Goal: Task Accomplishment & Management: Manage account settings

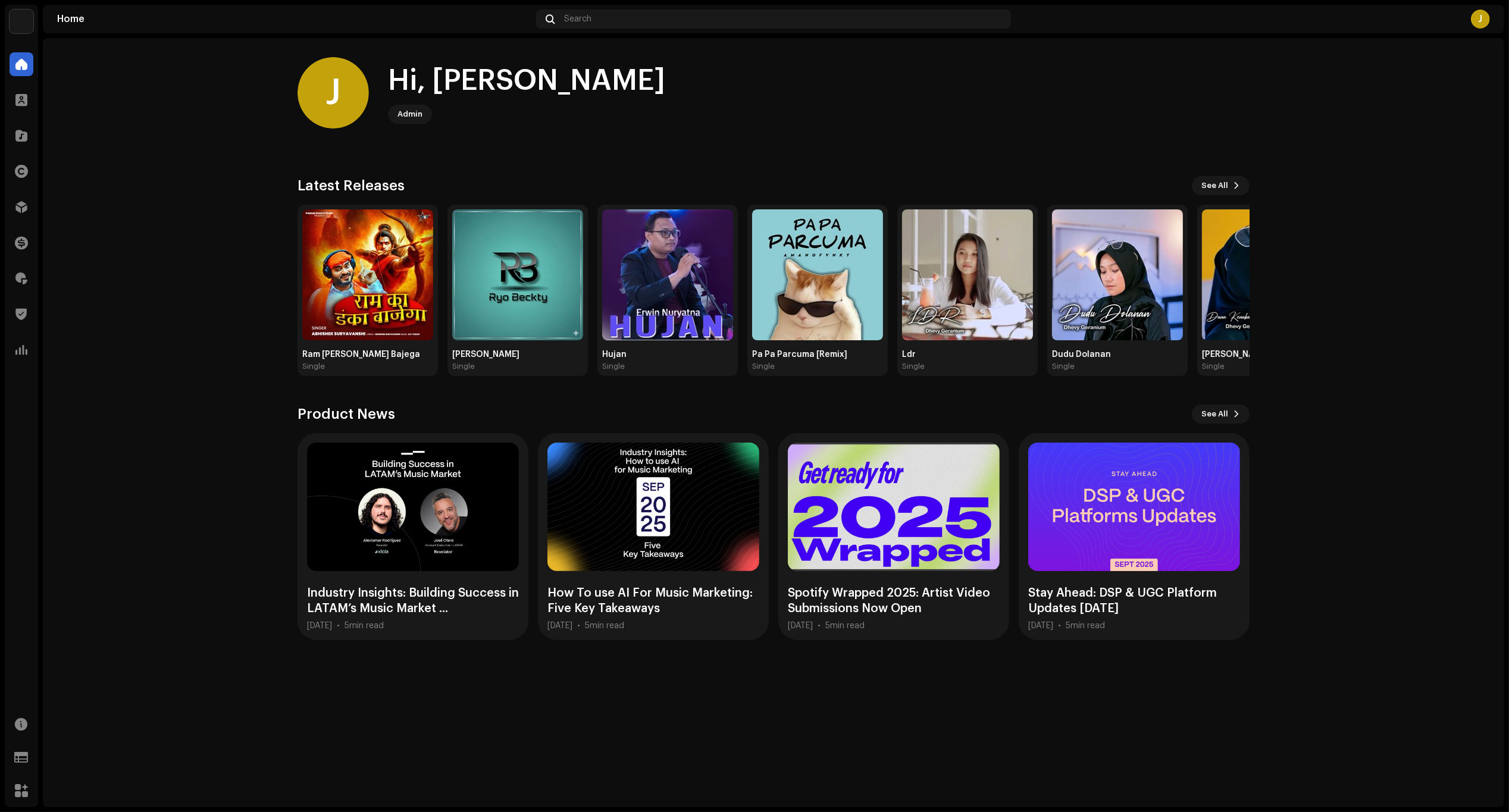
click at [1435, 200] on home-home "J Hi, Joe Admin Check out the latest Product Updates for Check Product Updates …" at bounding box center [773, 349] width 1461 height 621
click at [13, 209] on div at bounding box center [22, 207] width 24 height 24
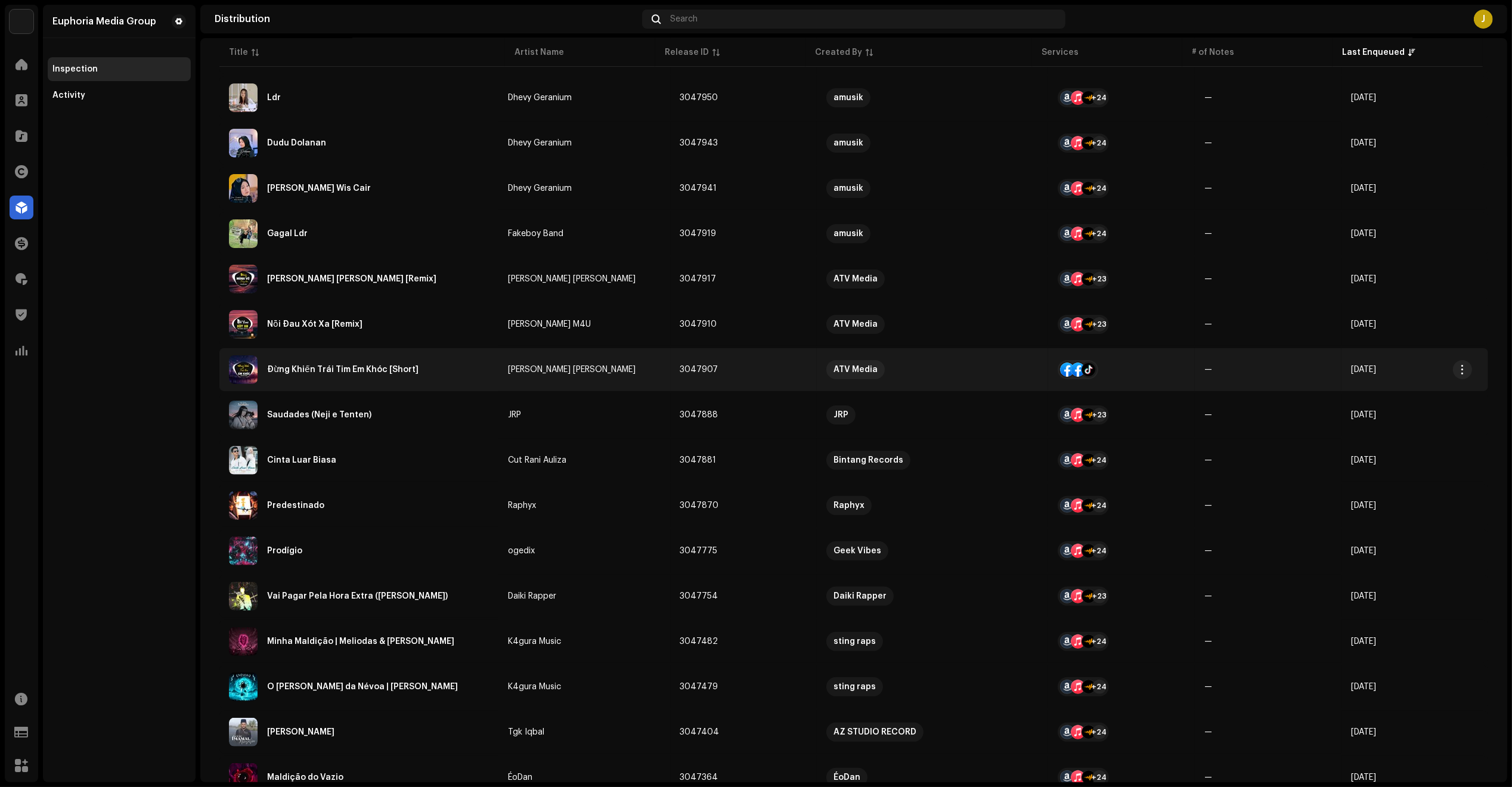
scroll to position [561, 0]
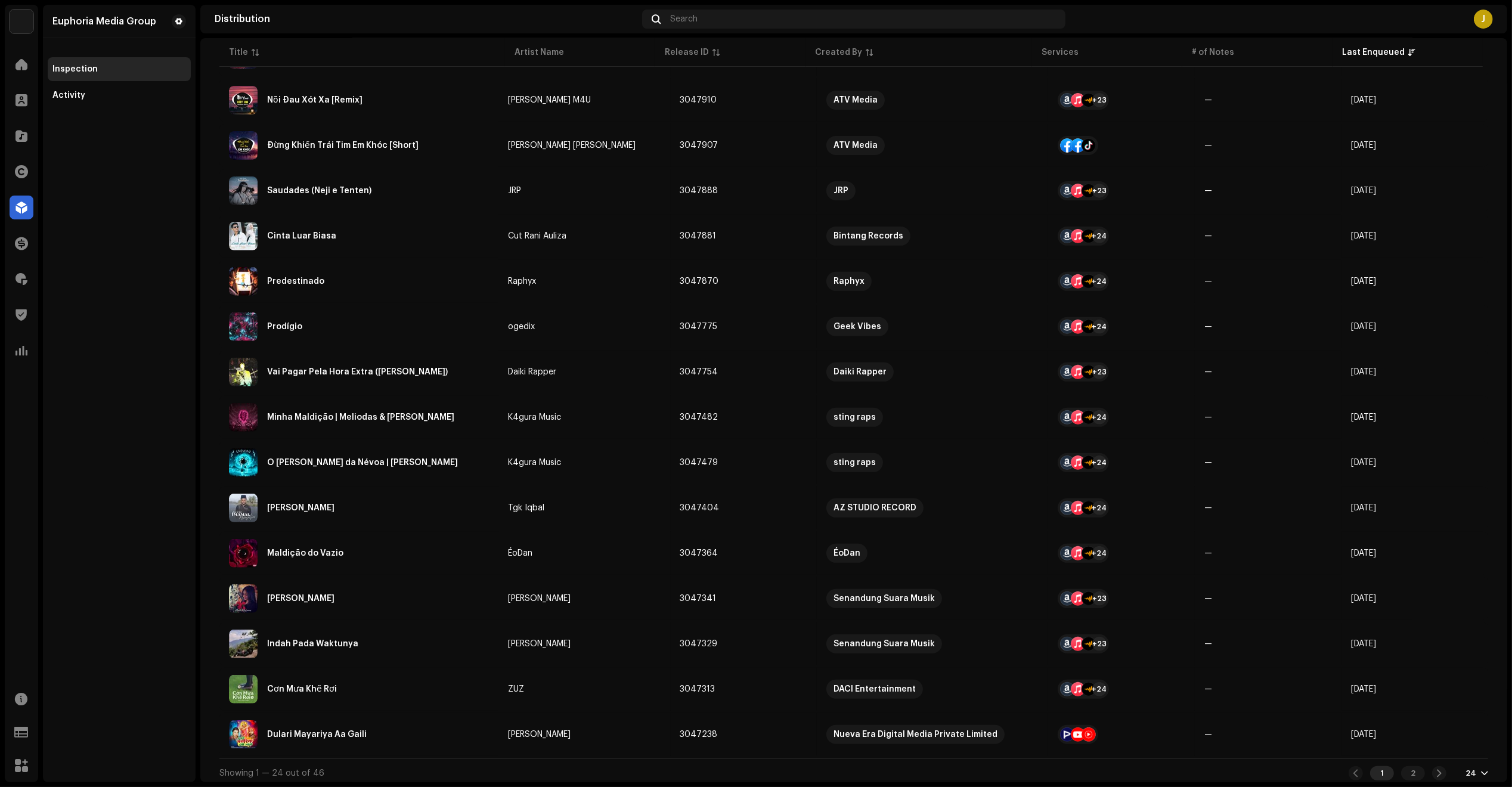
click at [1459, 766] on div "1 2 24" at bounding box center [1418, 773] width 140 height 14
drag, startPoint x: 1462, startPoint y: 772, endPoint x: 1456, endPoint y: 773, distance: 6.1
click at [1457, 773] on div "1 2 24" at bounding box center [1418, 773] width 140 height 14
click at [1466, 769] on div "24" at bounding box center [1471, 774] width 10 height 10
click at [1442, 726] on div "48" at bounding box center [1451, 723] width 49 height 24
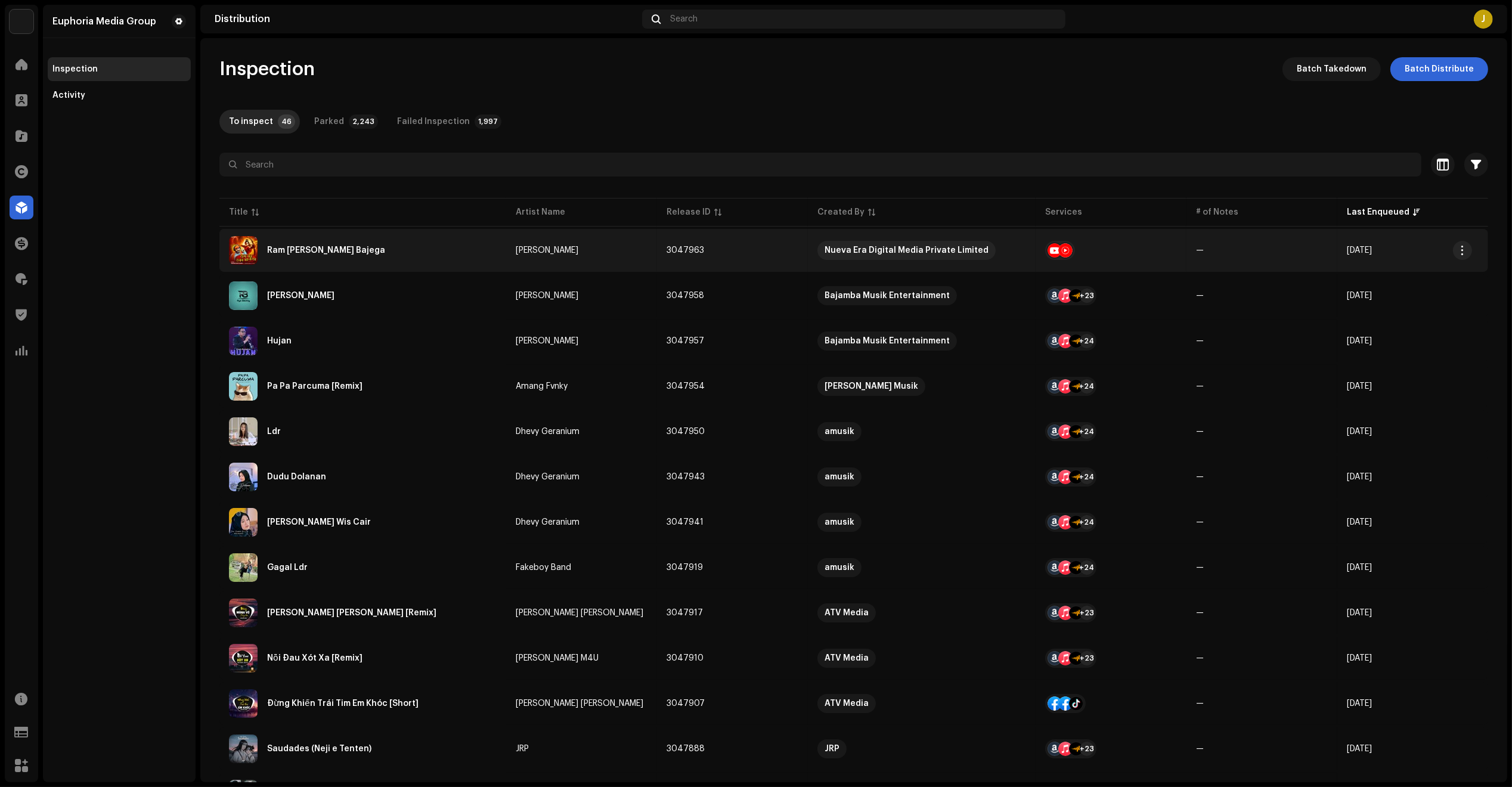
copy tbody "Ram Ka Danka Bajega Abhishek Suryavanshi 3047963 Nueva Era Digital Media Privat…"
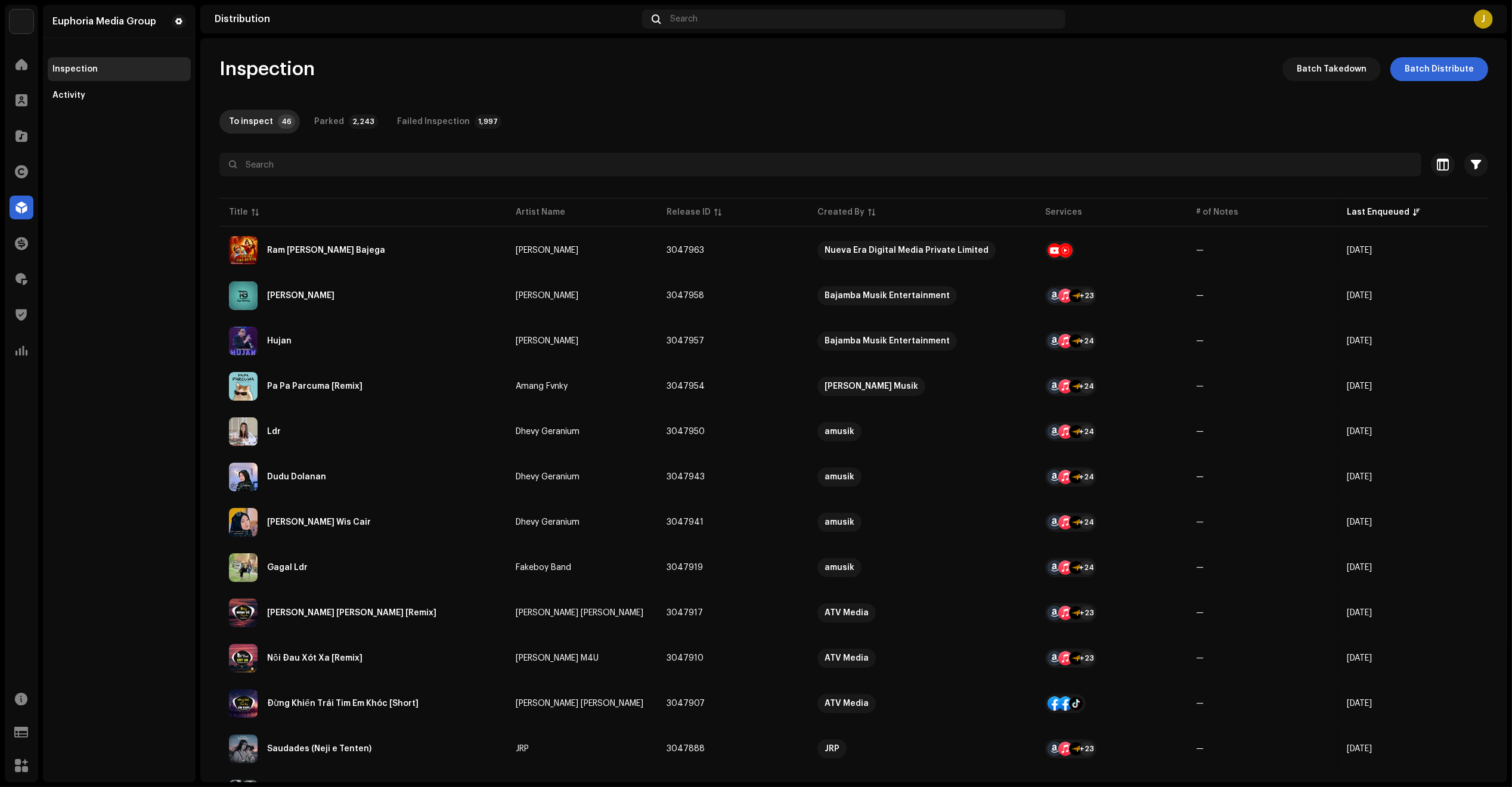
drag, startPoint x: 1407, startPoint y: 743, endPoint x: 191, endPoint y: 261, distance: 1308.0
click at [176, 257] on div "Euphoria Media Group Inspection Activity" at bounding box center [119, 394] width 153 height 778
click at [1460, 120] on div "To inspect 46 Parked 2,243 Failed Inspection 1,997" at bounding box center [853, 122] width 1268 height 24
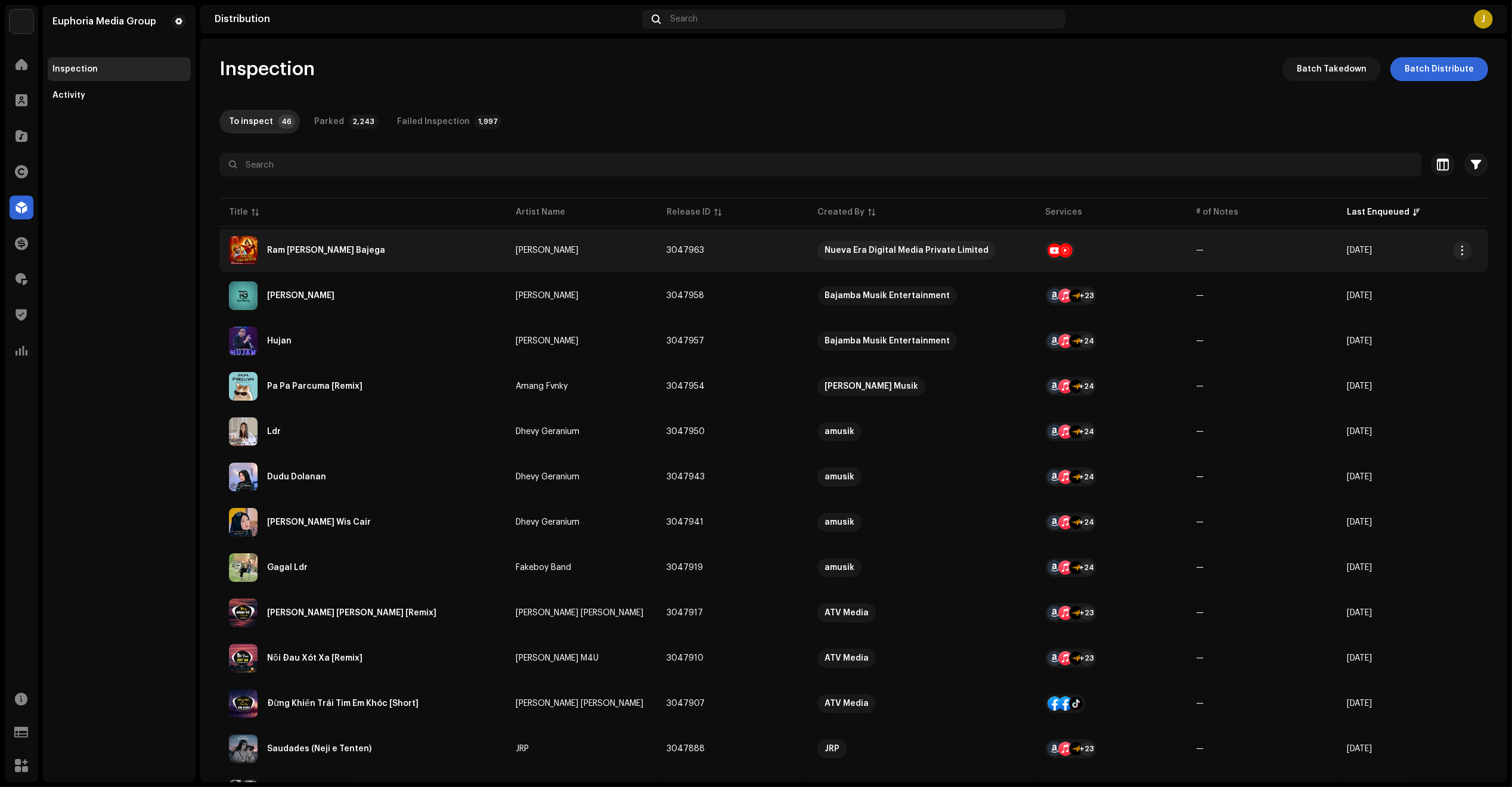
copy tbody "Ram Ka Danka Bajega Abhishek Suryavanshi 3047963 Nueva Era Digital Media Privat…"
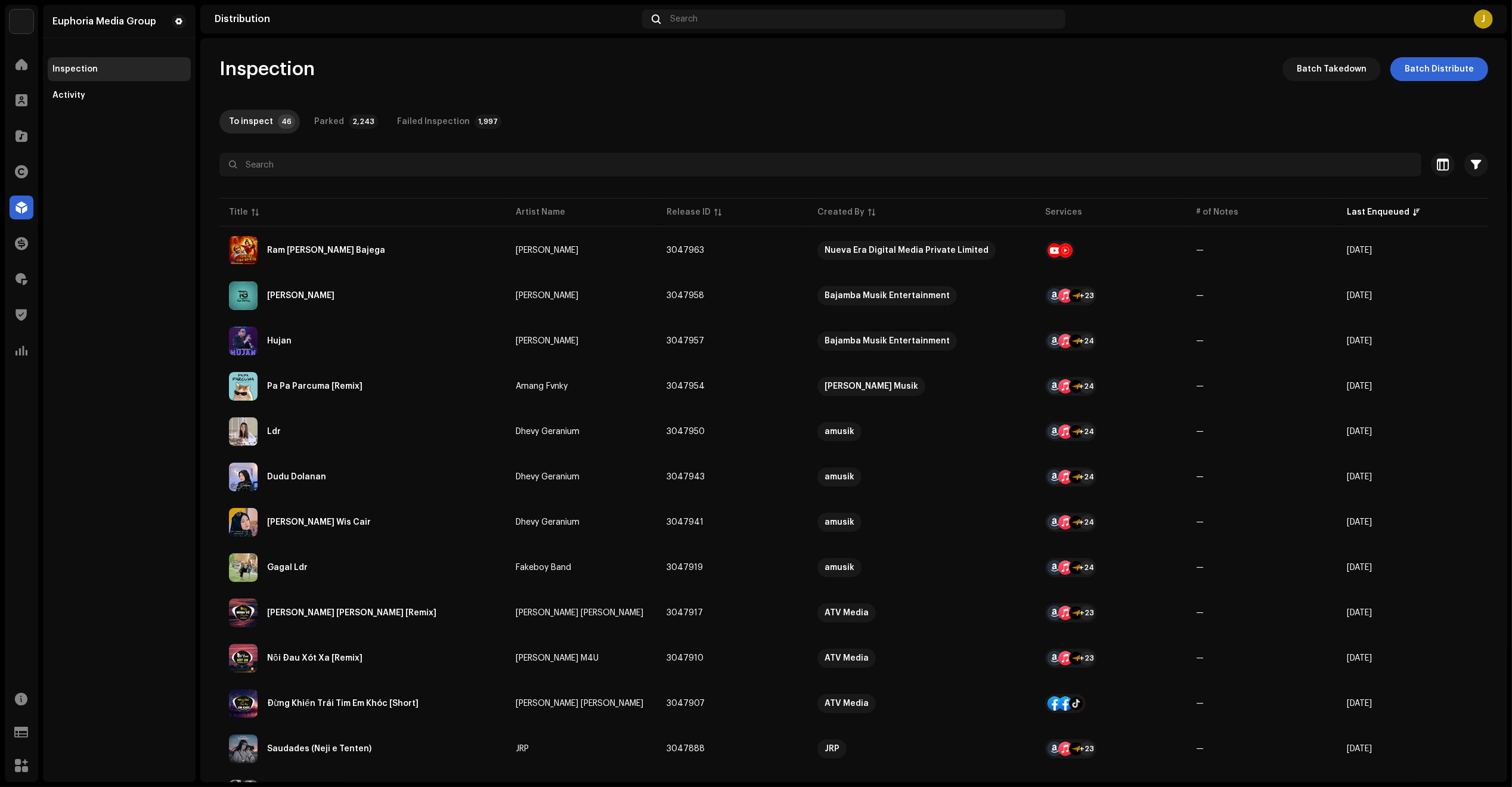
drag, startPoint x: 1409, startPoint y: 468, endPoint x: 187, endPoint y: 258, distance: 1239.9
click at [187, 258] on div "Euphoria Media Group Home Clients Catalog Rights Distribution Finance Royalties…" at bounding box center [756, 394] width 1512 height 787
click at [186, 258] on div "Euphoria Media Group Inspection Activity" at bounding box center [119, 394] width 153 height 778
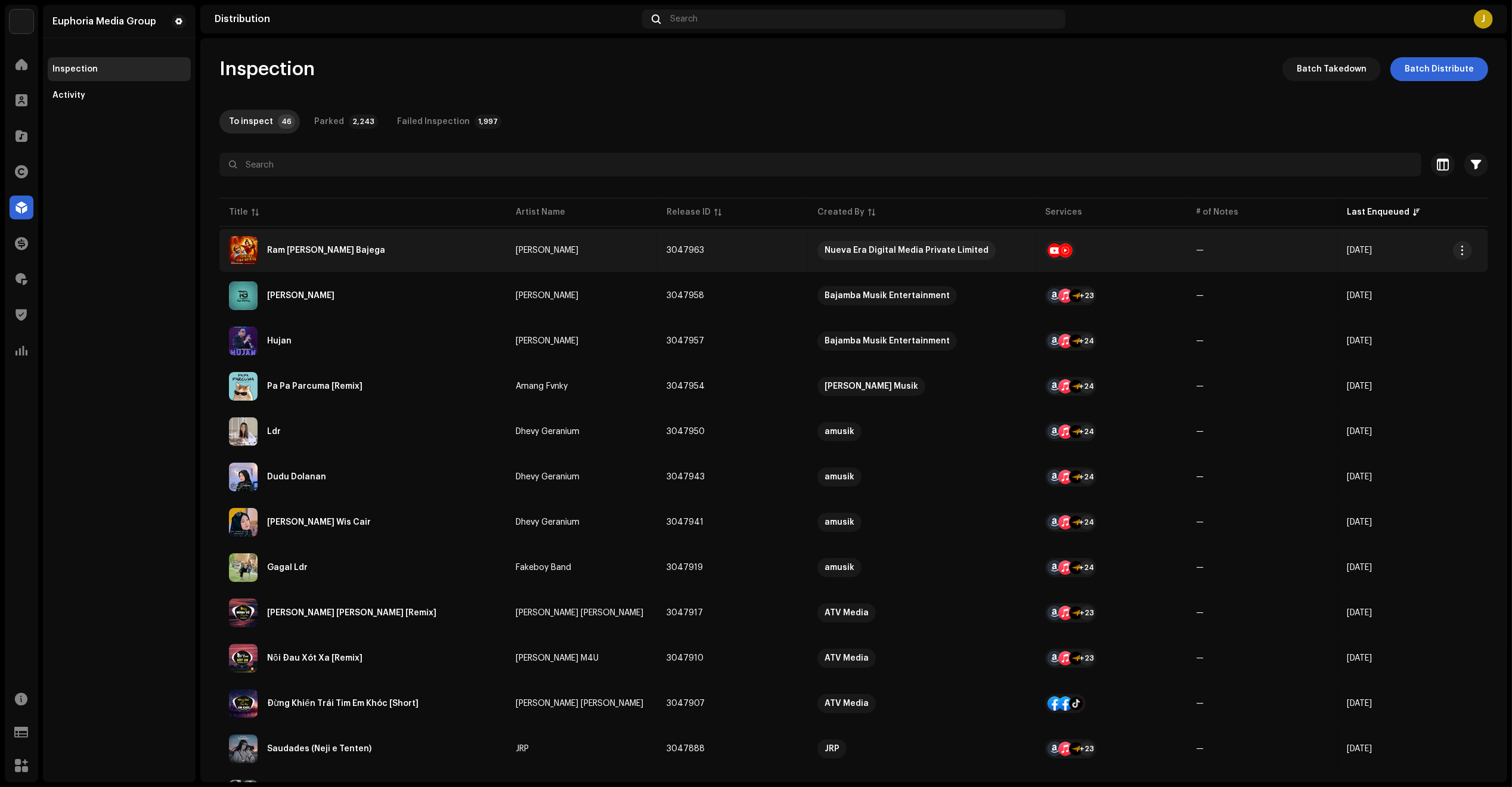
copy tbody "Ram Ka Danka Bajega Abhishek Suryavanshi 3047963 Nueva Era Digital Media Privat…"
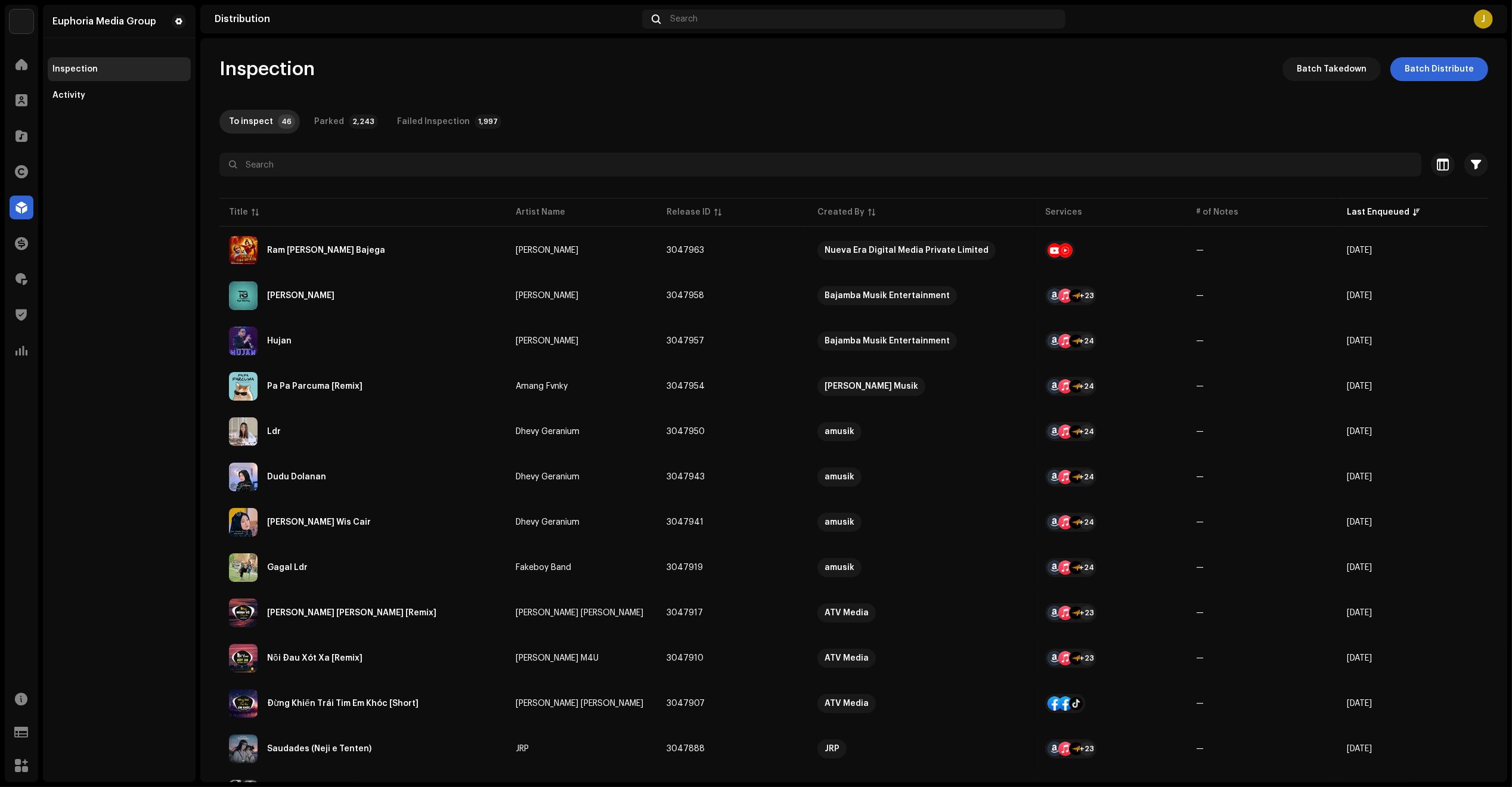
drag, startPoint x: 1390, startPoint y: 728, endPoint x: 153, endPoint y: 269, distance: 1319.4
click at [155, 269] on div "Euphoria Media Group Home Clients Catalog Rights Distribution Finance Royalties…" at bounding box center [756, 394] width 1512 height 787
click at [148, 269] on div "Euphoria Media Group Inspection Activity" at bounding box center [119, 394] width 153 height 778
click at [1437, 55] on div "Inspection Batch Takedown Batch Distribute To inspect 46 Parked 2,243 Failed In…" at bounding box center [853, 410] width 1306 height 744
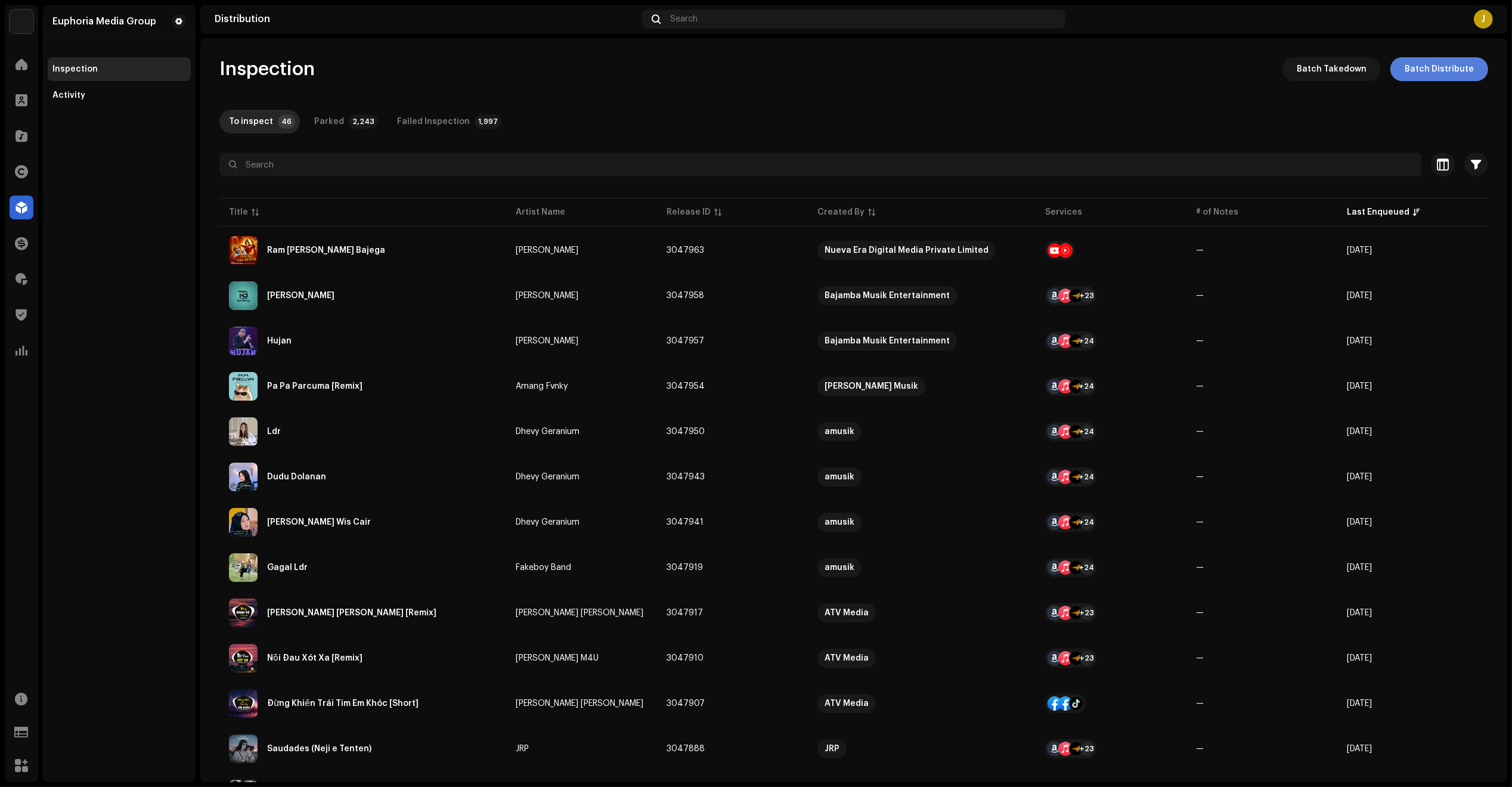
click at [1418, 64] on span "Batch Distribute" at bounding box center [1439, 70] width 69 height 24
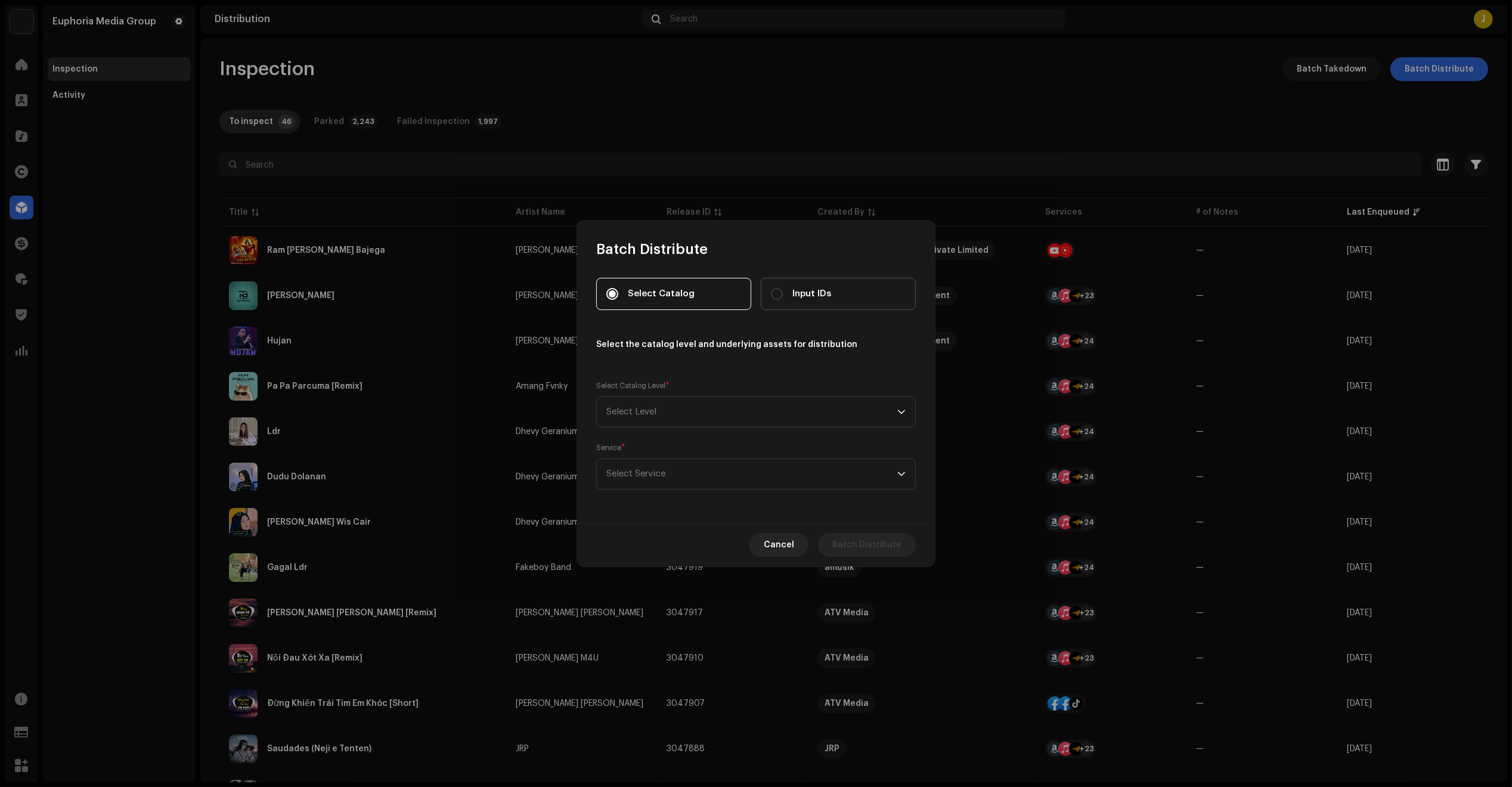
click at [810, 293] on span "Input IDs" at bounding box center [811, 294] width 39 height 13
click at [783, 293] on input "Input IDs" at bounding box center [777, 294] width 12 height 12
radio input "true"
click at [738, 413] on span "Select Level" at bounding box center [752, 412] width 291 height 30
click at [704, 519] on li "Releases" at bounding box center [755, 516] width 309 height 24
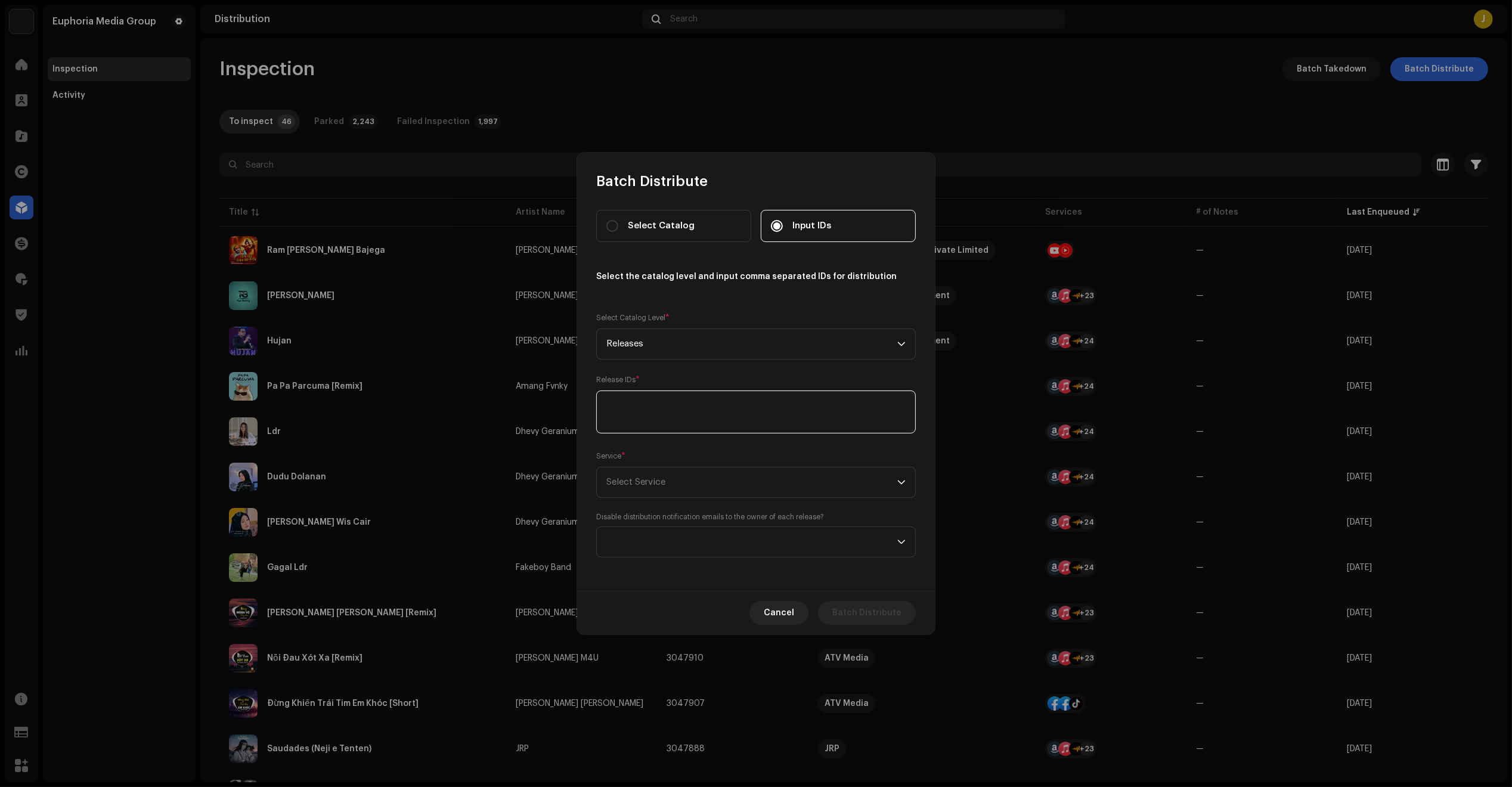
click at [778, 427] on textarea at bounding box center [755, 411] width 319 height 43
paste textarea "3047963,3047958,3047957,3047954,3047950,3047943,3047941,3047919,3047917,3047910…"
drag, startPoint x: 763, startPoint y: 489, endPoint x: 762, endPoint y: 497, distance: 8.1
click at [763, 491] on span "Select Service" at bounding box center [752, 483] width 291 height 30
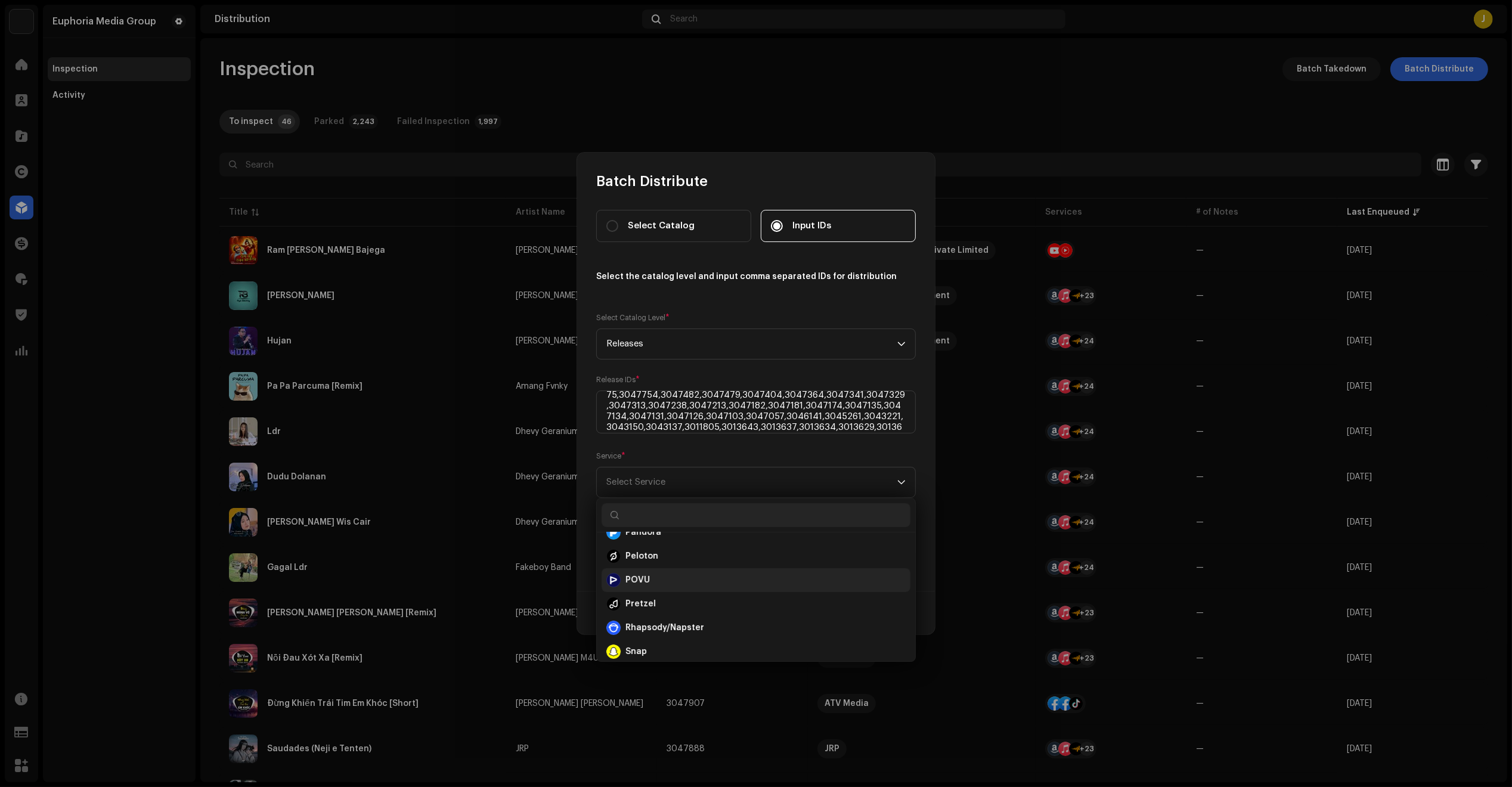
scroll to position [516, 0]
click at [698, 573] on li "POVU" at bounding box center [755, 582] width 309 height 24
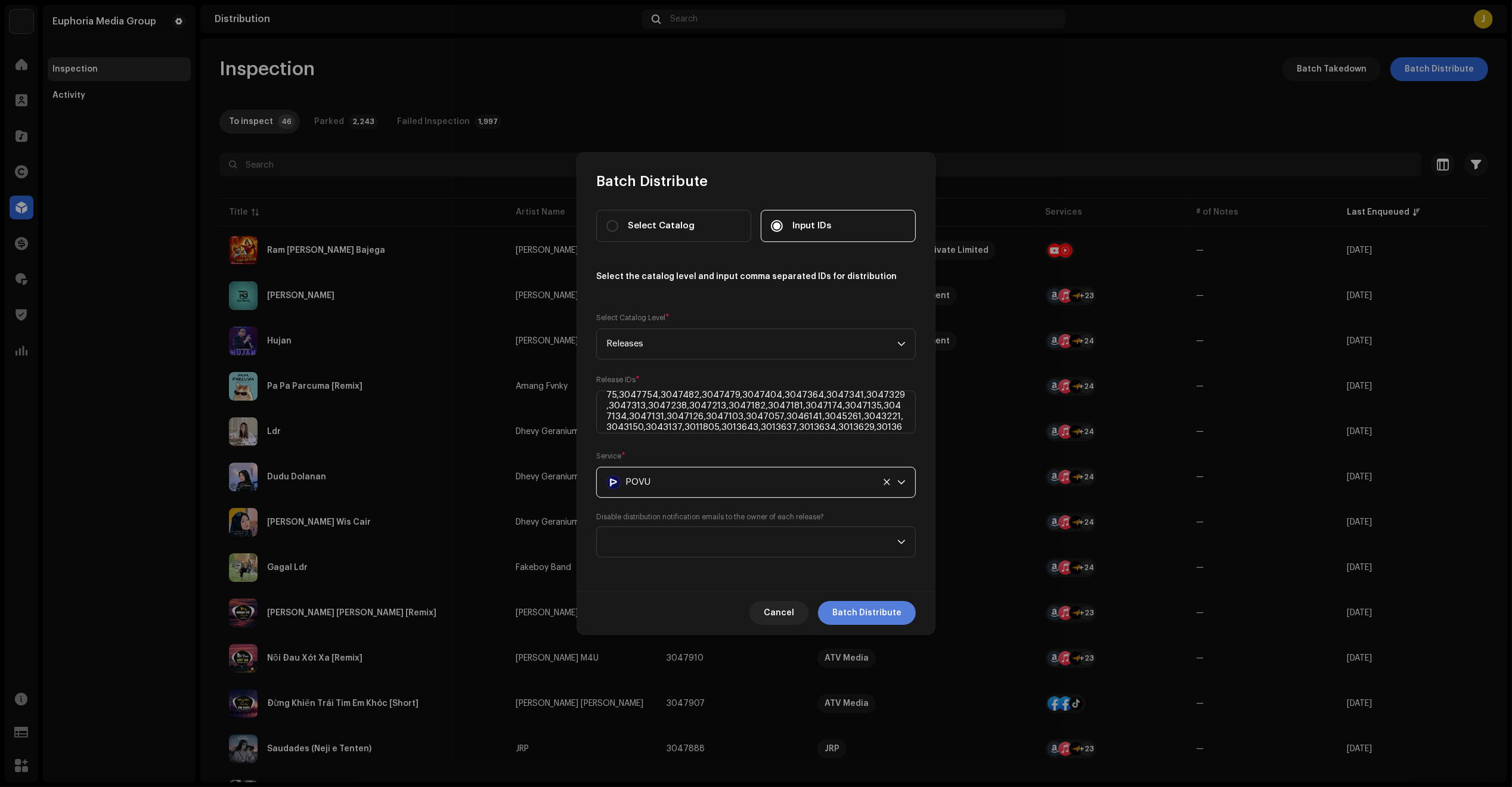
click at [845, 609] on span "Batch Distribute" at bounding box center [867, 613] width 69 height 24
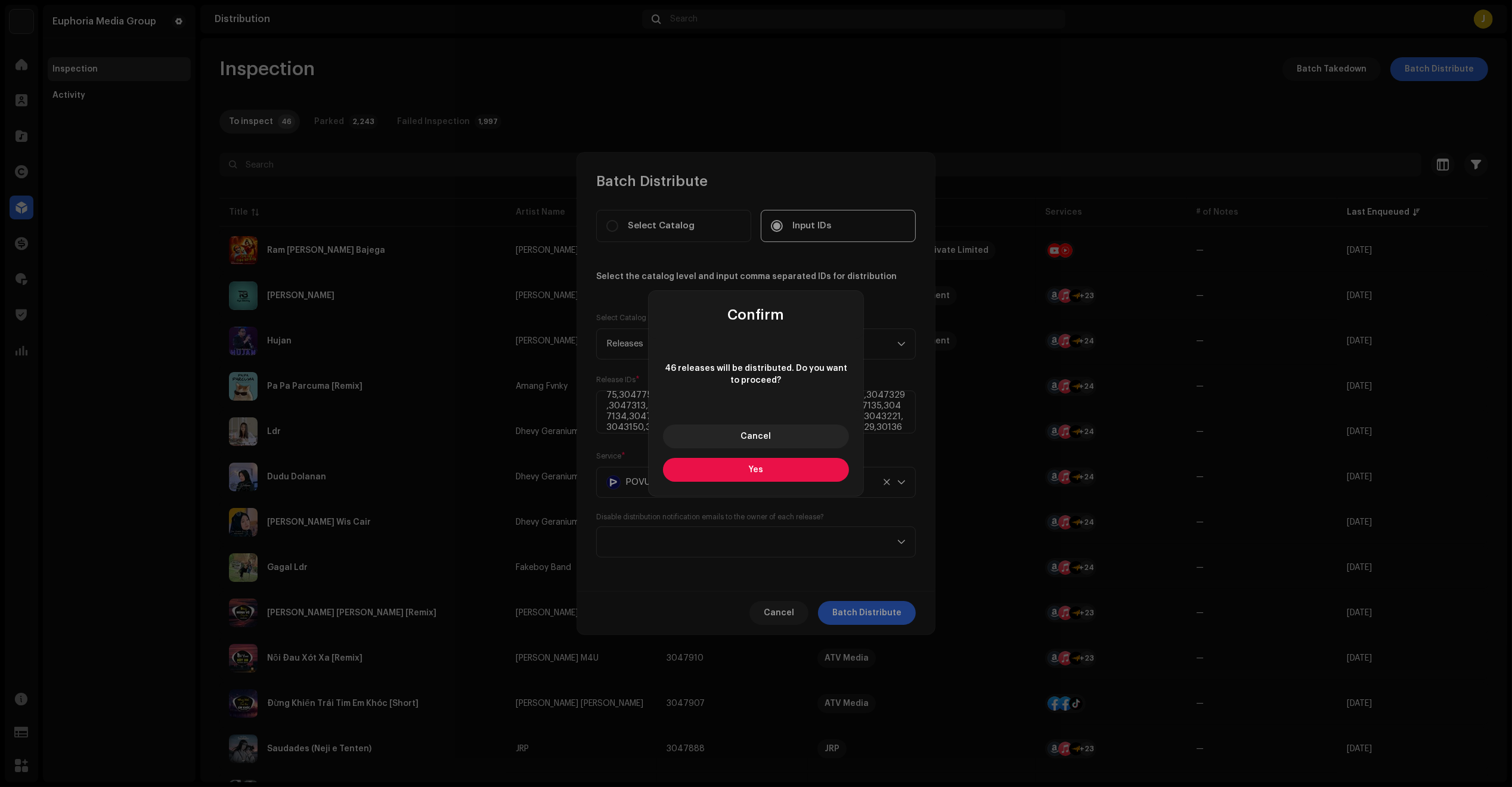
click at [799, 475] on button "Yes" at bounding box center [755, 470] width 186 height 24
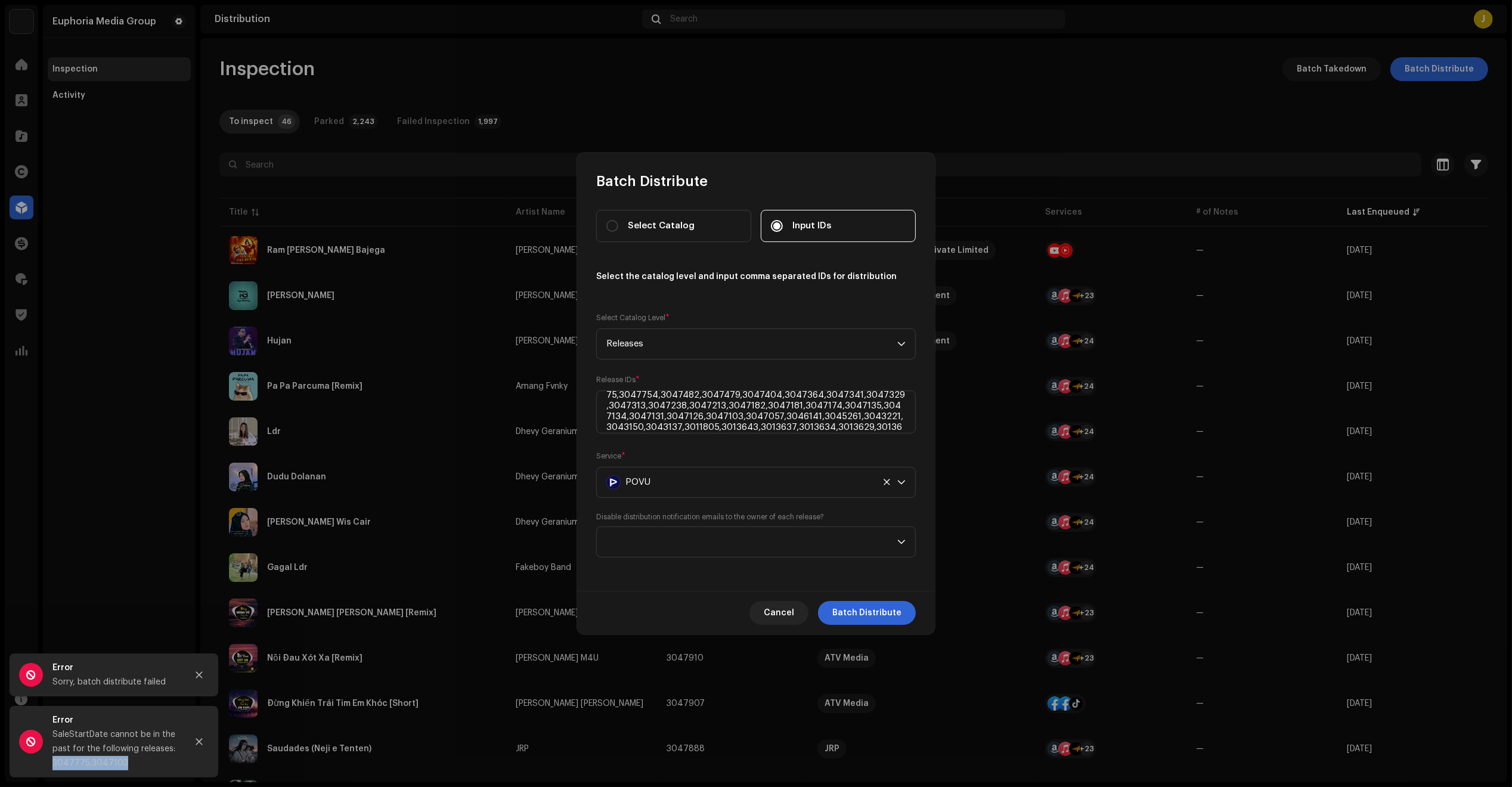
drag, startPoint x: 134, startPoint y: 762, endPoint x: 46, endPoint y: 760, distance: 88.0
click at [46, 760] on div "Error SaleStartDate cannot be in the past for the following releases: 3047775,3…" at bounding box center [114, 742] width 209 height 72
copy div "3047775,3047103"
click at [105, 743] on div "SaleStartDate cannot be in the past for the following releases: 3047775,3047103" at bounding box center [114, 749] width 125 height 43
click at [82, 762] on div "SaleStartDate cannot be in the past for the following releases: 3047775,3047103" at bounding box center [114, 749] width 125 height 43
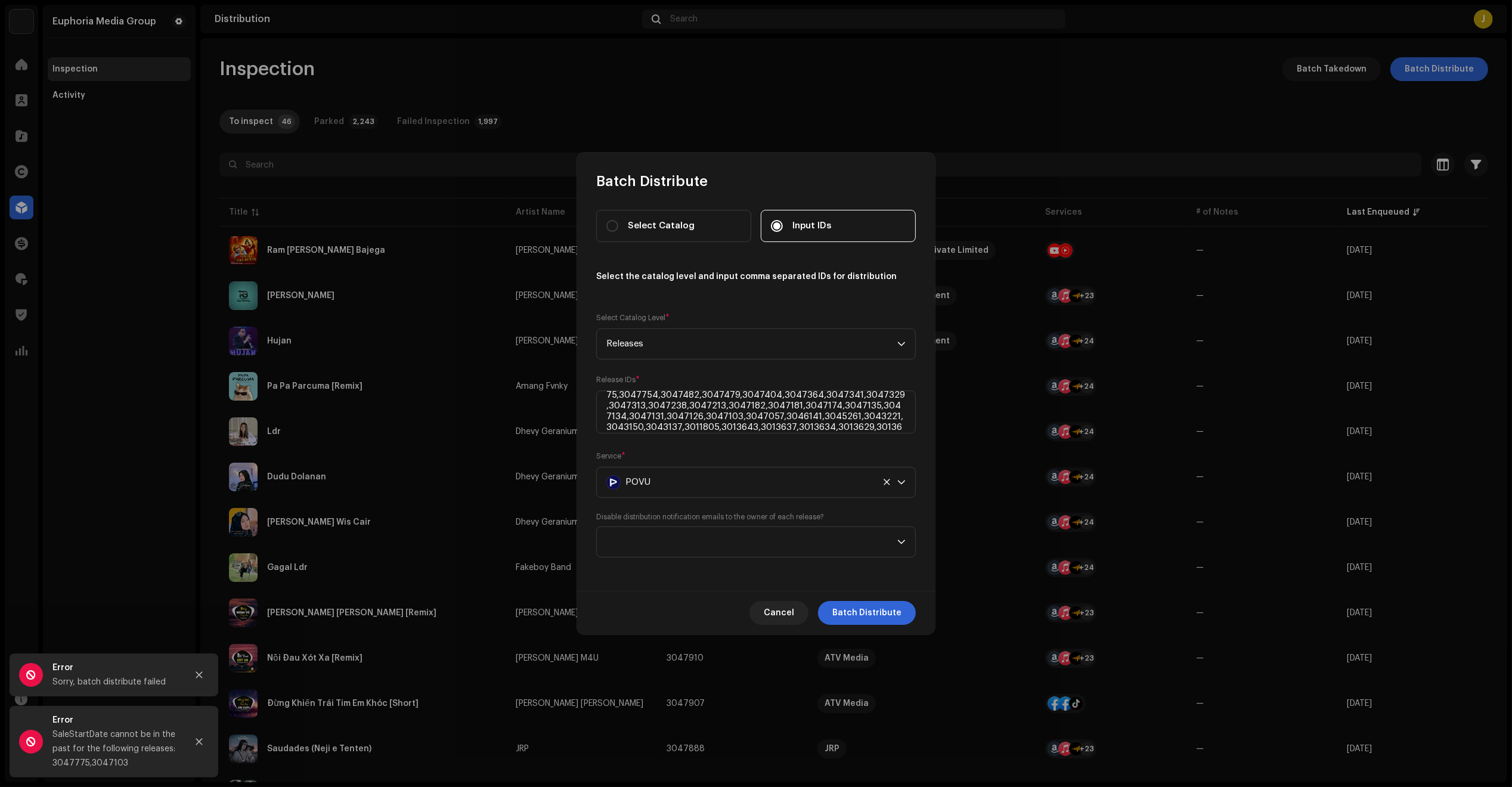
click at [85, 764] on div "SaleStartDate cannot be in the past for the following releases: 3047775,3047103" at bounding box center [114, 749] width 125 height 43
drag, startPoint x: 87, startPoint y: 760, endPoint x: 46, endPoint y: 759, distance: 41.0
click at [46, 759] on div "Error SaleStartDate cannot be in the past for the following releases: 3047775,3…" at bounding box center [114, 742] width 209 height 72
copy div "3047775"
drag, startPoint x: 165, startPoint y: 753, endPoint x: 151, endPoint y: 768, distance: 20.5
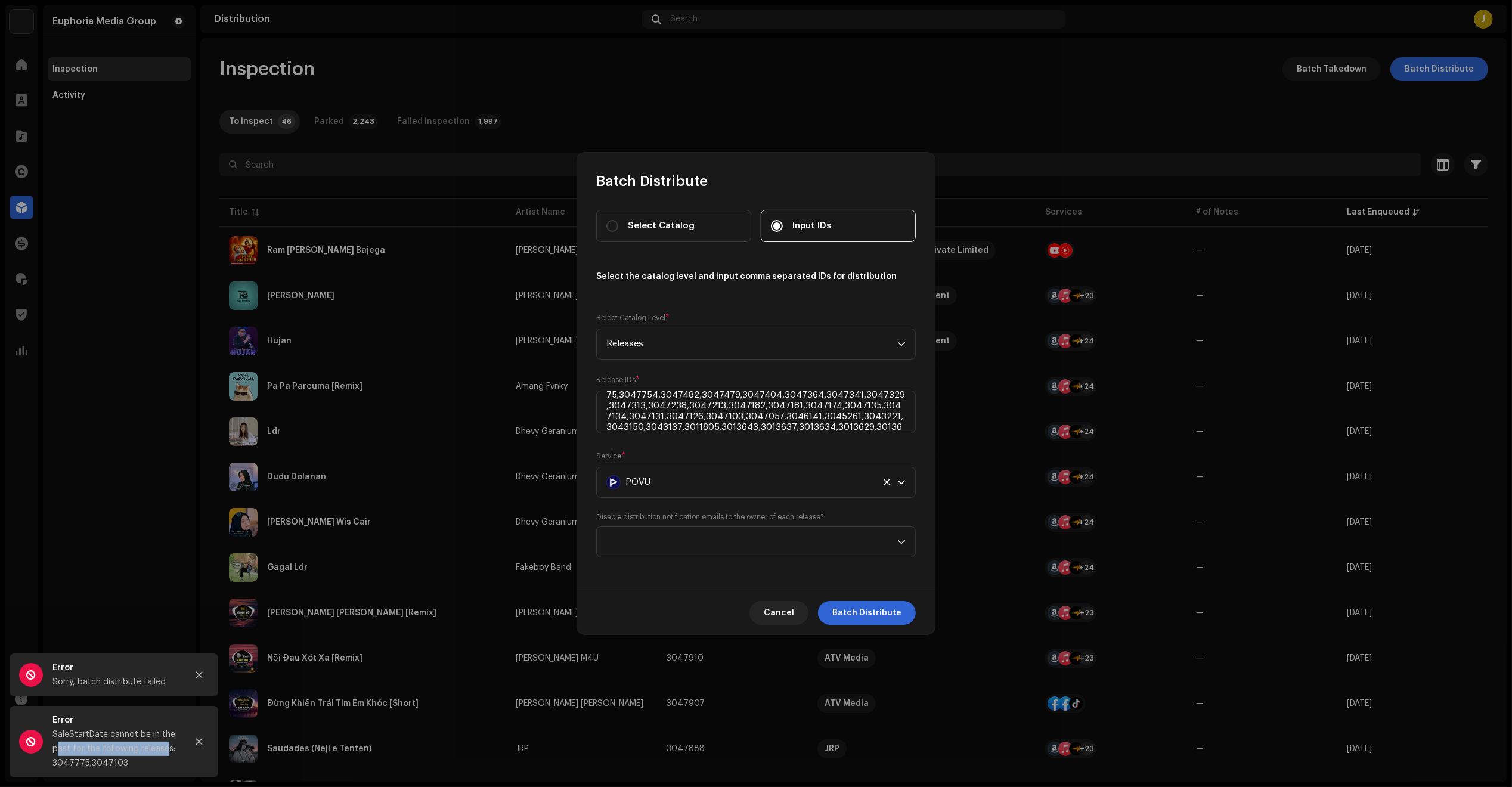
click at [58, 756] on div "SaleStartDate cannot be in the past for the following releases: 3047775,3047103" at bounding box center [114, 749] width 125 height 43
click at [156, 764] on div "SaleStartDate cannot be in the past for the following releases: 3047775,3047103" at bounding box center [114, 749] width 125 height 43
drag, startPoint x: 144, startPoint y: 759, endPoint x: 46, endPoint y: 762, distance: 98.0
click at [46, 762] on div "Error SaleStartDate cannot be in the past for the following releases: 3047775,3…" at bounding box center [114, 742] width 209 height 72
copy div "3047775,3047103"
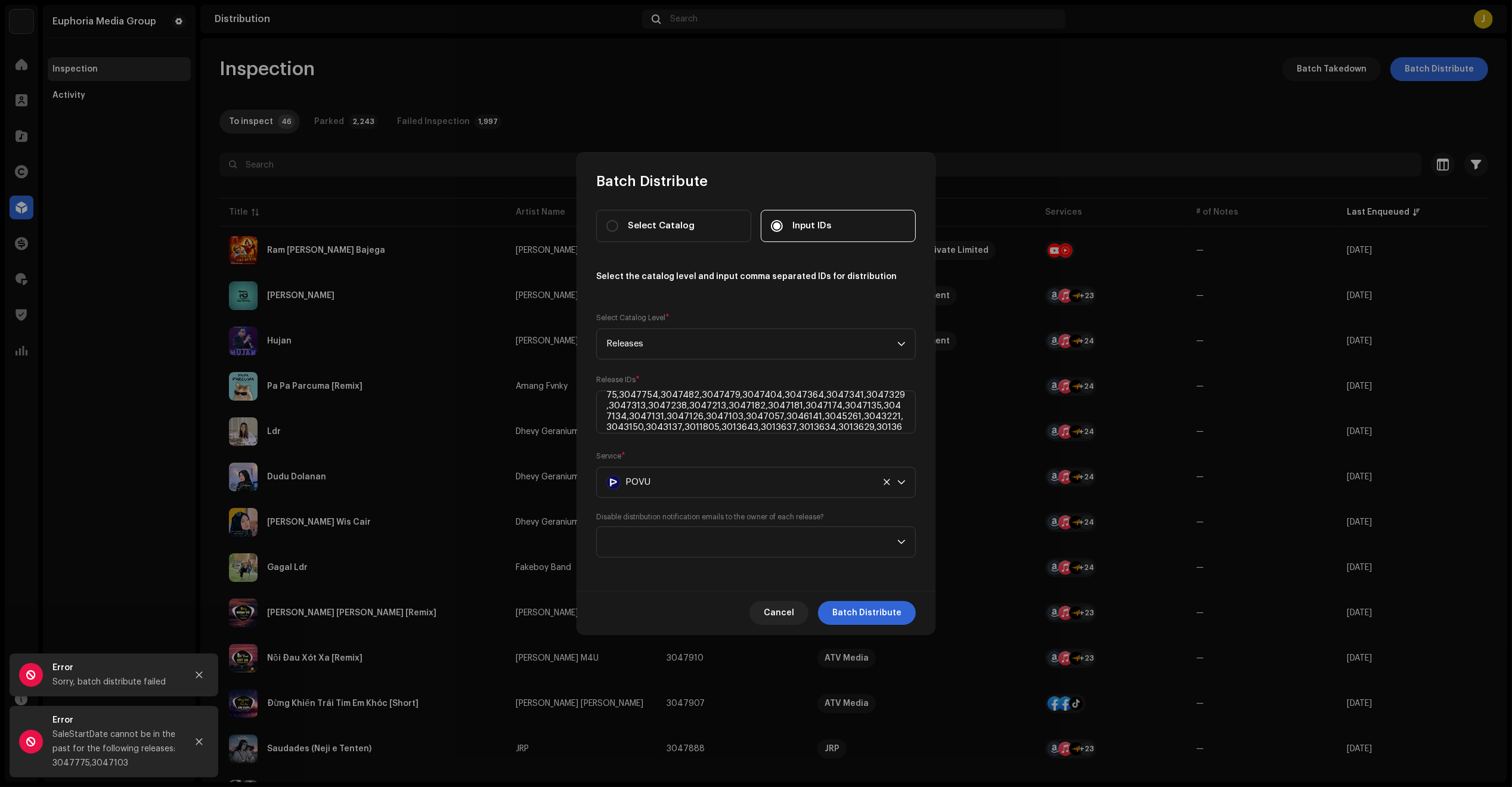
click at [768, 443] on div "Select Catalog Input IDs Select the catalog level and input comma separated IDs…" at bounding box center [755, 384] width 319 height 348
click at [671, 412] on textarea at bounding box center [755, 411] width 319 height 43
click at [680, 414] on textarea at bounding box center [755, 411] width 319 height 43
click at [713, 413] on textarea at bounding box center [755, 411] width 319 height 43
click at [683, 418] on textarea at bounding box center [755, 411] width 319 height 43
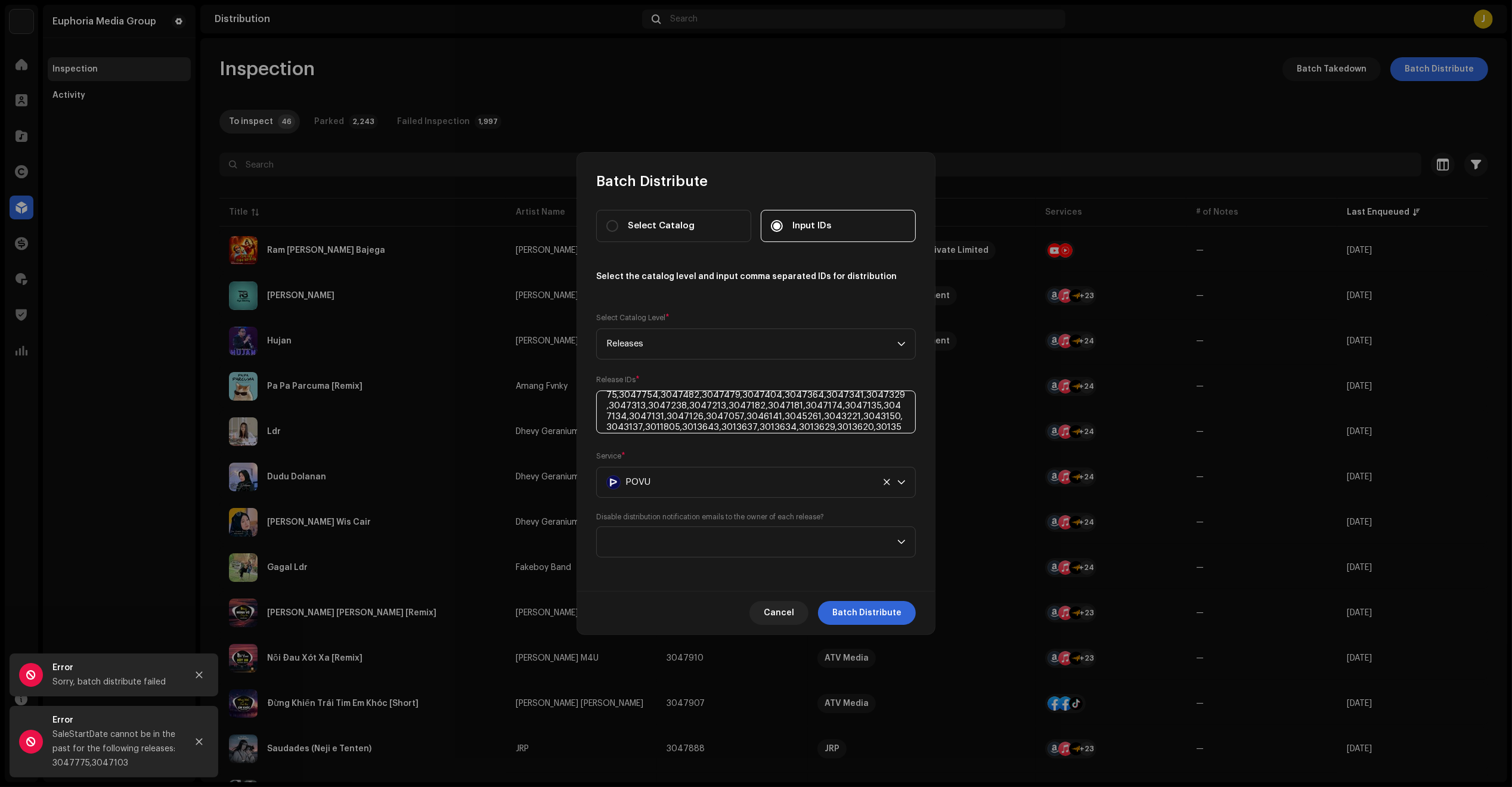
type textarea "3047963,3047958,3047957,3047954,3047950,3047943,3047941,3047919,3047917,3047910…"
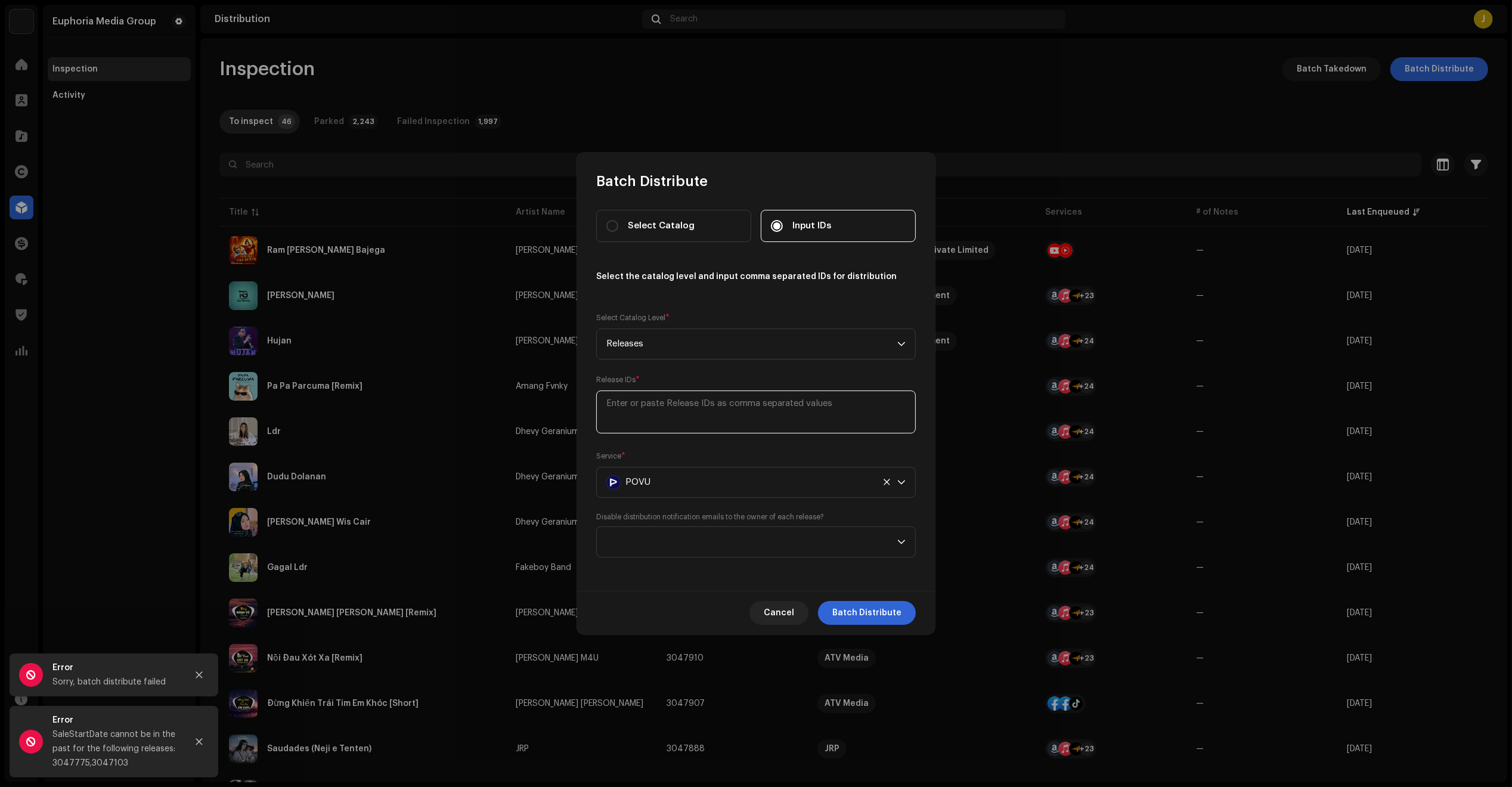
scroll to position [0, 0]
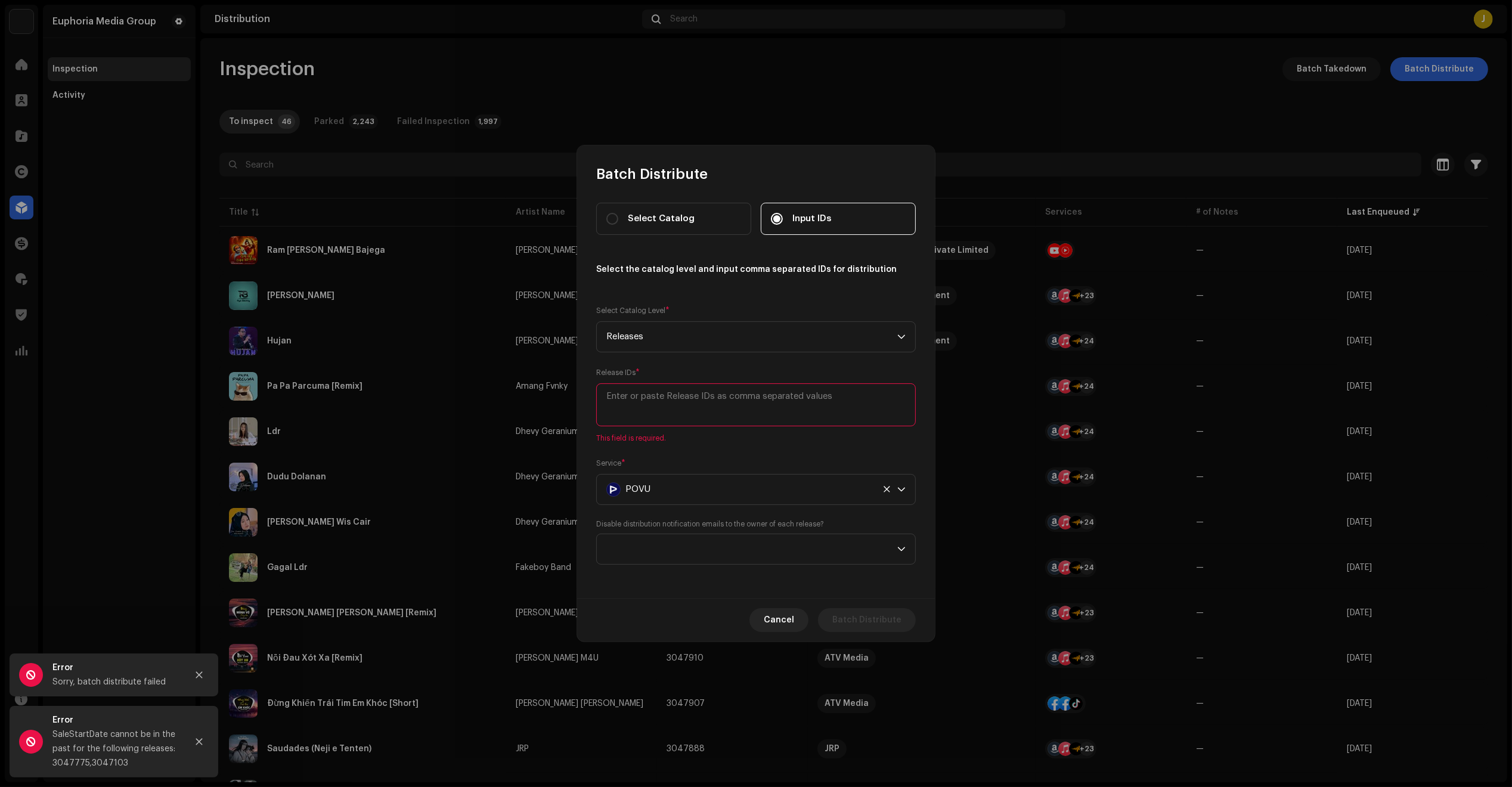
click at [695, 413] on textarea at bounding box center [755, 405] width 319 height 43
paste textarea "3047103"
type textarea "3047103"
paste textarea "3047963,3047958,3047957,3047954,3047950,3047943,3047941,3047919,3047917,3047910…"
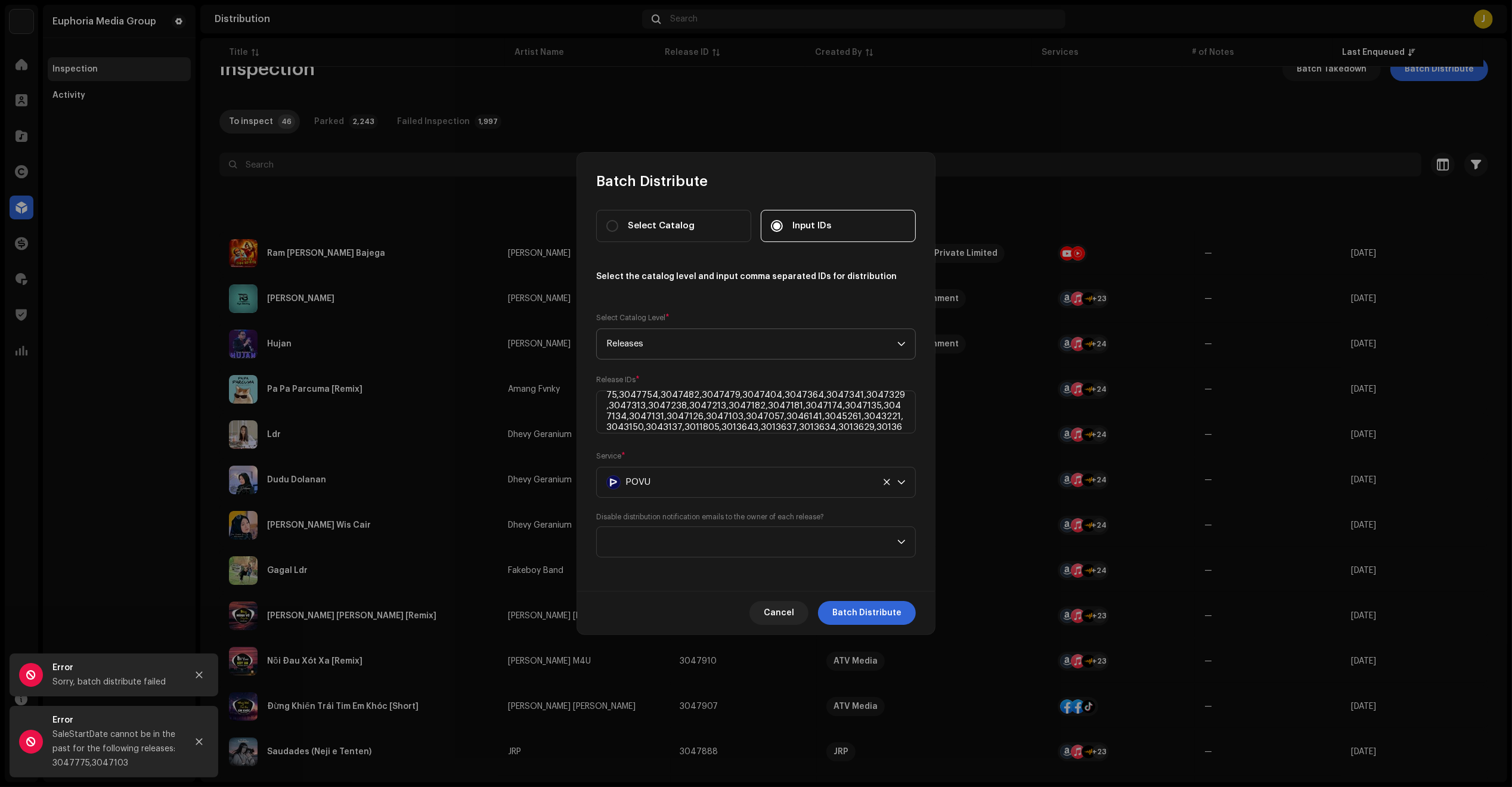
scroll to position [1285, 0]
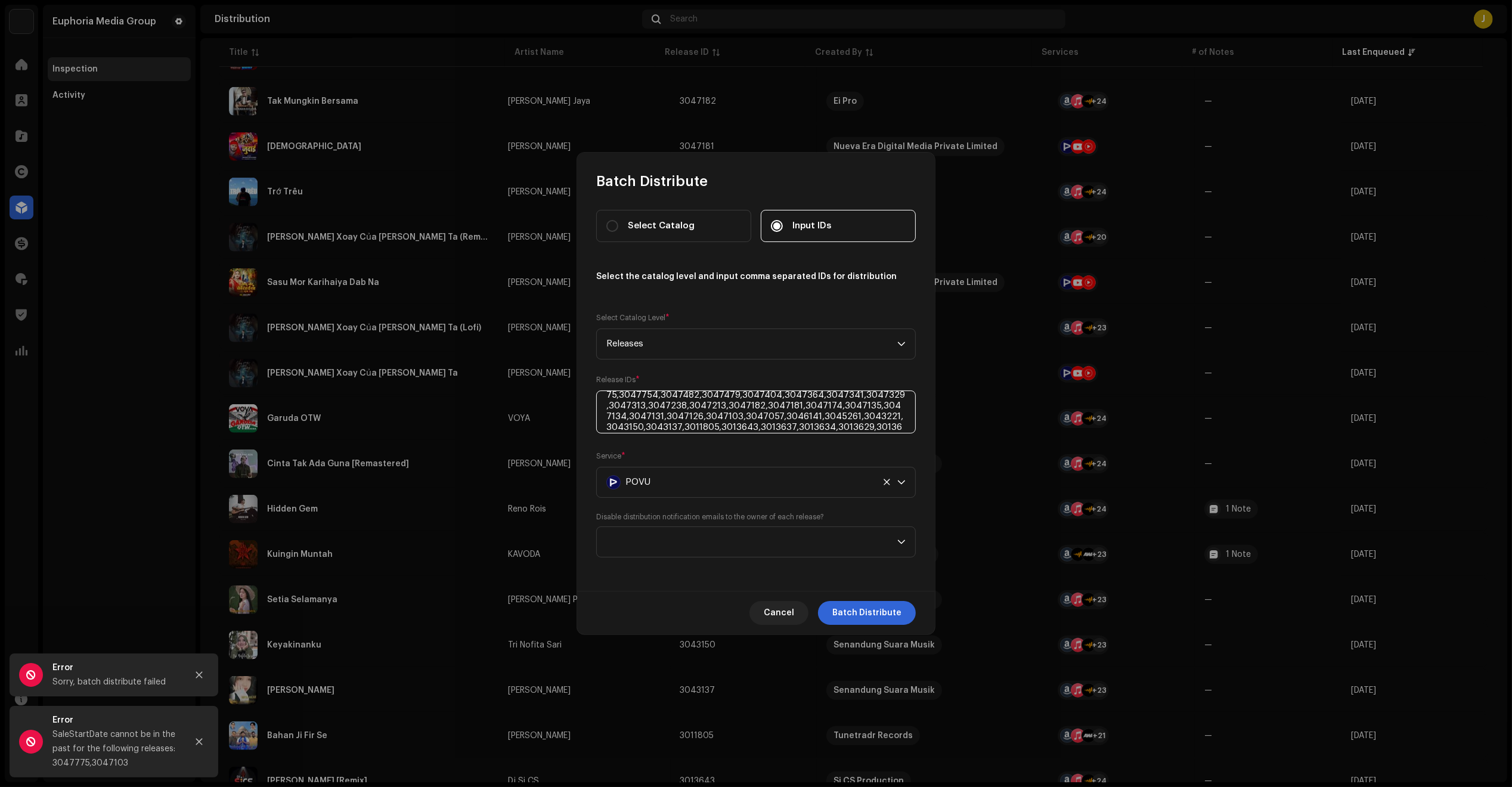
click at [695, 423] on textarea at bounding box center [755, 411] width 319 height 43
click at [686, 413] on textarea at bounding box center [755, 411] width 319 height 43
click at [886, 407] on textarea at bounding box center [755, 411] width 319 height 43
type textarea "3047963,3047958,3047957,3047954,3047950,3047943,3047941,3047919,3047917,3047910…"
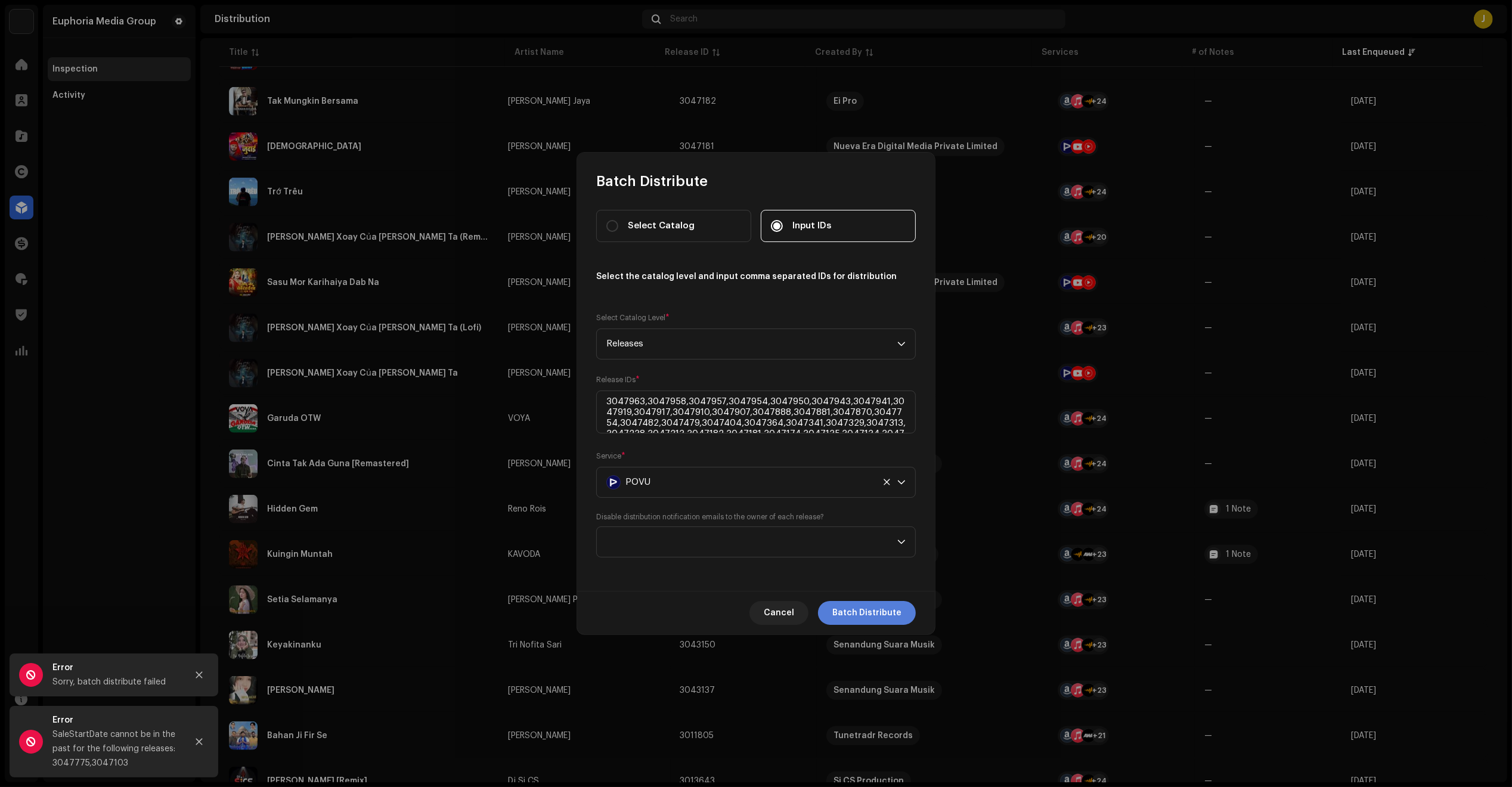
click at [879, 612] on span "Batch Distribute" at bounding box center [867, 613] width 69 height 24
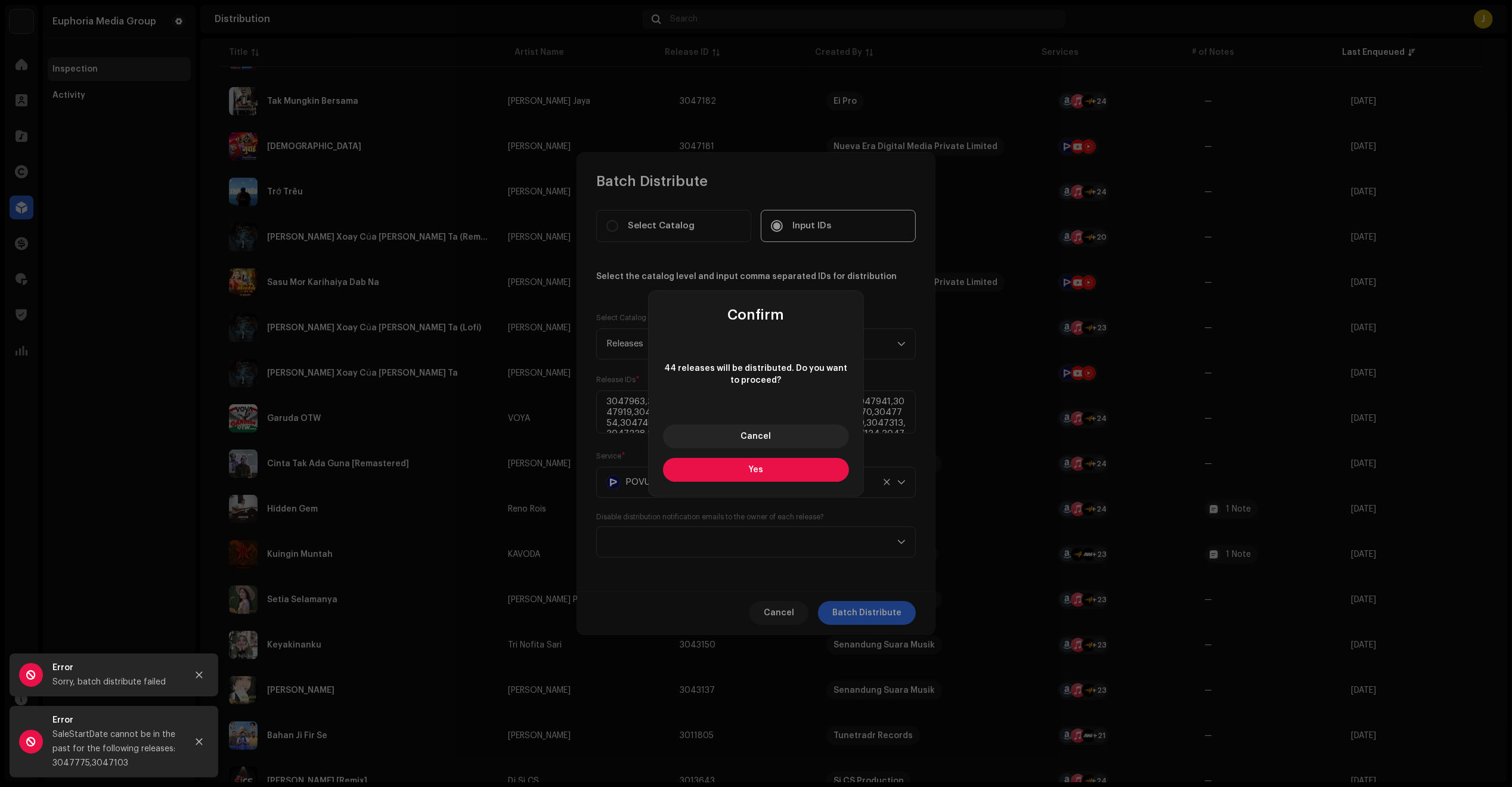
click at [784, 466] on button "Yes" at bounding box center [755, 470] width 186 height 24
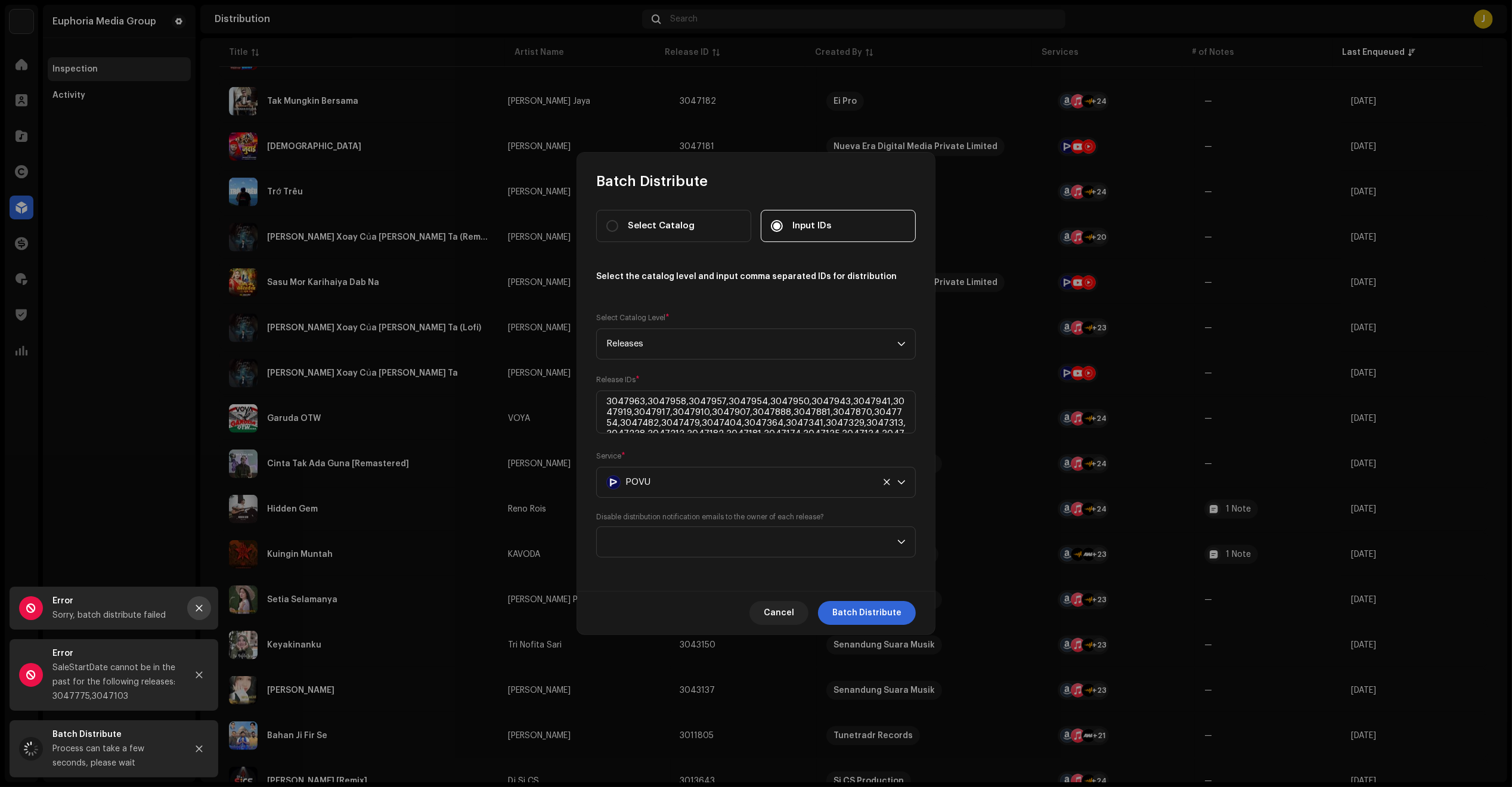
click at [197, 601] on button "Close" at bounding box center [199, 608] width 24 height 24
click at [196, 672] on icon "Close" at bounding box center [199, 675] width 7 height 7
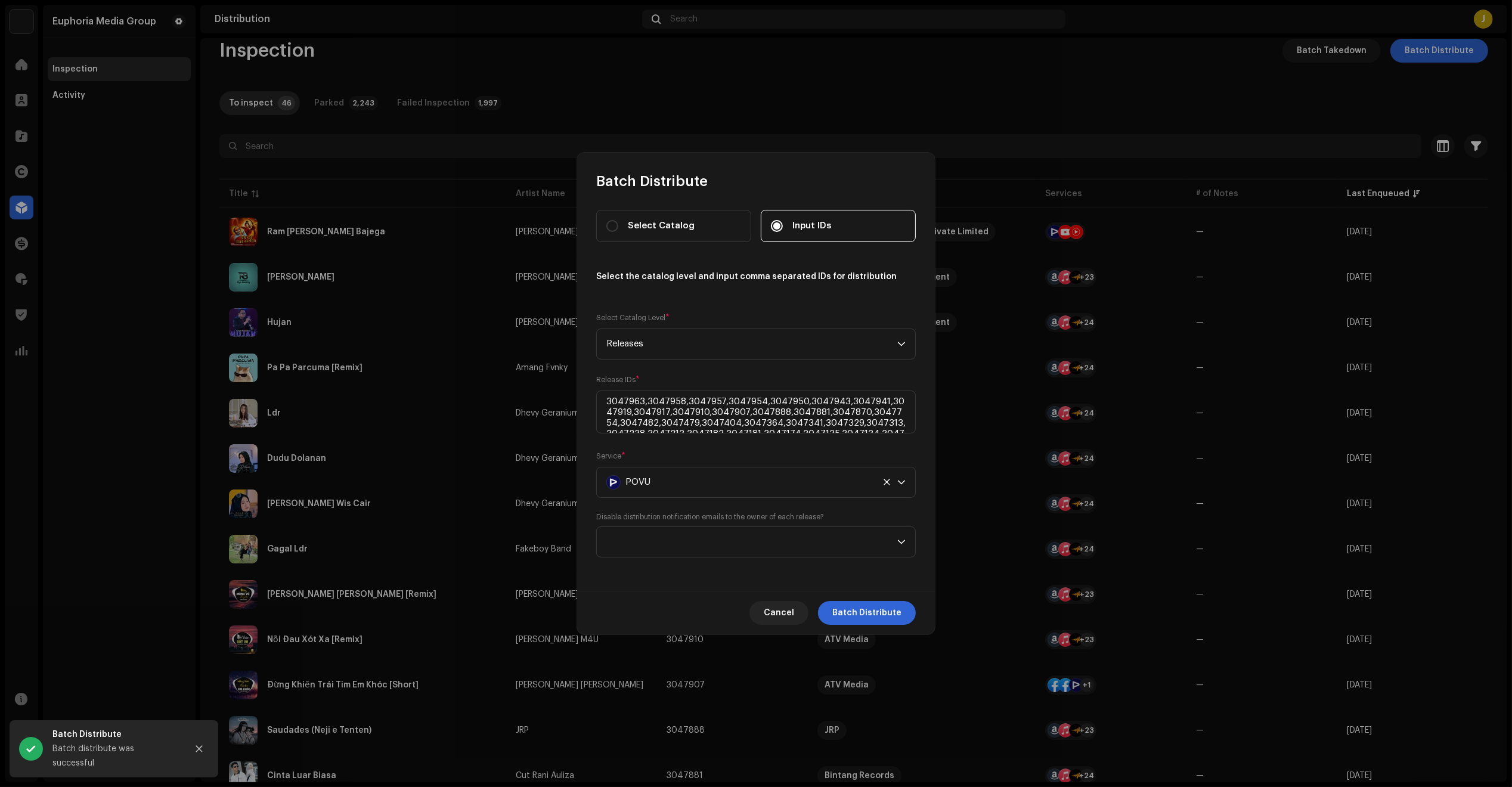
scroll to position [0, 0]
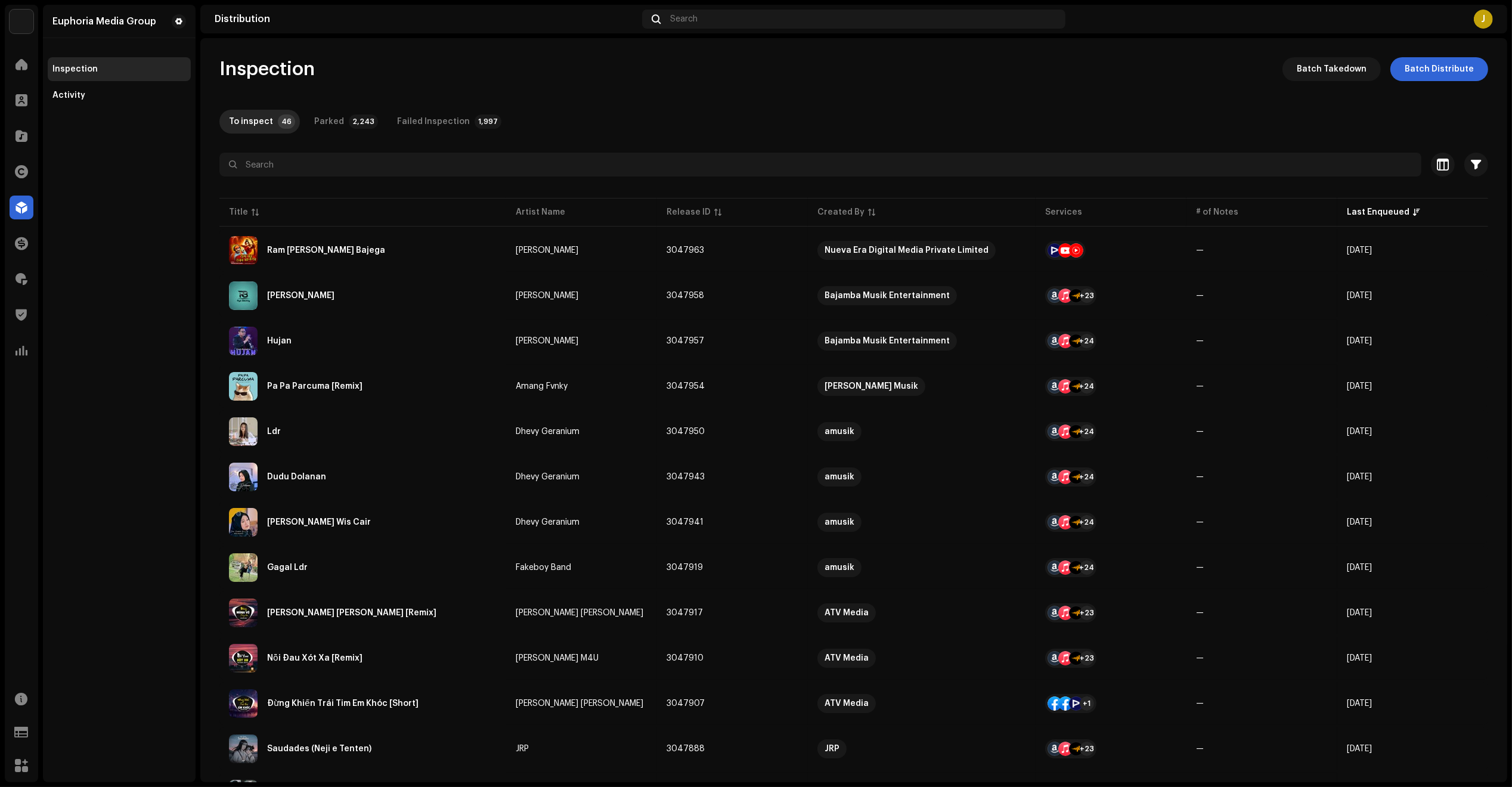
click at [1128, 414] on div "Batch Distribute Select Catalog Input IDs Select the catalog level and input co…" at bounding box center [756, 394] width 1512 height 787
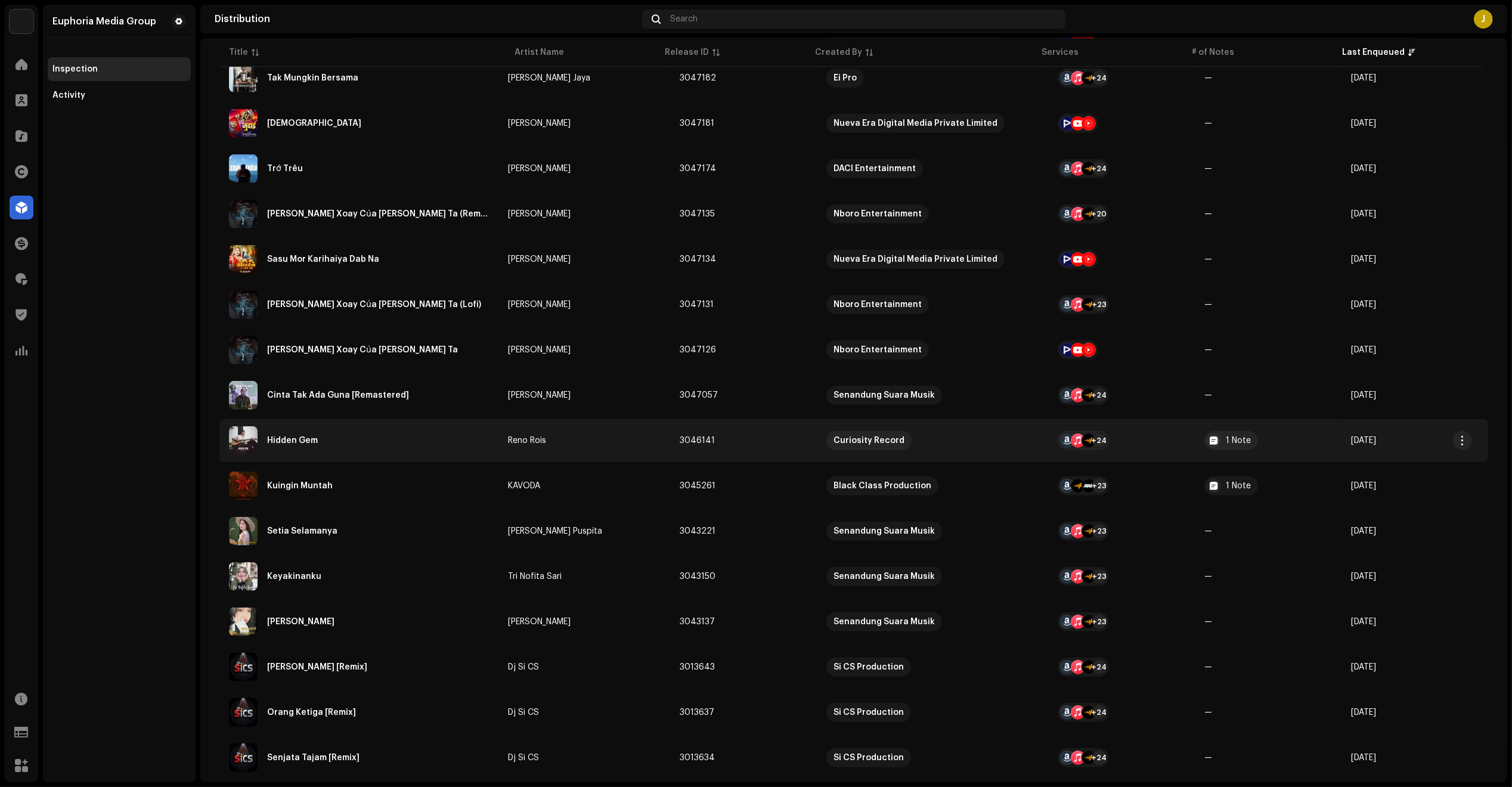
scroll to position [1555, 0]
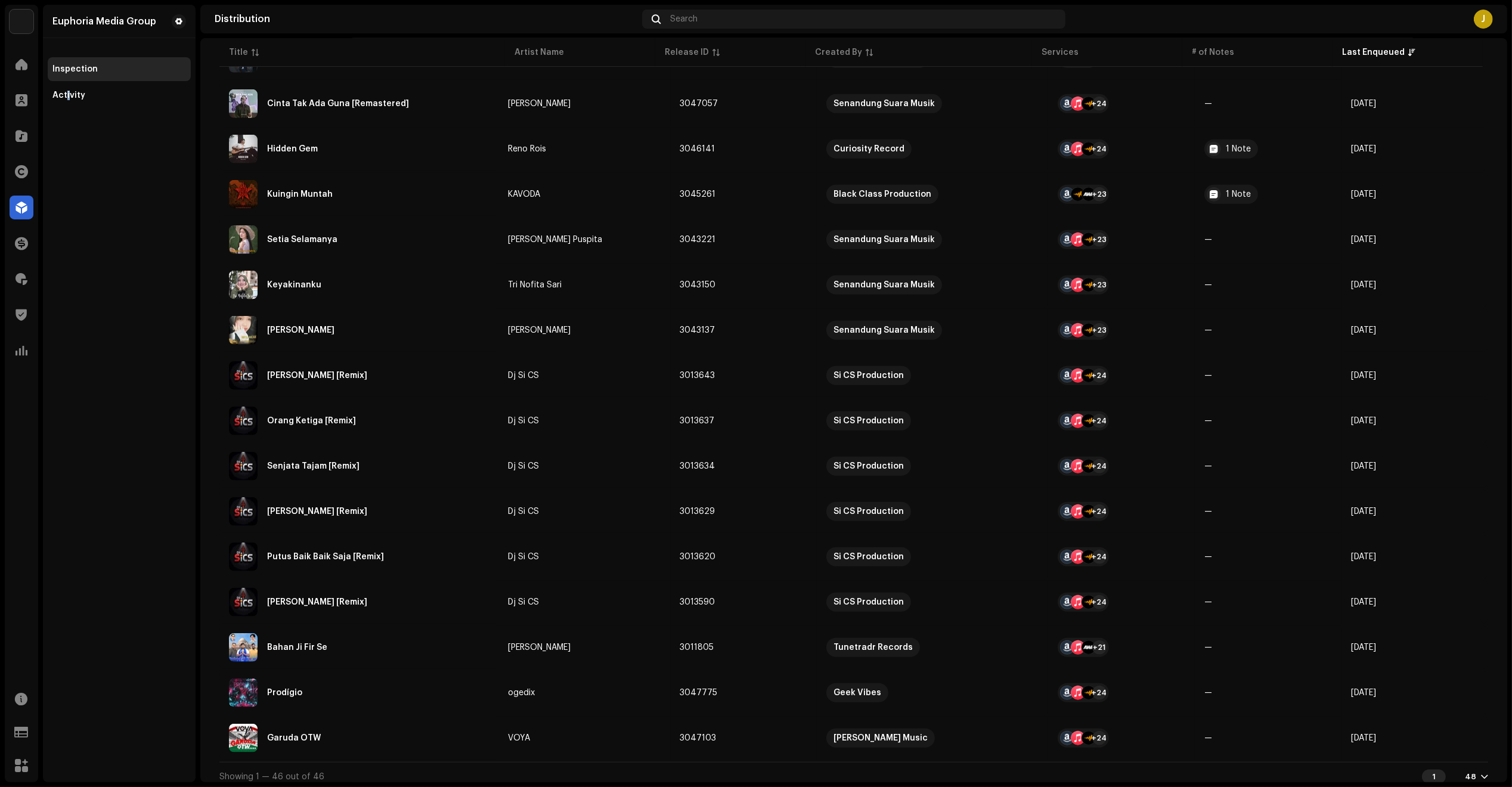
drag, startPoint x: 67, startPoint y: 270, endPoint x: 51, endPoint y: 273, distance: 16.3
click at [64, 272] on div "Euphoria Media Group Inspection Activity" at bounding box center [119, 394] width 153 height 778
drag, startPoint x: 22, startPoint y: 266, endPoint x: 30, endPoint y: 266, distance: 8.0
click at [28, 266] on div "Royalties" at bounding box center [21, 279] width 34 height 34
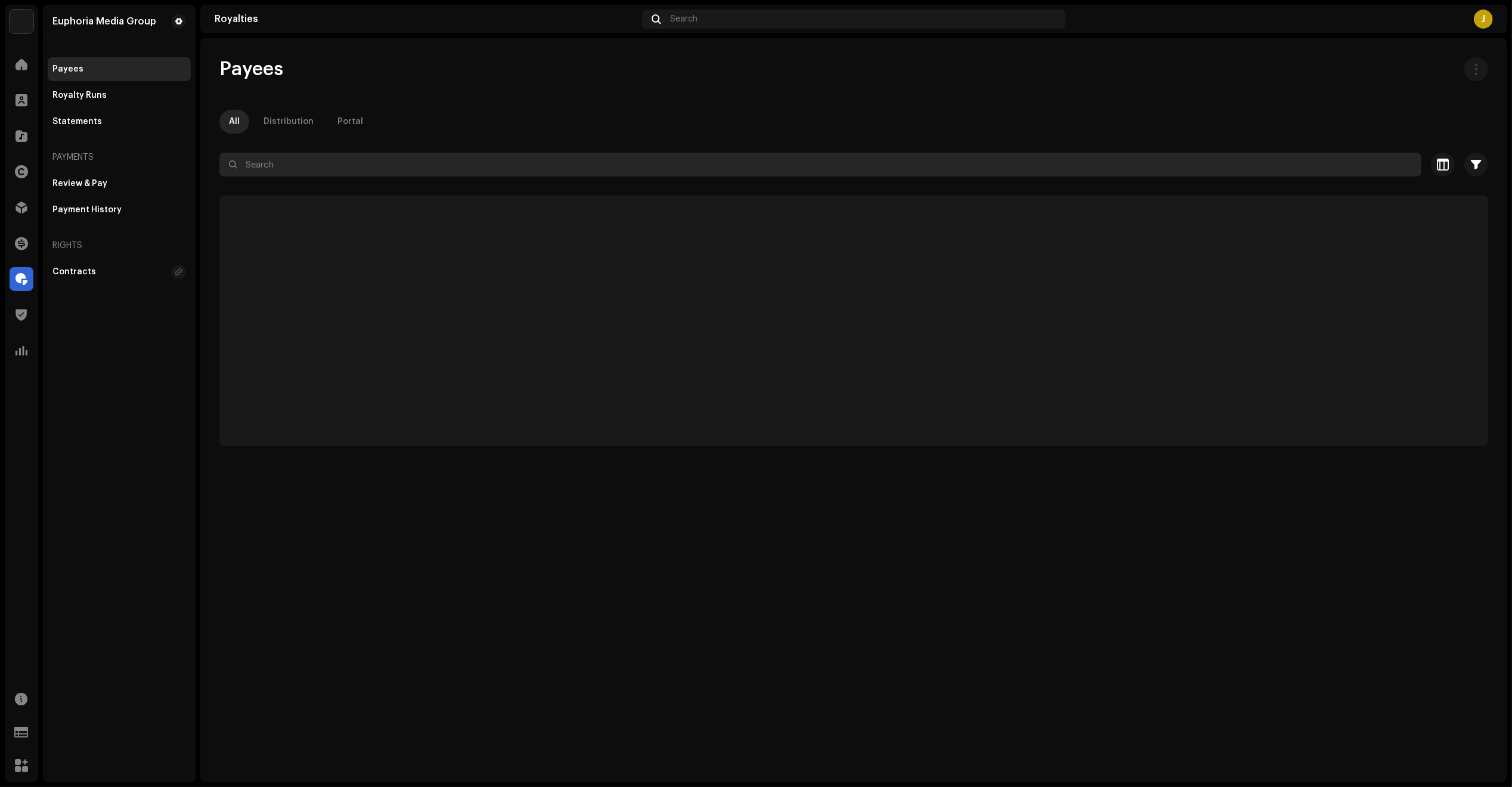
click at [284, 174] on input "text" at bounding box center [820, 165] width 1202 height 24
paste input "omatstumoto"
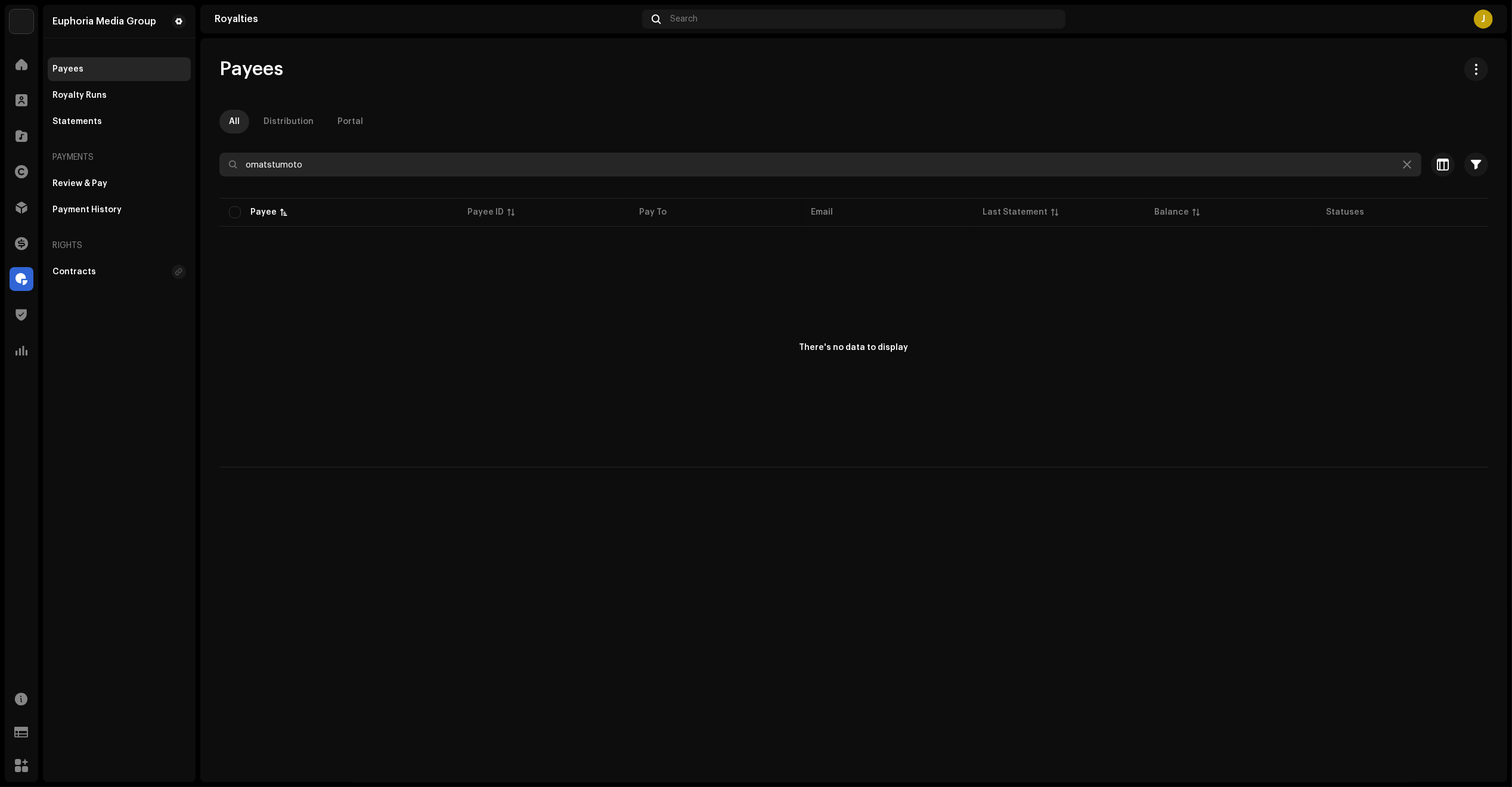
click at [324, 153] on input "omatstumoto" at bounding box center [820, 165] width 1202 height 24
drag, startPoint x: 322, startPoint y: 165, endPoint x: 160, endPoint y: 167, distance: 162.0
click at [190, 165] on div "Euphoria Media Group Home Clients Catalog Rights Distribution Finance Royalties…" at bounding box center [756, 394] width 1512 height 787
type input "omatstumoto"
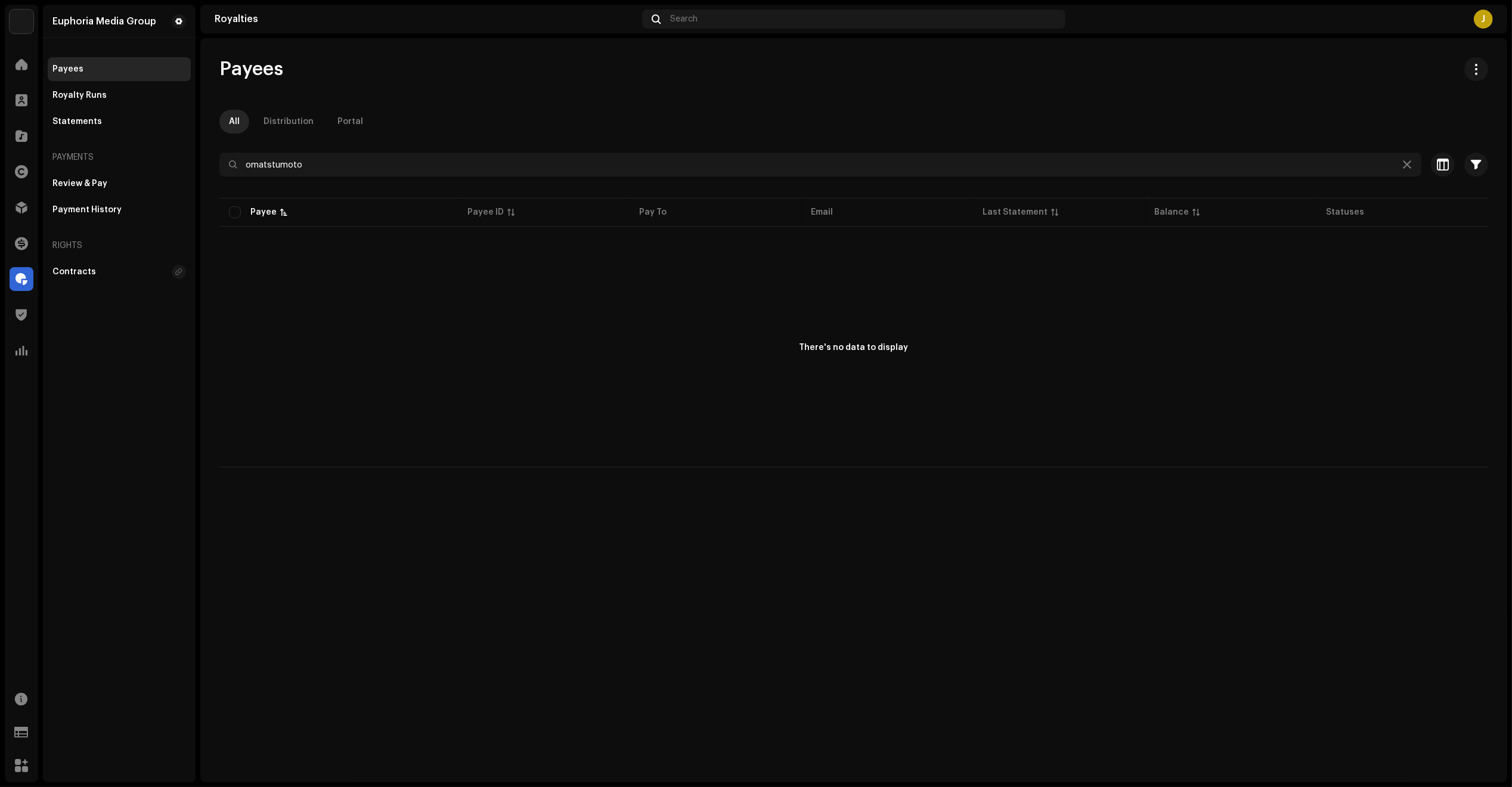
click at [1450, 551] on div "Payees All Distribution Portal omatstumoto Selected 0 Deselect all 0 Options Fi…" at bounding box center [853, 410] width 1306 height 744
click at [478, 367] on div "There's no data to display" at bounding box center [853, 348] width 1268 height 239
click at [441, 774] on div "Payees All Distribution Portal omatstumoto Selected 0 Deselect all 0 Options Fi…" at bounding box center [853, 410] width 1306 height 744
click at [22, 137] on span at bounding box center [22, 135] width 12 height 10
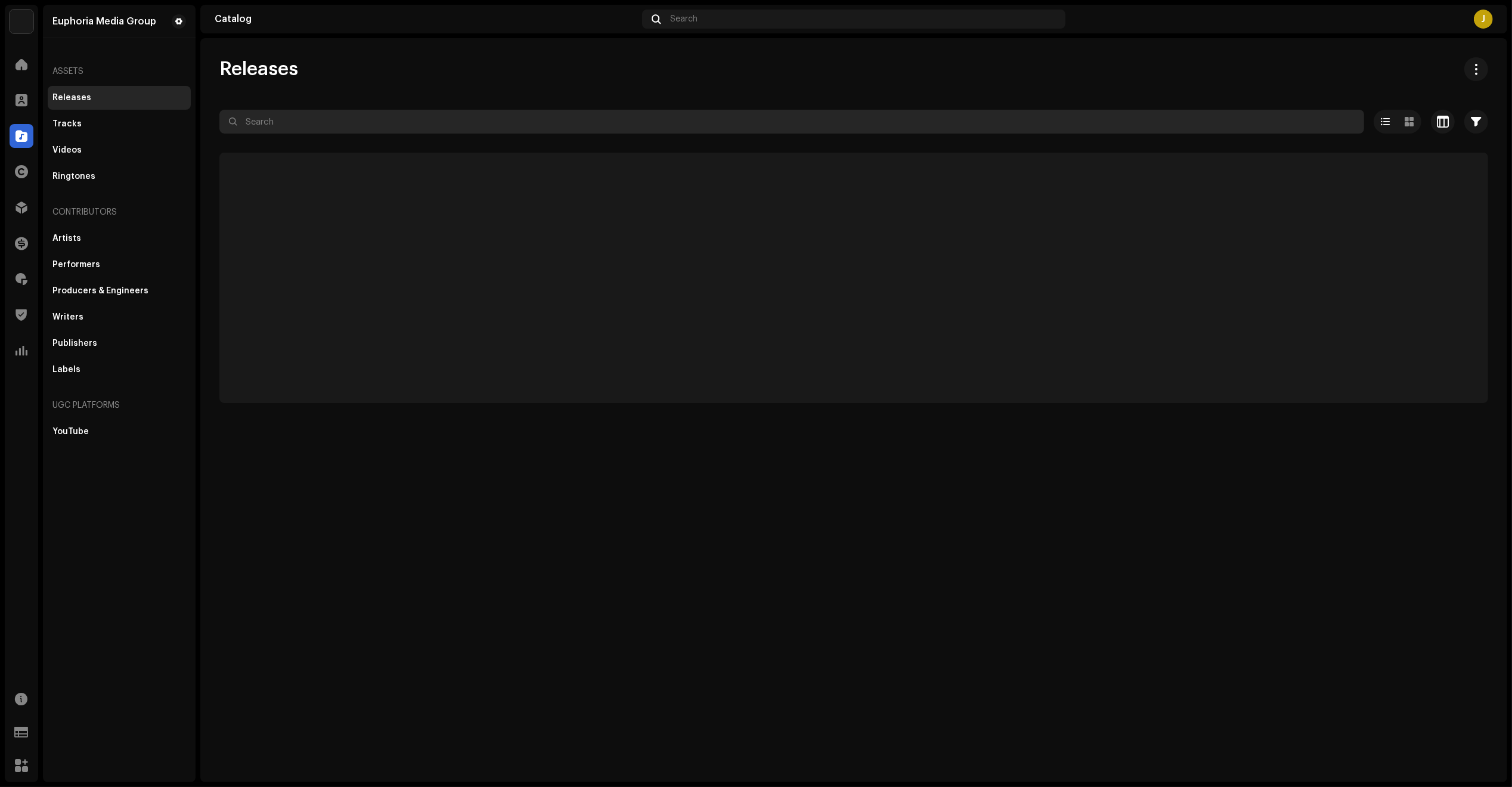
click at [319, 123] on input "text" at bounding box center [791, 122] width 1145 height 24
paste input "Prismo Cósmica"
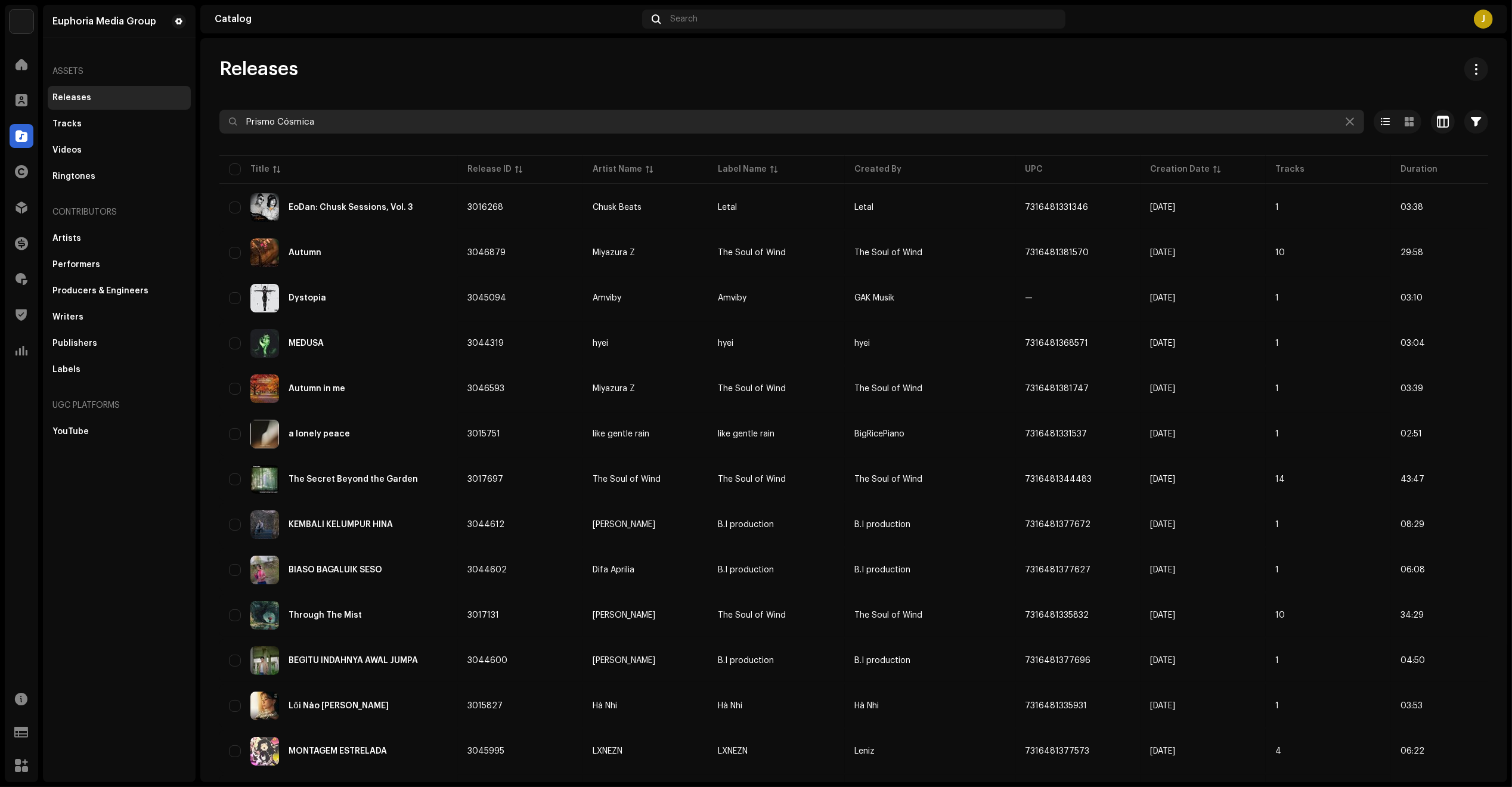
drag, startPoint x: 228, startPoint y: 105, endPoint x: 197, endPoint y: 136, distance: 43.8
click at [124, 99] on div "Euphoria Media Group Home Clients Catalog Rights Distribution Finance Royalties…" at bounding box center [756, 394] width 1512 height 787
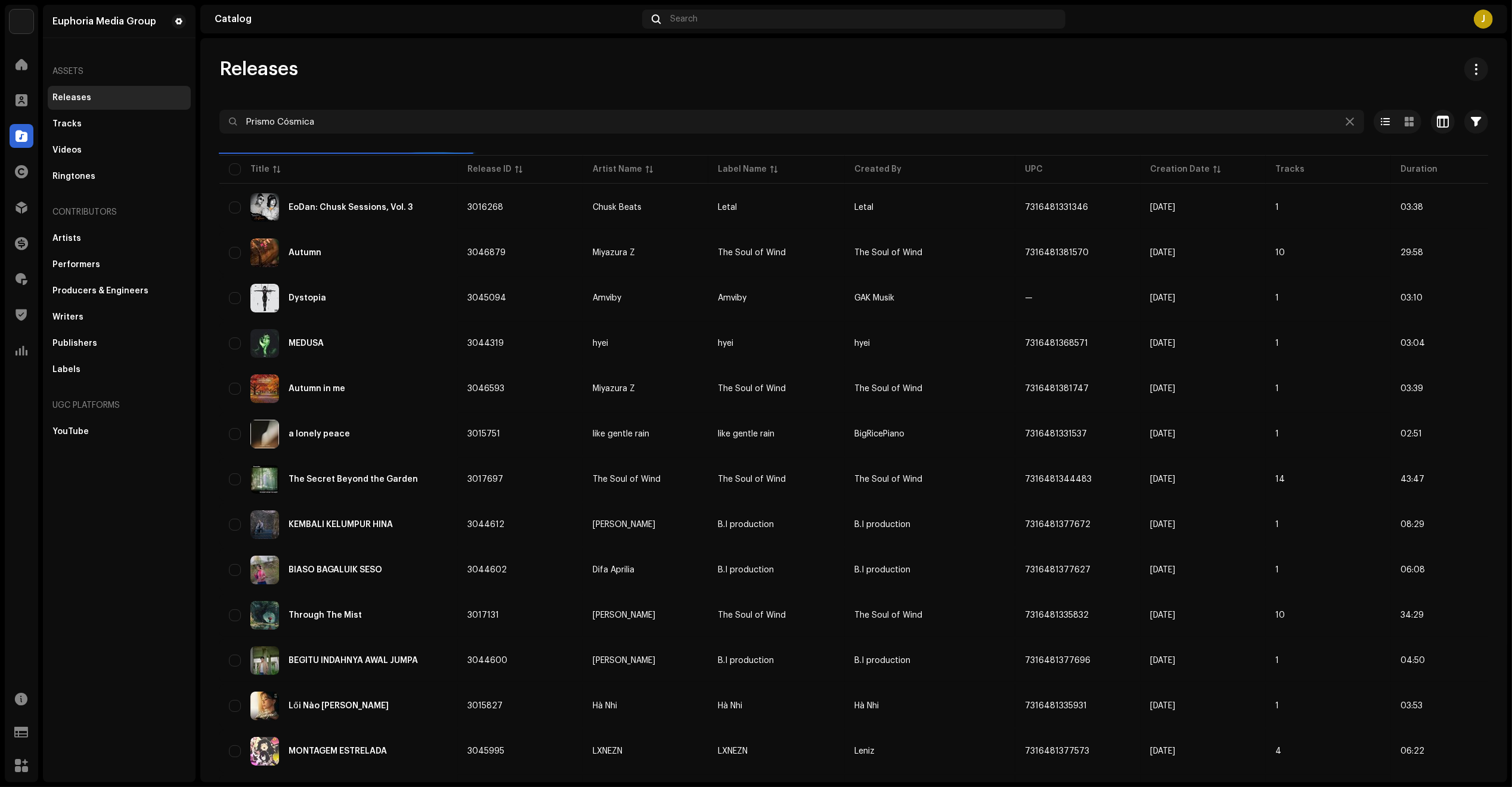
click at [126, 598] on div "Euphoria Media Group Assets Releases Tracks Videos Ringtones Contributors Artis…" at bounding box center [119, 394] width 153 height 778
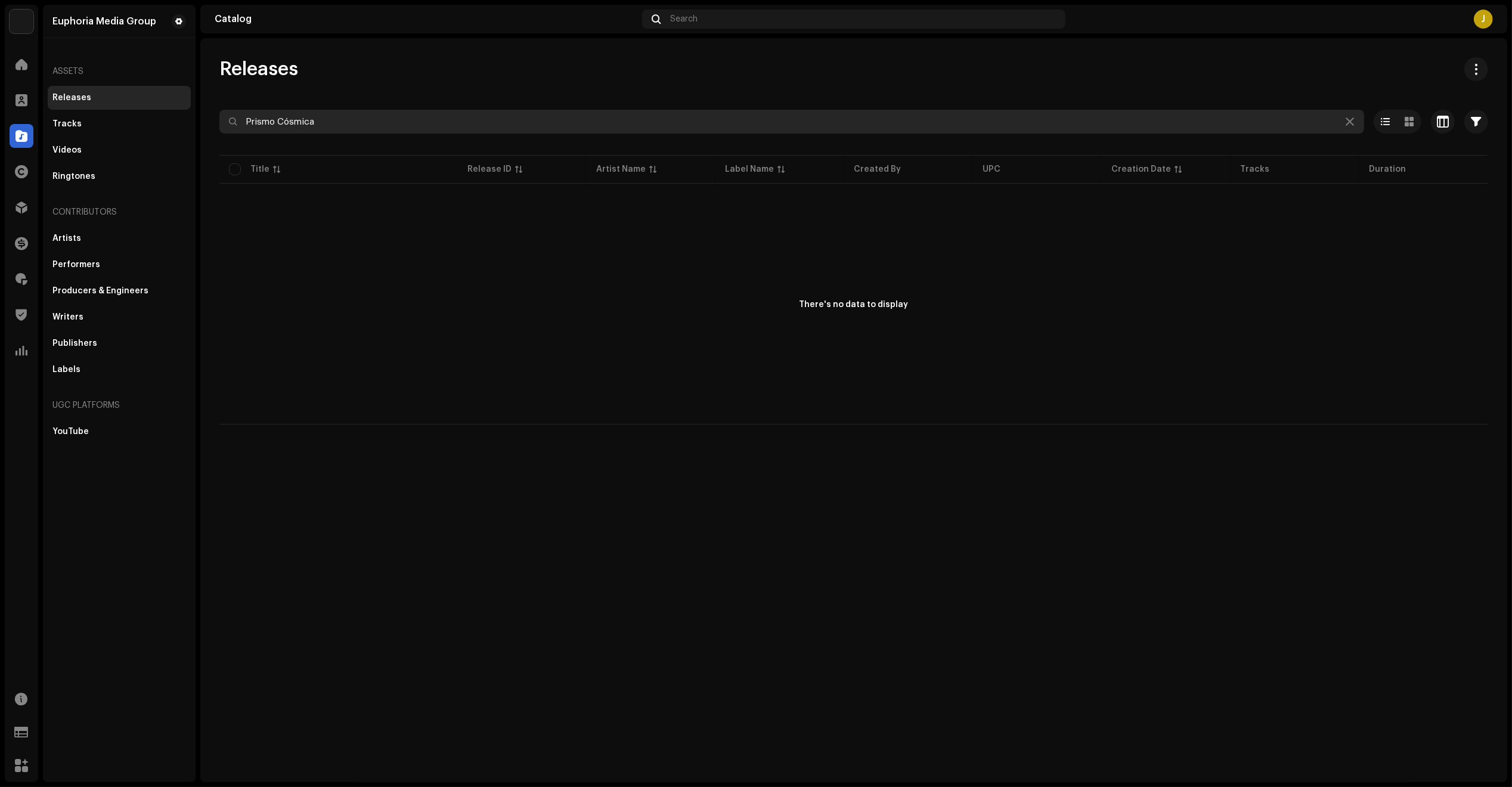
drag, startPoint x: 274, startPoint y: 120, endPoint x: 419, endPoint y: 129, distance: 145.3
click at [417, 129] on input "Prismo Cósmica" at bounding box center [791, 122] width 1145 height 24
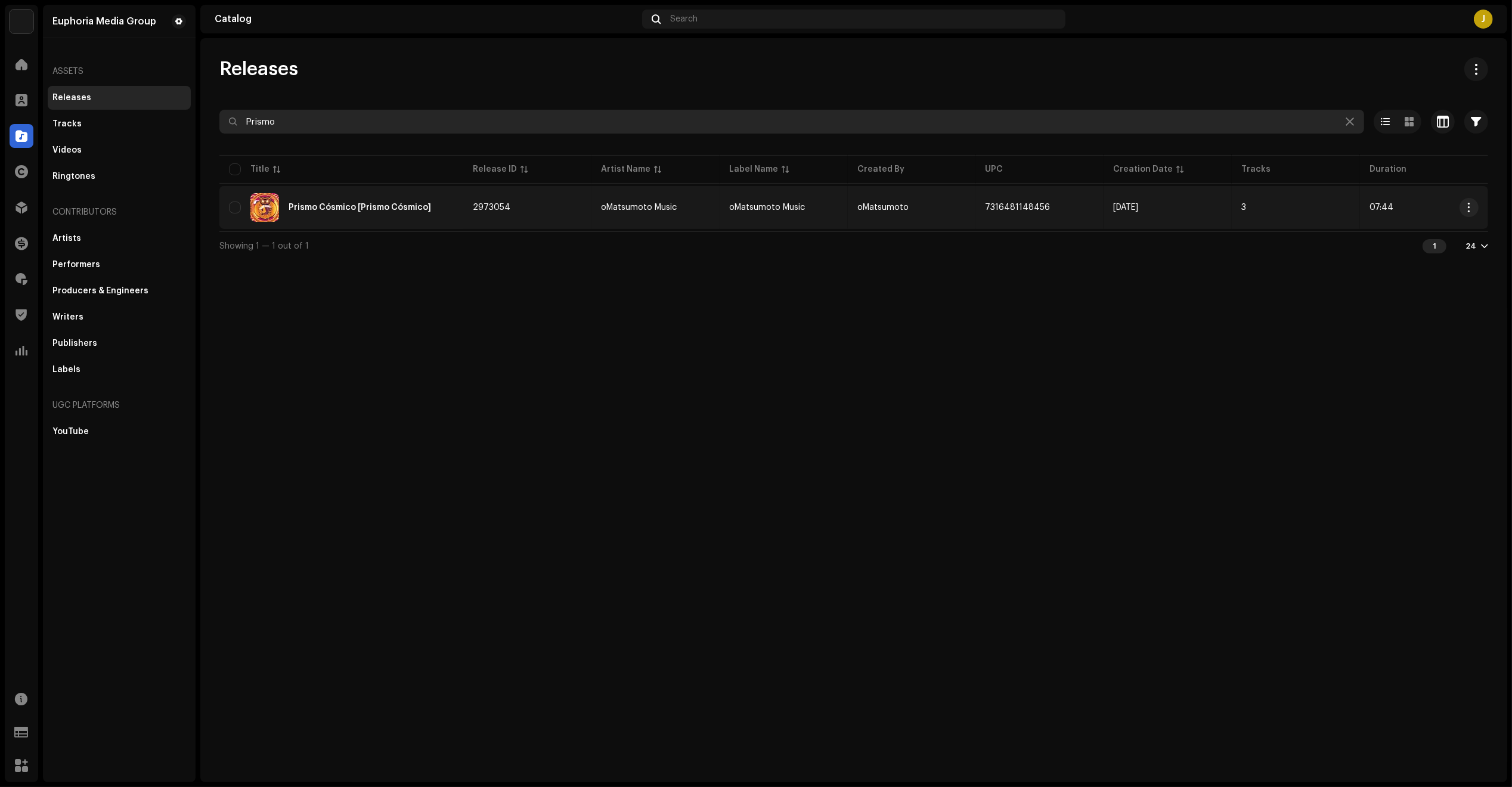
type input "Prismo"
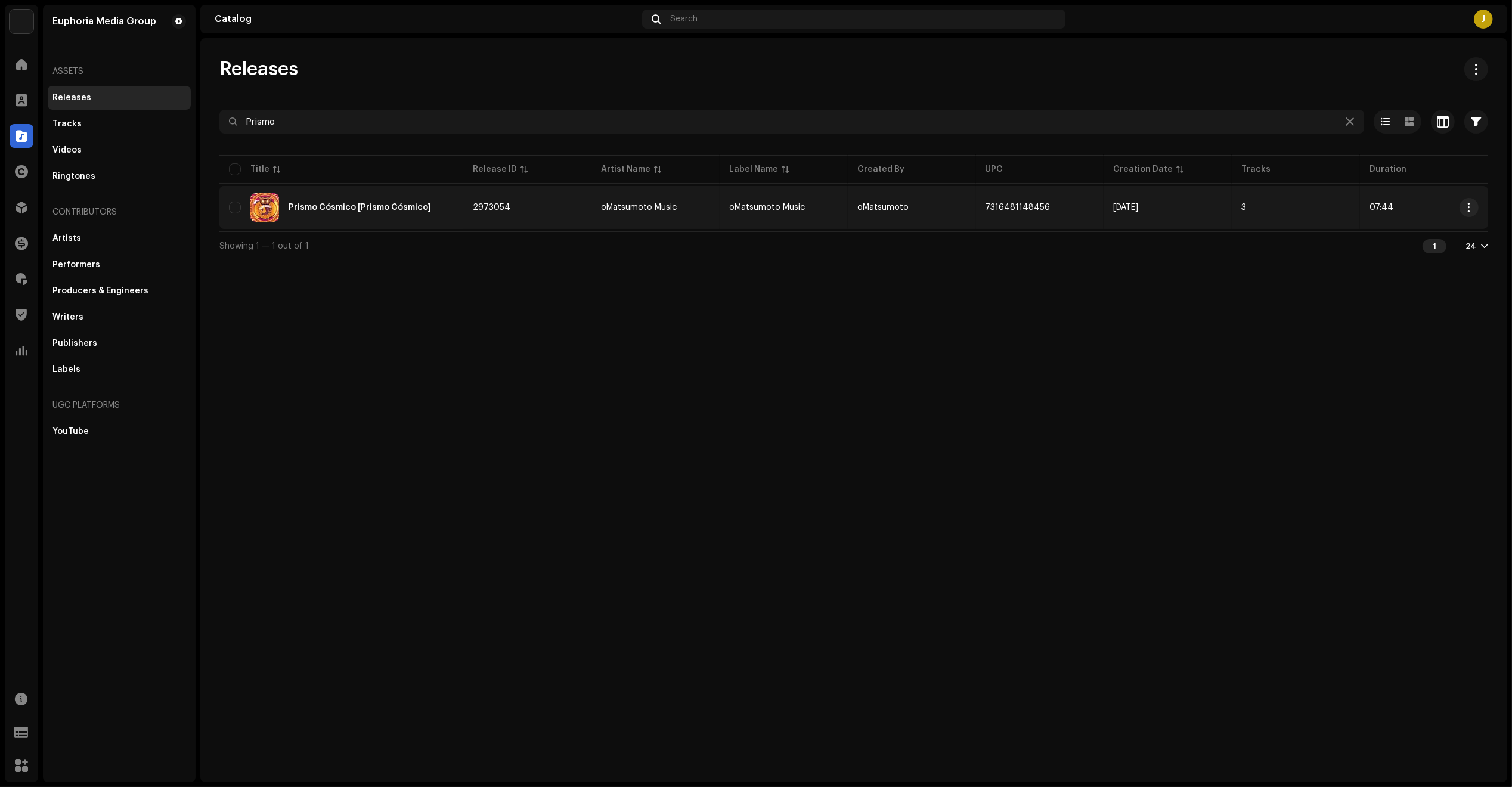
click at [380, 221] on div "Prismo Cósmico [Prismo Cósmico]" at bounding box center [341, 207] width 225 height 28
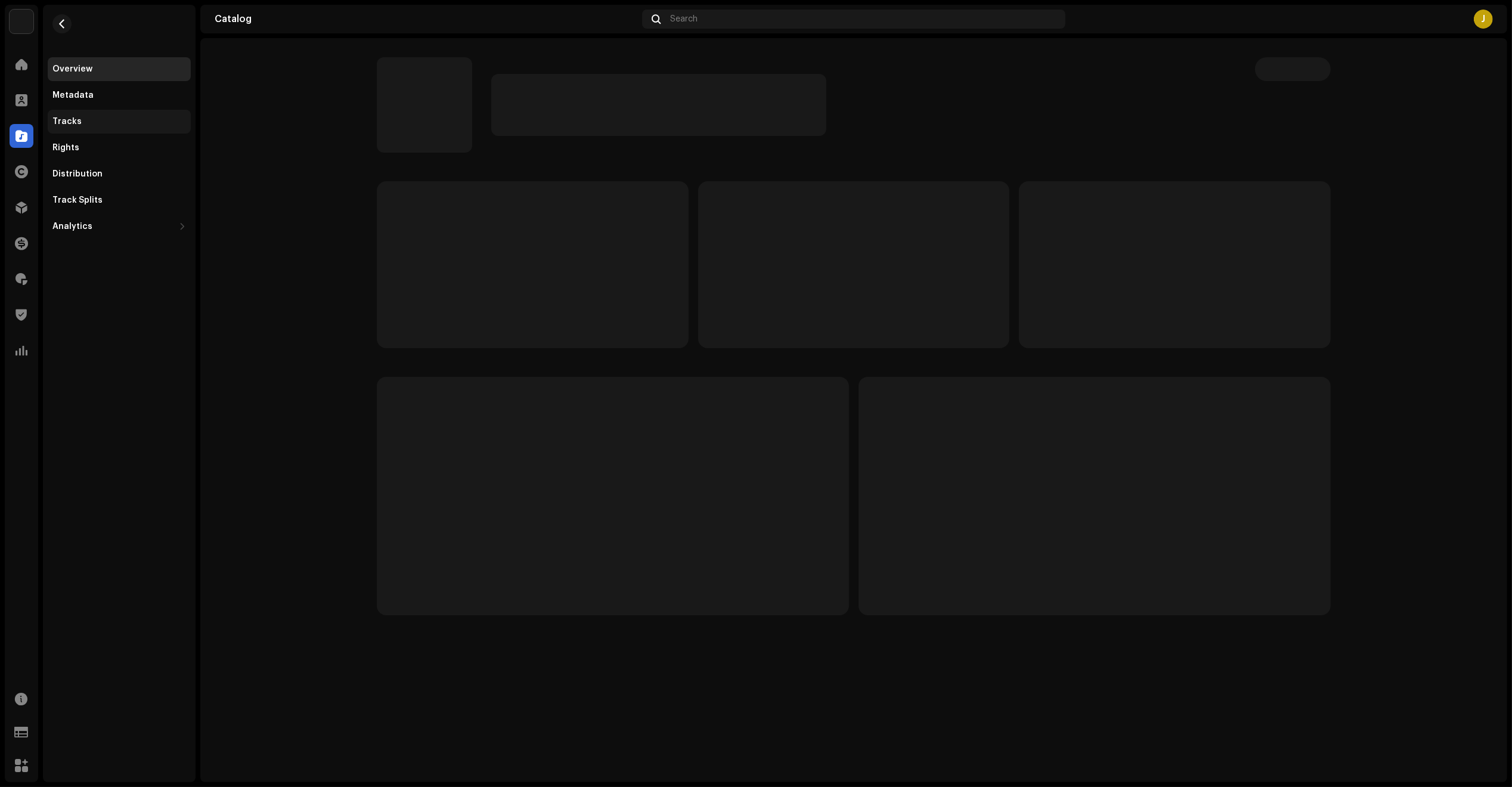
click at [109, 120] on div "Tracks" at bounding box center [119, 121] width 134 height 10
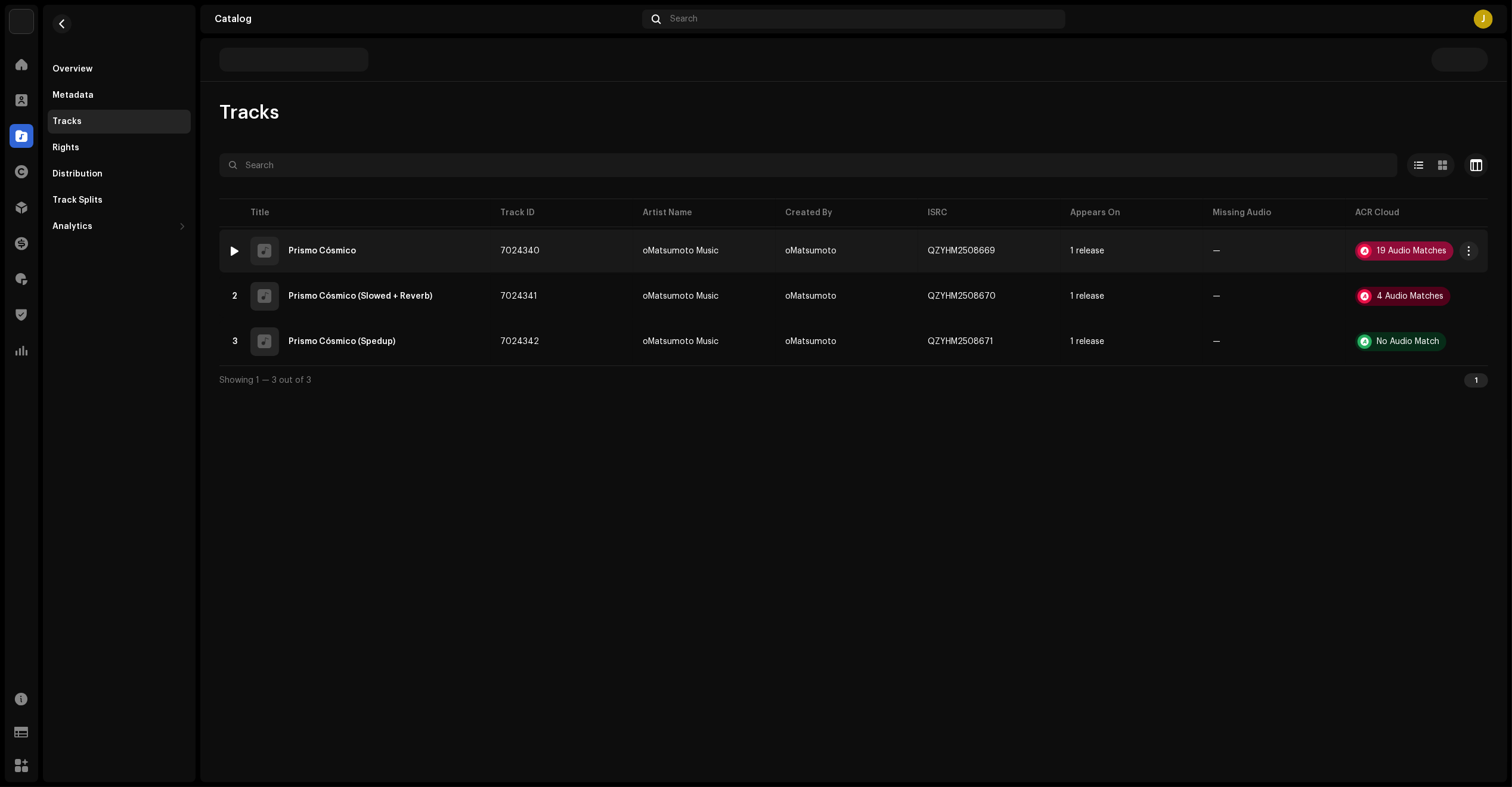
click at [1393, 254] on div "19 Audio Matches" at bounding box center [1411, 251] width 70 height 8
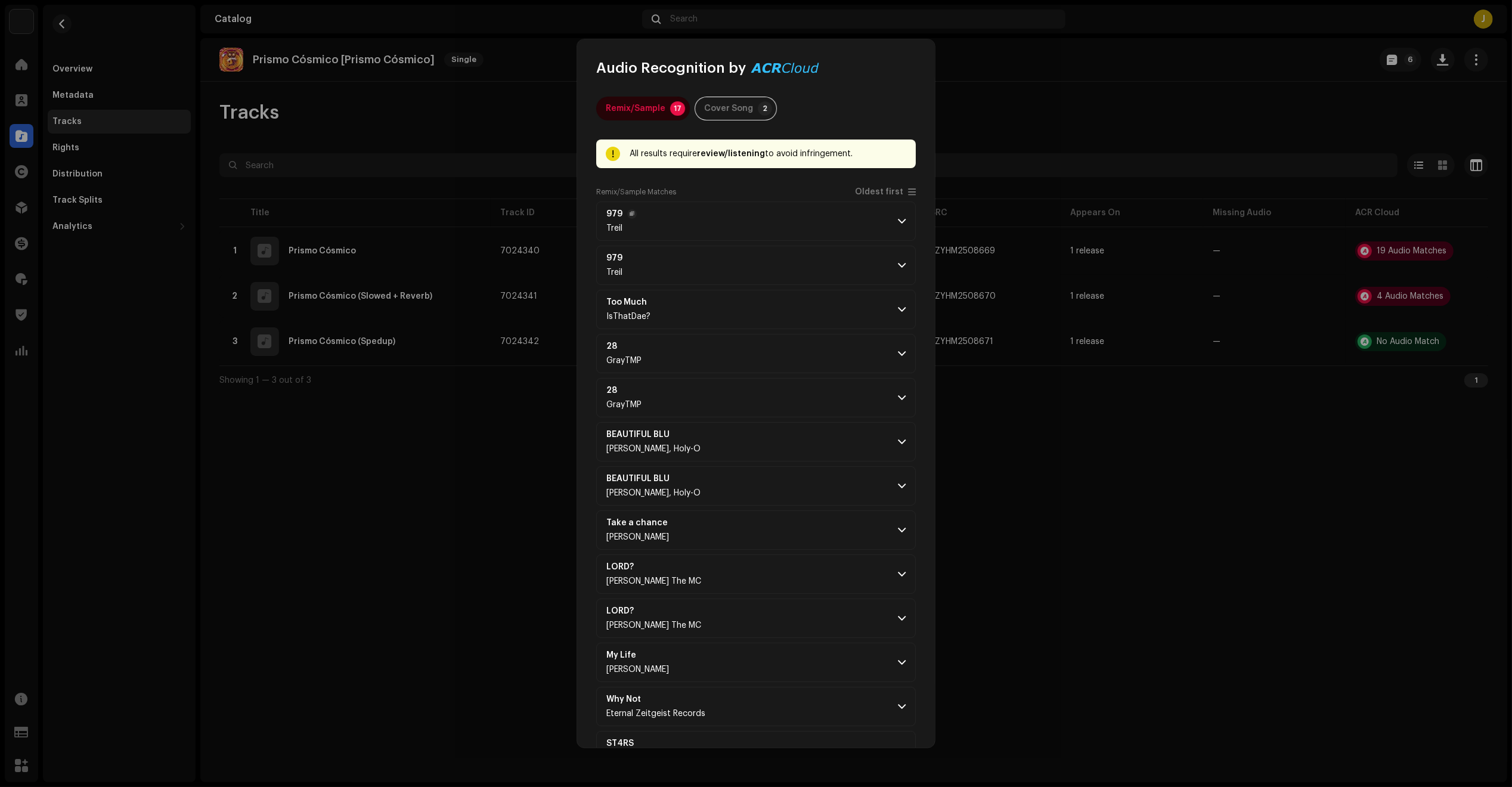
click at [752, 230] on p-accordion-header "979 Treil" at bounding box center [755, 221] width 319 height 40
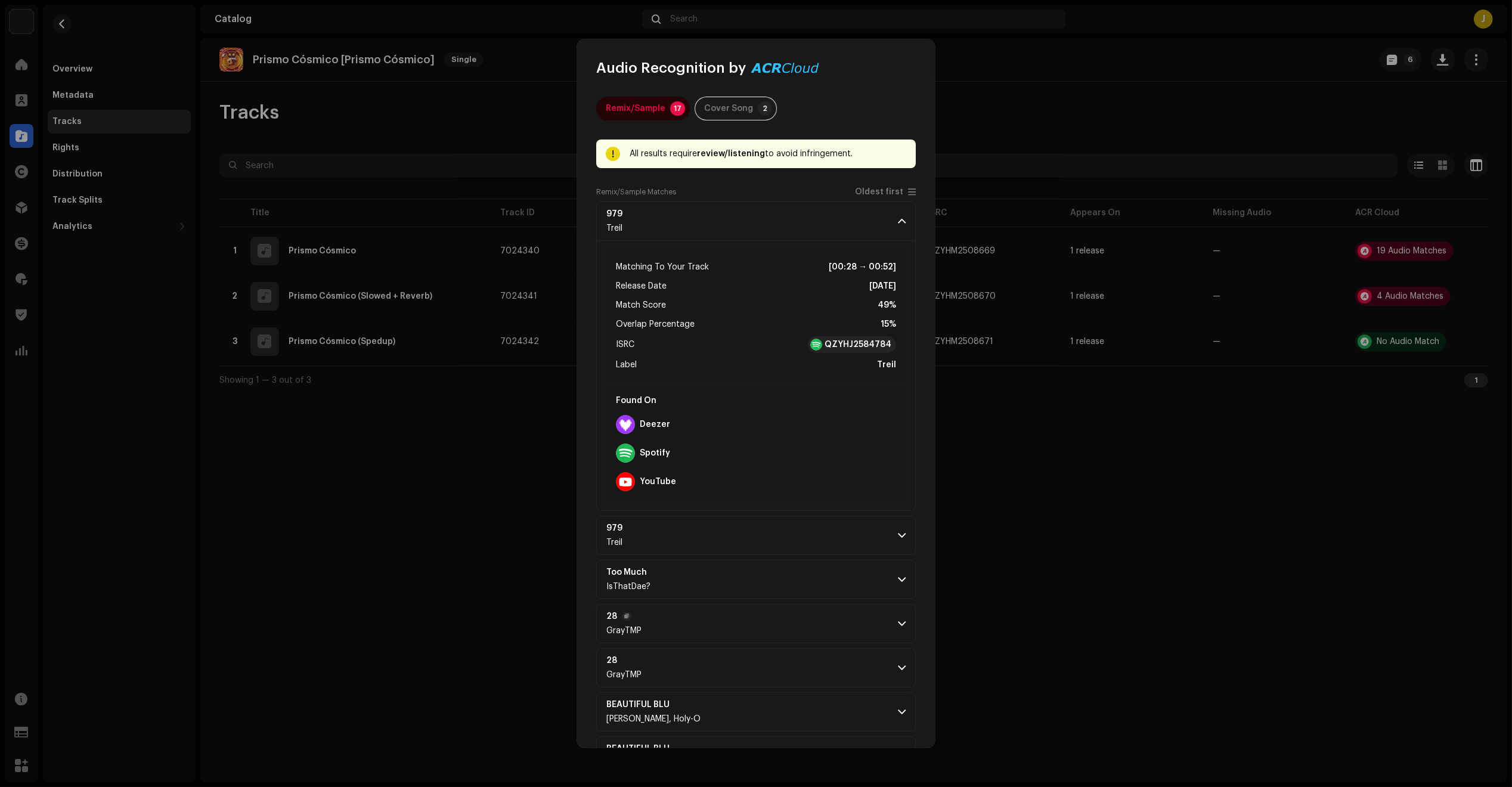
click at [822, 637] on p-accordion-header "28 GrayTMP" at bounding box center [755, 624] width 319 height 40
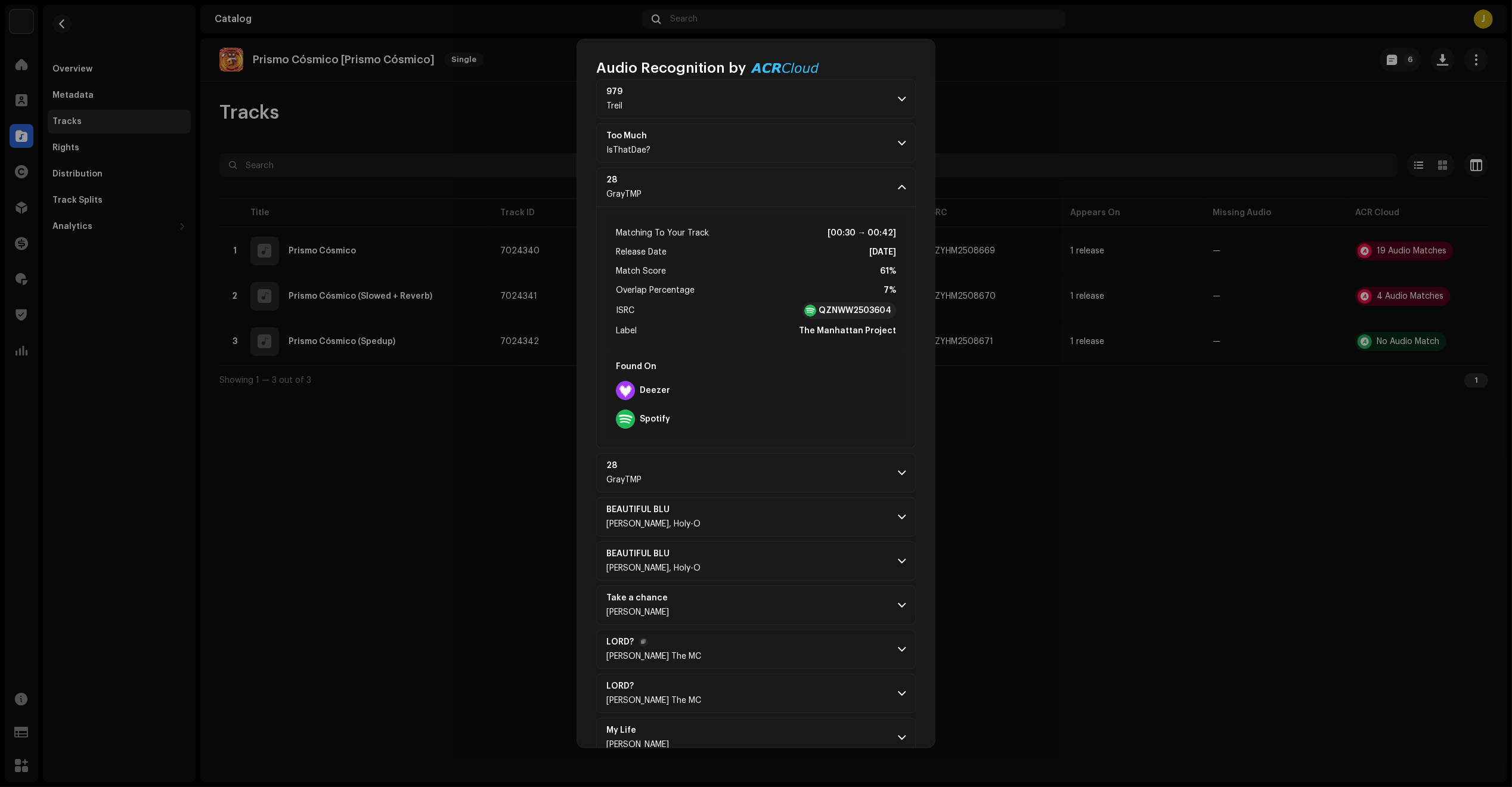
click at [784, 658] on p-accordion-header "LORD? Misael The MC" at bounding box center [755, 649] width 319 height 40
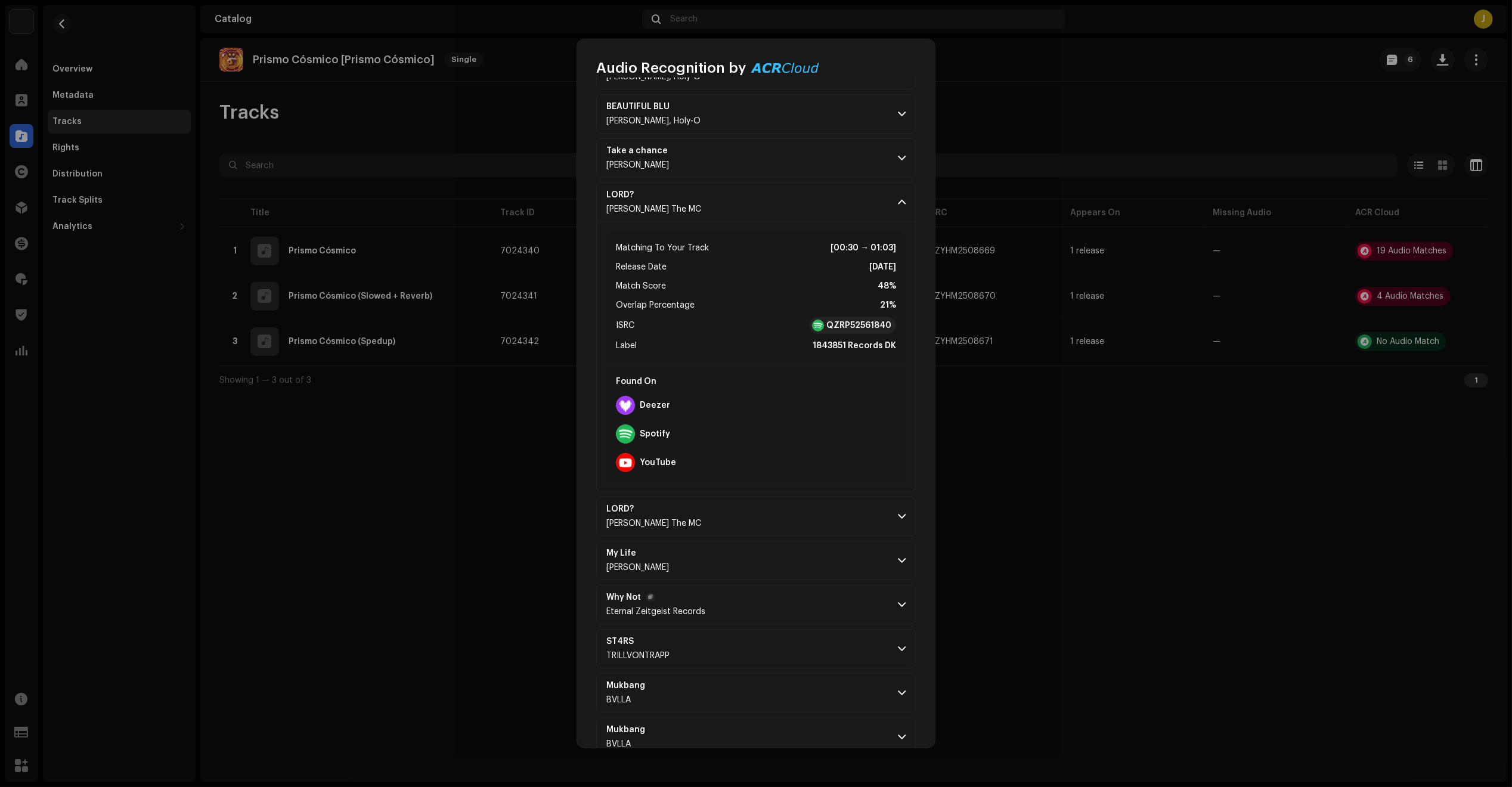
click at [766, 617] on p-accordion-header "Why Not Eternal Zeitgeist Records" at bounding box center [755, 604] width 319 height 40
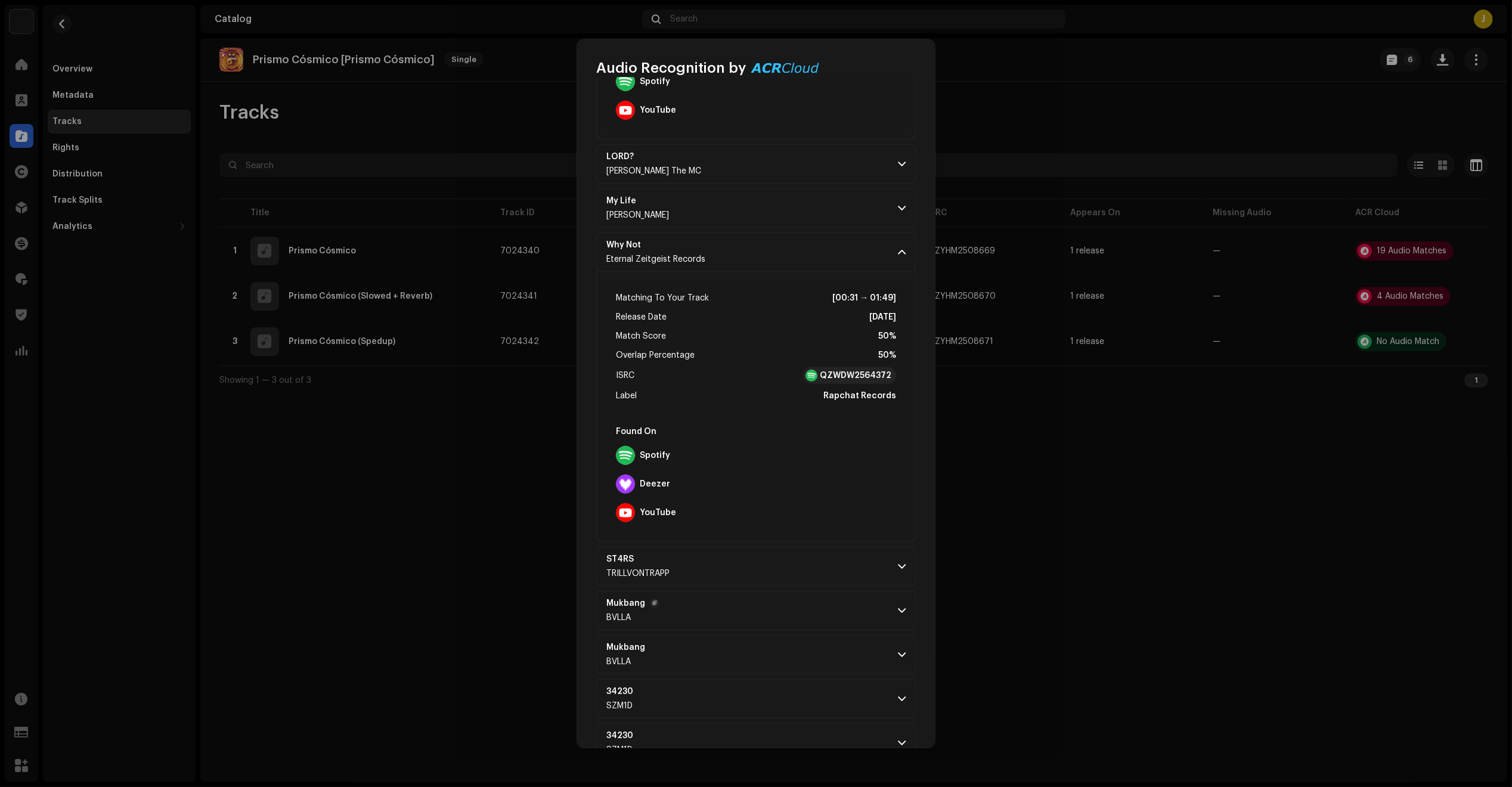
scroll to position [1243, 0]
click at [780, 655] on p-accordion-header "Mukbang BVLLA" at bounding box center [755, 649] width 319 height 40
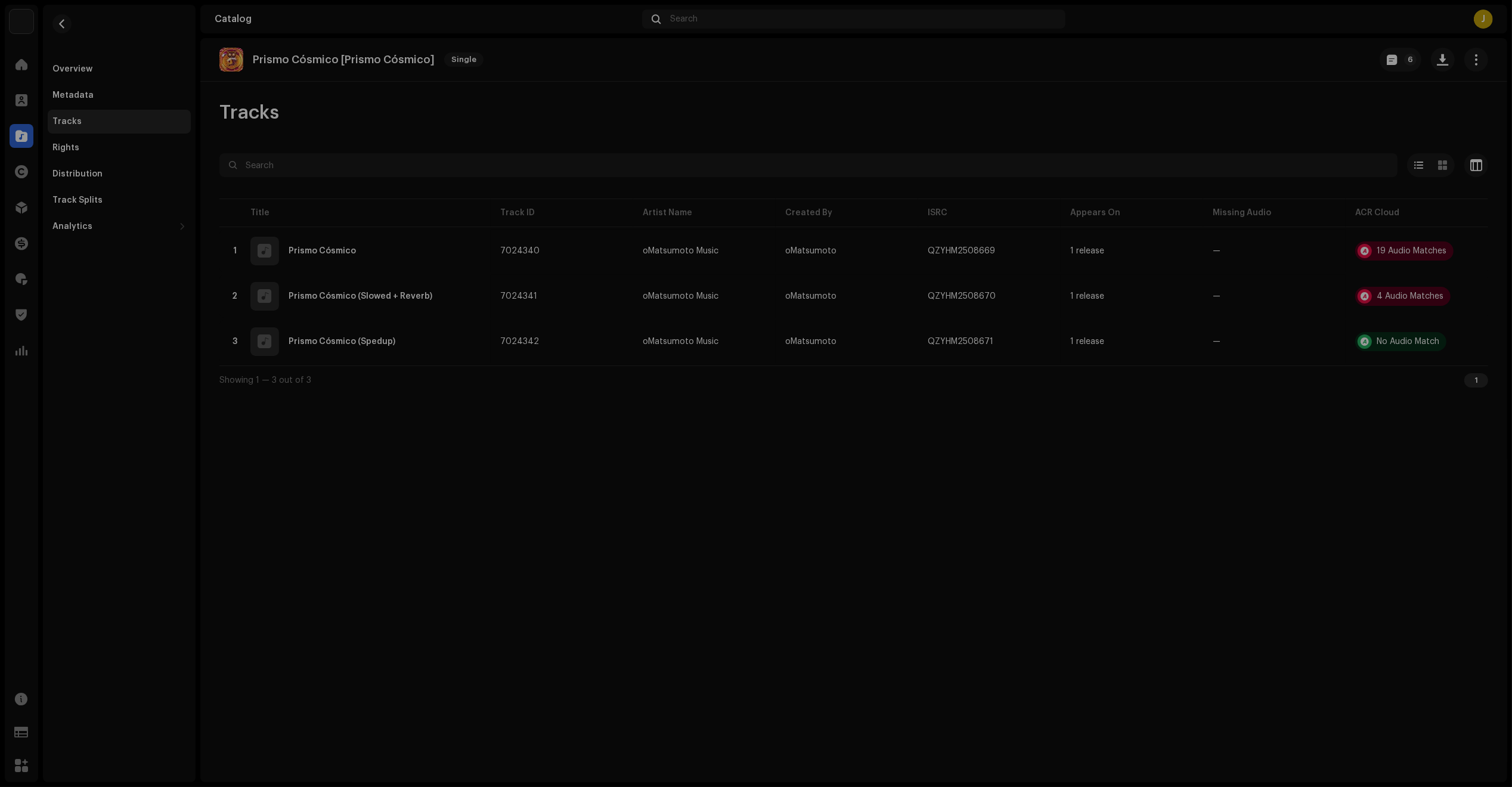
click at [1067, 460] on div "Audio Recognition by Remix/Sample 17 Cover Song 2 All results require review/li…" at bounding box center [756, 394] width 1512 height 787
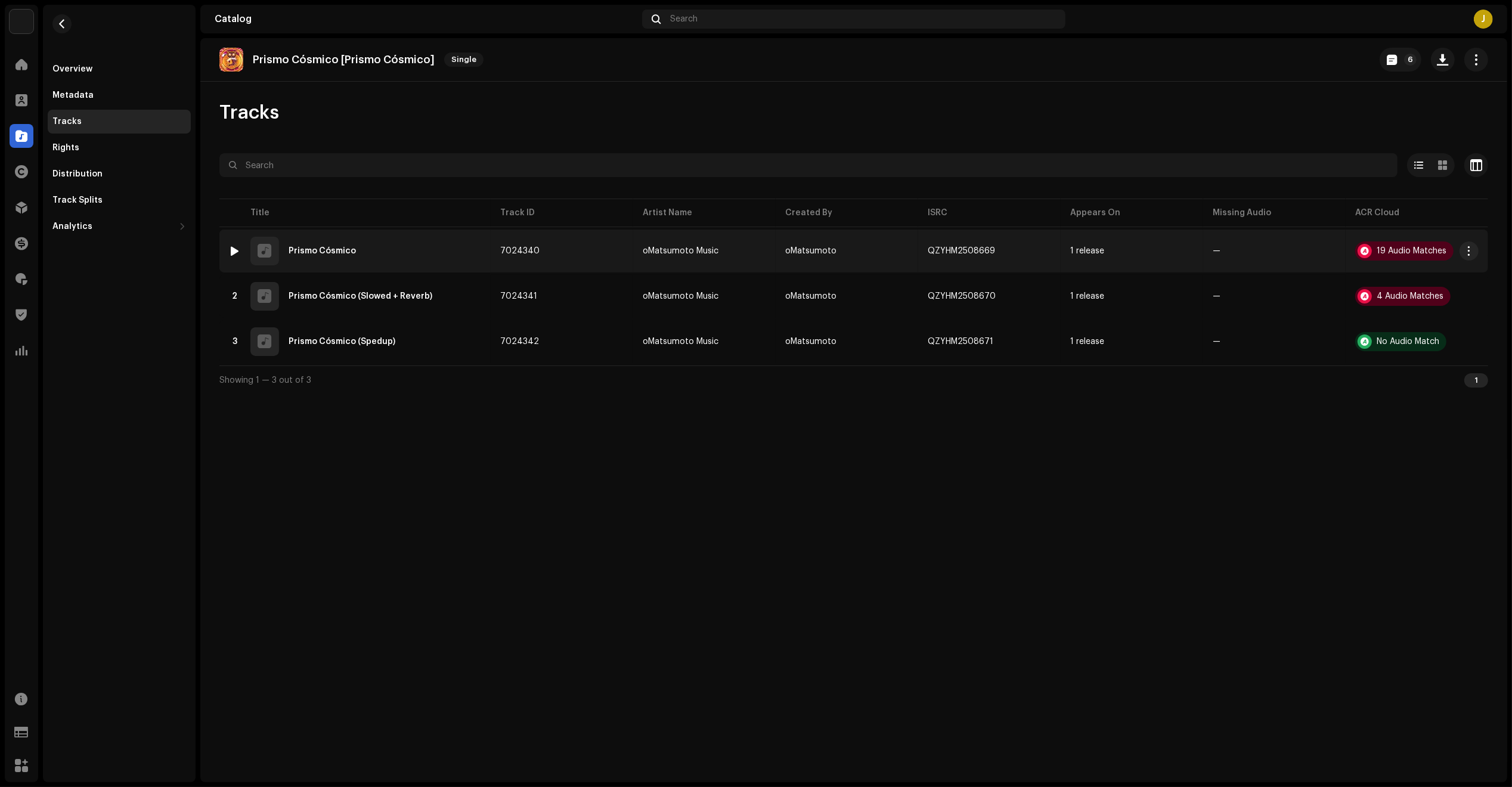
click at [236, 249] on div at bounding box center [236, 251] width 9 height 10
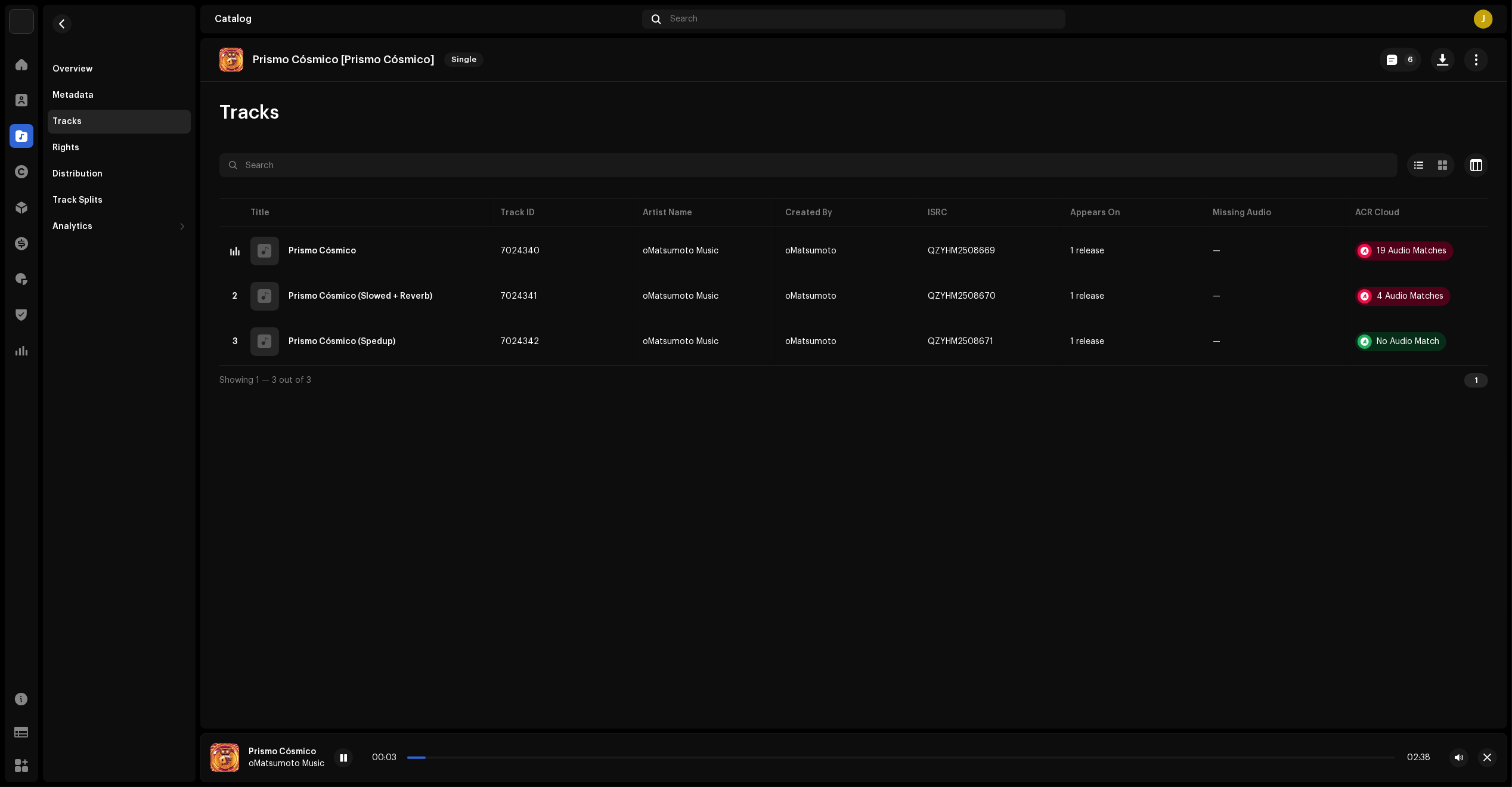
drag, startPoint x: 414, startPoint y: 756, endPoint x: 423, endPoint y: 760, distance: 9.8
click at [417, 757] on span at bounding box center [416, 758] width 19 height 2
drag, startPoint x: 414, startPoint y: 757, endPoint x: 504, endPoint y: 758, distance: 90.0
click at [504, 758] on span at bounding box center [505, 758] width 6 height 6
click at [337, 758] on div at bounding box center [343, 758] width 19 height 19
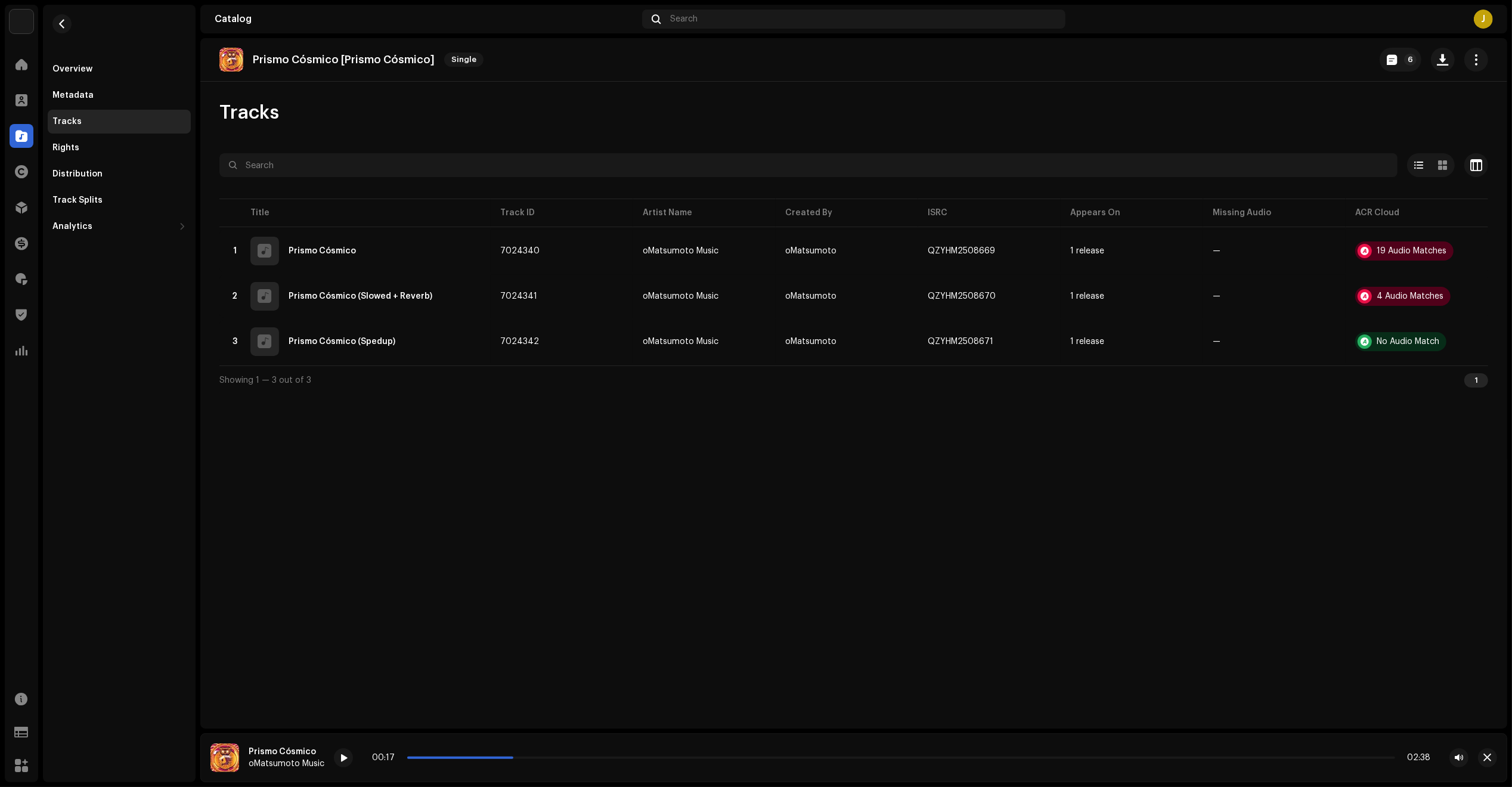
click at [1509, 562] on div "Euphoria Media Group Home Clients Catalog Rights Distribution Finance Royalties…" at bounding box center [756, 394] width 1512 height 787
click at [1425, 119] on div "Tracks" at bounding box center [853, 113] width 1268 height 24
click at [16, 195] on div at bounding box center [22, 207] width 24 height 24
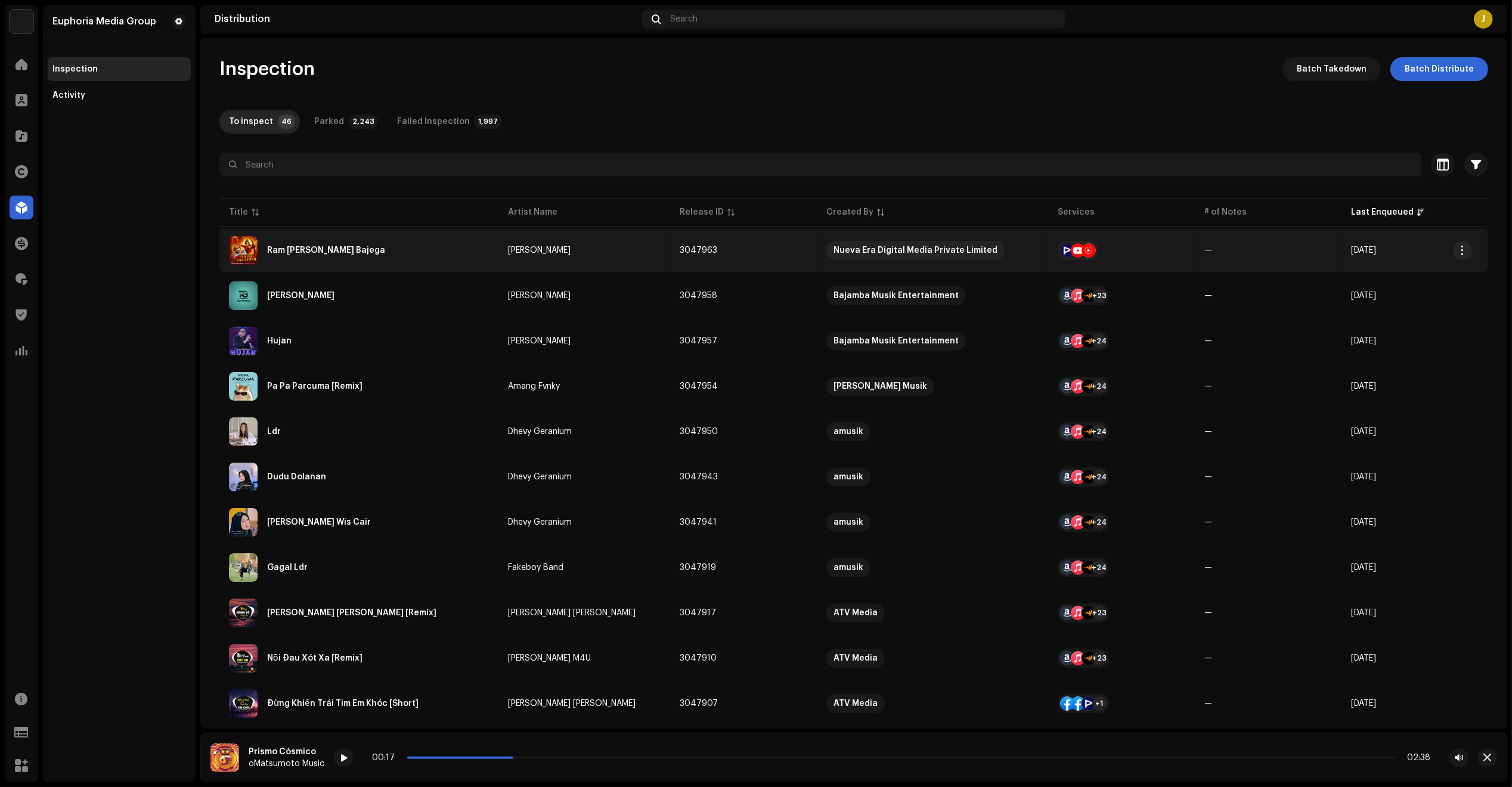
click at [394, 251] on div "Ram [PERSON_NAME] Bajega" at bounding box center [359, 251] width 260 height 28
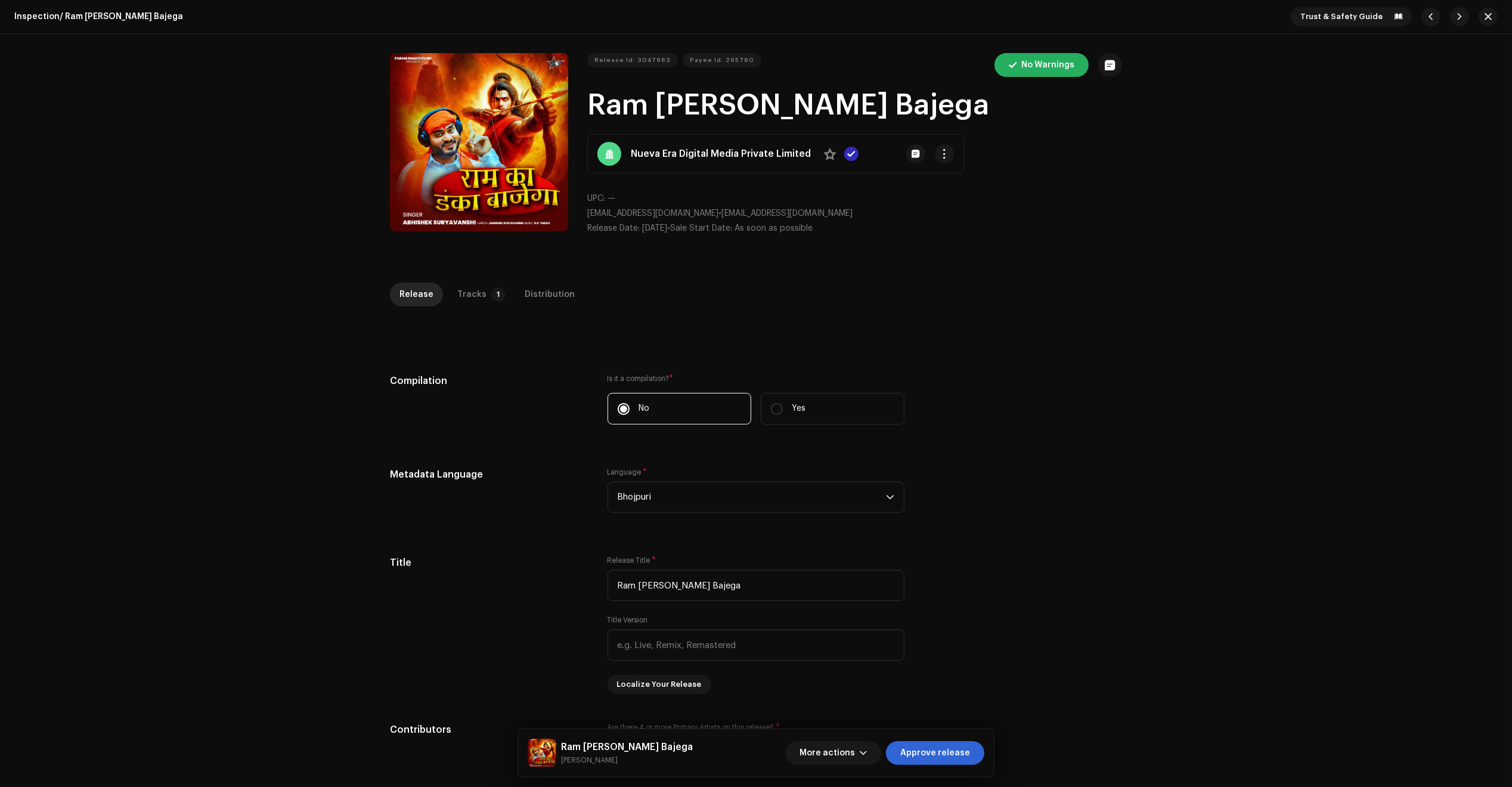
click at [1487, 75] on div "Release Id: 3047963 Payee Id: 295780 No Warnings Ram Ka Danka Bajega Nueva Era …" at bounding box center [756, 148] width 1512 height 230
click at [464, 296] on div "Tracks" at bounding box center [471, 295] width 29 height 24
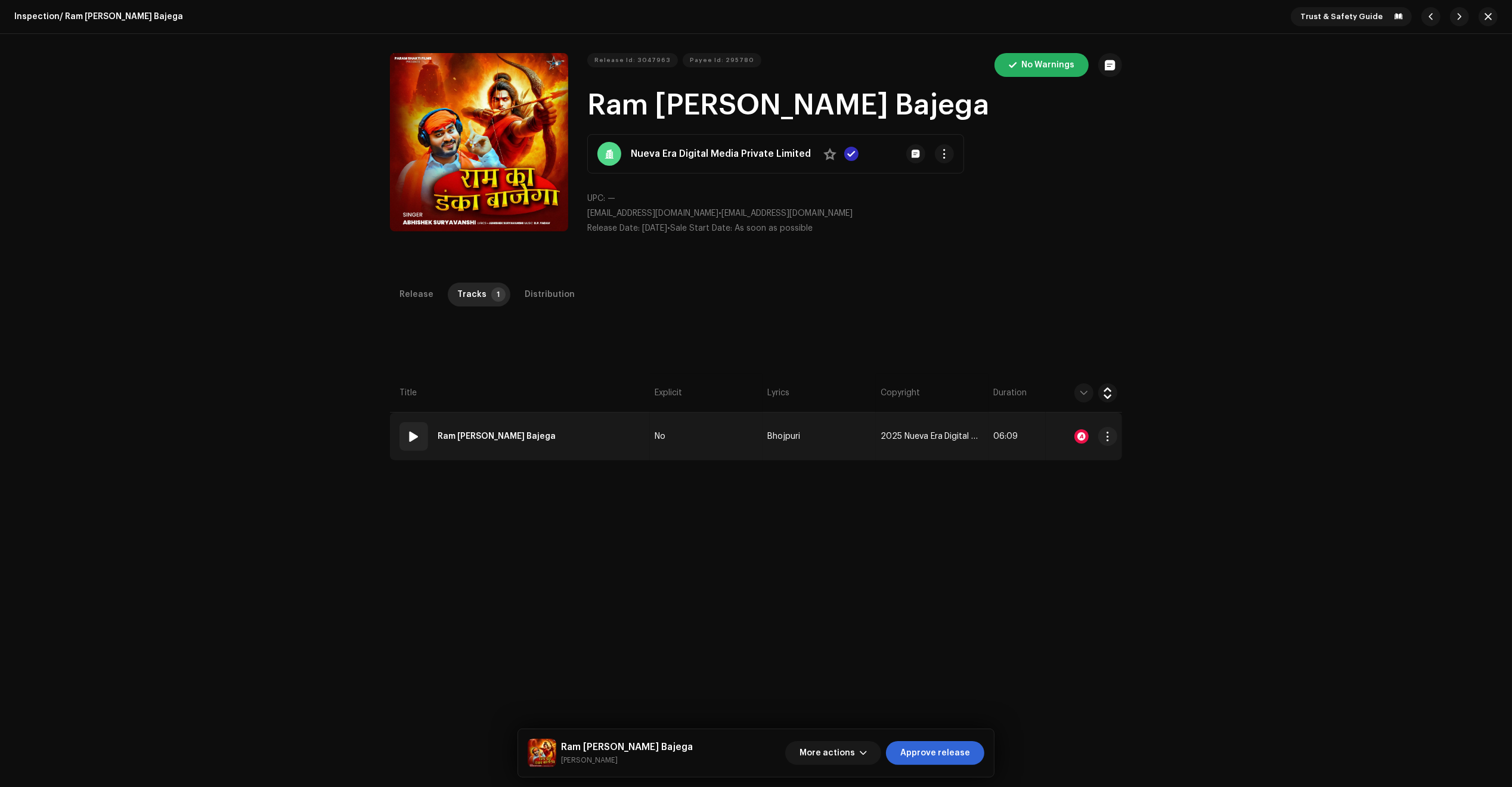
click at [590, 423] on td "01 Ram Ka Danka Bajega" at bounding box center [520, 437] width 260 height 48
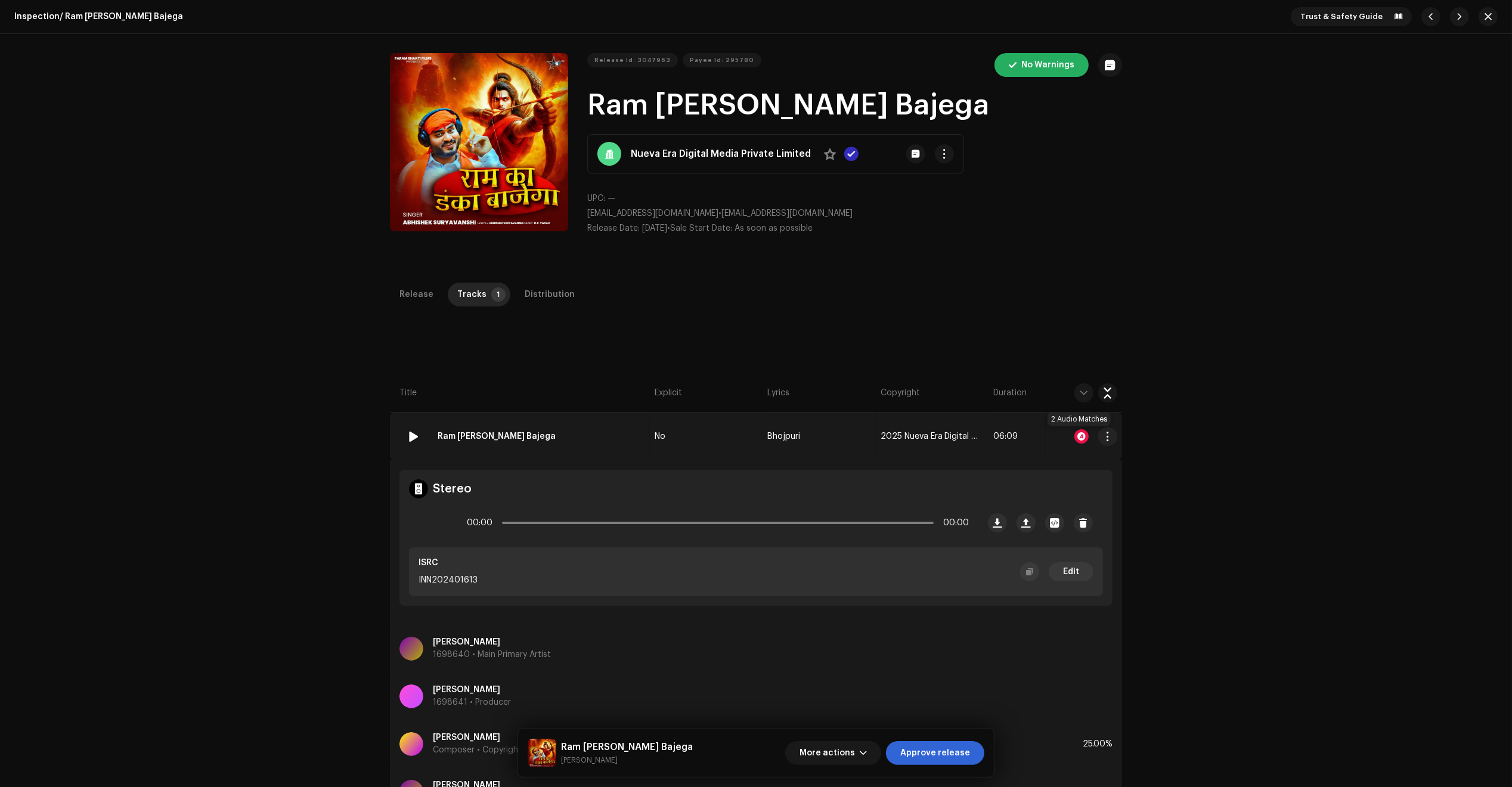
click at [1080, 435] on div at bounding box center [1081, 436] width 14 height 14
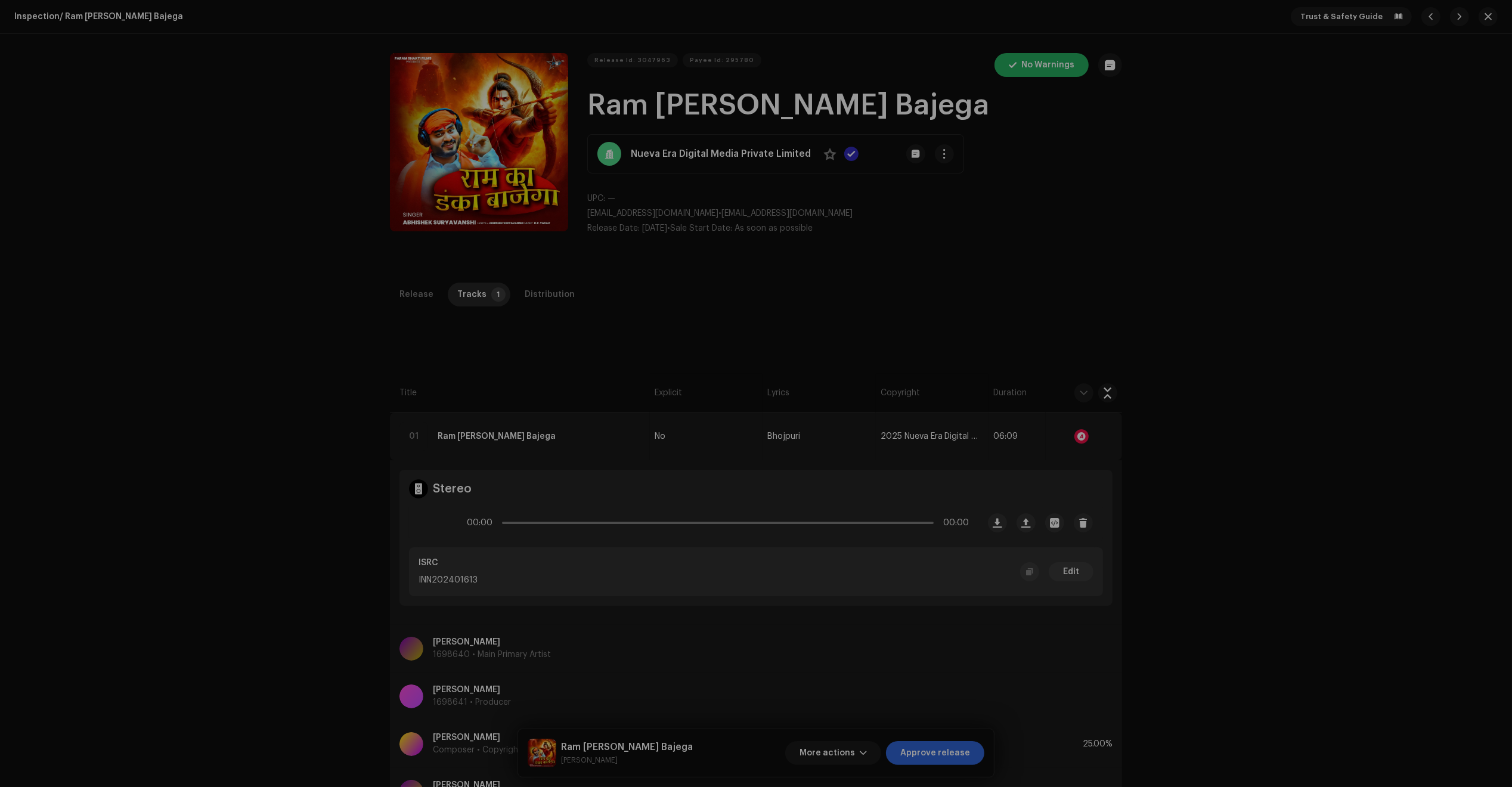
click at [1055, 357] on div "Audio Recognition by Remix/Sample 2 All results require review/listening to avo…" at bounding box center [756, 394] width 1512 height 787
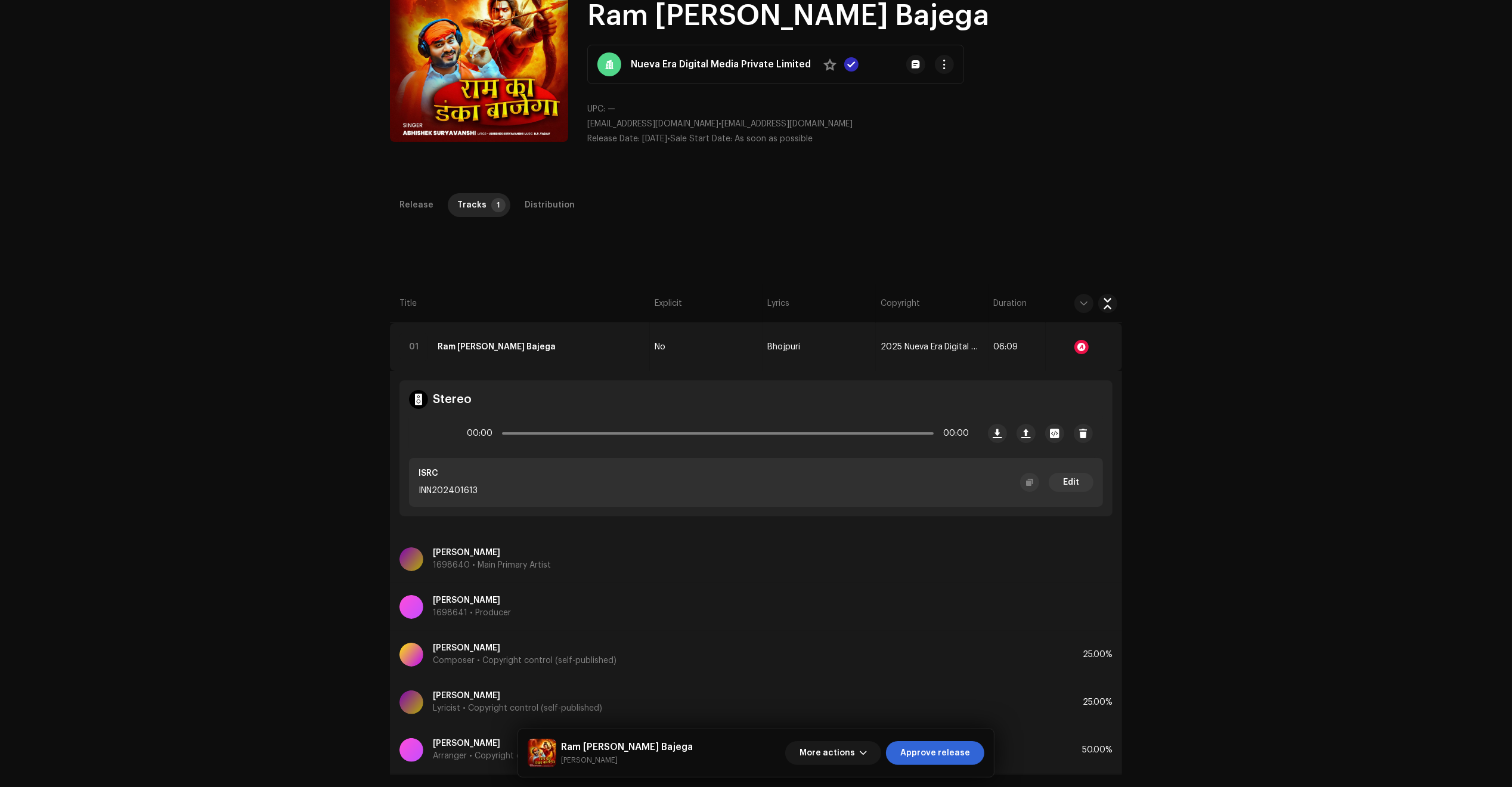
scroll to position [284, 0]
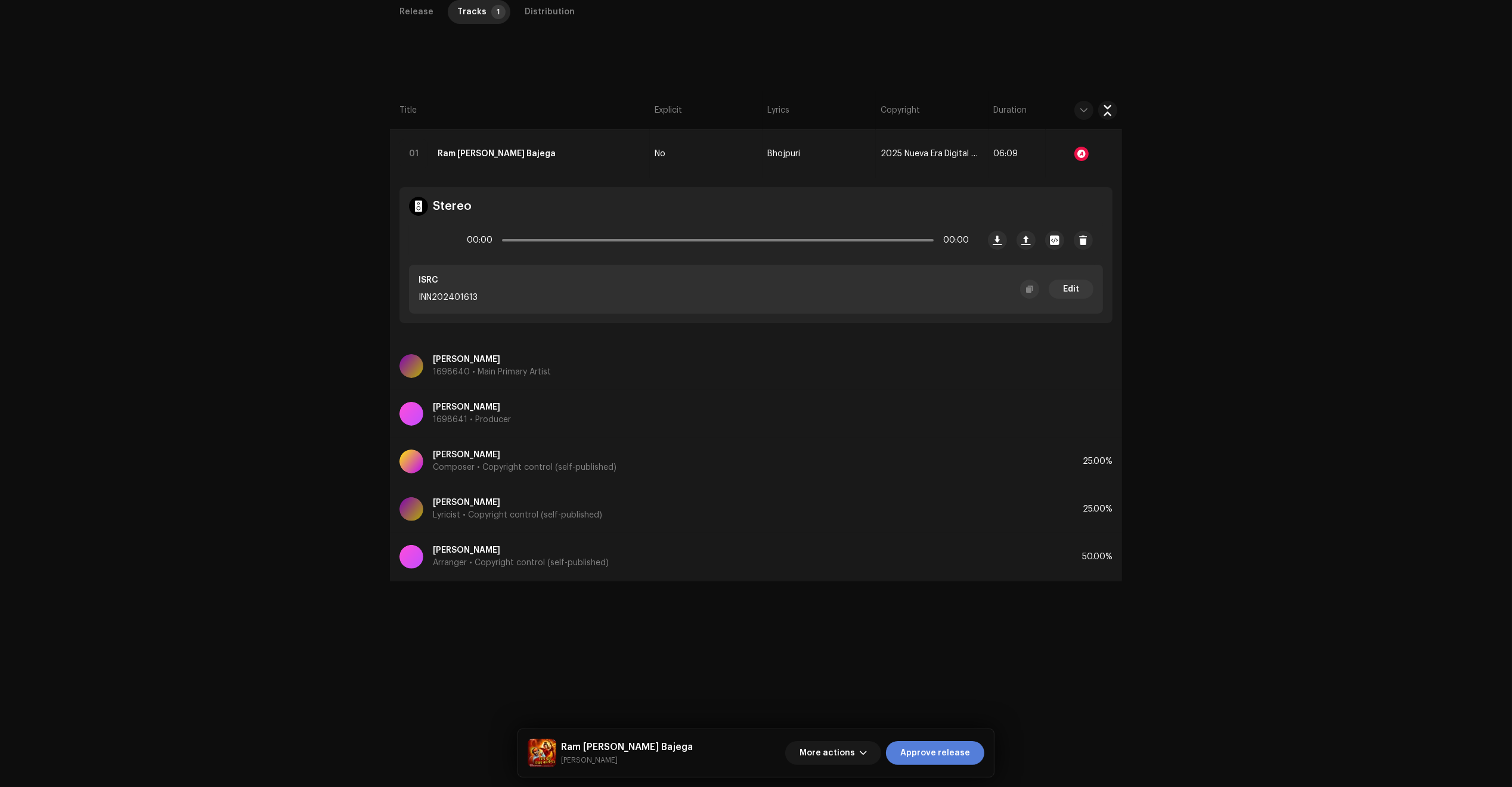
click at [948, 750] on span "Approve release" at bounding box center [935, 753] width 70 height 24
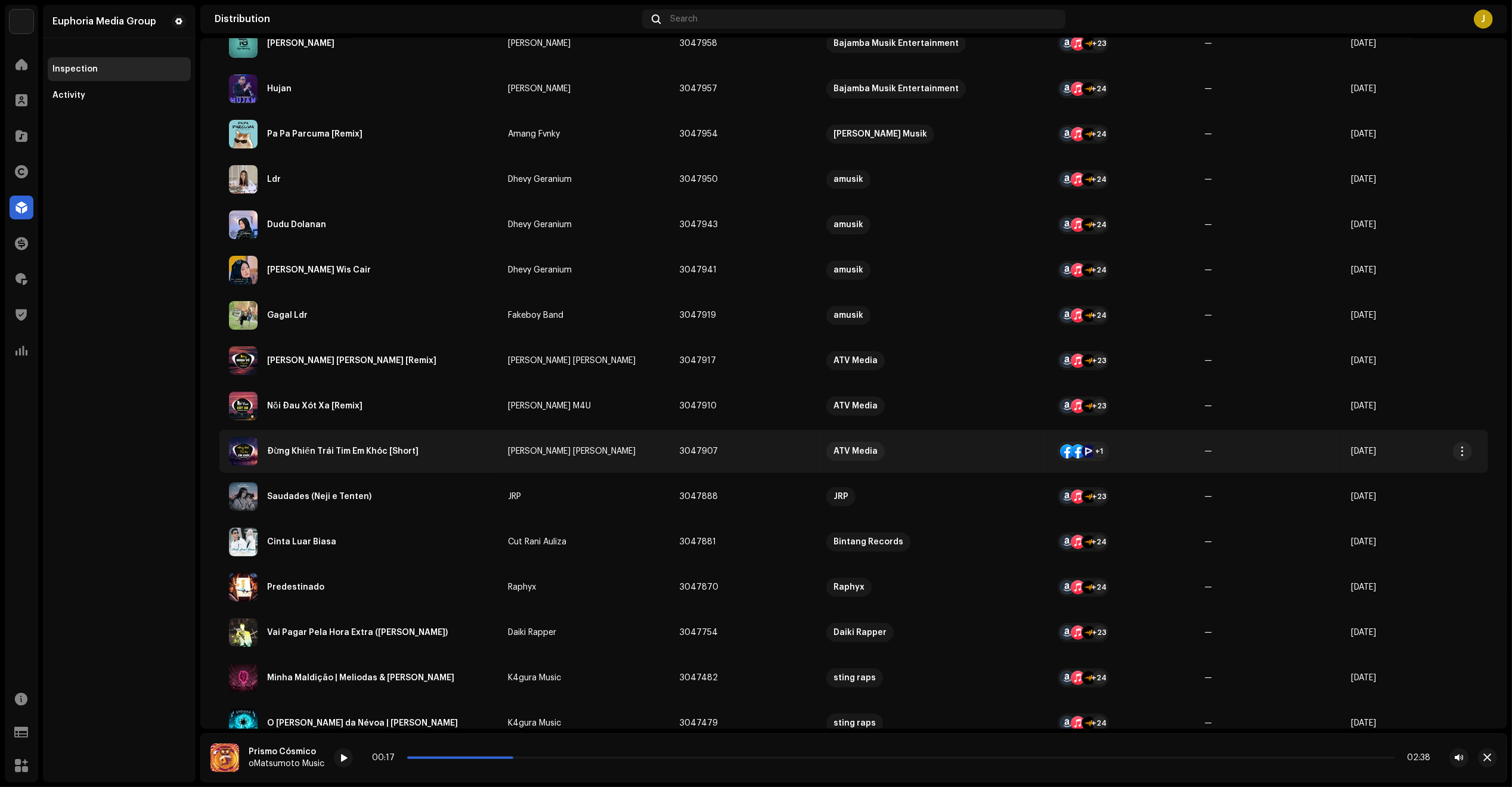
scroll to position [447, 0]
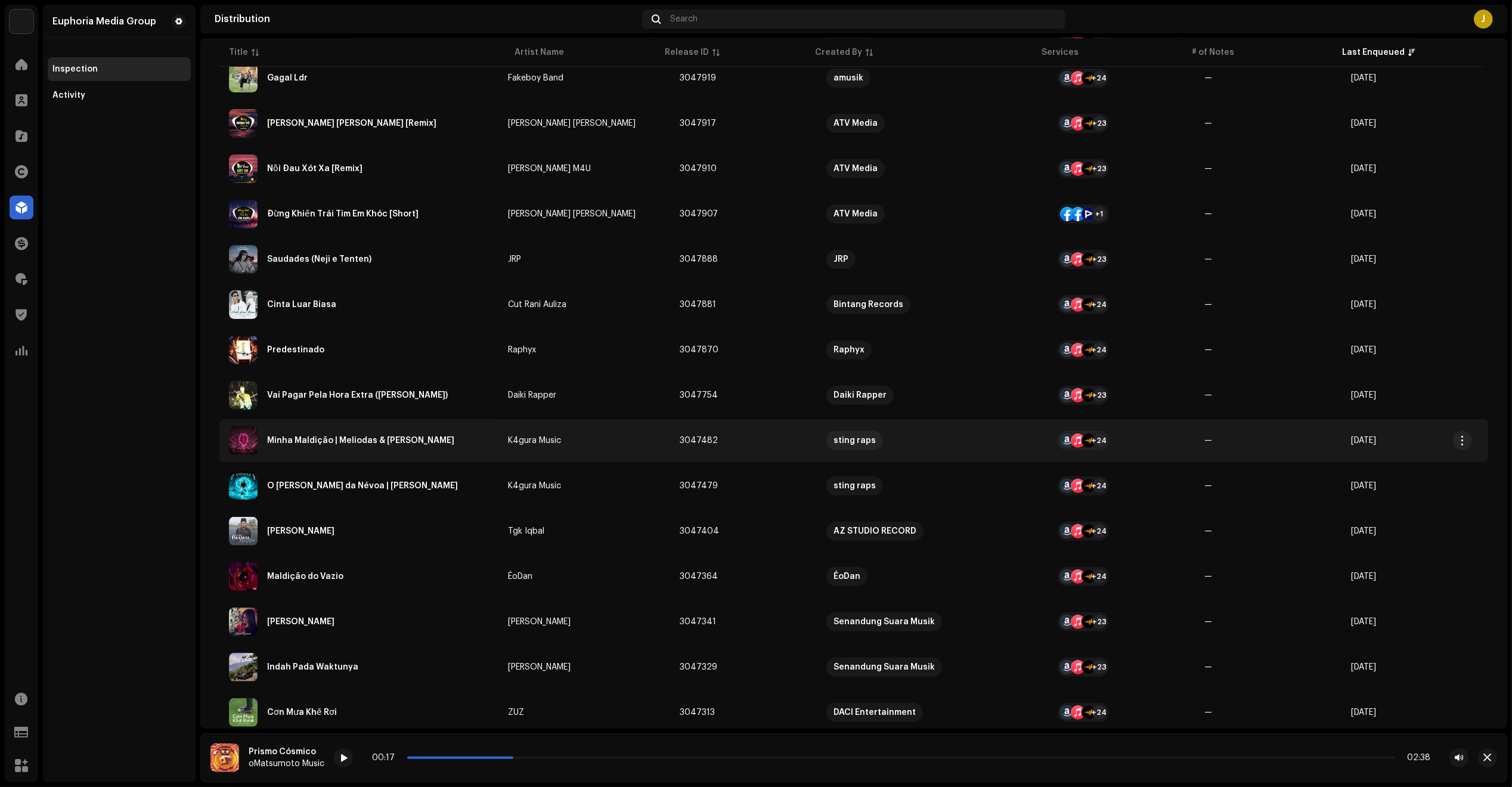
click at [386, 439] on div "Minha Maldição | Meliodas & [PERSON_NAME]" at bounding box center [360, 441] width 187 height 8
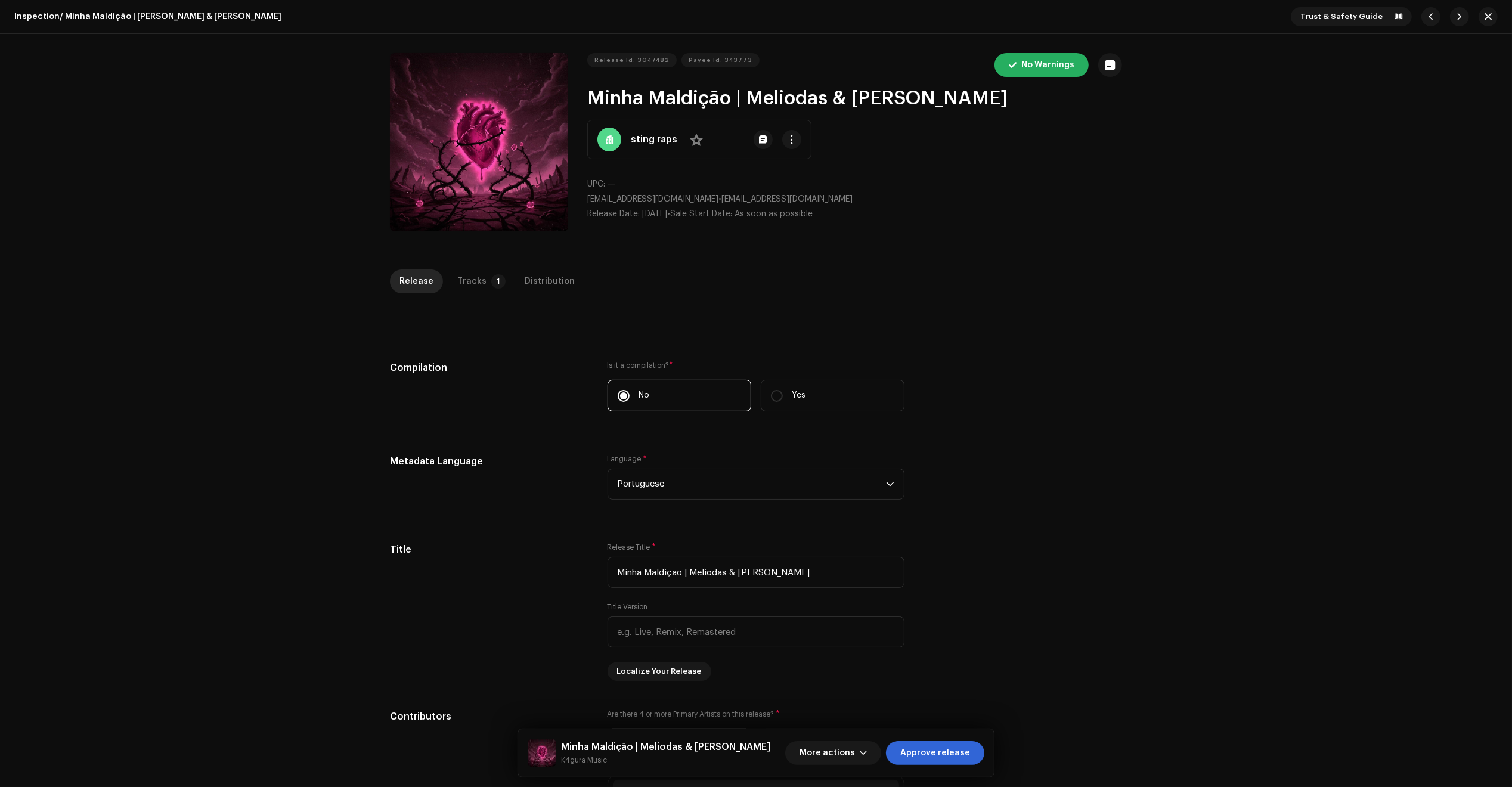
click at [463, 281] on div "Tracks" at bounding box center [471, 281] width 29 height 24
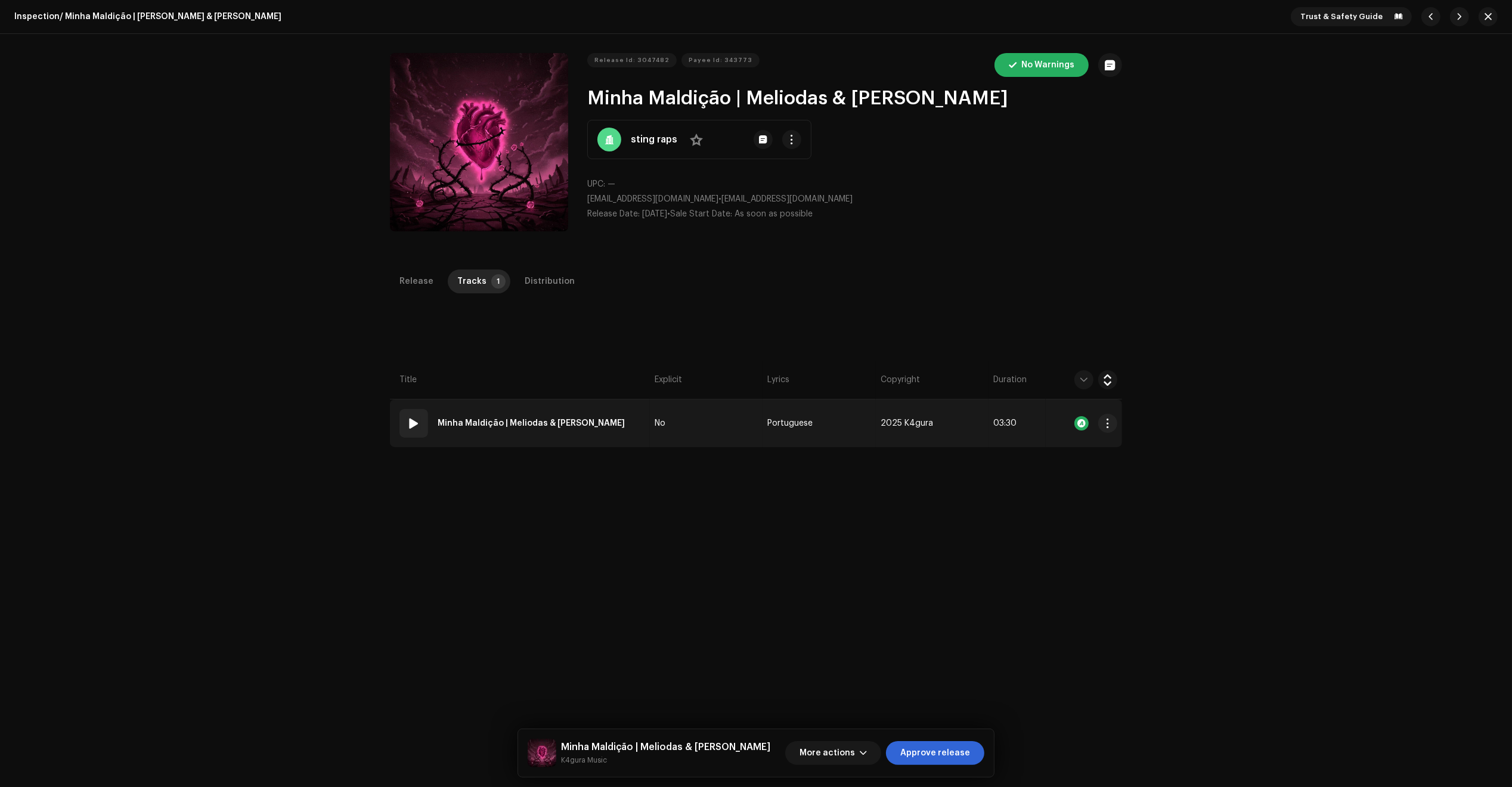
click at [630, 417] on td "01 Minha Maldição | Meliodas & Elizabeth" at bounding box center [520, 423] width 260 height 48
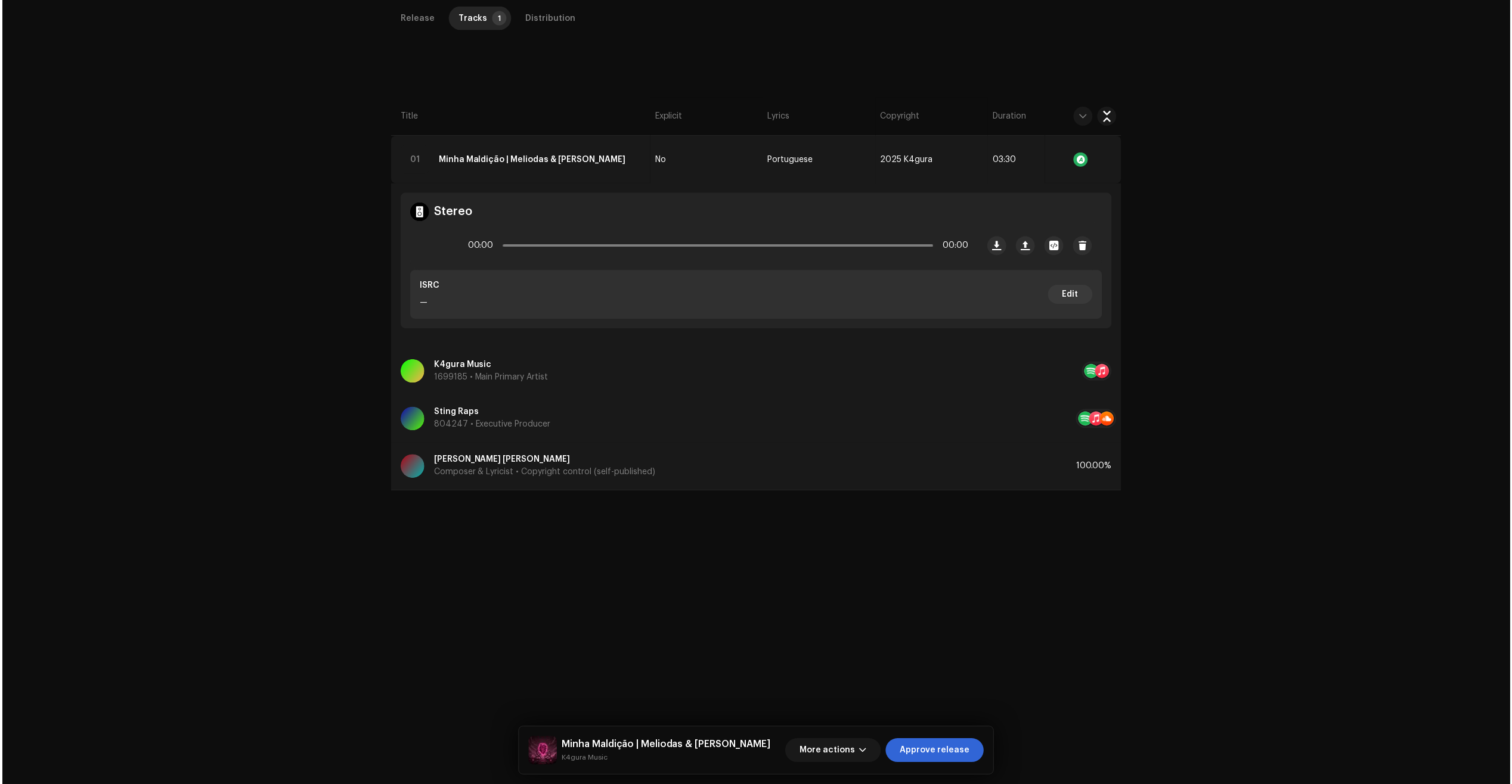
scroll to position [269, 0]
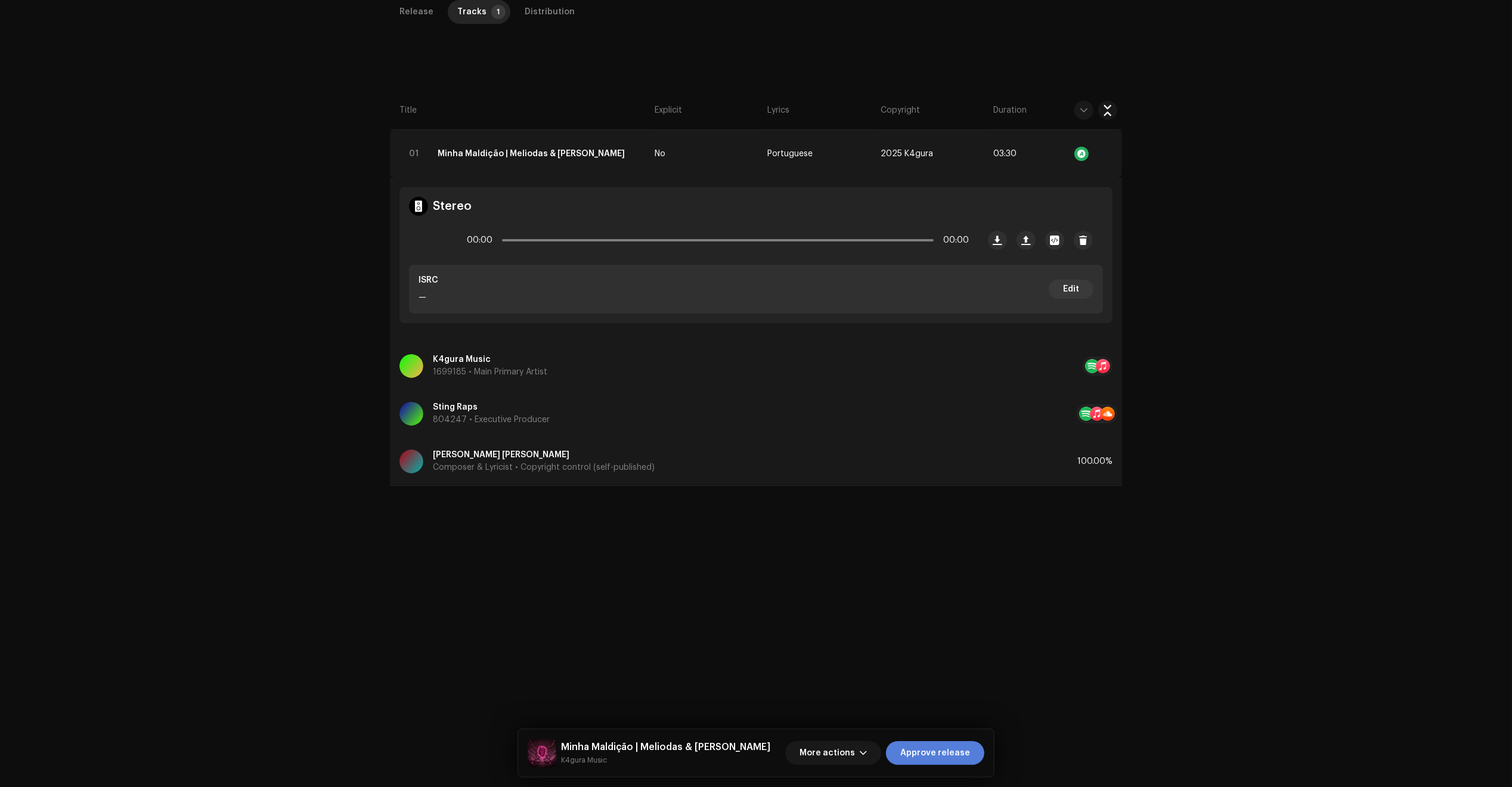
click at [945, 747] on span "Approve release" at bounding box center [935, 753] width 70 height 24
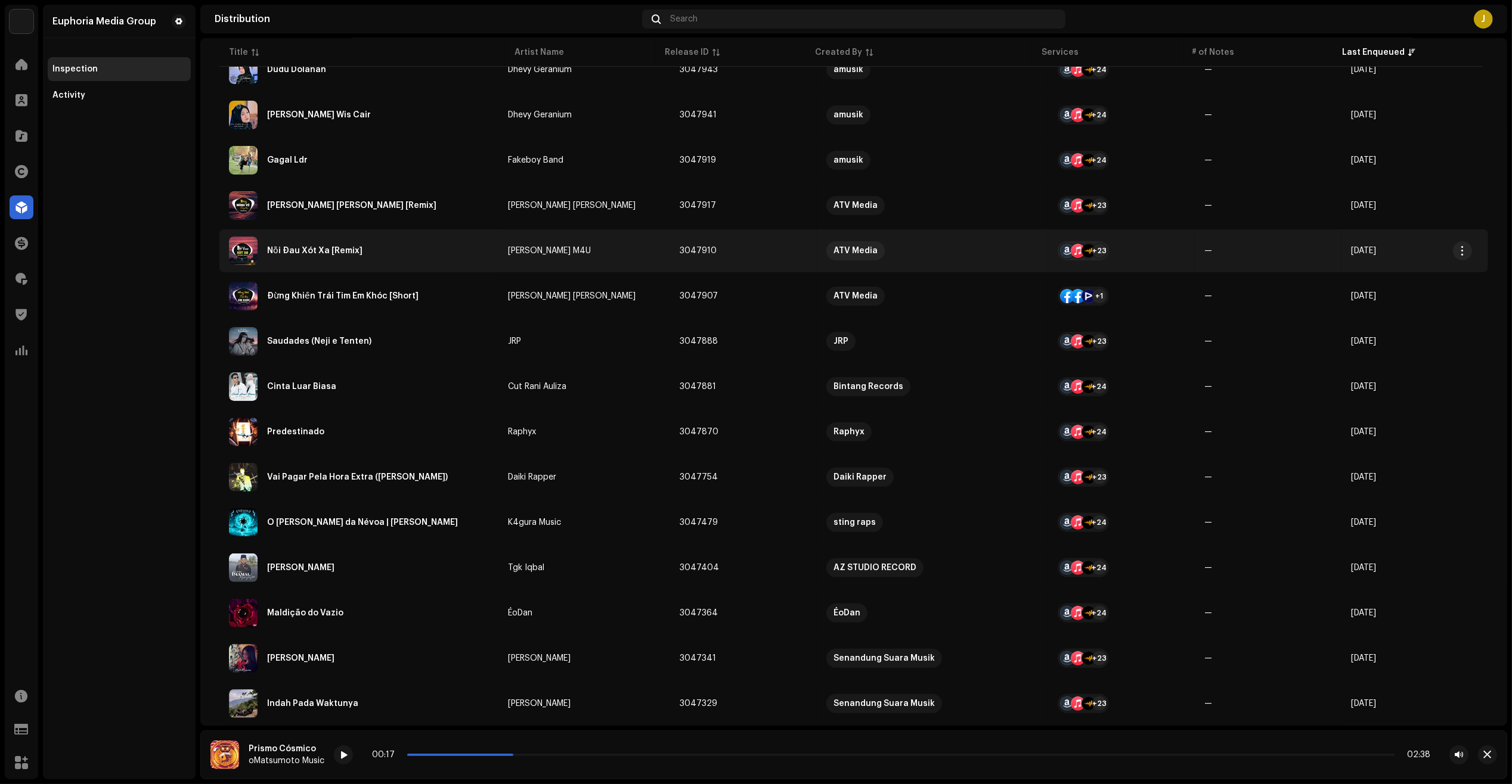
scroll to position [447, 0]
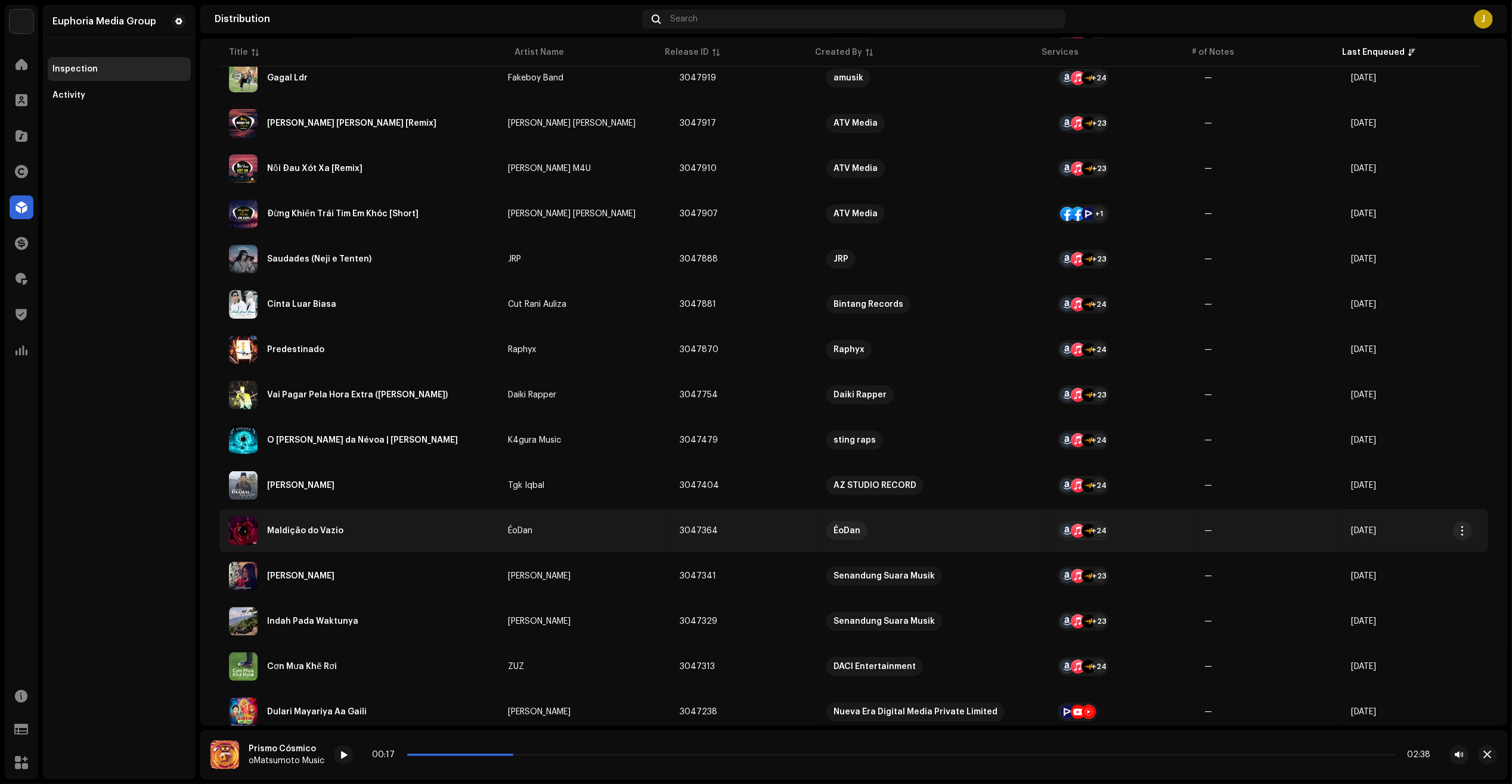
click at [436, 523] on div "Maldição do Vazio" at bounding box center [359, 531] width 260 height 28
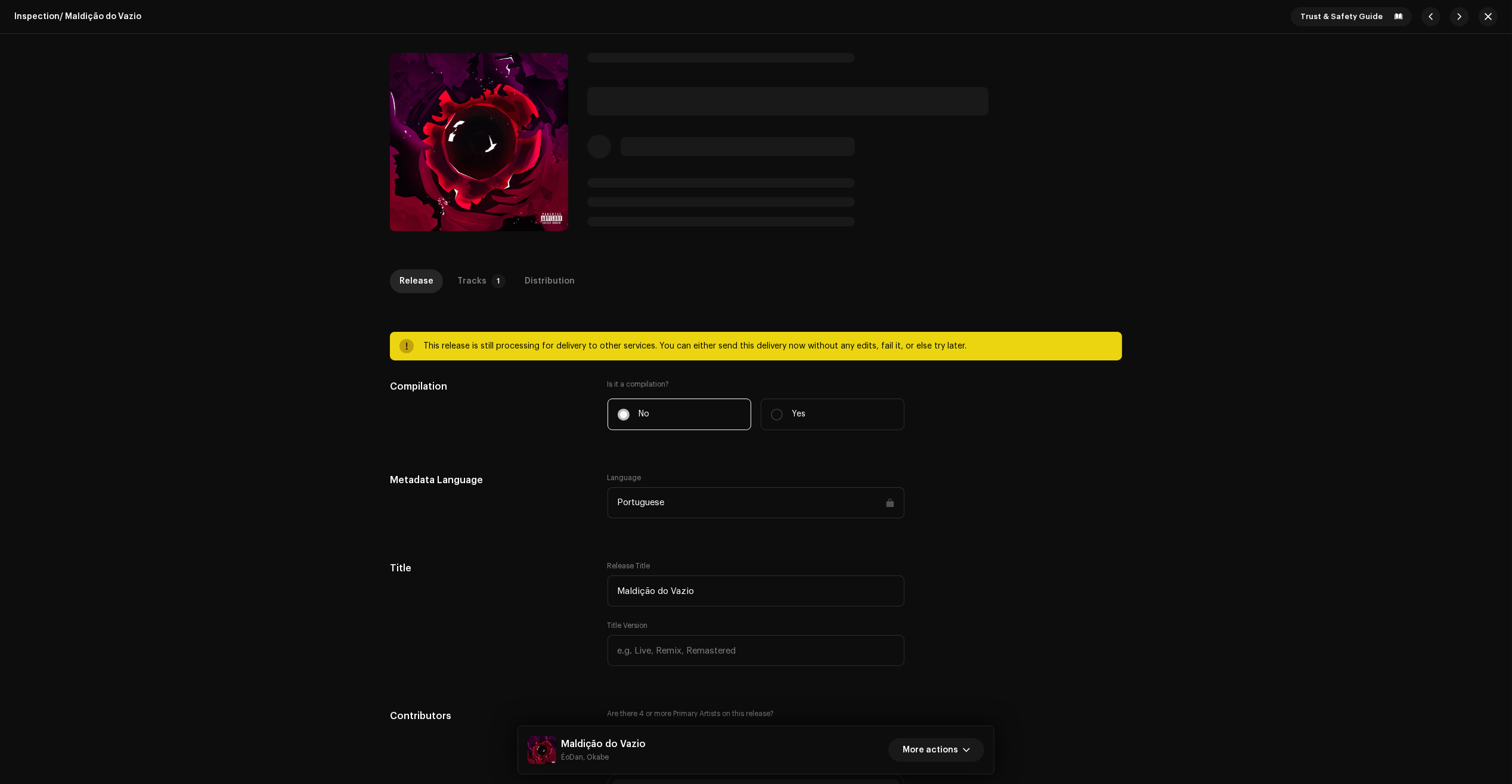
drag, startPoint x: 348, startPoint y: 40, endPoint x: 279, endPoint y: 9, distance: 75.6
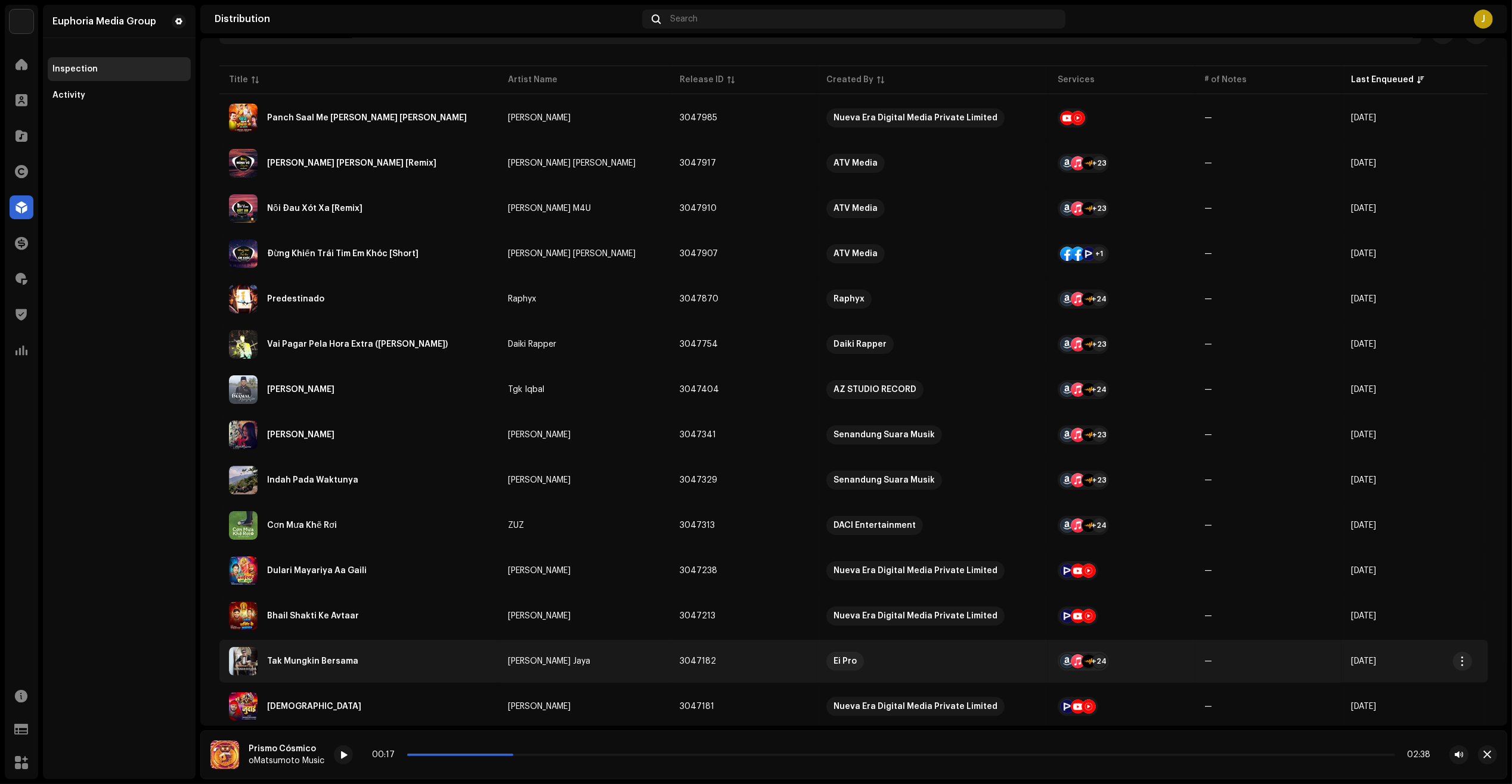
scroll to position [149, 0]
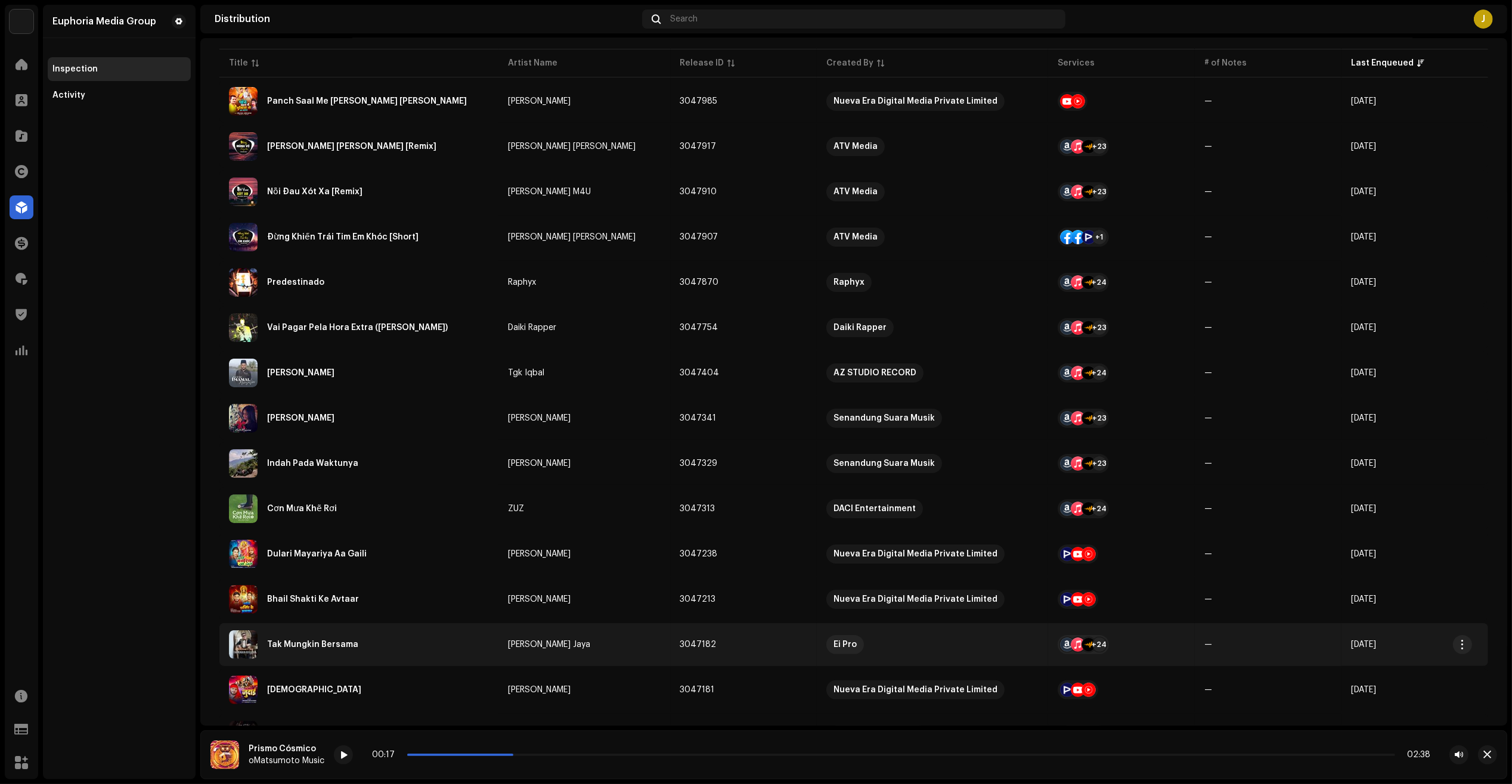
click at [345, 643] on div "Tak Mungkin Bersama" at bounding box center [313, 644] width 91 height 8
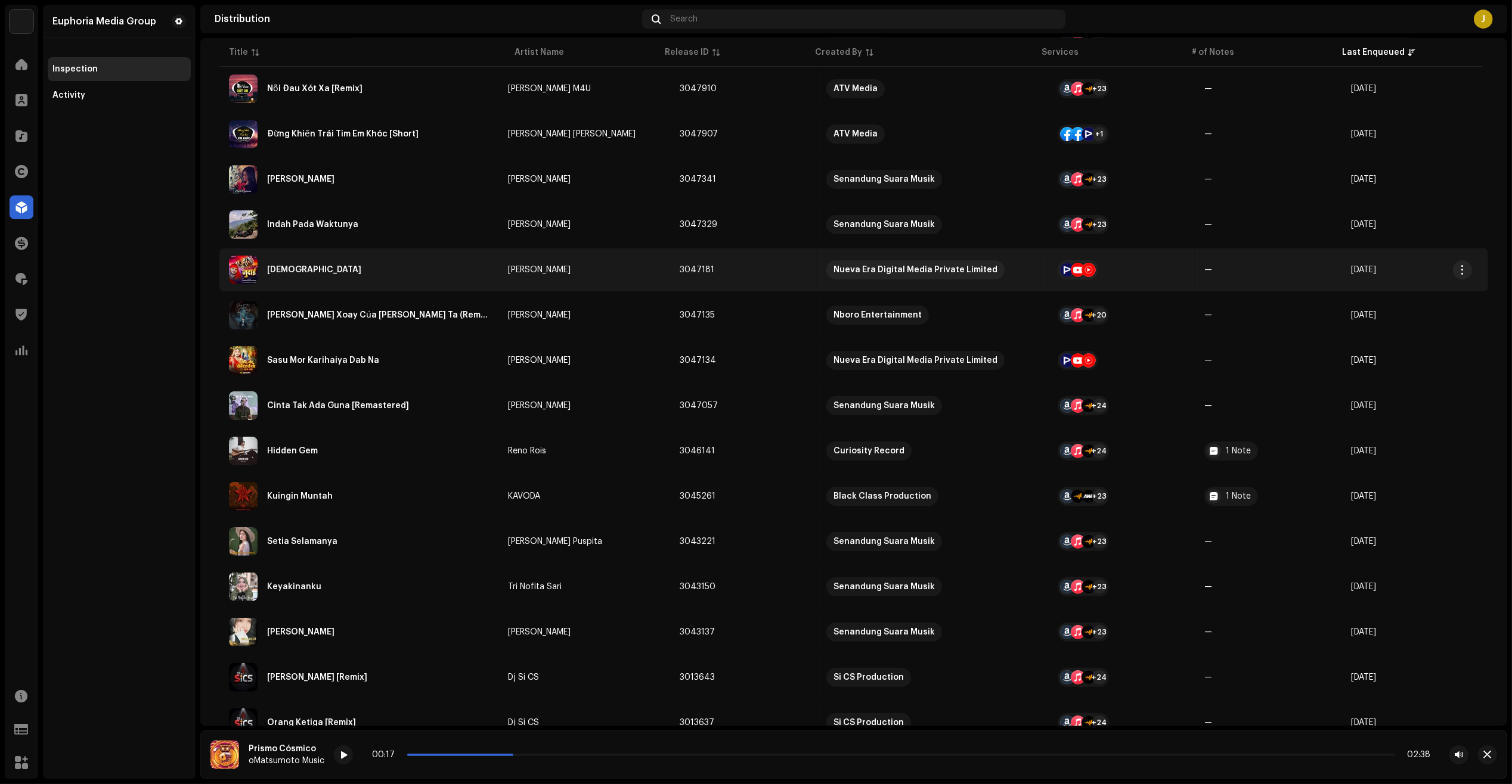
scroll to position [298, 0]
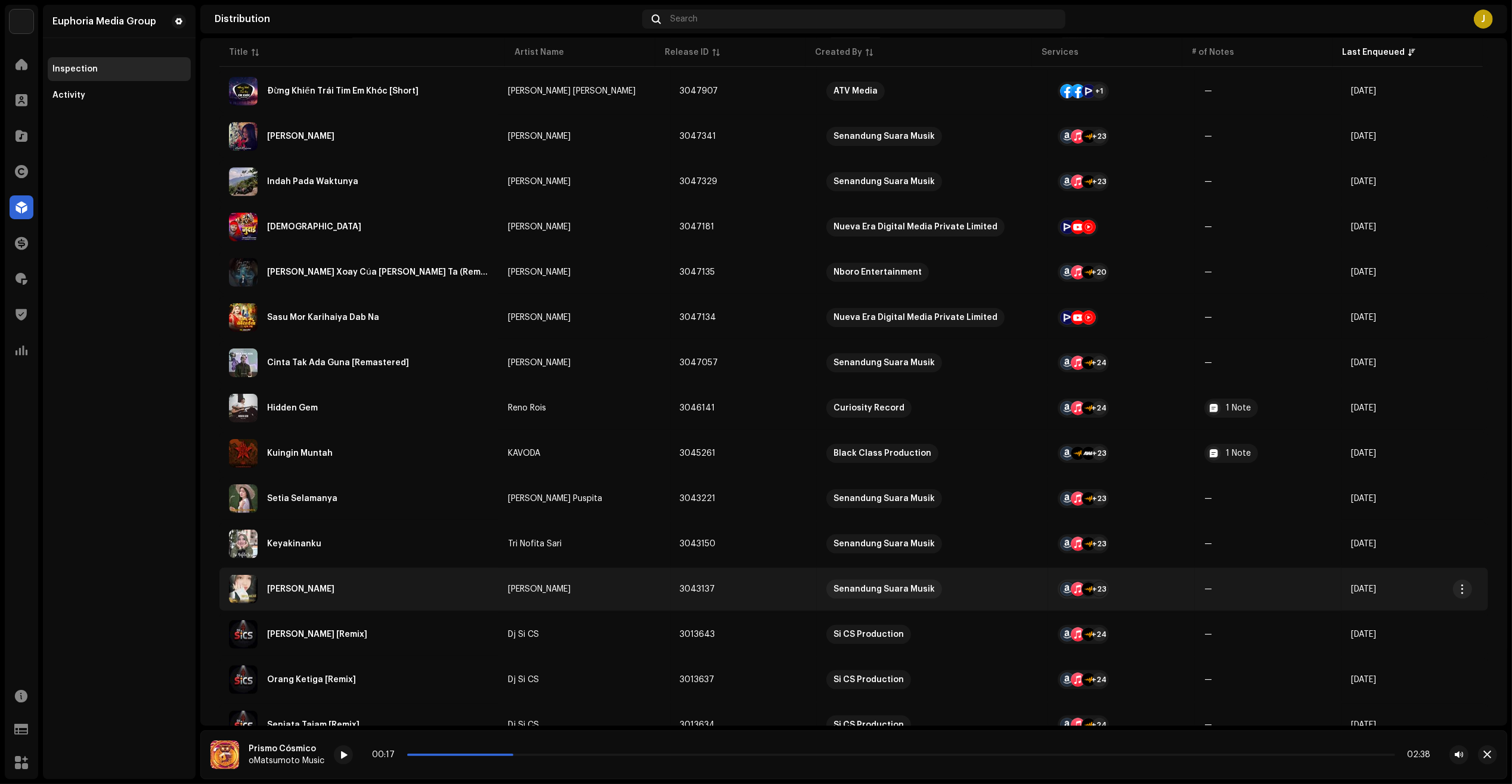
click at [384, 590] on div "[PERSON_NAME]" at bounding box center [359, 589] width 260 height 28
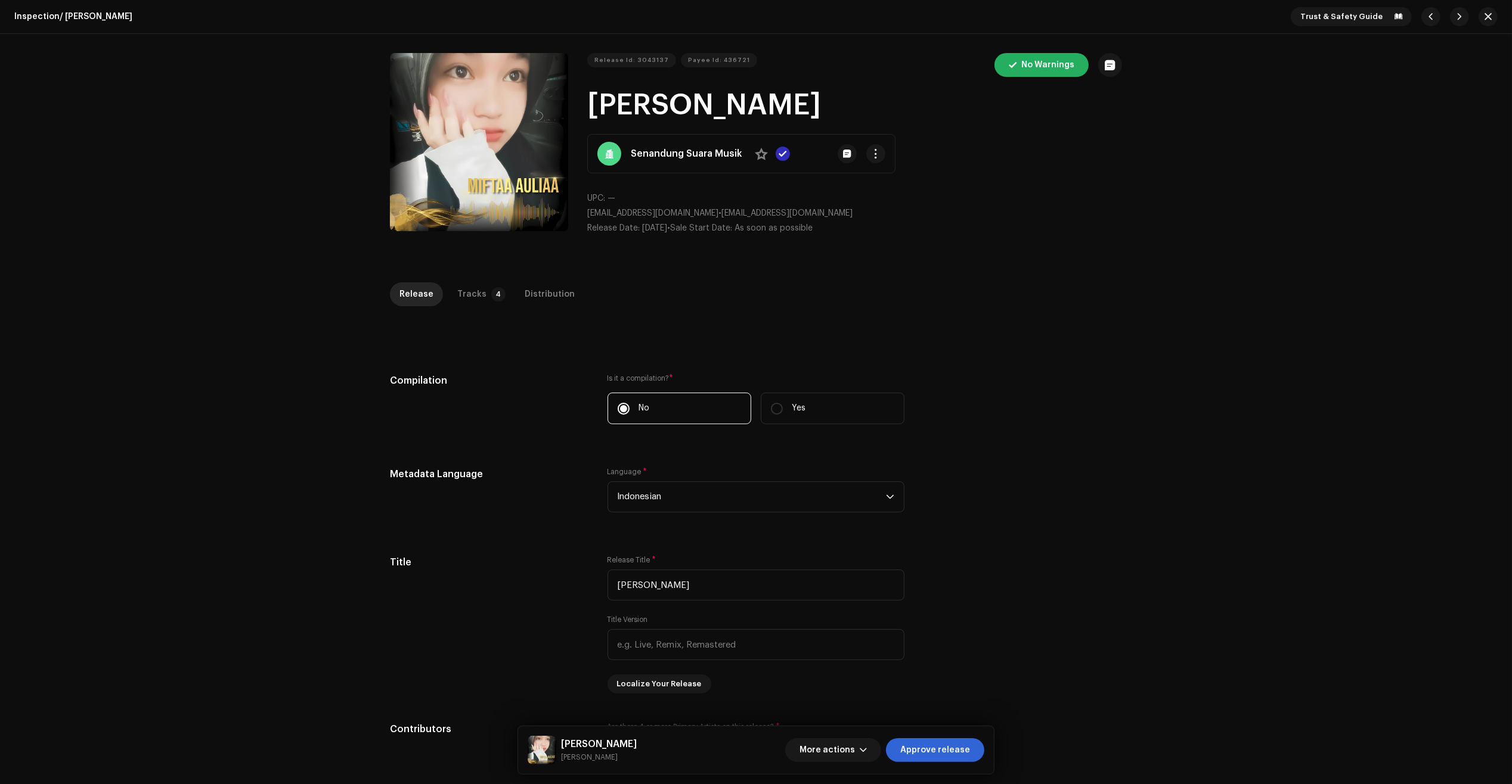
drag, startPoint x: 472, startPoint y: 292, endPoint x: 531, endPoint y: 343, distance: 78.0
click at [471, 294] on div "Tracks" at bounding box center [471, 294] width 29 height 24
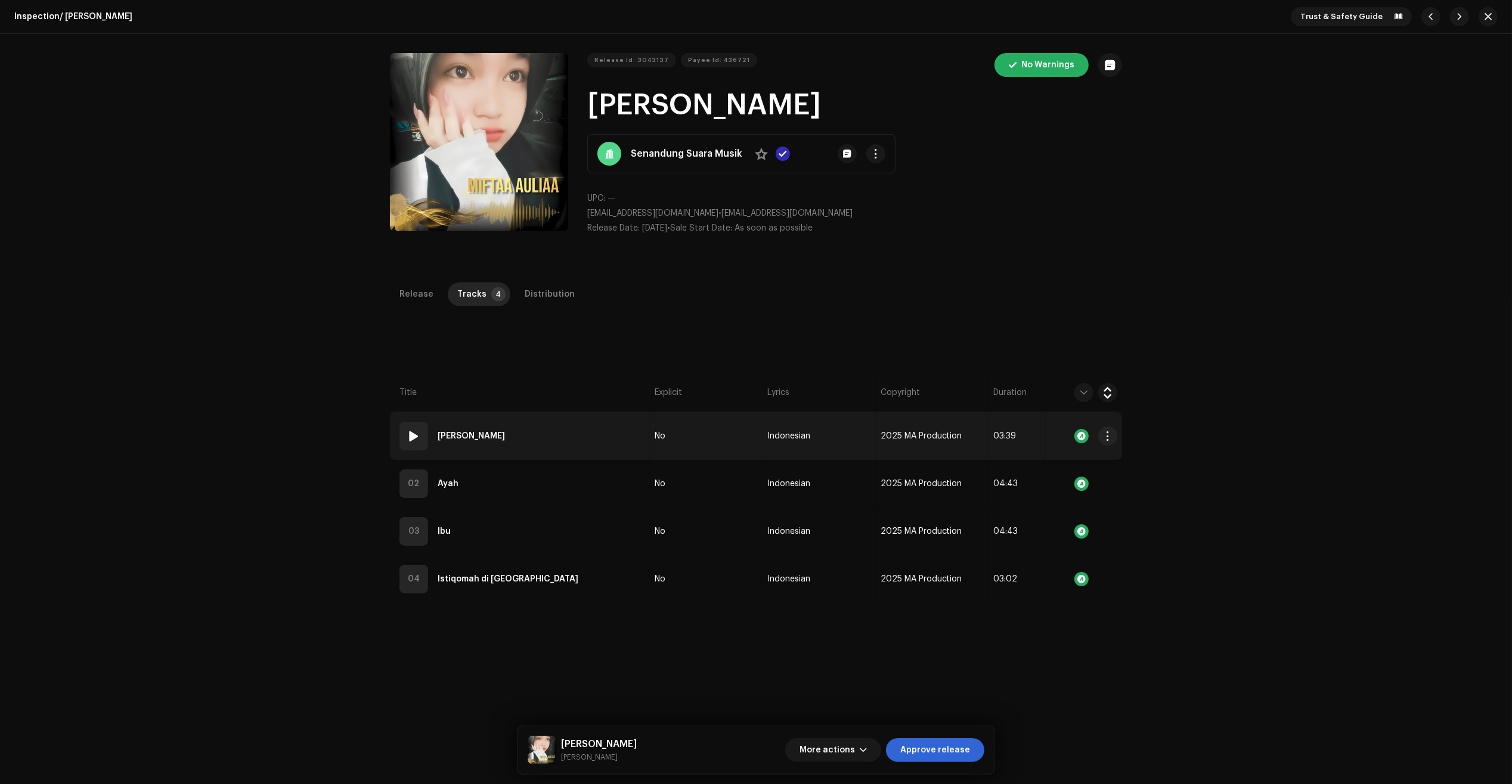
click at [578, 428] on td "01 Jangan Menyerah" at bounding box center [520, 436] width 260 height 48
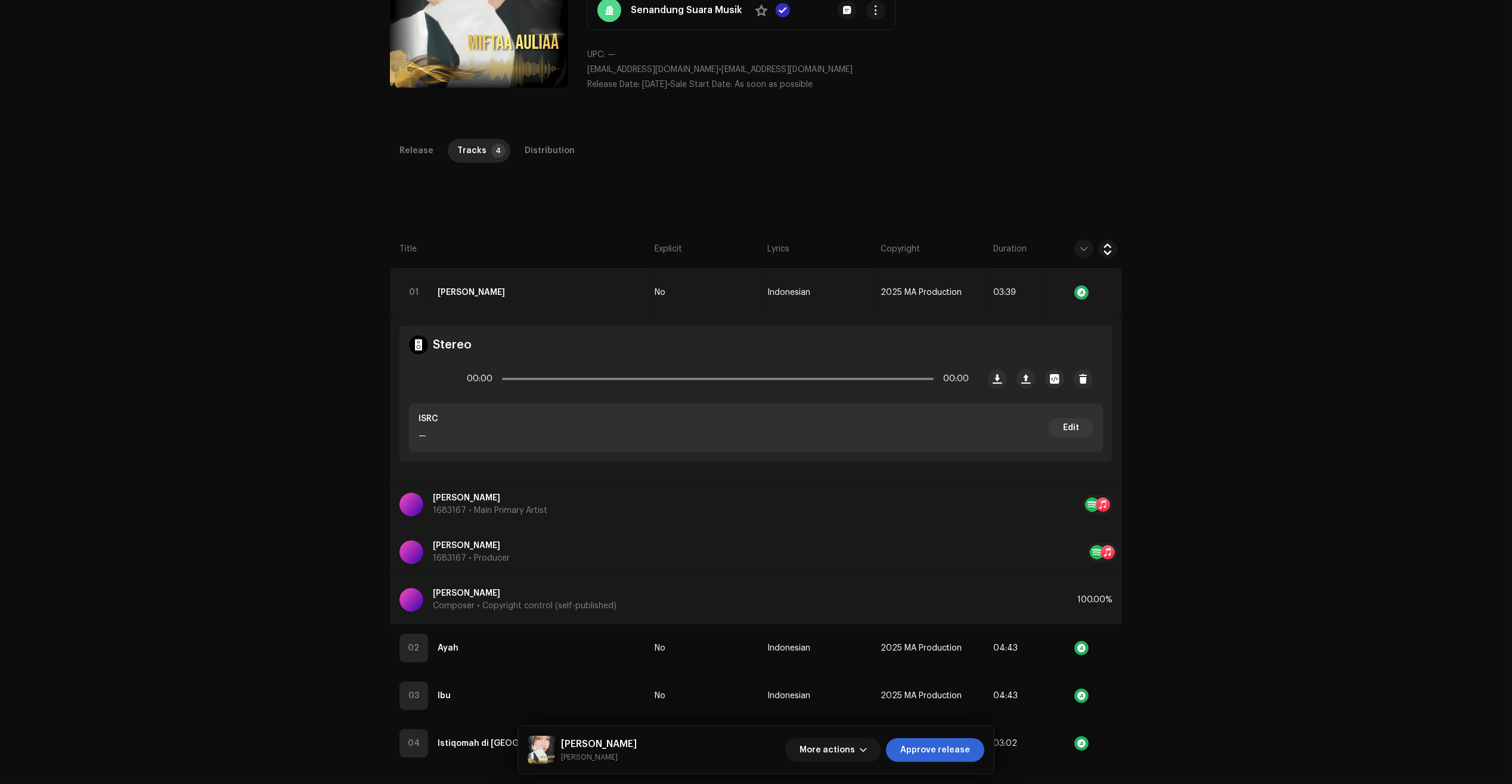
scroll to position [149, 0]
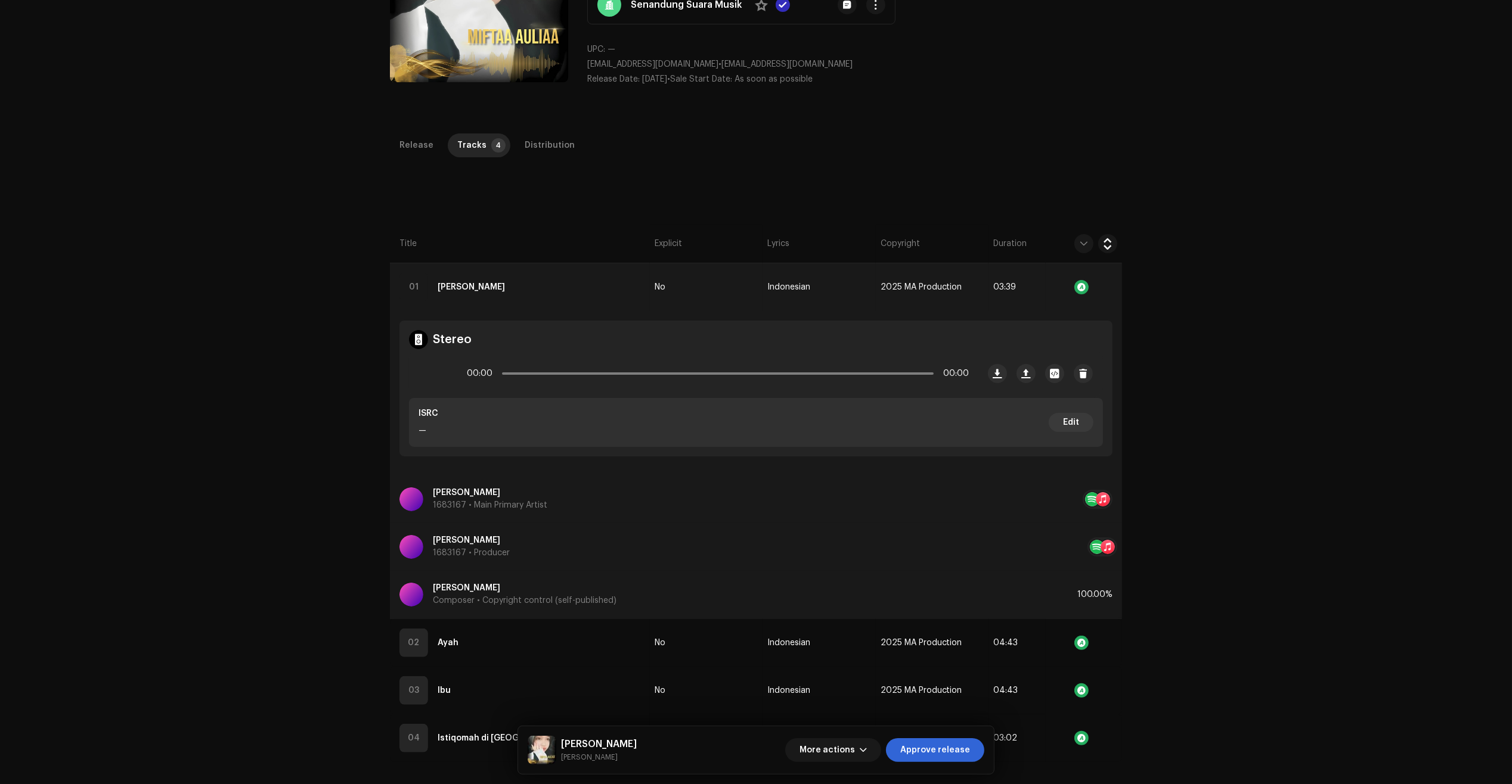
drag, startPoint x: 195, startPoint y: 740, endPoint x: 195, endPoint y: 596, distance: 144.0
click at [197, 743] on div "Inspection / Jangan Menyerah Trust & Safety Guide Release Id: 3043137 Payee Id:…" at bounding box center [756, 392] width 1512 height 784
click at [436, 374] on div at bounding box center [433, 374] width 28 height 28
drag, startPoint x: 505, startPoint y: 371, endPoint x: 540, endPoint y: 370, distance: 35.0
click at [540, 370] on div "00:14 03:39" at bounding box center [717, 374] width 502 height 24
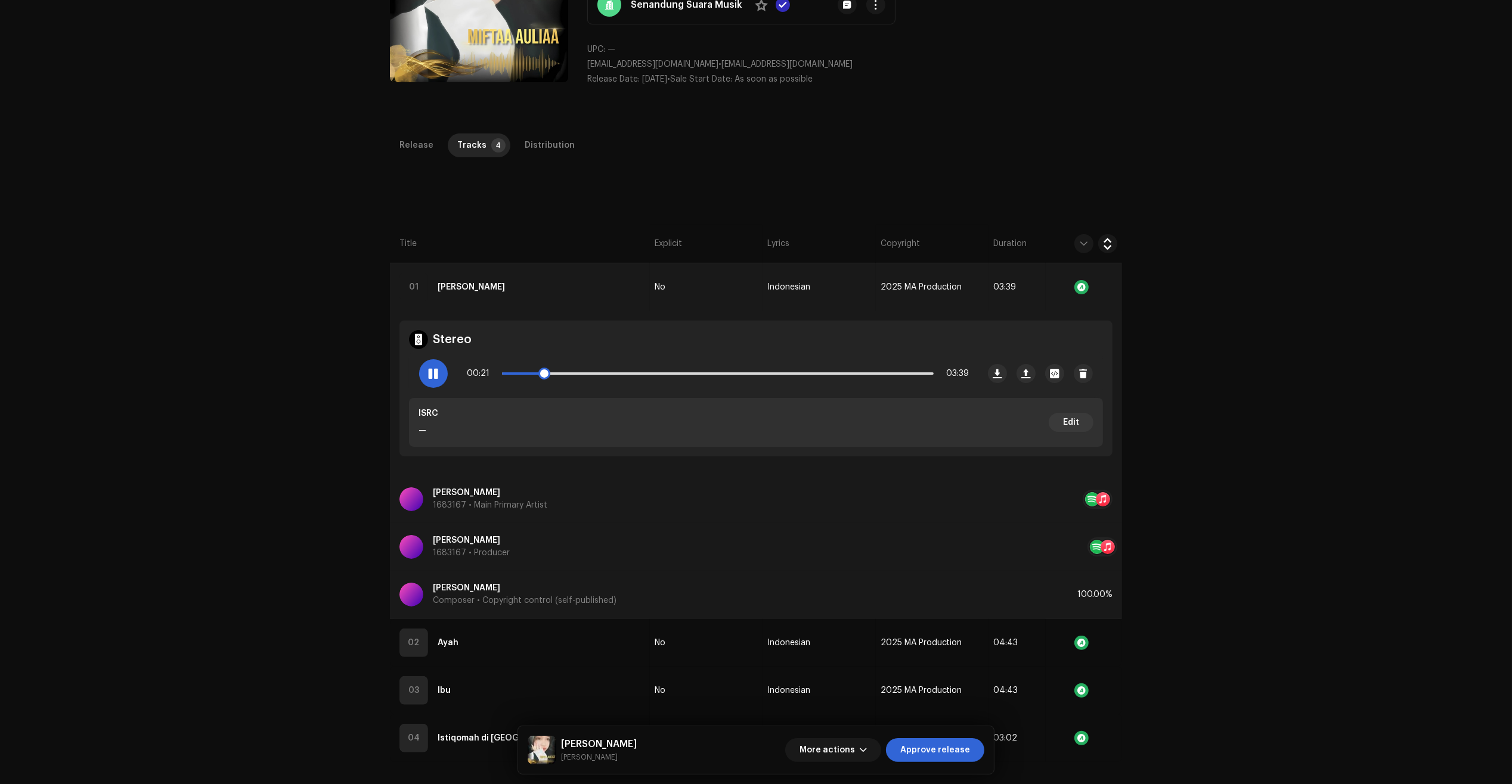
drag, startPoint x: 552, startPoint y: 372, endPoint x: 578, endPoint y: 373, distance: 26.0
click at [578, 373] on p-slider at bounding box center [717, 373] width 431 height 2
drag, startPoint x: 547, startPoint y: 373, endPoint x: 590, endPoint y: 374, distance: 43.0
click at [554, 374] on span at bounding box center [548, 374] width 12 height 12
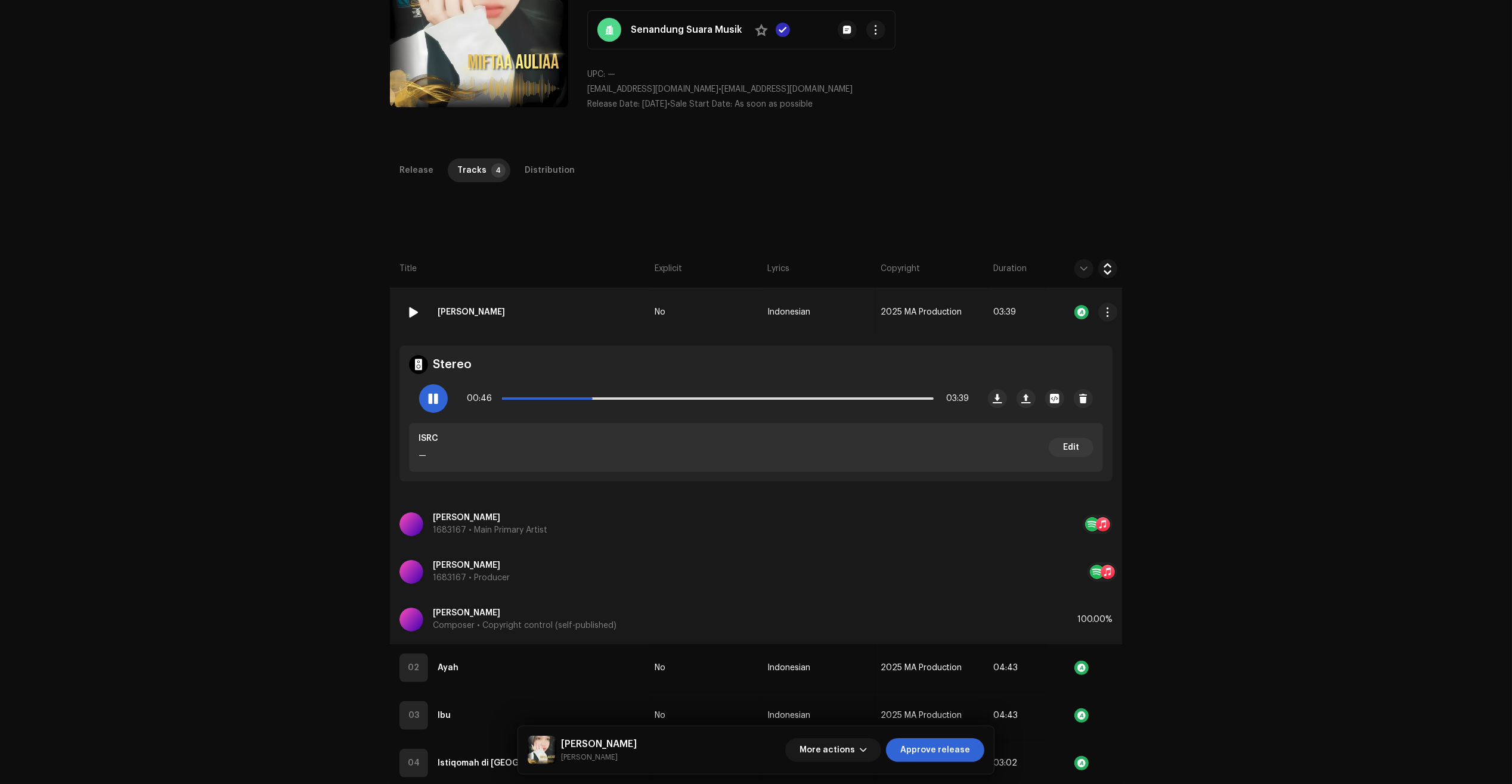
scroll to position [0, 0]
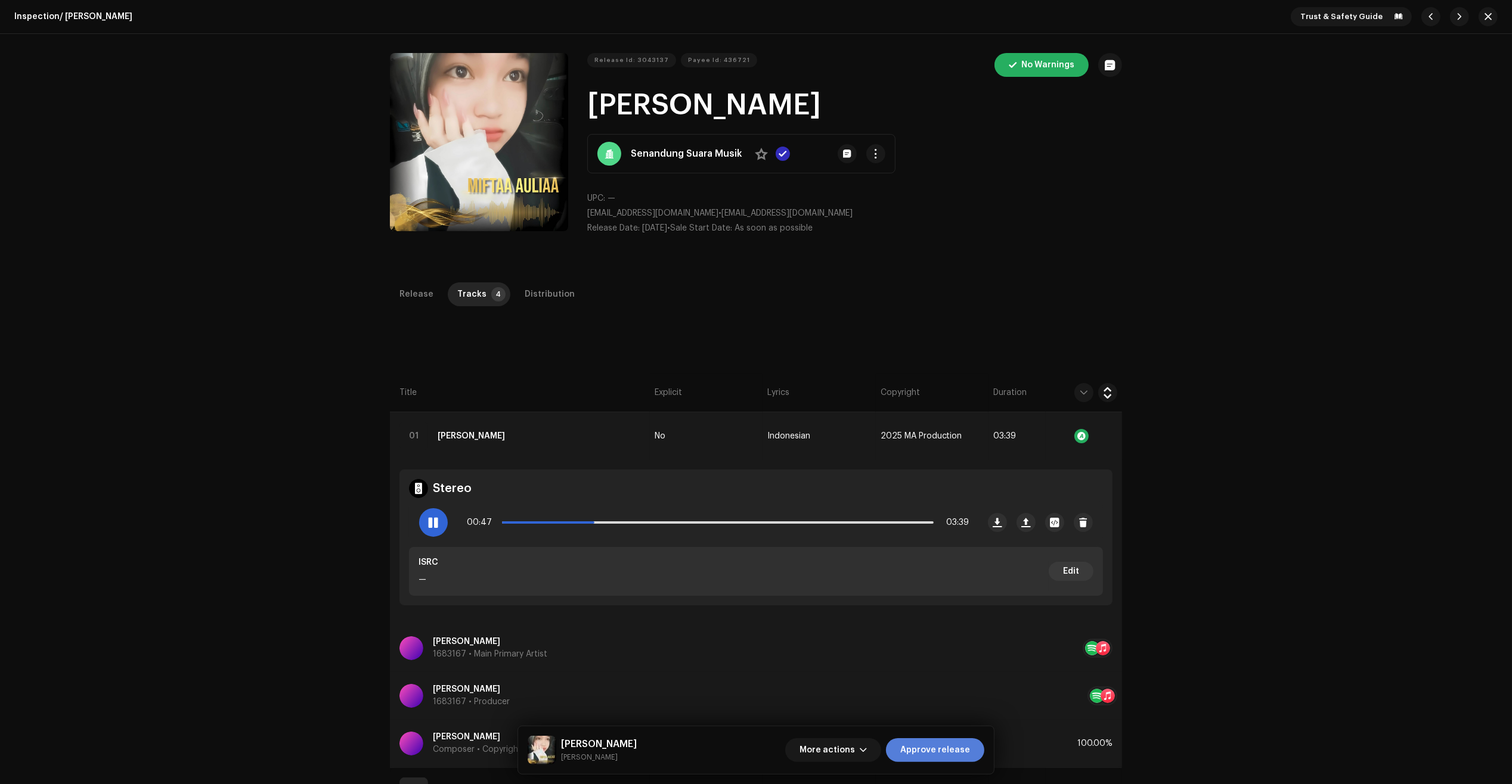
click at [948, 757] on span "Approve release" at bounding box center [935, 750] width 70 height 24
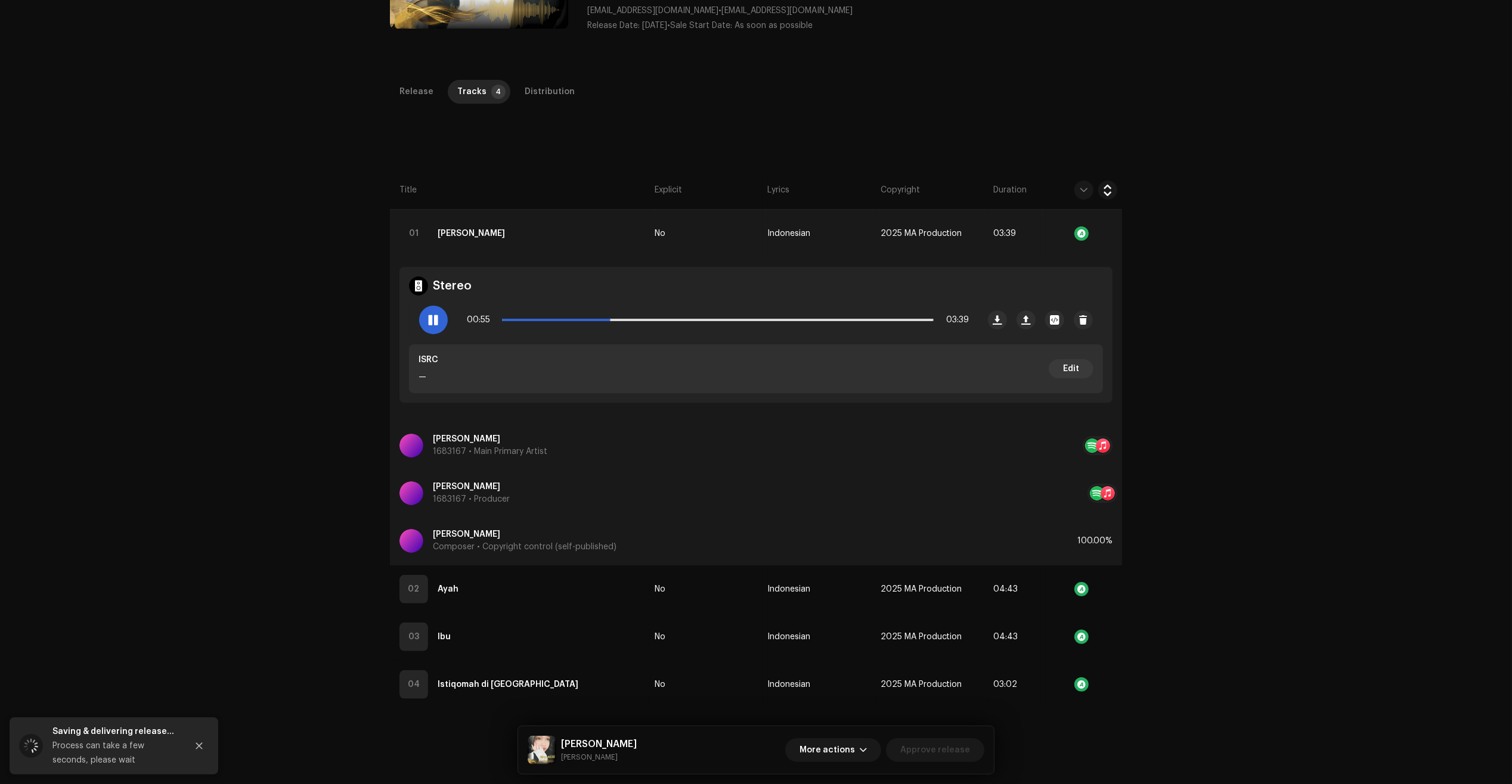
scroll to position [223, 0]
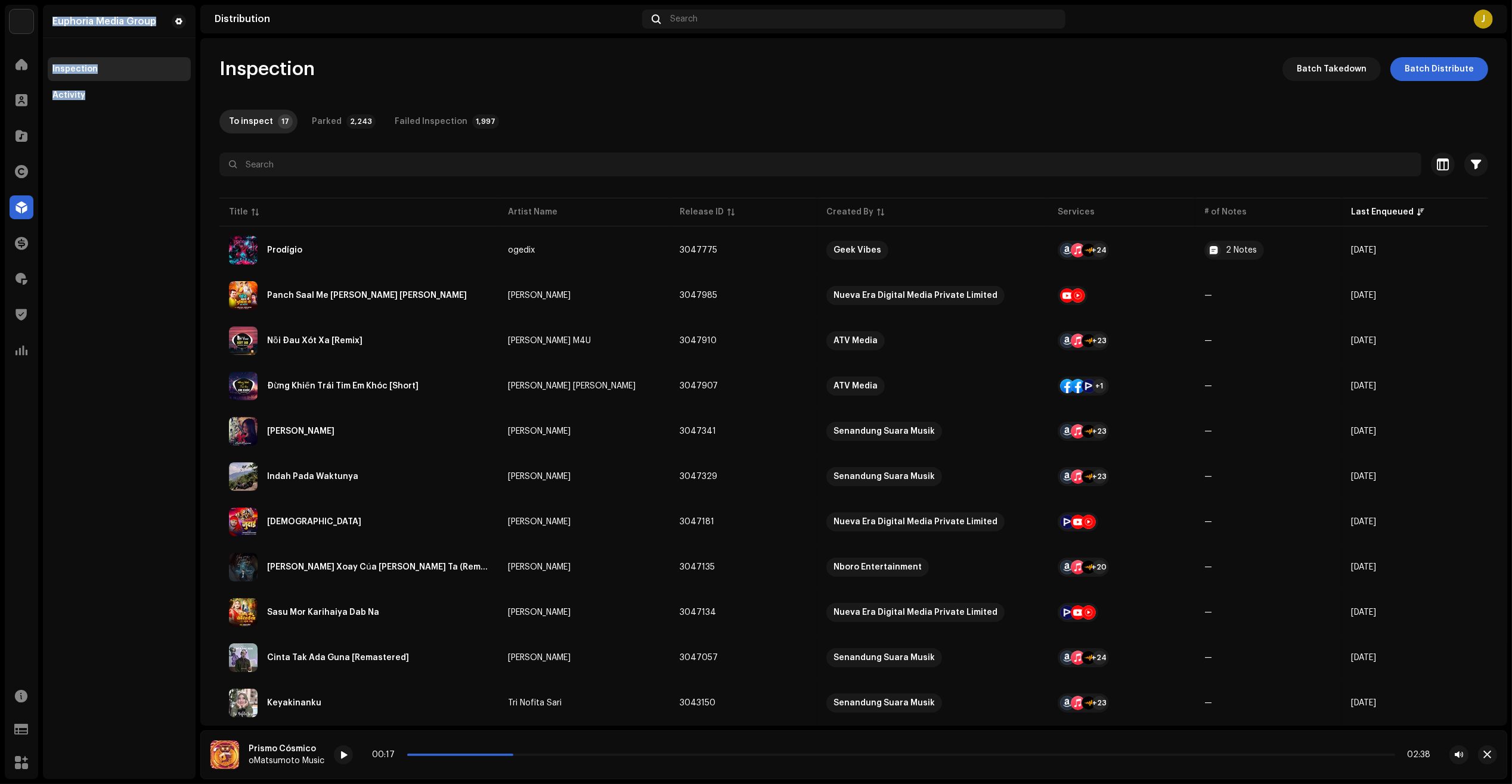
drag, startPoint x: 16, startPoint y: 139, endPoint x: 152, endPoint y: 197, distance: 147.9
click at [152, 197] on navigation-sidebar "Euphoria Media Group Home Clients Catalog Rights Distribution Finance Royalties…" at bounding box center [99, 392] width 191 height 774
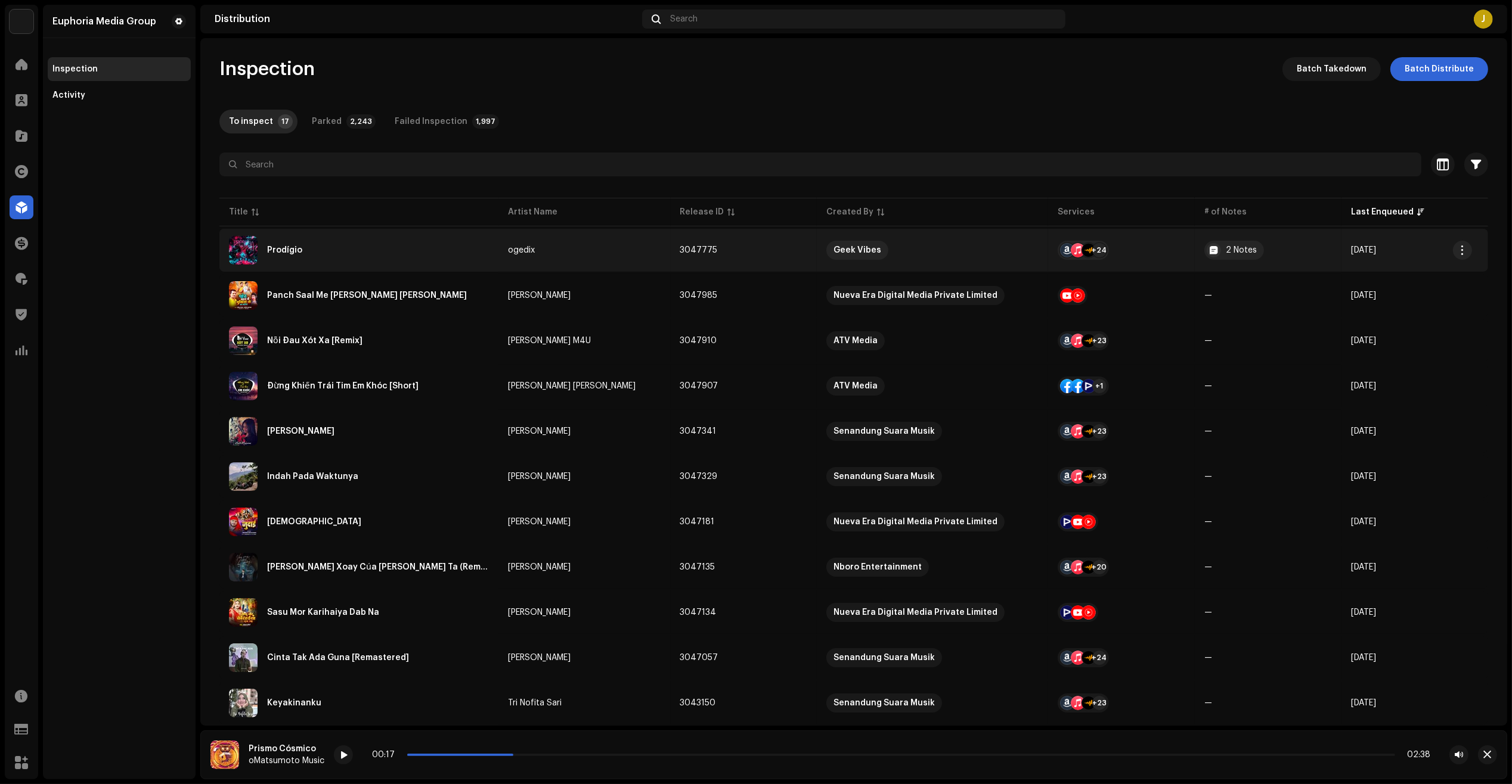
click at [316, 248] on div "Prodígio" at bounding box center [359, 250] width 260 height 28
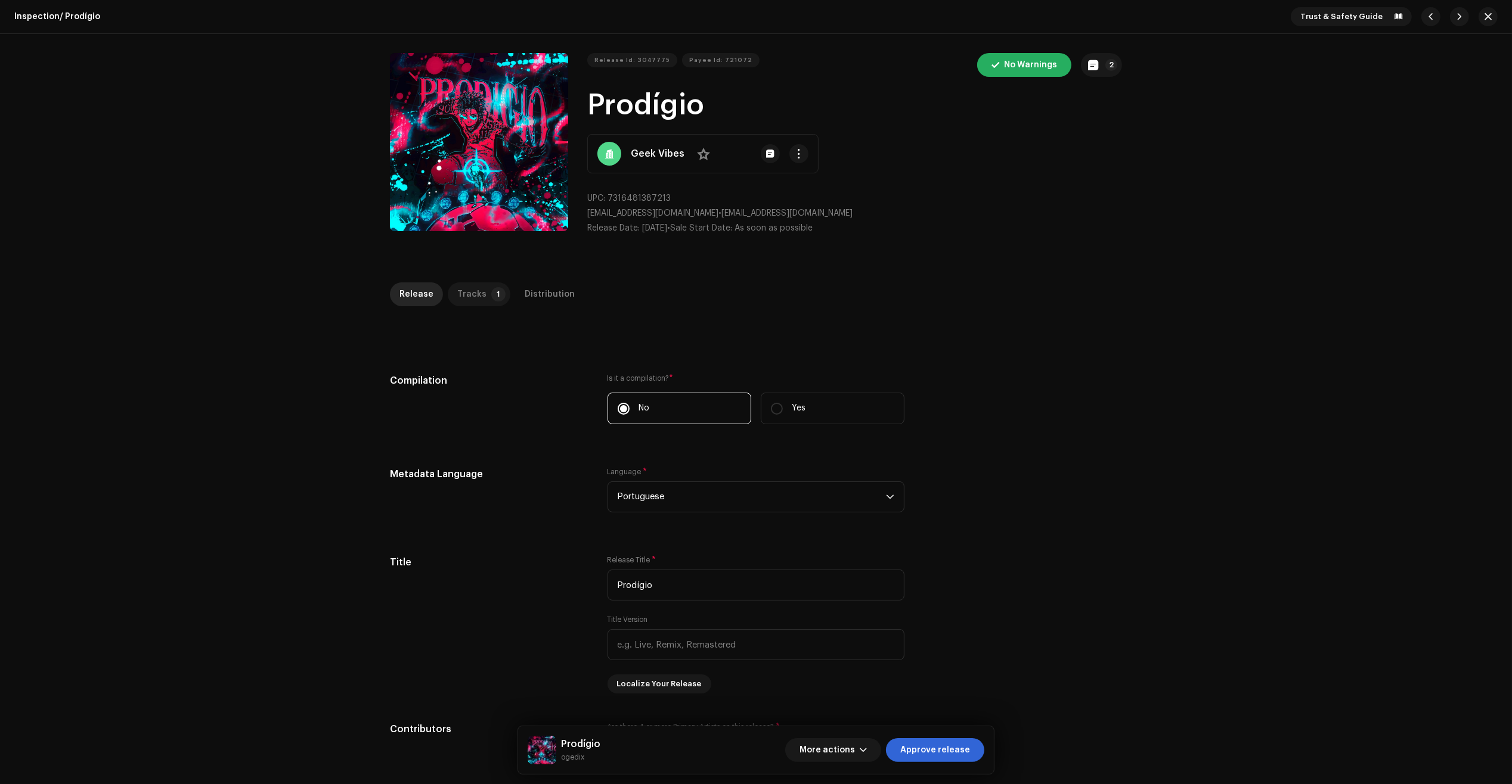
click at [457, 294] on div "Tracks" at bounding box center [471, 294] width 29 height 24
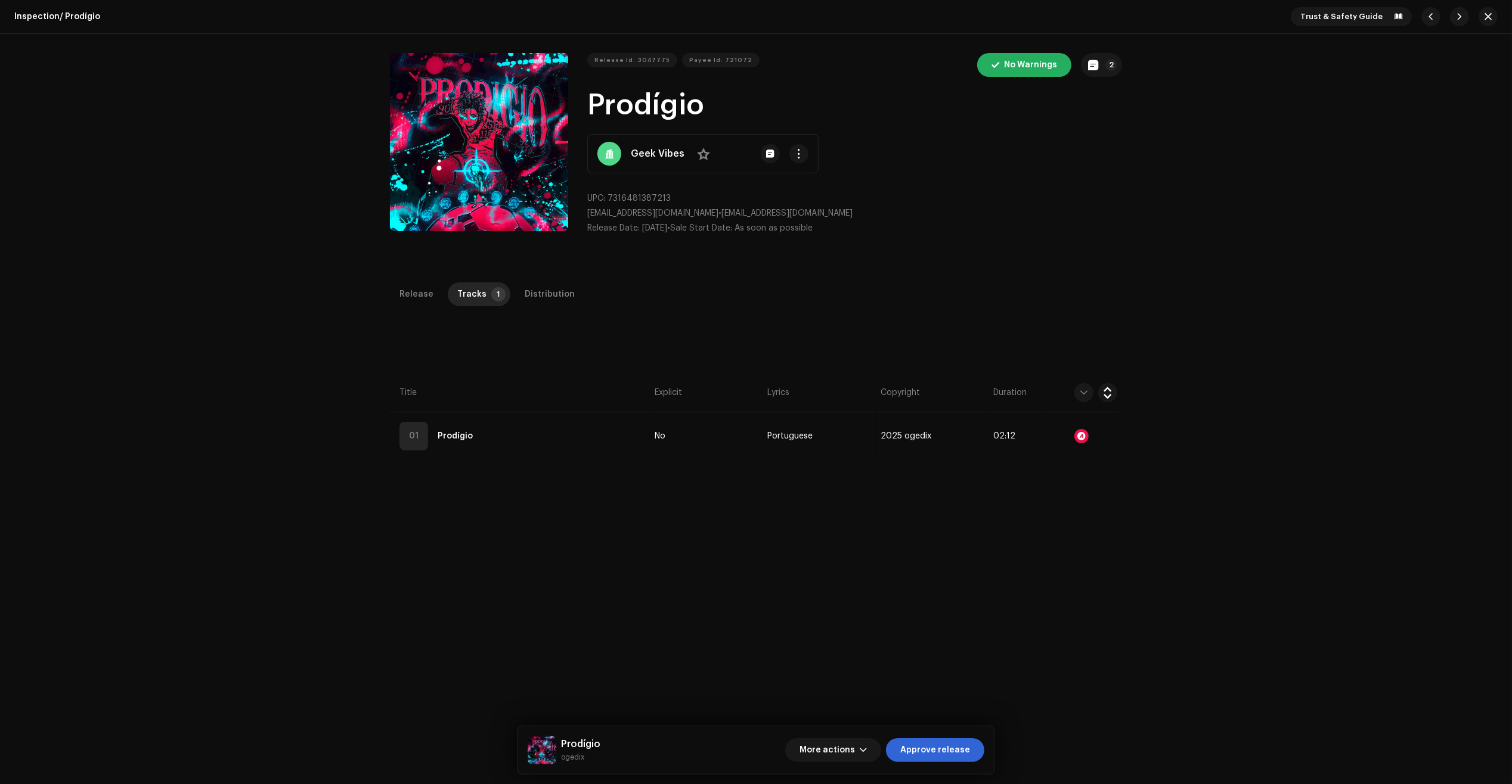
drag, startPoint x: 618, startPoint y: 439, endPoint x: 612, endPoint y: 389, distance: 50.4
click at [617, 439] on td "01 Prodígio" at bounding box center [520, 436] width 260 height 48
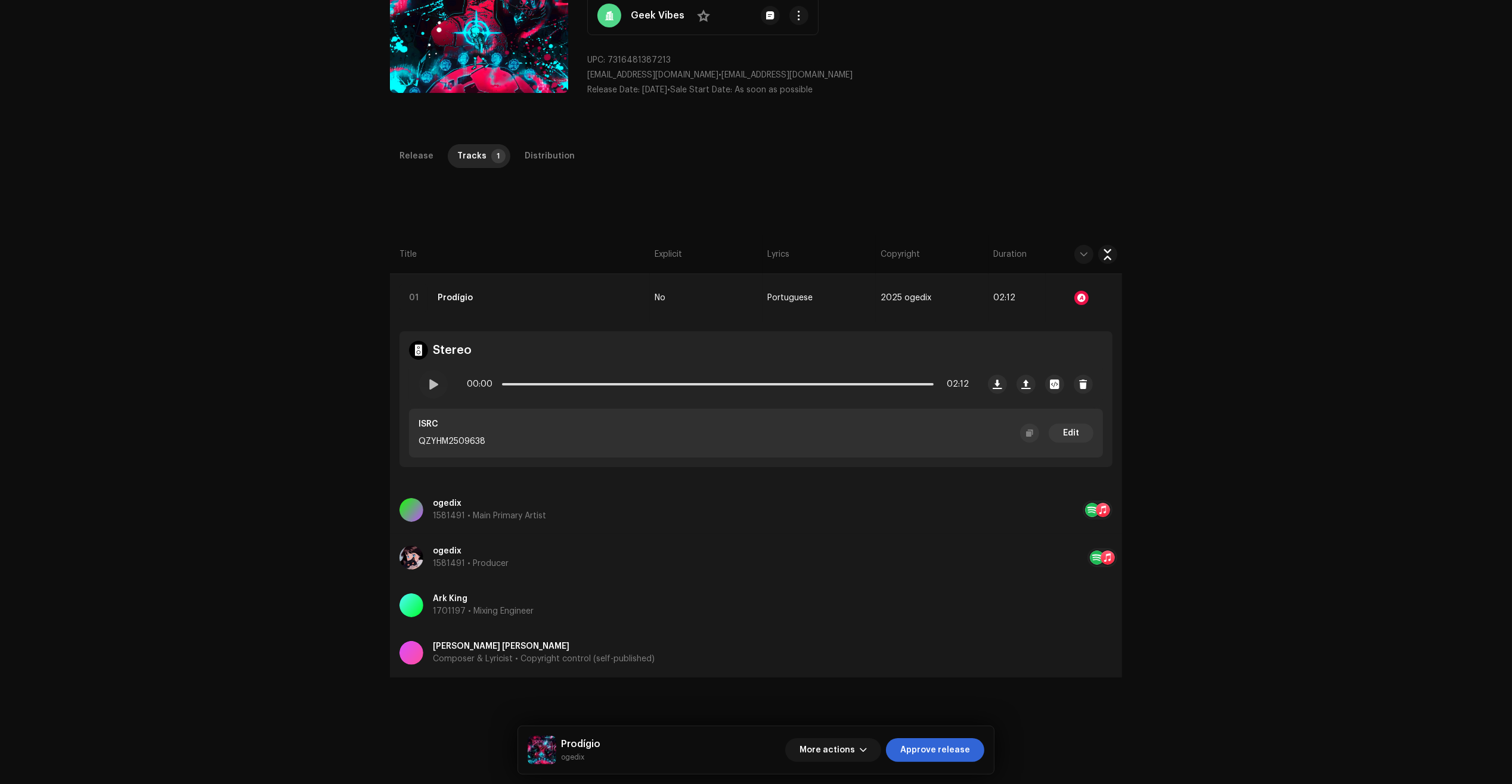
scroll to position [149, 0]
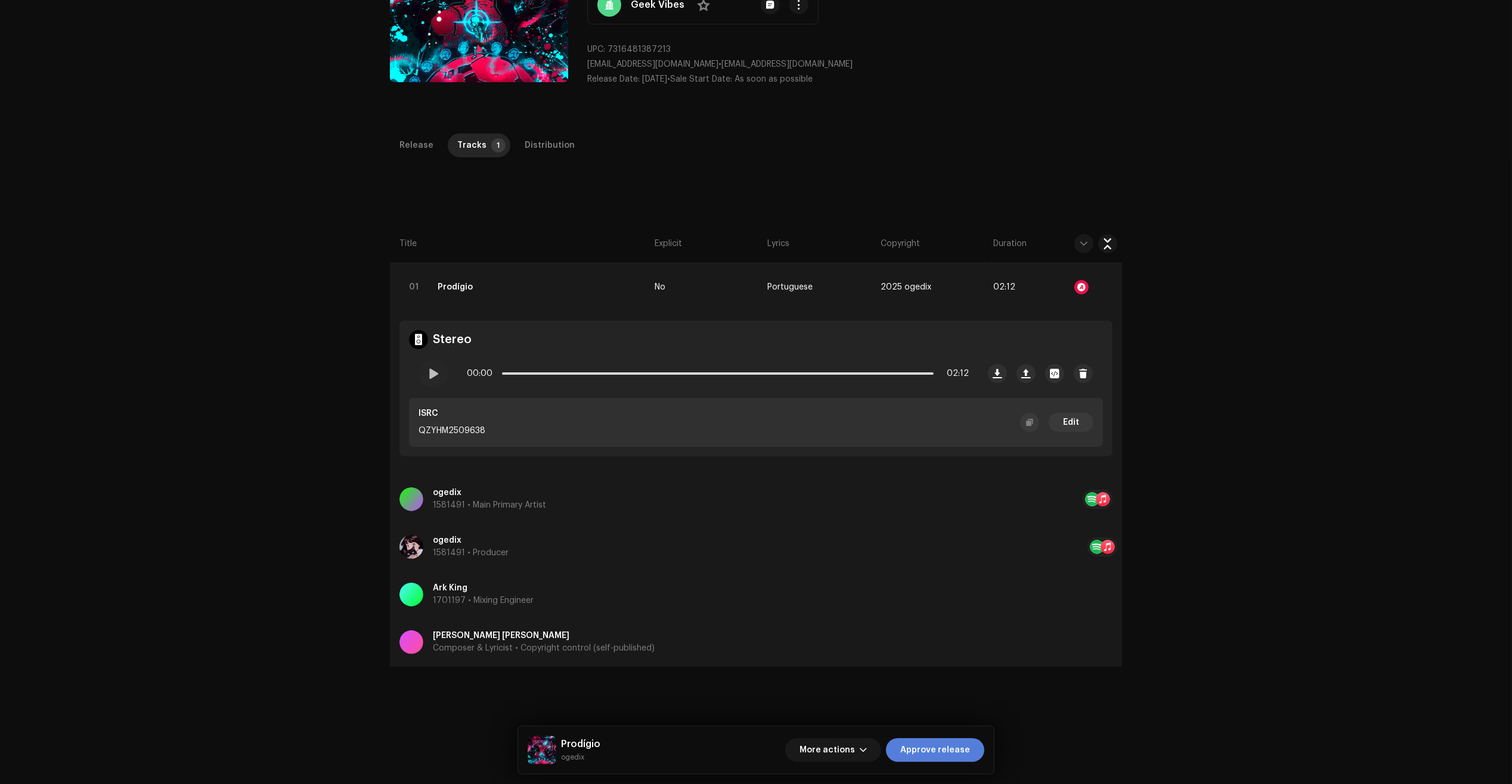
click at [916, 753] on span "Approve release" at bounding box center [935, 750] width 70 height 24
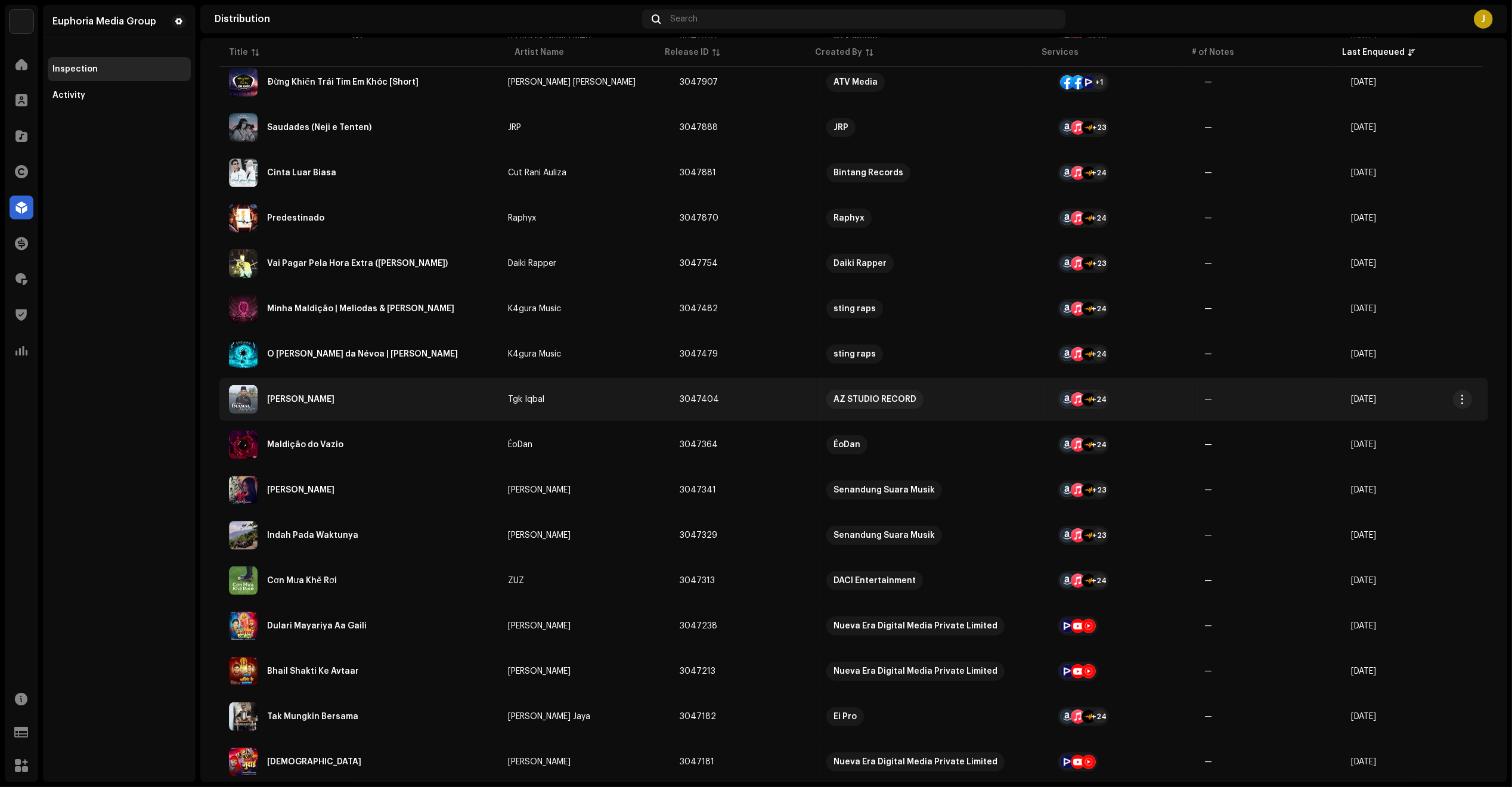
scroll to position [820, 0]
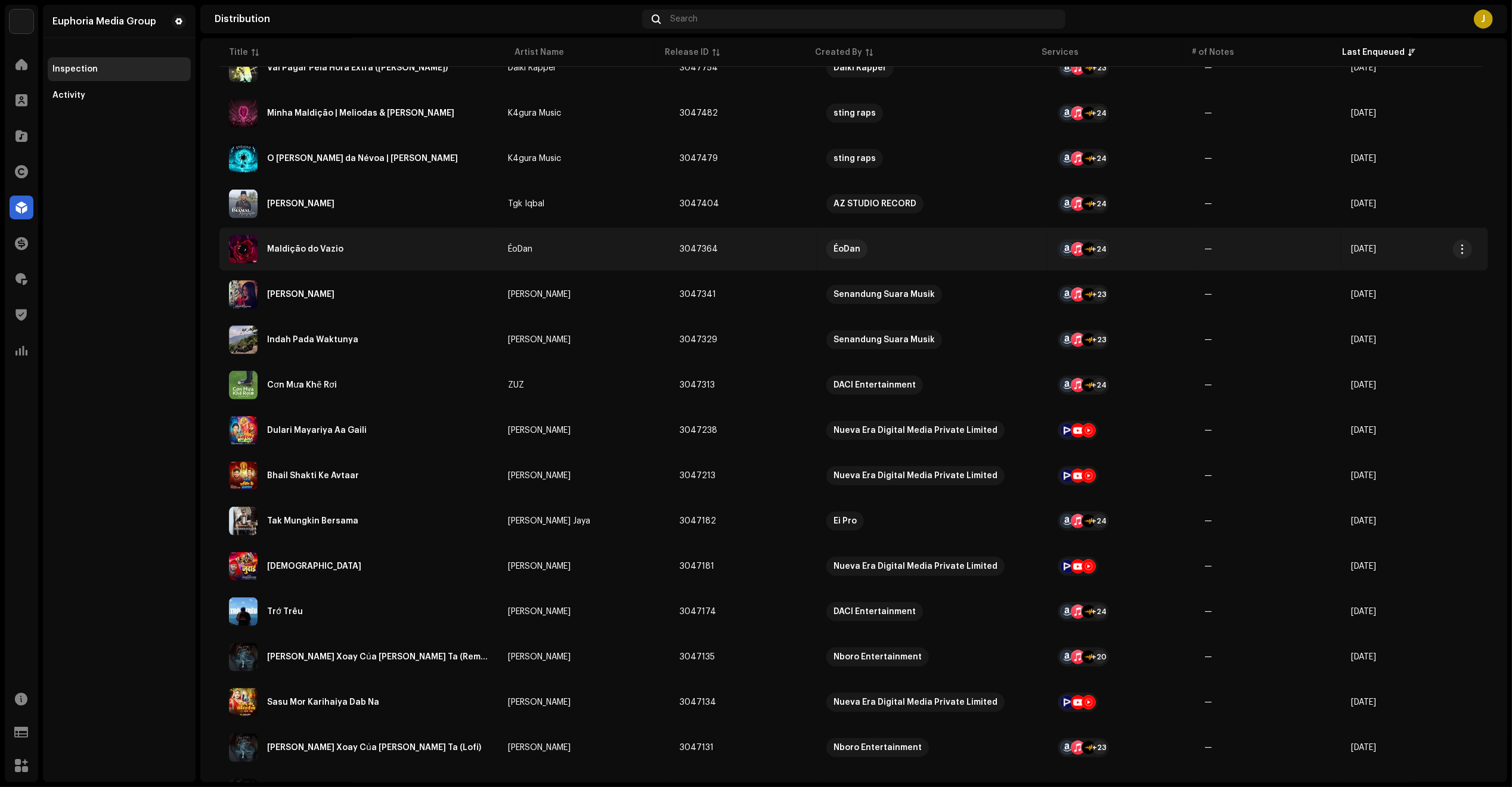
click at [479, 248] on div "Maldição do Vazio" at bounding box center [359, 249] width 260 height 28
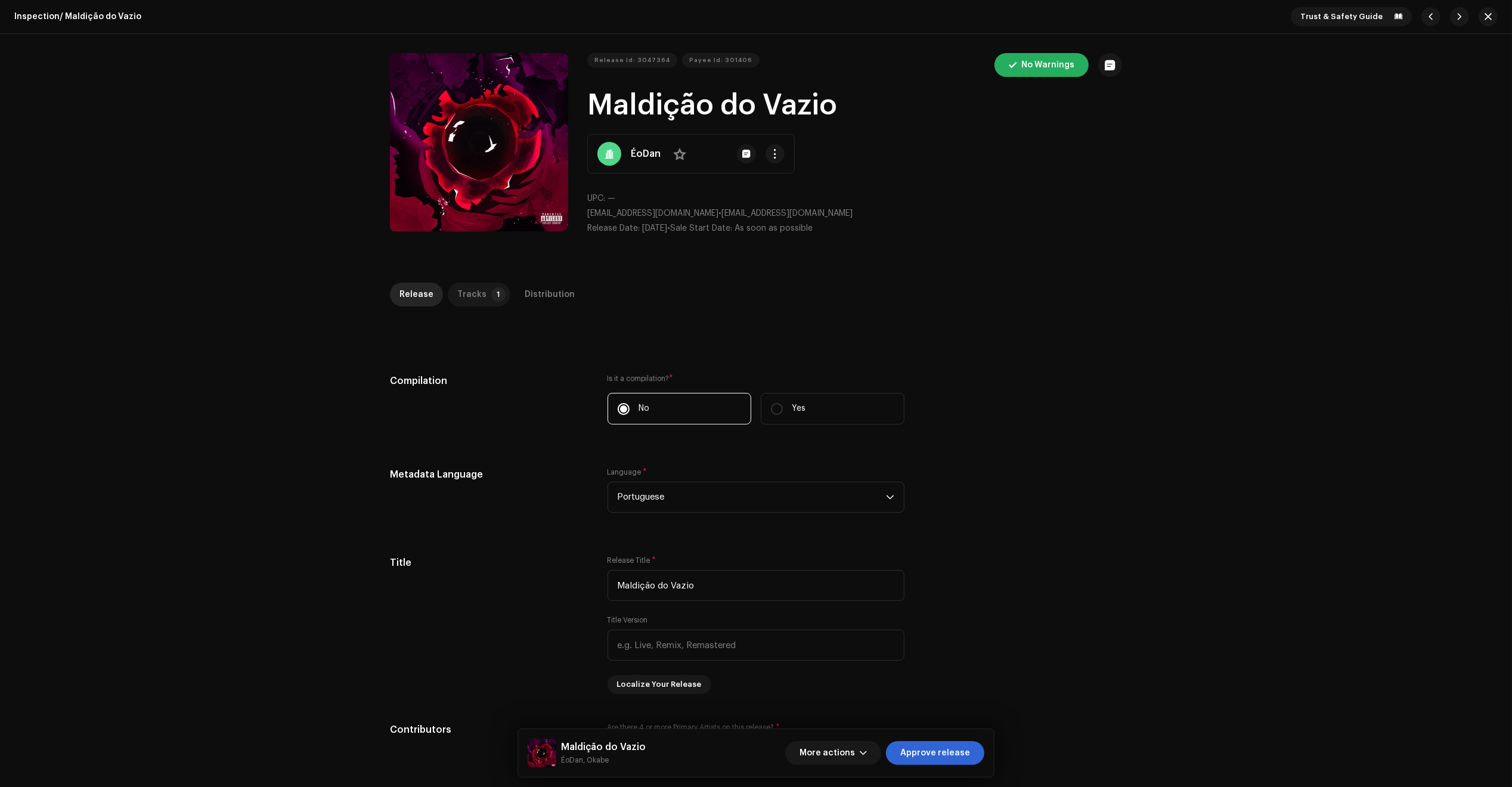
click at [472, 295] on div "Tracks" at bounding box center [471, 295] width 29 height 24
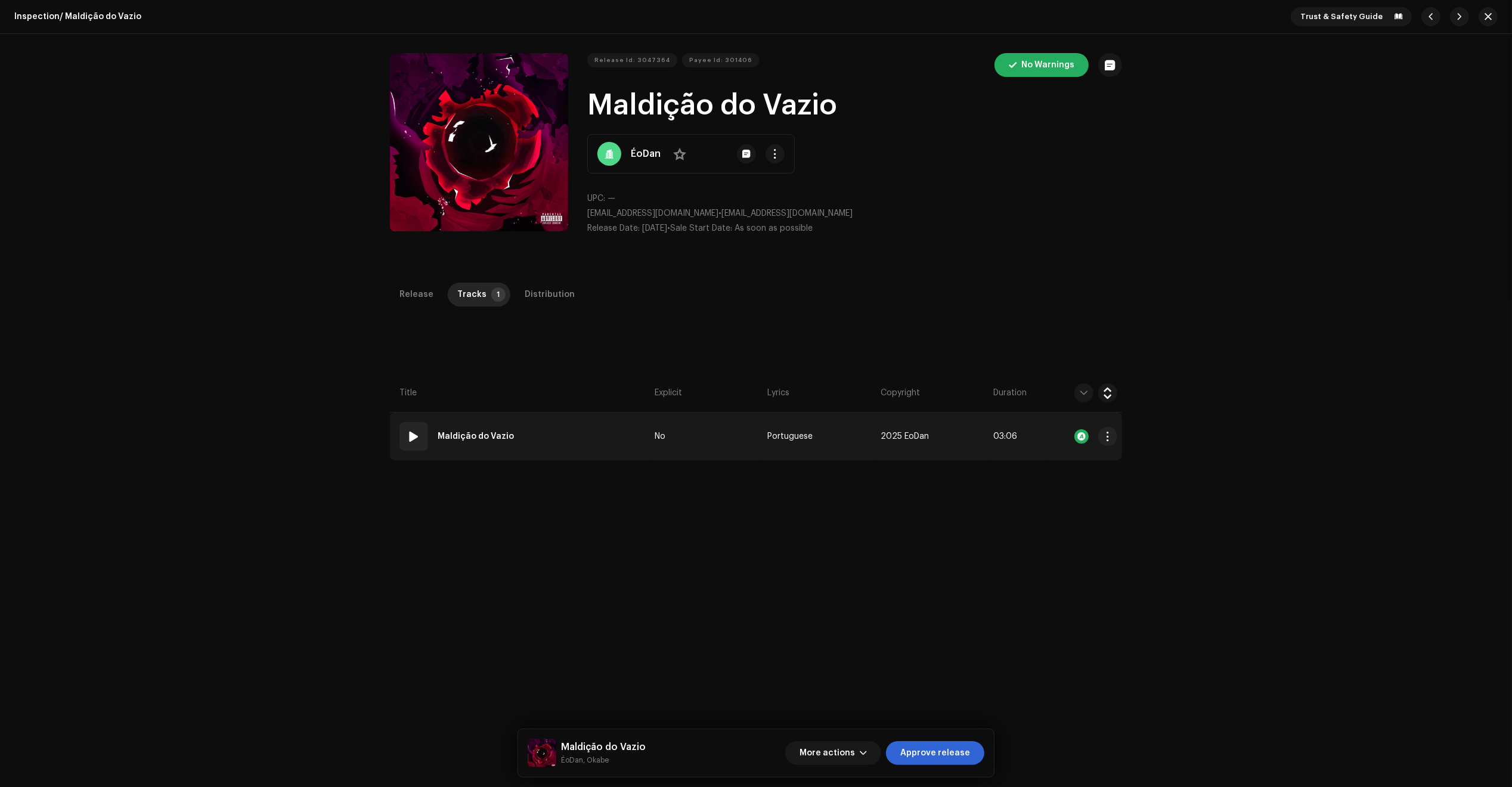
click at [630, 446] on td "01 Maldição do Vazio" at bounding box center [520, 437] width 260 height 48
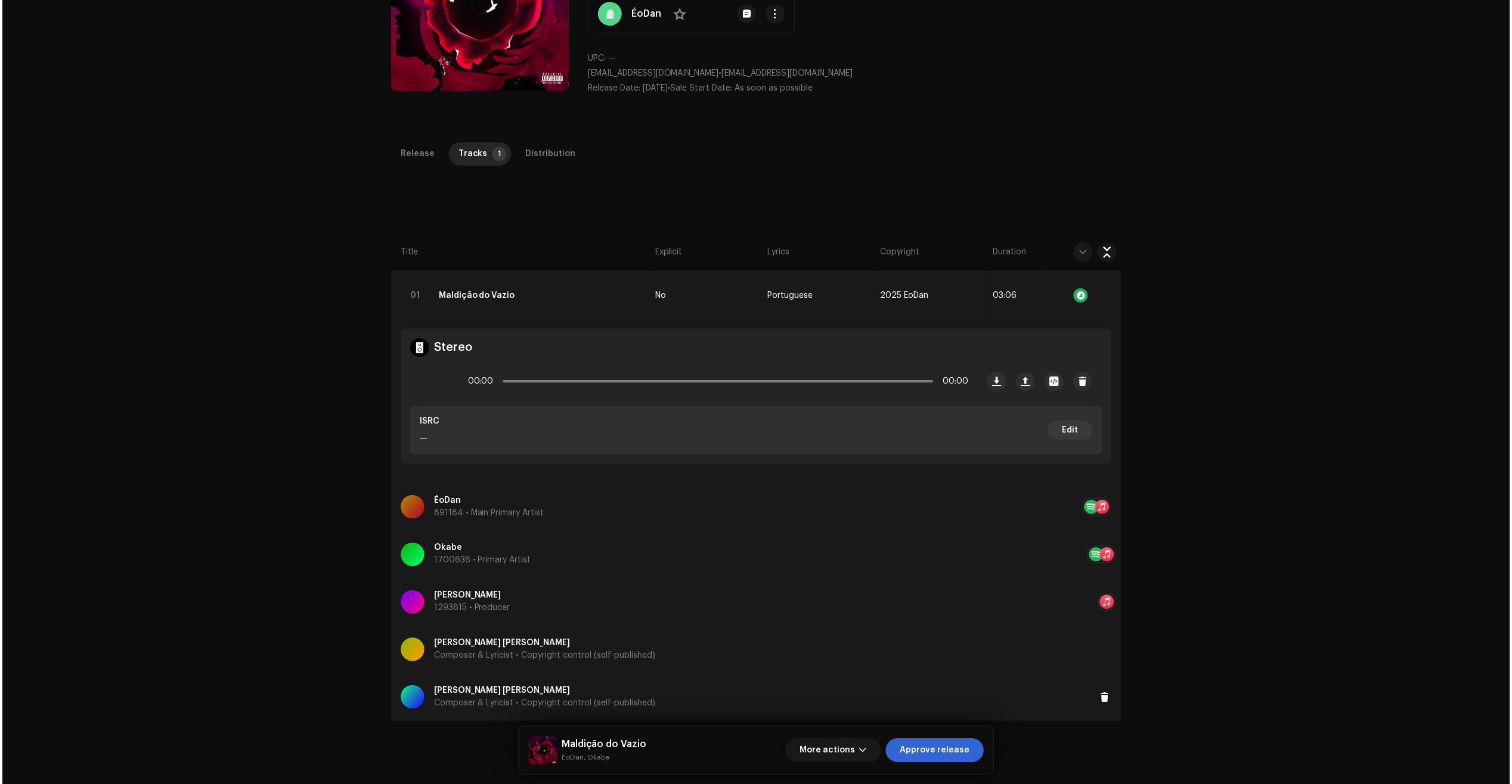
scroll to position [149, 0]
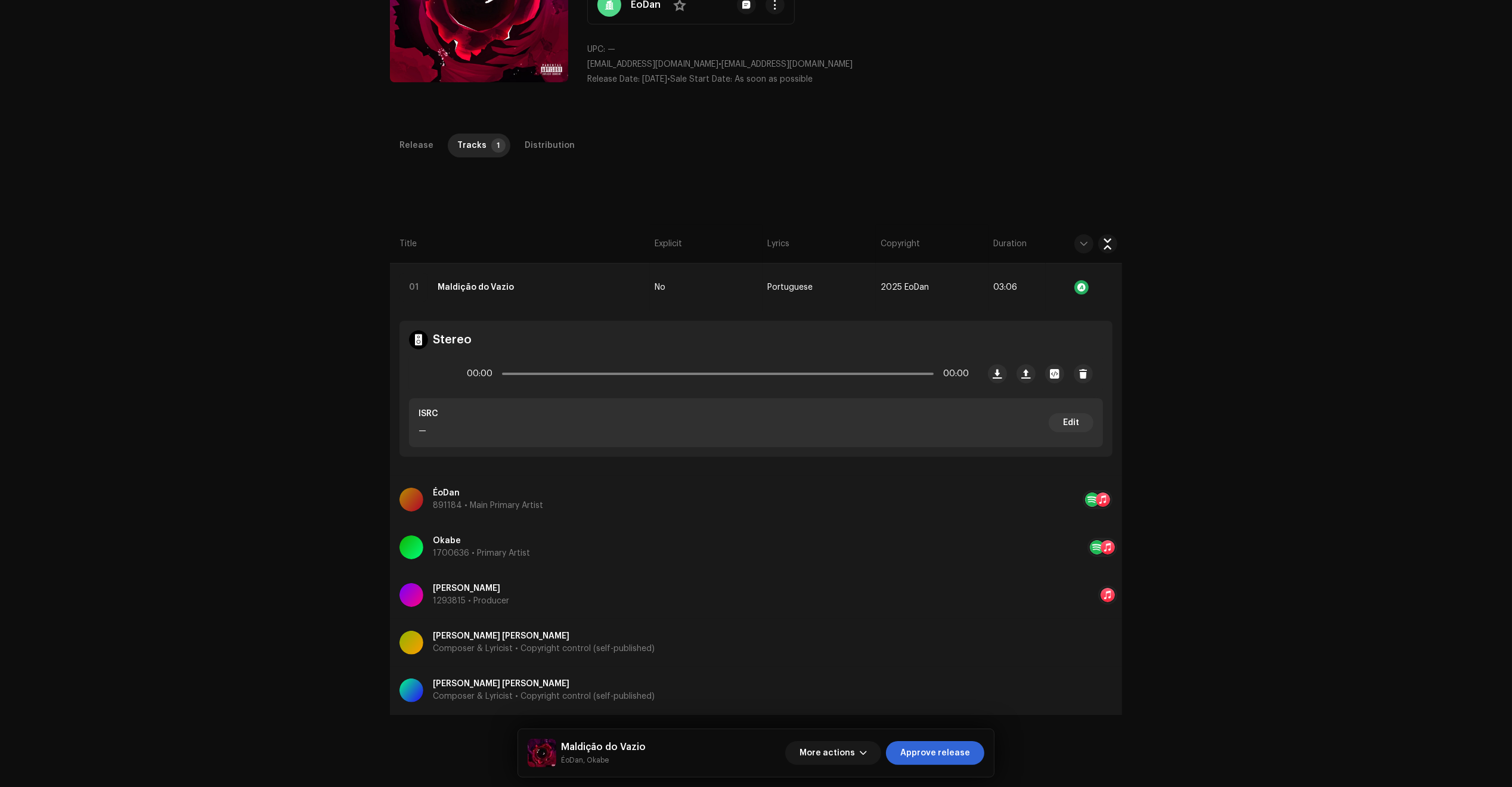
click at [914, 759] on span "Approve release" at bounding box center [935, 753] width 70 height 24
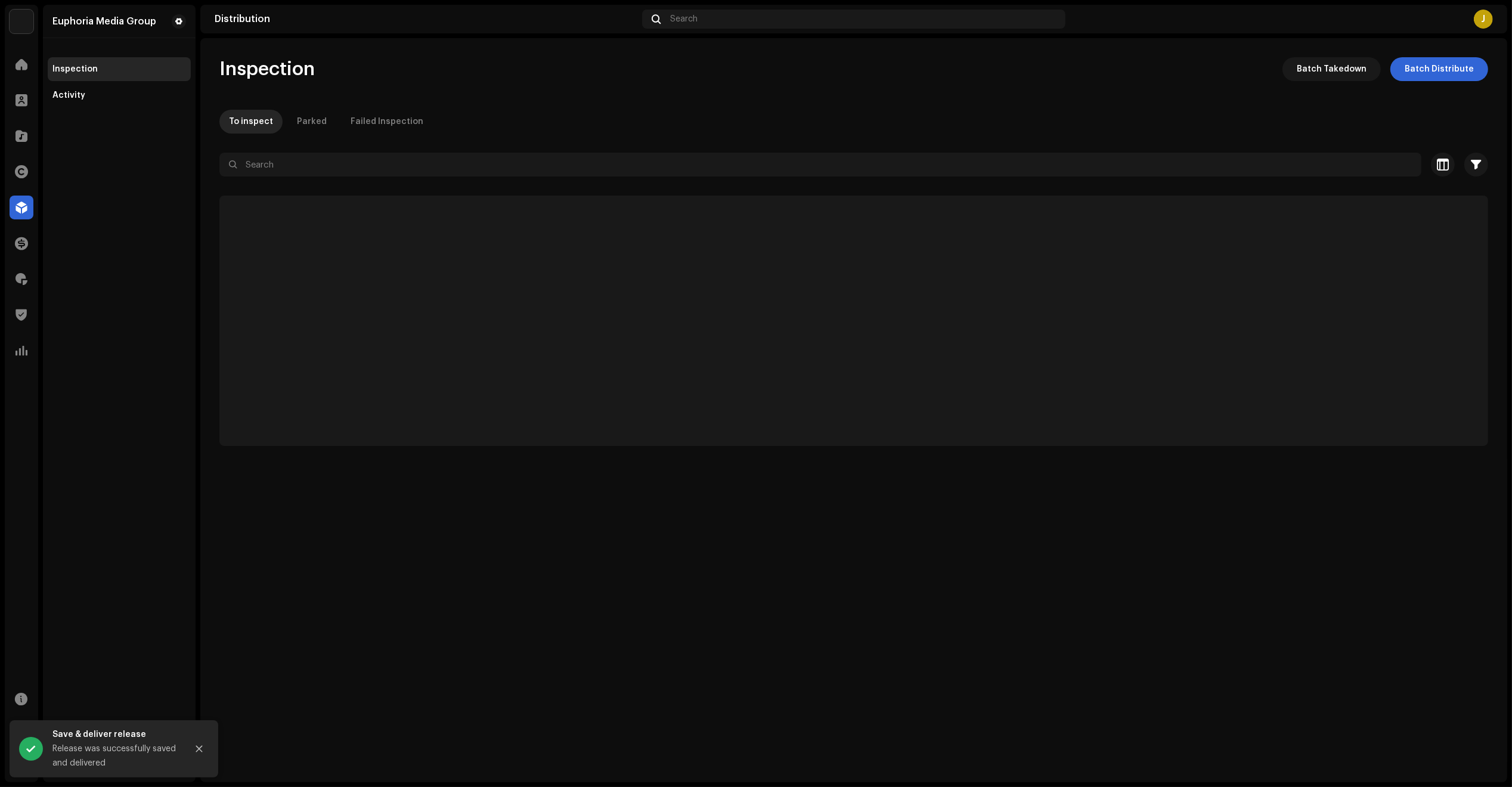
click at [1469, 123] on div "To inspect Parked Failed Inspection" at bounding box center [853, 122] width 1268 height 24
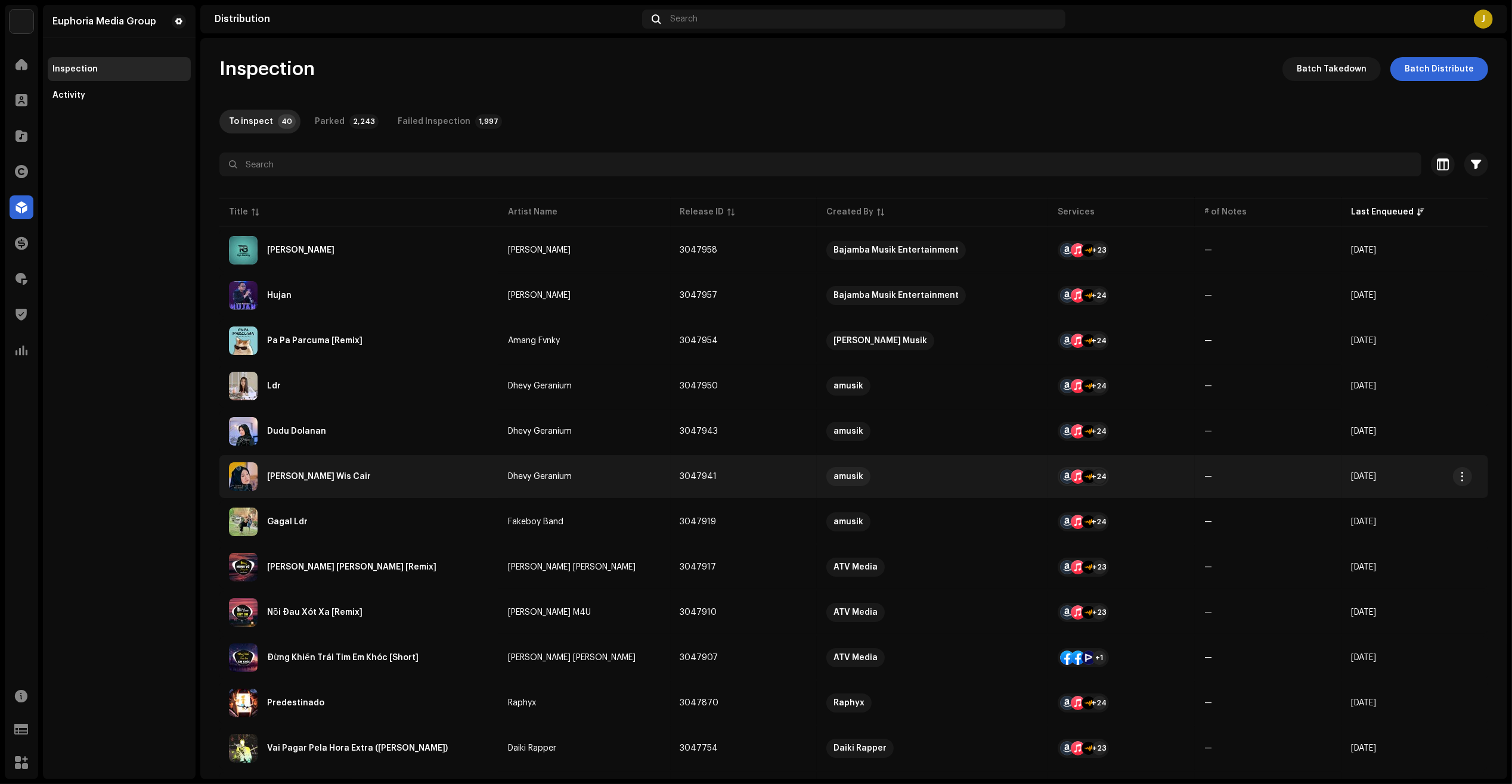
click at [505, 483] on td "Dhevy Geranium" at bounding box center [584, 476] width 172 height 43
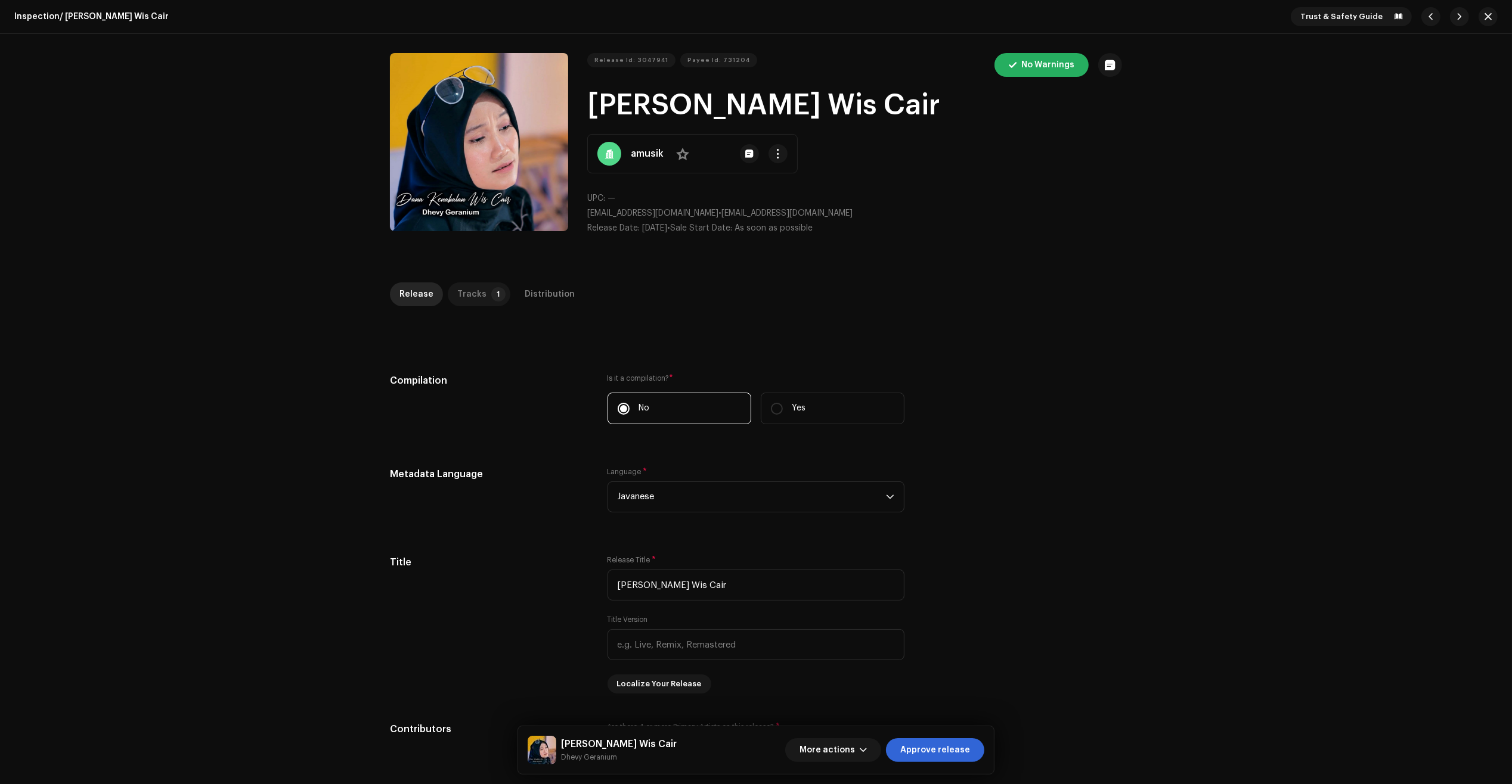
click at [475, 292] on div "Tracks" at bounding box center [471, 294] width 29 height 24
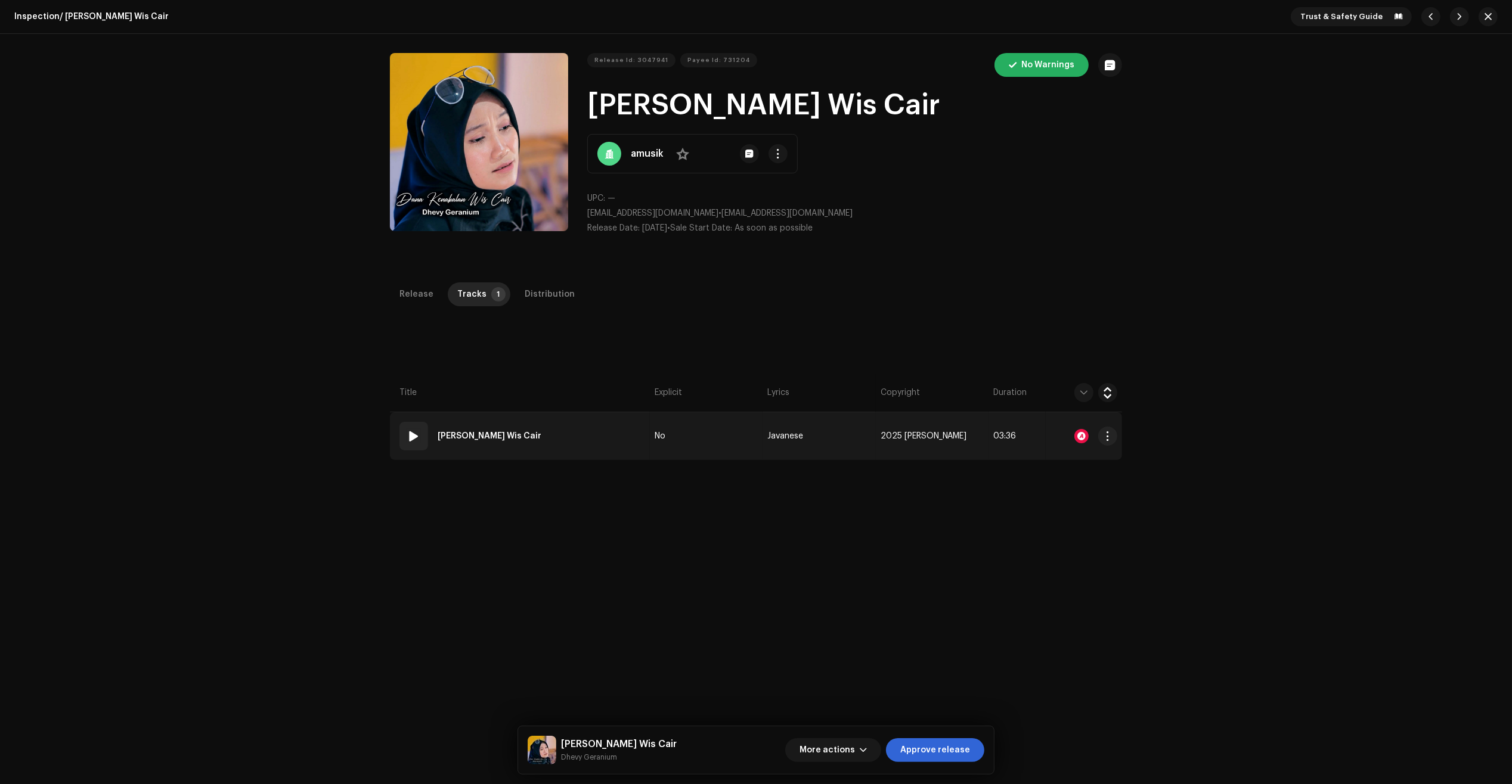
click at [614, 422] on td "01 Dana Kenakalan Wis Cair" at bounding box center [520, 436] width 260 height 48
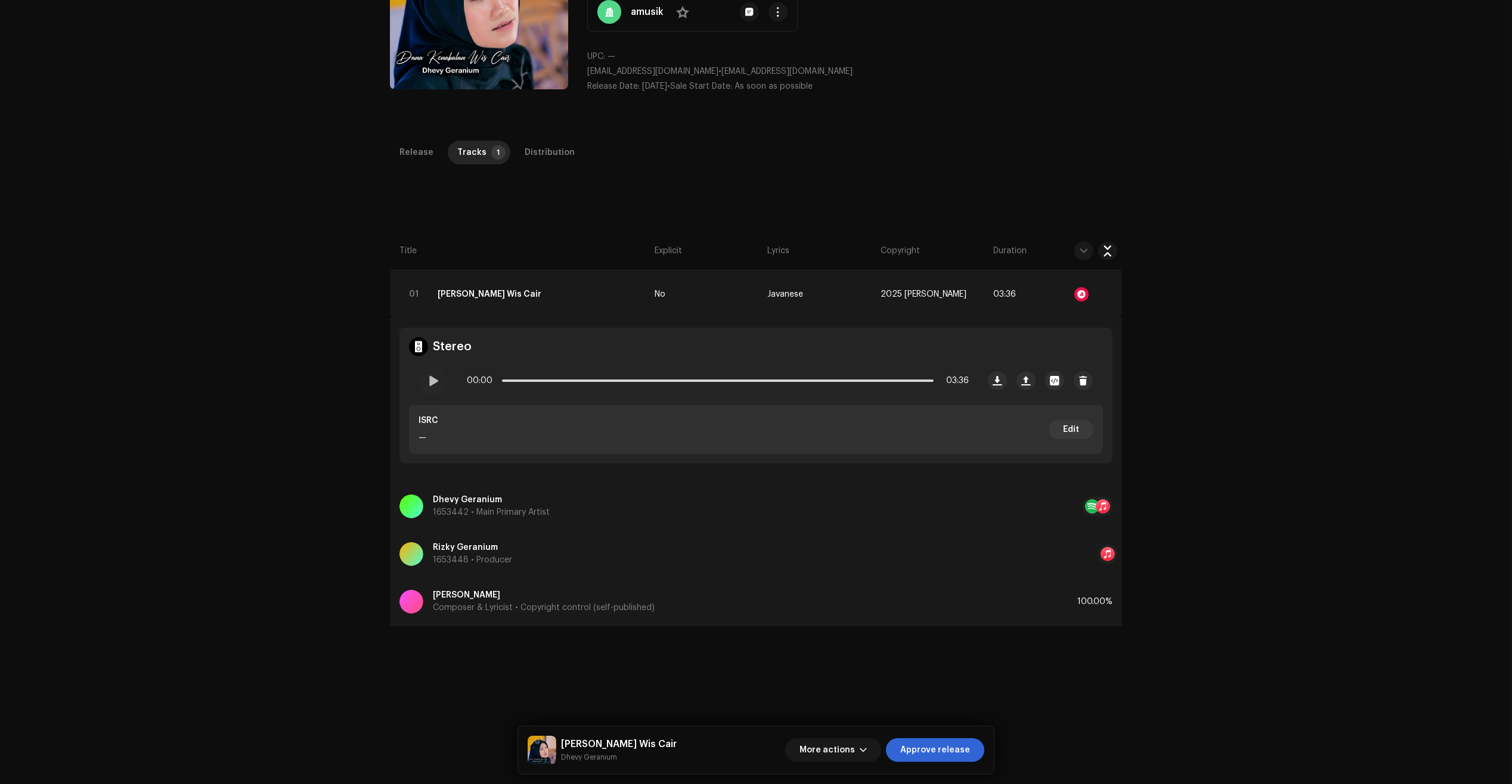
scroll to position [149, 0]
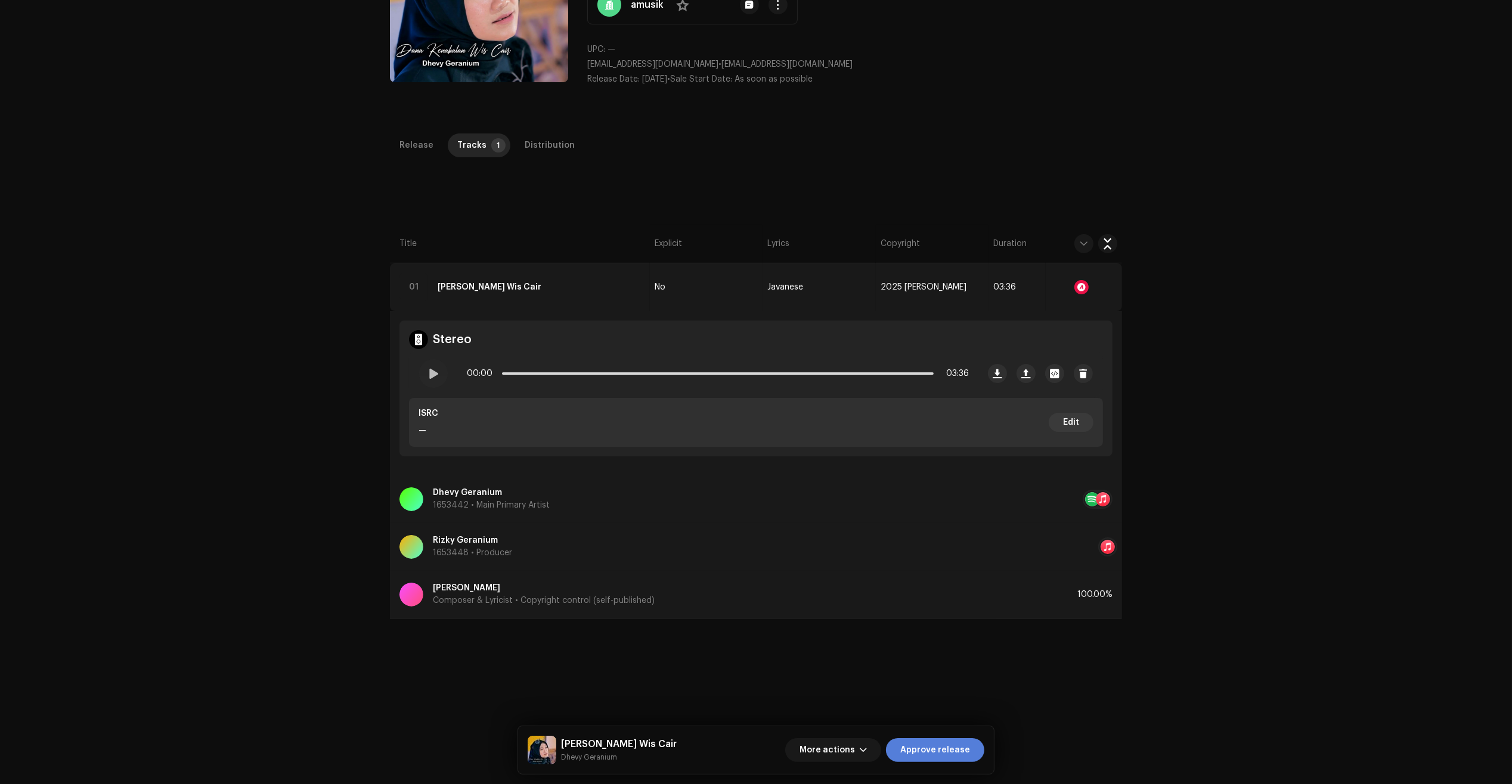
click at [942, 754] on span "Approve release" at bounding box center [935, 750] width 70 height 24
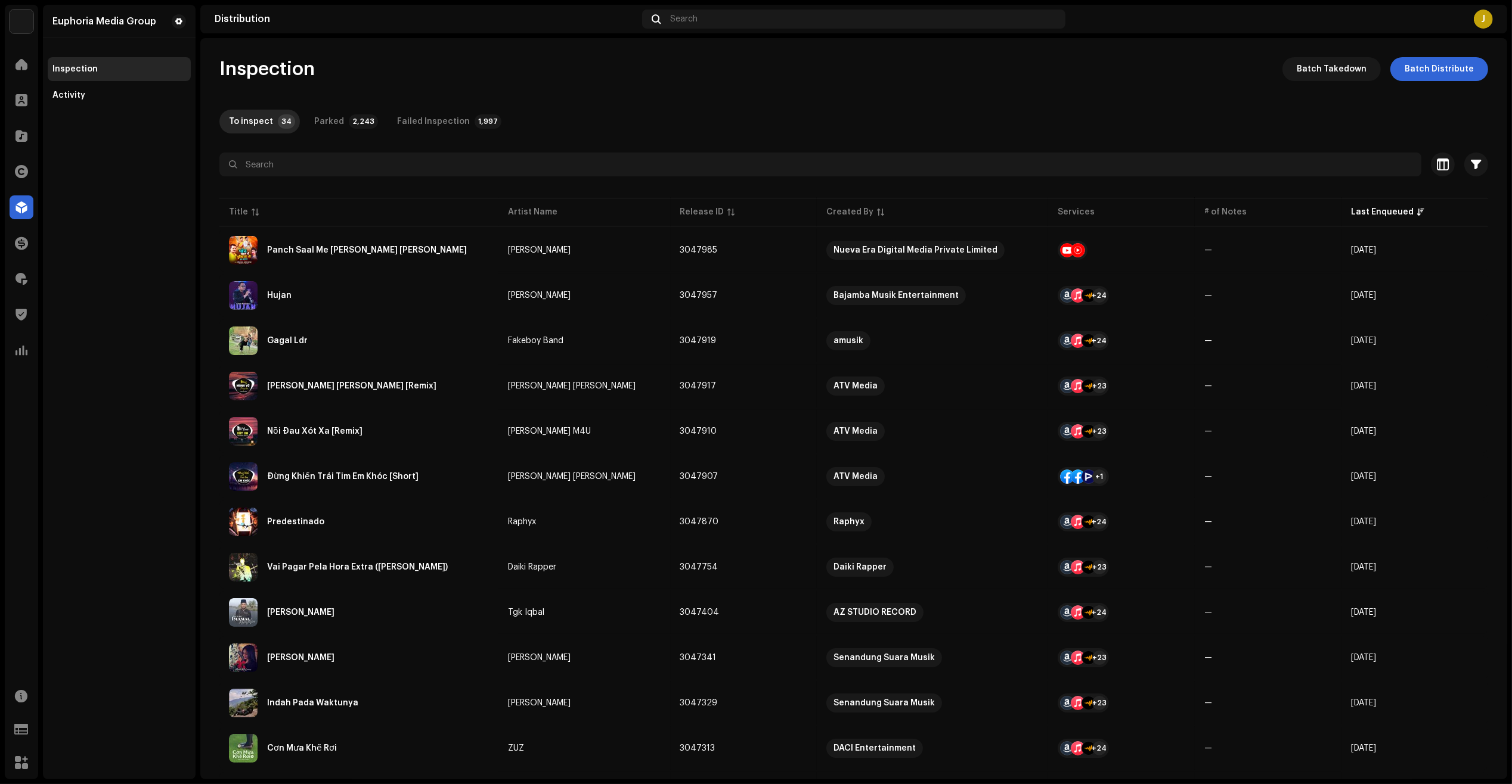
click at [165, 739] on div "Euphoria Media Group Inspection Activity" at bounding box center [119, 392] width 153 height 774
click at [362, 735] on div "Cơn Mưa Khẽ Rơi" at bounding box center [359, 748] width 260 height 28
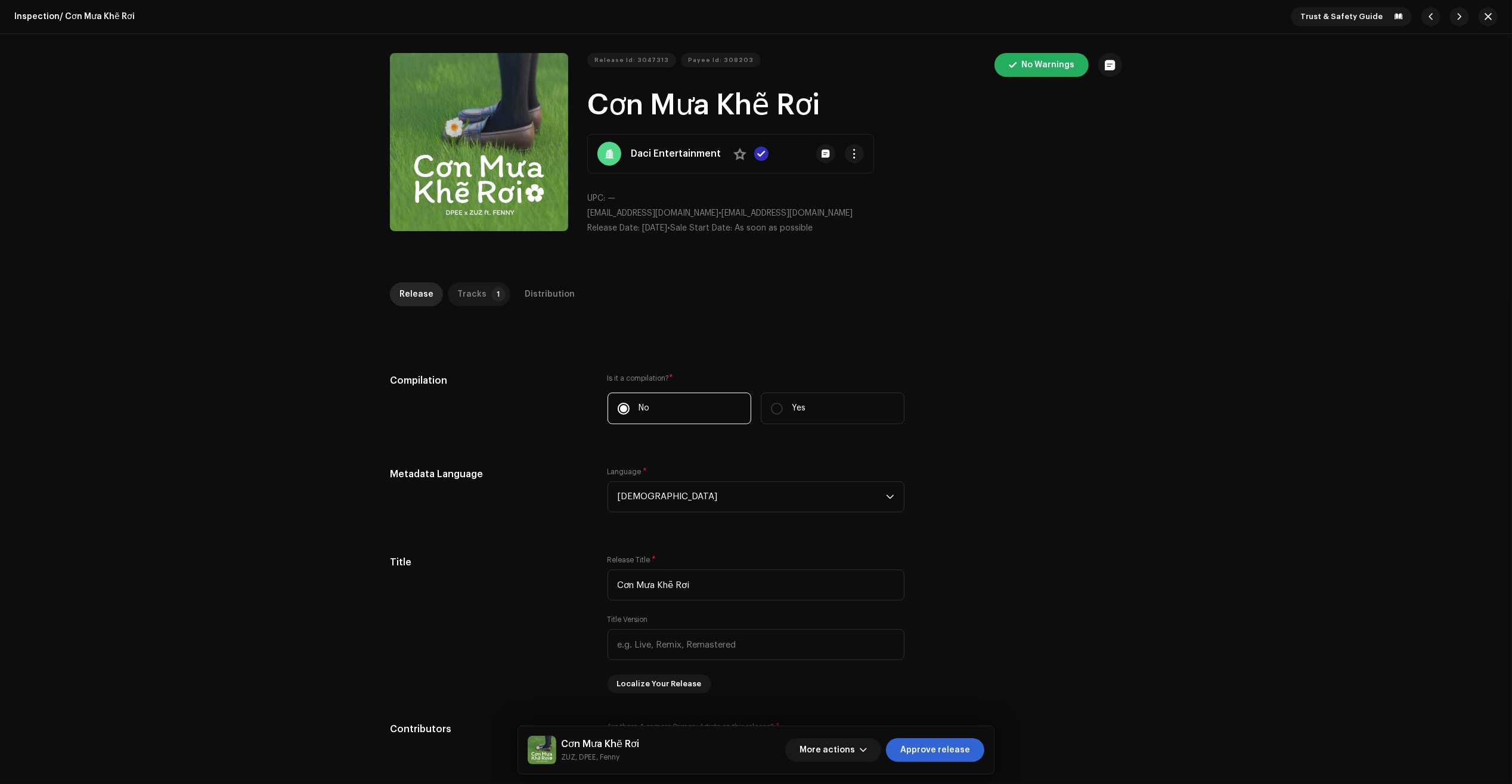
click at [475, 284] on div "Tracks" at bounding box center [471, 294] width 29 height 24
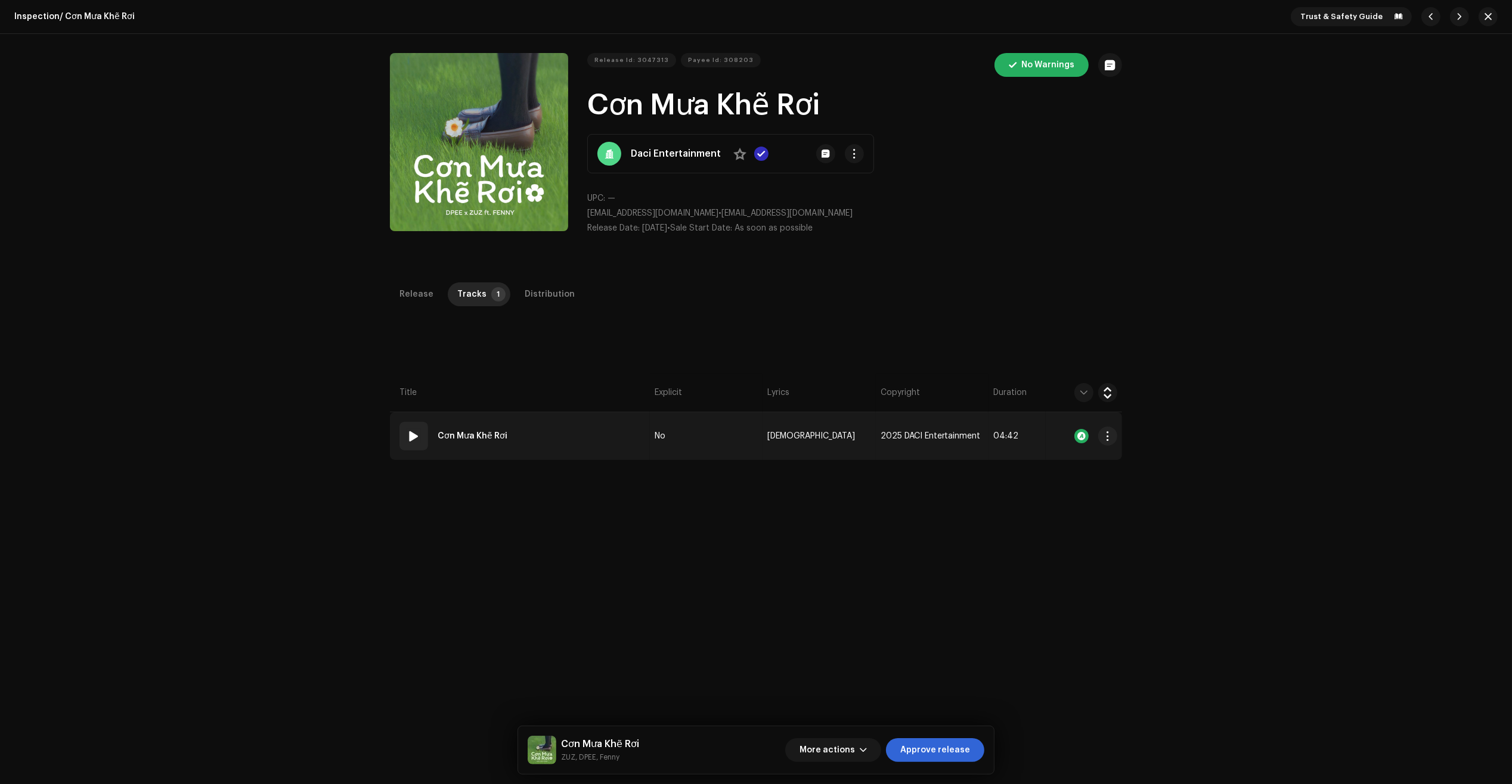
click at [590, 419] on td "01 Cơn Mưa Khẽ Rơi" at bounding box center [520, 436] width 260 height 48
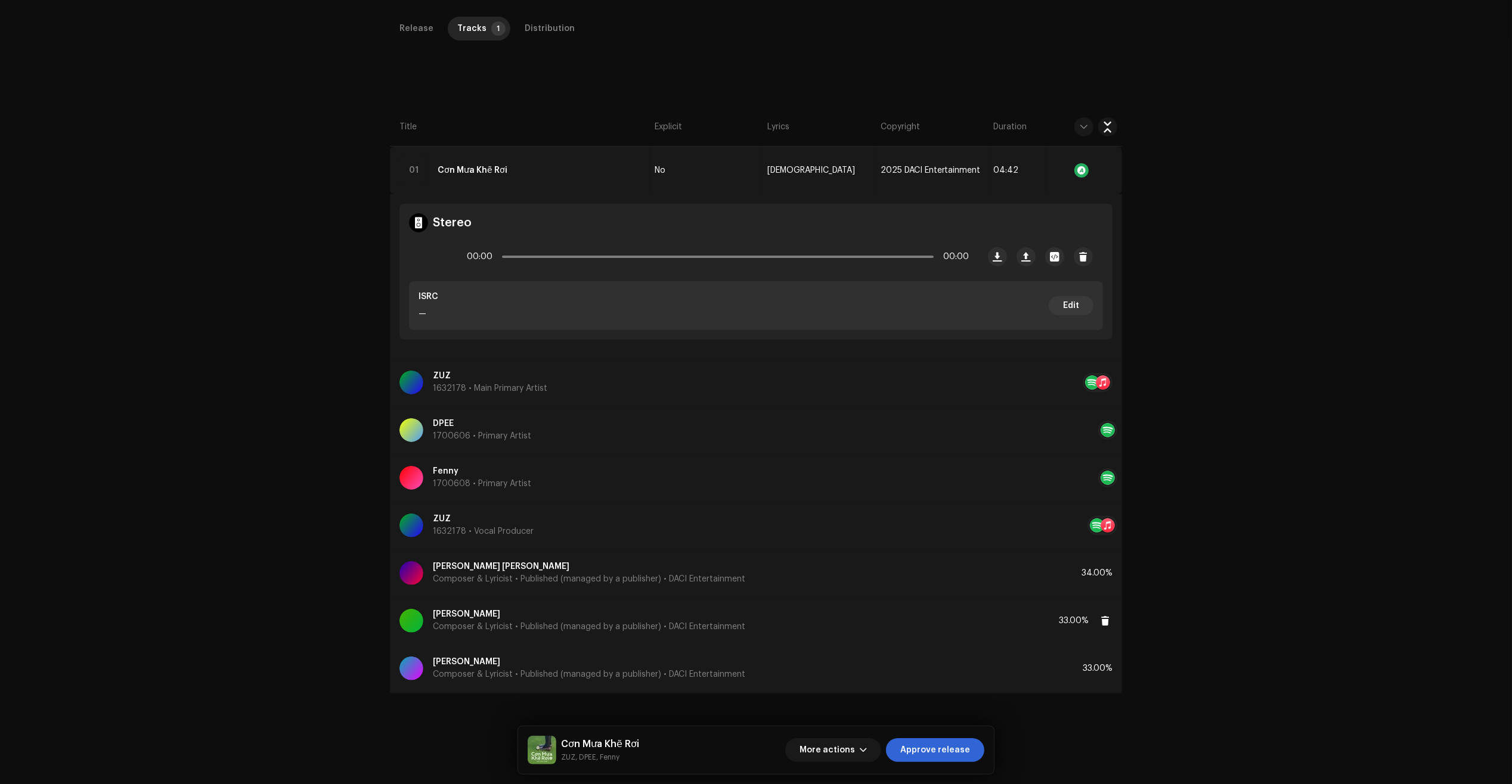
scroll to position [283, 0]
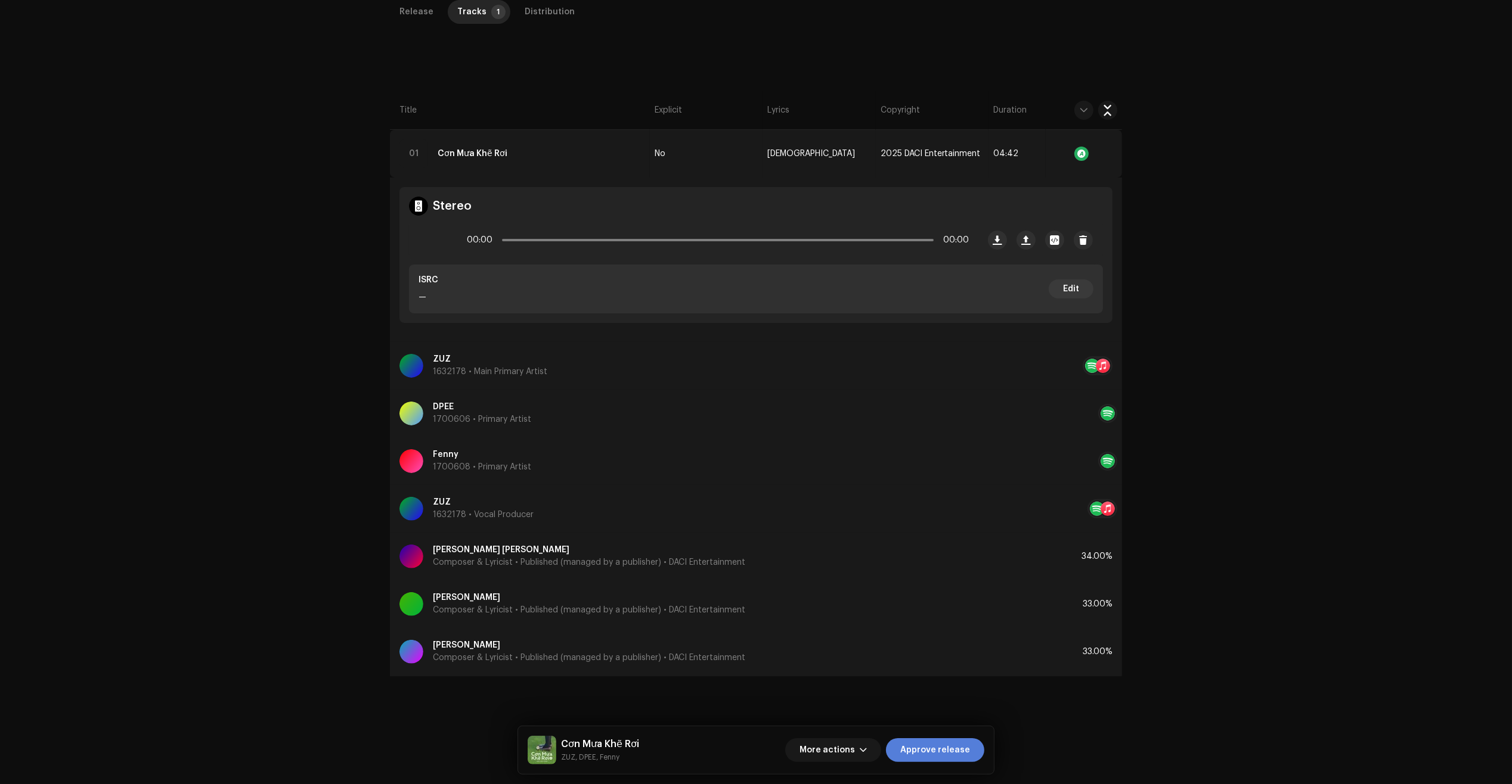
click at [943, 749] on span "Approve release" at bounding box center [935, 750] width 70 height 24
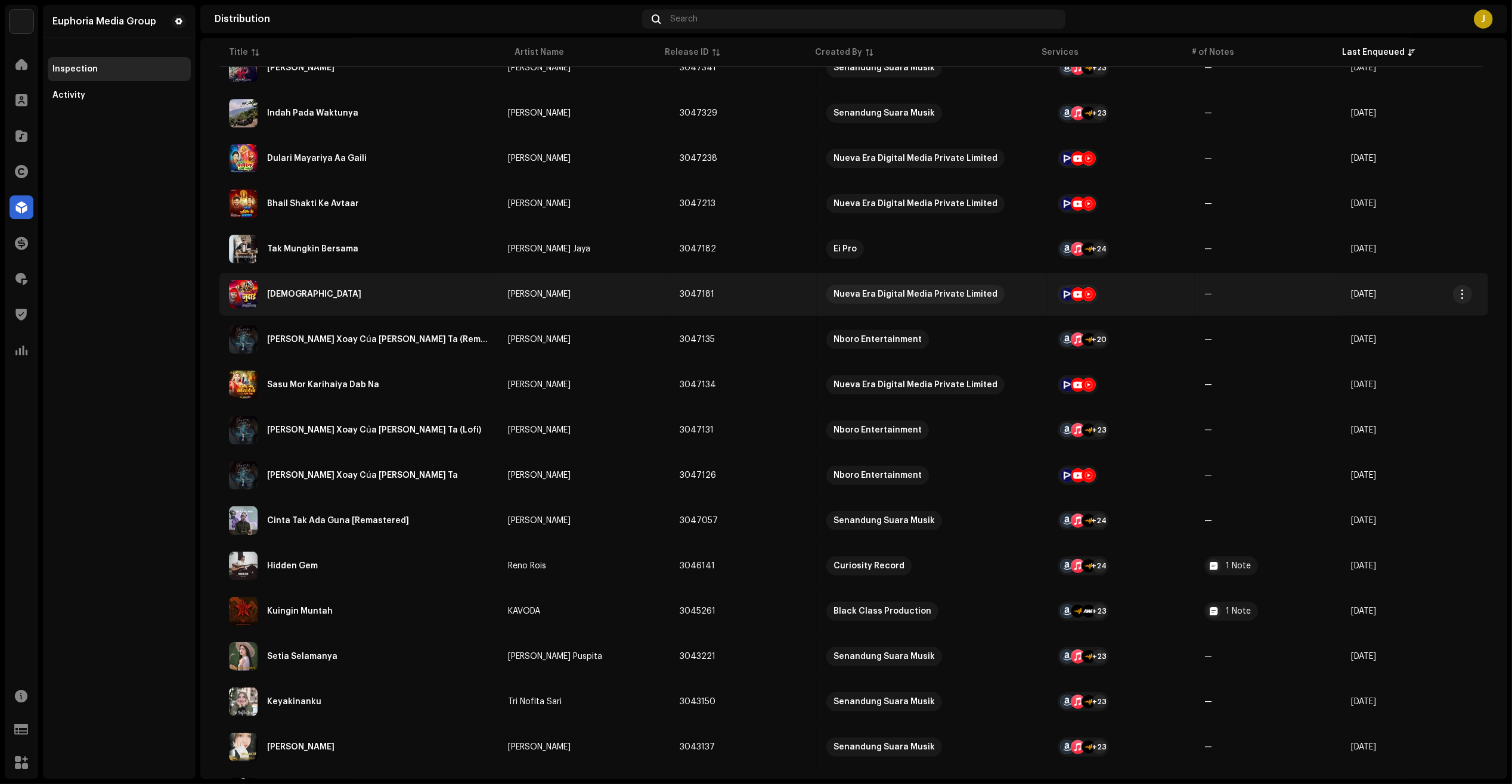
scroll to position [522, 0]
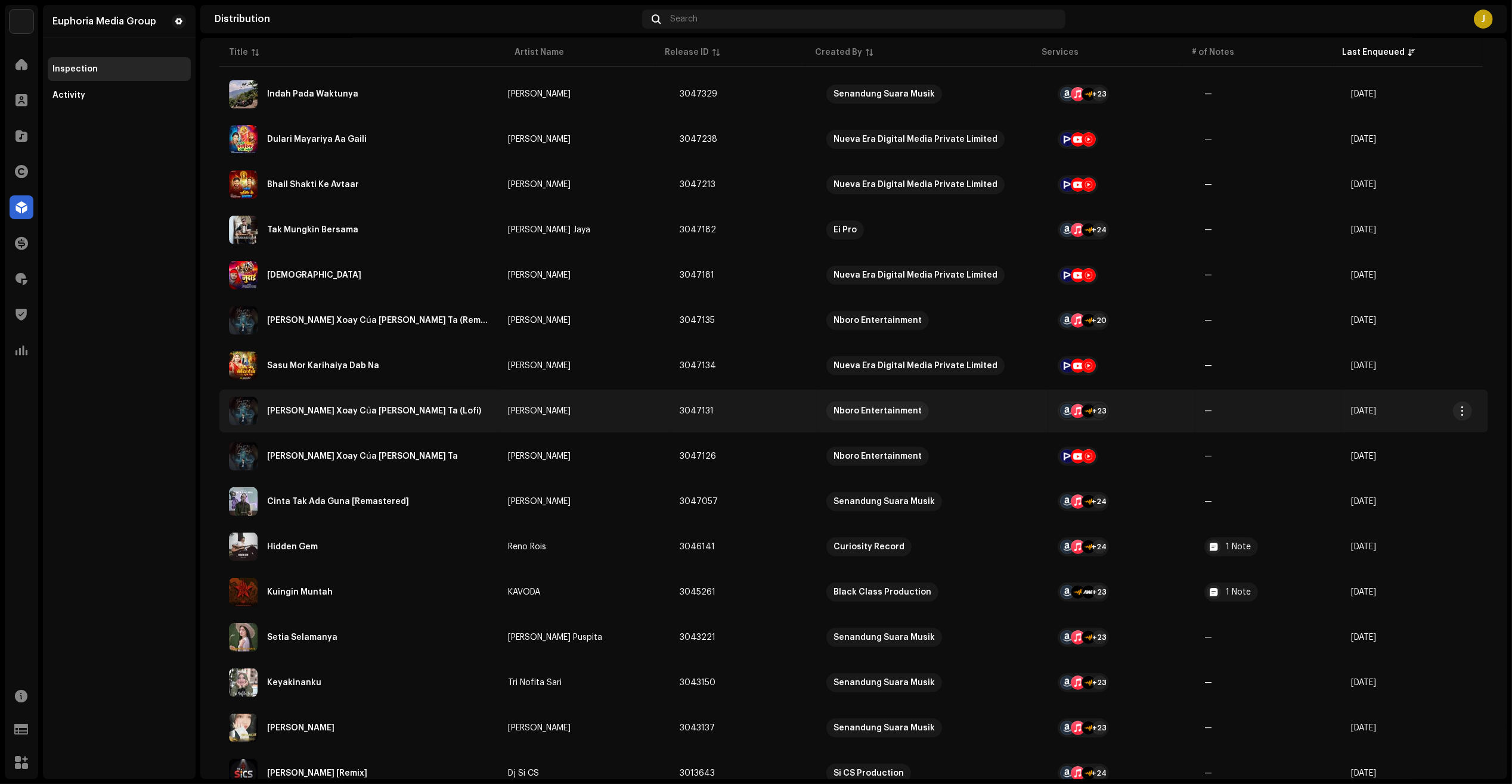
click at [429, 408] on div "[PERSON_NAME] Xoay Của [PERSON_NAME] Ta (Lofi)" at bounding box center [359, 411] width 260 height 28
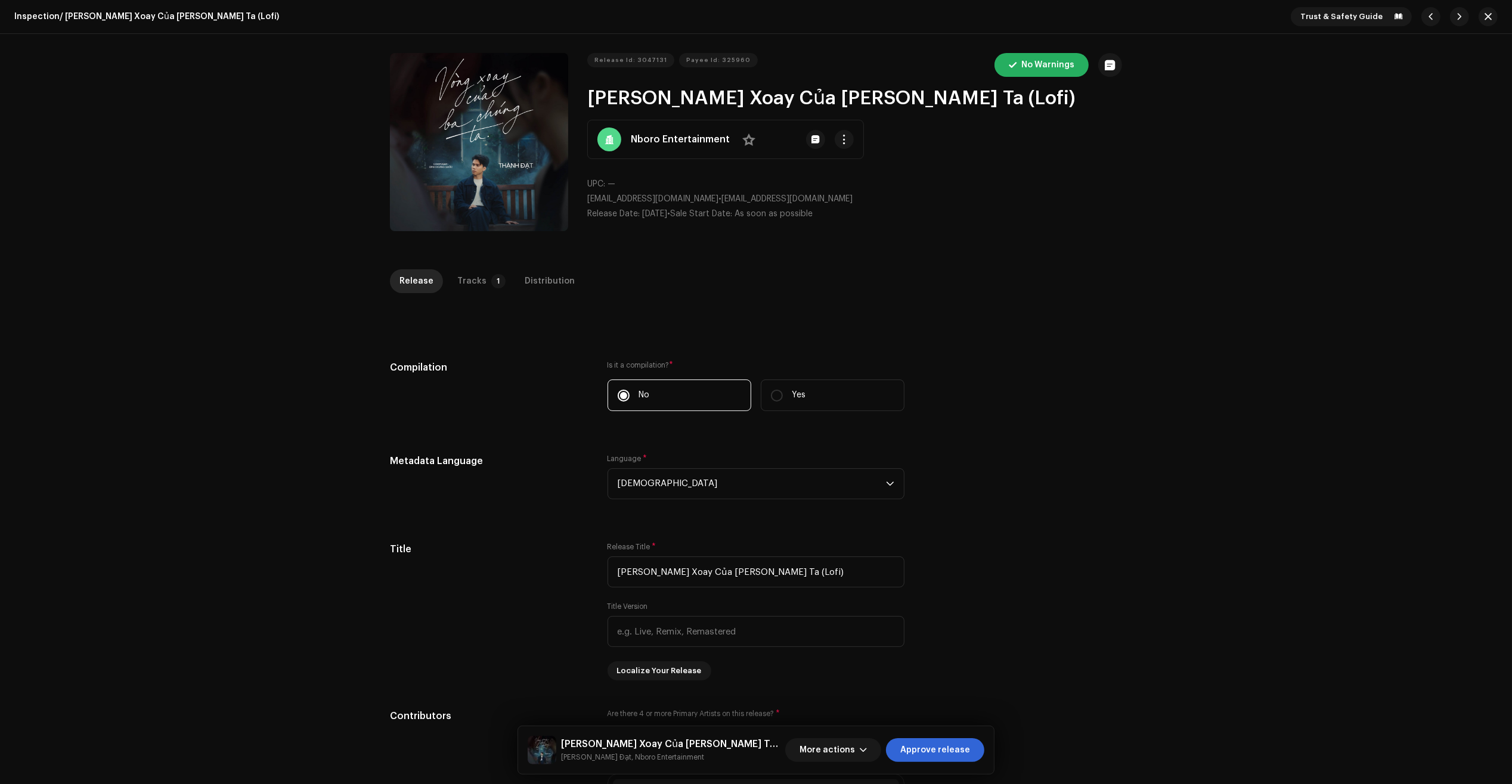
click at [450, 296] on div "Release Tracks 1 Distribution" at bounding box center [755, 285] width 732 height 34
click at [478, 282] on div "Tracks" at bounding box center [471, 281] width 29 height 24
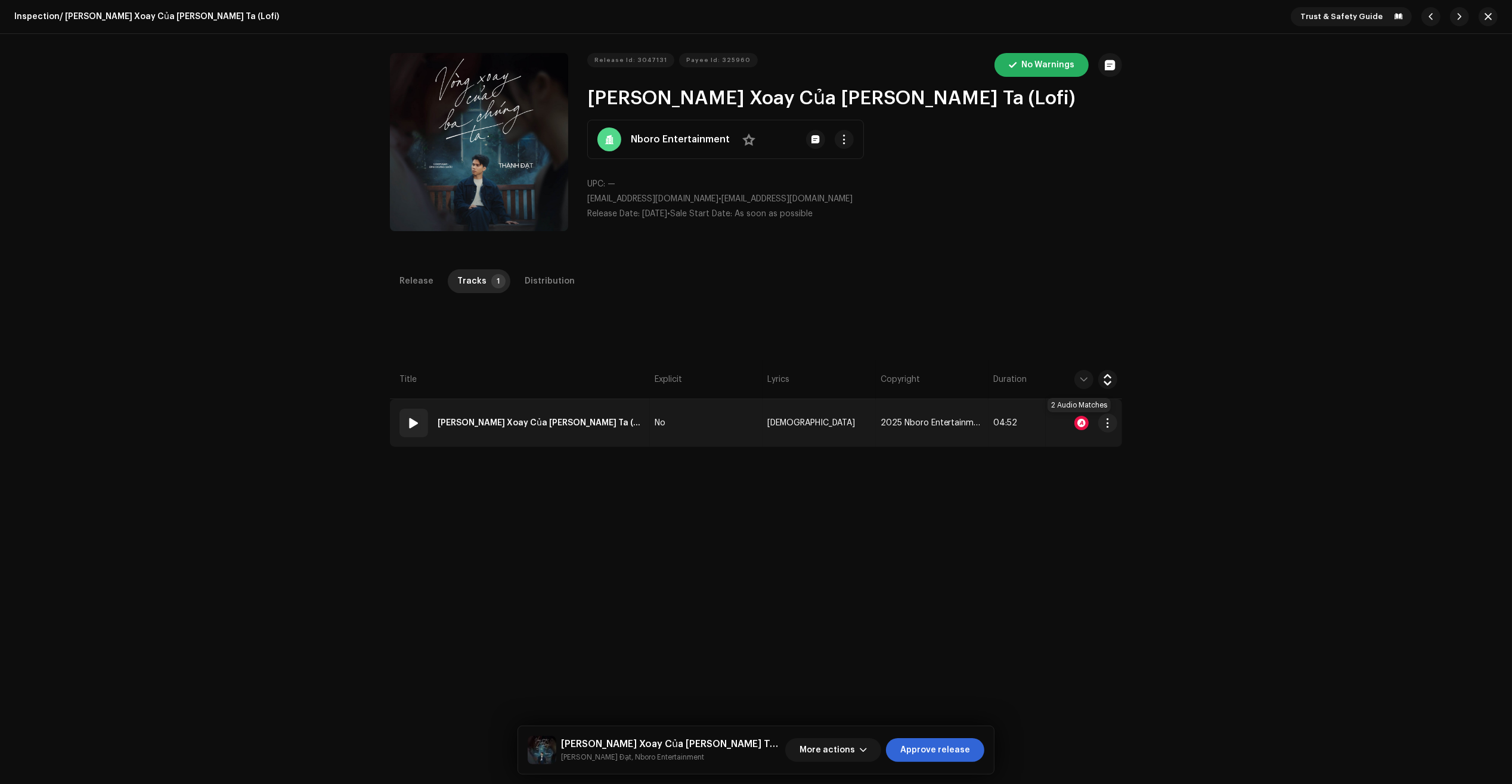
click at [1077, 422] on div at bounding box center [1081, 422] width 14 height 14
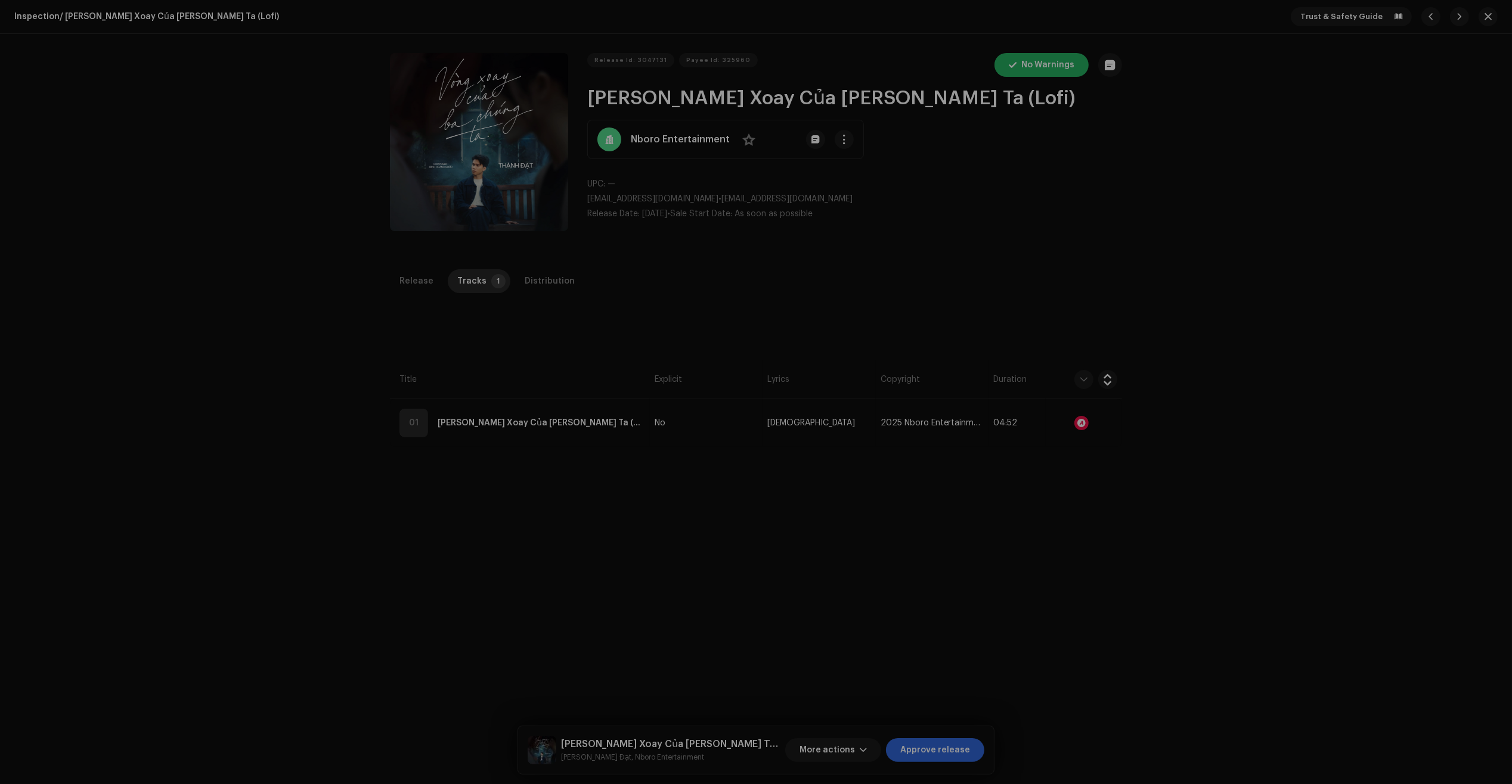
click at [994, 333] on div "Audio Recognition by Remix/Sample 2 All results require review/listening to avo…" at bounding box center [756, 392] width 1512 height 784
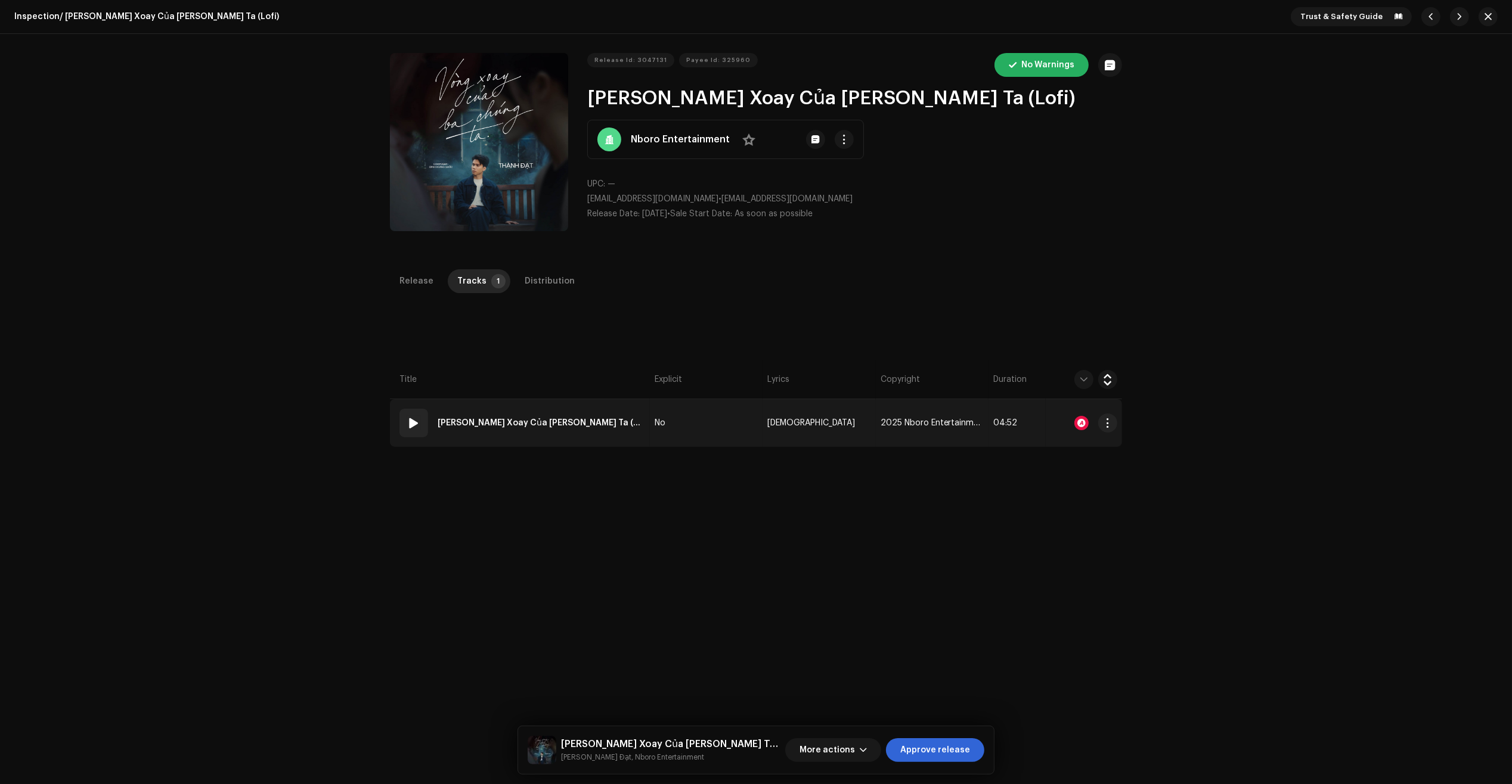
click at [600, 419] on td "01 Vòng Xoay Của Ba Chúng Ta (Lofi)" at bounding box center [520, 423] width 260 height 48
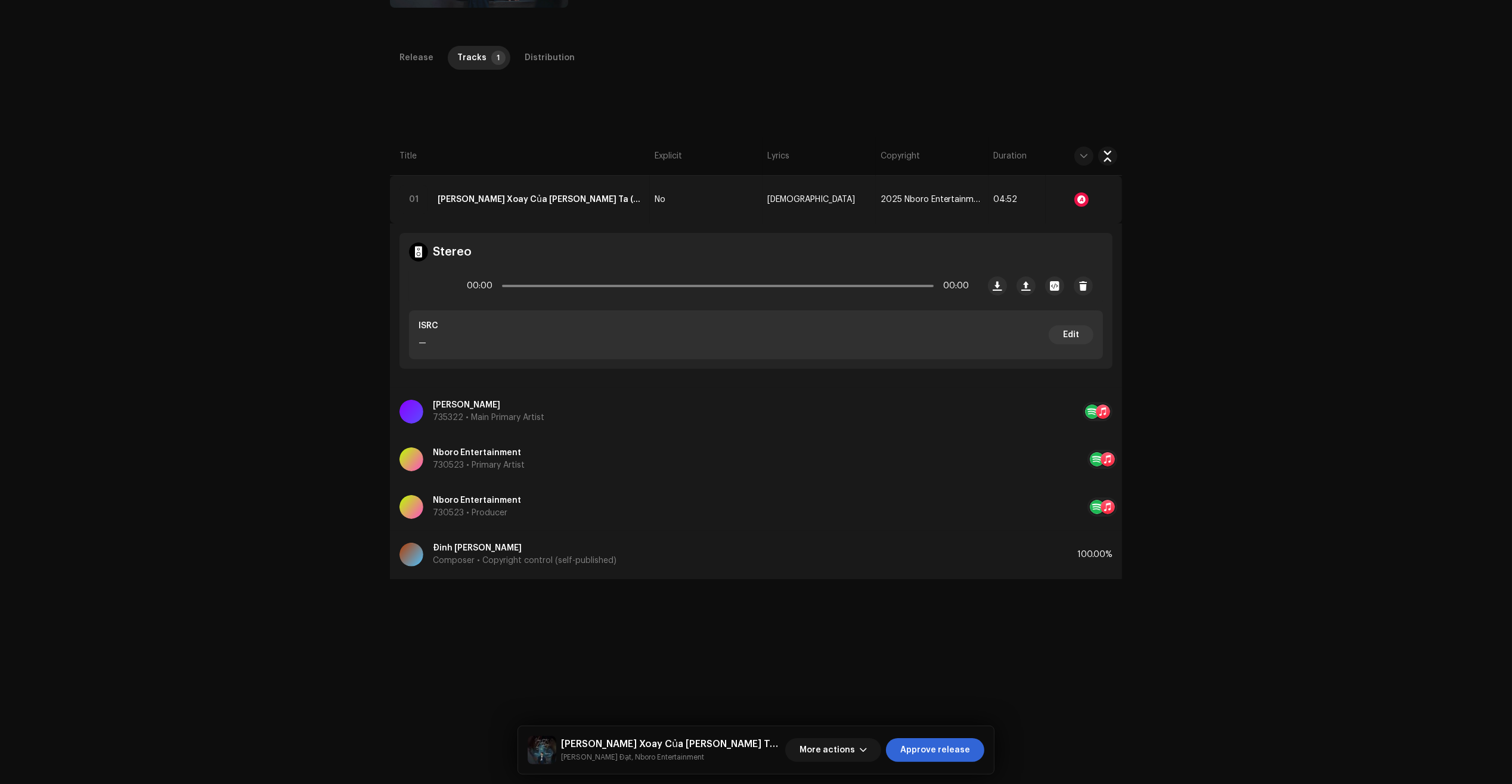
scroll to position [144, 0]
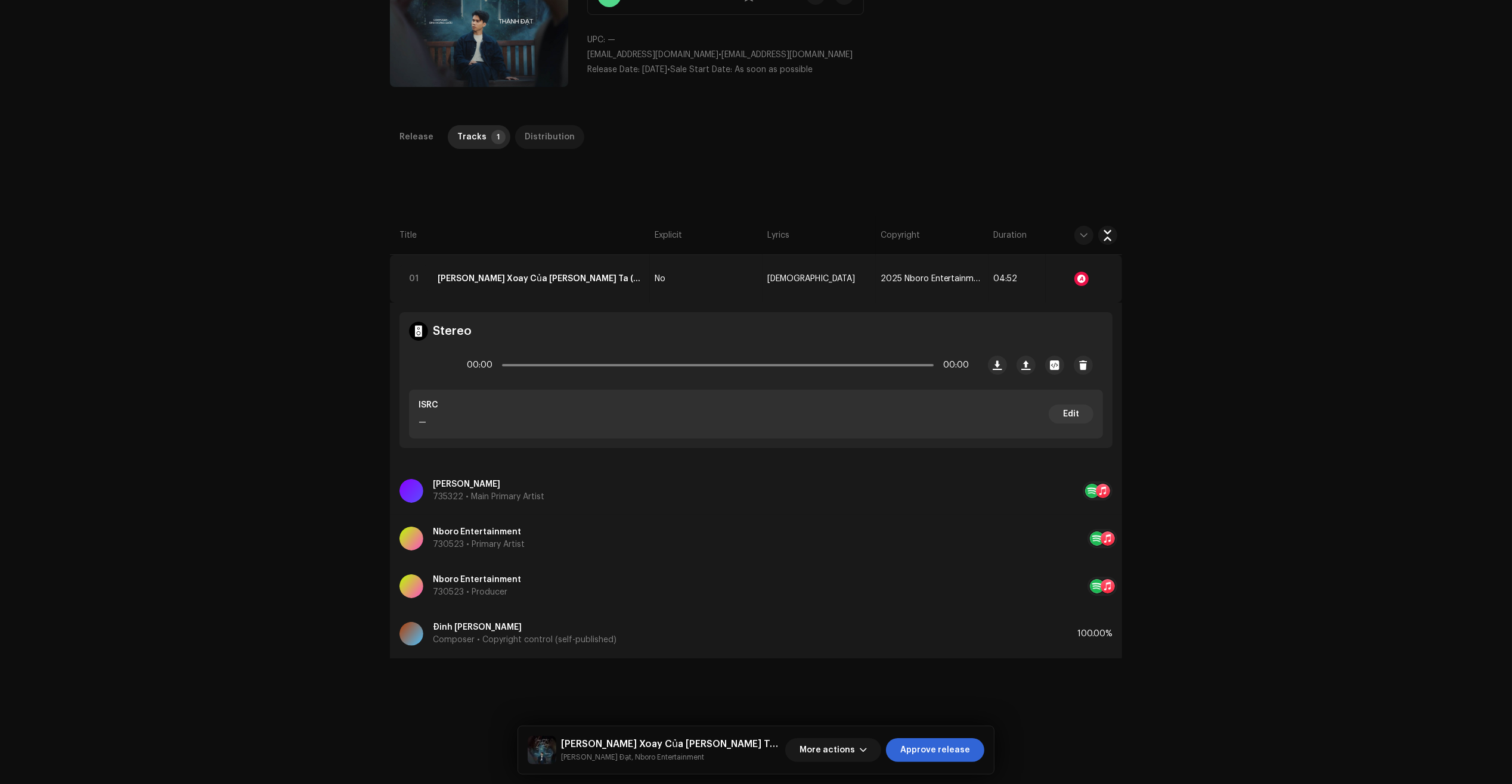
click at [555, 278] on div "Release Tracks 1 Distribution Compilation Is it a compilation? * No Yes Metadat…" at bounding box center [756, 488] width 770 height 727
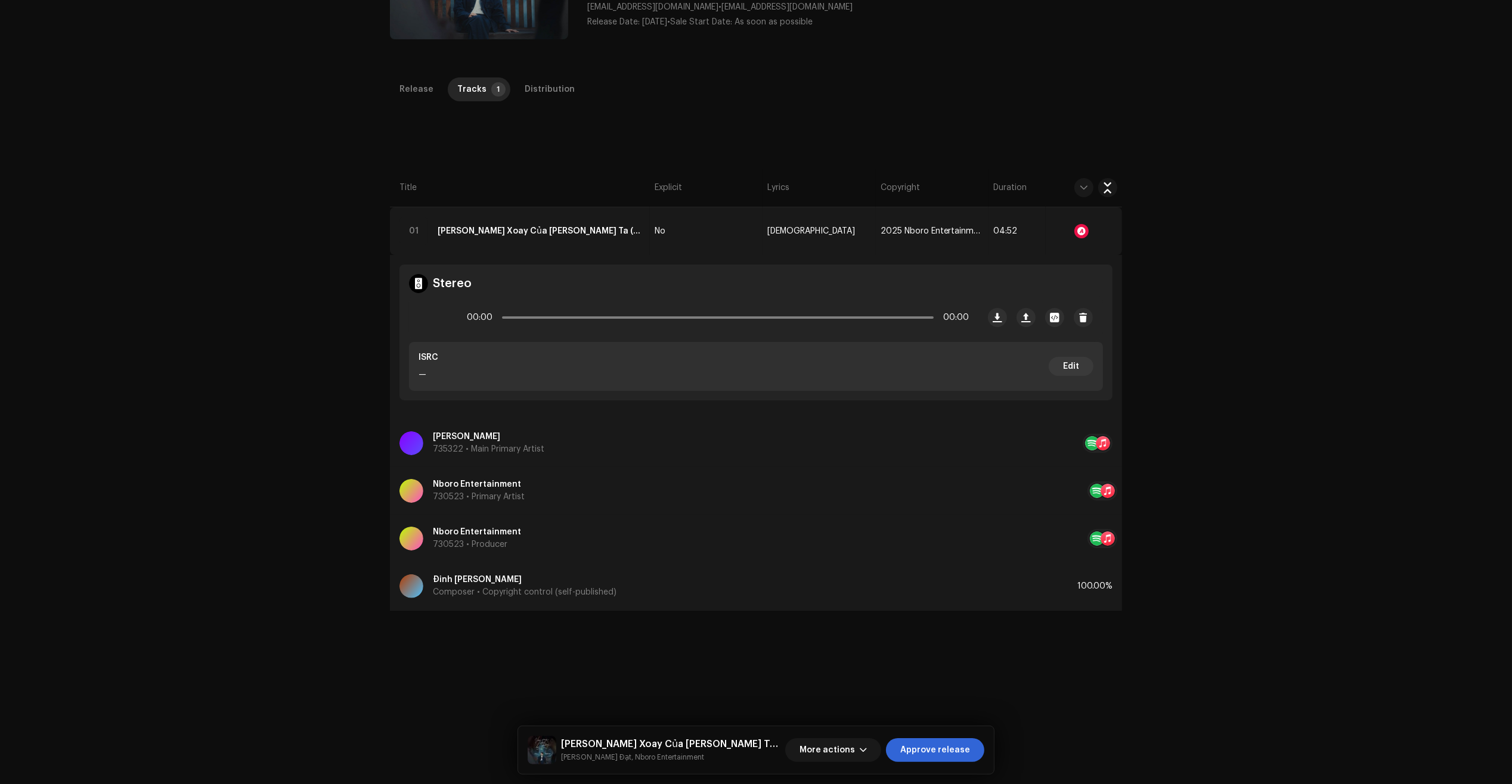
scroll to position [223, 0]
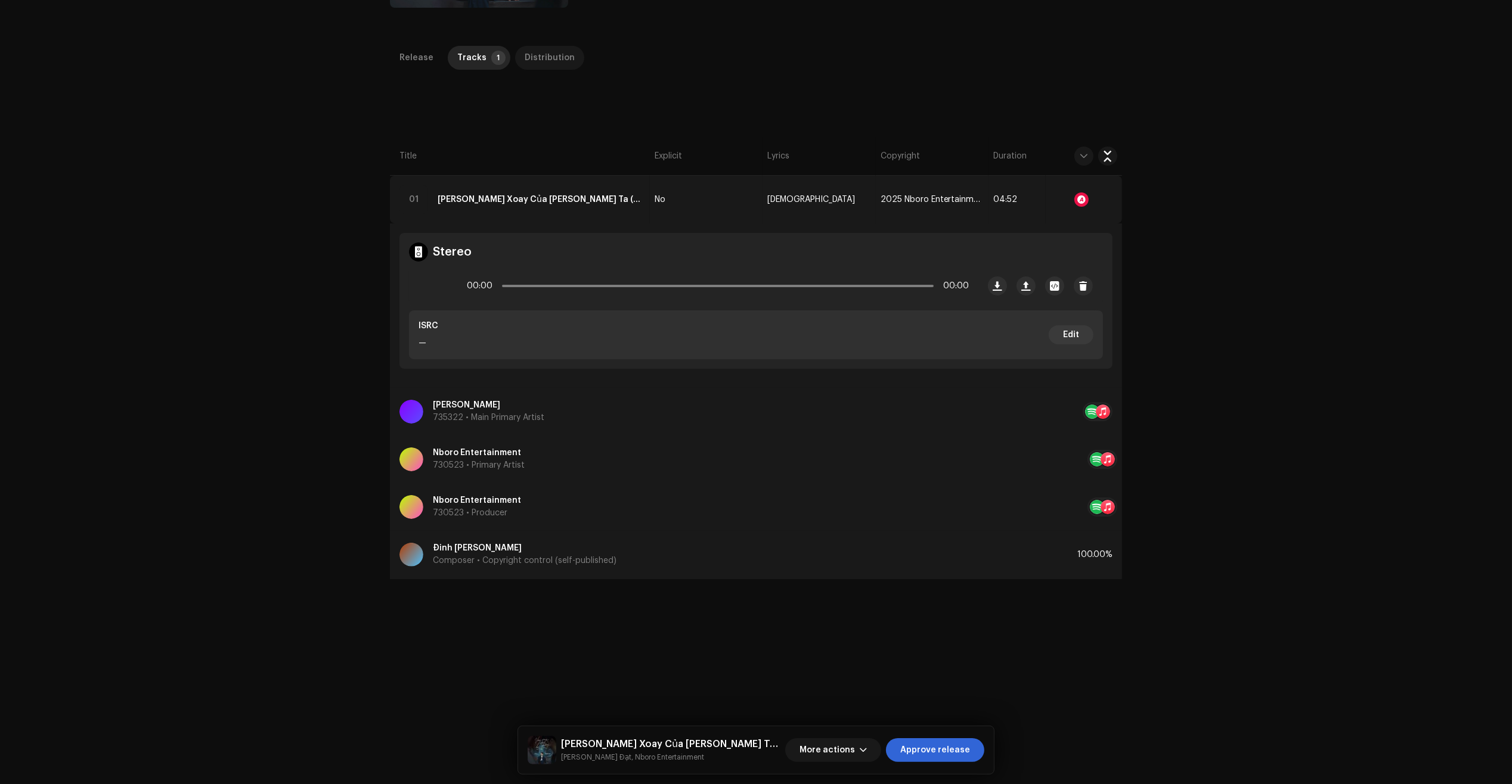
click at [559, 64] on div "Distribution" at bounding box center [550, 58] width 50 height 24
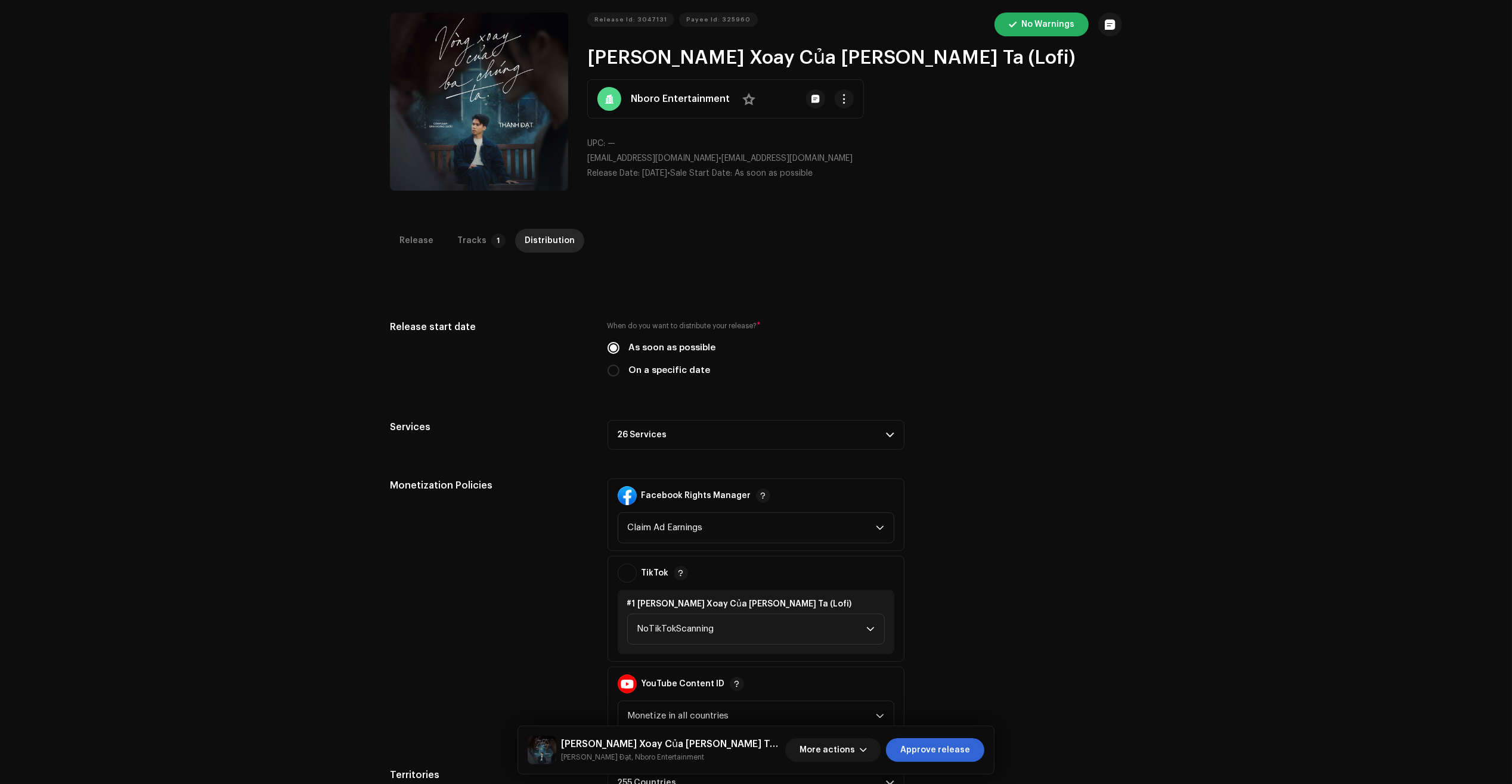
scroll to position [0, 0]
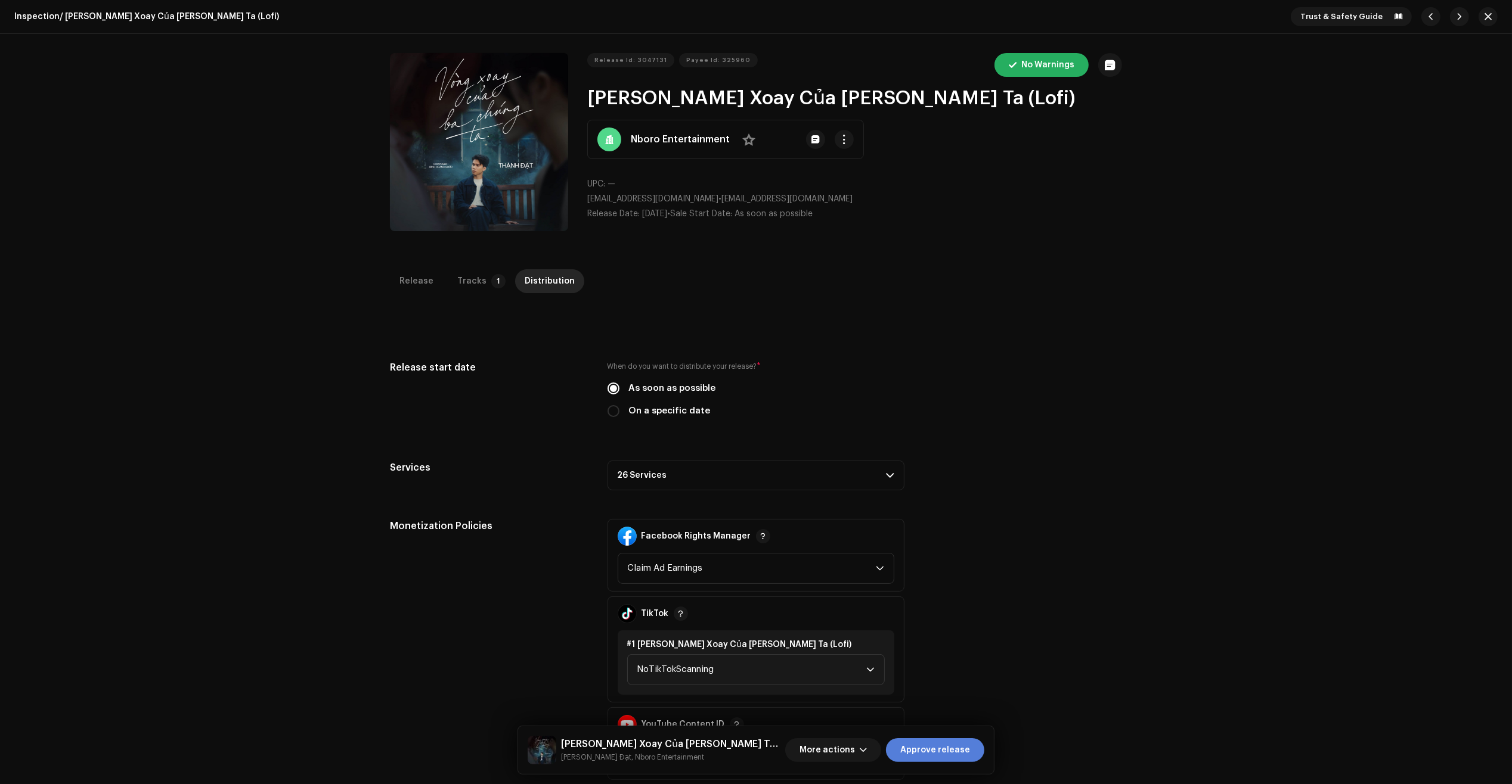
click at [953, 748] on span "Approve release" at bounding box center [935, 750] width 70 height 24
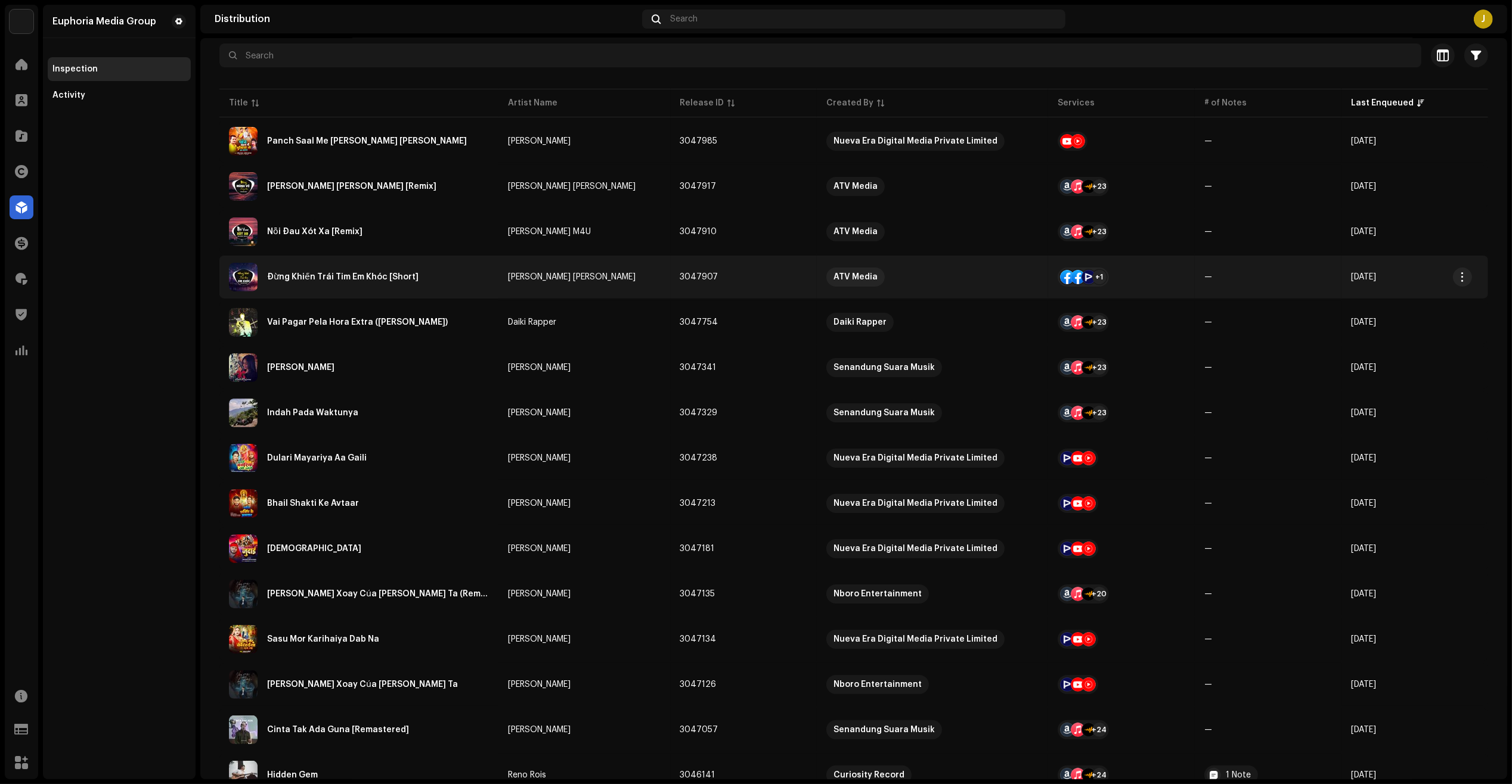
scroll to position [149, 0]
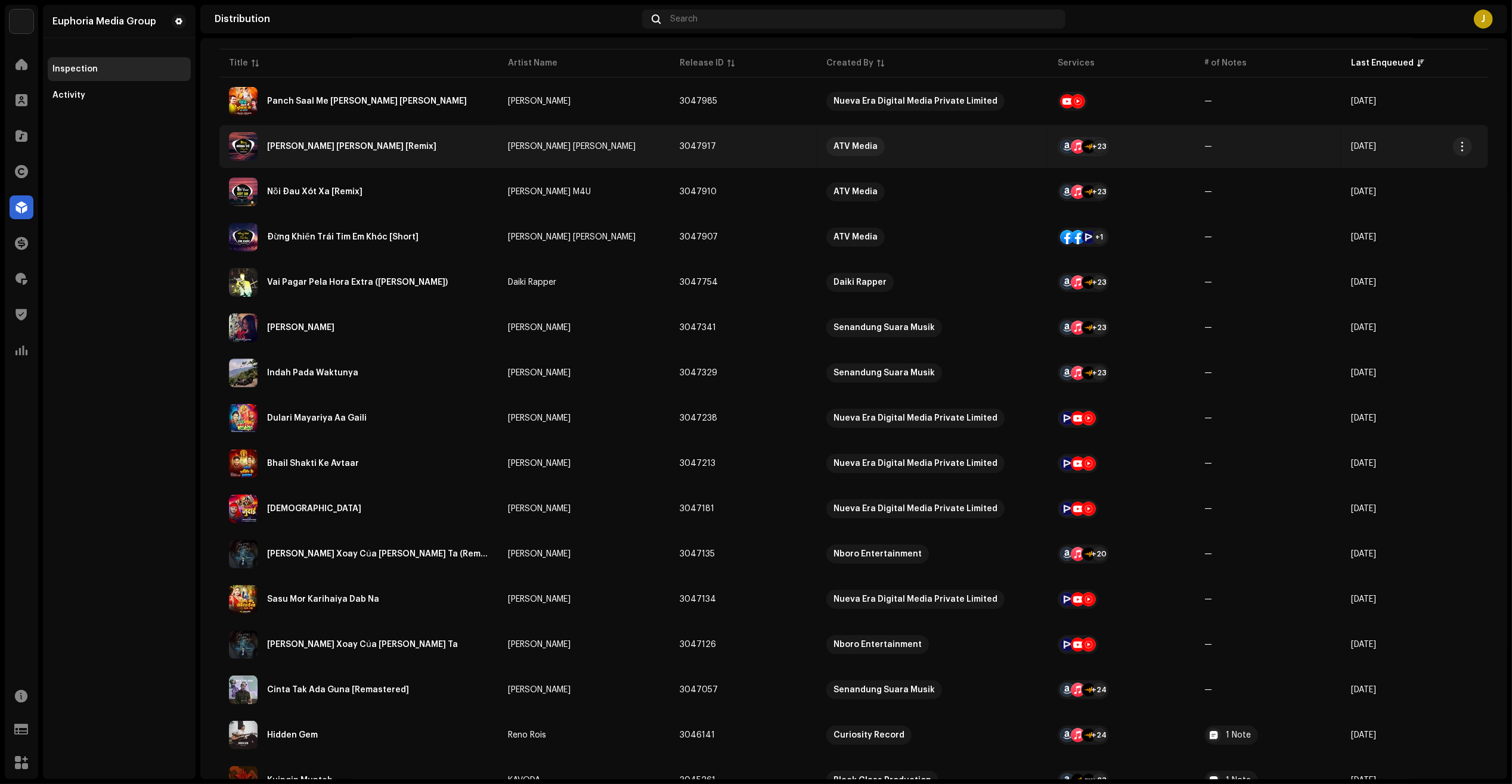
click at [421, 148] on div "[PERSON_NAME] [PERSON_NAME] [Remix]" at bounding box center [359, 146] width 260 height 28
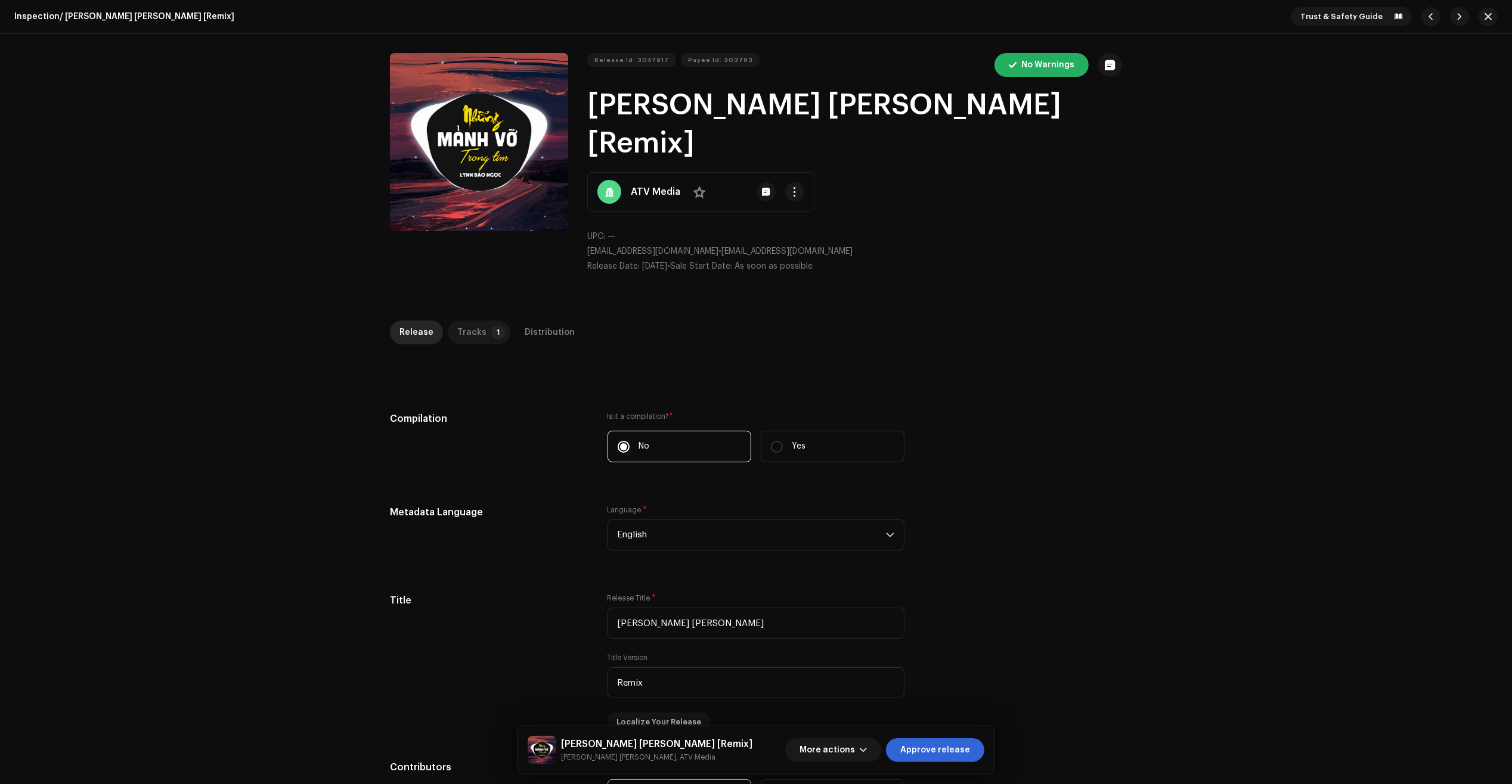
click at [475, 321] on div "Tracks" at bounding box center [471, 333] width 29 height 24
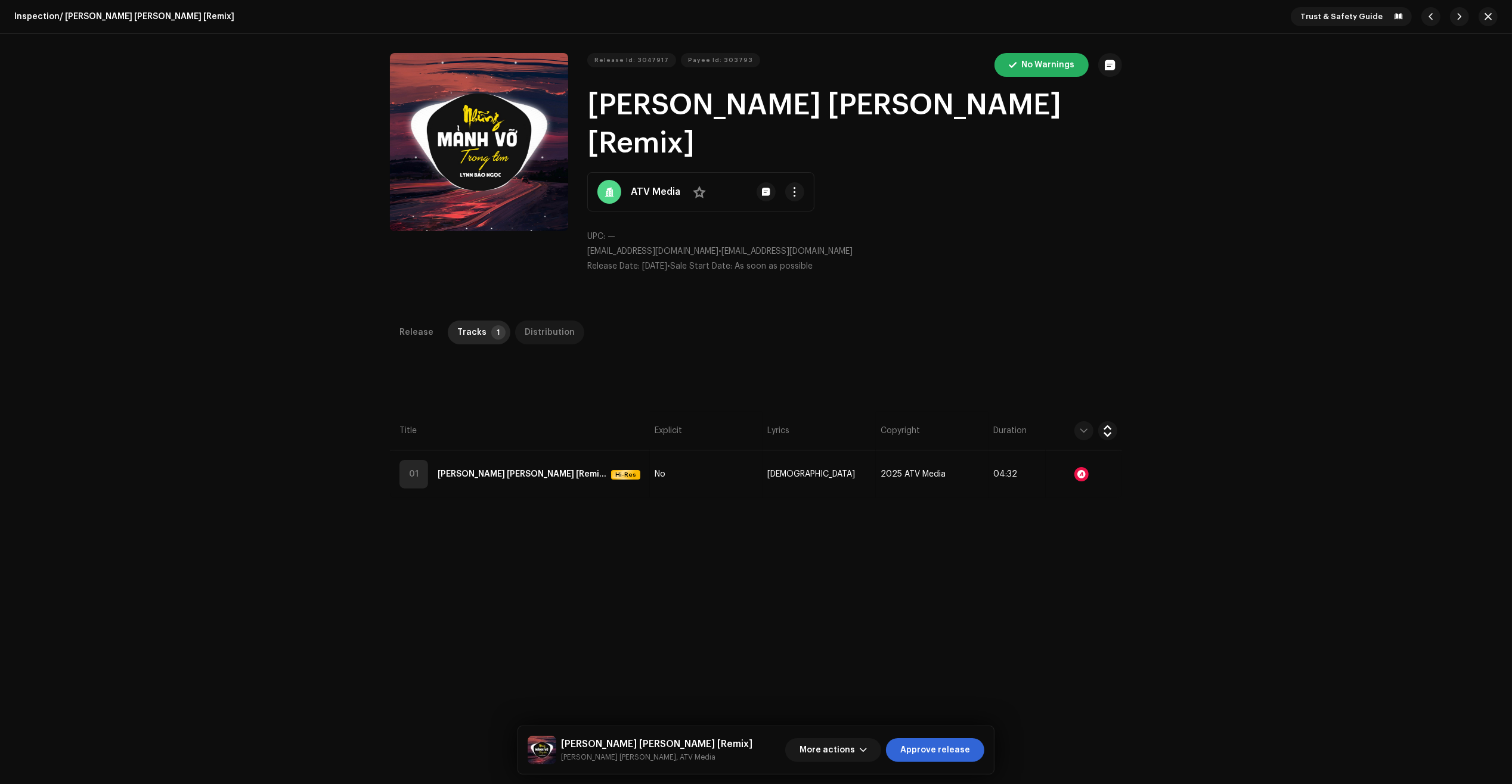
click at [559, 321] on div "Distribution" at bounding box center [550, 333] width 50 height 24
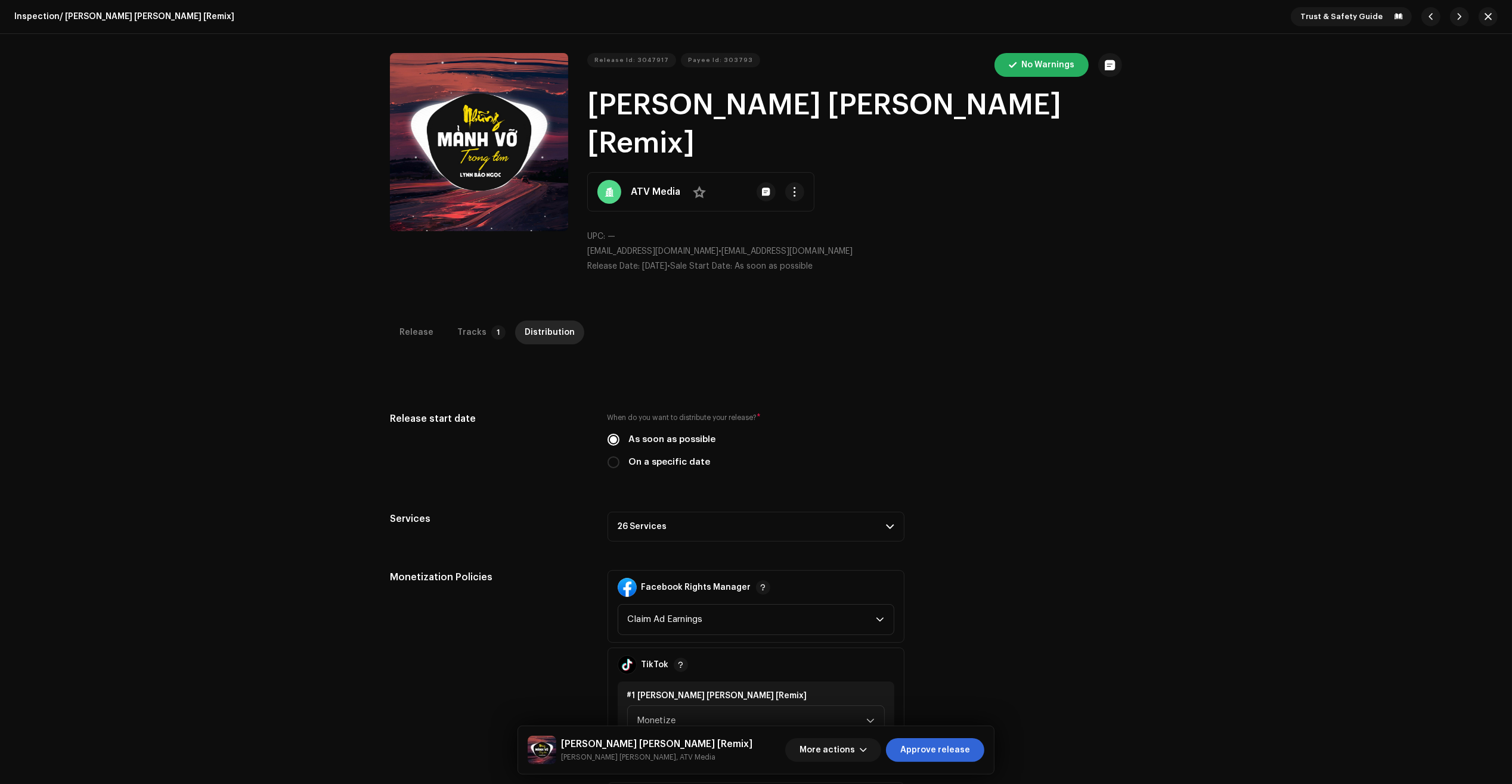
click at [714, 512] on p-accordion-header "26 Services" at bounding box center [755, 527] width 297 height 30
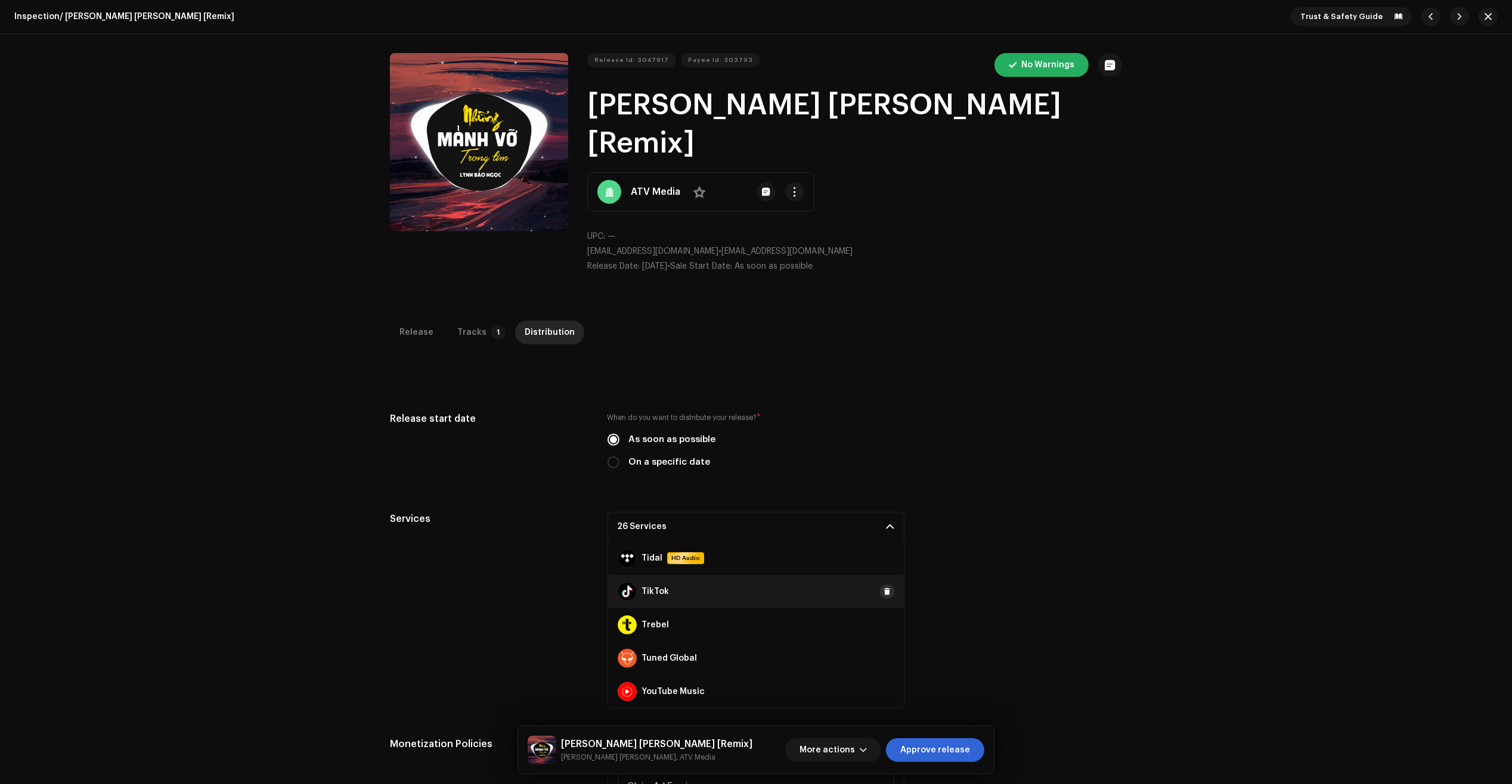
click at [883, 587] on span at bounding box center [887, 591] width 7 height 10
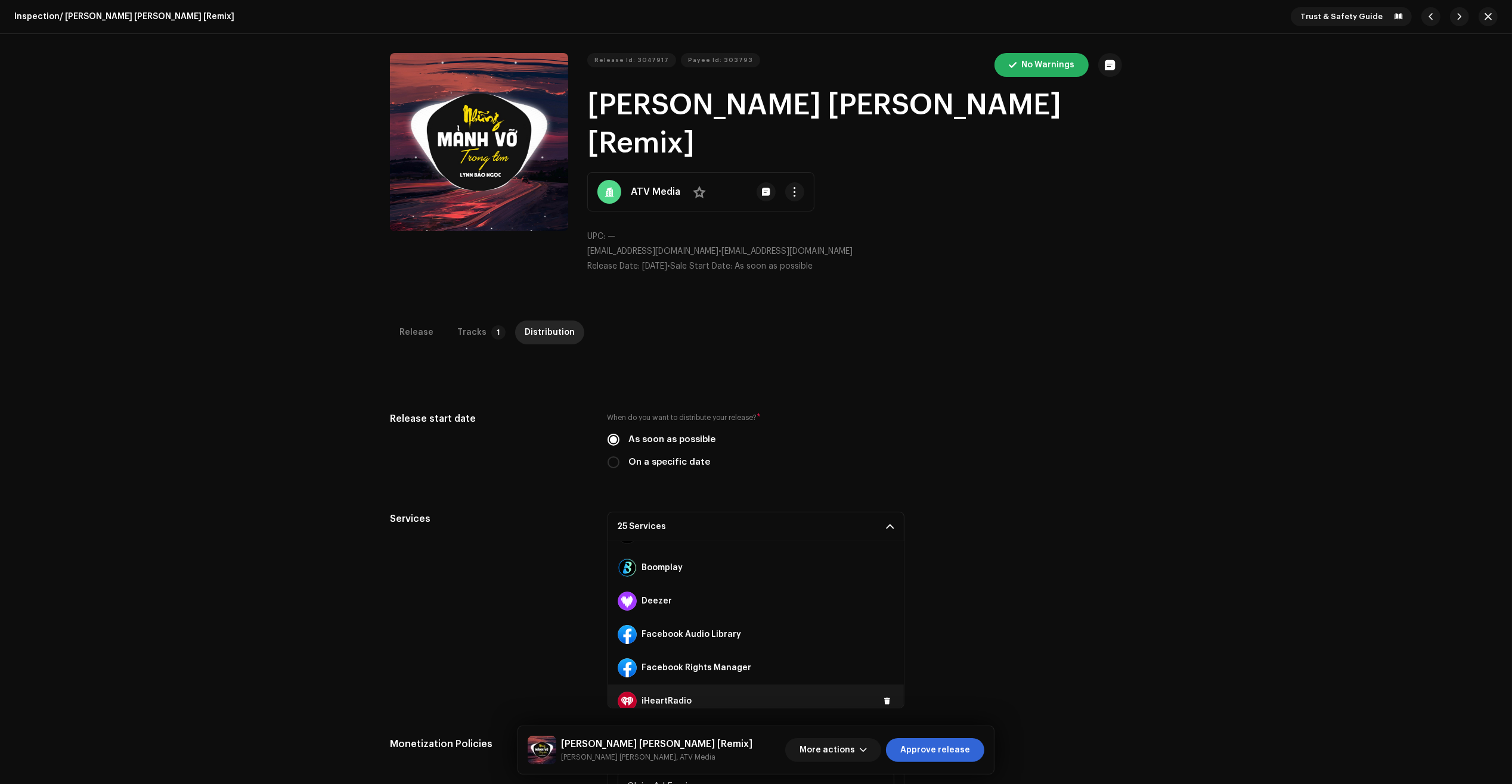
scroll to position [105, 0]
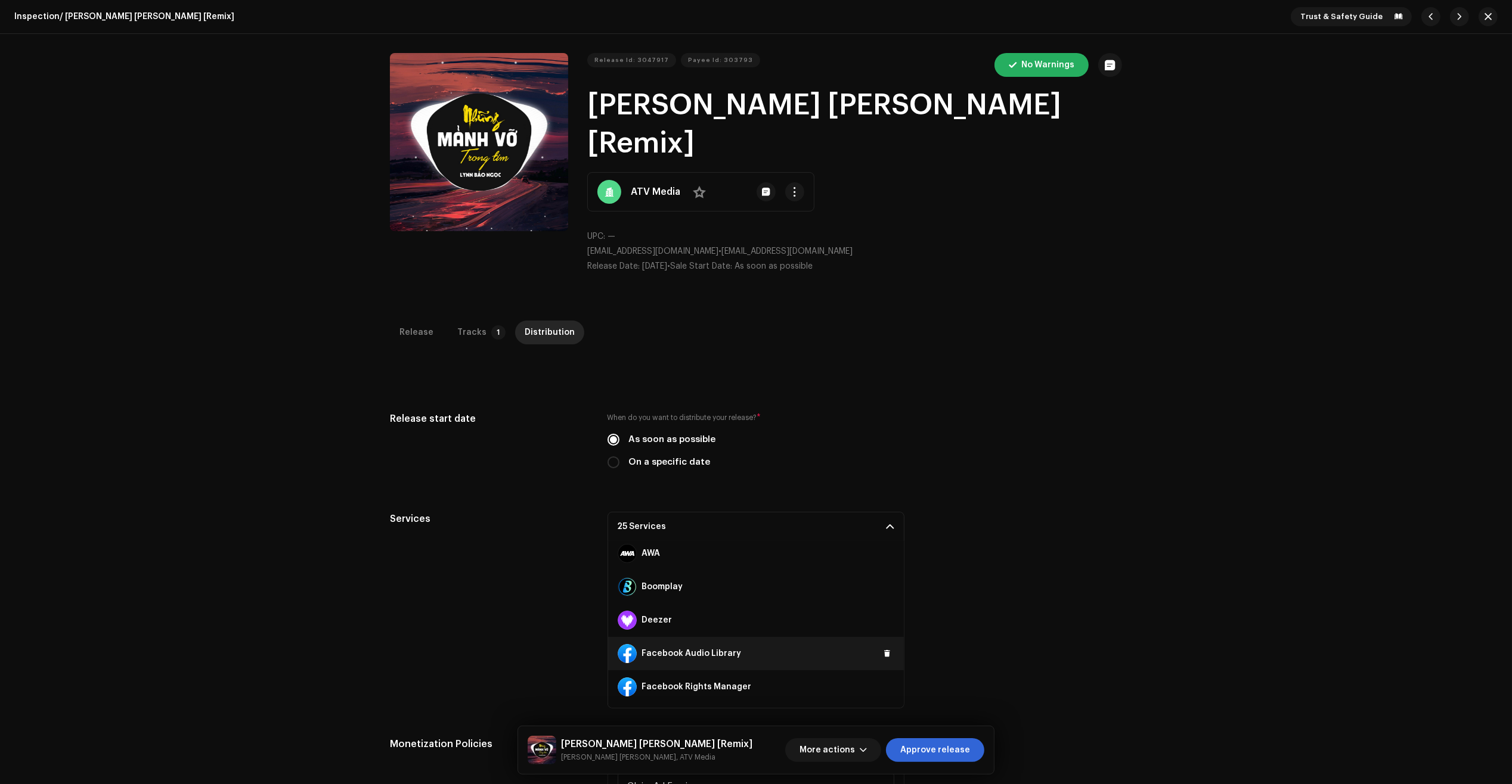
click at [889, 637] on div "Facebook Audio Library" at bounding box center [755, 653] width 295 height 34
click at [880, 646] on button at bounding box center [887, 653] width 14 height 14
click at [880, 680] on button at bounding box center [887, 687] width 14 height 14
click at [936, 750] on span "Approve release" at bounding box center [935, 750] width 70 height 24
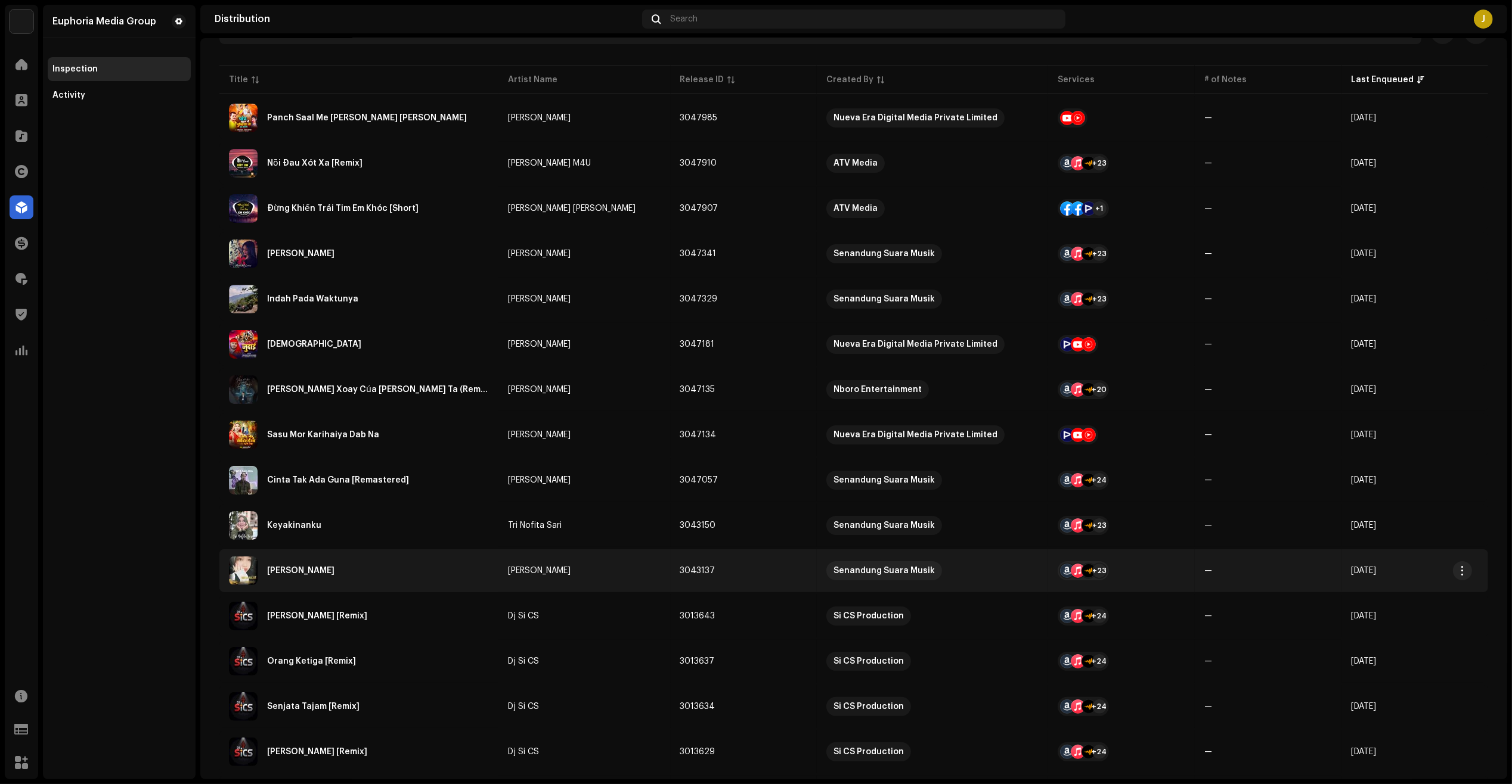
scroll to position [149, 0]
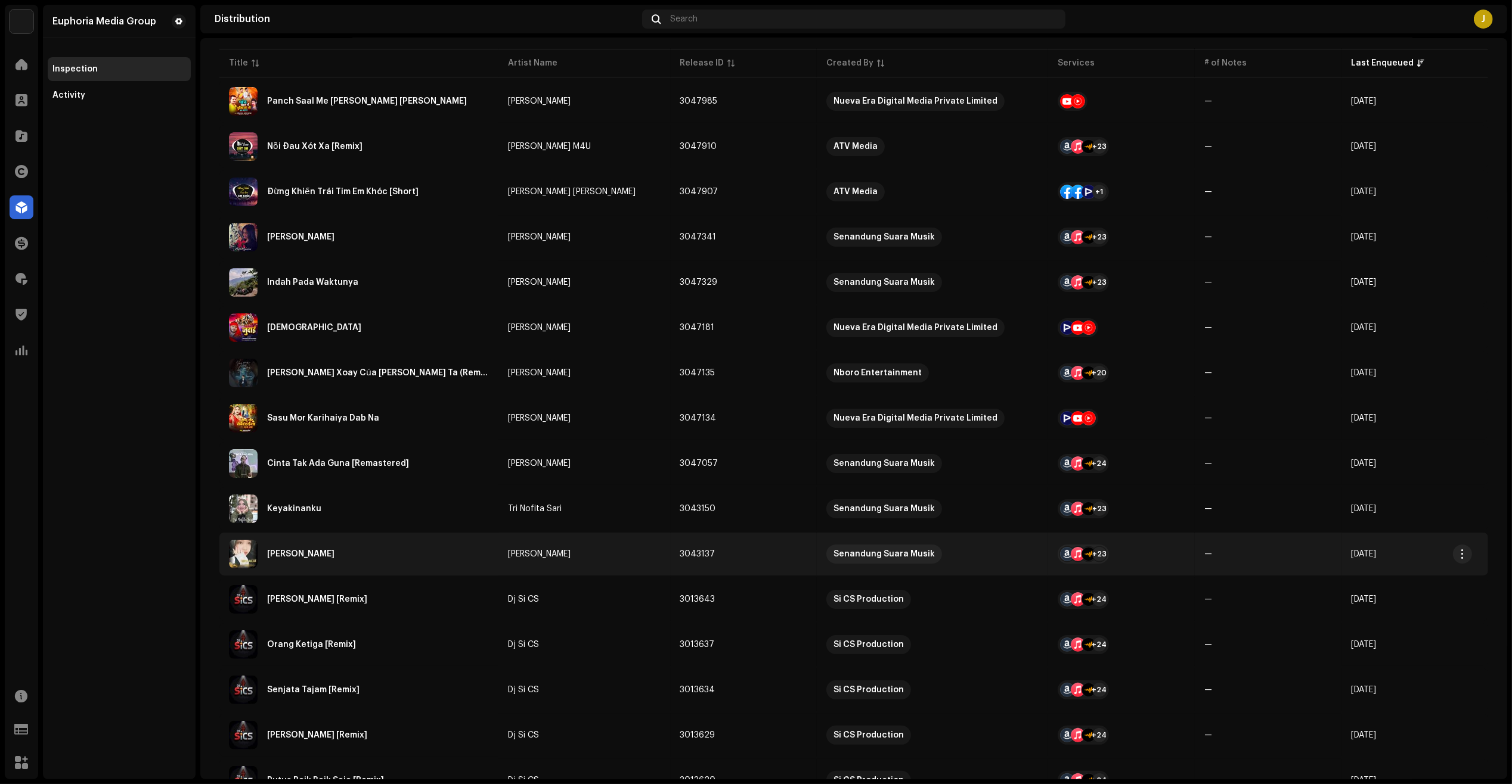
click at [348, 554] on div "[PERSON_NAME]" at bounding box center [359, 554] width 260 height 28
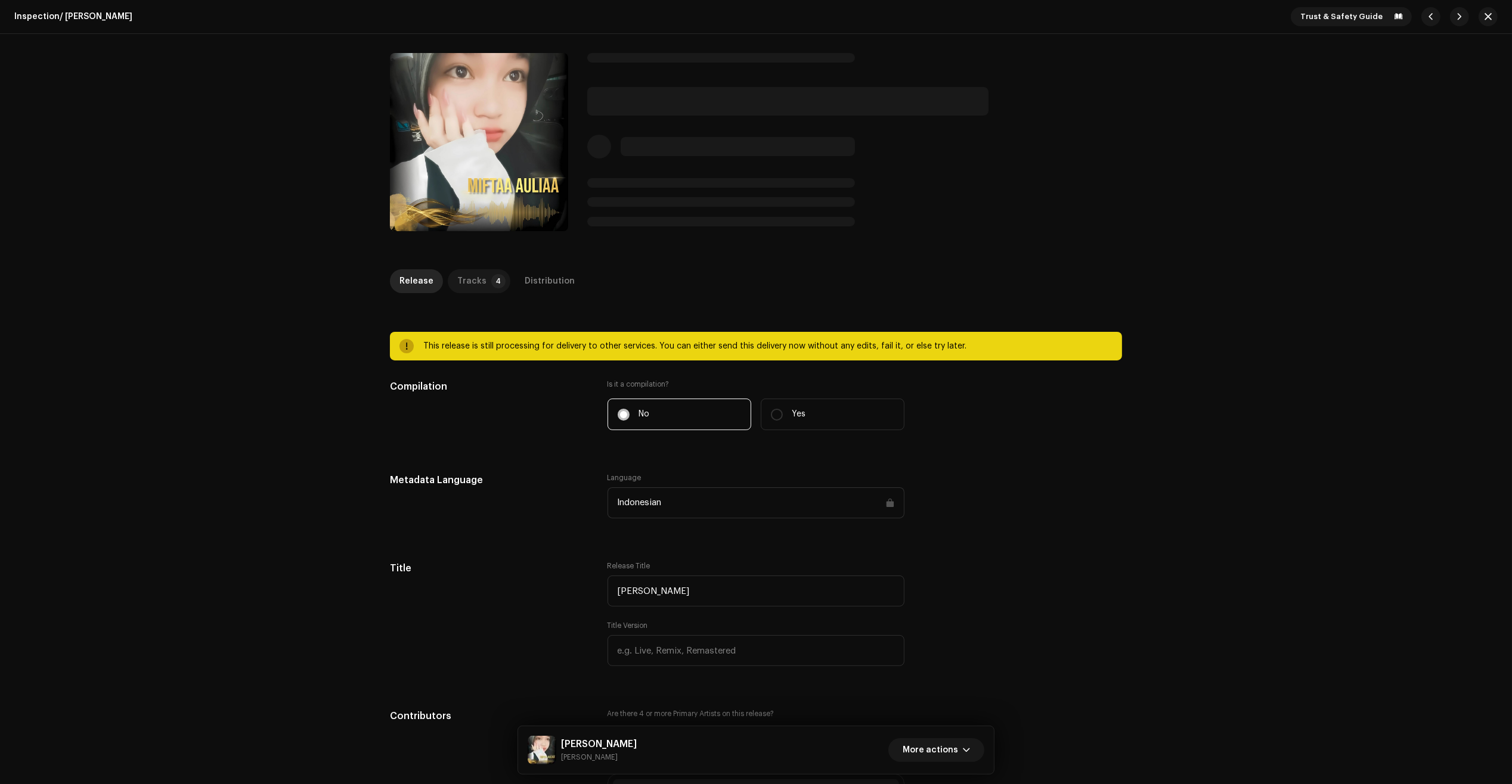
click at [457, 276] on div "Tracks" at bounding box center [471, 281] width 29 height 24
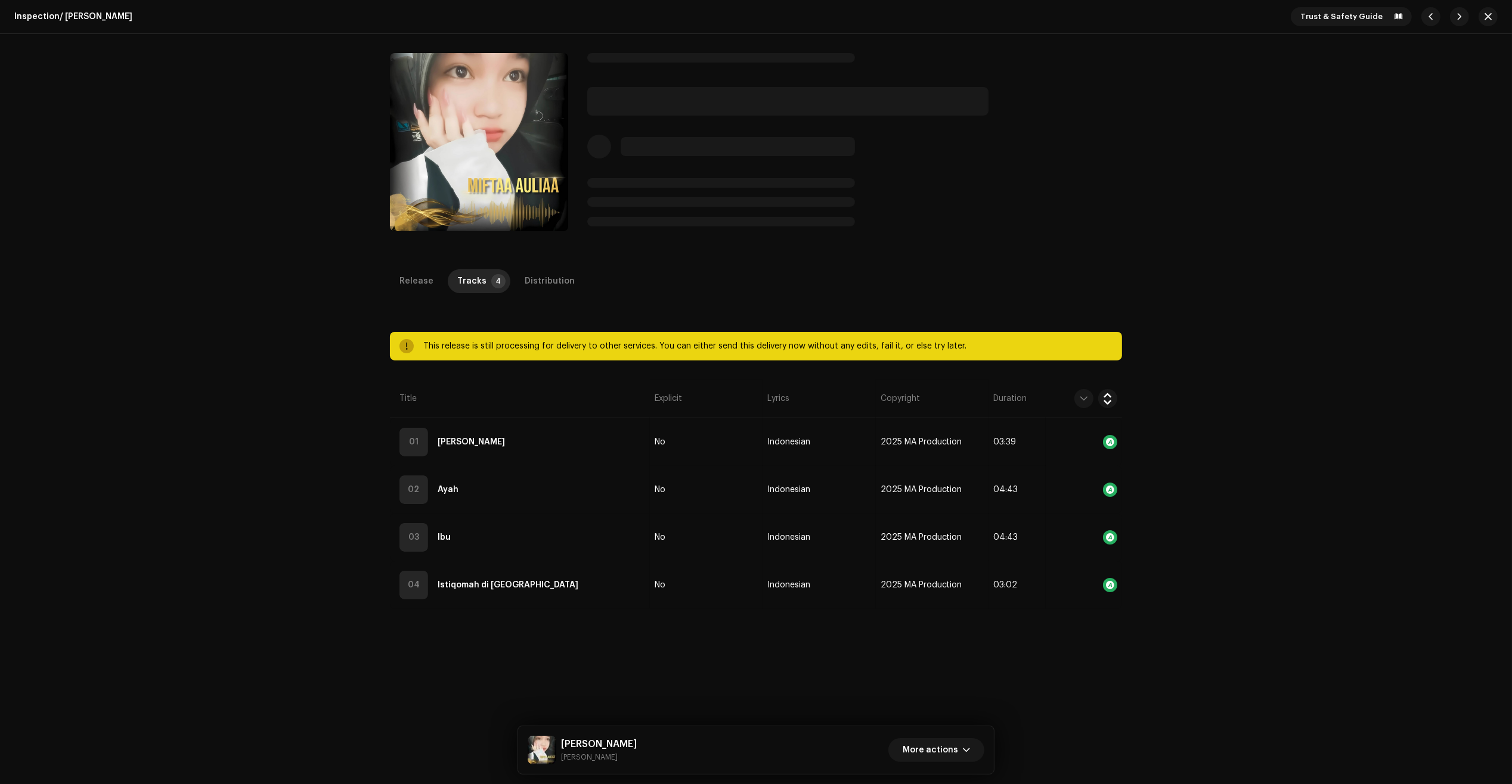
drag, startPoint x: 550, startPoint y: 451, endPoint x: 328, endPoint y: 462, distance: 222.3
click at [346, 460] on div "Inspection / Jangan Menyerah Trust & Safety Guide Jangan Menyerah Miftaa Auliaa…" at bounding box center [756, 392] width 1512 height 784
click at [328, 462] on div "Inspection / Jangan Menyerah Trust & Safety Guide Jangan Menyerah Miftaa Auliaa…" at bounding box center [756, 392] width 1512 height 784
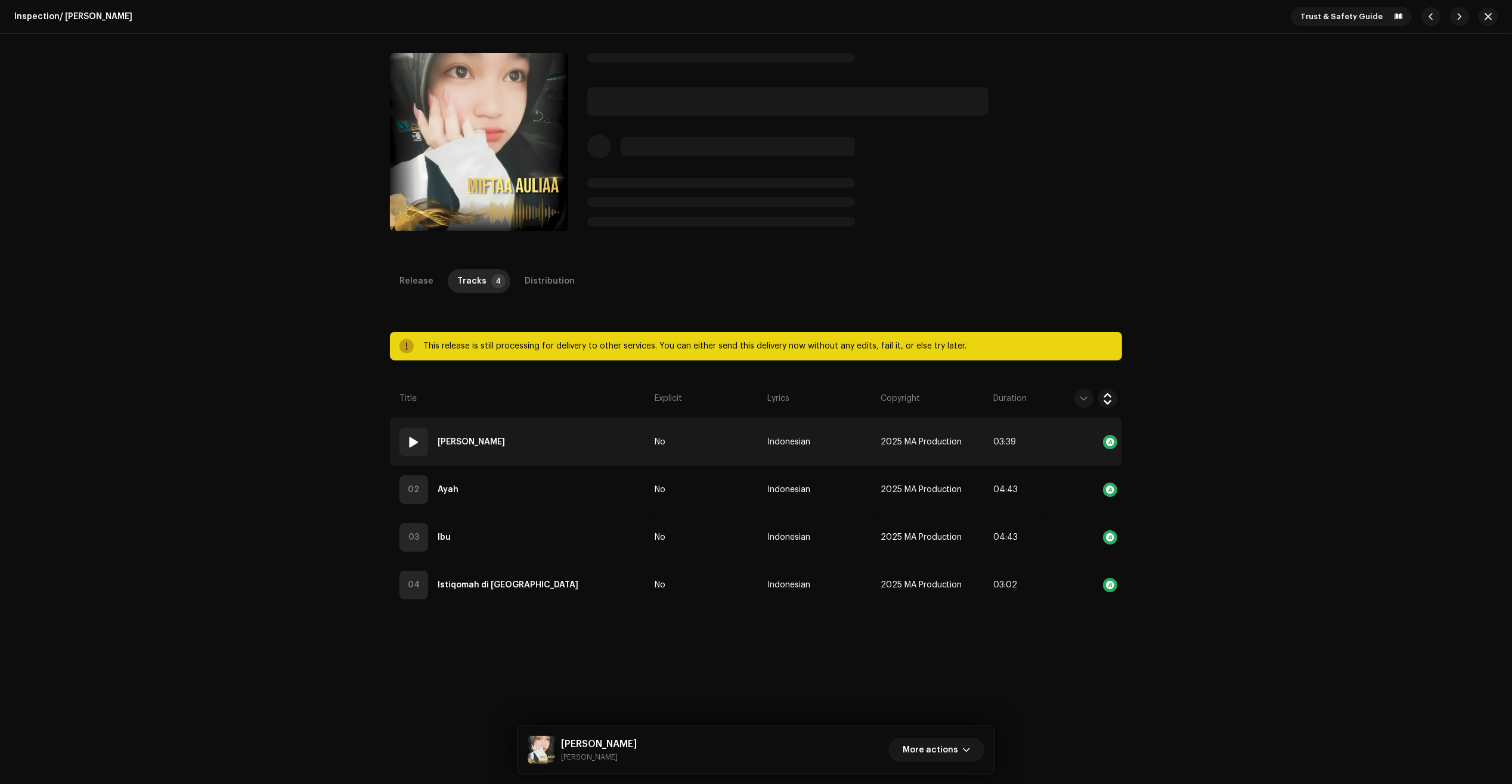
click at [411, 439] on span at bounding box center [414, 442] width 14 height 14
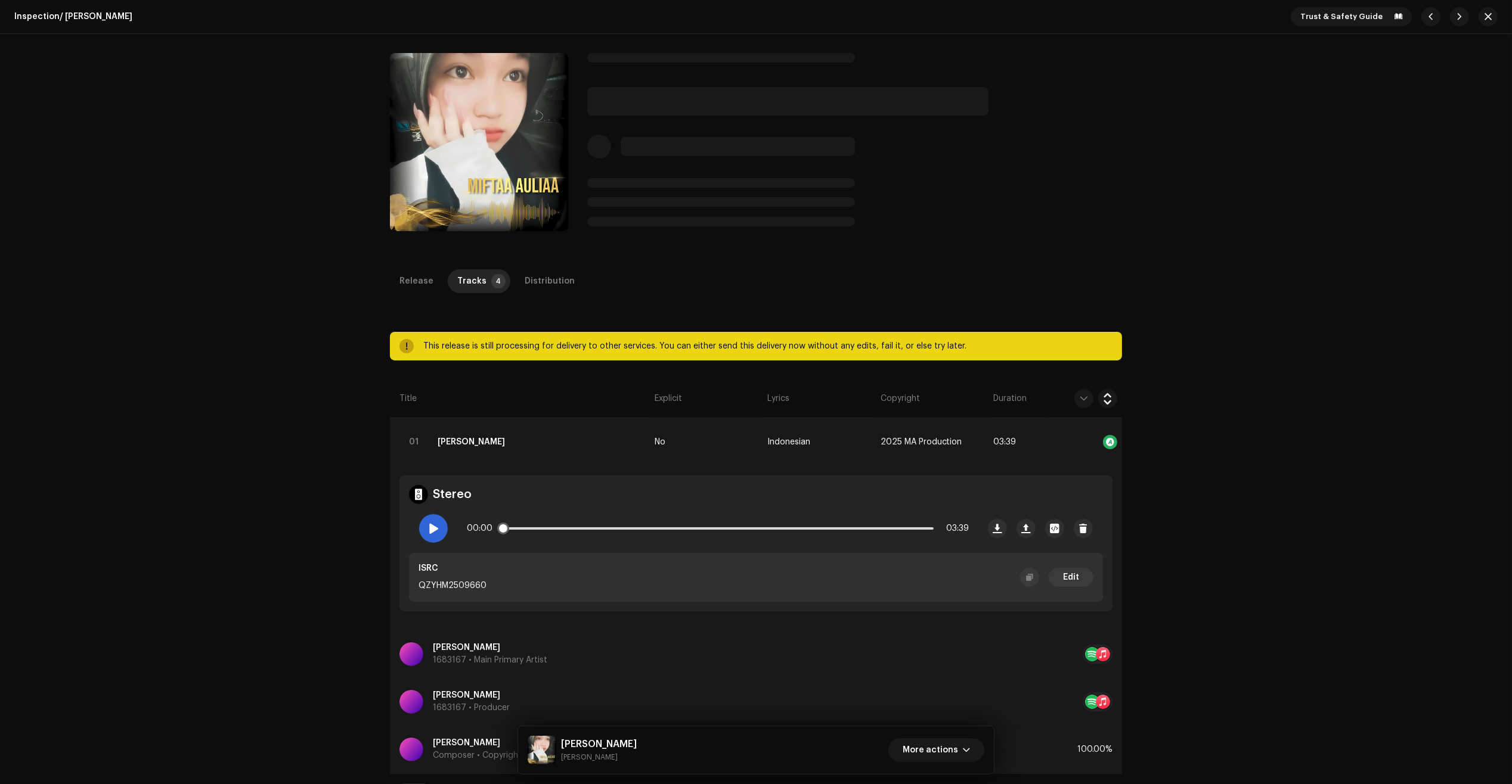
click at [437, 528] on span at bounding box center [434, 528] width 10 height 10
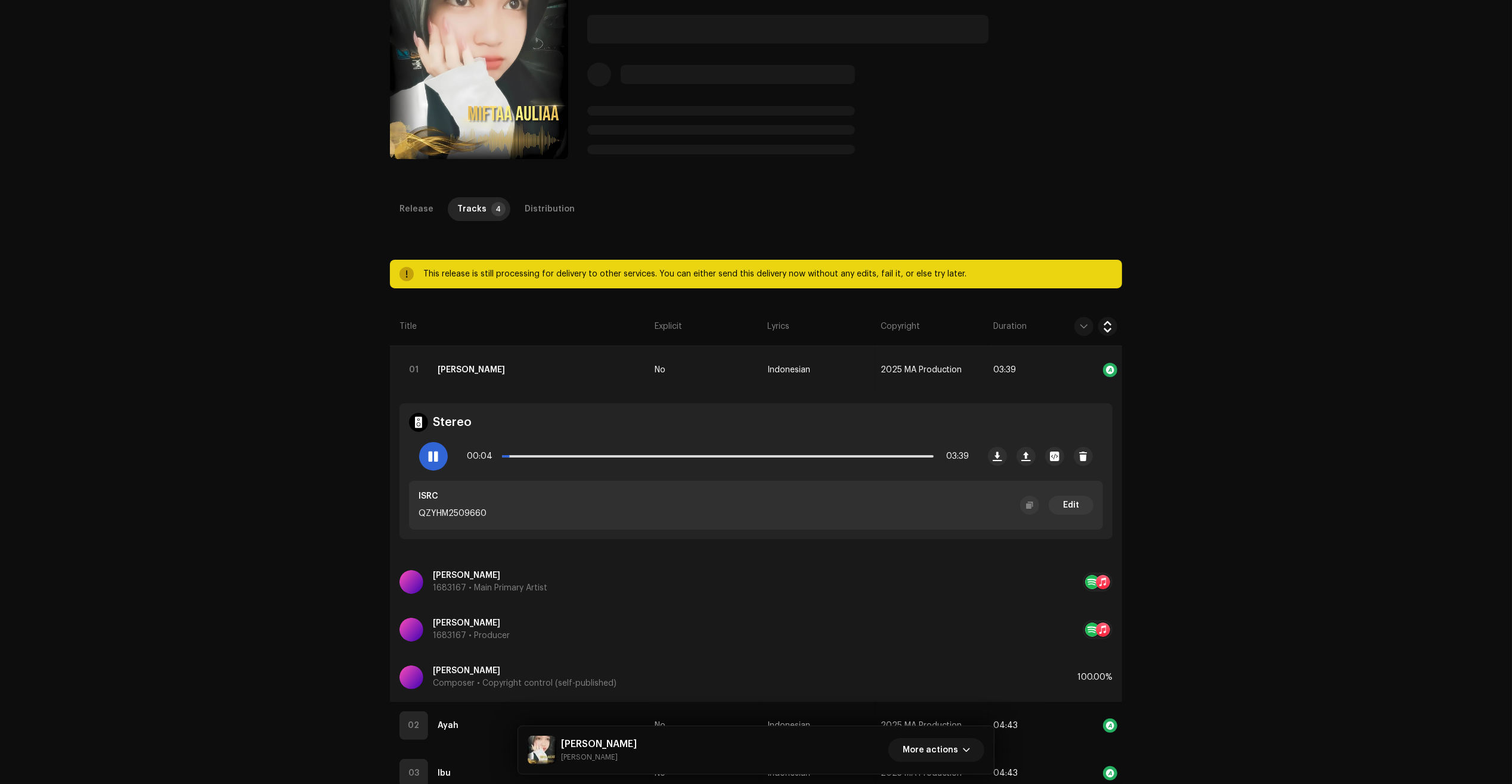
scroll to position [75, 0]
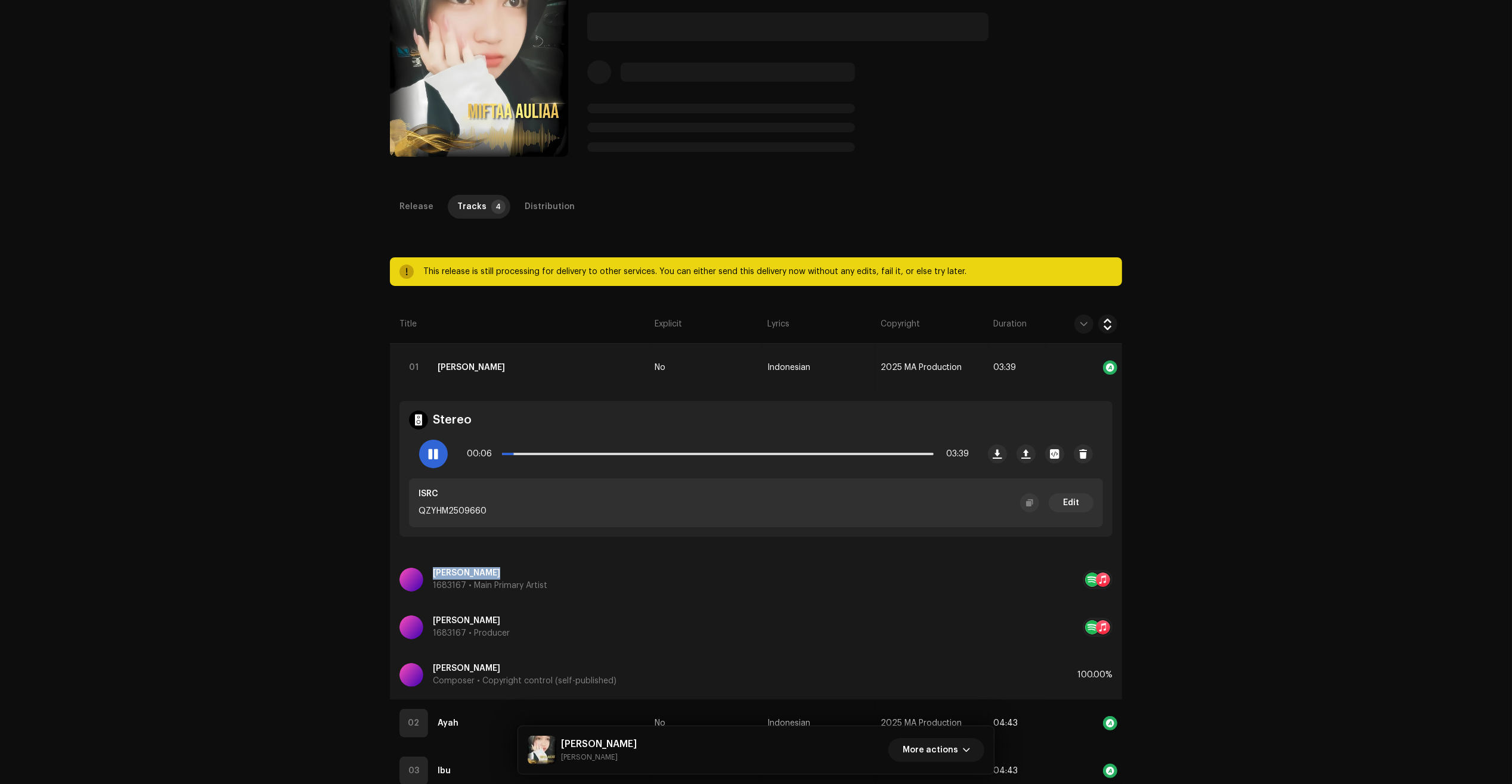
copy div "[PERSON_NAME]"
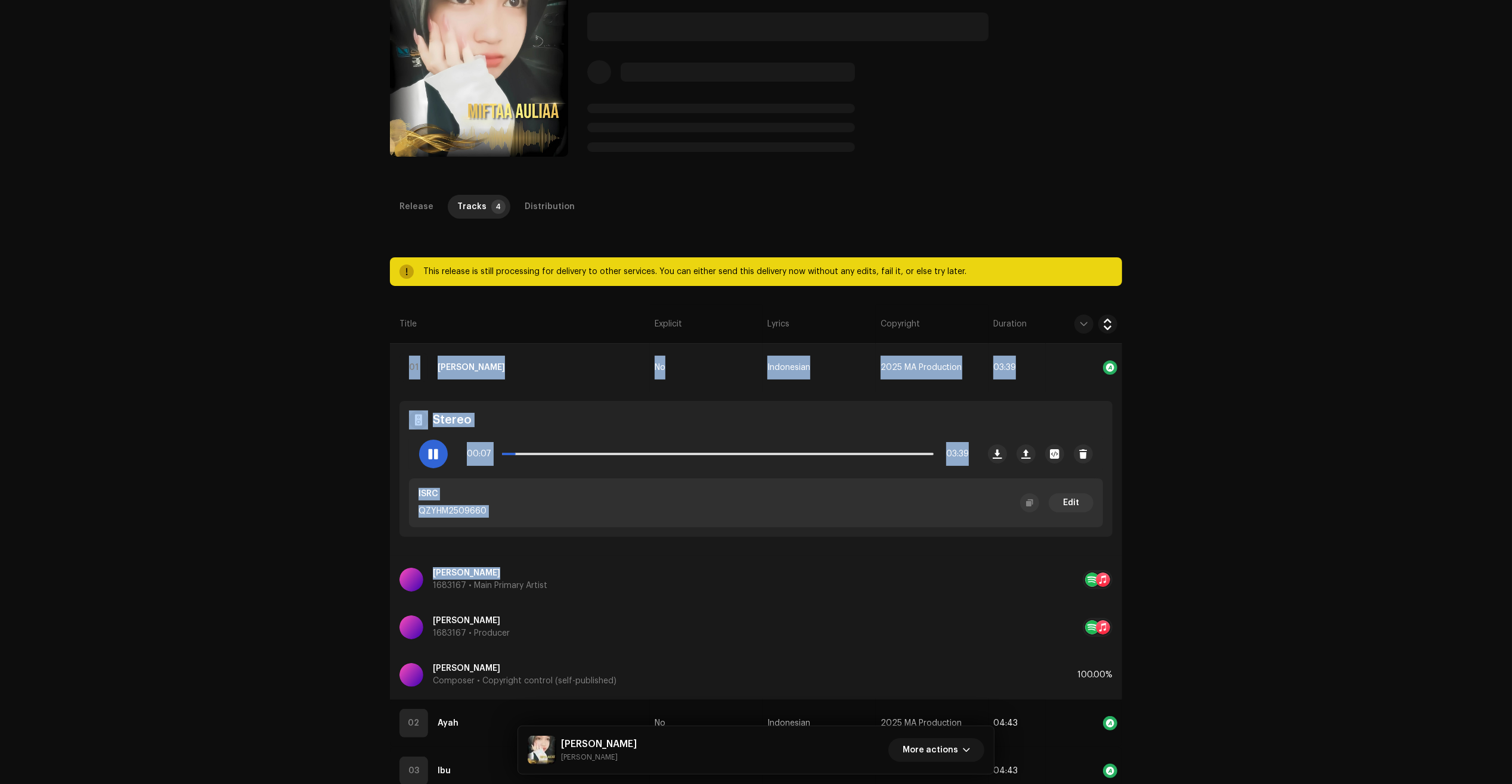
drag, startPoint x: 484, startPoint y: 574, endPoint x: 301, endPoint y: 581, distance: 183.1
click at [343, 578] on div "Inspection / Jangan Menyerah Trust & Safety Guide Jangan Menyerah Miftaa Auliaa…" at bounding box center [756, 392] width 1512 height 784
click at [301, 581] on div "Inspection / Jangan Menyerah Trust & Safety Guide Jangan Menyerah Miftaa Auliaa…" at bounding box center [756, 392] width 1512 height 784
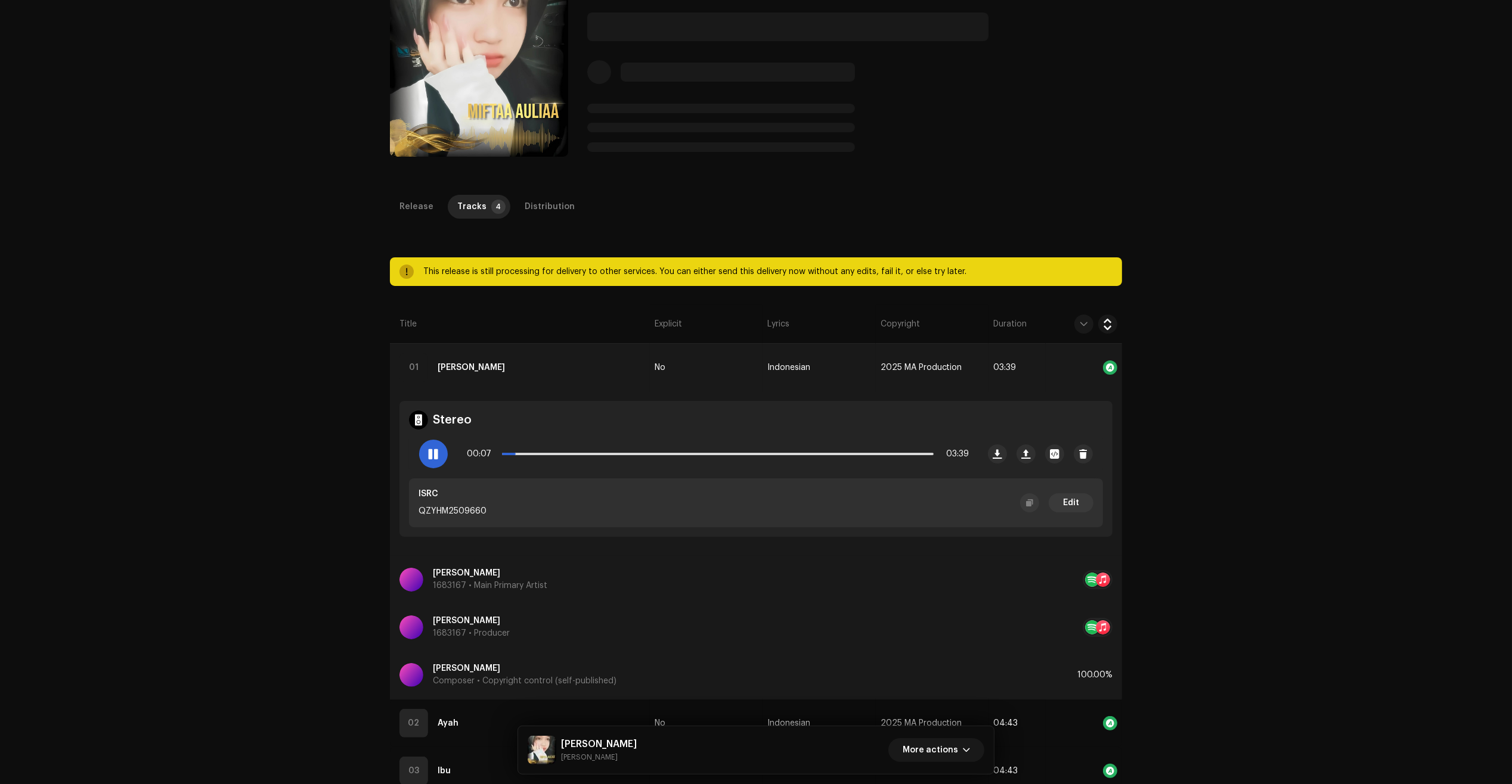
click at [1081, 584] on table "Title Explicit Lyrics Copyright Duration empty 01 Jangan Menyerah No Indonesian…" at bounding box center [755, 573] width 732 height 537
click at [1095, 583] on table "Title Explicit Lyrics Copyright Duration empty 01 Jangan Menyerah No Indonesian…" at bounding box center [755, 573] width 732 height 537
drag, startPoint x: 1089, startPoint y: 587, endPoint x: 1091, endPoint y: 578, distance: 9.2
click at [1089, 586] on table "Title Explicit Lyrics Copyright Duration empty 01 Jangan Menyerah No Indonesian…" at bounding box center [755, 573] width 732 height 537
click at [1091, 578] on table "Title Explicit Lyrics Copyright Duration empty 01 Jangan Menyerah No Indonesian…" at bounding box center [755, 573] width 732 height 537
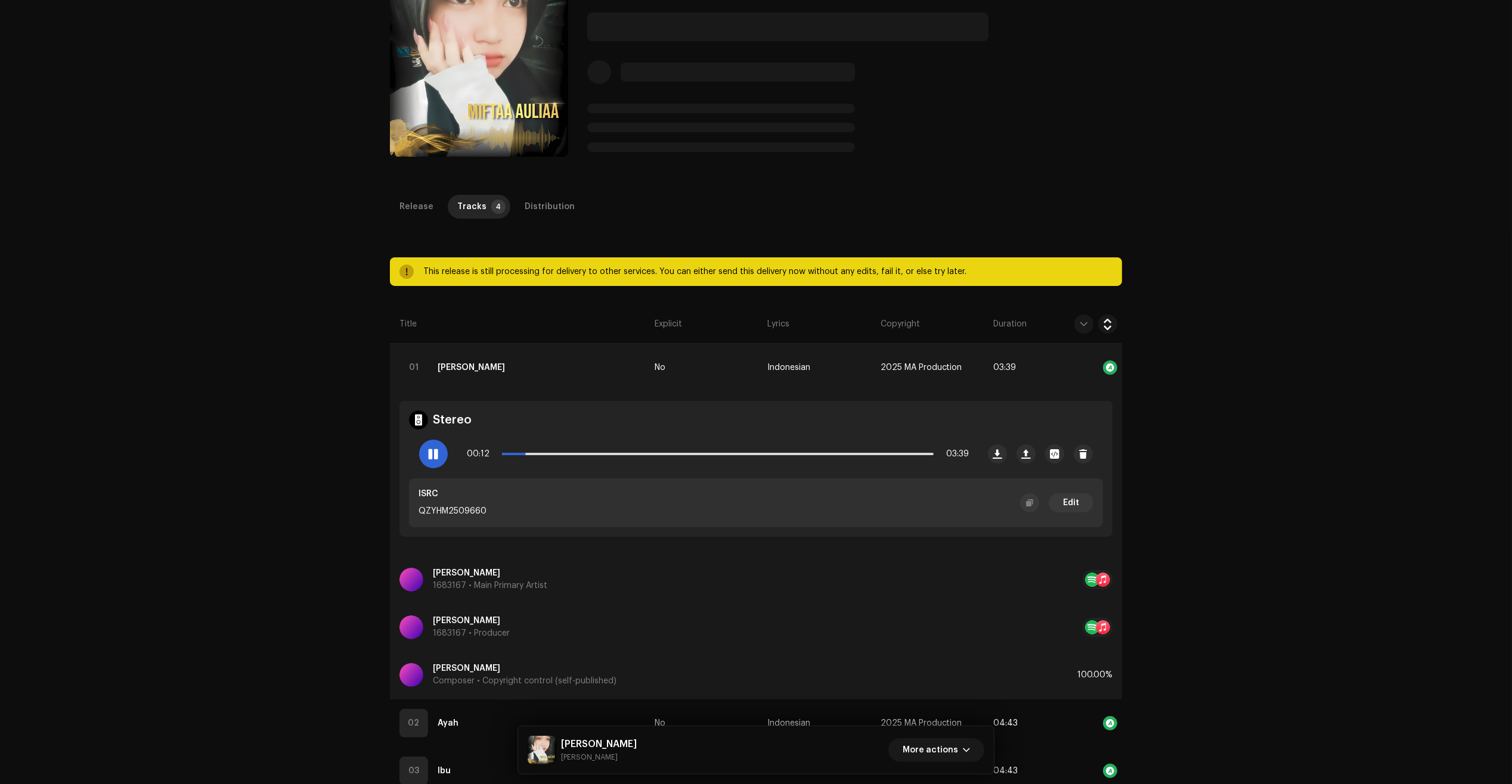
drag, startPoint x: 1107, startPoint y: 366, endPoint x: 1085, endPoint y: 574, distance: 209.2
click at [1078, 578] on table "Title Explicit Lyrics Copyright Duration empty 01 Jangan Menyerah No Indonesian…" at bounding box center [755, 573] width 732 height 537
click at [1095, 577] on table "Title Explicit Lyrics Copyright Duration empty 01 Jangan Menyerah No Indonesian…" at bounding box center [755, 573] width 732 height 537
click at [445, 572] on table "Title Explicit Lyrics Copyright Duration empty 01 Jangan Menyerah No Indonesian…" at bounding box center [755, 573] width 732 height 537
click at [410, 580] on table "Title Explicit Lyrics Copyright Duration empty 01 Jangan Menyerah No Indonesian…" at bounding box center [755, 573] width 732 height 537
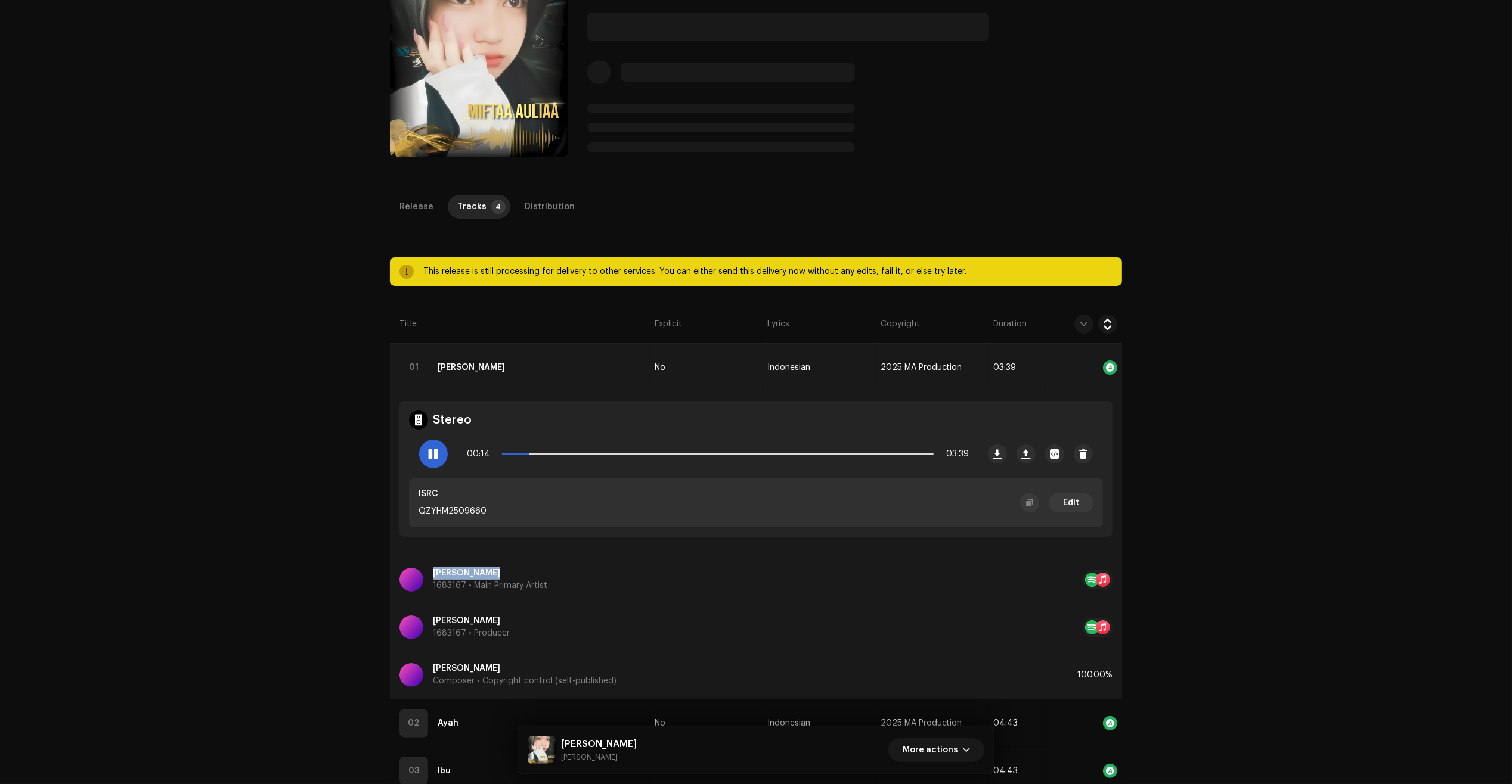
drag, startPoint x: 428, startPoint y: 572, endPoint x: 486, endPoint y: 571, distance: 58.0
click at [486, 571] on table "Title Explicit Lyrics Copyright Duration empty 01 Jangan Menyerah No Indonesian…" at bounding box center [755, 573] width 732 height 537
copy p "[PERSON_NAME]"
drag, startPoint x: 559, startPoint y: 454, endPoint x: 612, endPoint y: 448, distance: 53.3
click at [568, 448] on span at bounding box center [562, 454] width 12 height 12
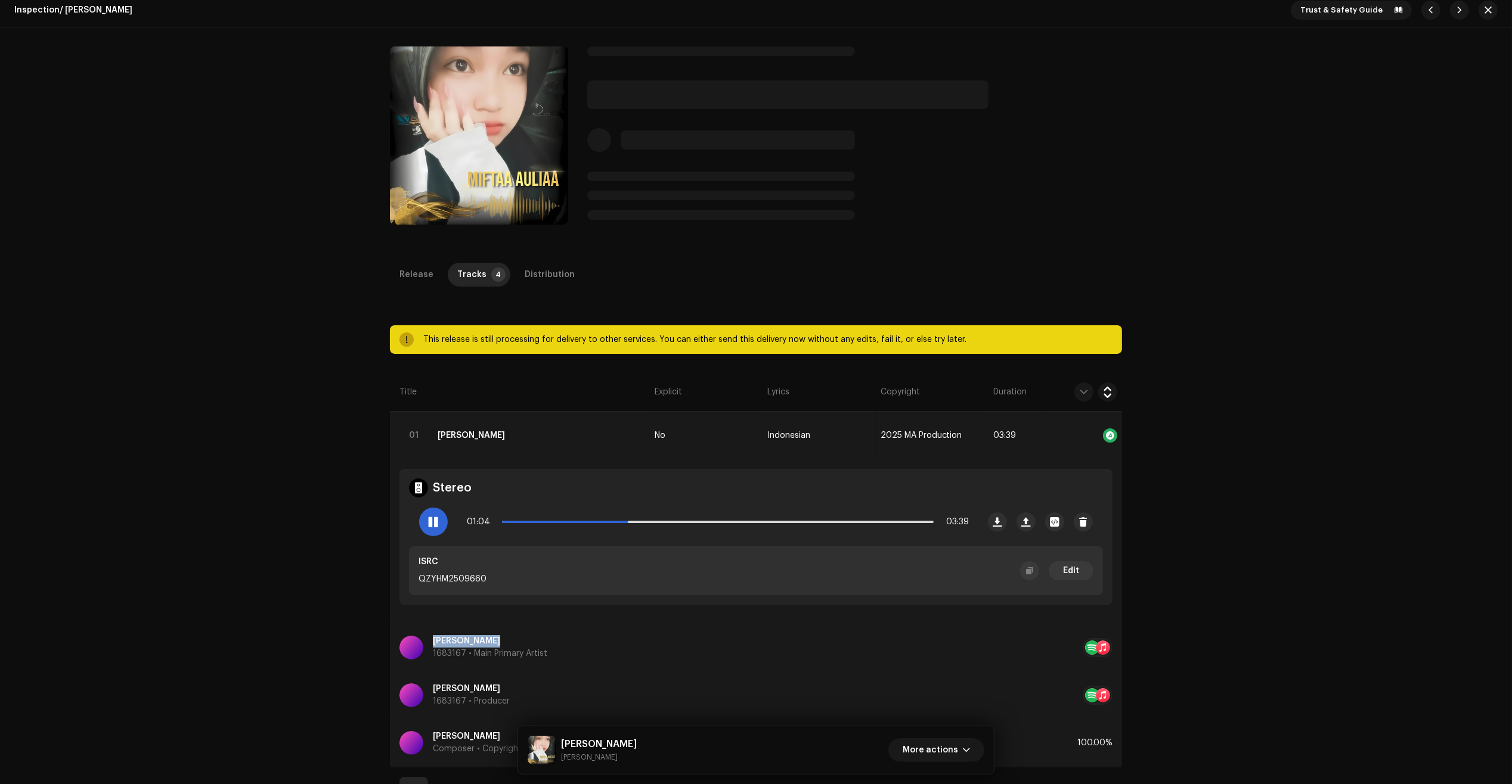
scroll to position [0, 0]
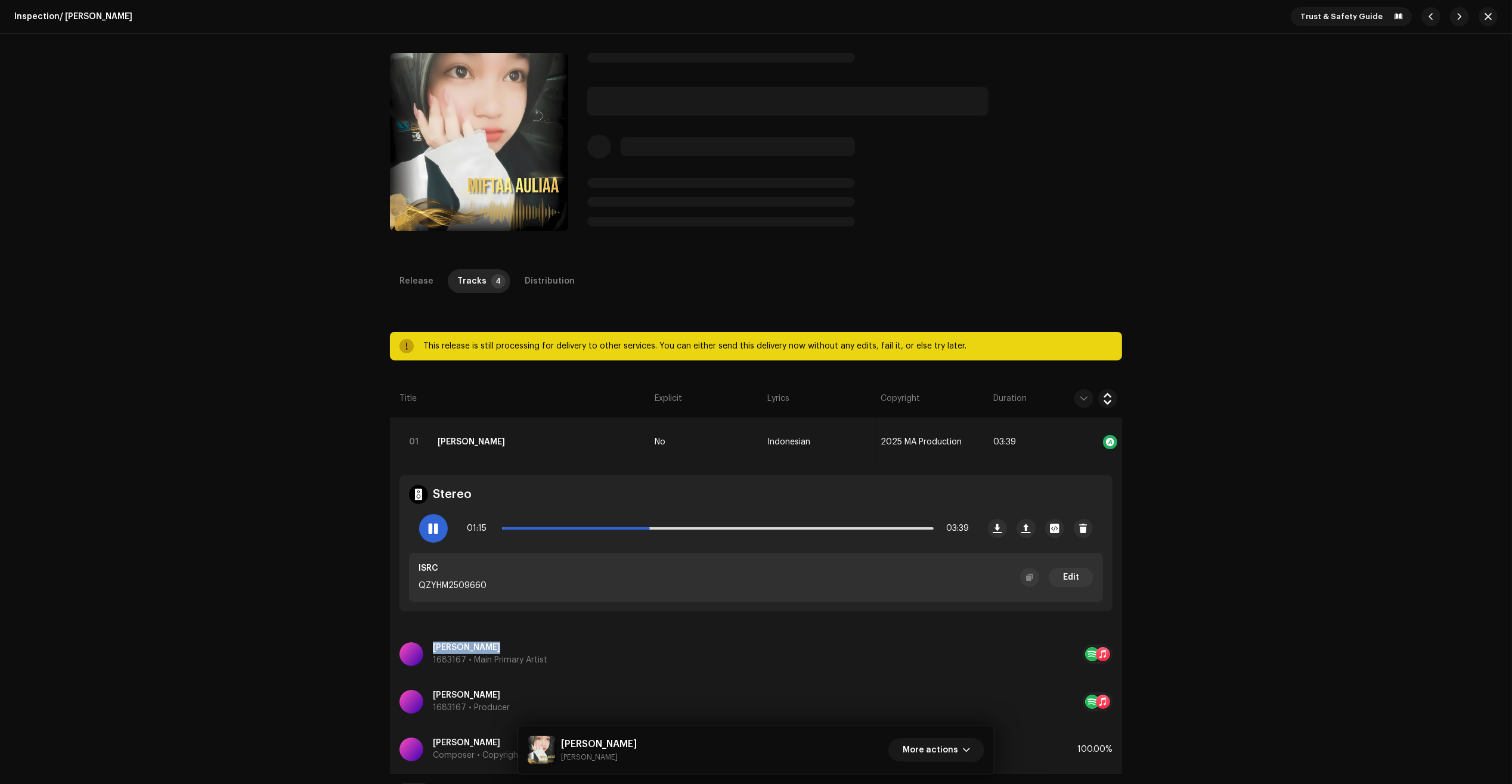
drag, startPoint x: 431, startPoint y: 526, endPoint x: 277, endPoint y: 472, distance: 163.2
click at [394, 465] on tbody "01 Jangan Menyerah No Indonesian 2025 MA Production 03:39 Stereo 01:15 03:39 IS…" at bounding box center [755, 667] width 732 height 499
click at [276, 472] on div "Inspection / Jangan Menyerah Trust & Safety Guide Jangan Menyerah Miftaa Auliaa…" at bounding box center [756, 392] width 1512 height 784
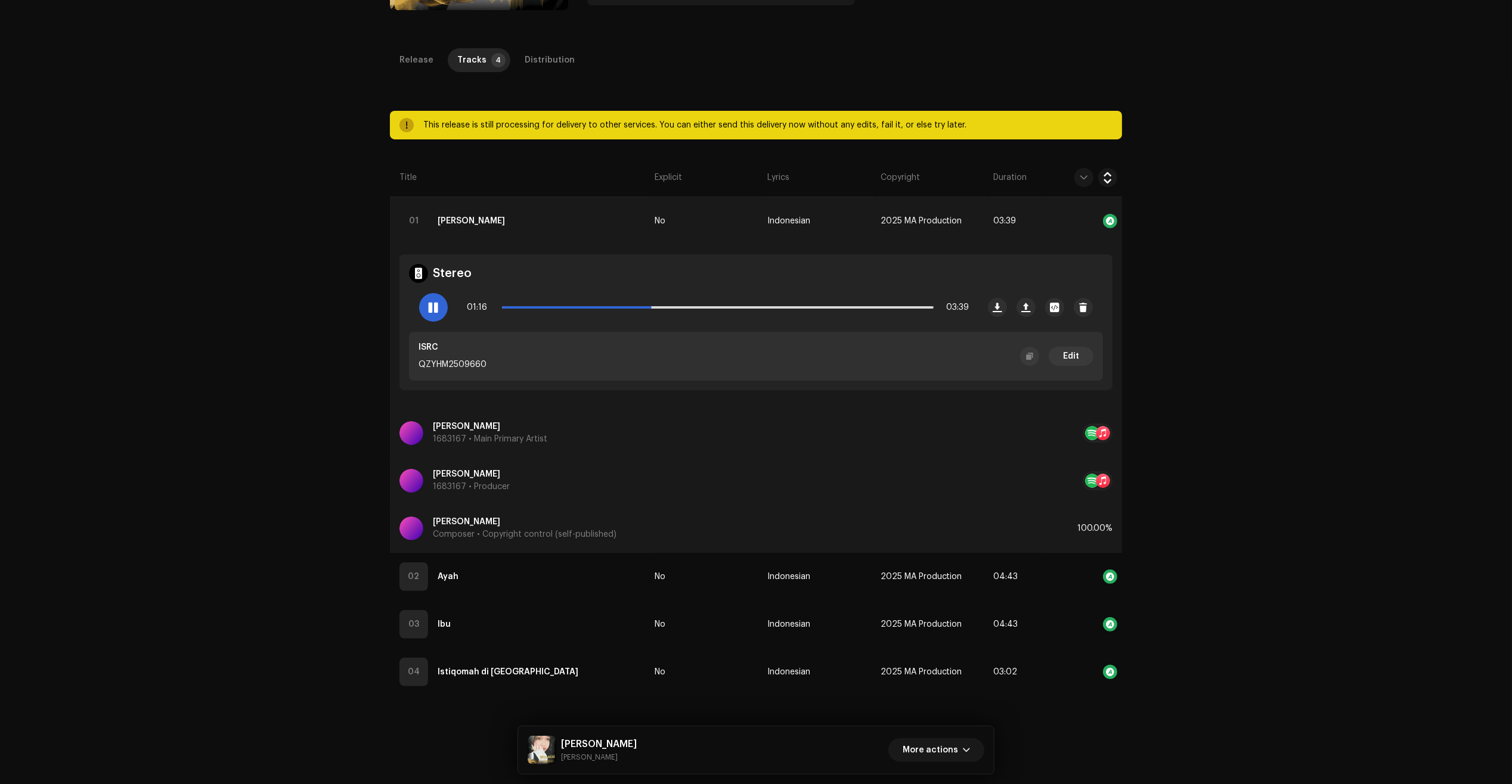
scroll to position [223, 0]
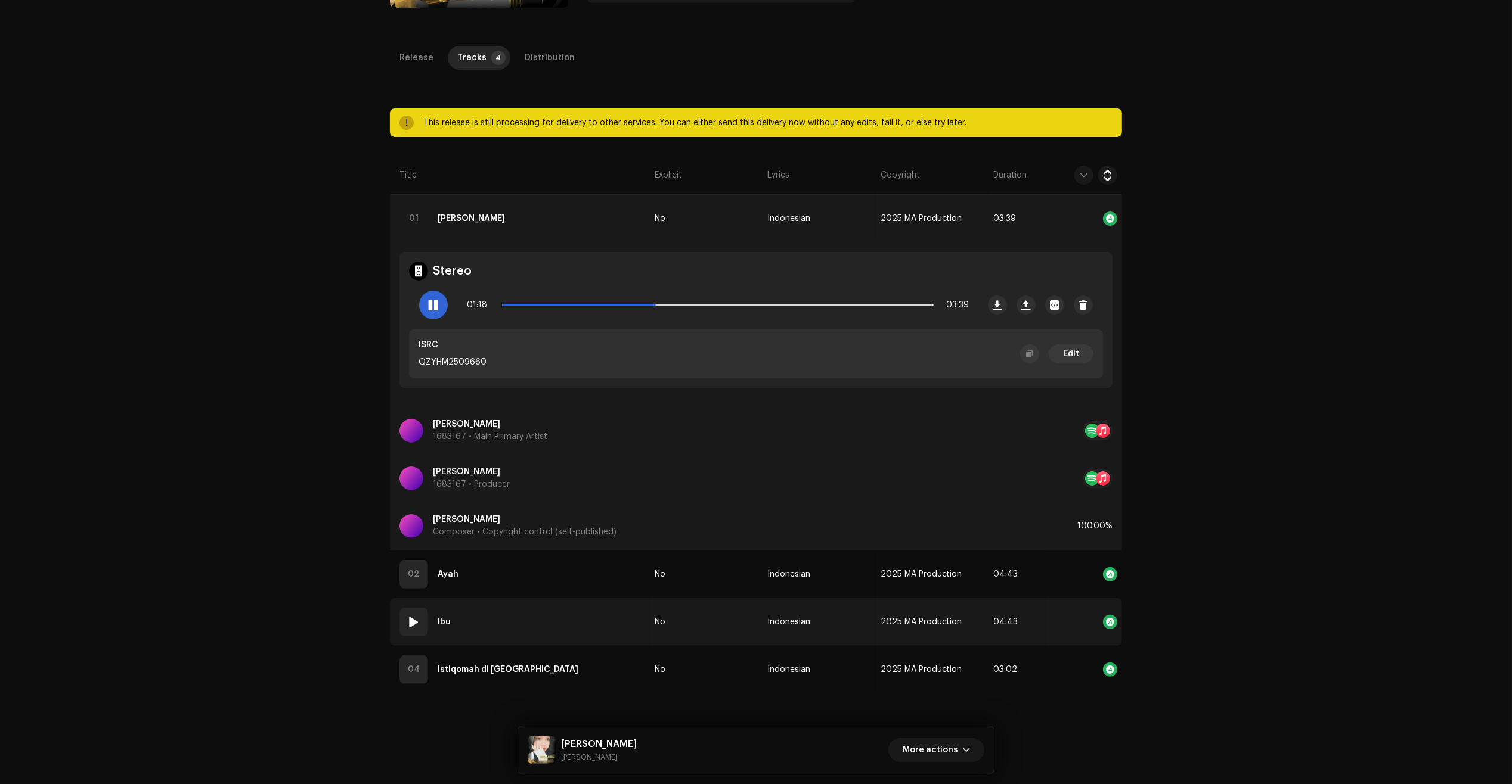
click at [410, 624] on span at bounding box center [414, 622] width 14 height 14
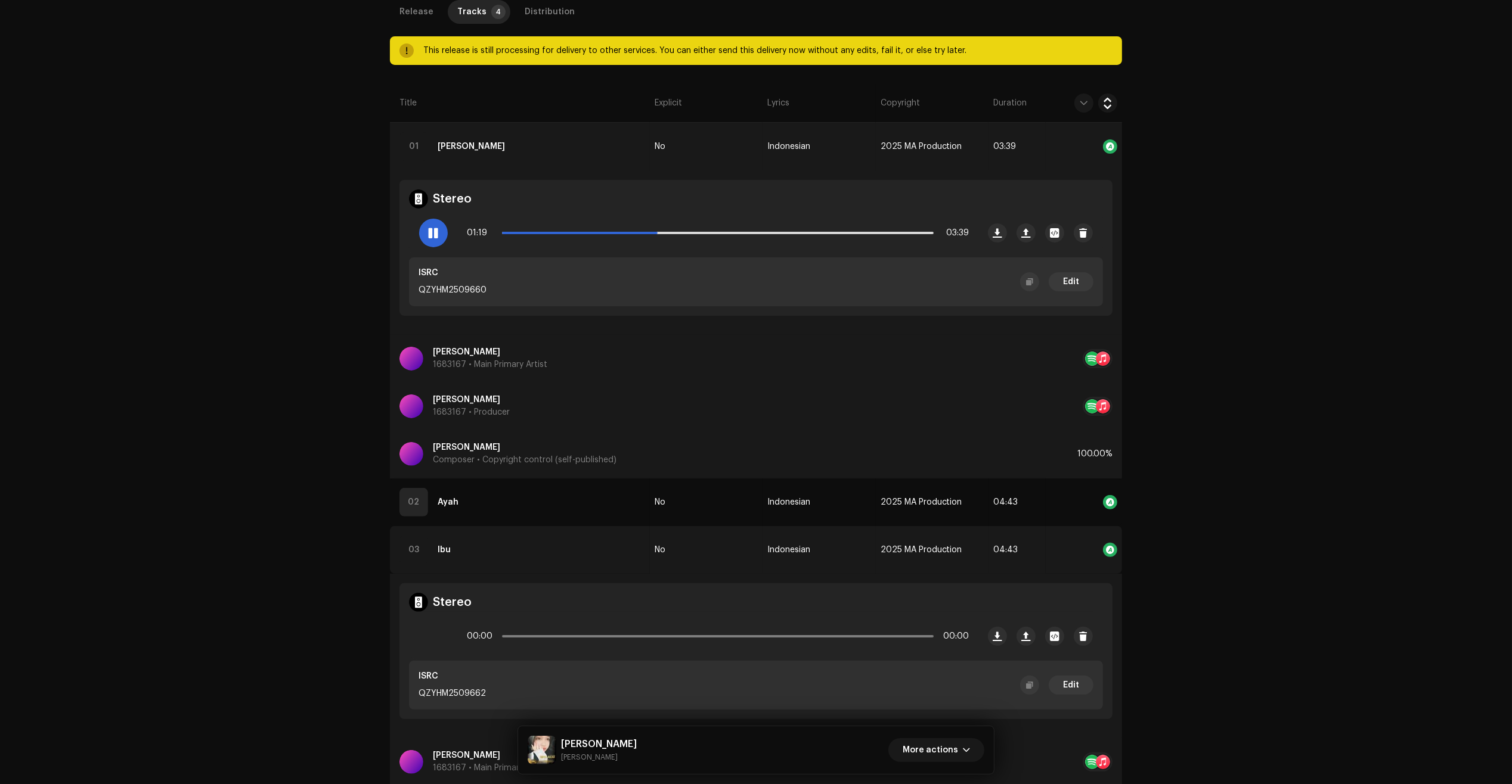
scroll to position [298, 0]
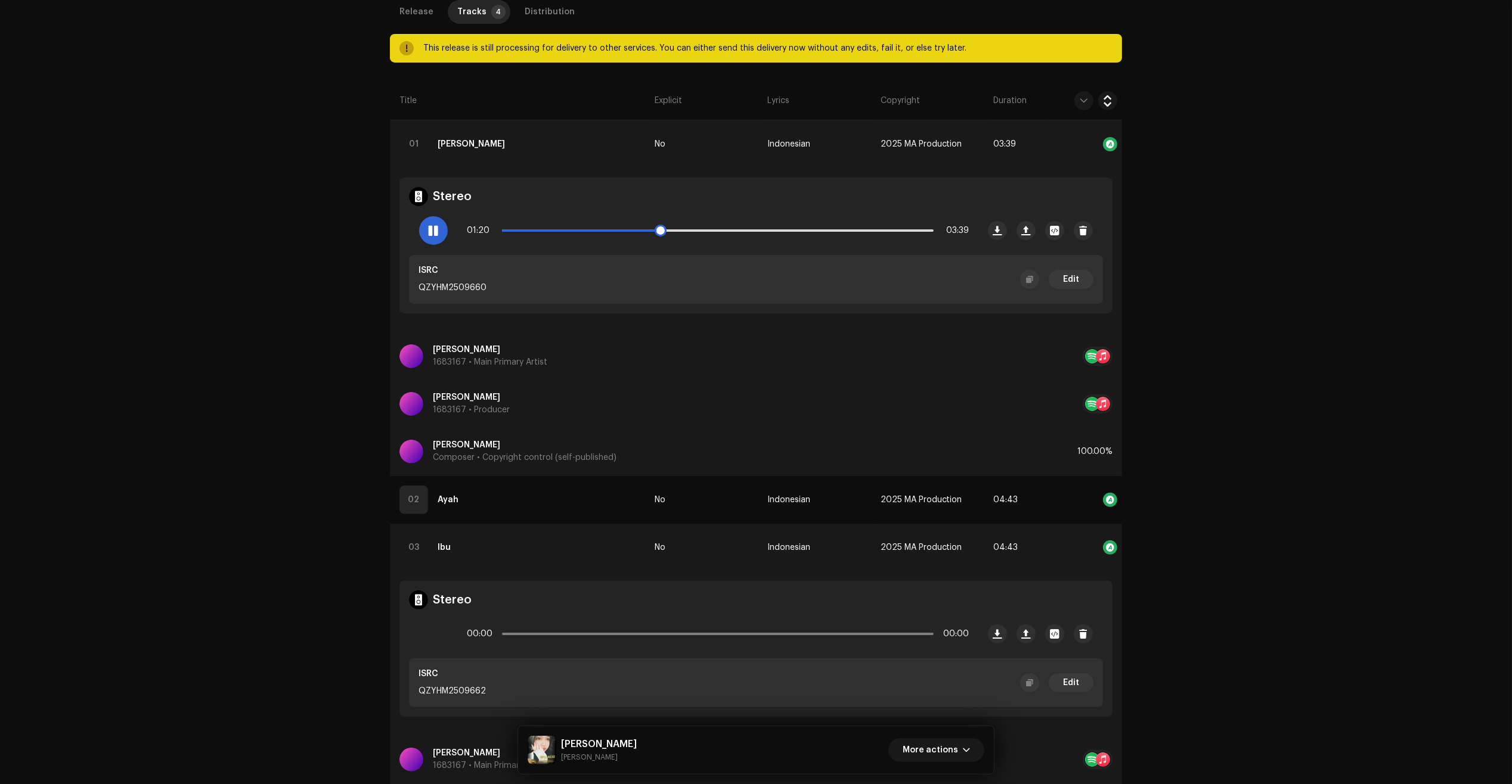
click at [440, 228] on div at bounding box center [433, 230] width 28 height 28
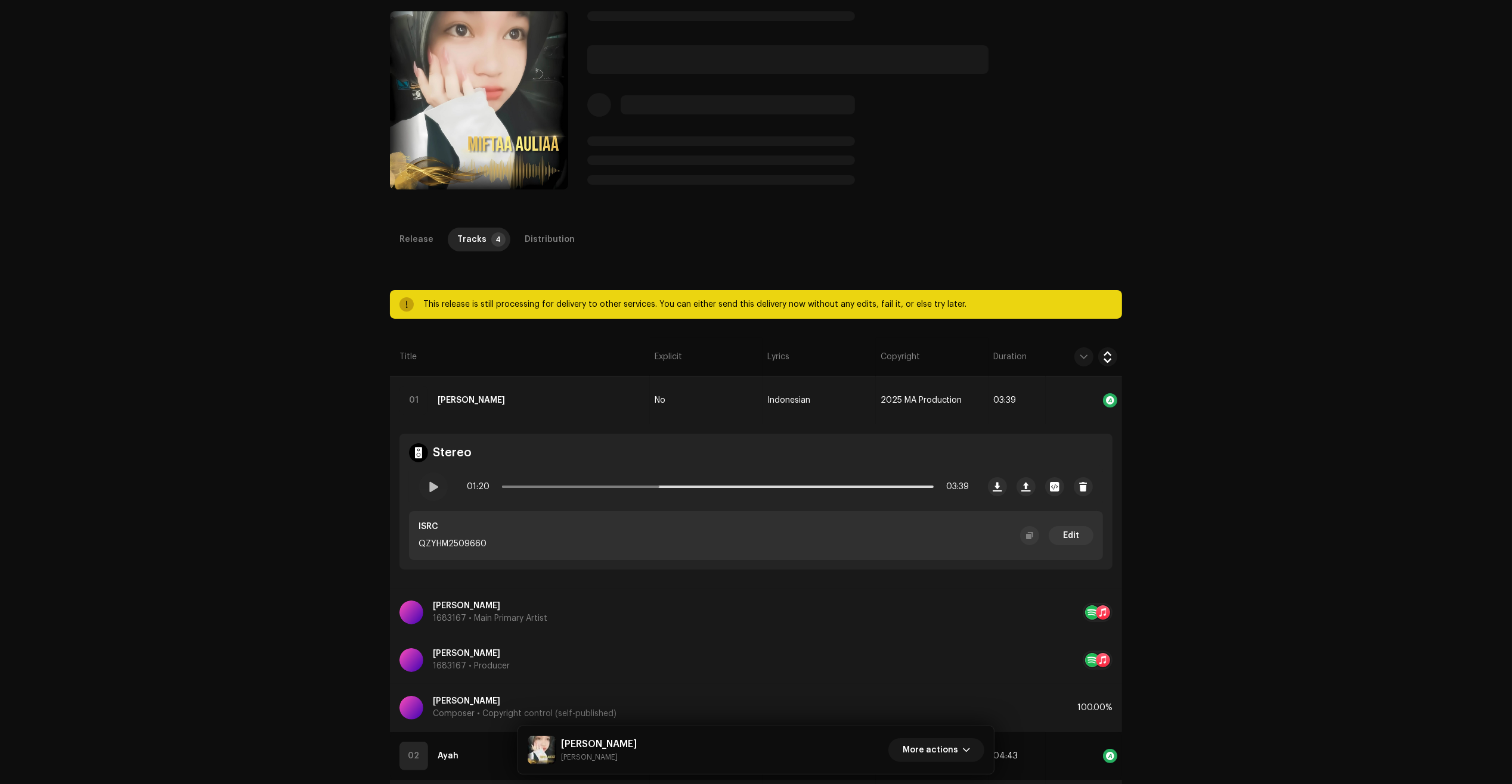
scroll to position [0, 0]
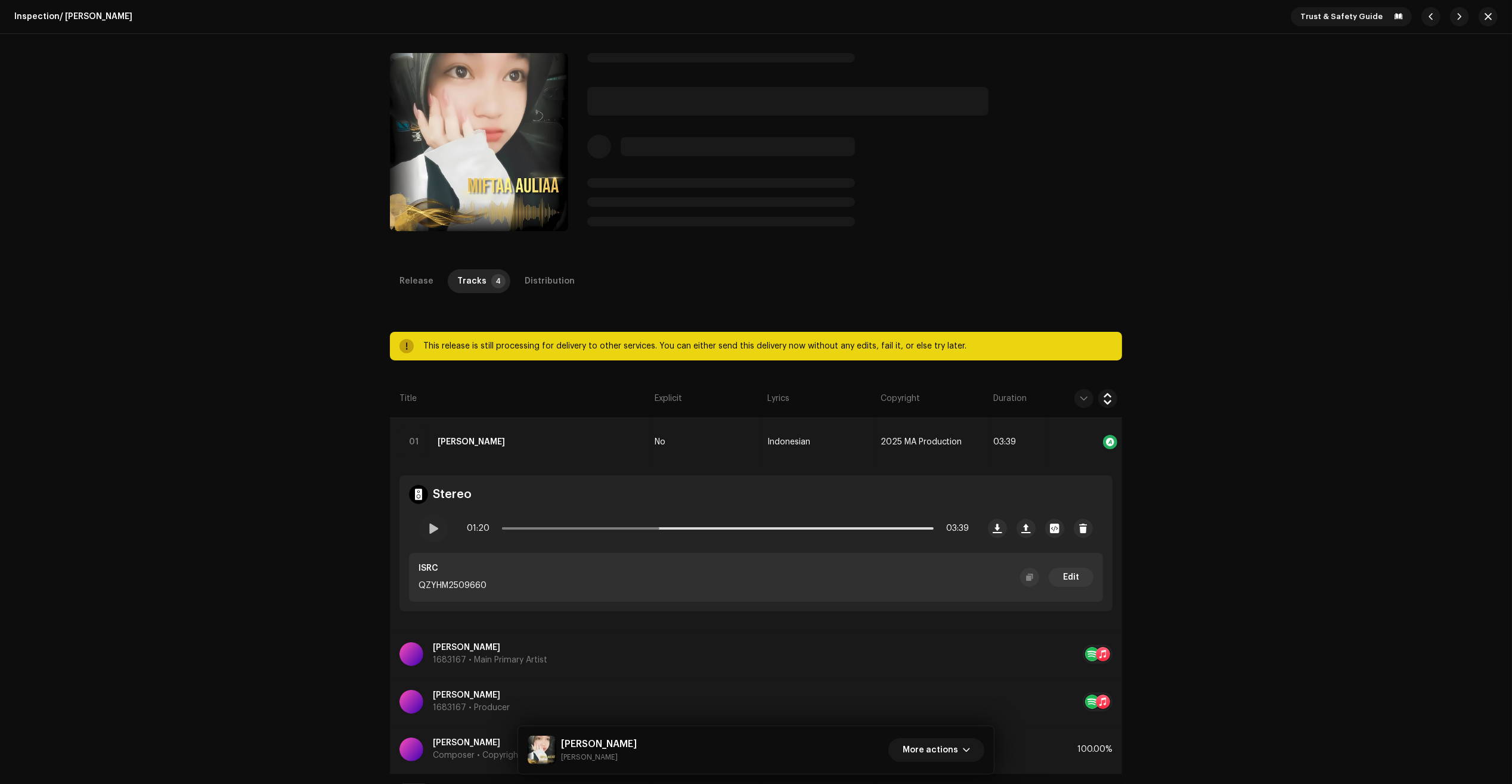
click at [257, 752] on div "Inspection / Jangan Menyerah Trust & Safety Guide Jangan Menyerah Miftaa Auliaa…" at bounding box center [756, 392] width 1512 height 784
click at [434, 535] on div at bounding box center [433, 528] width 28 height 28
click at [431, 525] on span at bounding box center [433, 528] width 10 height 10
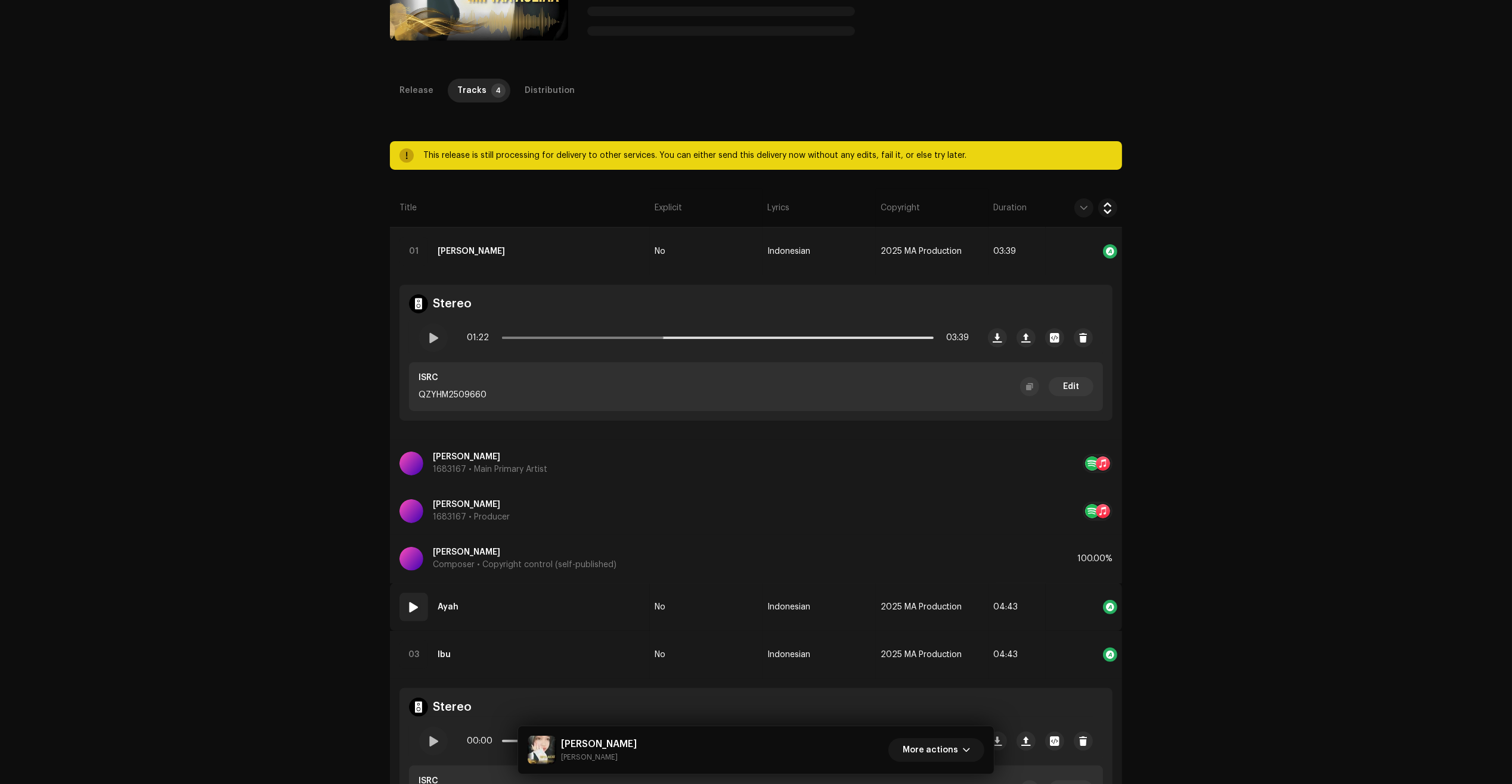
scroll to position [223, 0]
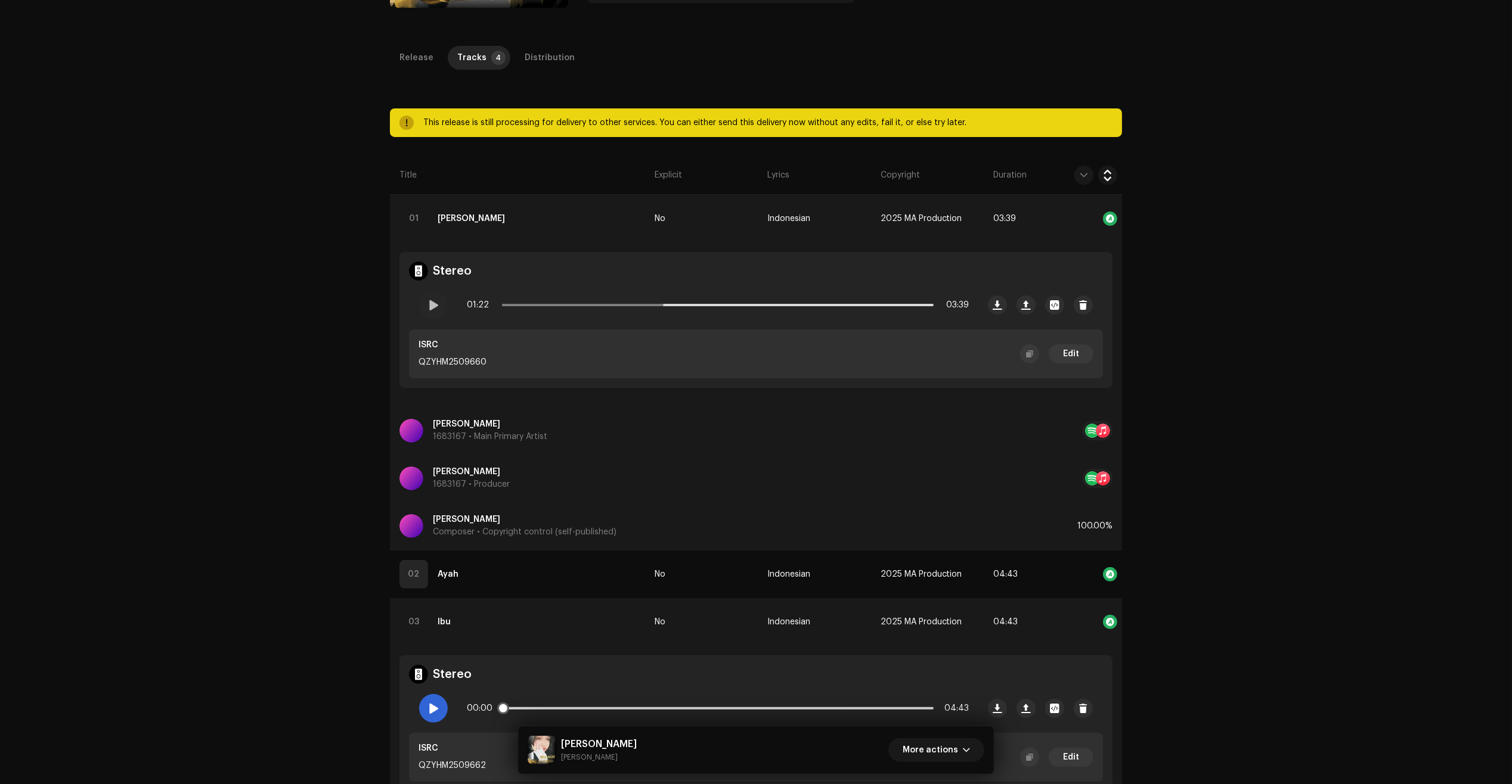
click at [428, 706] on span at bounding box center [433, 708] width 10 height 10
drag, startPoint x: 503, startPoint y: 703, endPoint x: 523, endPoint y: 703, distance: 20.0
click at [514, 703] on span at bounding box center [508, 709] width 12 height 12
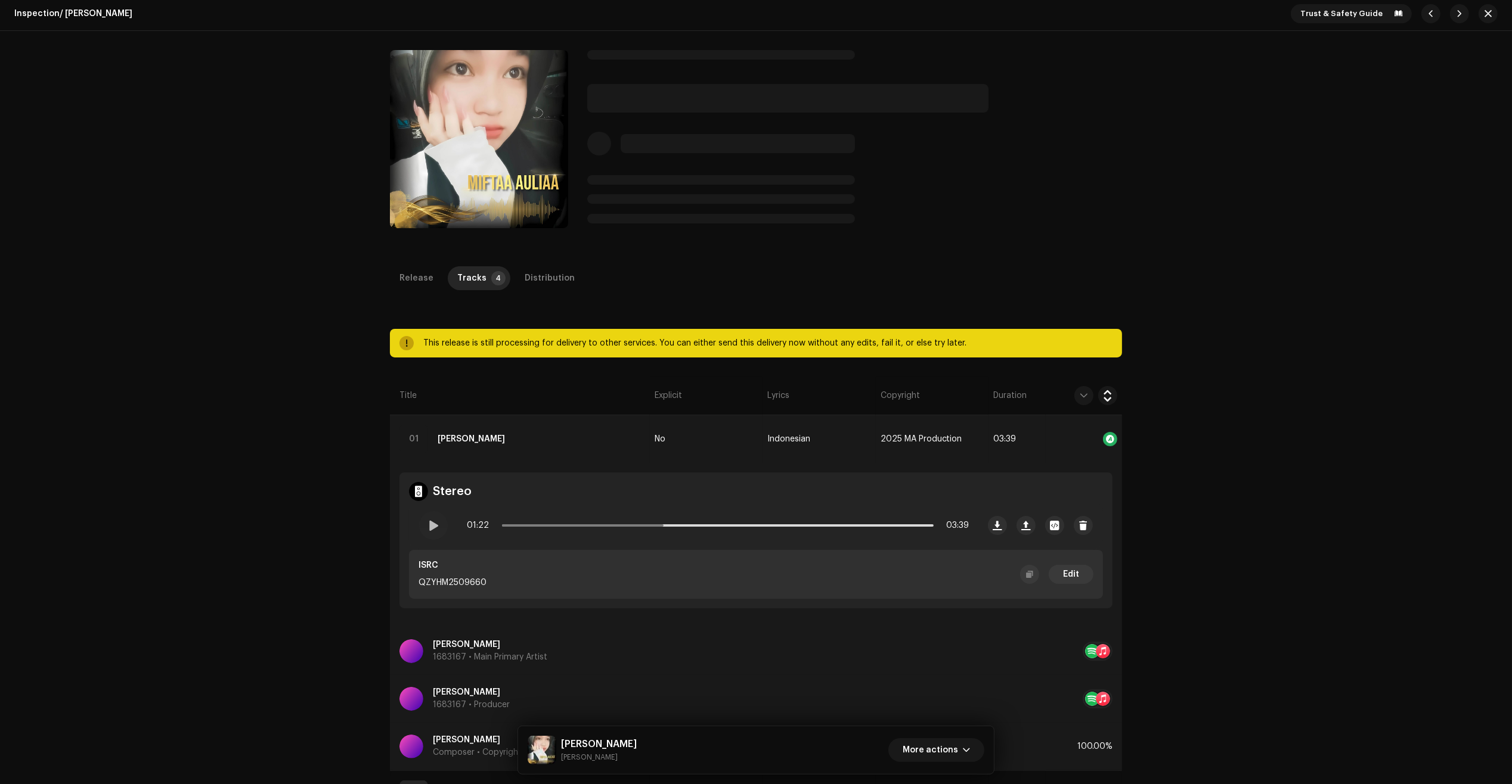
scroll to position [0, 0]
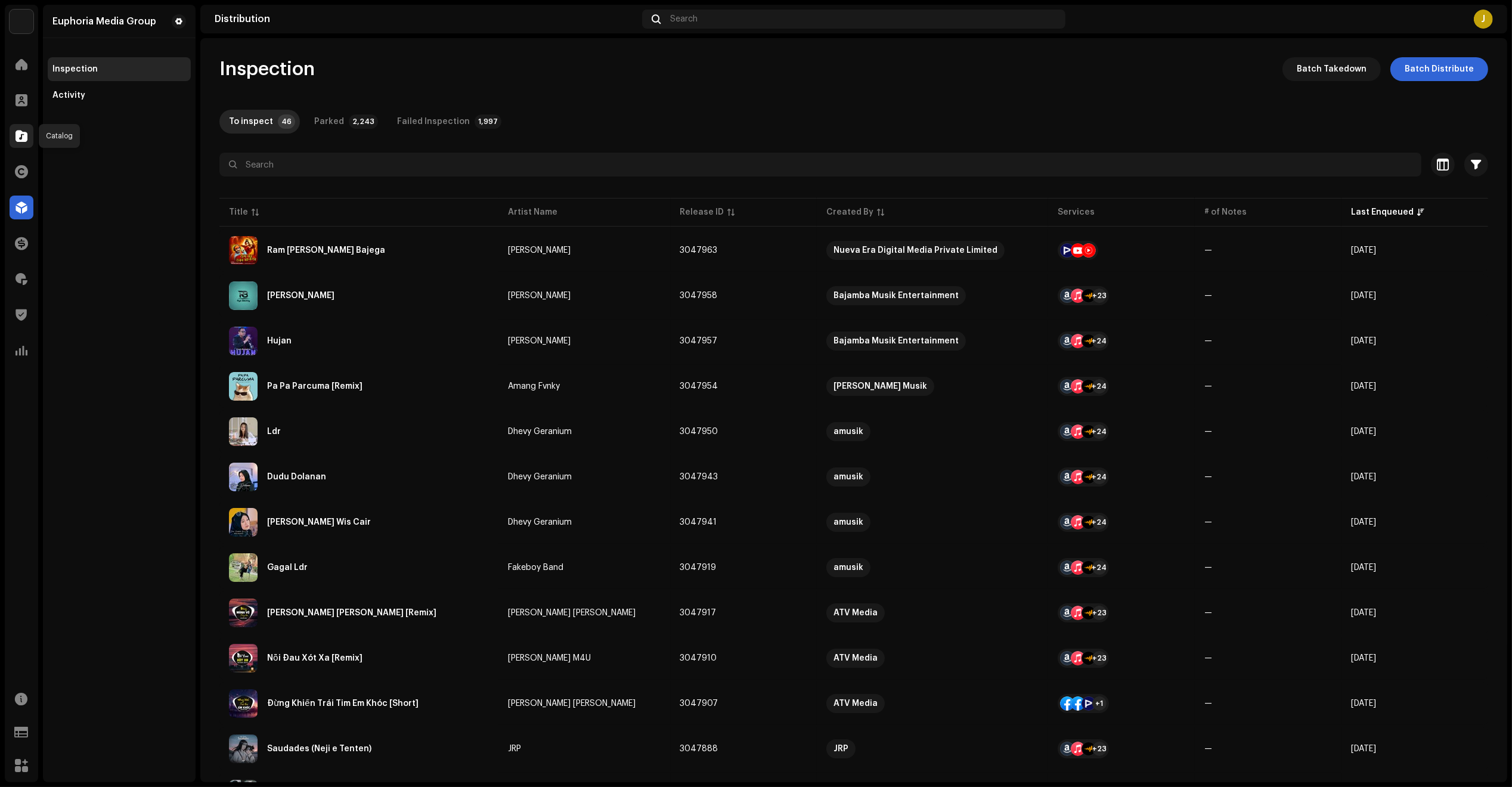
click at [25, 135] on span at bounding box center [22, 135] width 12 height 10
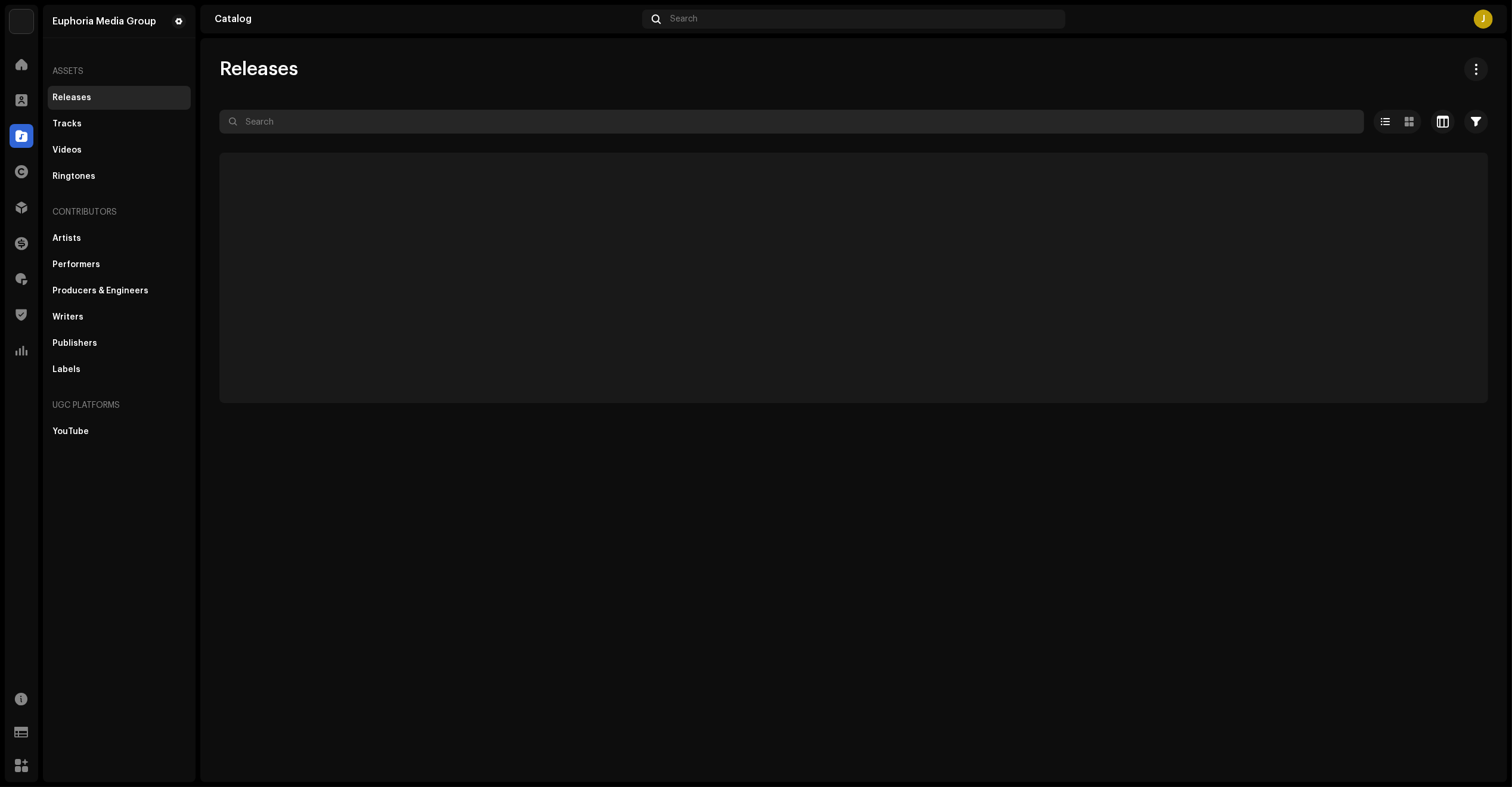
click at [328, 129] on input "text" at bounding box center [791, 122] width 1145 height 24
paste input "Amviby - Dystopia.mp3"
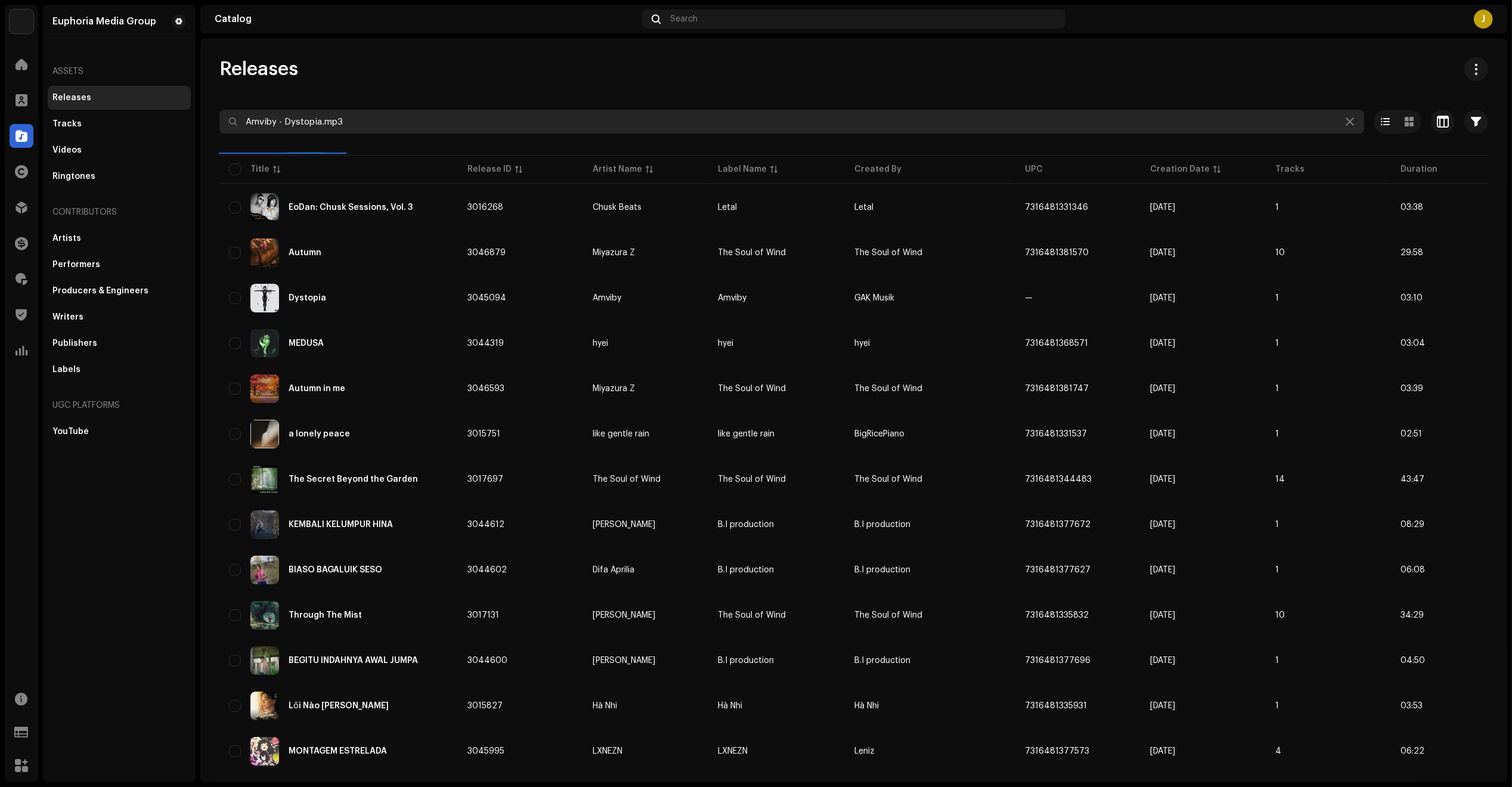
click at [367, 118] on input "Amviby - Dystopia.mp3" at bounding box center [791, 122] width 1145 height 24
drag, startPoint x: 320, startPoint y: 123, endPoint x: 398, endPoint y: 131, distance: 78.4
click at [398, 131] on input "Amviby - Dystopia.mp3" at bounding box center [791, 122] width 1145 height 24
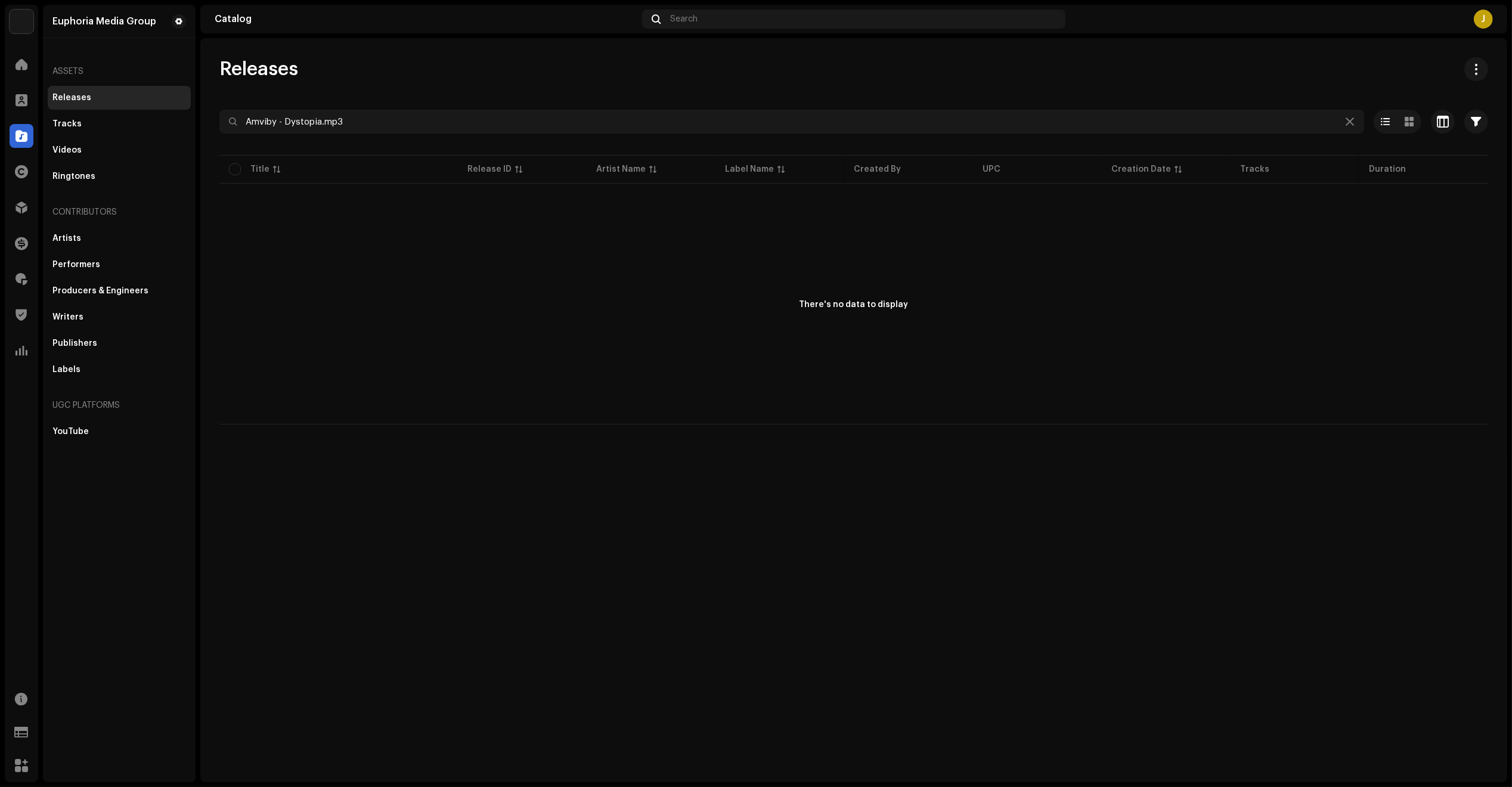
click at [1486, 215] on div "There's no data to display" at bounding box center [853, 305] width 1268 height 239
click at [1449, 99] on div "Releases Amviby - Dystopia.mp3 Selected 0 Deselect all 0 Options Filters Distri…" at bounding box center [853, 241] width 1306 height 367
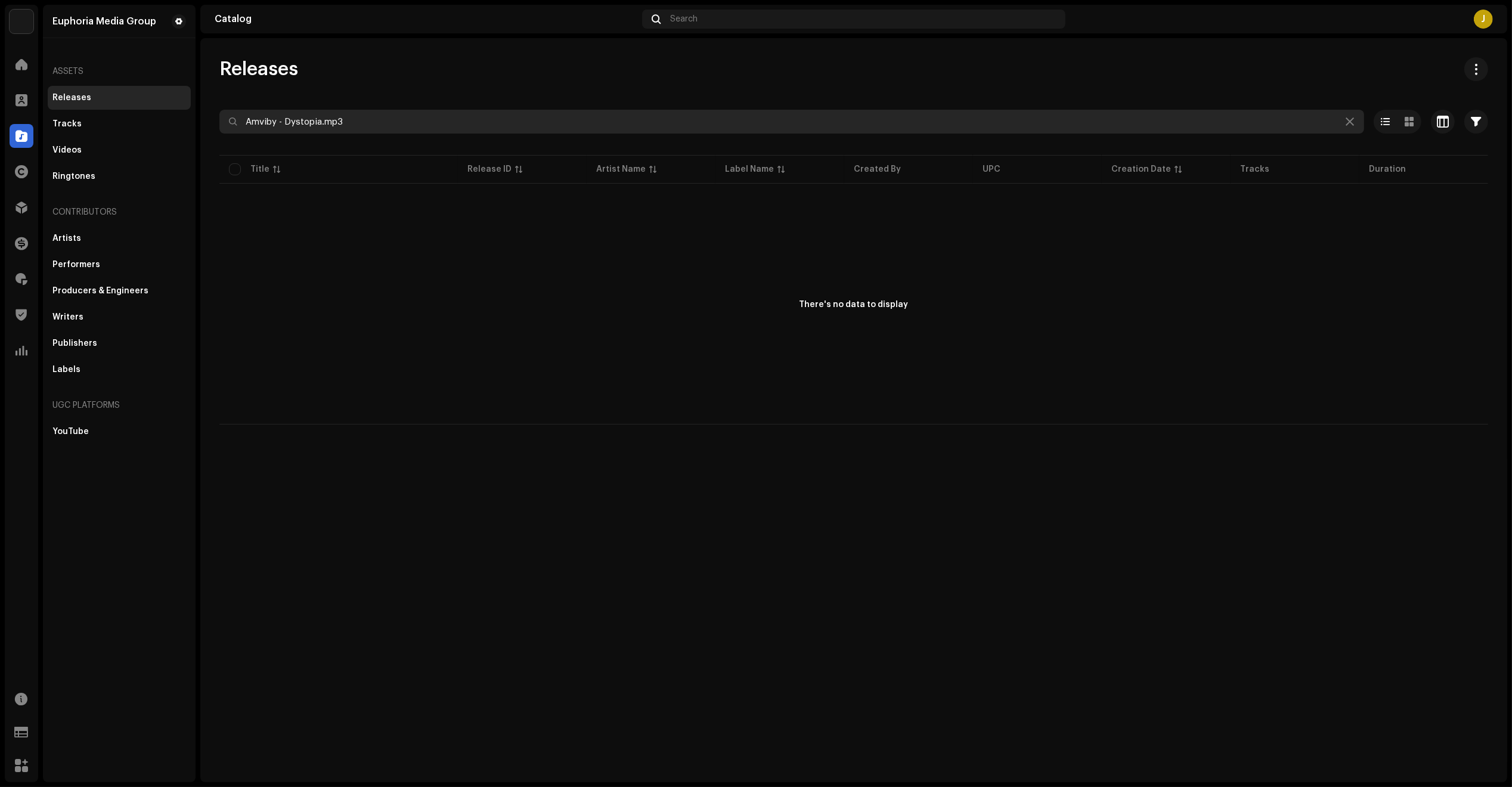
drag, startPoint x: 406, startPoint y: 117, endPoint x: 13, endPoint y: 115, distance: 393.0
click at [16, 117] on div "Euphoria Media Group Home Clients Catalog Rights Distribution Finance Royalties…" at bounding box center [756, 394] width 1512 height 787
paste input "text"
type input "Amviby"
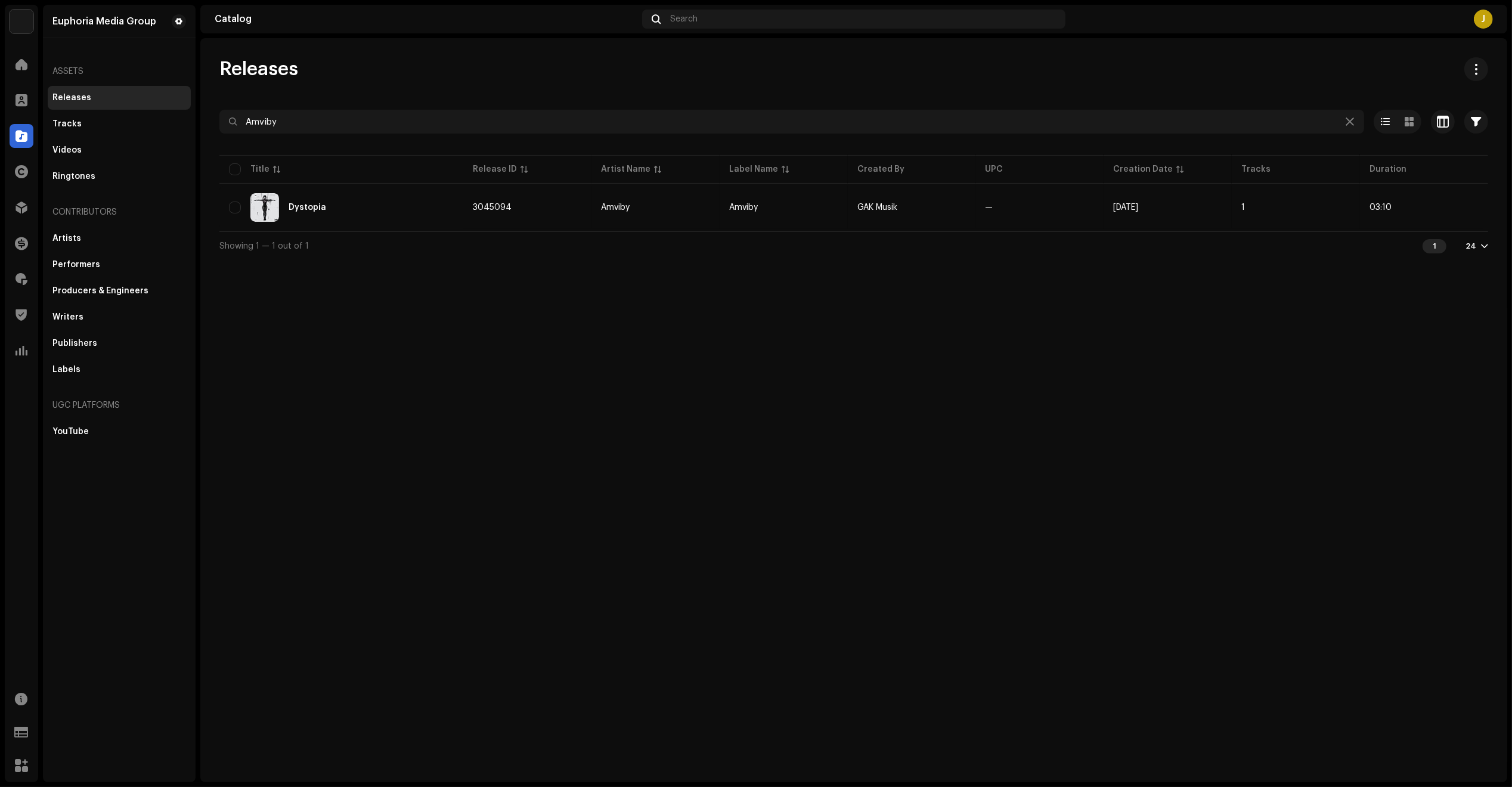
click at [1336, 750] on div "Releases Amviby Selected 0 Options Filters Distribution status Never Distribute…" at bounding box center [853, 410] width 1306 height 744
click at [1164, 757] on div "Releases Amviby Selected 0 Options Filters Distribution status Never Distribute…" at bounding box center [853, 410] width 1306 height 744
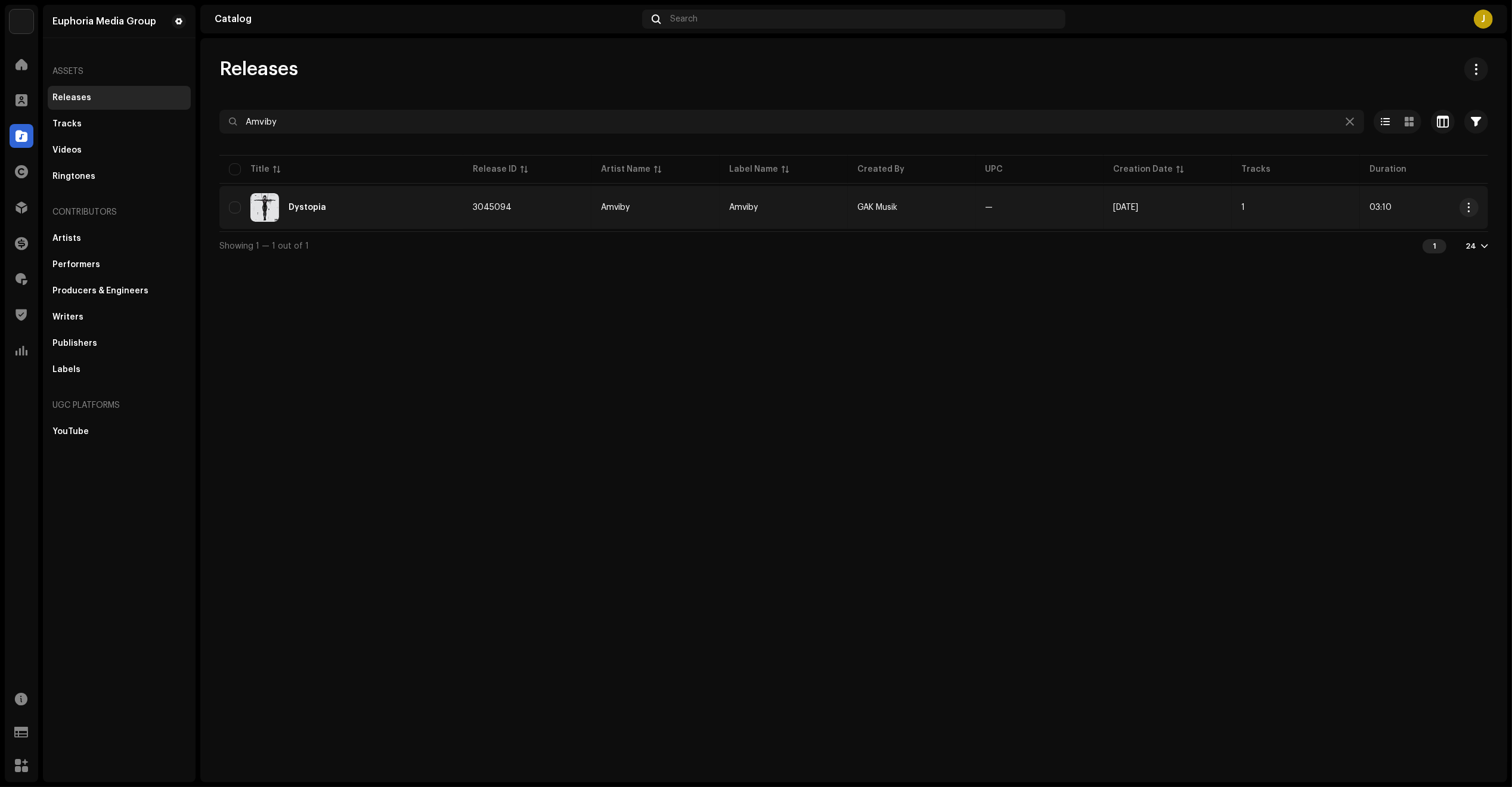
click at [410, 221] on div "Dystopia" at bounding box center [341, 207] width 225 height 28
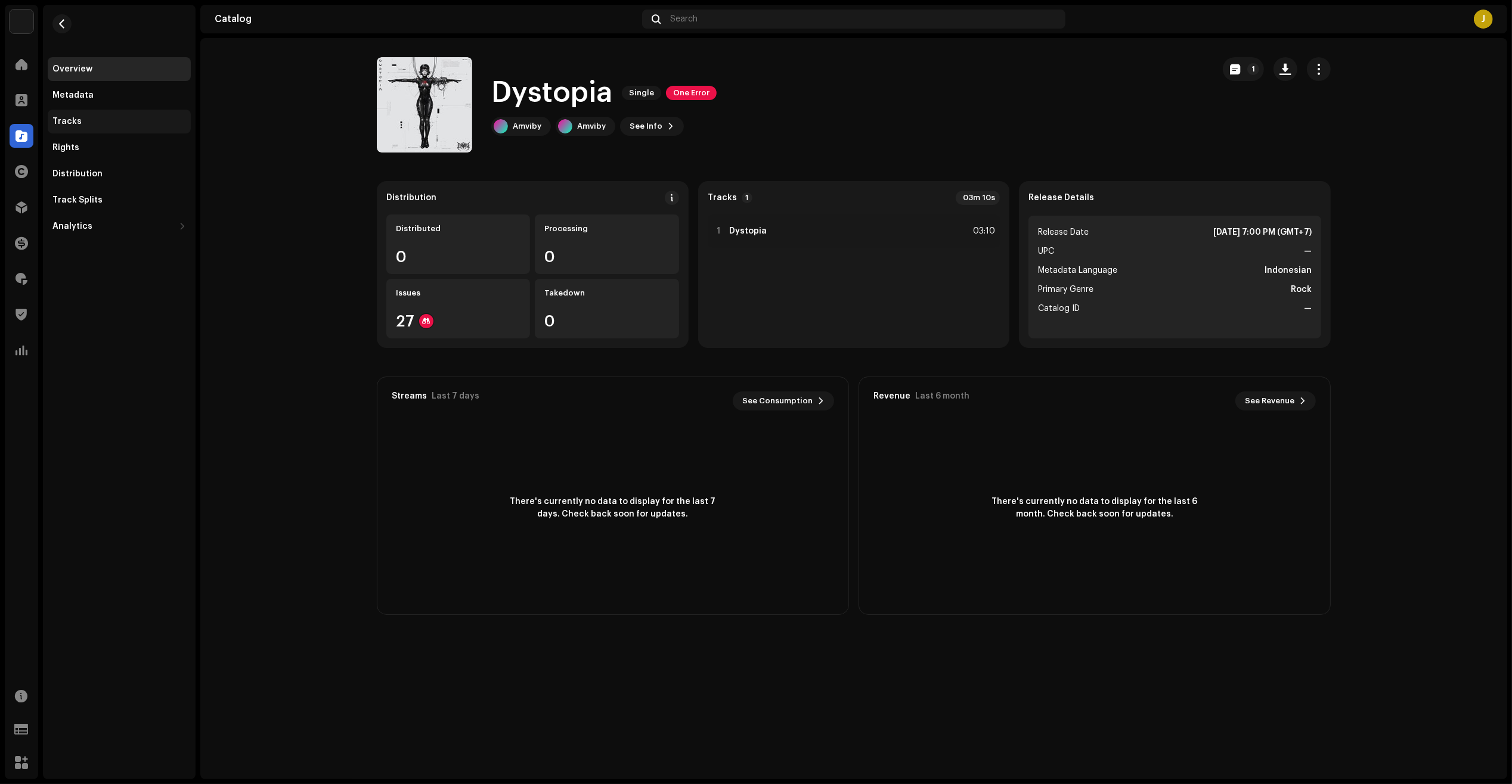
click at [113, 122] on div "Tracks" at bounding box center [119, 121] width 134 height 10
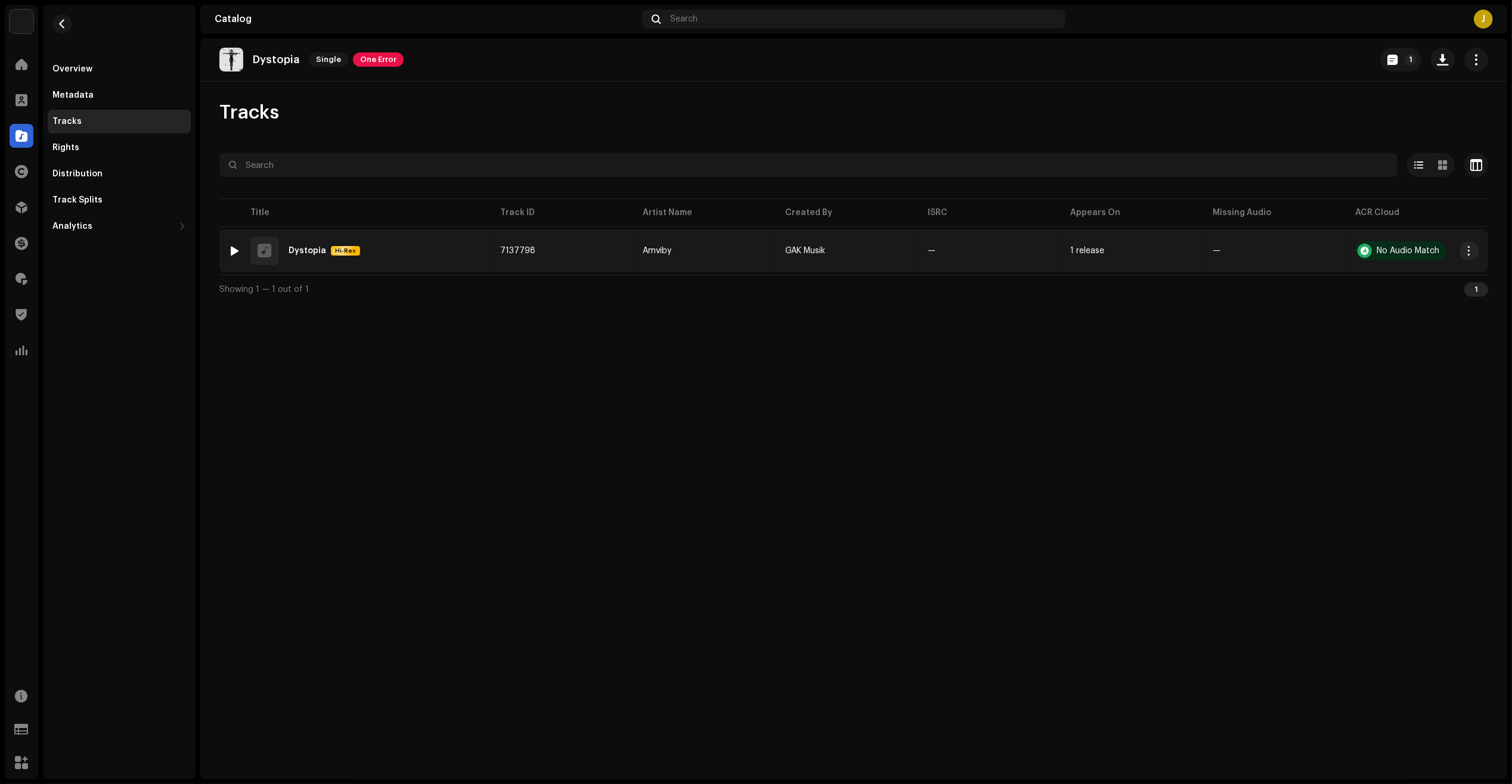
click at [233, 251] on div at bounding box center [236, 250] width 9 height 10
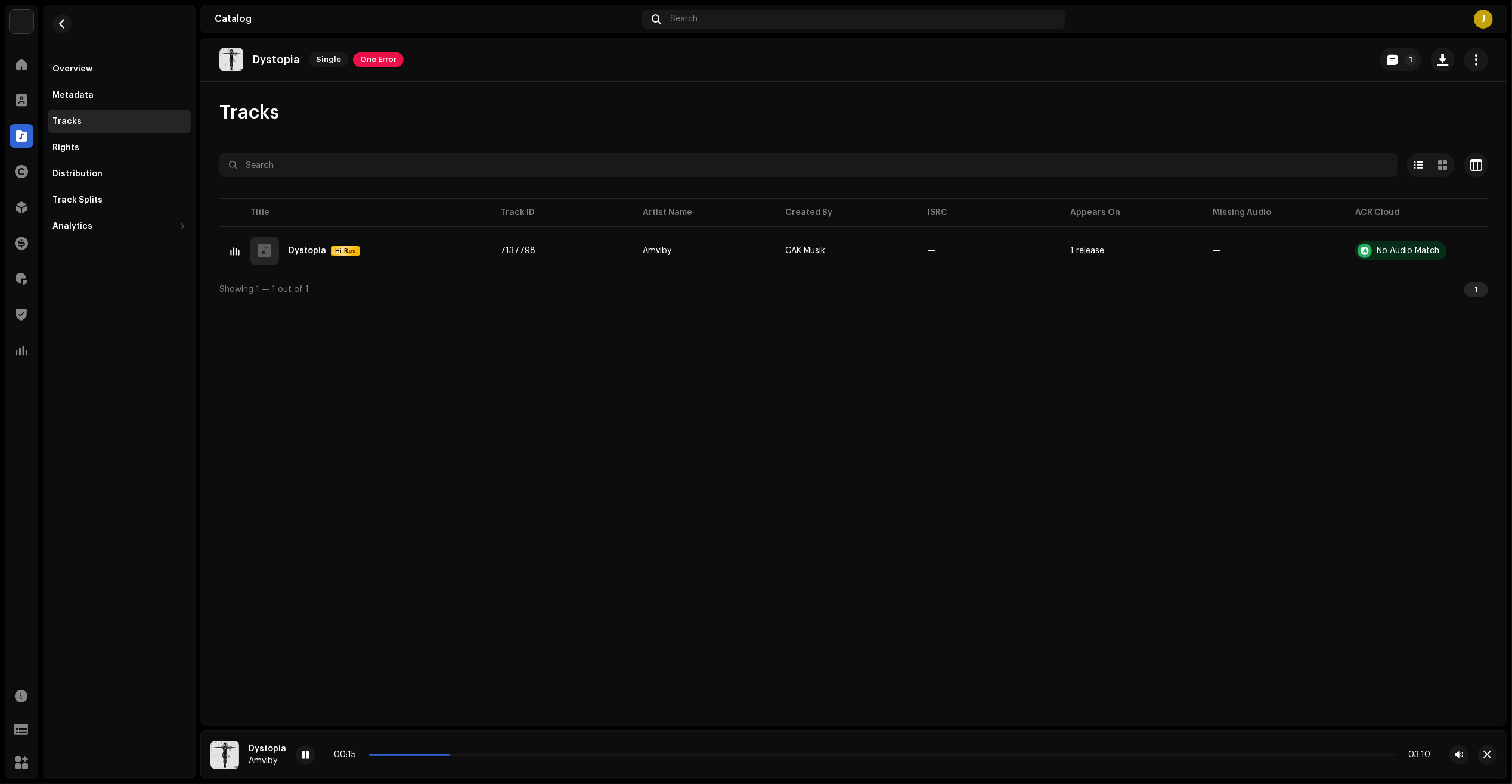
drag, startPoint x: 402, startPoint y: 756, endPoint x: 516, endPoint y: 762, distance: 114.2
click at [516, 762] on div "00:15 03:10" at bounding box center [882, 755] width 1173 height 19
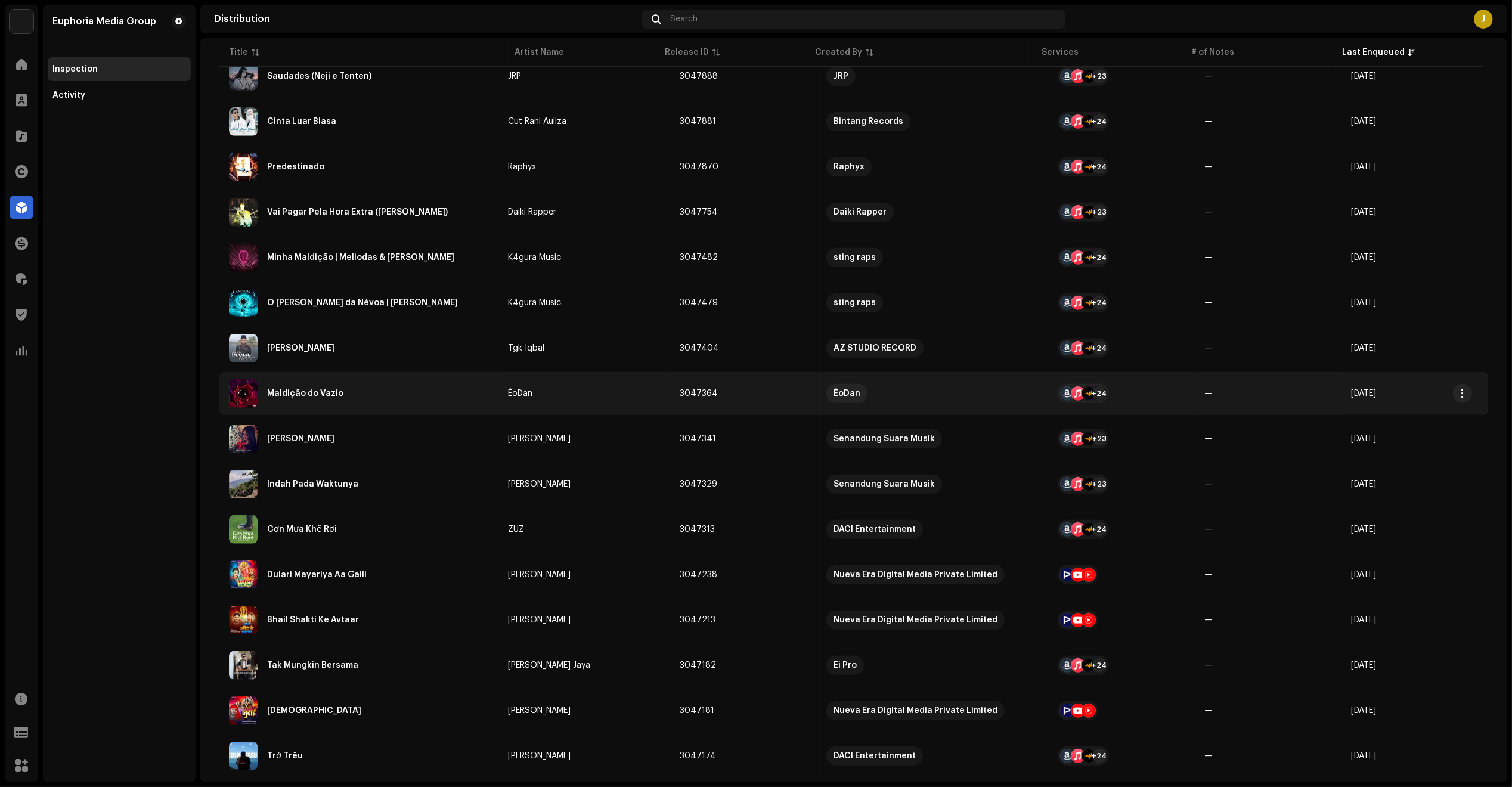
scroll to position [895, 0]
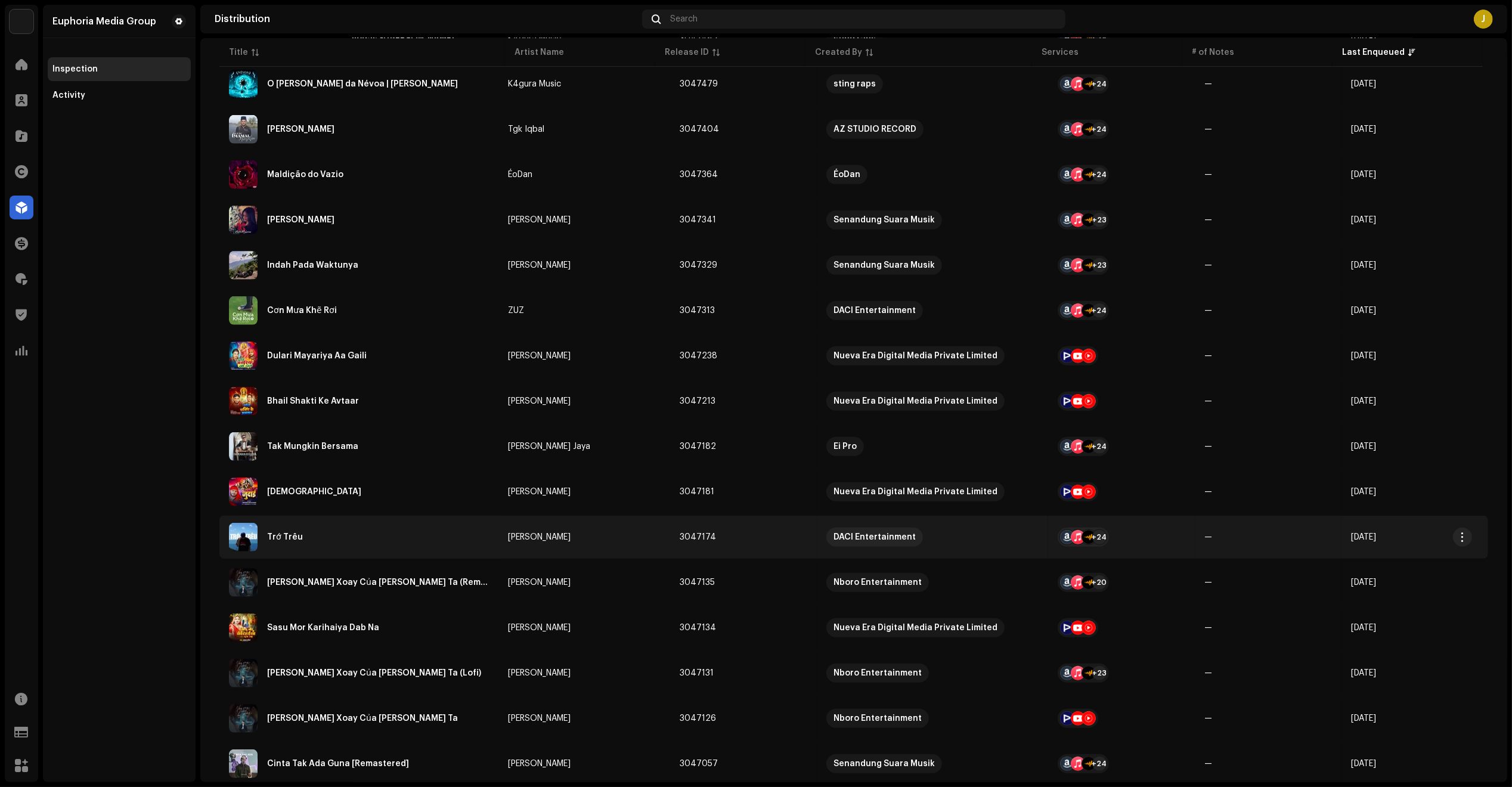
click at [419, 528] on div "Trớ Trêu" at bounding box center [359, 537] width 260 height 28
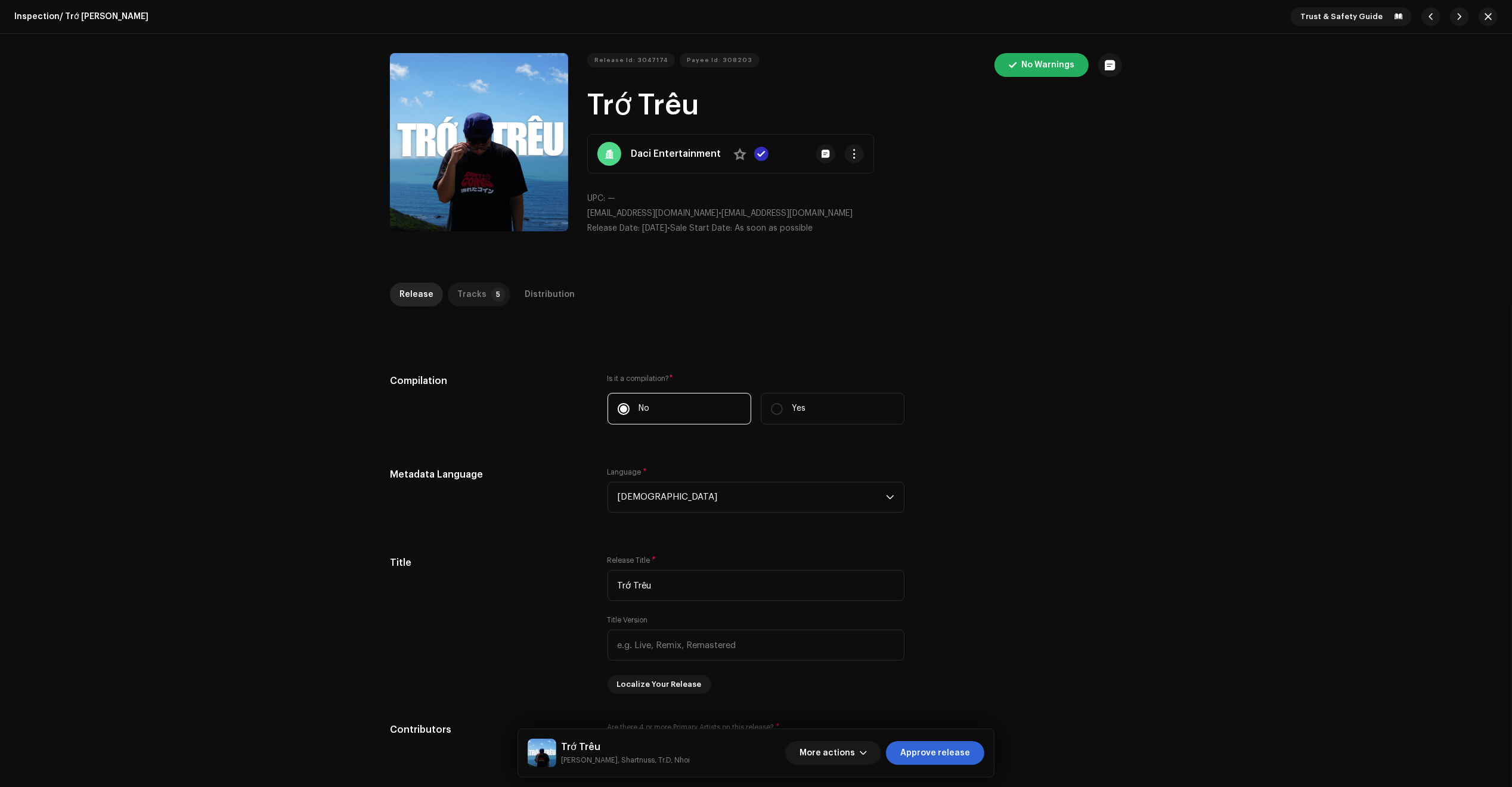
click at [491, 295] on p-badge "5" at bounding box center [498, 294] width 14 height 14
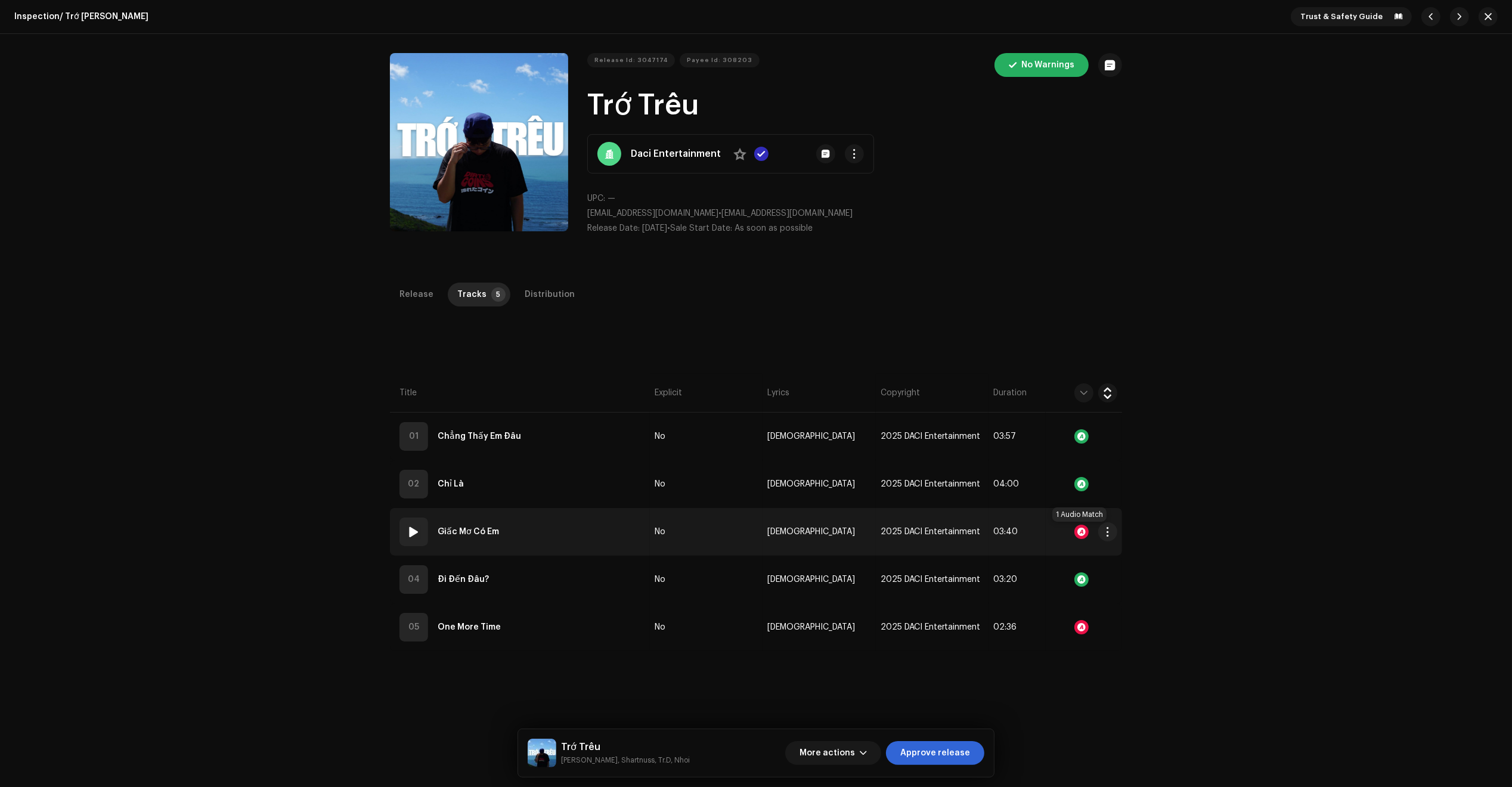
click at [1082, 533] on div at bounding box center [1081, 532] width 14 height 14
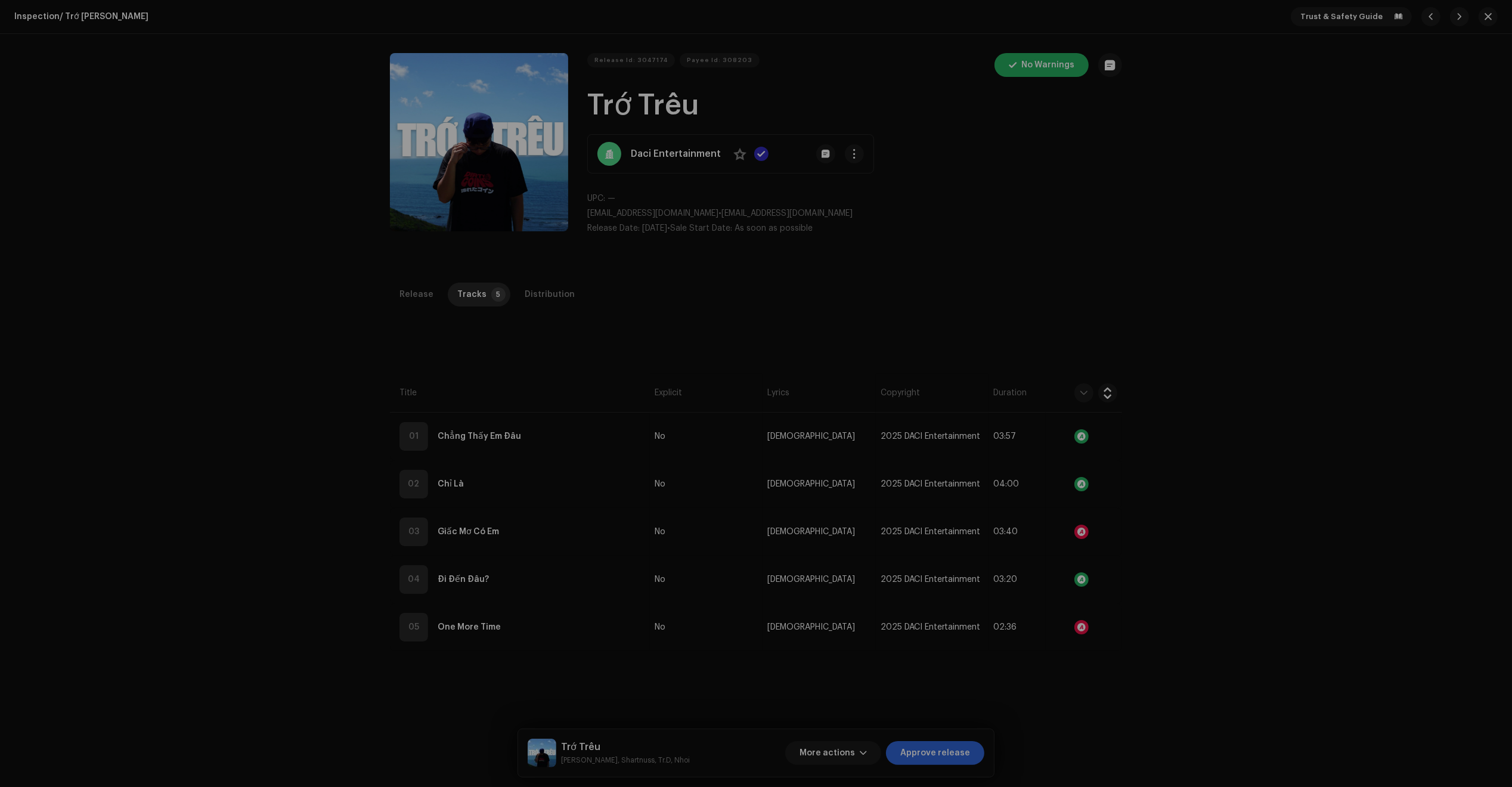
click at [1004, 658] on div "Audio Recognition by Cover Song 1 All results require review/listening to avoid…" at bounding box center [756, 394] width 1512 height 787
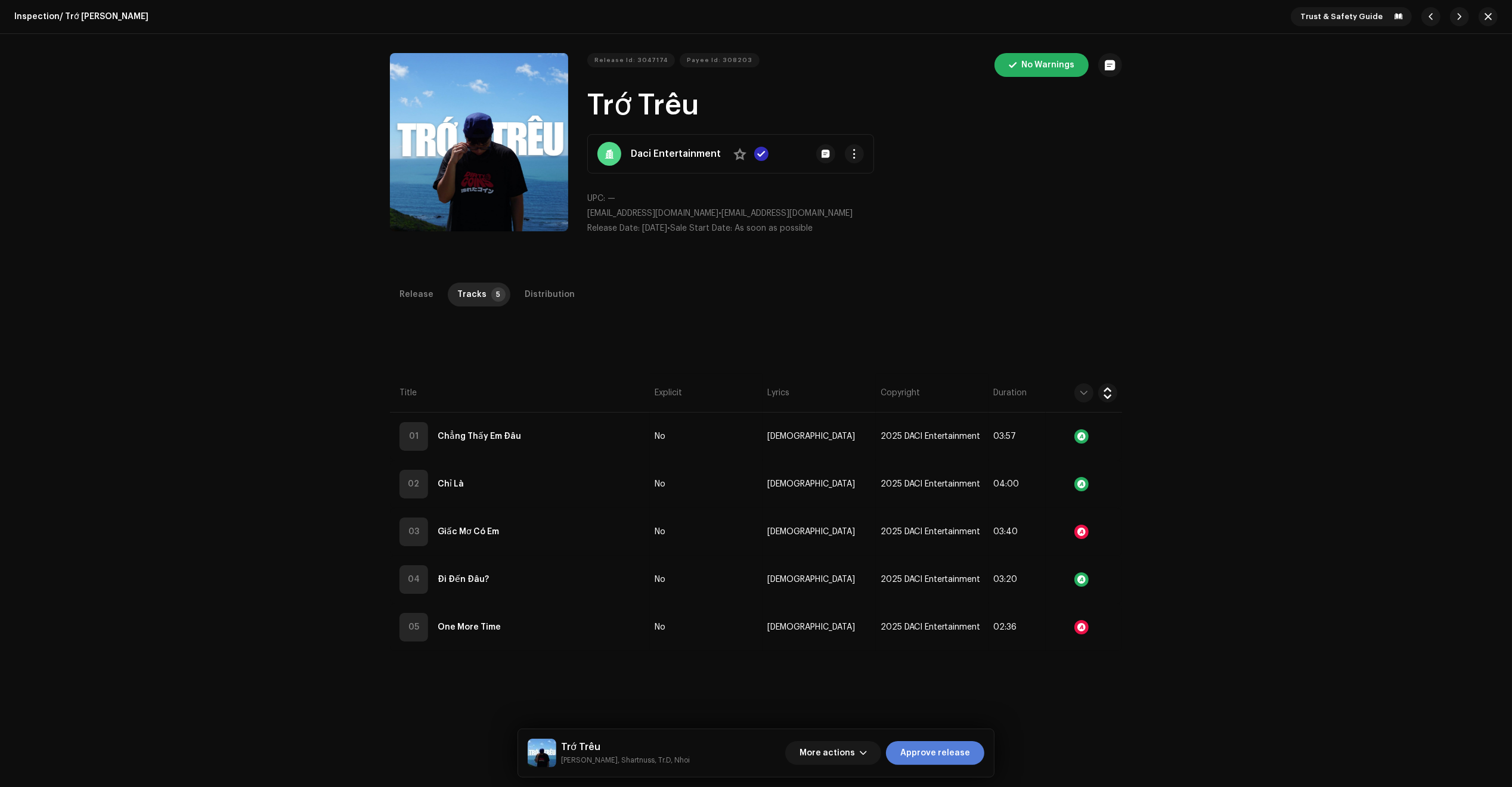
click at [962, 751] on span "Approve release" at bounding box center [935, 753] width 70 height 24
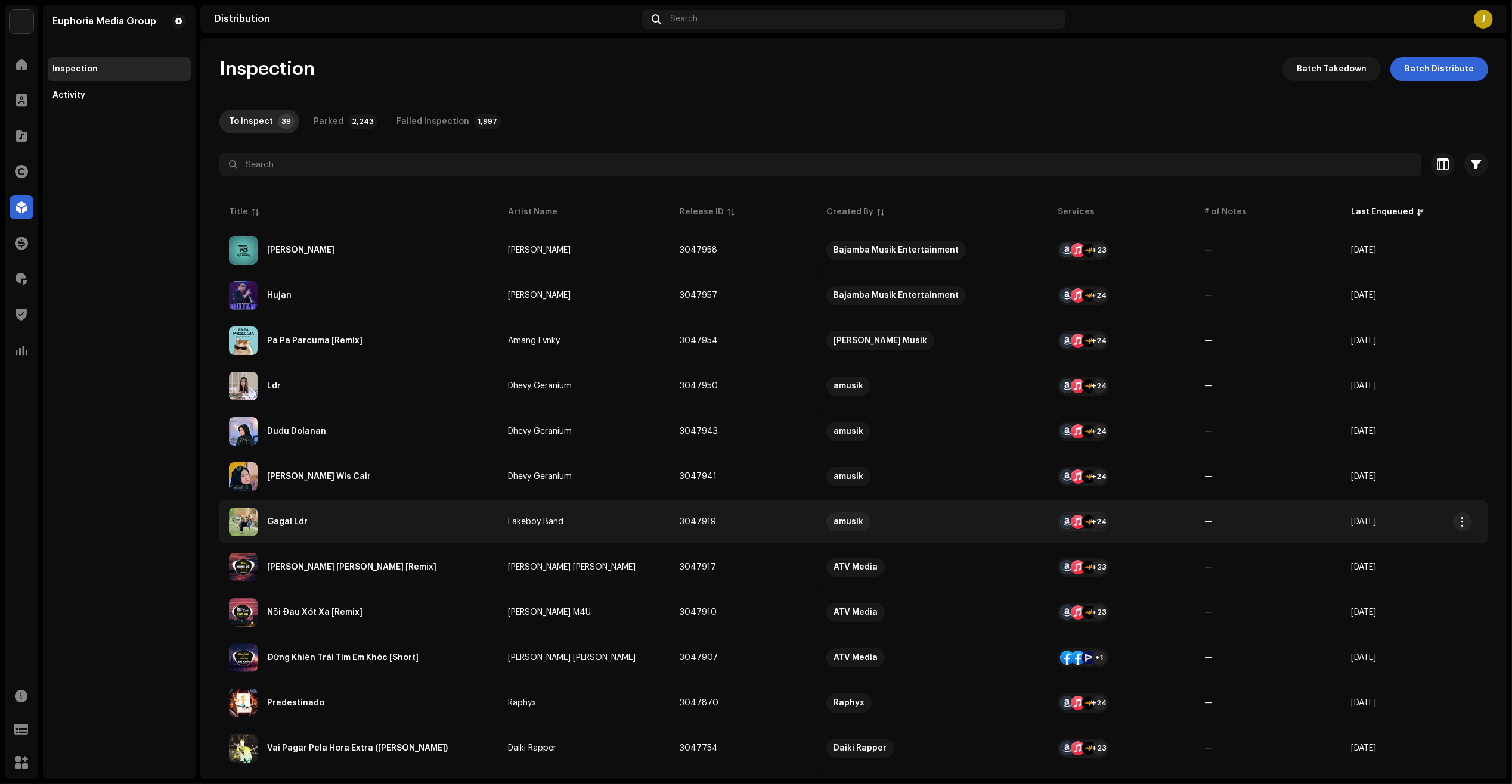
click at [454, 531] on div "Gagal Ldr" at bounding box center [359, 522] width 260 height 28
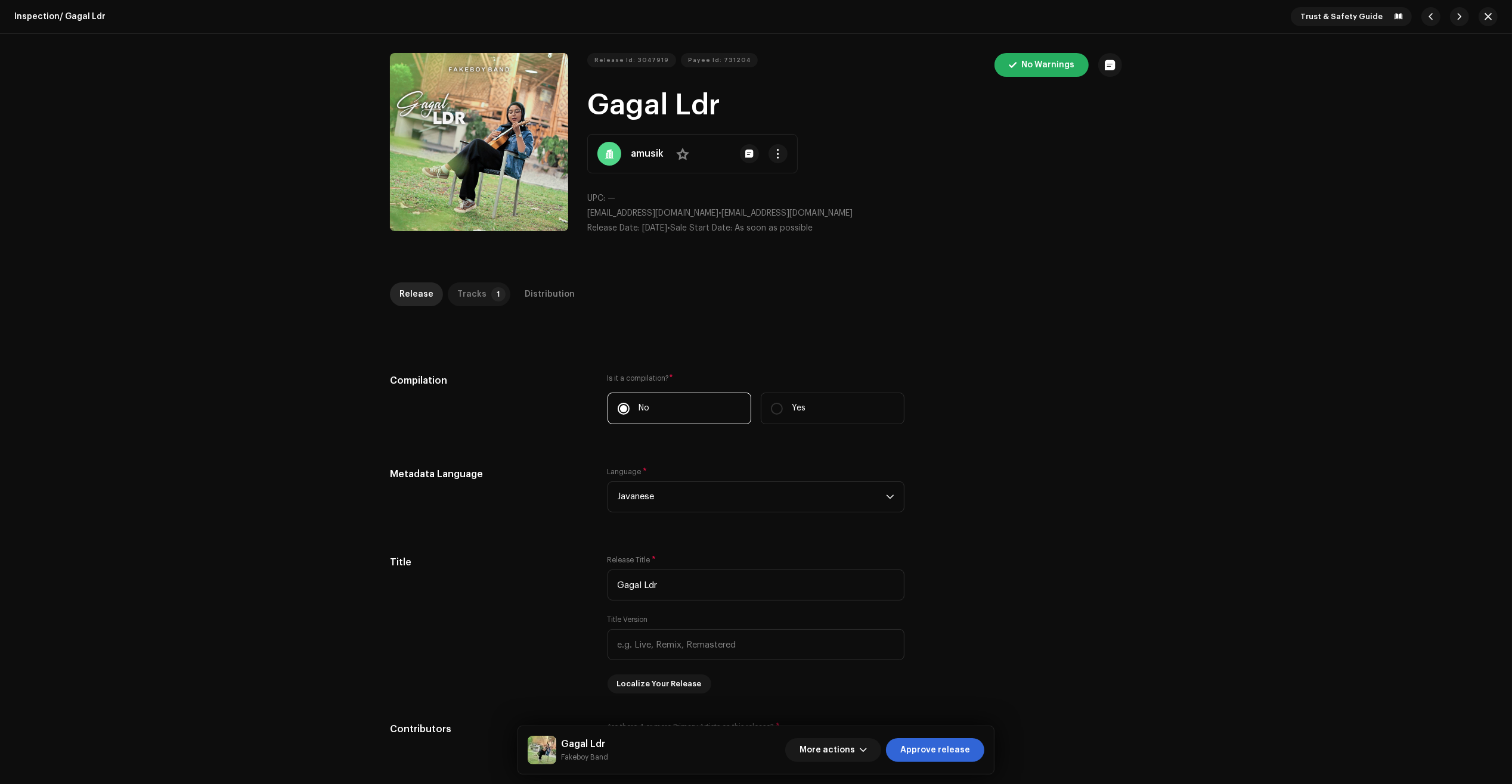
click at [484, 289] on p-tab "Tracks 1" at bounding box center [479, 294] width 63 height 24
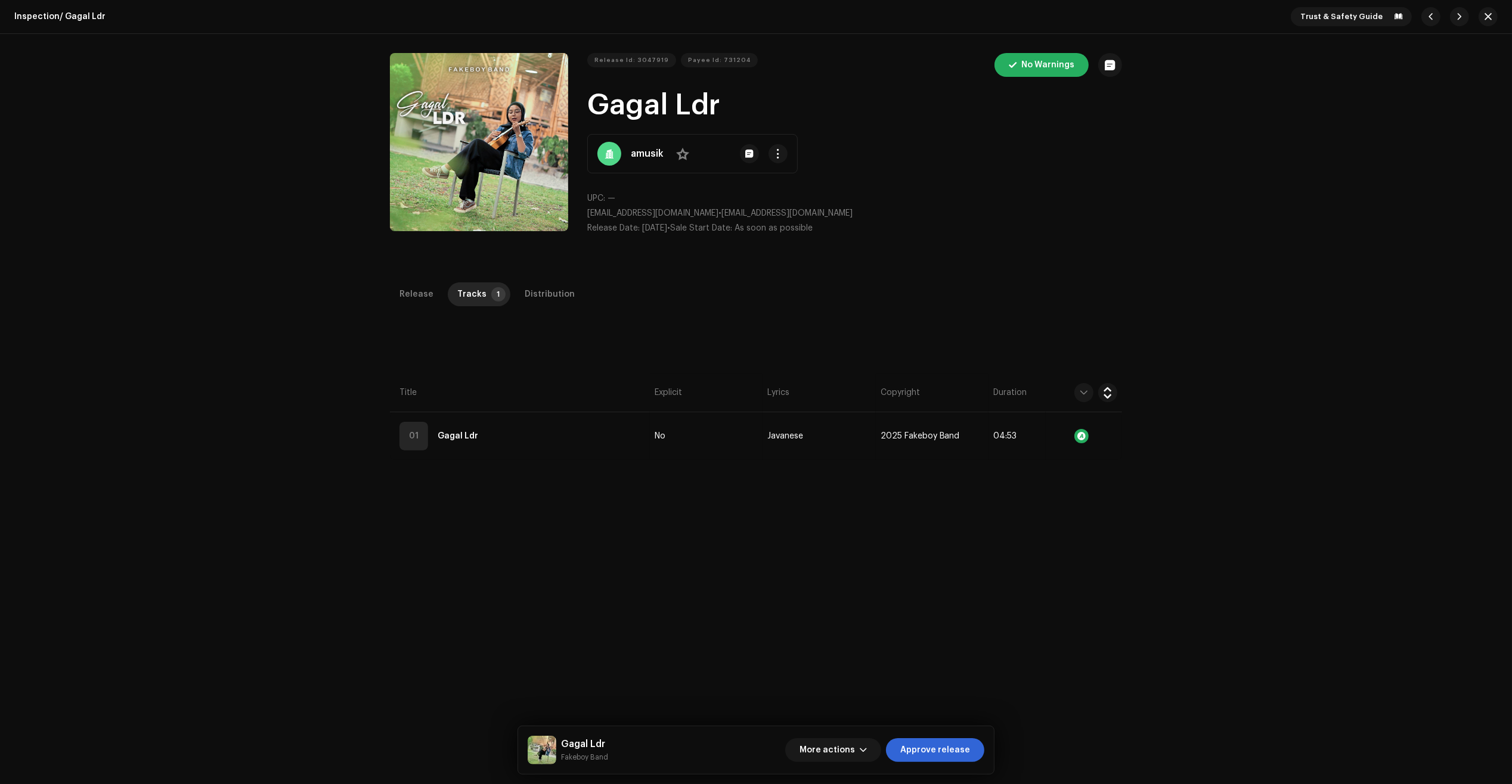
click at [612, 399] on th "Title" at bounding box center [520, 393] width 260 height 39
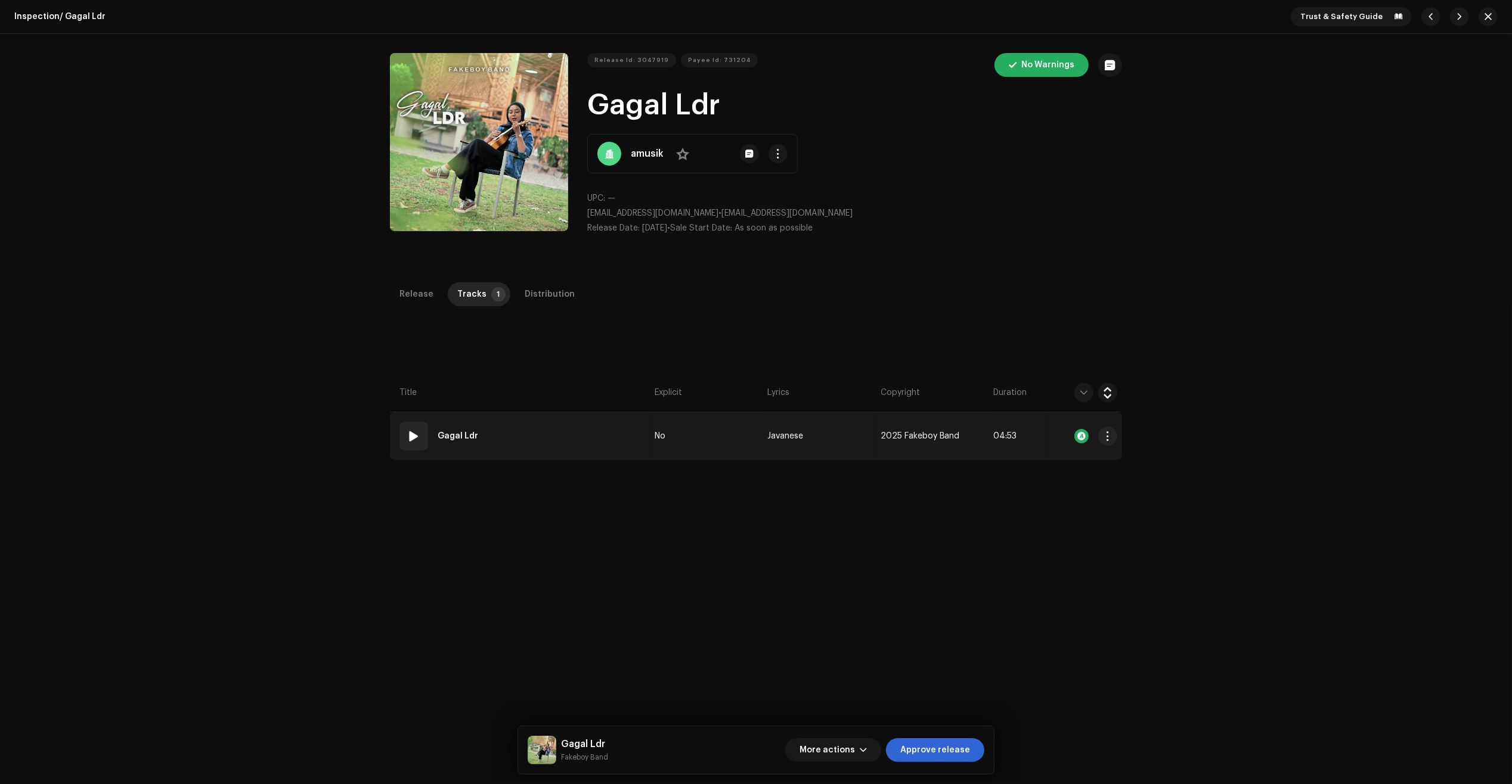
click at [585, 436] on td "01 Gagal Ldr" at bounding box center [520, 436] width 260 height 48
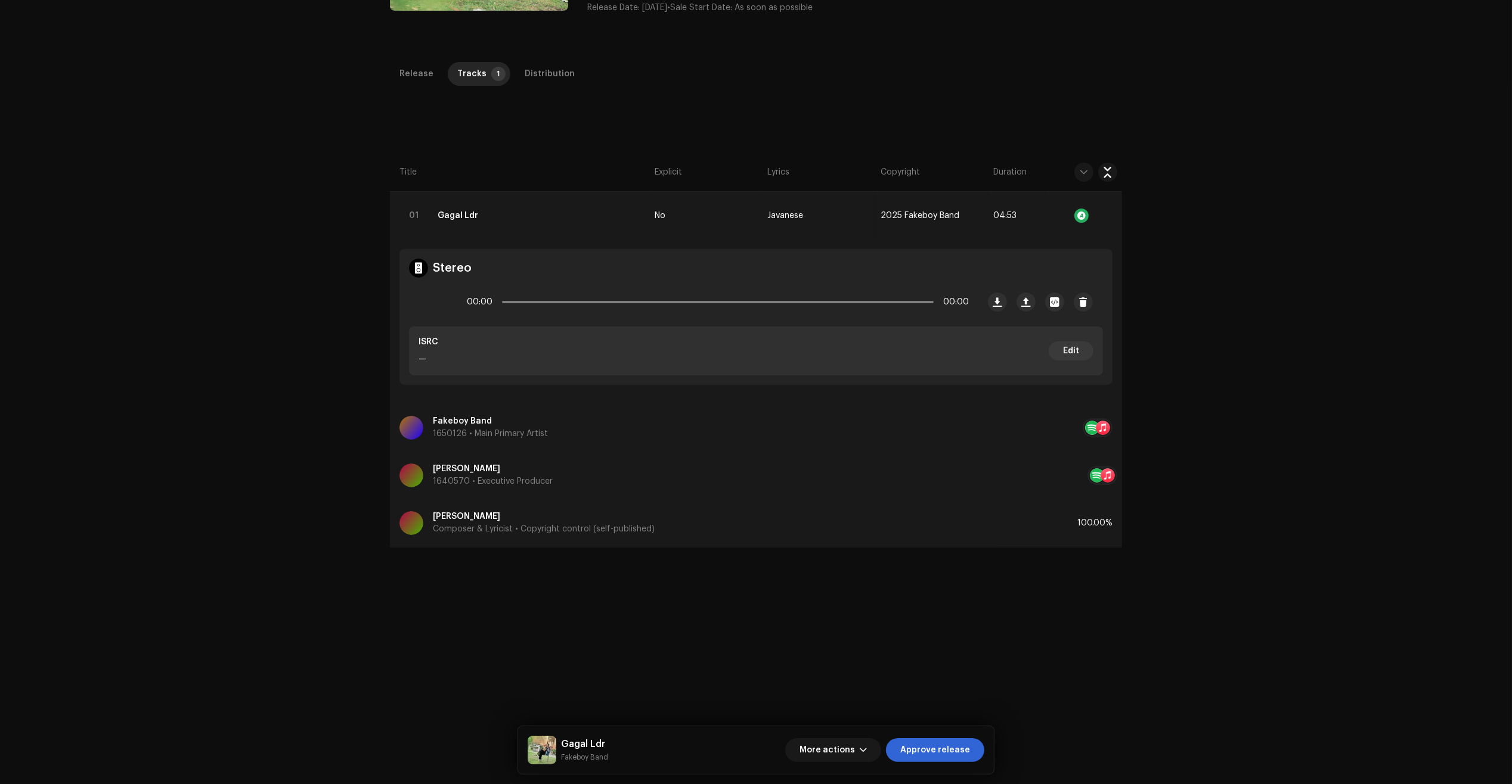
scroll to position [223, 0]
click at [956, 759] on span "Approve release" at bounding box center [935, 750] width 70 height 24
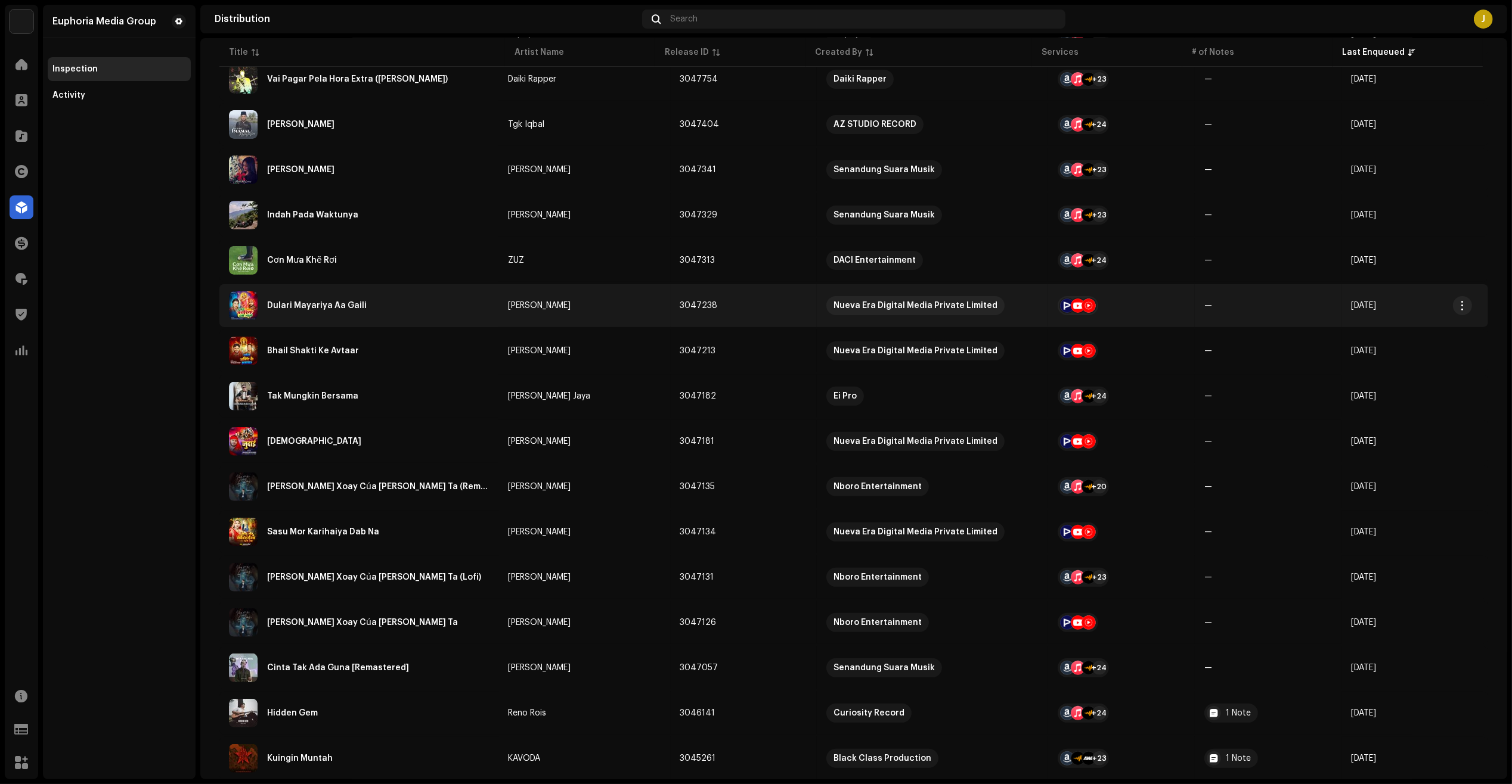
scroll to position [447, 0]
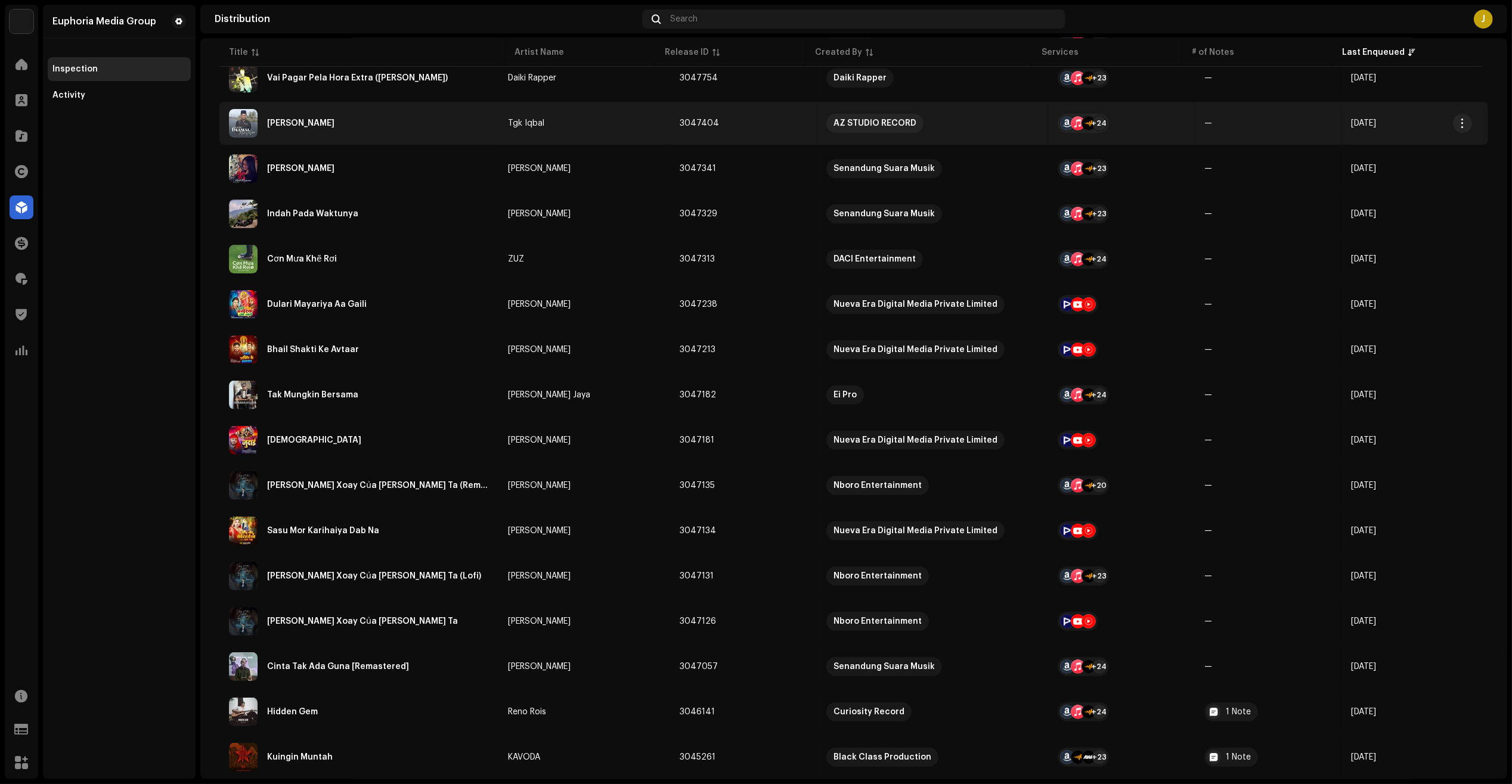
drag, startPoint x: 431, startPoint y: 125, endPoint x: 774, endPoint y: 10, distance: 361.8
click at [431, 126] on div "[PERSON_NAME]" at bounding box center [359, 123] width 260 height 28
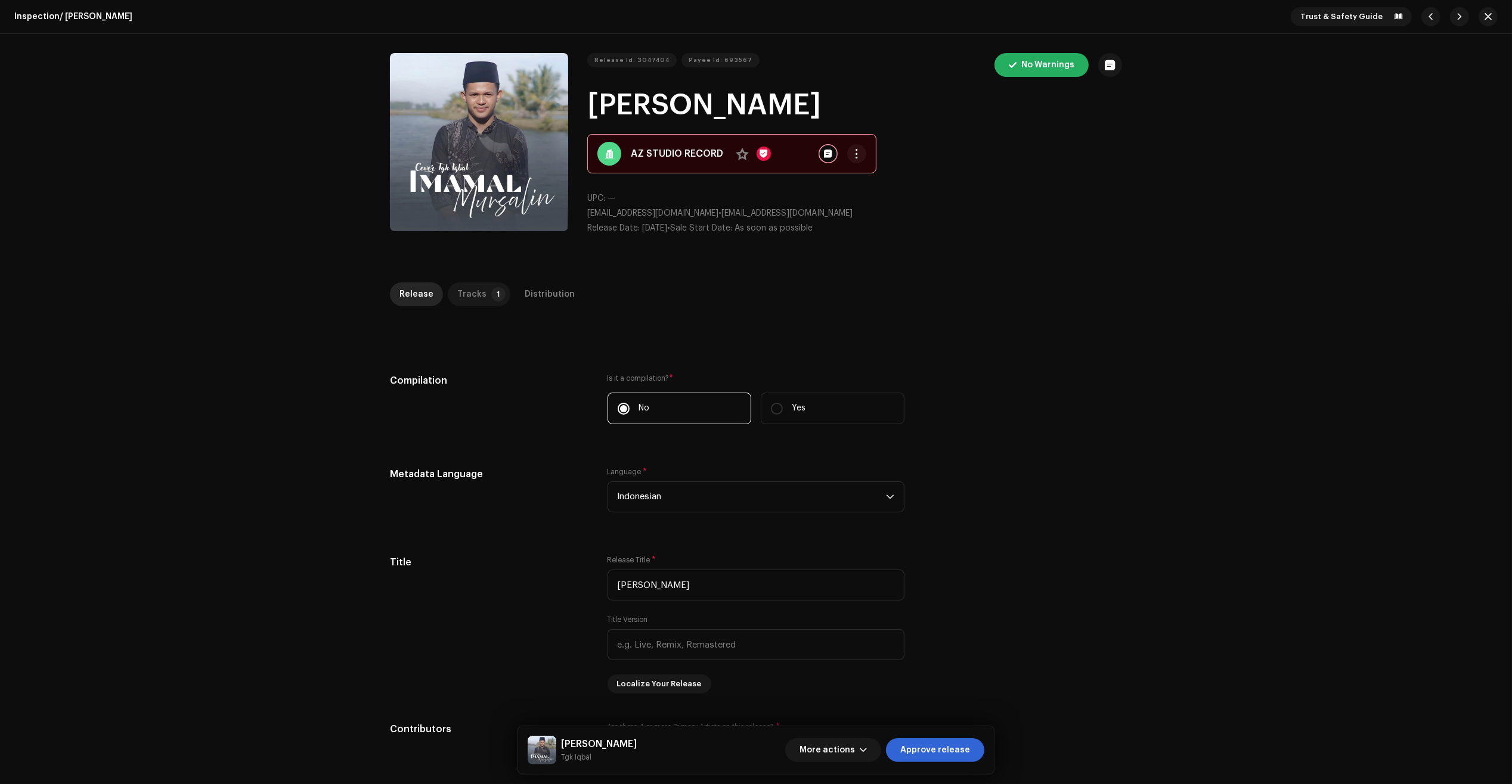
click at [464, 298] on div "Tracks" at bounding box center [471, 294] width 29 height 24
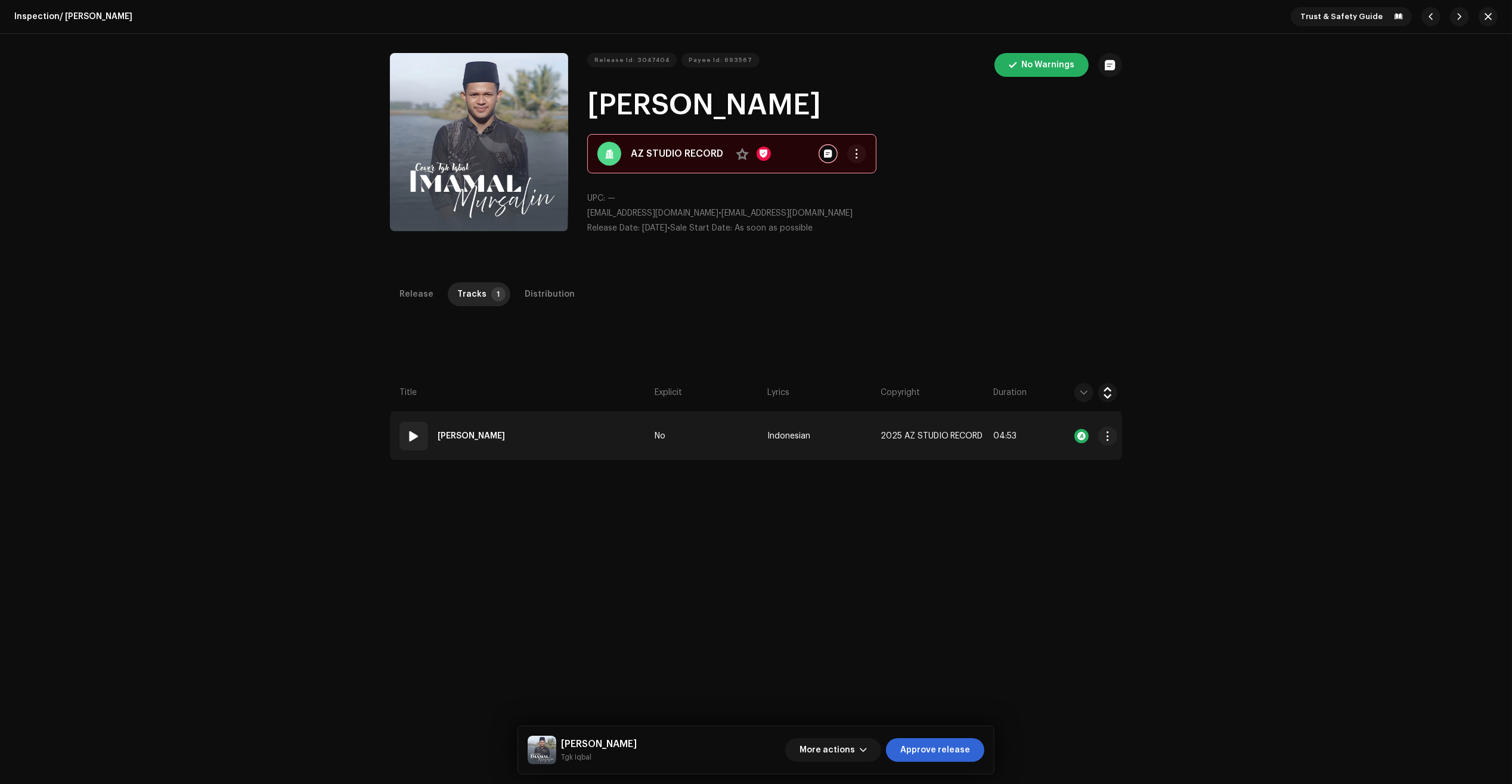
click at [576, 429] on td "01 Imamal Mursalin" at bounding box center [520, 436] width 260 height 48
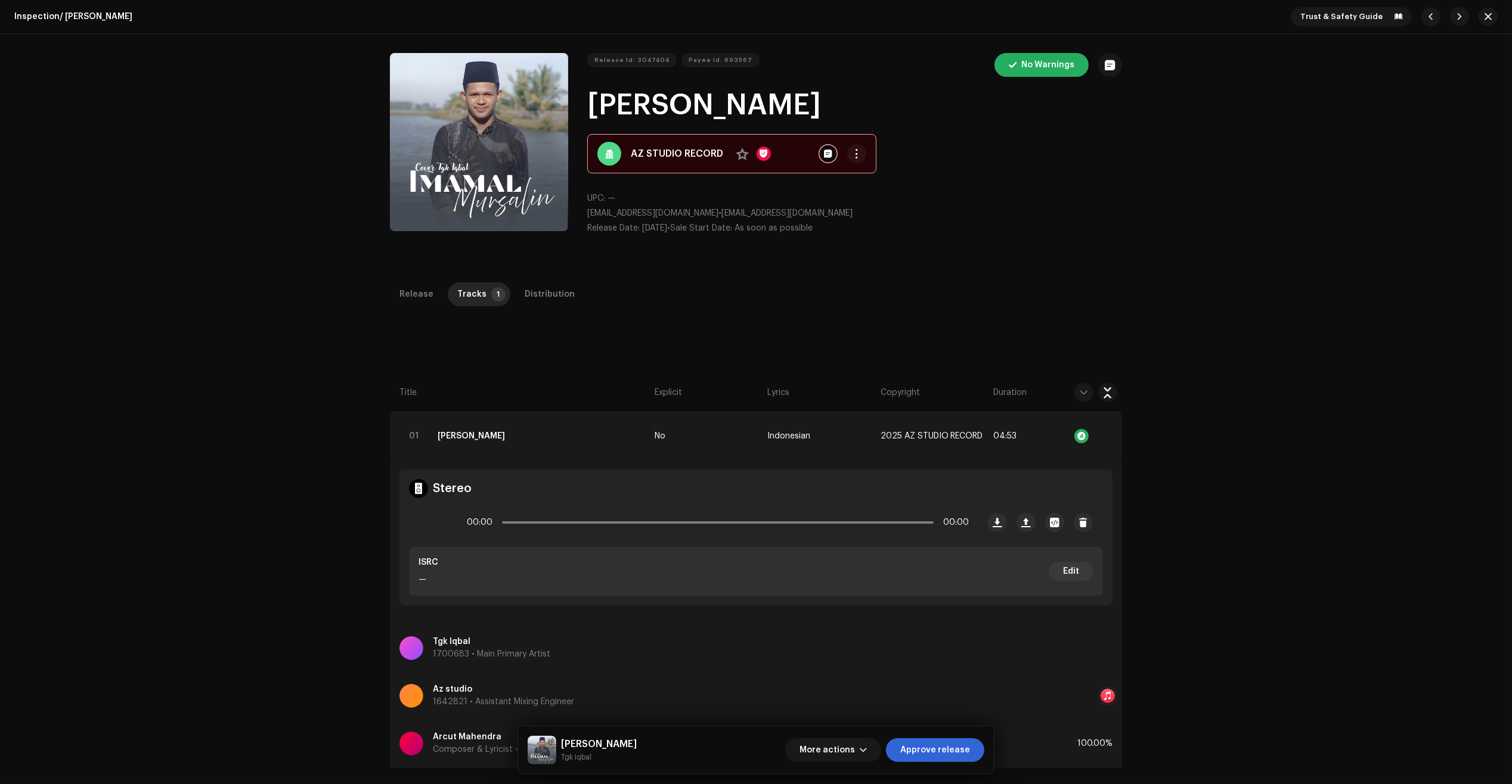
scroll to position [149, 0]
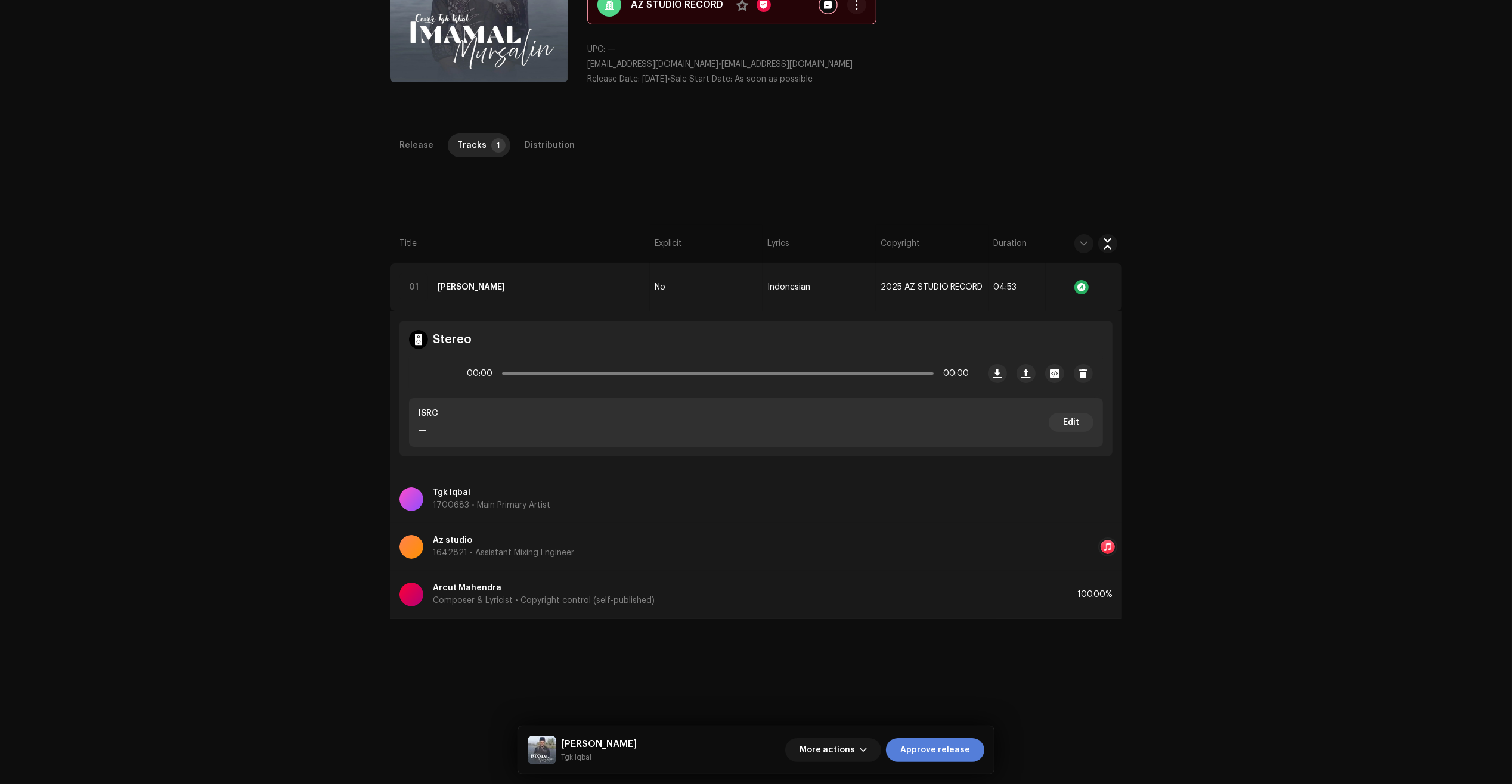
click at [924, 745] on span "Approve release" at bounding box center [935, 750] width 70 height 24
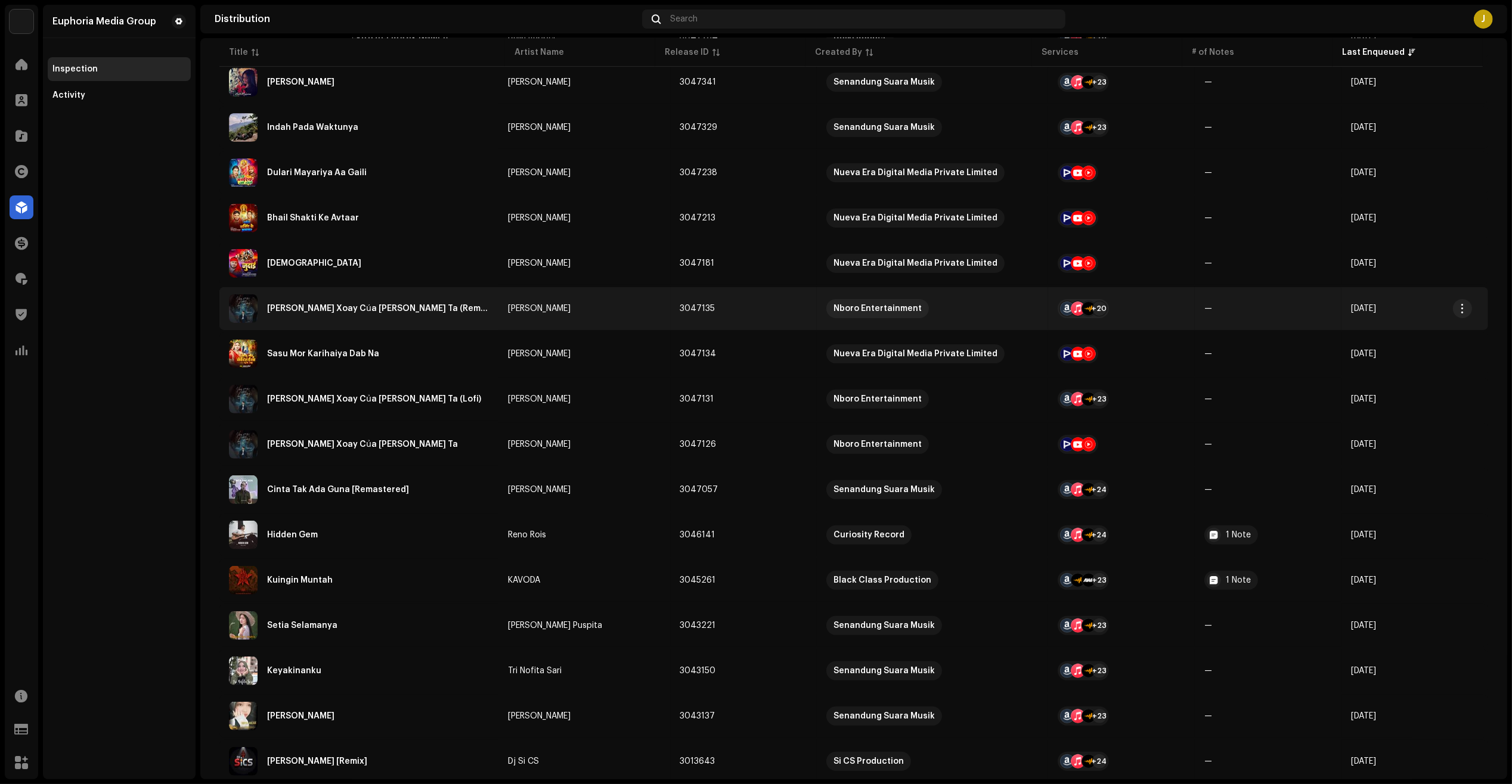
scroll to position [447, 0]
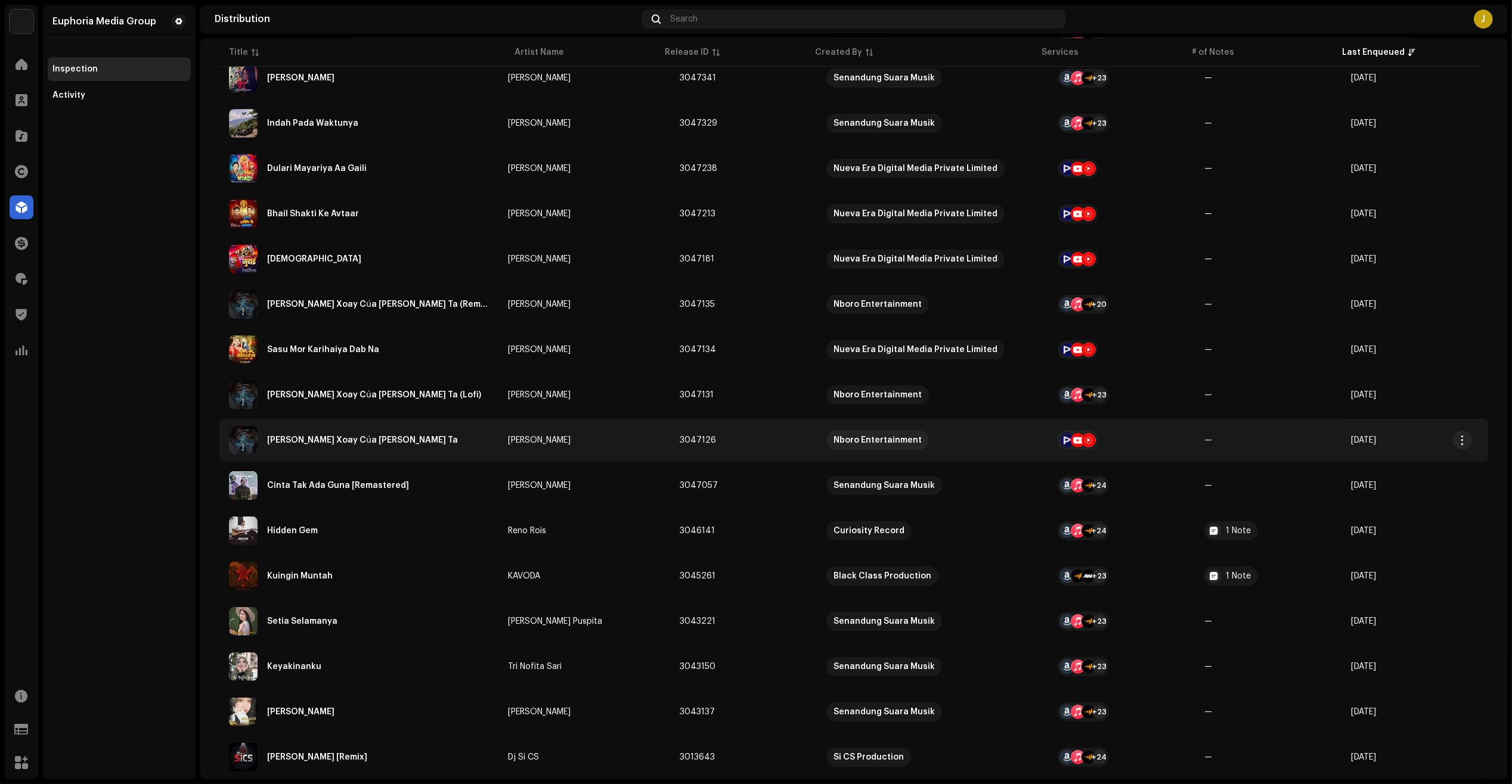
click at [391, 439] on div "[PERSON_NAME] Xoay Của [PERSON_NAME] Ta" at bounding box center [359, 440] width 260 height 28
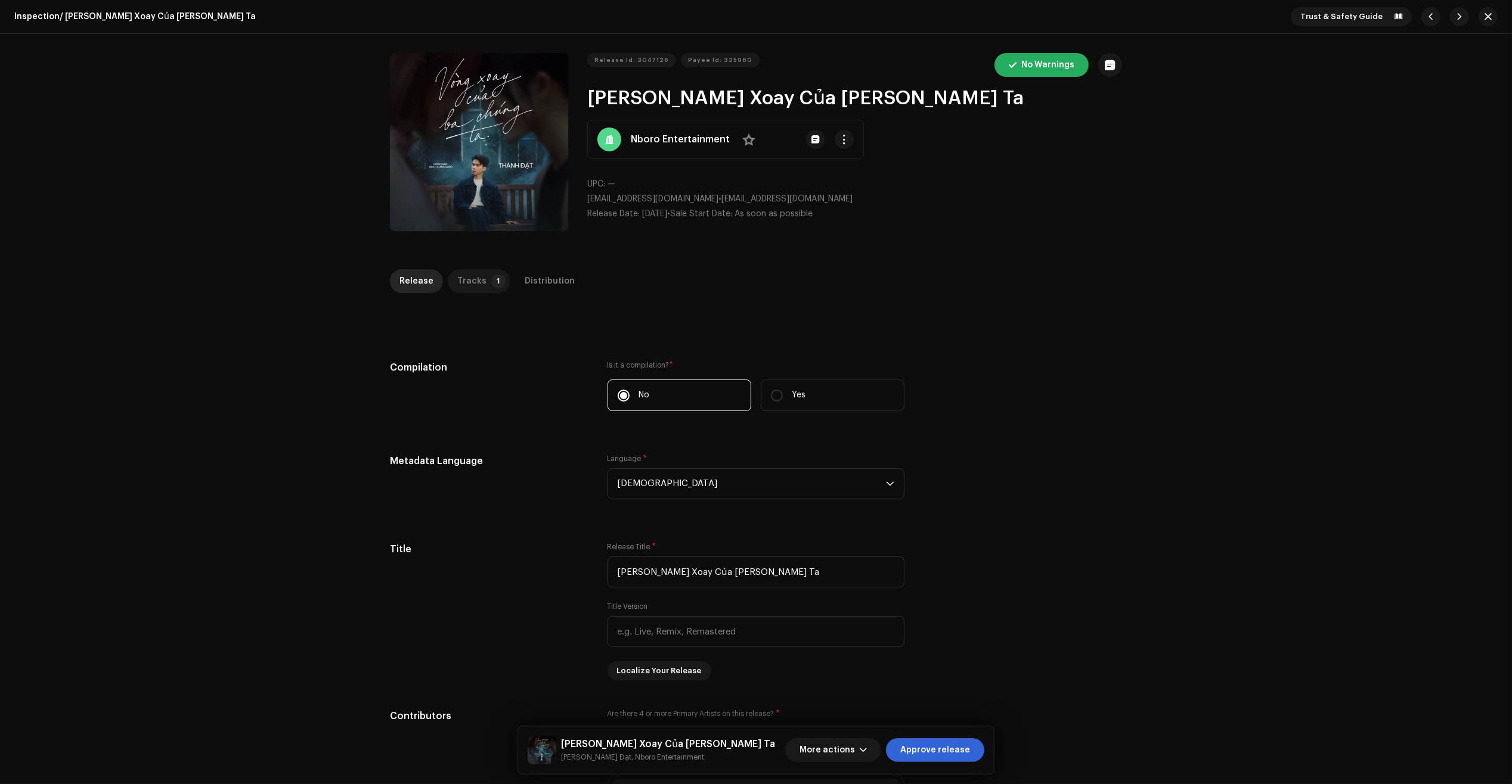
click at [471, 280] on div "Tracks" at bounding box center [471, 281] width 29 height 24
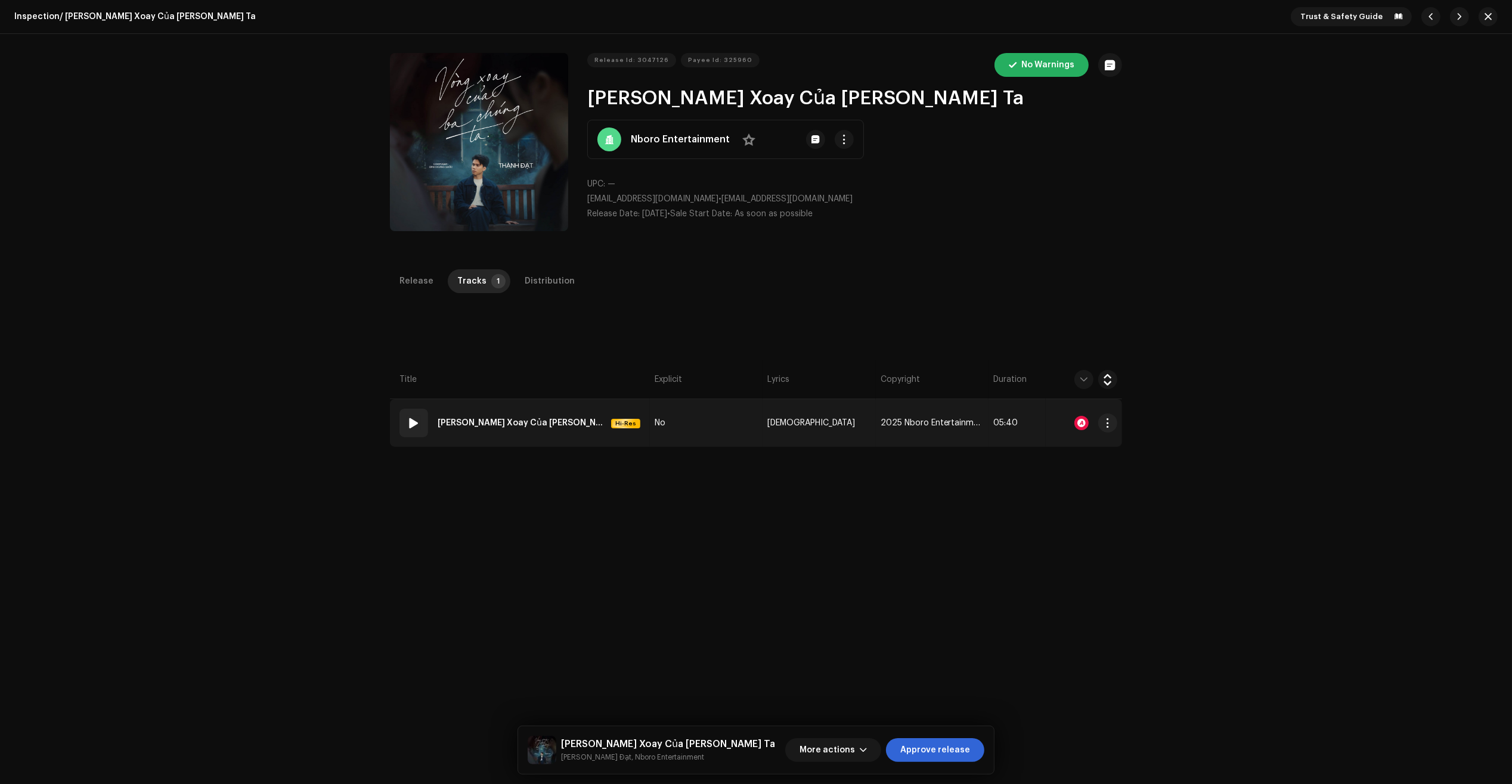
click at [615, 428] on td "01 Vòng Xoay Của Ba Chúng Ta Hi-Res" at bounding box center [520, 423] width 260 height 48
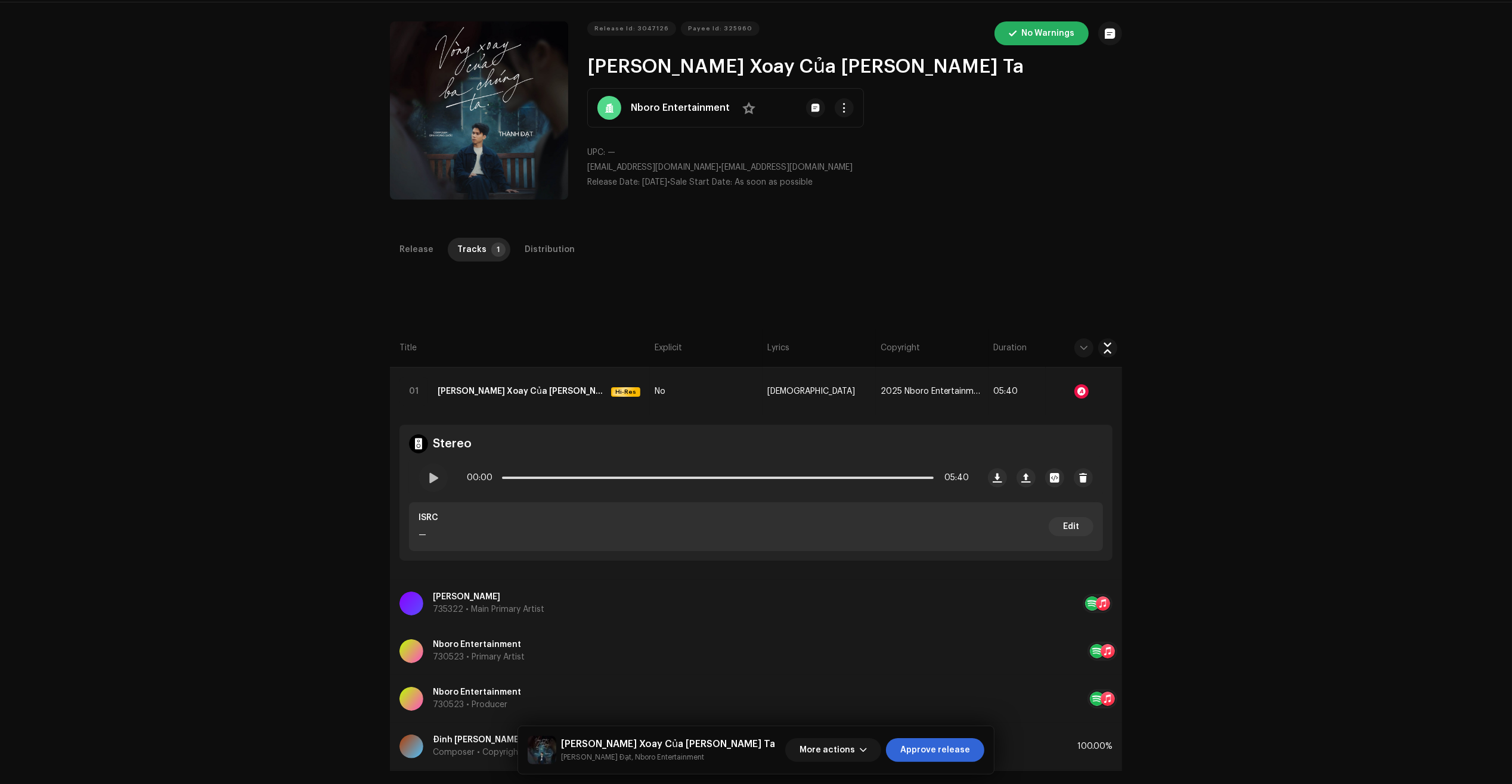
scroll to position [75, 0]
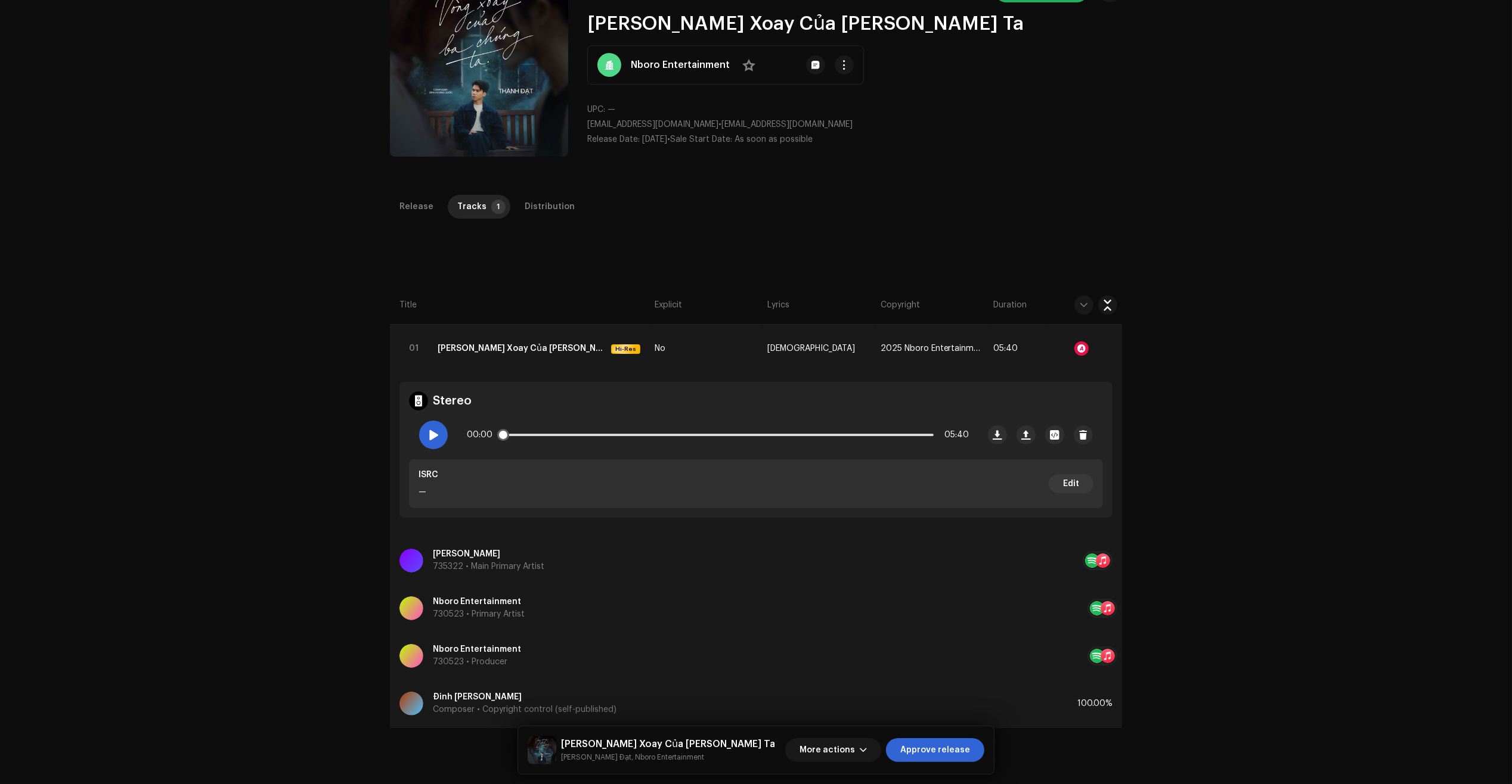
click at [431, 430] on span at bounding box center [434, 435] width 10 height 10
drag, startPoint x: 504, startPoint y: 432, endPoint x: 534, endPoint y: 430, distance: 30.1
click at [514, 430] on span at bounding box center [508, 435] width 12 height 12
click at [291, 745] on div "Inspection / Vòng Xoay Của Ba Chúng Ta Trust & Safety Guide Release Id: 3047126…" at bounding box center [756, 392] width 1512 height 784
click at [950, 747] on span "Approve release" at bounding box center [935, 750] width 70 height 24
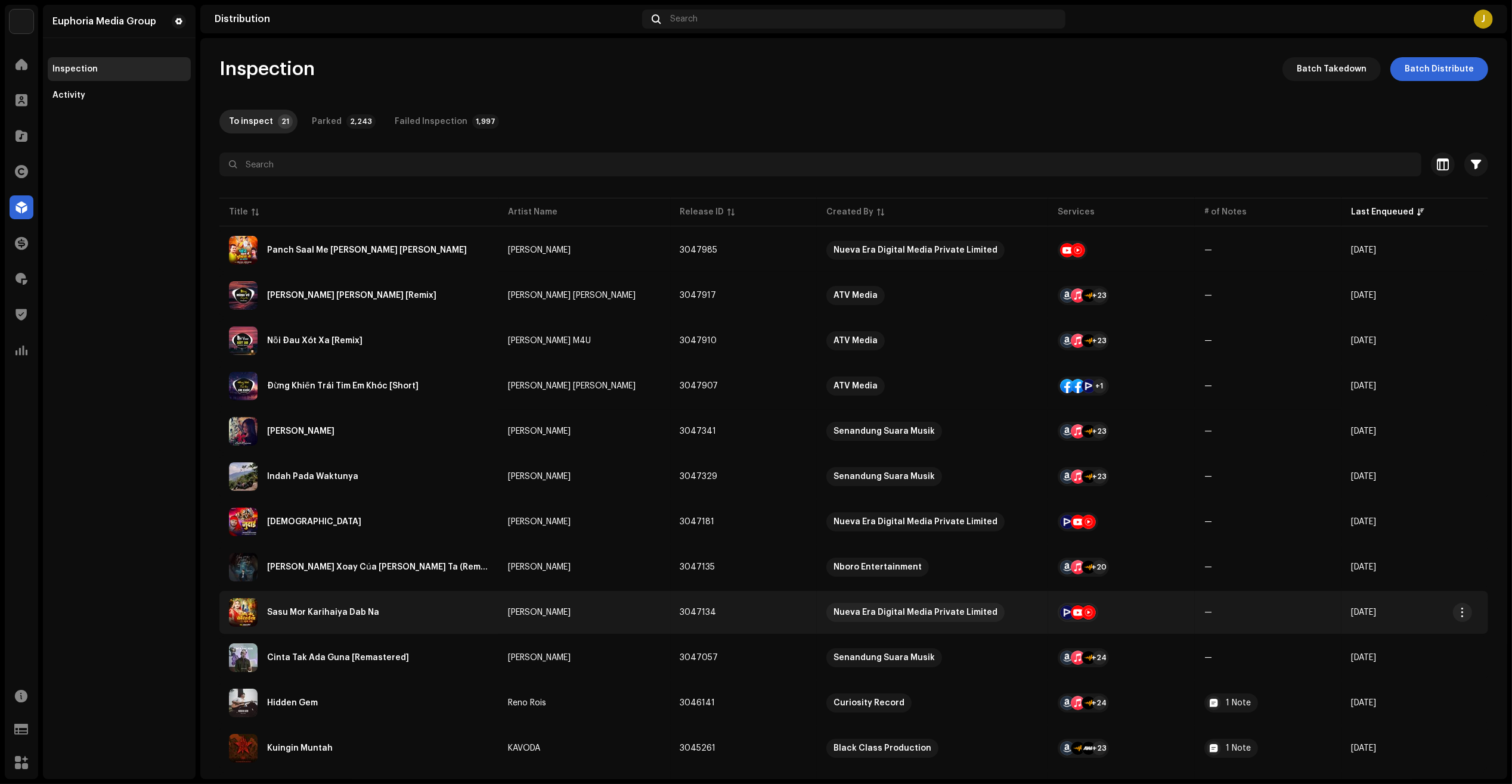
click at [393, 618] on div "Sasu Mor Karihaiya Dab Na" at bounding box center [359, 612] width 260 height 28
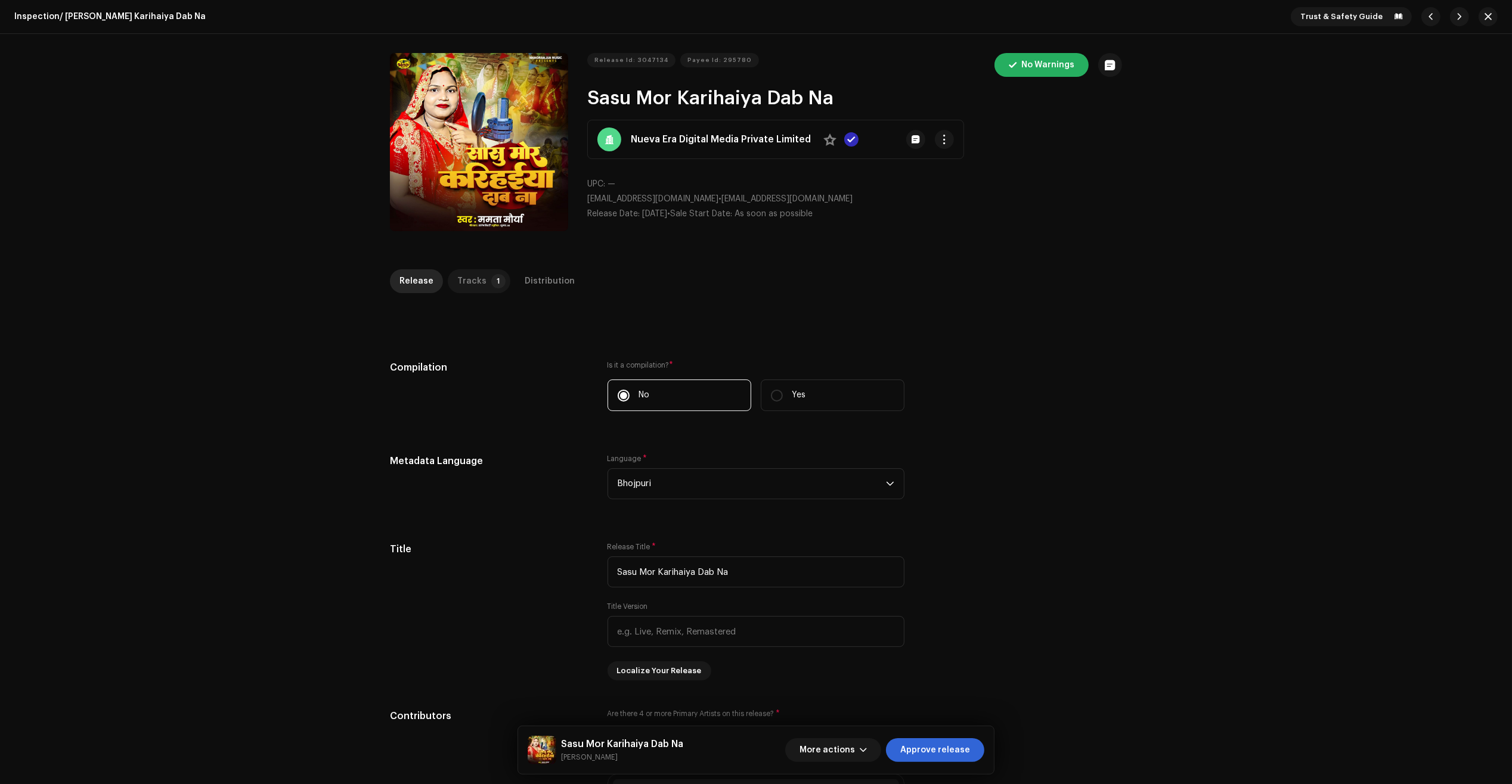
click at [470, 278] on div "Tracks" at bounding box center [471, 281] width 29 height 24
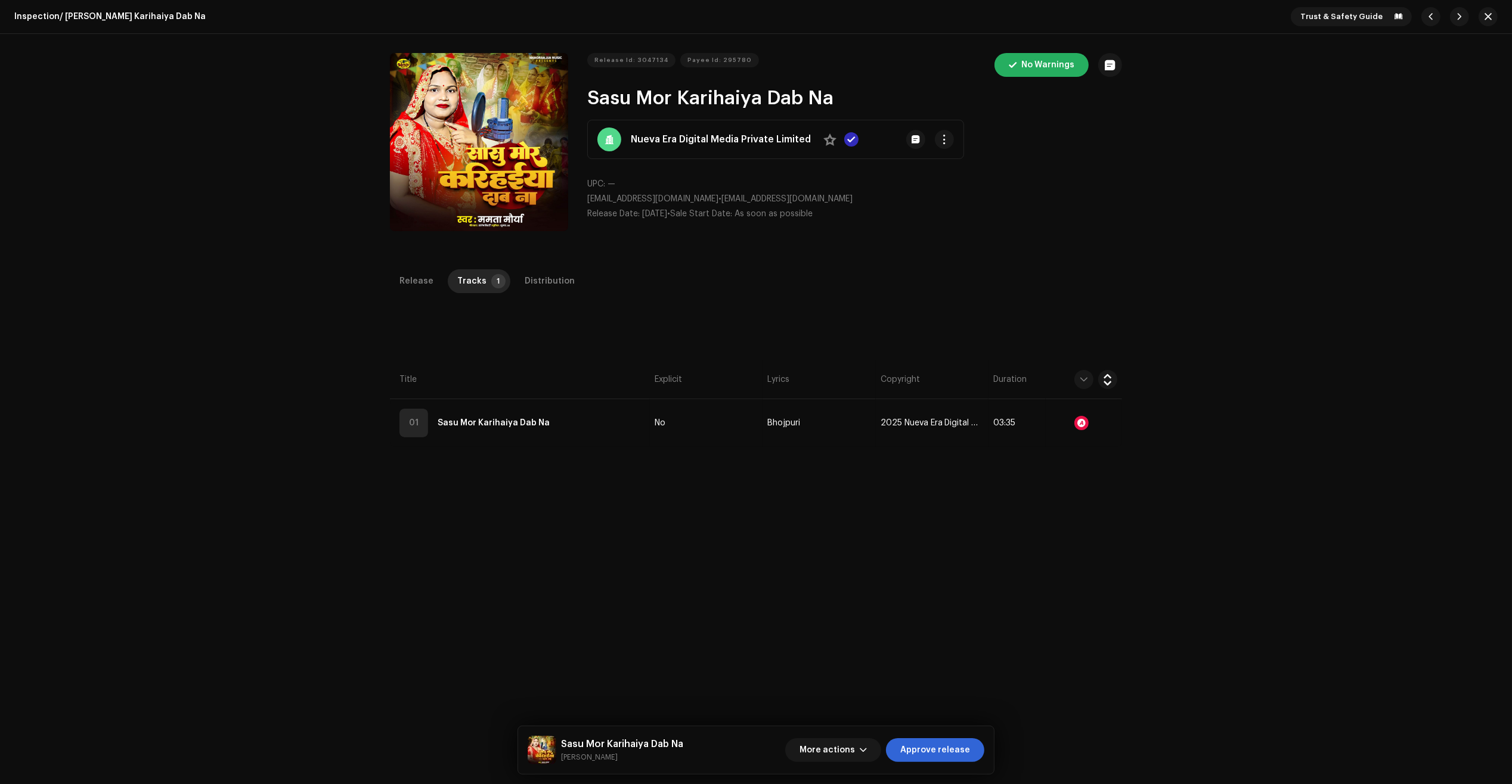
click at [586, 397] on th "Title" at bounding box center [520, 380] width 260 height 39
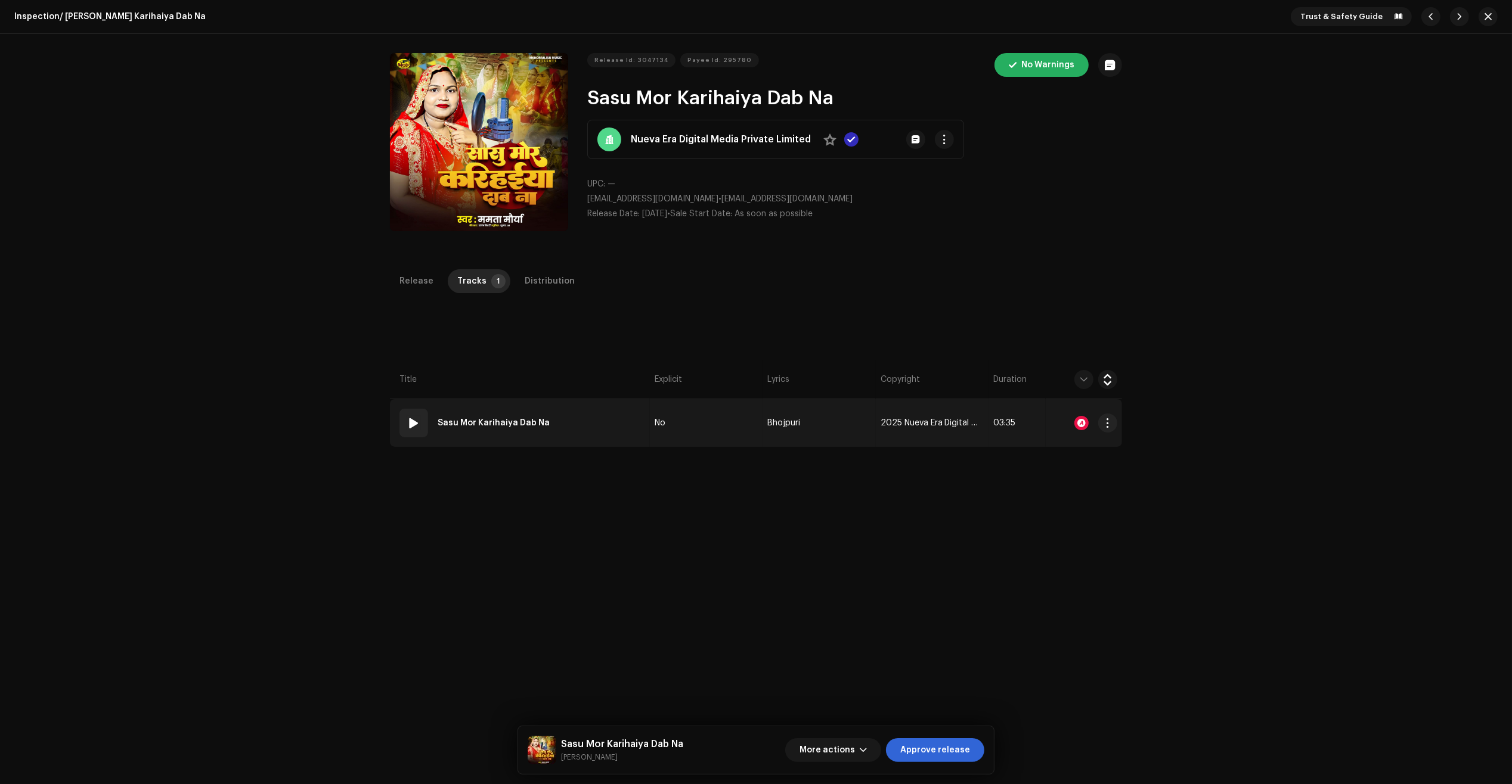
click at [601, 412] on td "01 Sasu Mor Karihaiya Dab Na" at bounding box center [520, 423] width 260 height 48
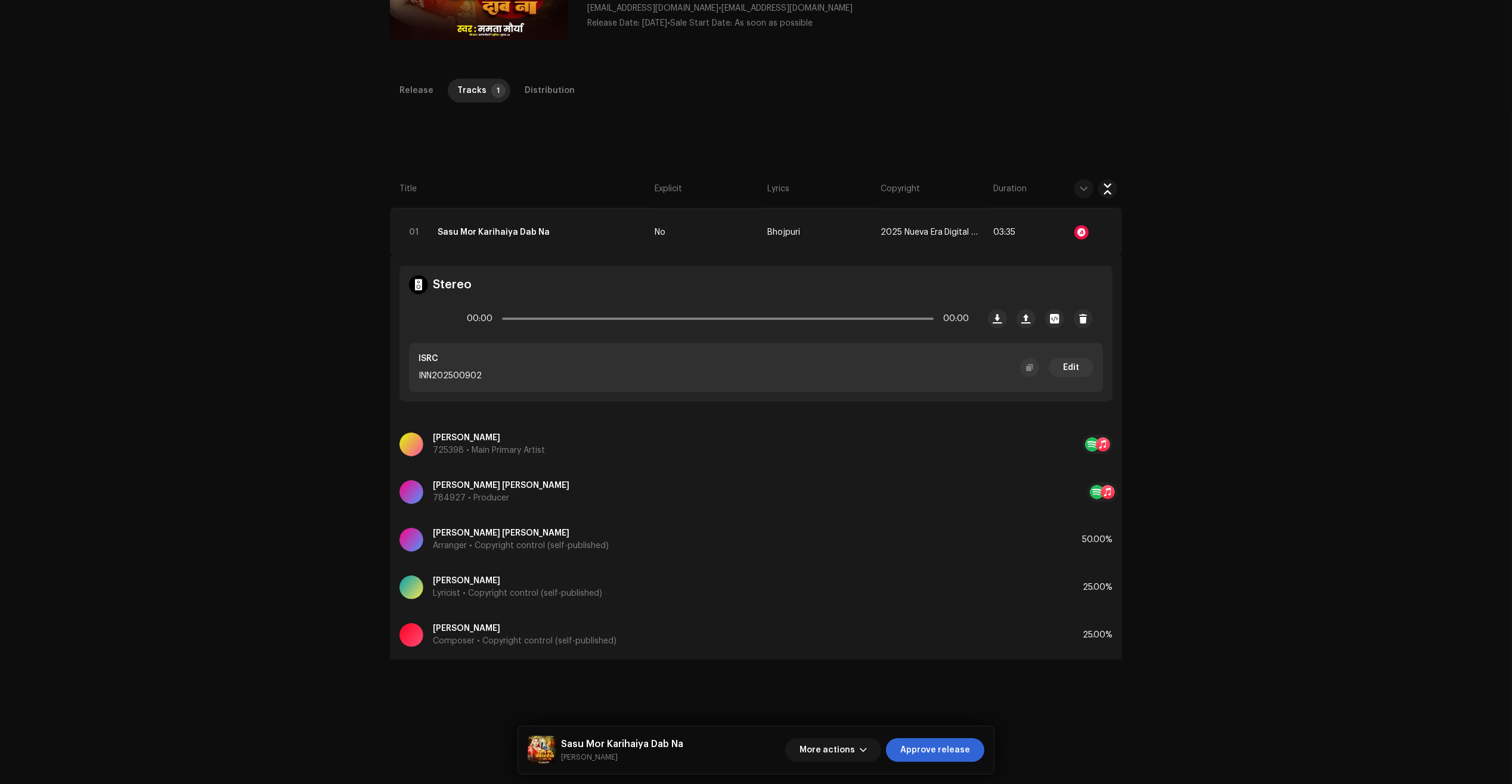
scroll to position [223, 0]
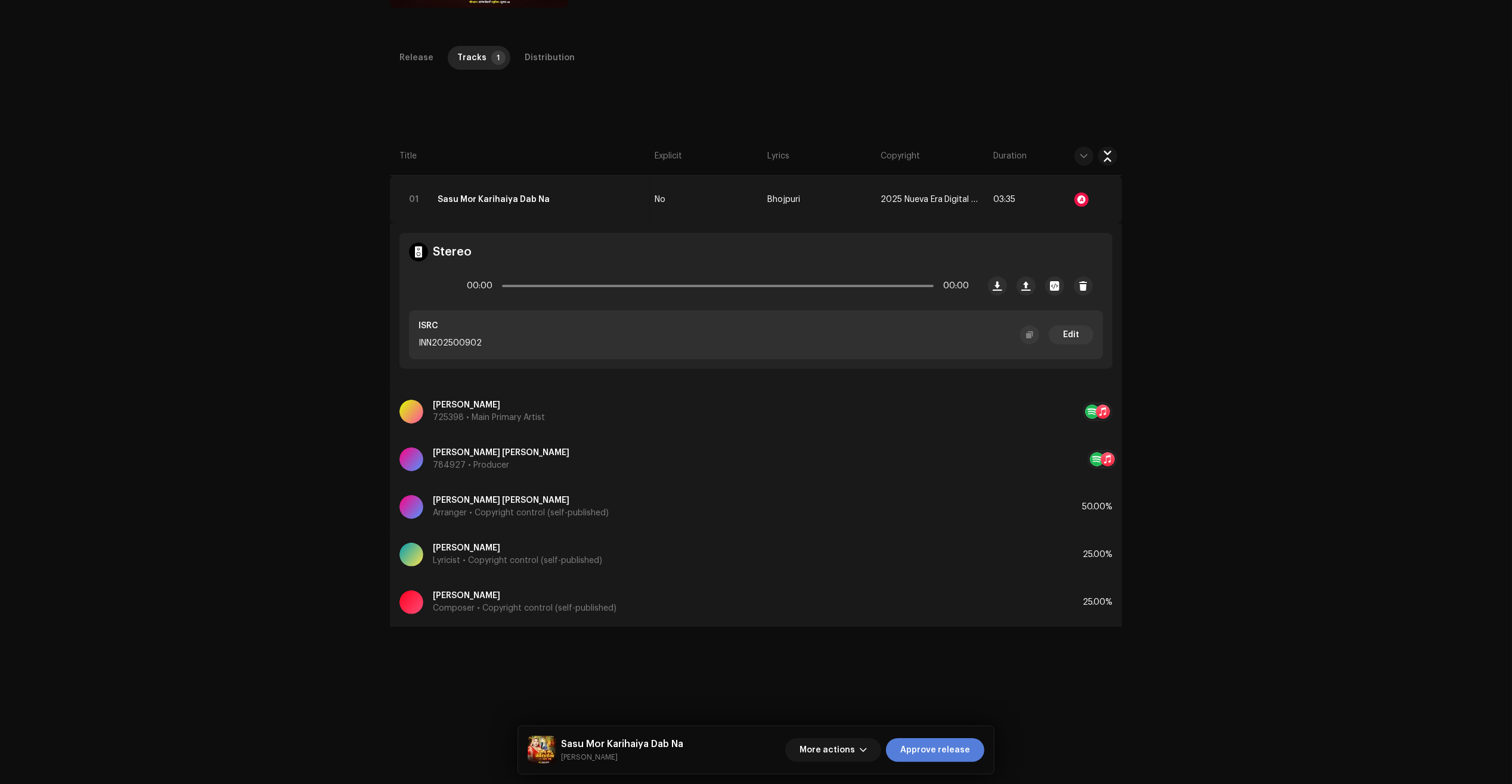
click at [933, 754] on span "Approve release" at bounding box center [935, 750] width 70 height 24
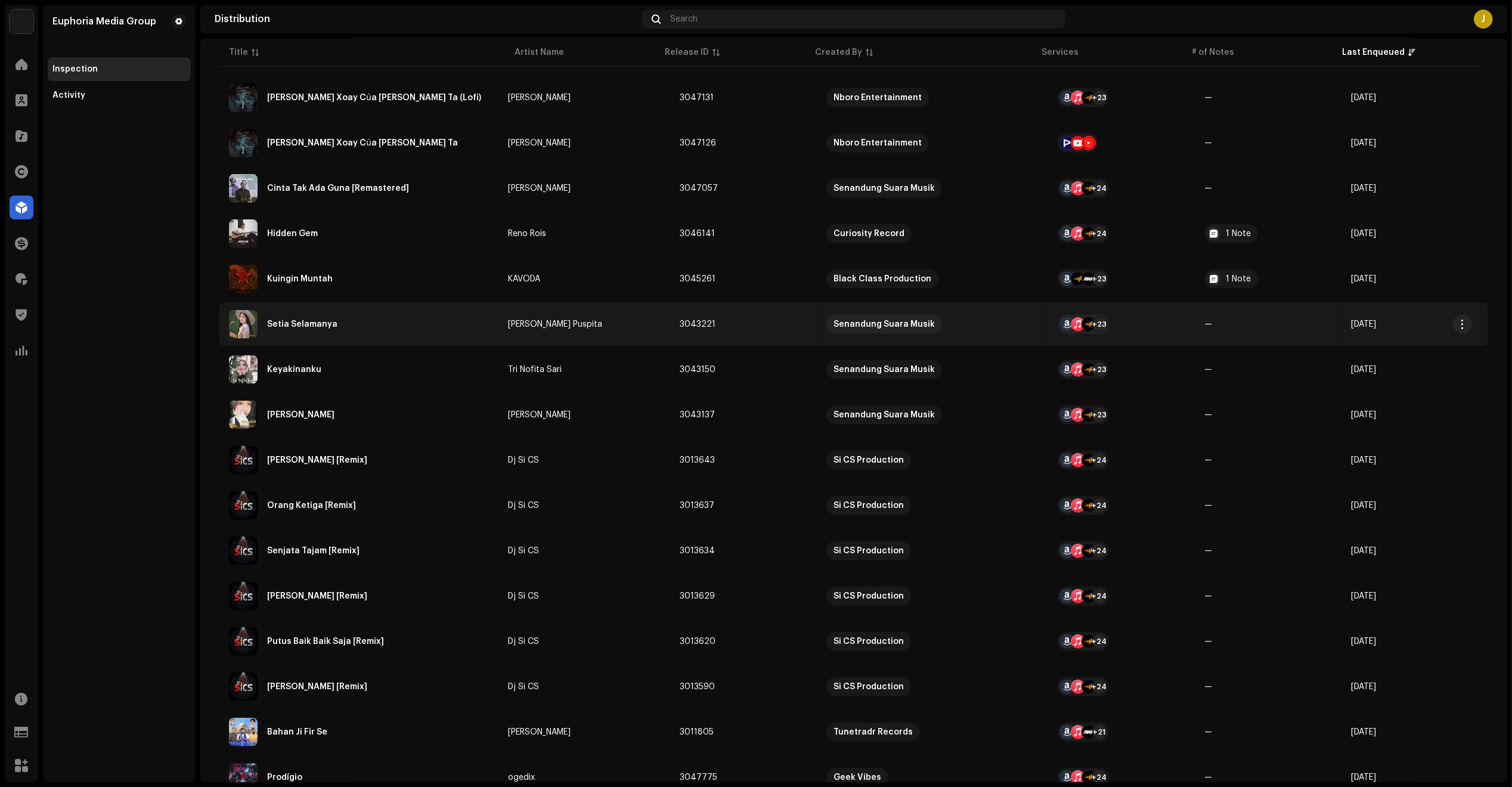
scroll to position [1555, 0]
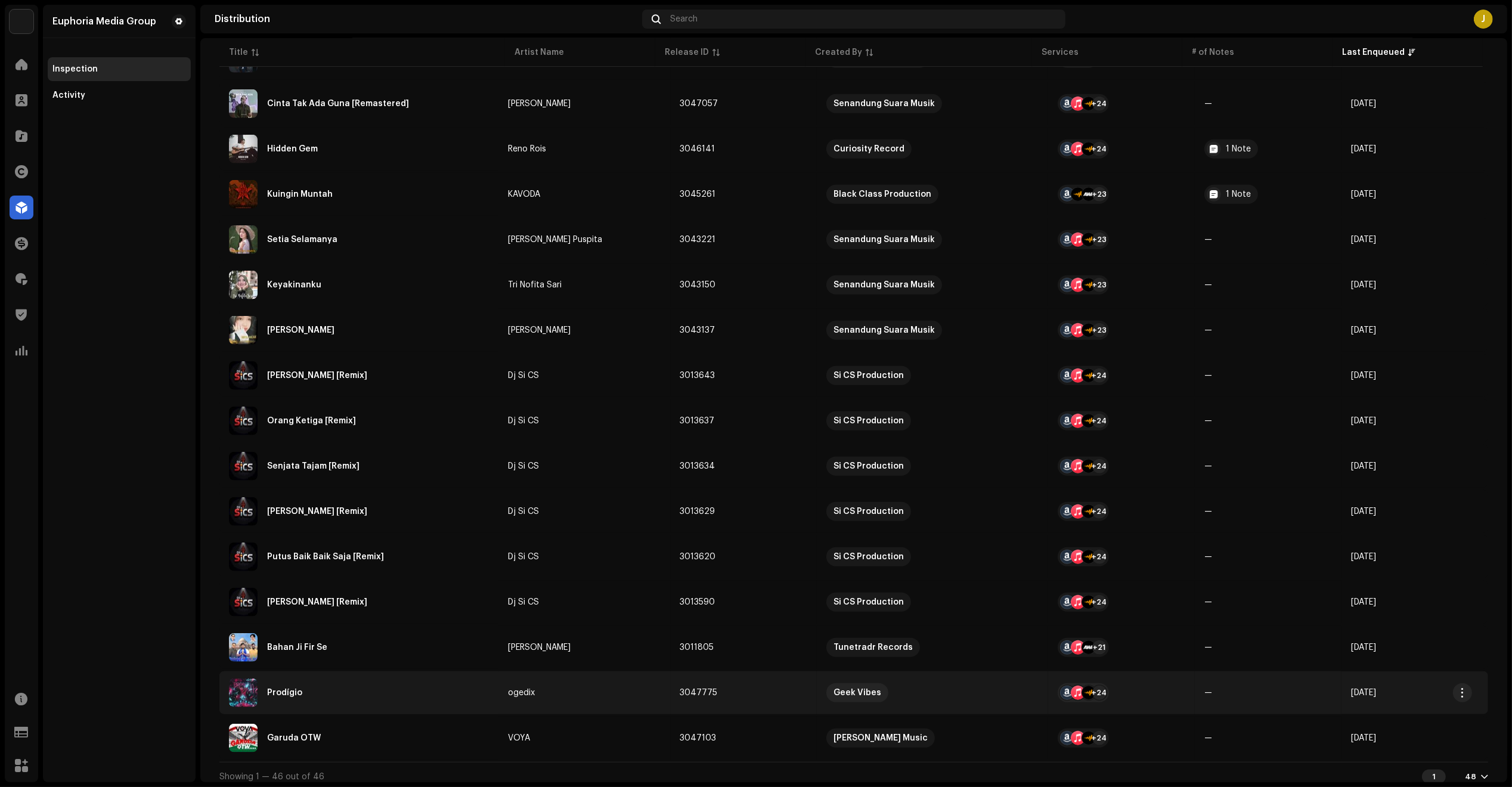
click at [345, 681] on div "Prodígio" at bounding box center [359, 693] width 260 height 28
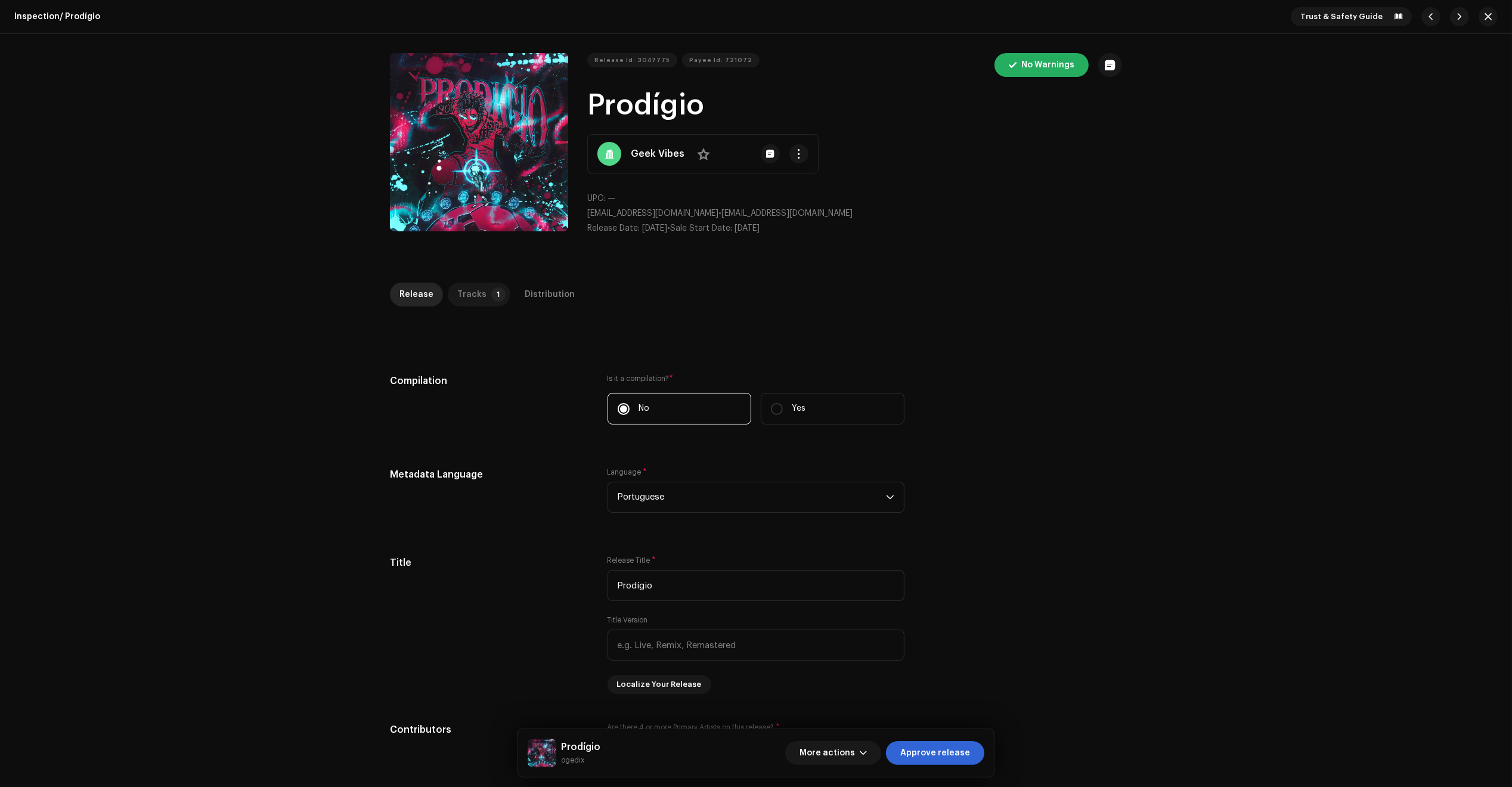
drag, startPoint x: 478, startPoint y: 272, endPoint x: 469, endPoint y: 288, distance: 18.4
click at [476, 273] on div "Inspection / Prodígio Trust & Safety Guide Release Id: 3047775 Payee Id: 721072…" at bounding box center [756, 394] width 1512 height 787
click at [469, 293] on div "Tracks" at bounding box center [471, 295] width 29 height 24
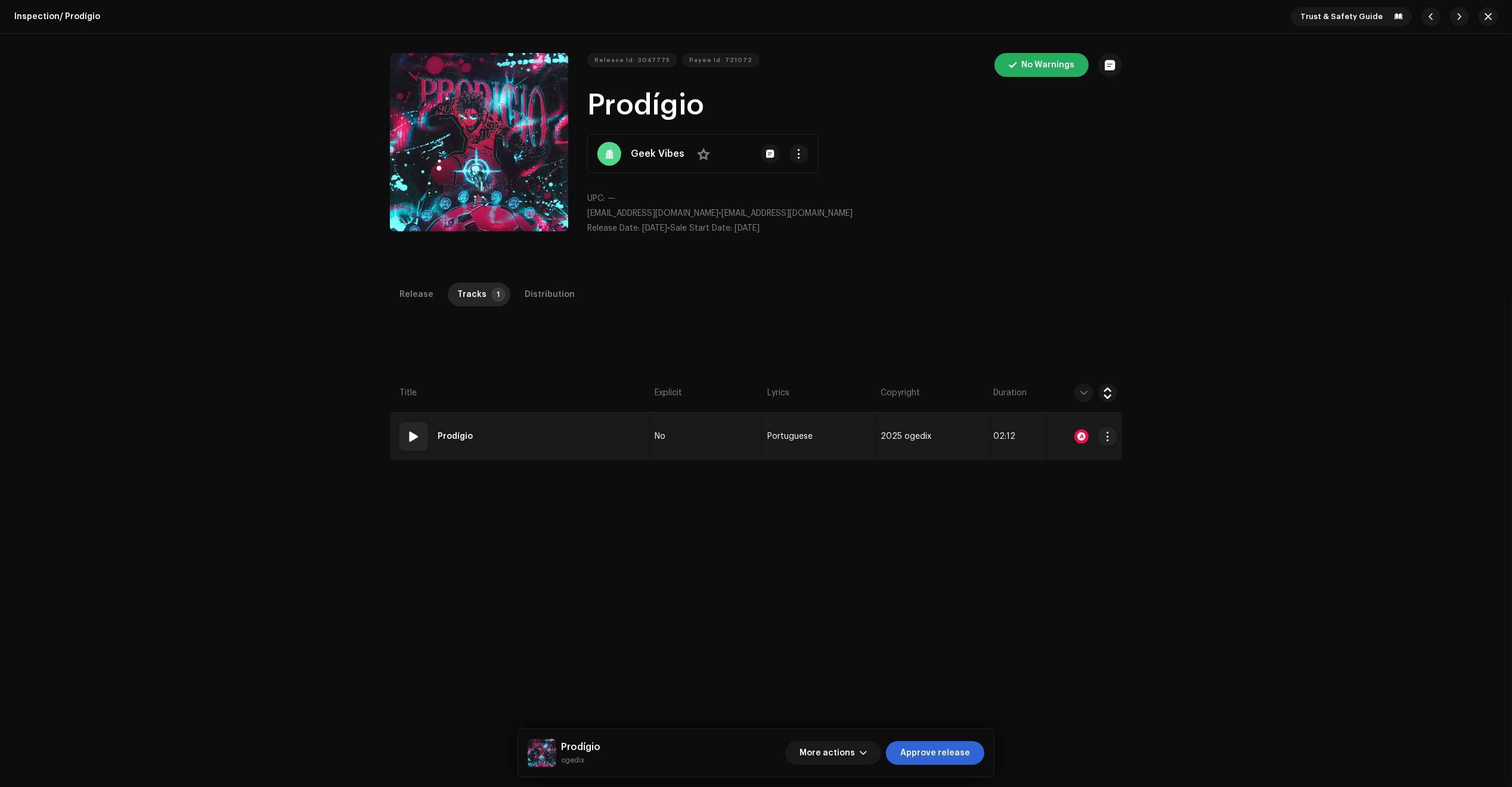
click at [624, 438] on td "01 Prodígio" at bounding box center [520, 437] width 260 height 48
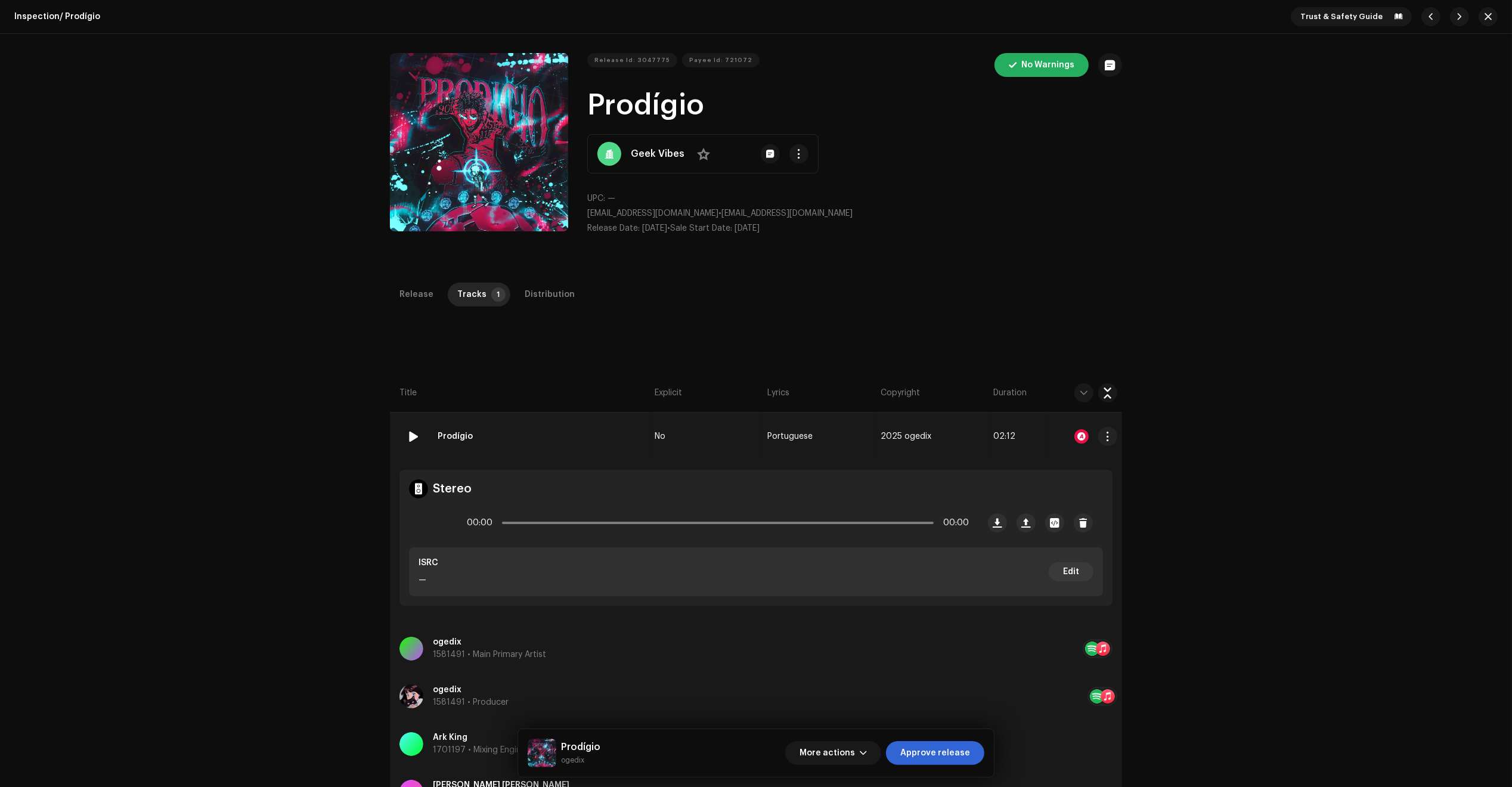
click at [1077, 434] on div at bounding box center [1081, 436] width 14 height 14
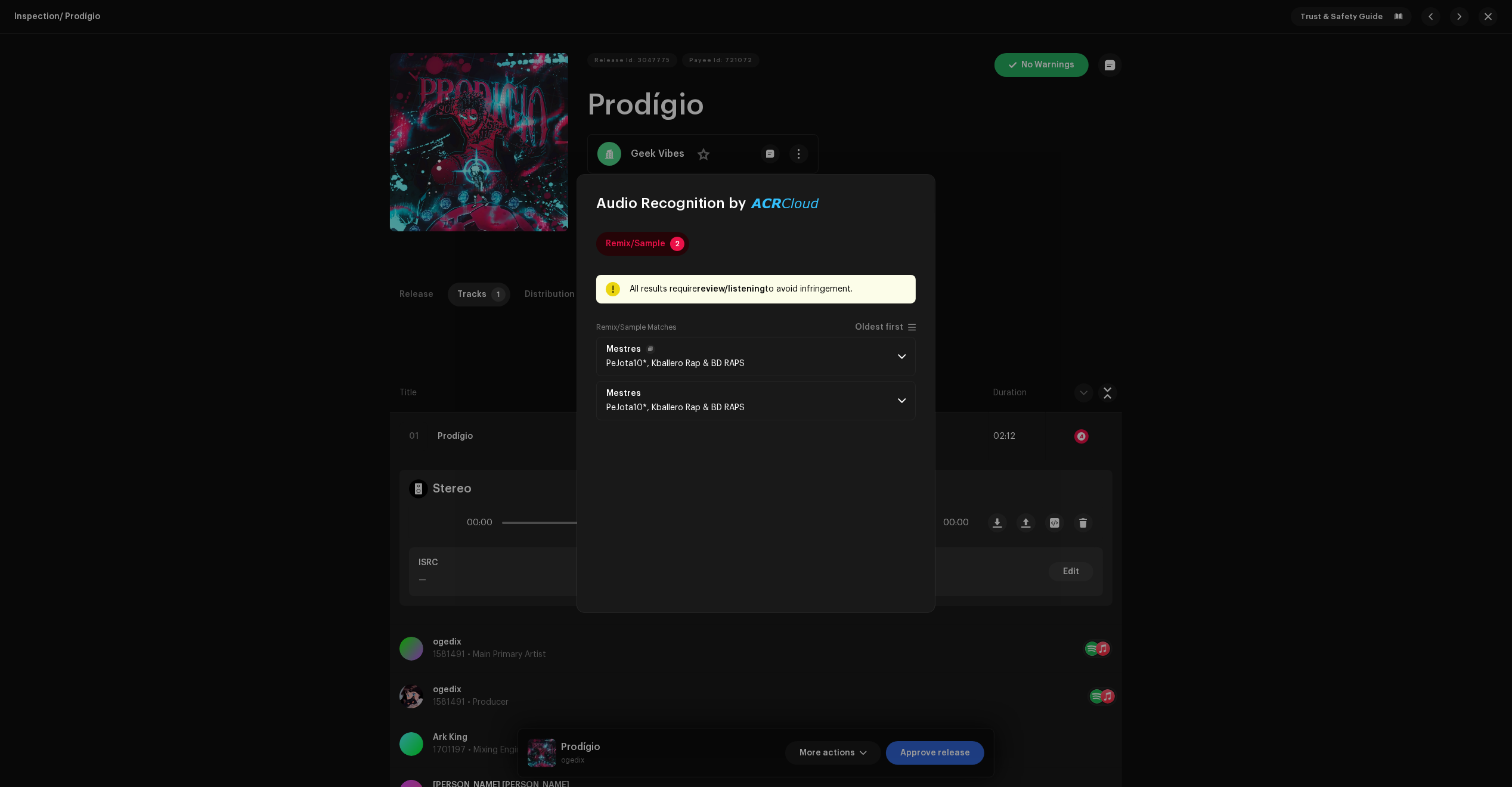
click at [743, 363] on p-accordion-header "Mestres PeJota10*, Kballero Rap & BD RAPS" at bounding box center [755, 356] width 319 height 40
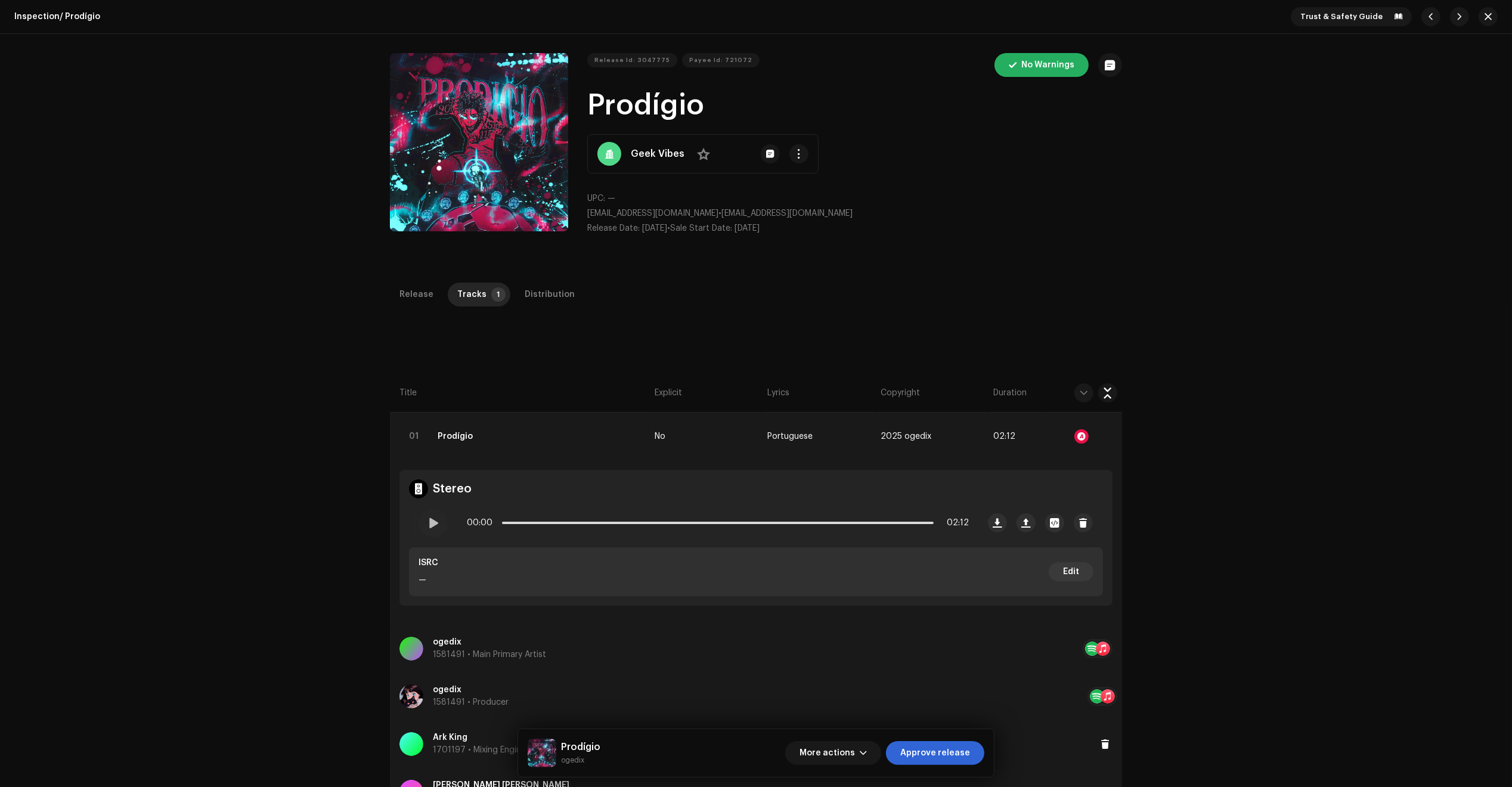
drag, startPoint x: 1139, startPoint y: 756, endPoint x: 1116, endPoint y: 746, distance: 25.1
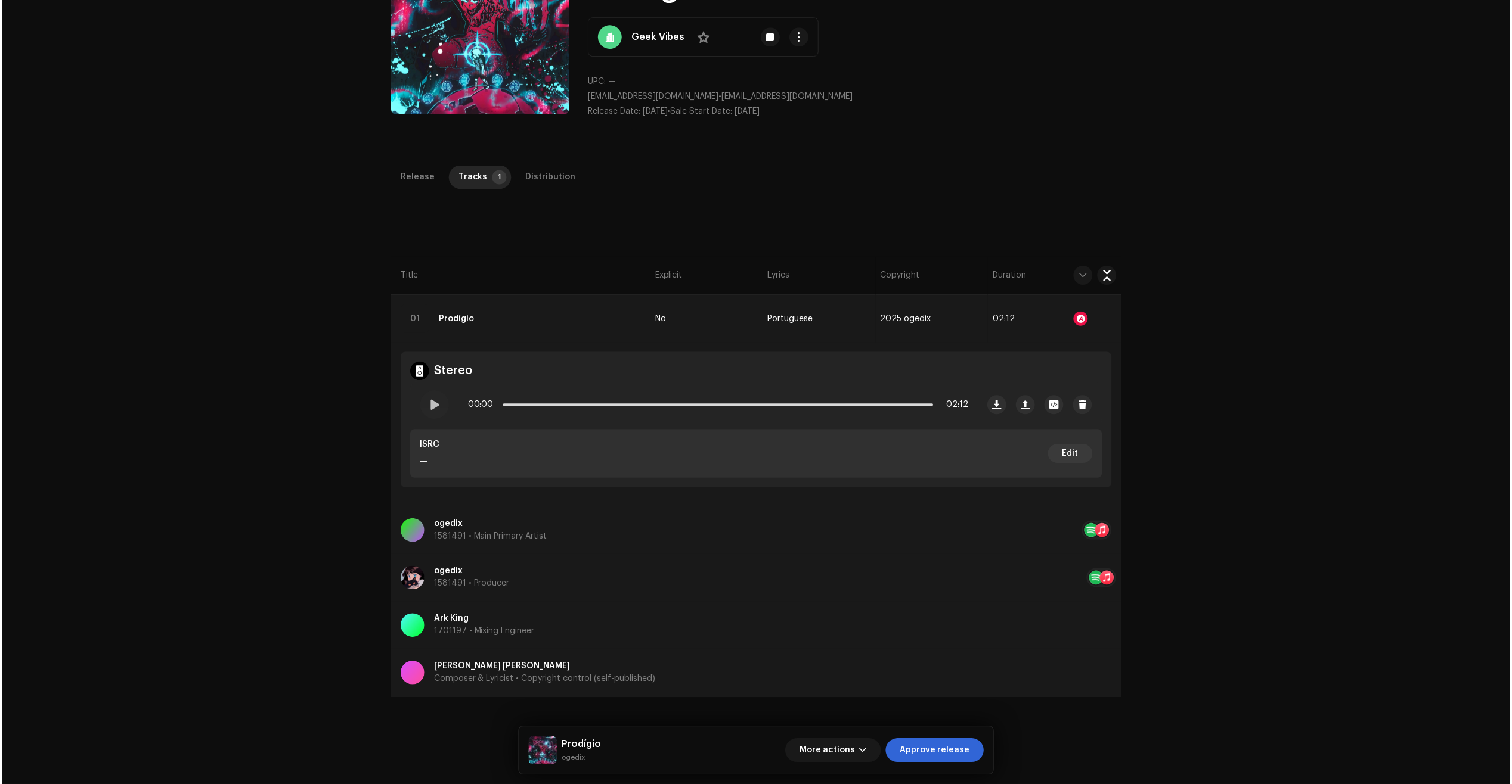
scroll to position [75, 0]
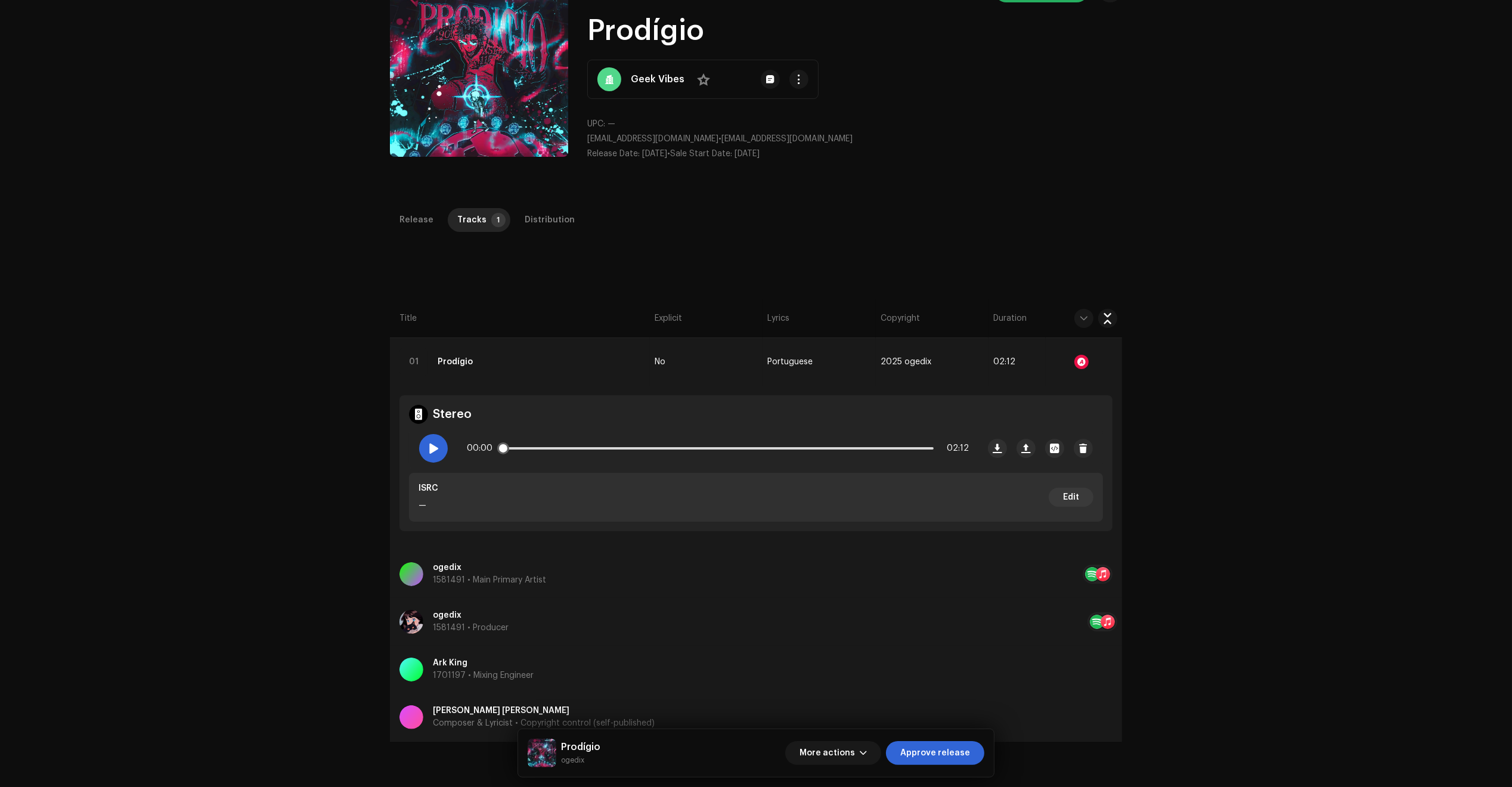
click at [425, 456] on div at bounding box center [433, 448] width 28 height 28
click at [1082, 363] on div at bounding box center [1081, 361] width 14 height 14
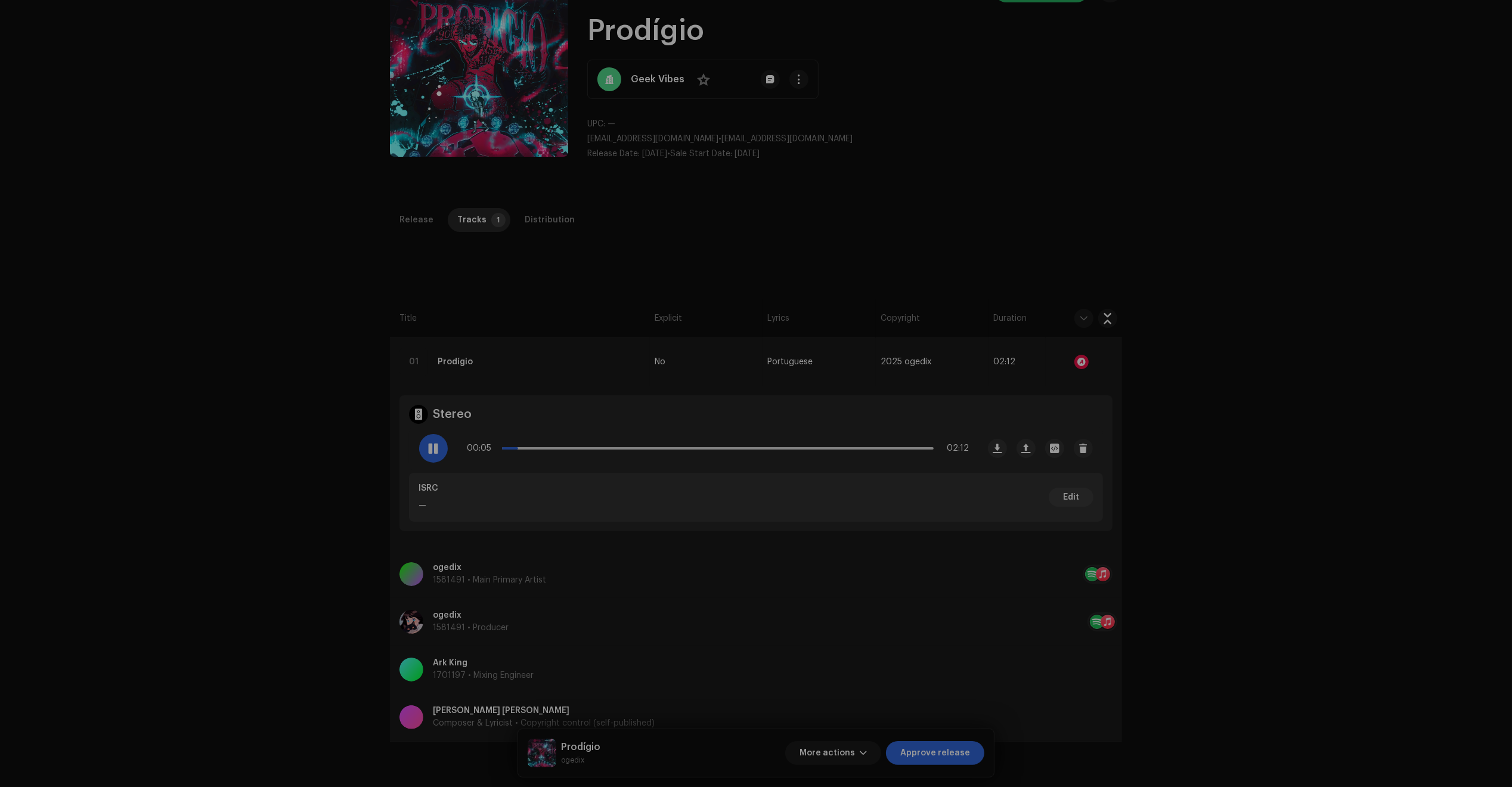
click at [262, 446] on div "Audio Recognition by Remix/Sample 2 All results require review/listening to avo…" at bounding box center [756, 394] width 1512 height 787
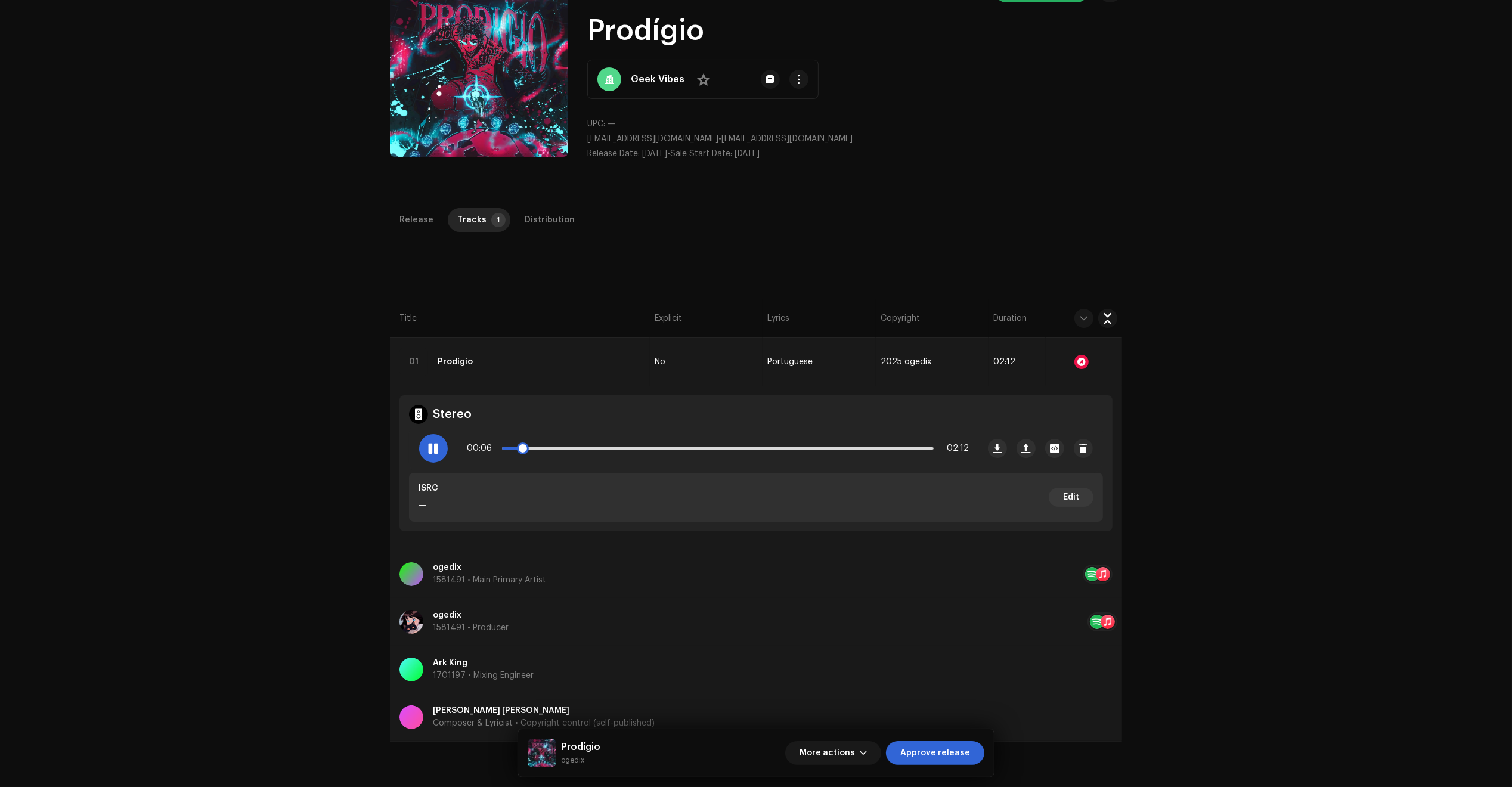
click at [440, 448] on div at bounding box center [433, 448] width 28 height 28
click at [1078, 361] on div at bounding box center [1081, 361] width 14 height 14
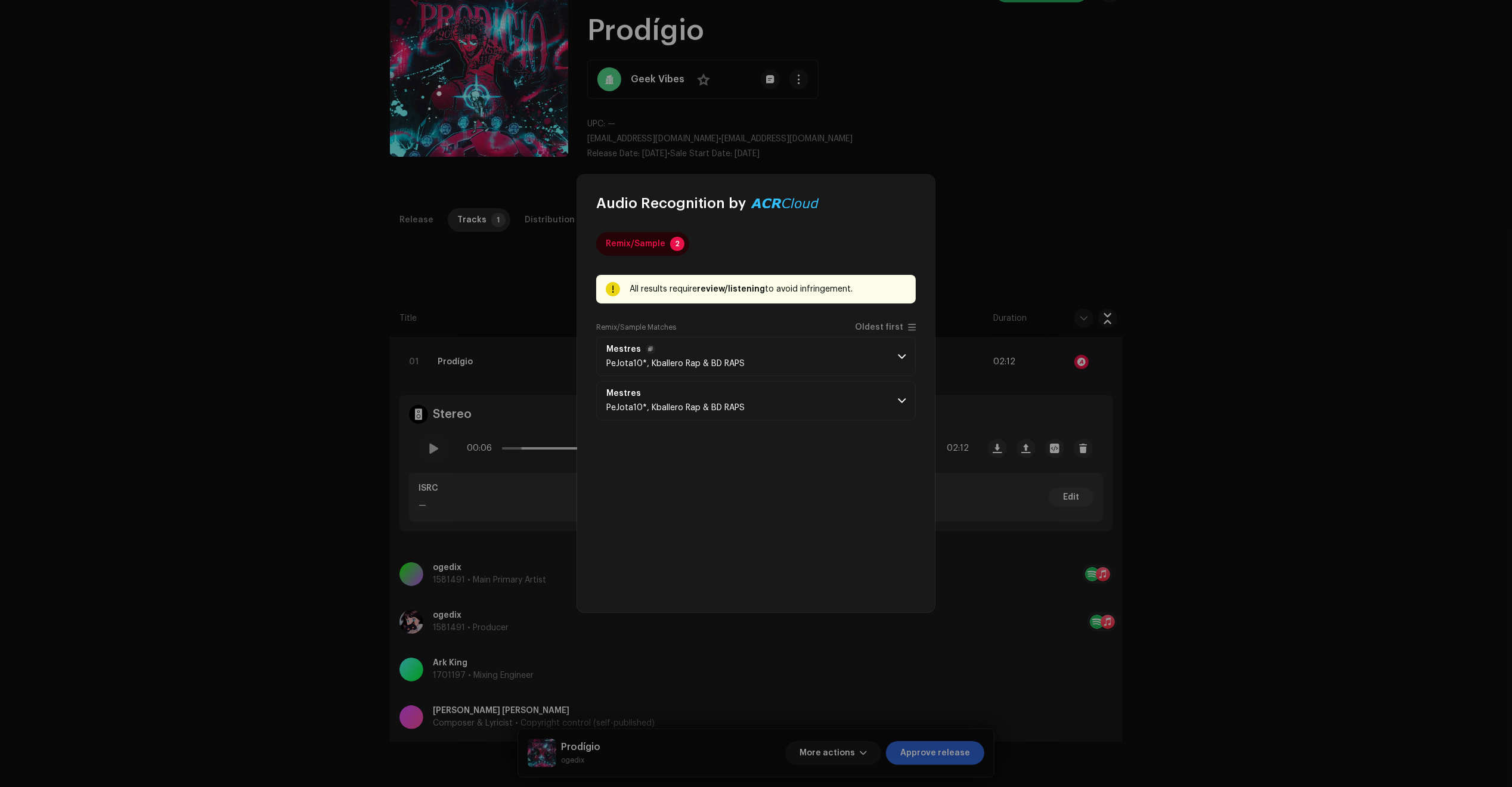
click at [830, 369] on p-accordion-header "Mestres PeJota10*, Kballero Rap & BD RAPS" at bounding box center [755, 356] width 319 height 40
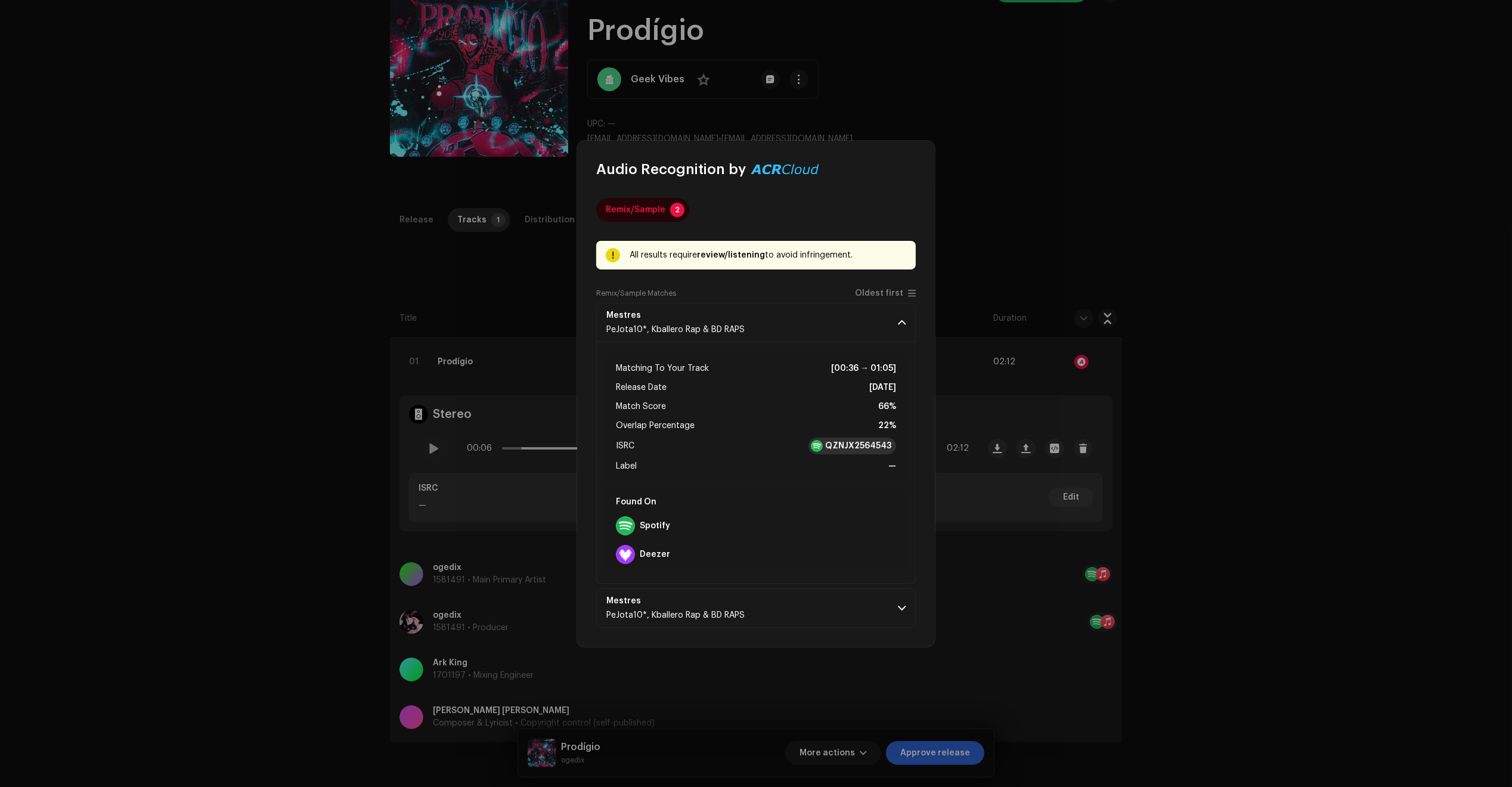
click at [859, 446] on strong "QZNJX2564543" at bounding box center [858, 446] width 66 height 12
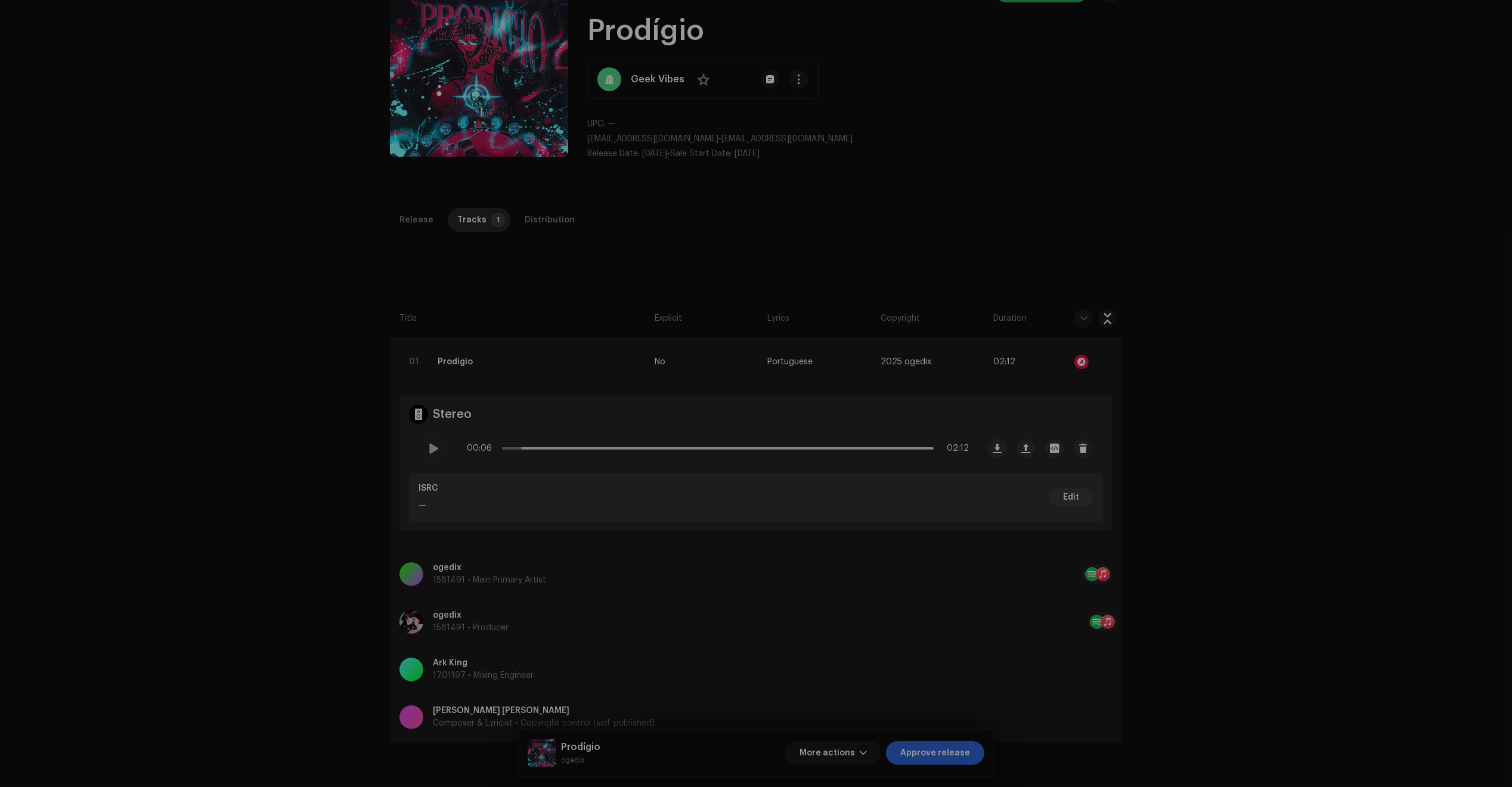
click at [457, 316] on div "Audio Recognition by Remix/Sample 2 All results require review/listening to avo…" at bounding box center [756, 394] width 1512 height 787
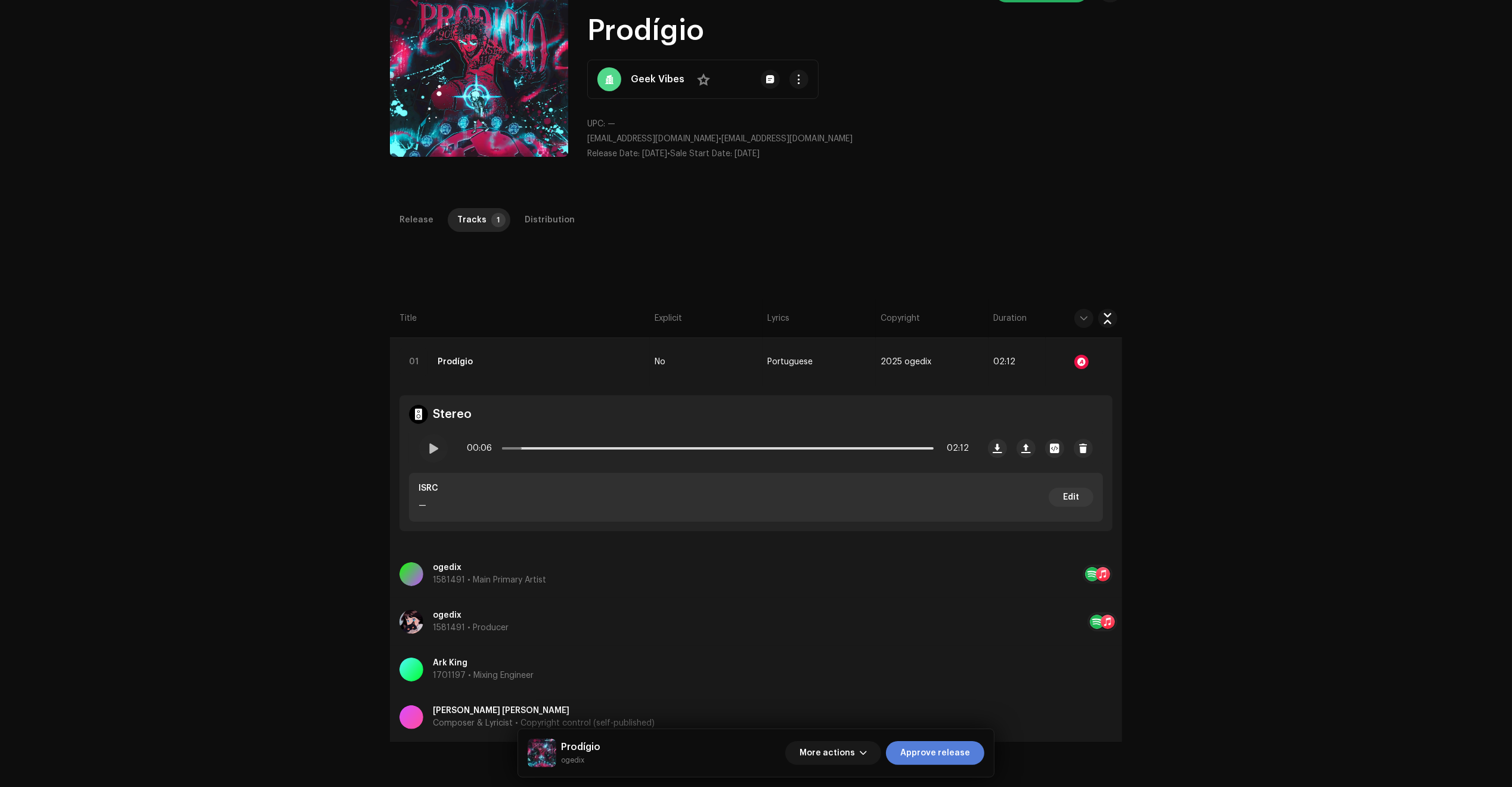
click at [938, 746] on span "Approve release" at bounding box center [935, 753] width 70 height 24
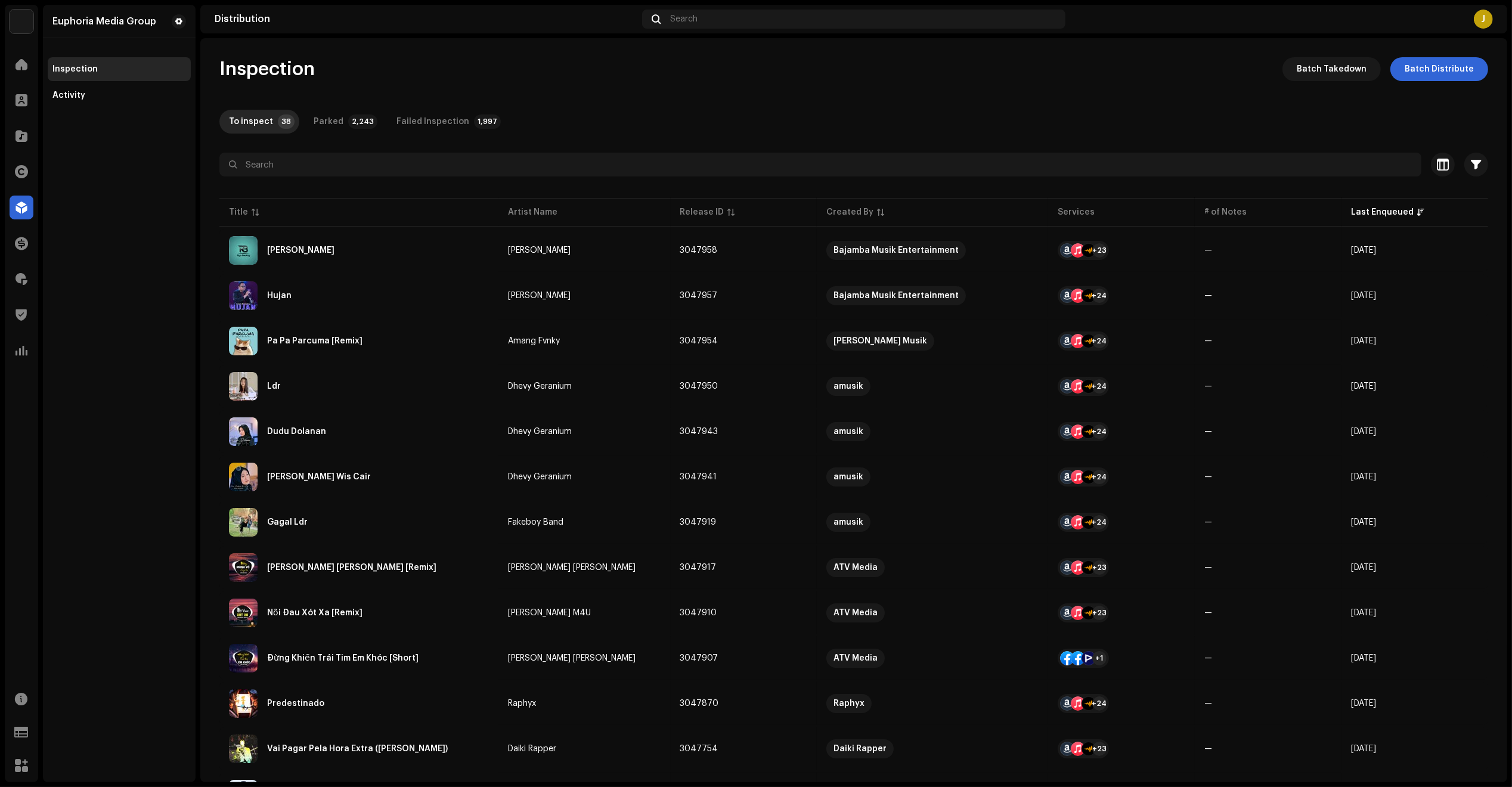
click at [169, 757] on div "Euphoria Media Group Inspection Activity" at bounding box center [119, 394] width 153 height 778
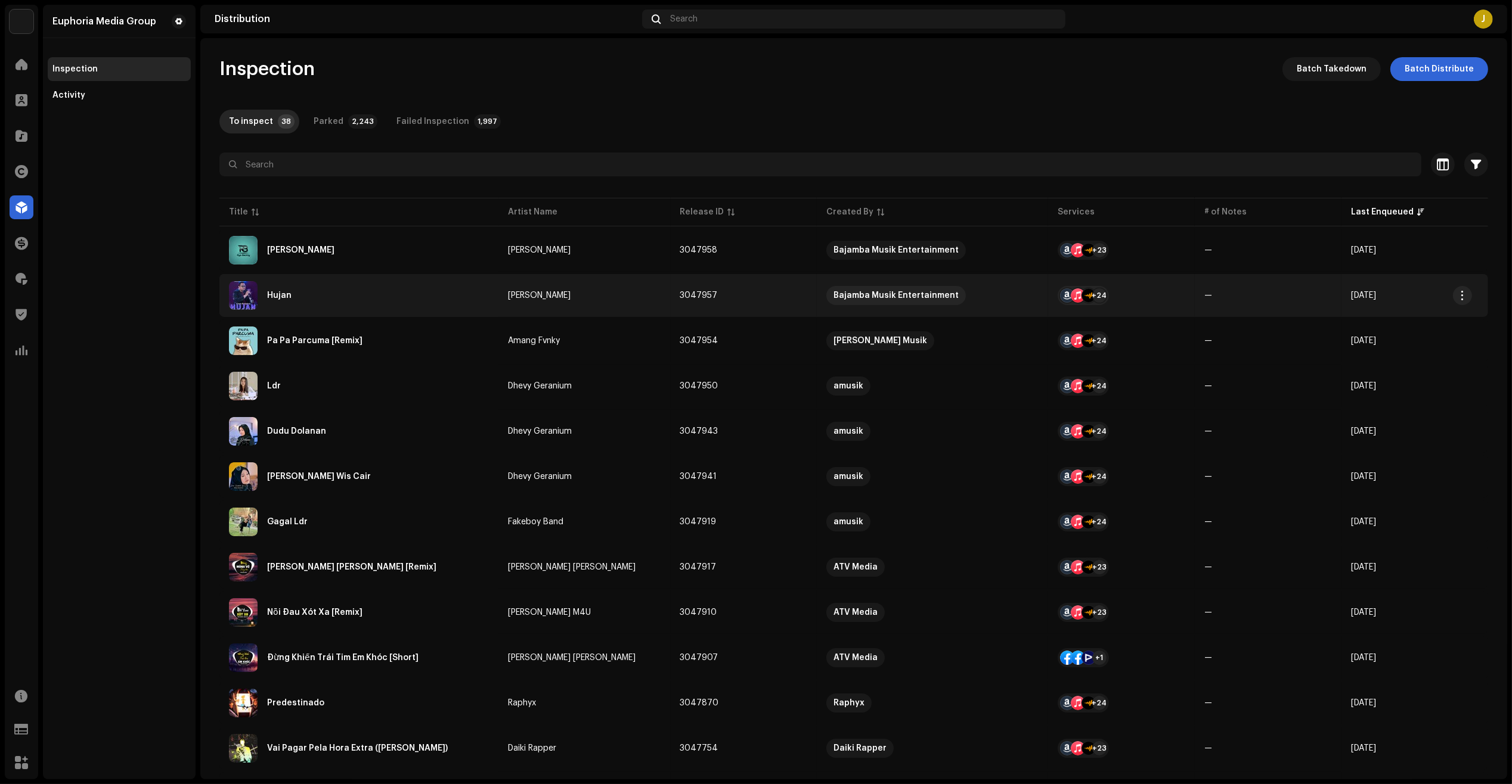
click at [390, 309] on div "Hujan" at bounding box center [359, 295] width 260 height 28
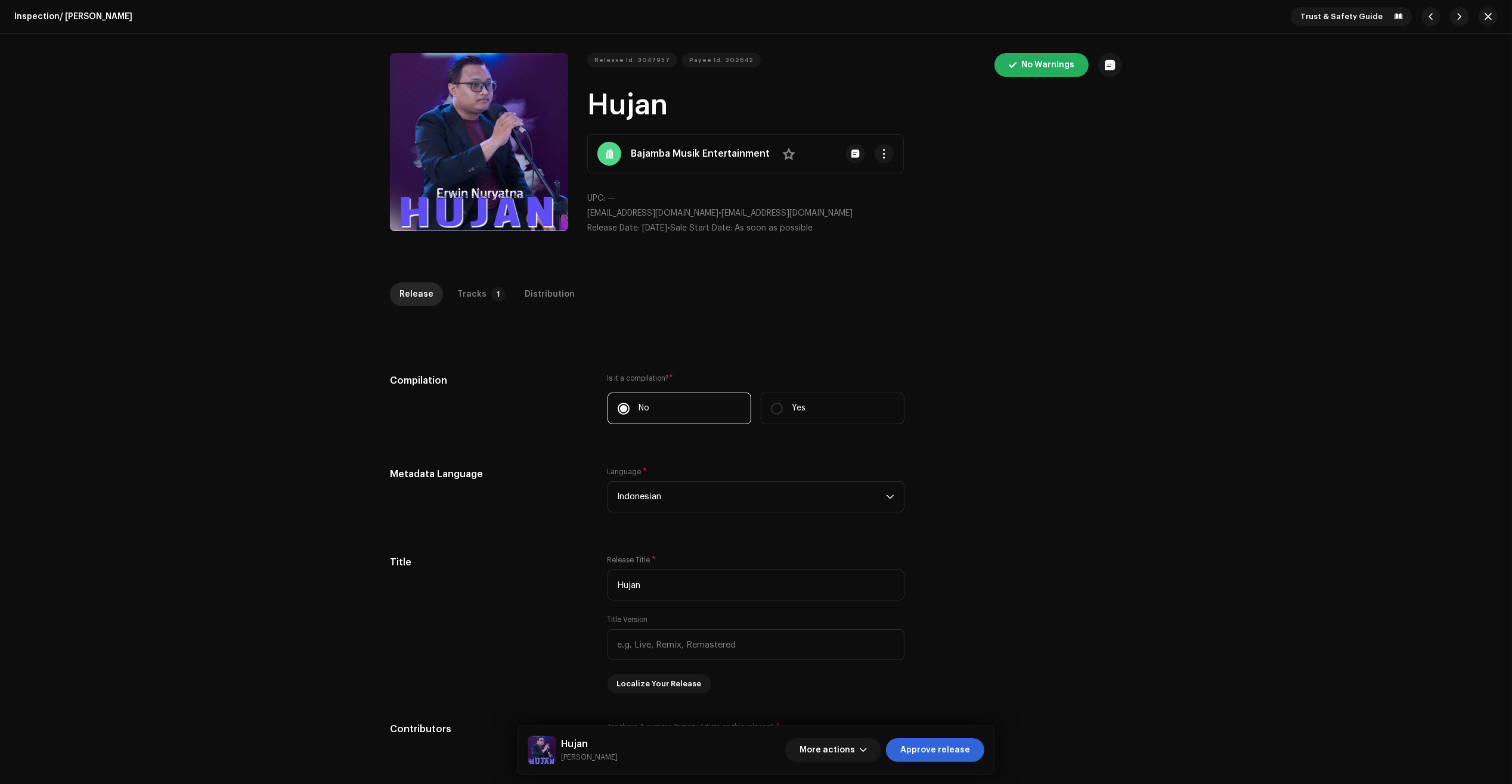
click at [447, 280] on div "Inspection / Hujan Trust & Safety Guide Release Id: 3047957 Payee Id: 302642 No…" at bounding box center [756, 392] width 1512 height 784
click at [457, 298] on div "Tracks" at bounding box center [471, 294] width 29 height 24
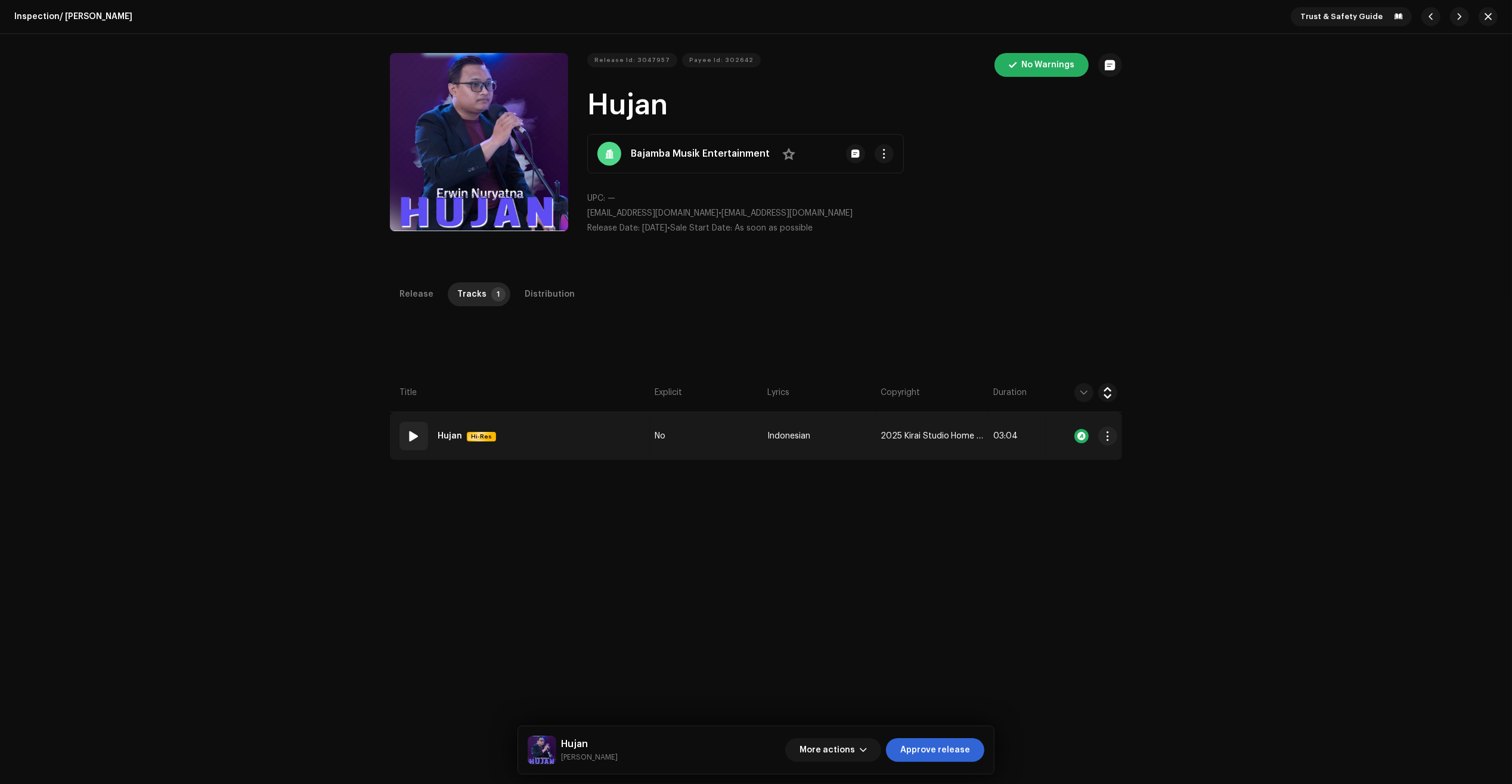
click at [605, 447] on td "01 Hujan Hi-Res" at bounding box center [520, 436] width 260 height 48
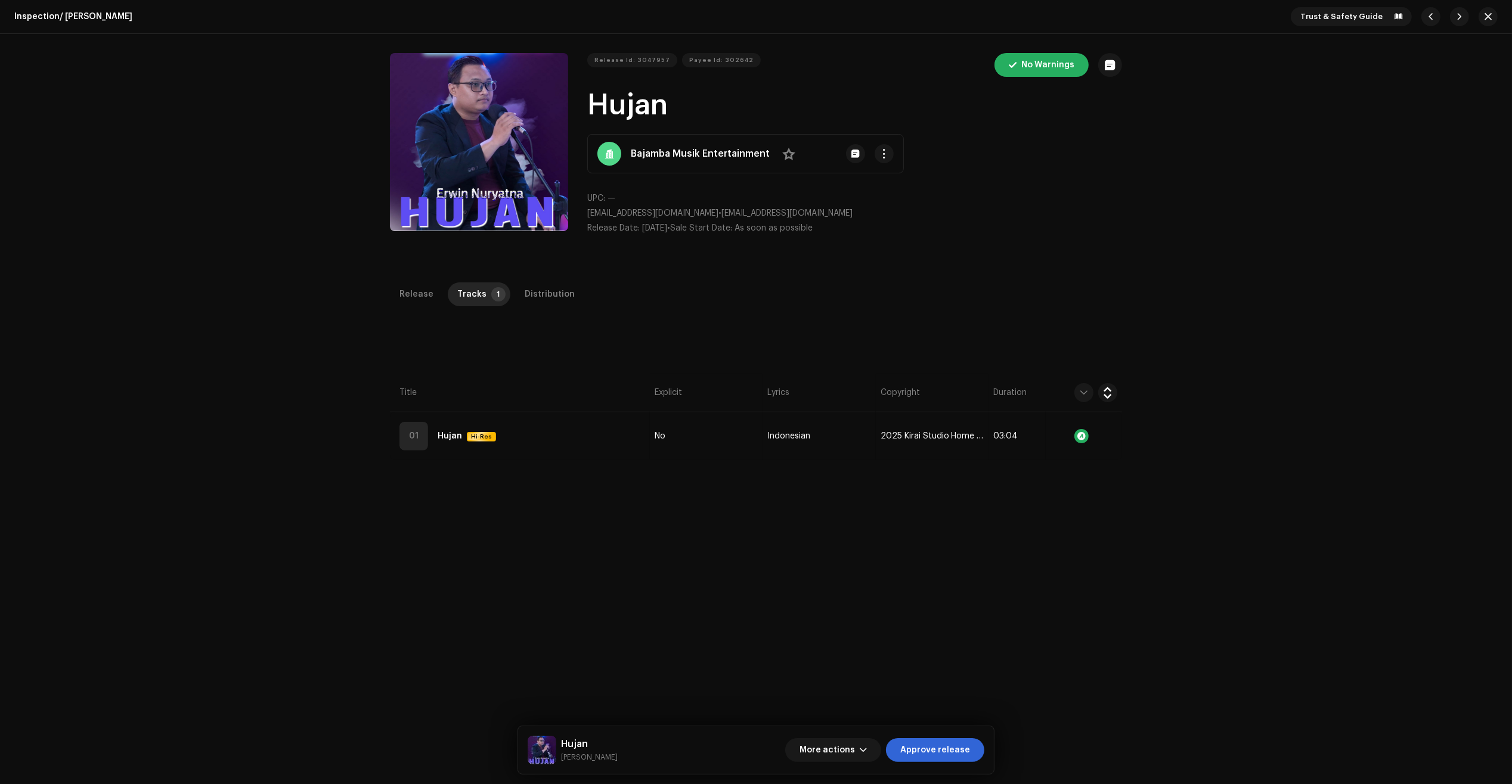
click at [606, 404] on th "Title" at bounding box center [520, 393] width 260 height 39
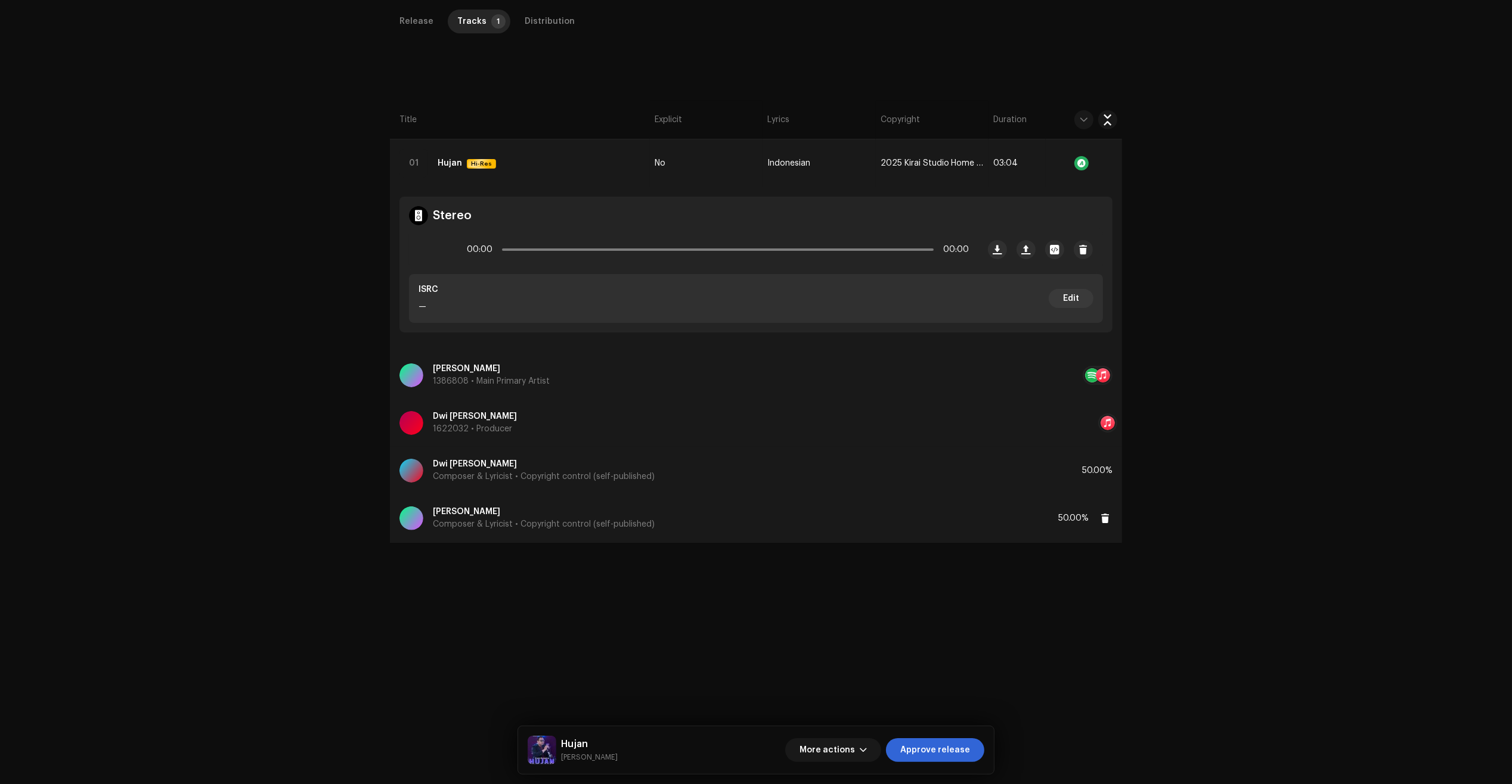
scroll to position [283, 0]
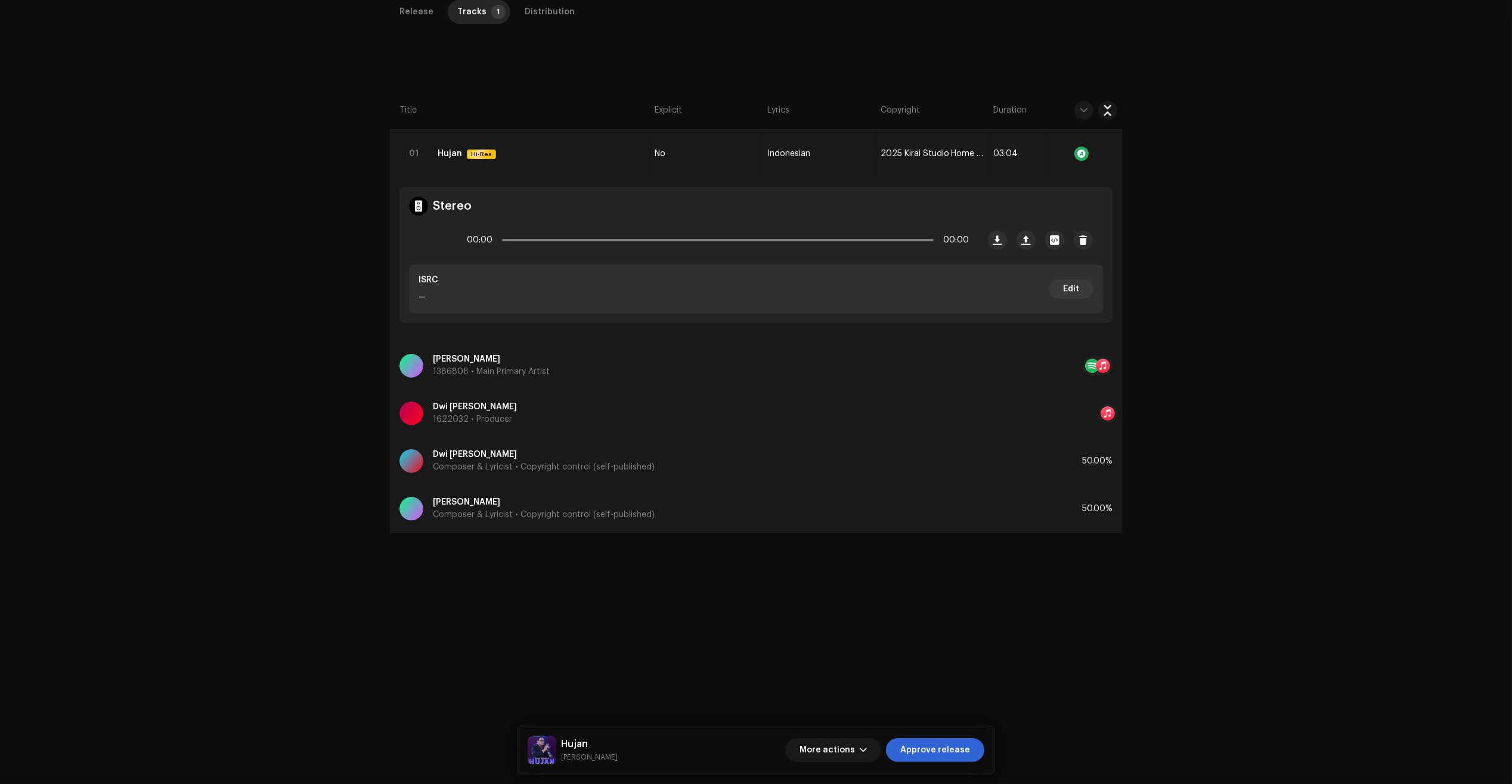
click at [944, 748] on span "Approve release" at bounding box center [935, 750] width 70 height 24
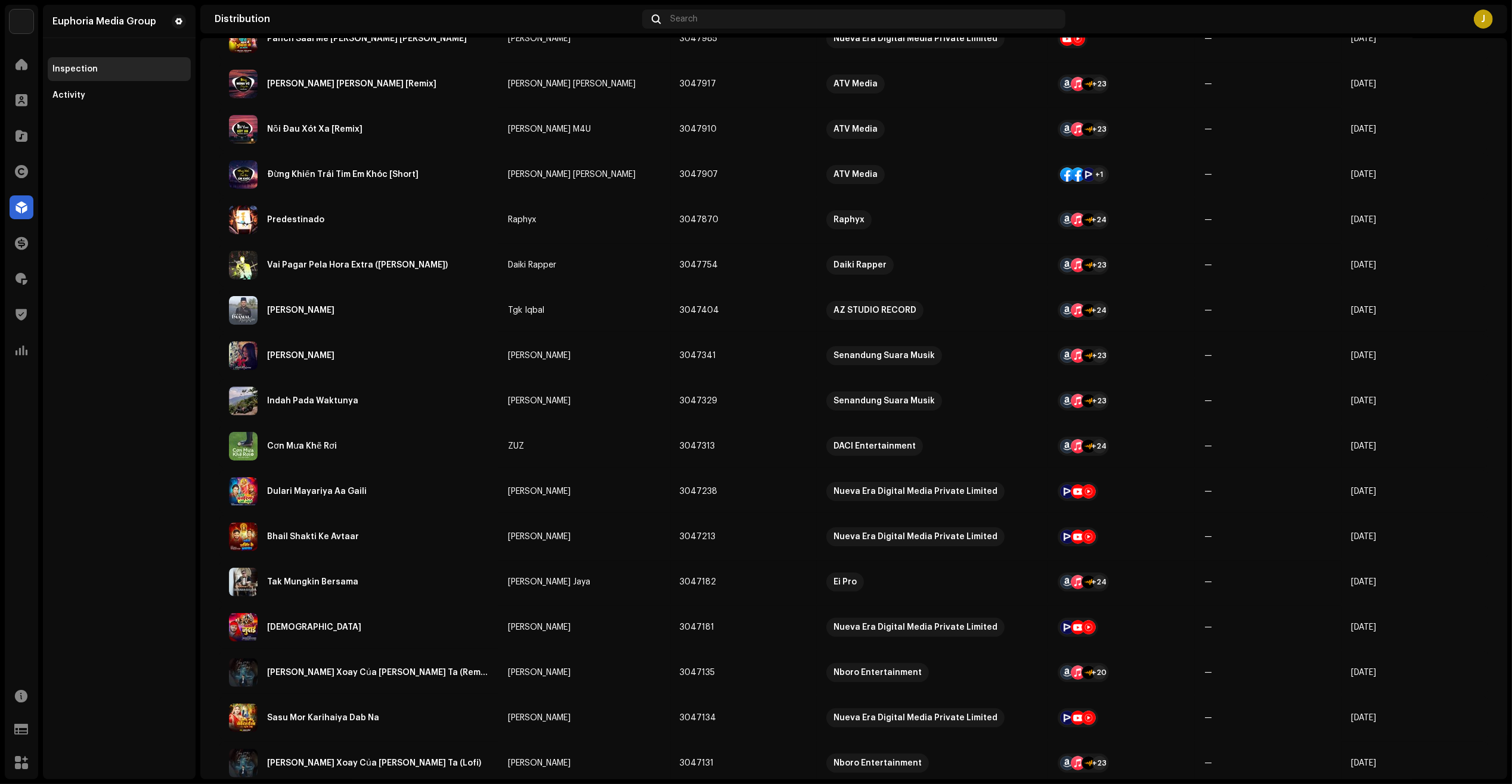
scroll to position [223, 0]
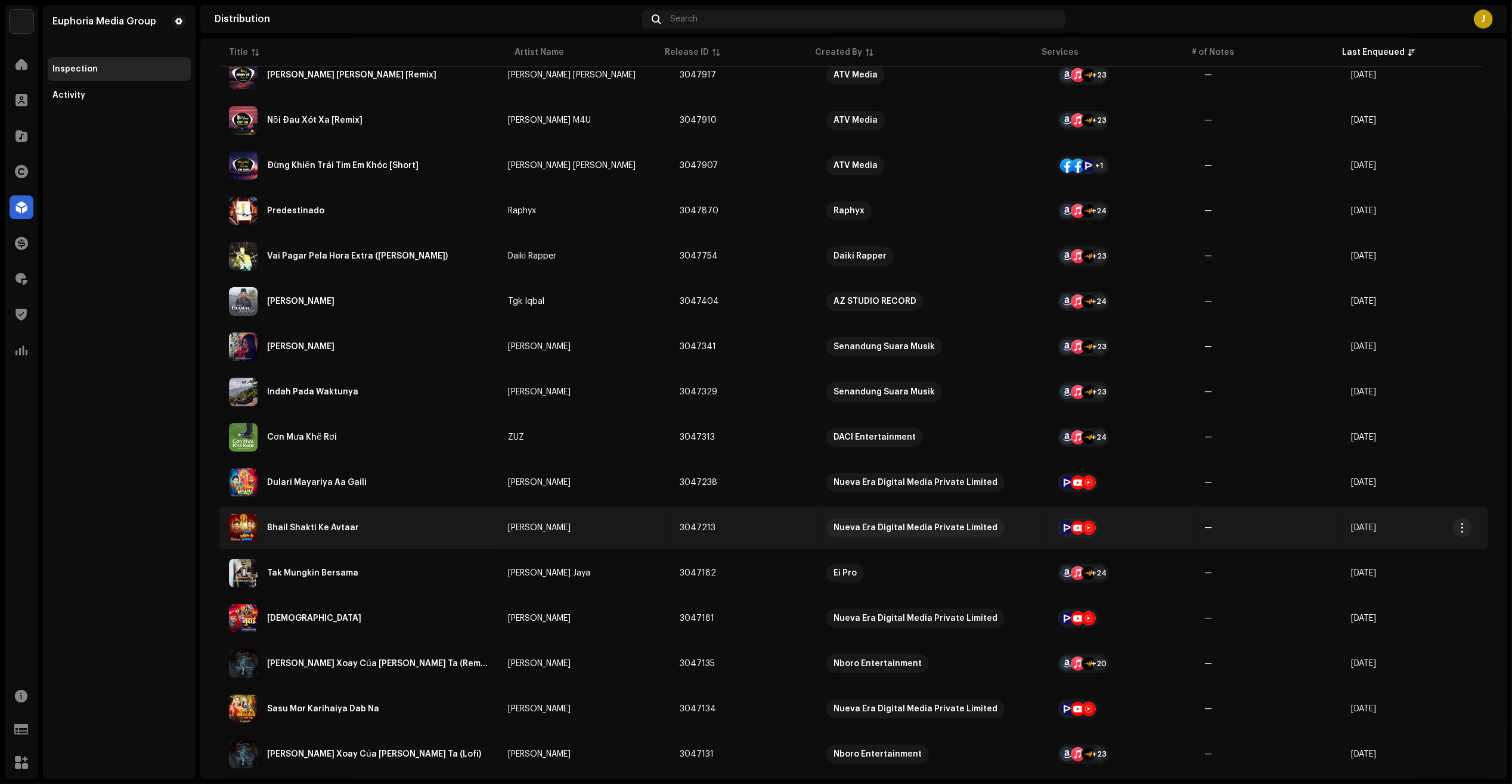
click at [440, 529] on div "Bhail Shakti Ke Avtaar" at bounding box center [359, 528] width 260 height 28
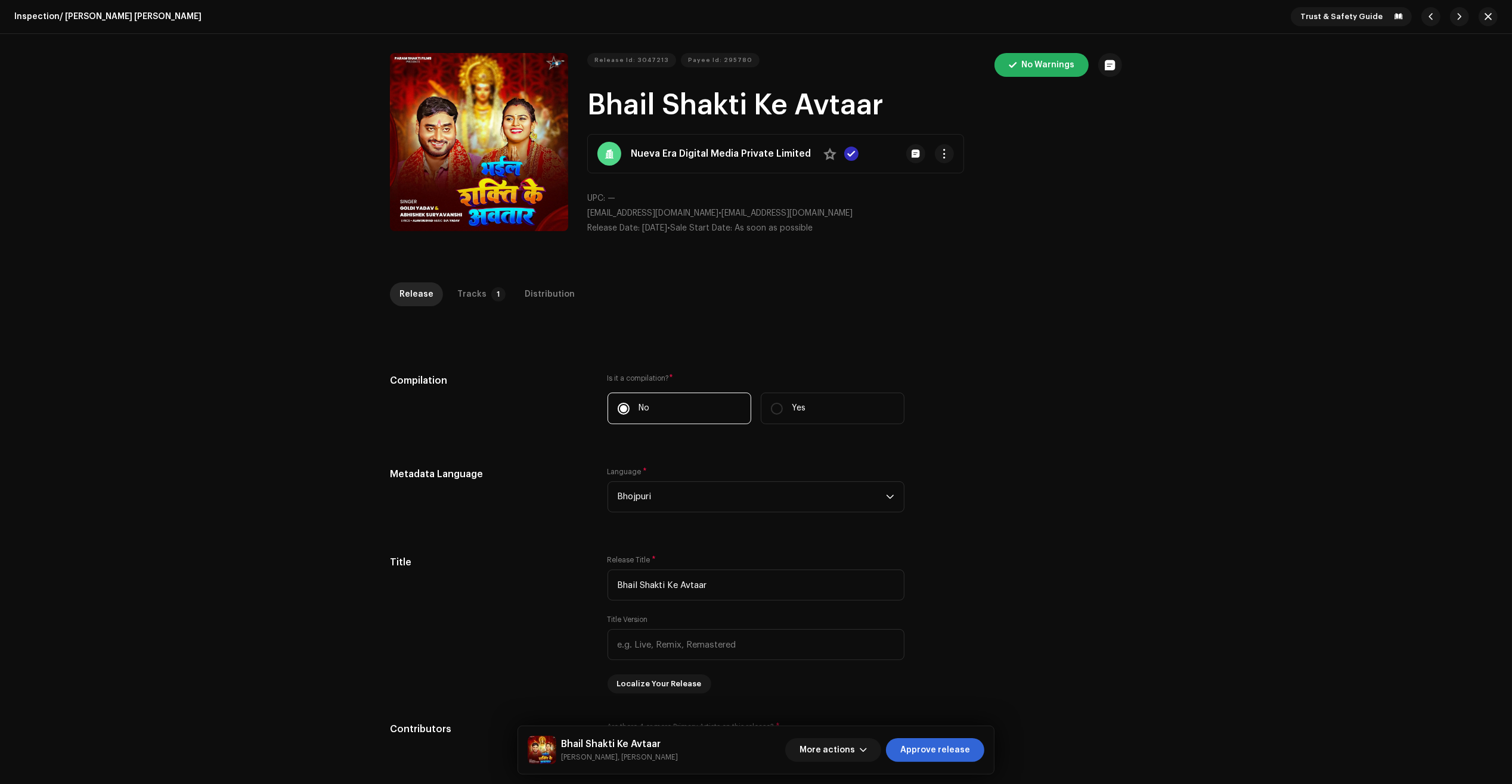
drag, startPoint x: 469, startPoint y: 294, endPoint x: 545, endPoint y: 356, distance: 98.1
click at [468, 294] on div "Tracks" at bounding box center [471, 294] width 29 height 24
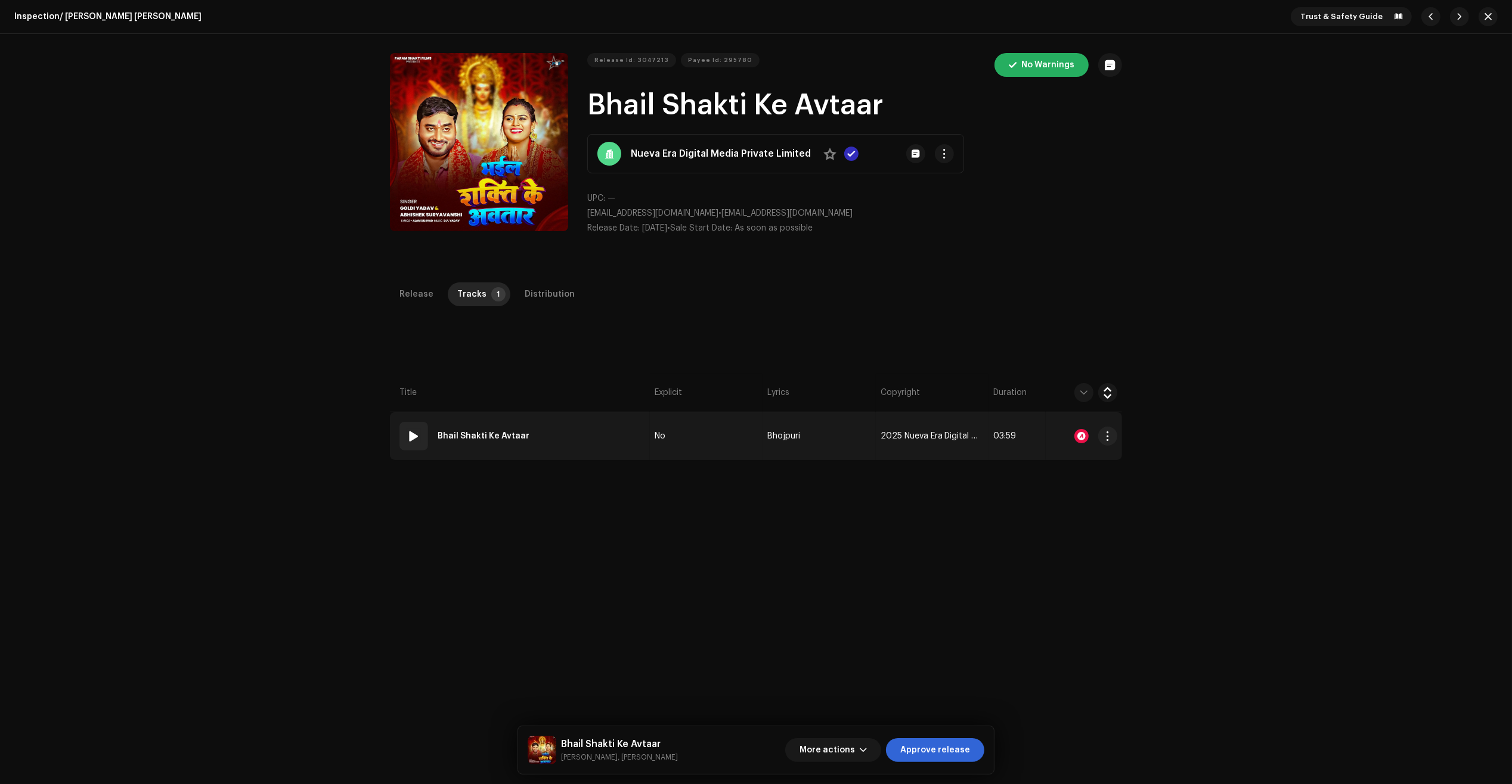
click at [610, 429] on td "01 Bhail Shakti Ke Avtaar" at bounding box center [520, 436] width 260 height 48
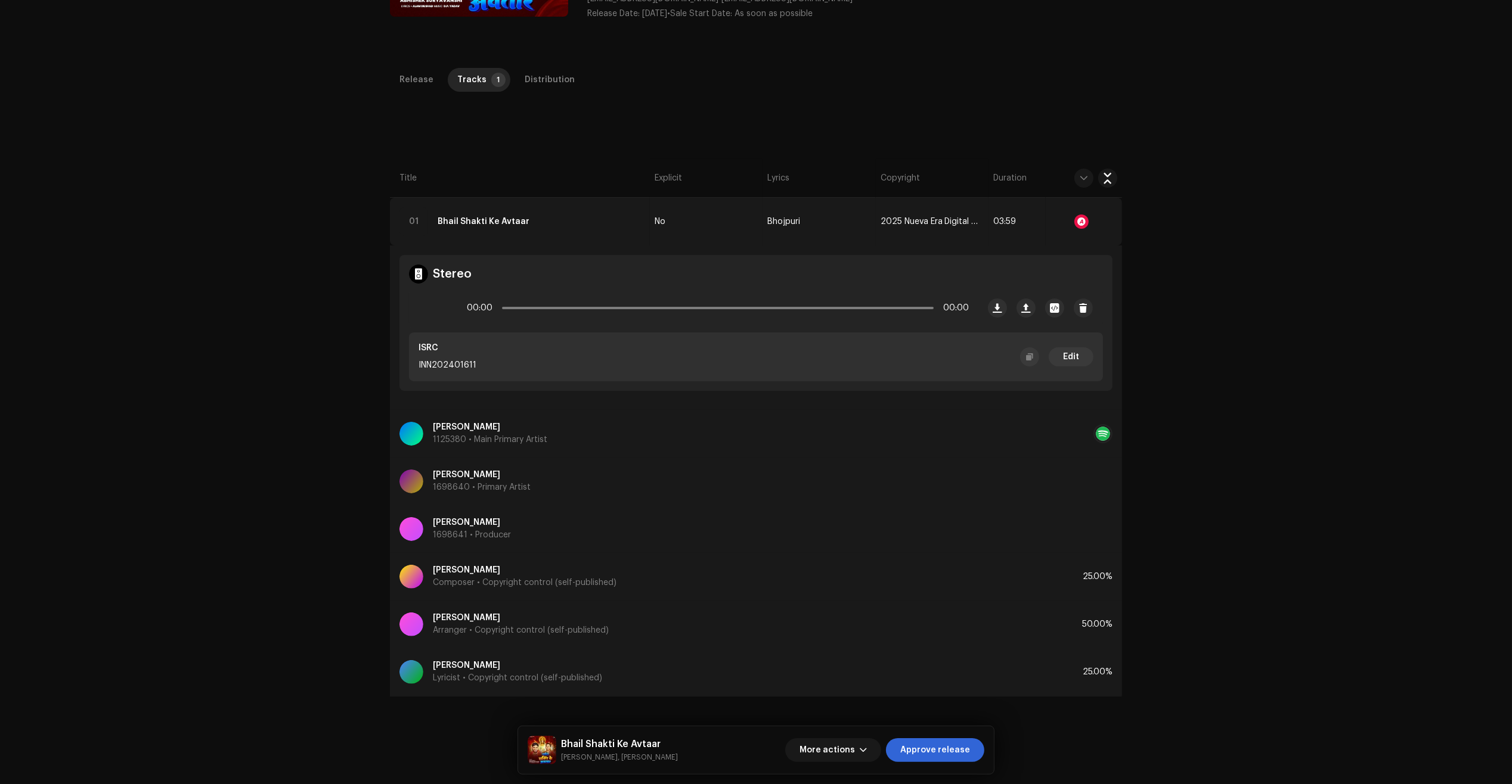
scroll to position [223, 0]
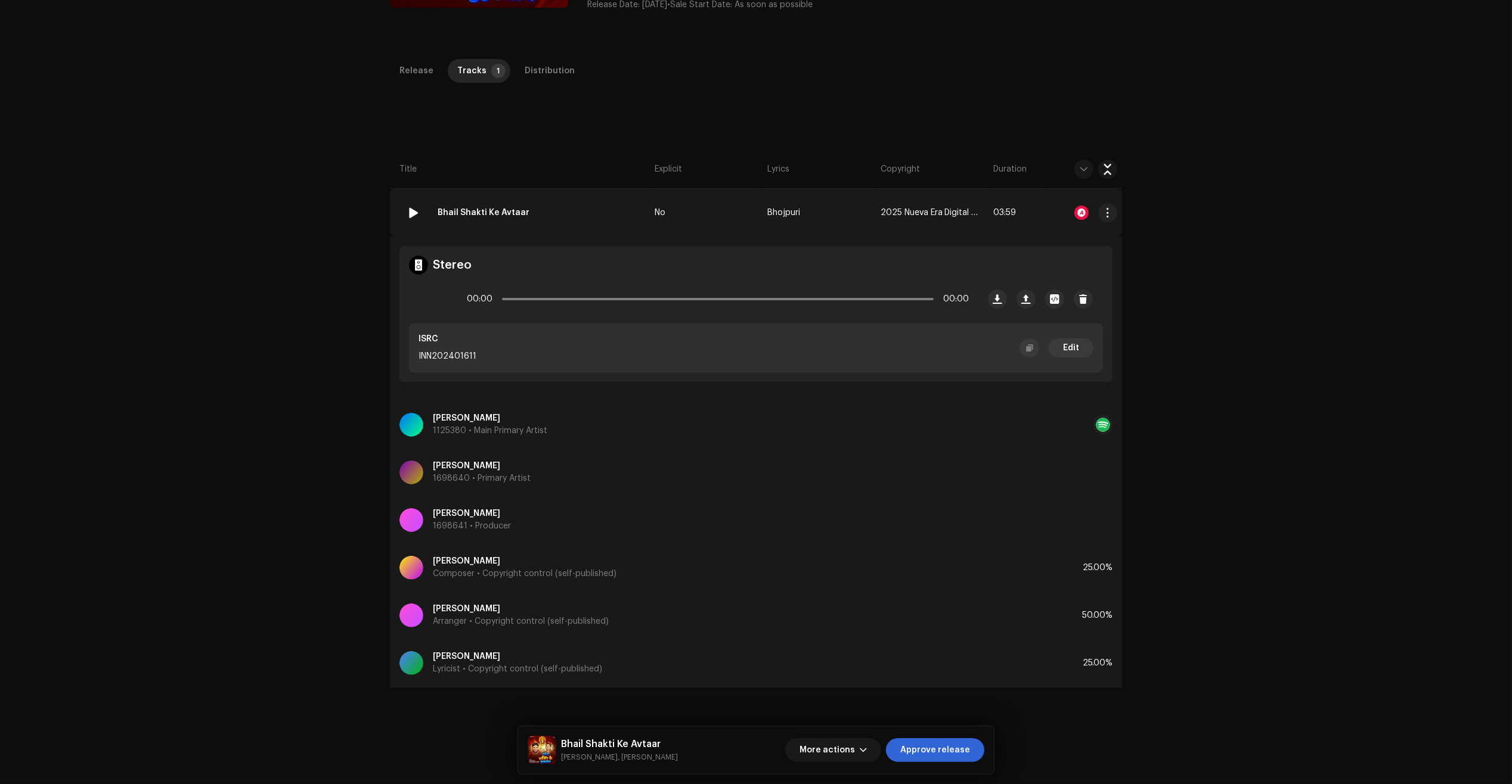
click at [1088, 210] on div at bounding box center [1084, 213] width 67 height 24
click at [1085, 213] on div at bounding box center [1081, 212] width 14 height 14
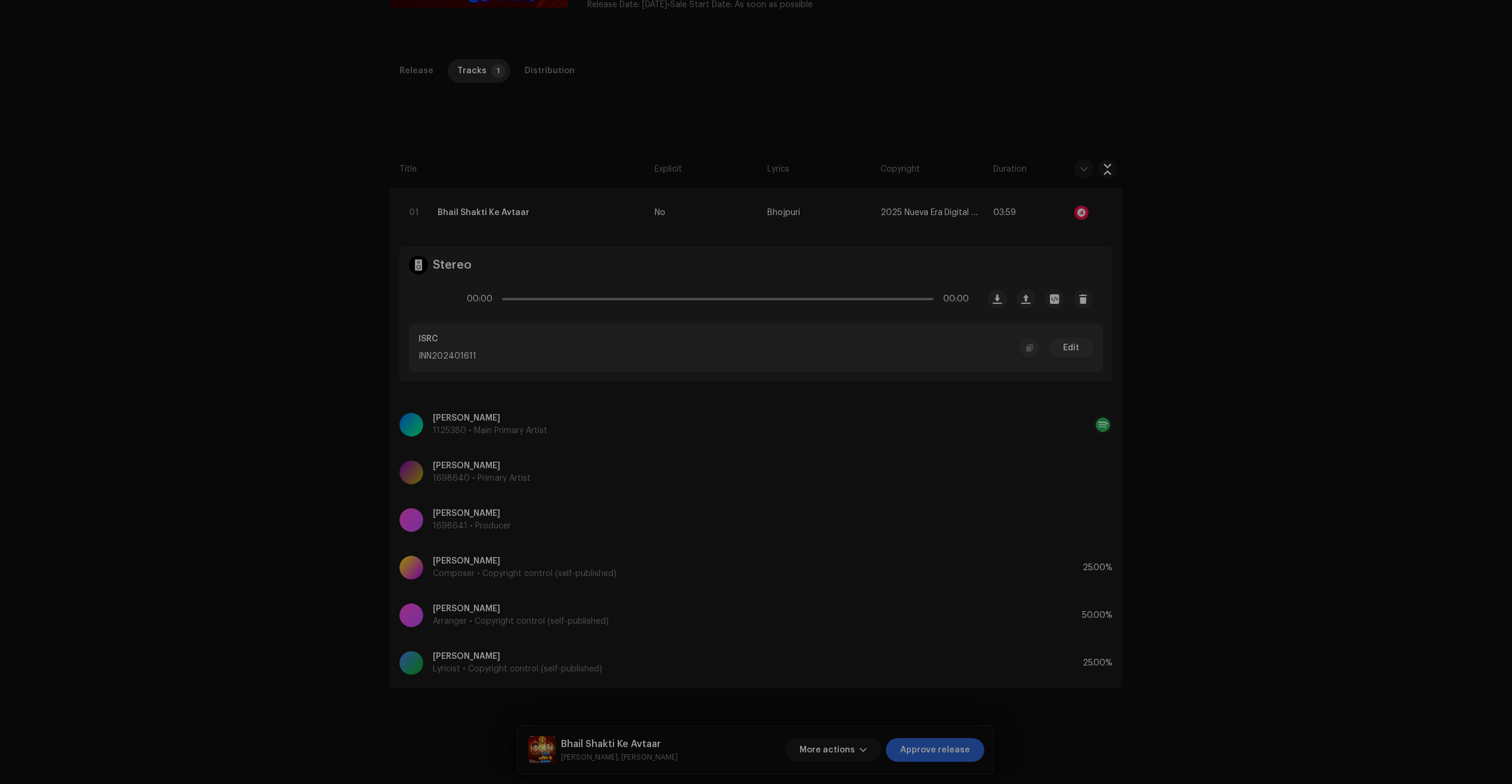
click at [1085, 217] on div "Audio Recognition by Remix/Sample 2 All results require review/listening to avo…" at bounding box center [756, 392] width 1512 height 784
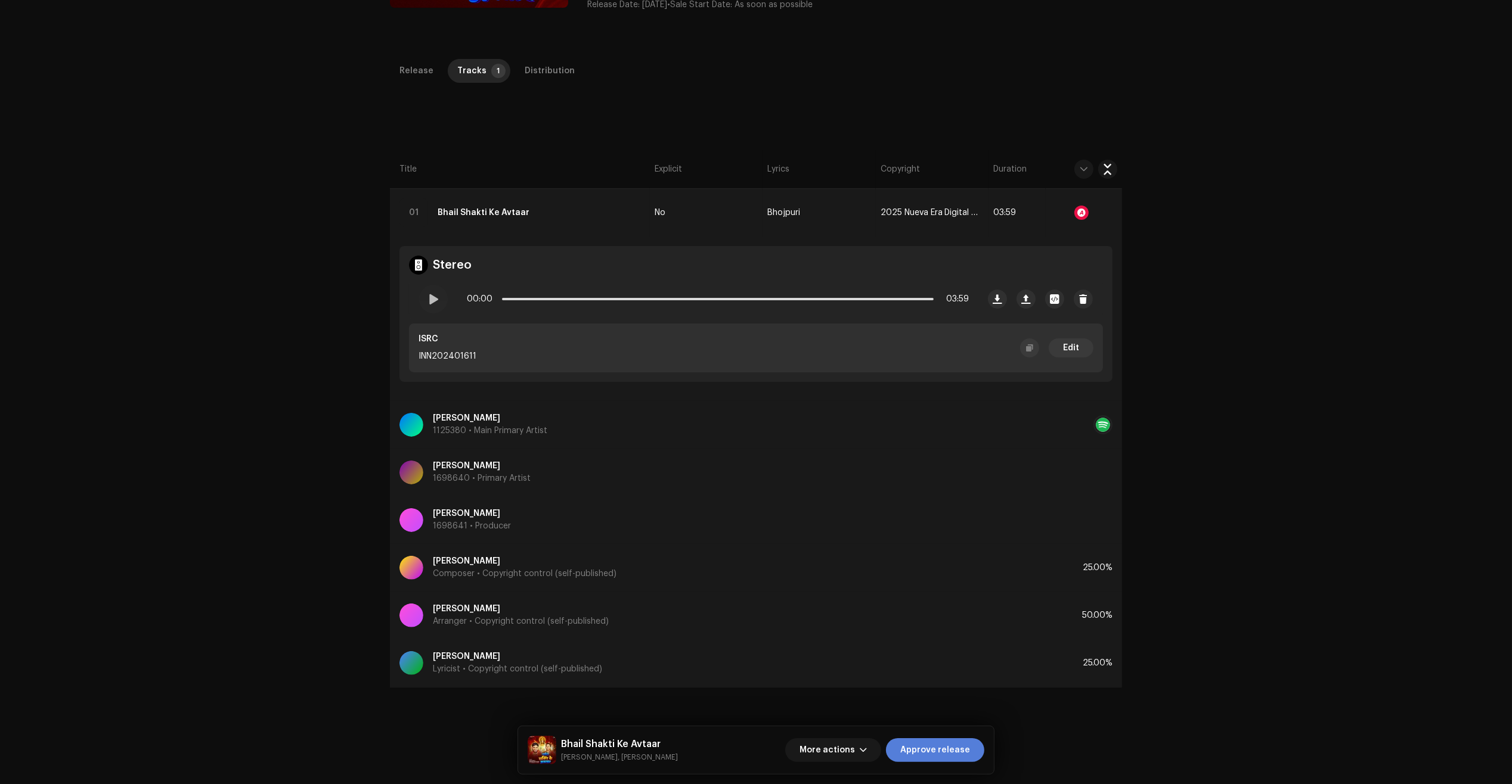
click at [944, 762] on span "Approve release" at bounding box center [935, 750] width 70 height 24
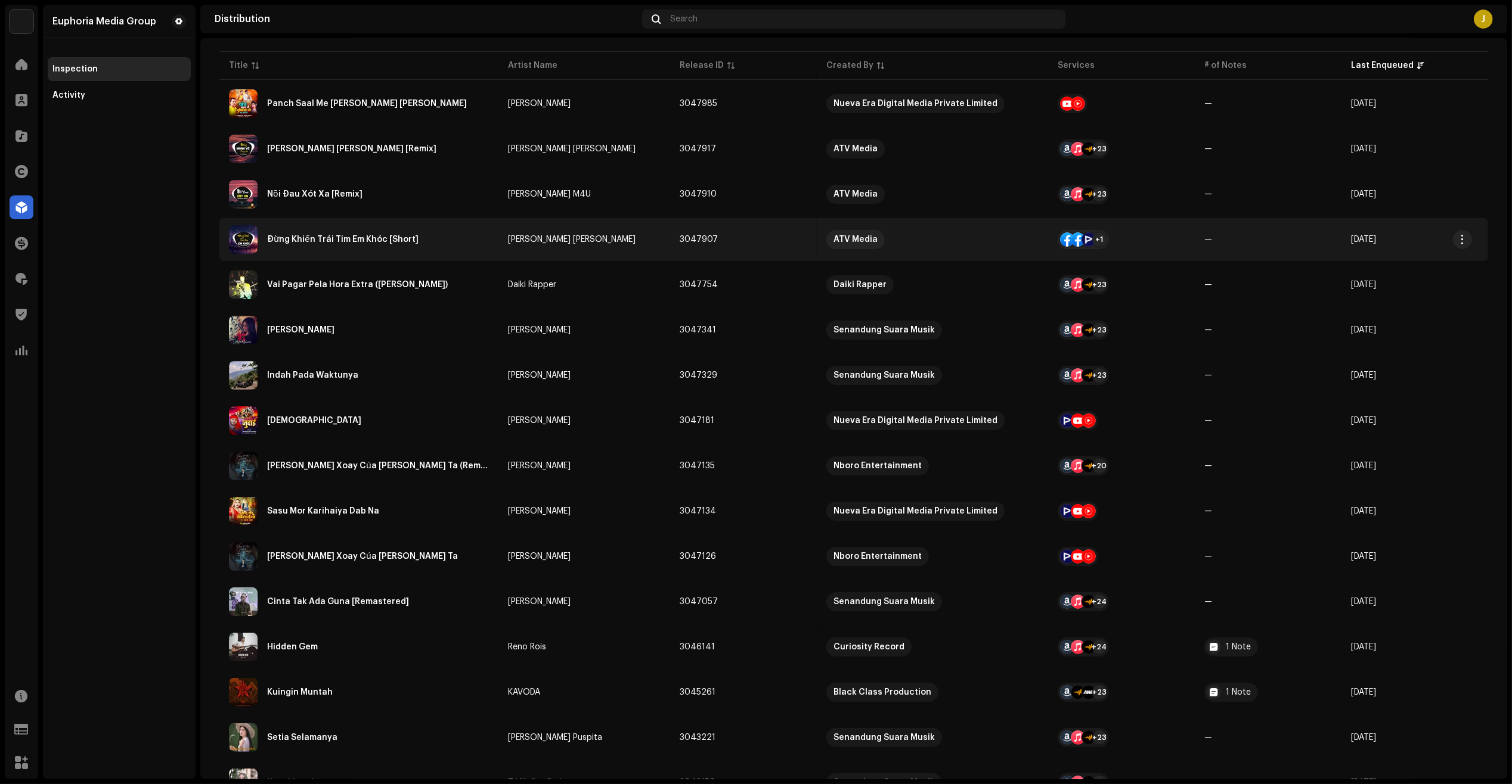
scroll to position [149, 0]
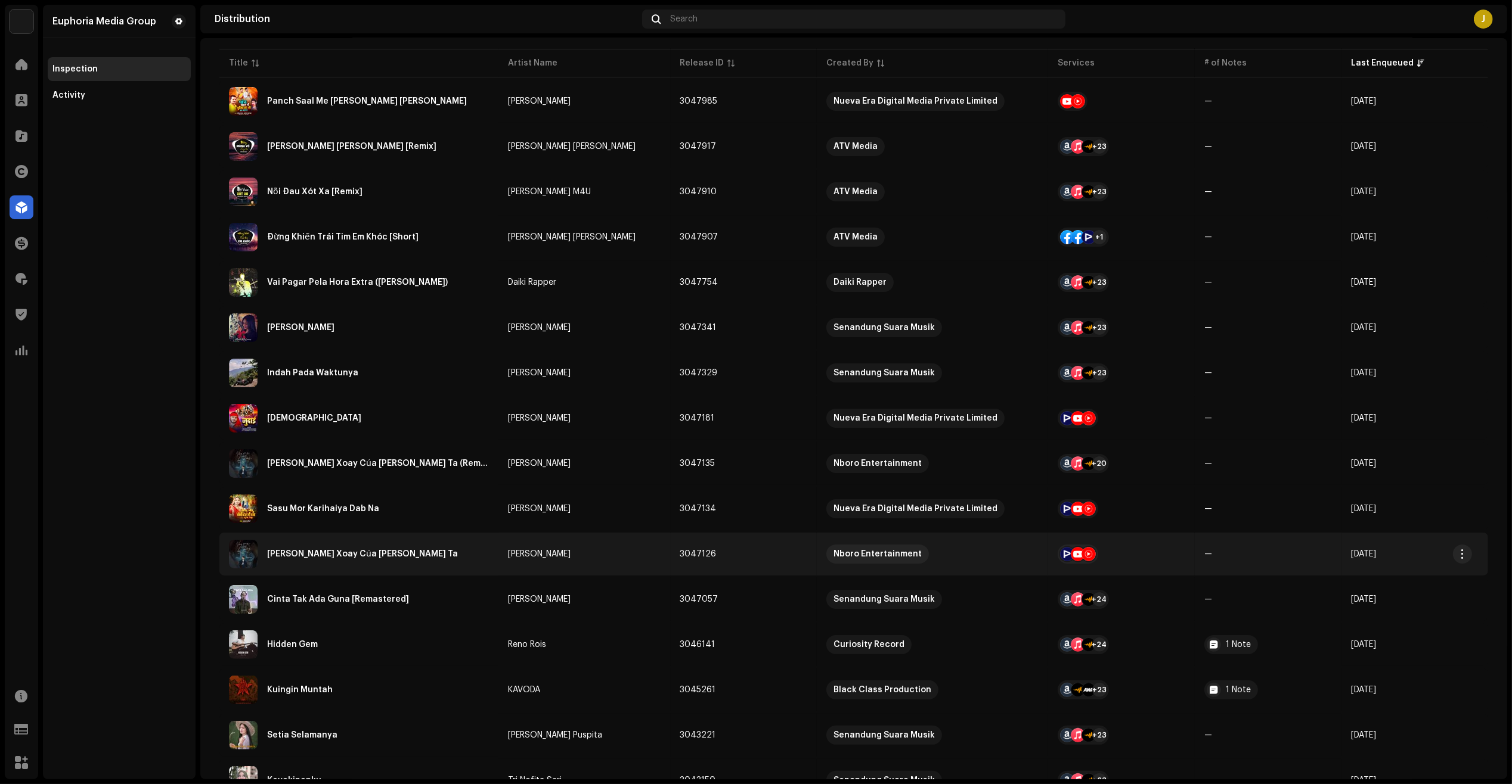
click at [495, 560] on td "Vòng Xoay Của Ba Chúng Ta" at bounding box center [358, 554] width 279 height 43
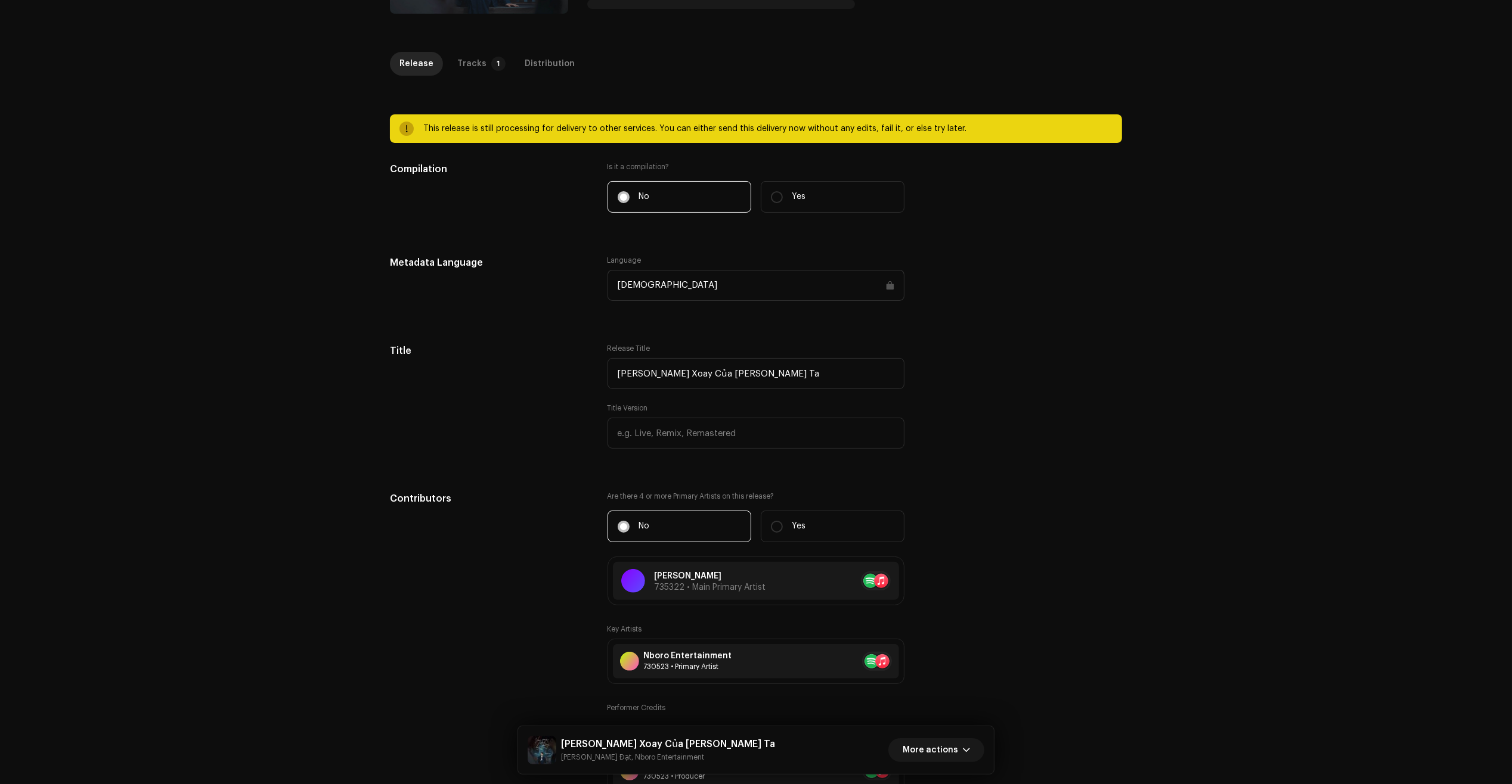
scroll to position [223, 0]
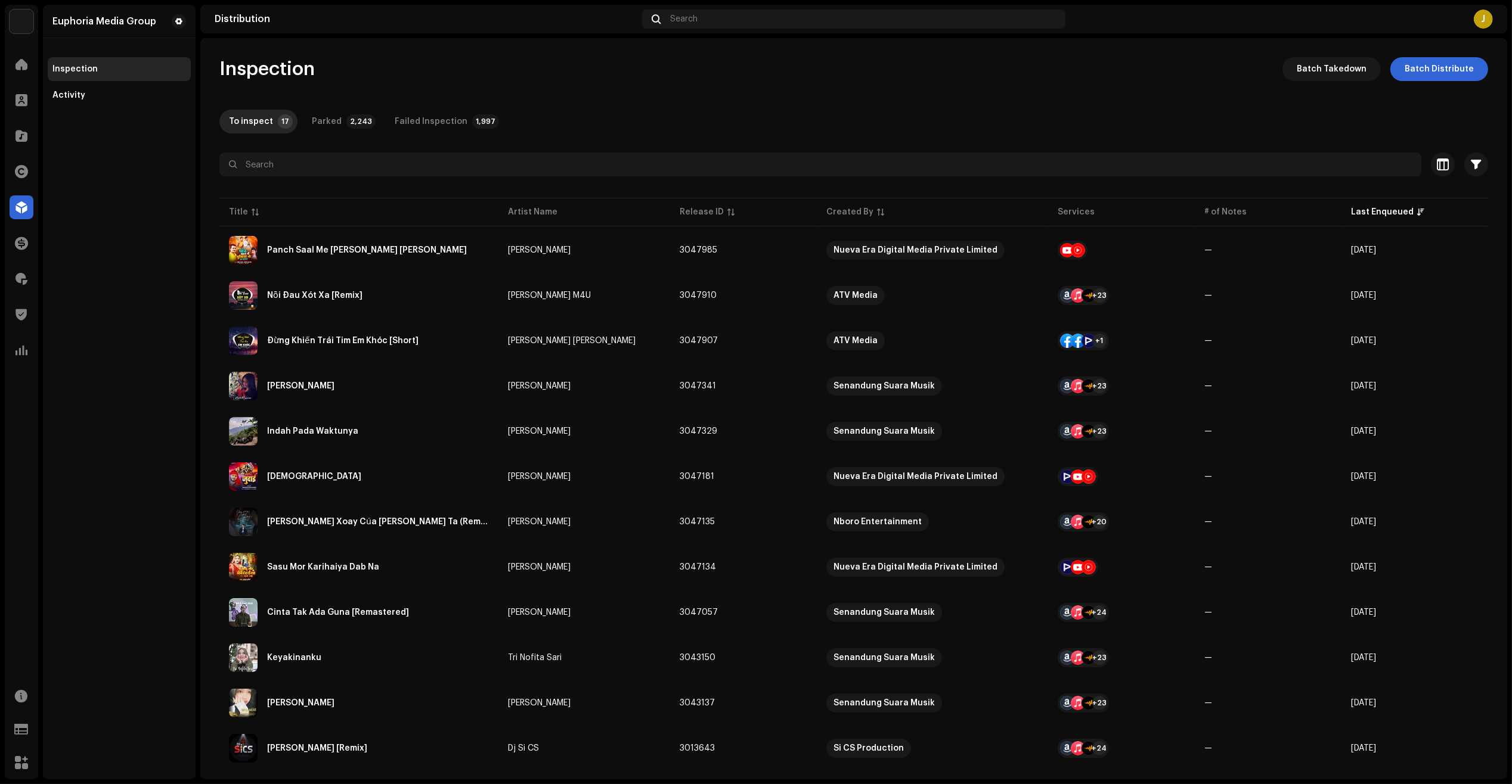
click at [131, 343] on div "Euphoria Media Group Inspection Activity" at bounding box center [119, 392] width 153 height 774
click at [22, 274] on span at bounding box center [22, 279] width 12 height 10
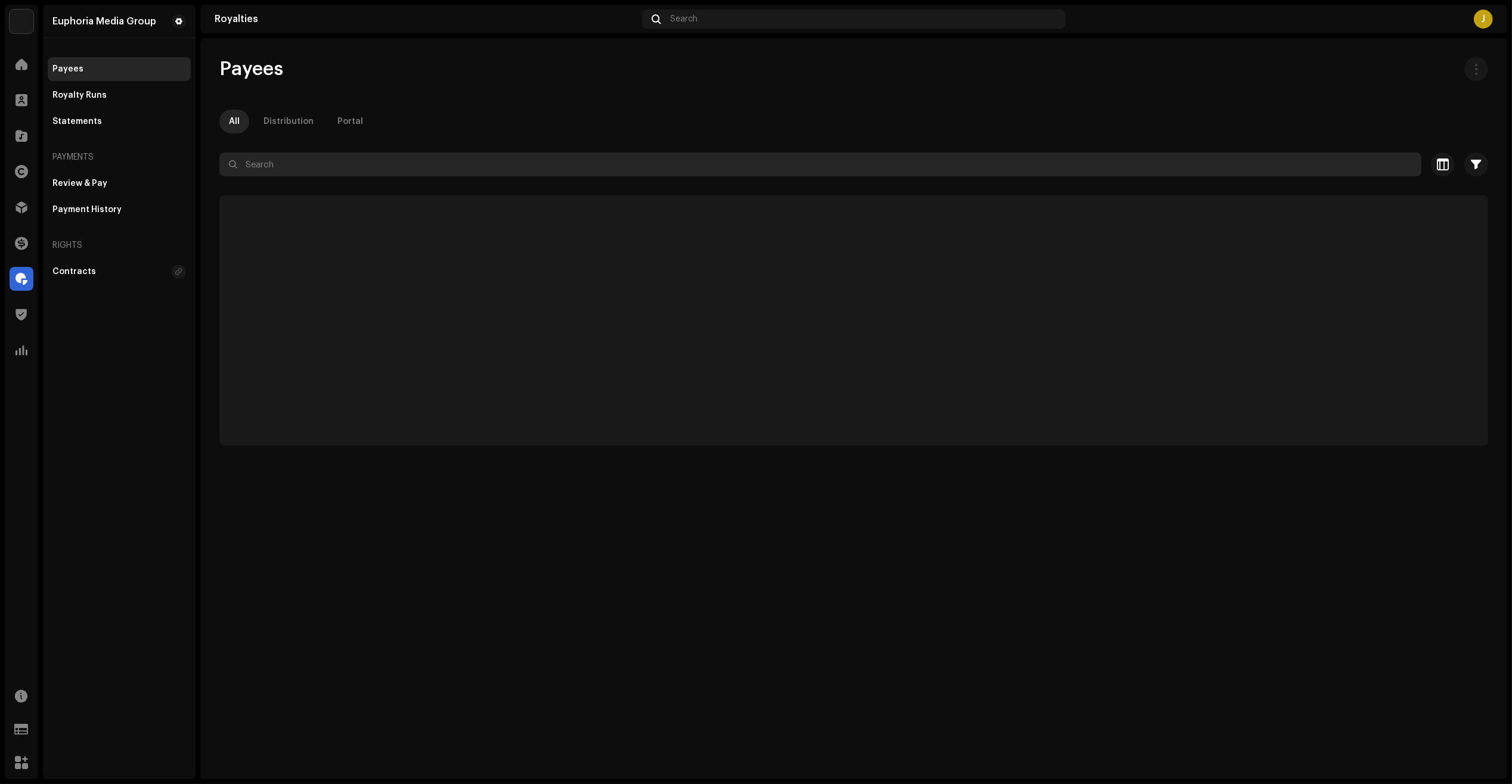
click at [356, 164] on input "text" at bounding box center [820, 164] width 1202 height 24
paste input "irproducoes128@gmail.com"
drag, startPoint x: 230, startPoint y: 173, endPoint x: 36, endPoint y: 180, distance: 194.1
click at [37, 179] on div "Euphoria Media Group Home Clients Catalog Rights Distribution Finance Royalties…" at bounding box center [756, 392] width 1512 height 784
type input "irproducoes128@gmail.com"
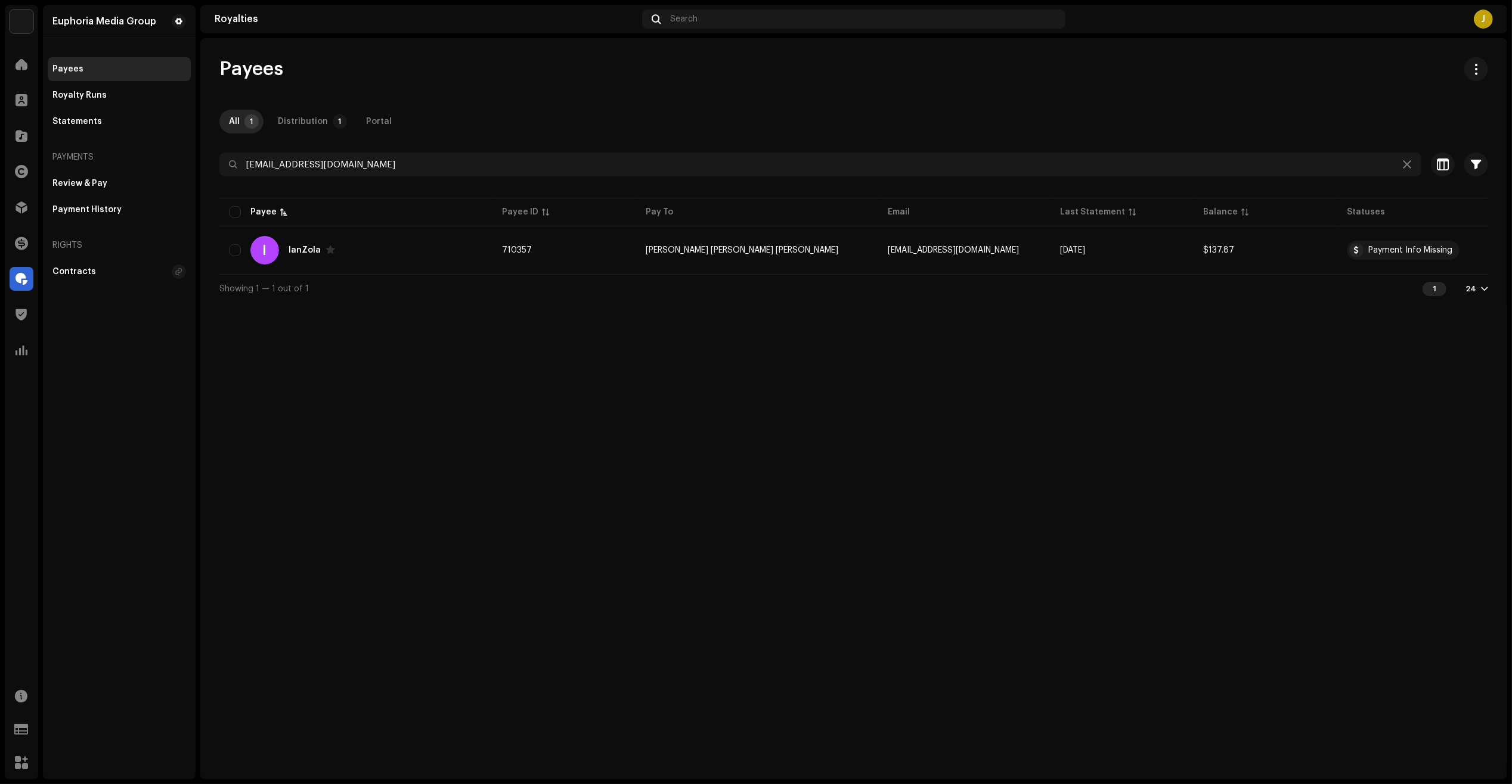
click at [575, 397] on div "Payees All 1 Distribution 1 Portal irproducoes128@gmail.com Selected 0 Select a…" at bounding box center [853, 409] width 1306 height 741
click at [366, 451] on div "Payees All 1 Distribution 1 Portal irproducoes128@gmail.com Selected 0 Select a…" at bounding box center [853, 409] width 1306 height 741
click at [901, 406] on div "Payees All 1 Distribution 1 Portal irproducoes128@gmail.com Selected 0 Select a…" at bounding box center [853, 409] width 1306 height 741
click at [186, 490] on div "Euphoria Media Group Payees Royalty Runs Statements Payments Review & Pay Payme…" at bounding box center [119, 392] width 153 height 774
click at [1026, 400] on div "Payees All 1 Distribution 1 Portal irproducoes128@gmail.com Selected 0 Select a…" at bounding box center [853, 409] width 1306 height 741
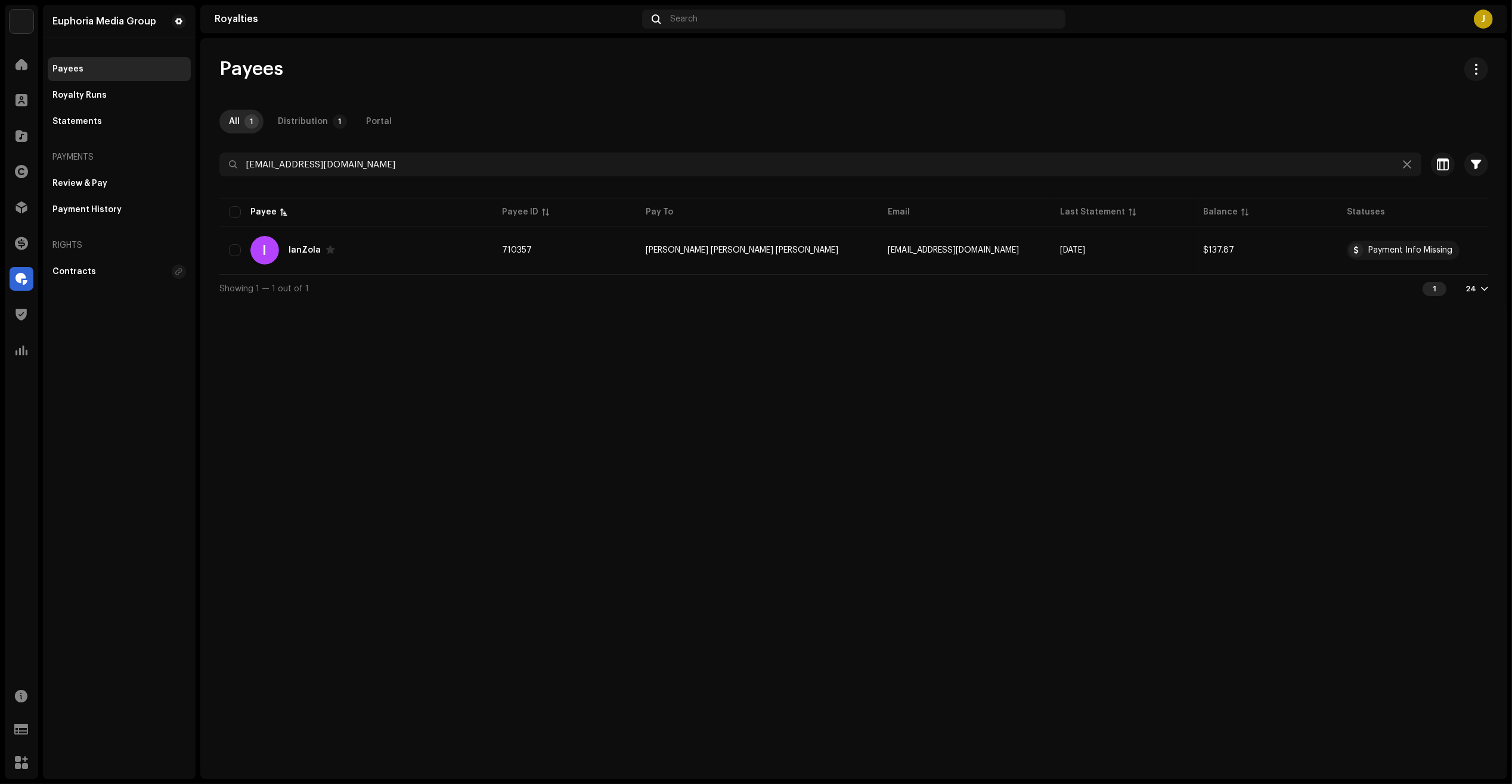
click at [173, 396] on div "Euphoria Media Group Payees Royalty Runs Statements Payments Review & Pay Payme…" at bounding box center [119, 392] width 153 height 774
click at [839, 330] on div "Payees All 1 Distribution 1 Portal irproducoes128@gmail.com Selected 0 Select a…" at bounding box center [853, 409] width 1306 height 741
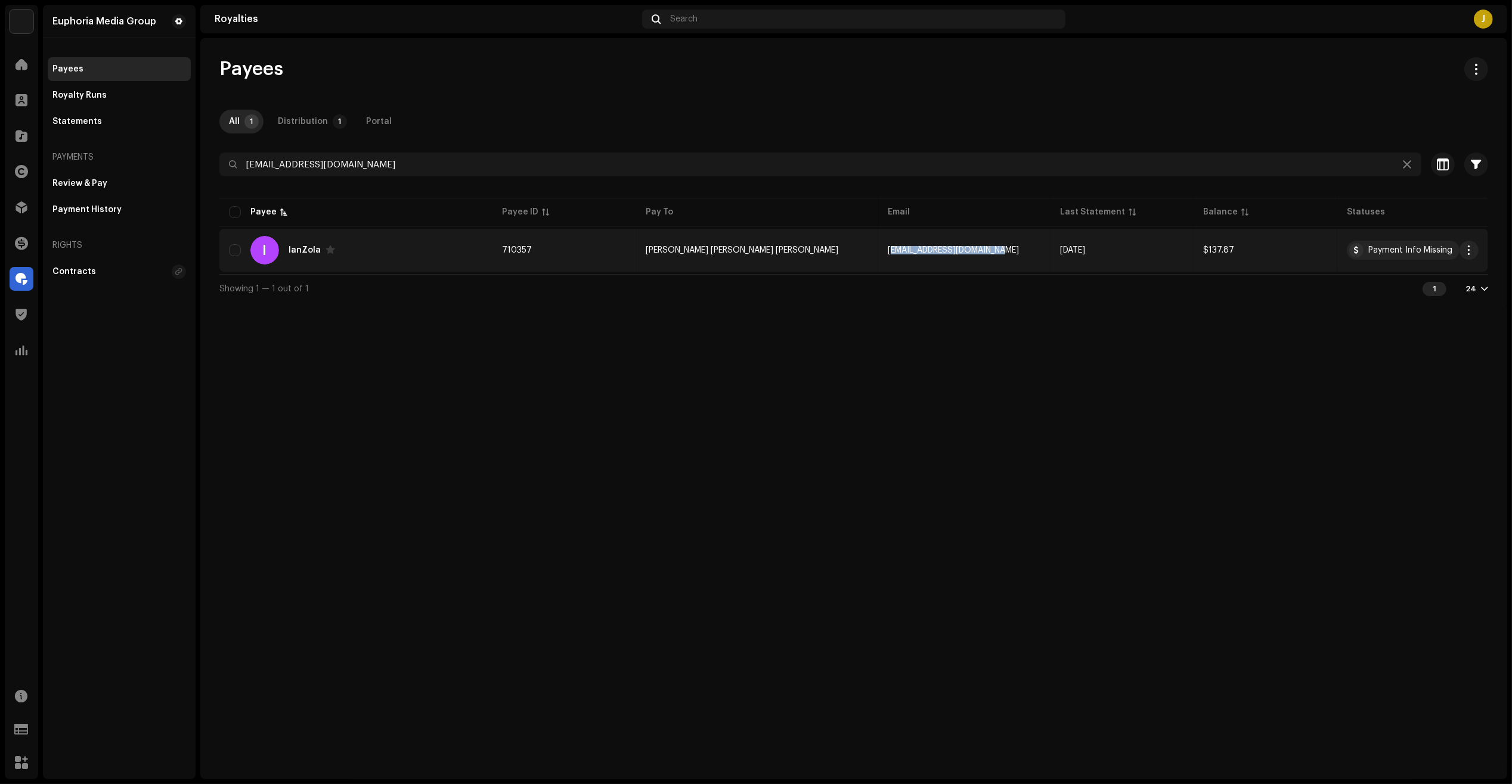
copy span "irproducoes128@gmail.com"
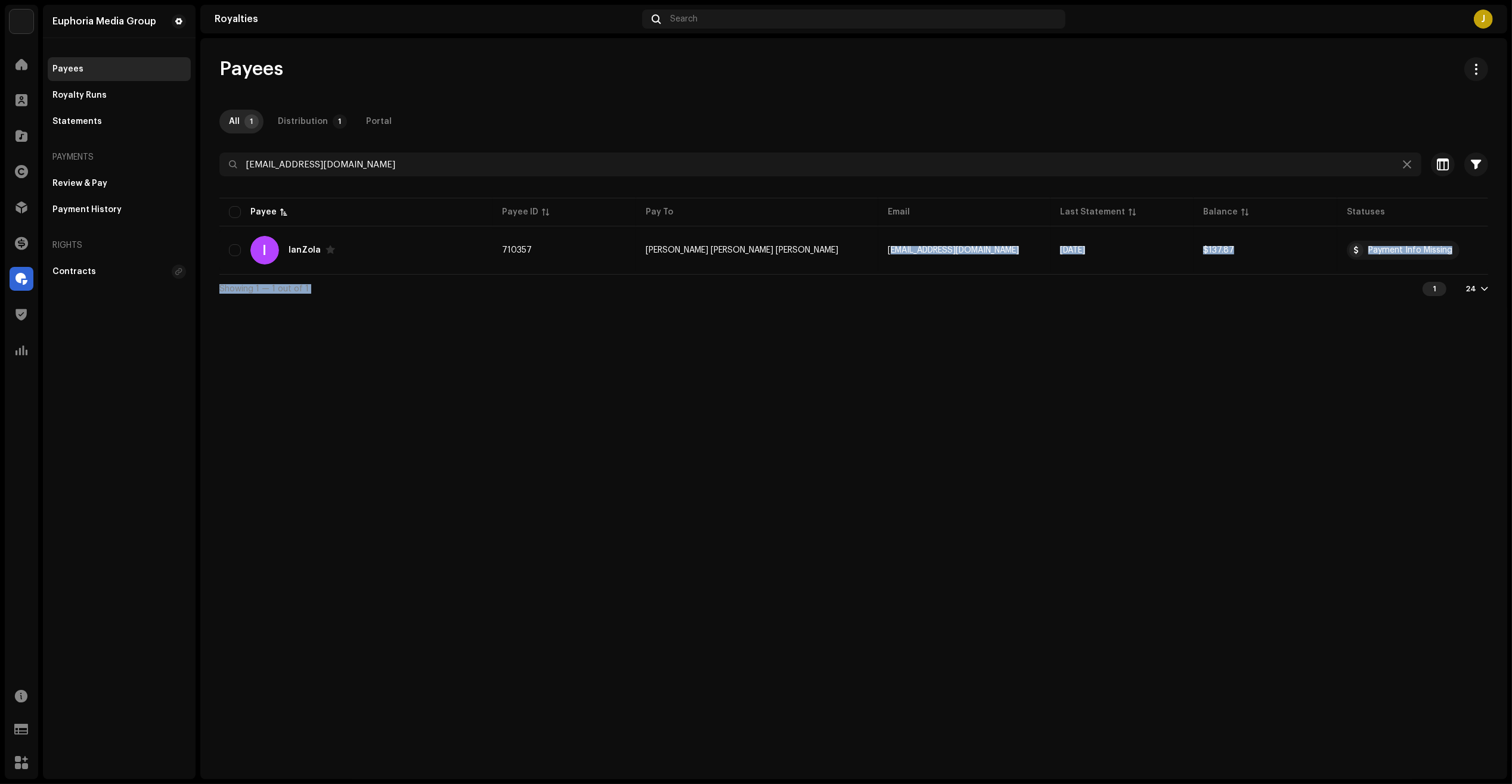
drag, startPoint x: 843, startPoint y: 256, endPoint x: 977, endPoint y: 330, distance: 153.1
click at [977, 329] on div "Payees All 1 Distribution 1 Portal irproducoes128@gmail.com Selected 0 Select a…" at bounding box center [853, 409] width 1306 height 741
click at [976, 333] on div "Payees All 1 Distribution 1 Portal irproducoes128@gmail.com Selected 0 Select a…" at bounding box center [853, 409] width 1306 height 741
click at [189, 451] on div "Euphoria Media Group Payees Royalty Runs Statements Payments Review & Pay Payme…" at bounding box center [119, 392] width 153 height 774
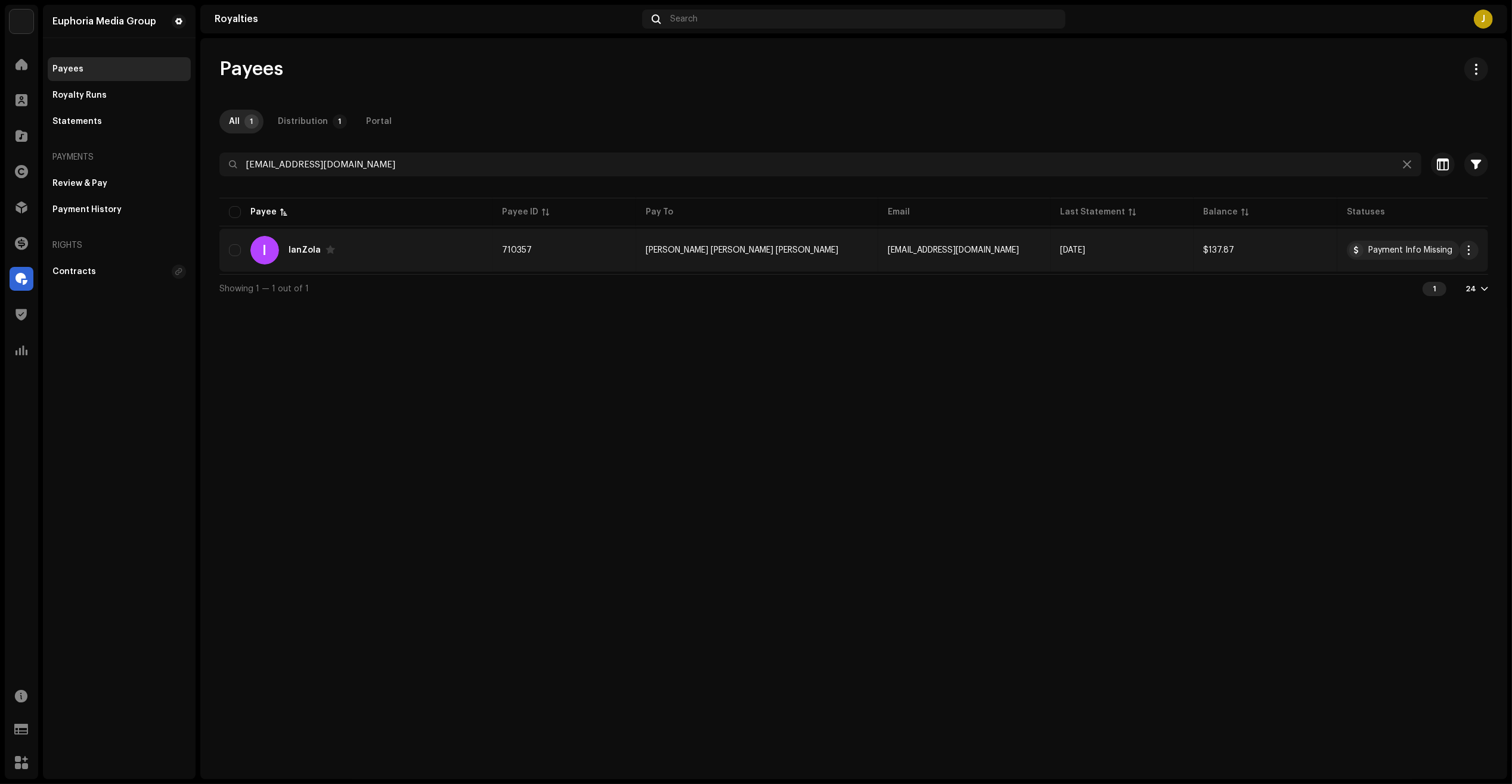
copy tr "710357"
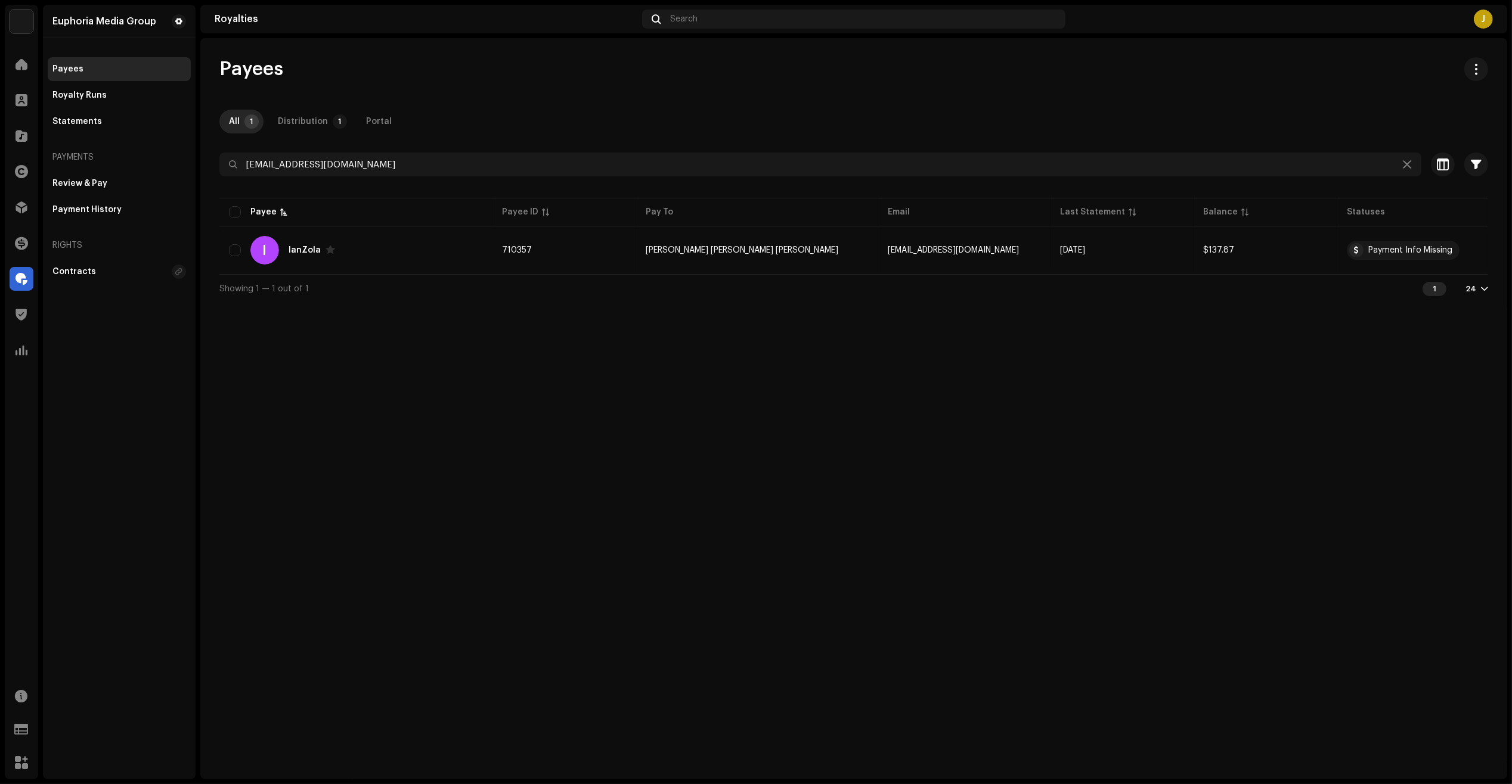
drag, startPoint x: 606, startPoint y: 251, endPoint x: 597, endPoint y: 336, distance: 85.5
click at [597, 335] on div "Payees All 1 Distribution 1 Portal irproducoes128@gmail.com Selected 0 Select a…" at bounding box center [853, 409] width 1306 height 741
click at [598, 340] on div "Payees All 1 Distribution 1 Portal irproducoes128@gmail.com Selected 0 Select a…" at bounding box center [853, 409] width 1306 height 741
drag, startPoint x: 192, startPoint y: 428, endPoint x: 368, endPoint y: 365, distance: 186.9
click at [192, 430] on div "Euphoria Media Group Payees Royalty Runs Statements Payments Review & Pay Payme…" at bounding box center [119, 392] width 153 height 774
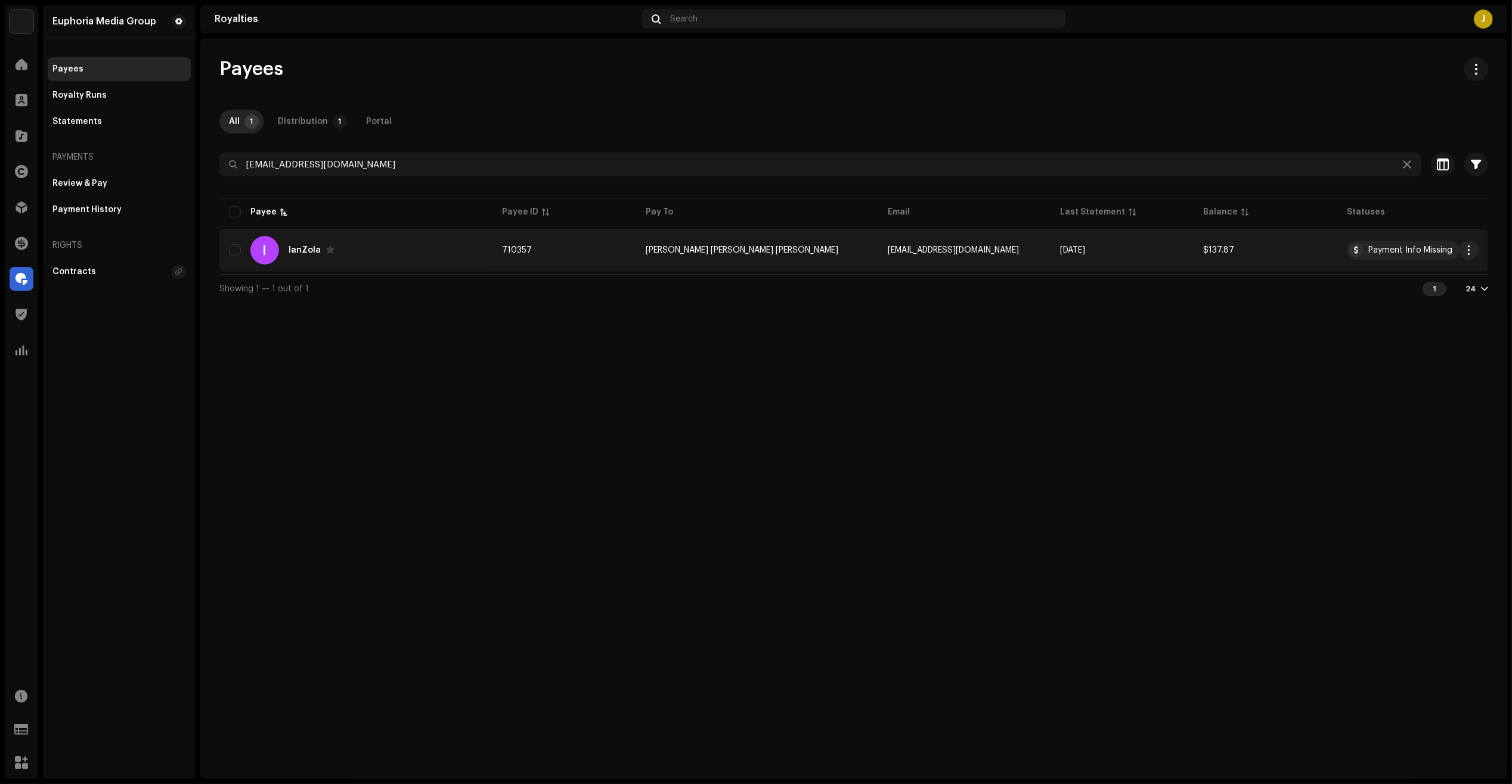
copy span "710357"
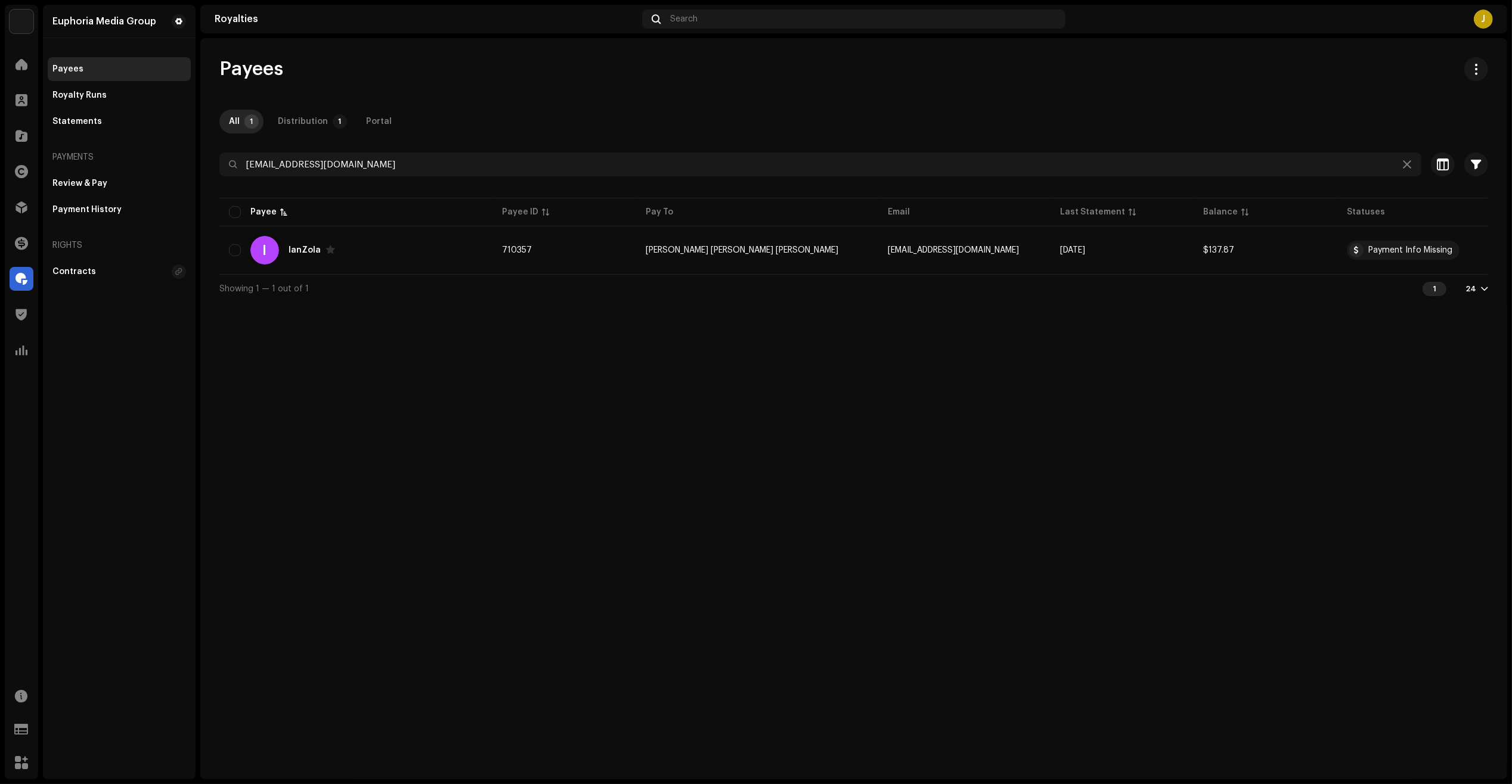
drag, startPoint x: 572, startPoint y: 251, endPoint x: 560, endPoint y: 339, distance: 88.8
click at [559, 330] on div "Payees All 1 Distribution 1 Portal irproducoes128@gmail.com Selected 0 Select a…" at bounding box center [853, 409] width 1306 height 741
click at [560, 346] on div "Payees All 1 Distribution 1 Portal irproducoes128@gmail.com Selected 0 Select a…" at bounding box center [853, 409] width 1306 height 741
drag, startPoint x: 197, startPoint y: 457, endPoint x: 186, endPoint y: 457, distance: 11.0
click at [197, 457] on div "Euphoria Media Group Home Clients Catalog Rights Distribution Finance Royalties…" at bounding box center [756, 392] width 1512 height 784
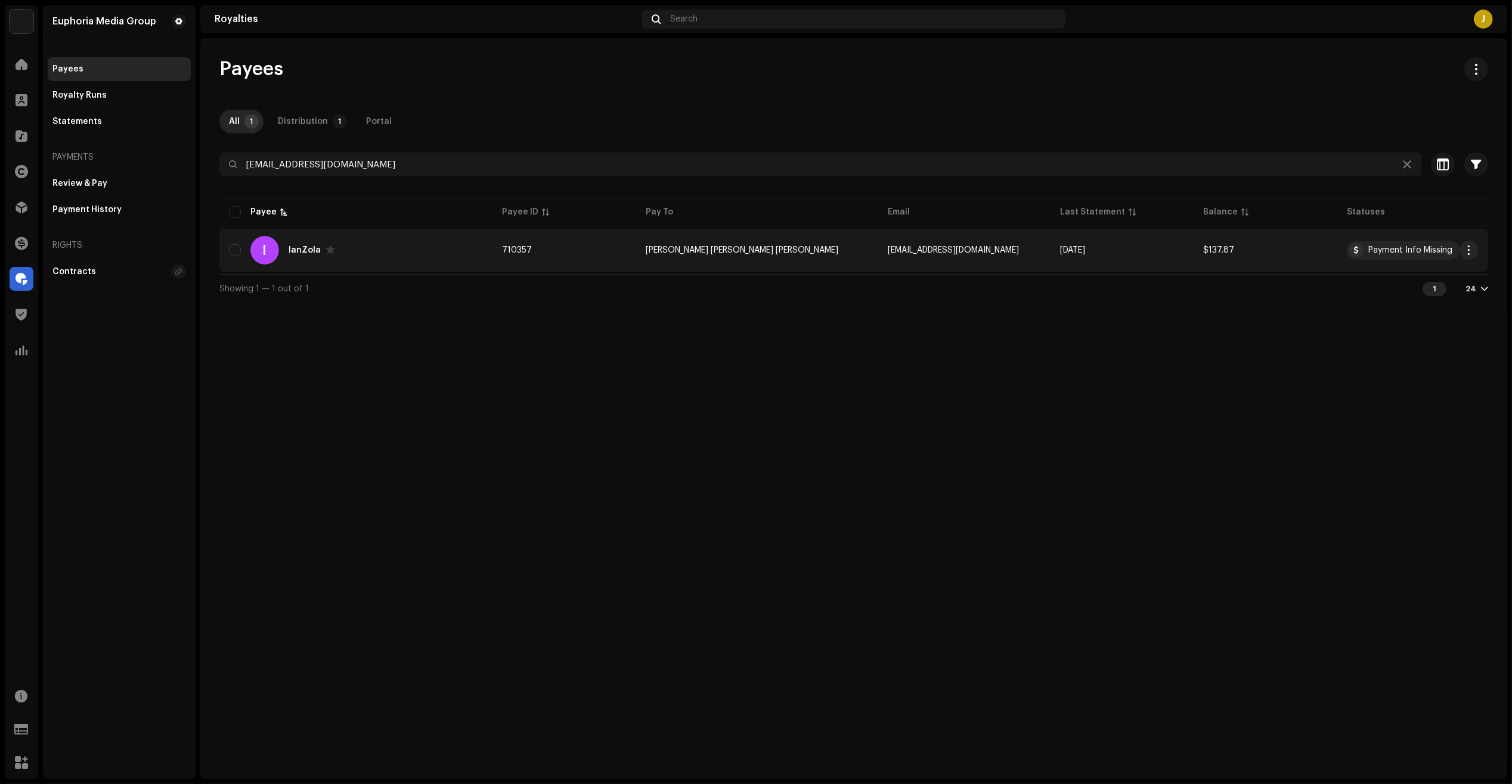
copy div "IanZola"
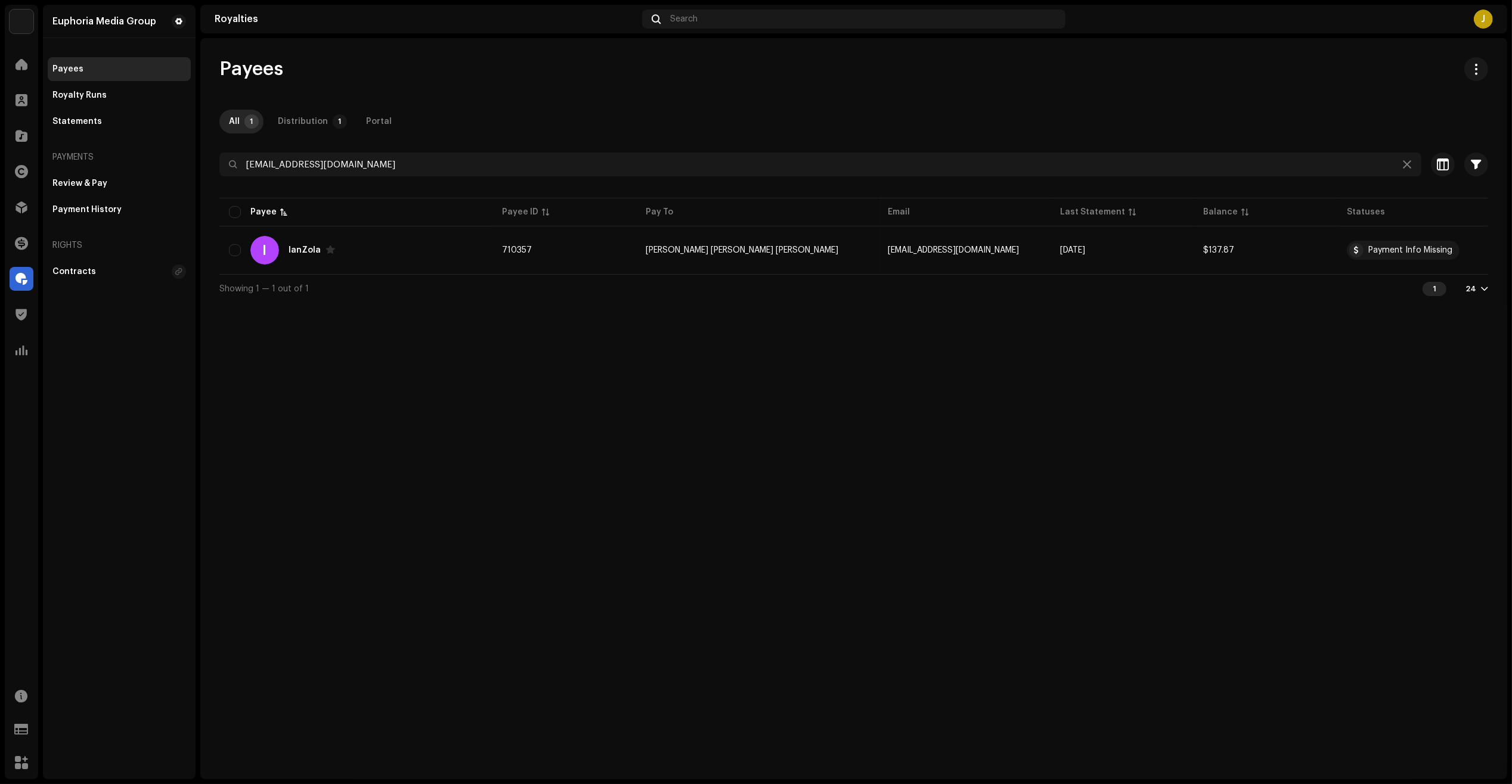
drag, startPoint x: 277, startPoint y: 253, endPoint x: 374, endPoint y: 335, distance: 127.0
click at [350, 307] on div "Payees All 1 Distribution 1 Portal irproducoes128@gmail.com Selected 0 Select a…" at bounding box center [853, 409] width 1306 height 741
click at [185, 616] on div "Euphoria Media Group Payees Royalty Runs Statements Payments Review & Pay Payme…" at bounding box center [119, 392] width 153 height 774
click at [224, 517] on div "Payees All 1 Distribution 1 Portal irproducoes128@gmail.com Selected 0 Select a…" at bounding box center [853, 409] width 1306 height 741
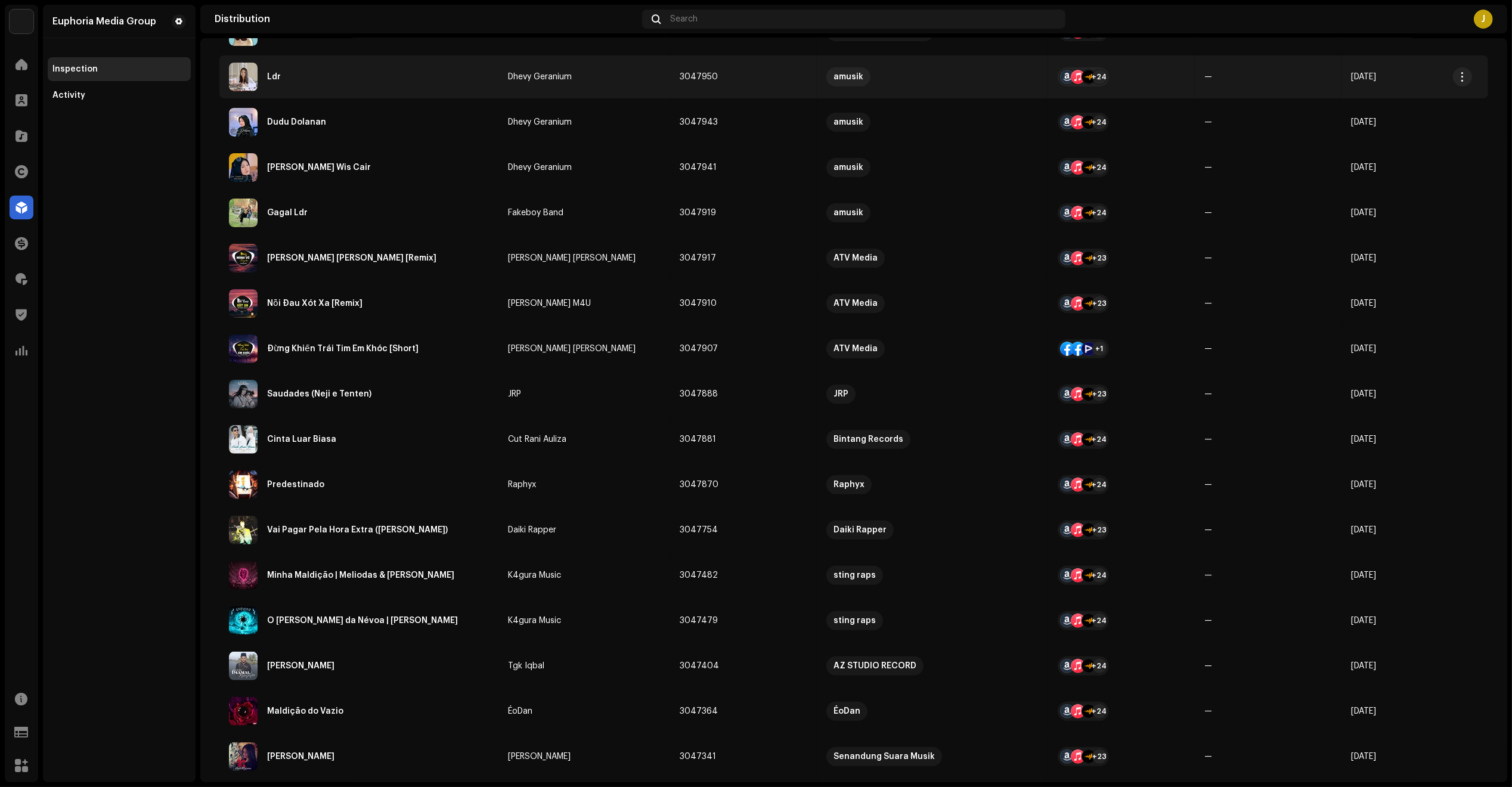
scroll to position [373, 0]
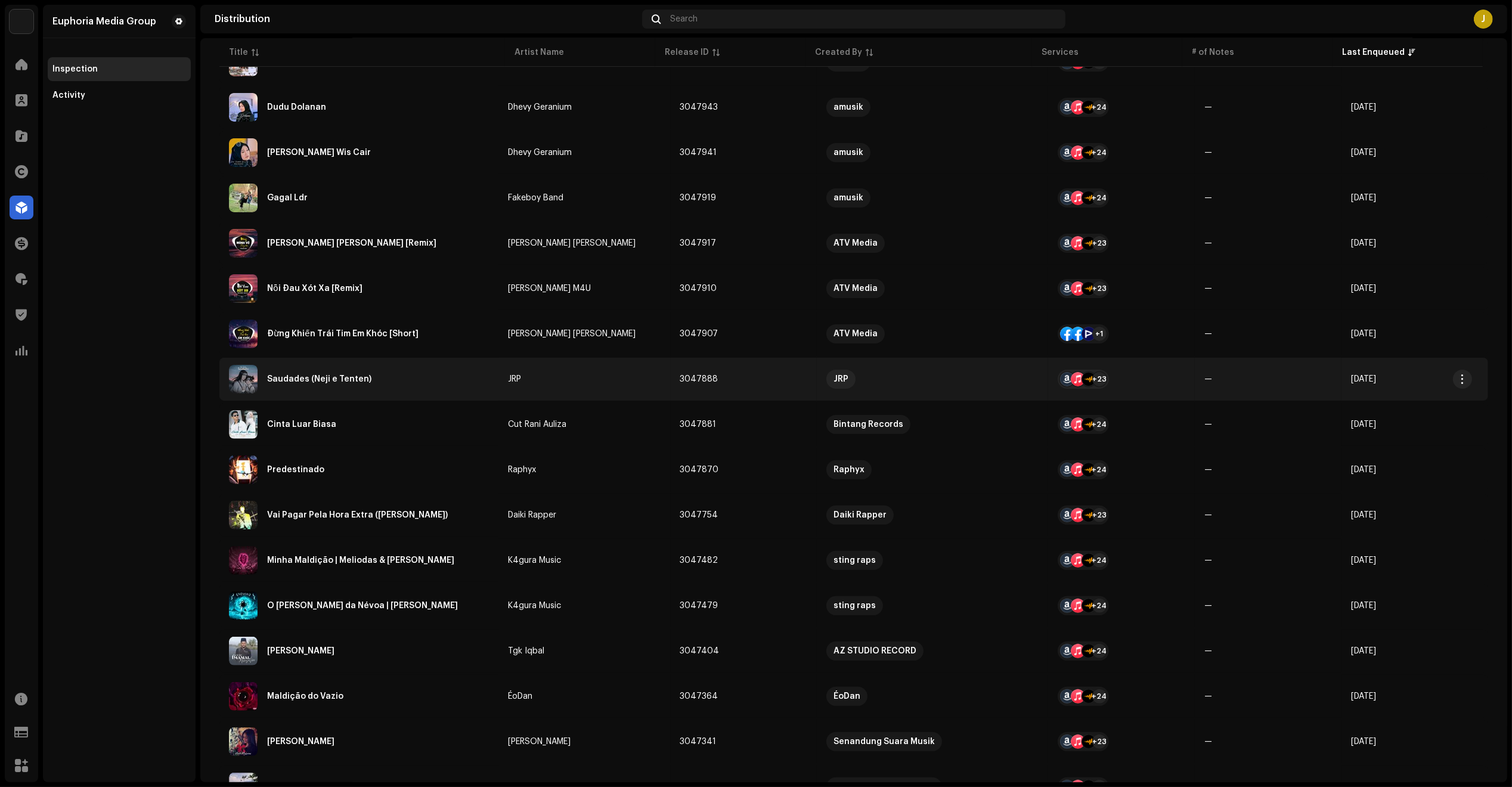
click at [396, 380] on div "Saudades (Neji e Tenten)" at bounding box center [359, 379] width 260 height 28
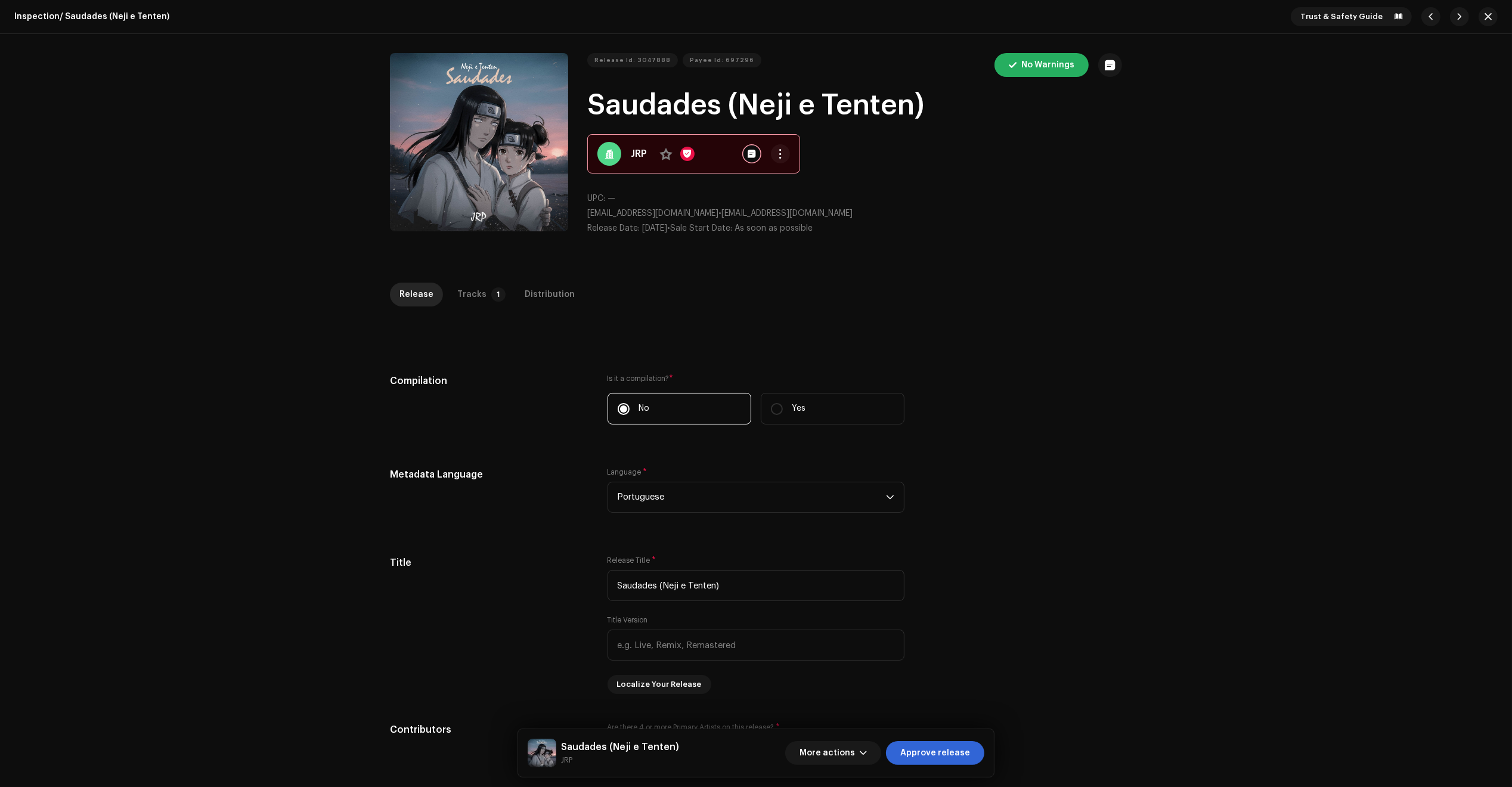
click at [491, 272] on div "Inspection / Saudades (Neji e Tenten) Trust & Safety Guide Release Id: 3047888 …" at bounding box center [756, 394] width 1512 height 787
click at [479, 293] on p-tab "Tracks 1" at bounding box center [479, 295] width 63 height 24
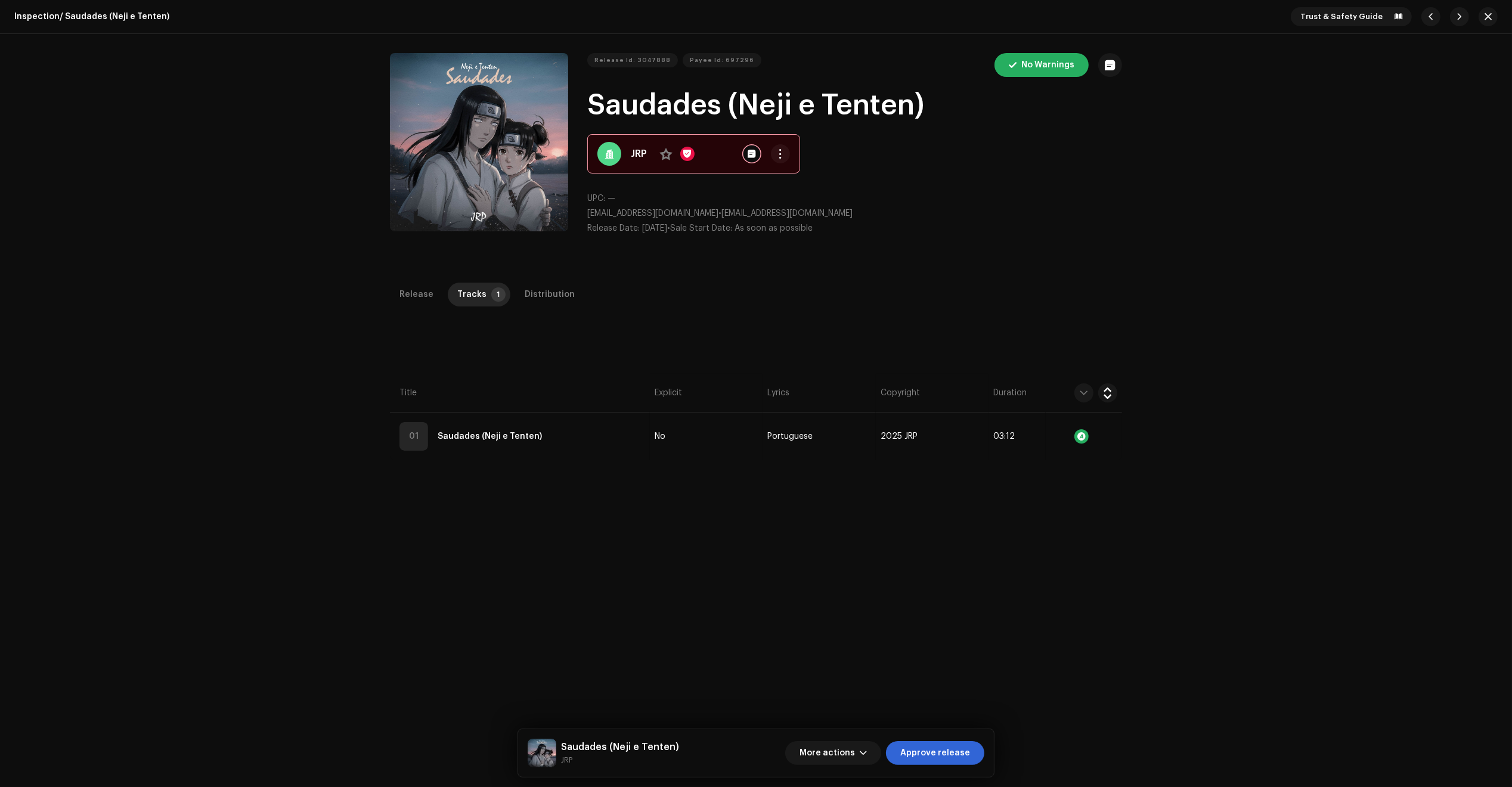
click at [642, 410] on th "Title" at bounding box center [520, 394] width 260 height 39
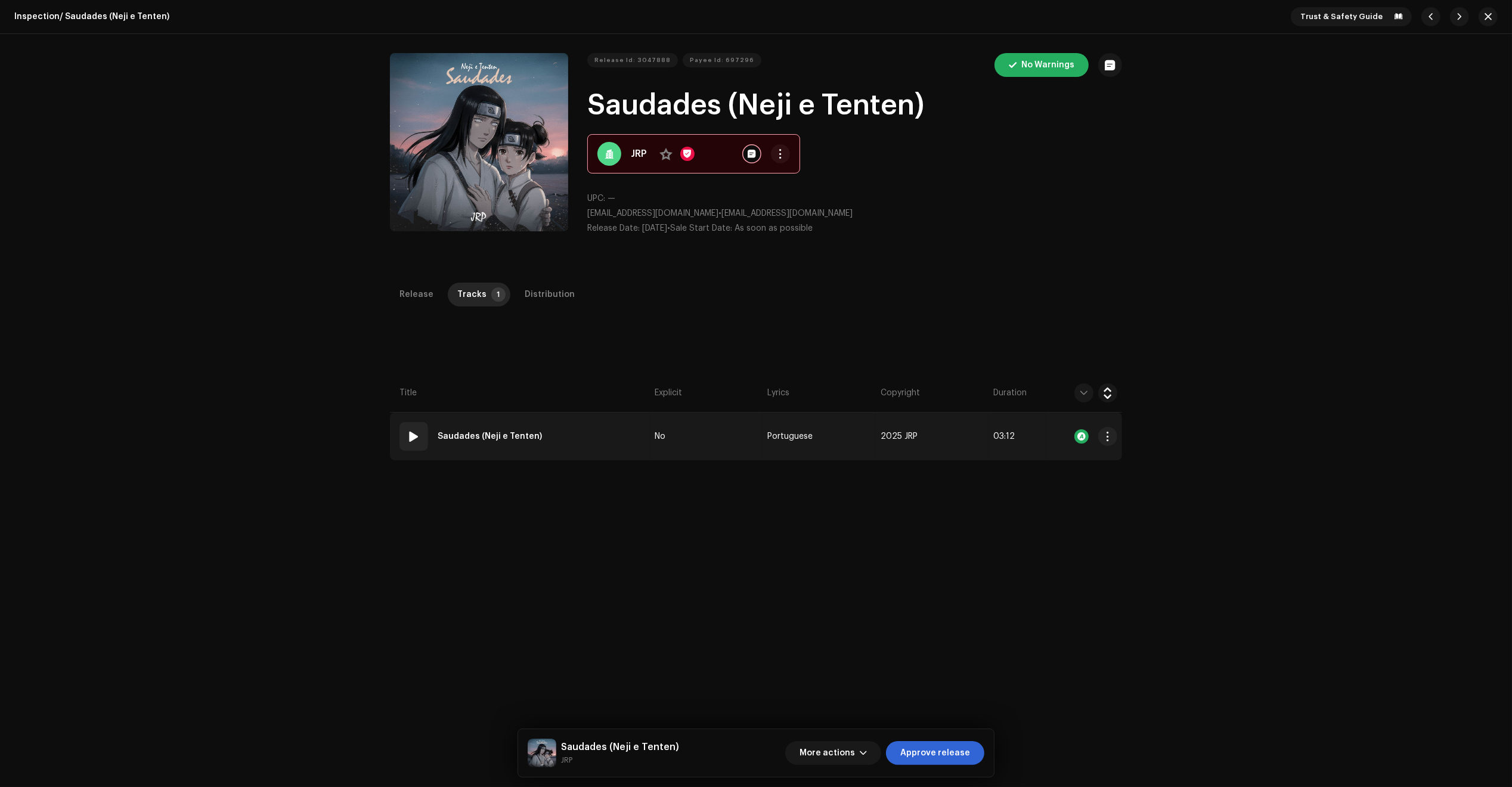
click at [624, 427] on td "01 Saudades (Neji e Tenten)" at bounding box center [520, 437] width 260 height 48
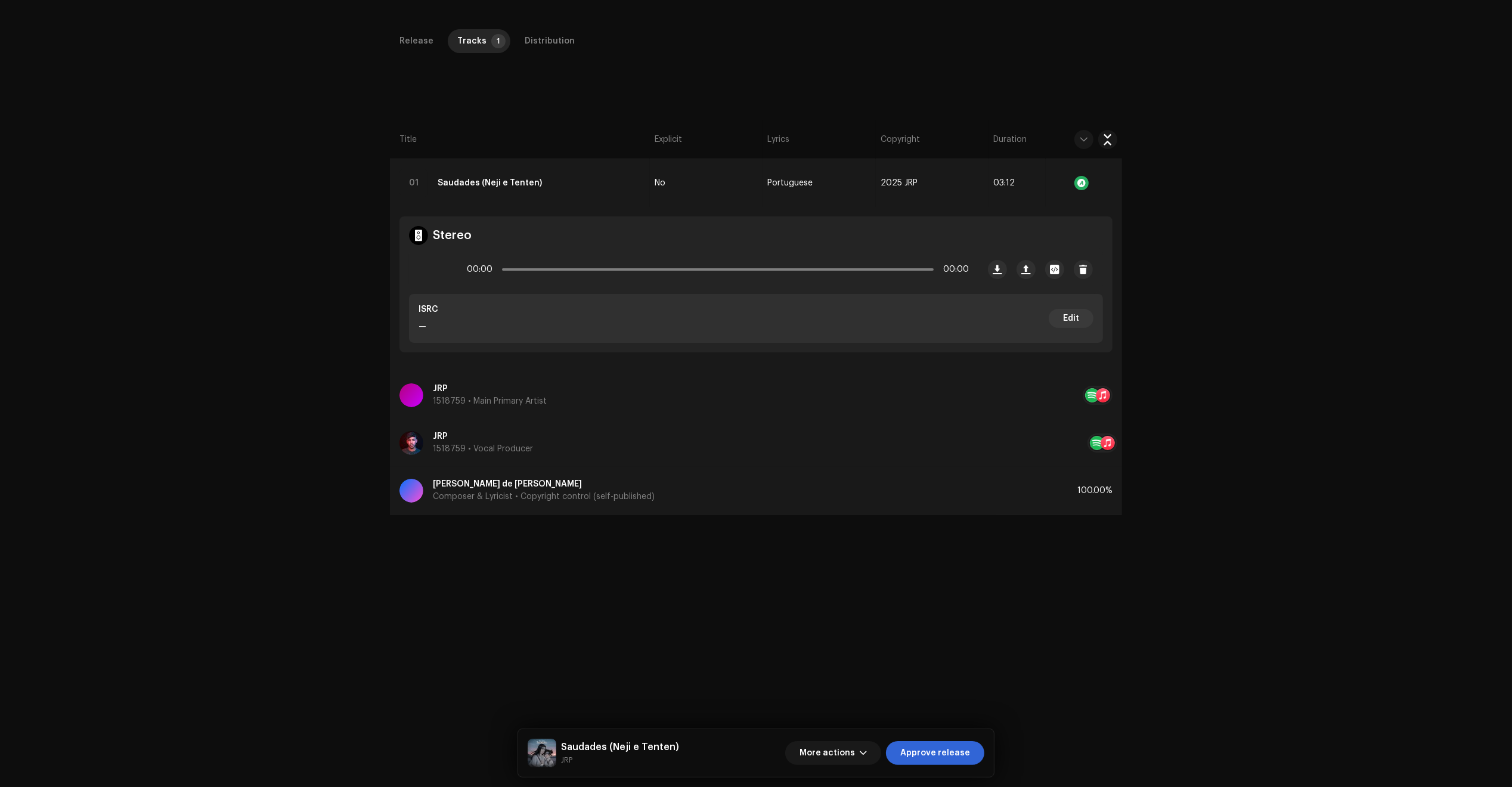
scroll to position [284, 0]
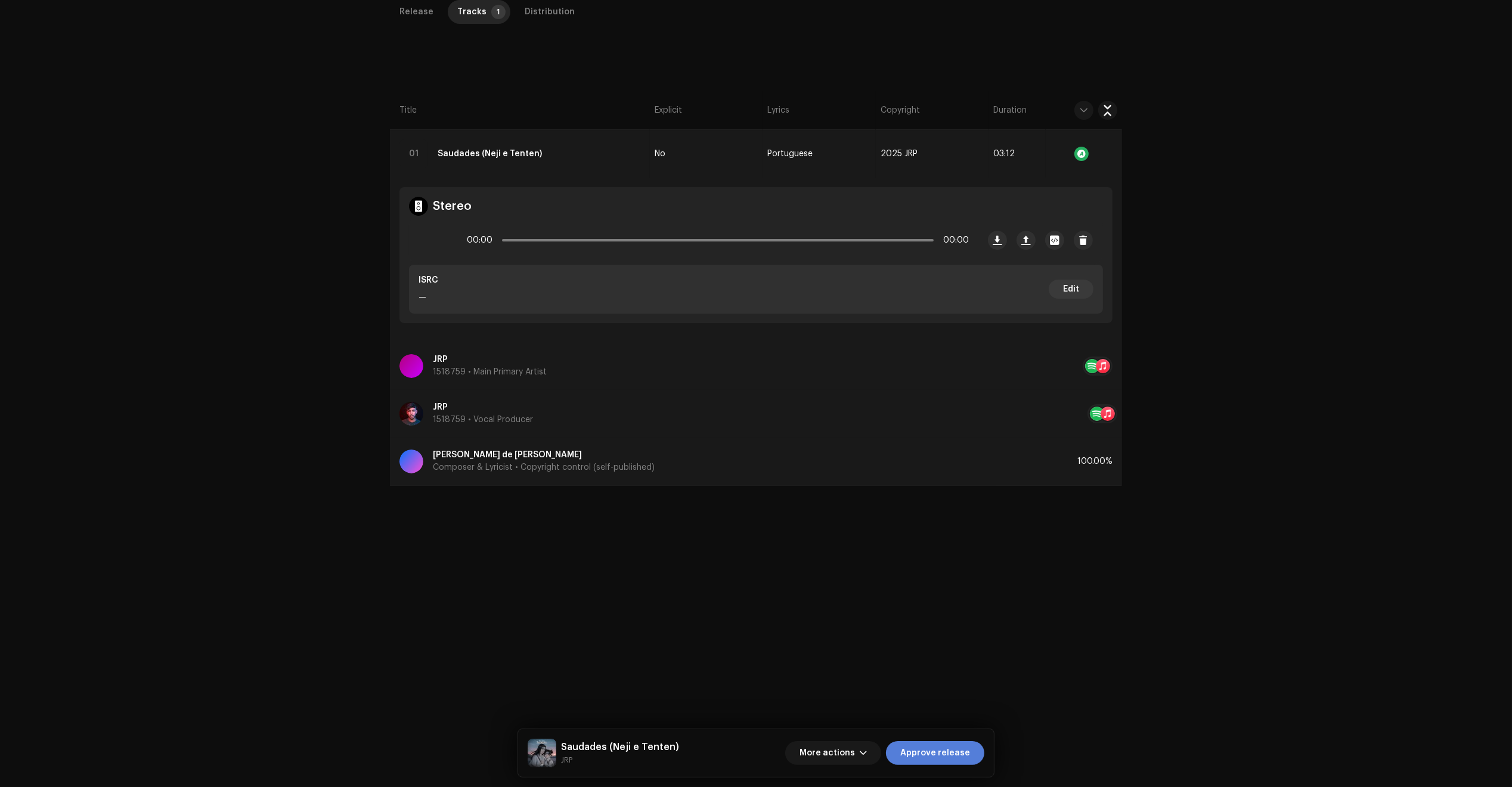
click at [956, 753] on span "Approve release" at bounding box center [935, 753] width 70 height 24
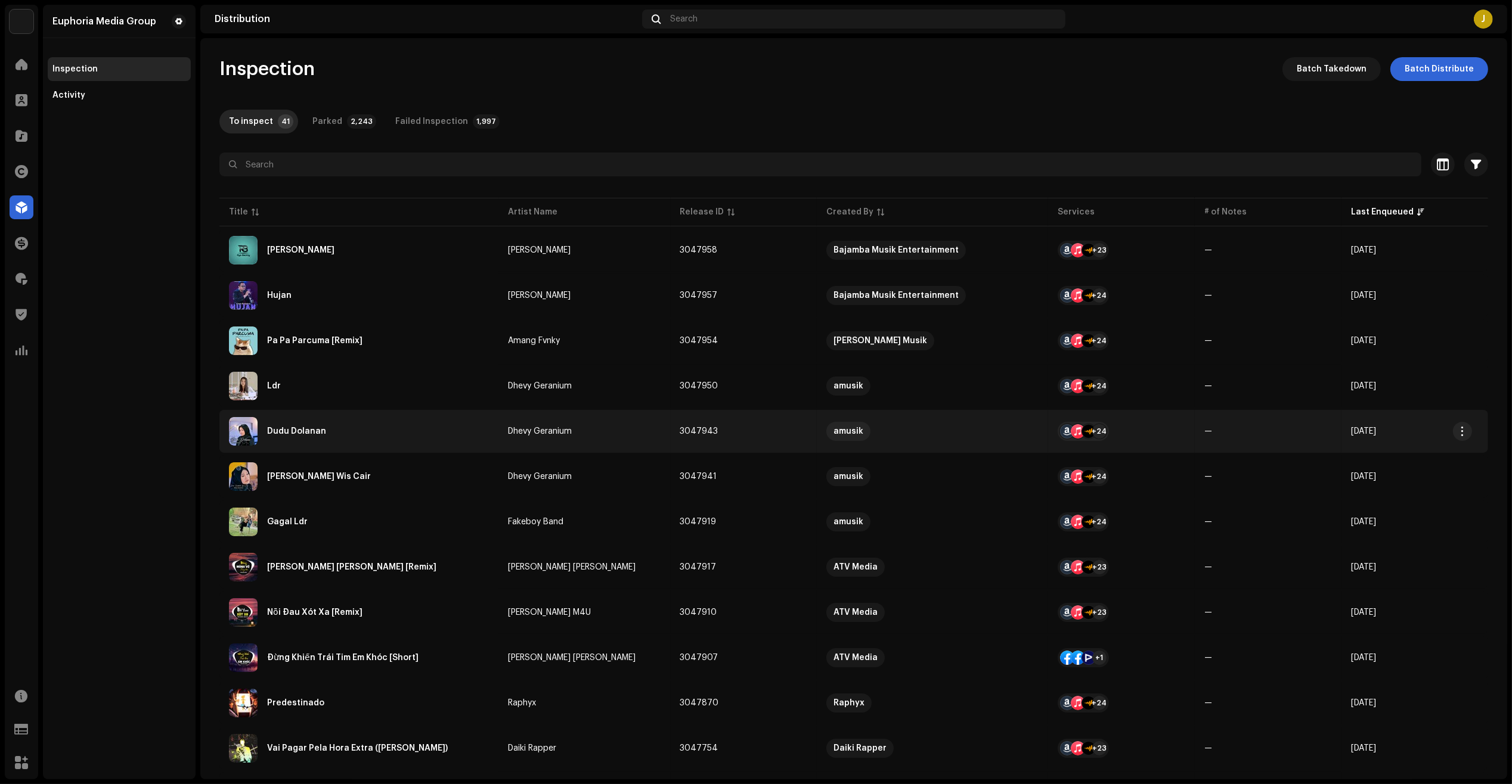
click at [457, 436] on div "Dudu Dolanan" at bounding box center [359, 431] width 260 height 28
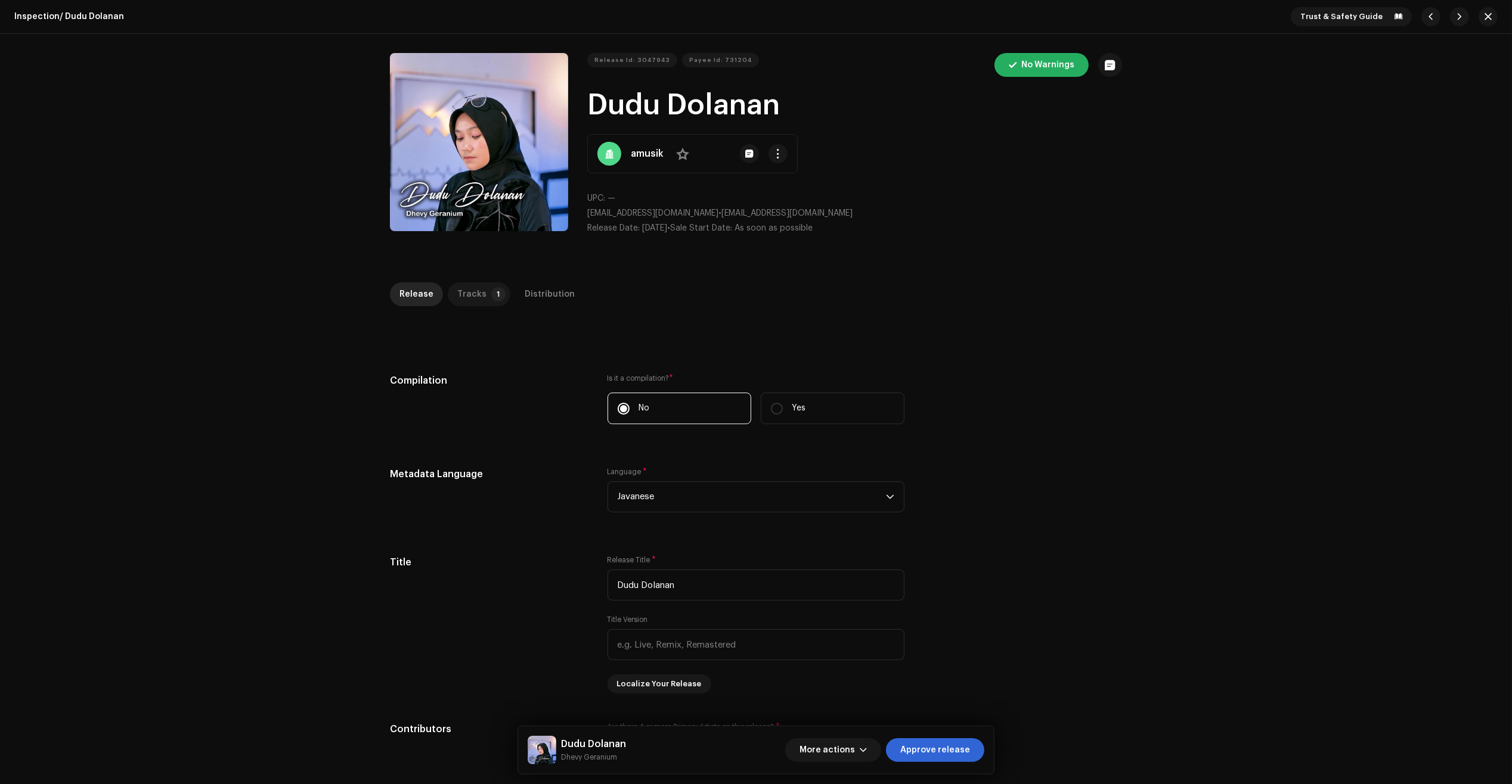
click at [477, 291] on div "Tracks" at bounding box center [471, 294] width 29 height 24
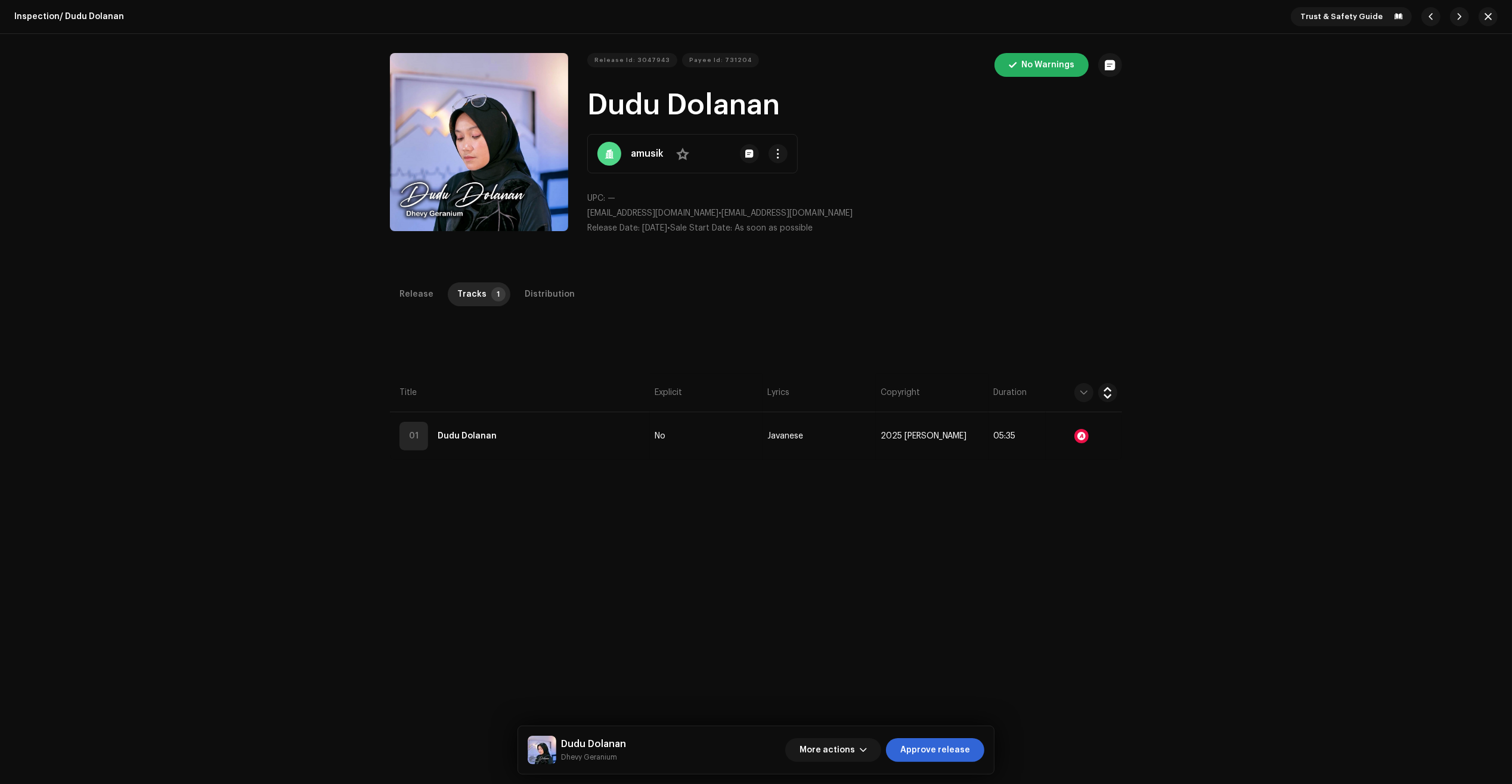
click at [592, 403] on th "Title" at bounding box center [520, 393] width 260 height 39
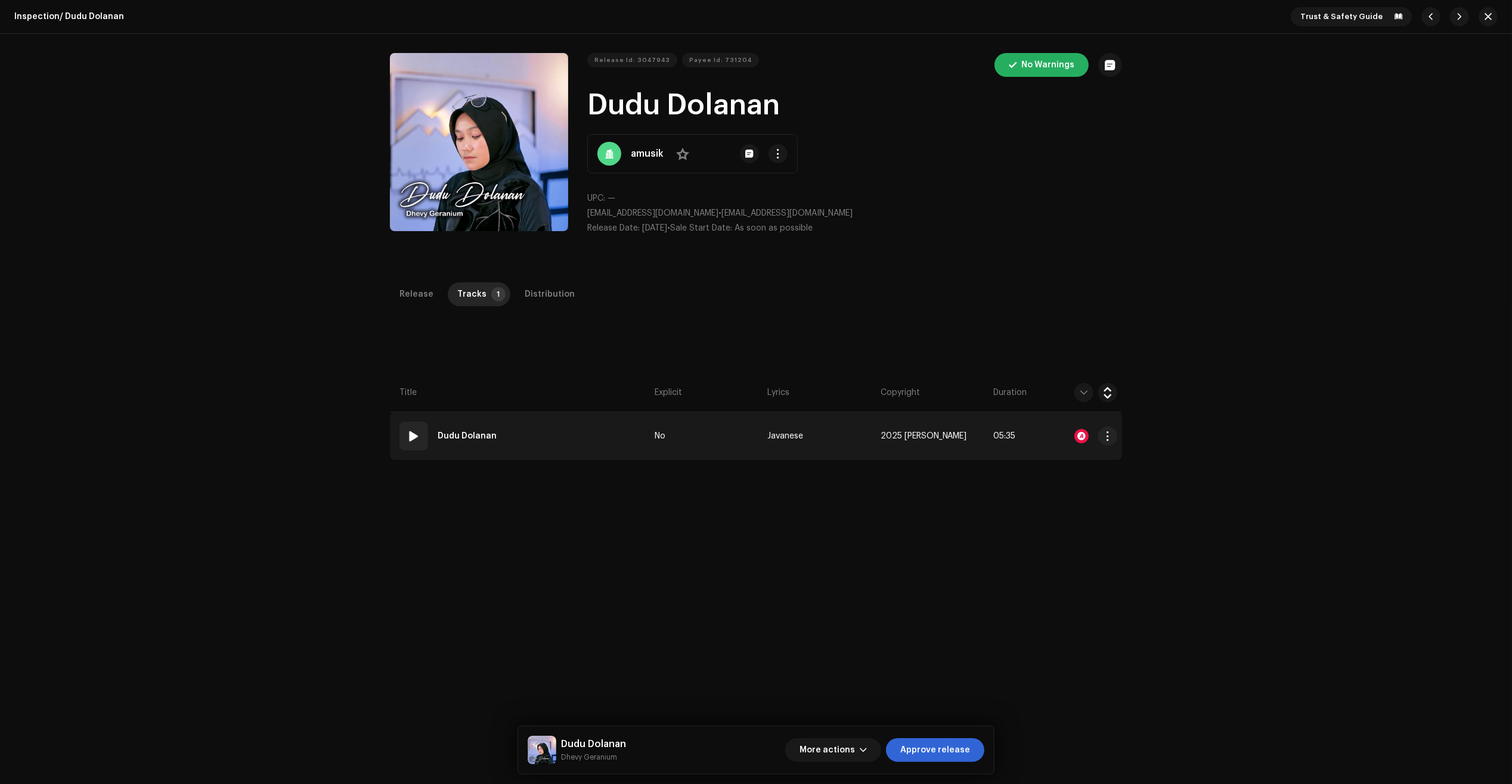
click at [609, 430] on td "01 Dudu Dolanan" at bounding box center [520, 436] width 260 height 48
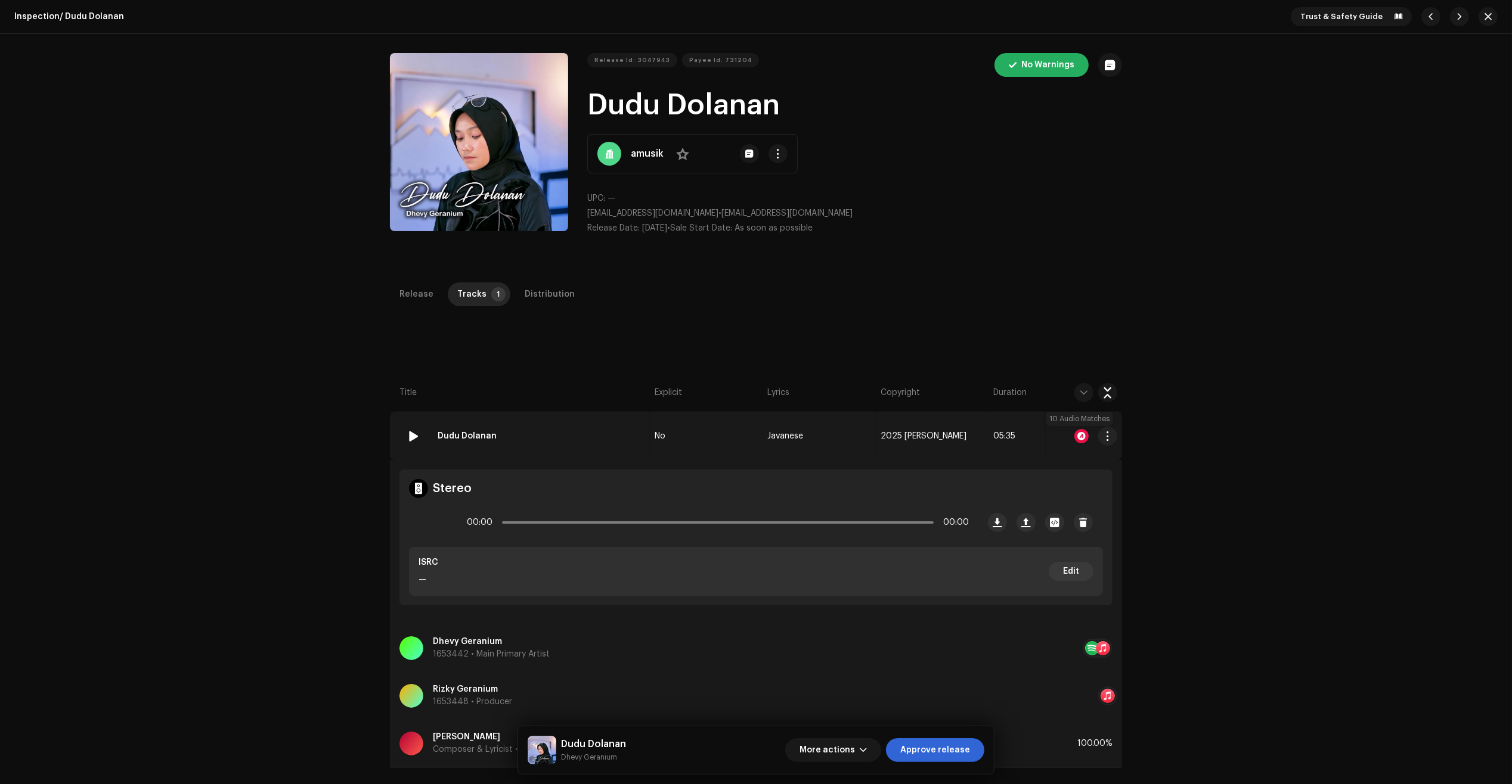
click at [1078, 436] on div at bounding box center [1081, 436] width 14 height 14
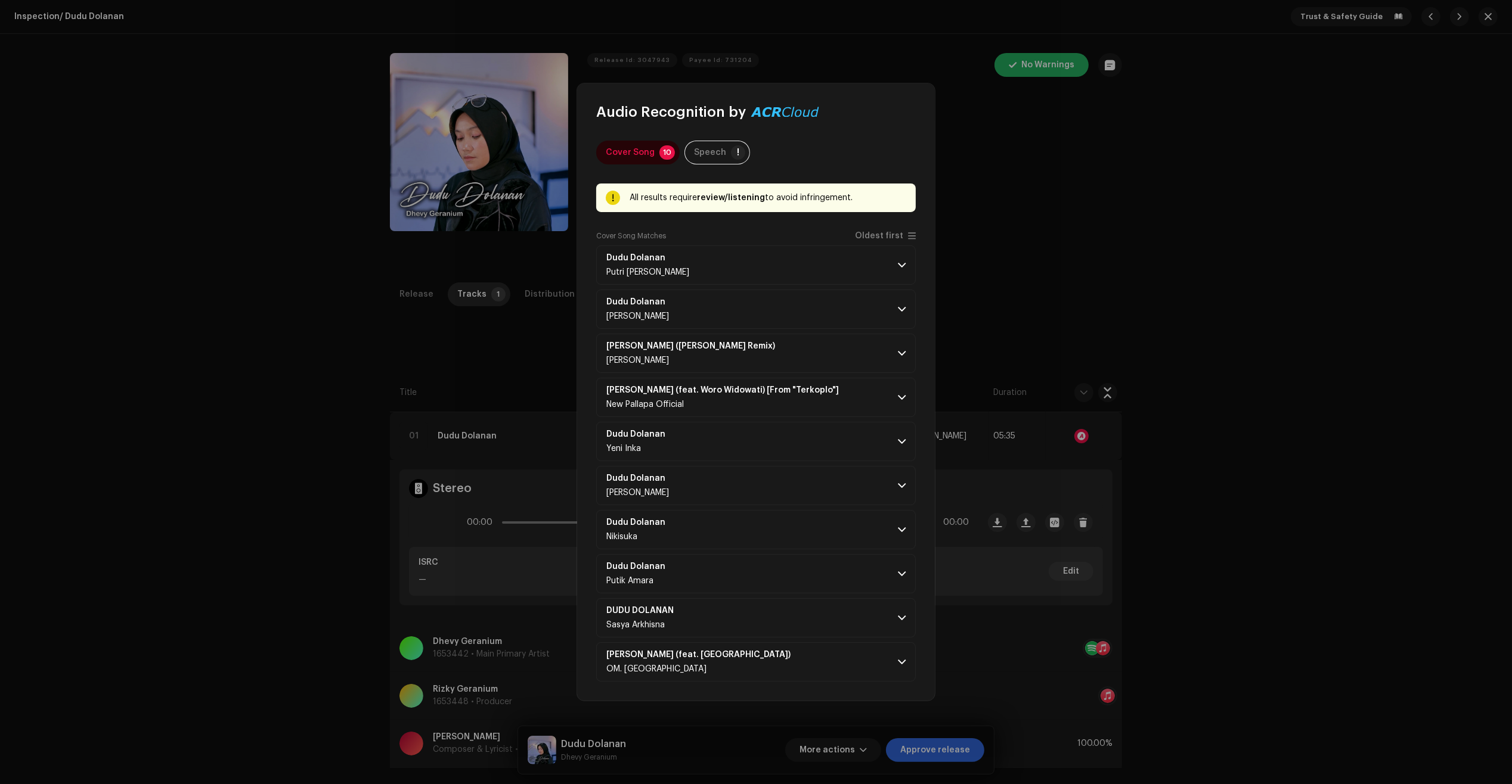
click at [829, 237] on div "Cover Song Matches Oldest first" at bounding box center [755, 238] width 319 height 14
click at [825, 255] on p-accordion-header "Dudu Dolanan Putri Kristya" at bounding box center [755, 265] width 319 height 40
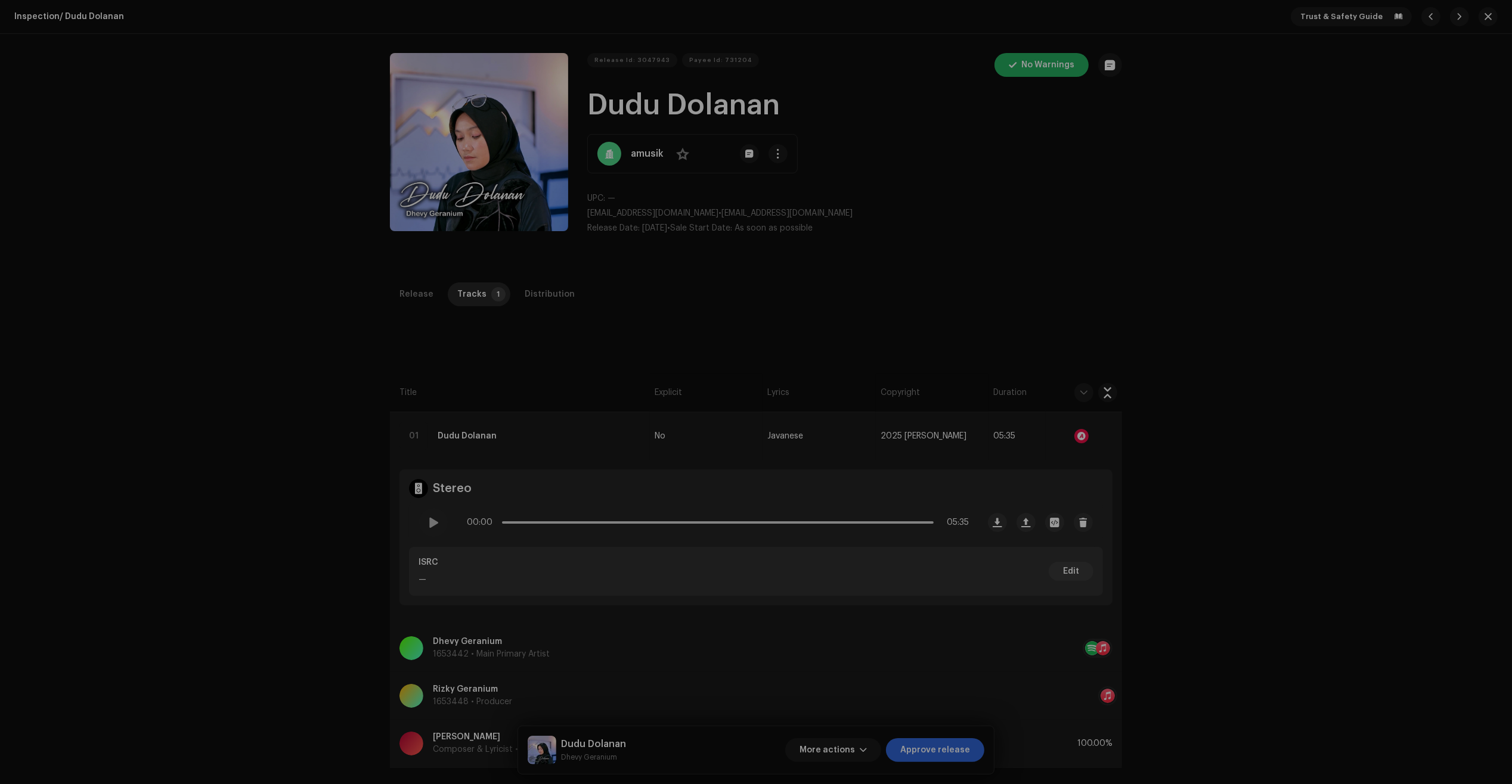
click at [982, 309] on div "Audio Recognition by Cover Song 10 Speech ! All results require review/listenin…" at bounding box center [756, 392] width 1512 height 784
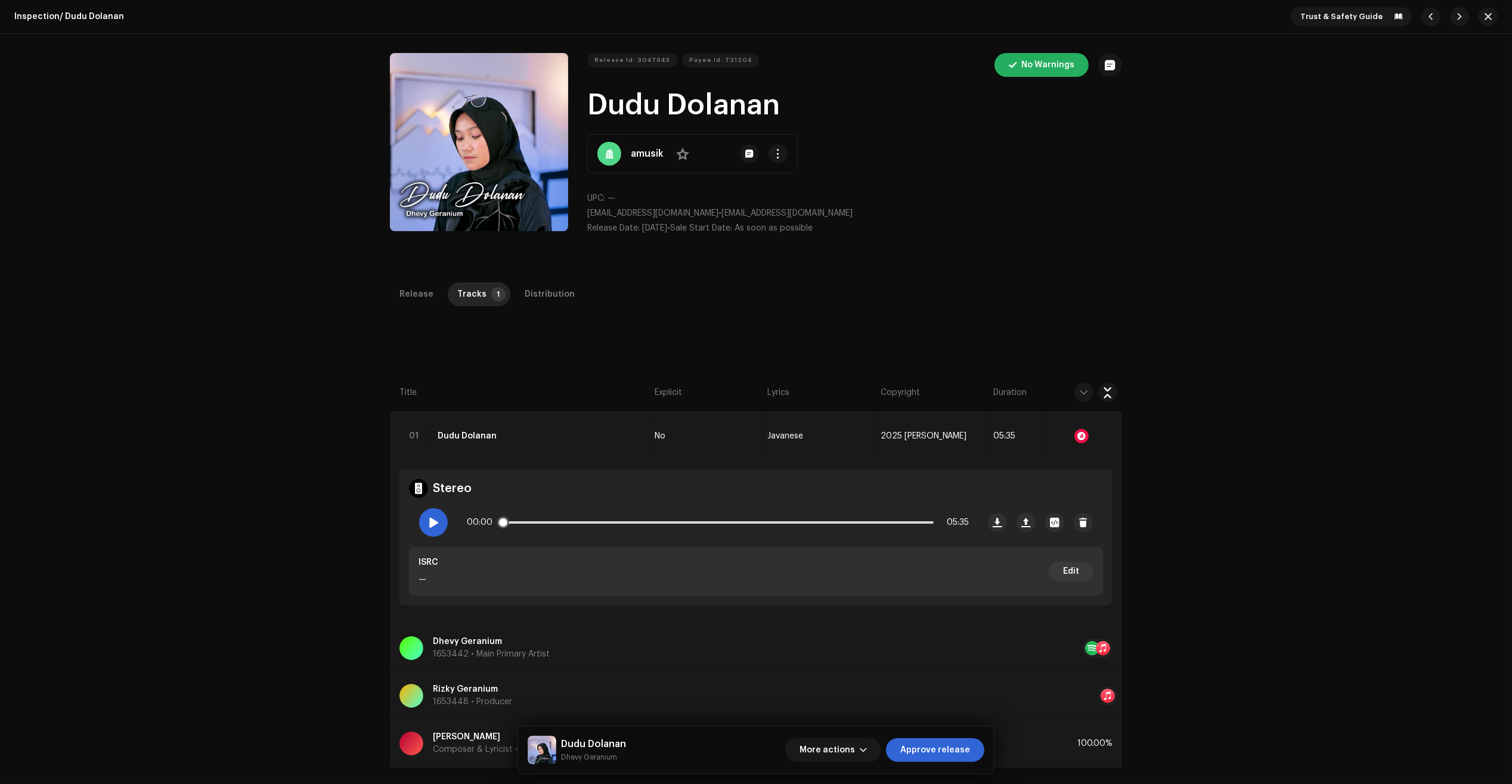
click at [421, 528] on div at bounding box center [433, 522] width 28 height 28
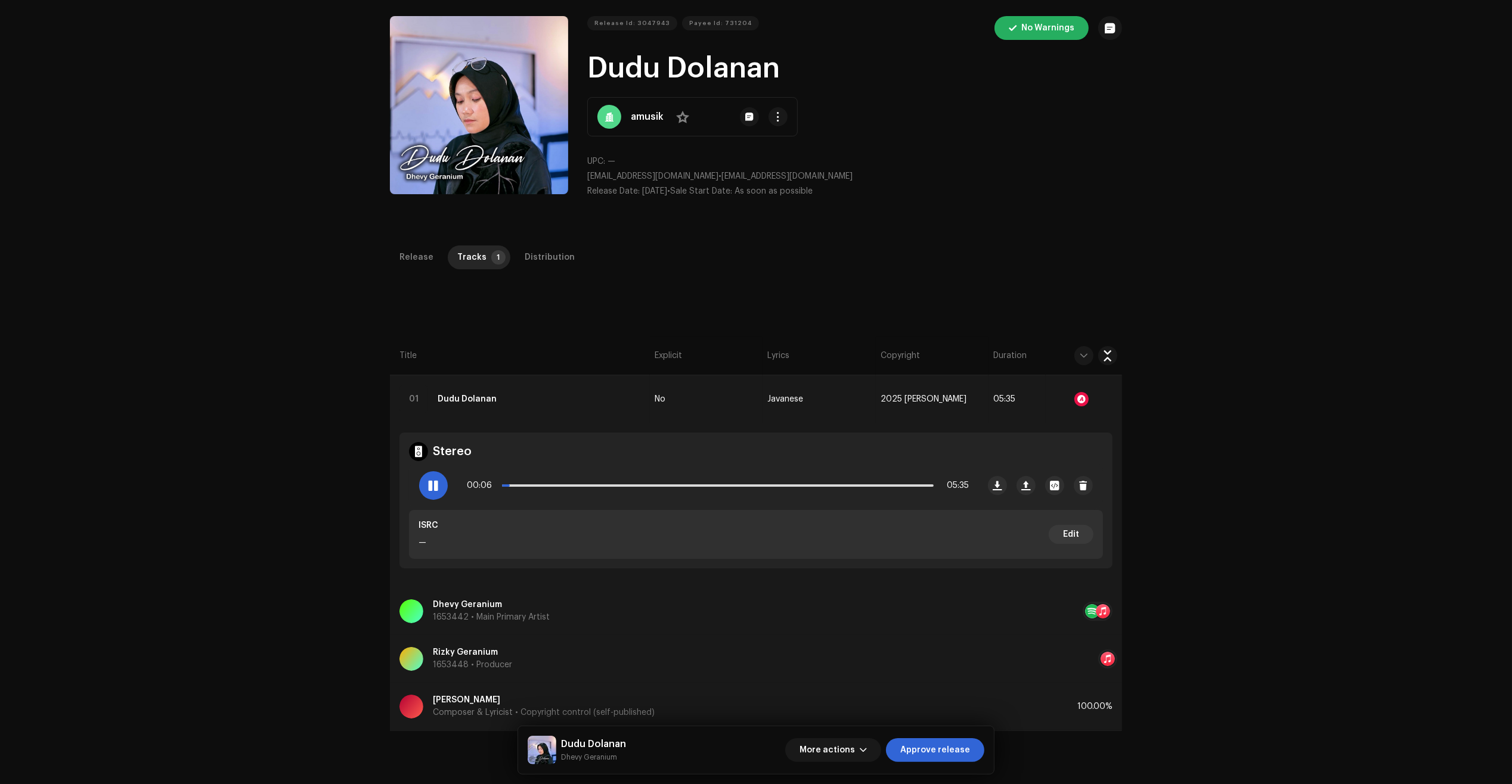
scroll to position [75, 0]
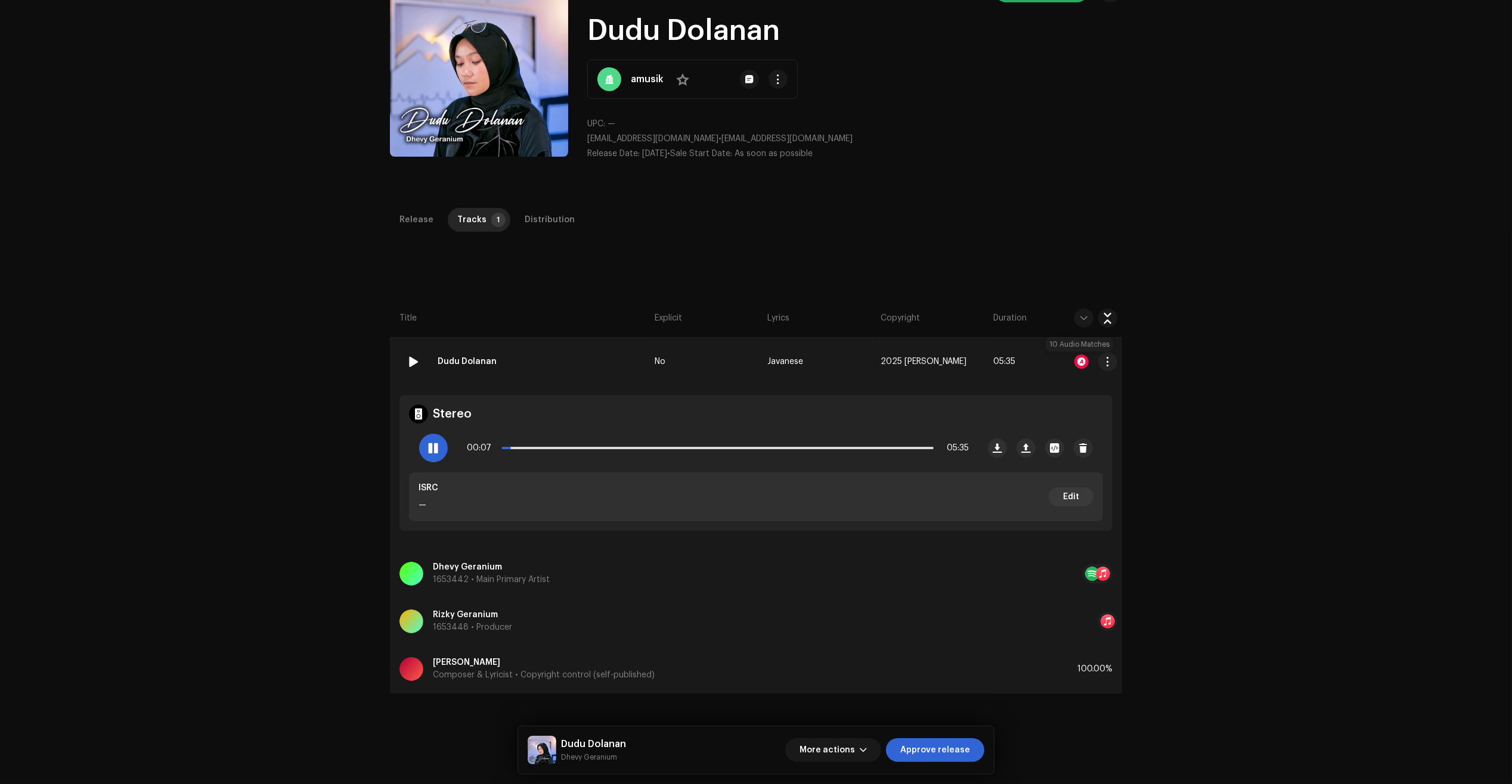
click at [1075, 358] on div at bounding box center [1081, 361] width 14 height 14
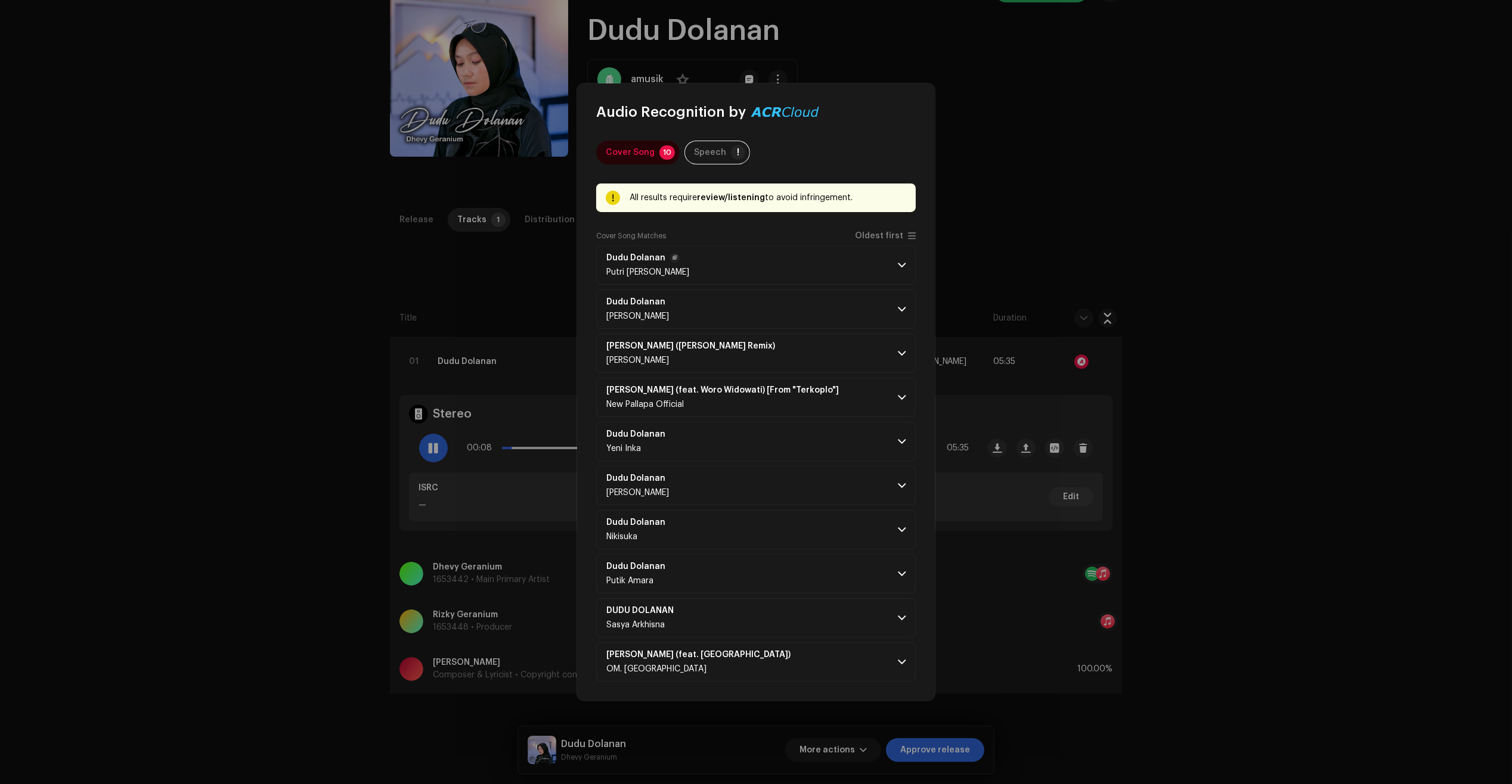
click at [803, 255] on p-accordion-header "Dudu Dolanan Putri Kristya" at bounding box center [755, 265] width 319 height 40
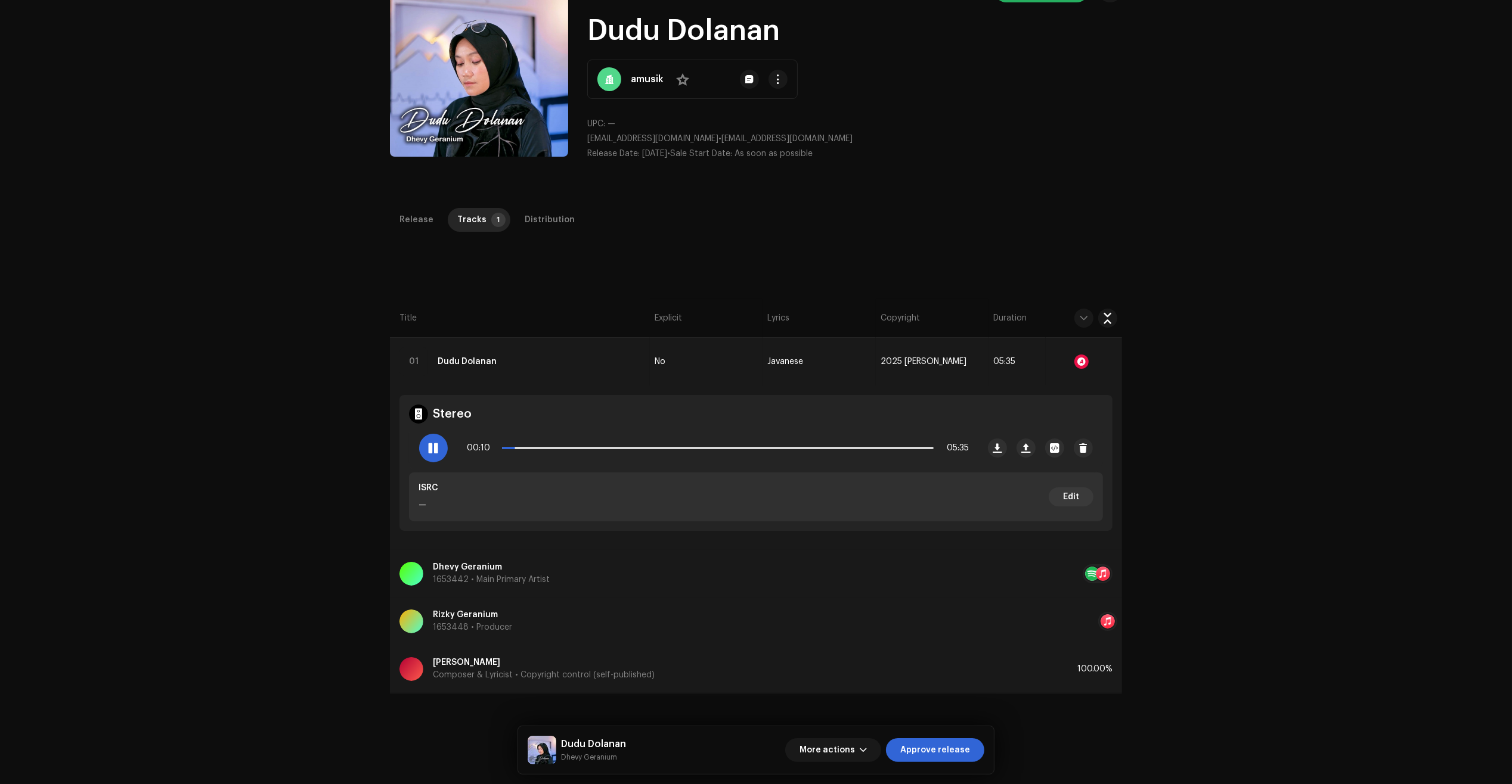
click at [989, 645] on div "Audio Recognition by Cover Song 10 Speech ! All results require review/listenin…" at bounding box center [756, 392] width 1512 height 784
click at [931, 753] on span "Approve release" at bounding box center [935, 750] width 70 height 24
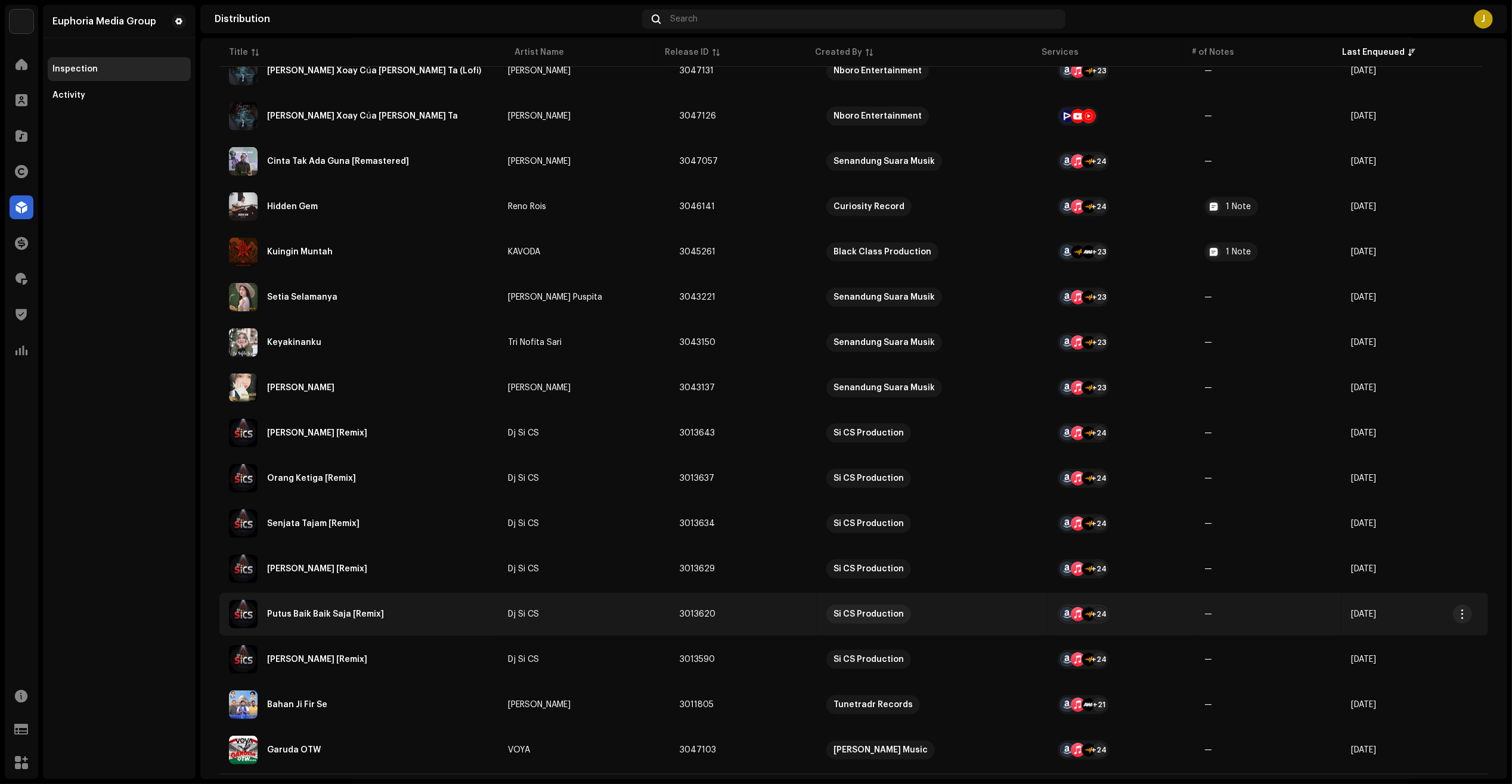
scroll to position [1059, 0]
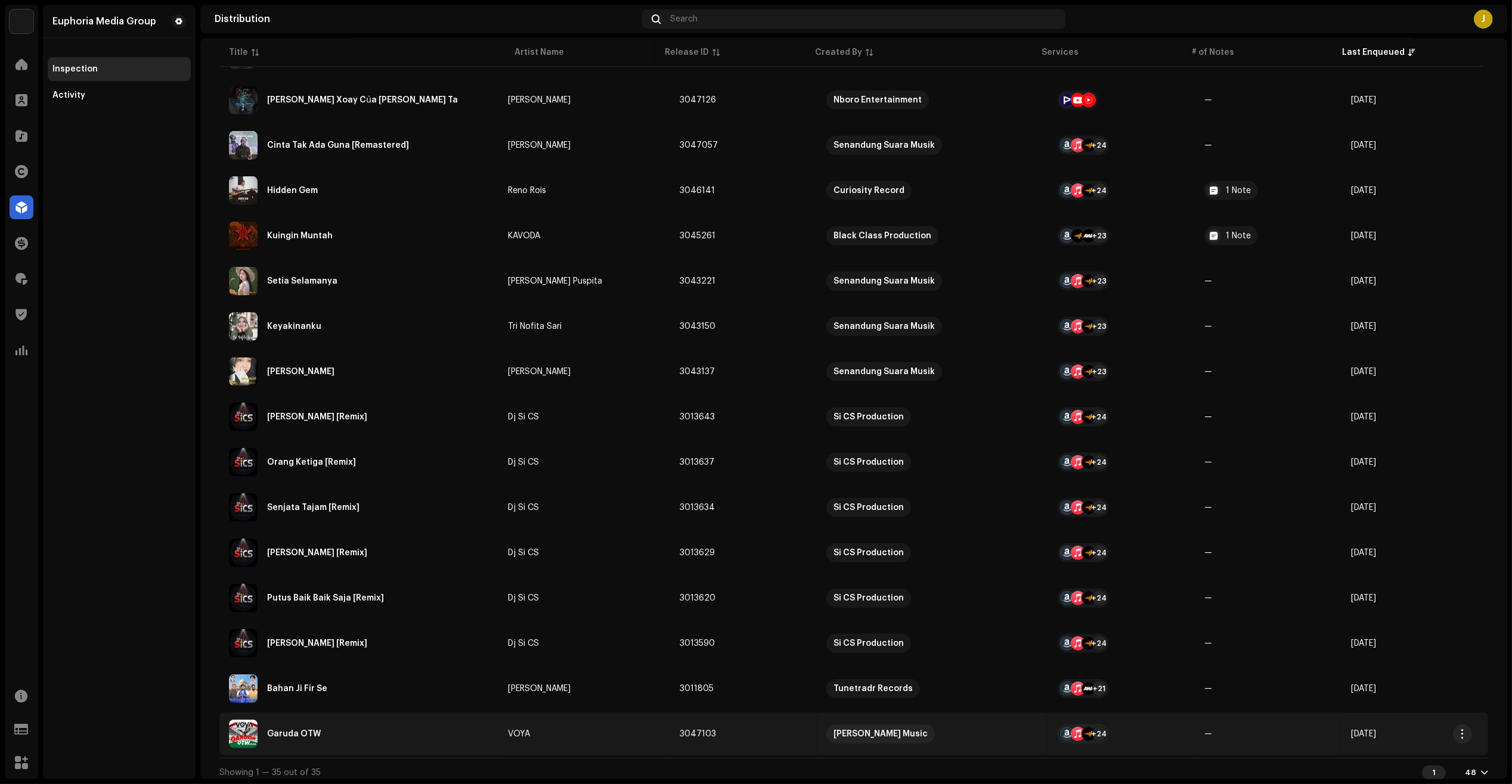
click at [363, 730] on div "Garuda OTW" at bounding box center [359, 734] width 260 height 28
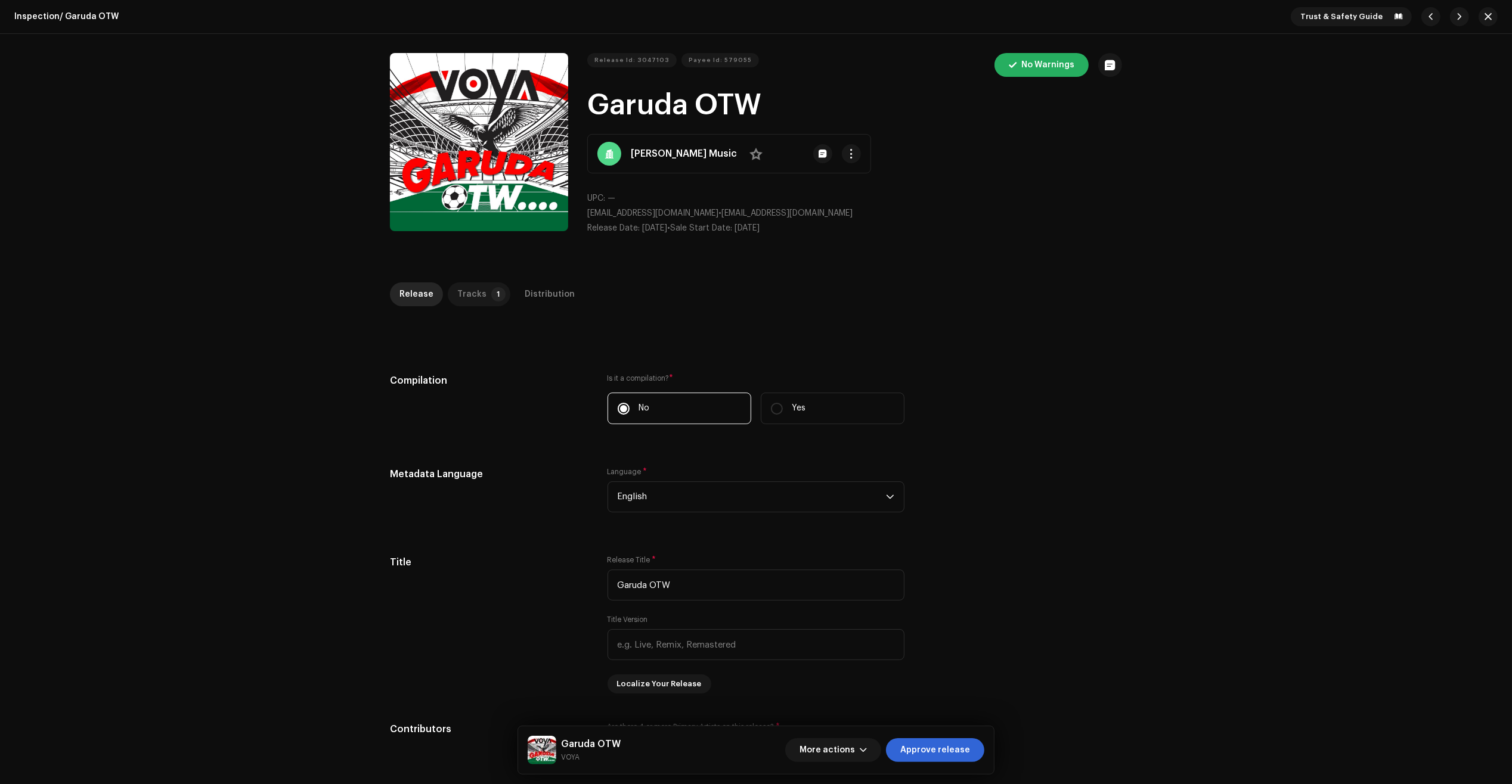
click at [466, 305] on div "Tracks" at bounding box center [471, 294] width 29 height 24
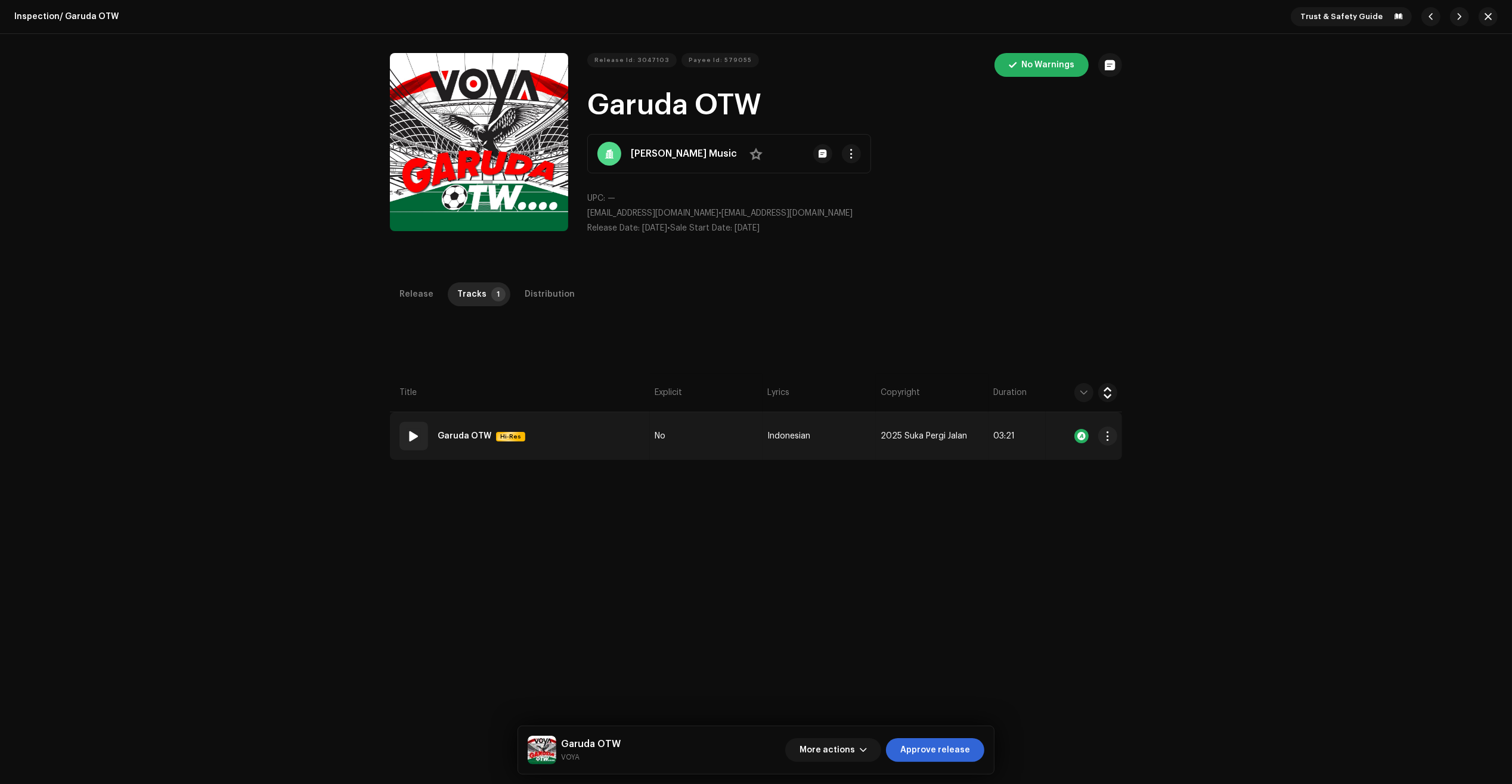
click at [596, 448] on td "01 Garuda OTW Hi-Res" at bounding box center [520, 436] width 260 height 48
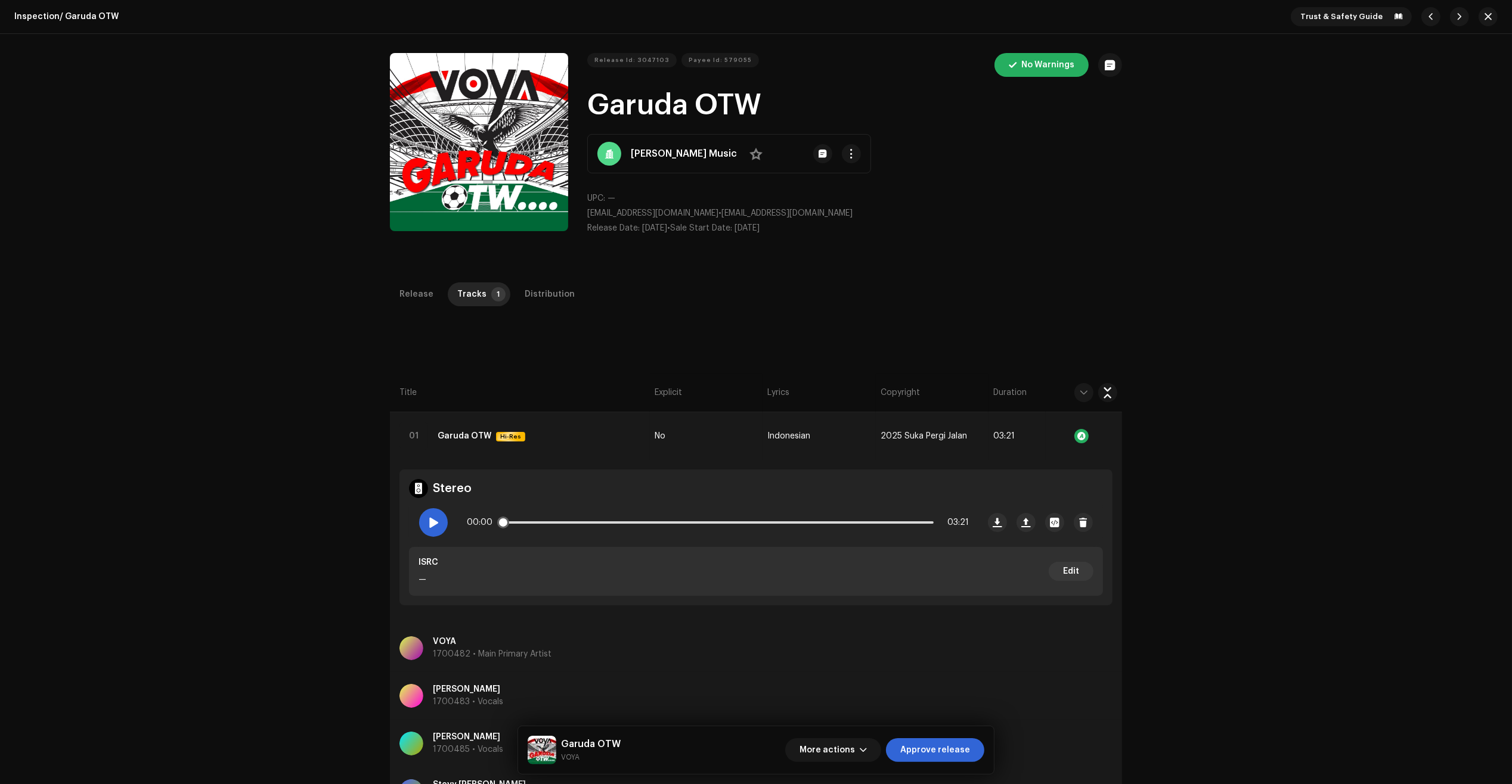
click at [430, 525] on span at bounding box center [433, 522] width 10 height 10
drag, startPoint x: 504, startPoint y: 526, endPoint x: 513, endPoint y: 525, distance: 9.1
click at [513, 525] on span at bounding box center [514, 522] width 12 height 12
click at [510, 523] on span at bounding box center [516, 522] width 12 height 12
drag, startPoint x: 508, startPoint y: 526, endPoint x: 529, endPoint y: 526, distance: 21.0
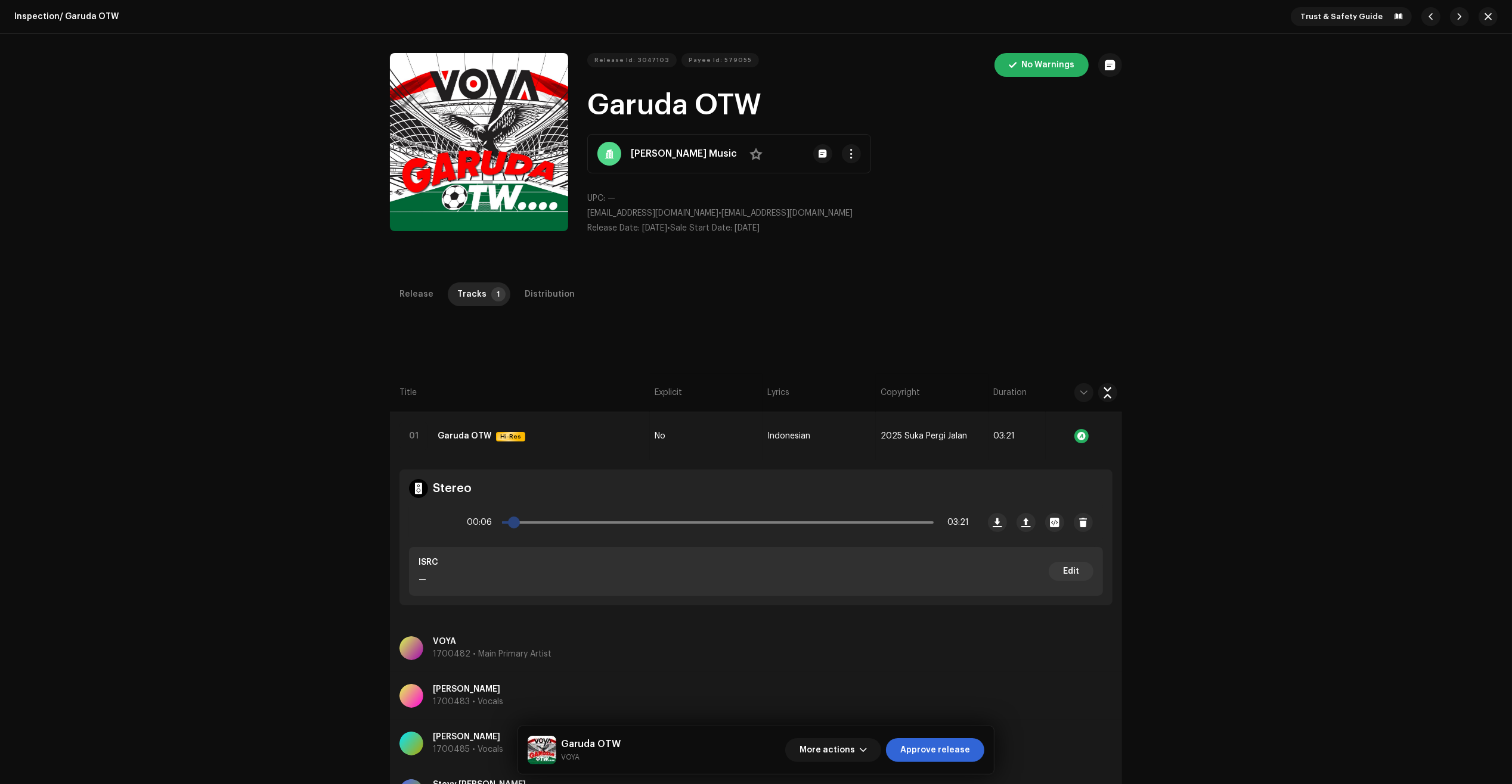
click at [520, 526] on span at bounding box center [514, 522] width 12 height 12
drag, startPoint x: 529, startPoint y: 526, endPoint x: 547, endPoint y: 526, distance: 18.0
click at [547, 526] on span at bounding box center [546, 522] width 12 height 12
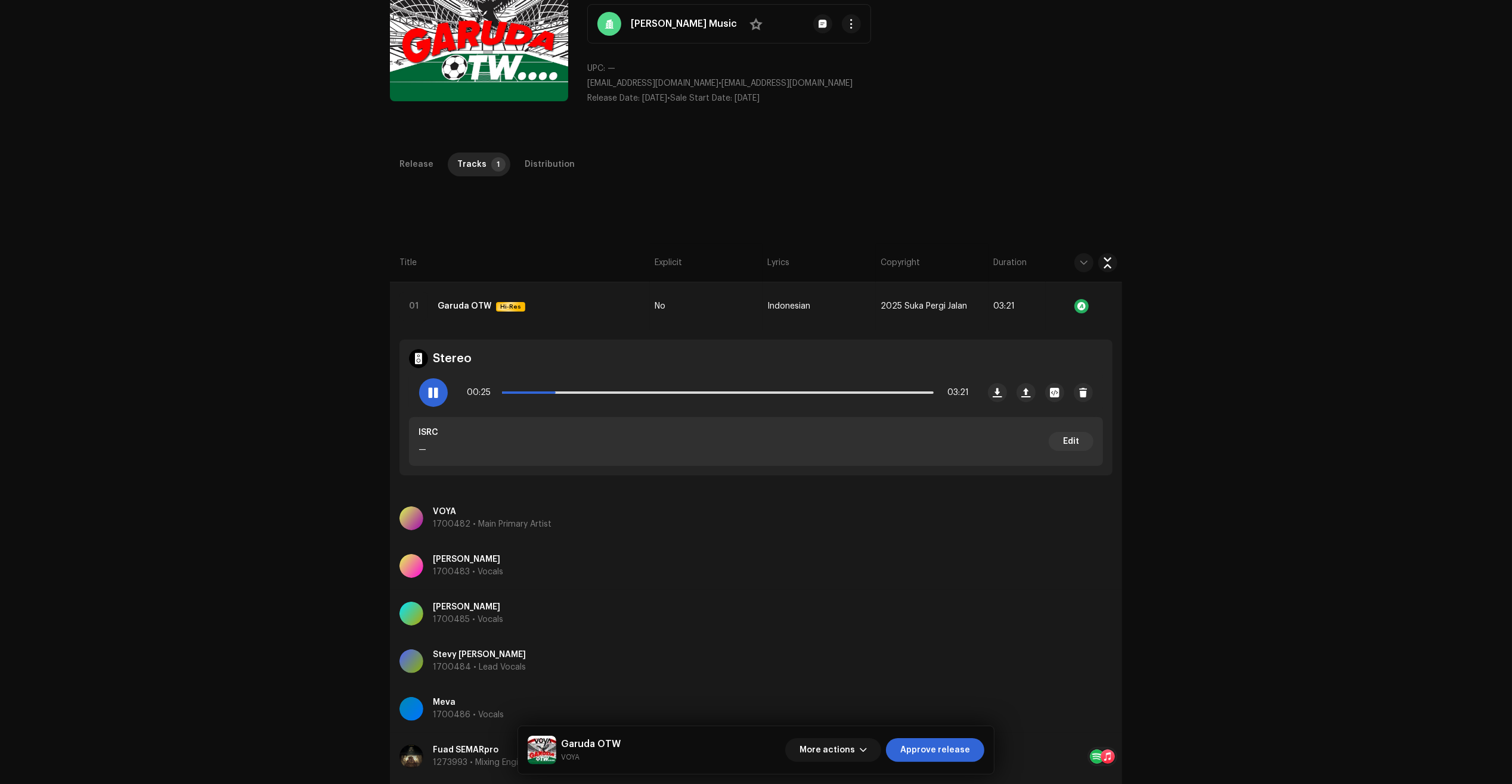
scroll to position [60, 0]
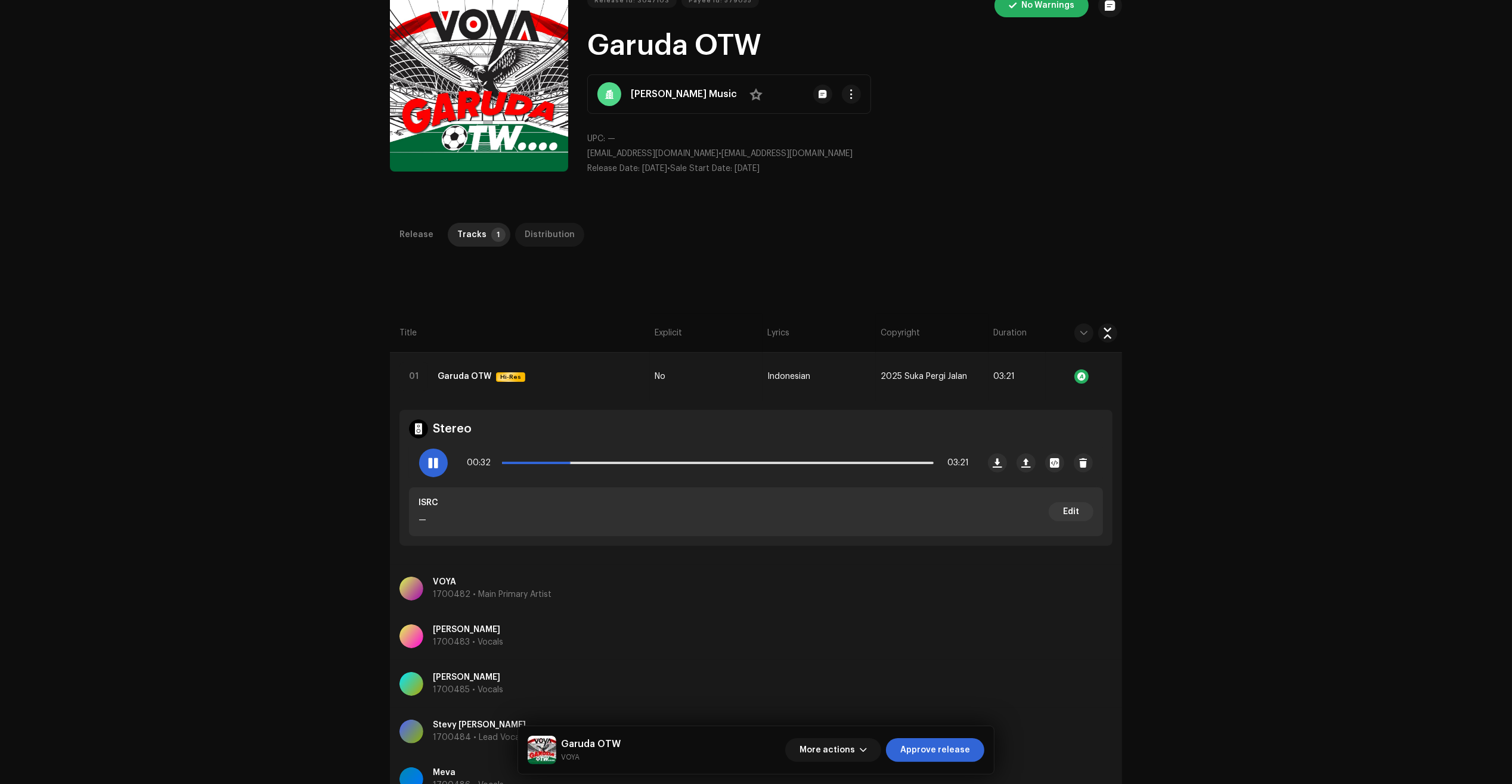
click at [539, 224] on div "Distribution" at bounding box center [550, 235] width 50 height 24
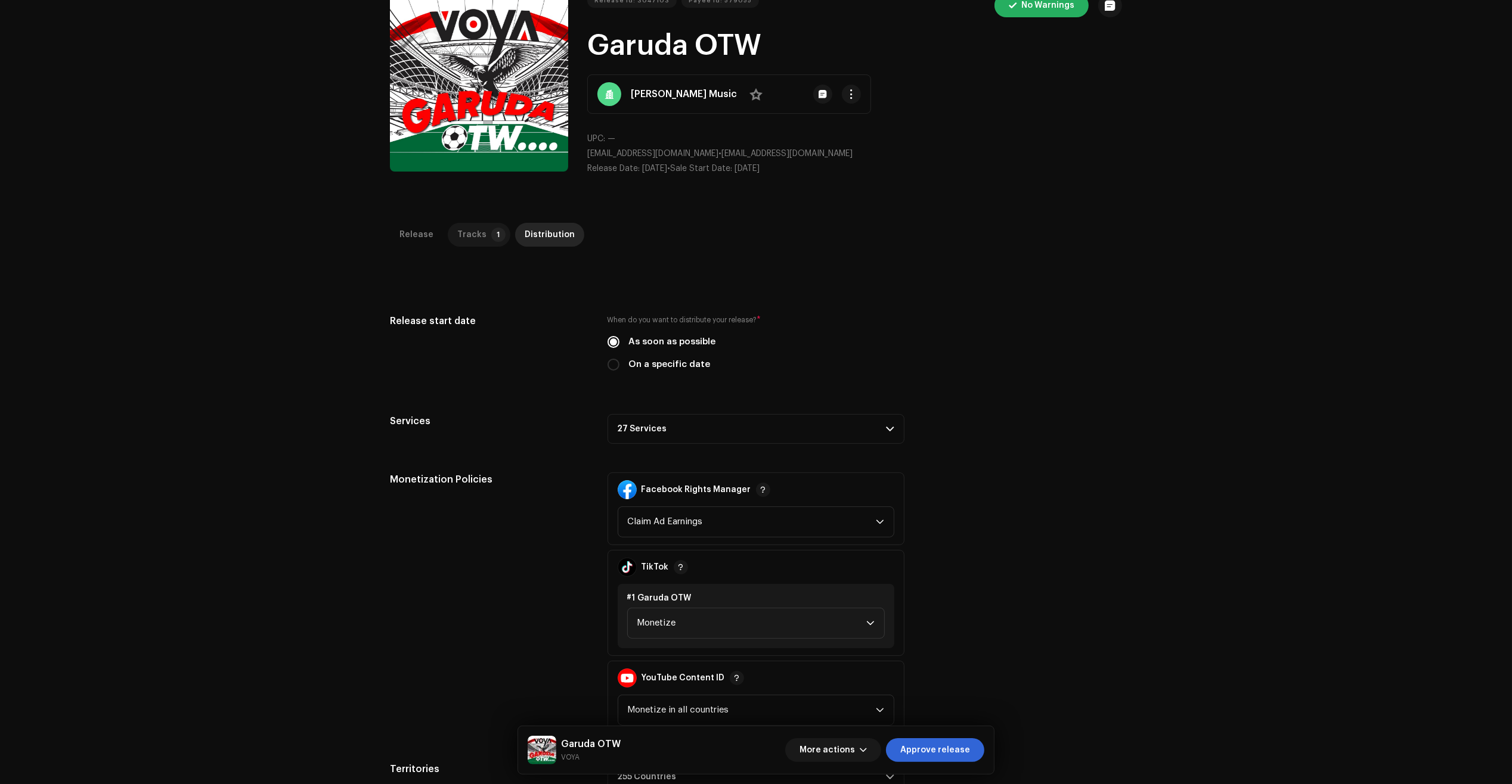
click at [481, 234] on p-tab "Tracks 1" at bounding box center [479, 235] width 63 height 24
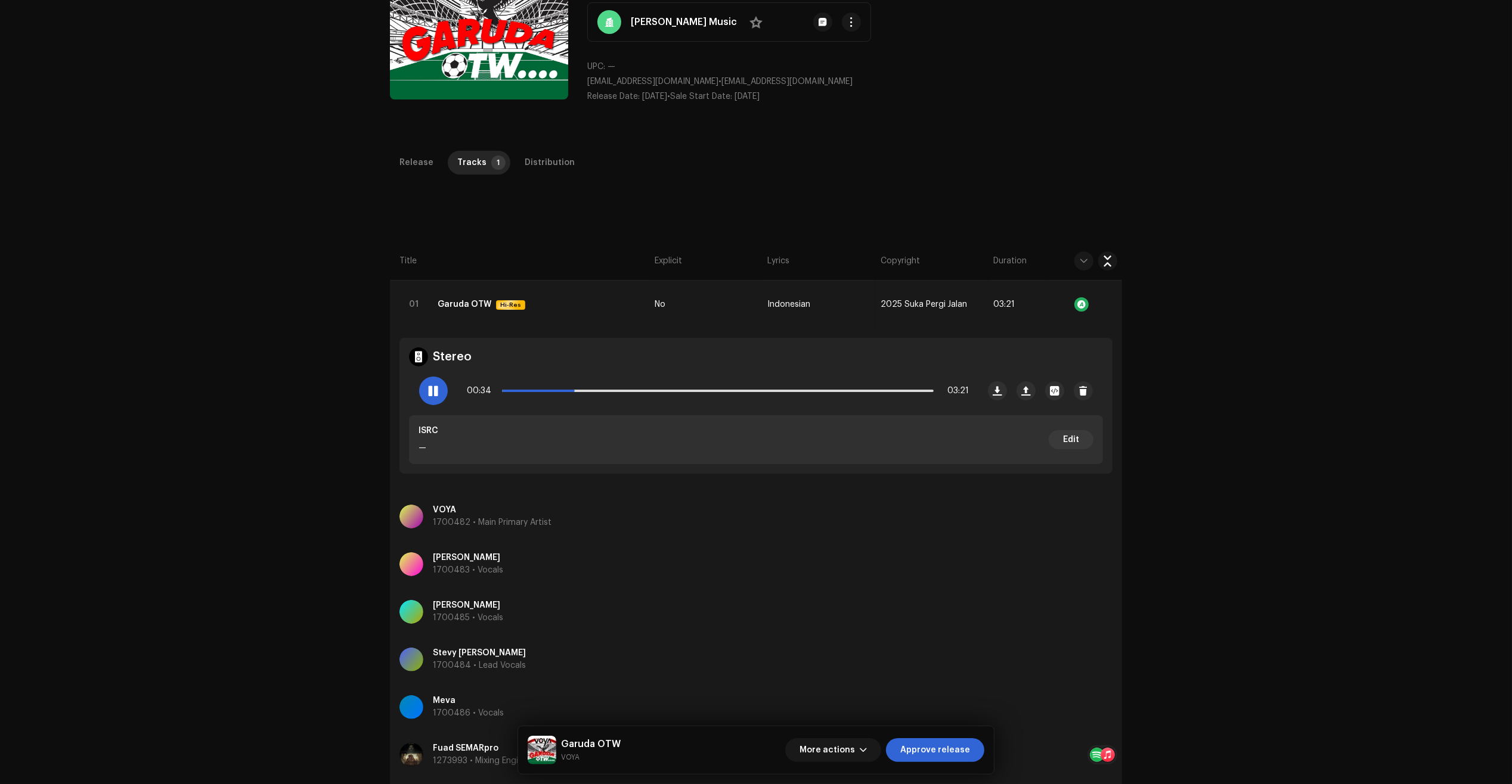
scroll to position [134, 0]
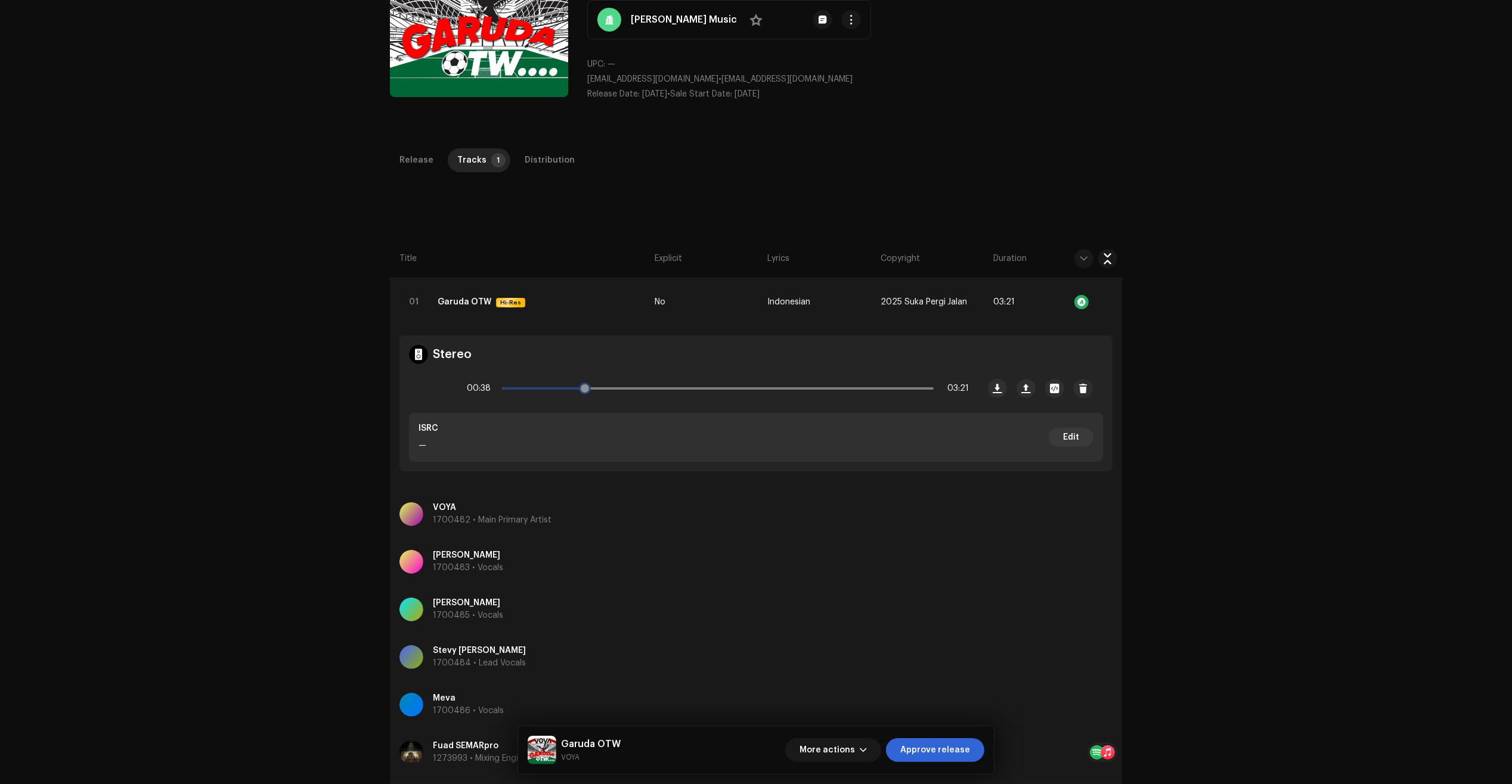
drag, startPoint x: 583, startPoint y: 389, endPoint x: 615, endPoint y: 392, distance: 32.1
click at [591, 392] on span at bounding box center [585, 389] width 12 height 12
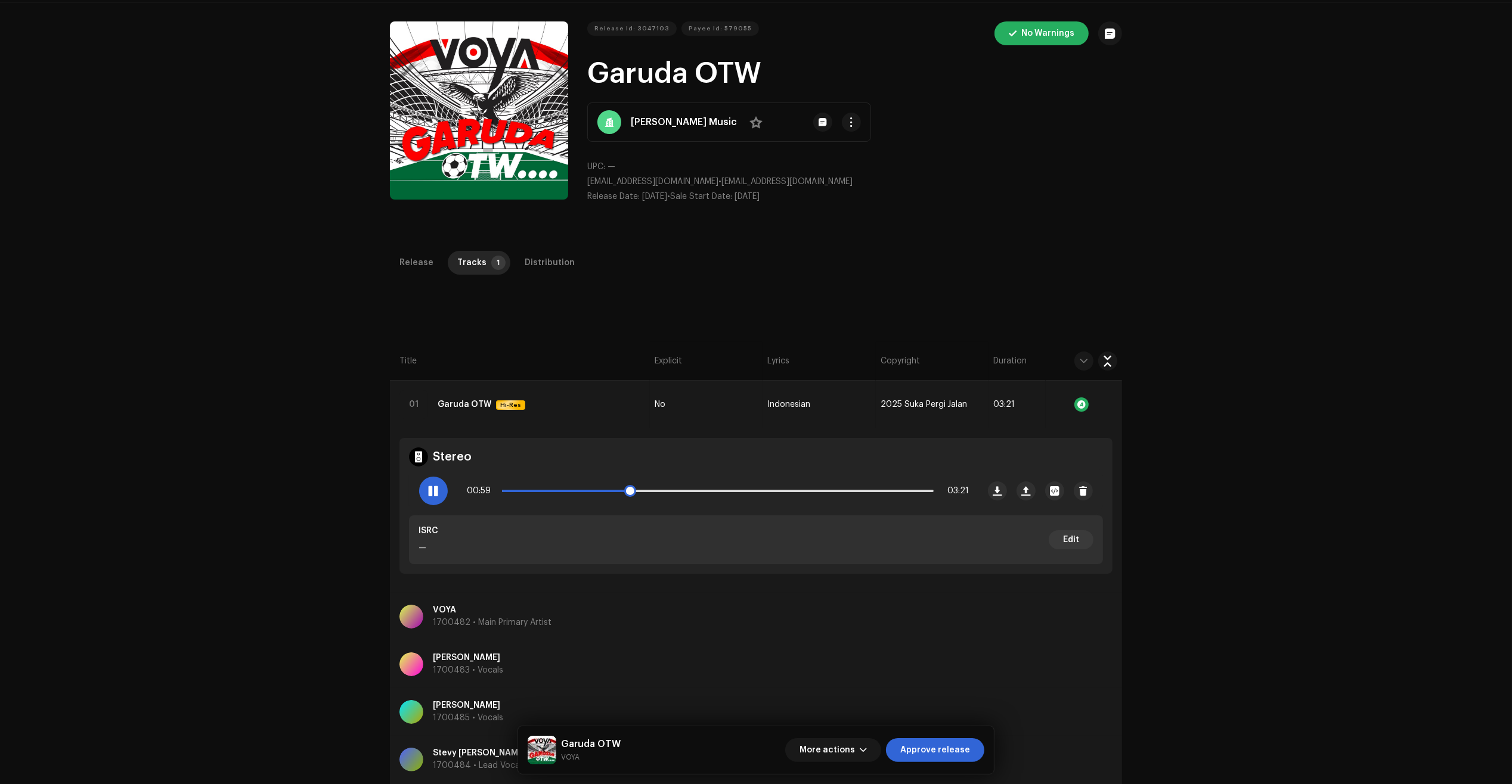
scroll to position [0, 0]
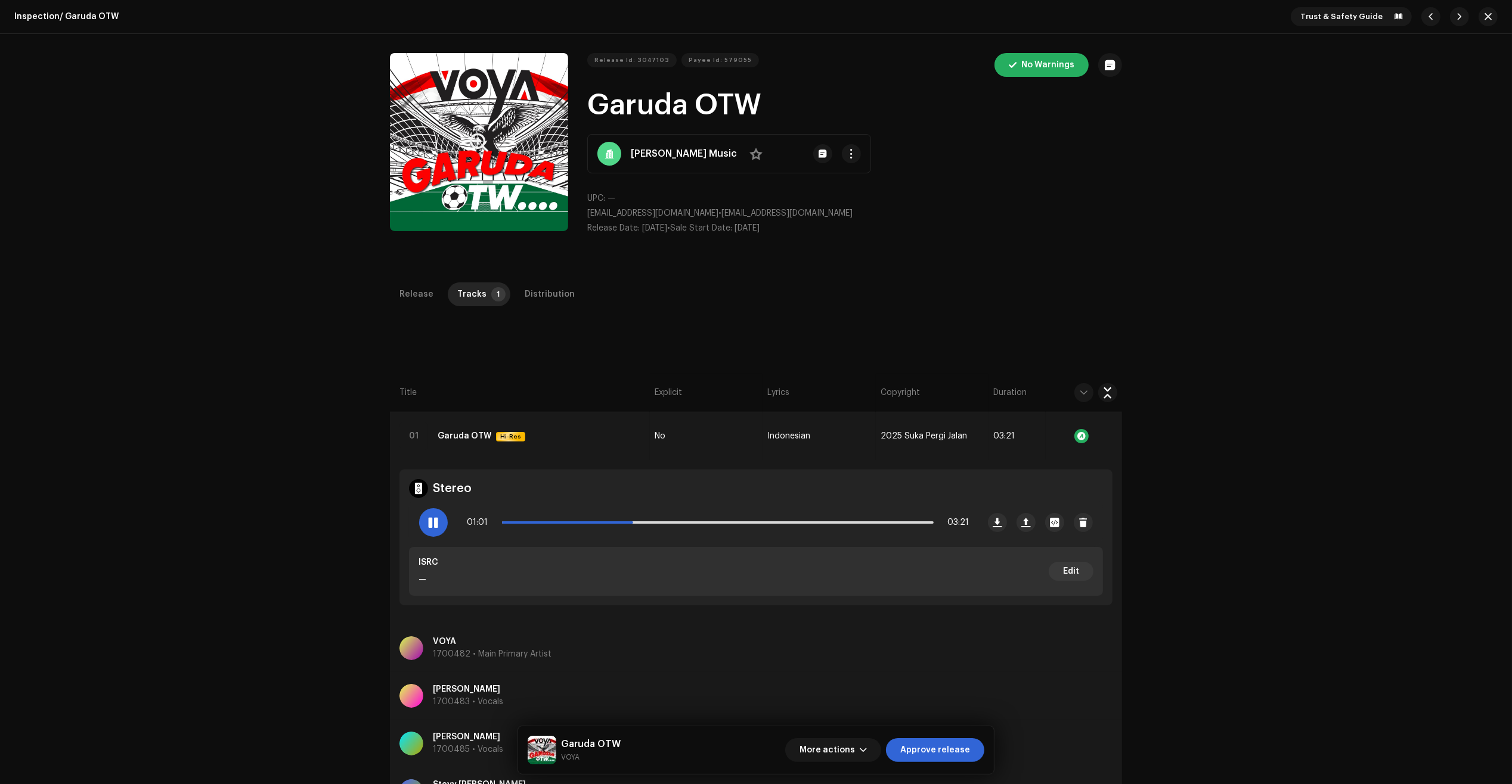
click at [523, 176] on button "Zoom Image" at bounding box center [479, 142] width 178 height 178
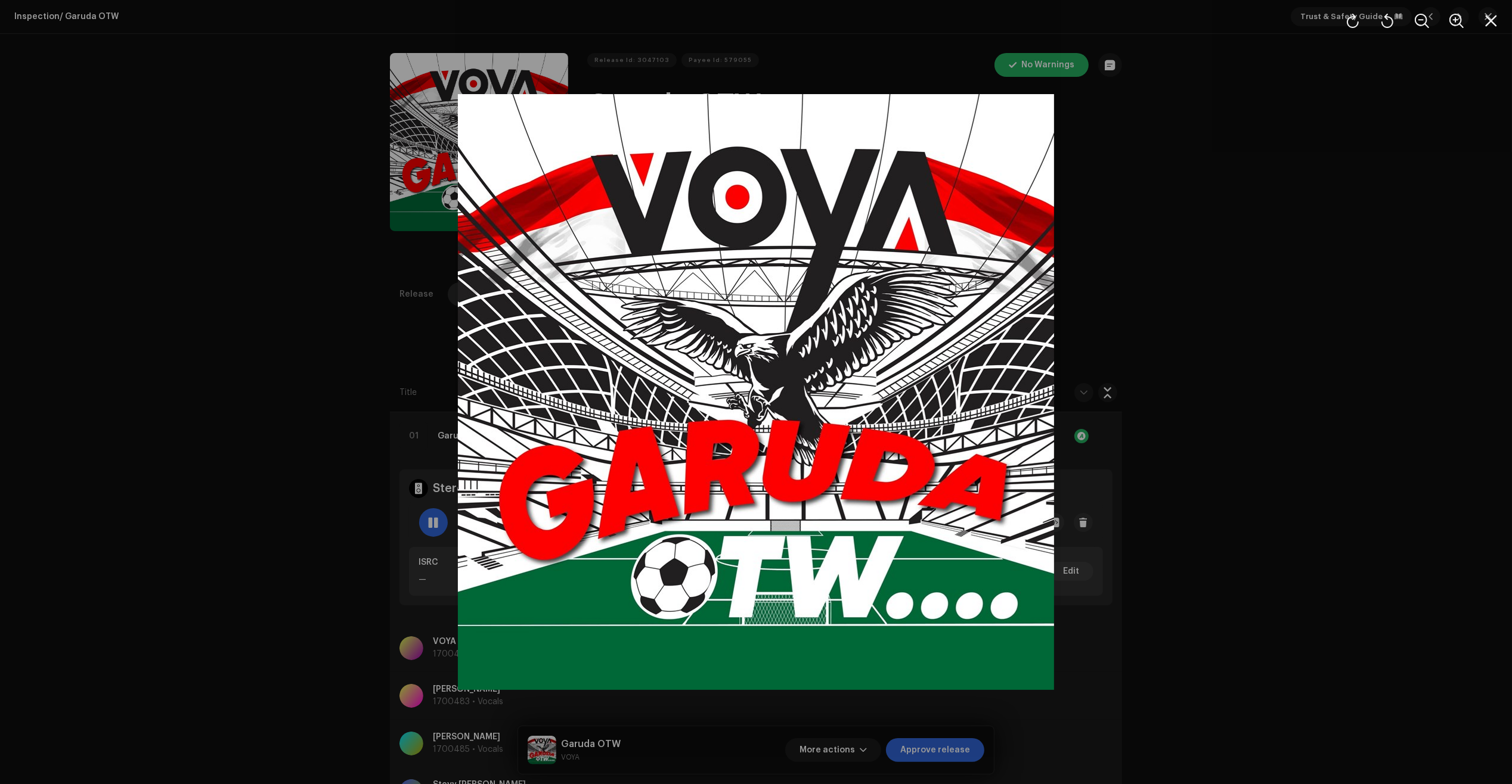
click at [1163, 263] on div at bounding box center [756, 392] width 1512 height 784
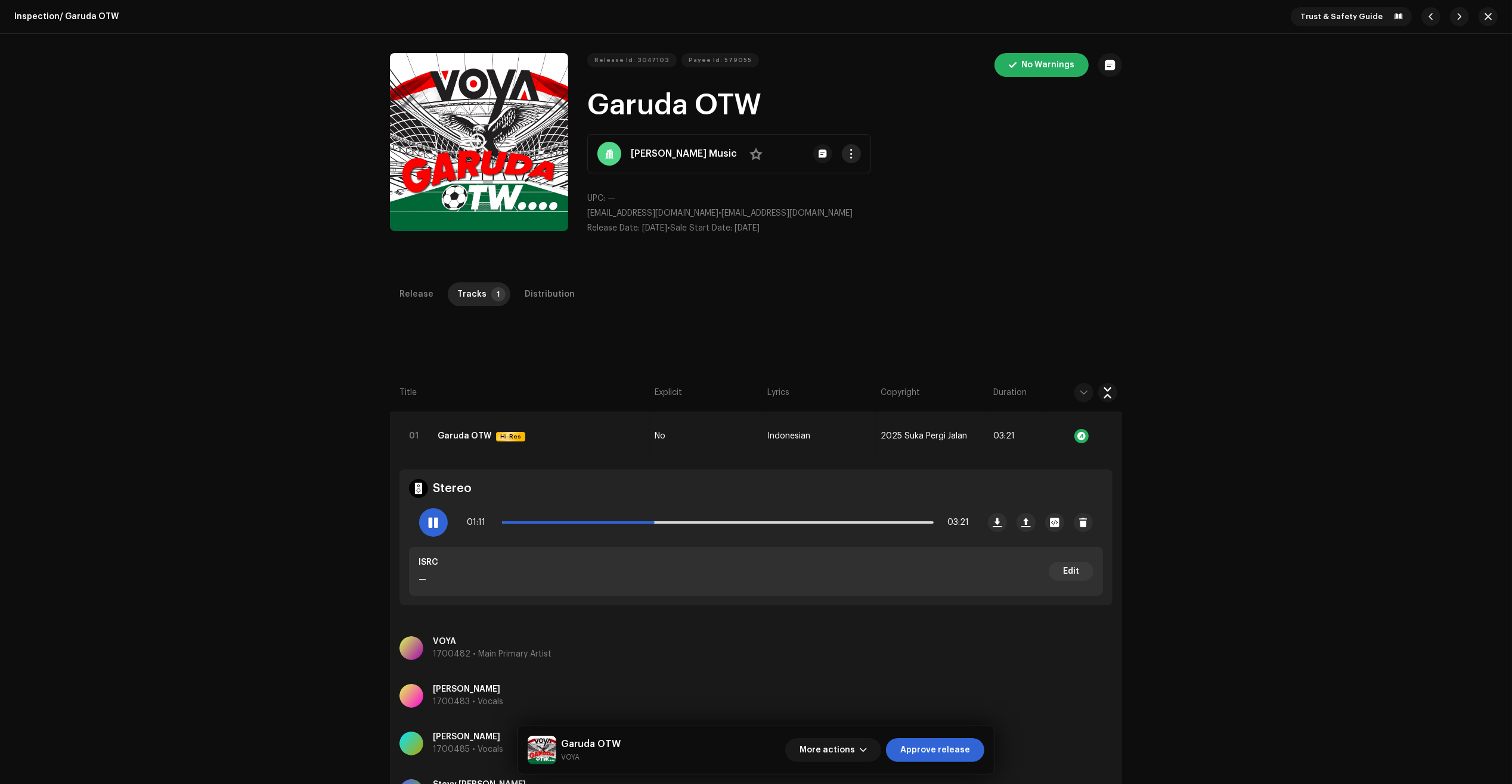
click at [842, 158] on button "button" at bounding box center [852, 154] width 19 height 19
click at [857, 231] on span "Go To Client Page" at bounding box center [840, 228] width 75 height 10
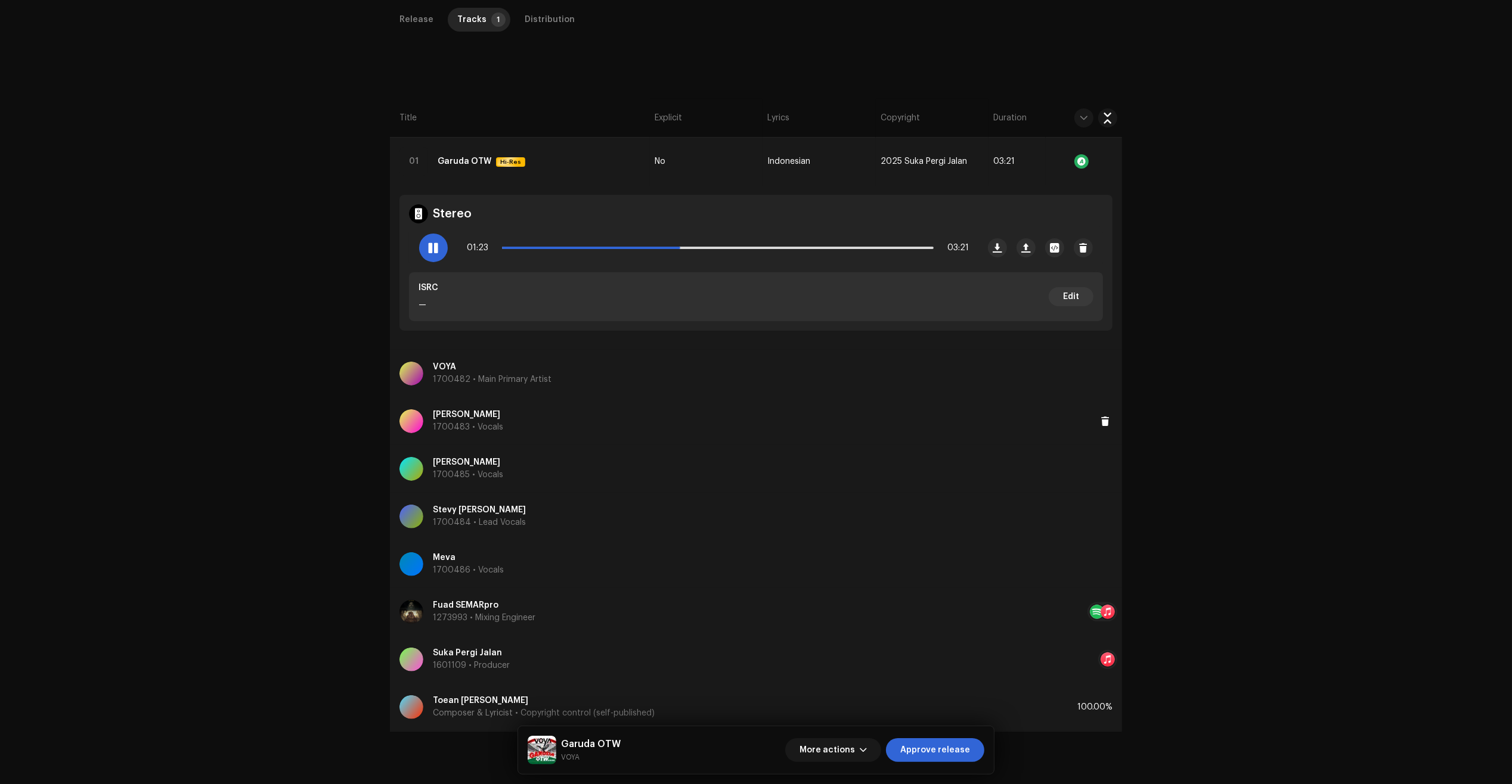
scroll to position [283, 0]
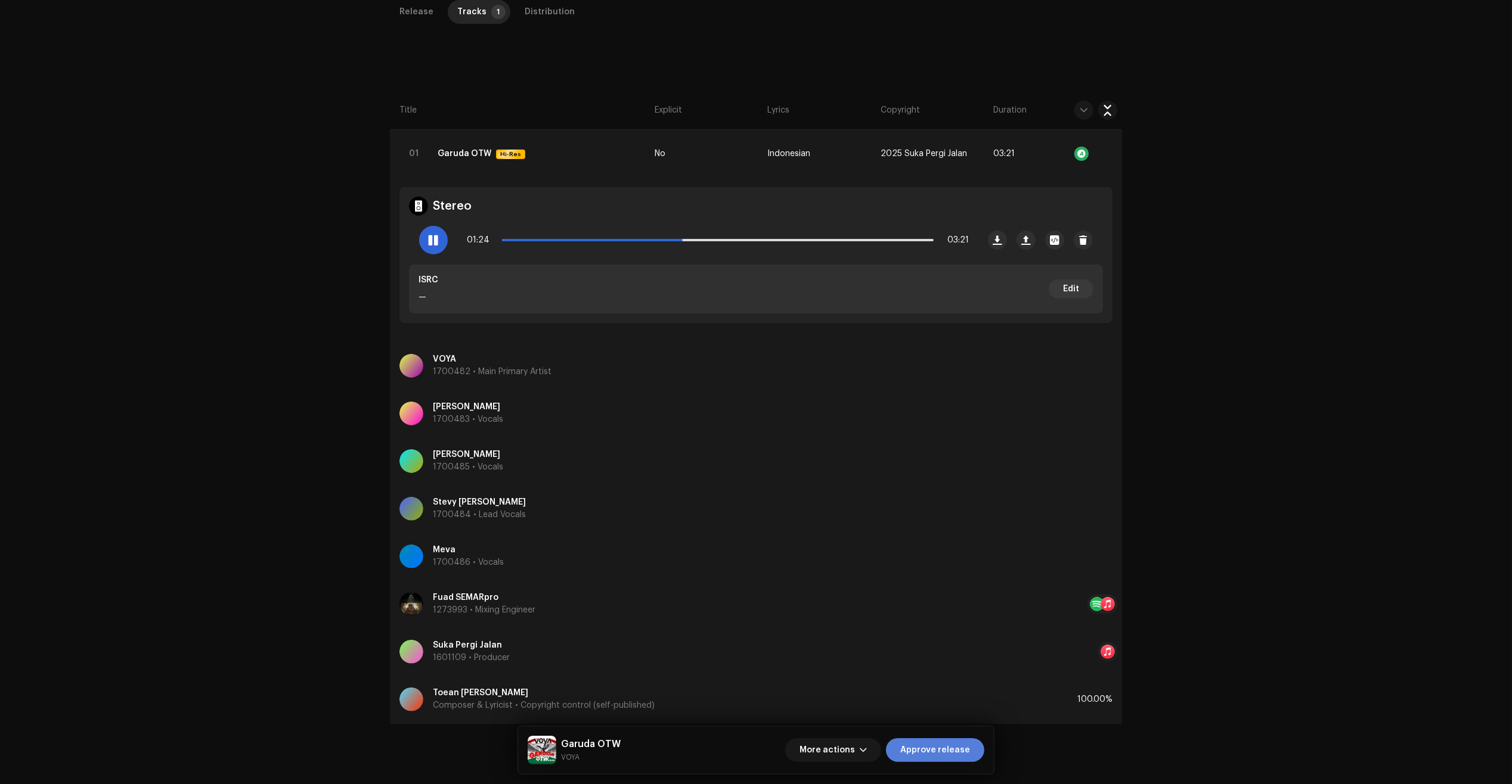
click at [958, 752] on span "Approve release" at bounding box center [935, 750] width 70 height 24
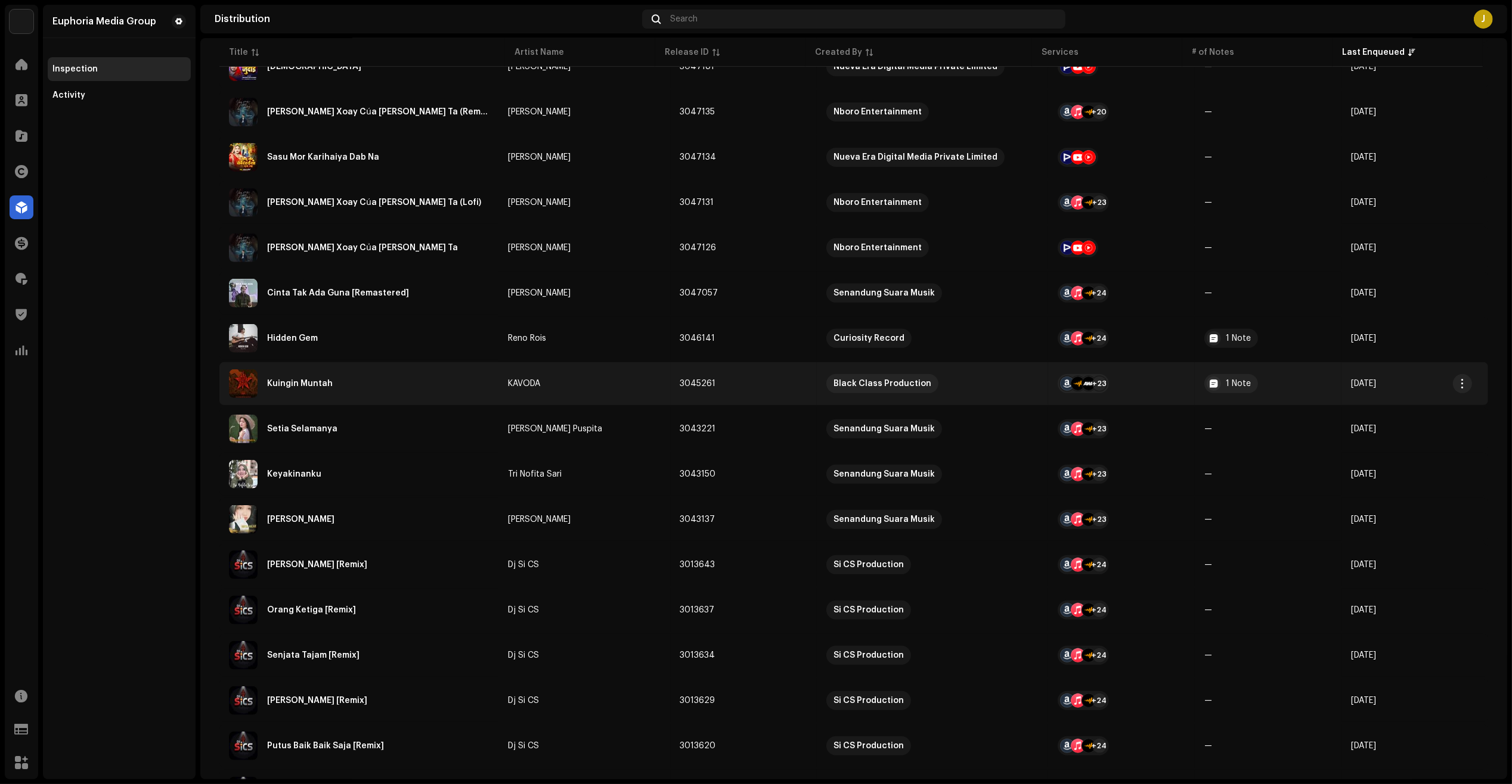
scroll to position [653, 0]
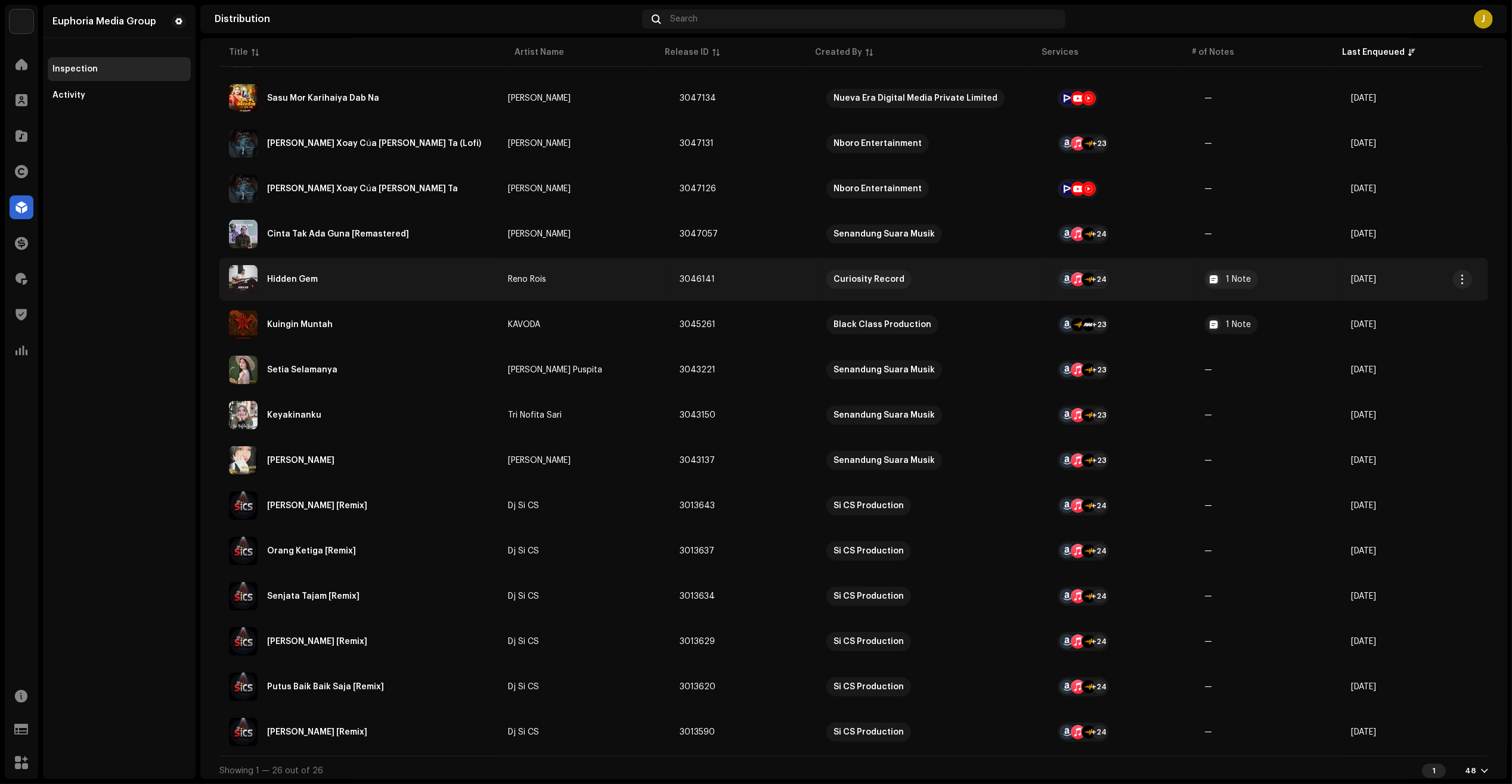
click at [419, 285] on div "Hidden Gem" at bounding box center [359, 280] width 260 height 28
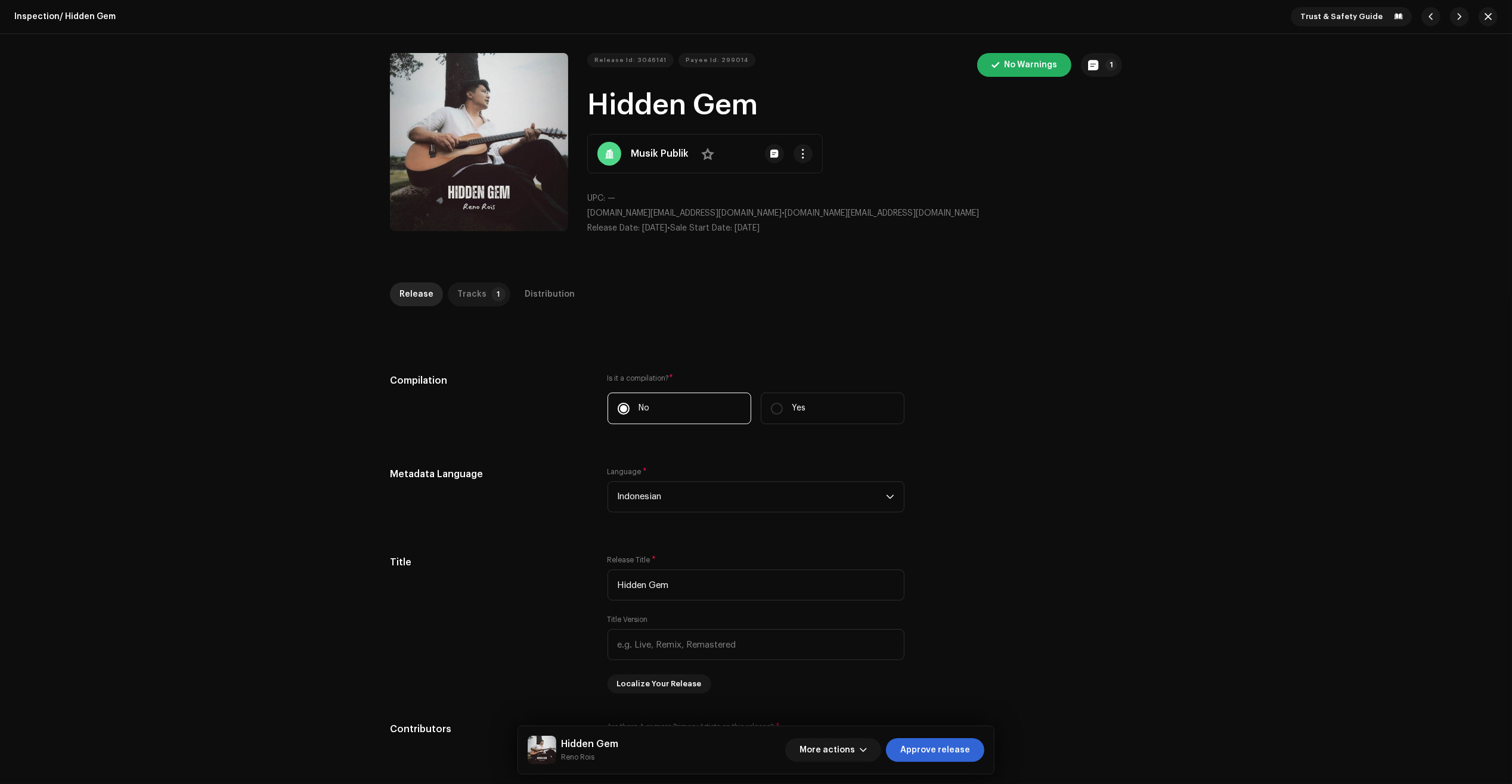
click at [466, 299] on div "Tracks" at bounding box center [471, 294] width 29 height 24
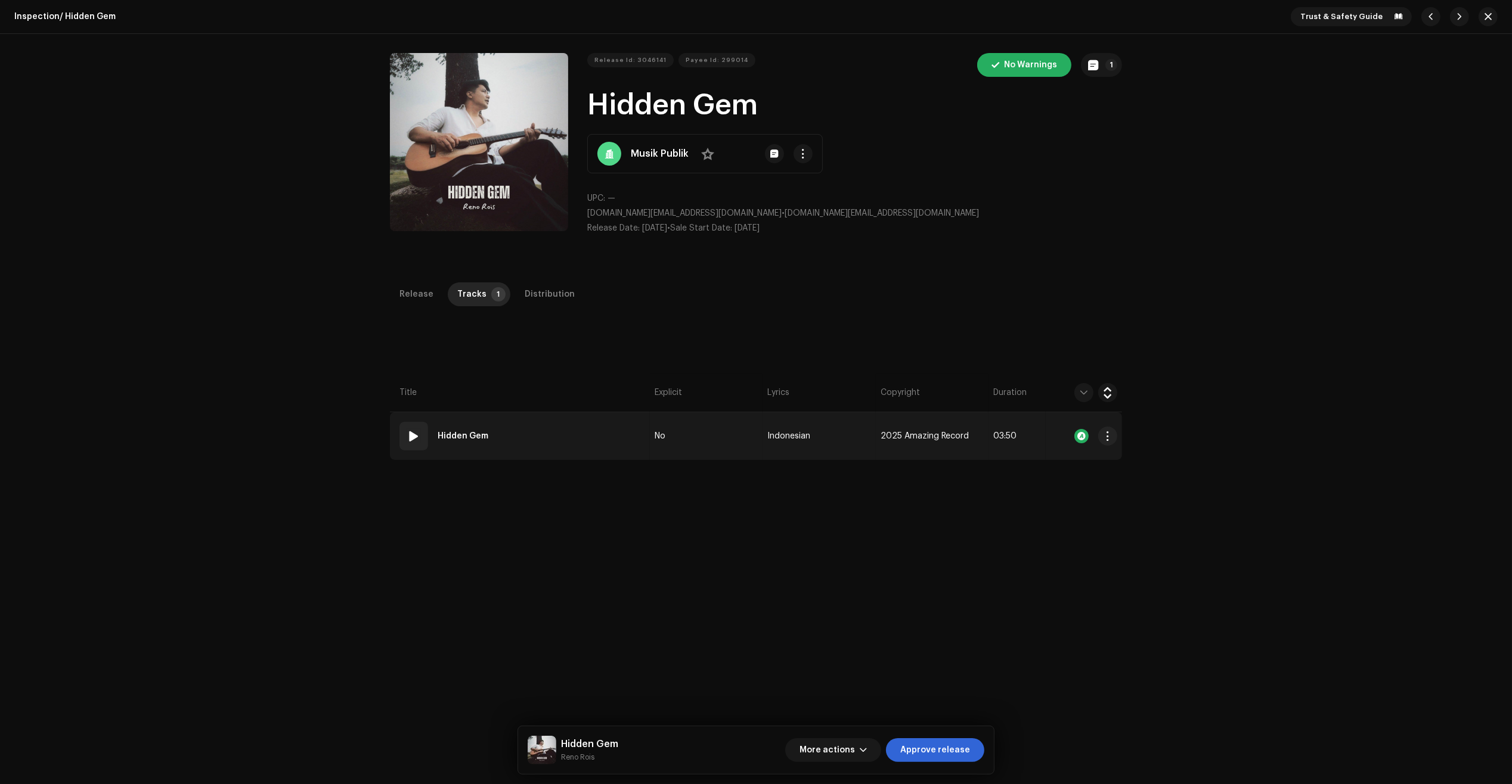
click at [609, 433] on td "01 Hidden Gem" at bounding box center [520, 436] width 260 height 48
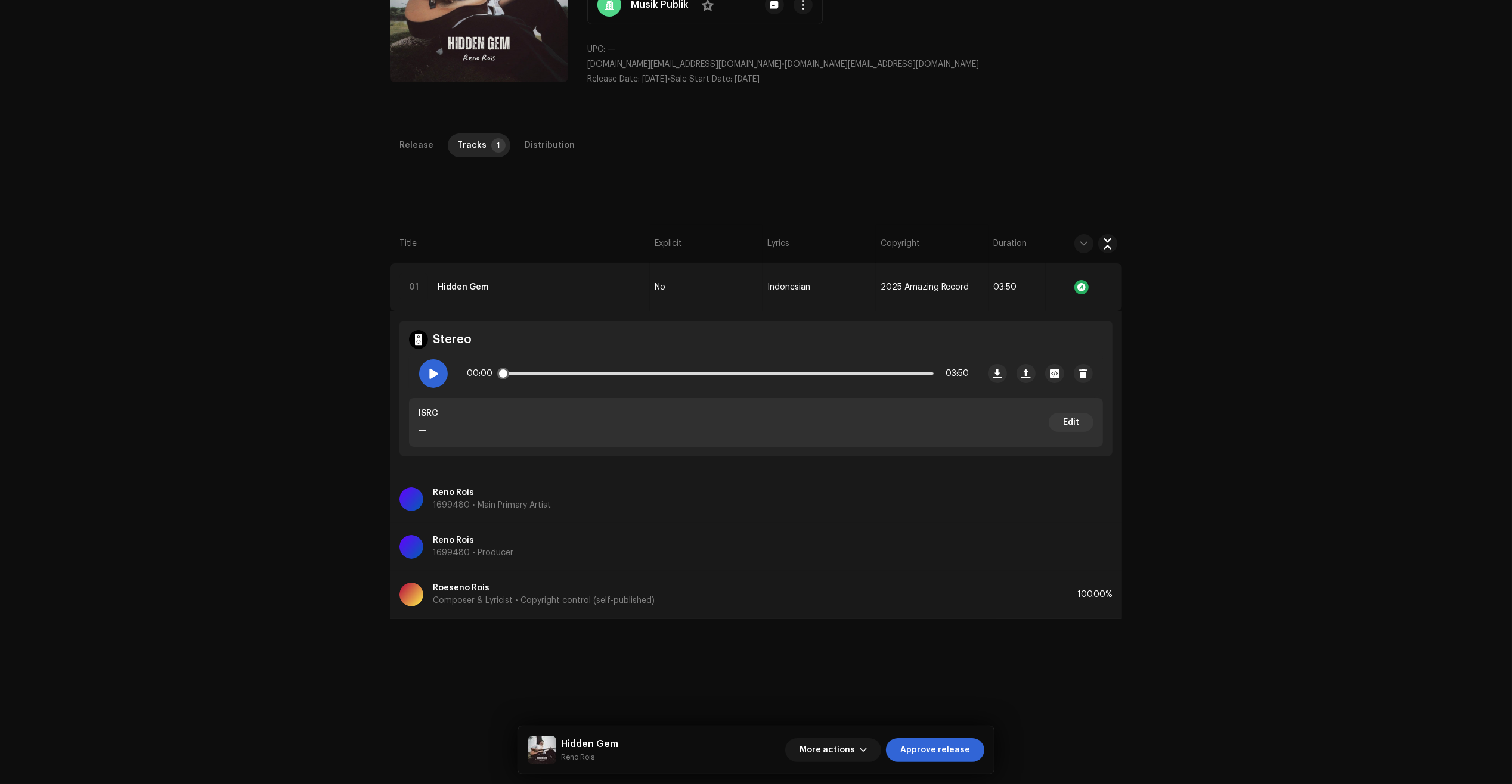
click at [430, 376] on span at bounding box center [433, 373] width 10 height 10
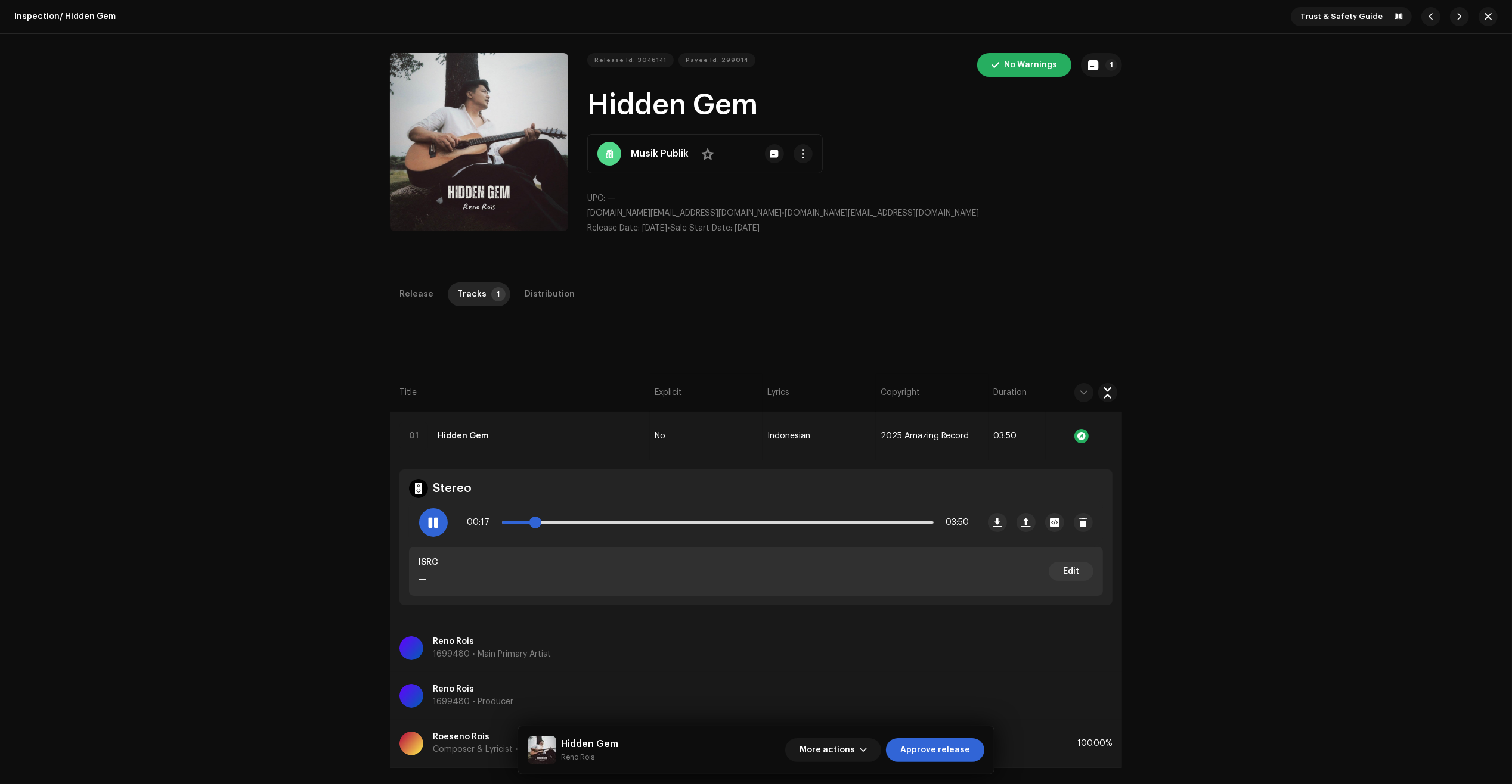
drag, startPoint x: 508, startPoint y: 519, endPoint x: 532, endPoint y: 517, distance: 24.1
click at [532, 517] on span at bounding box center [535, 522] width 12 height 12
click at [1098, 67] on button "1" at bounding box center [1101, 65] width 41 height 24
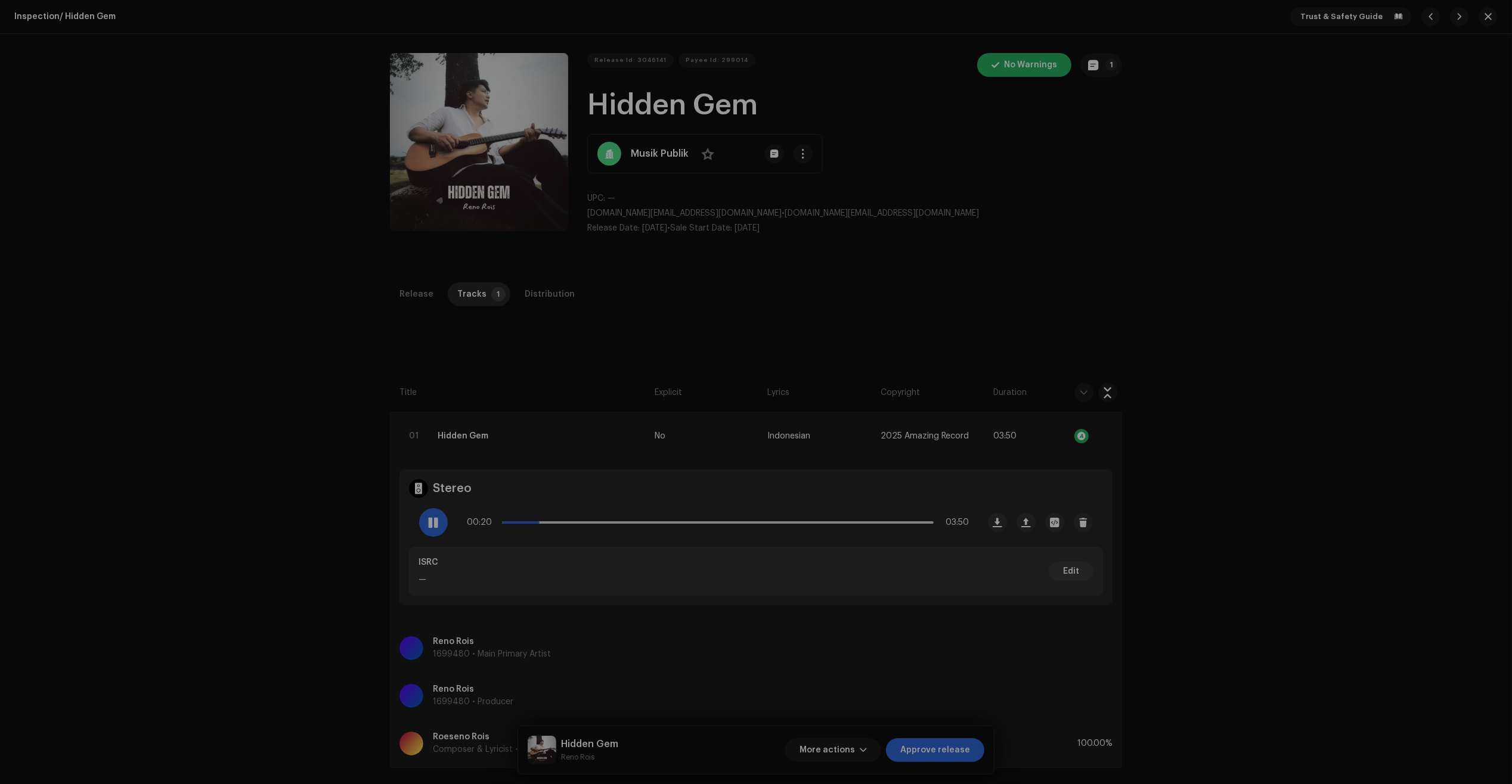
drag, startPoint x: 1119, startPoint y: 136, endPoint x: 1060, endPoint y: 149, distance: 60.4
click at [1116, 138] on div "Release notes Joe Sun Oct 8, 2025 AUTO NOTE - RELEASE FAILED INSPECTION Other A…" at bounding box center [756, 392] width 1512 height 784
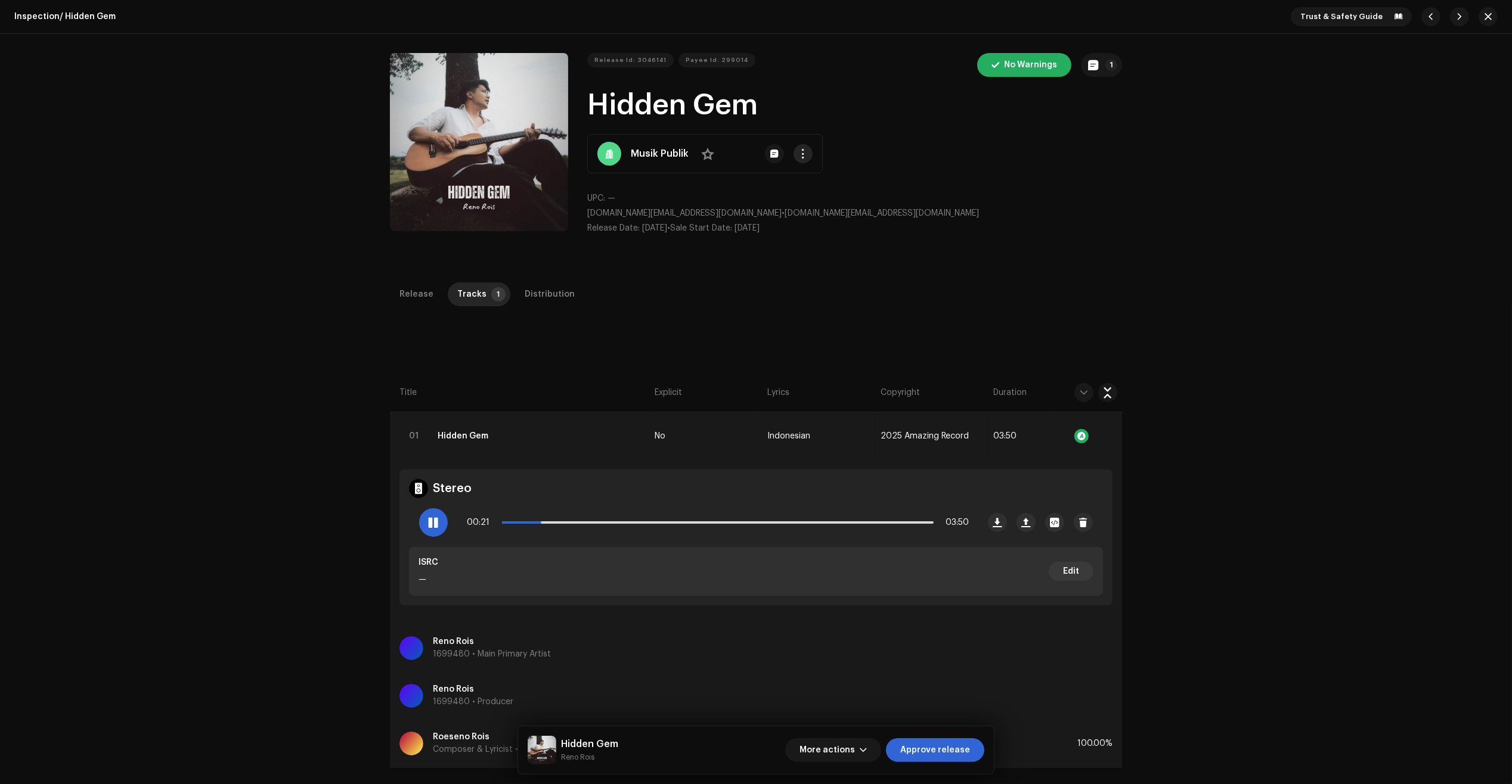
click at [800, 152] on span "button" at bounding box center [803, 153] width 9 height 10
click at [869, 227] on span "Go To Client Page" at bounding box center [838, 228] width 75 height 10
click at [490, 153] on button "Zoom Image" at bounding box center [479, 142] width 178 height 178
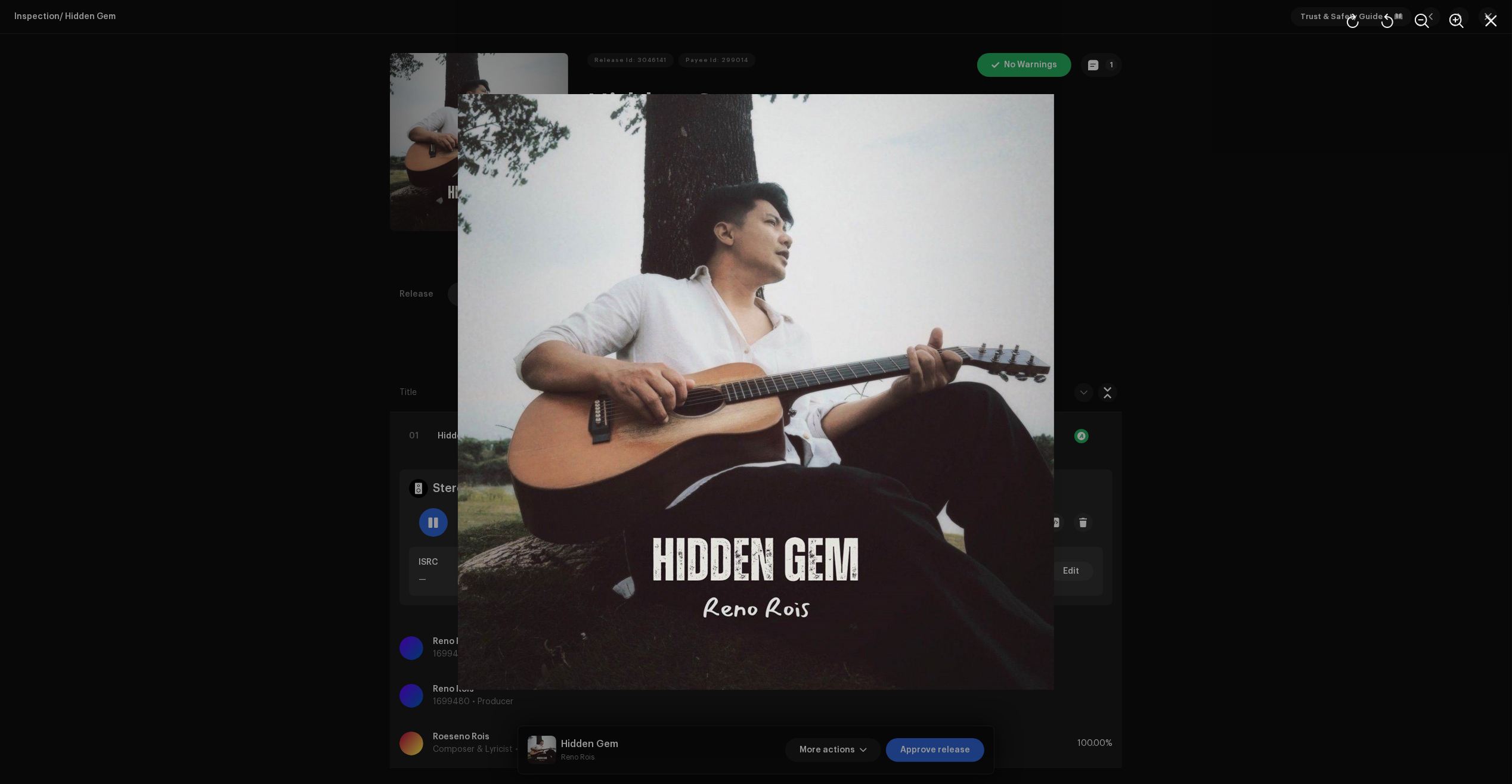
click at [1228, 307] on div at bounding box center [756, 392] width 1512 height 784
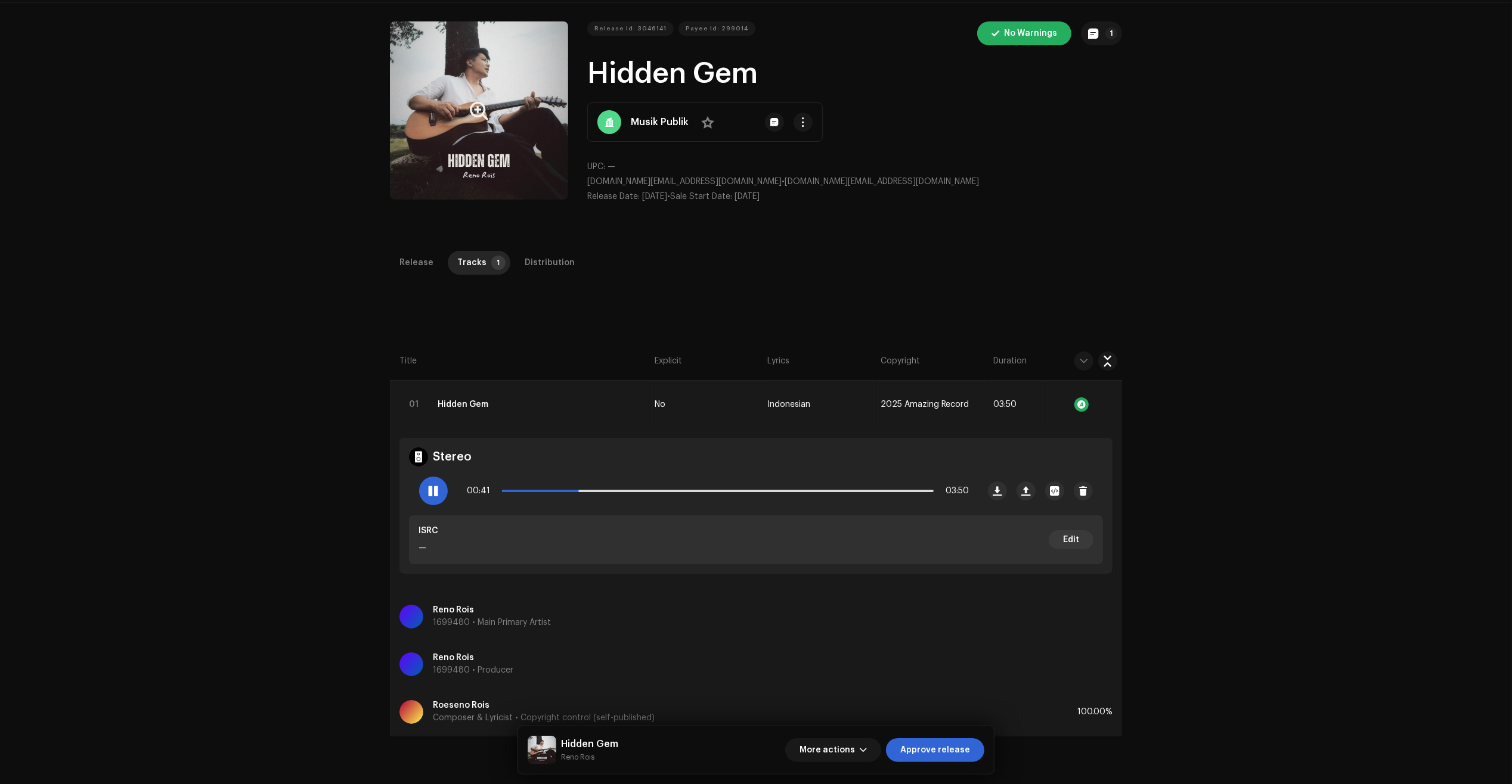
scroll to position [149, 0]
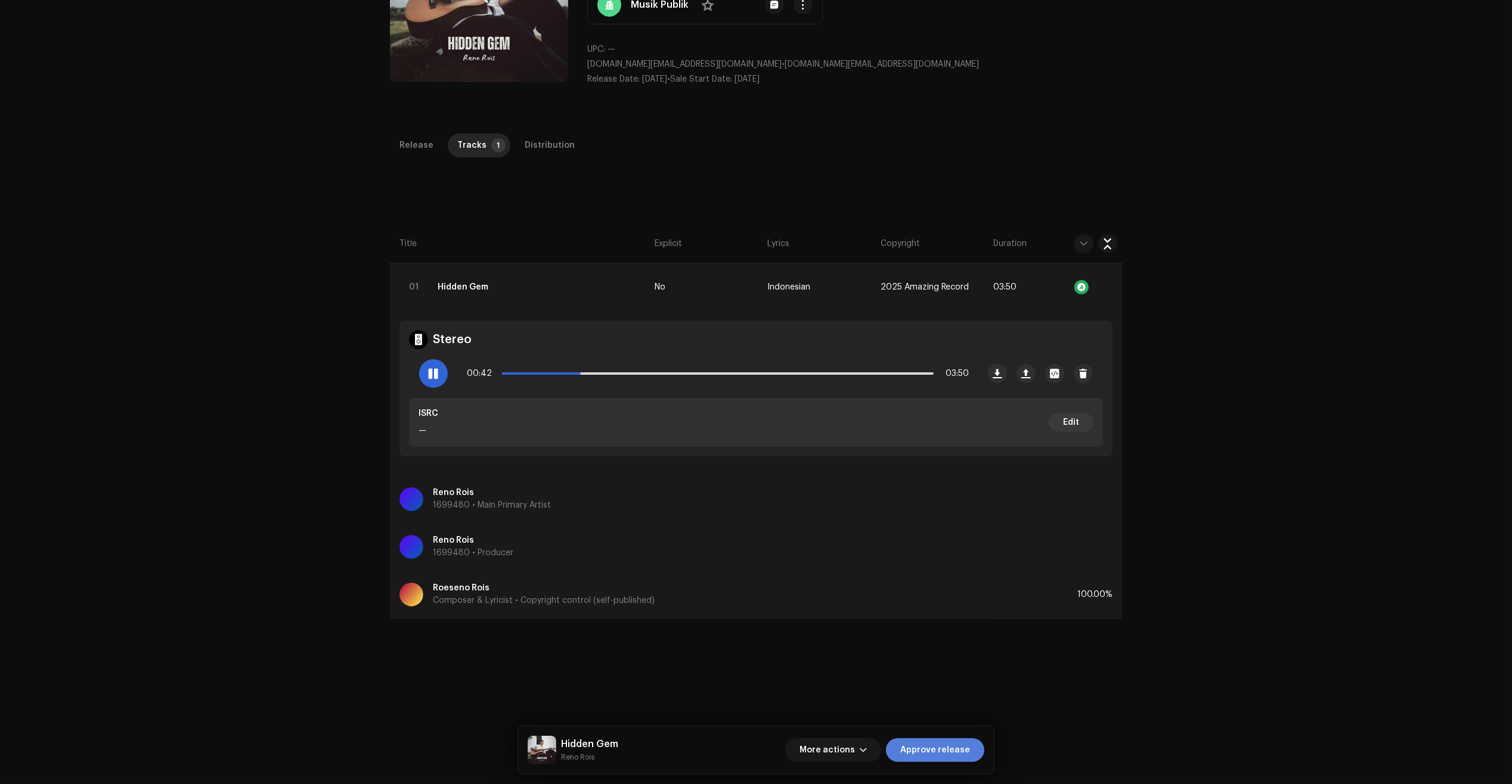
click at [957, 748] on span "Approve release" at bounding box center [935, 750] width 70 height 24
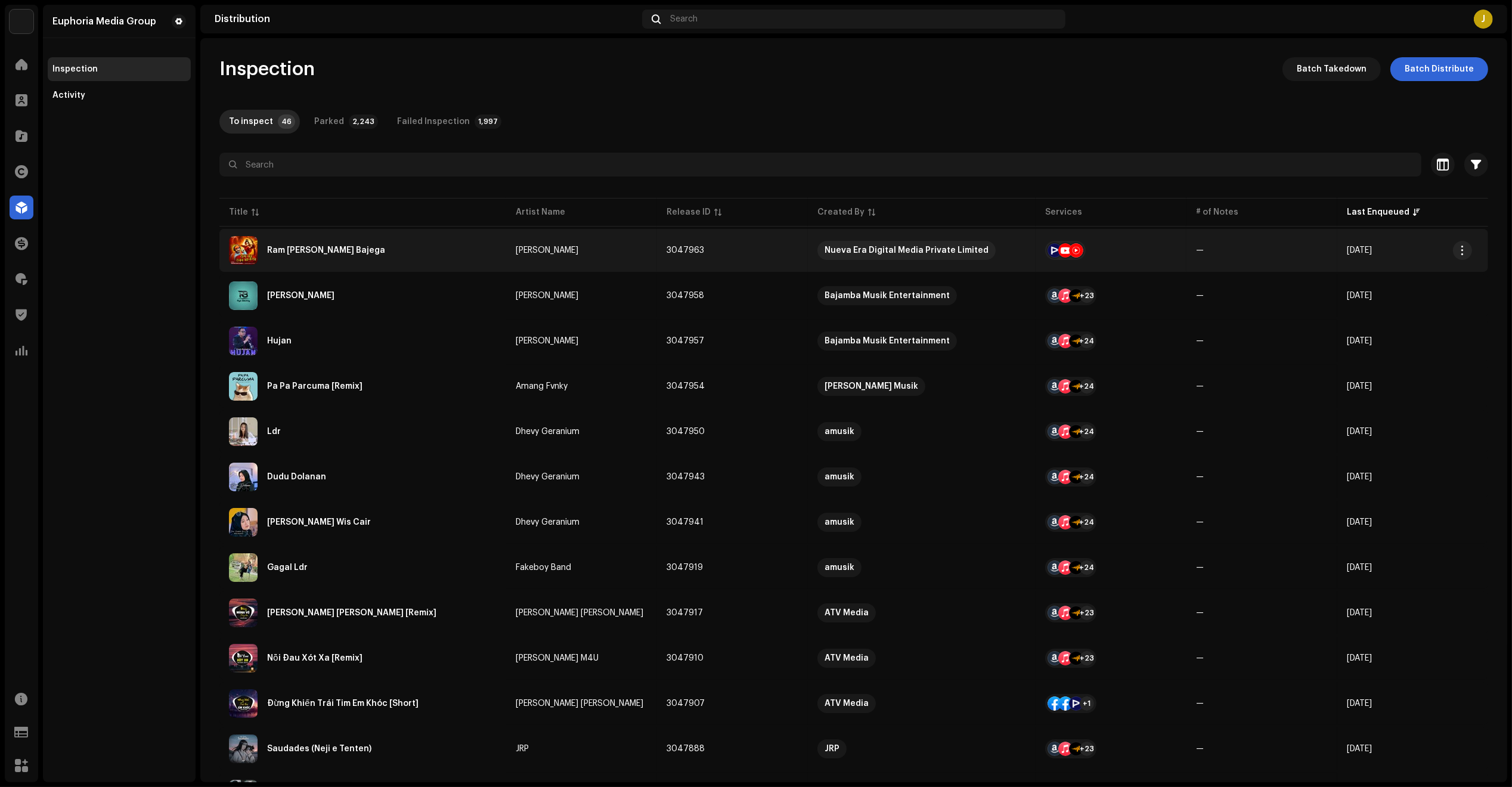
click at [396, 243] on div "Ram [PERSON_NAME] Bajega" at bounding box center [363, 251] width 268 height 28
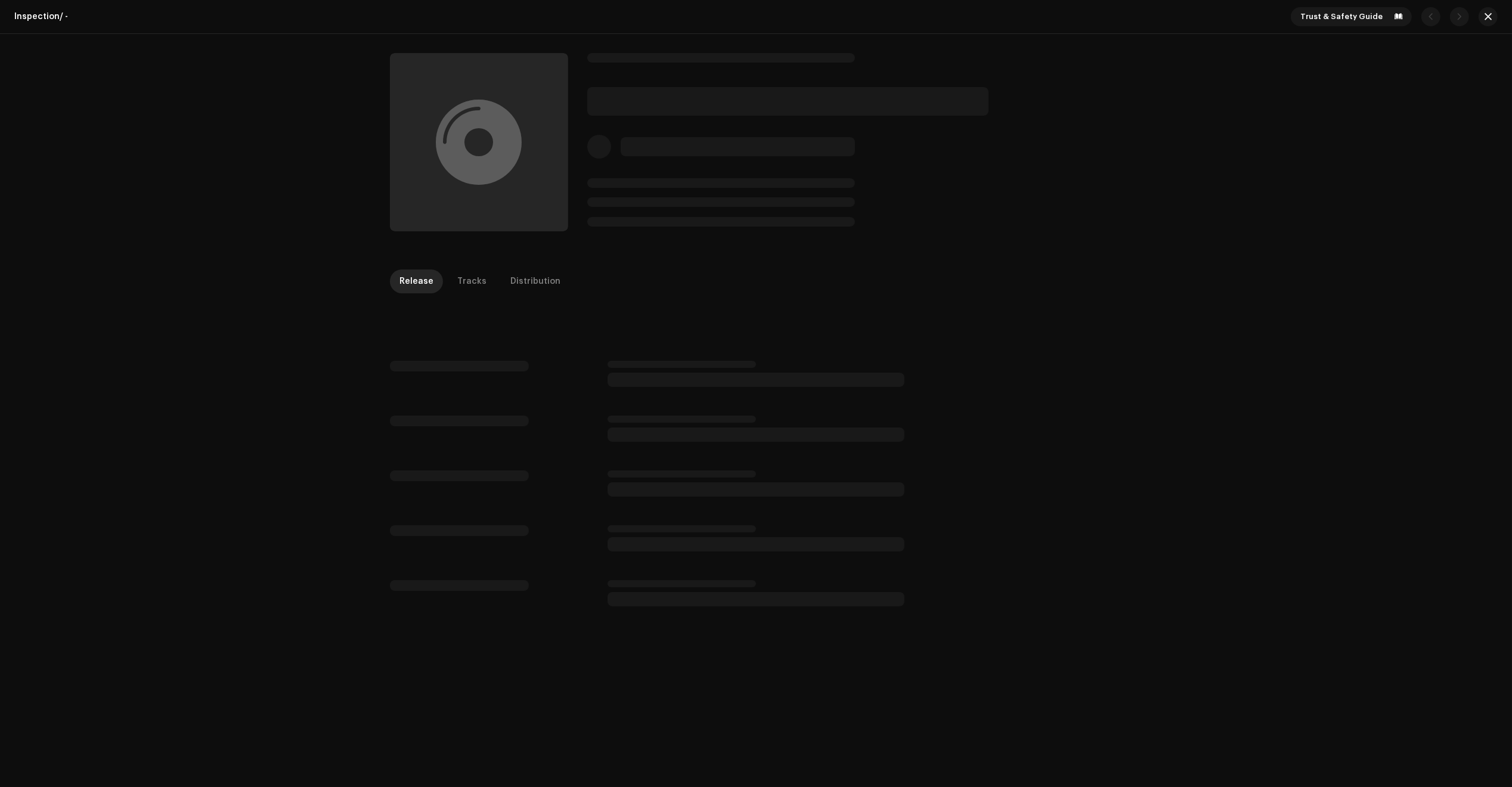
click at [1469, 123] on div at bounding box center [756, 141] width 1512 height 216
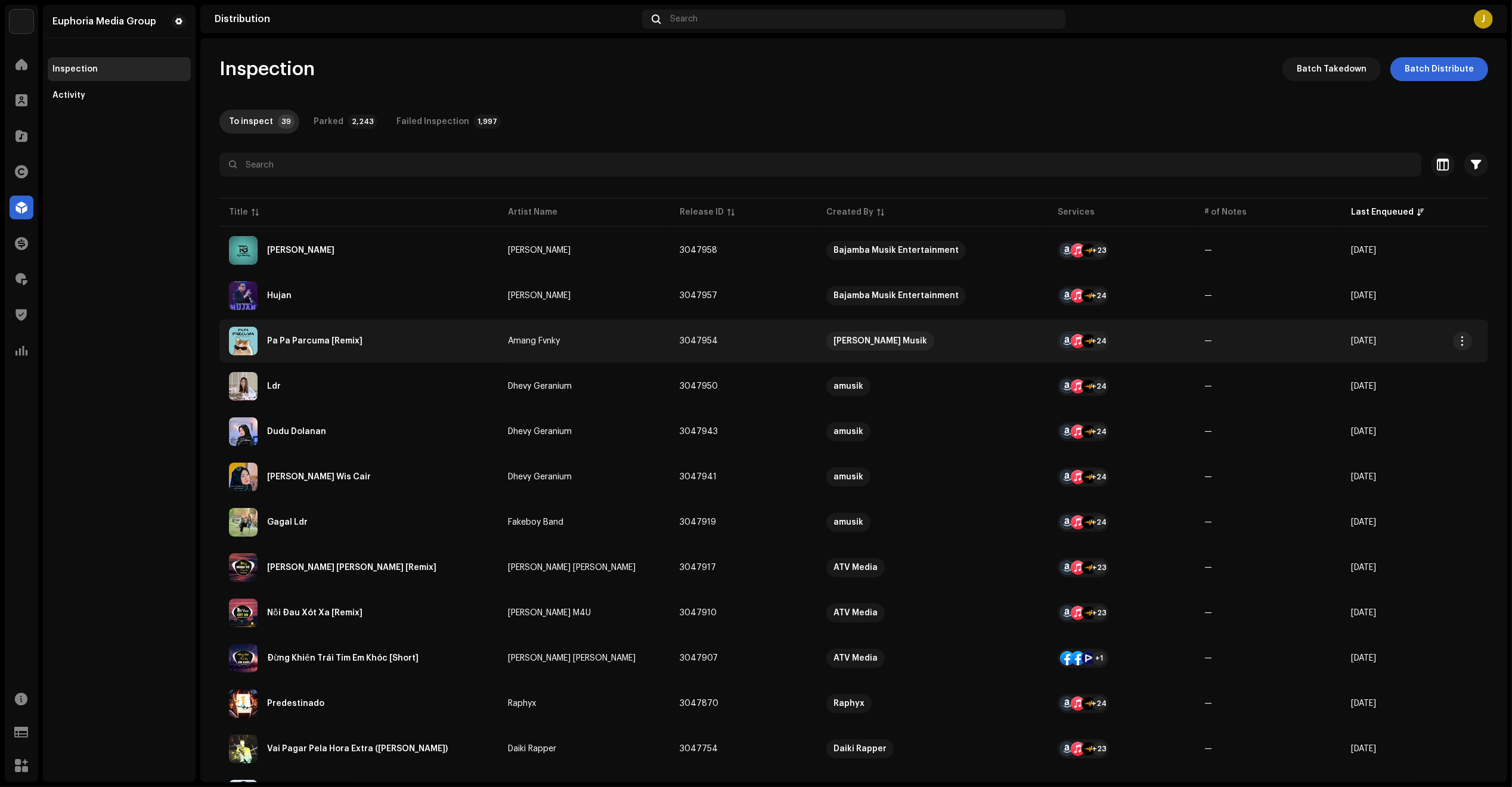
click at [375, 328] on div "Pa Pa Parcuma [Remix]" at bounding box center [359, 341] width 260 height 28
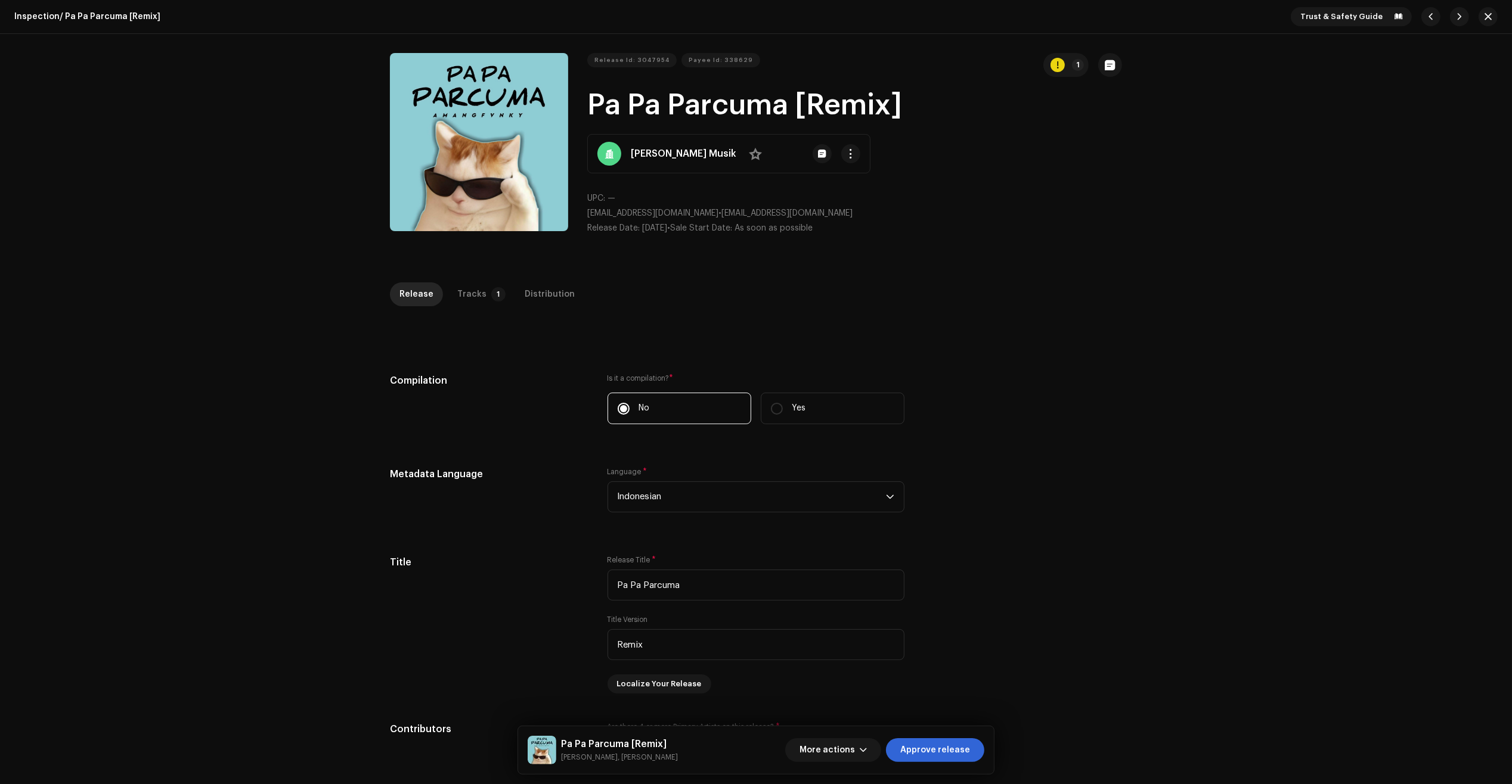
click at [504, 287] on div "Release Tracks 1 Distribution" at bounding box center [755, 294] width 732 height 24
click at [525, 294] on div "Distribution" at bounding box center [550, 294] width 50 height 24
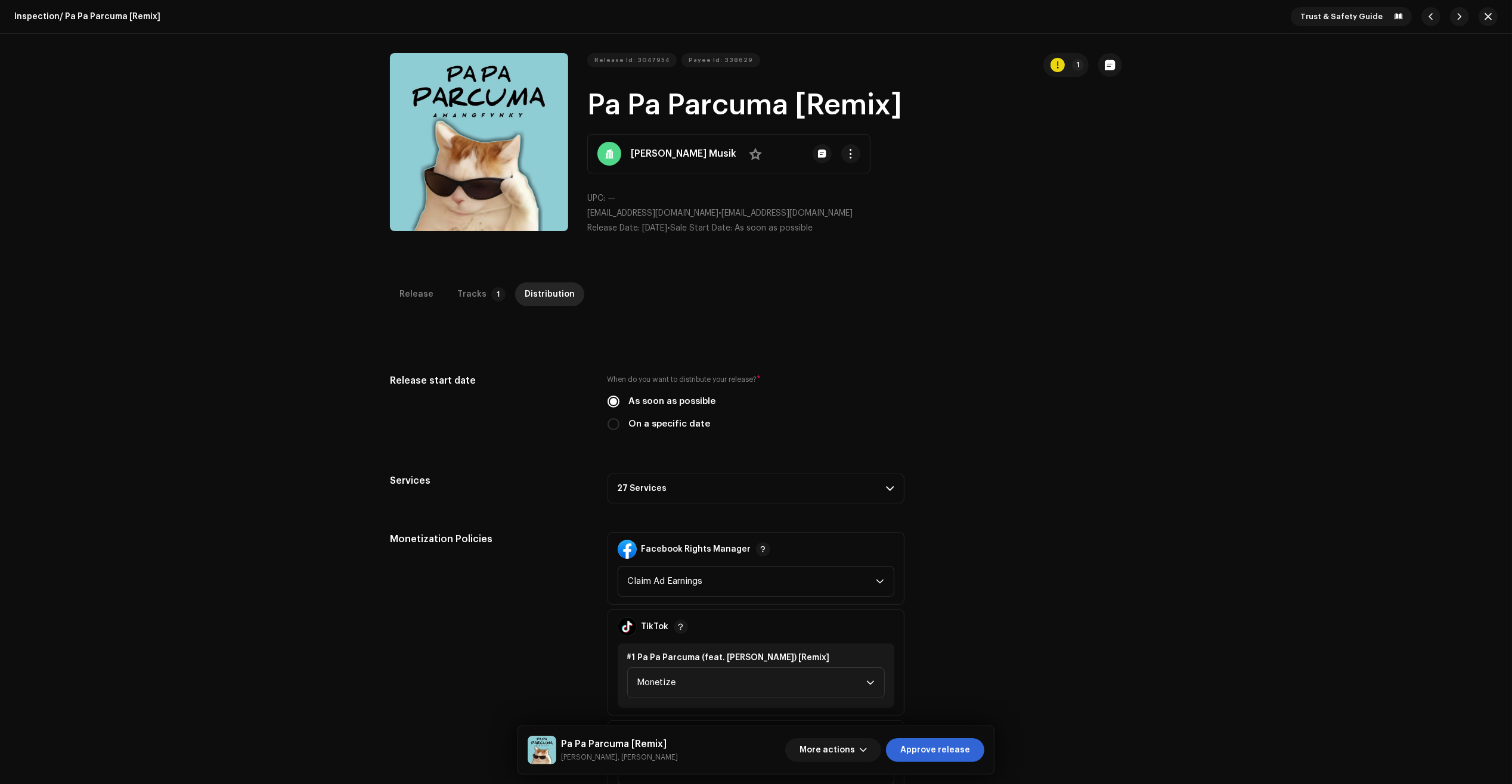
click at [746, 487] on p-accordion-header "27 Services" at bounding box center [755, 489] width 297 height 30
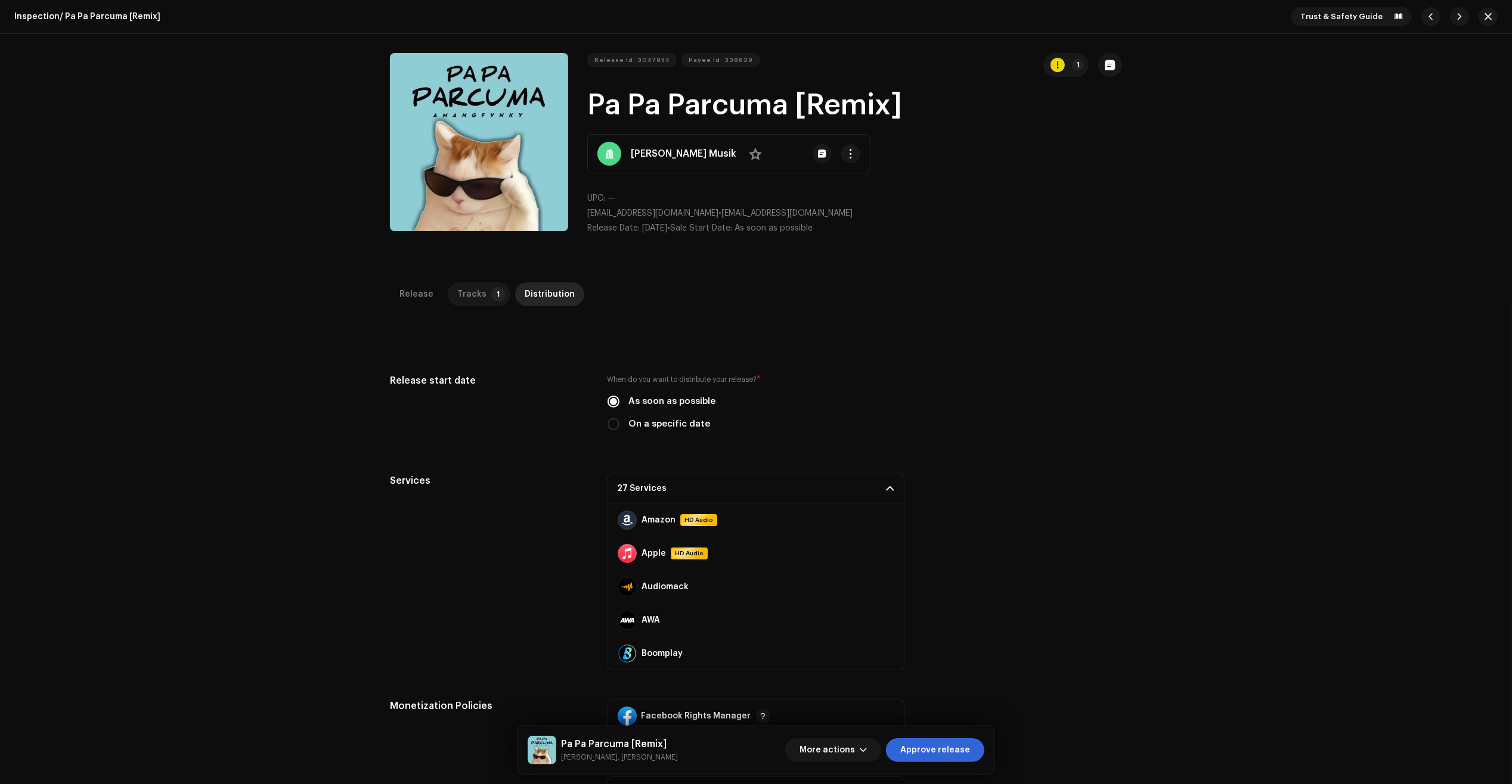
click at [460, 298] on div "Tracks" at bounding box center [471, 294] width 29 height 24
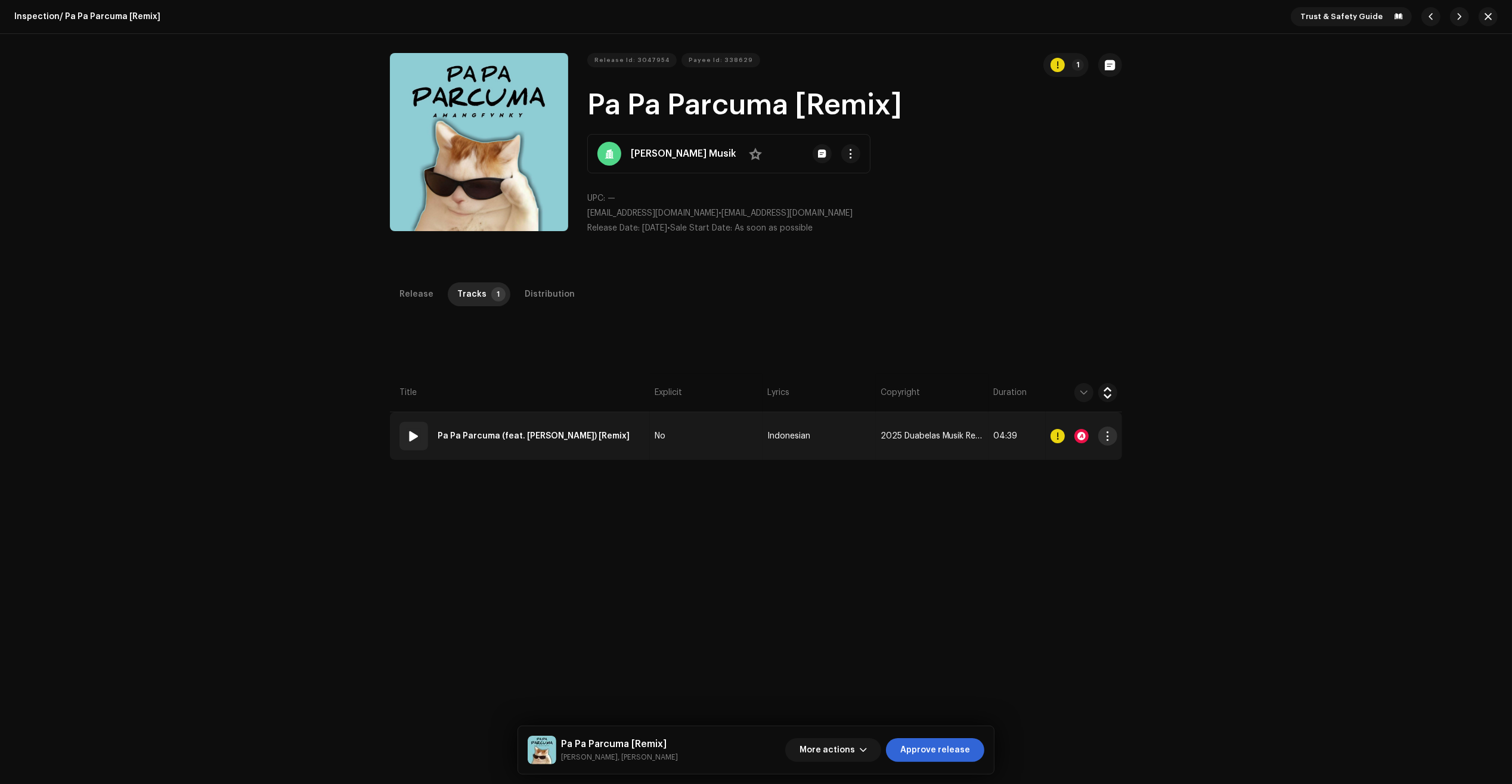
drag, startPoint x: 526, startPoint y: 295, endPoint x: 1107, endPoint y: 433, distance: 597.2
click at [1107, 432] on div "Release Tracks 1 Distribution Compilation Is it a compilation? * No Yes Metadat…" at bounding box center [756, 646] width 770 height 727
click at [1082, 433] on div at bounding box center [1081, 436] width 14 height 14
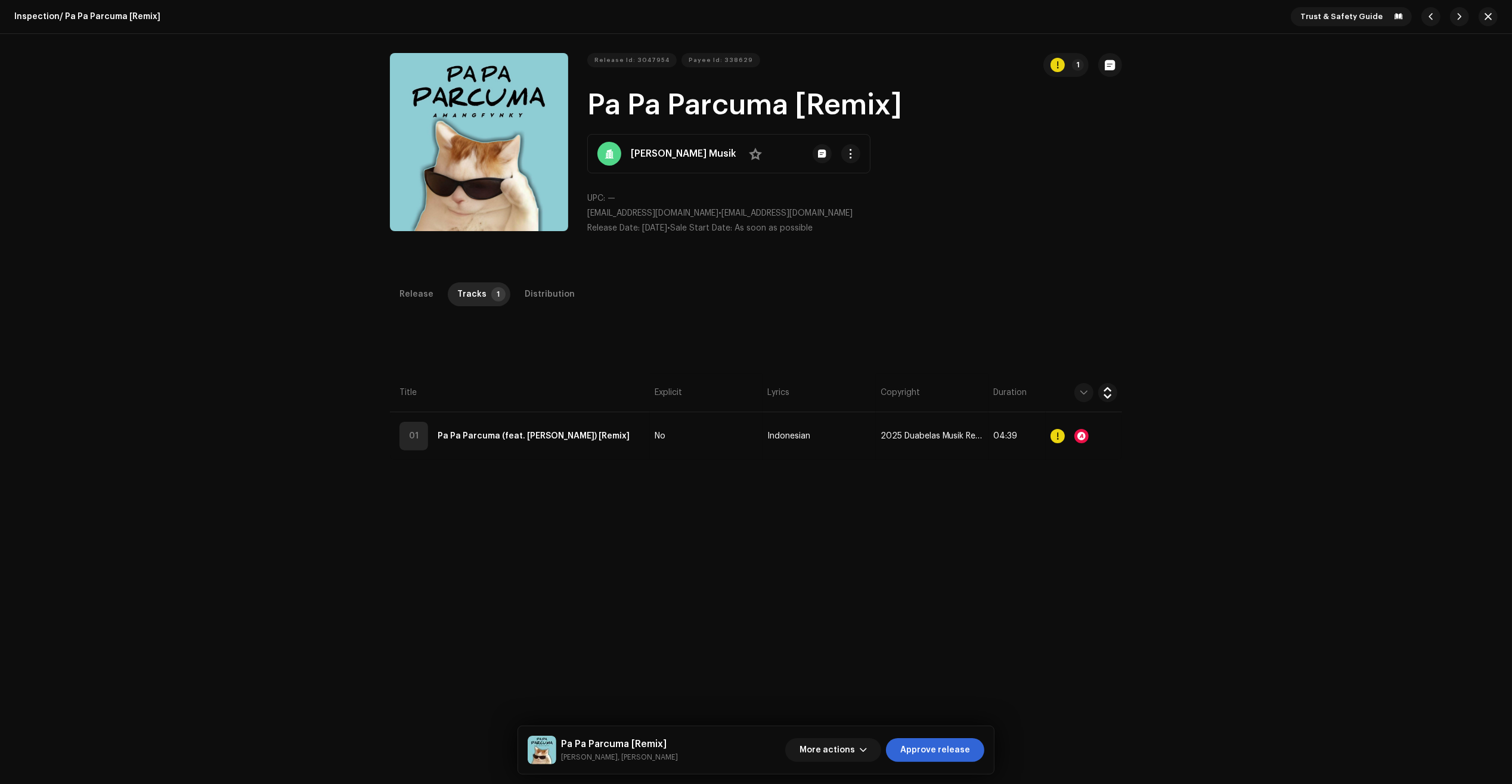
click at [487, 516] on div "Audio Recognition by Remix/Sample 2 Cover Song 1 All results require review/lis…" at bounding box center [756, 392] width 1512 height 784
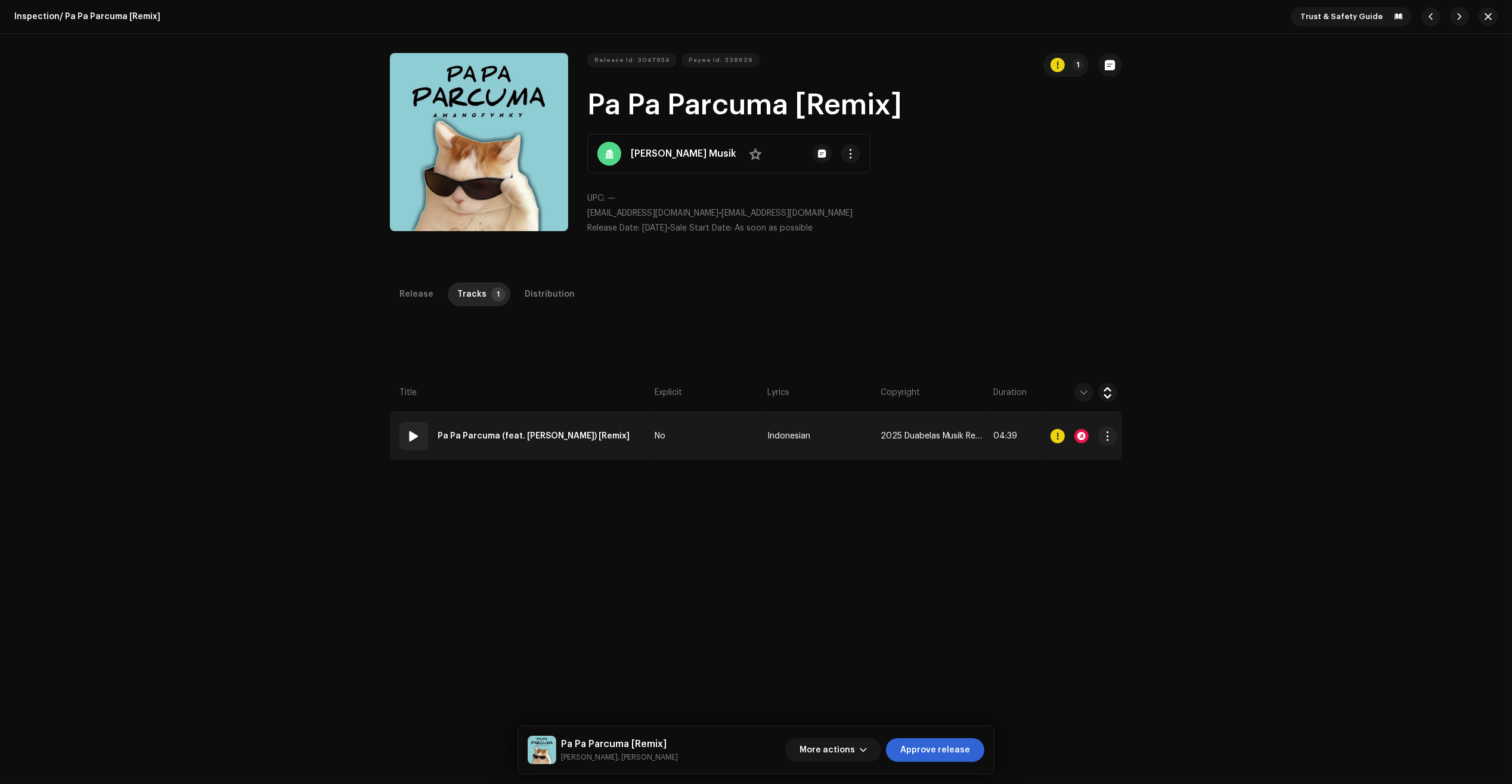
click at [636, 451] on td "01 Pa Pa Parcuma (feat. [PERSON_NAME]) [Remix]" at bounding box center [520, 436] width 260 height 48
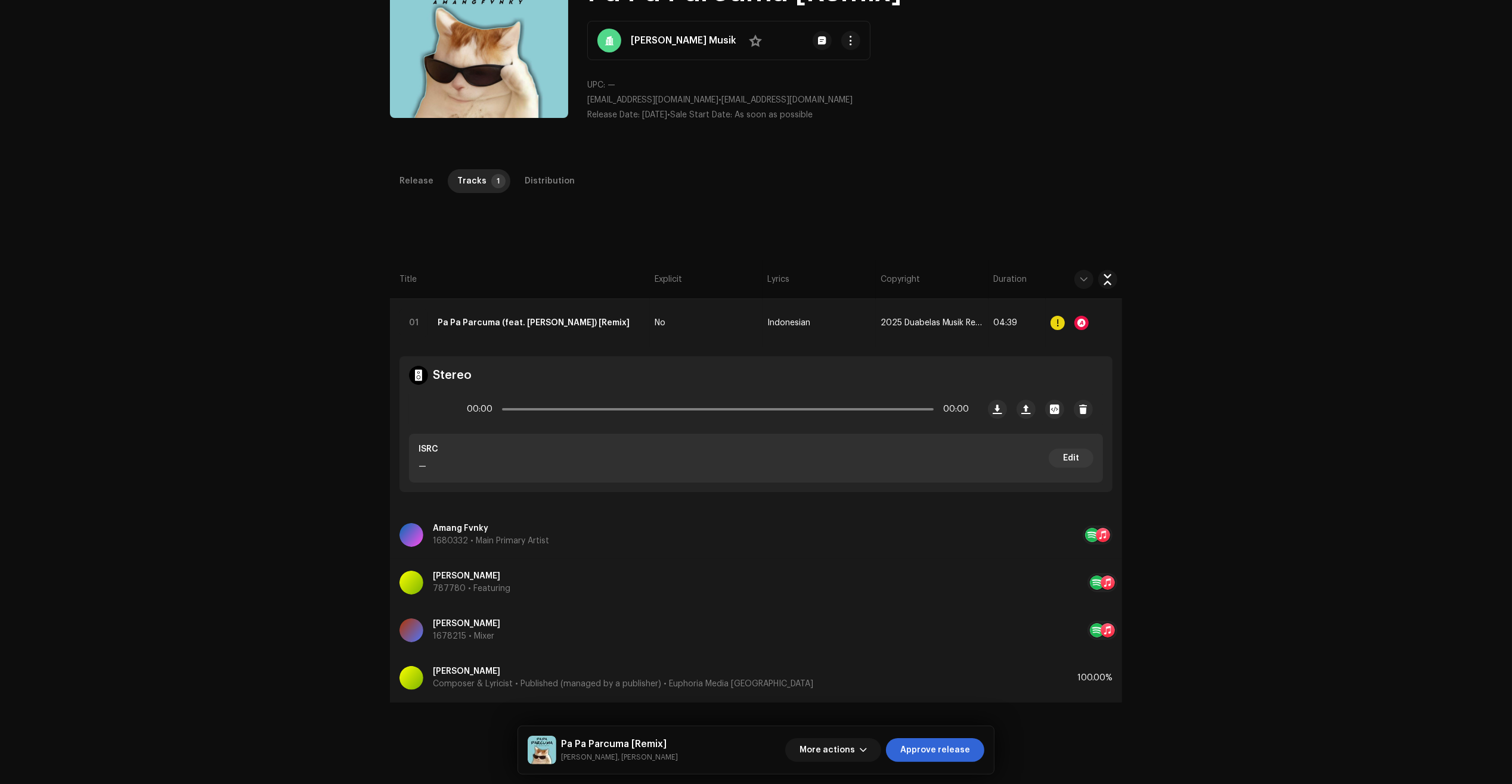
scroll to position [75, 0]
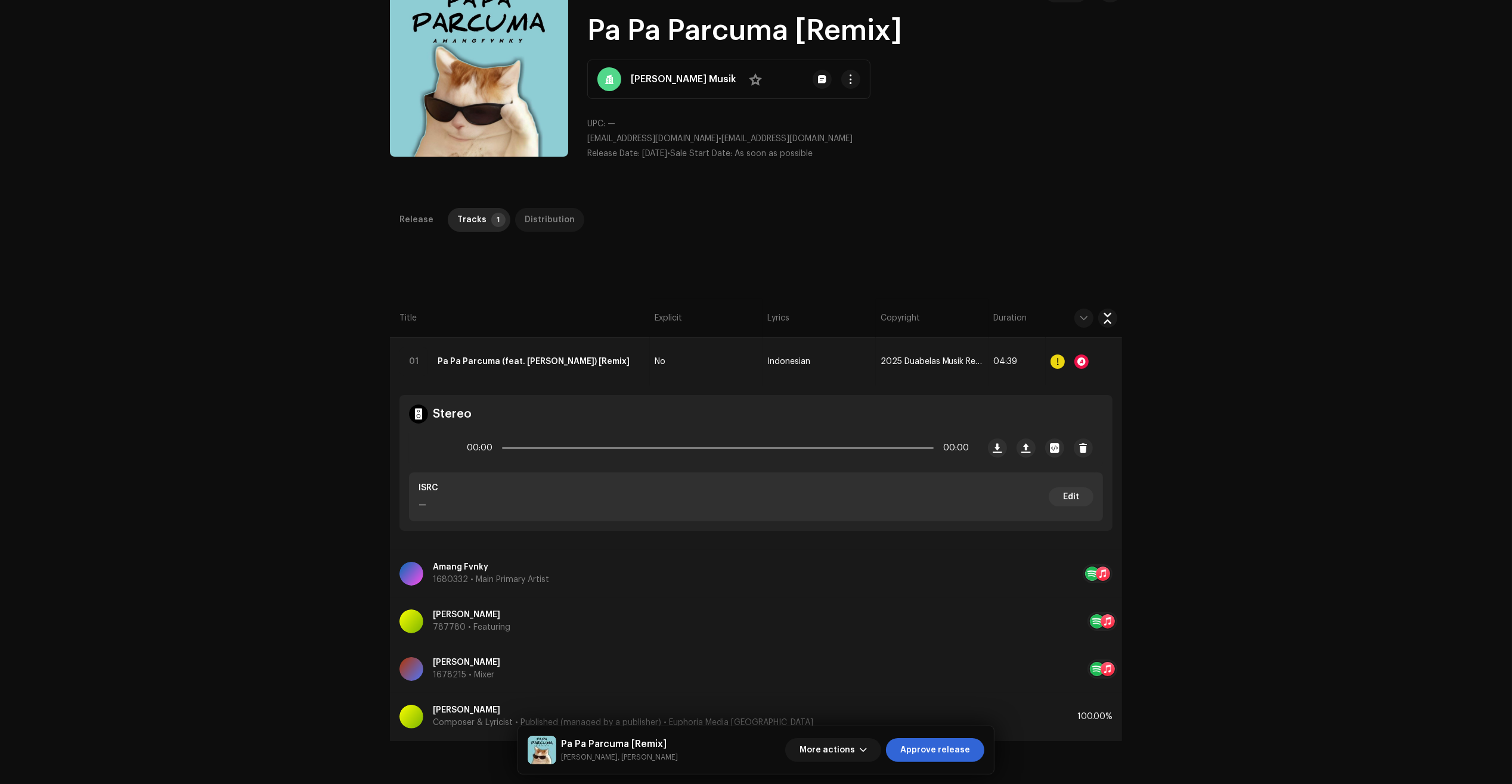
click at [532, 217] on div "Distribution" at bounding box center [550, 220] width 50 height 24
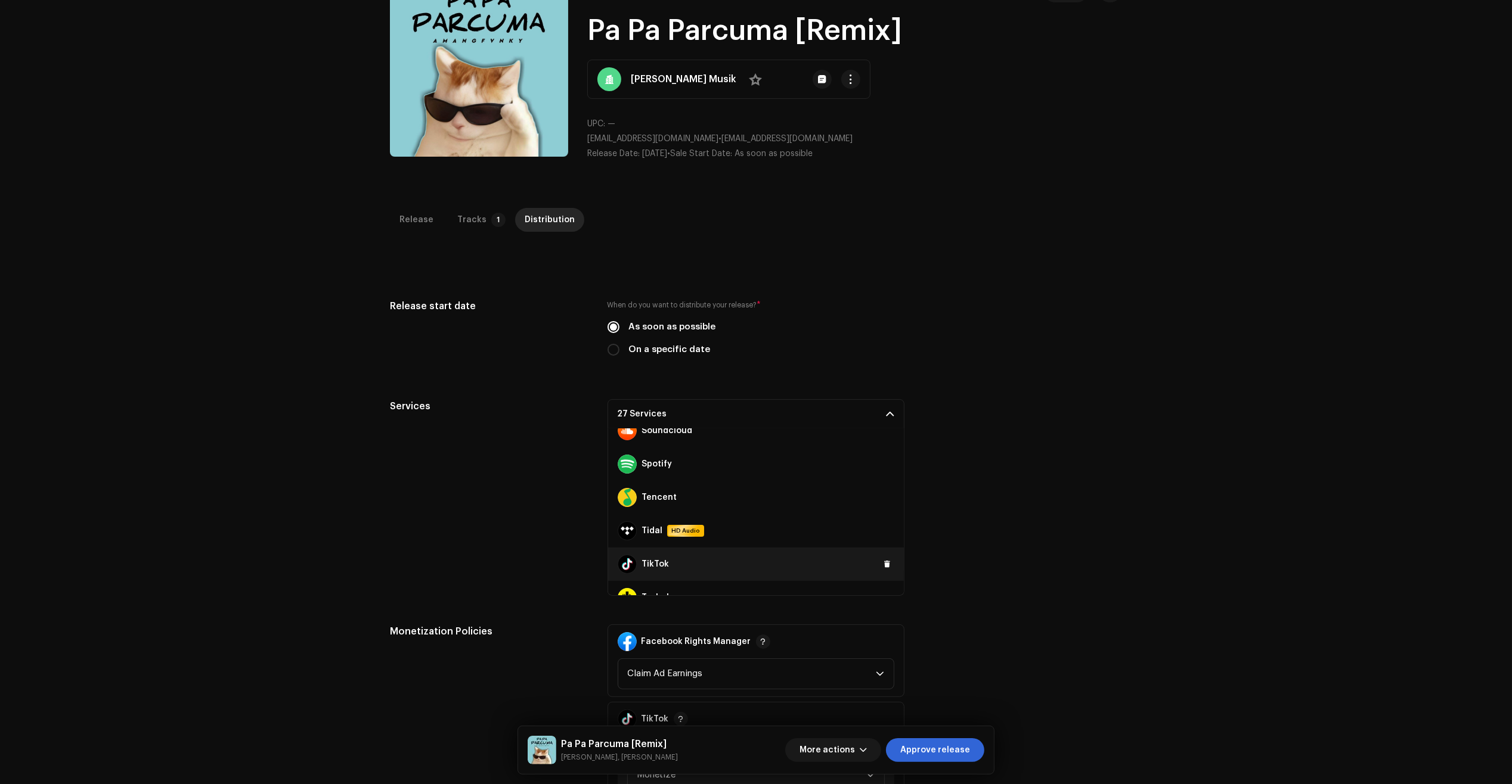
scroll to position [734, 0]
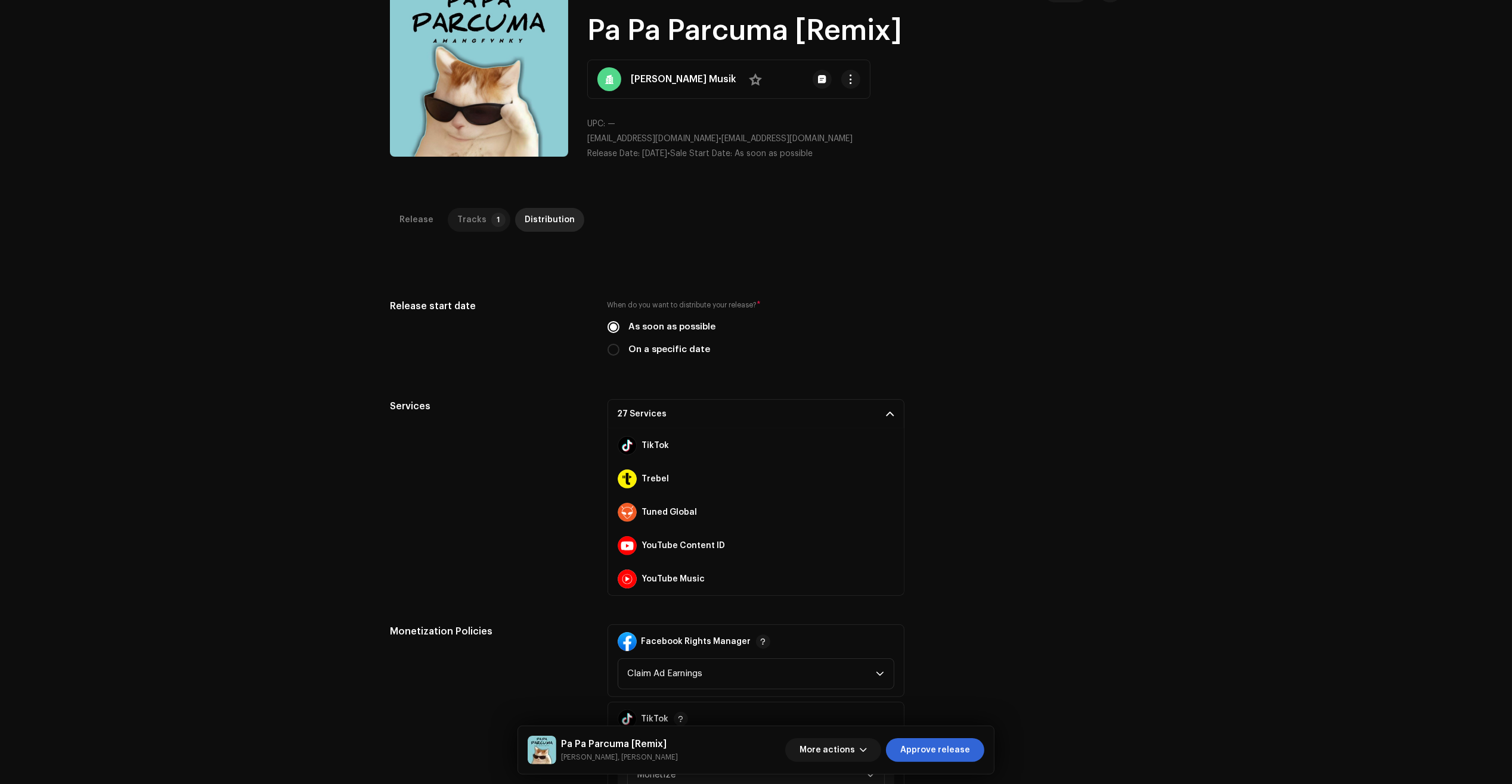
click at [469, 225] on div "Tracks" at bounding box center [471, 220] width 29 height 24
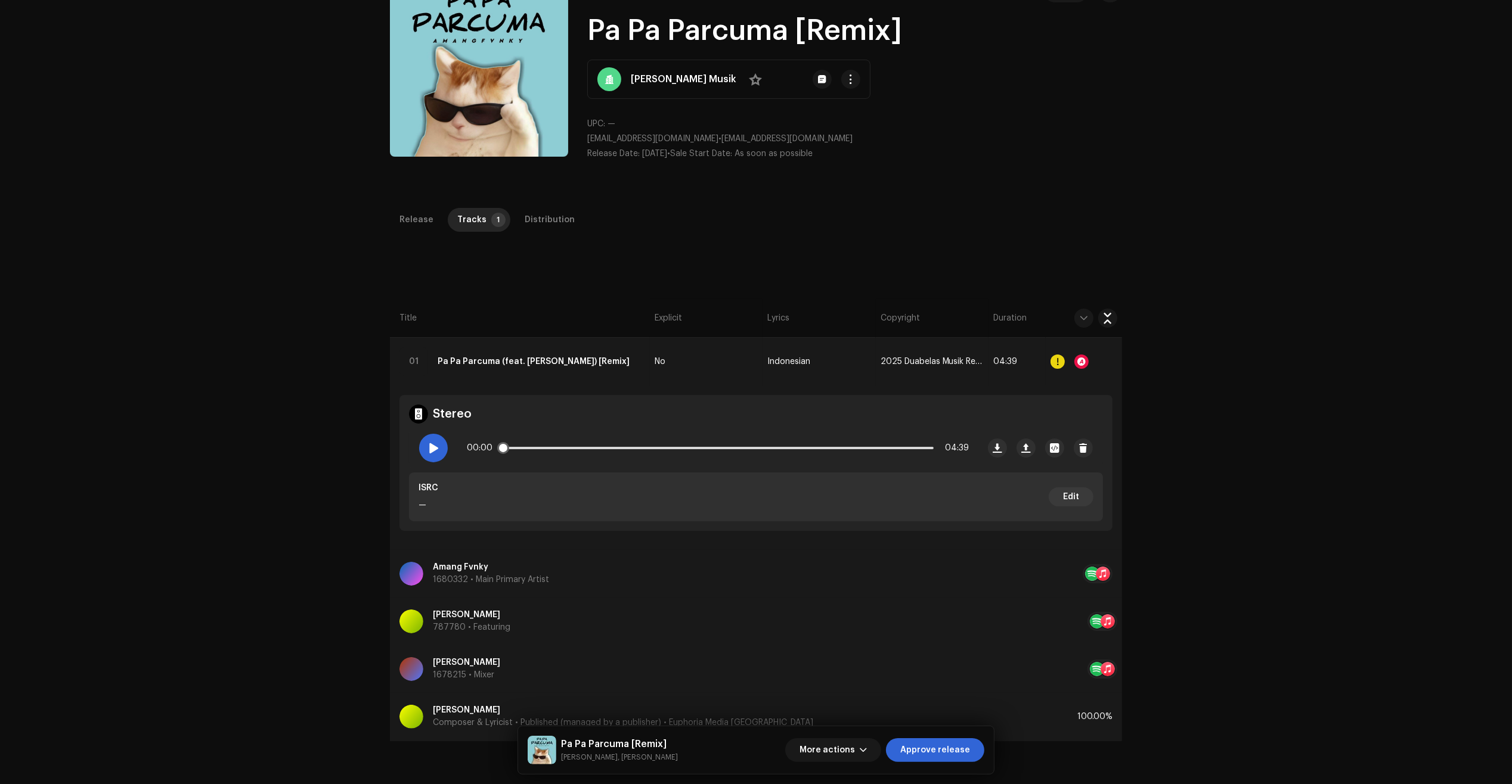
click at [421, 451] on div at bounding box center [433, 448] width 28 height 28
drag, startPoint x: 505, startPoint y: 447, endPoint x: 531, endPoint y: 448, distance: 26.0
click at [512, 448] on span at bounding box center [506, 448] width 12 height 12
click at [532, 219] on div "Distribution" at bounding box center [550, 220] width 50 height 24
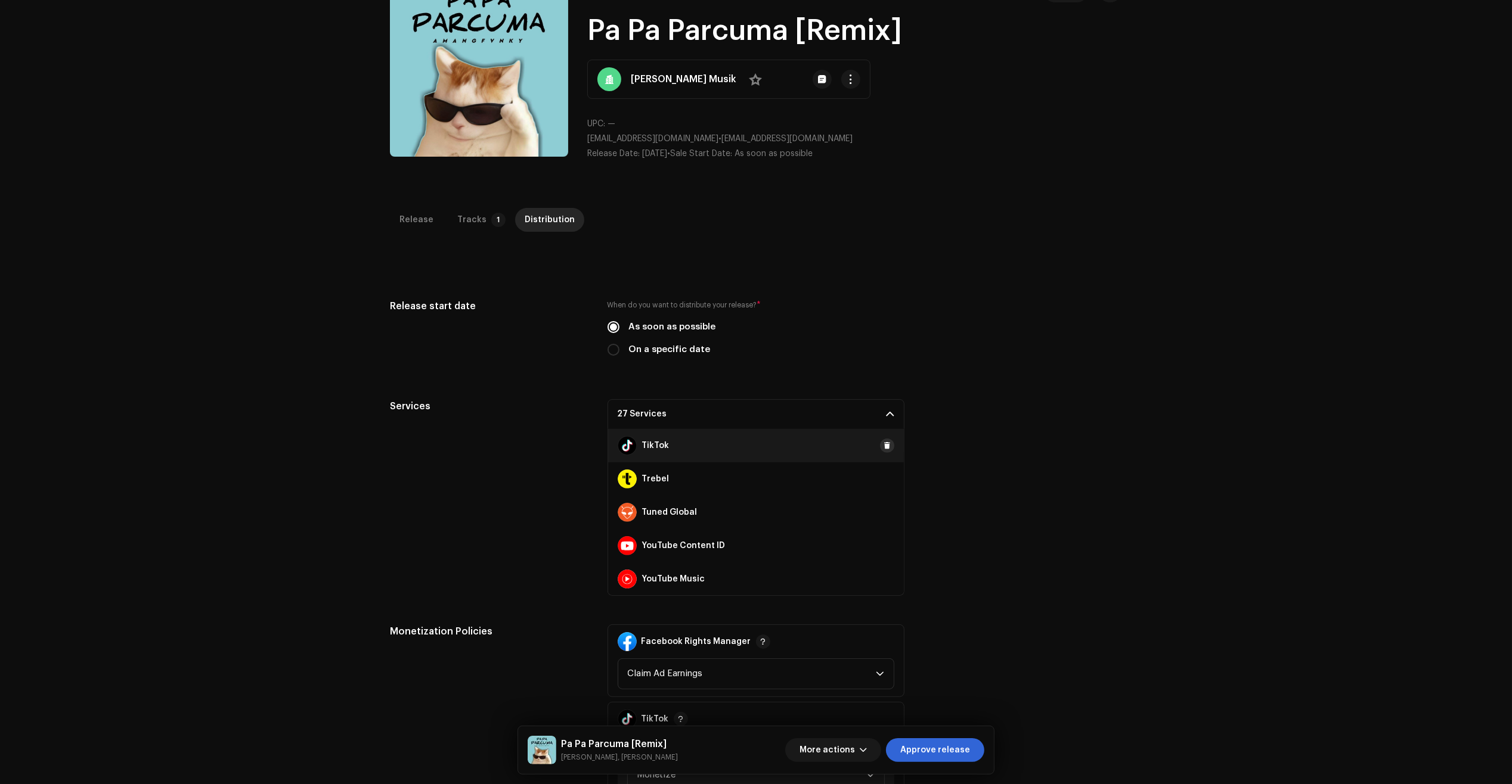
click at [883, 447] on span at bounding box center [887, 445] width 7 height 10
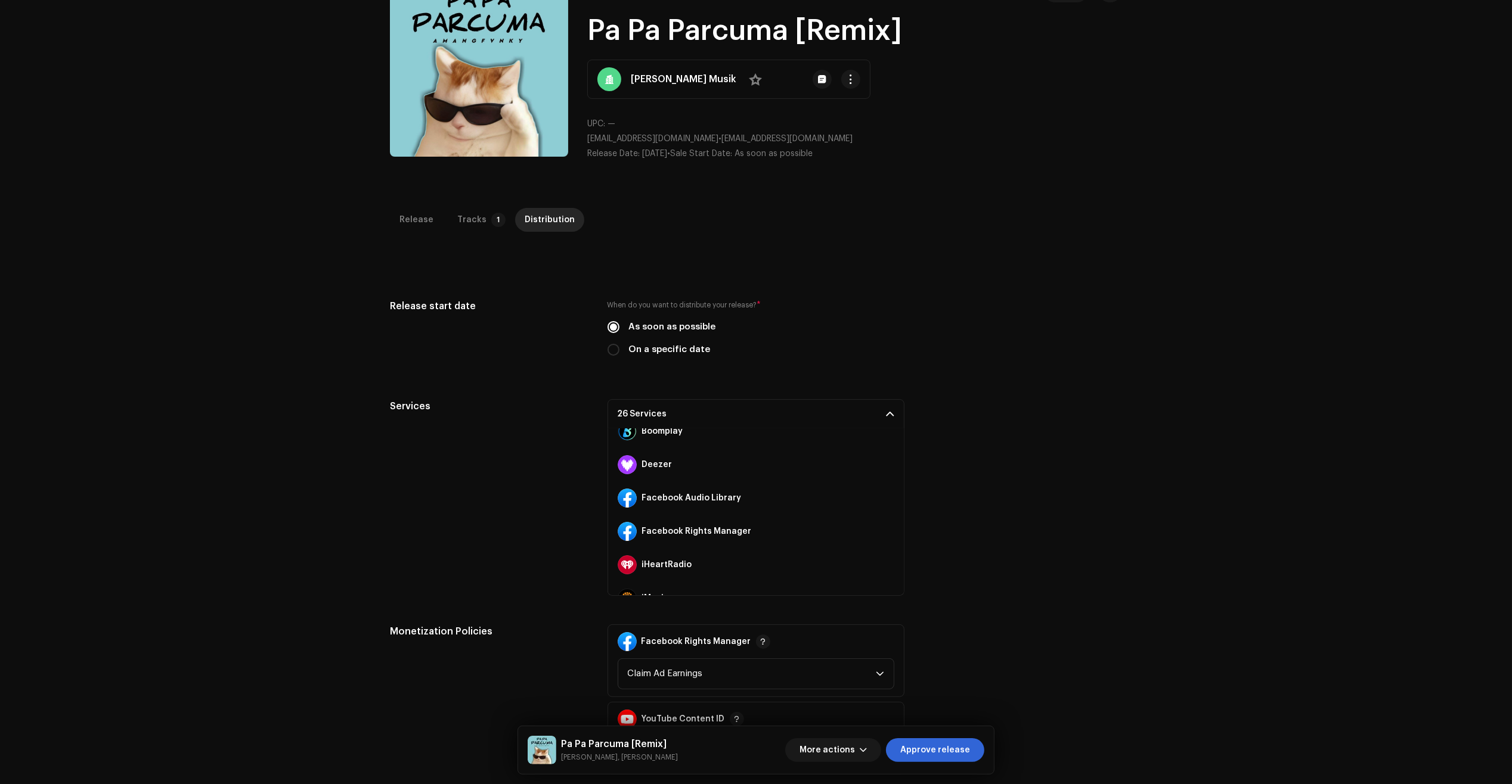
scroll to position [138, 0]
click at [883, 507] on span at bounding box center [887, 507] width 7 height 10
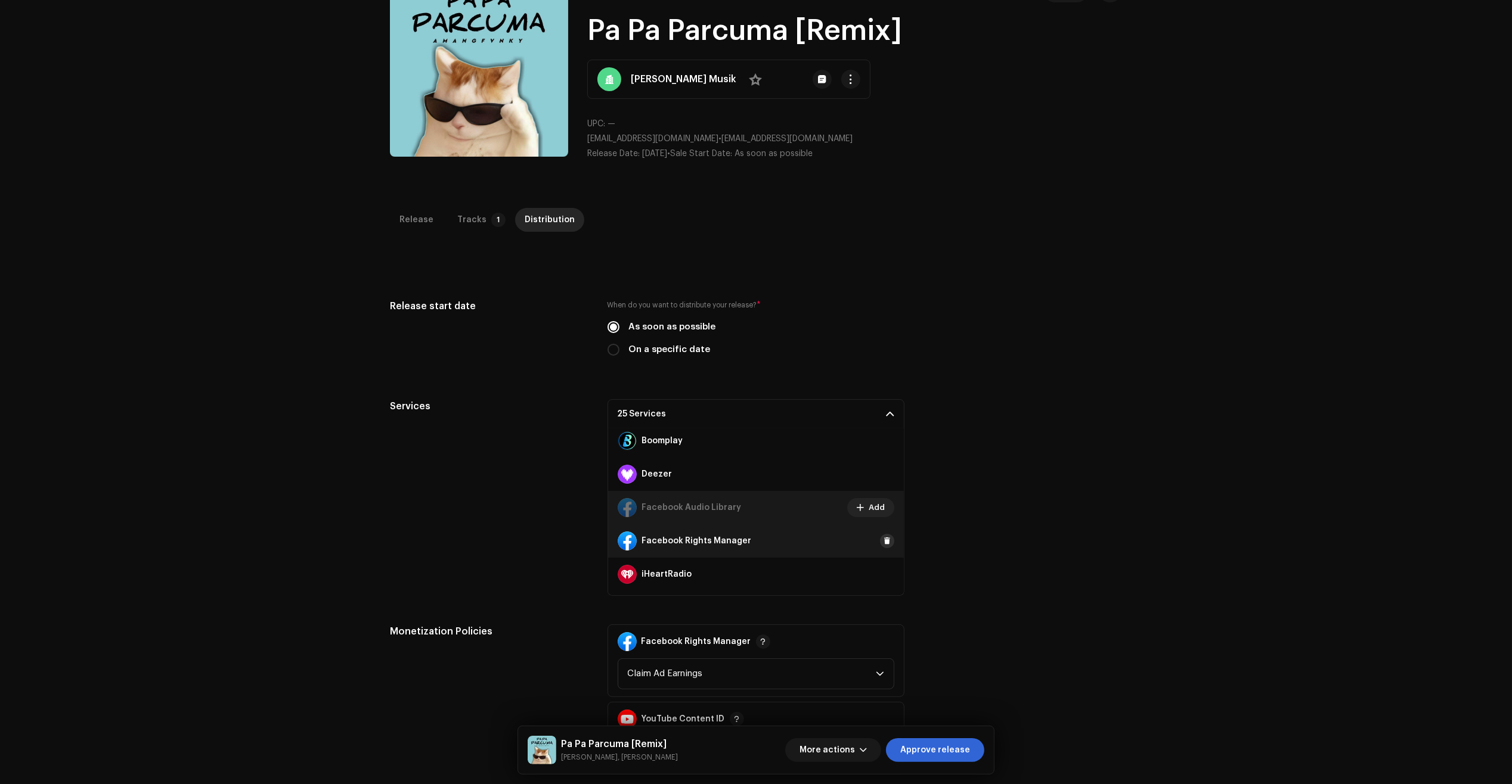
click at [883, 540] on span at bounding box center [887, 540] width 7 height 10
click at [948, 751] on span "Approve release" at bounding box center [935, 750] width 70 height 24
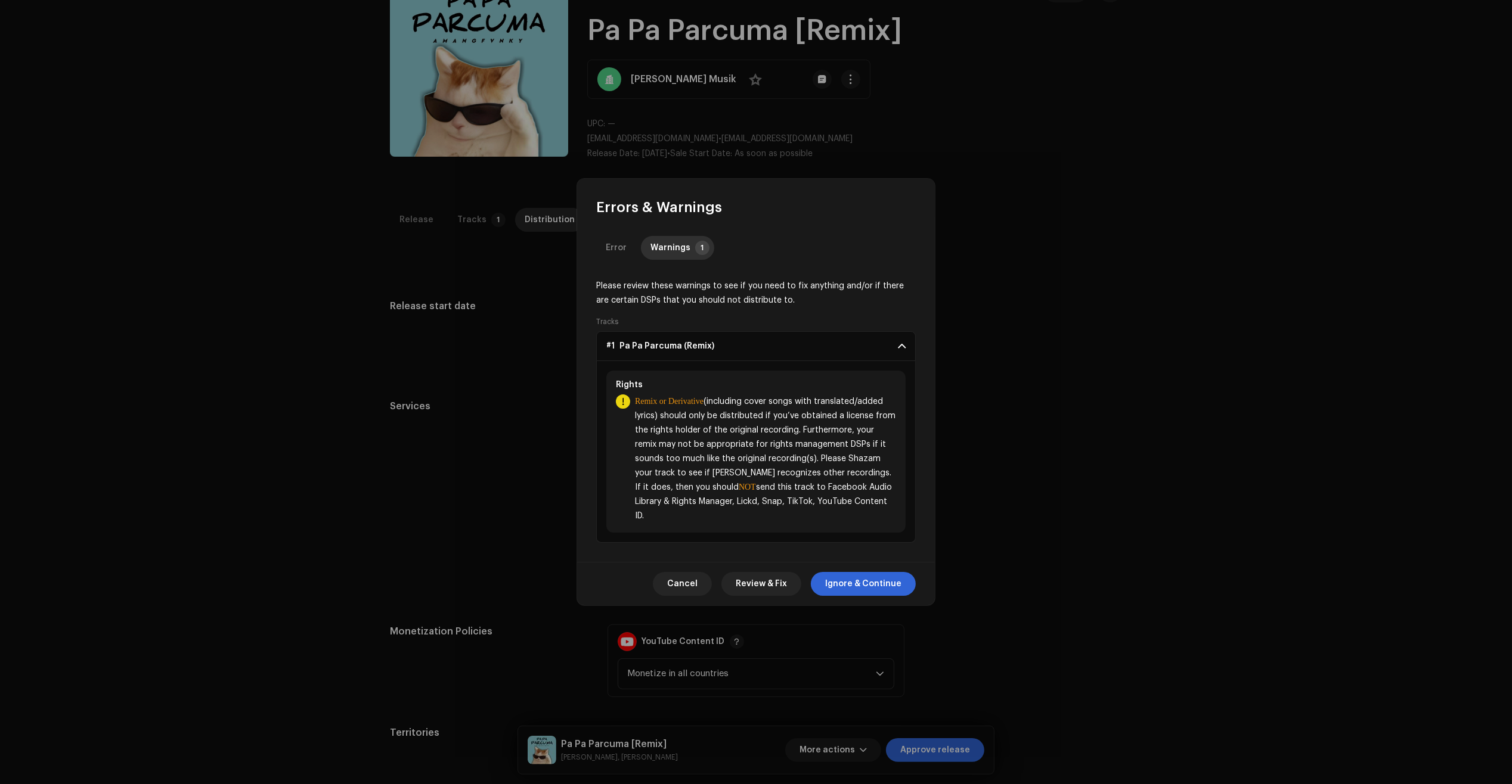
drag, startPoint x: 845, startPoint y: 572, endPoint x: 823, endPoint y: 499, distance: 76.2
click at [845, 572] on div "Cancel Review & Fix Ignore & Continue" at bounding box center [756, 584] width 357 height 43
click at [907, 593] on button "Ignore & Continue" at bounding box center [863, 584] width 105 height 24
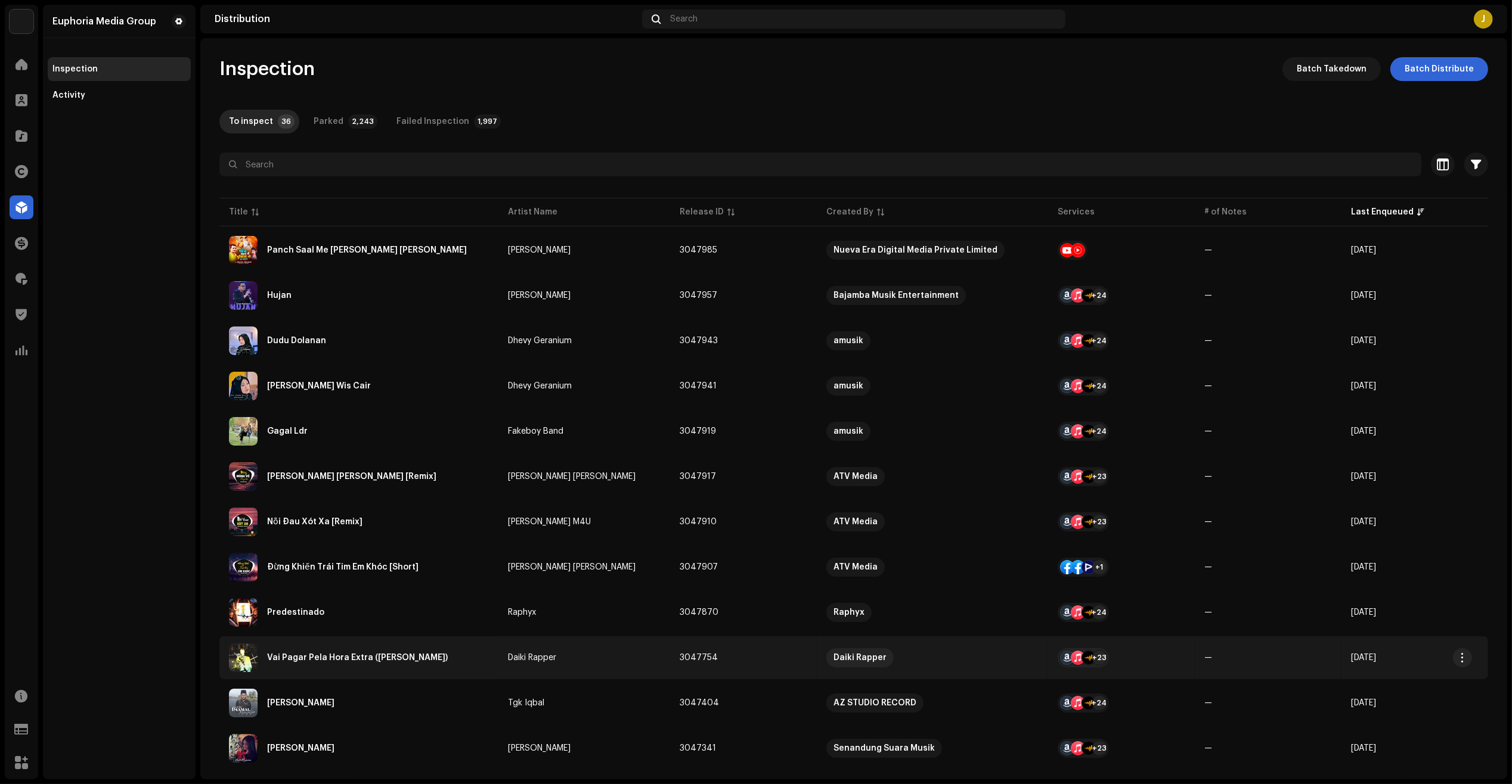
scroll to position [447, 0]
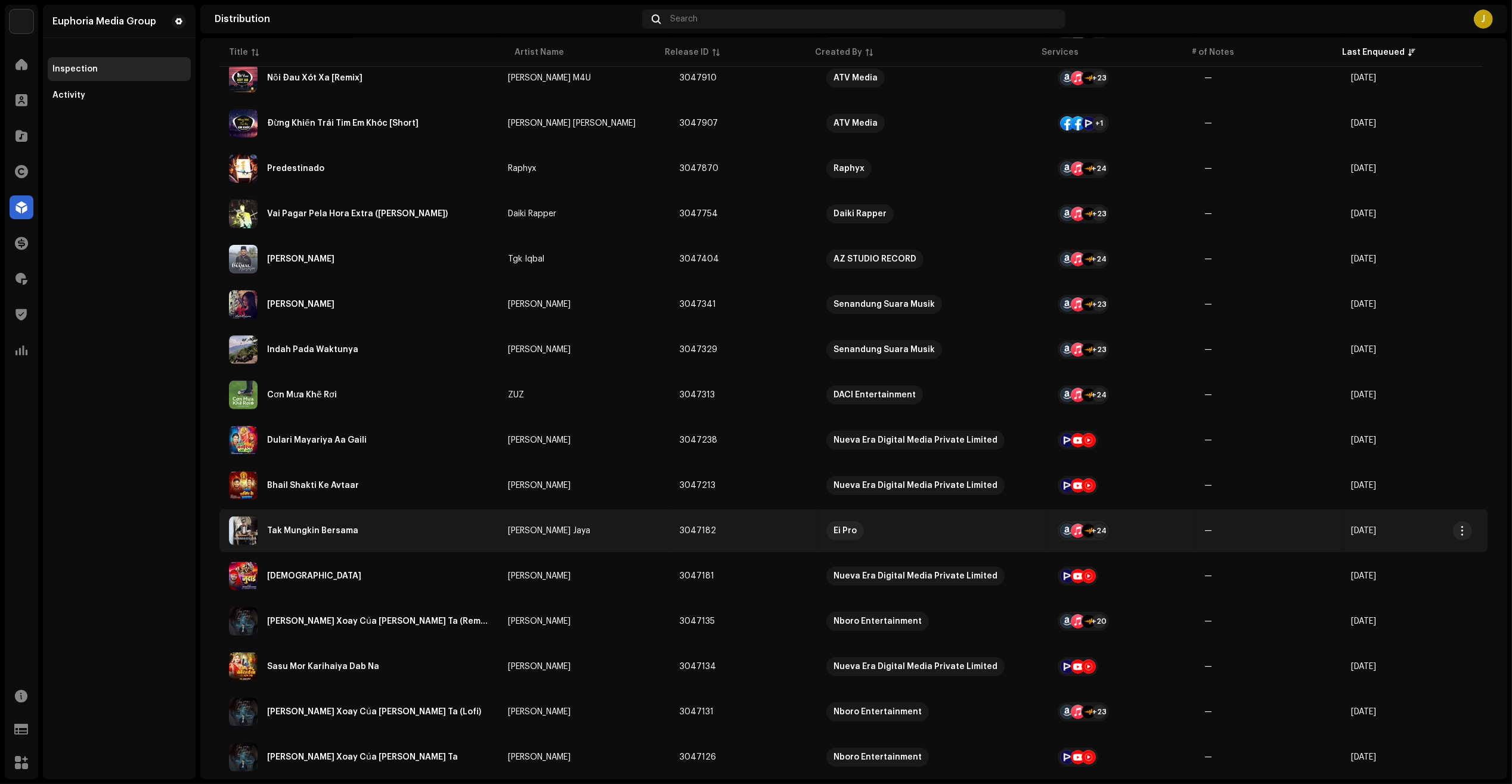
click at [375, 525] on div "Tak Mungkin Bersama" at bounding box center [359, 531] width 260 height 28
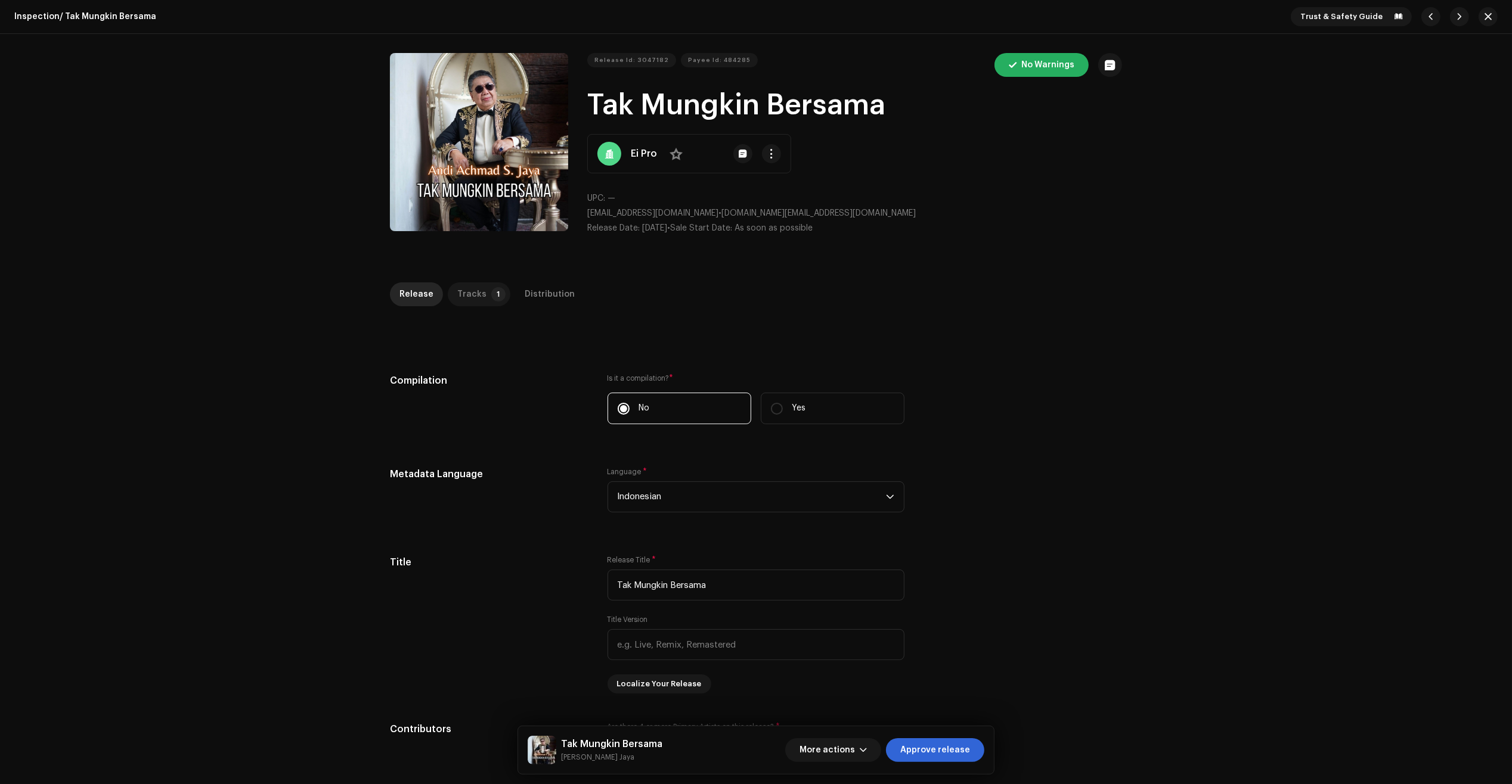
click at [472, 284] on div "Tracks" at bounding box center [471, 294] width 29 height 24
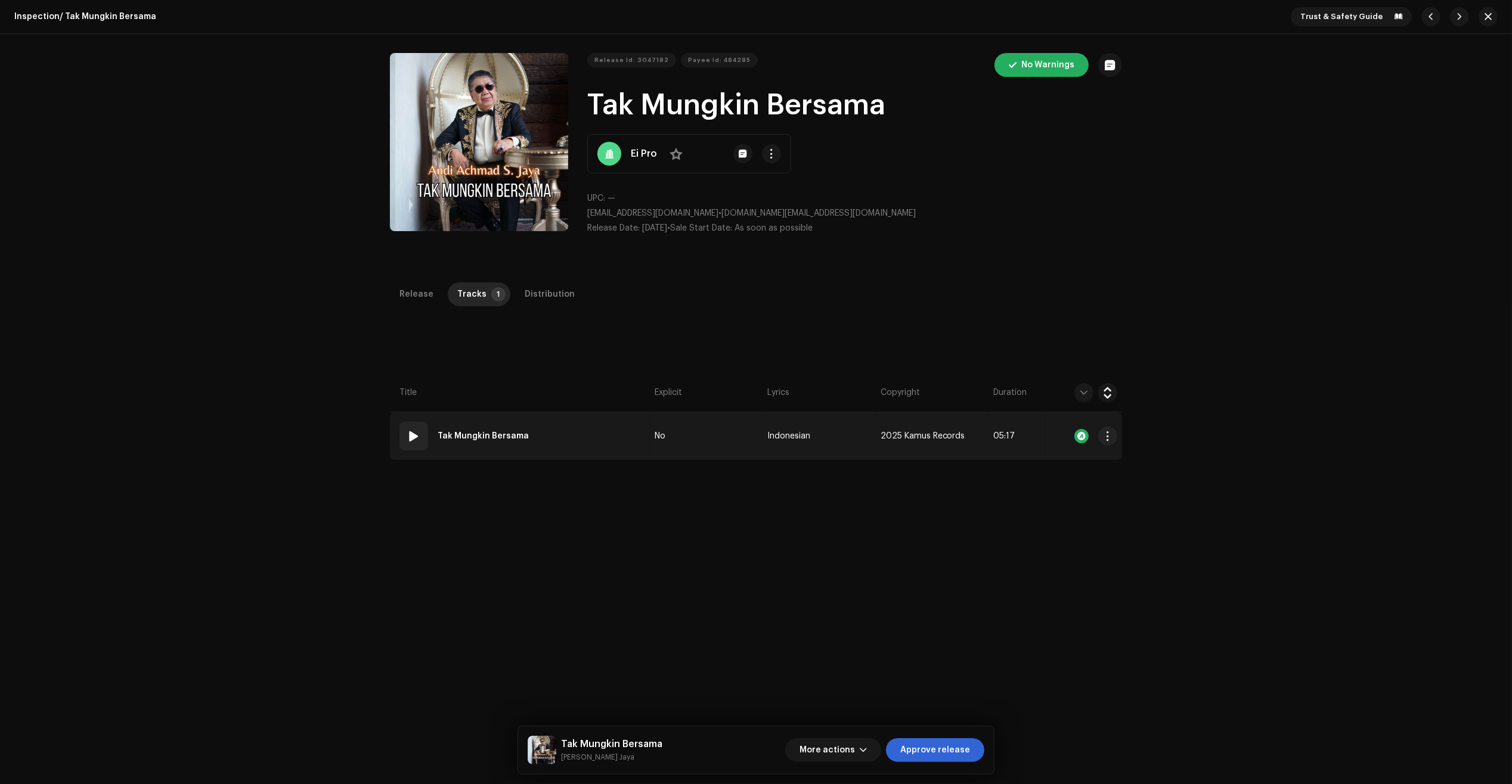
click at [575, 413] on td "01 Tak Mungkin Bersama" at bounding box center [520, 436] width 260 height 48
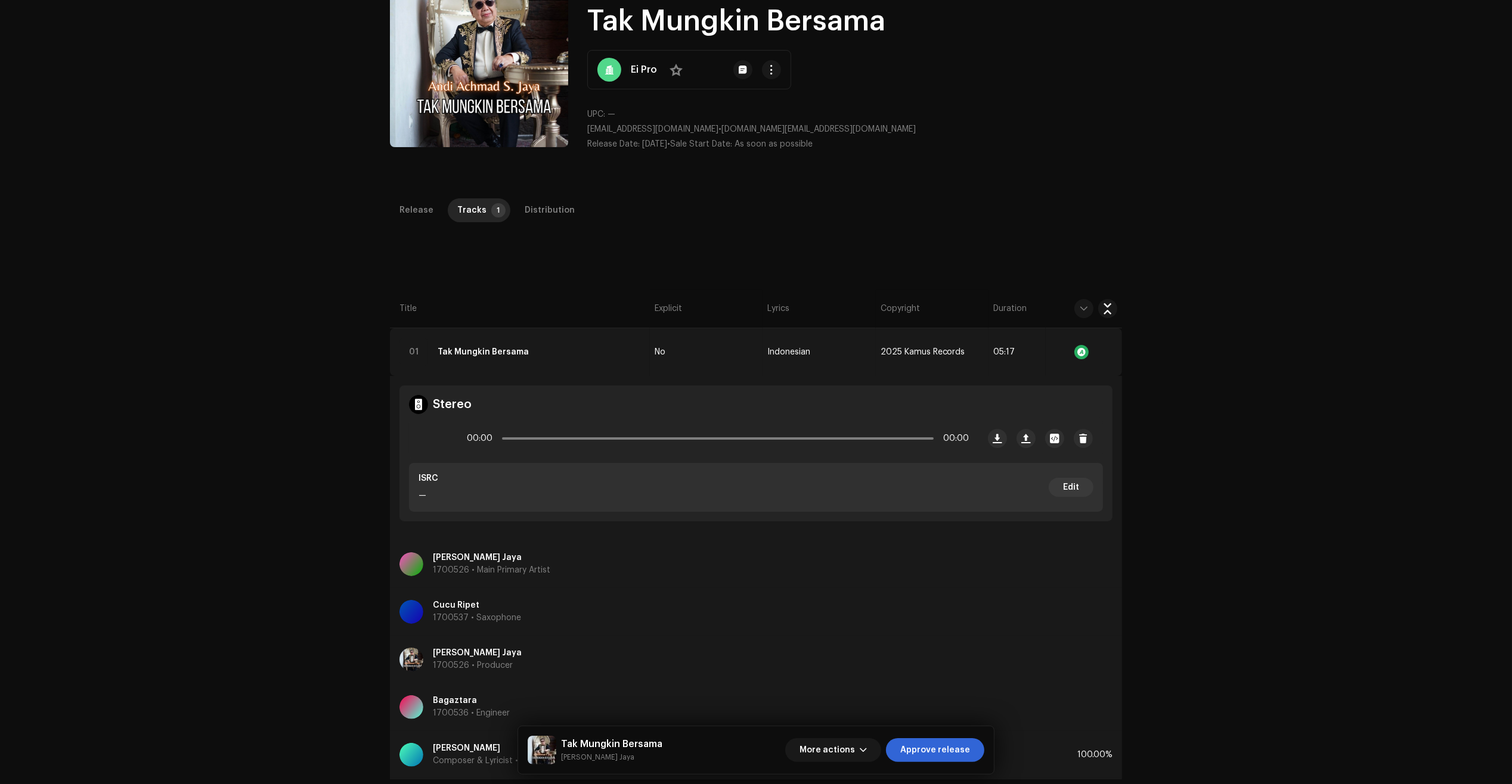
scroll to position [283, 0]
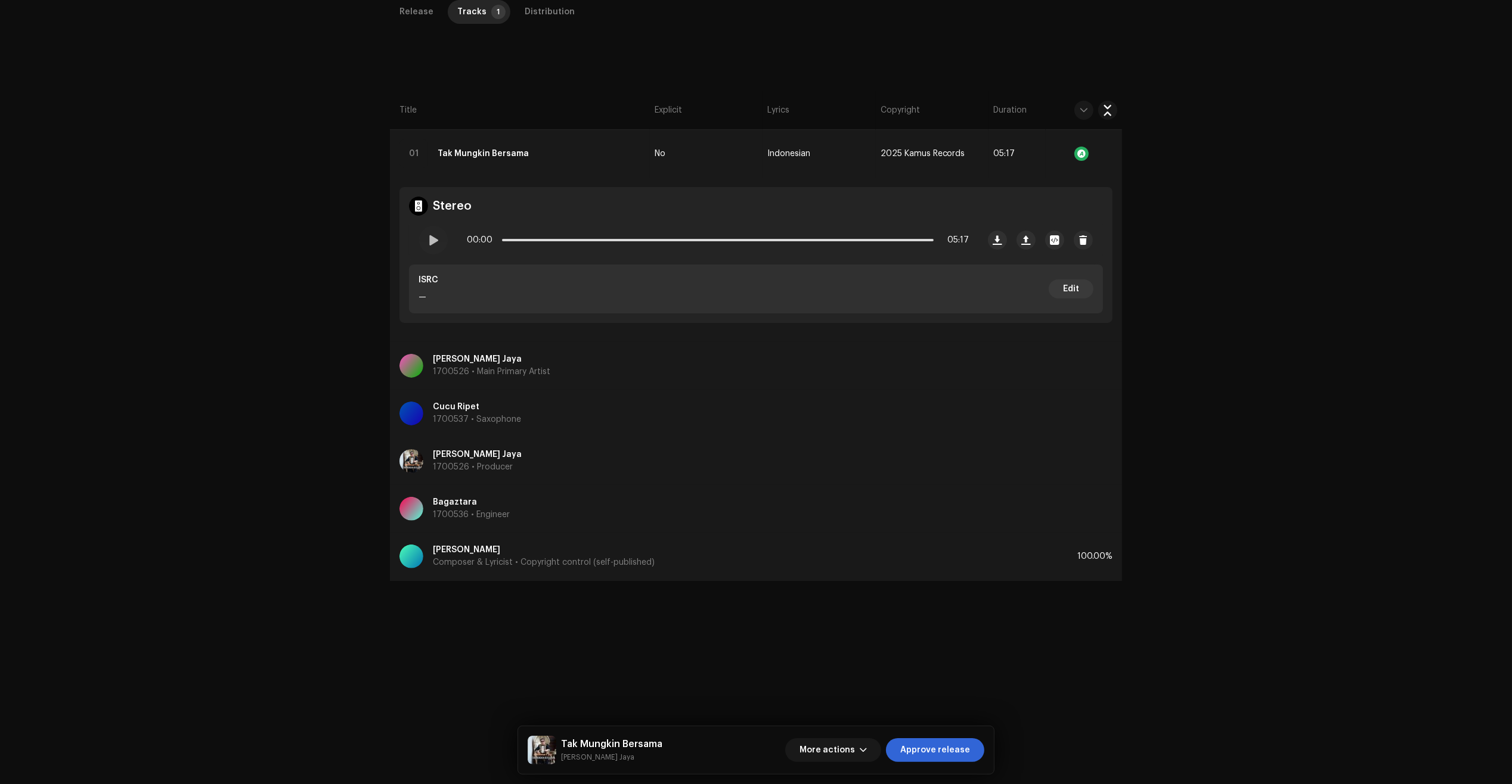
click at [419, 756] on div "Inspection / Tak Mungkin Bersama Trust & Safety Guide Release Id: 3047182 Payee…" at bounding box center [756, 392] width 1512 height 784
click at [948, 751] on span "Approve release" at bounding box center [935, 750] width 70 height 24
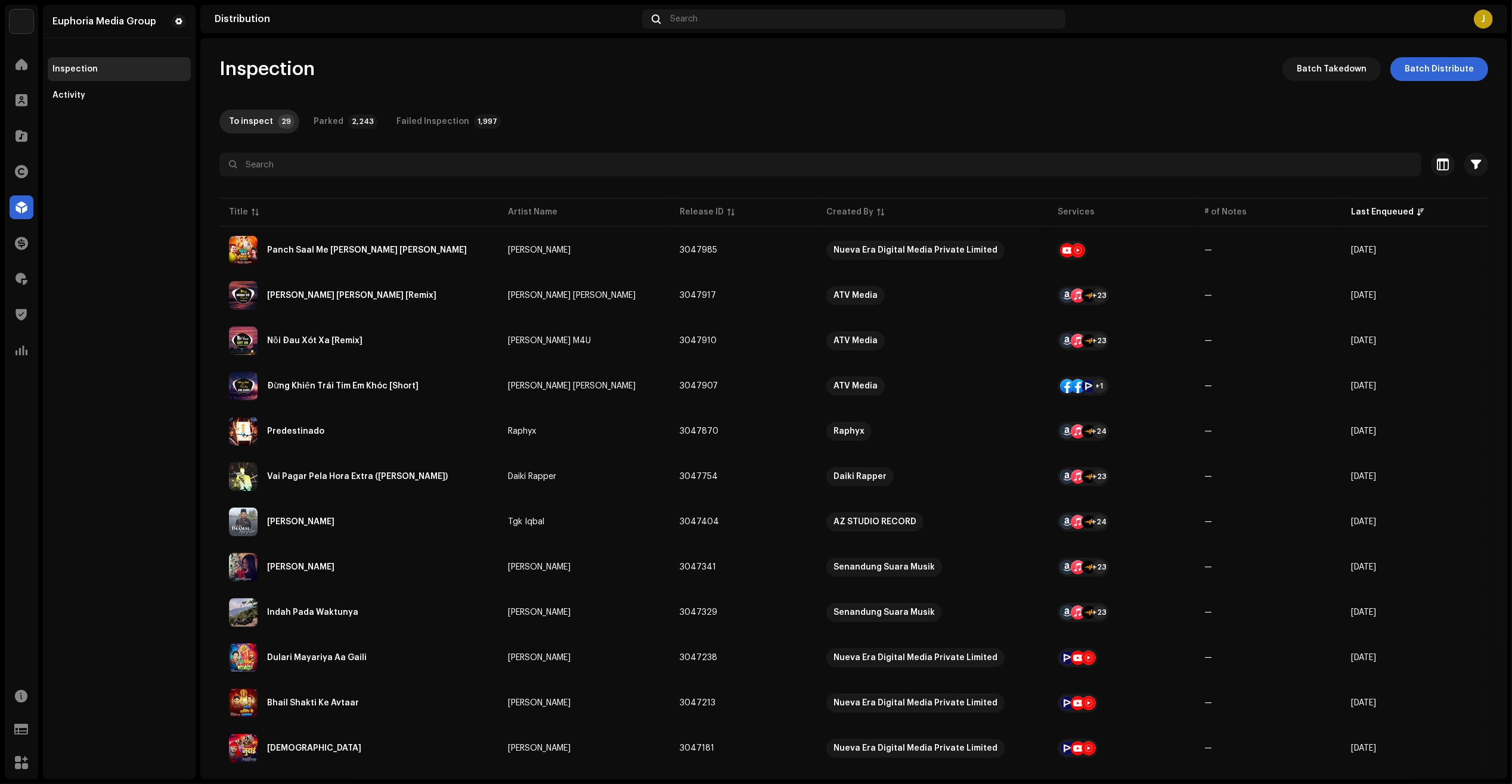
click at [173, 756] on div "Euphoria Media Group Inspection Activity" at bounding box center [119, 392] width 153 height 774
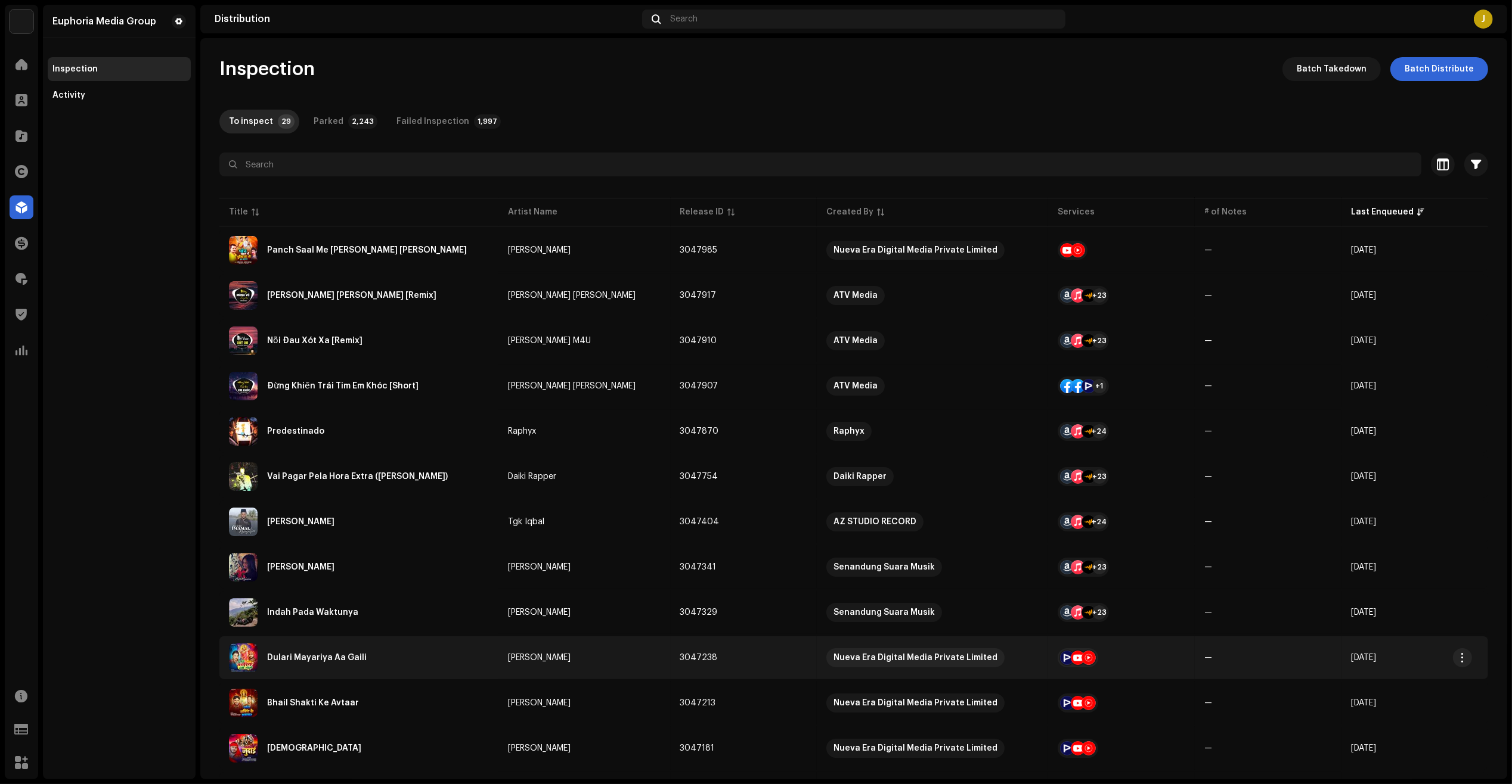
click at [324, 659] on div "Dulari Mayariya Aa Gaili" at bounding box center [316, 658] width 99 height 8
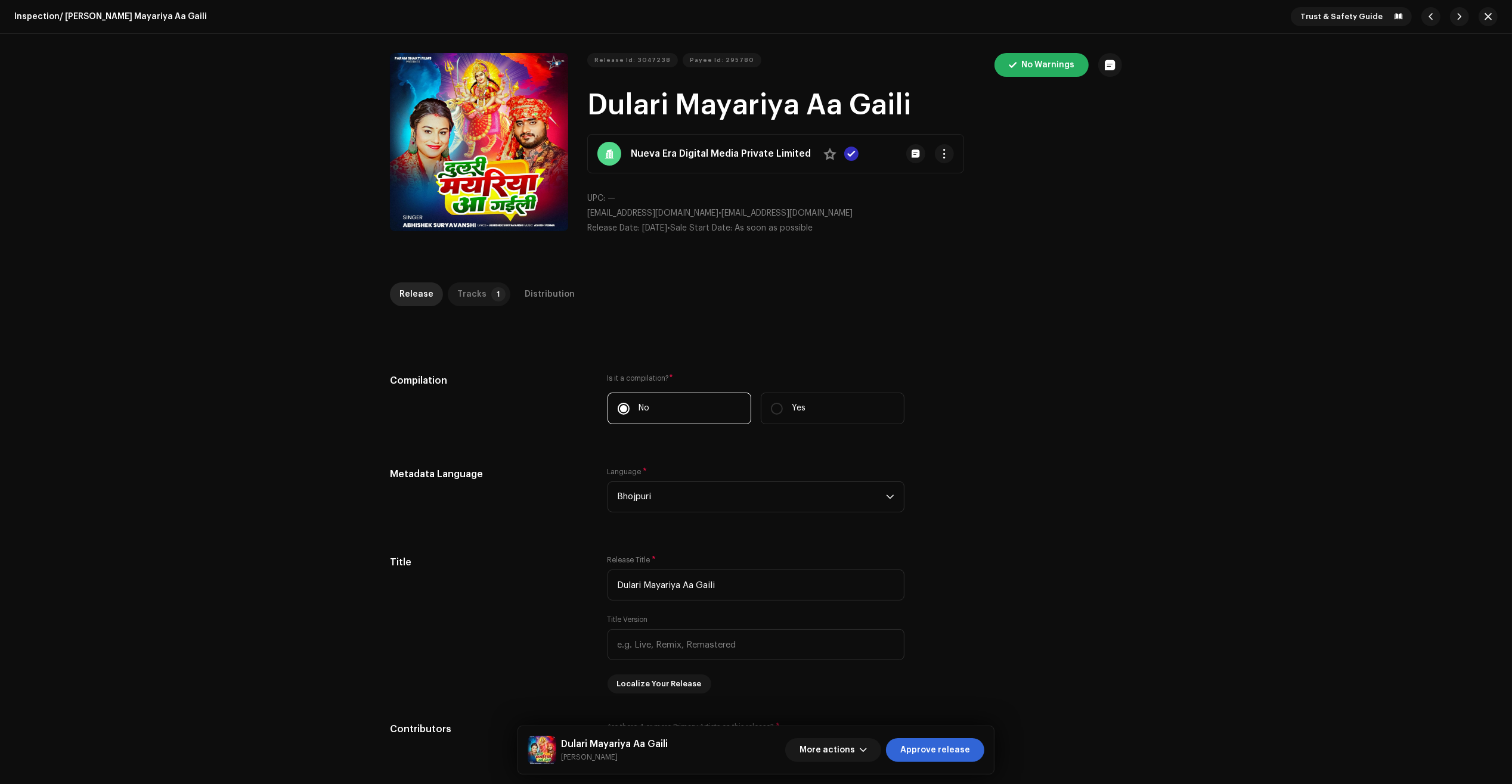
click at [472, 283] on div "Tracks" at bounding box center [471, 294] width 29 height 24
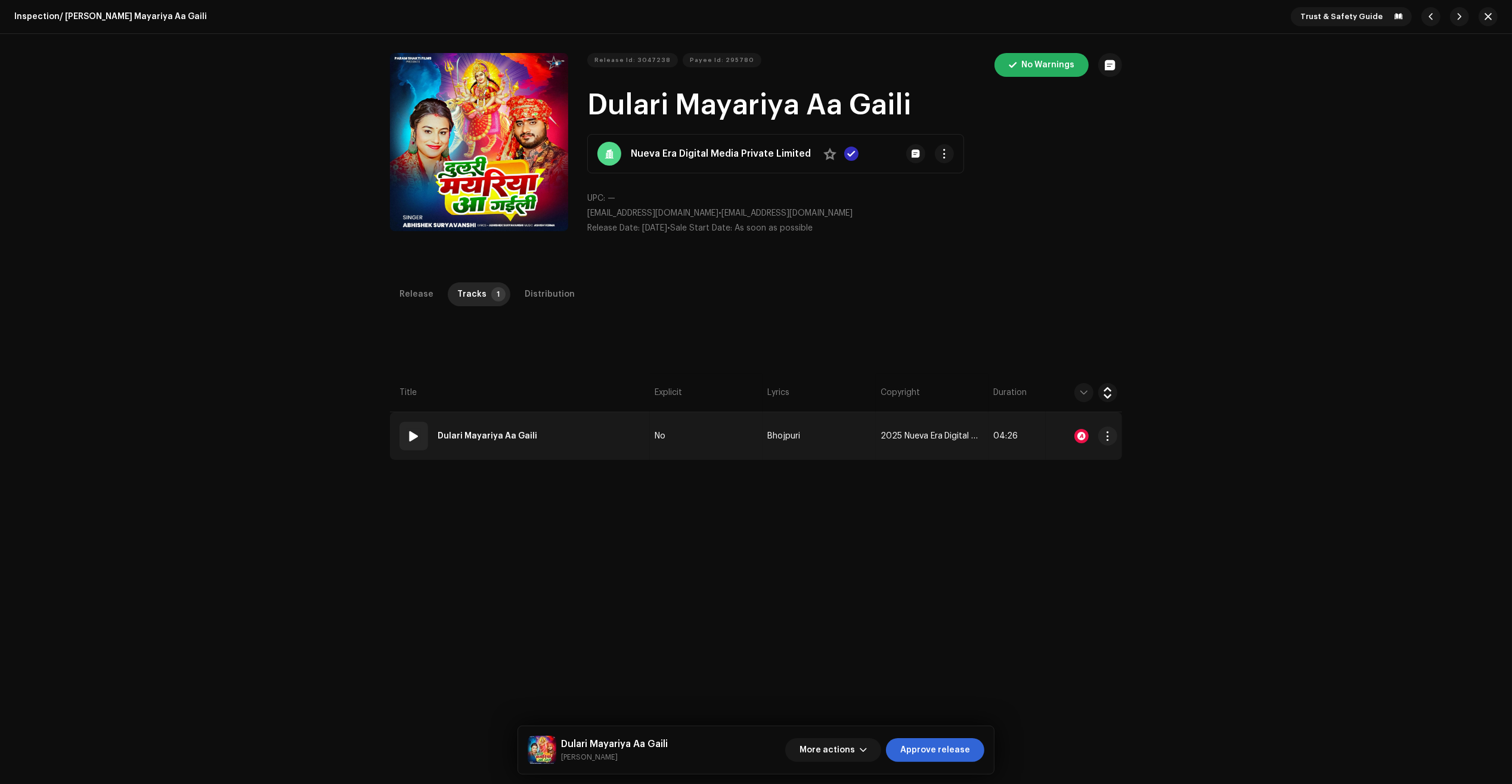
click at [611, 435] on td "01 [PERSON_NAME] Mayariya Aa Gaili" at bounding box center [520, 436] width 260 height 48
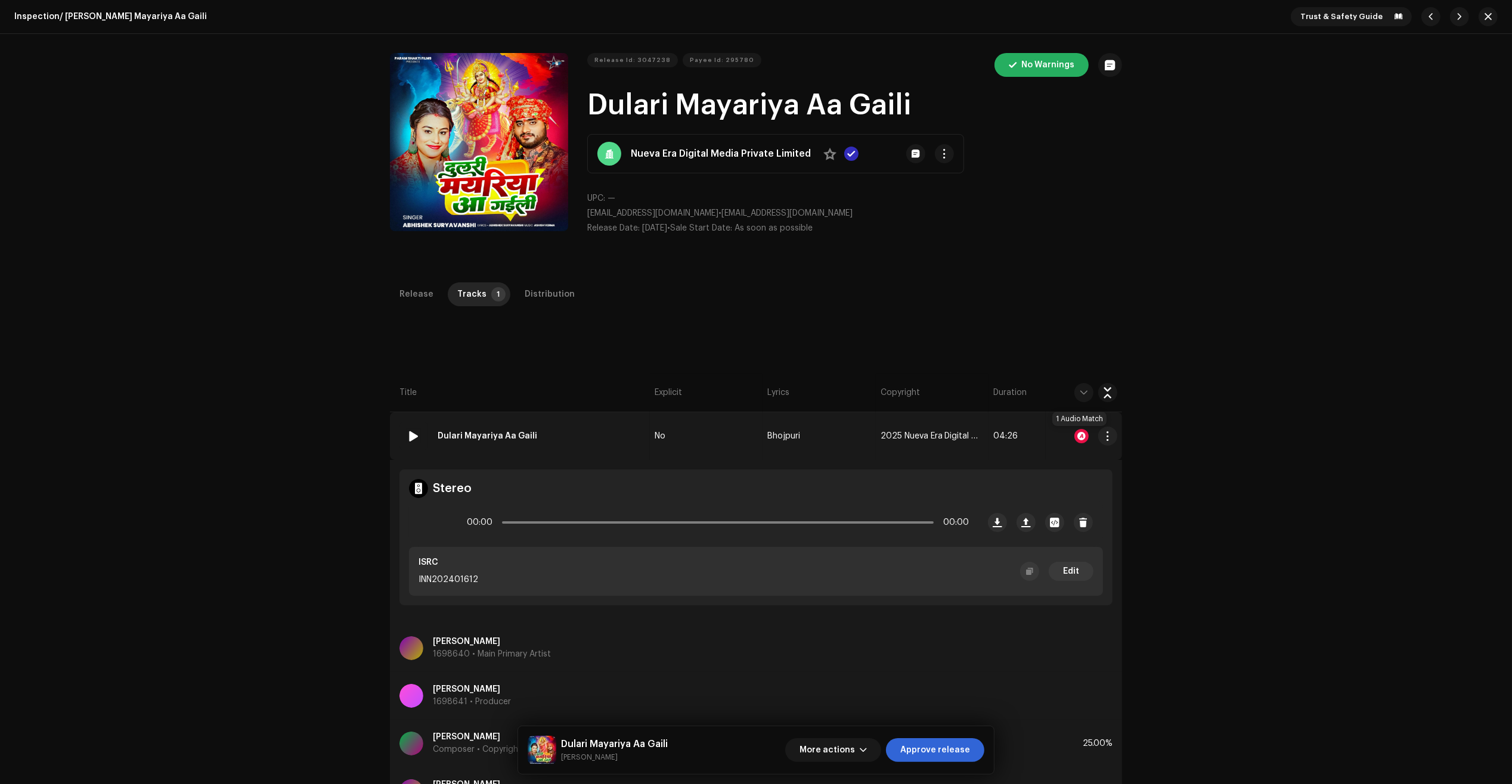
click at [1082, 436] on div at bounding box center [1081, 436] width 14 height 14
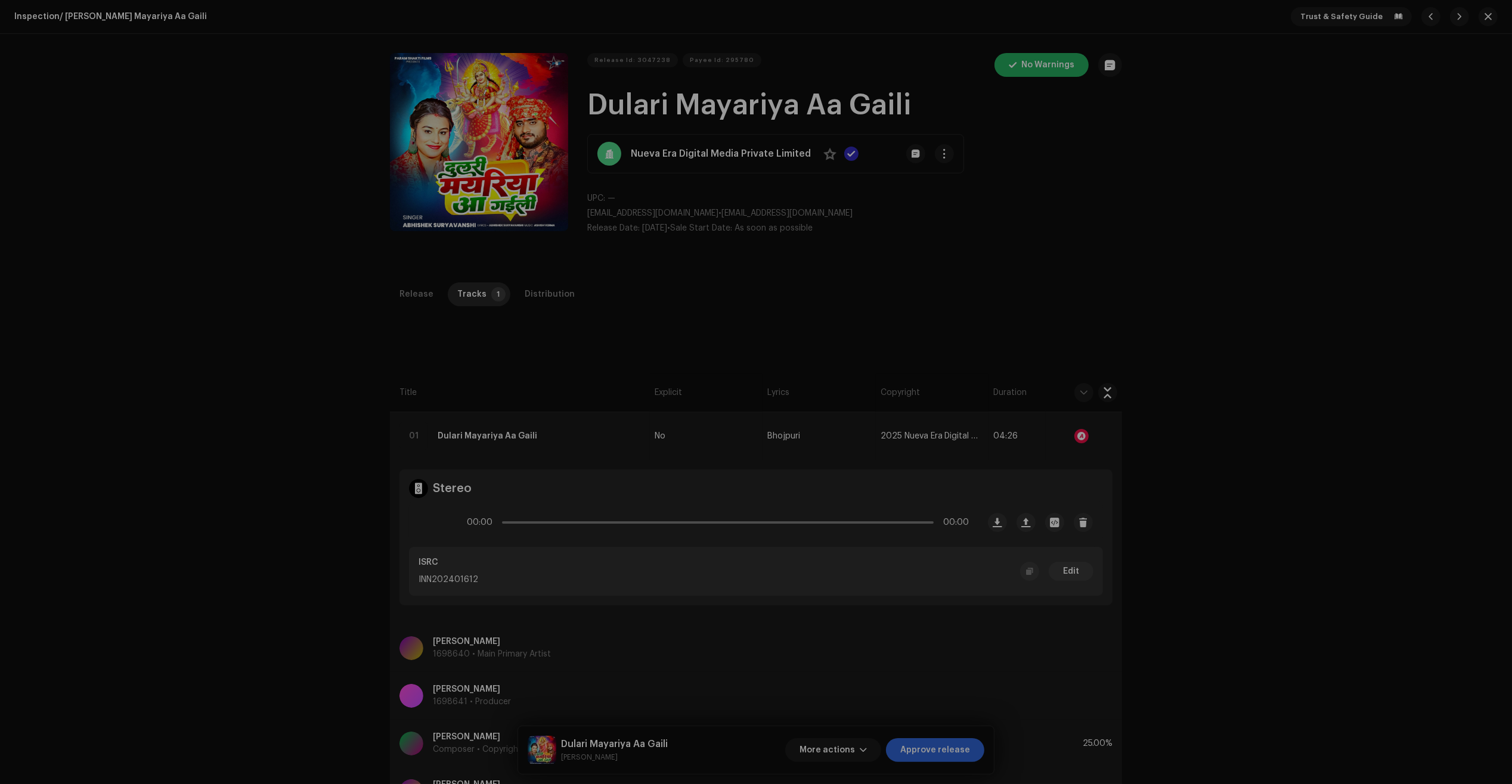
click at [1054, 420] on div "Audio Recognition by Remix/Sample 1 All results require review/listening to avo…" at bounding box center [756, 392] width 1512 height 784
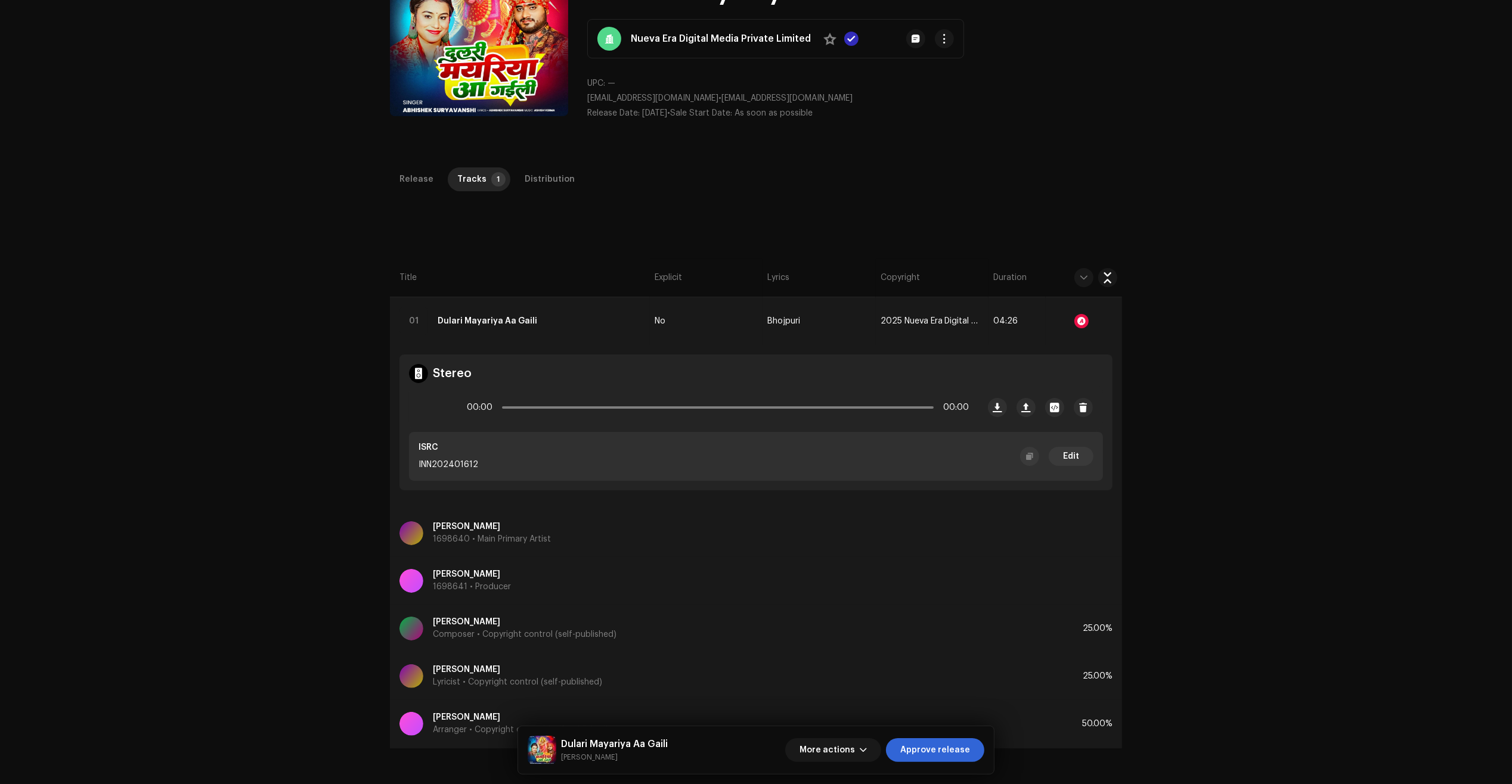
scroll to position [149, 0]
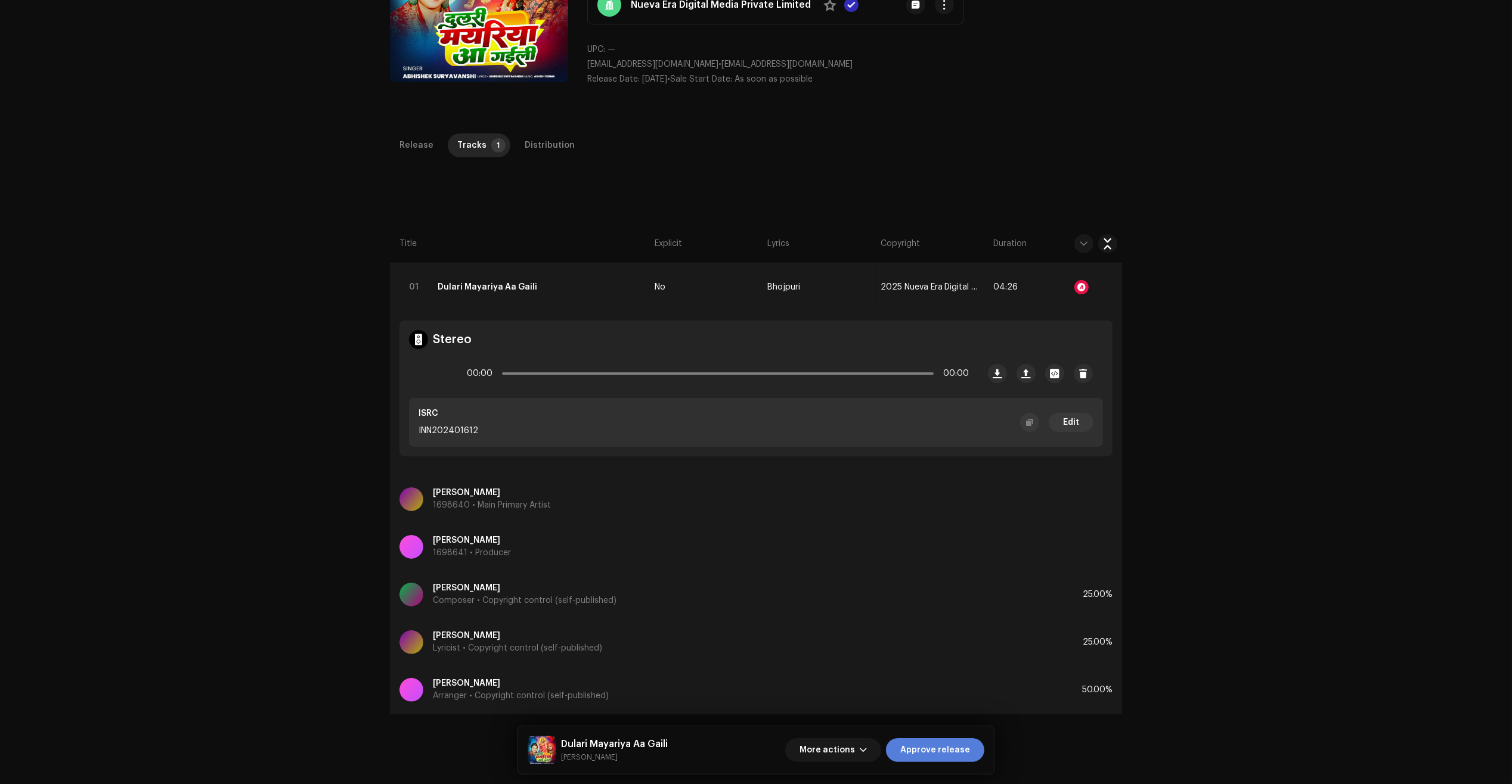
click at [941, 743] on span "Approve release" at bounding box center [935, 750] width 70 height 24
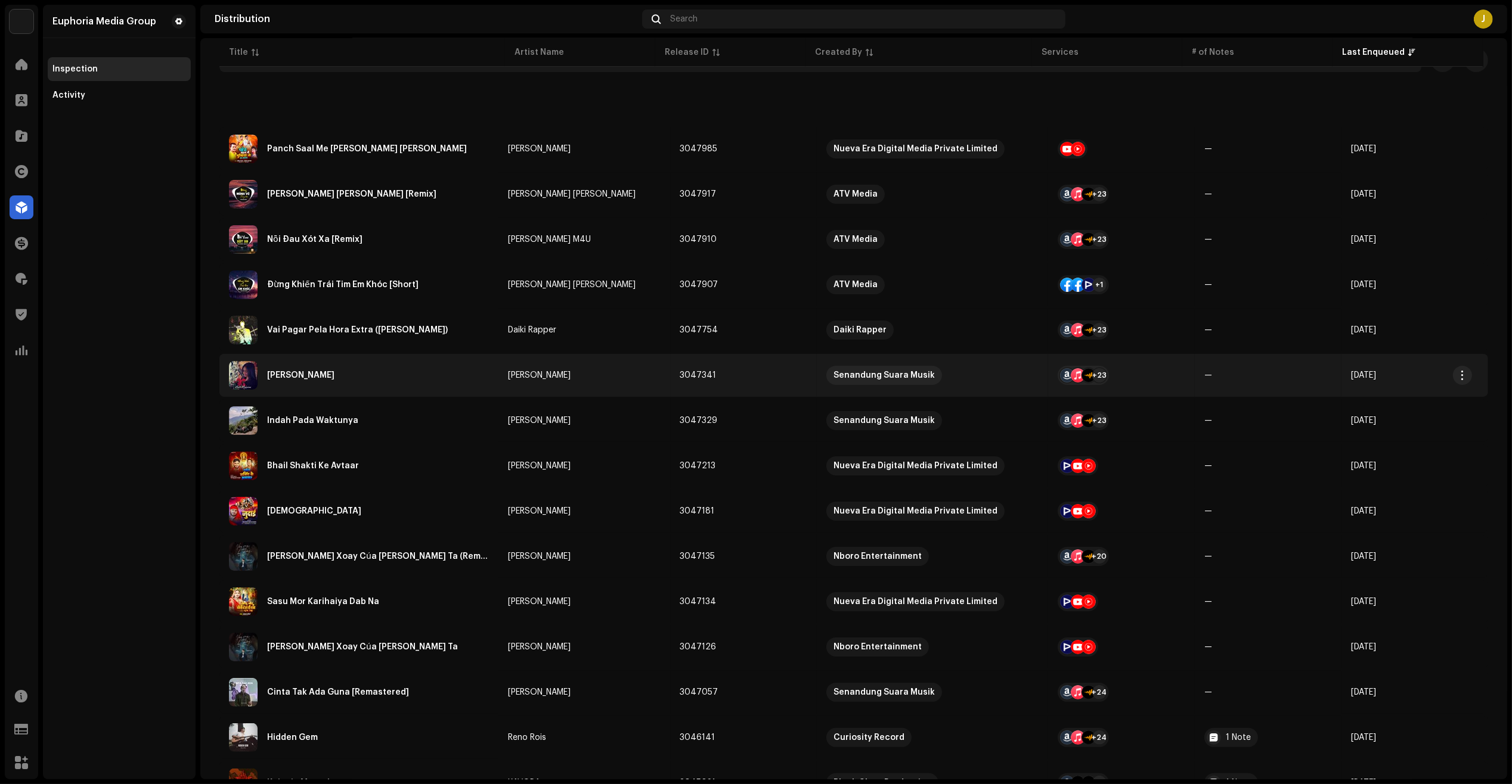
scroll to position [372, 0]
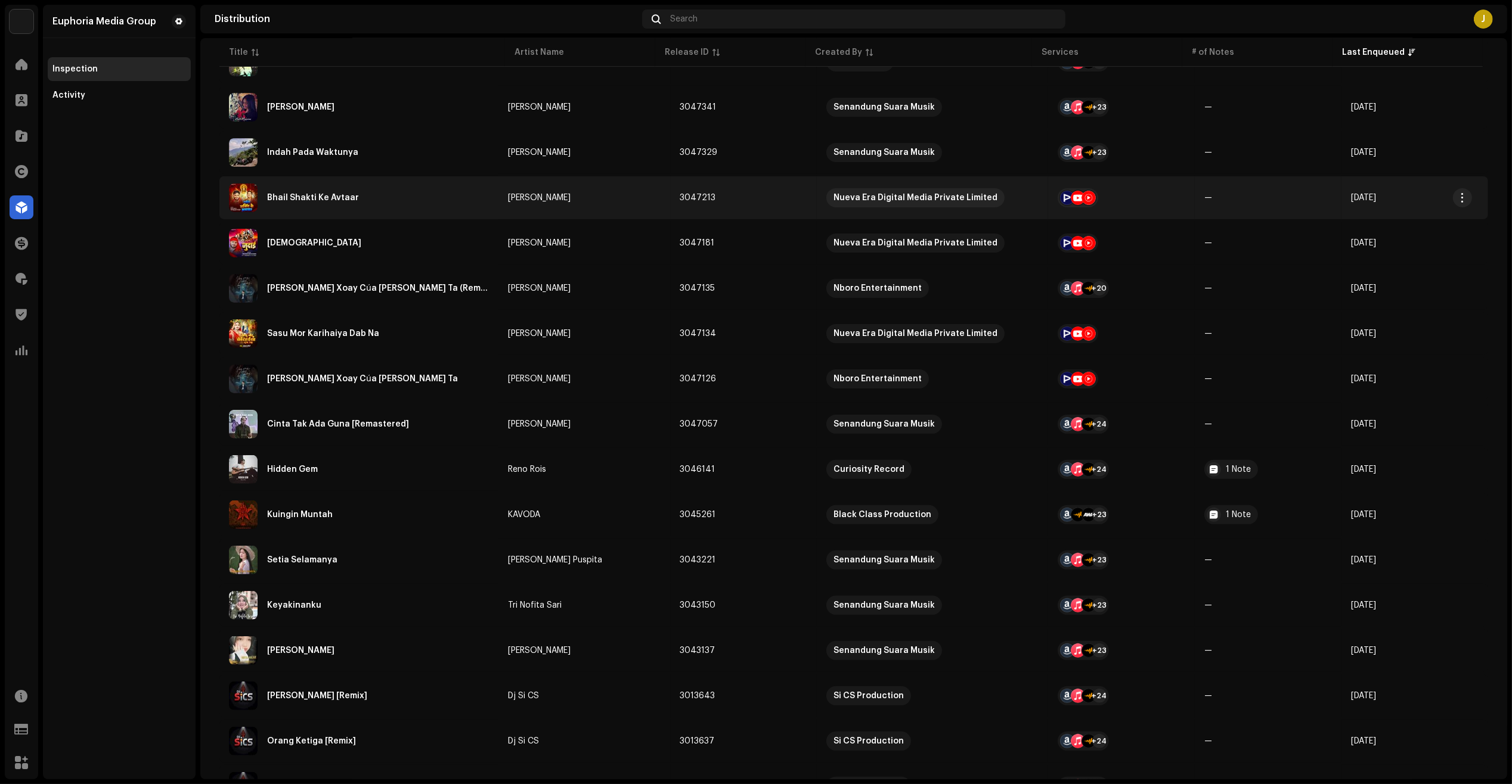
click at [392, 212] on td "Bhail Shakti Ke Avtaar" at bounding box center [358, 197] width 279 height 43
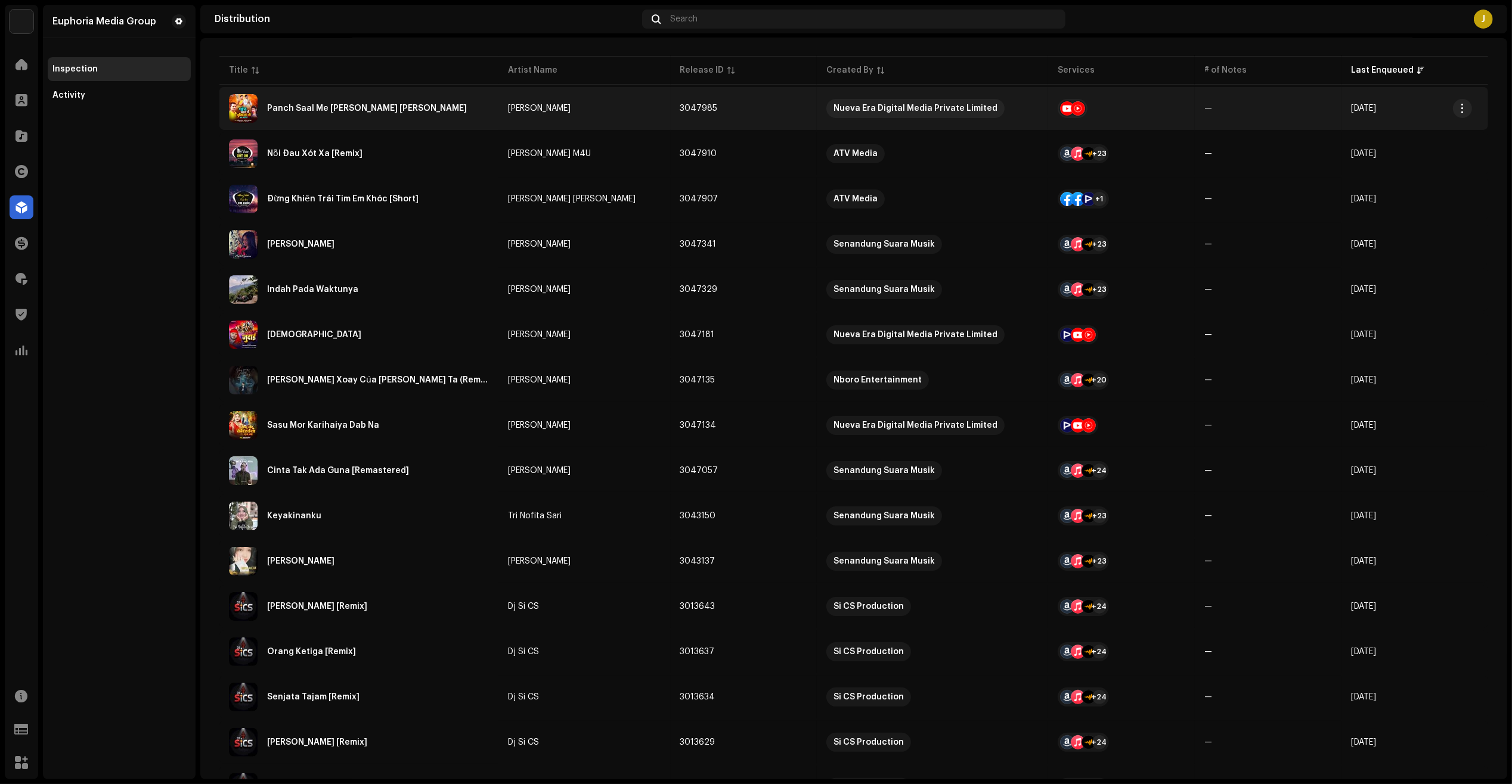
scroll to position [149, 0]
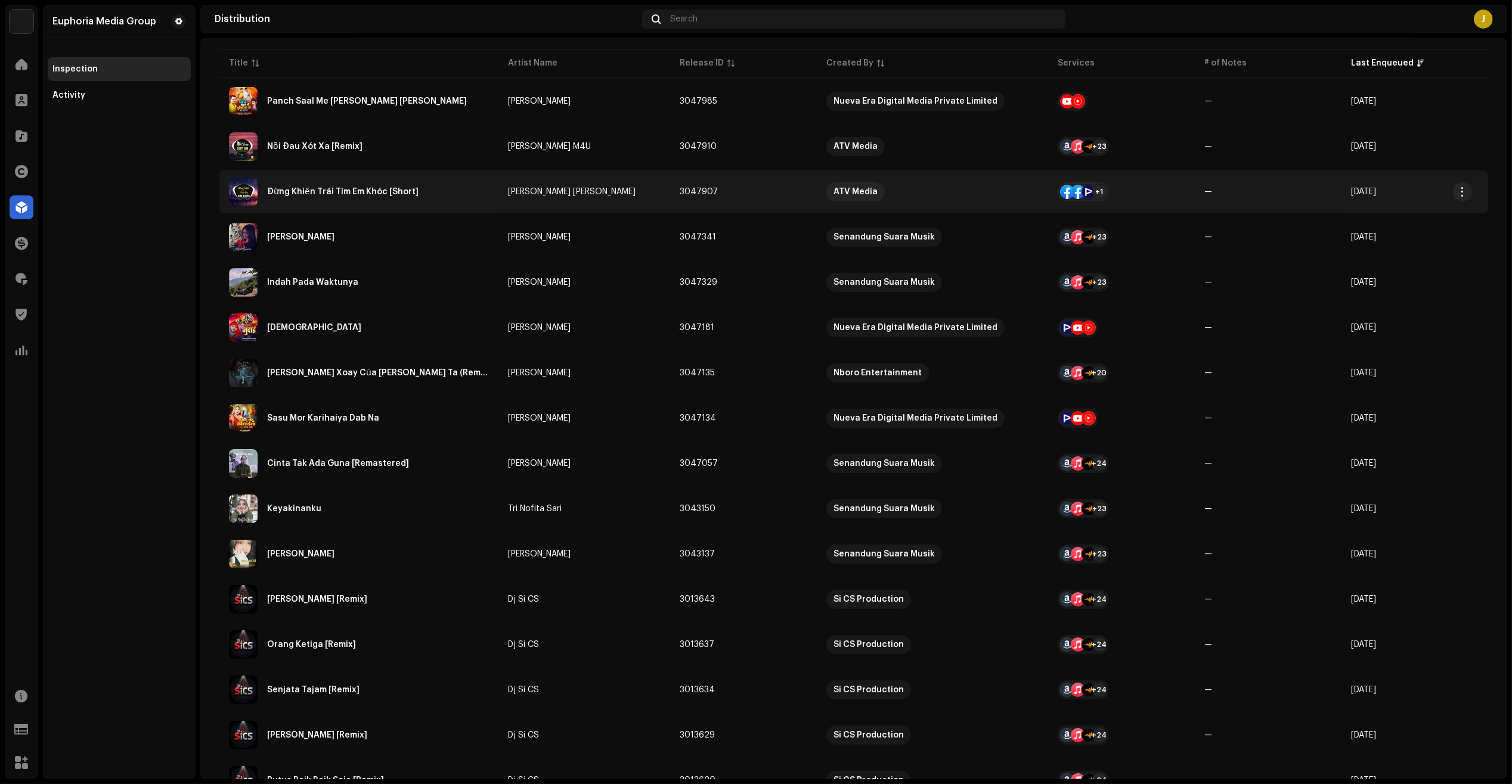
click at [448, 209] on td "Đừng Khiến Trái Tim Em Khóc [Short]" at bounding box center [358, 191] width 279 height 43
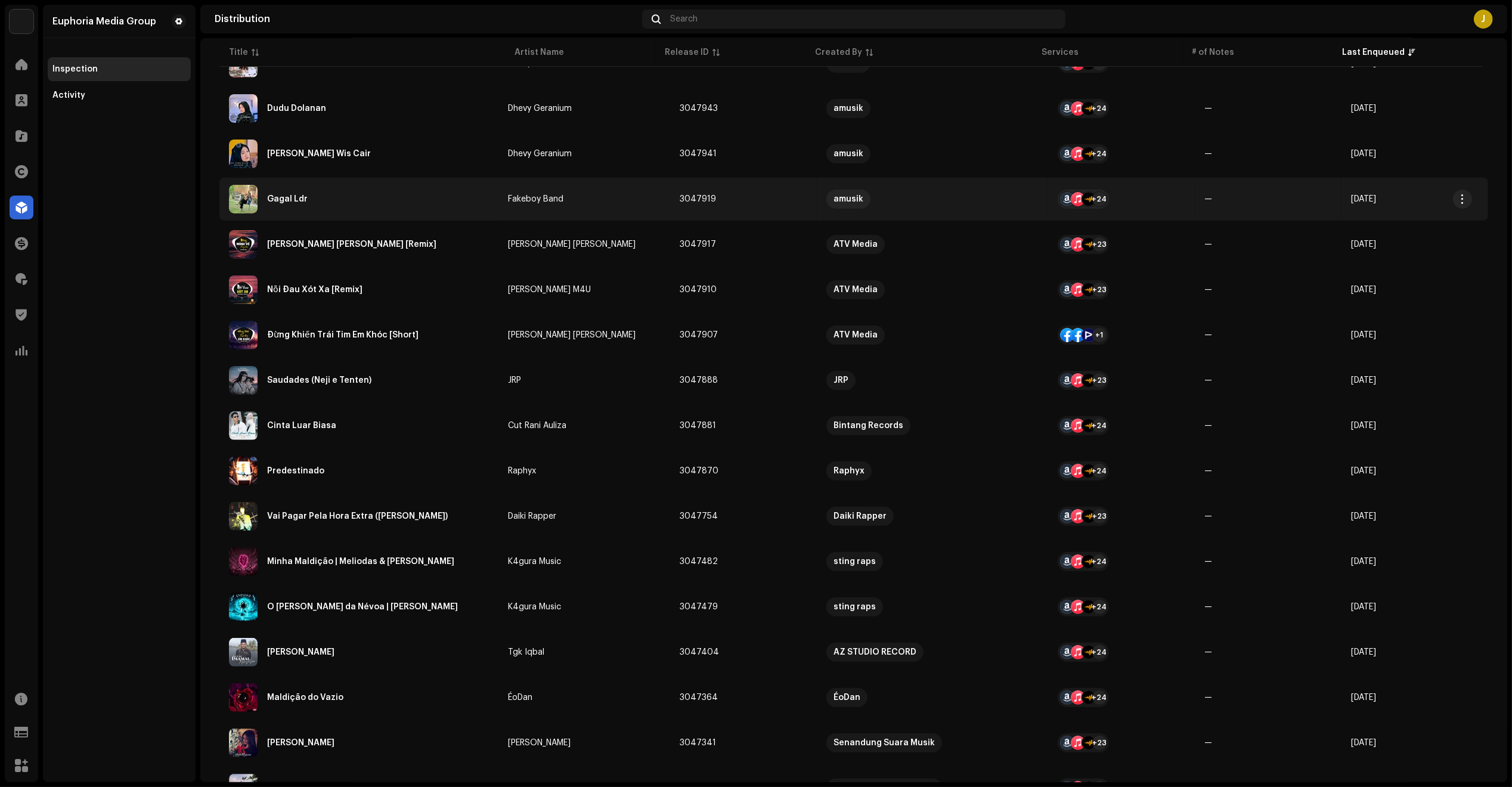
scroll to position [373, 0]
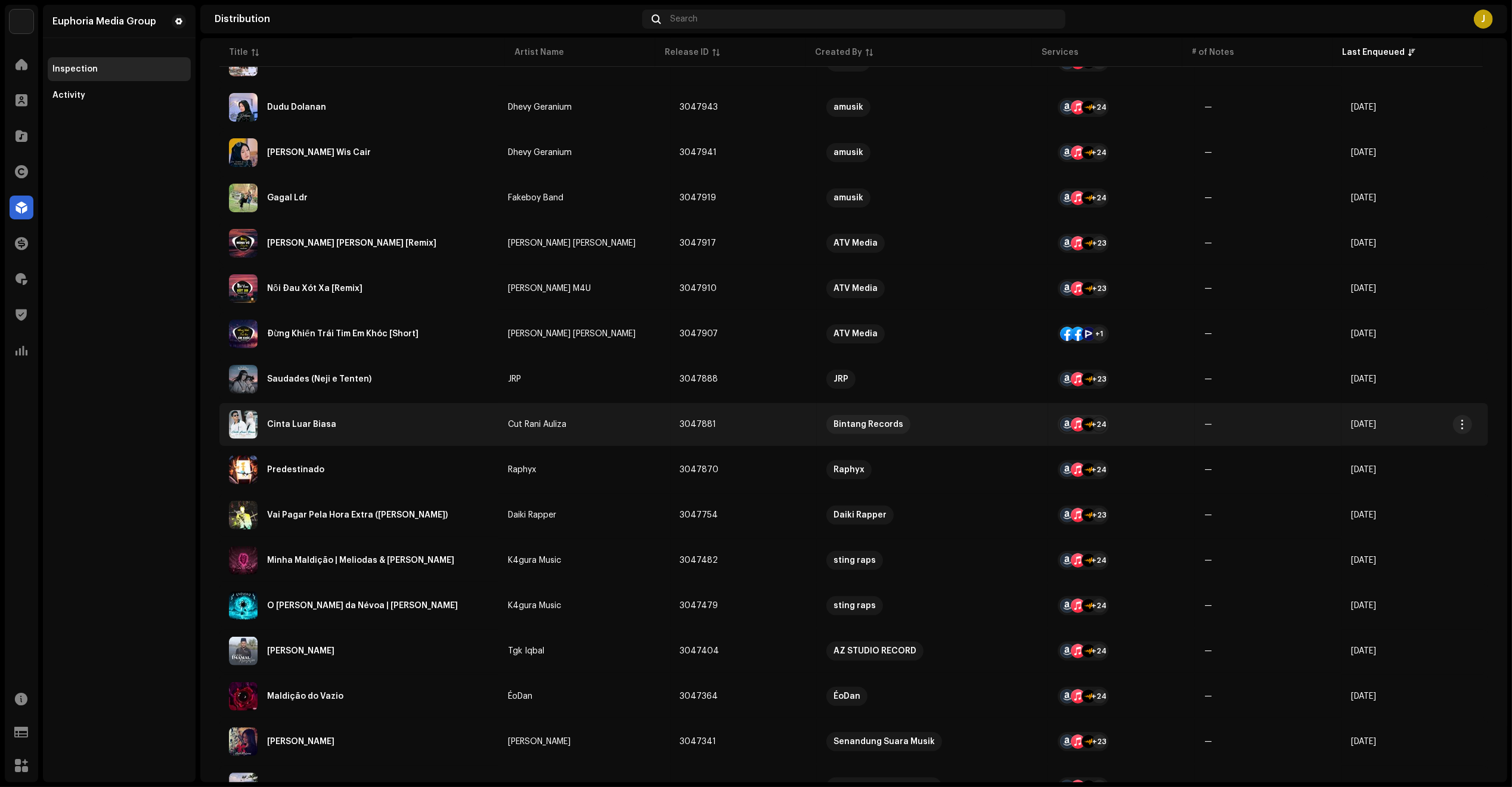
click at [359, 423] on div "Cinta Luar Biasa" at bounding box center [359, 424] width 260 height 28
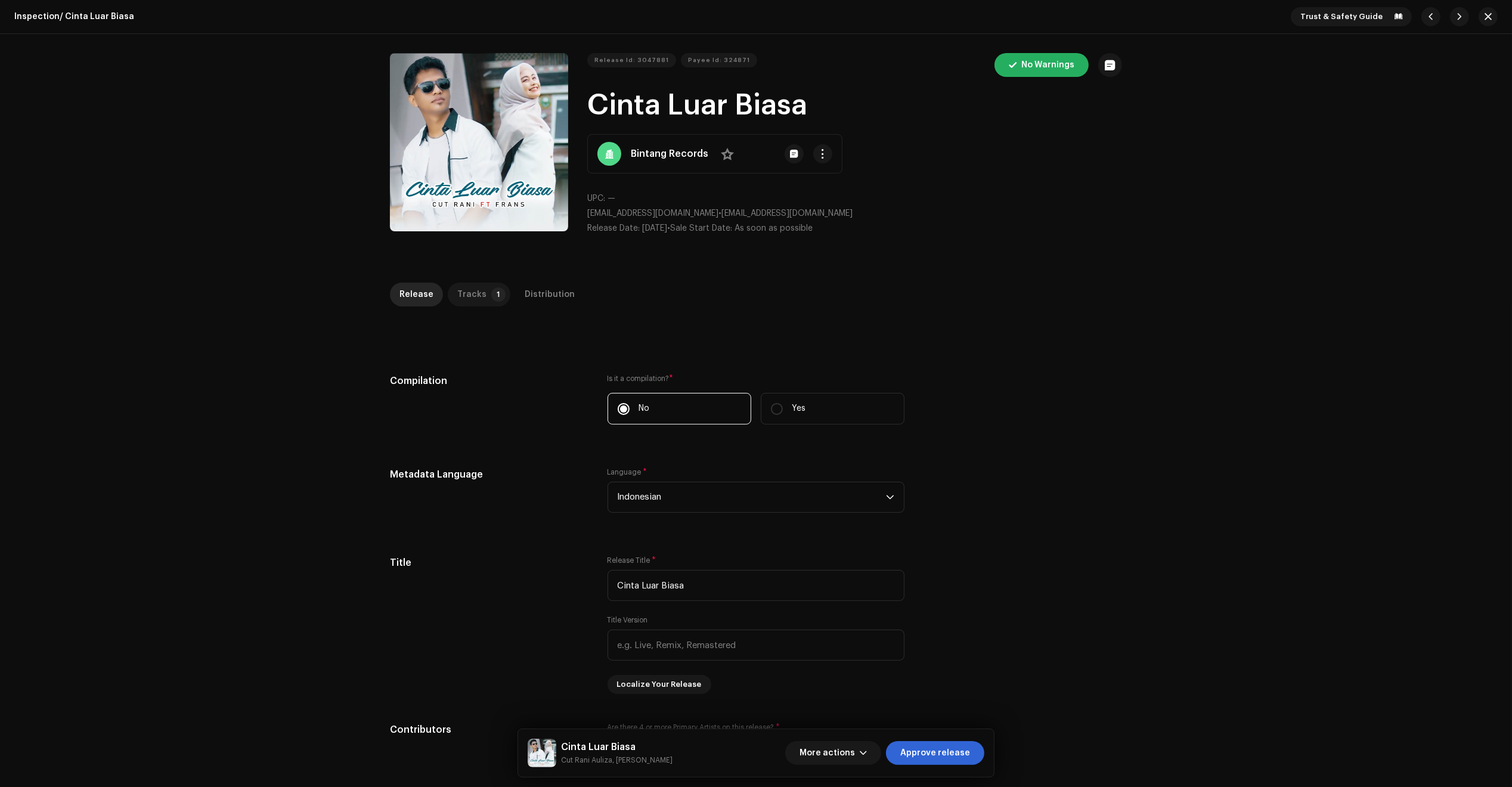
click at [481, 290] on p-tab "Tracks 1" at bounding box center [479, 295] width 63 height 24
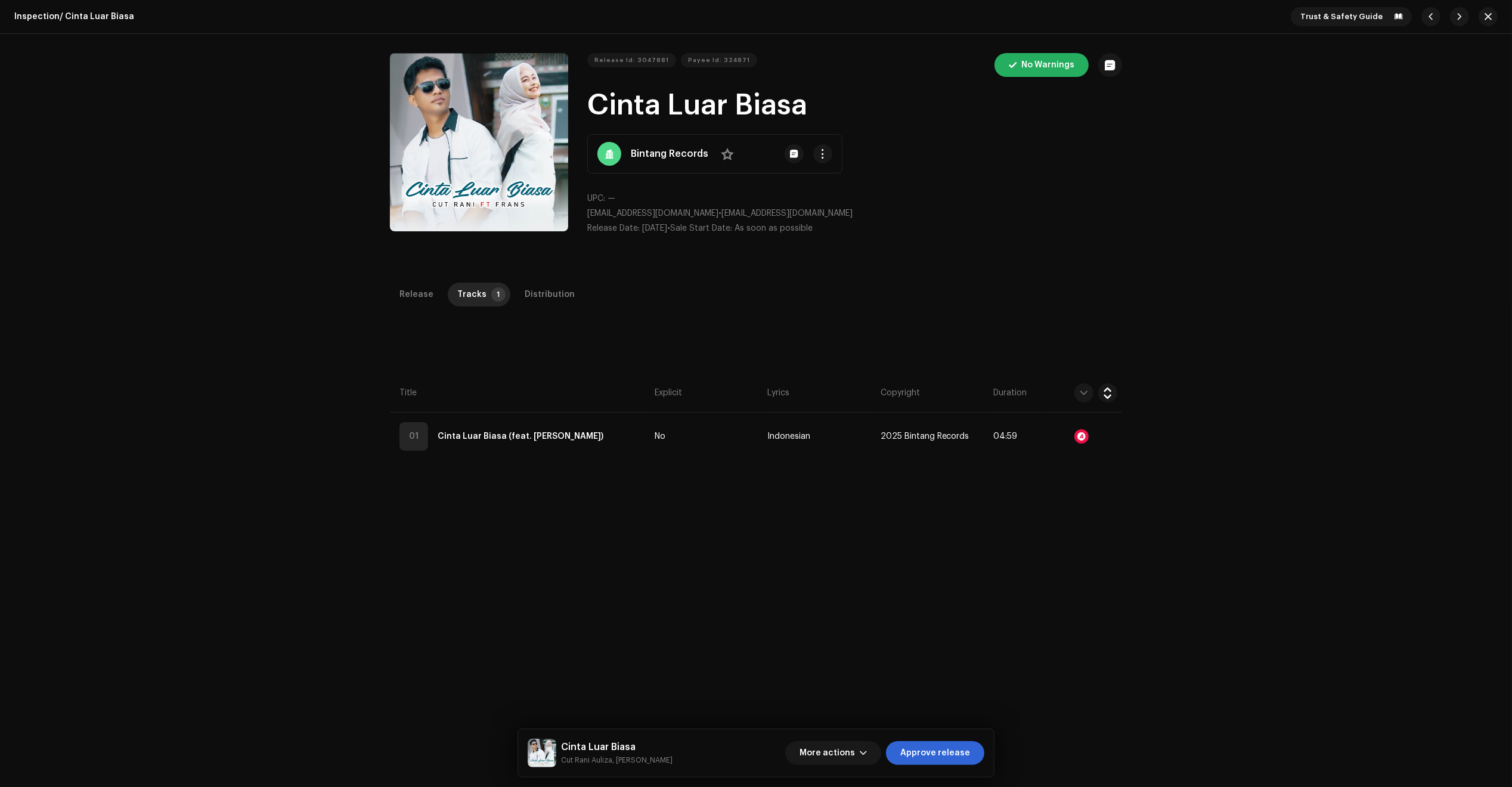
click at [638, 470] on div "Release Tracks 1 Distribution Compilation Is it a compilation? * No Yes Metadat…" at bounding box center [756, 648] width 770 height 730
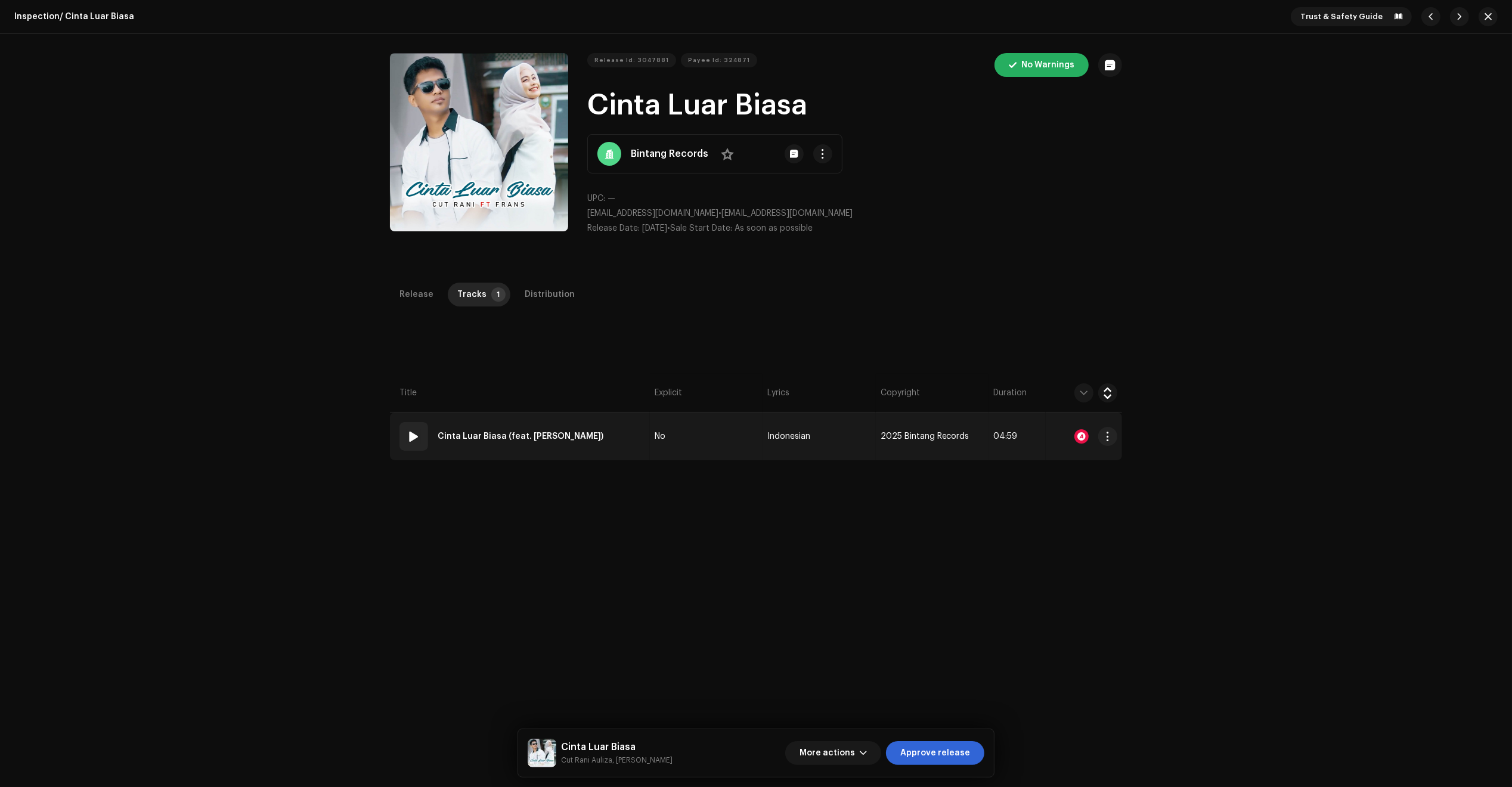
click at [636, 452] on td "01 Cinta Luar Biasa (feat. [PERSON_NAME])" at bounding box center [520, 437] width 260 height 48
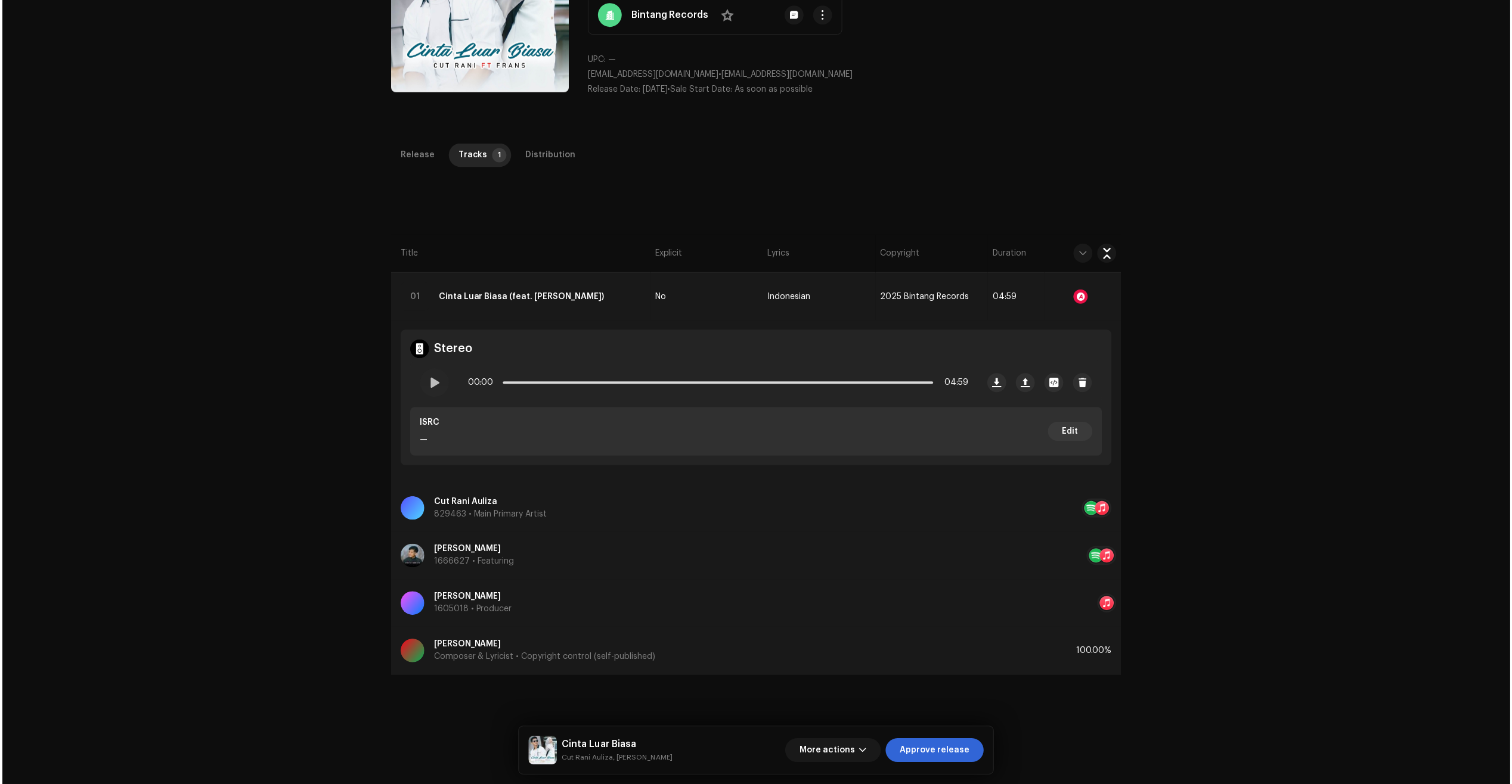
scroll to position [149, 0]
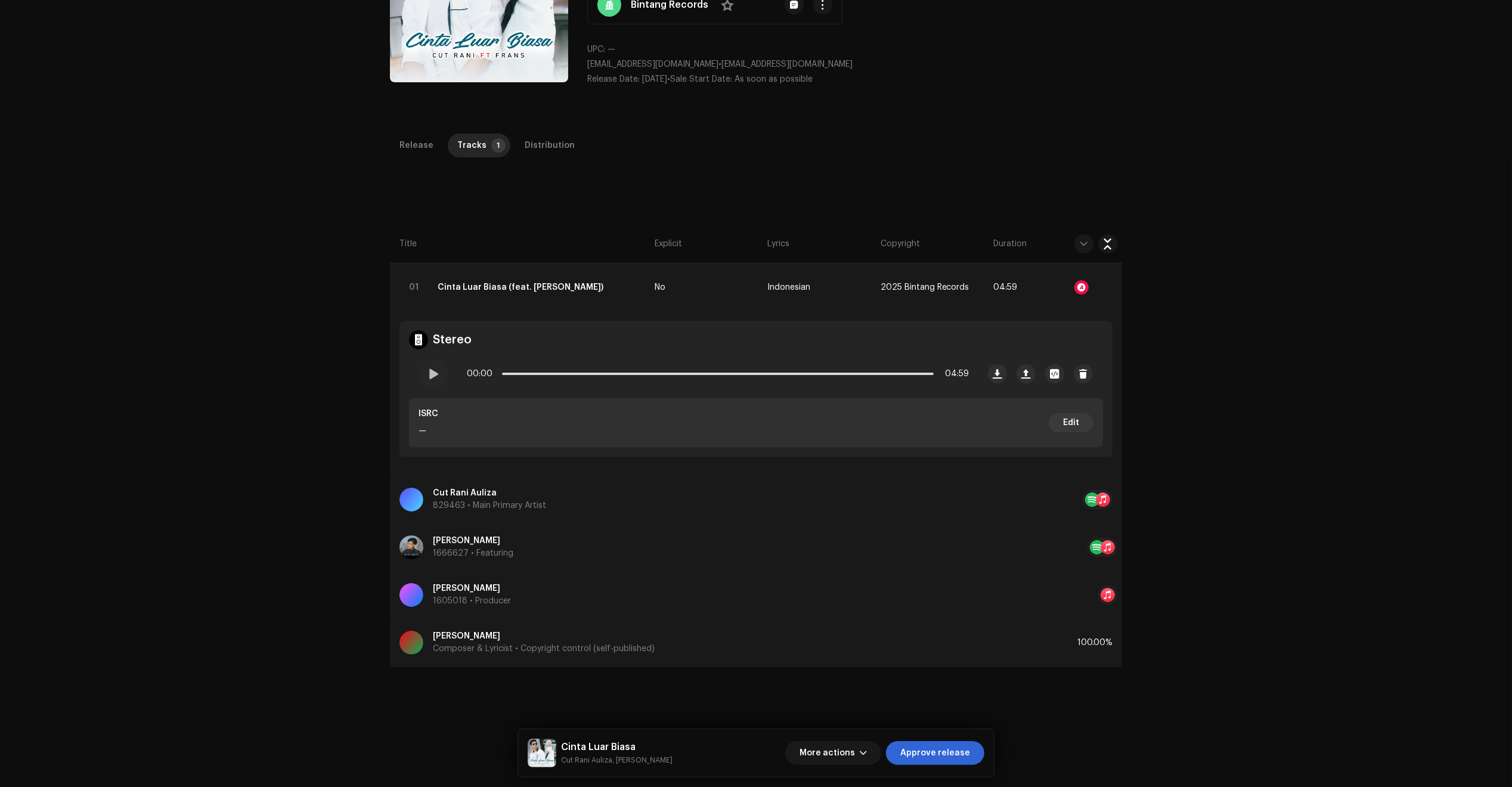
drag, startPoint x: 949, startPoint y: 758, endPoint x: 895, endPoint y: 646, distance: 124.3
click at [947, 759] on span "Approve release" at bounding box center [935, 753] width 70 height 24
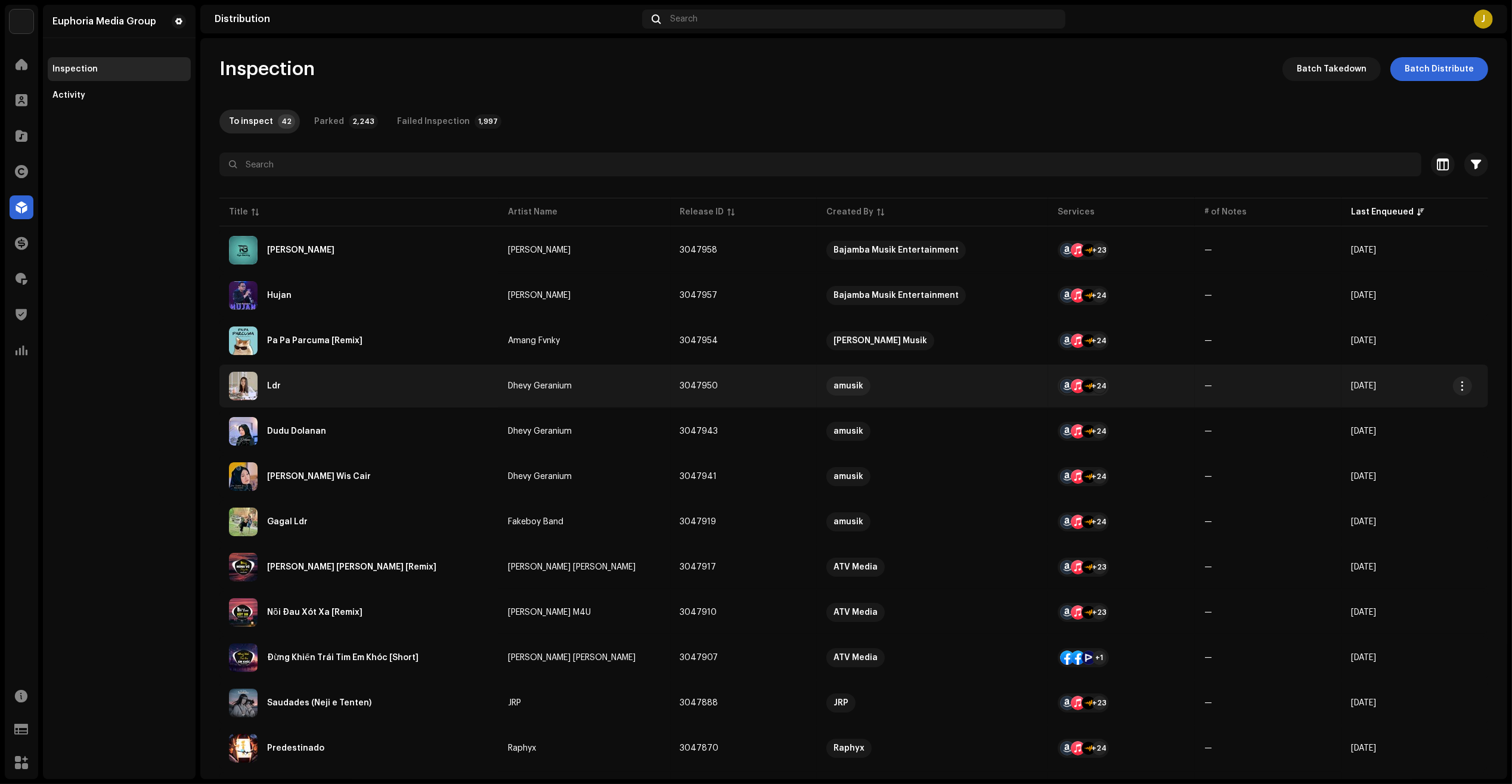
click at [343, 388] on div "Ldr" at bounding box center [359, 386] width 260 height 28
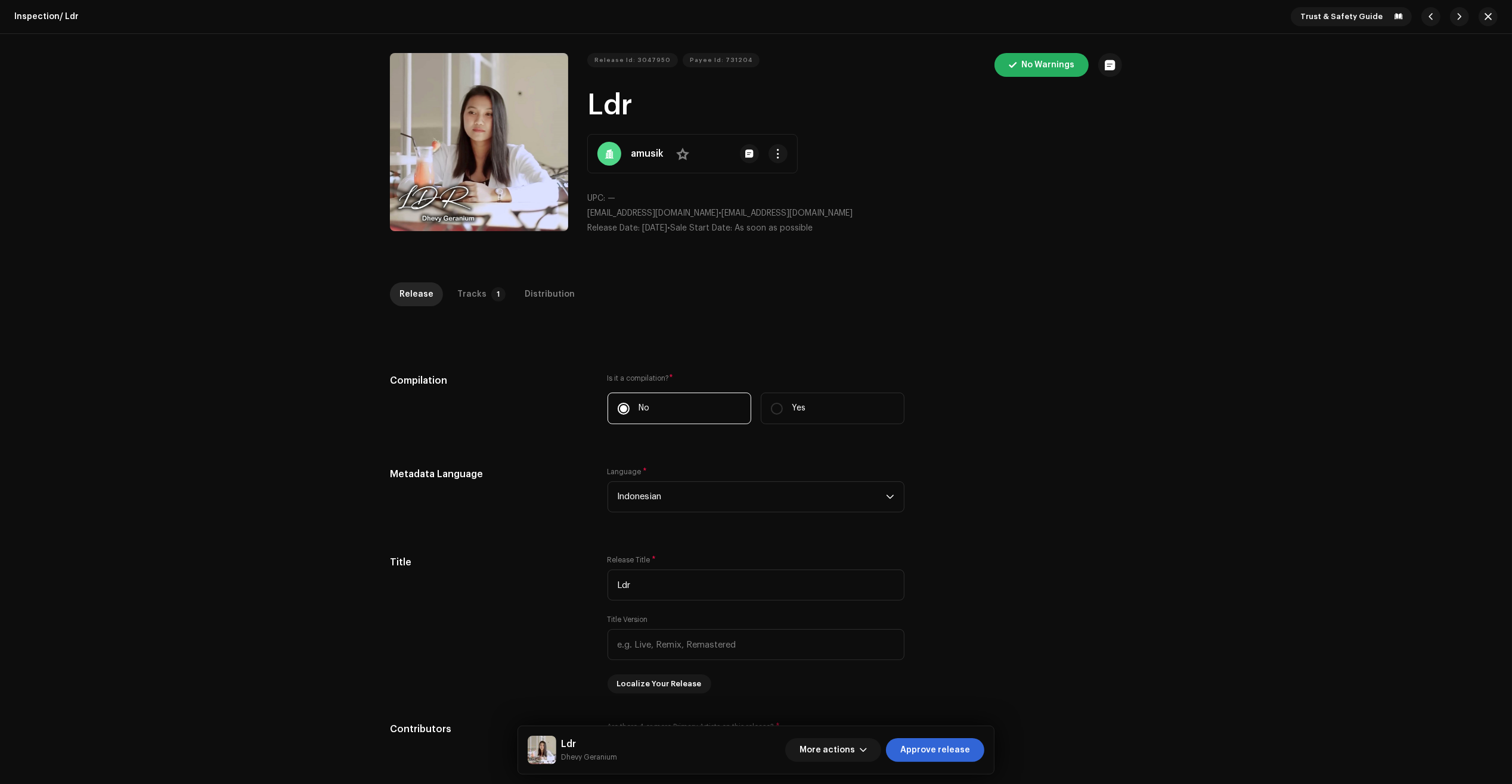
scroll to position [75, 0]
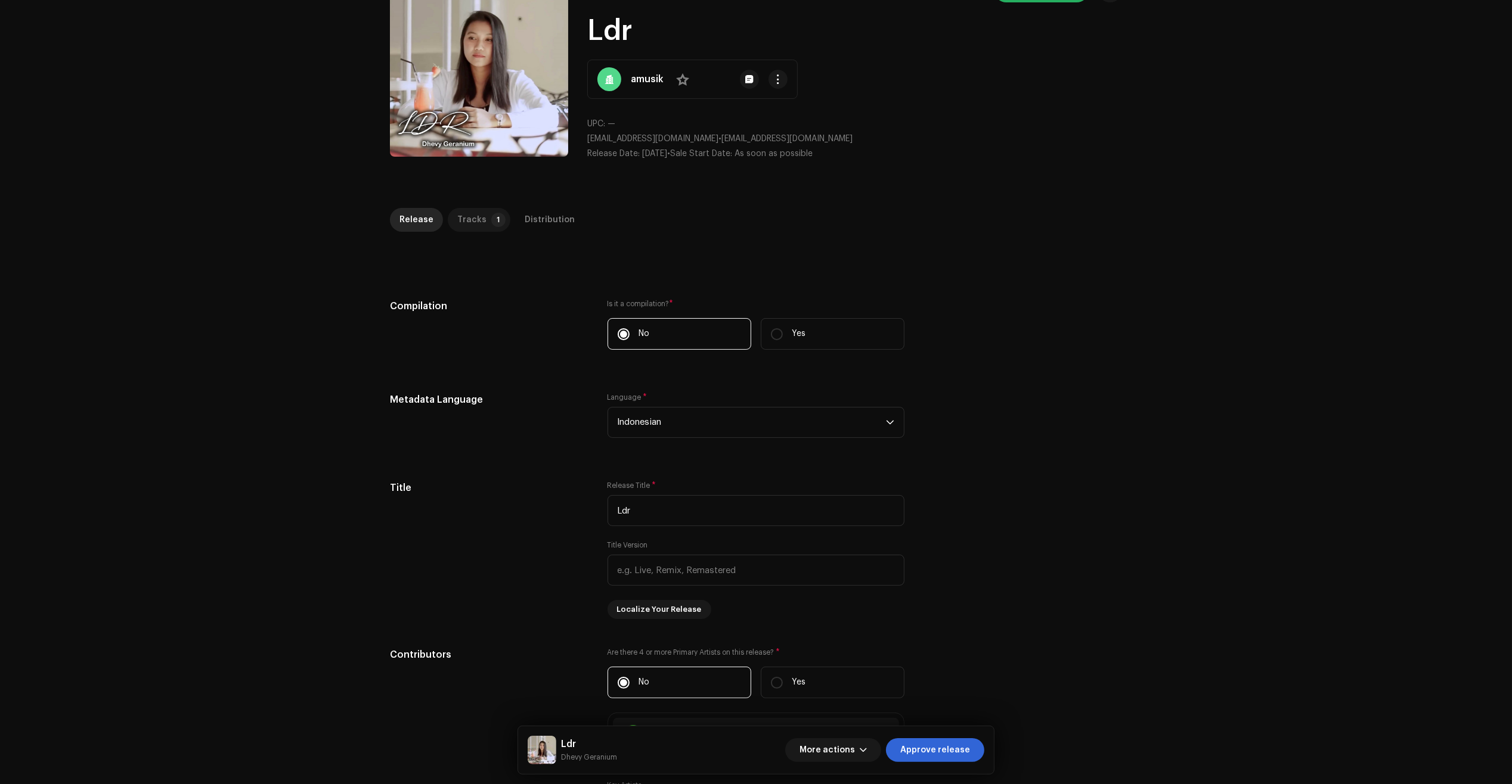
click at [472, 221] on div "Tracks" at bounding box center [471, 220] width 29 height 24
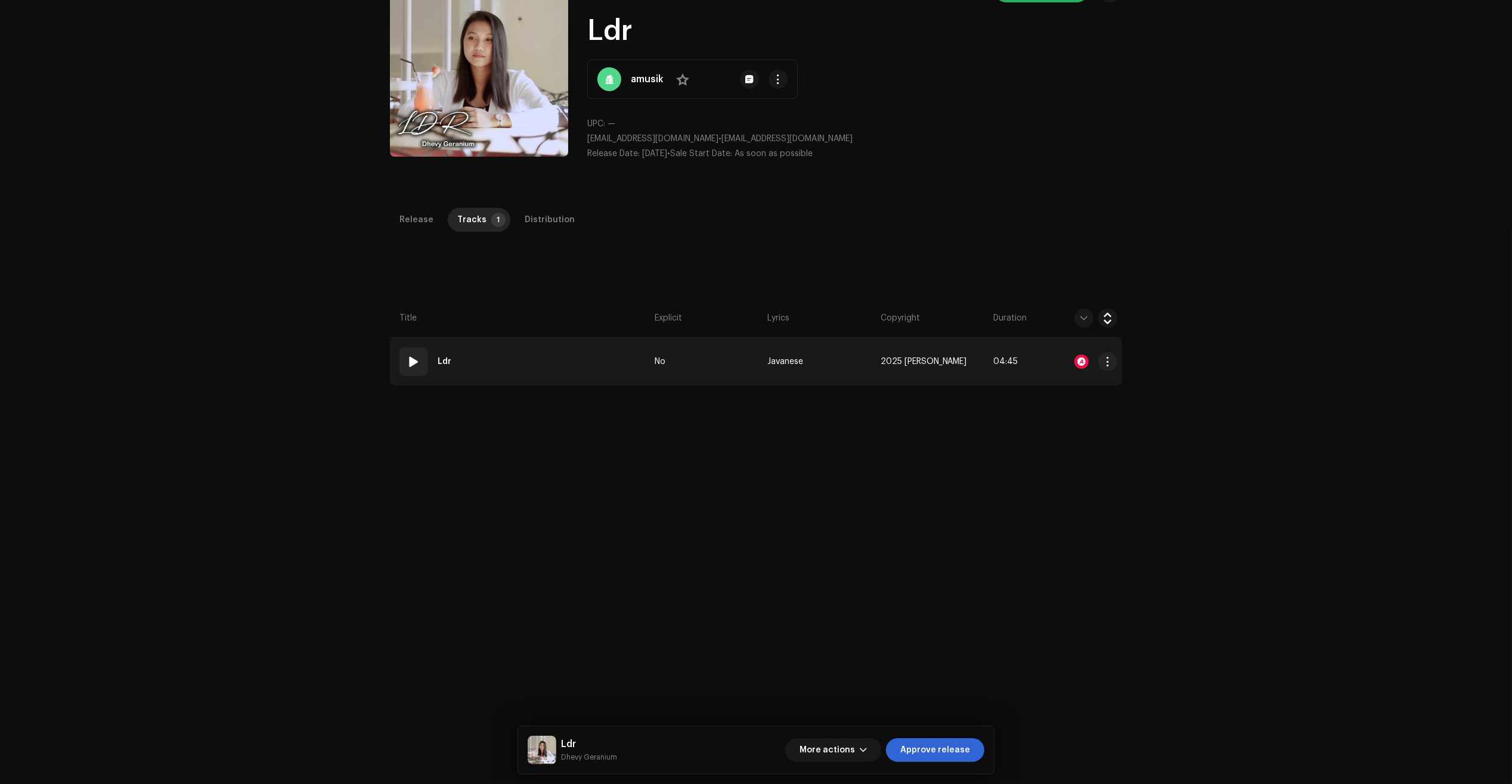
click at [577, 374] on td "01 Ldr" at bounding box center [520, 362] width 260 height 48
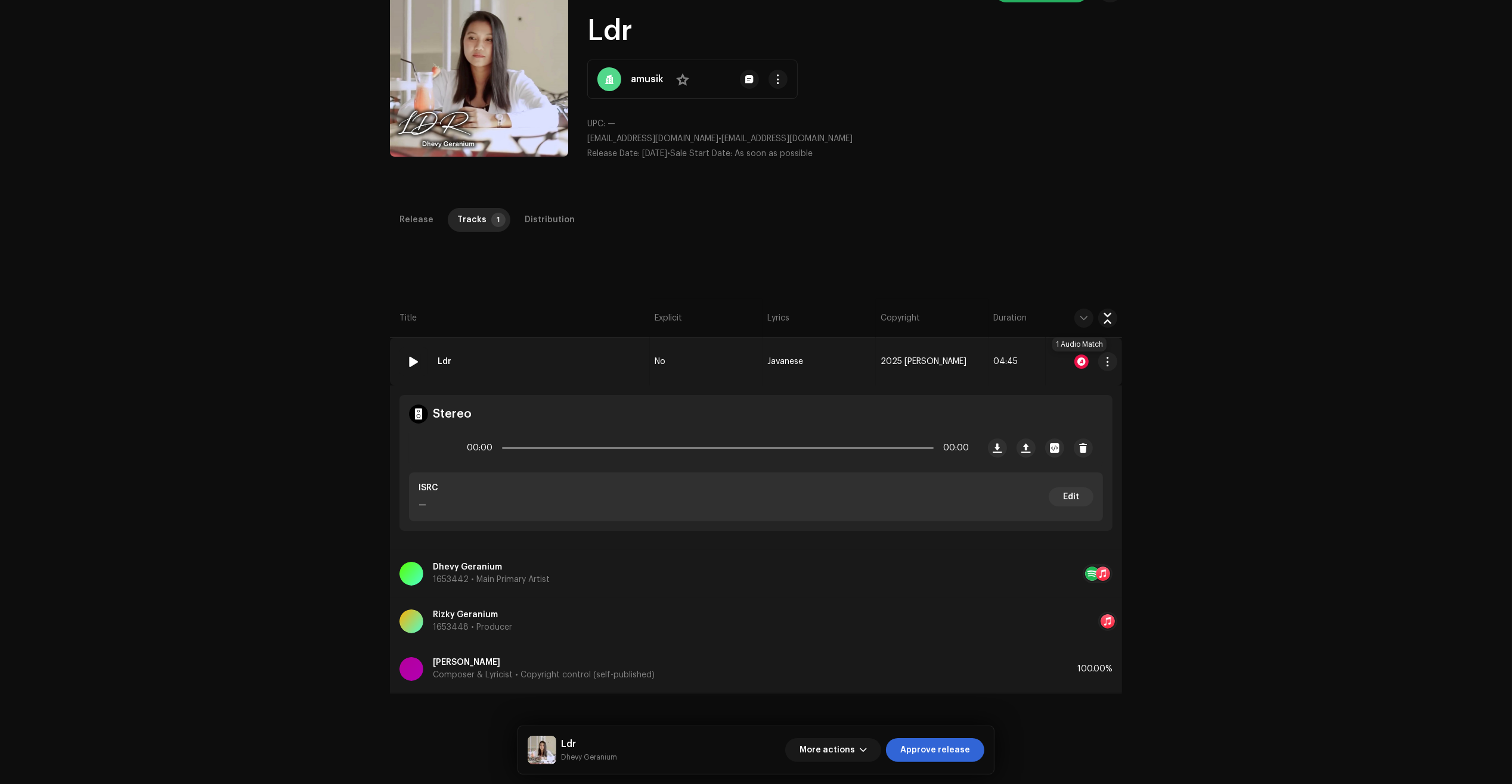
click at [1075, 360] on div at bounding box center [1081, 361] width 14 height 14
click at [505, 457] on div "Audio Recognition by Remix/Sample 1 All results require review/listening to avo…" at bounding box center [756, 392] width 1512 height 784
click at [949, 746] on span "Approve release" at bounding box center [935, 750] width 70 height 24
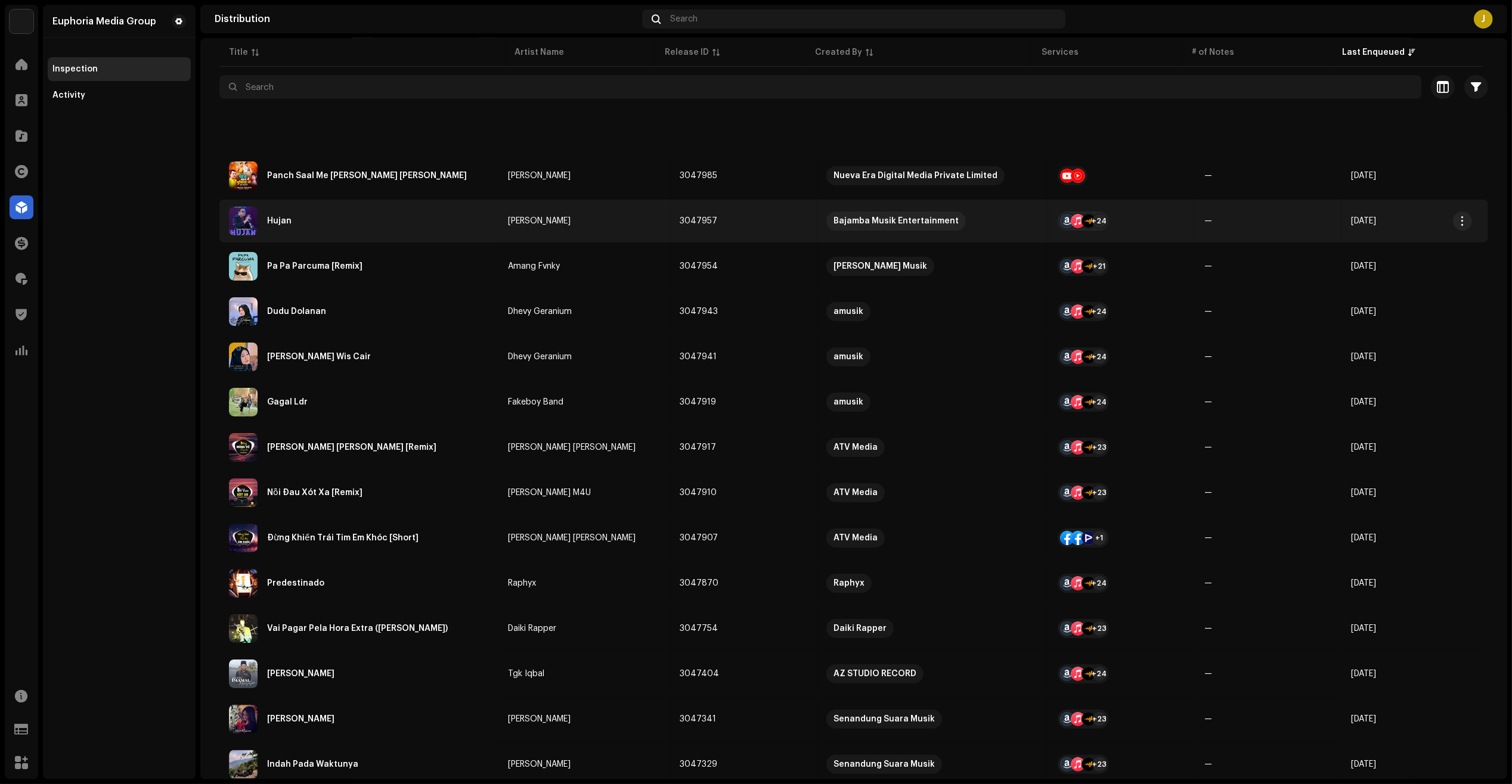
scroll to position [75, 0]
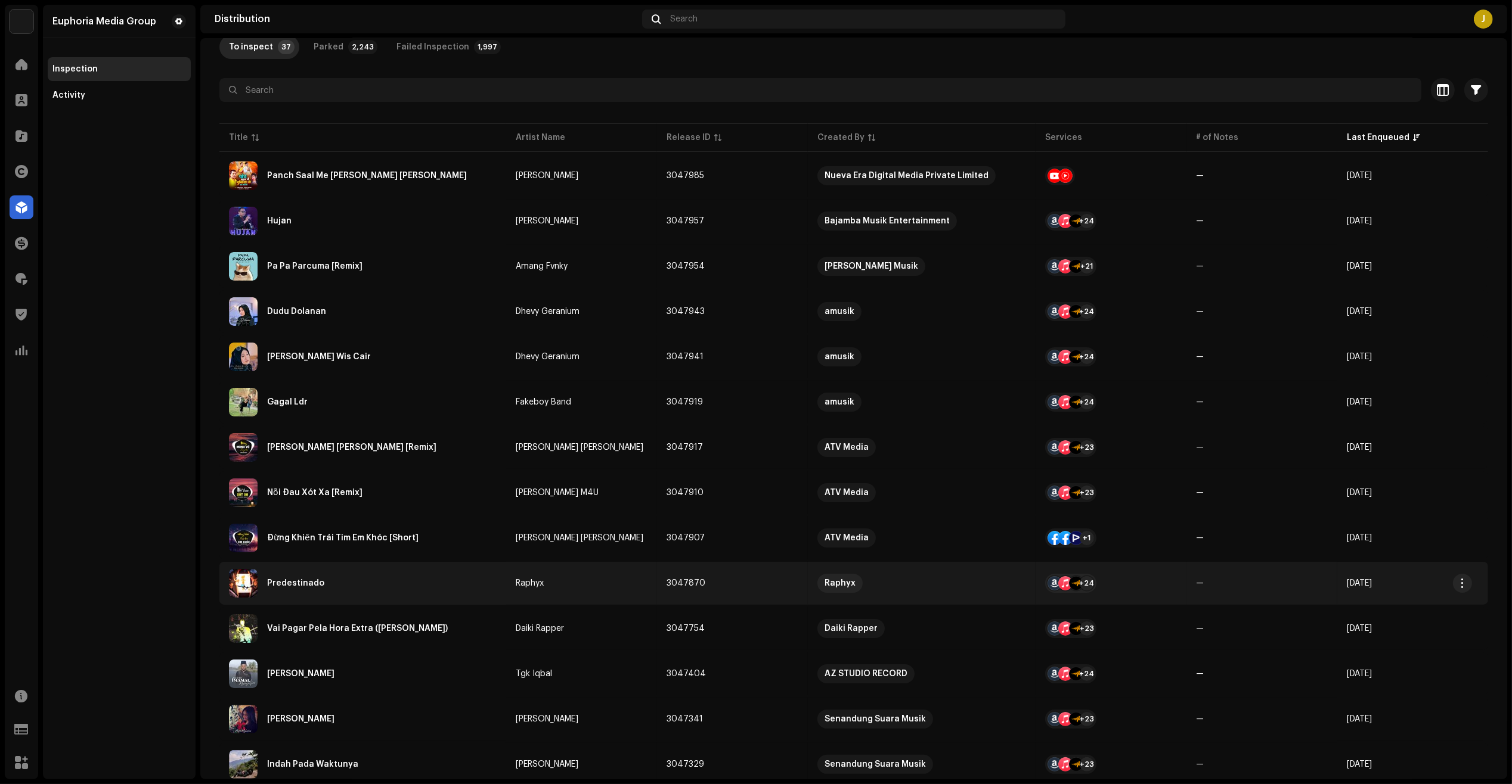
click at [343, 582] on div "Predestinado" at bounding box center [363, 583] width 268 height 28
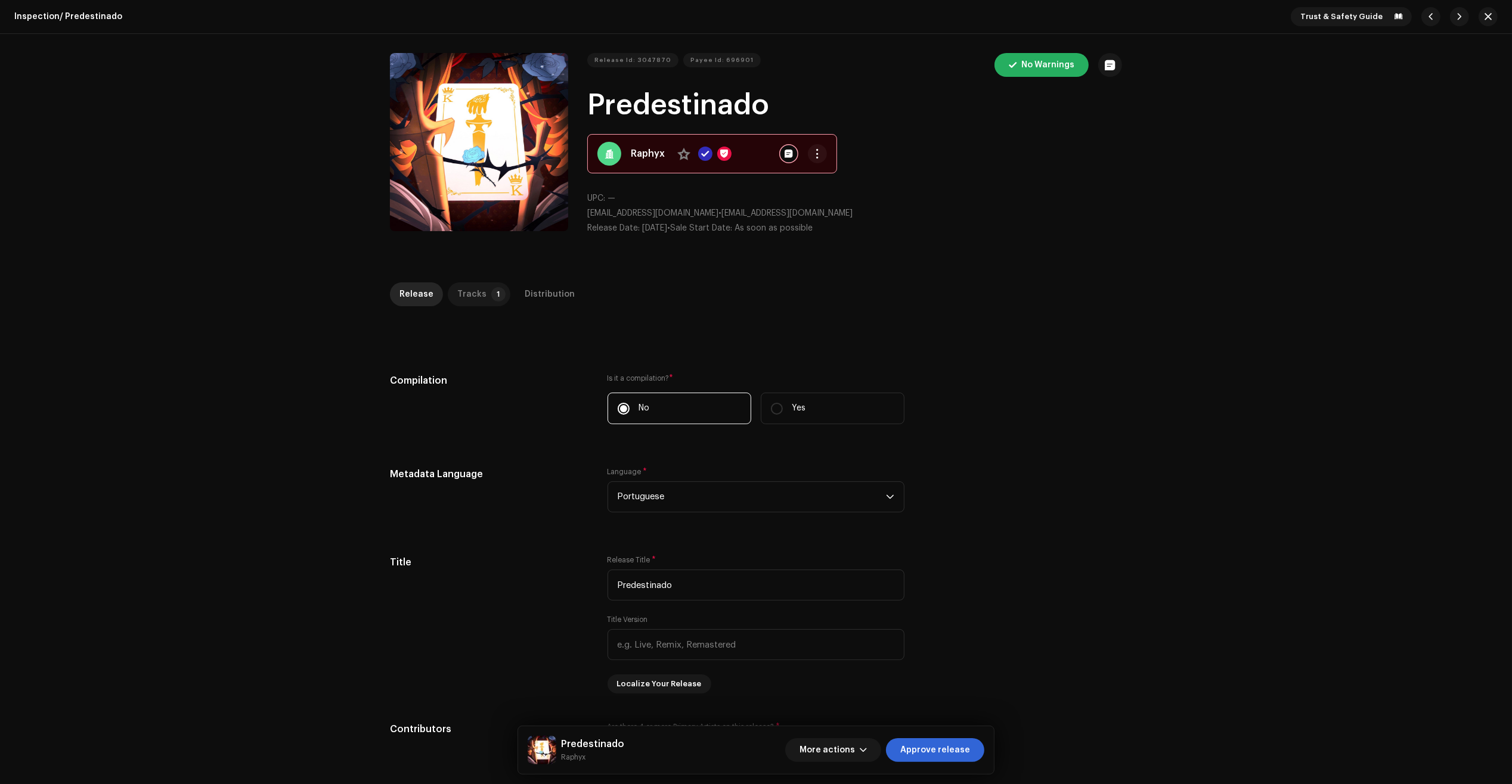
click at [488, 280] on div "Inspection / Predestinado Trust & Safety Guide Release Id: 3047870 Payee Id: 69…" at bounding box center [756, 392] width 1512 height 784
click at [471, 301] on div "Tracks" at bounding box center [471, 294] width 29 height 24
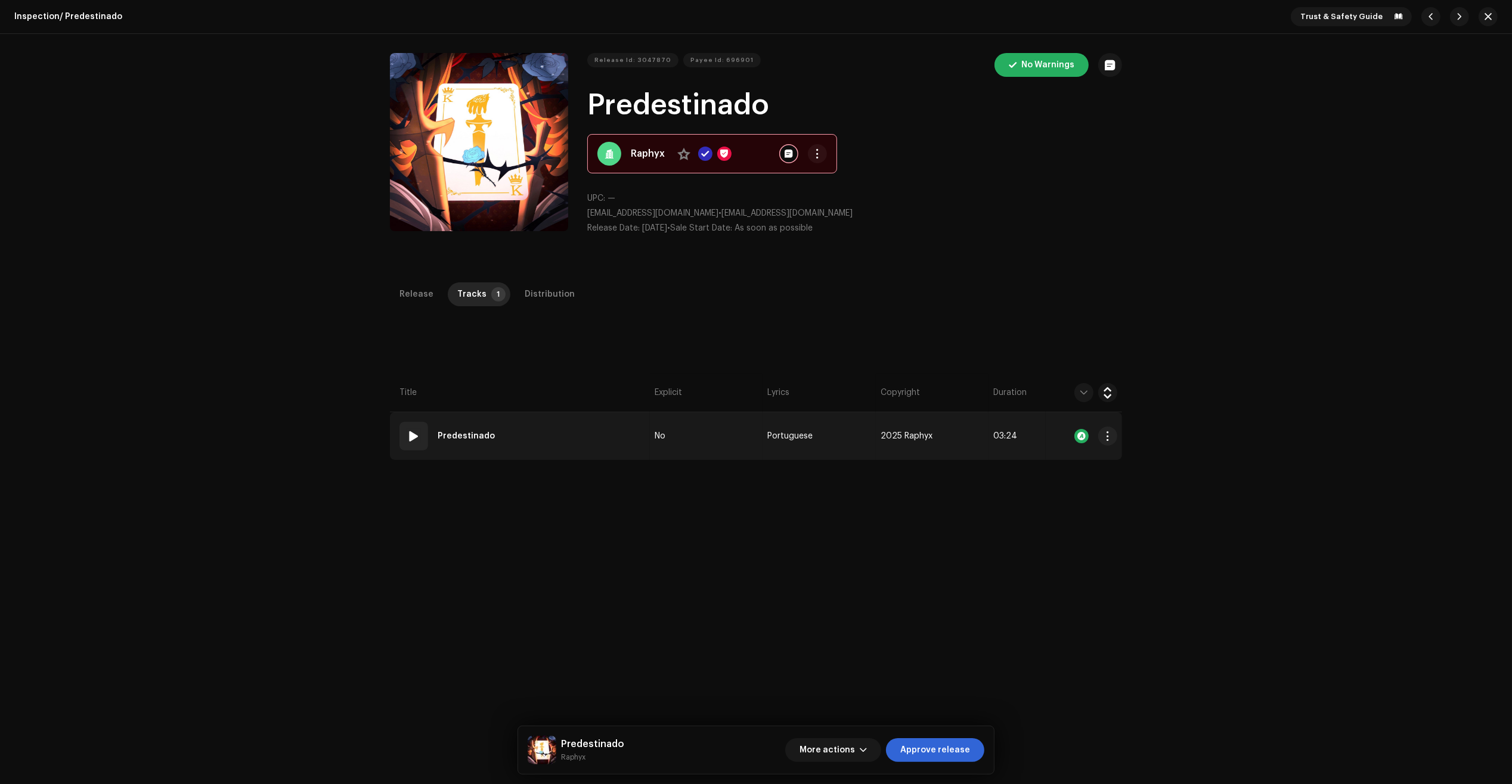
click at [618, 445] on td "01 Predestinado" at bounding box center [520, 436] width 260 height 48
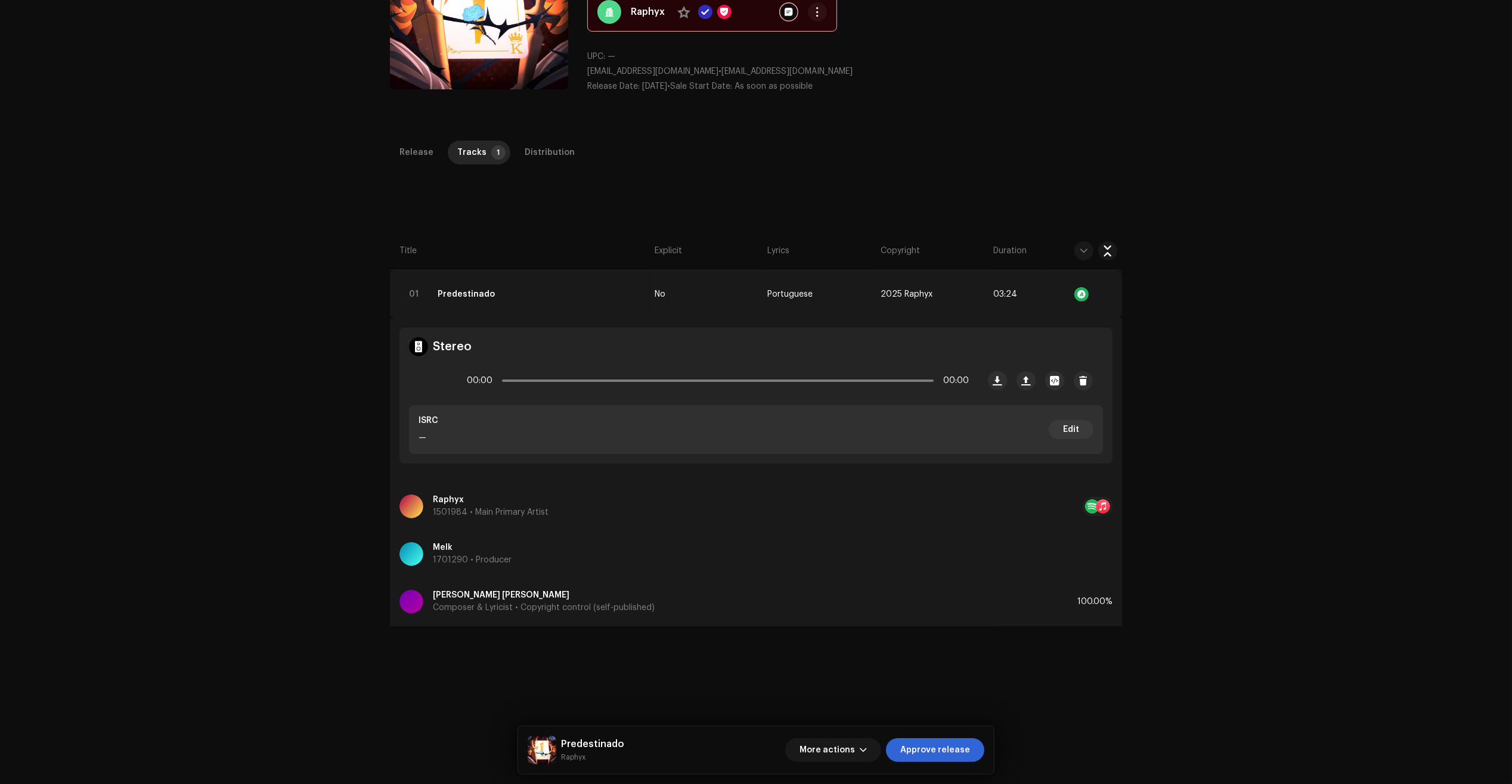
scroll to position [149, 0]
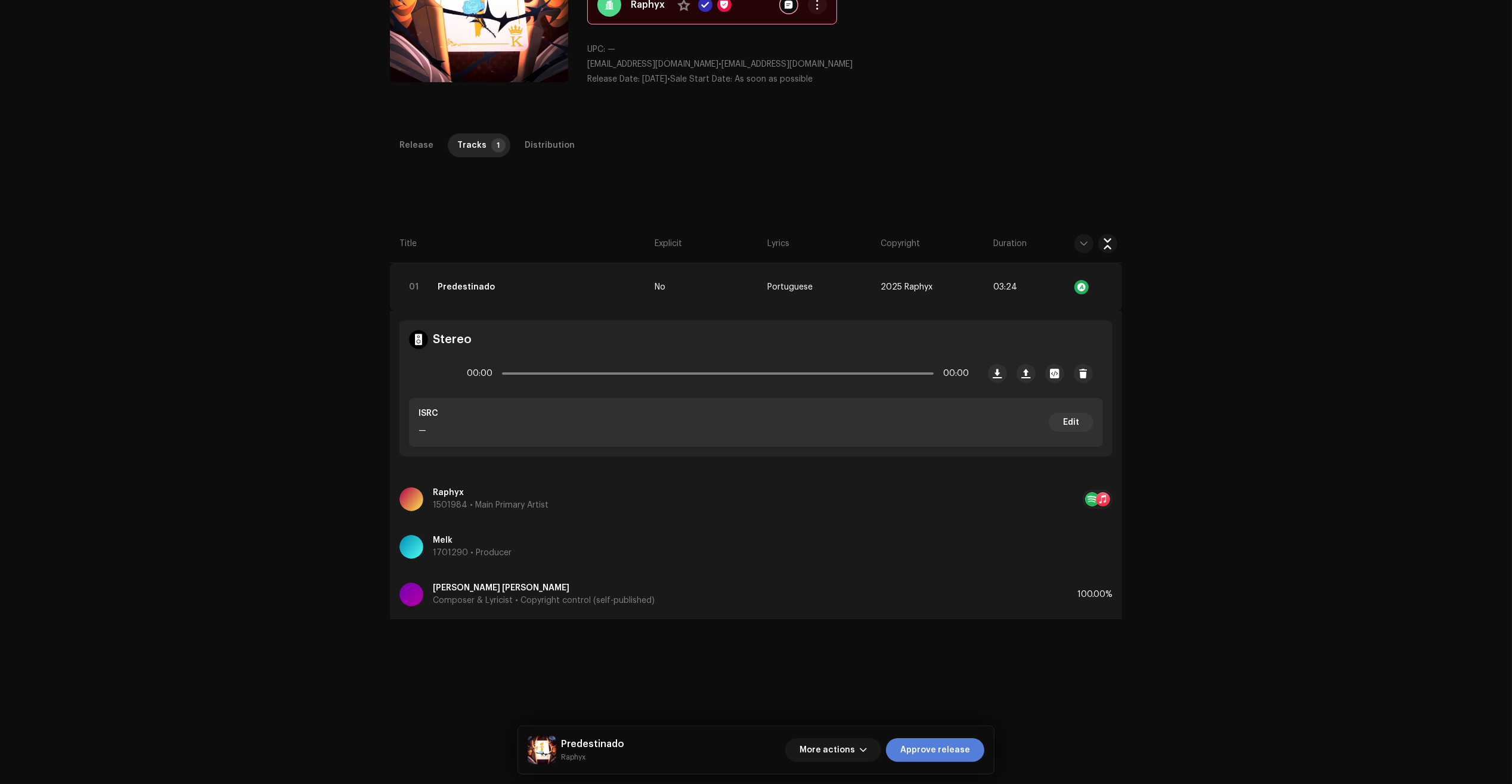
click at [939, 737] on div "More actions Approve release" at bounding box center [885, 750] width 199 height 28
click at [942, 745] on span "Approve release" at bounding box center [935, 750] width 70 height 24
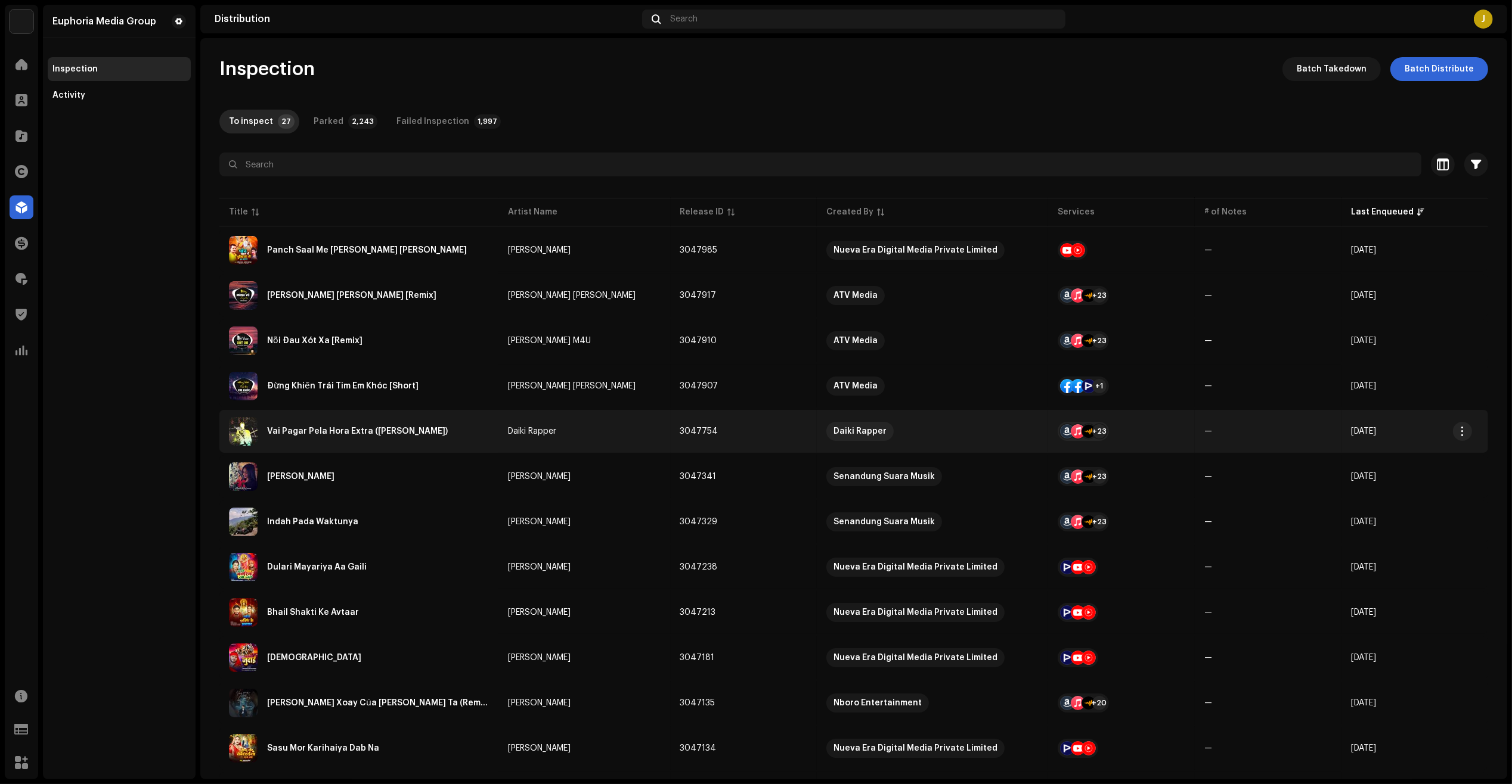
click at [454, 439] on div "Vai Pagar Pela Hora Extra ([PERSON_NAME])" at bounding box center [359, 431] width 260 height 28
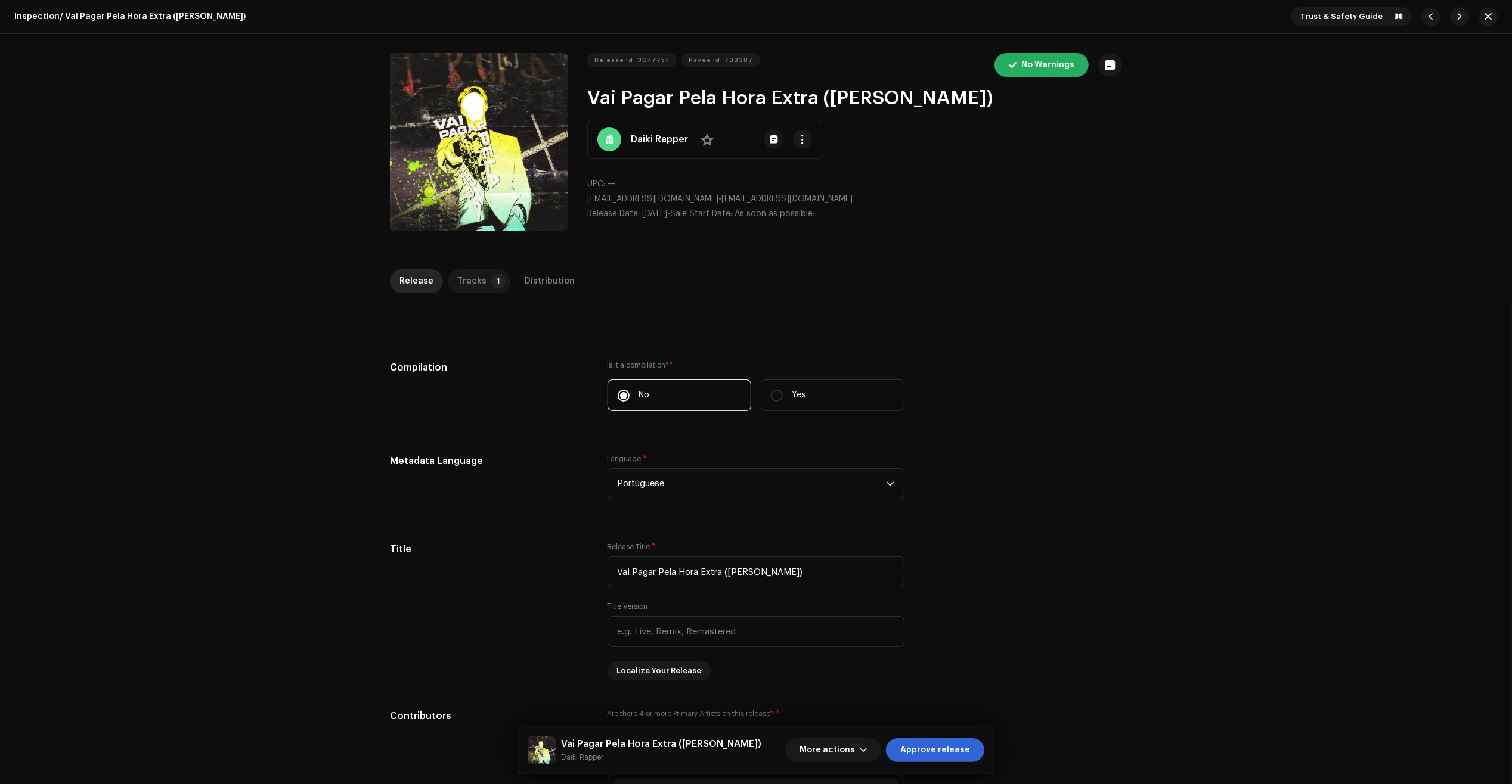
click at [481, 277] on p-tab "Tracks 1" at bounding box center [479, 281] width 63 height 24
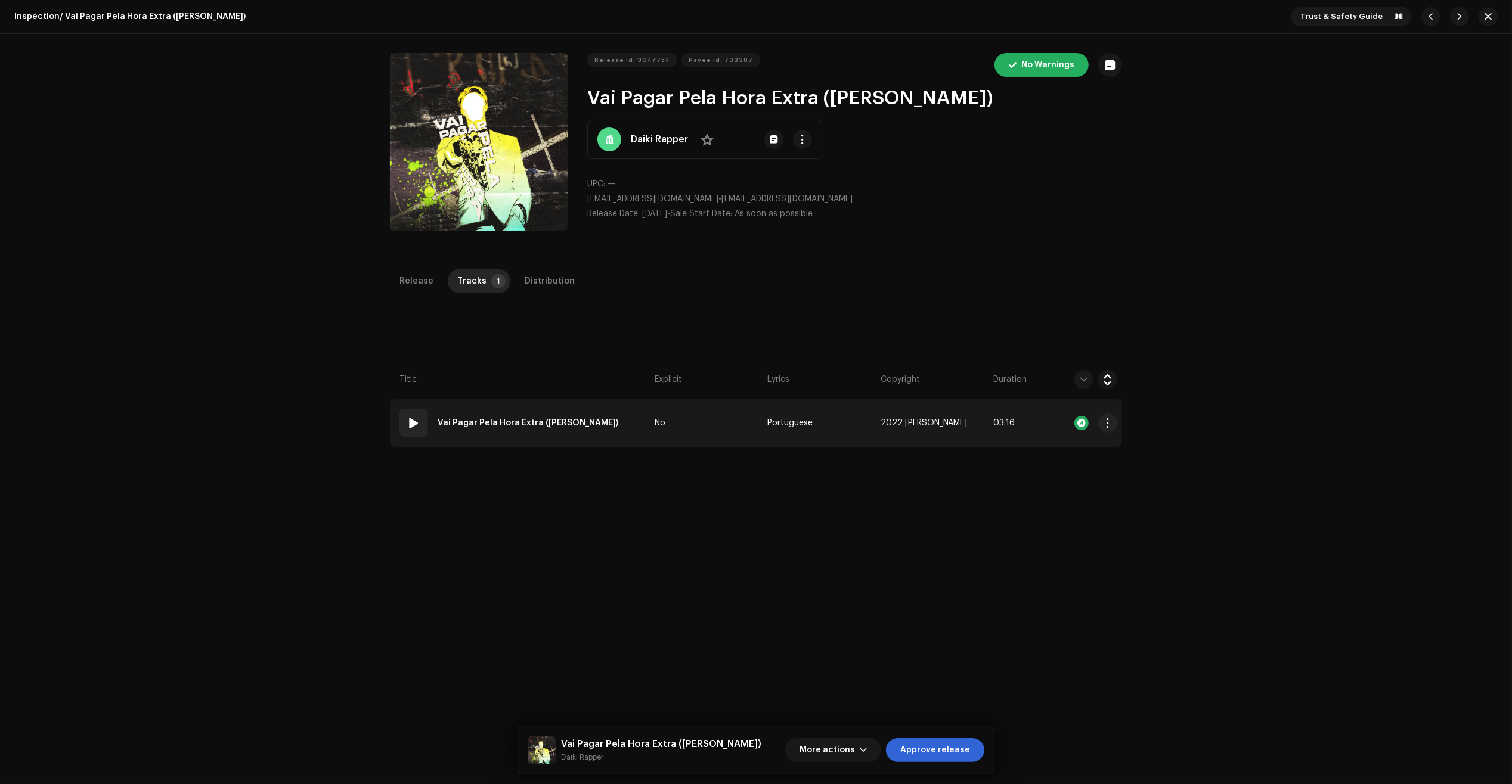
click at [581, 425] on strong "Vai Pagar Pela Hora Extra ([PERSON_NAME])" at bounding box center [528, 423] width 181 height 24
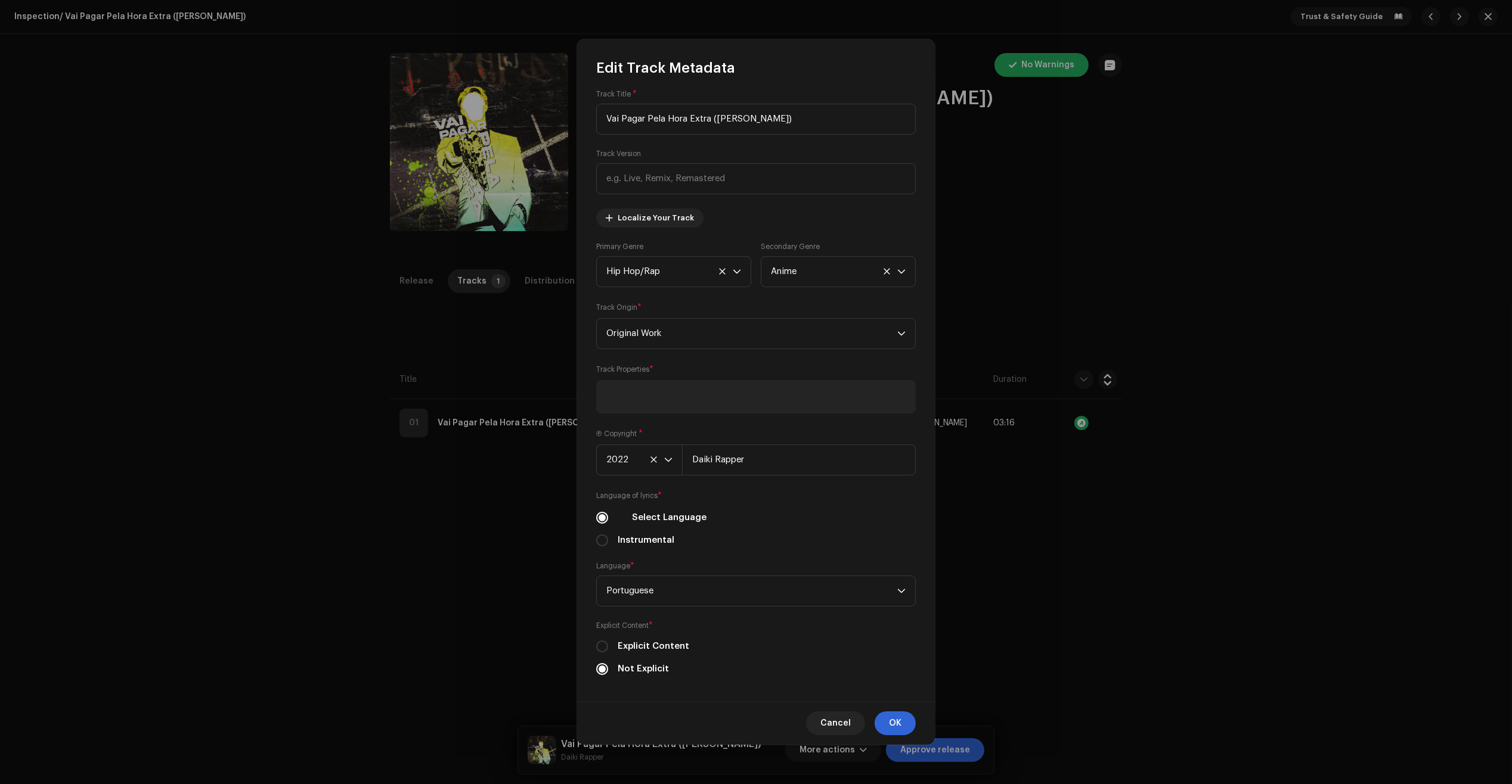
scroll to position [13, 0]
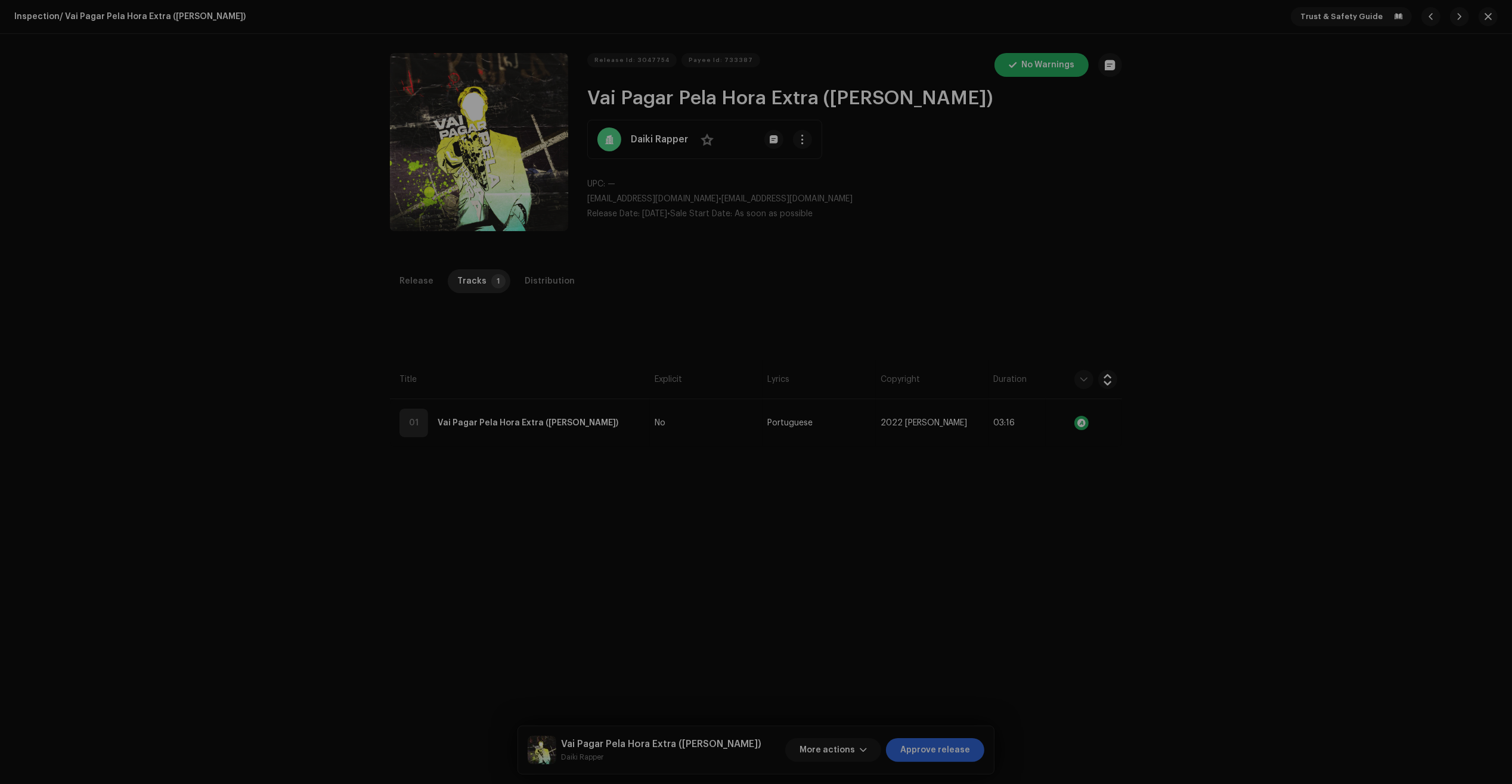
click at [422, 510] on div "Edit Track Metadata Track Title * Vai Pagar Pela Hora Extra (Kento Nanami) Trac…" at bounding box center [756, 392] width 1512 height 784
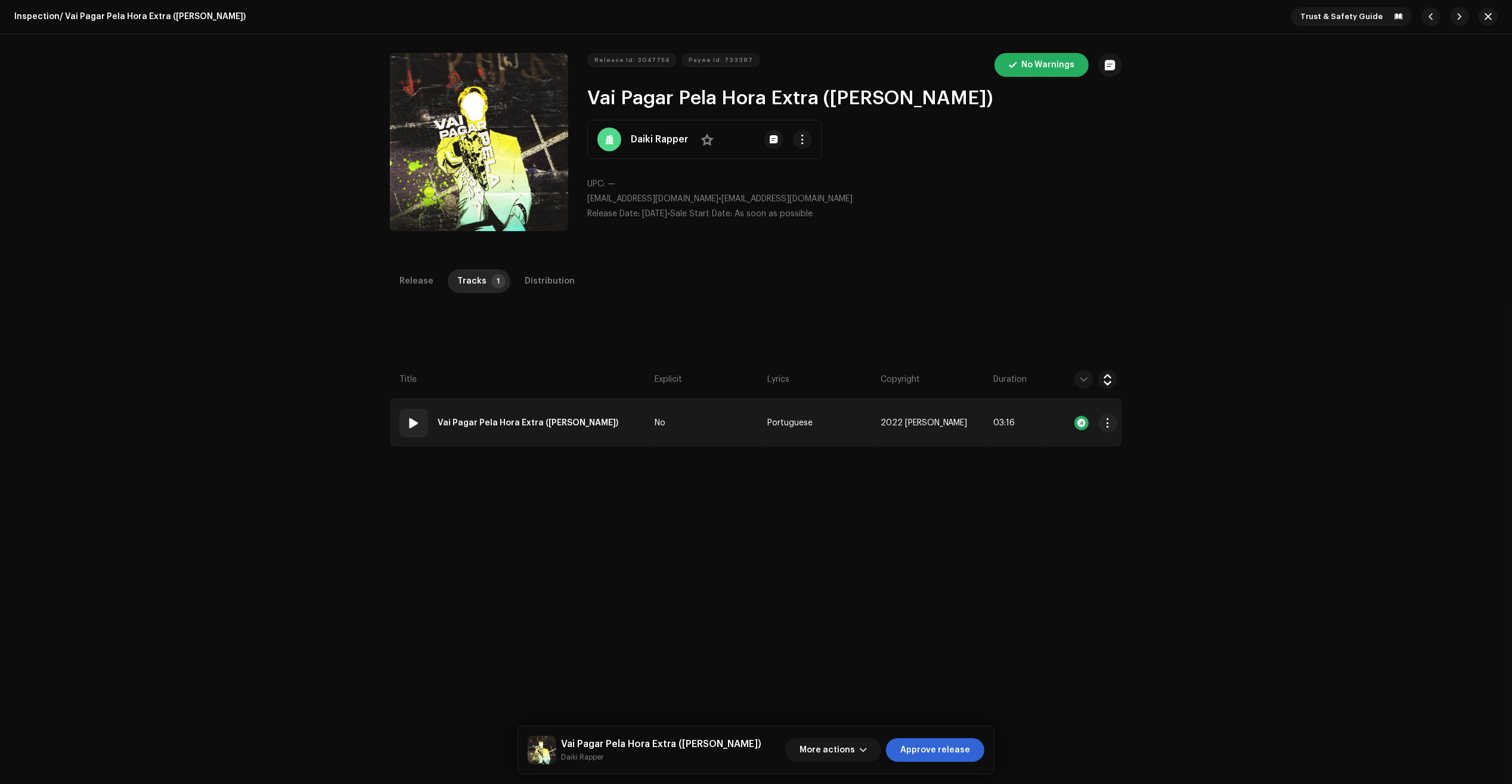
click at [627, 447] on td "01 Vai Pagar Pela Hora Extra (Kento Nanami)" at bounding box center [520, 423] width 260 height 48
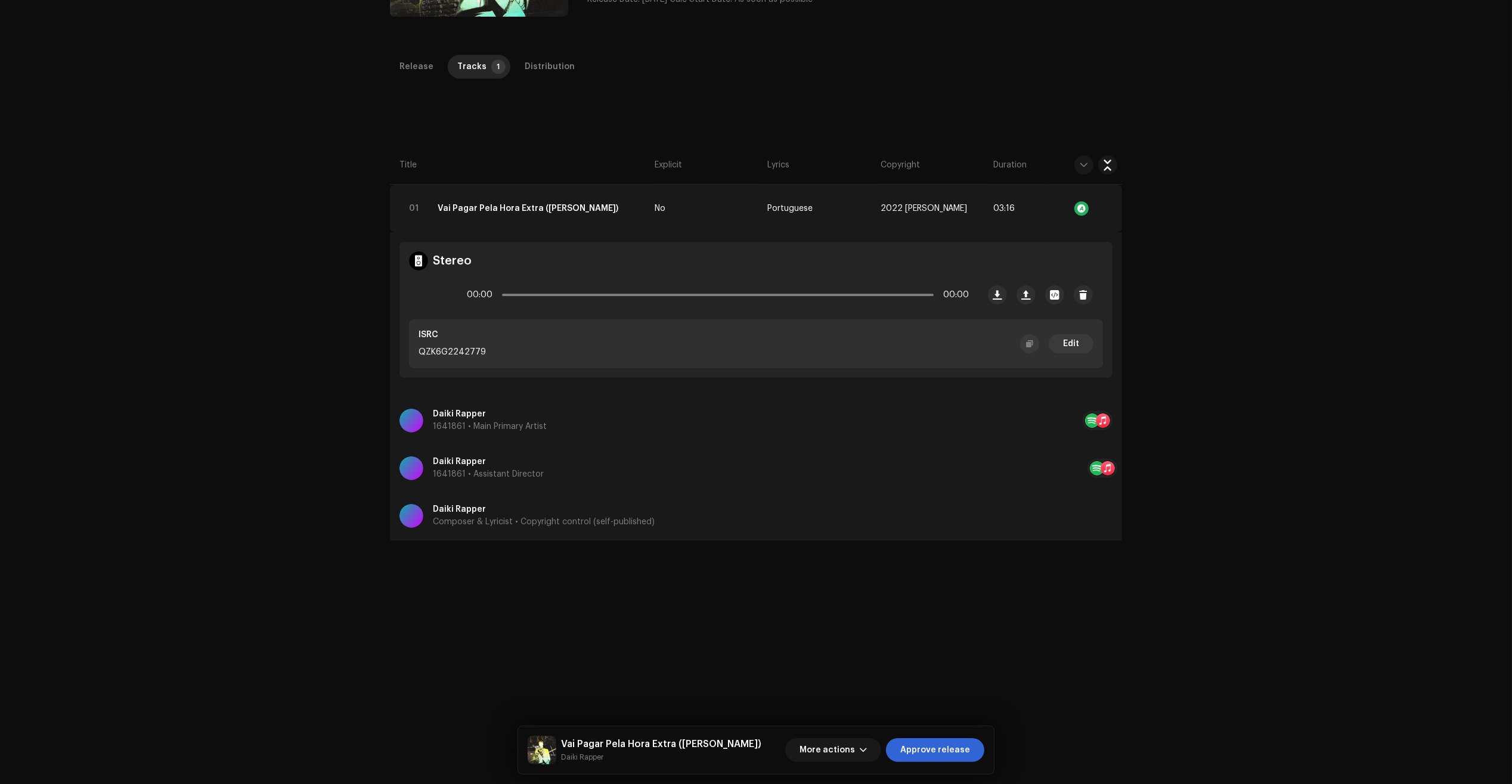
scroll to position [223, 0]
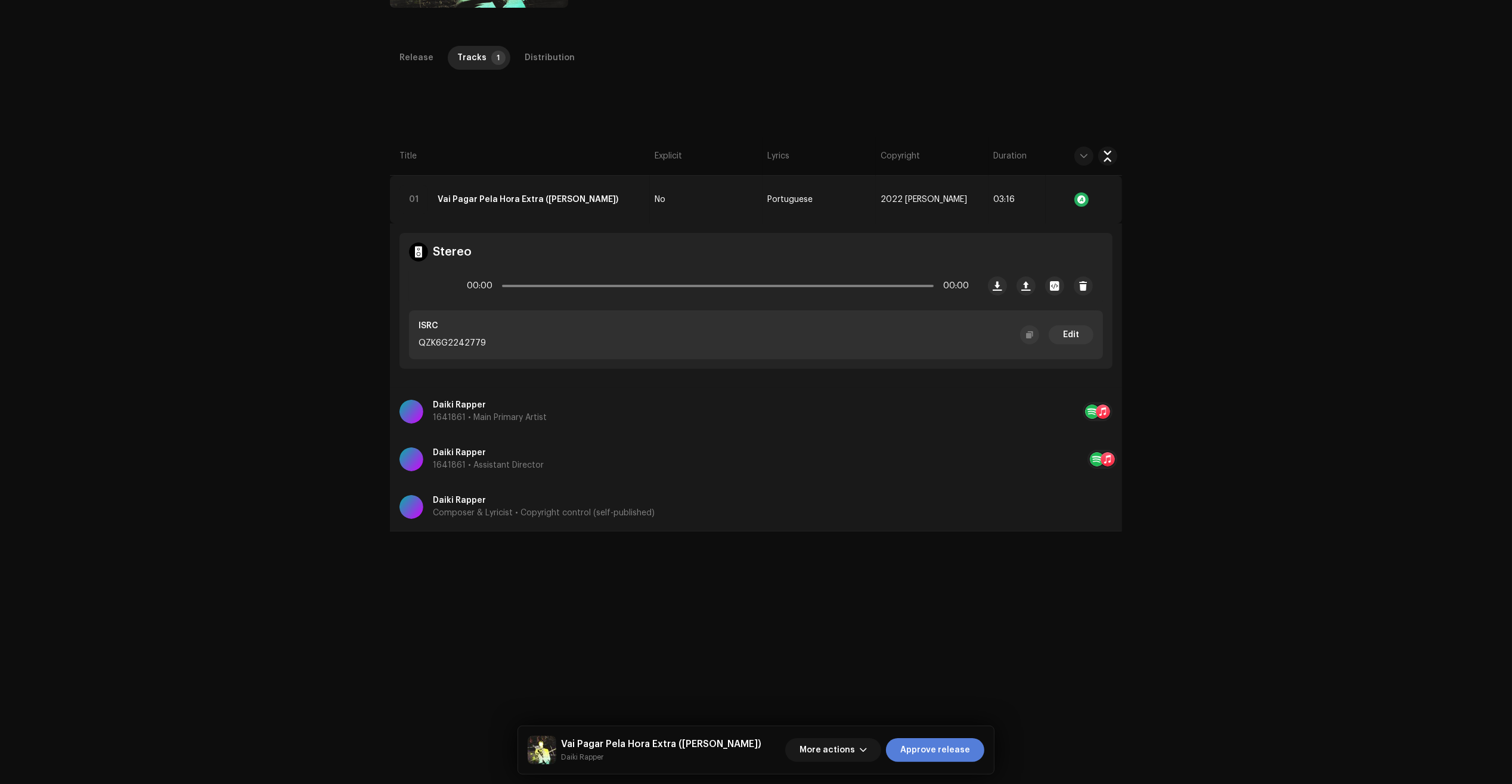
click at [942, 740] on span "Approve release" at bounding box center [935, 750] width 70 height 24
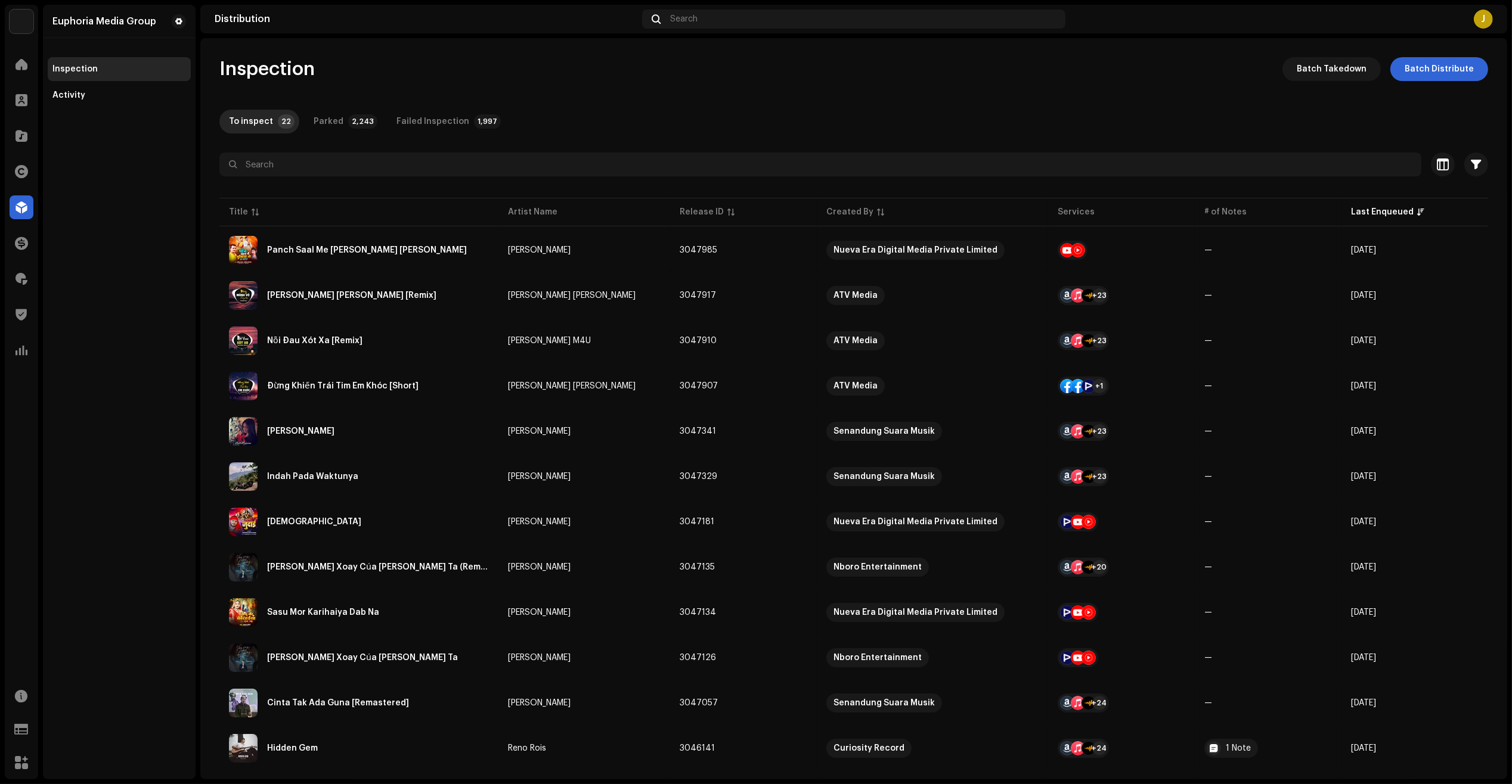
click at [161, 759] on div "Euphoria Media Group Inspection Activity" at bounding box center [119, 392] width 153 height 774
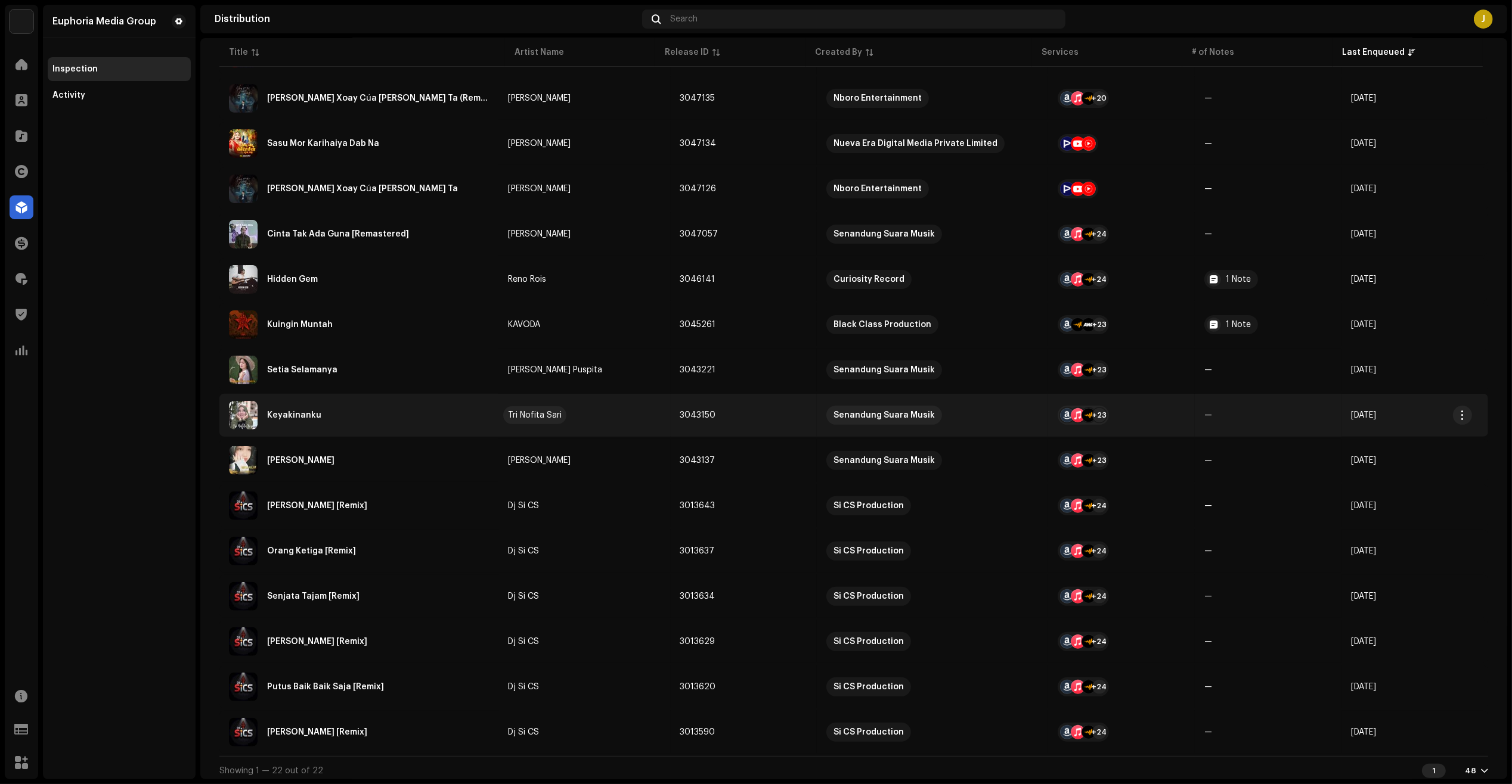
scroll to position [472, 0]
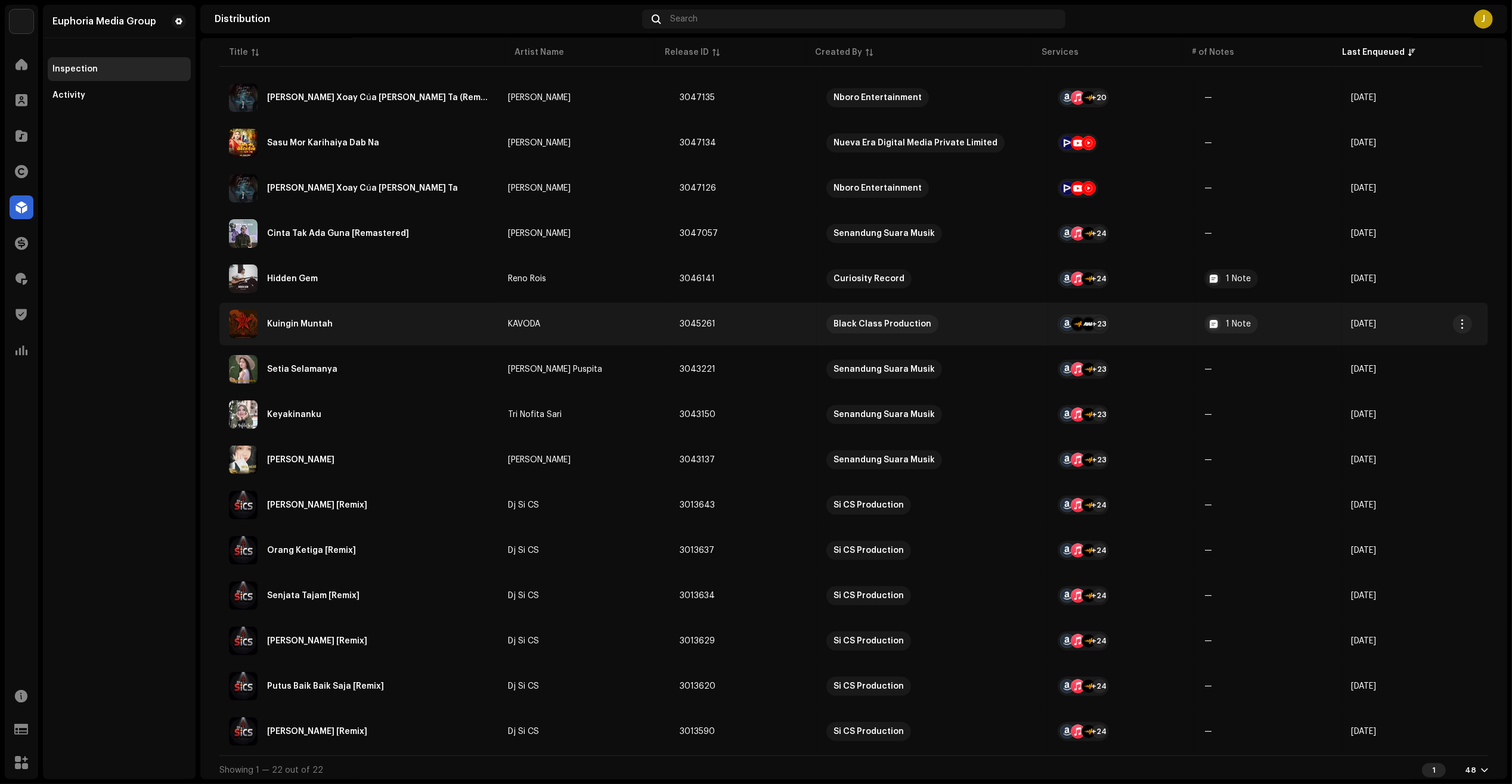
click at [385, 318] on div "Kuingin Muntah" at bounding box center [359, 324] width 260 height 28
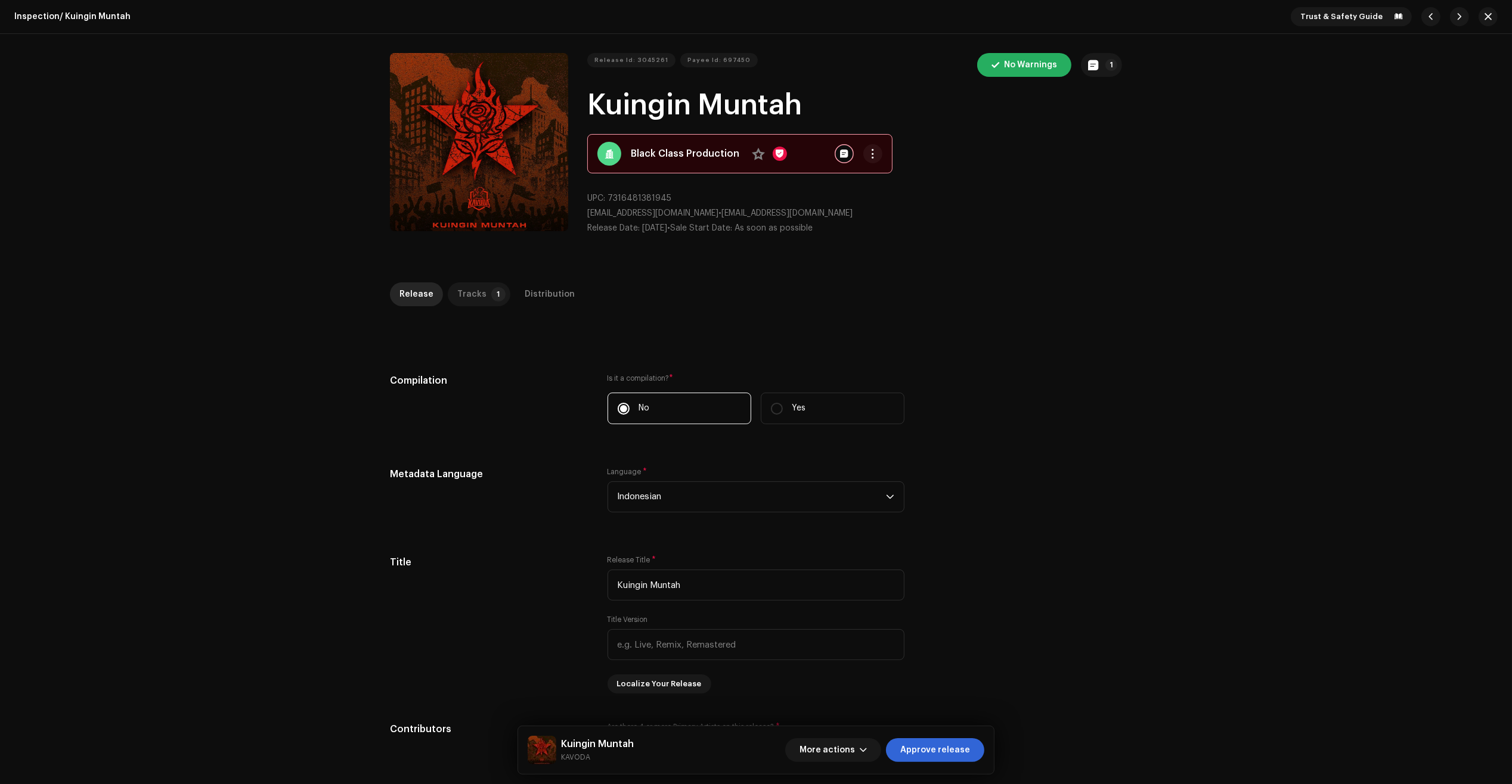
click at [457, 301] on div "Tracks" at bounding box center [471, 294] width 29 height 24
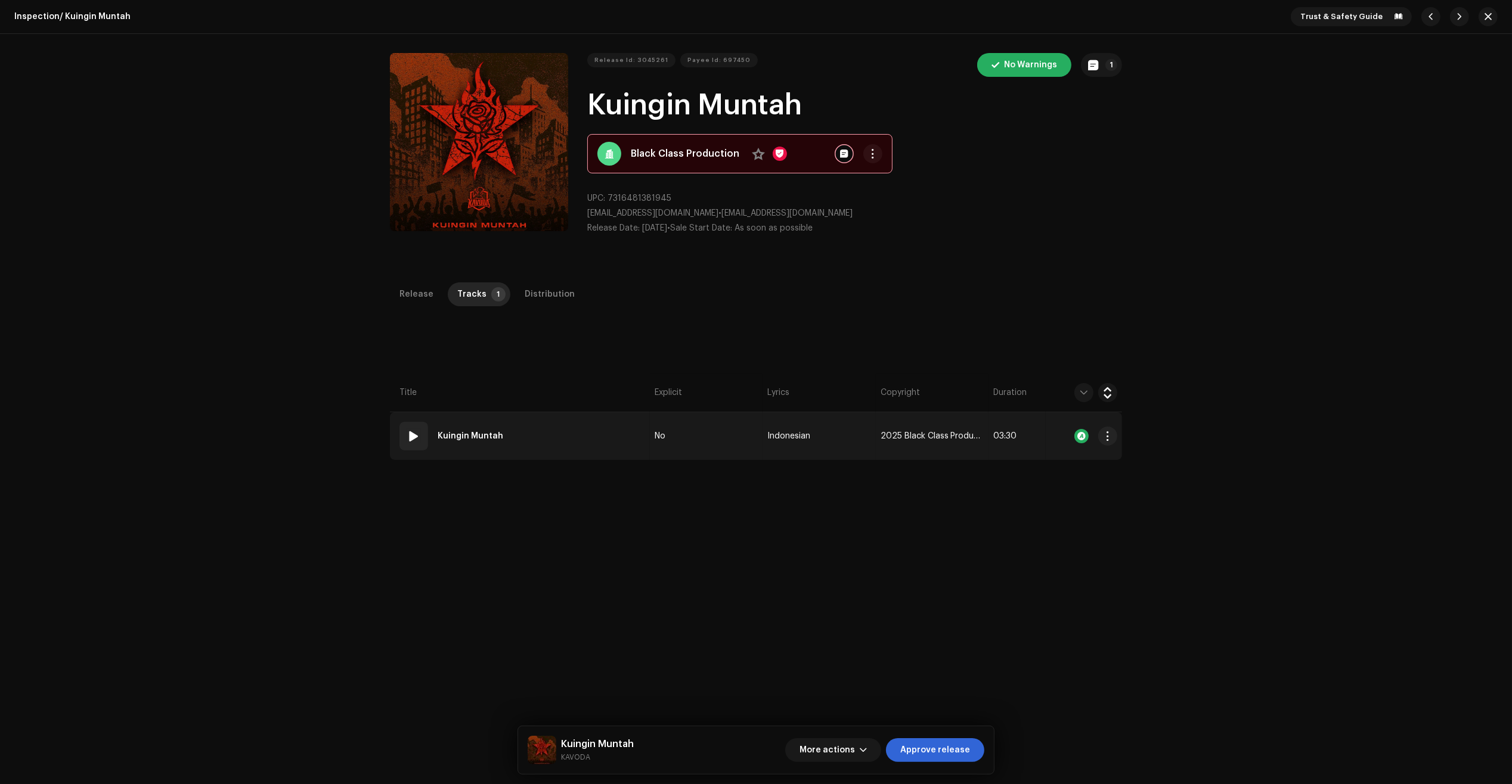
click at [609, 447] on td "01 Kuingin Muntah" at bounding box center [520, 436] width 260 height 48
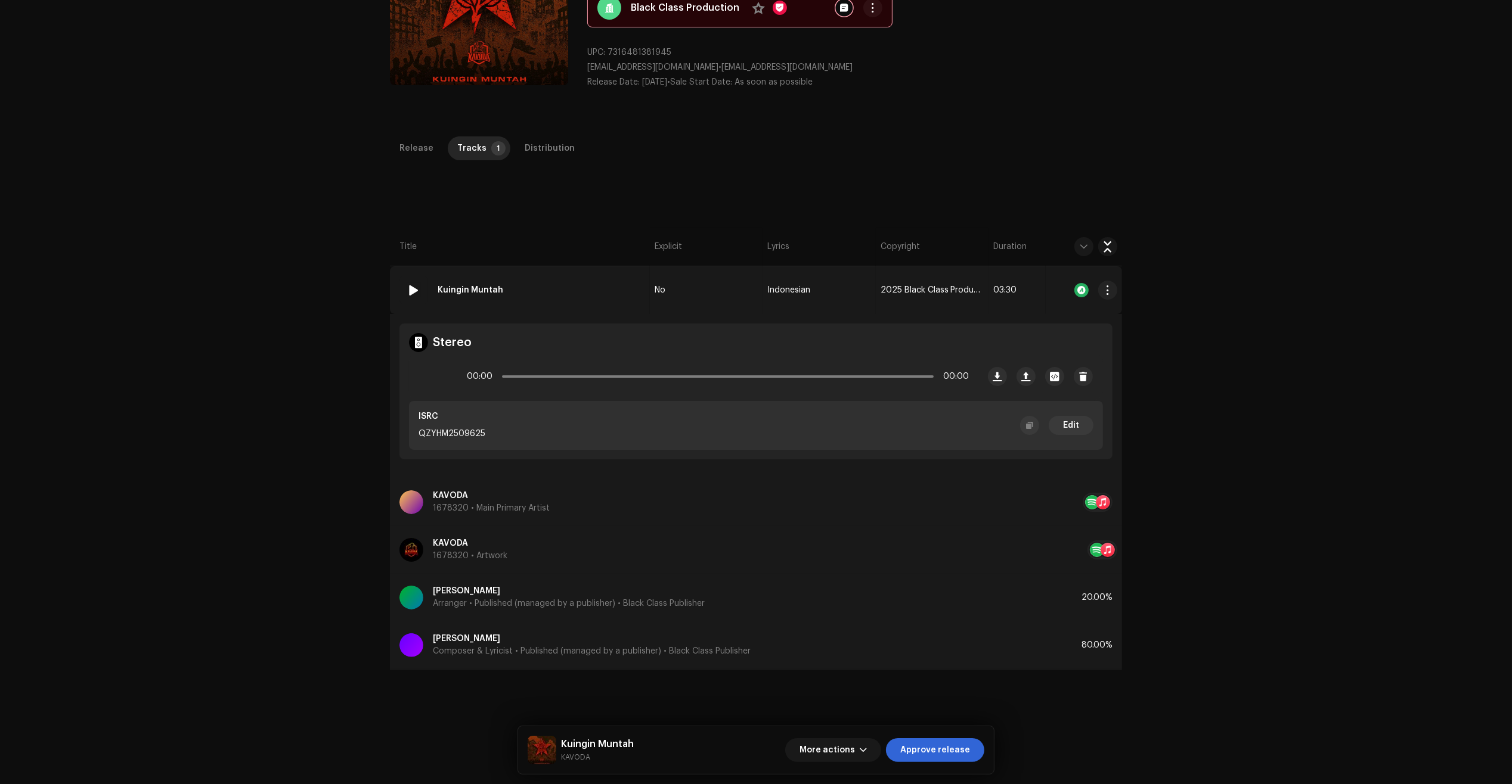
scroll to position [149, 0]
click at [435, 377] on span at bounding box center [433, 373] width 10 height 10
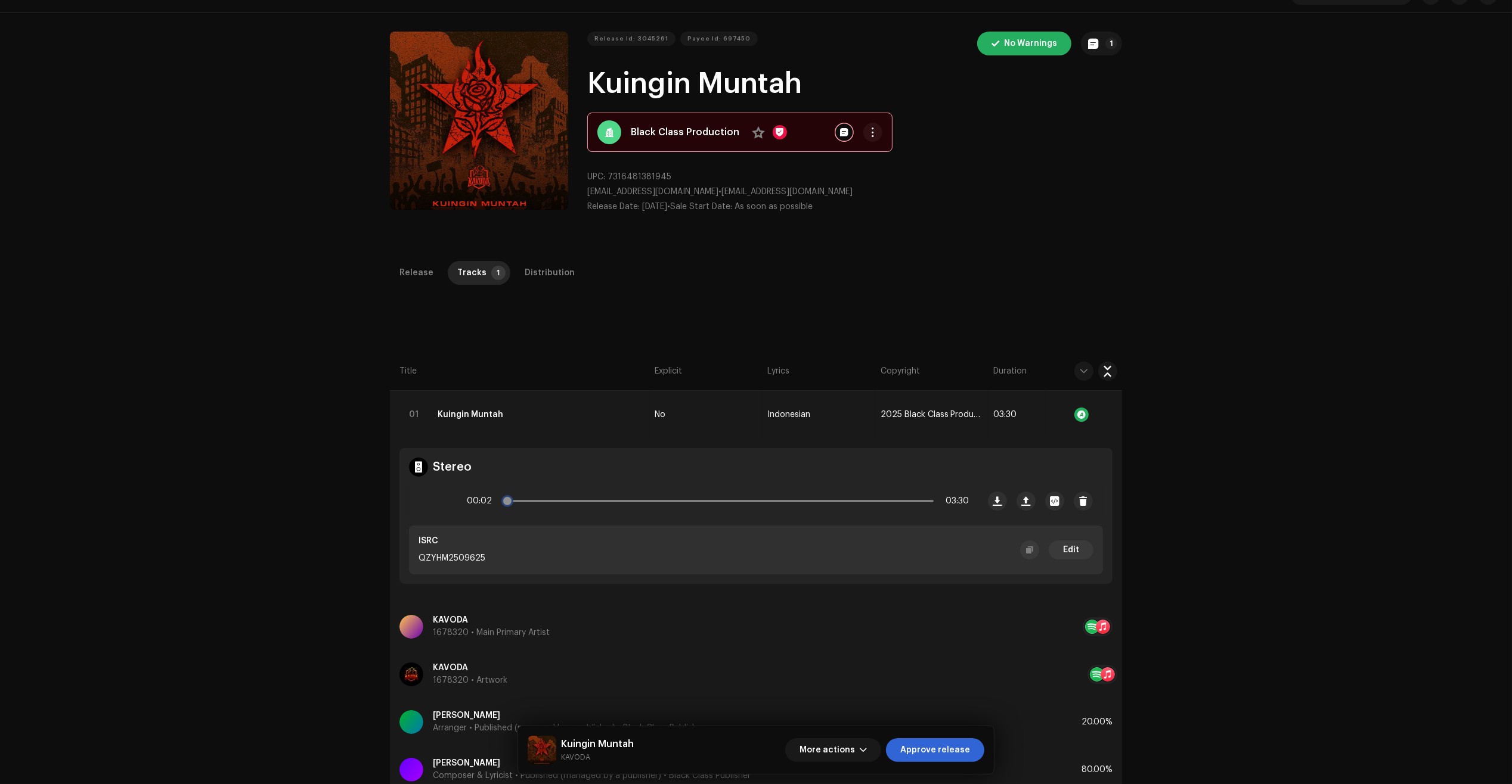
scroll to position [0, 0]
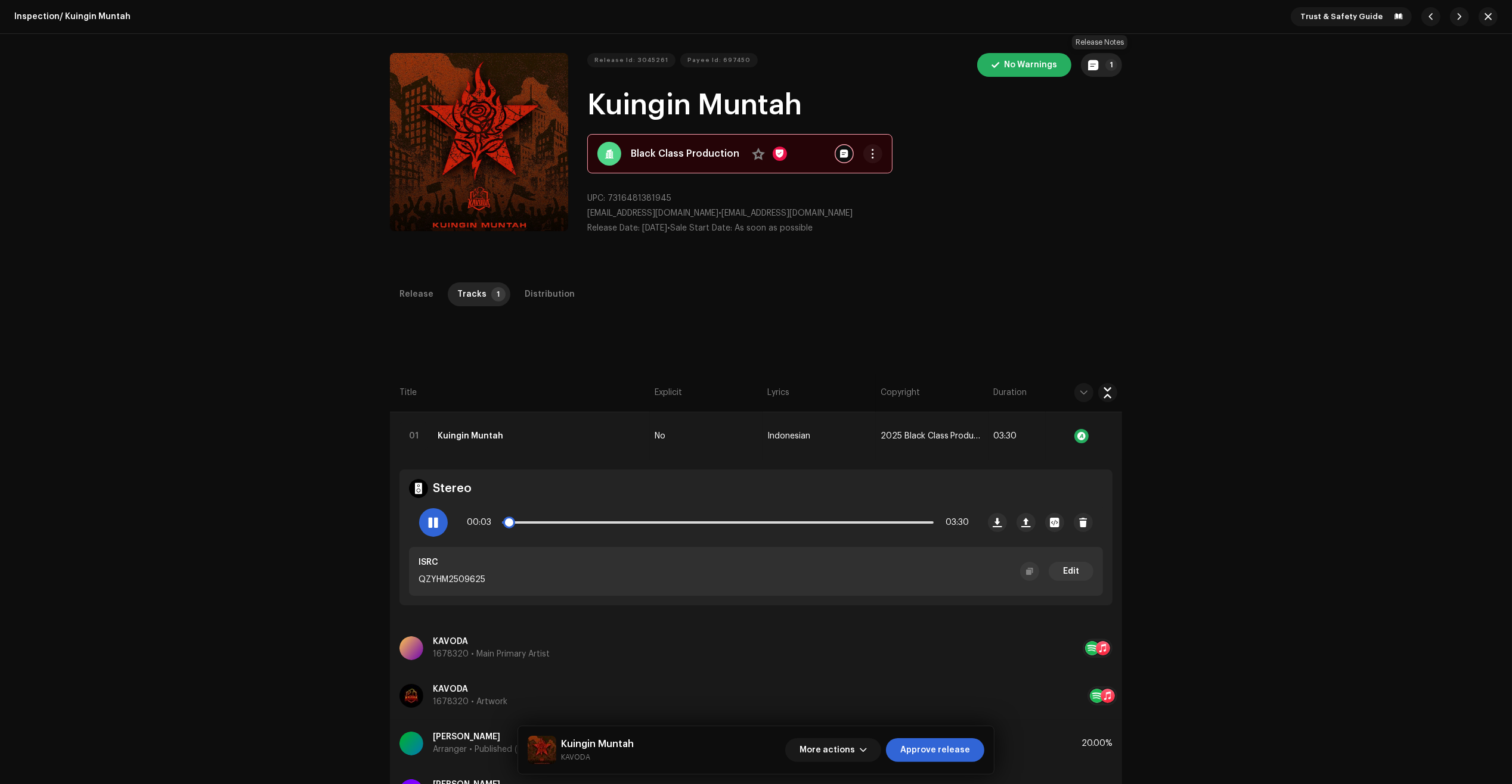
click at [1095, 67] on span "button" at bounding box center [1093, 65] width 10 height 10
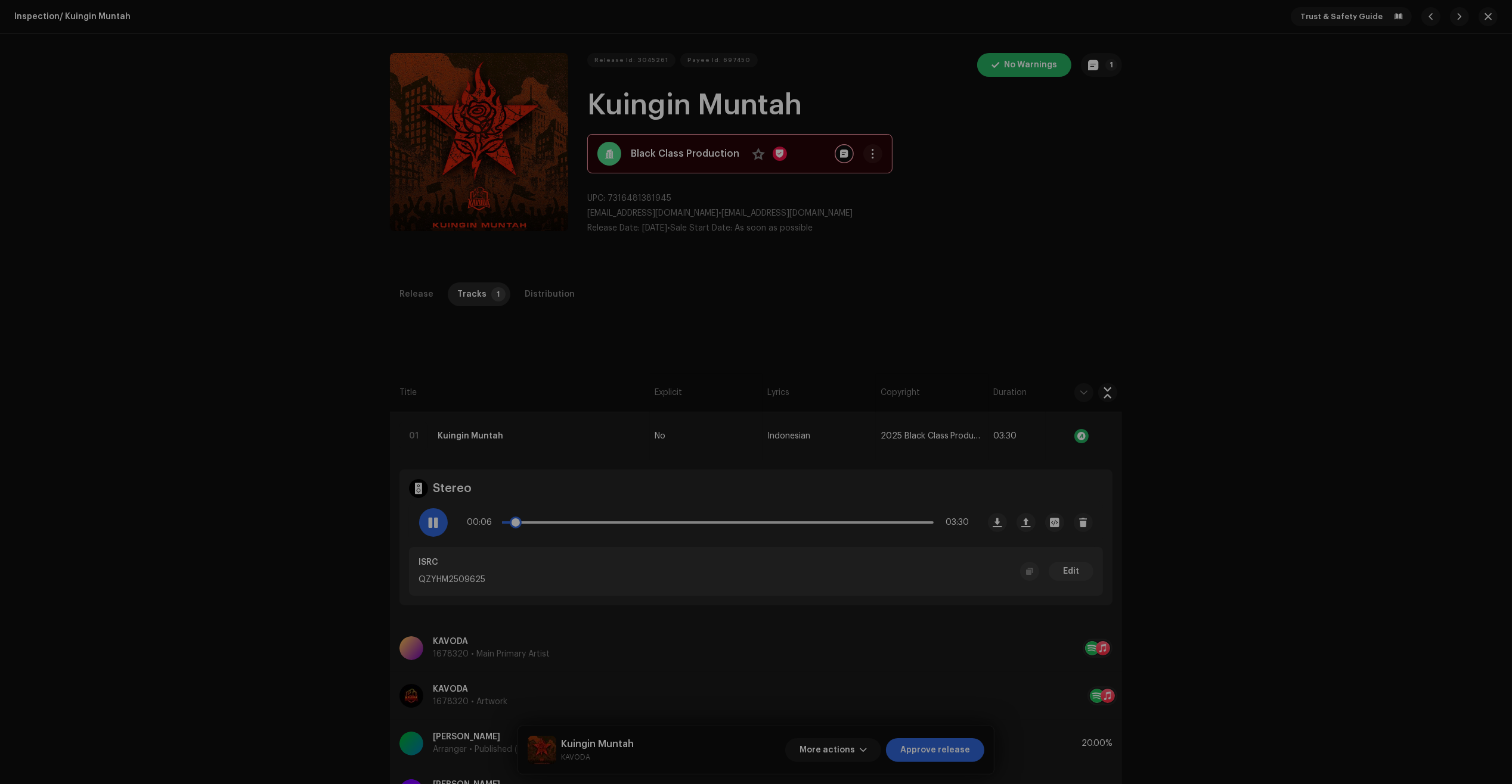
click at [352, 390] on div "Release notes Joe Sun Oct 8, 2025 AUTO NOTE - RELEASE PASSED INSPECTION Approve…" at bounding box center [756, 392] width 1512 height 784
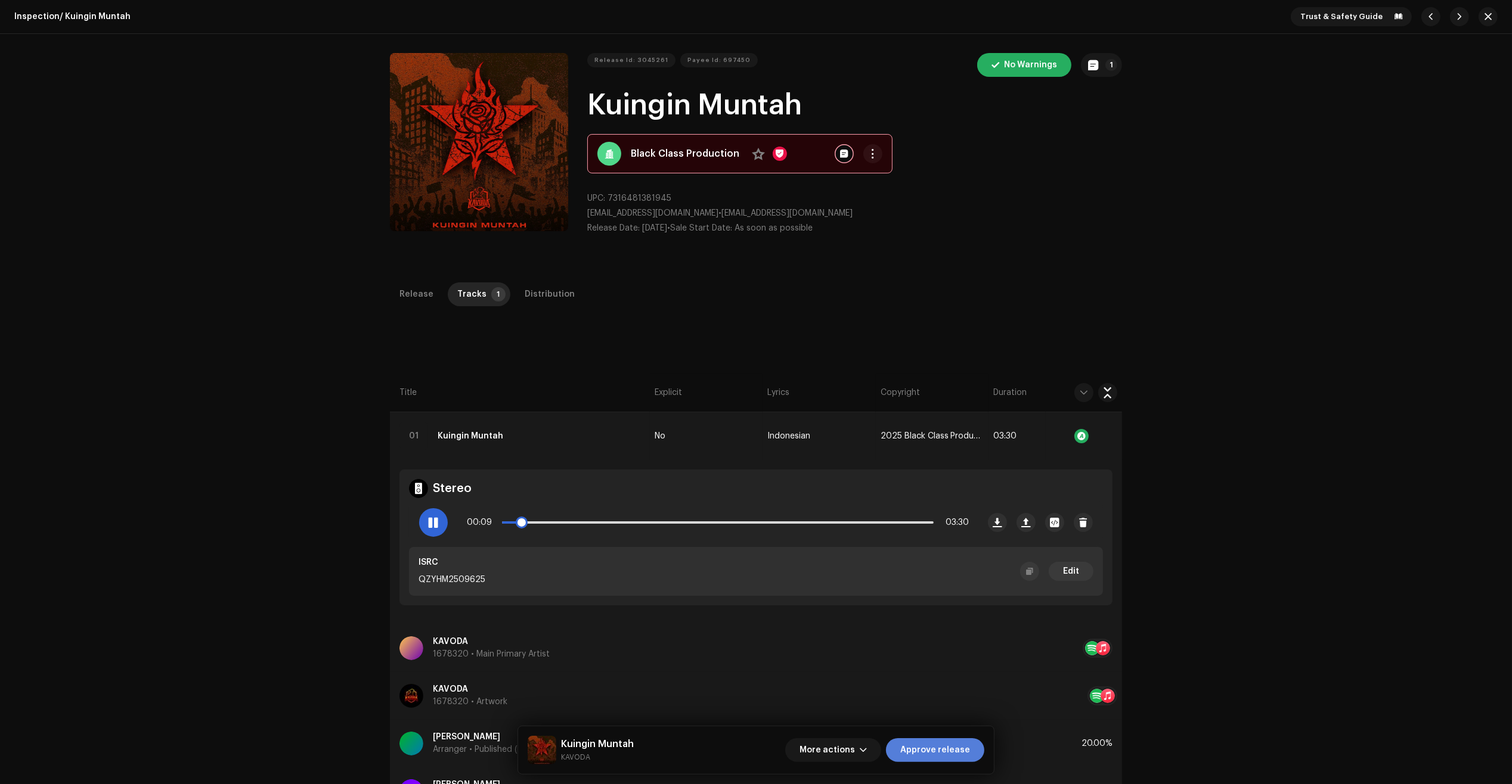
click at [956, 752] on span "Approve release" at bounding box center [935, 750] width 70 height 24
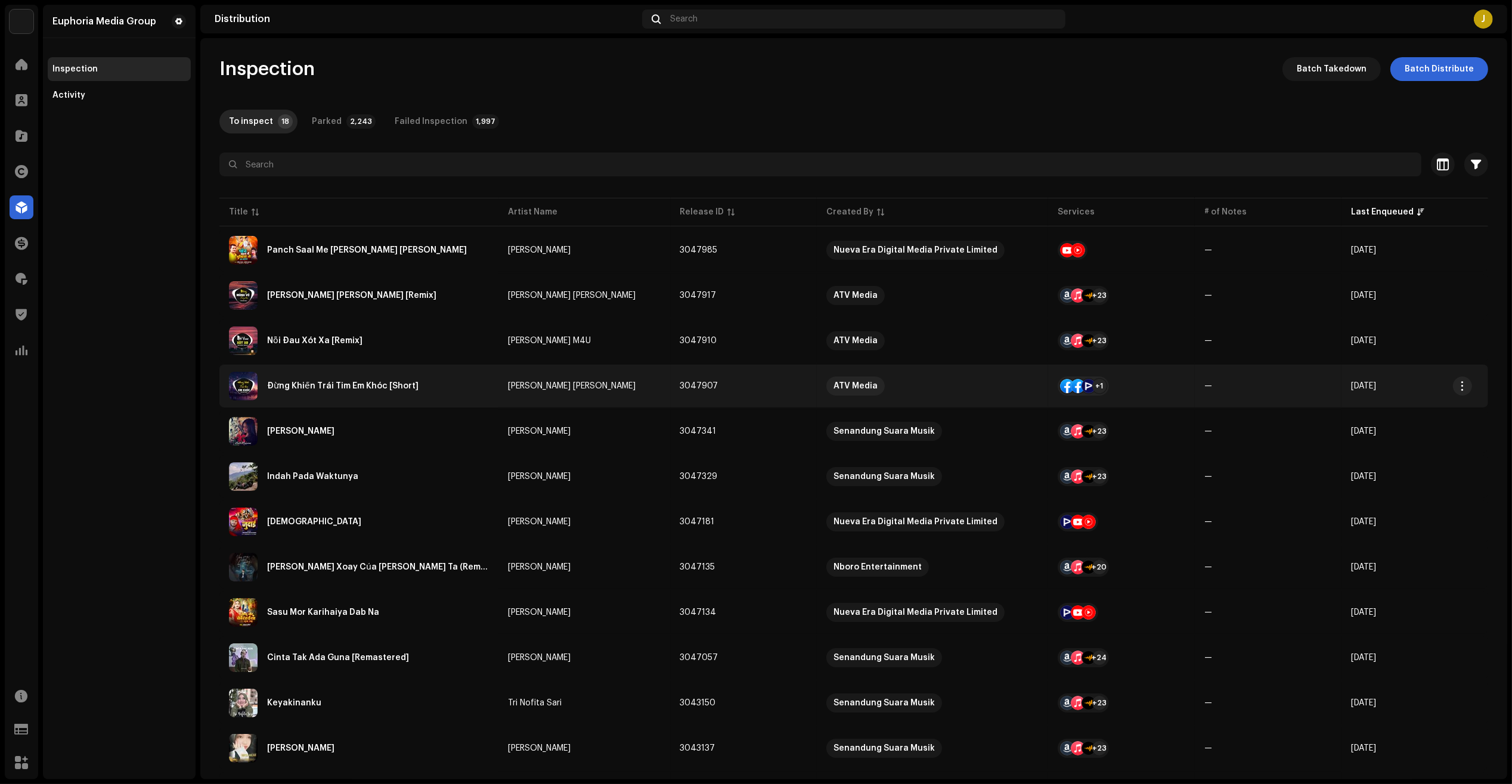
click at [412, 380] on div "Đừng Khiến Trái Tim Em Khóc [Short]" at bounding box center [359, 386] width 260 height 28
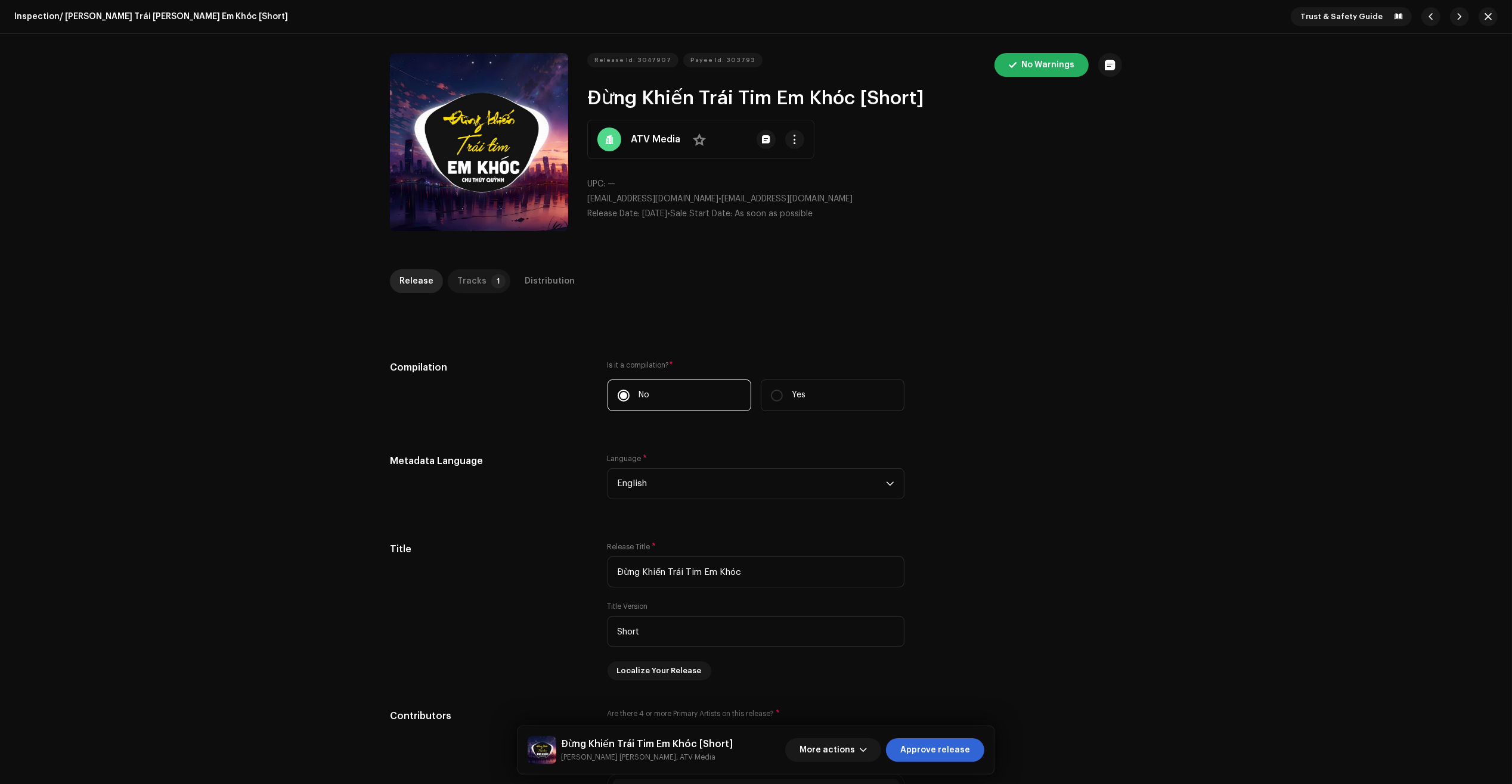
drag, startPoint x: 478, startPoint y: 269, endPoint x: 475, endPoint y: 277, distance: 8.5
click at [475, 273] on div "Tracks" at bounding box center [471, 281] width 29 height 24
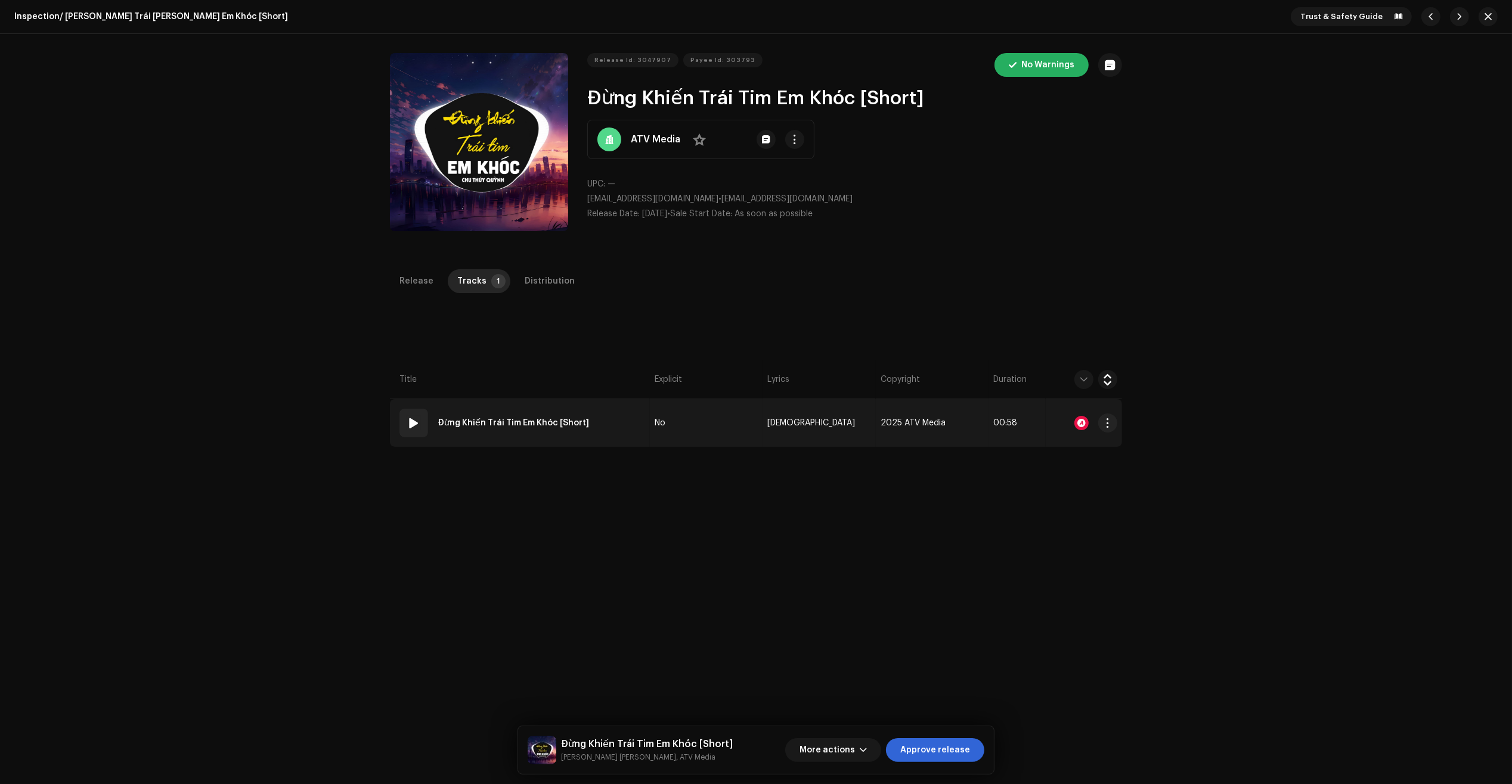
click at [666, 425] on td "No" at bounding box center [706, 423] width 113 height 48
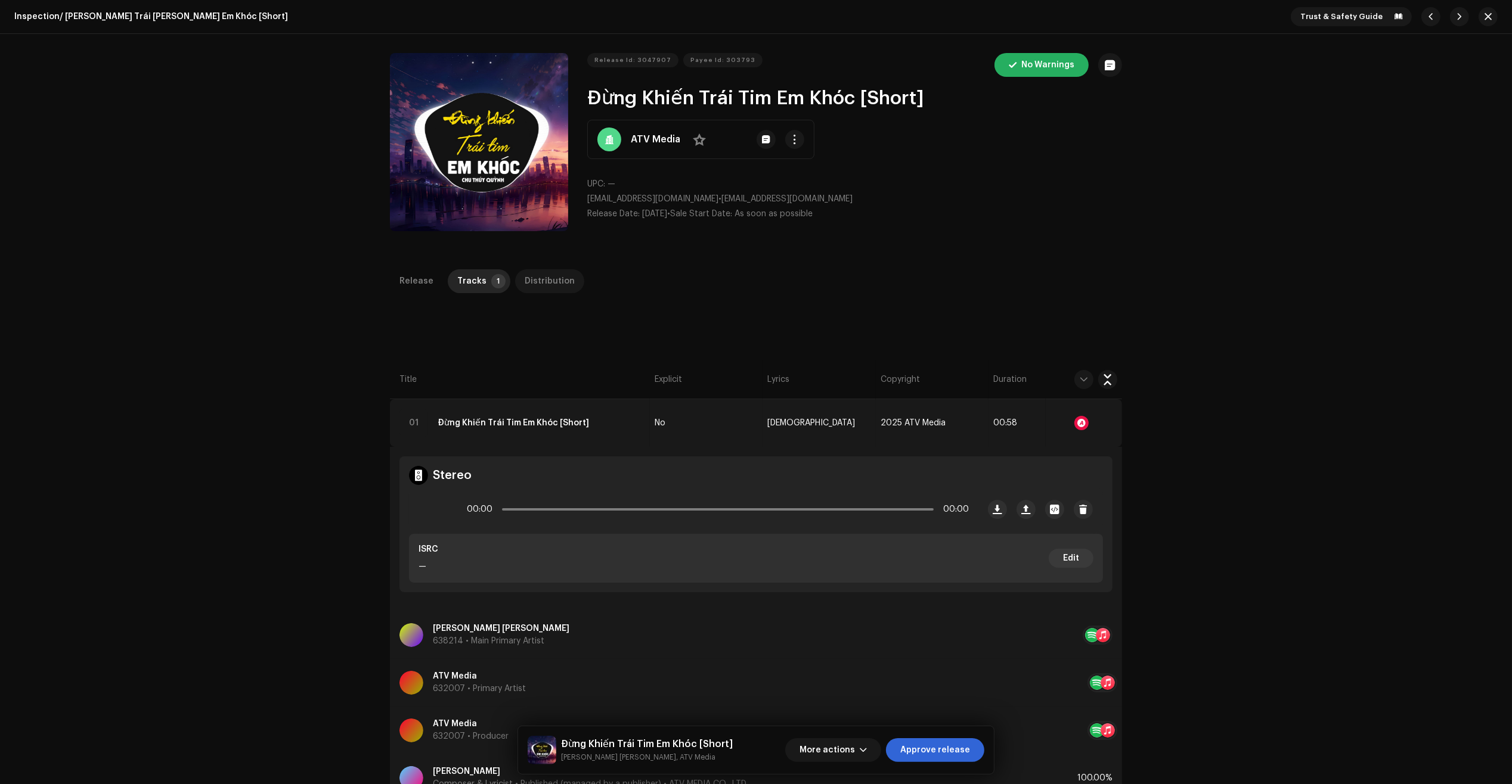
click at [538, 276] on div "Distribution" at bounding box center [550, 281] width 50 height 24
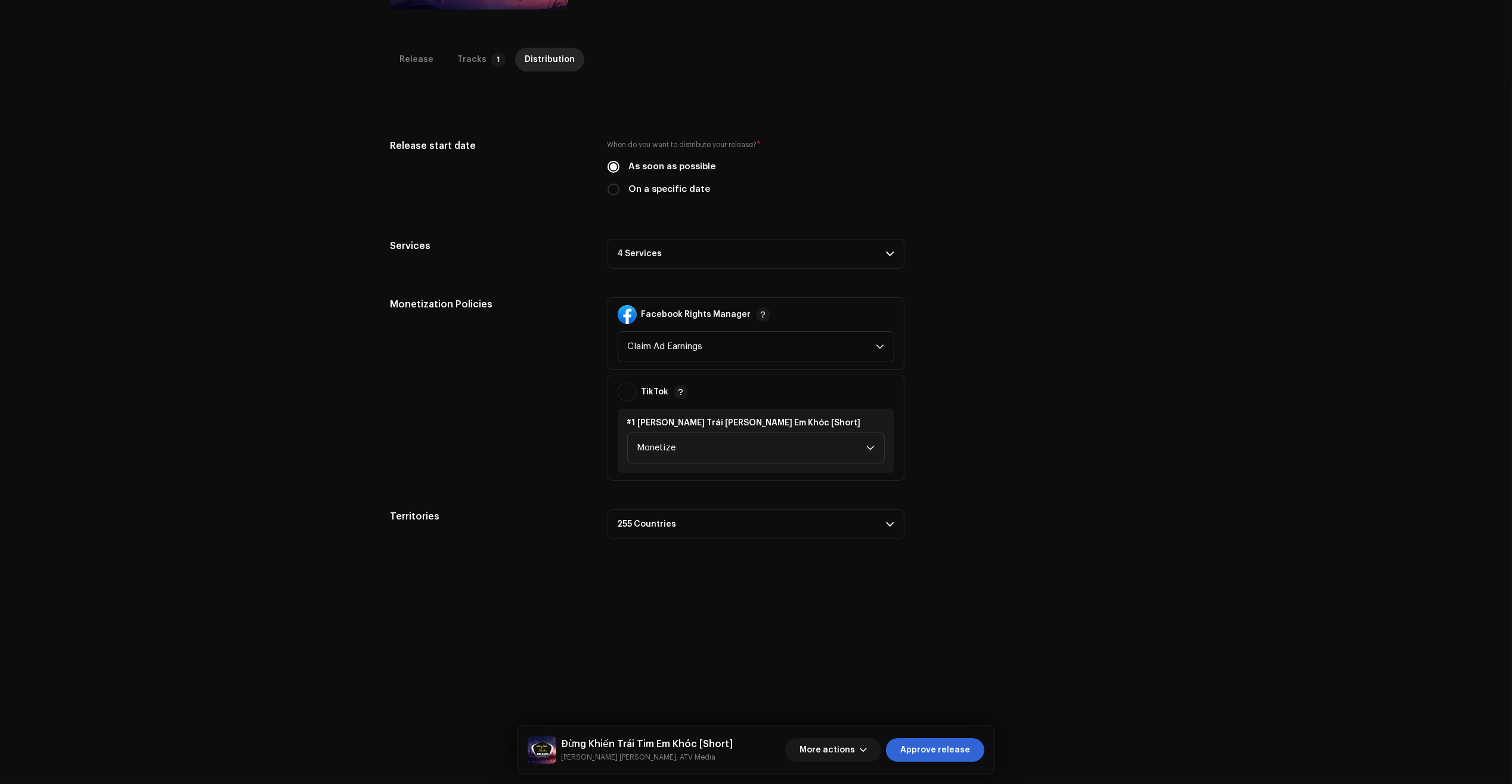
scroll to position [223, 0]
click at [789, 240] on p-accordion-header "4 Services" at bounding box center [755, 252] width 297 height 30
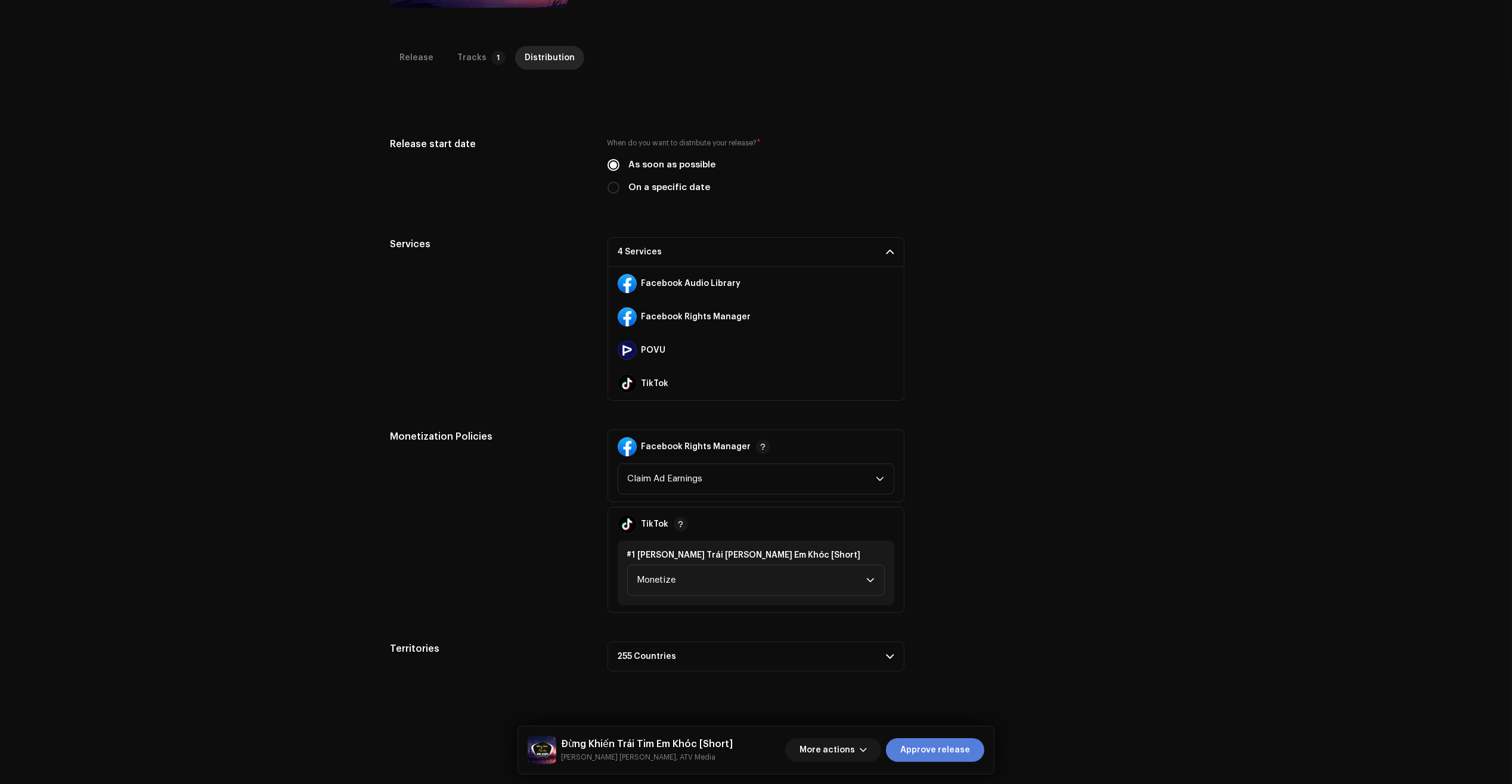
click at [940, 748] on span "Approve release" at bounding box center [935, 750] width 70 height 24
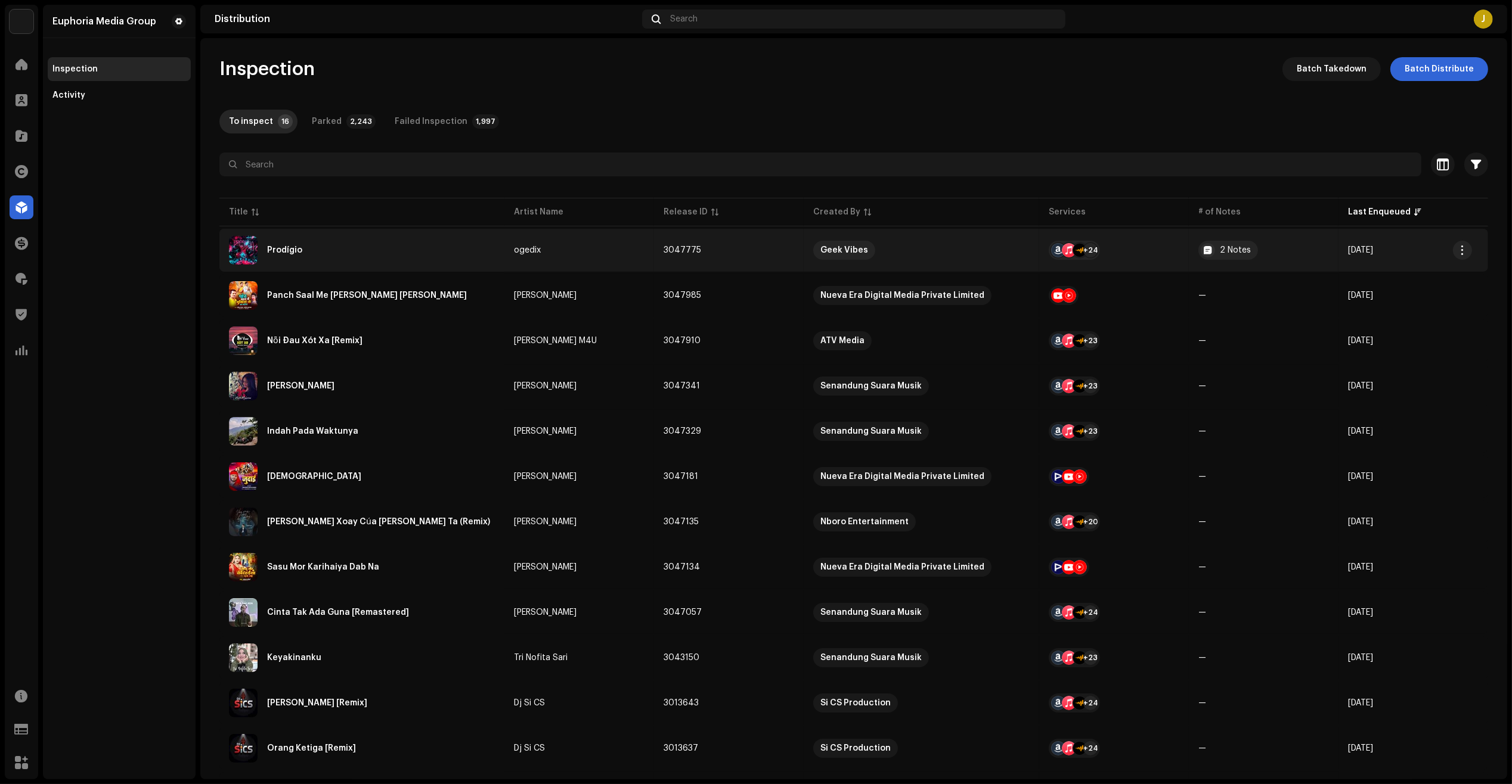
click at [307, 239] on div "Prodígio" at bounding box center [362, 250] width 266 height 28
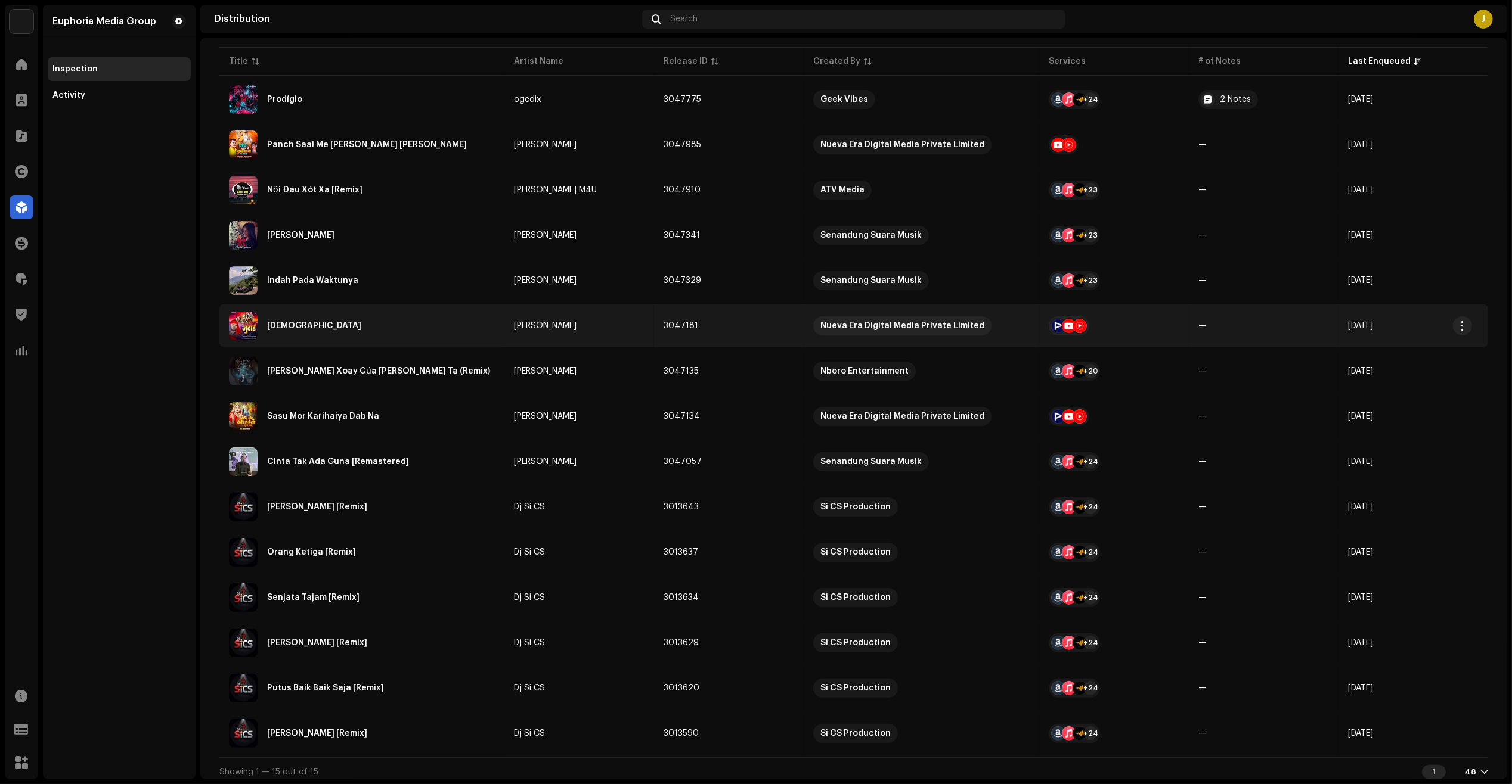
scroll to position [154, 0]
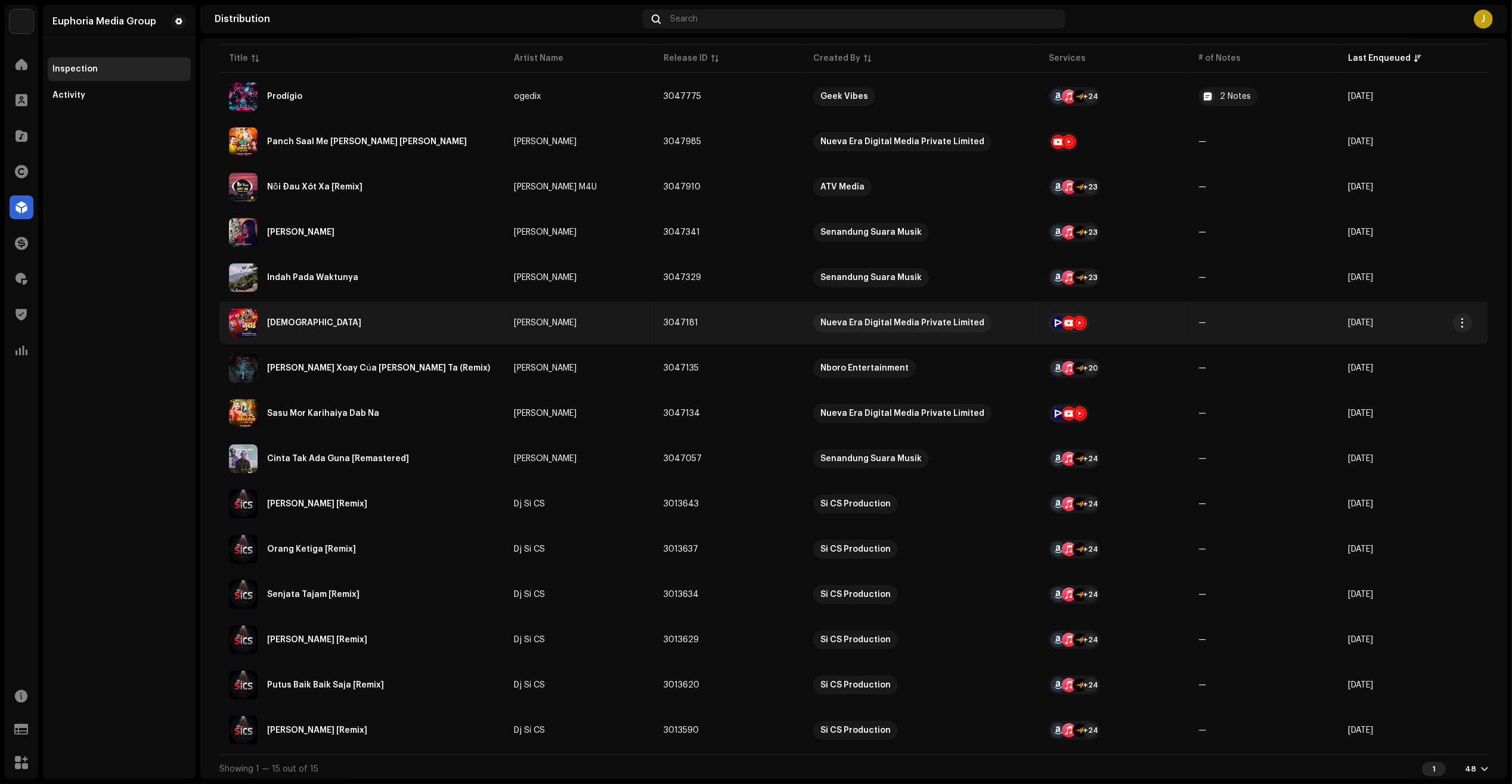
click at [367, 323] on div "[DEMOGRAPHIC_DATA]" at bounding box center [362, 323] width 266 height 28
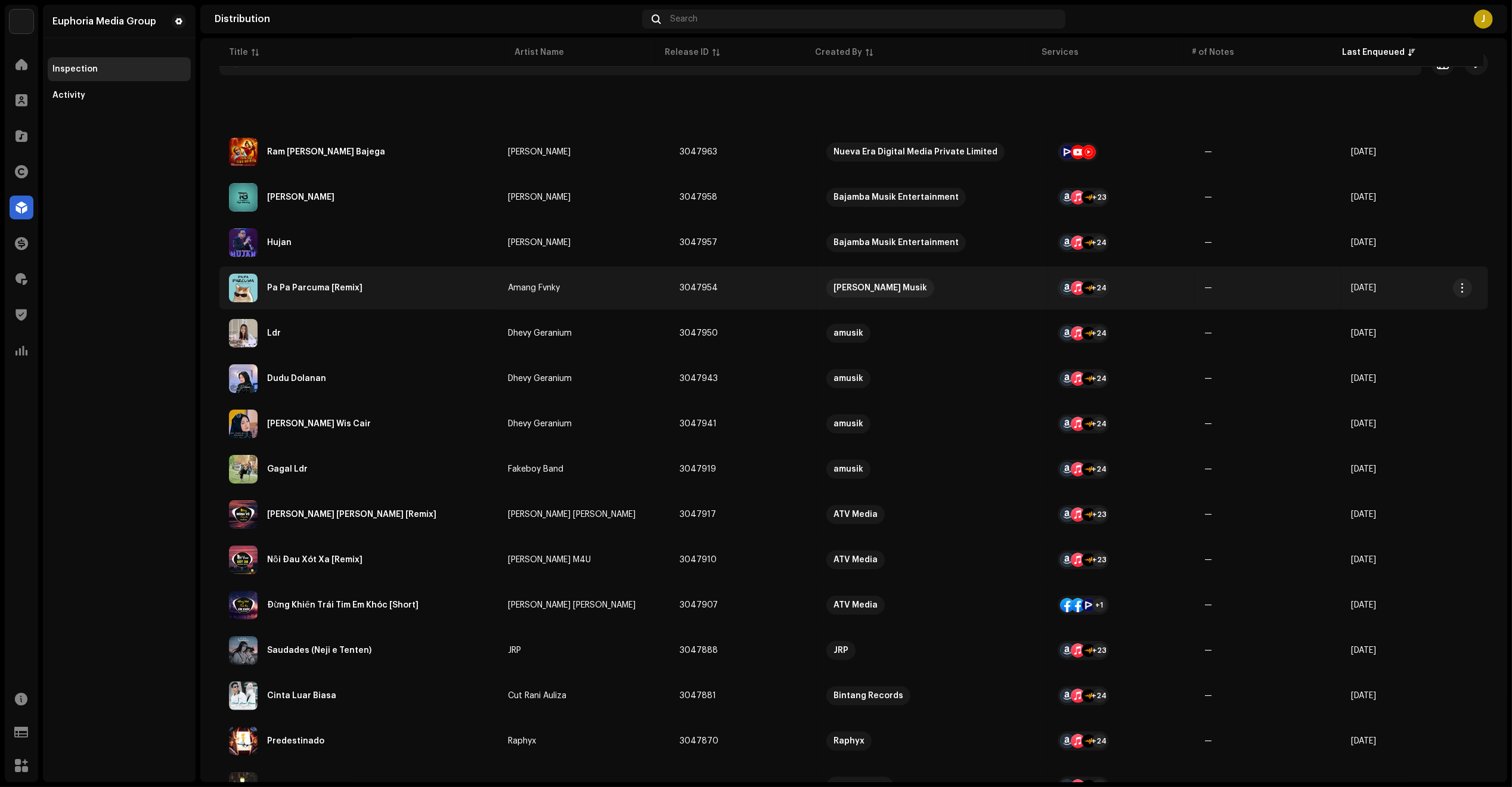
scroll to position [447, 0]
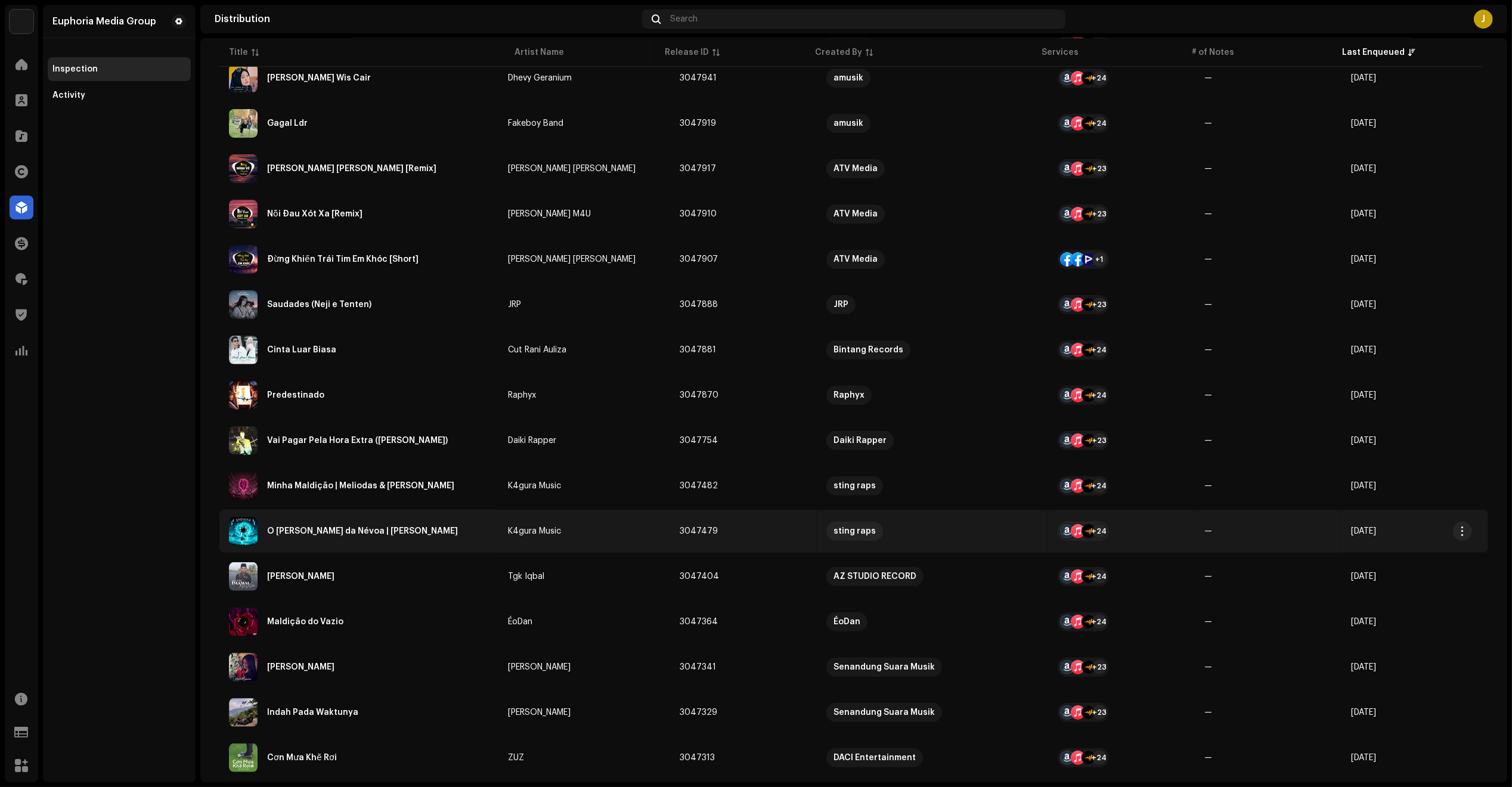
click at [373, 533] on div "O [PERSON_NAME] da Névoa | [PERSON_NAME]" at bounding box center [359, 531] width 260 height 28
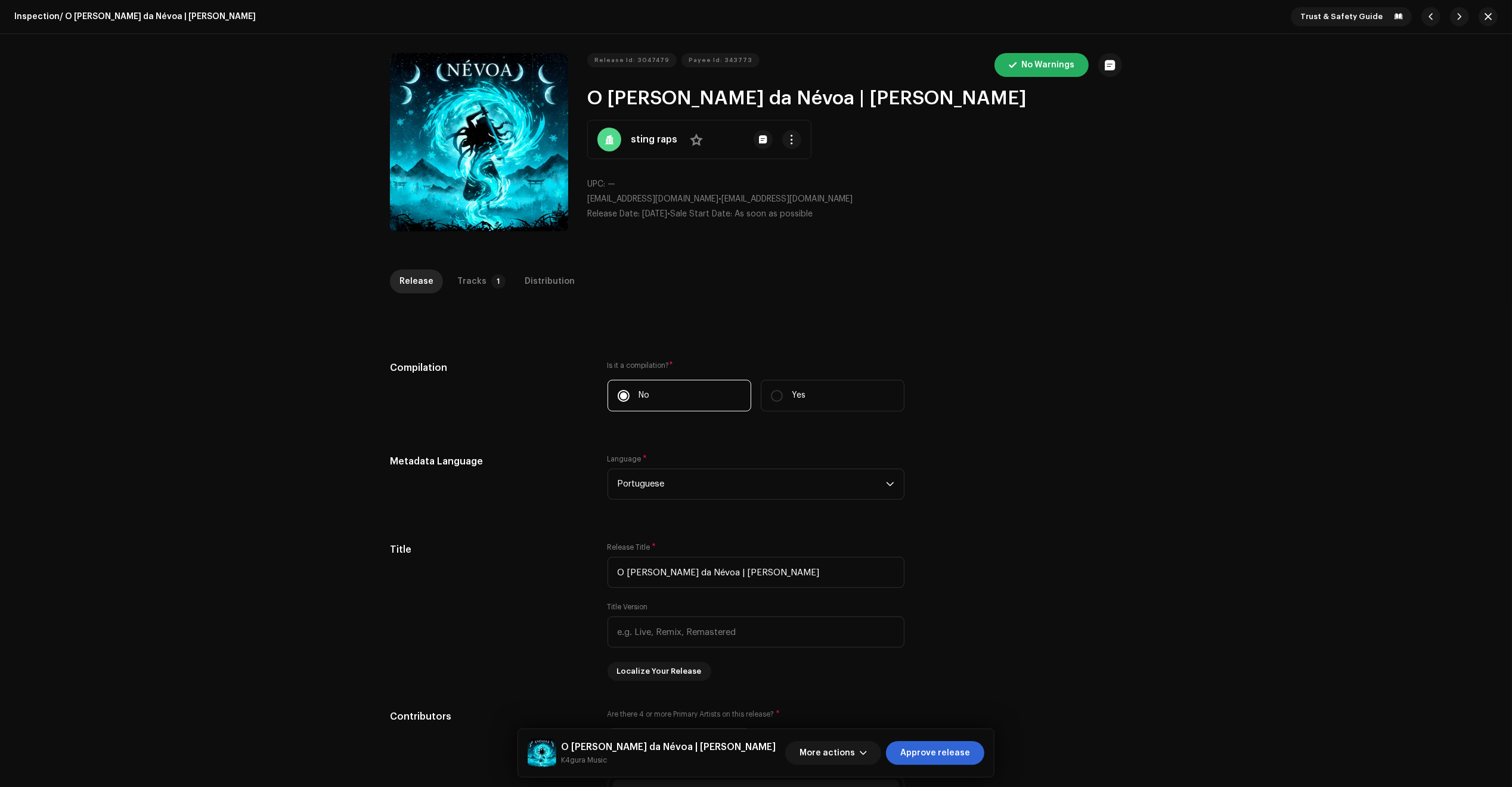
click at [469, 267] on div "Inspection / O [PERSON_NAME] da Névoa | Muichiro Tokito Trust & Safety Guide Re…" at bounding box center [756, 394] width 1512 height 787
click at [483, 251] on div "Inspection / O [PERSON_NAME] da Névoa | Muichiro Tokito Trust & Safety Guide Re…" at bounding box center [756, 394] width 1512 height 787
click at [476, 278] on p-tab "Tracks 1" at bounding box center [479, 281] width 63 height 24
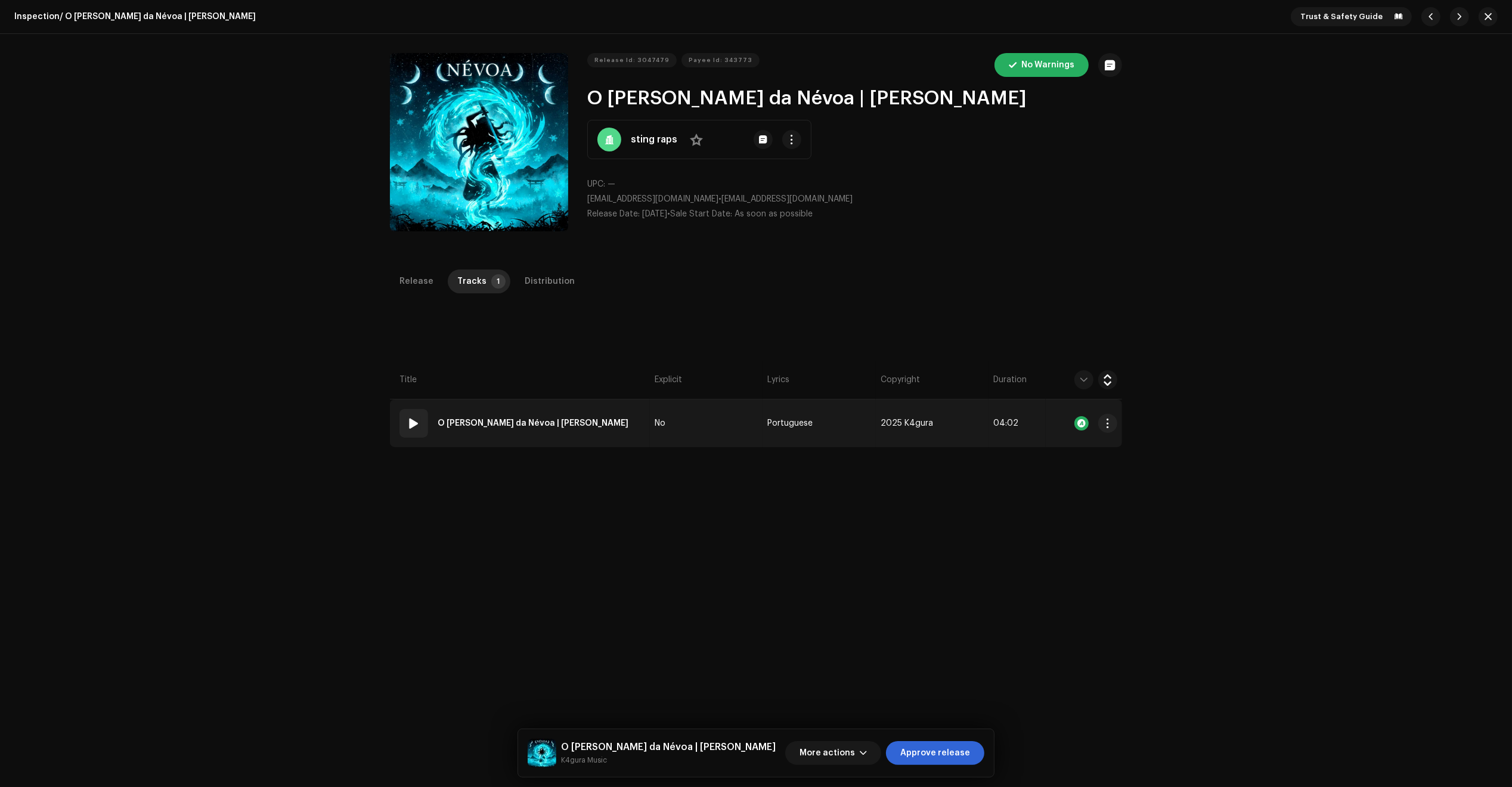
click at [636, 433] on td "01 O [PERSON_NAME] da Névoa | [PERSON_NAME]" at bounding box center [520, 423] width 260 height 48
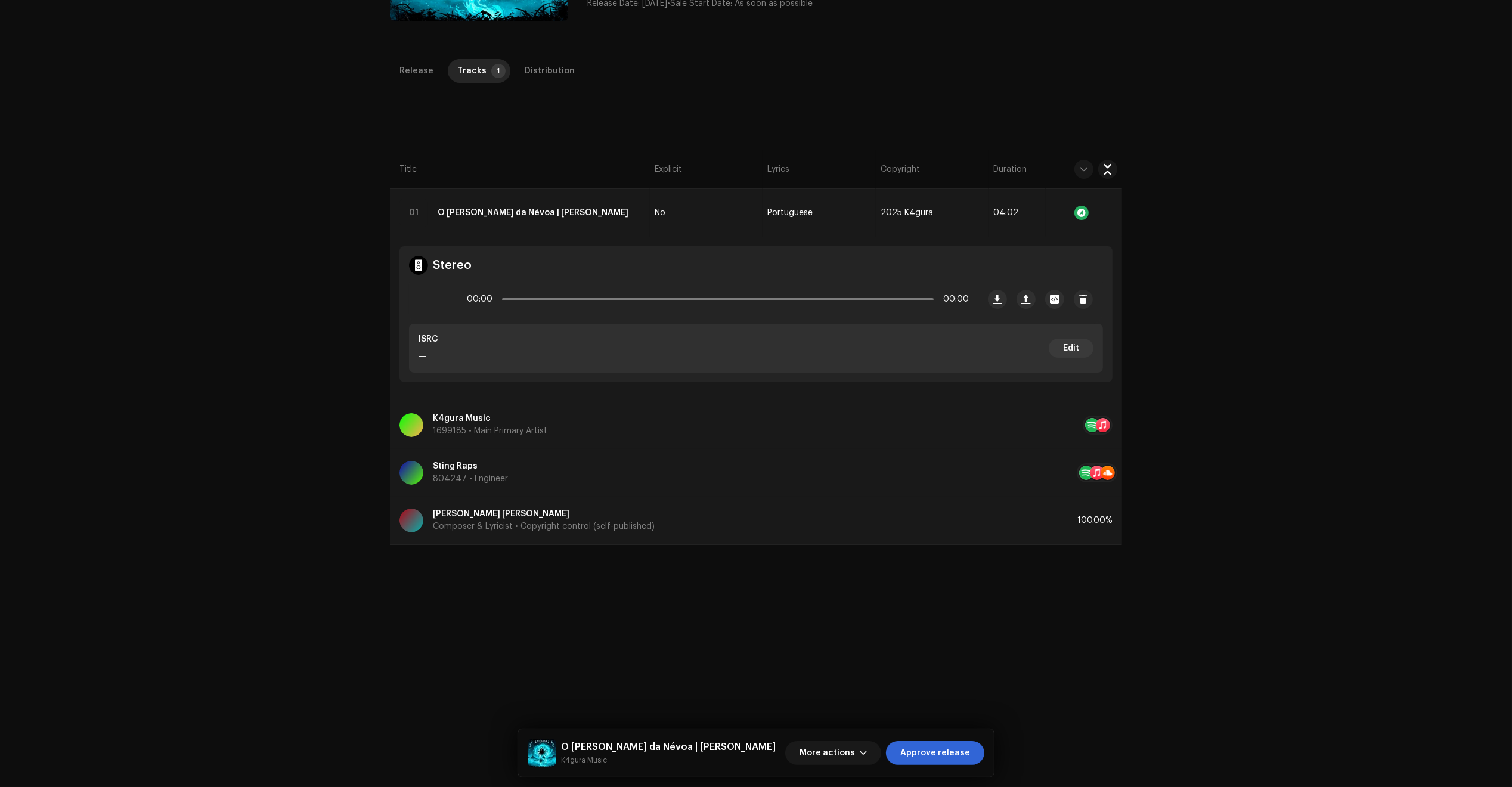
scroll to position [224, 0]
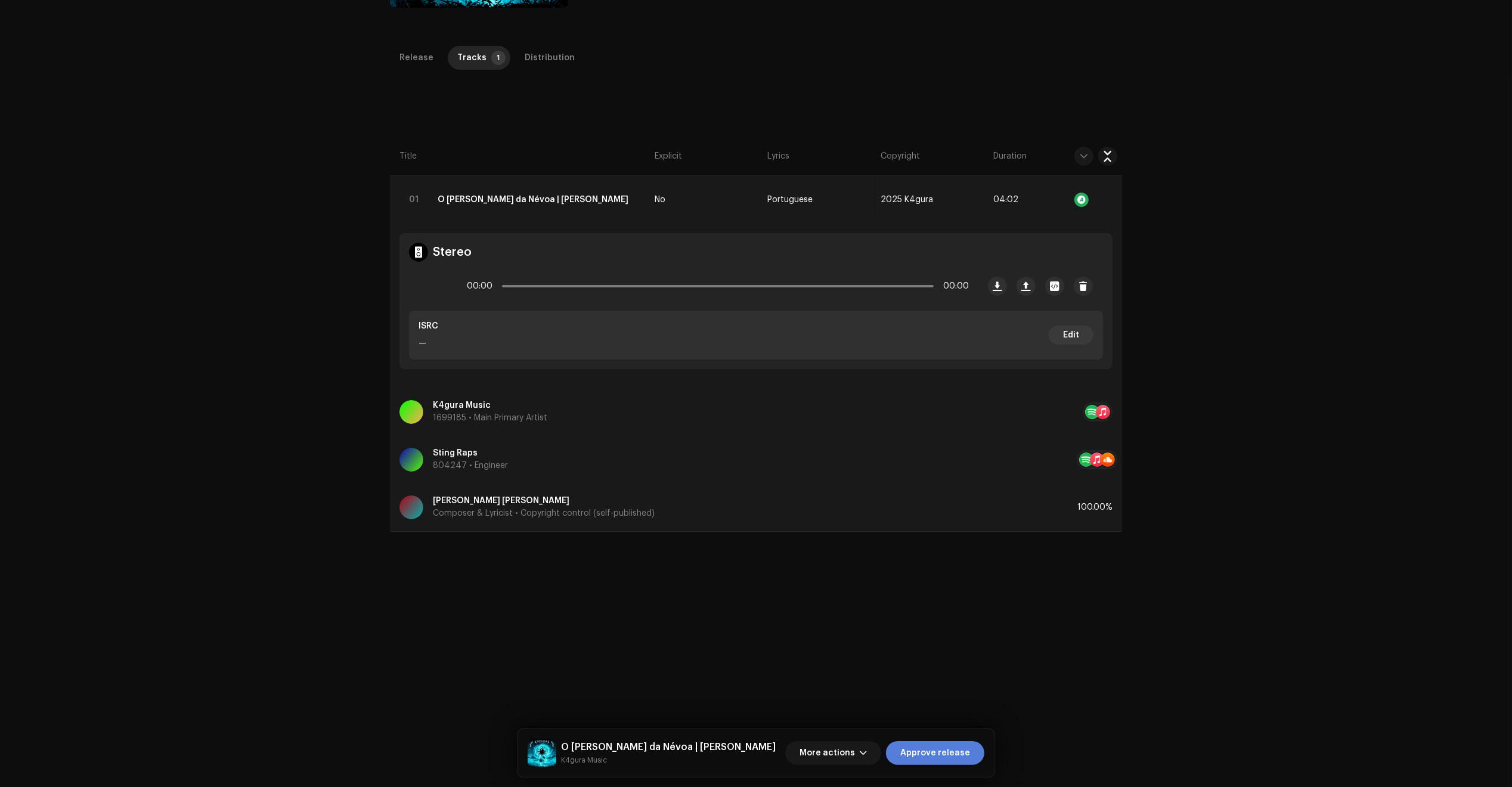
click at [950, 750] on span "Approve release" at bounding box center [935, 753] width 70 height 24
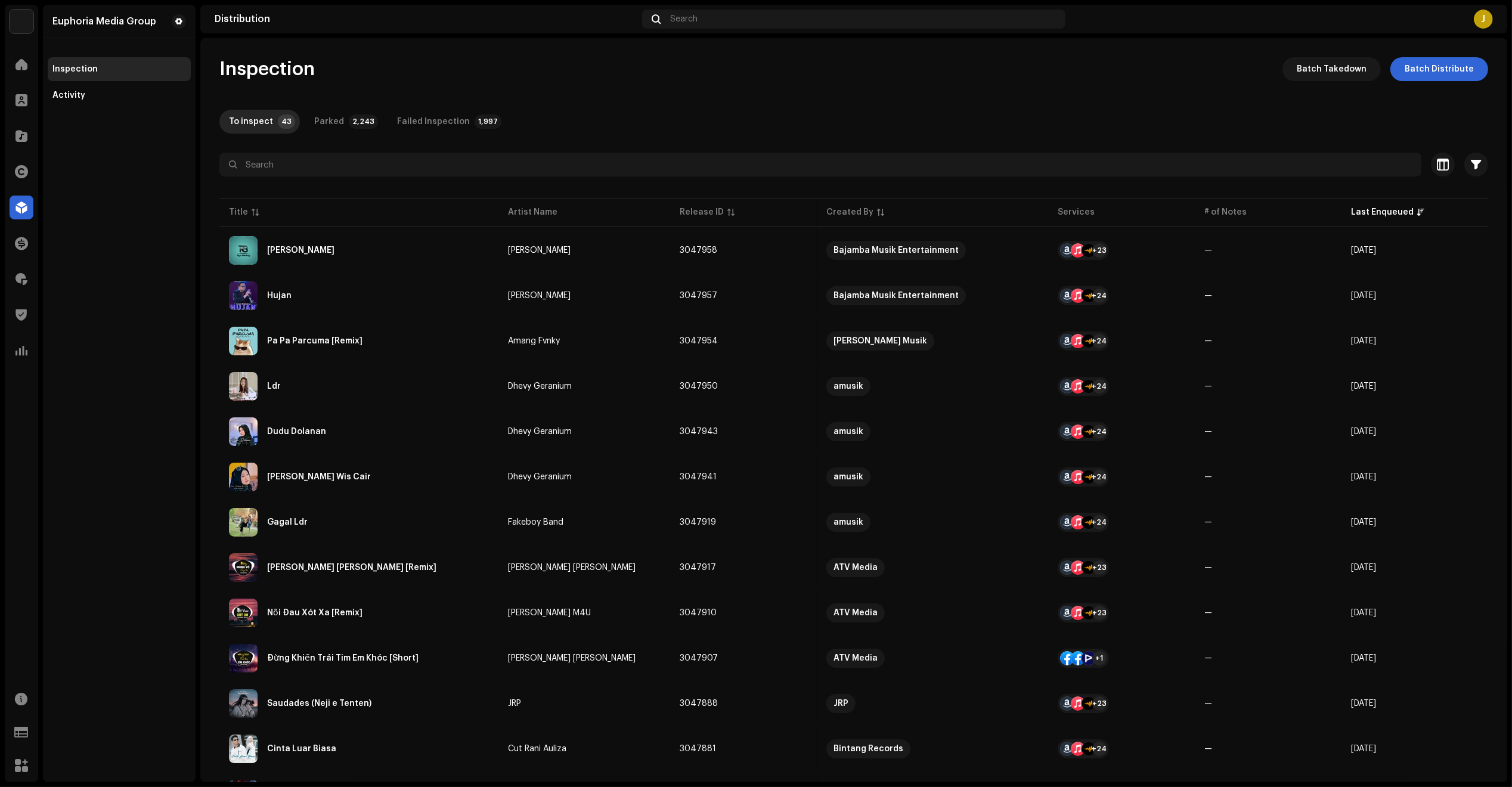
click at [1460, 124] on div "To inspect 43 Parked 2,243 Failed Inspection 1,997" at bounding box center [853, 122] width 1268 height 24
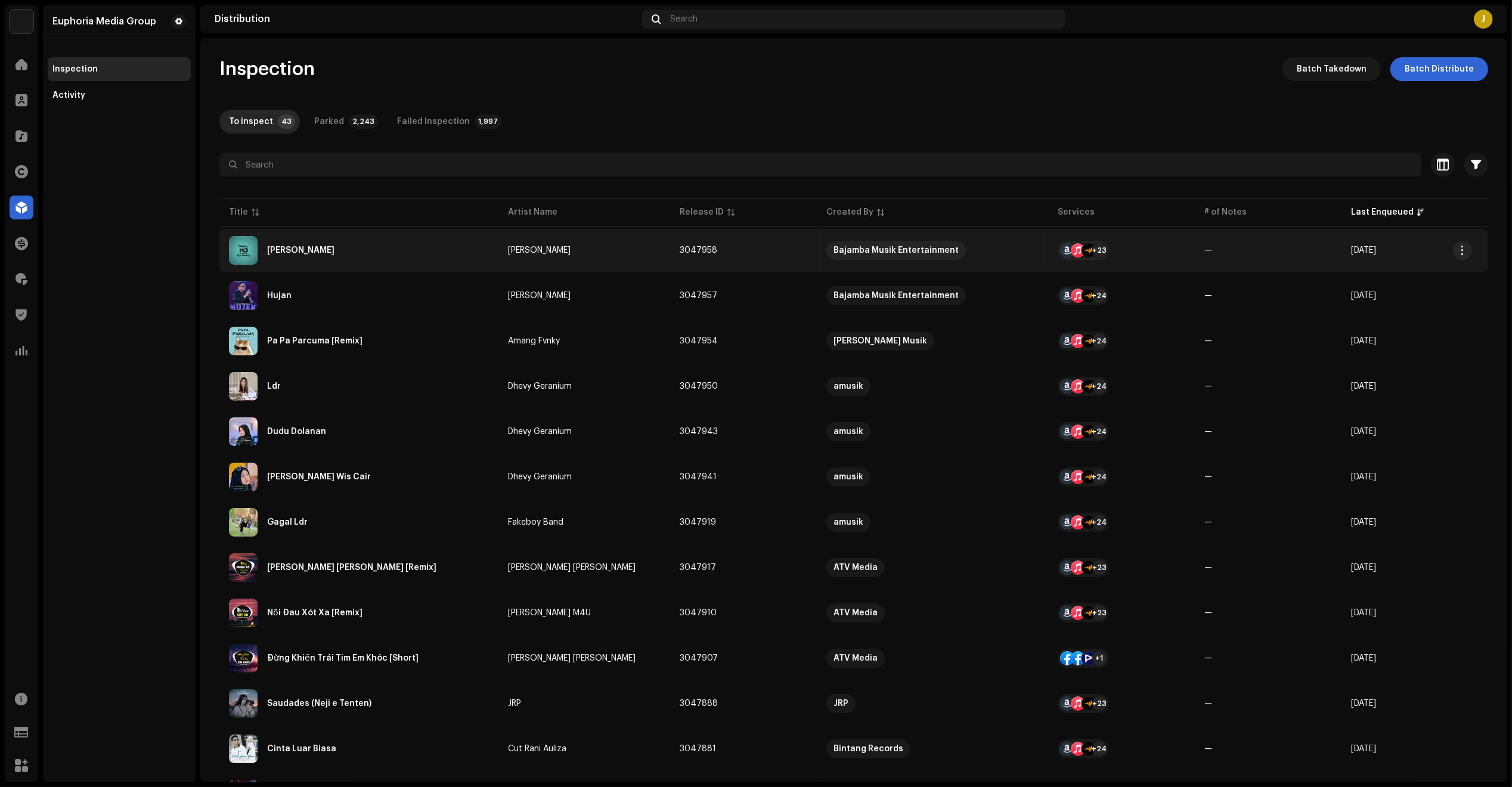
click at [413, 233] on td "[PERSON_NAME]" at bounding box center [358, 250] width 279 height 43
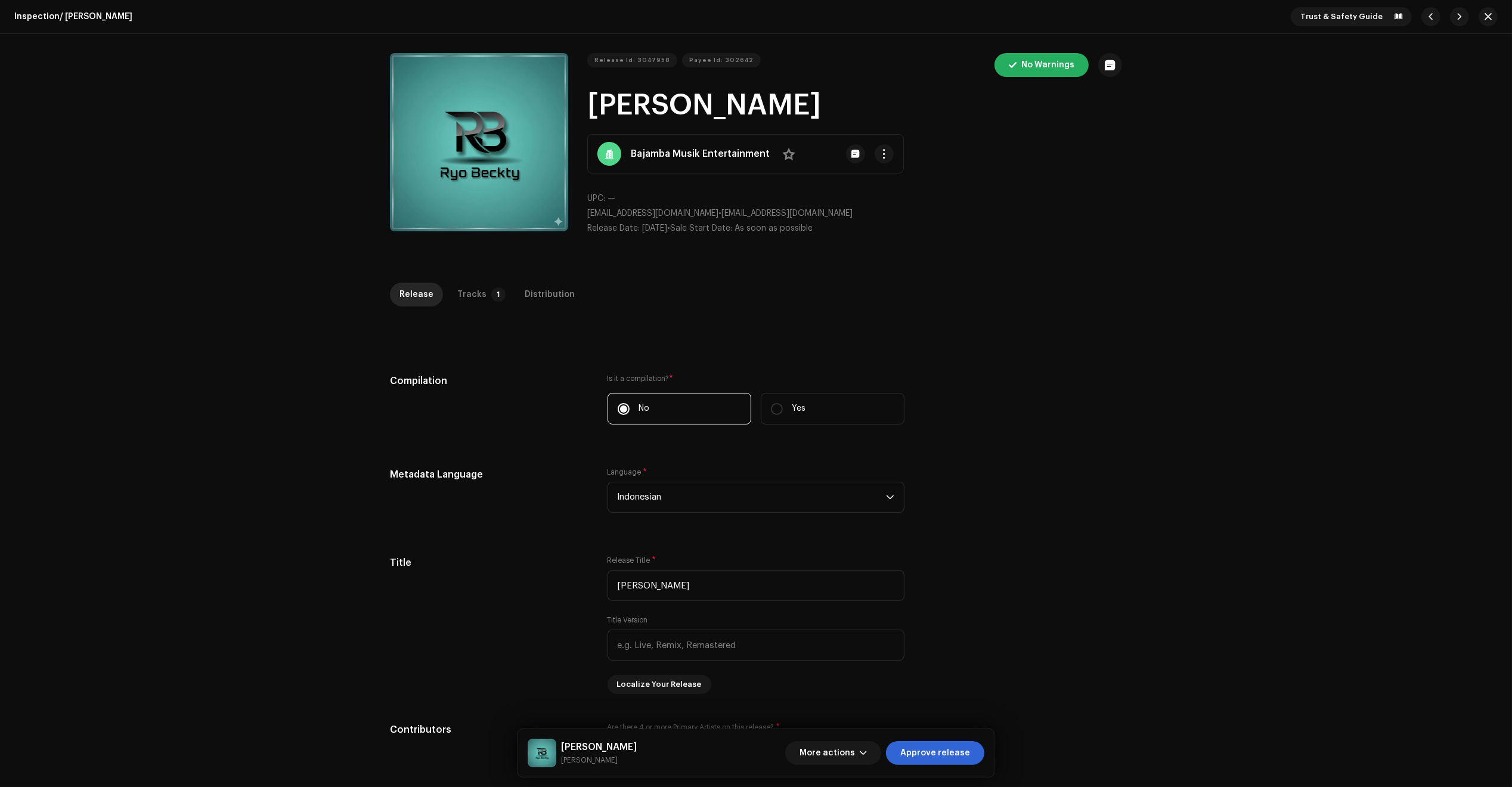
drag, startPoint x: 470, startPoint y: 284, endPoint x: 499, endPoint y: 318, distance: 44.7
click at [469, 284] on div "Tracks" at bounding box center [471, 295] width 29 height 24
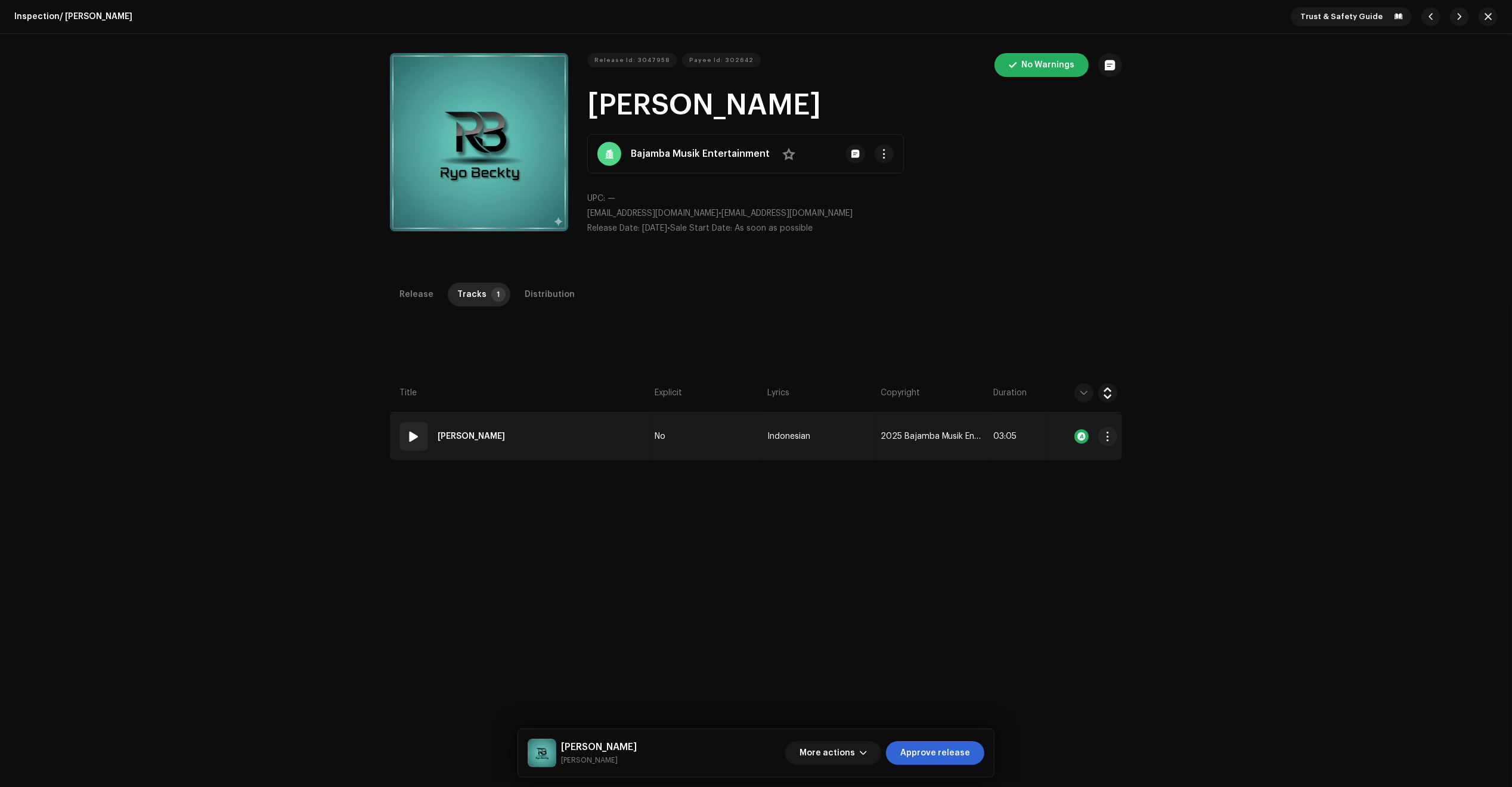
click at [624, 423] on td "01 [PERSON_NAME]" at bounding box center [520, 437] width 260 height 48
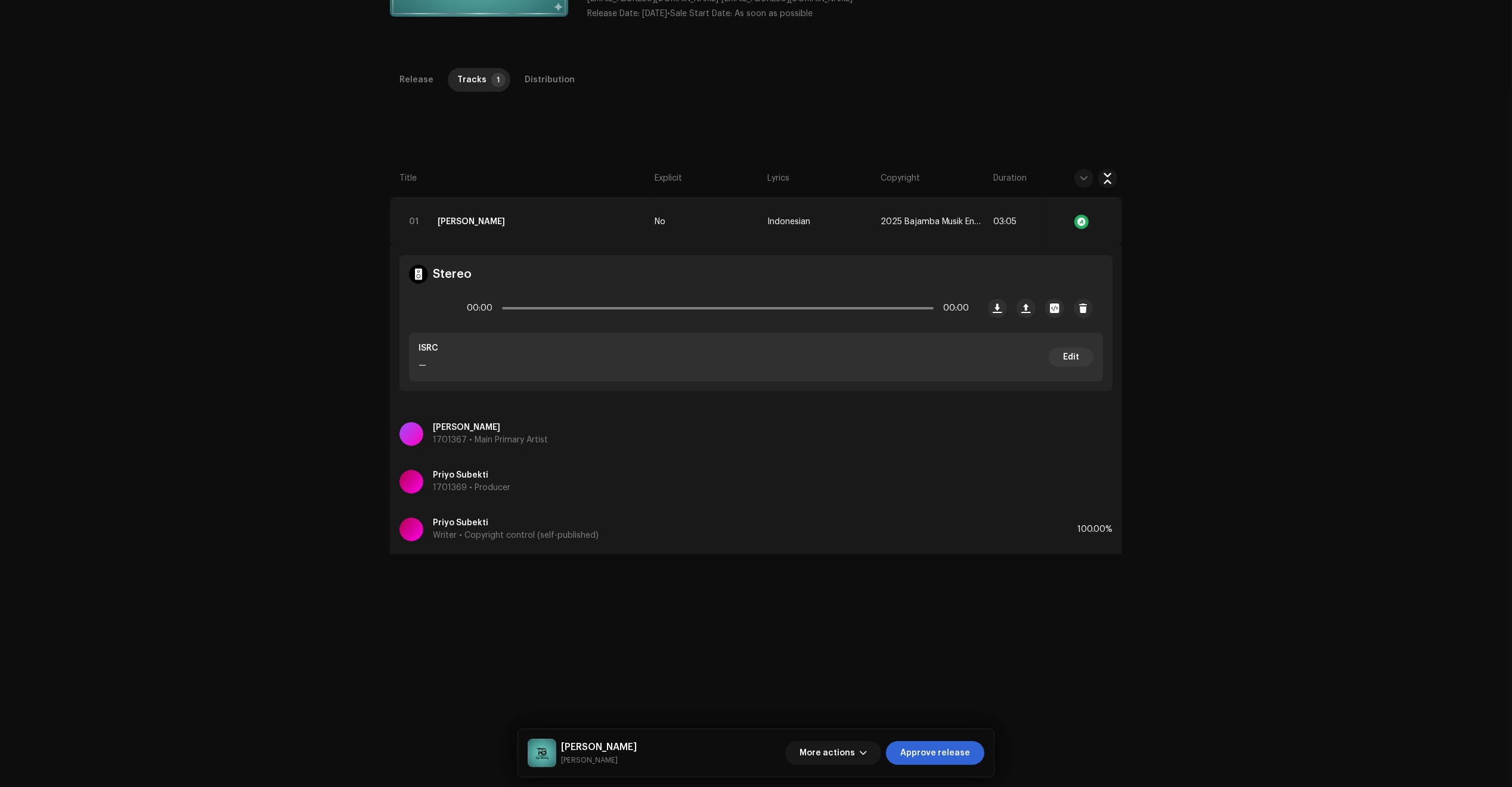
scroll to position [224, 0]
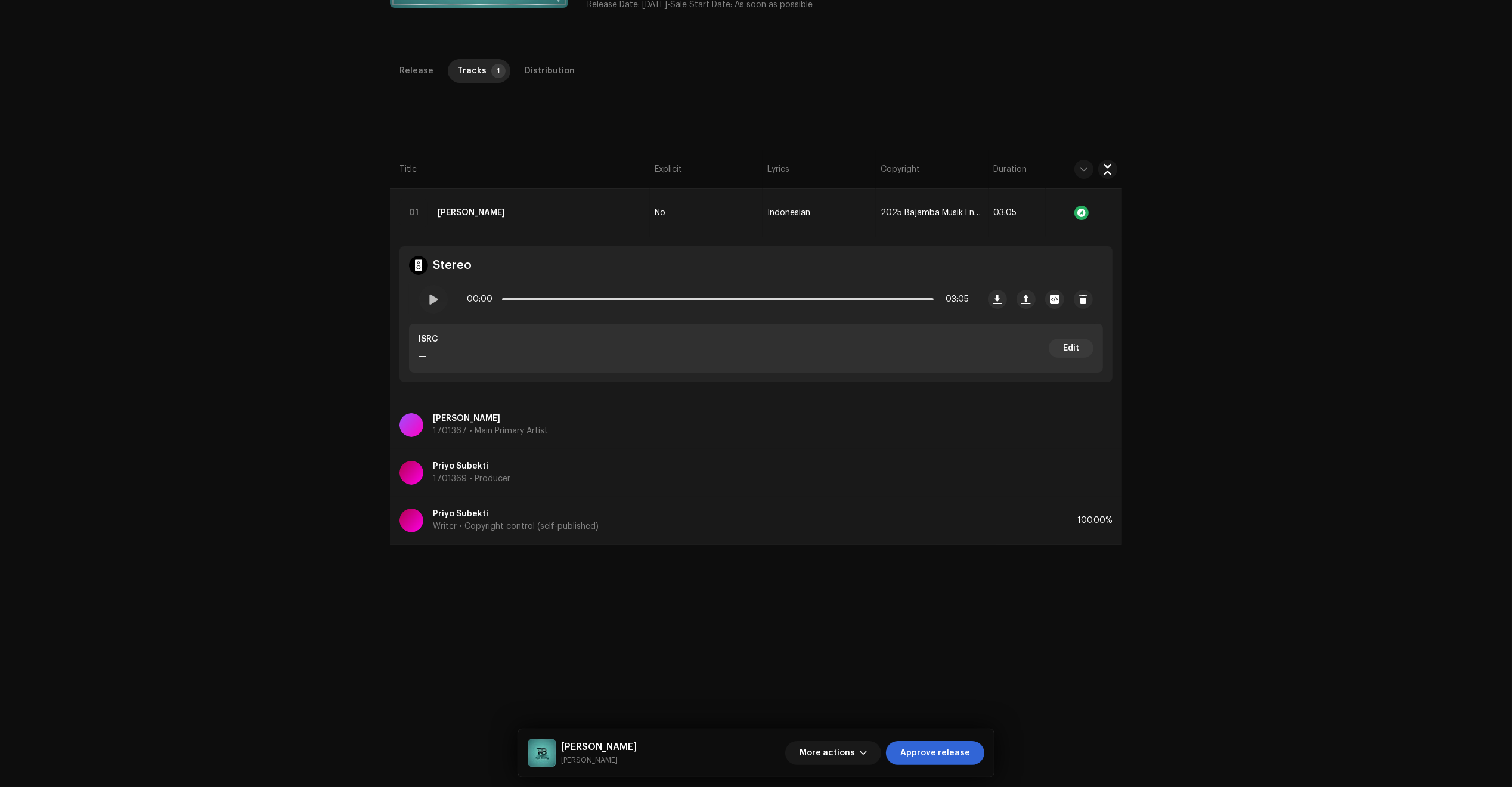
click at [466, 508] on div "Priyo Subekti Writer • Copyright control (self-published)" at bounding box center [738, 520] width 677 height 43
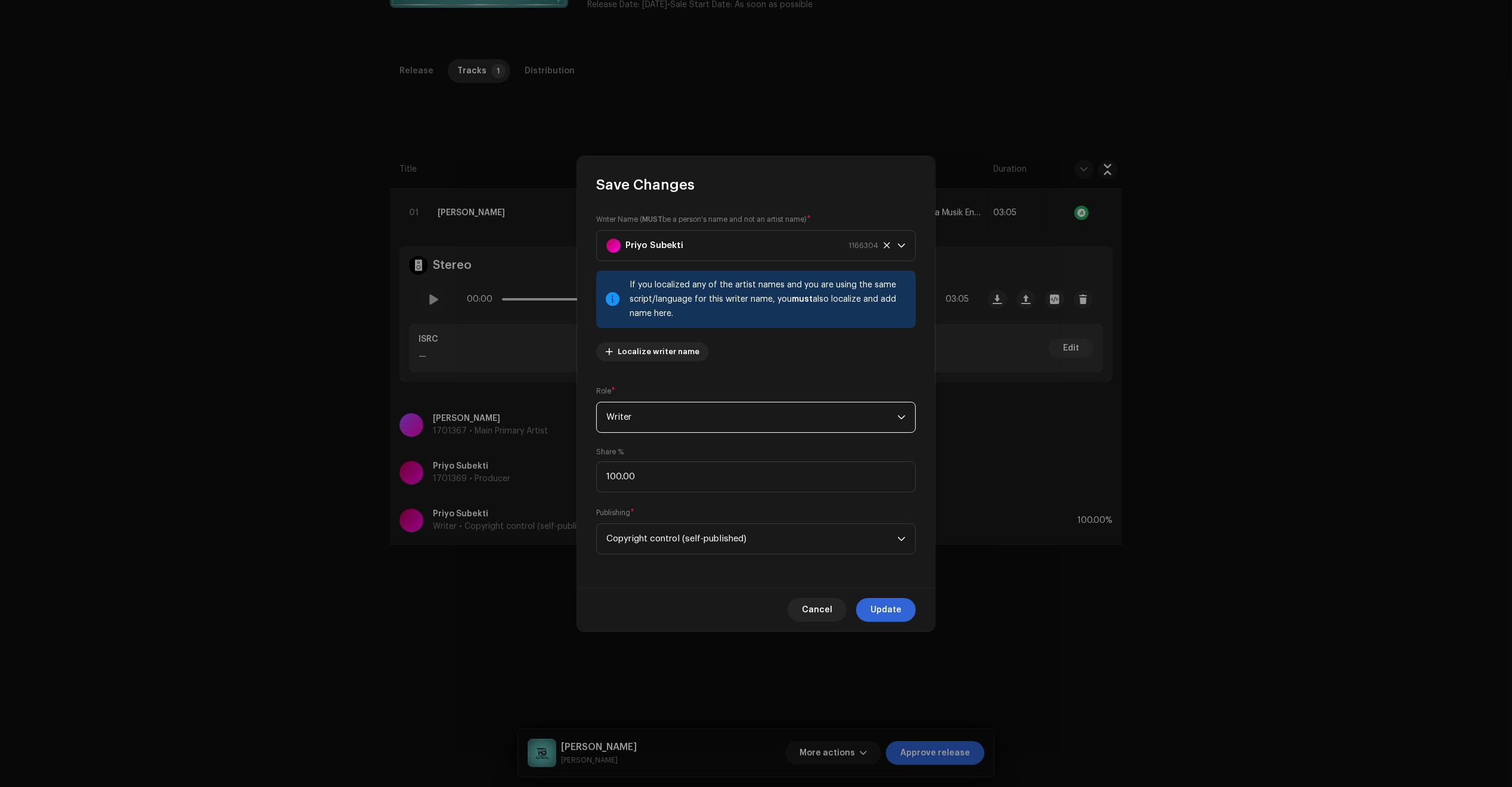
click at [704, 425] on span "Writer" at bounding box center [752, 417] width 291 height 30
drag, startPoint x: 713, startPoint y: 502, endPoint x: 701, endPoint y: 524, distance: 25.1
click at [701, 524] on ul "Adaptor Arranger Composer Composer & Lyricist Income Participant Lyricist Sub A…" at bounding box center [756, 557] width 319 height 248
click at [701, 524] on li "Composer & Lyricist" at bounding box center [755, 521] width 309 height 24
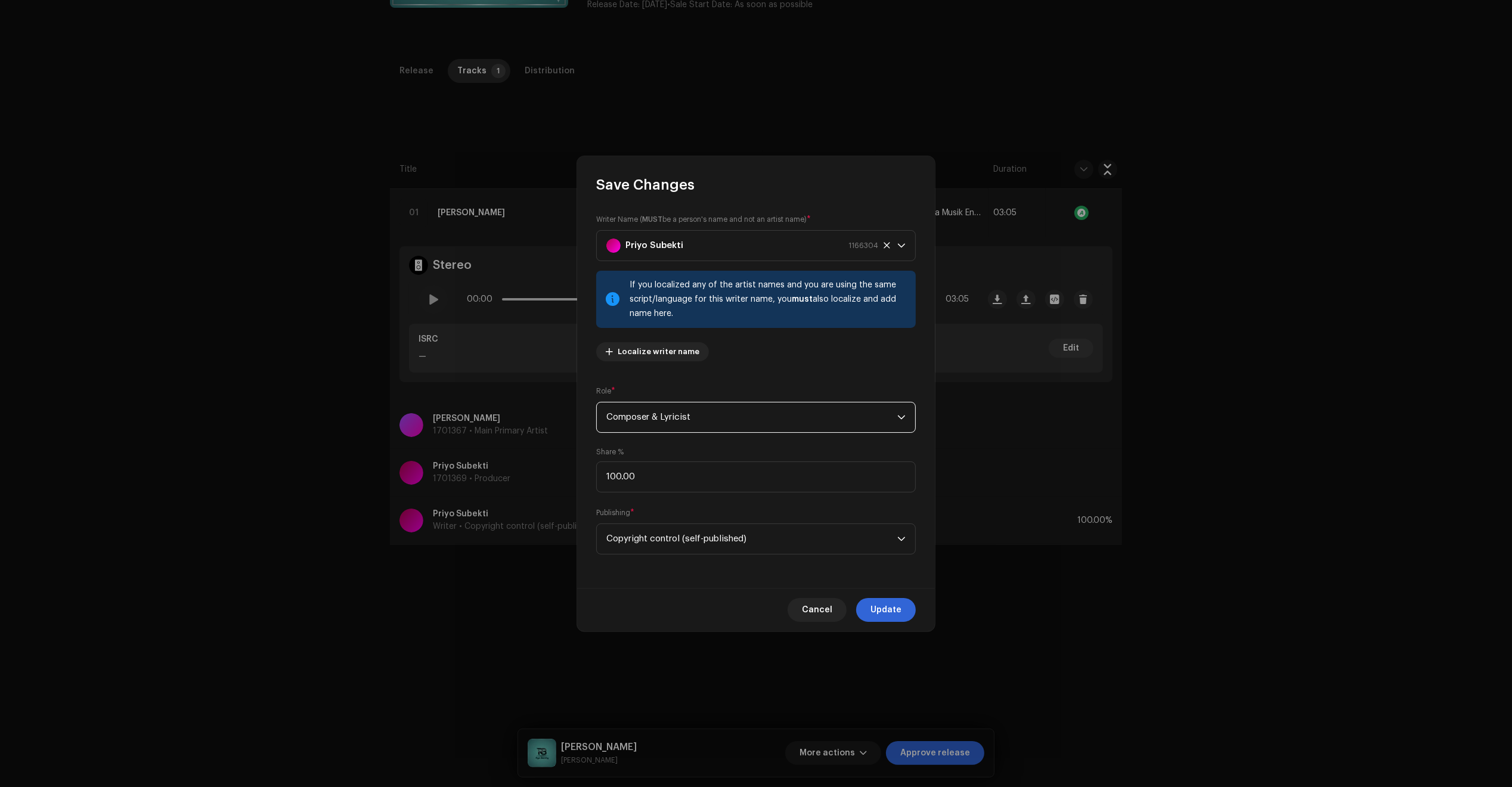
scroll to position [114, 0]
click at [877, 607] on span "Update" at bounding box center [885, 610] width 31 height 24
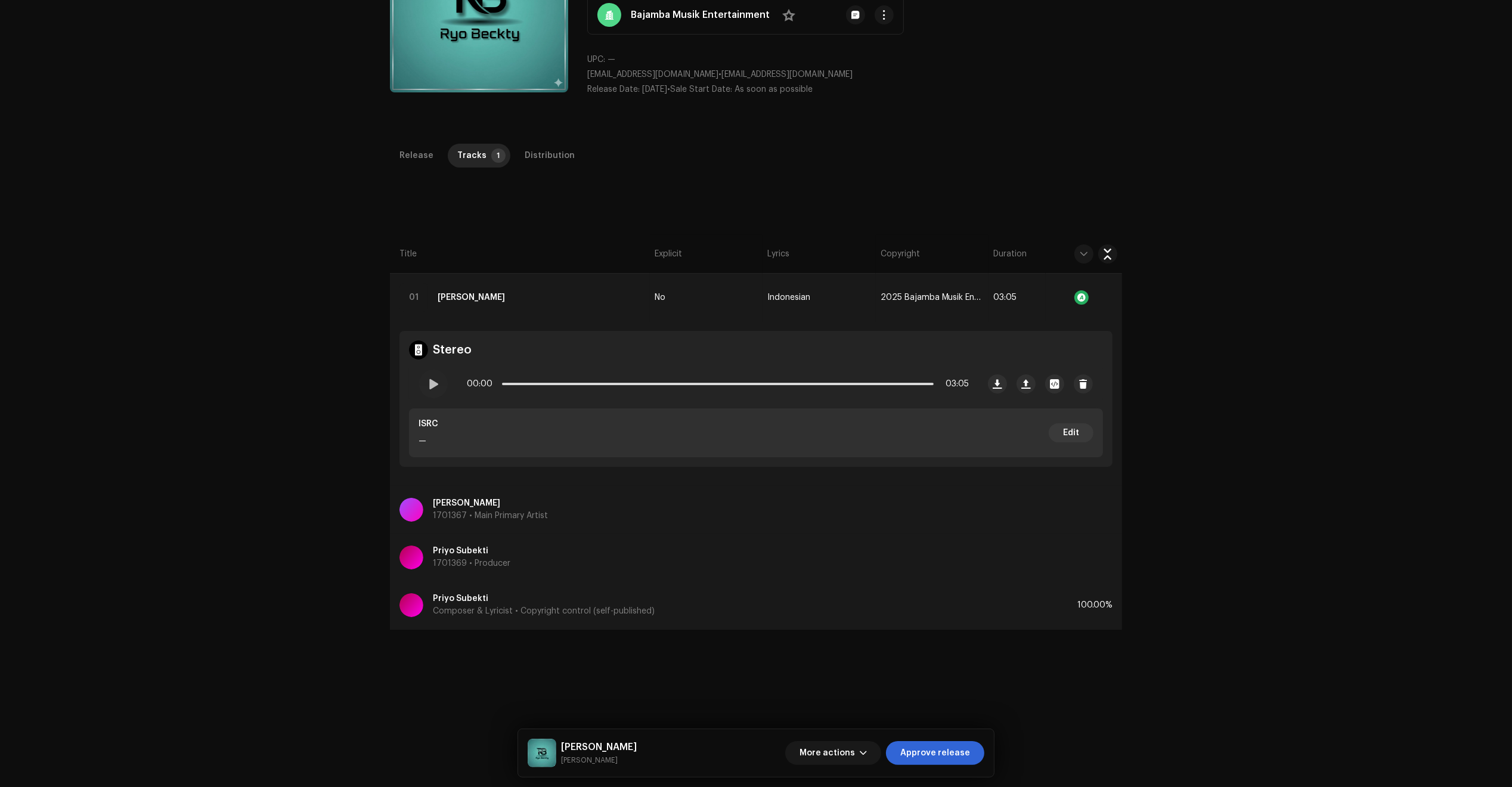
scroll to position [0, 0]
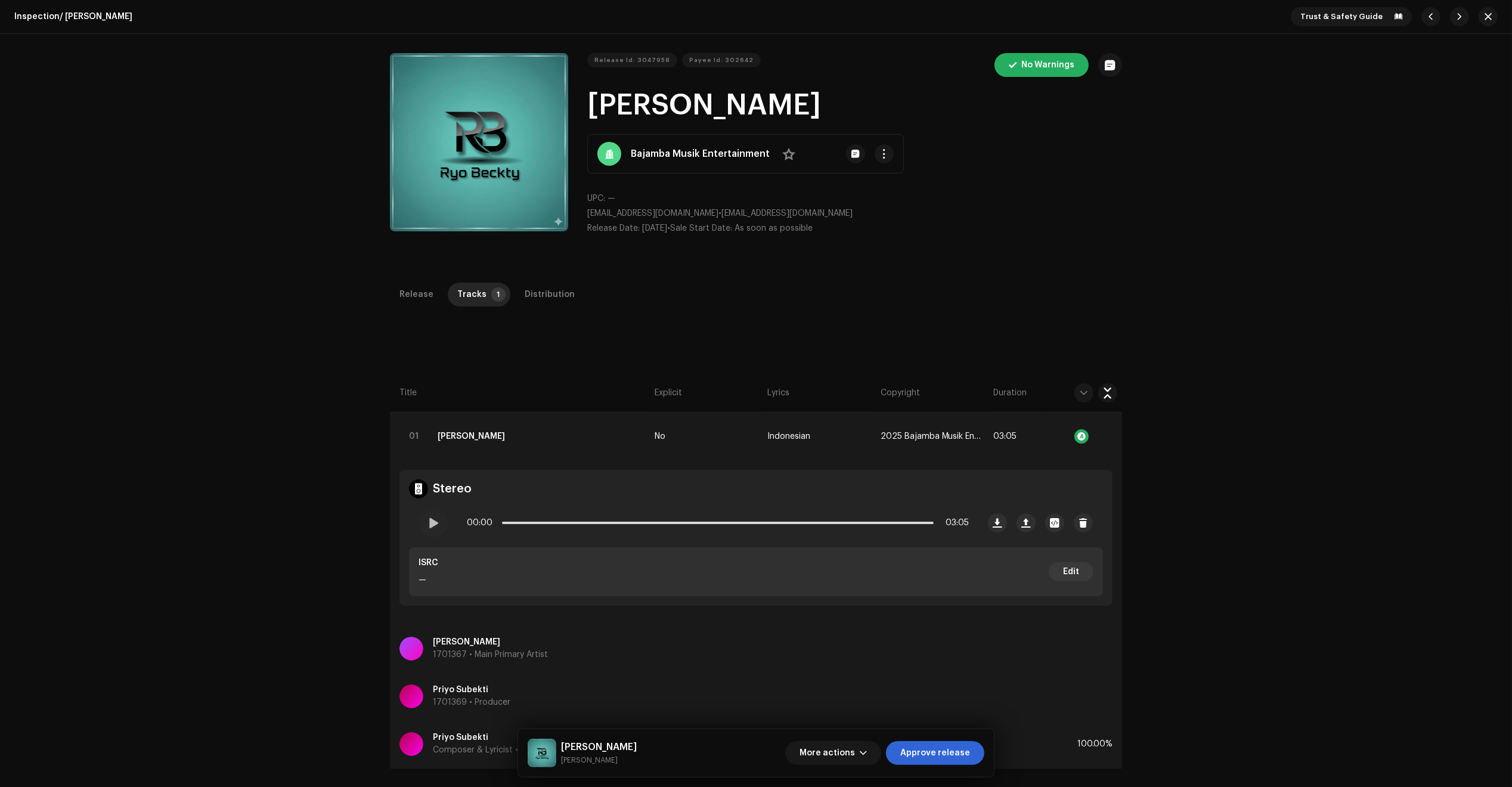
click at [922, 750] on span "Approve release" at bounding box center [935, 753] width 70 height 24
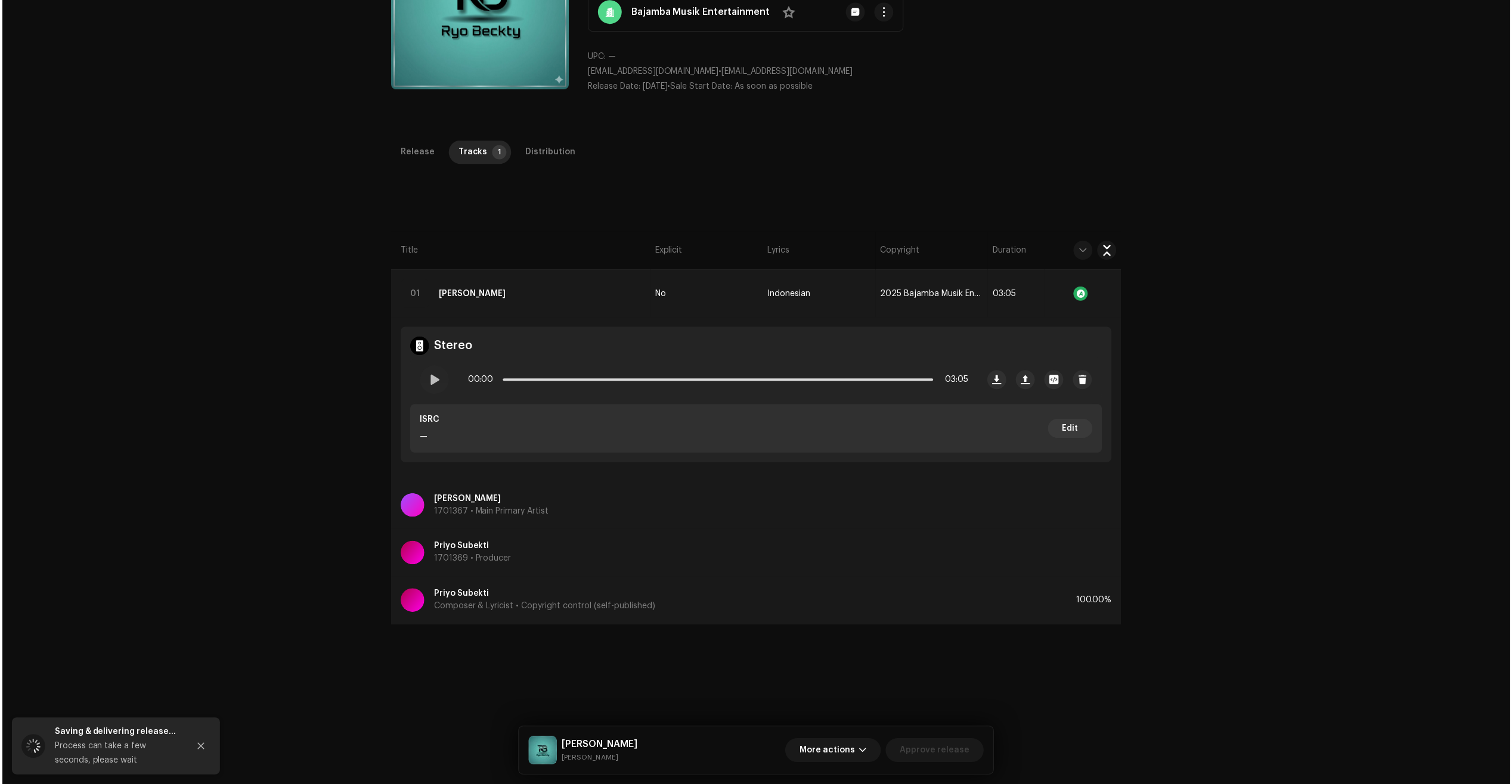
scroll to position [149, 0]
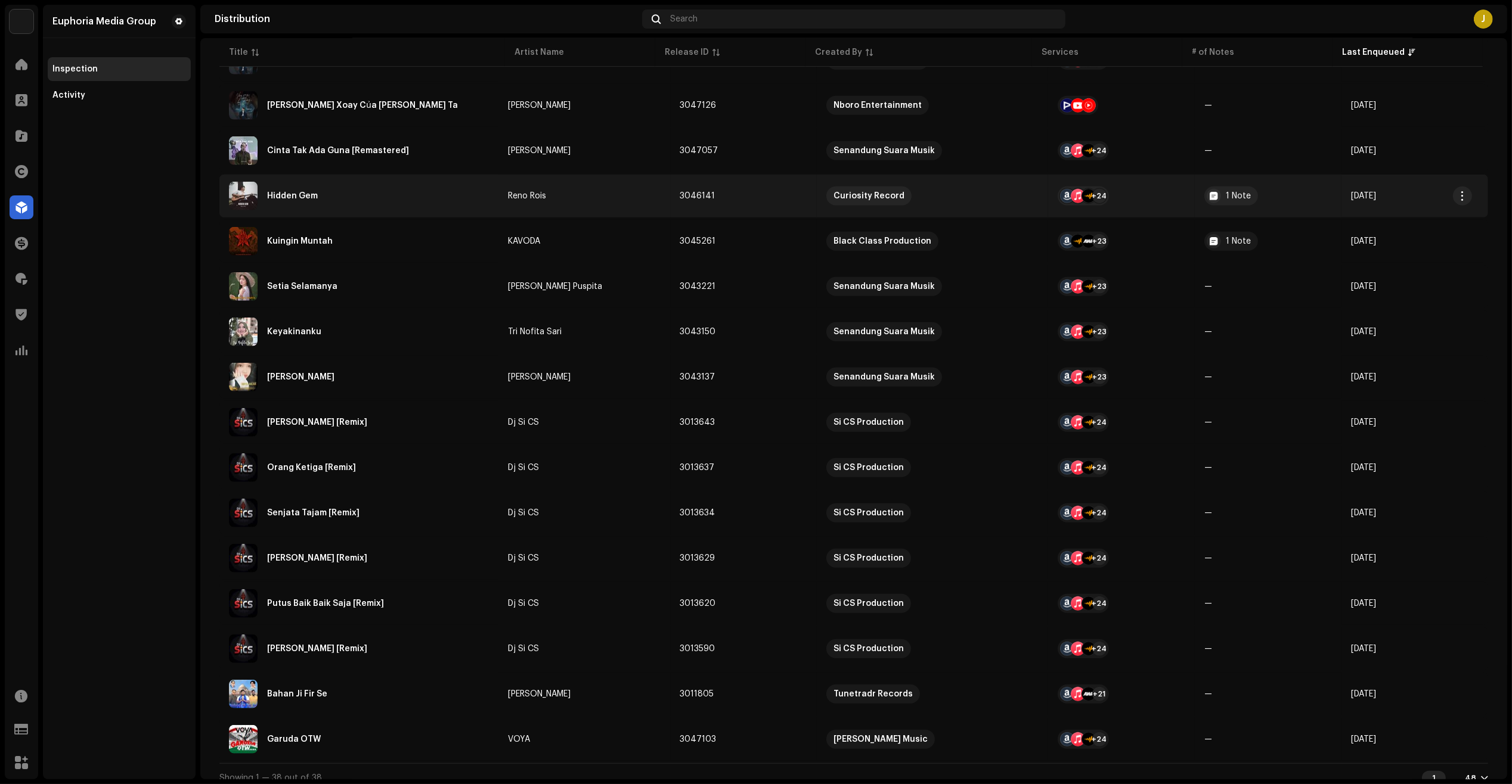
scroll to position [1194, 0]
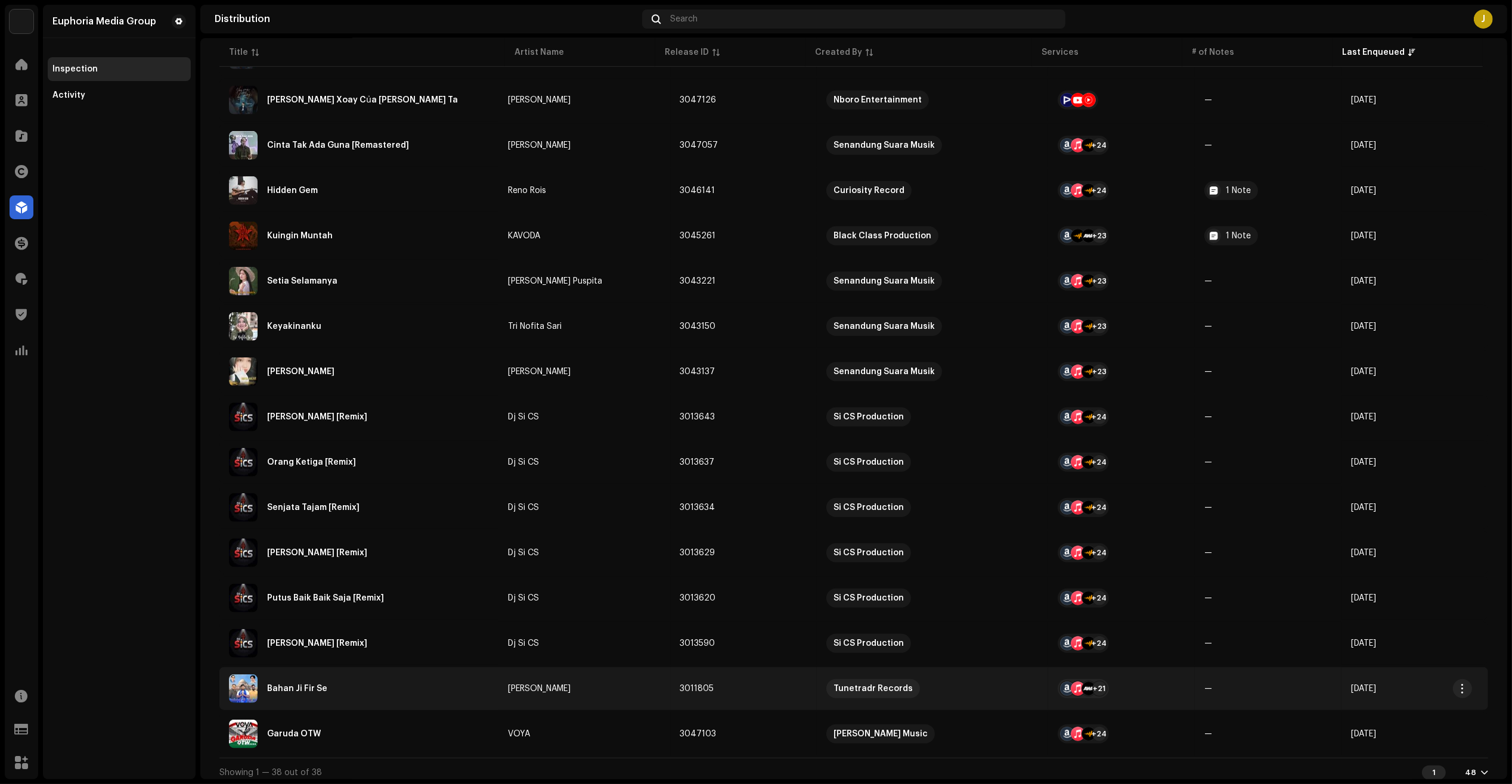
click at [381, 694] on div "Bahan Ji Fir Se" at bounding box center [359, 688] width 260 height 28
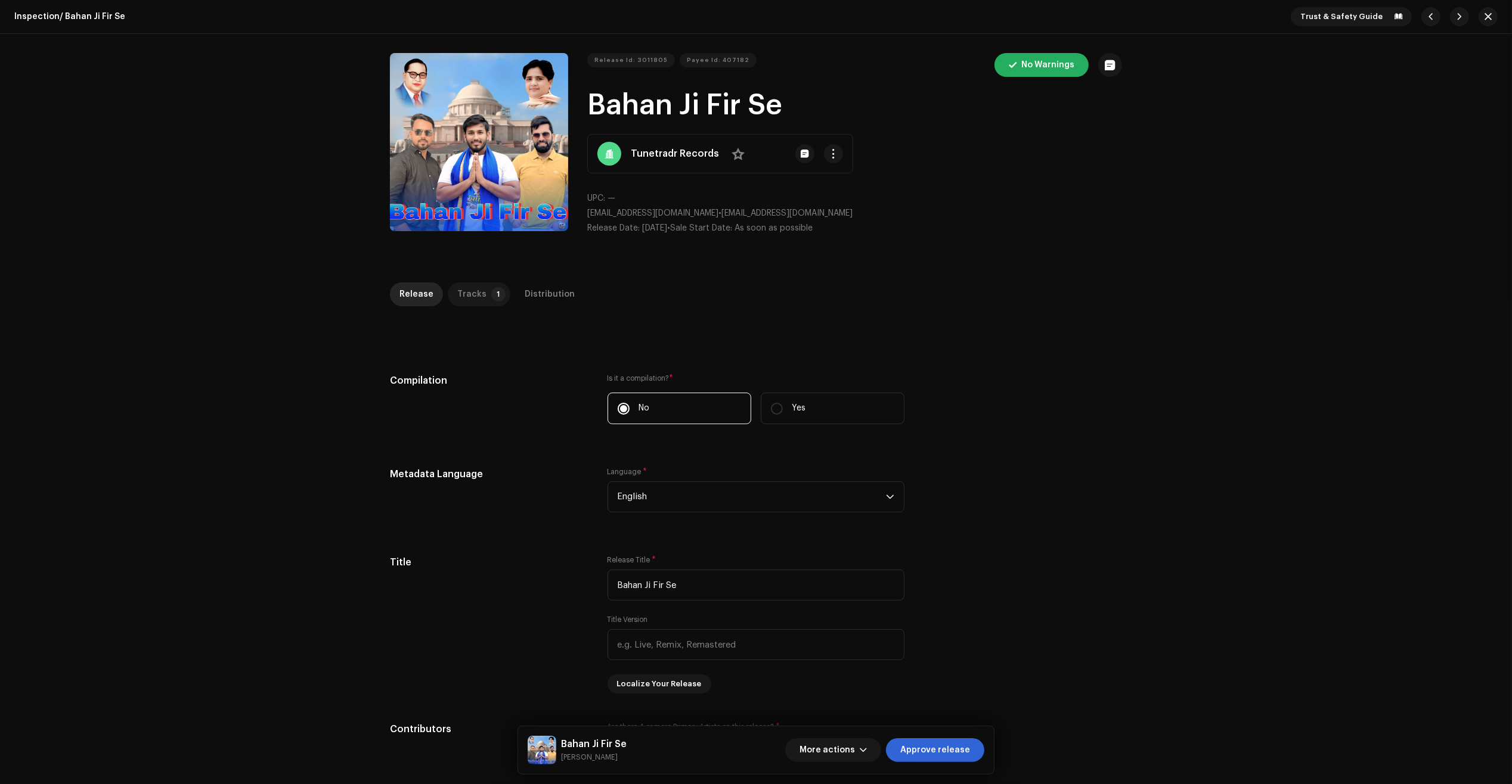
click at [473, 300] on div "Tracks" at bounding box center [471, 294] width 29 height 24
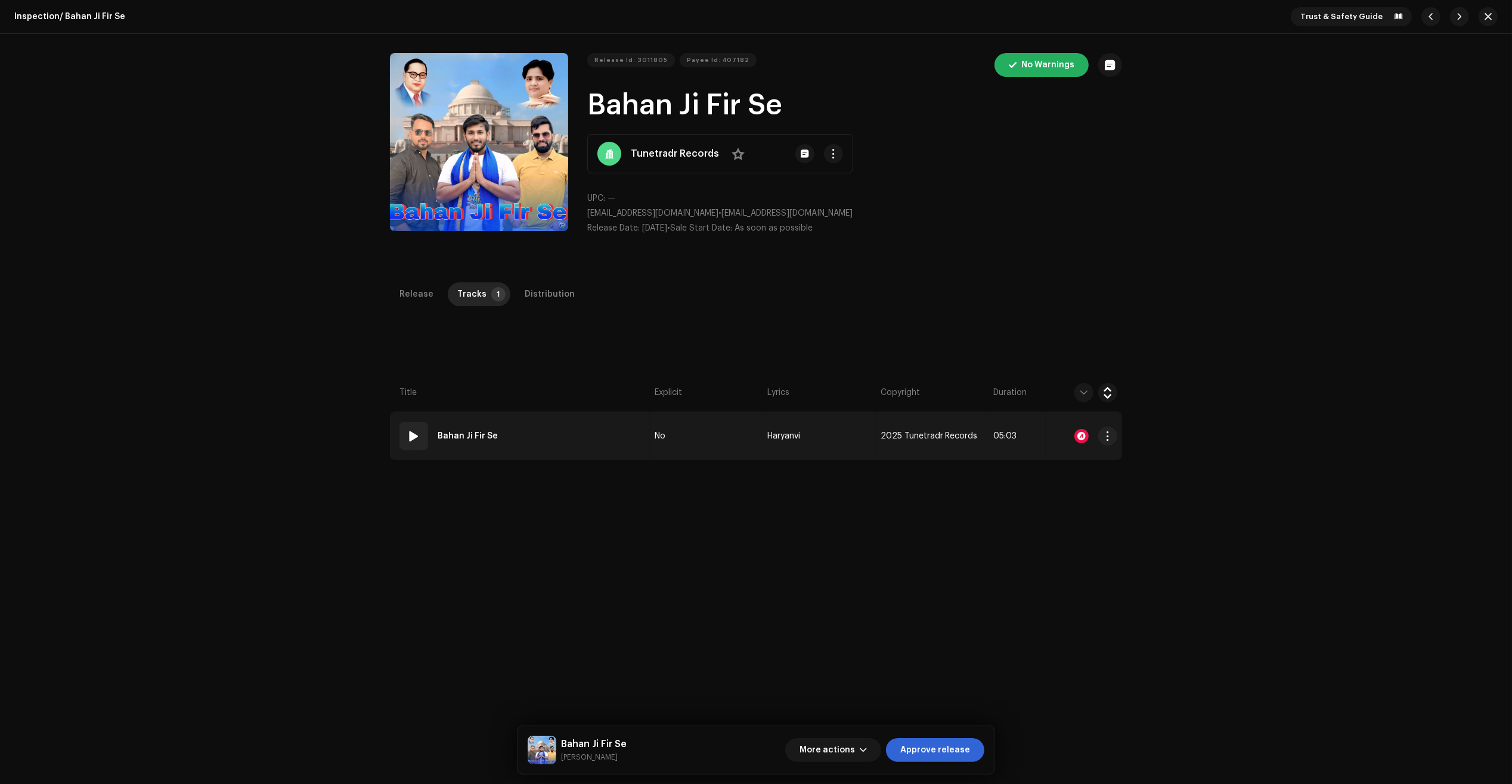
click at [579, 430] on td "01 Bahan Ji Fir Se" at bounding box center [520, 436] width 260 height 48
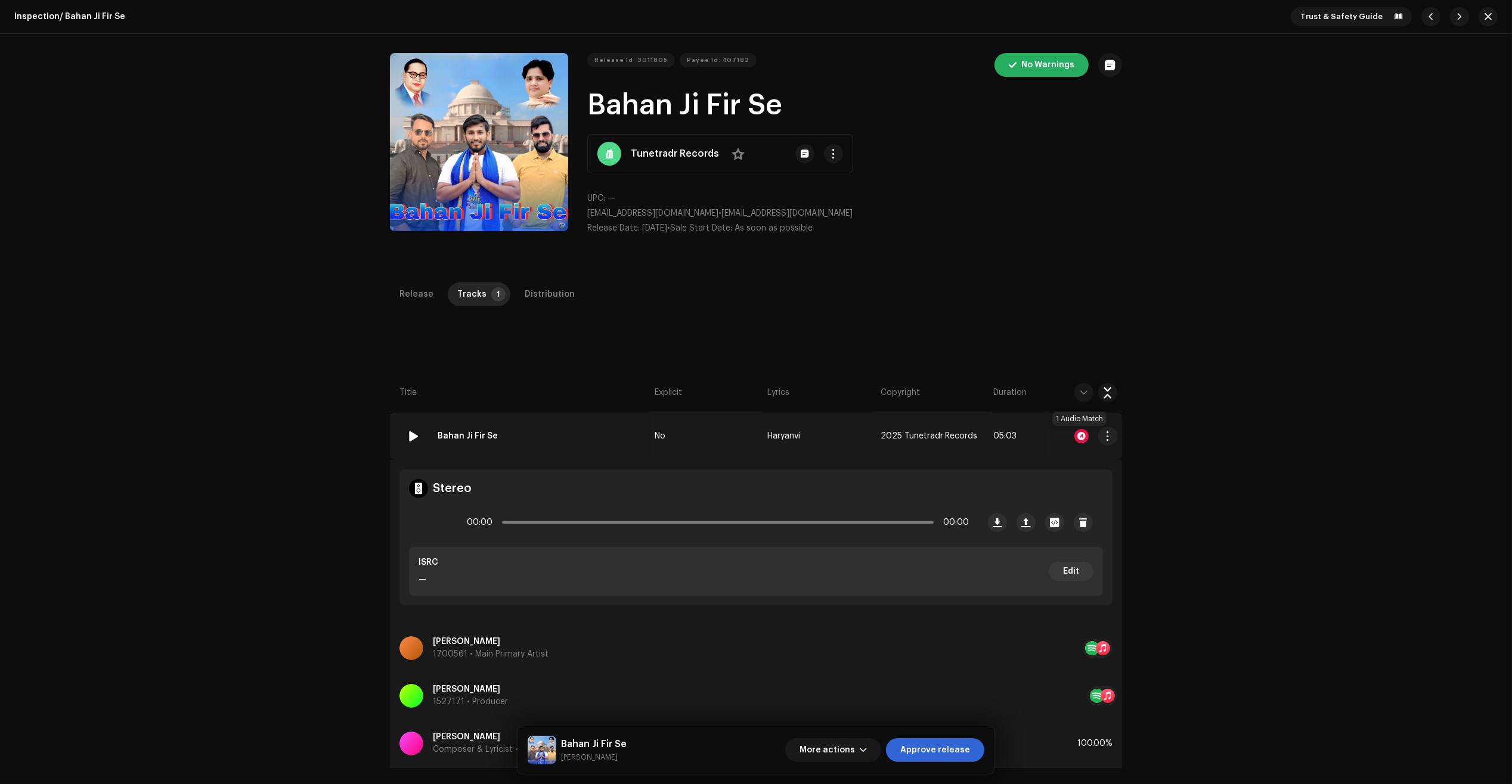
click at [1076, 439] on div at bounding box center [1081, 436] width 14 height 14
click at [525, 294] on div "Distribution" at bounding box center [550, 294] width 50 height 24
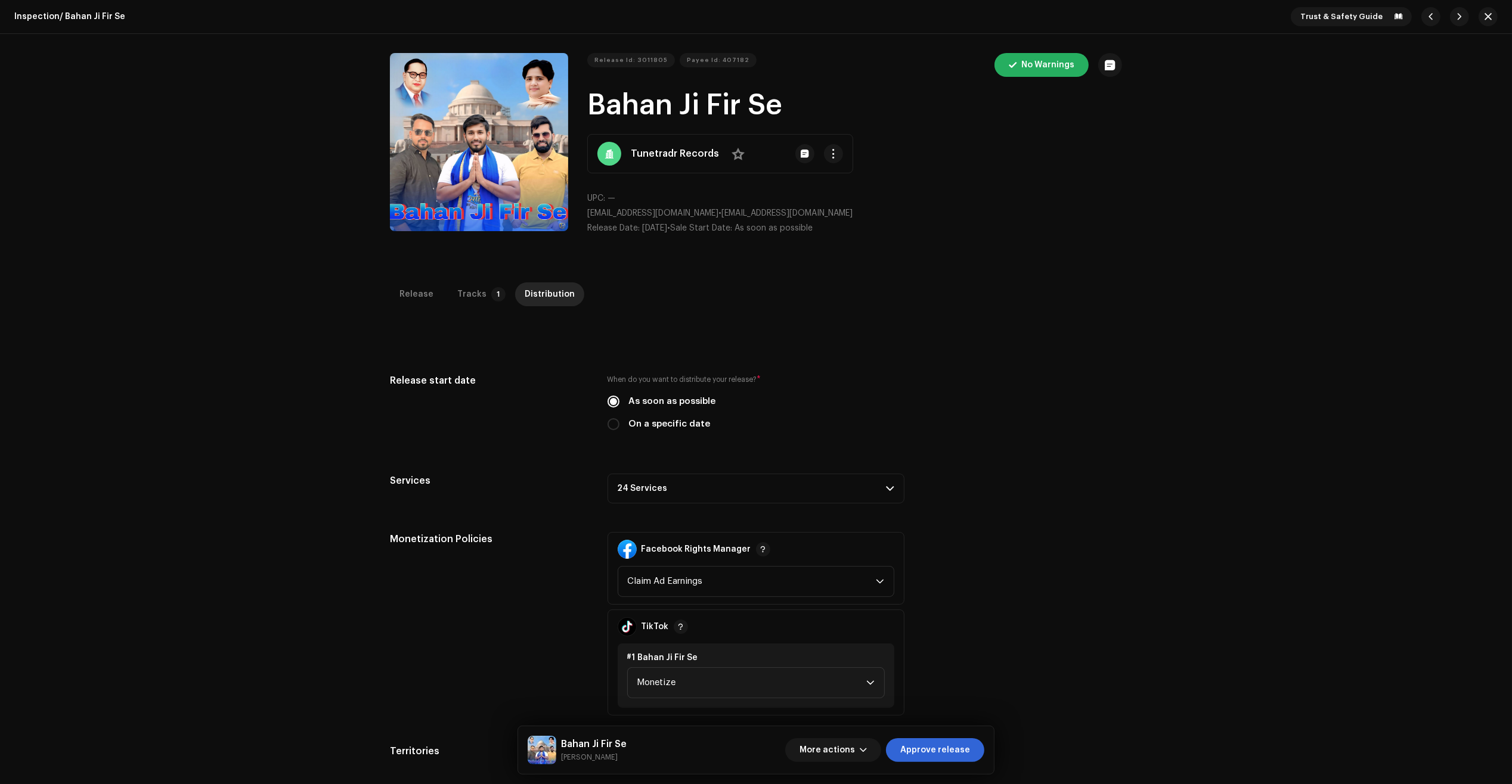
scroll to position [149, 0]
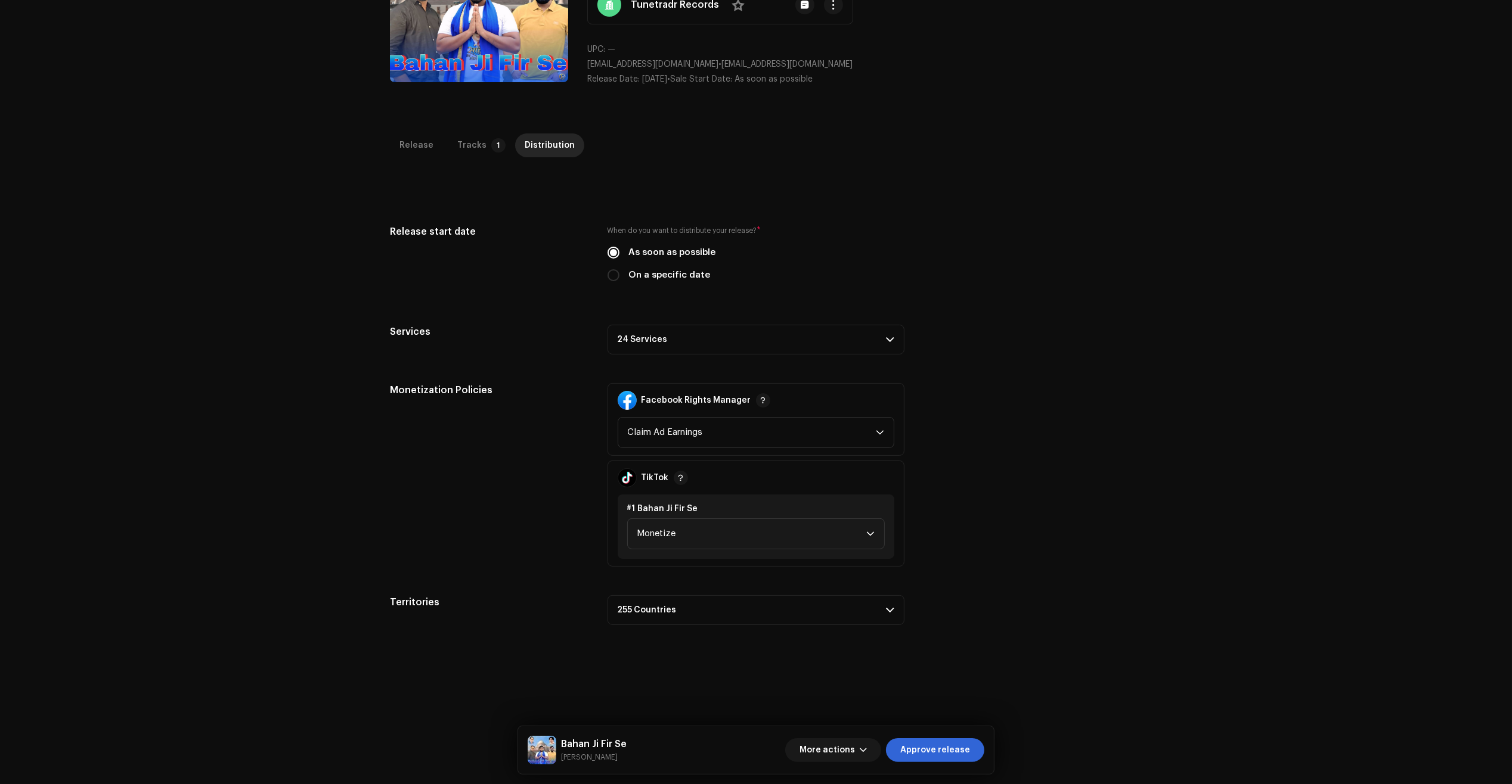
click at [710, 332] on p-accordion-header "24 Services" at bounding box center [755, 339] width 297 height 30
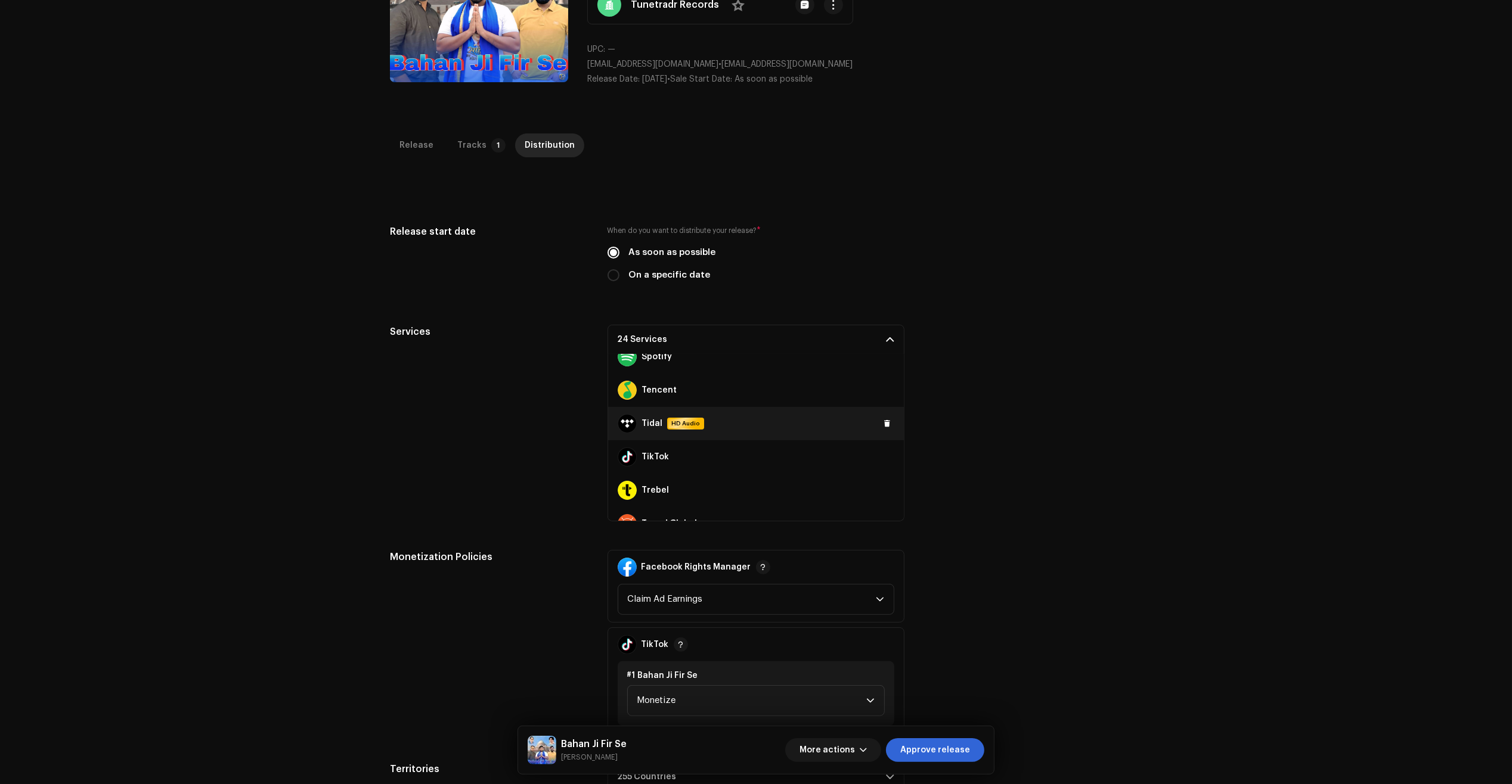
scroll to position [633, 0]
click at [876, 444] on div "TikTok" at bounding box center [755, 438] width 295 height 34
click at [883, 441] on span at bounding box center [887, 438] width 7 height 10
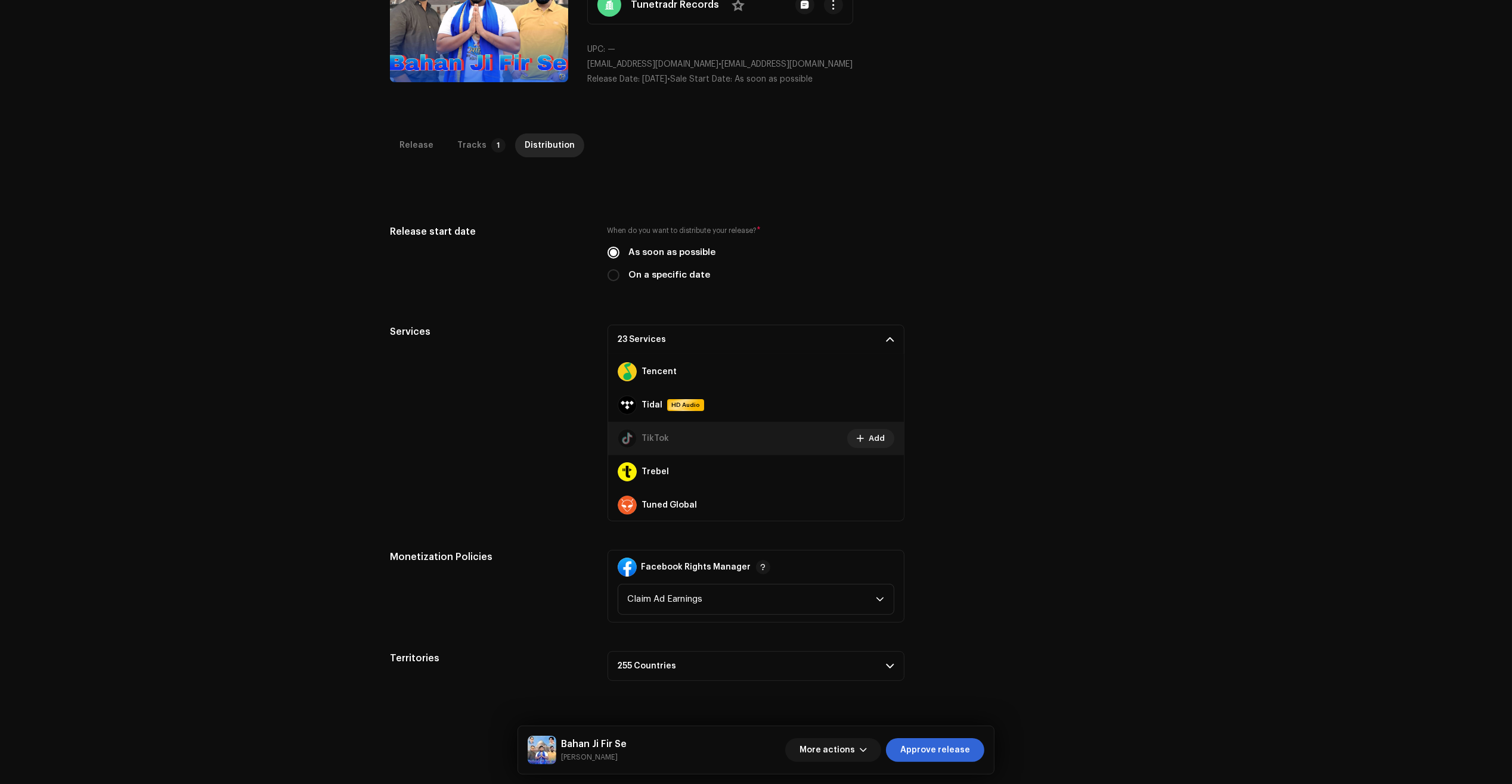
click at [1067, 746] on div "Release Tracks 1 Distribution Compilation Is it a compilation? * No Yes Metadat…" at bounding box center [756, 497] width 770 height 727
click at [473, 161] on div "Release Tracks 1 Distribution" at bounding box center [755, 150] width 732 height 34
click at [470, 142] on div "Tracks" at bounding box center [471, 146] width 29 height 24
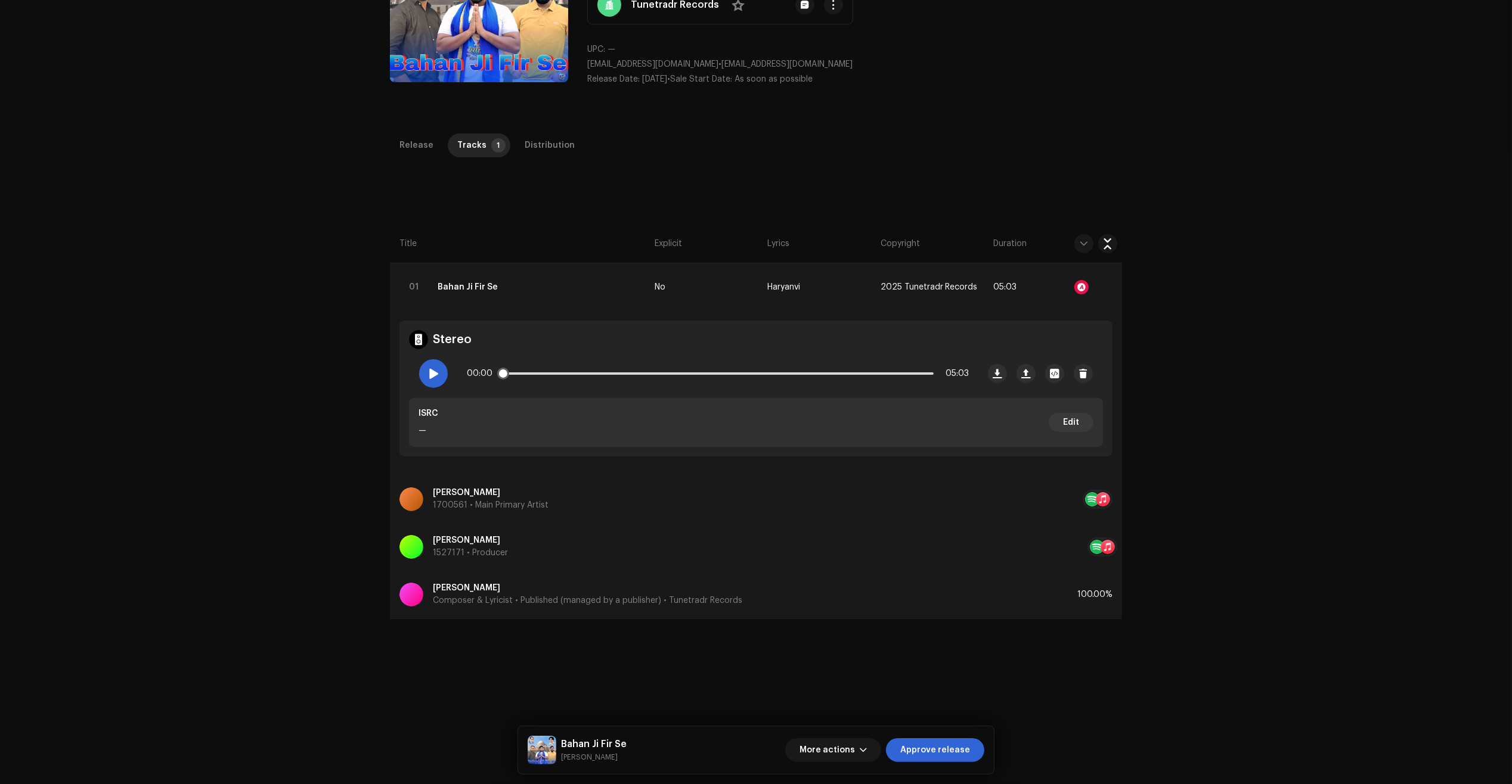
click at [433, 368] on span at bounding box center [433, 373] width 10 height 10
click at [510, 372] on span at bounding box center [504, 374] width 12 height 12
click at [549, 143] on div "Distribution" at bounding box center [550, 146] width 50 height 24
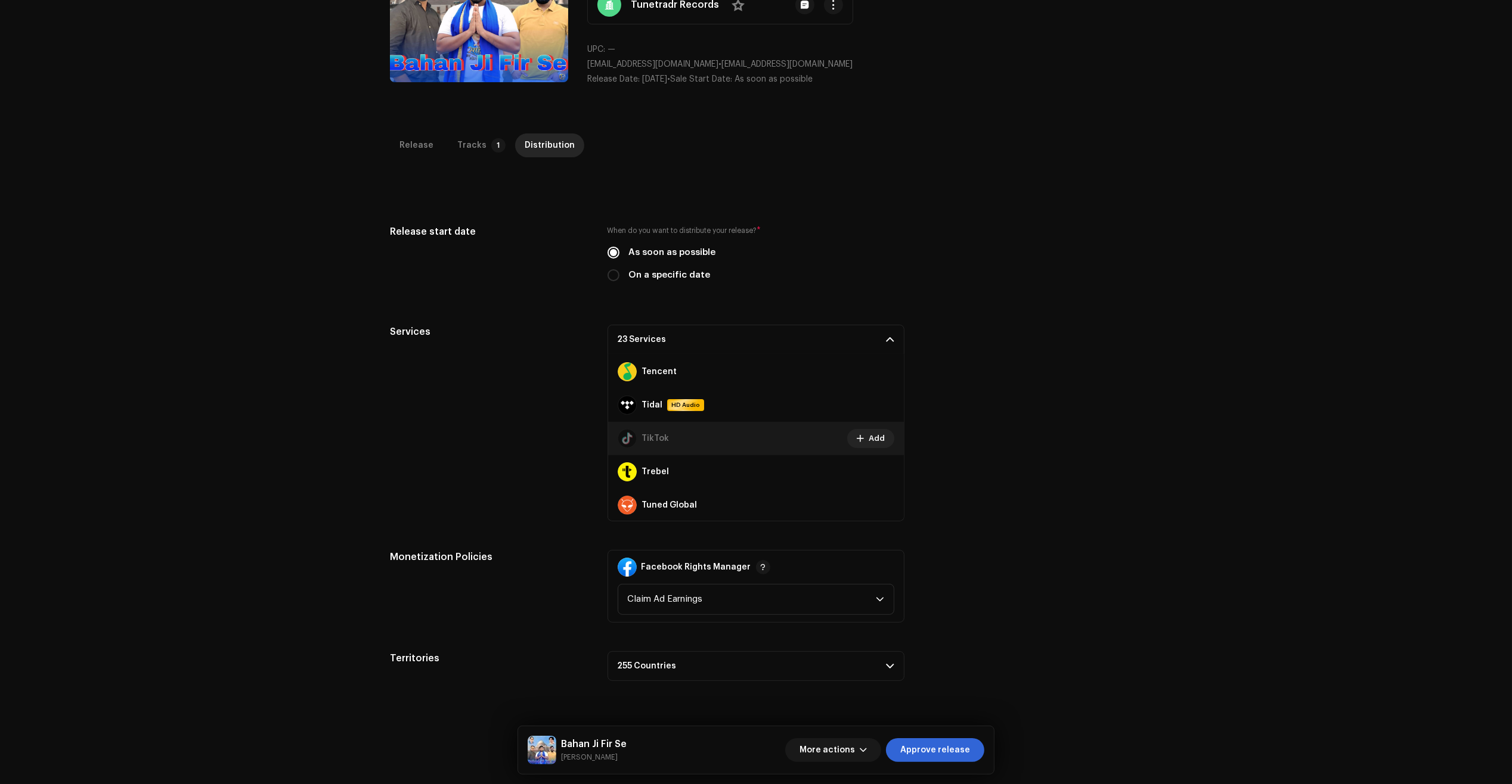
click at [869, 442] on span "Add" at bounding box center [877, 439] width 16 height 24
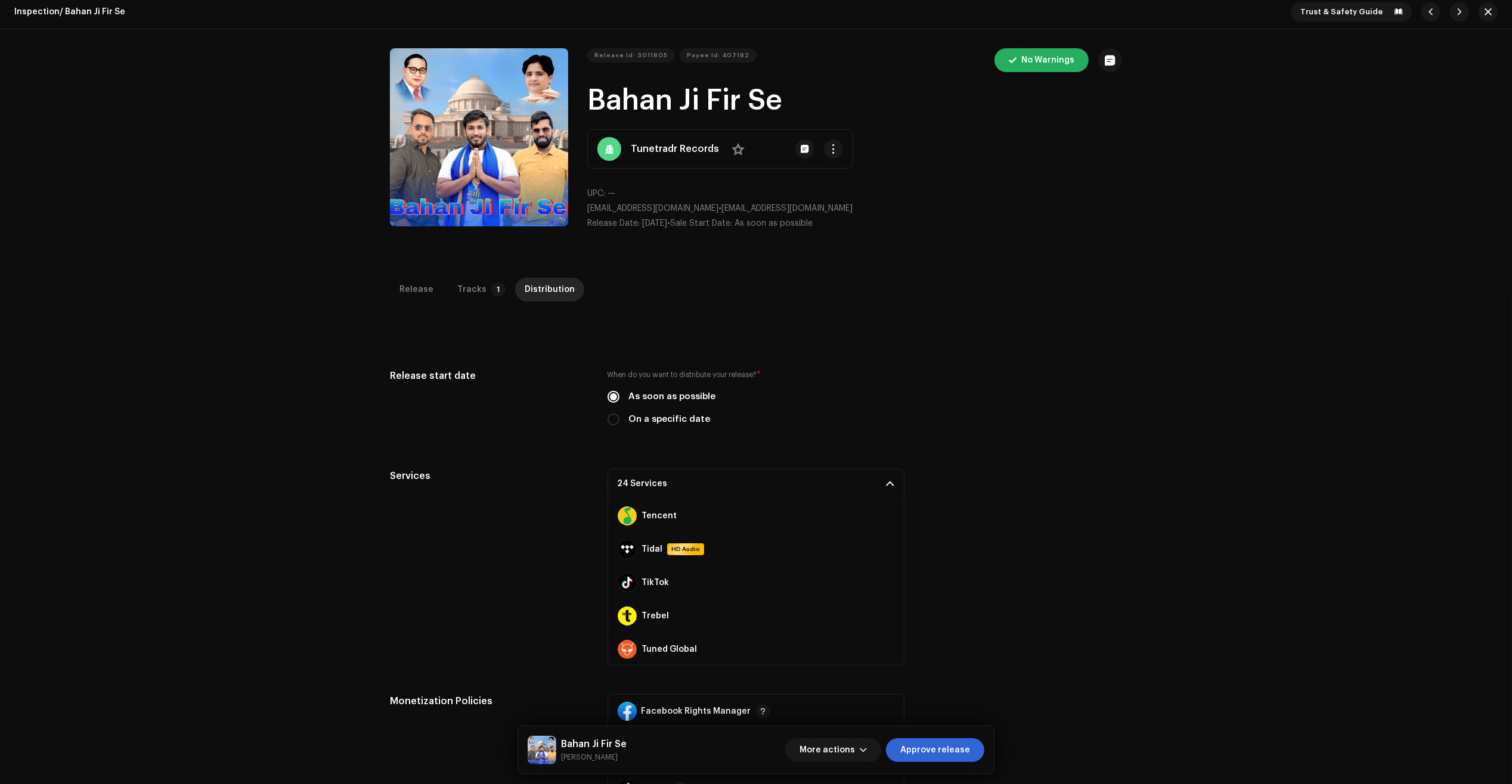
scroll to position [0, 0]
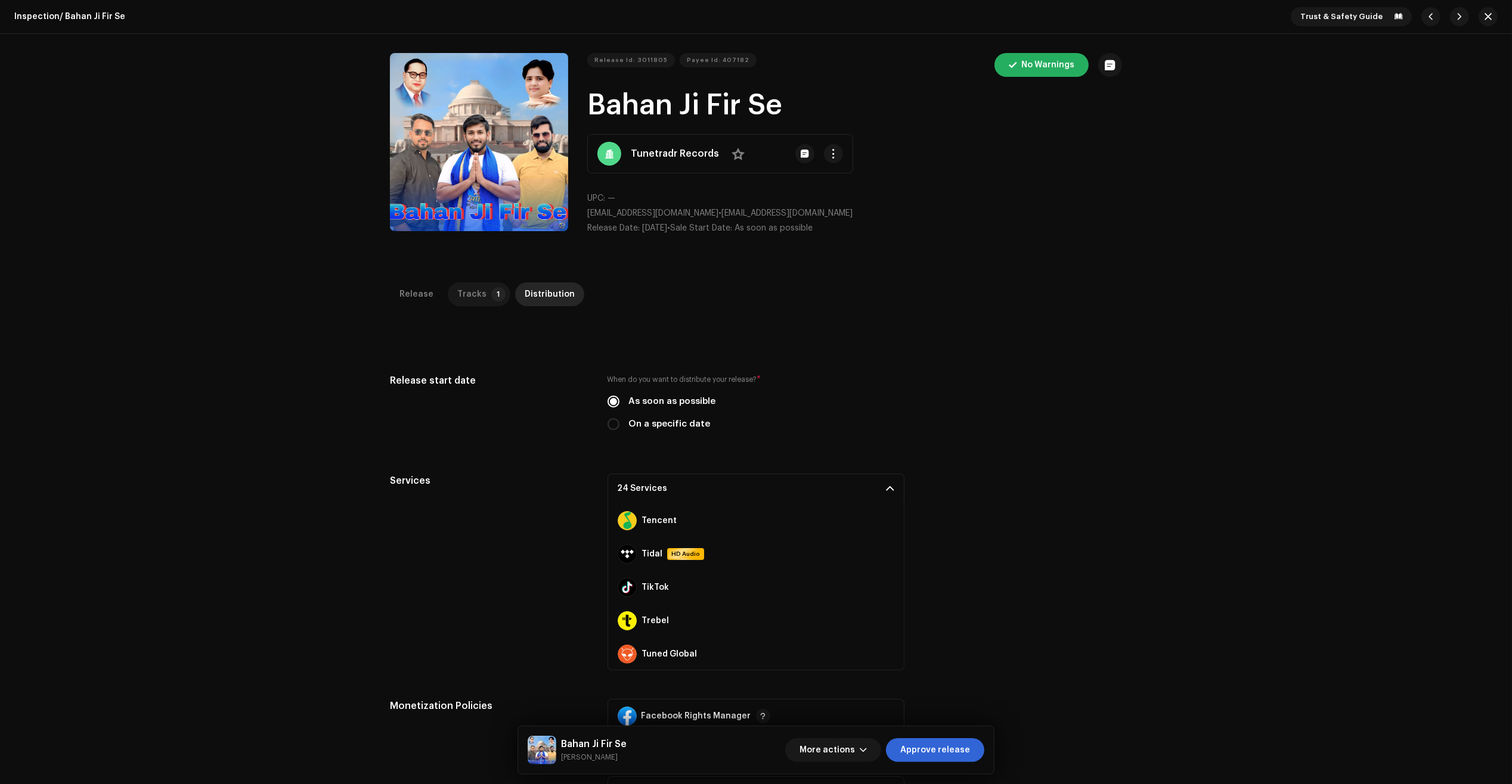
click at [466, 292] on div "Tracks" at bounding box center [471, 294] width 29 height 24
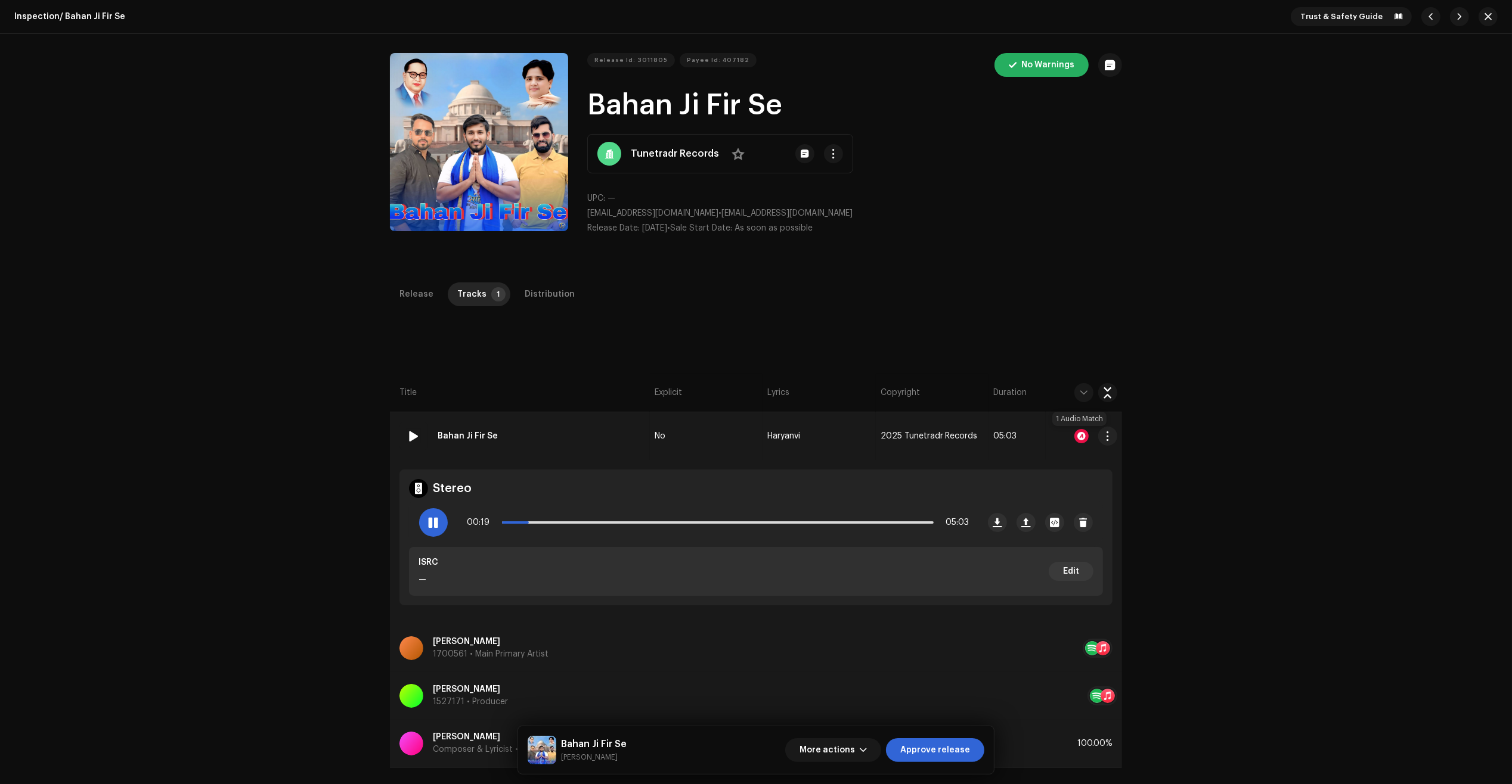
click at [1076, 438] on div at bounding box center [1081, 436] width 14 height 14
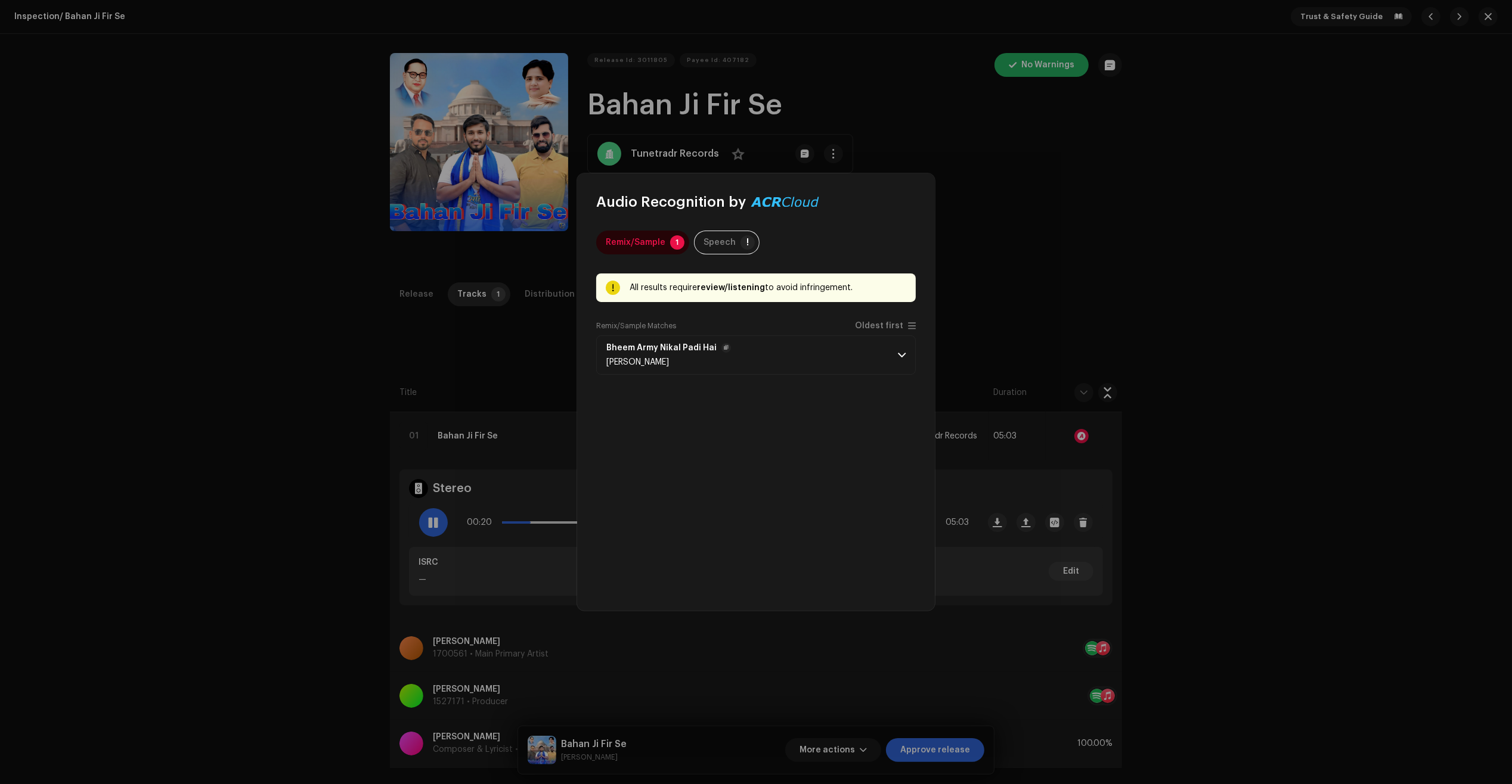
click at [874, 349] on p-accordion-header "Bheem Army Nikal Padi Hai Vijay Saini" at bounding box center [755, 355] width 319 height 40
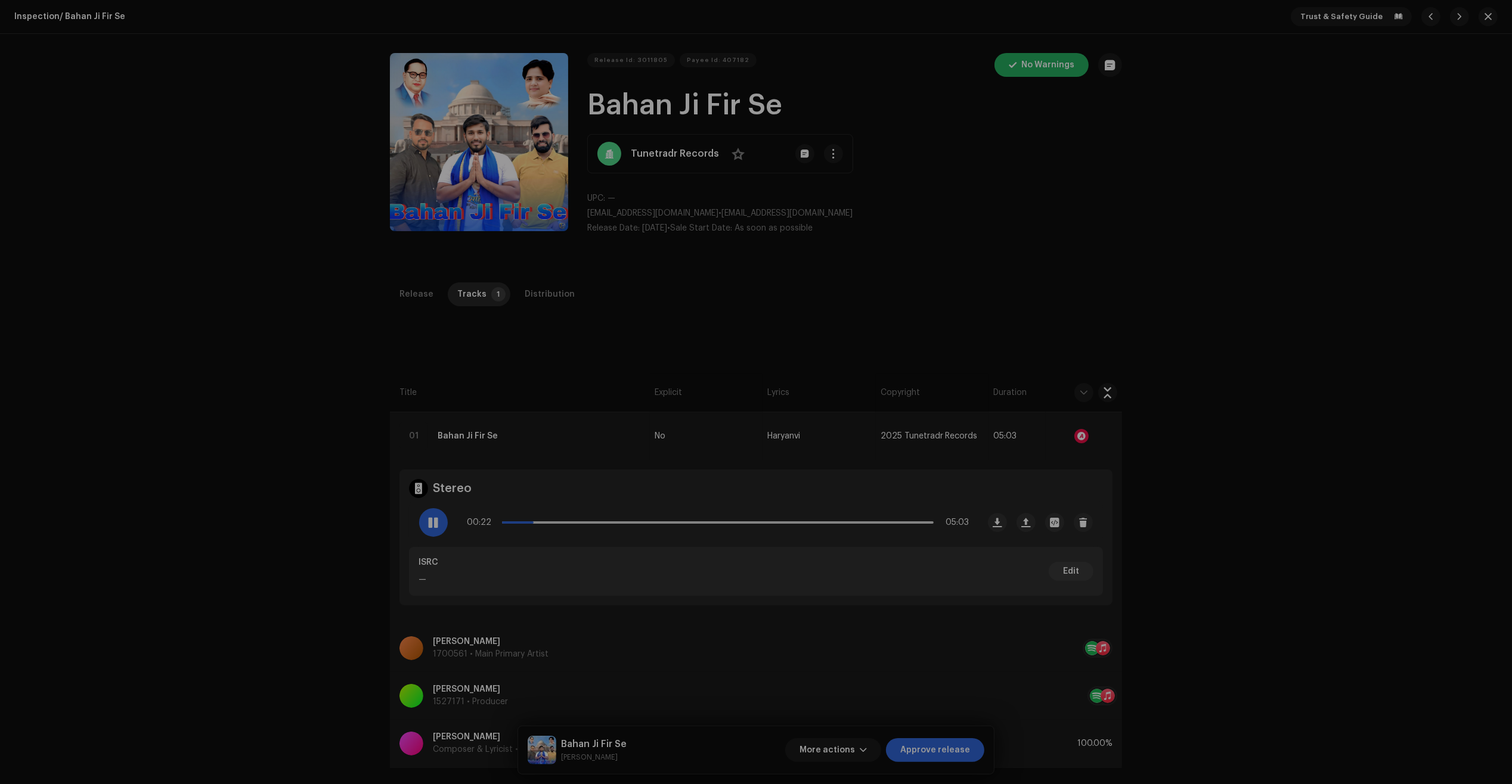
click at [988, 382] on div "Audio Recognition by Remix/Sample 1 Speech ! All results require review/listeni…" at bounding box center [756, 392] width 1512 height 784
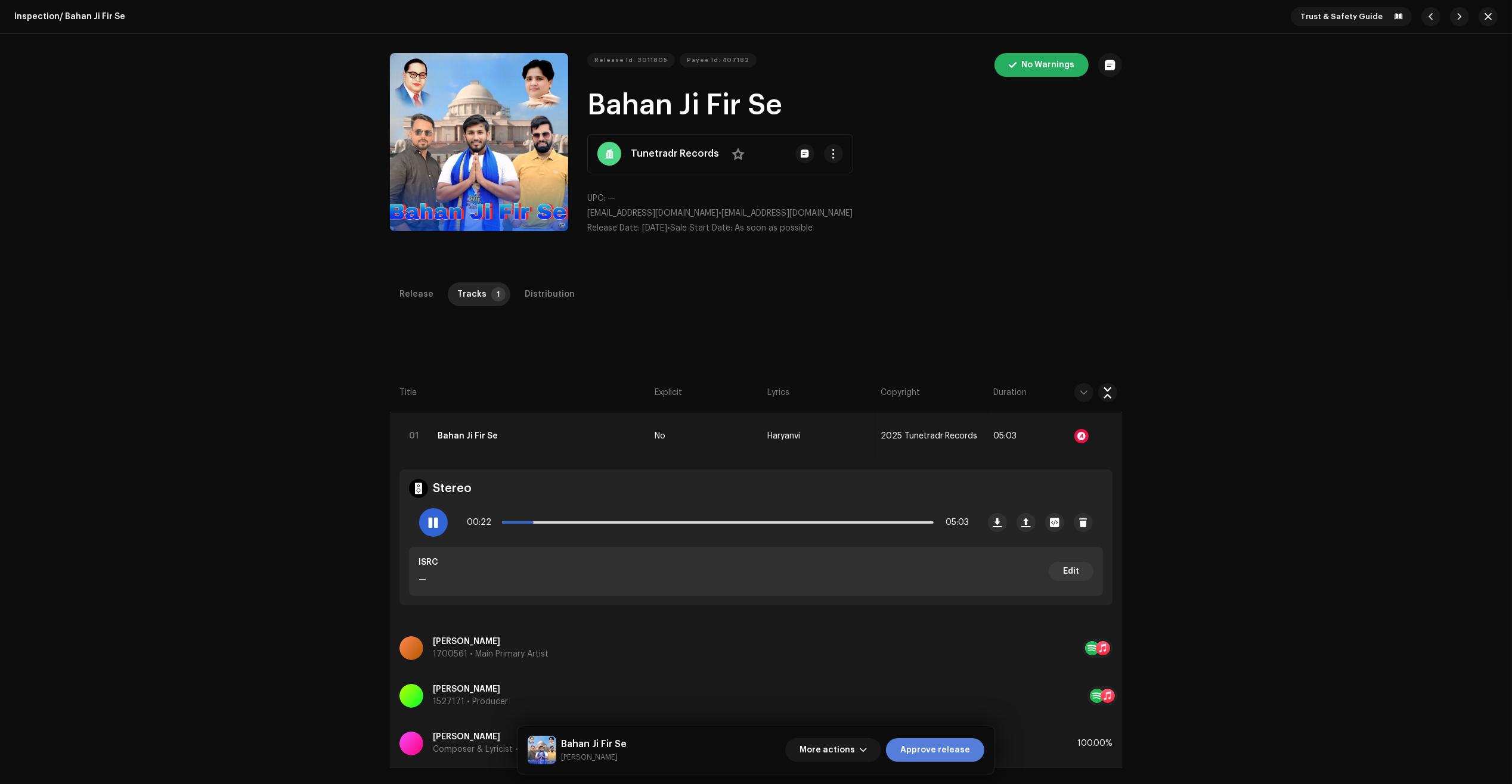
click at [924, 744] on span "Approve release" at bounding box center [935, 750] width 70 height 24
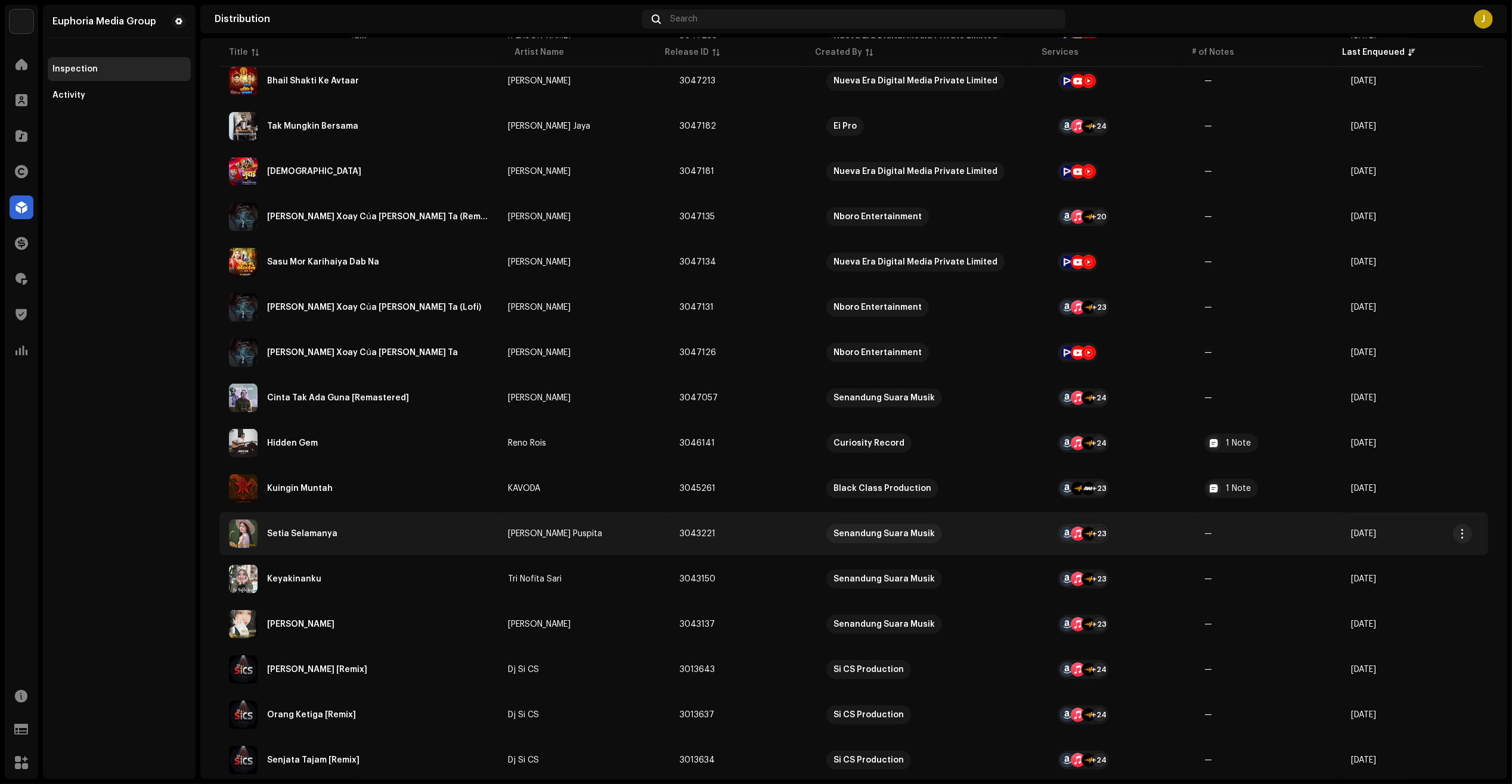
scroll to position [879, 0]
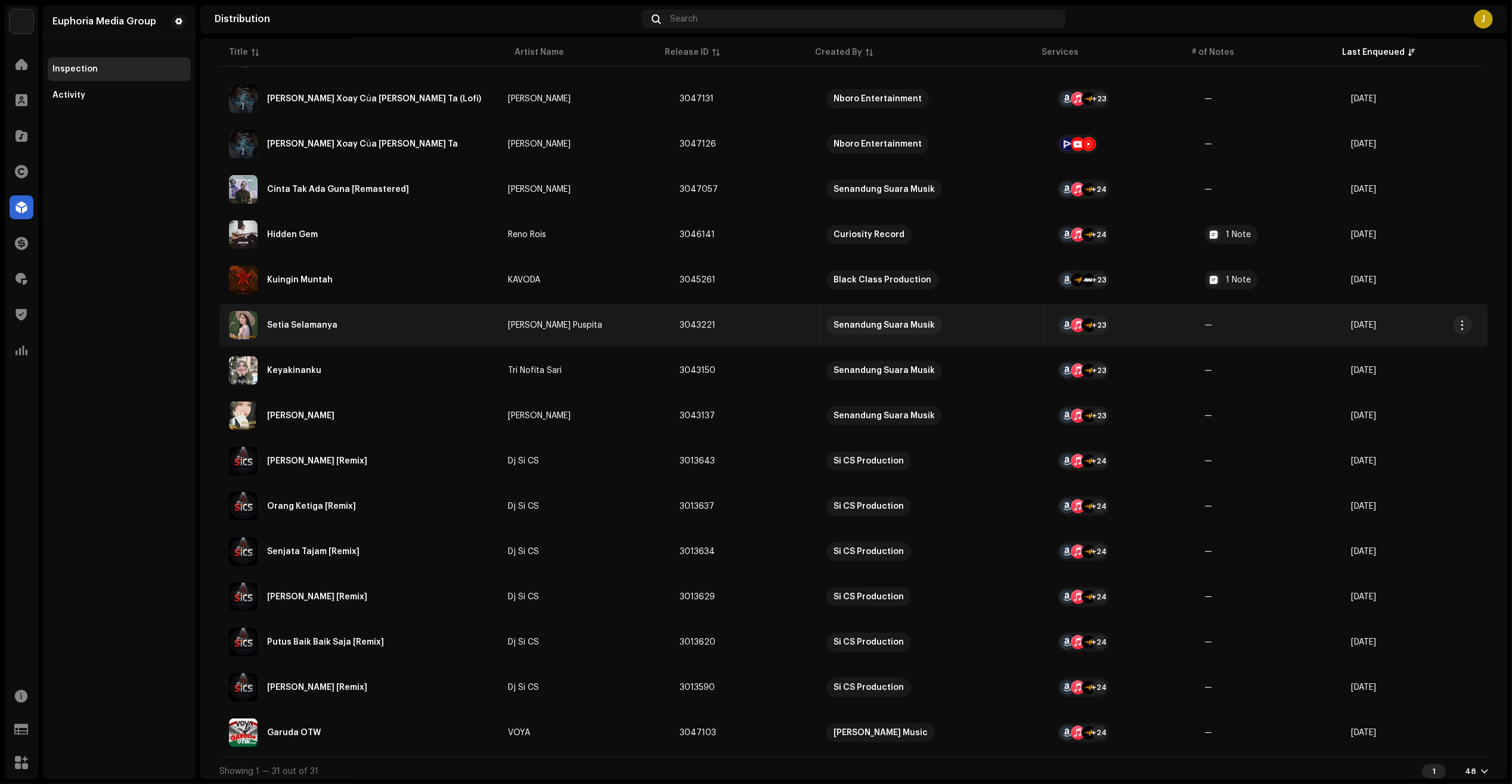
click at [465, 321] on div "Setia Selamanya" at bounding box center [359, 325] width 260 height 28
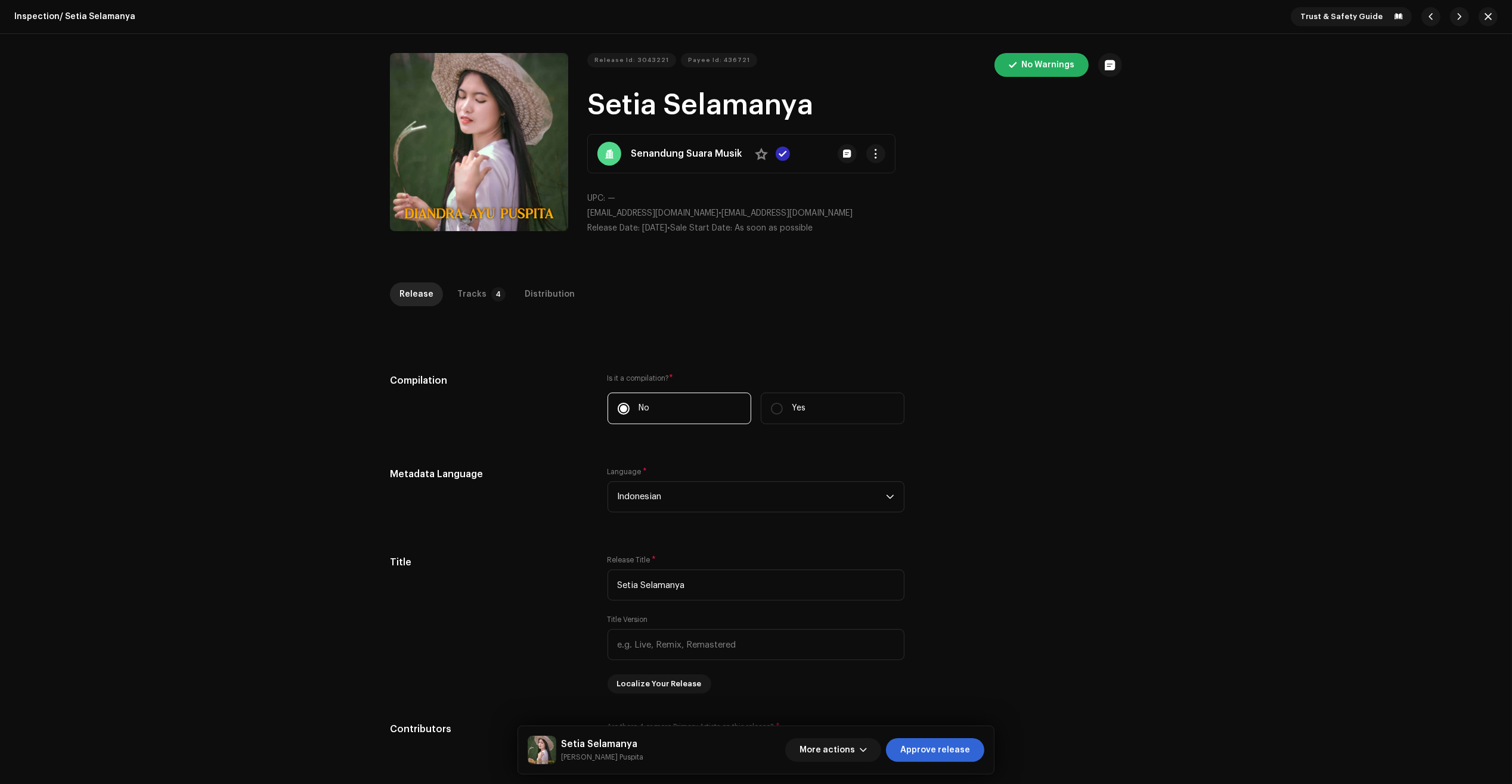
click at [498, 304] on div "Release Tracks 4 Distribution" at bounding box center [755, 294] width 732 height 24
click at [482, 284] on p-tab "Tracks 4" at bounding box center [479, 294] width 63 height 24
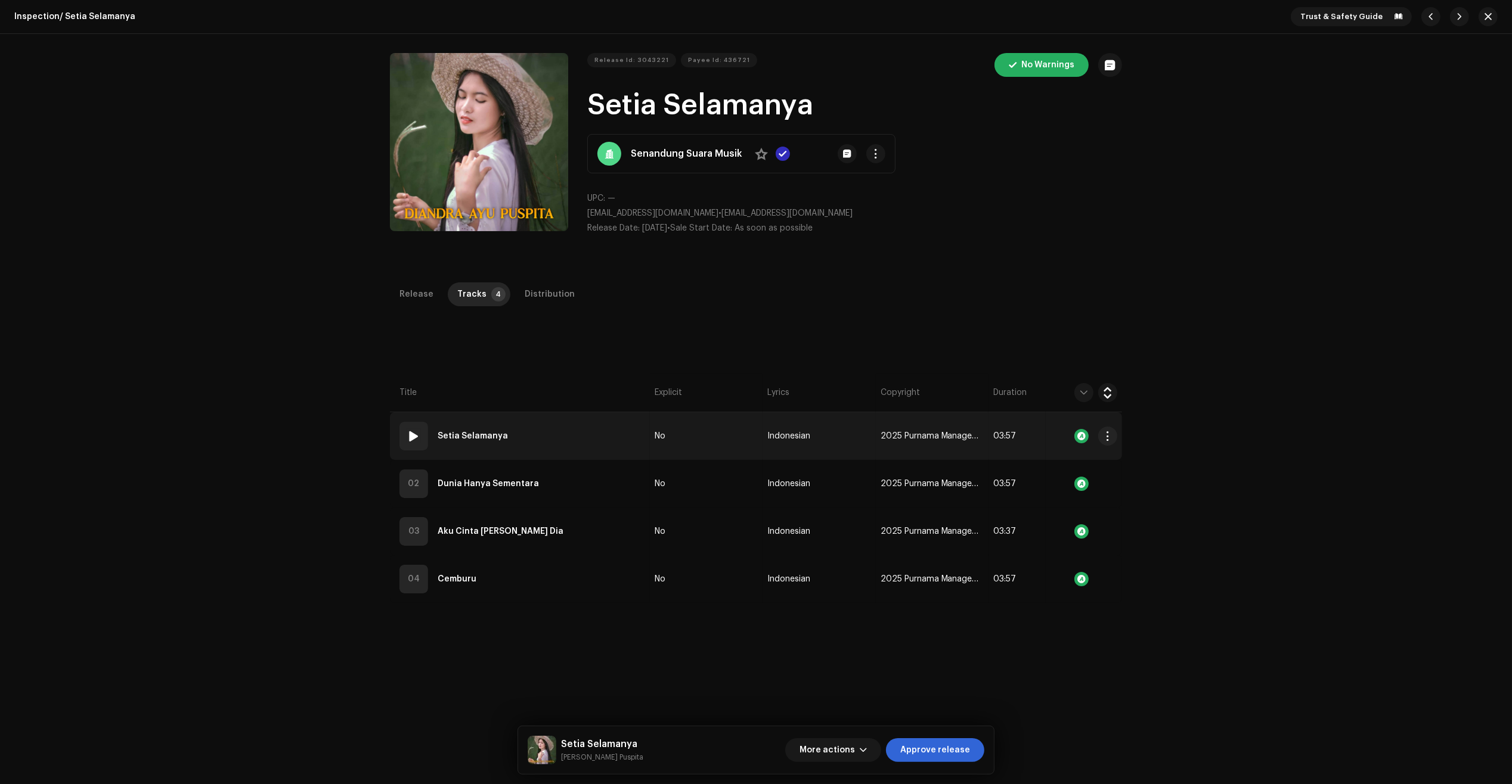
click at [554, 425] on td "01 Setia Selamanya" at bounding box center [520, 436] width 260 height 48
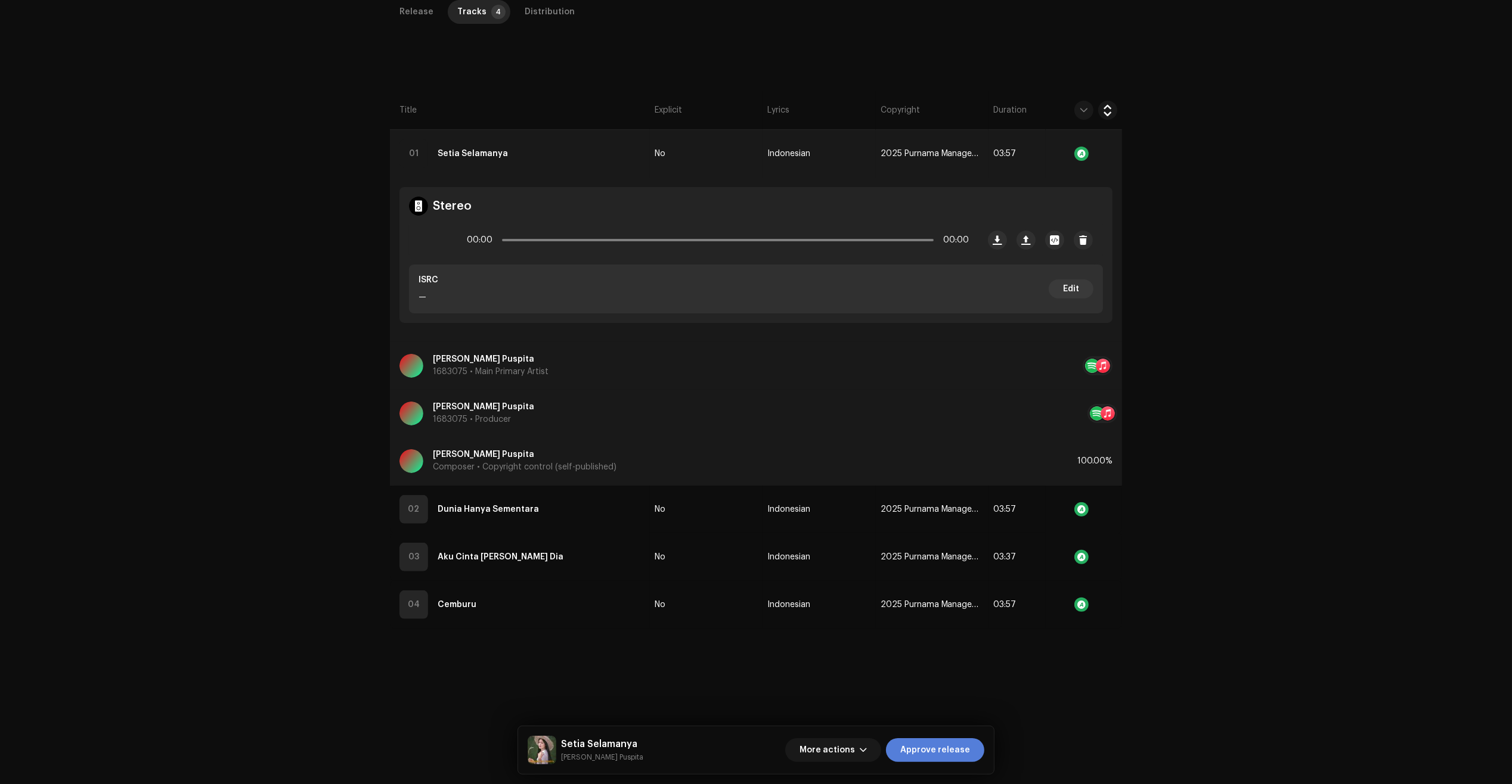
click at [944, 743] on span "Approve release" at bounding box center [935, 750] width 70 height 24
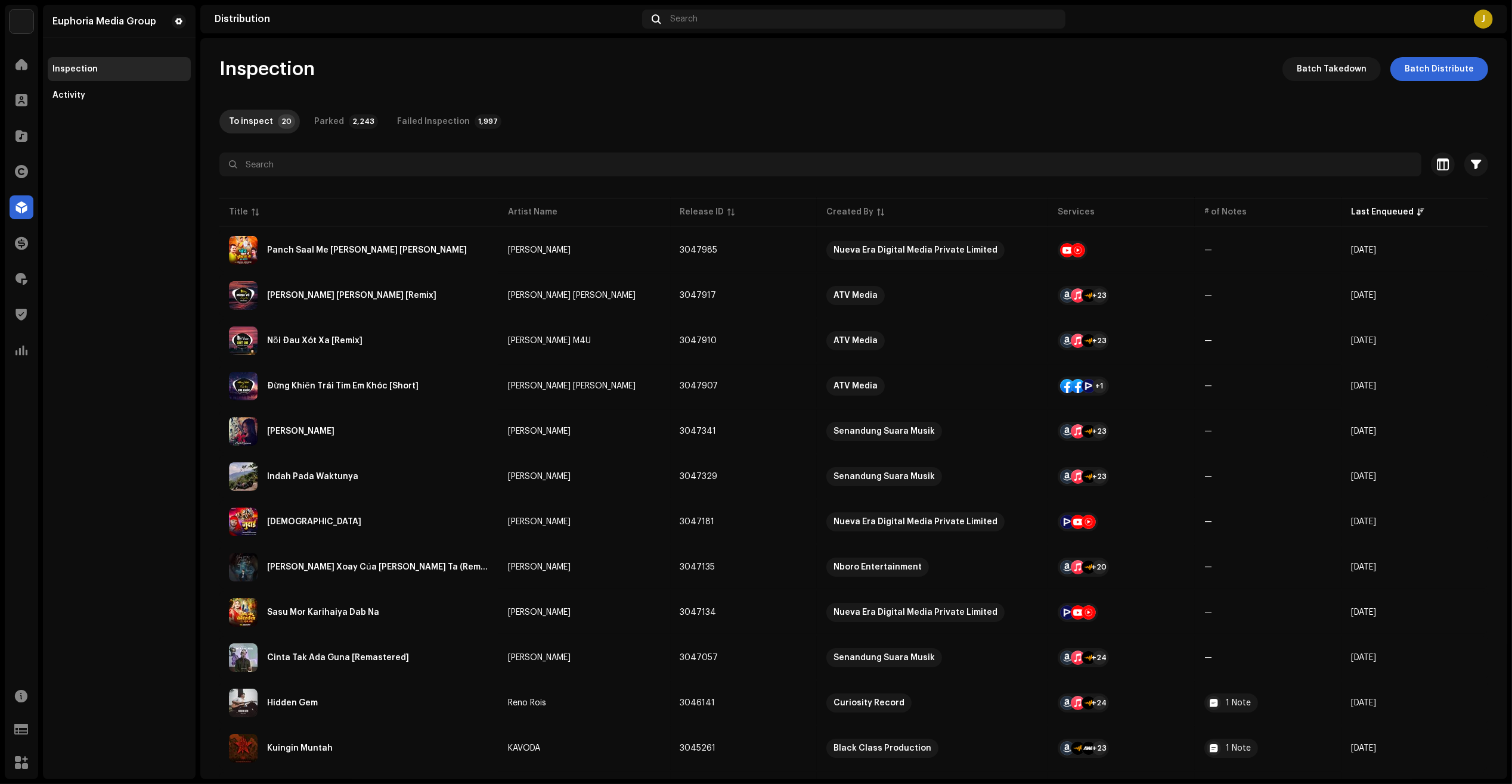
click at [1511, 79] on div "Euphoria Media Group Home Clients Catalog Rights Distribution Finance Royalties…" at bounding box center [756, 392] width 1512 height 784
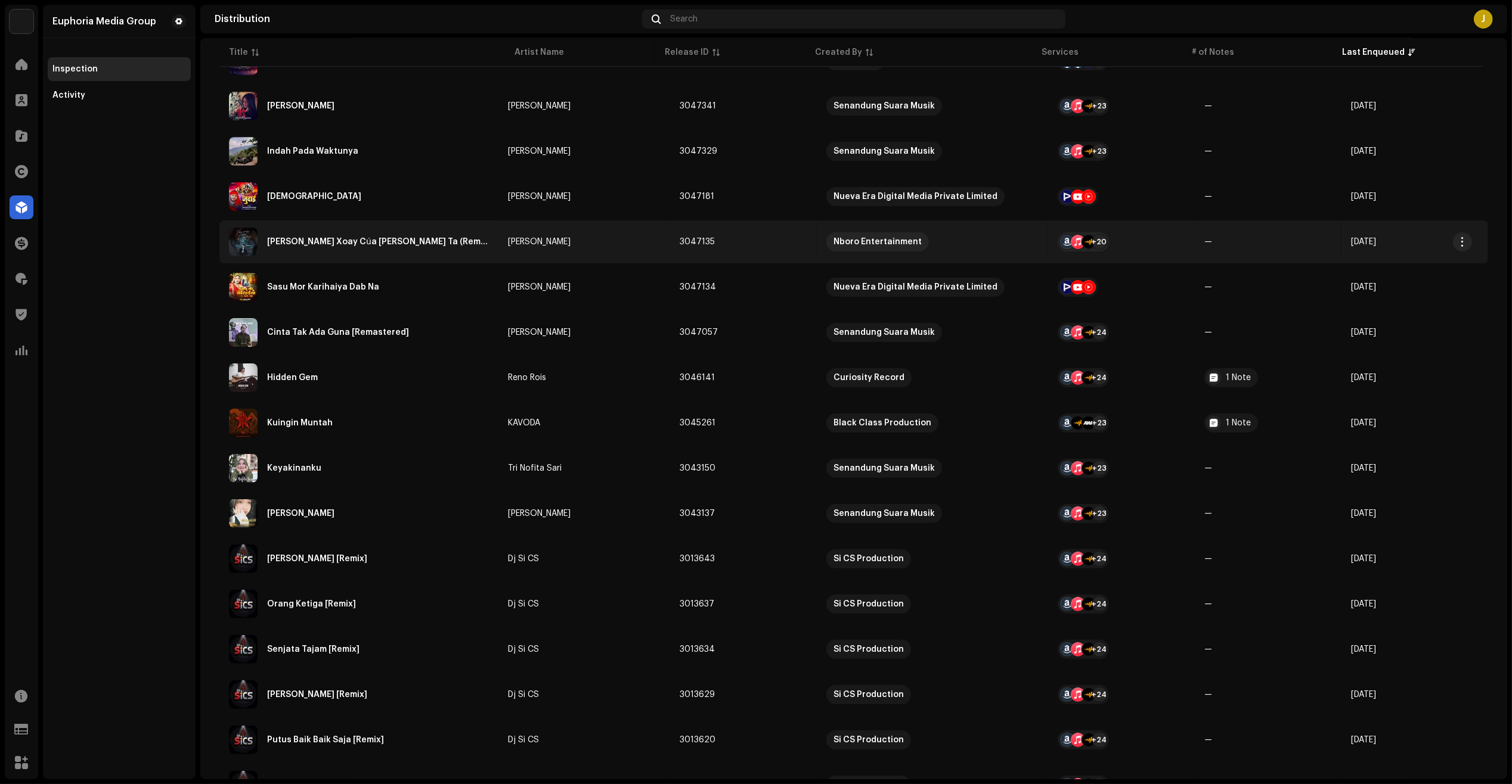
scroll to position [382, 0]
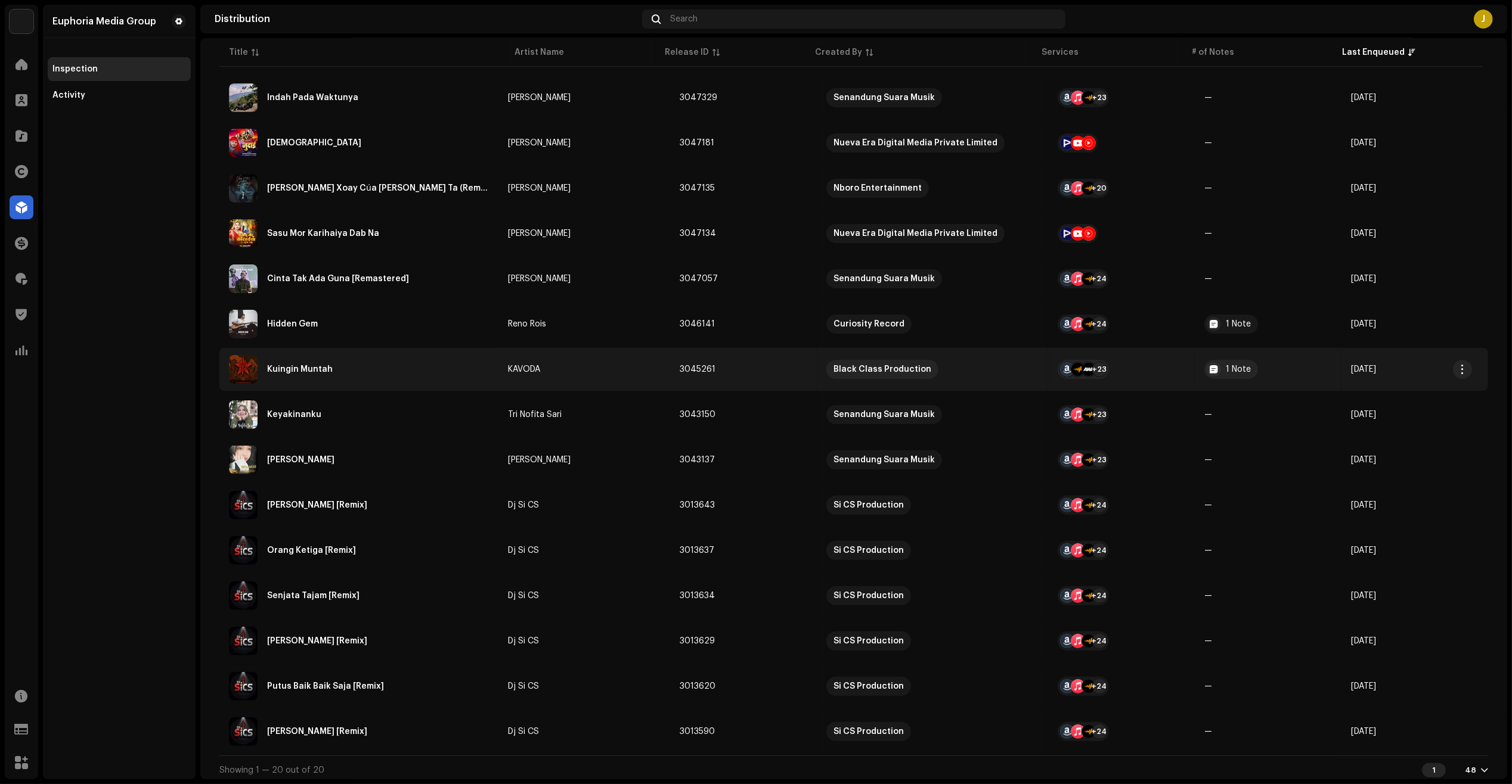
click at [450, 363] on div "Kuingin Muntah" at bounding box center [359, 369] width 260 height 28
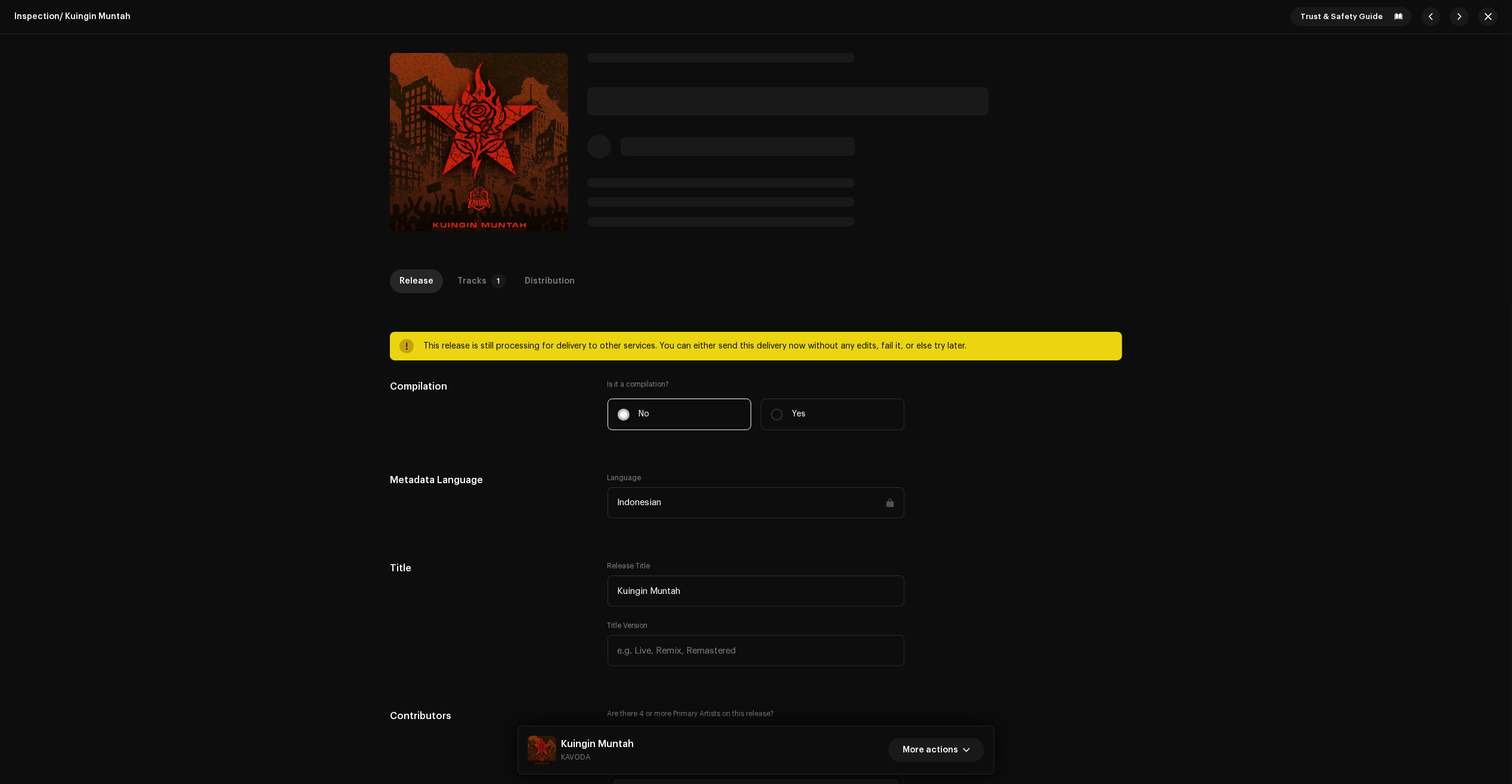
drag, startPoint x: 1258, startPoint y: 749, endPoint x: 1206, endPoint y: 665, distance: 98.8
click at [1257, 749] on div "Inspection / Kuingin Muntah Trust & Safety Guide Kuingin Muntah KAVODA More act…" at bounding box center [756, 392] width 1512 height 784
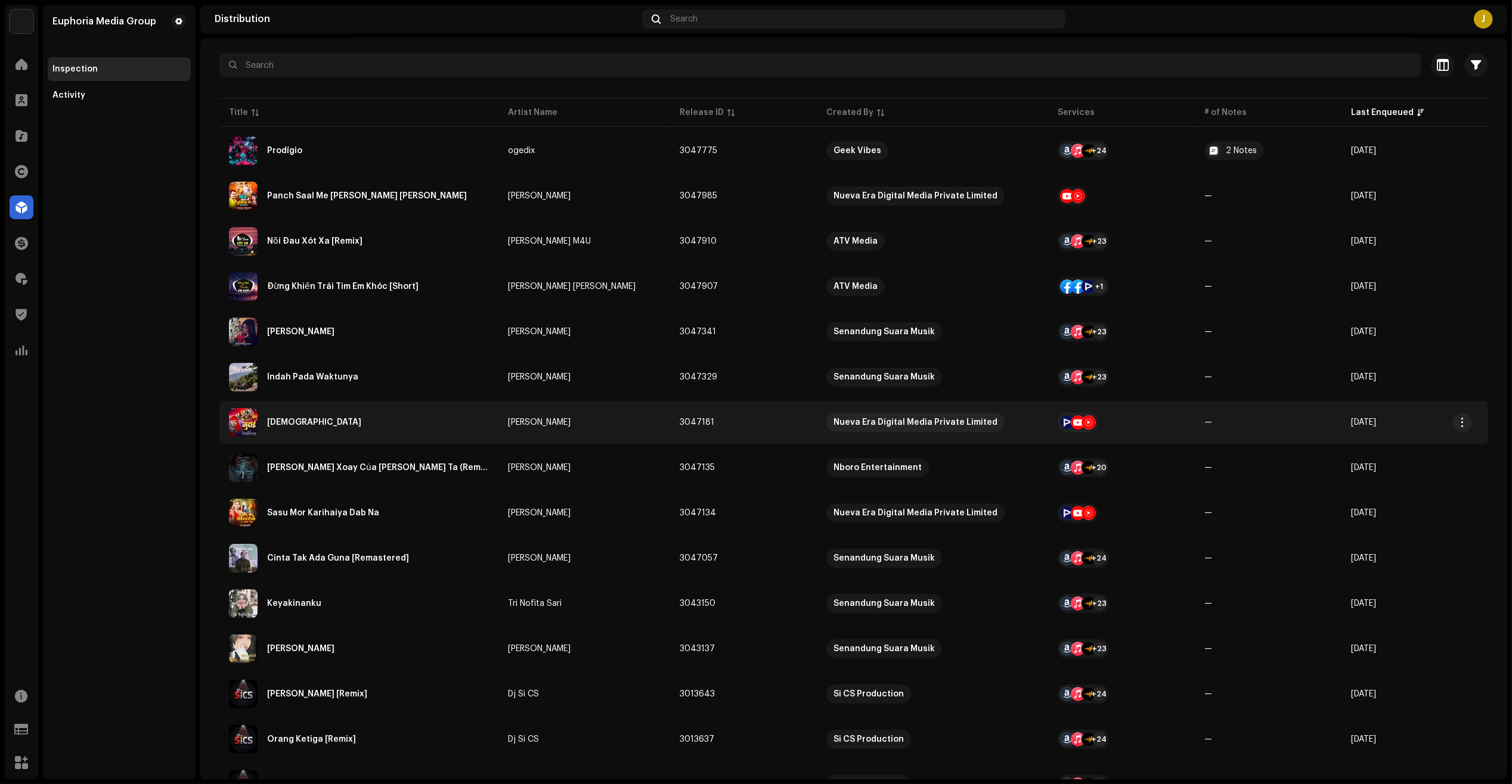
scroll to position [149, 0]
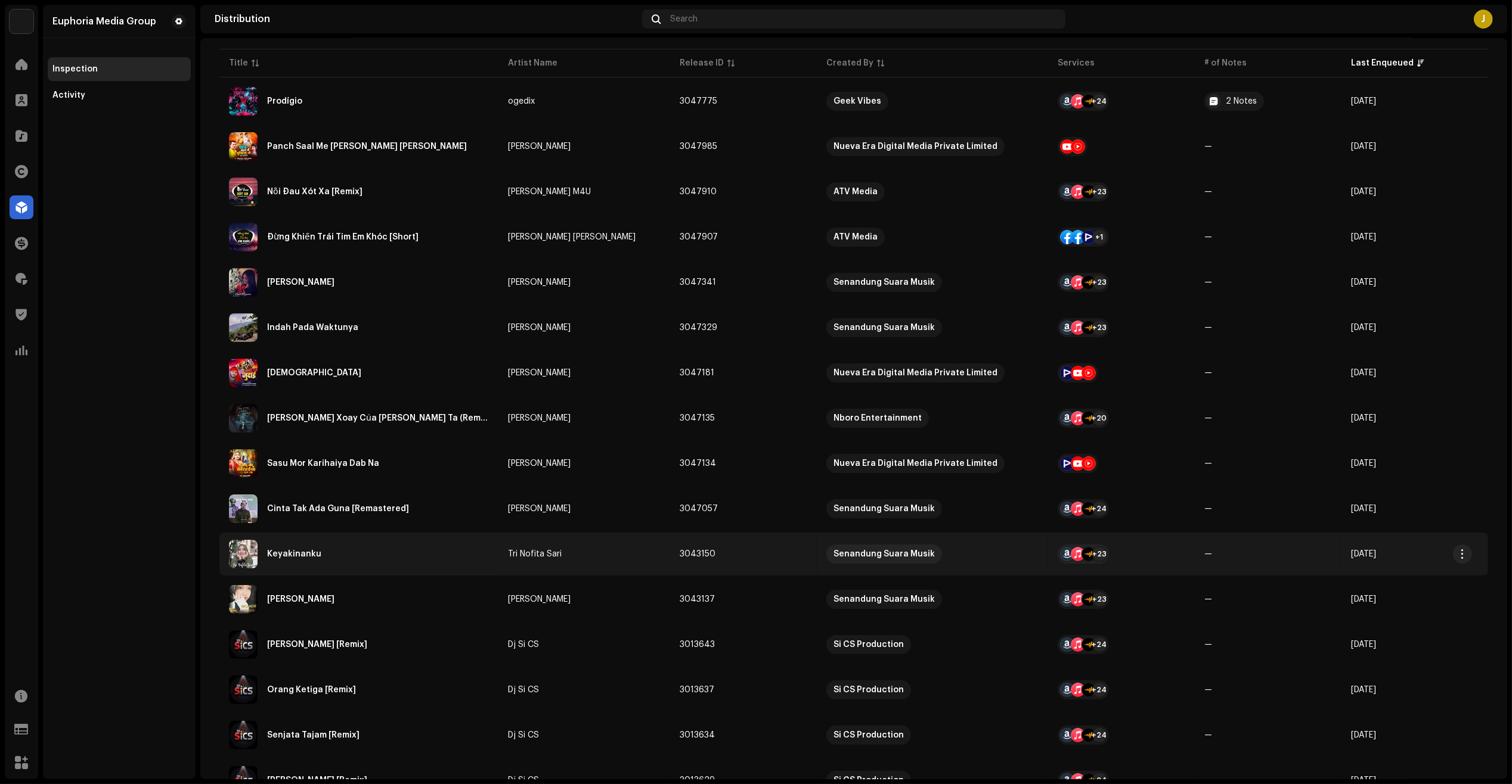
click at [386, 558] on div "Keyakinanku" at bounding box center [359, 554] width 260 height 28
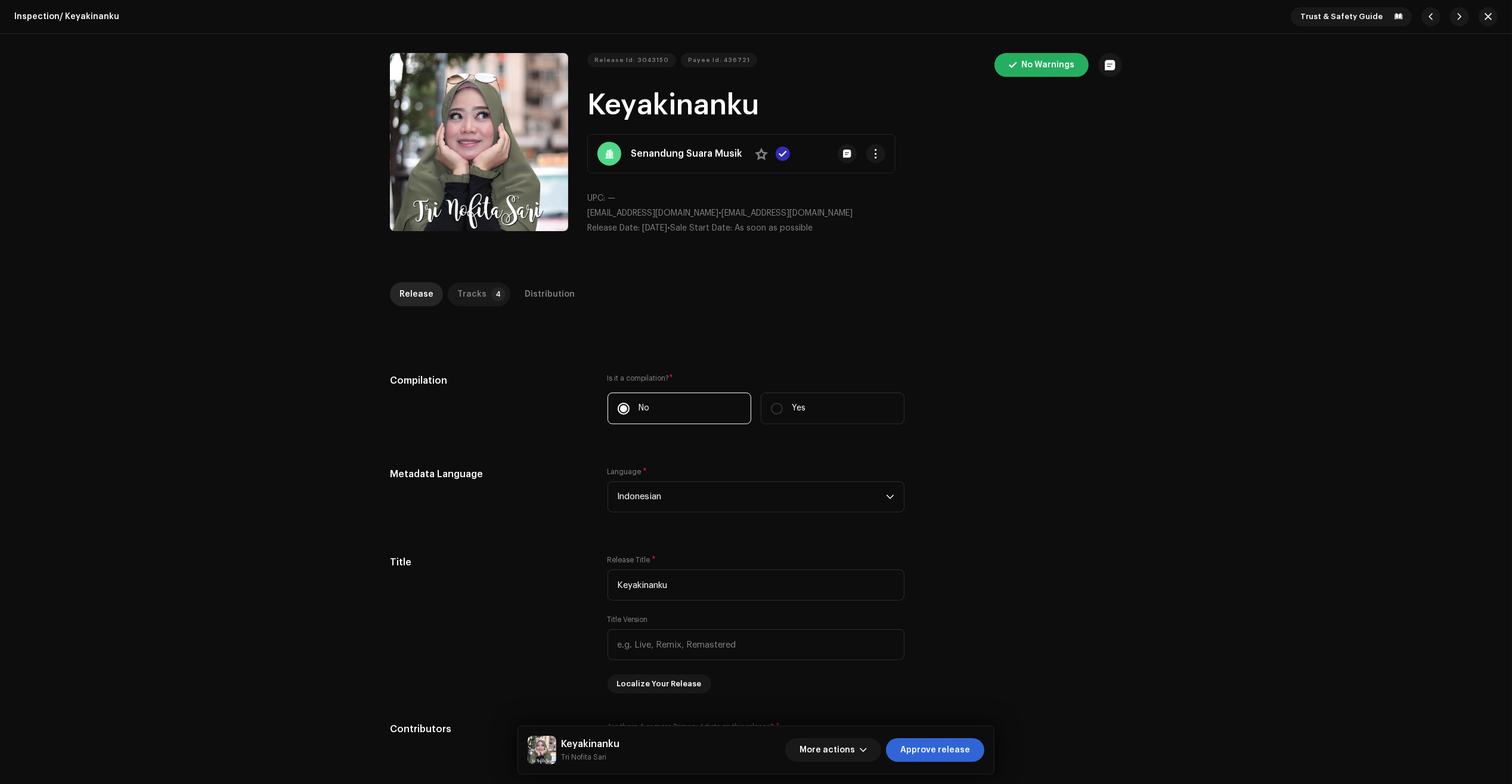
click at [469, 306] on div "Tracks" at bounding box center [471, 294] width 29 height 24
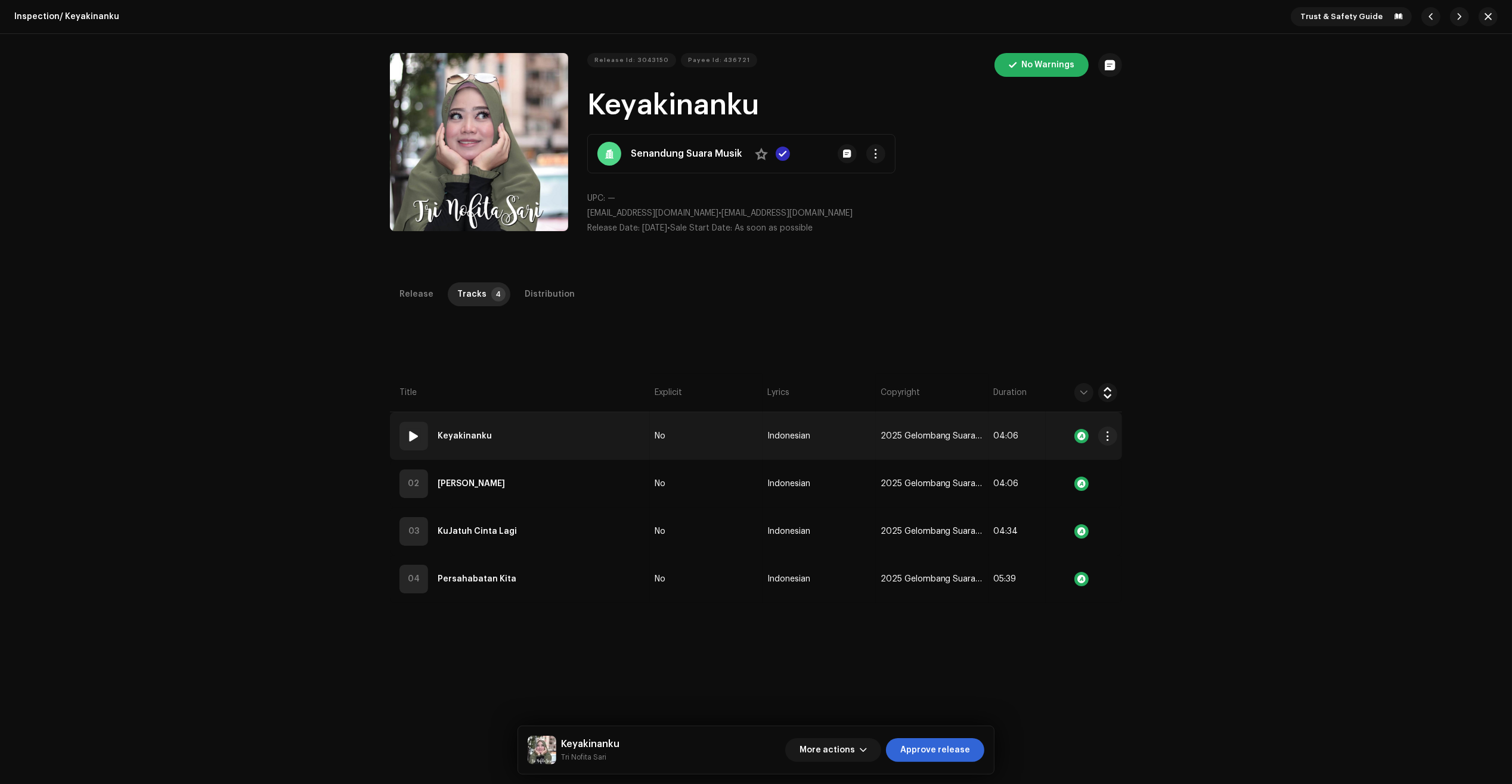
click at [581, 422] on td "01 Keyakinanku" at bounding box center [520, 436] width 260 height 48
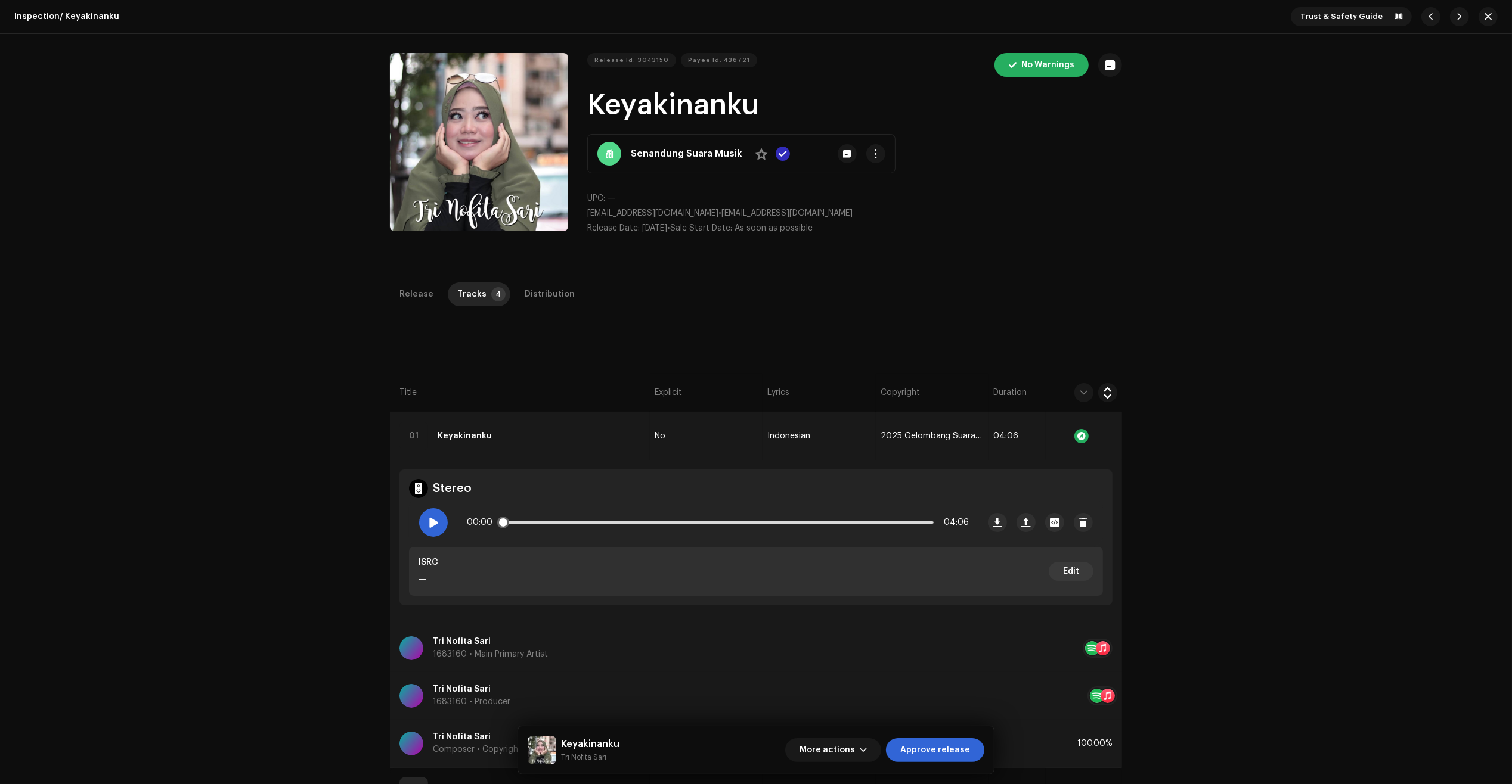
click at [431, 526] on span at bounding box center [433, 522] width 10 height 10
drag, startPoint x: 505, startPoint y: 522, endPoint x: 534, endPoint y: 522, distance: 29.0
click at [516, 522] on span at bounding box center [510, 522] width 12 height 12
drag, startPoint x: 537, startPoint y: 522, endPoint x: 567, endPoint y: 517, distance: 30.4
click at [567, 517] on div "00:30 04:06" at bounding box center [717, 522] width 502 height 24
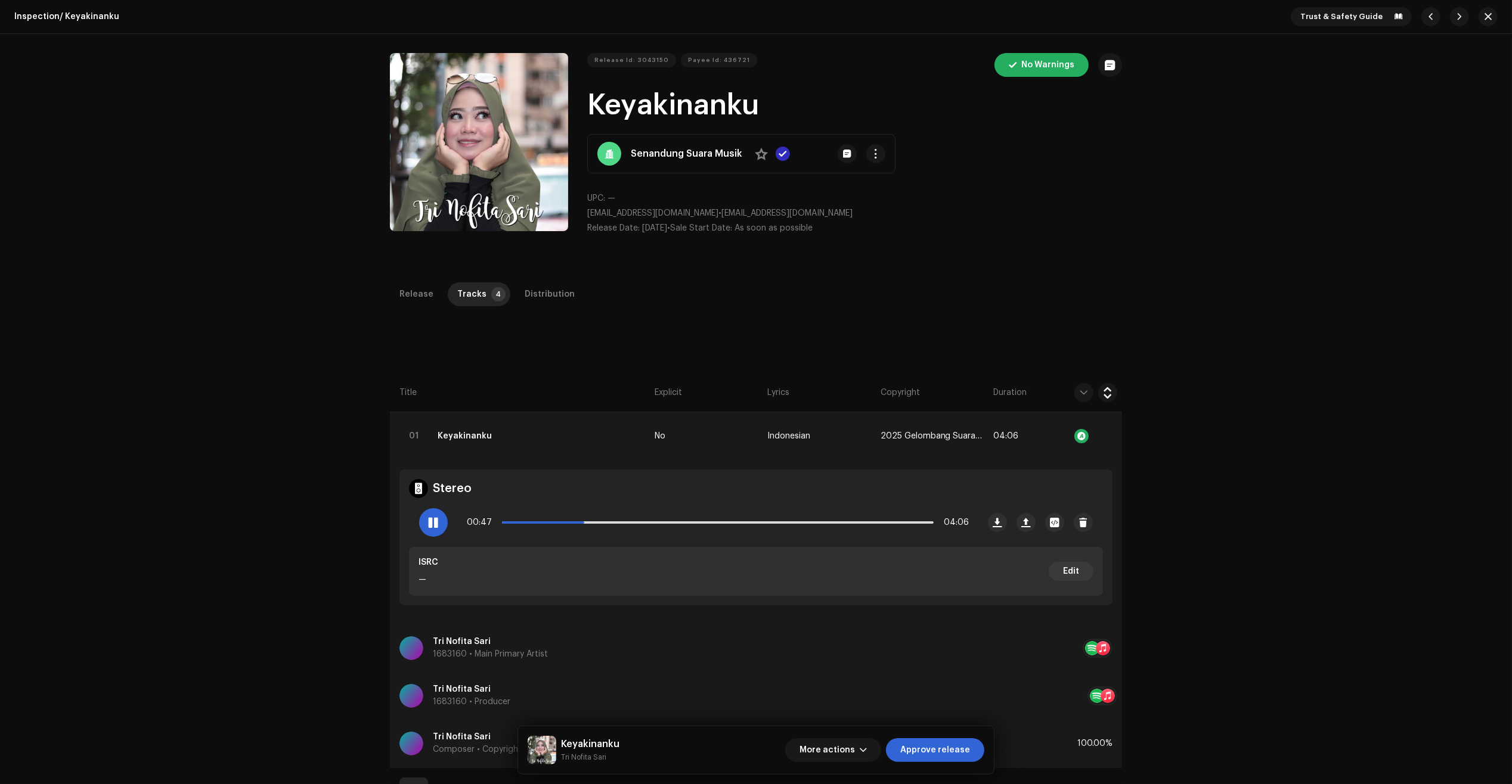
click at [1101, 648] on div at bounding box center [1102, 648] width 14 height 14
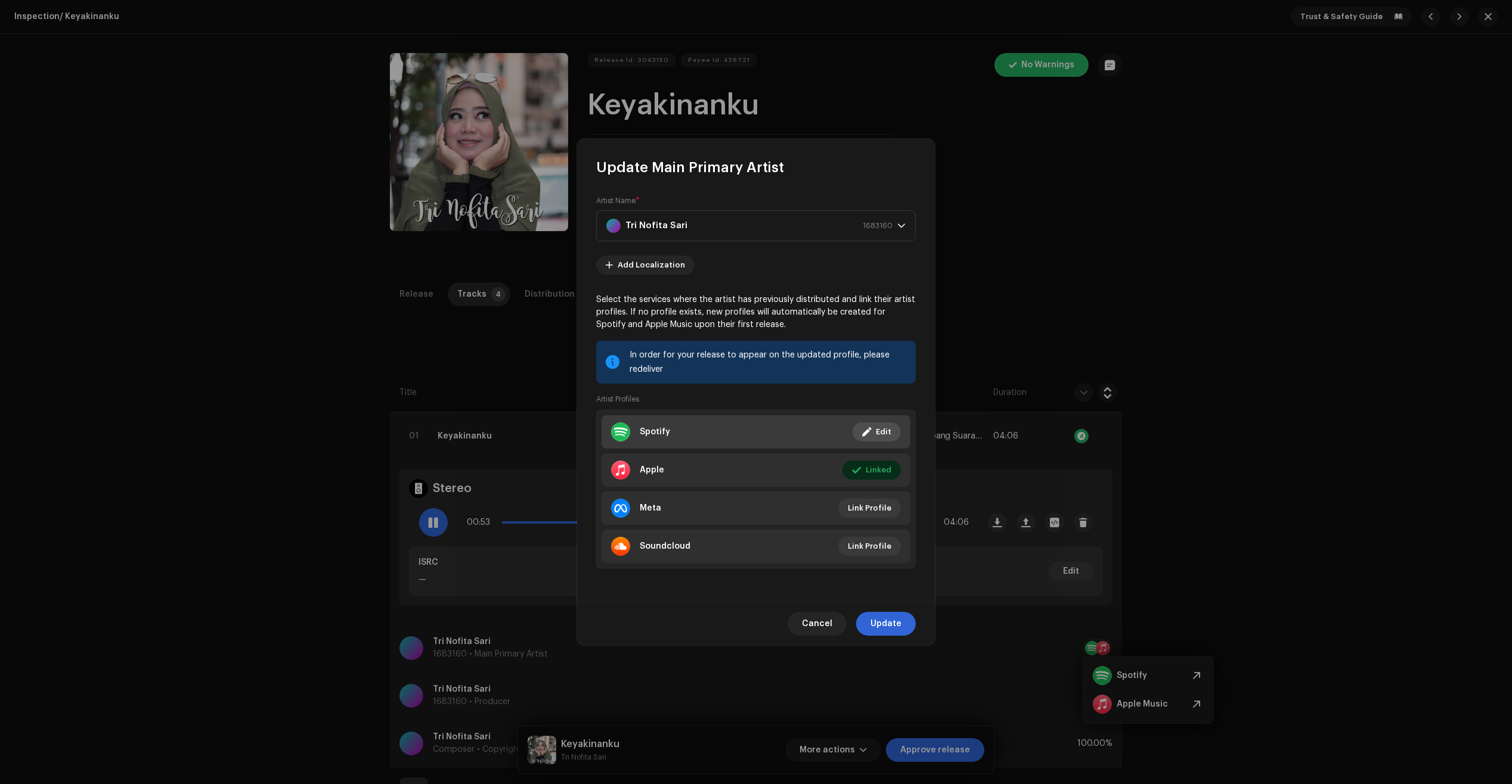
click at [755, 436] on li "Spotify Linked Edit" at bounding box center [755, 432] width 309 height 34
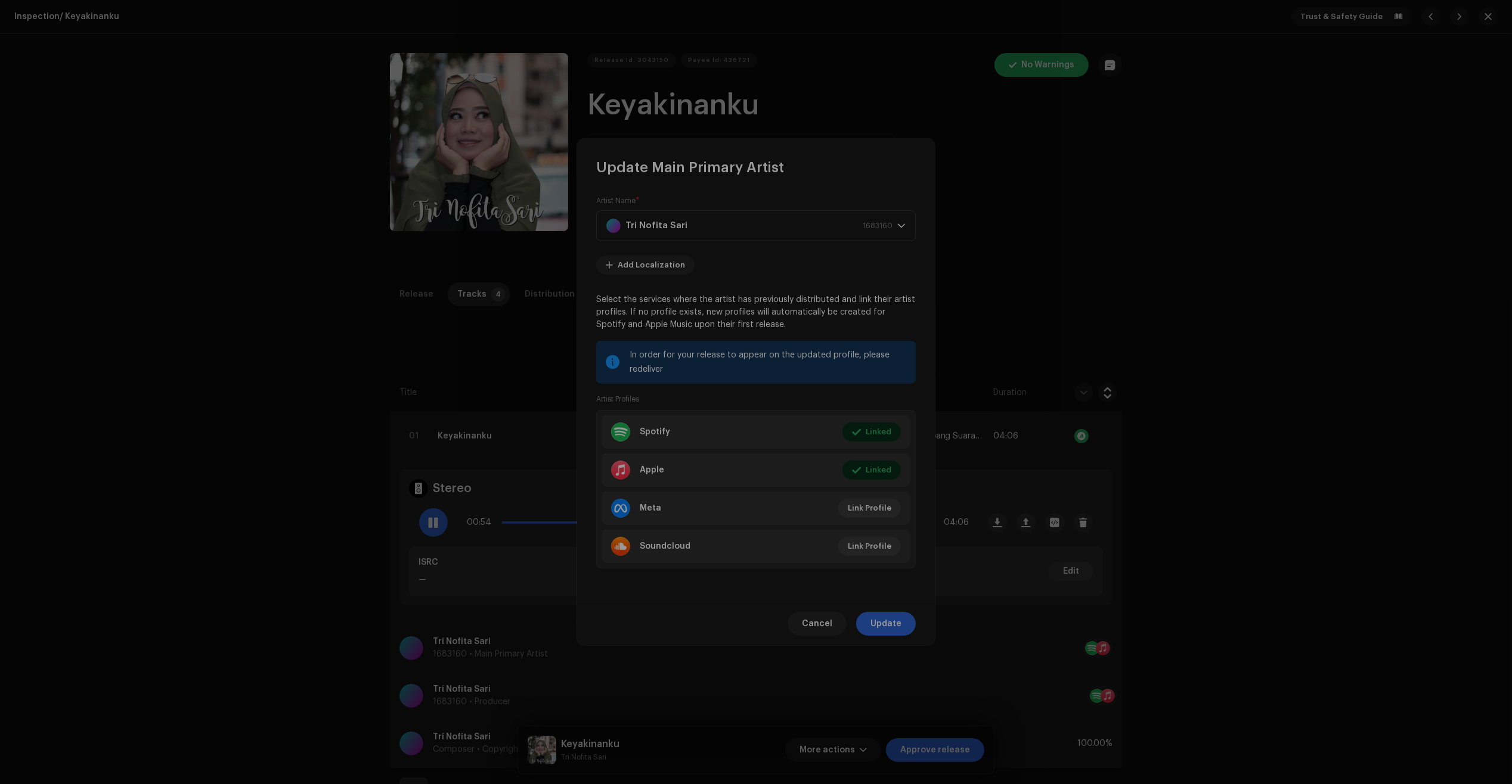
click at [345, 403] on div "Link your Artist Profile Artist Spotify Id * 11LFi4rvXTO3NvTvVFmuAE Go to your …" at bounding box center [756, 392] width 1512 height 784
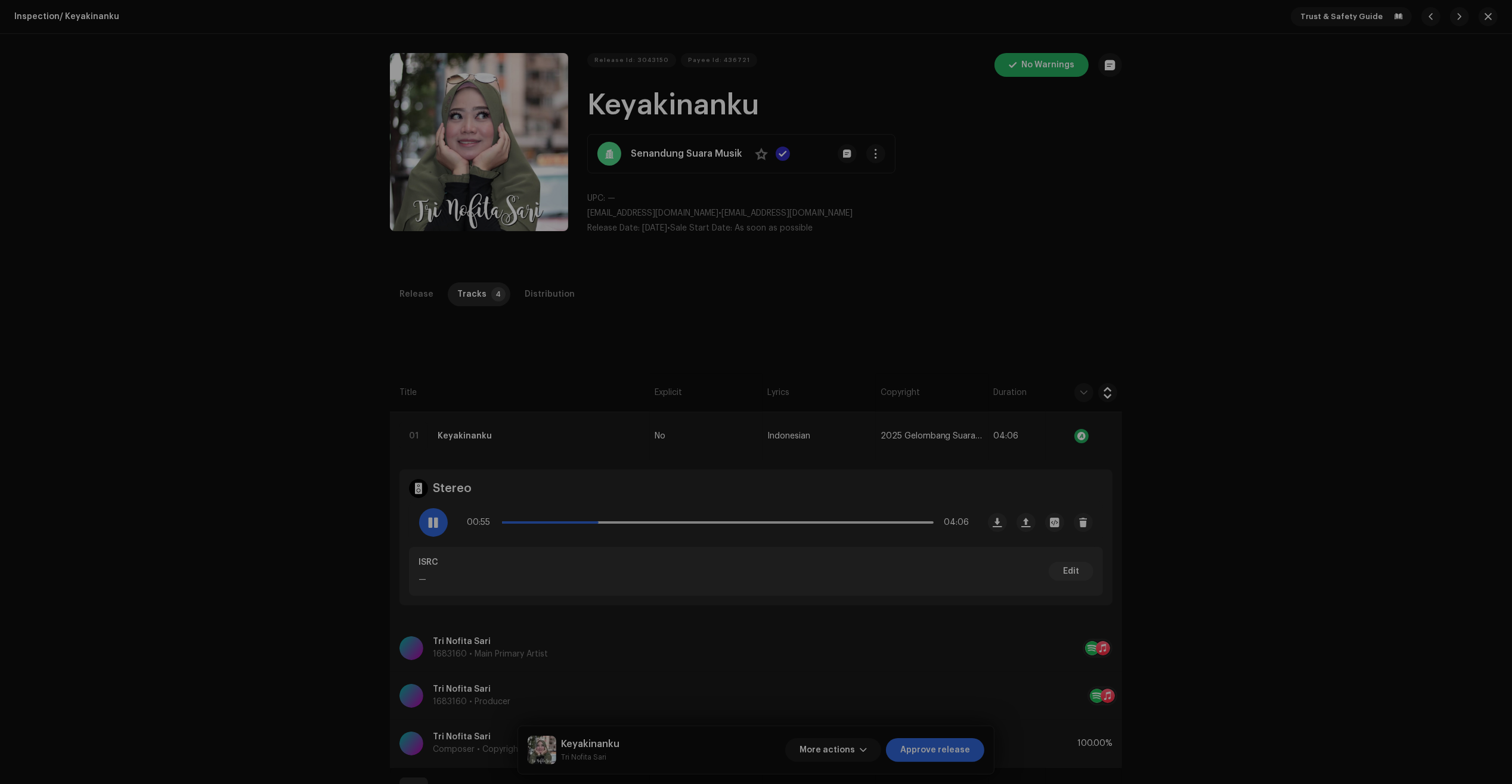
click at [485, 624] on div "Update Main Primary Artist Artist Name * [PERSON_NAME] 1683160 Add Localization…" at bounding box center [756, 392] width 1512 height 784
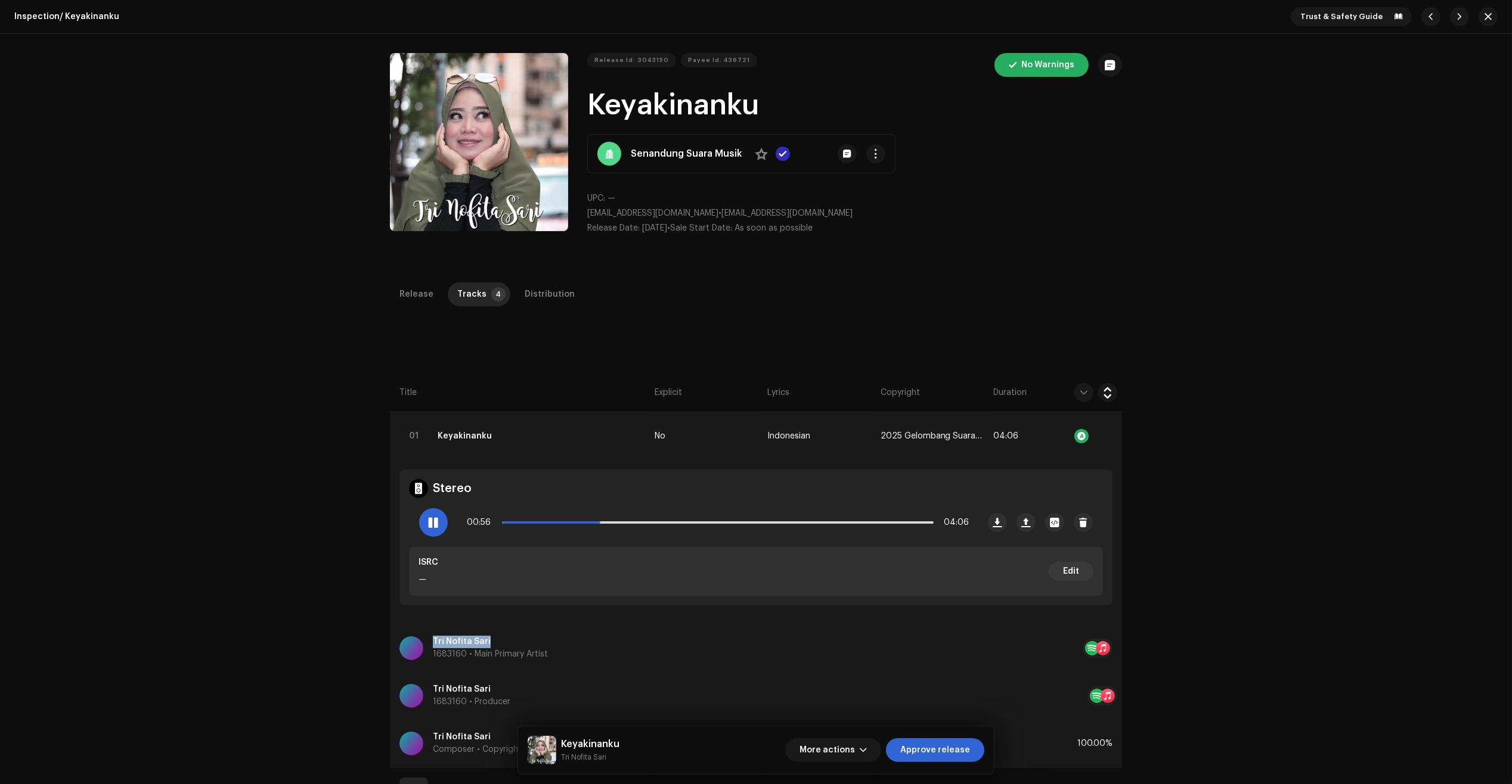
copy div "Tri Nofita Sari"
drag, startPoint x: 494, startPoint y: 641, endPoint x: 290, endPoint y: 629, distance: 204.4
click at [351, 636] on div "Inspection / Keyakinanku Trust & Safety Guide Release Id: 3043150 Payee Id: 436…" at bounding box center [756, 392] width 1512 height 784
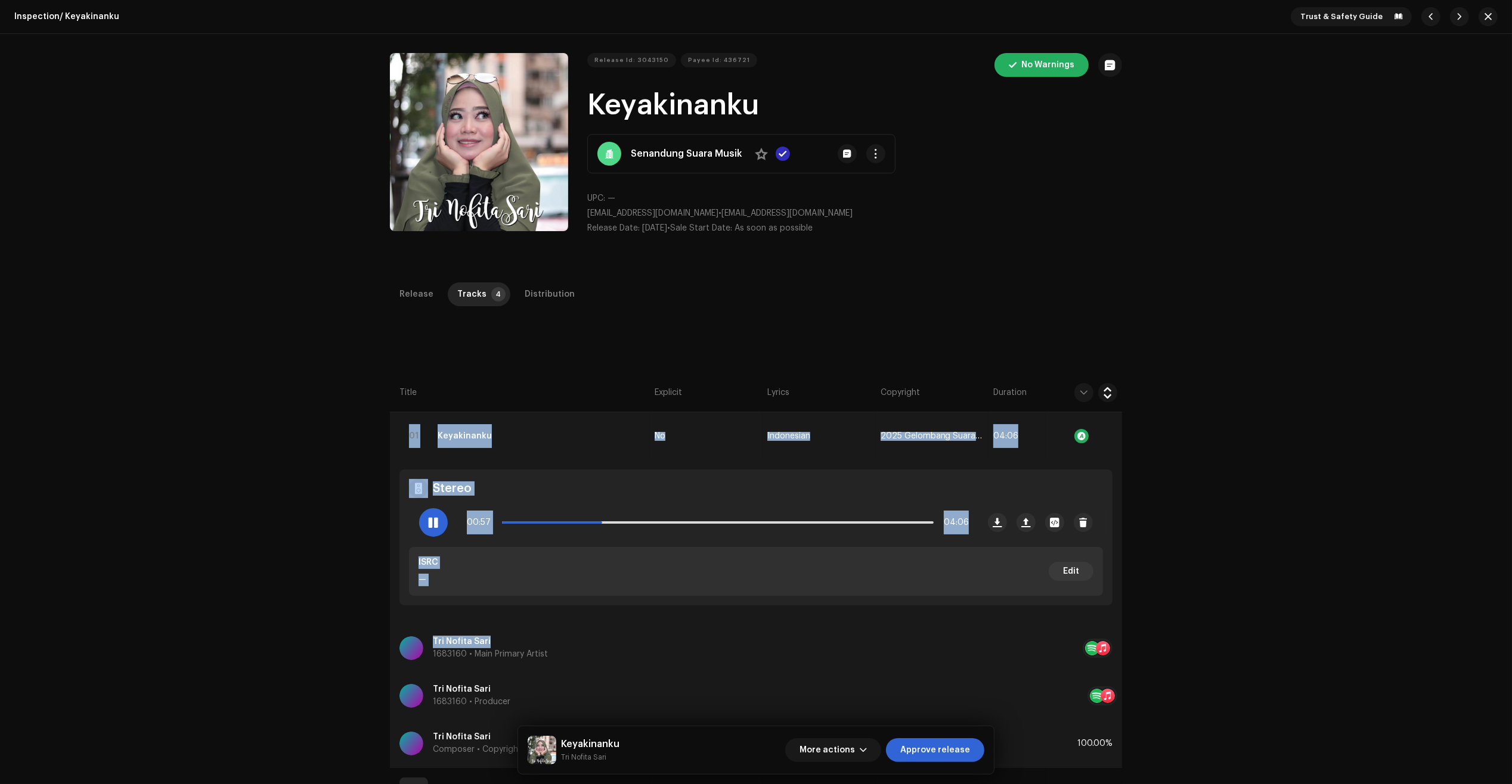
click at [290, 629] on div "Inspection / Keyakinanku Trust & Safety Guide Release Id: 3043150 Payee Id: 436…" at bounding box center [756, 392] width 1512 height 784
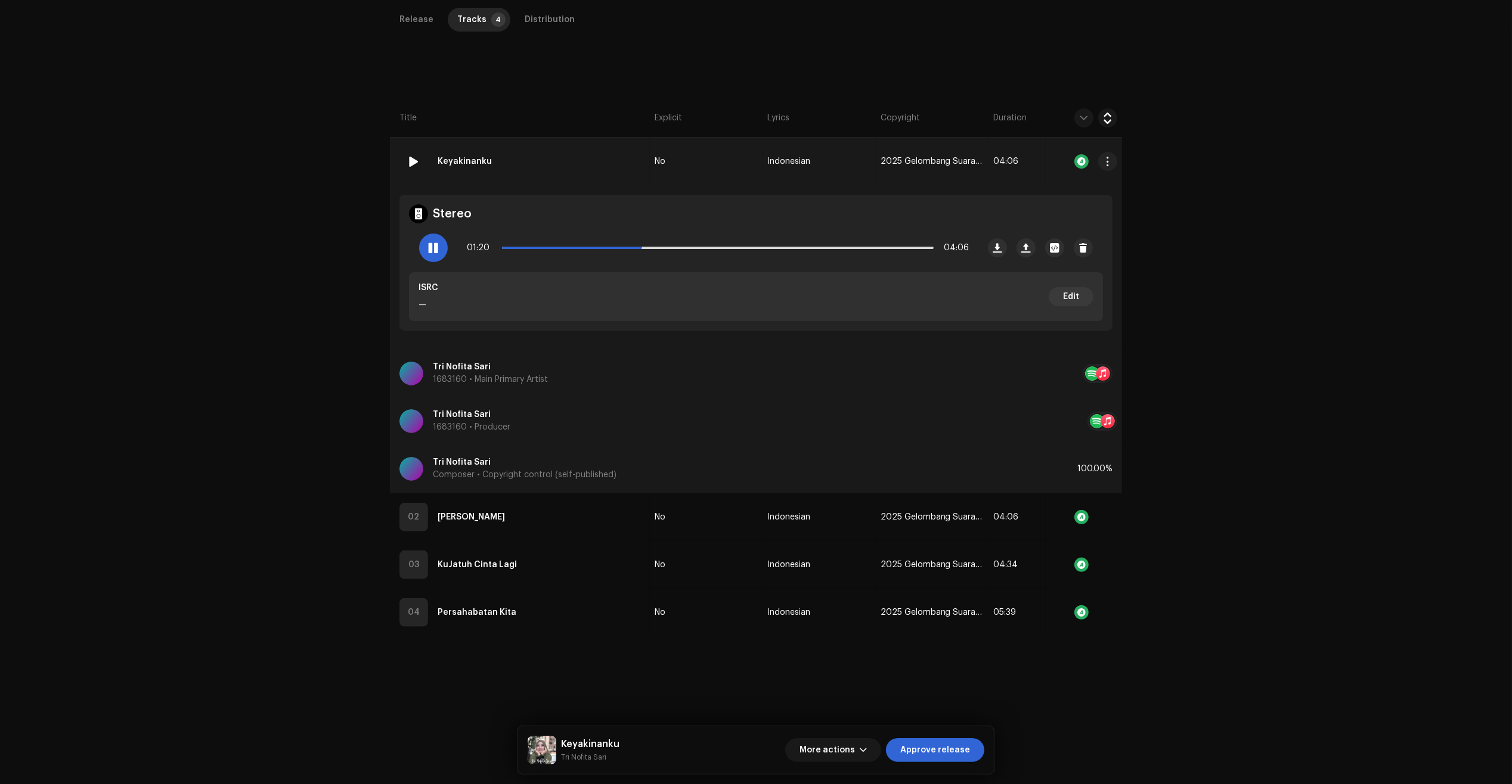
scroll to position [283, 0]
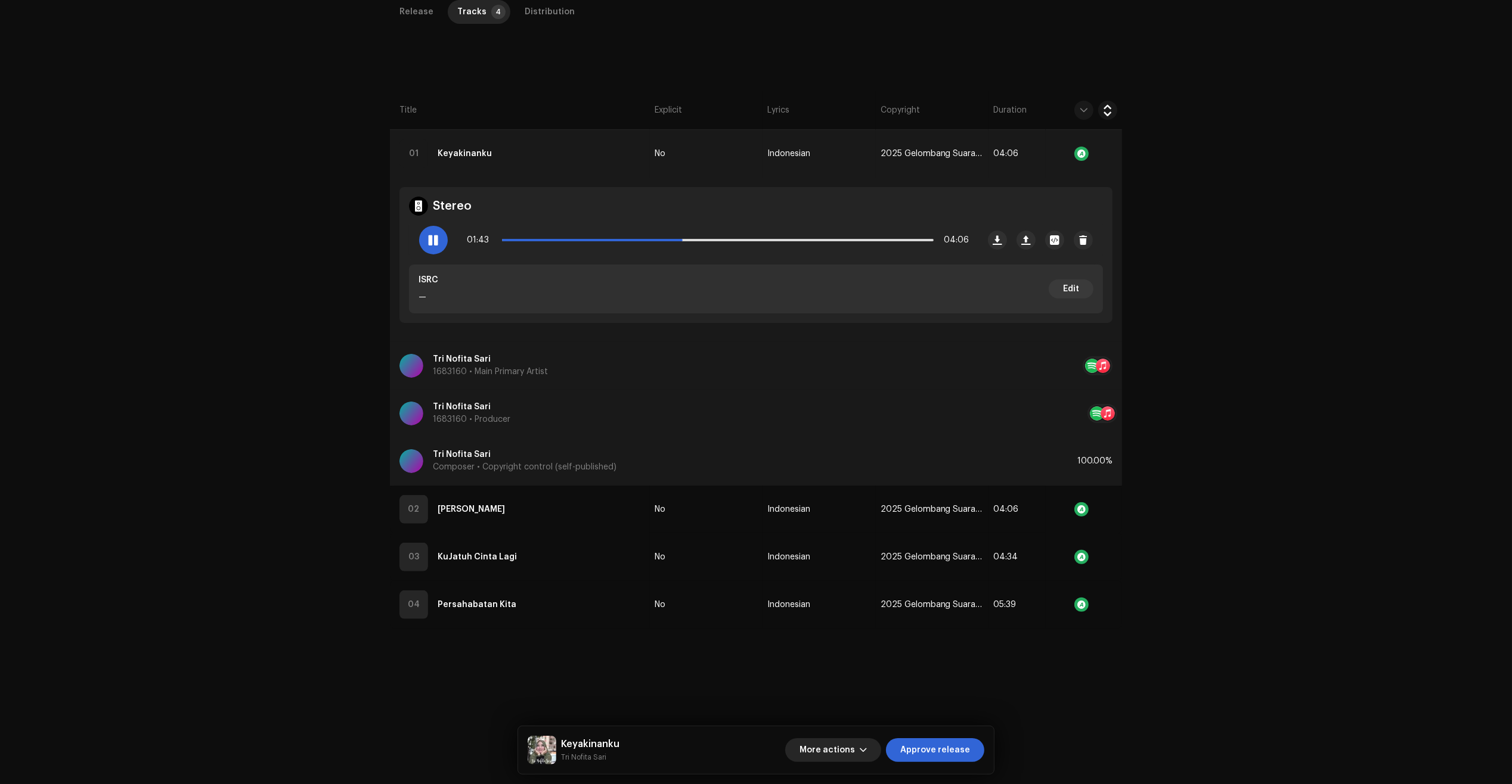
click at [872, 746] on button "More actions" at bounding box center [833, 750] width 96 height 24
click at [853, 671] on span "Fail & Return" at bounding box center [830, 673] width 53 height 10
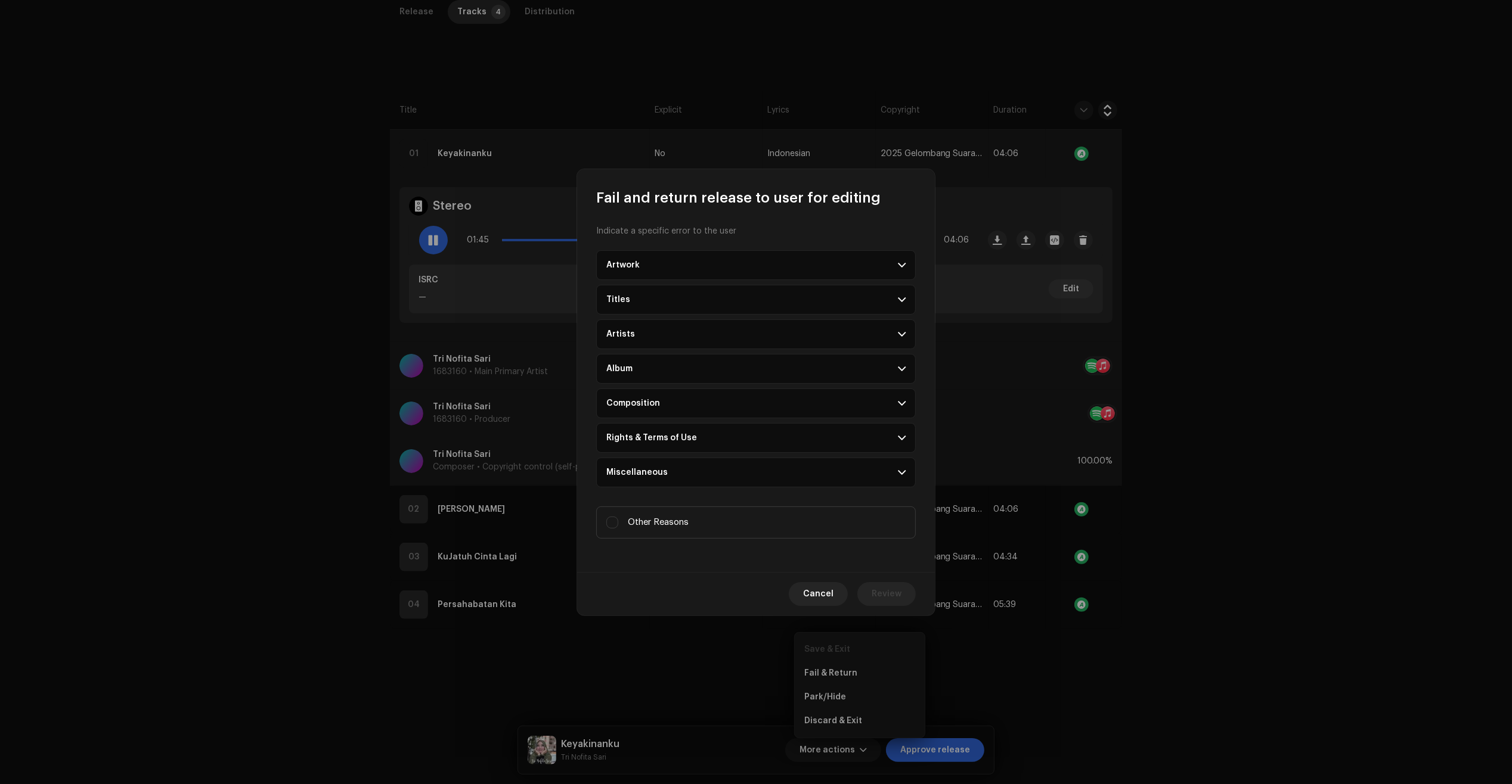
click at [735, 516] on label "Other Reasons" at bounding box center [755, 522] width 319 height 32
click at [618, 516] on input "Other Reasons" at bounding box center [612, 522] width 12 height 12
checkbox input "true"
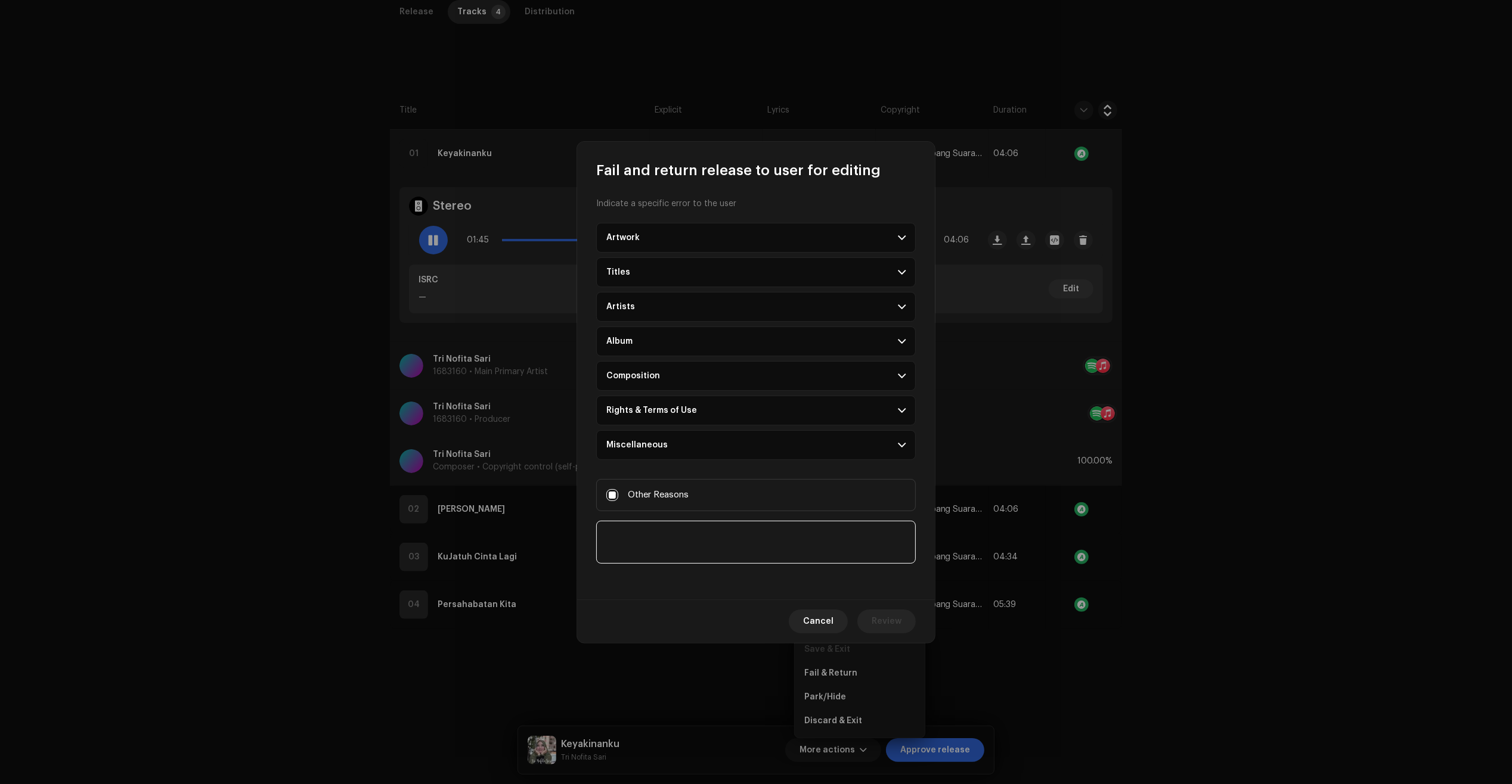
click at [729, 525] on textarea at bounding box center [755, 542] width 319 height 43
paste textarea "A.I. song detected. If you have music production support documents/files (In an…"
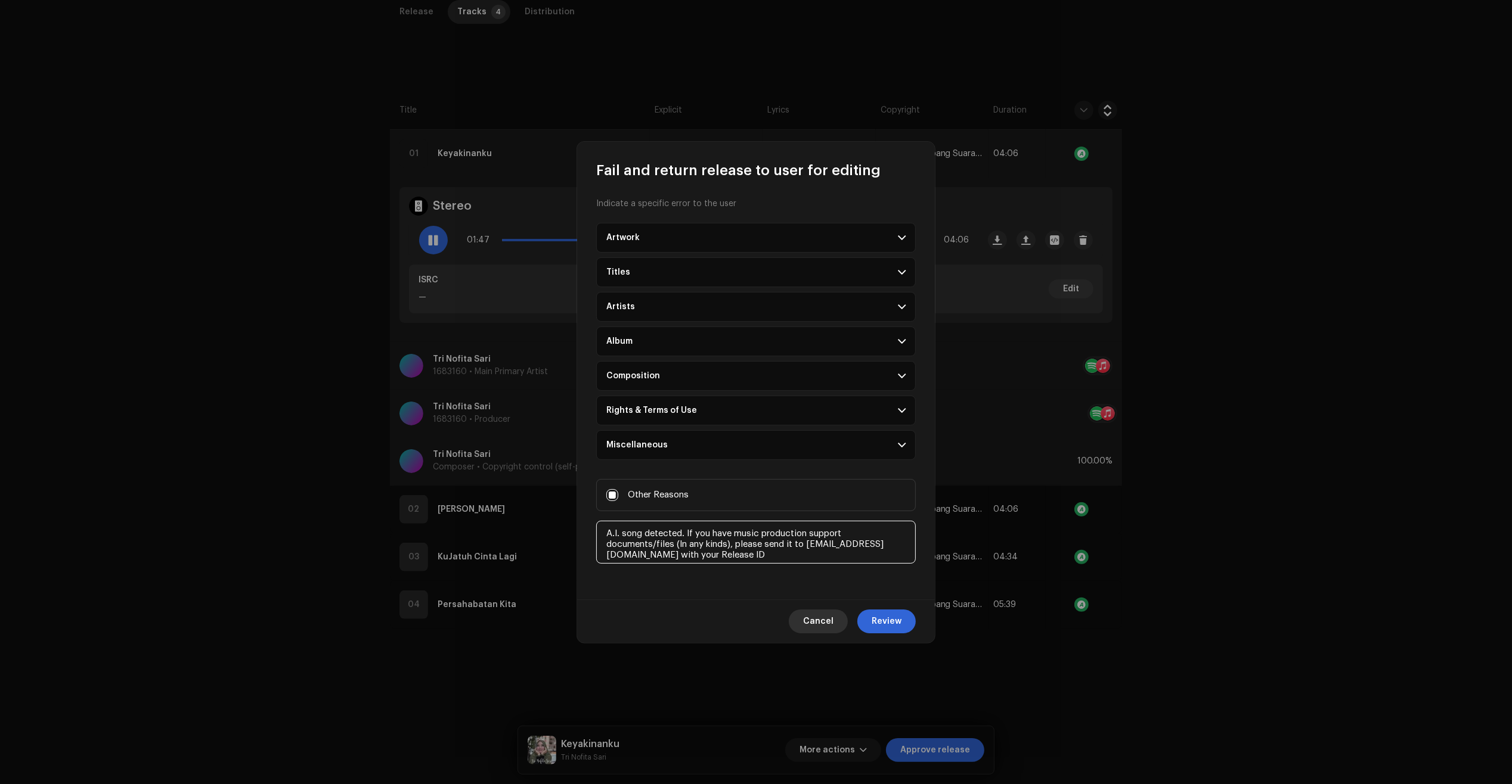
type textarea "A.I. song detected. If you have music production support documents/files (In an…"
click at [820, 623] on span "Cancel" at bounding box center [818, 622] width 31 height 24
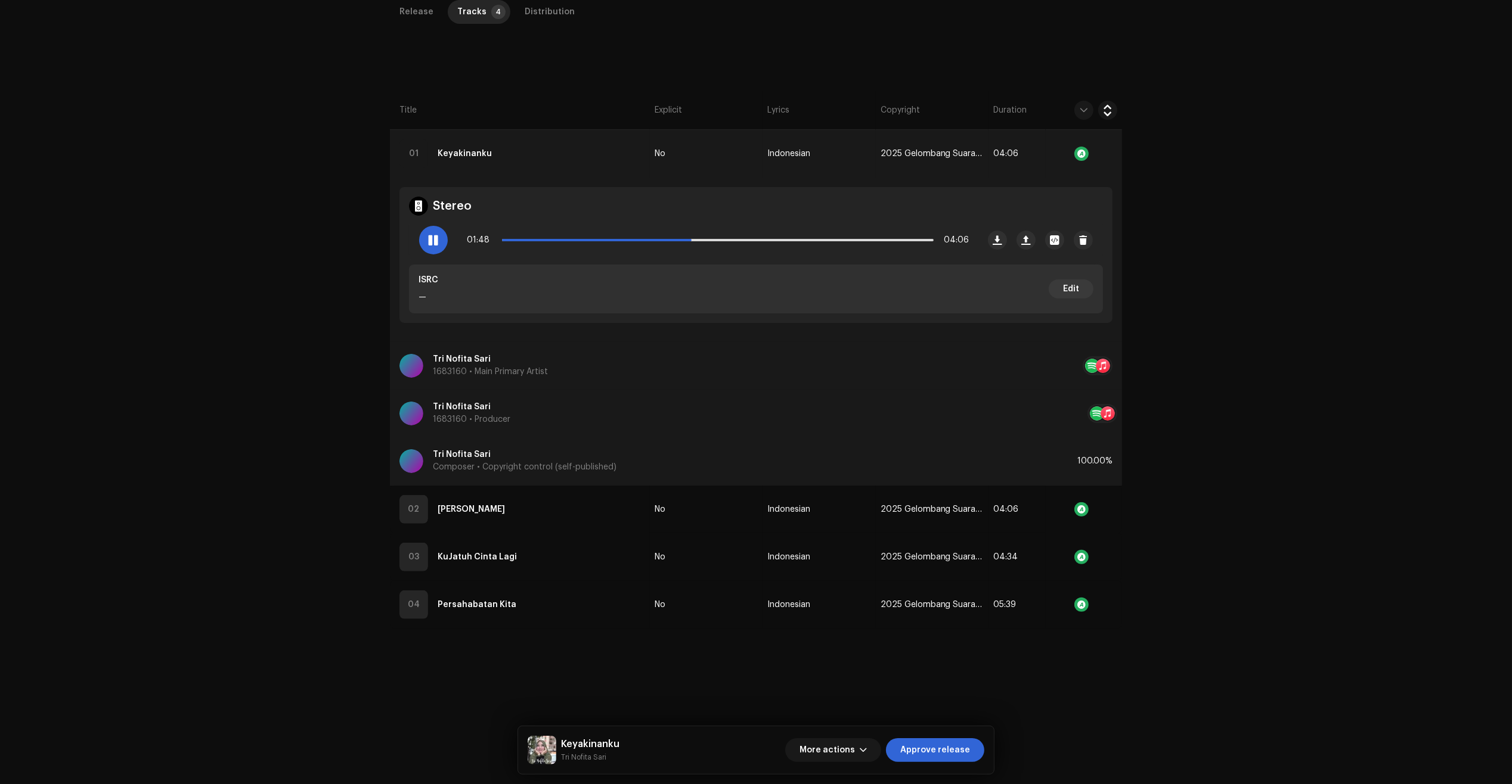
click at [1087, 362] on div at bounding box center [1092, 365] width 14 height 14
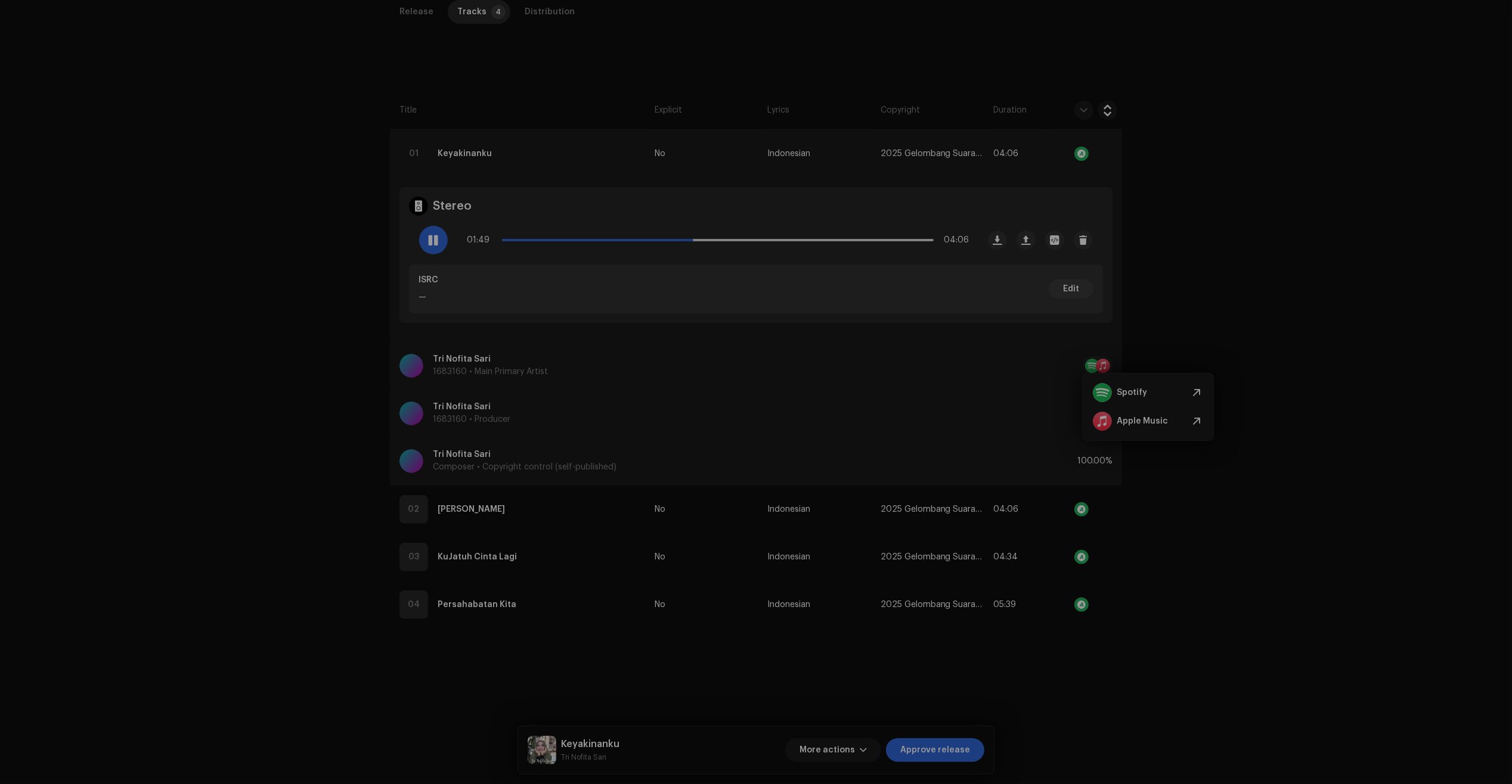
click at [1139, 398] on div "Update Main Primary Artist Artist Name * [PERSON_NAME] 1683160 Add Localization…" at bounding box center [756, 392] width 1512 height 784
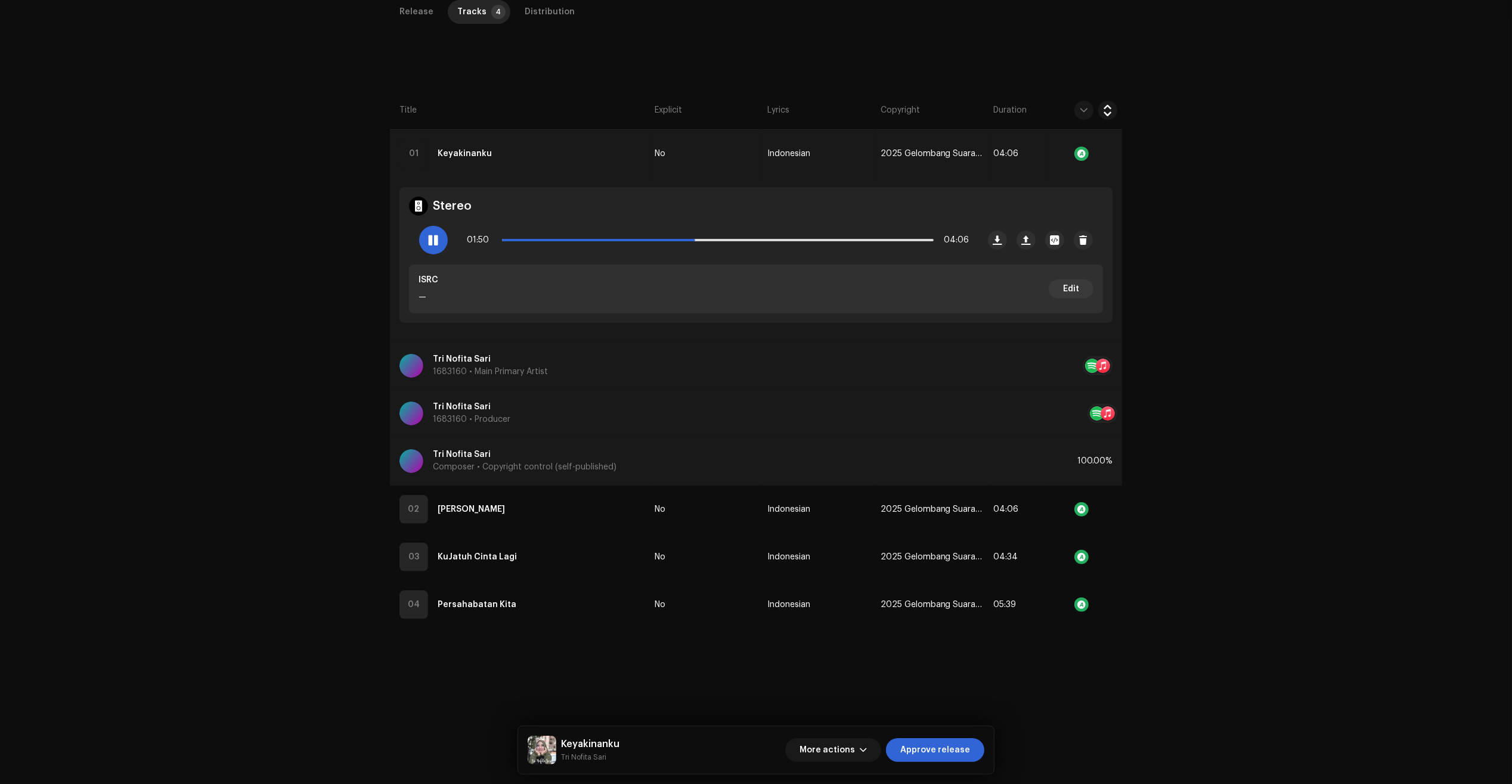
click at [864, 369] on div "Tri [PERSON_NAME] 1683160 • Main Primary Artist" at bounding box center [741, 365] width 683 height 43
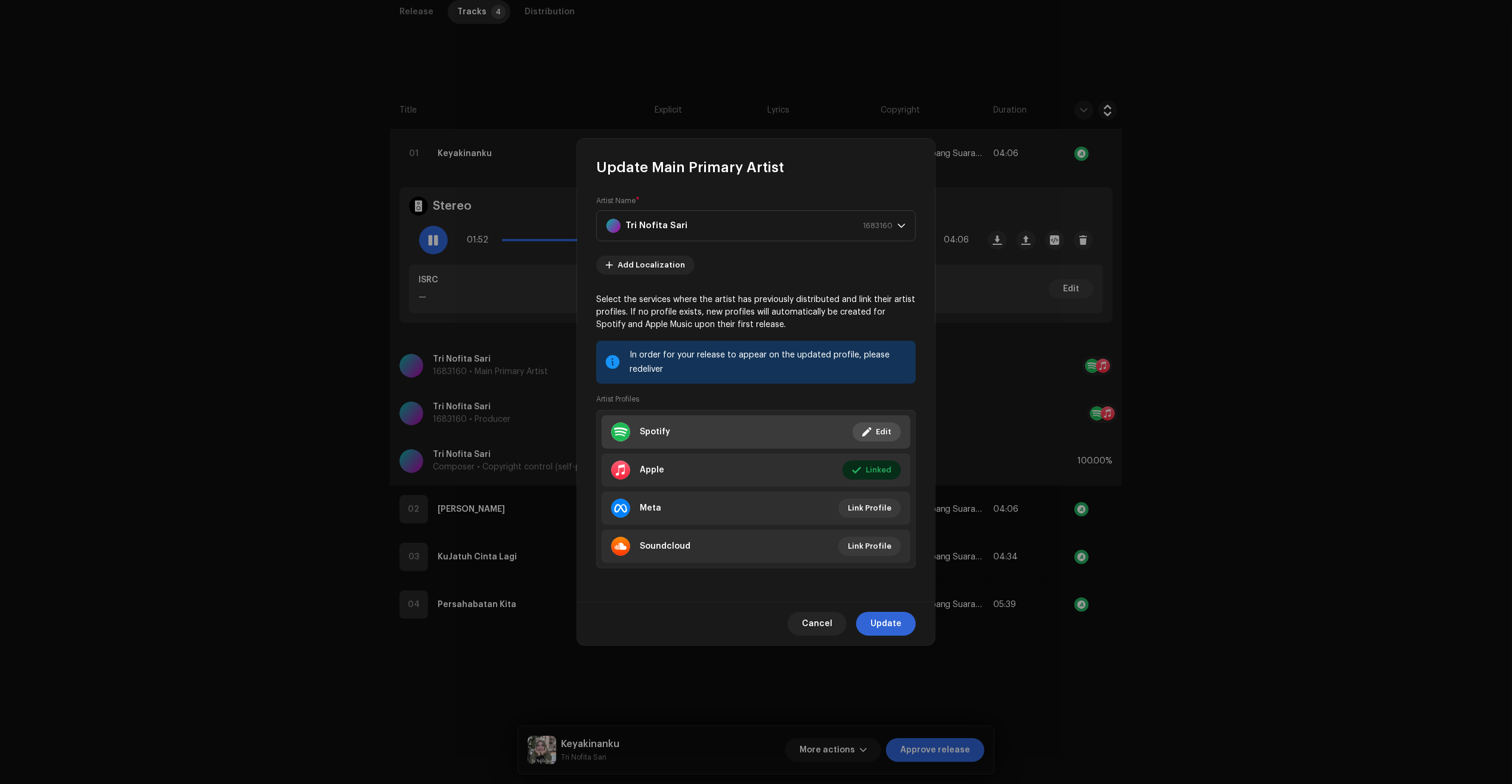
click at [868, 433] on span at bounding box center [867, 432] width 9 height 10
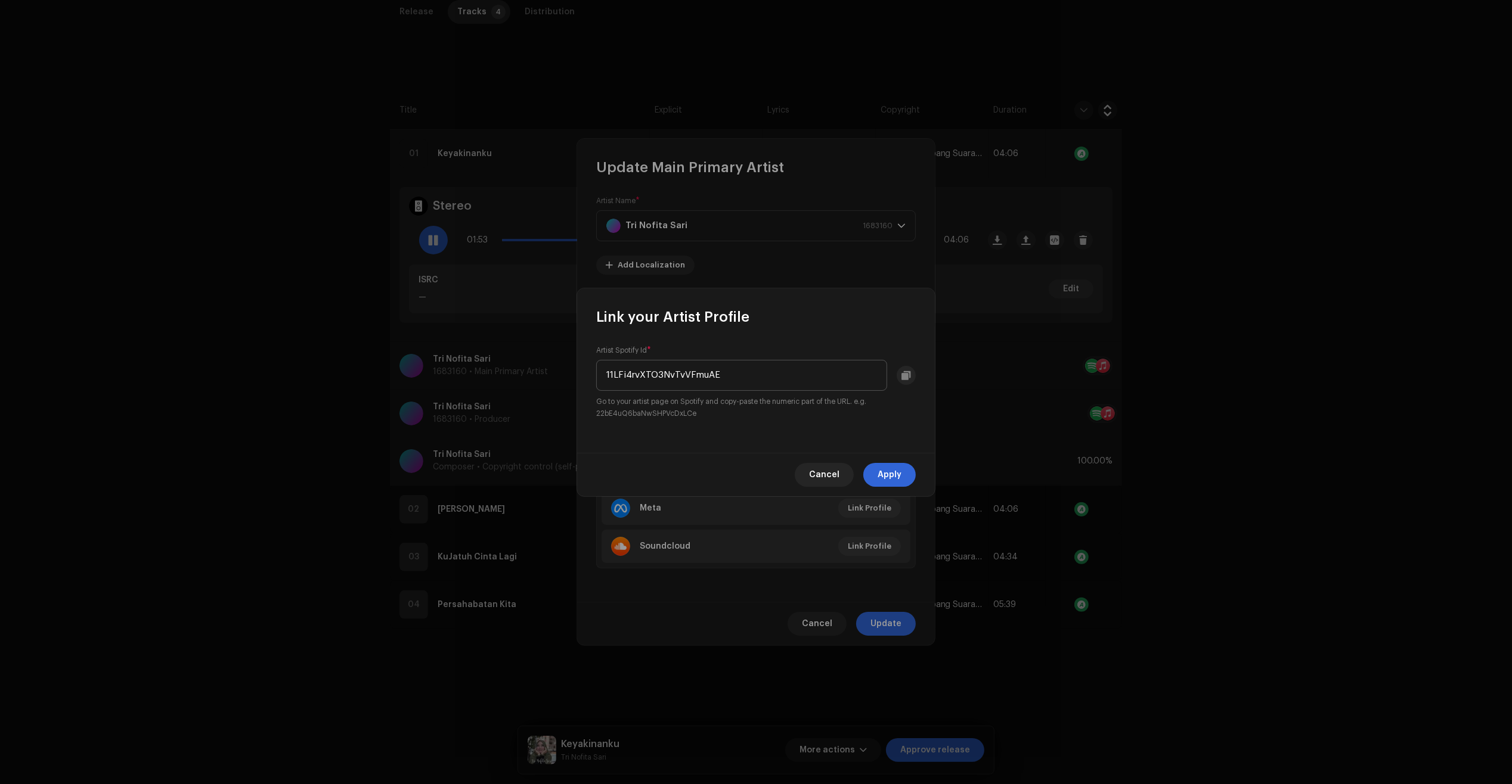
click at [785, 374] on input "11LFi4rvXTO3NvTvVFmuAE" at bounding box center [741, 375] width 291 height 31
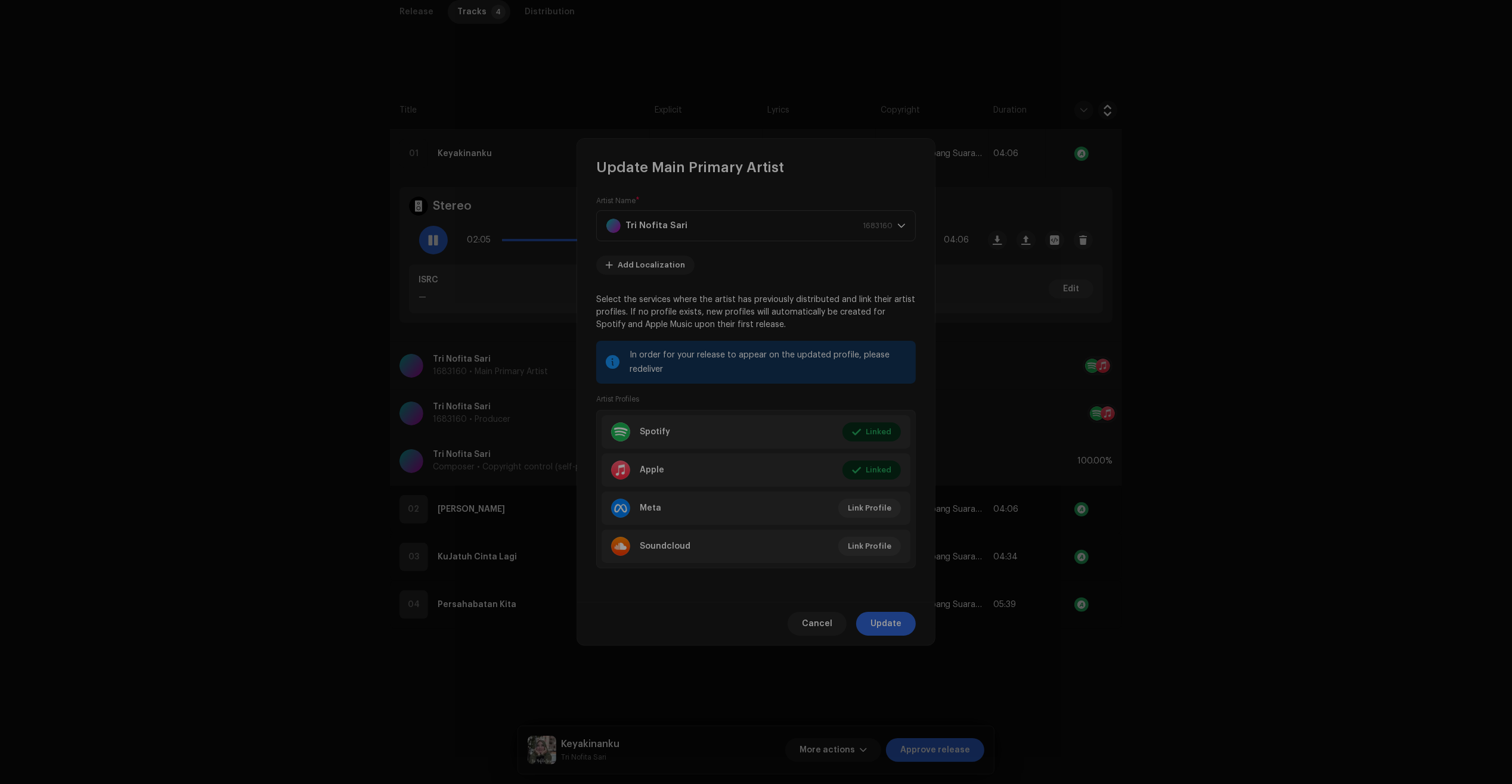
drag, startPoint x: 460, startPoint y: 456, endPoint x: 450, endPoint y: 441, distance: 18.0
click at [459, 456] on div "Link your Artist Profile Artist Spotify Id * 11LFi4rvXTO3NvTvVFmuAE Go to your …" at bounding box center [756, 392] width 1512 height 784
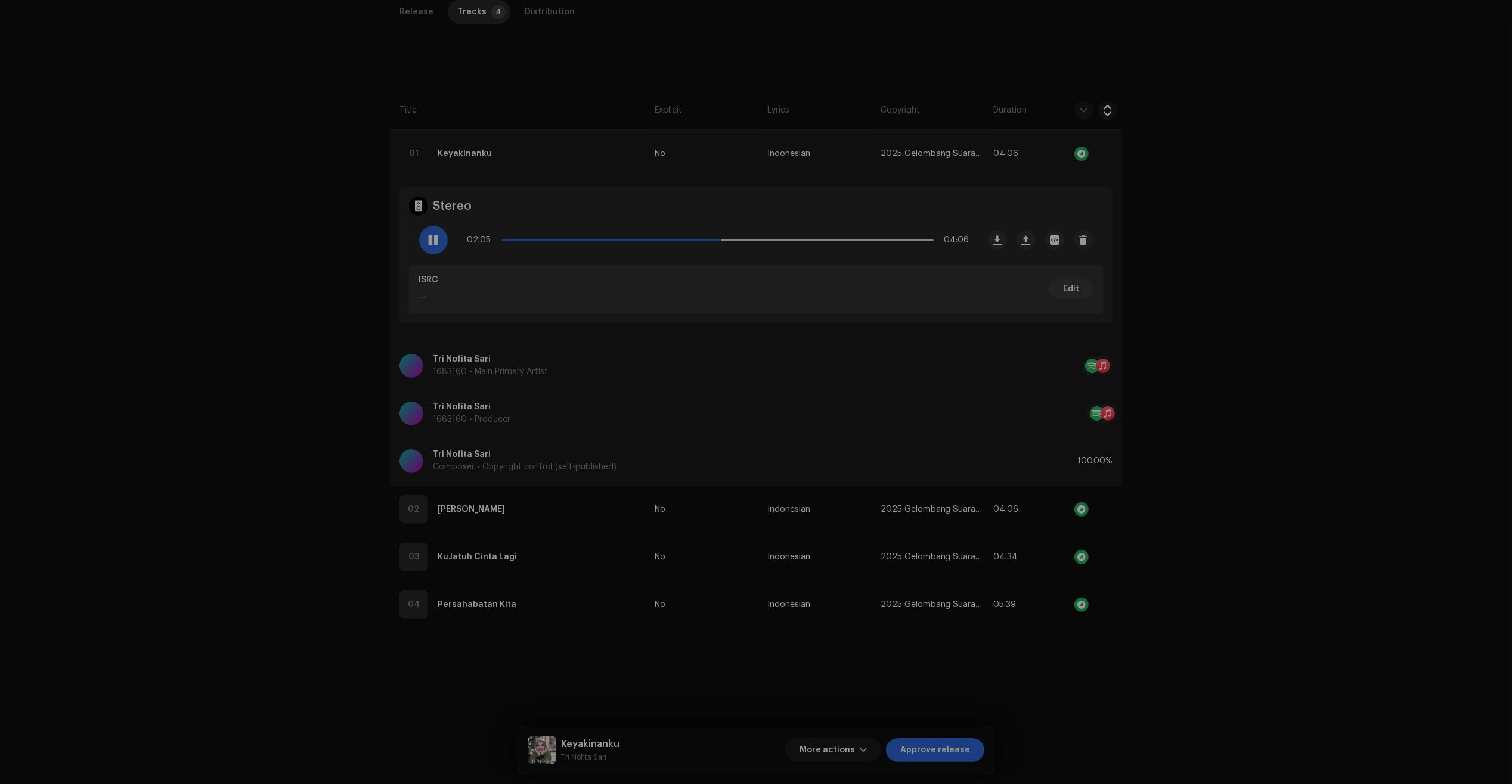
click at [426, 245] on div "Update Main Primary Artist Artist Name * [PERSON_NAME] 1683160 Add Localization…" at bounding box center [756, 392] width 1512 height 784
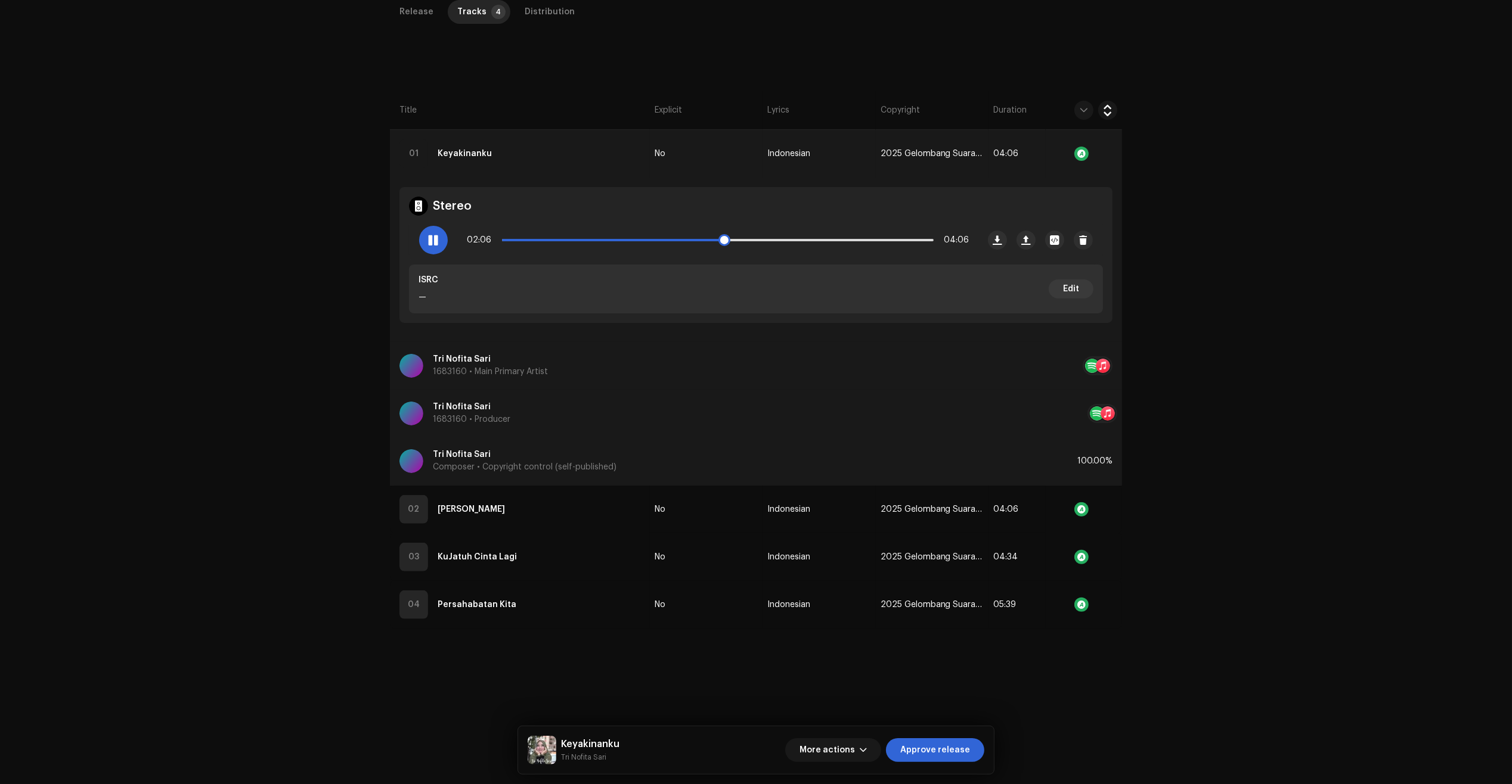
drag, startPoint x: 440, startPoint y: 243, endPoint x: 457, endPoint y: 236, distance: 18.4
click at [439, 243] on div at bounding box center [433, 240] width 28 height 28
click at [873, 754] on button "More actions" at bounding box center [833, 750] width 96 height 24
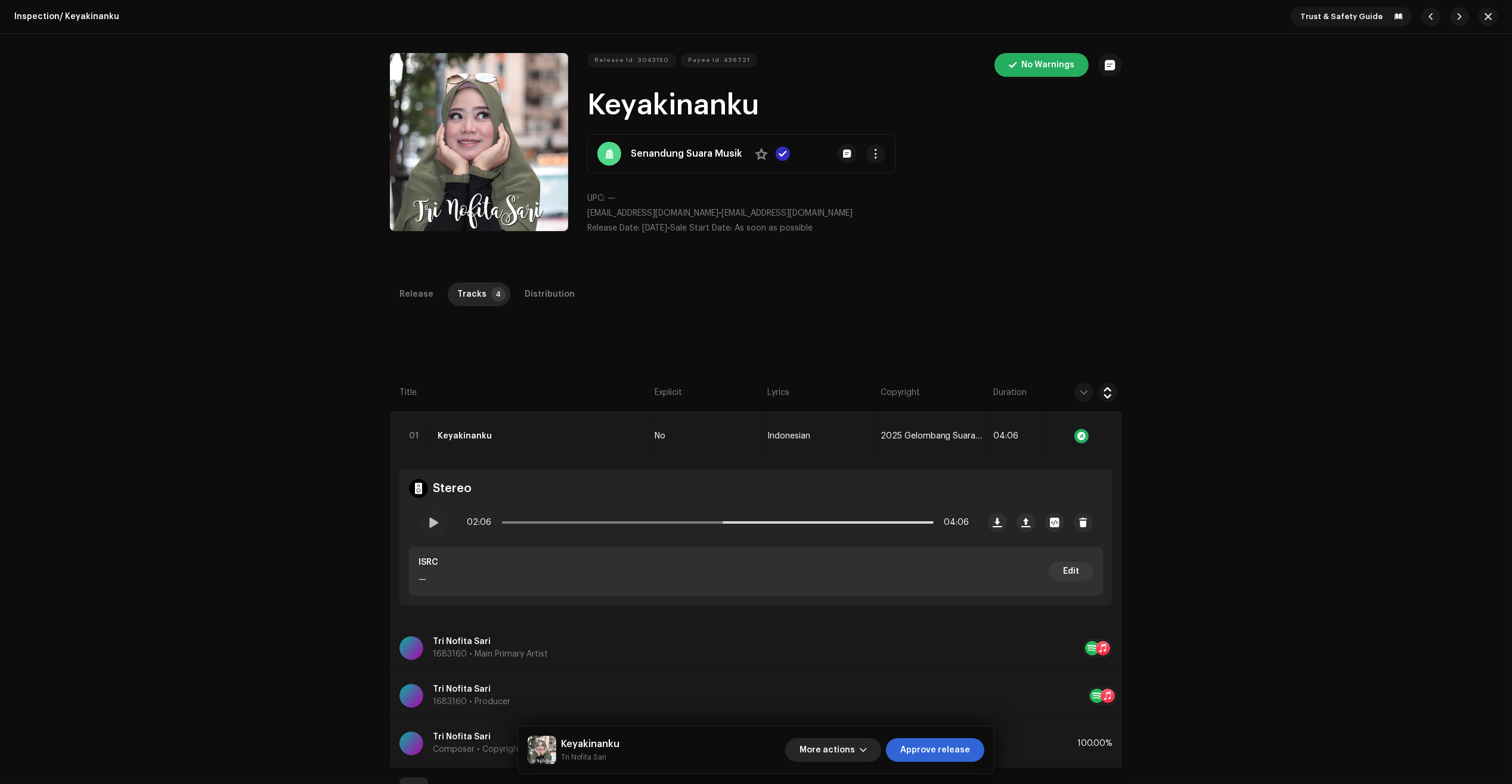
click at [875, 751] on button "More actions" at bounding box center [833, 750] width 96 height 24
click at [875, 677] on div "Fail & Return" at bounding box center [859, 673] width 111 height 10
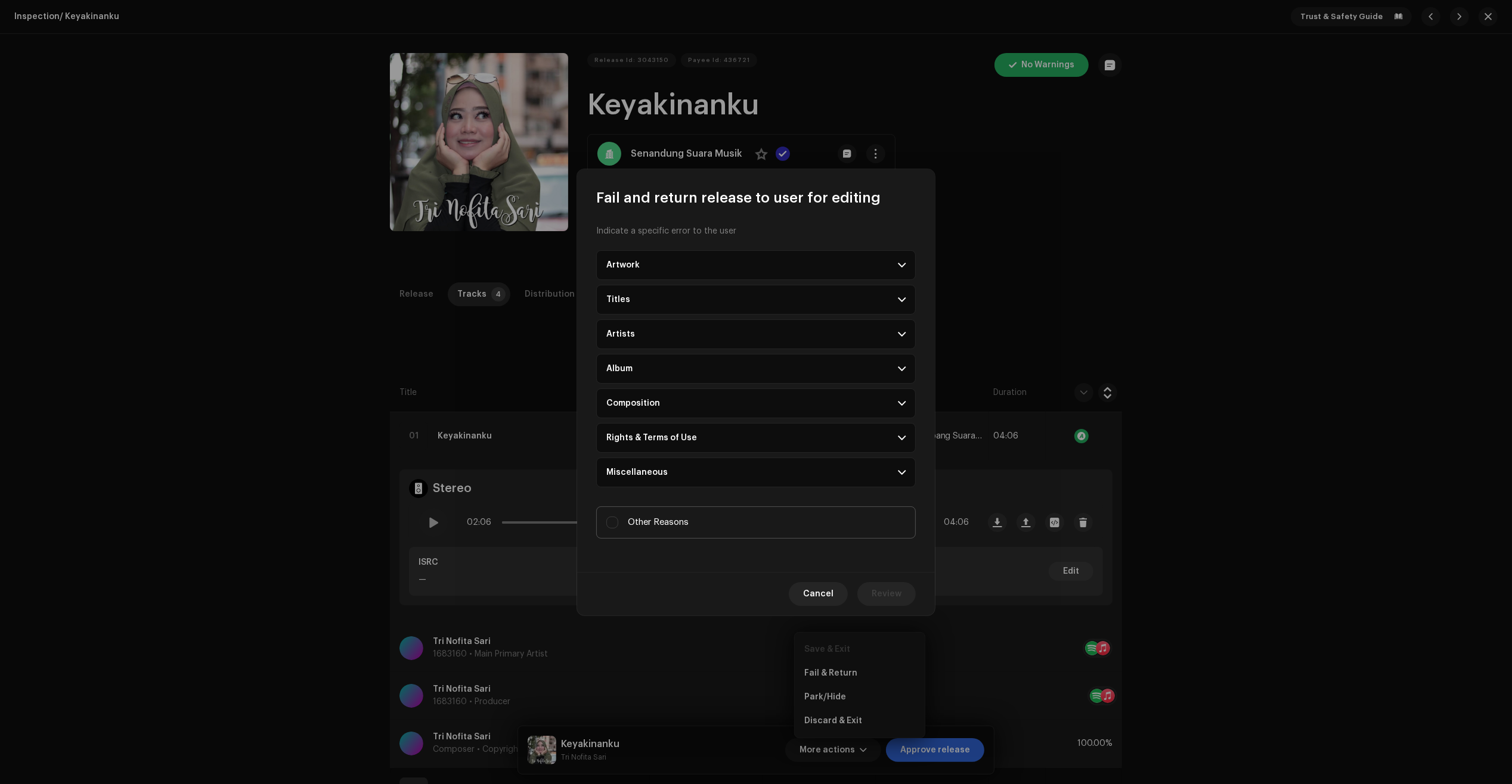
drag, startPoint x: 757, startPoint y: 501, endPoint x: 757, endPoint y: 522, distance: 21.0
click at [756, 502] on div "Indicate a specific error to the user Artwork Upscaled art / bad quality Logo /…" at bounding box center [756, 389] width 357 height 365
click at [764, 539] on label "Other Reasons" at bounding box center [755, 522] width 319 height 32
click at [618, 528] on input "Other Reasons" at bounding box center [612, 522] width 12 height 12
checkbox input "true"
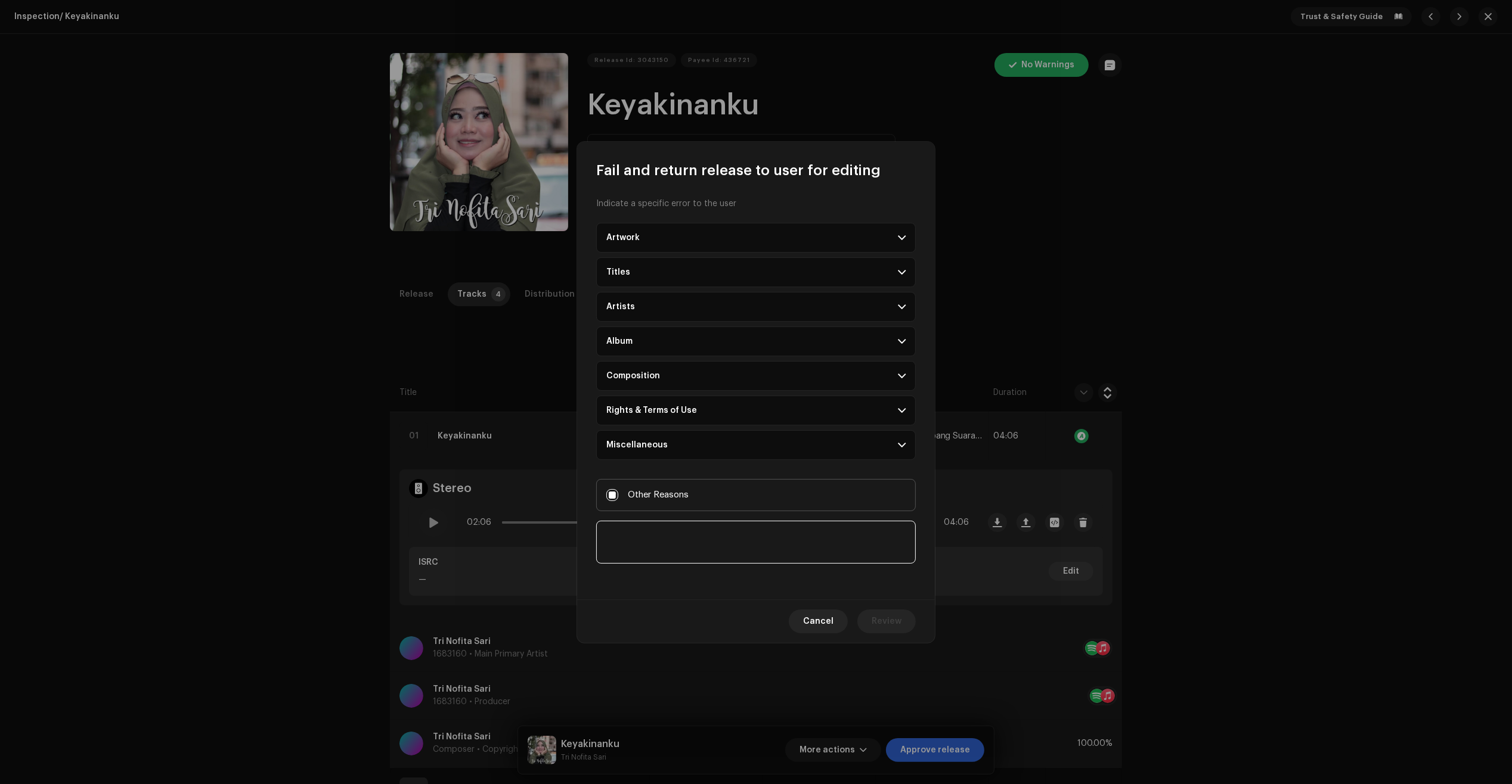
click at [772, 546] on textarea at bounding box center [755, 542] width 319 height 43
paste textarea "A.I. song detected. If you have music production support documents/files (In an…"
type textarea "A.I. song detected. If you have music production support documents/files (In an…"
drag, startPoint x: 876, startPoint y: 604, endPoint x: 879, endPoint y: 615, distance: 11.4
click at [876, 608] on div "Cancel Review" at bounding box center [756, 621] width 357 height 43
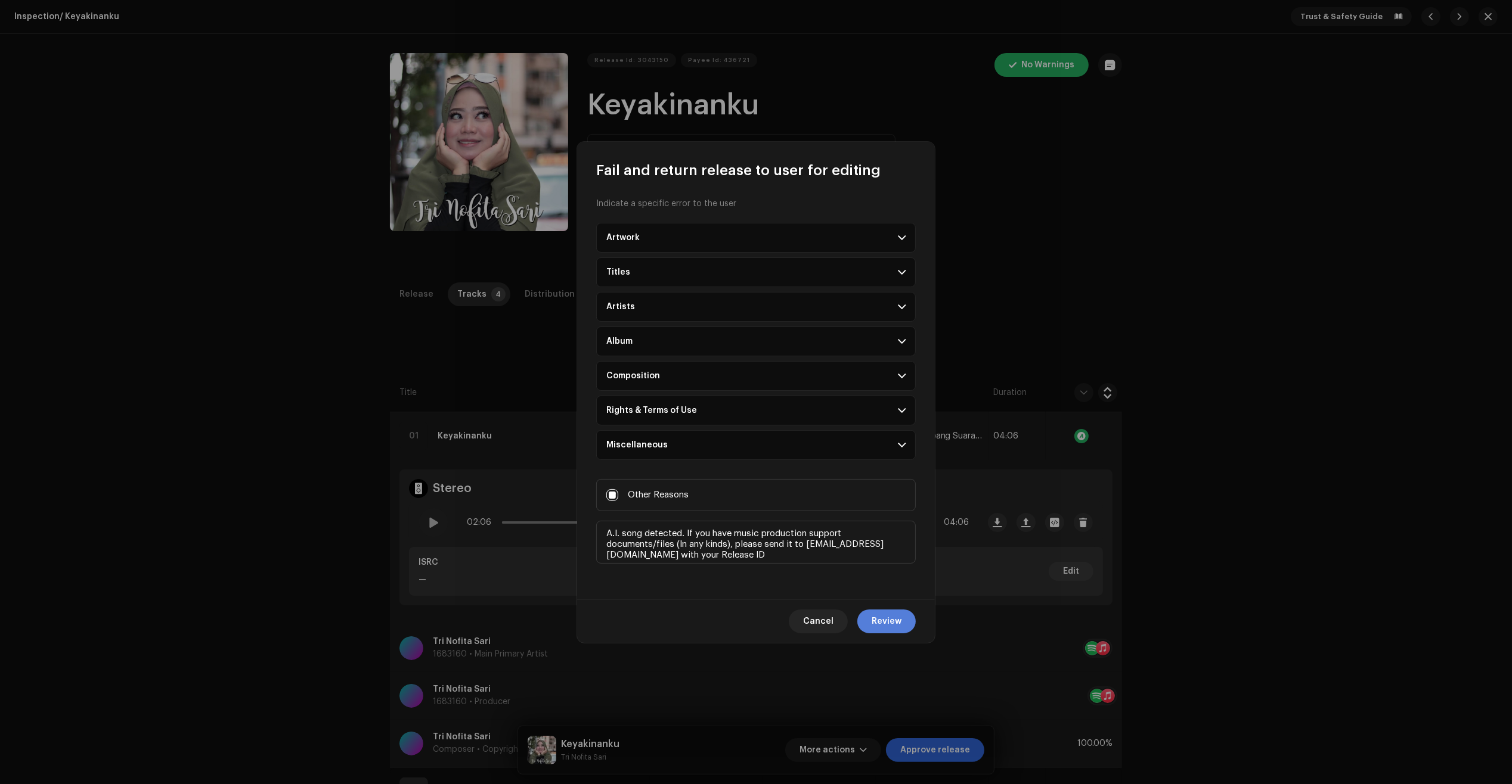
click at [880, 617] on span "Review" at bounding box center [887, 622] width 30 height 24
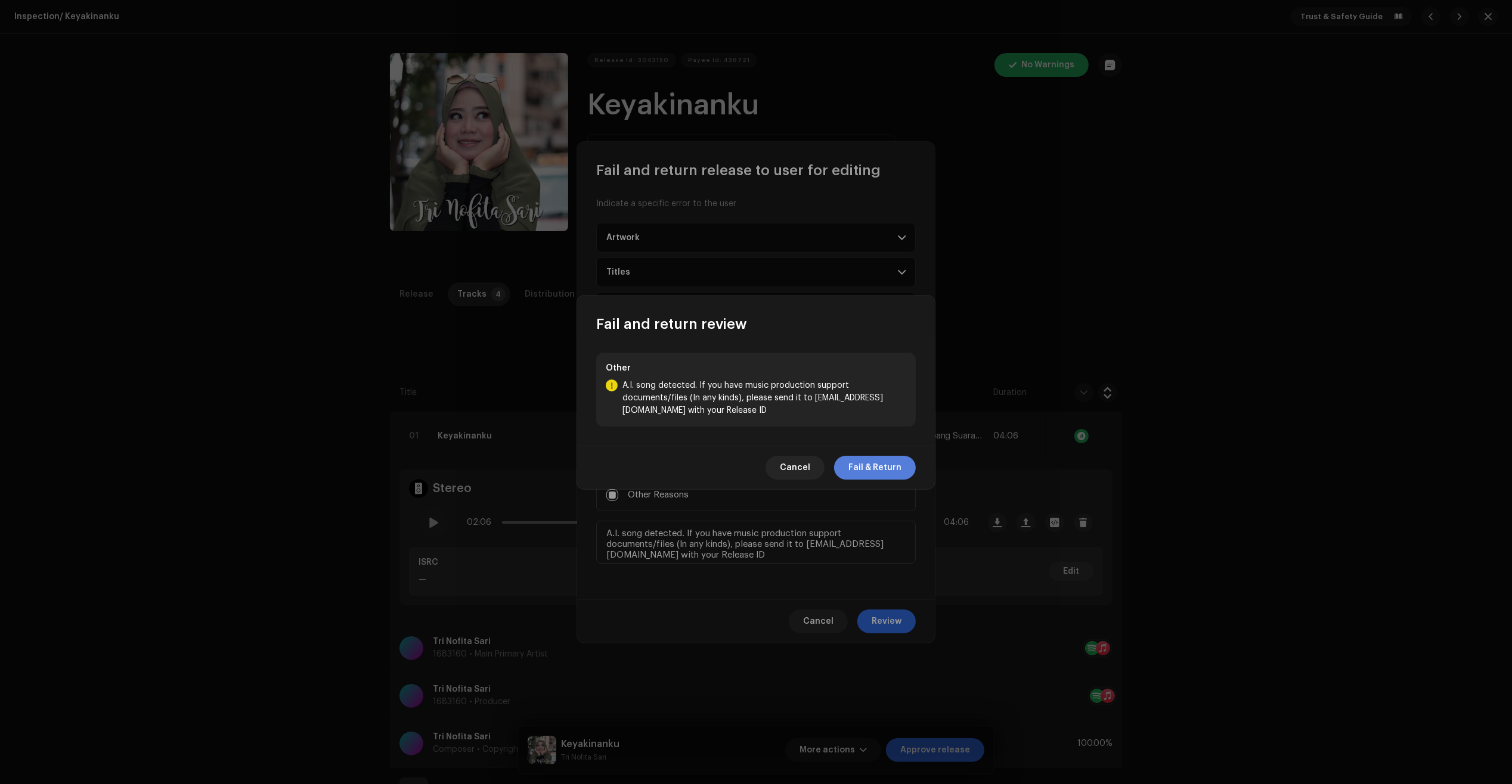
click at [885, 463] on span "Fail & Return" at bounding box center [874, 468] width 53 height 24
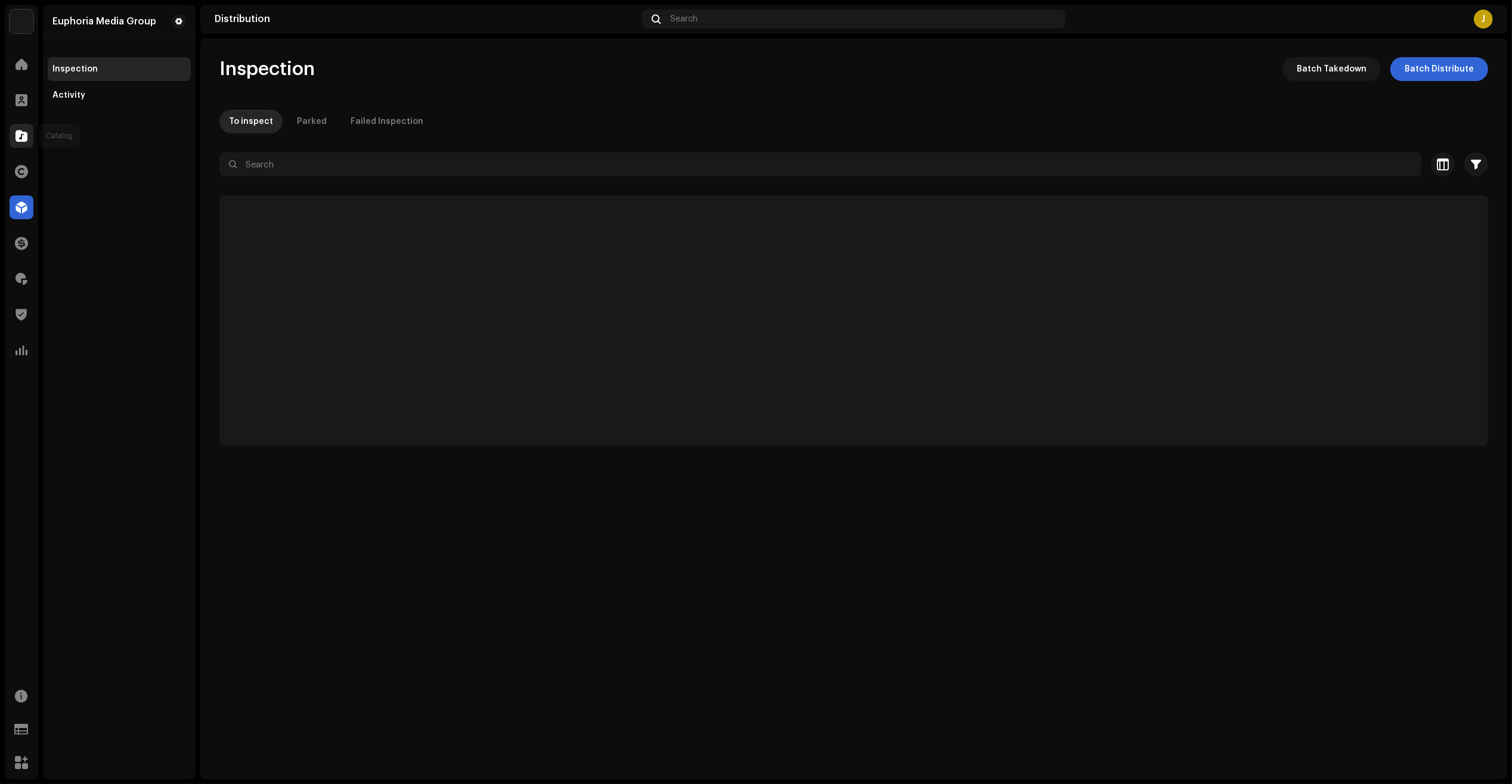
click at [18, 136] on span at bounding box center [22, 135] width 12 height 10
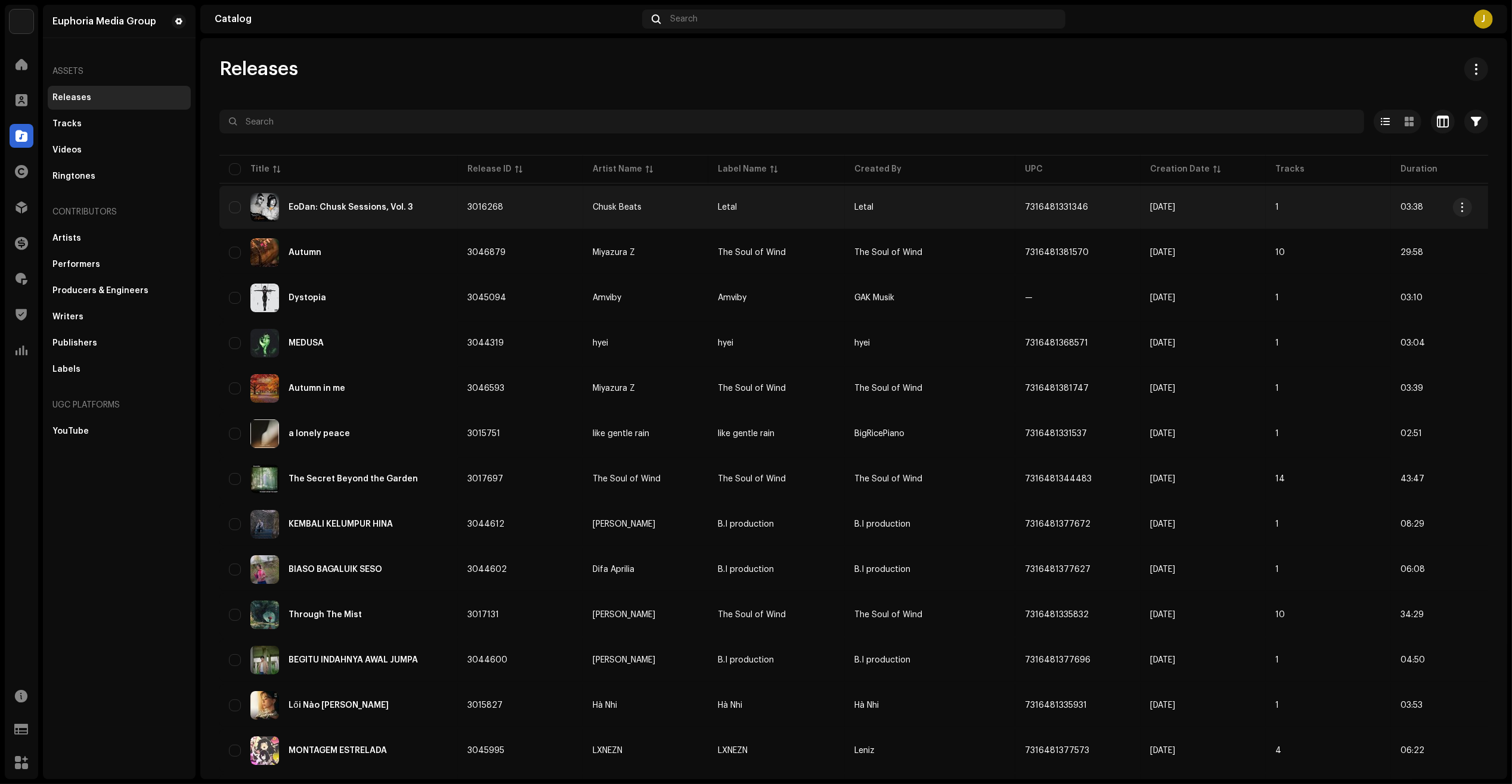
click at [381, 206] on div "ÉoDan: Chusk Sessions, Vol. 3" at bounding box center [351, 207] width 124 height 8
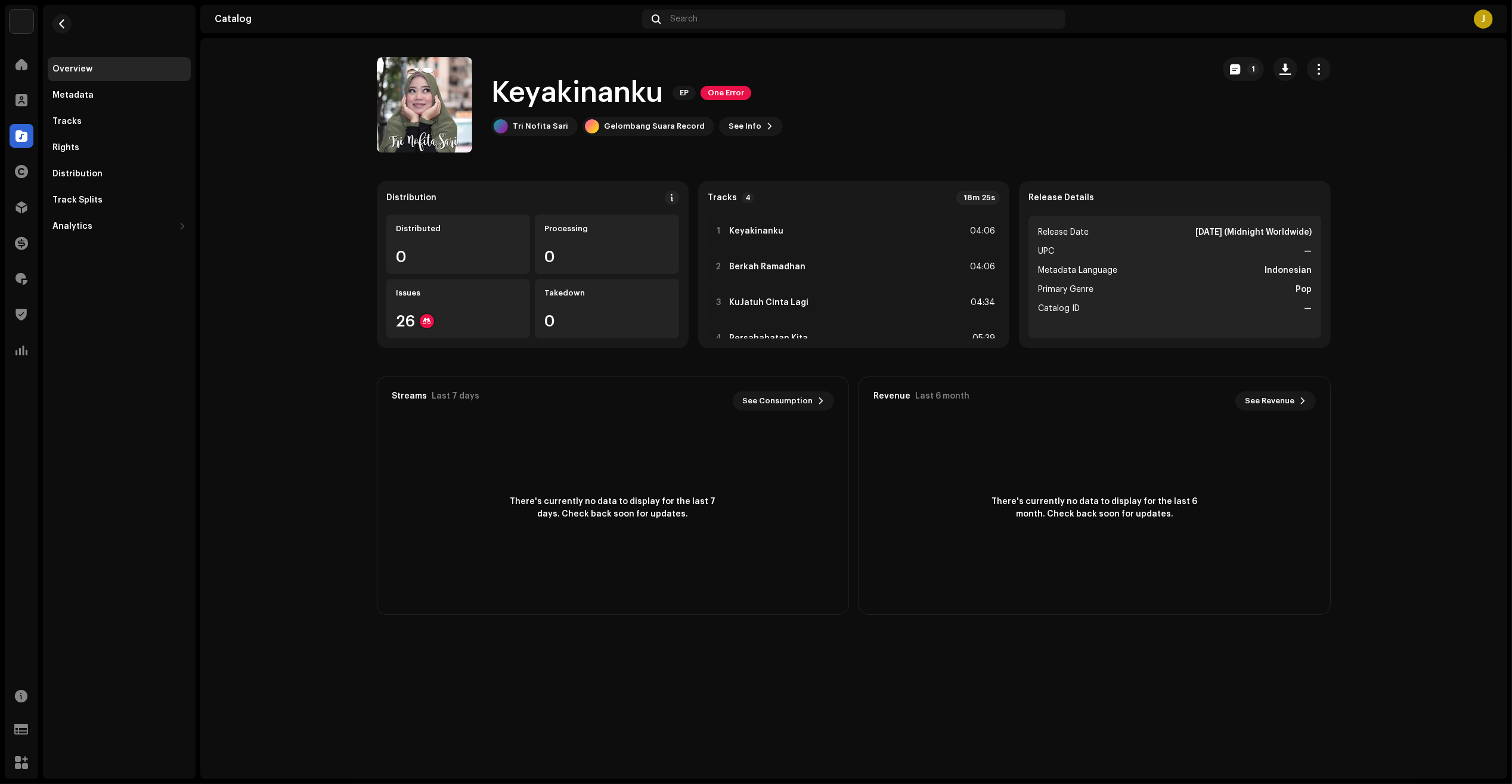
click at [1508, 22] on div "Euphoria Media Group Home Clients Catalog Rights Distribution Finance Royalties…" at bounding box center [756, 392] width 1512 height 784
click at [84, 140] on div "Rights" at bounding box center [119, 148] width 143 height 24
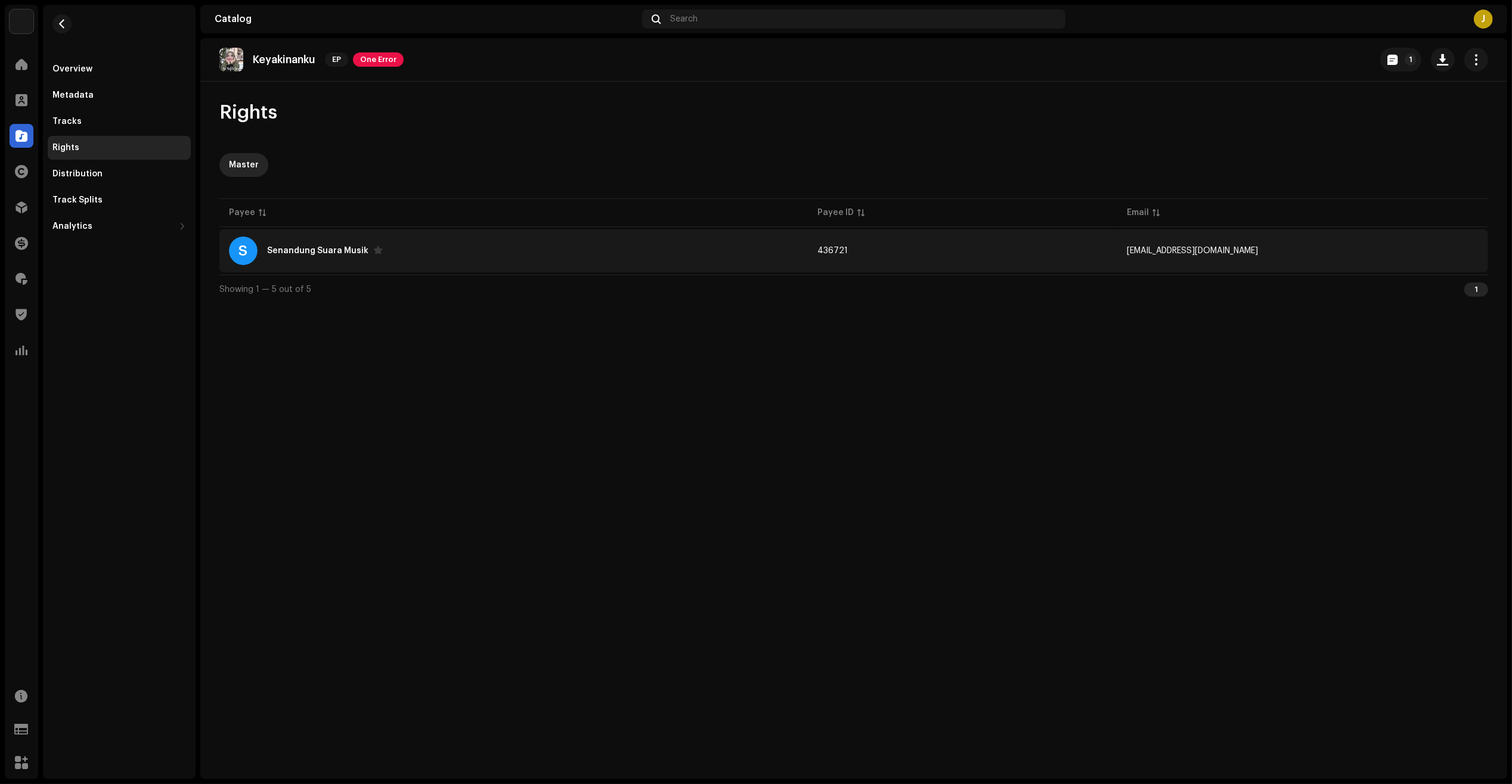
click at [459, 247] on div "S Senandung Suara Musik" at bounding box center [513, 250] width 569 height 28
click at [429, 257] on div "S Senandung Suara Musik" at bounding box center [513, 250] width 569 height 28
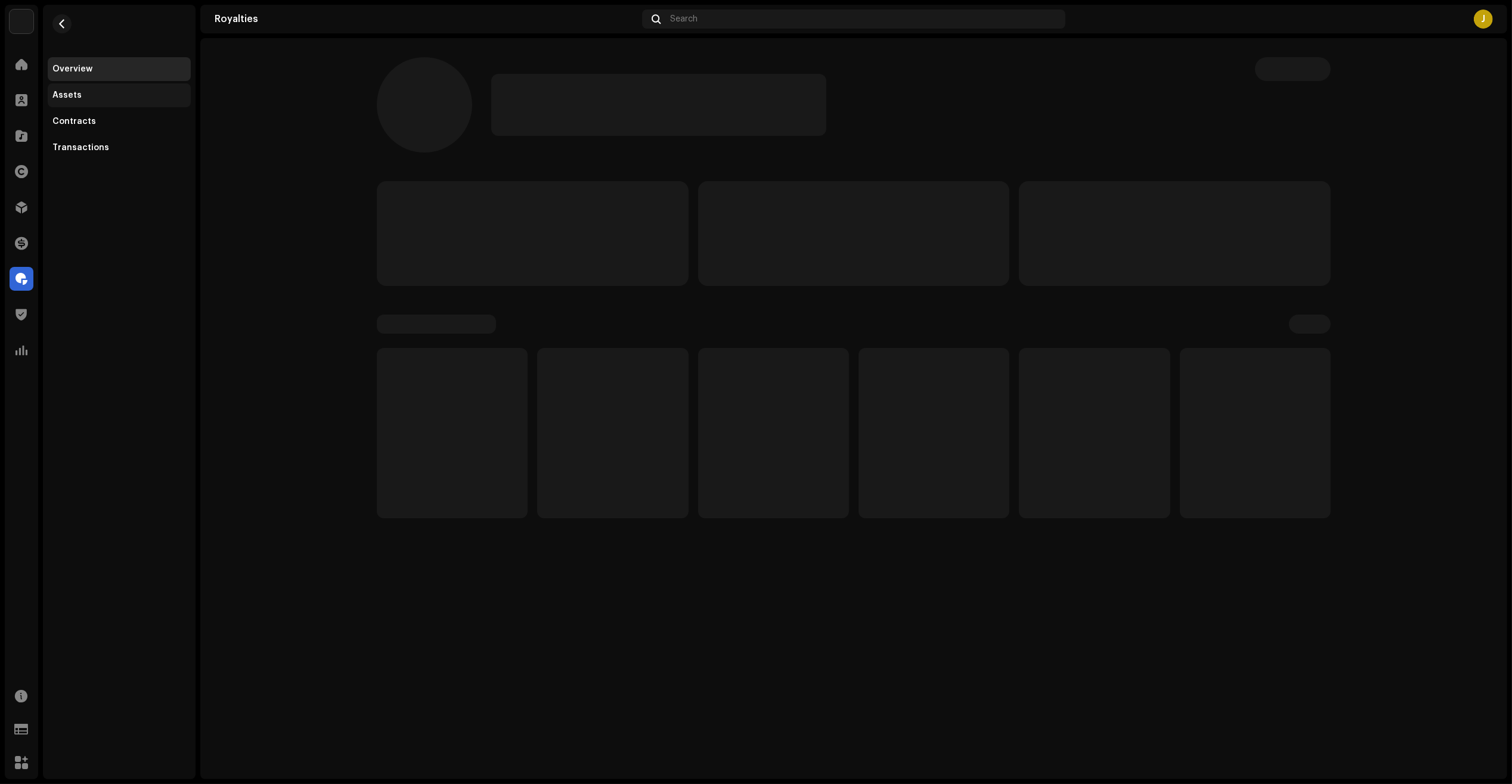
click at [109, 87] on div "Assets" at bounding box center [119, 96] width 143 height 24
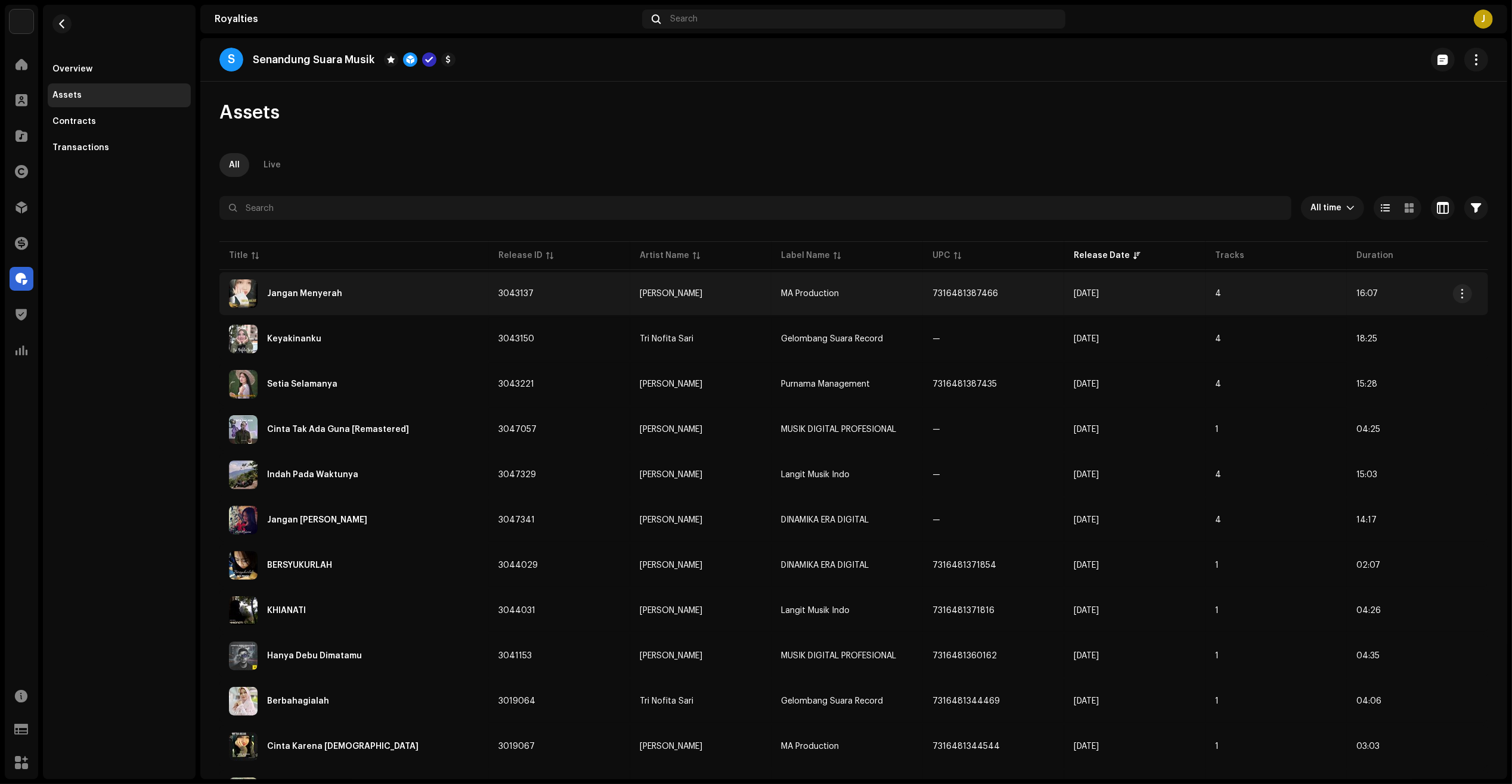
click at [342, 300] on div "Jangan Menyerah" at bounding box center [354, 294] width 251 height 28
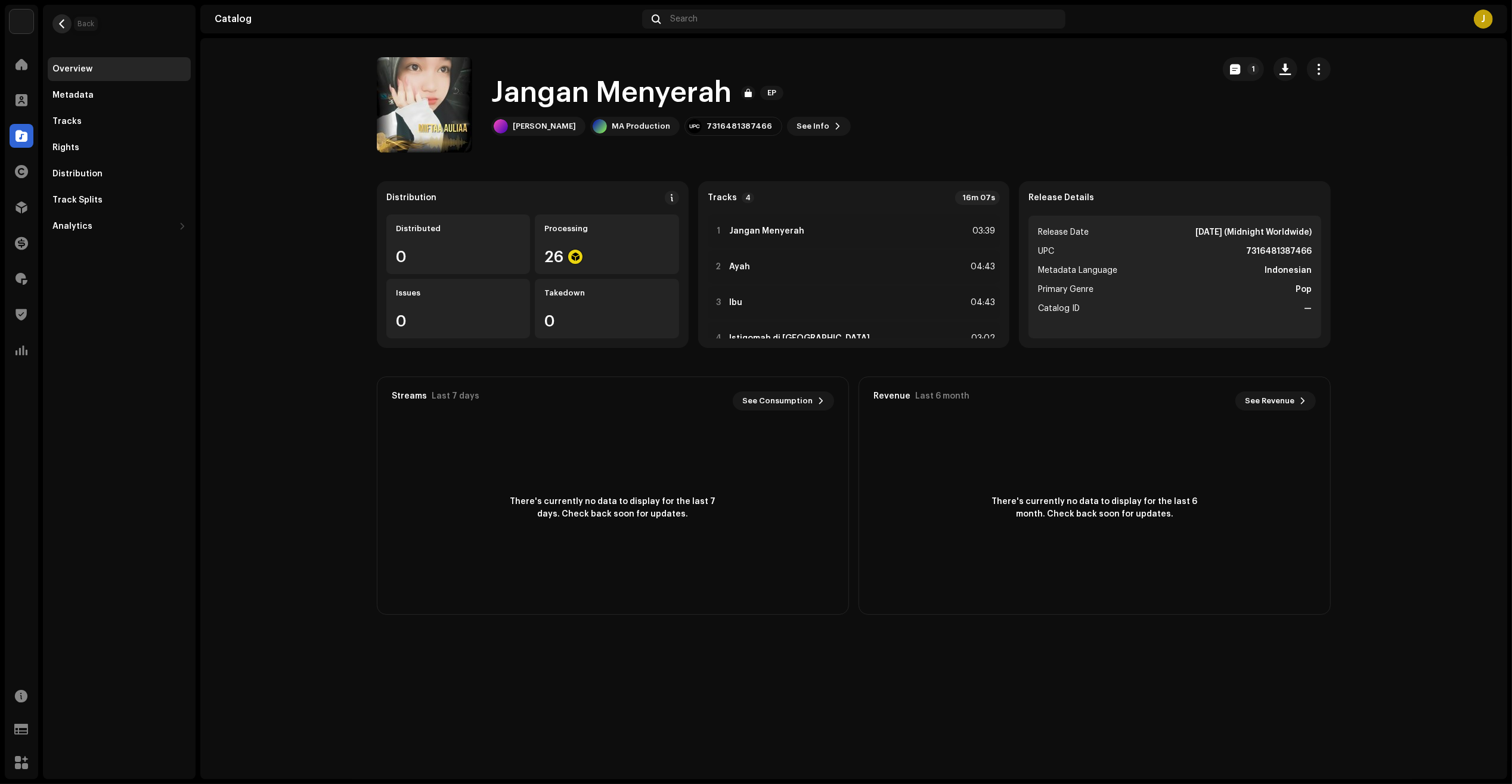
click at [64, 28] on span "button" at bounding box center [62, 24] width 9 height 10
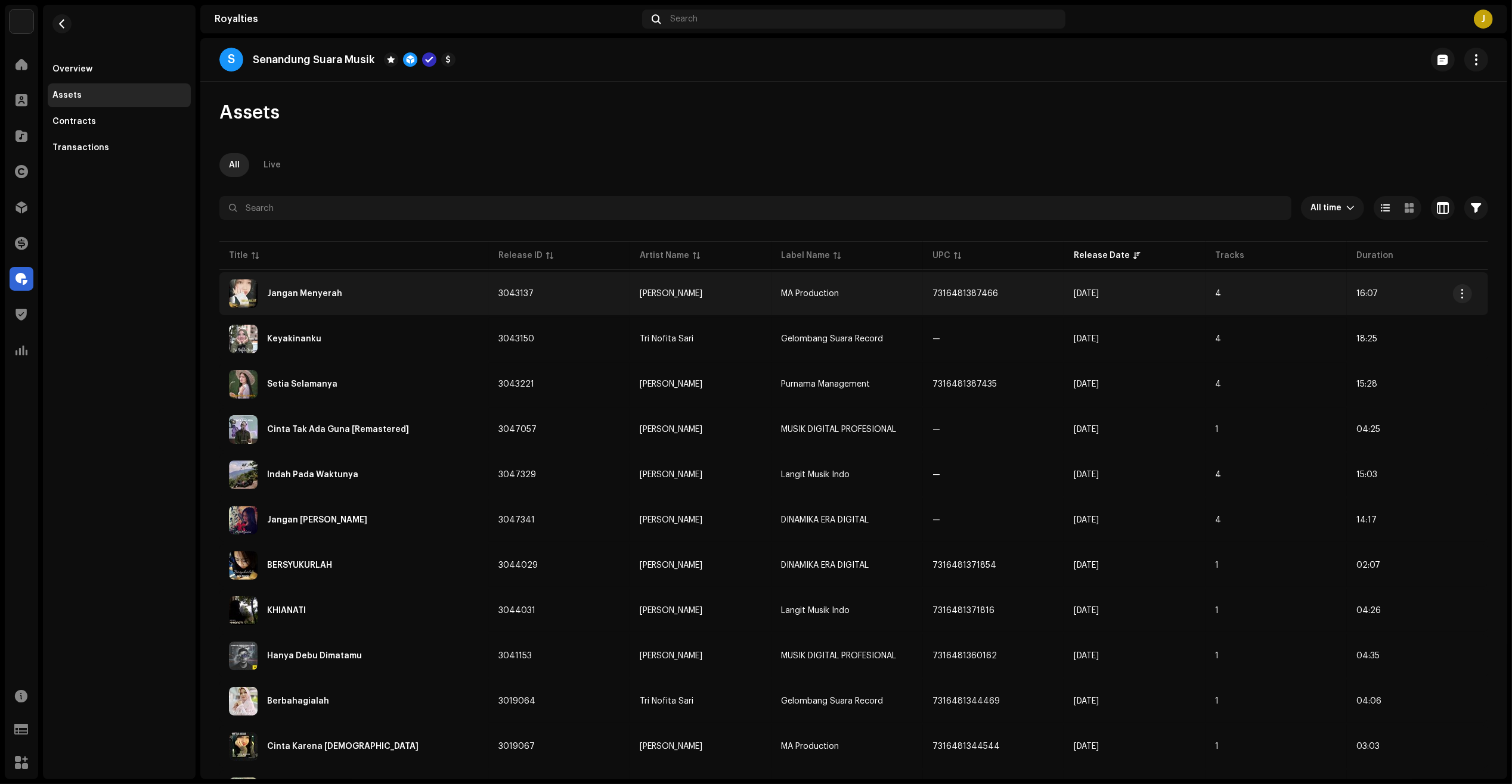
click at [356, 291] on div "Jangan Menyerah" at bounding box center [354, 294] width 251 height 28
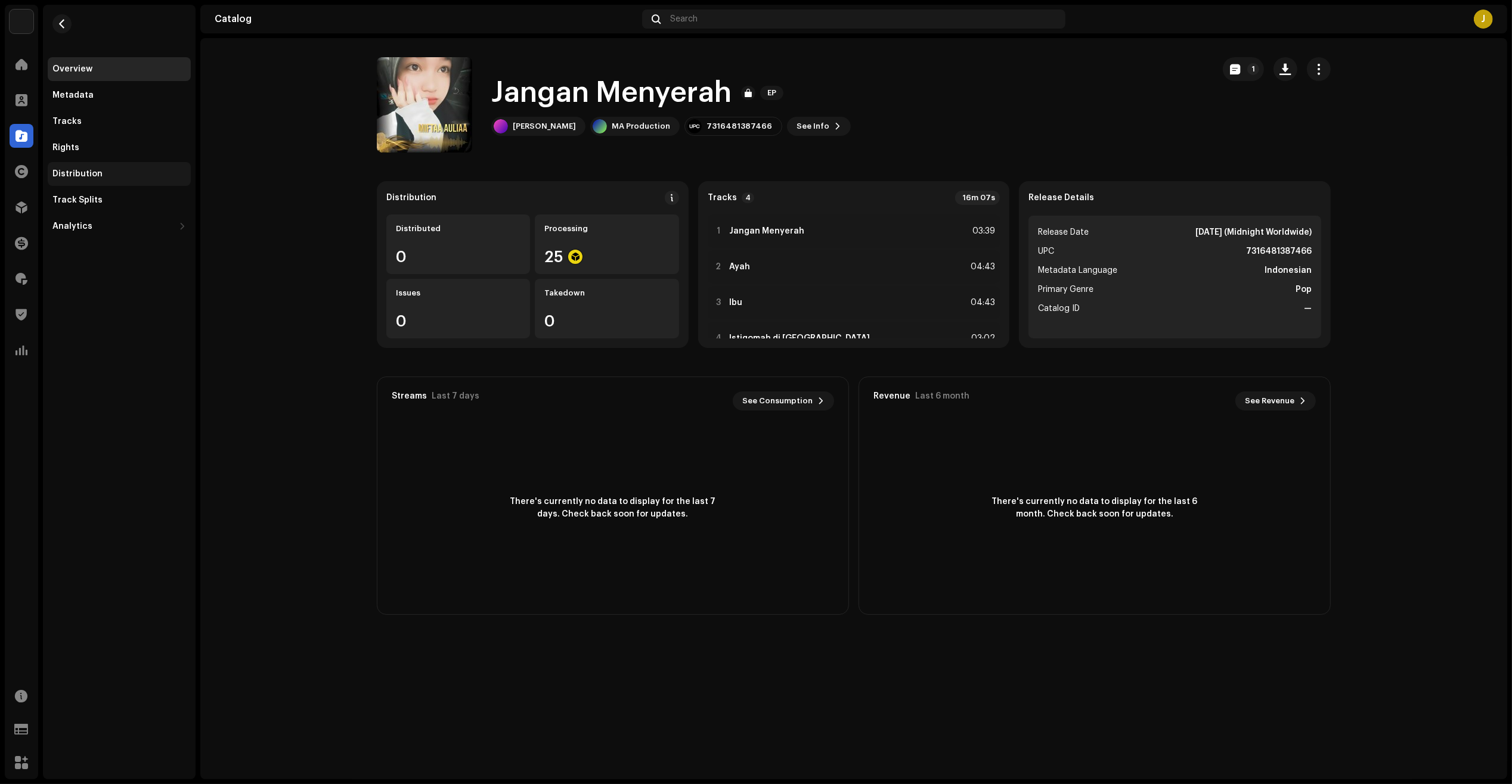
click at [119, 166] on div "Distribution" at bounding box center [119, 174] width 143 height 24
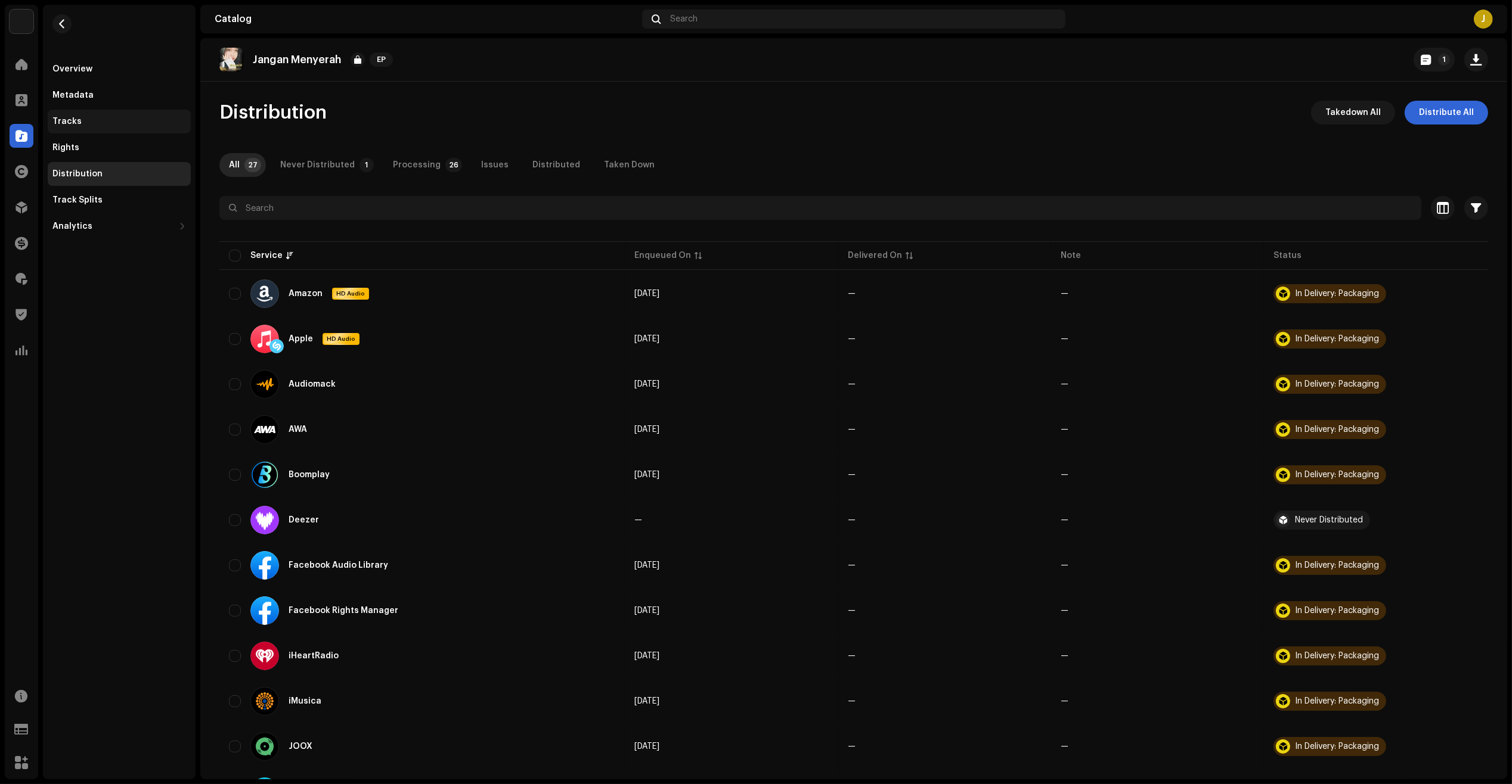
click at [107, 129] on div "Tracks" at bounding box center [119, 122] width 143 height 24
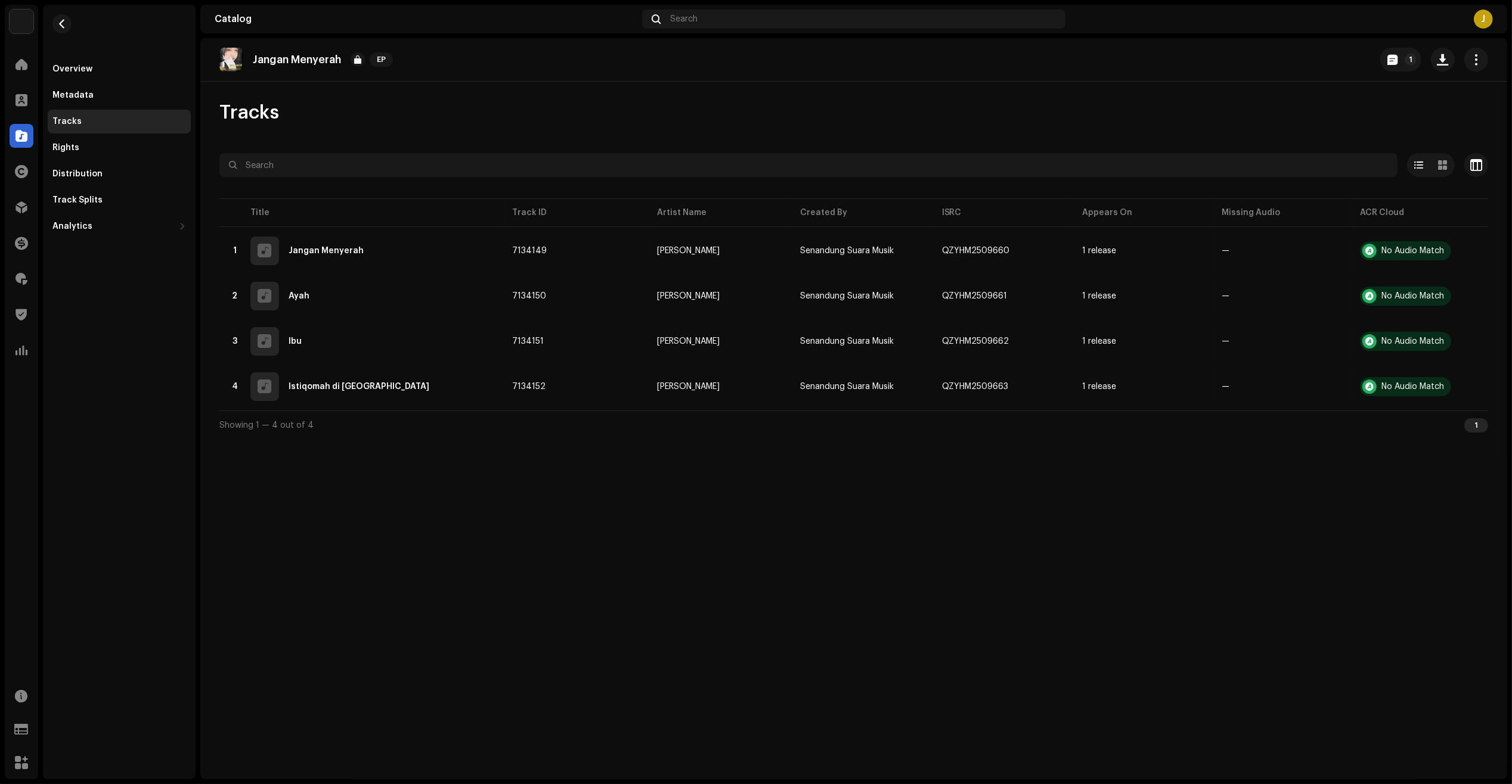
click at [45, 24] on div "Overview Metadata Tracks Rights Distribution Track Splits Analytics Consumption…" at bounding box center [119, 121] width 153 height 234
click at [67, 24] on button "button" at bounding box center [62, 24] width 19 height 19
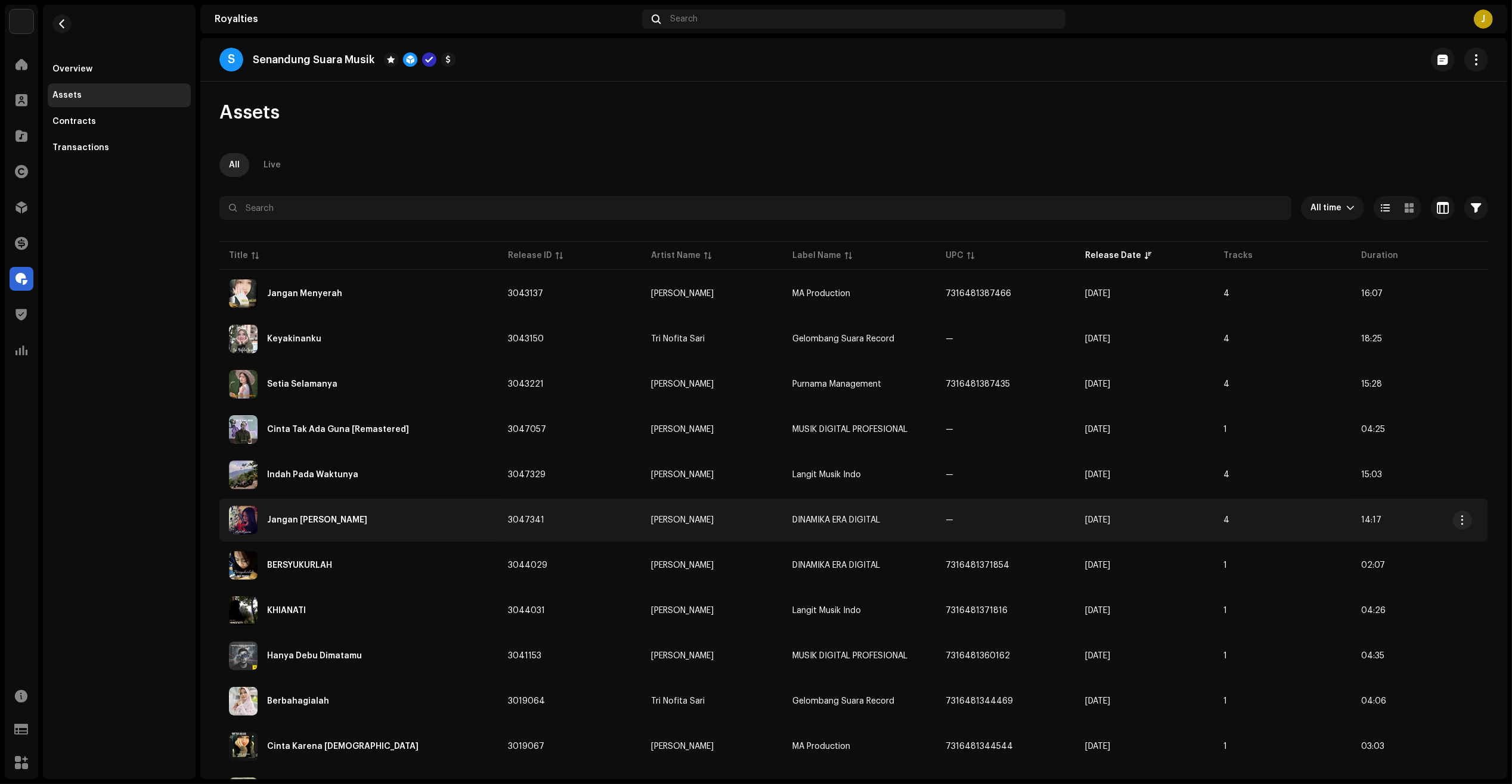
click at [384, 513] on div "Jangan Takut Melangkah" at bounding box center [359, 520] width 260 height 28
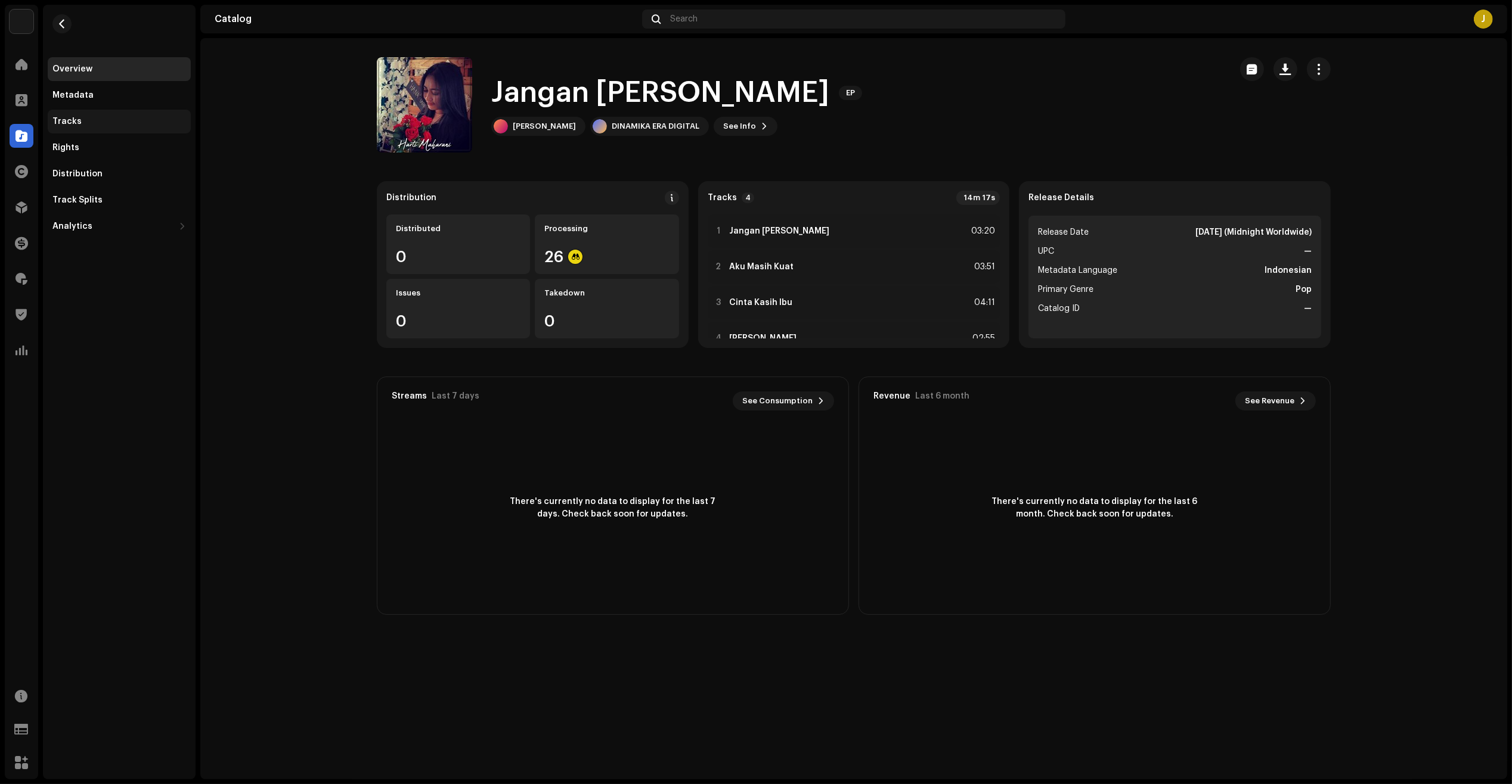
click at [123, 123] on div "Tracks" at bounding box center [119, 121] width 134 height 10
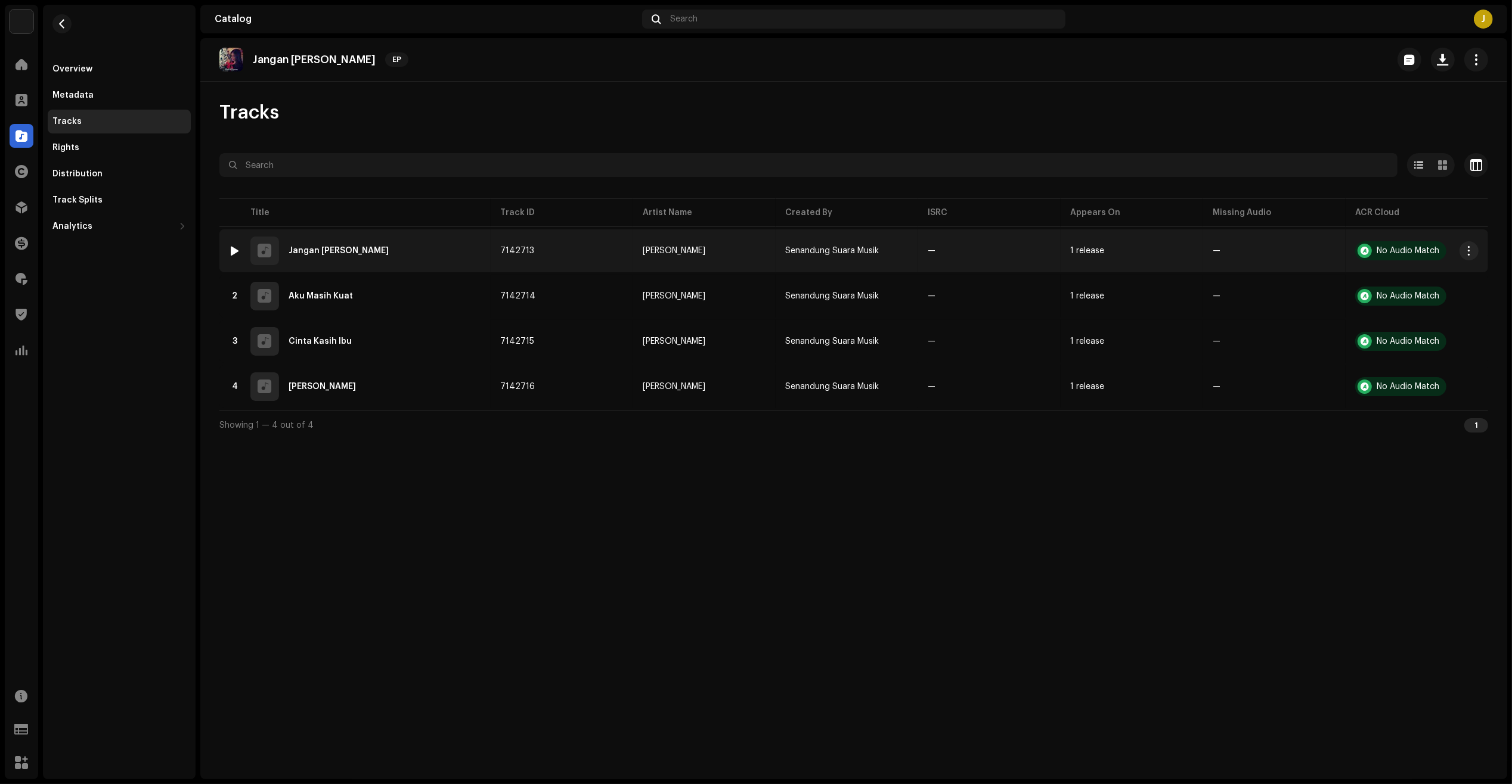
drag, startPoint x: 245, startPoint y: 255, endPoint x: 234, endPoint y: 251, distance: 11.7
click at [234, 251] on div "1 Jangan Takut Melangkah" at bounding box center [354, 250] width 252 height 28
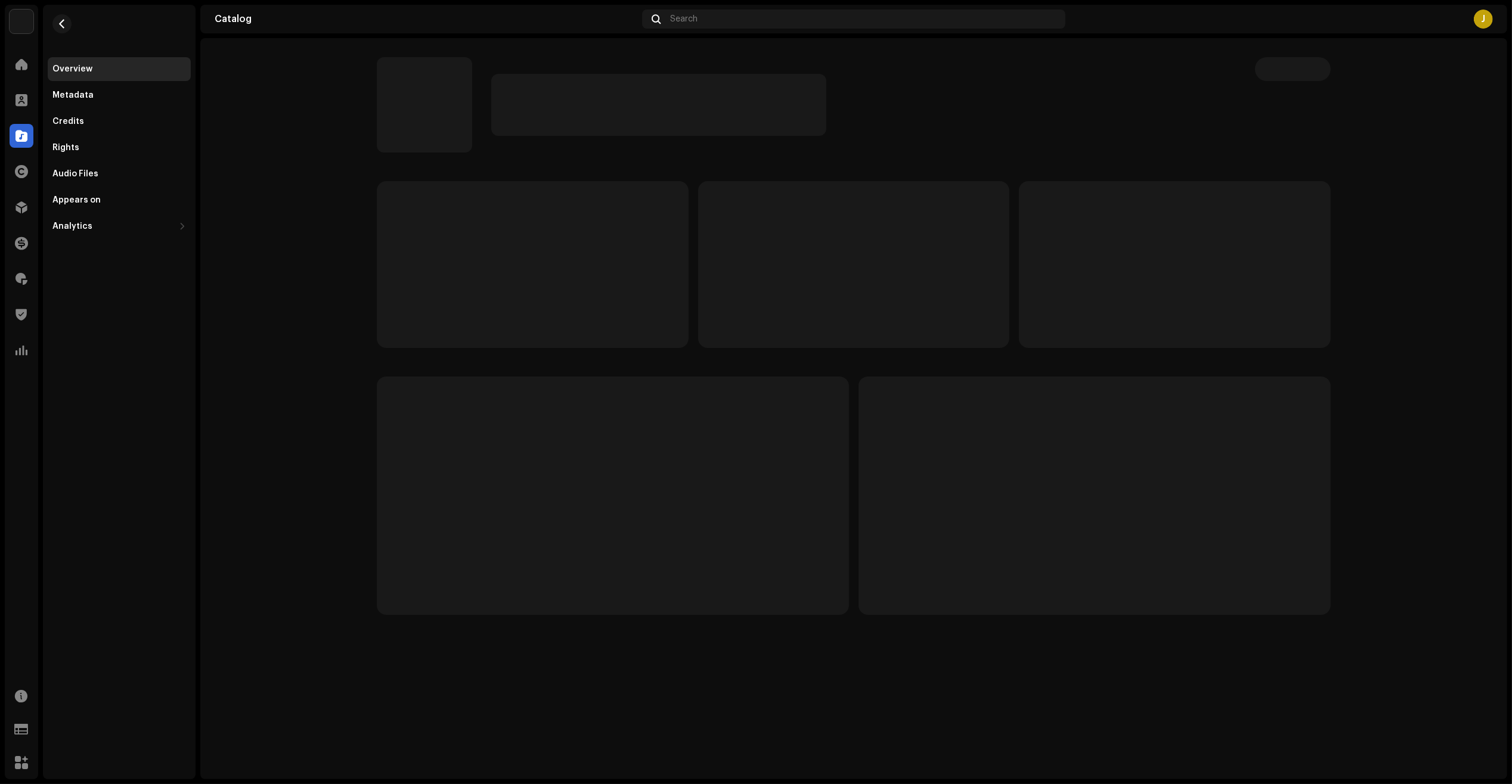
click at [233, 251] on catalog-tracks-details-overview at bounding box center [853, 336] width 1306 height 596
drag, startPoint x: 242, startPoint y: 105, endPoint x: 219, endPoint y: 99, distance: 23.8
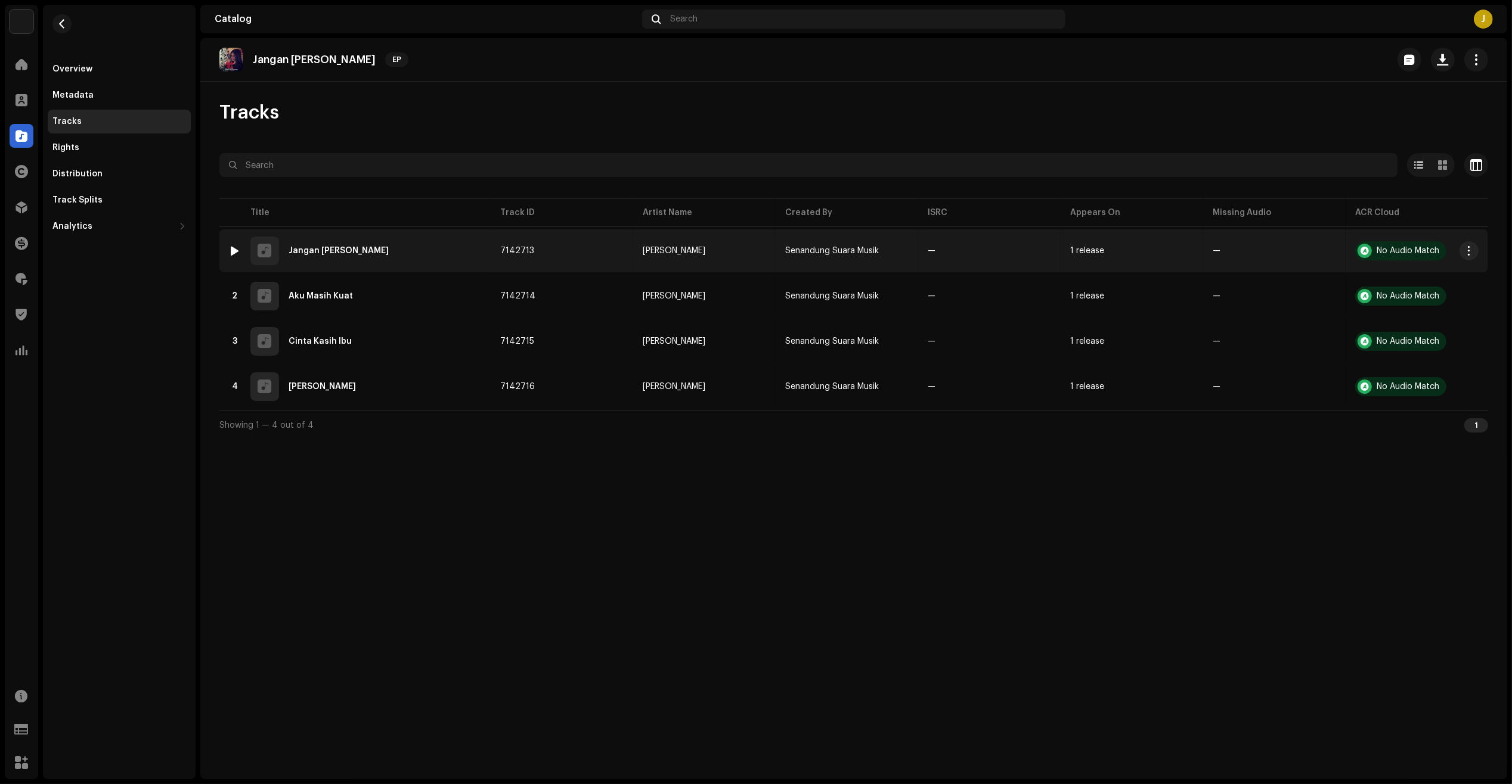
click at [237, 248] on div "1" at bounding box center [235, 251] width 12 height 12
drag, startPoint x: 230, startPoint y: 251, endPoint x: 236, endPoint y: 251, distance: 6.0
click at [233, 251] on div at bounding box center [236, 250] width 9 height 10
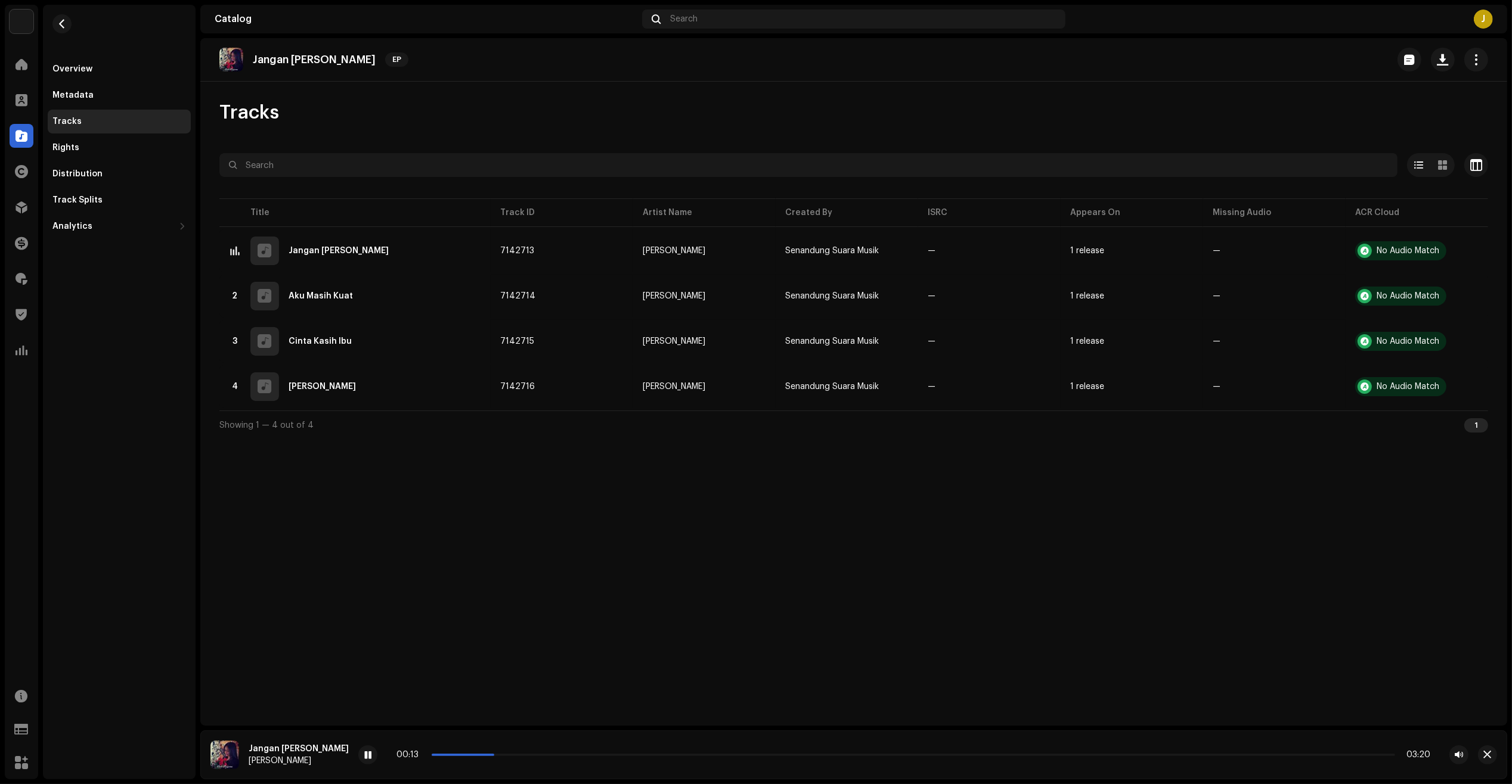
drag, startPoint x: 447, startPoint y: 755, endPoint x: 494, endPoint y: 756, distance: 47.0
click at [494, 756] on div "00:13 03:20" at bounding box center [913, 755] width 1033 height 10
drag, startPoint x: 494, startPoint y: 756, endPoint x: 522, endPoint y: 756, distance: 28.0
click at [522, 756] on div "00:18 03:20" at bounding box center [913, 755] width 1033 height 10
click at [94, 64] on div "Overview" at bounding box center [119, 69] width 134 height 10
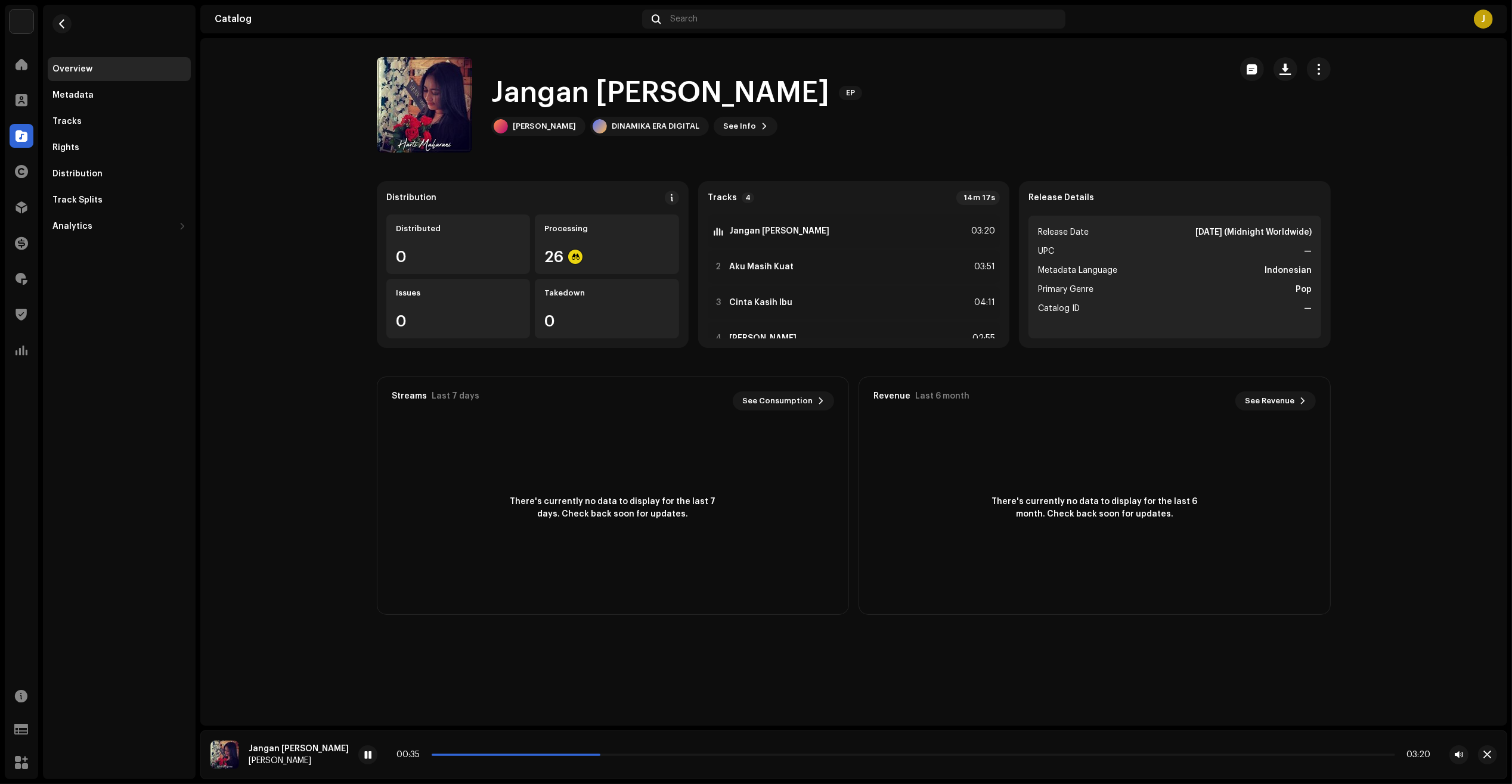
drag, startPoint x: 568, startPoint y: 756, endPoint x: 616, endPoint y: 756, distance: 48.0
click at [601, 756] on span at bounding box center [598, 755] width 6 height 6
drag, startPoint x: 616, startPoint y: 756, endPoint x: 705, endPoint y: 759, distance: 89.1
click at [705, 759] on div "00:41 03:20" at bounding box center [913, 755] width 1033 height 10
click at [410, 72] on re-a-cover at bounding box center [425, 105] width 96 height 96
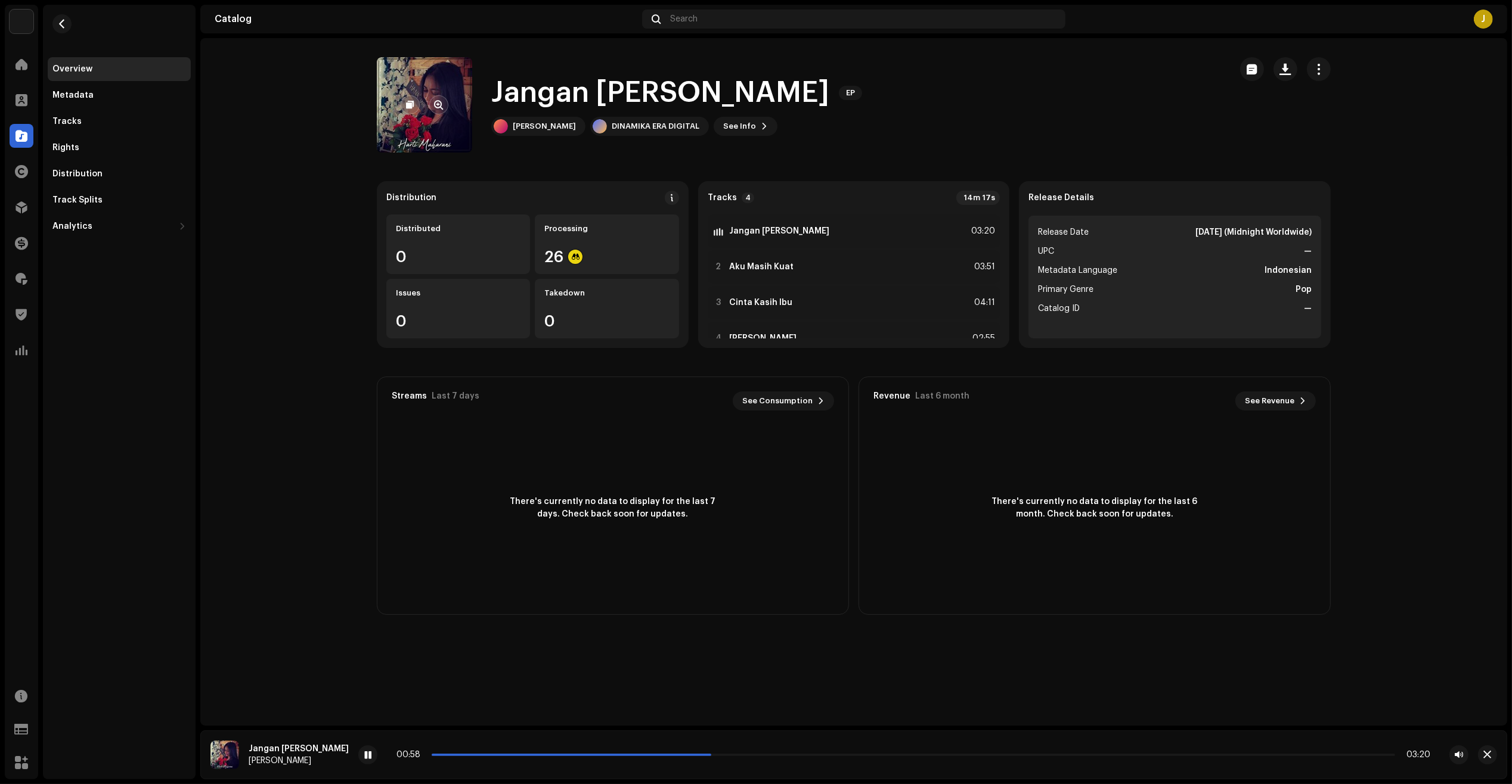
click at [441, 93] on re-a-cover at bounding box center [425, 105] width 96 height 96
click at [445, 103] on button "button" at bounding box center [439, 105] width 19 height 19
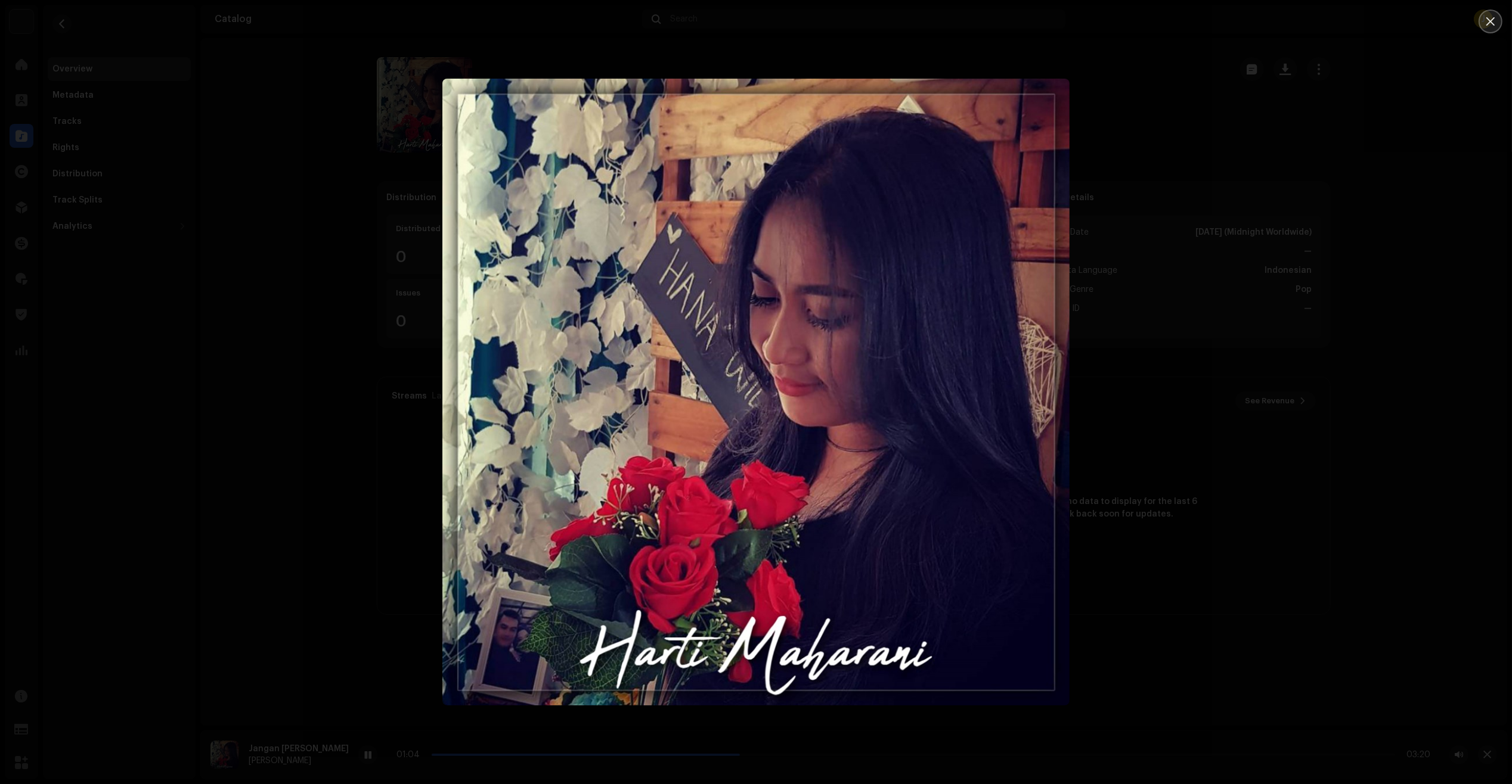
click at [1488, 28] on button "Close" at bounding box center [1490, 22] width 24 height 24
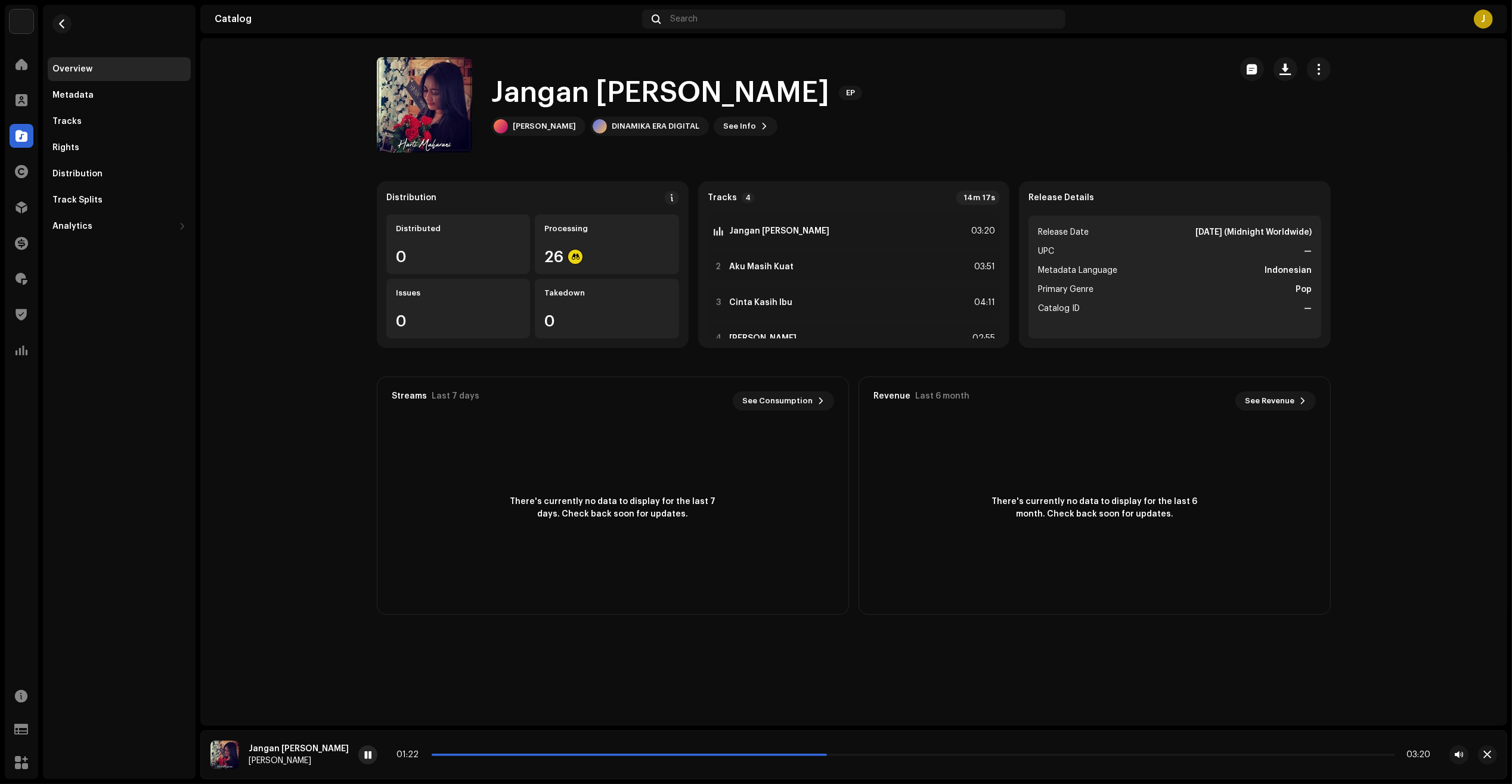
click at [367, 755] on span at bounding box center [368, 755] width 7 height 10
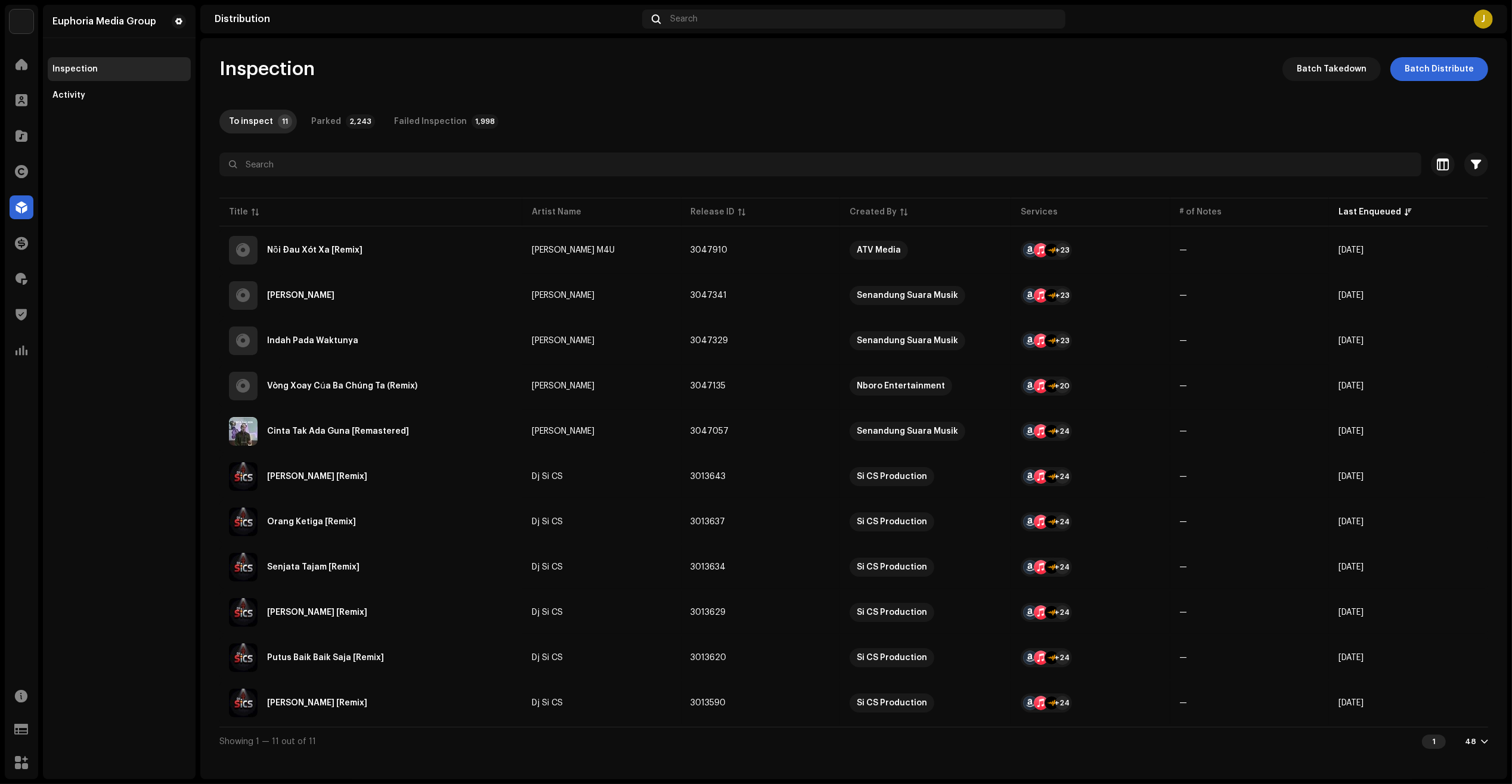
click at [162, 441] on div "Euphoria Media Group Inspection Activity" at bounding box center [119, 392] width 153 height 774
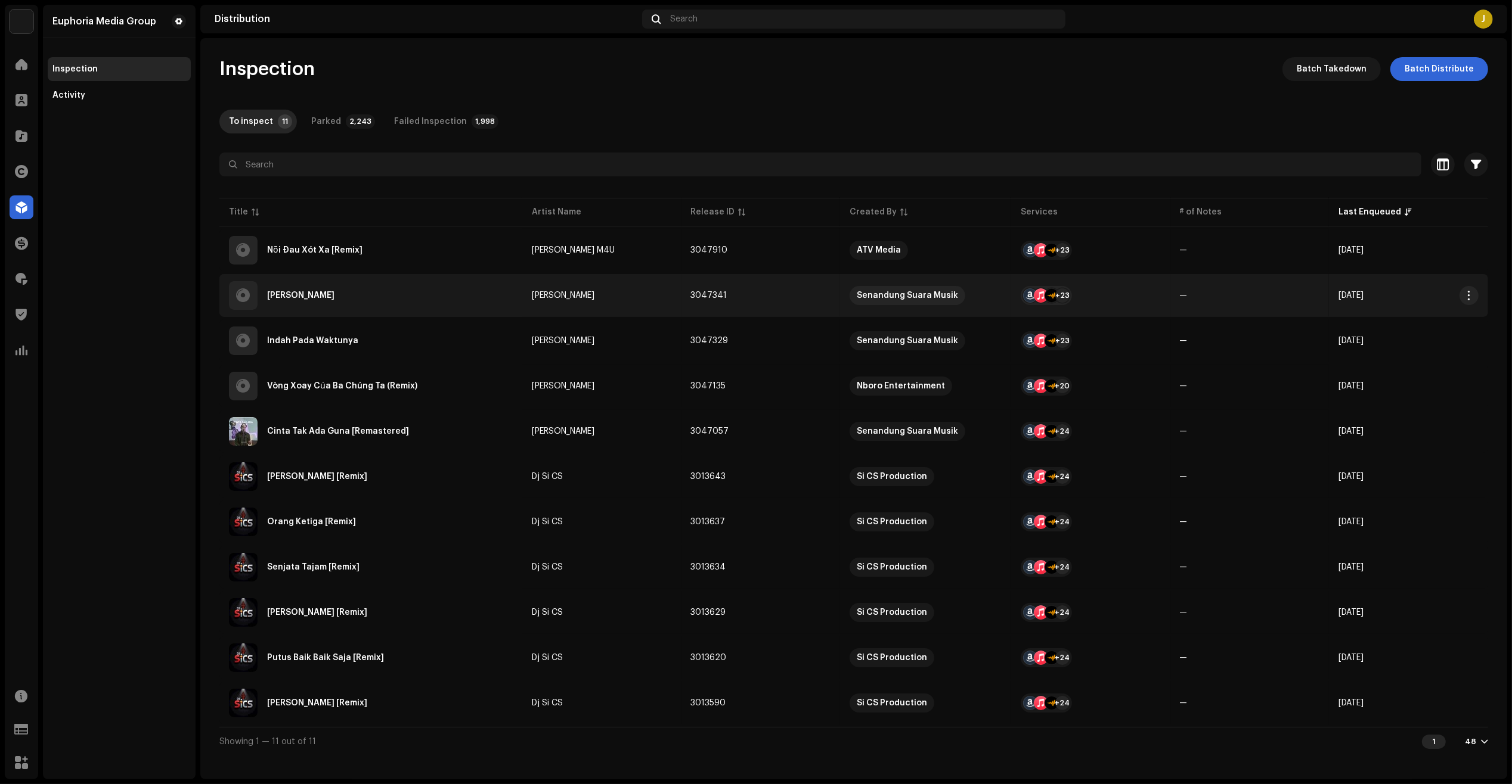
click at [369, 297] on div "[PERSON_NAME]" at bounding box center [370, 295] width 283 height 28
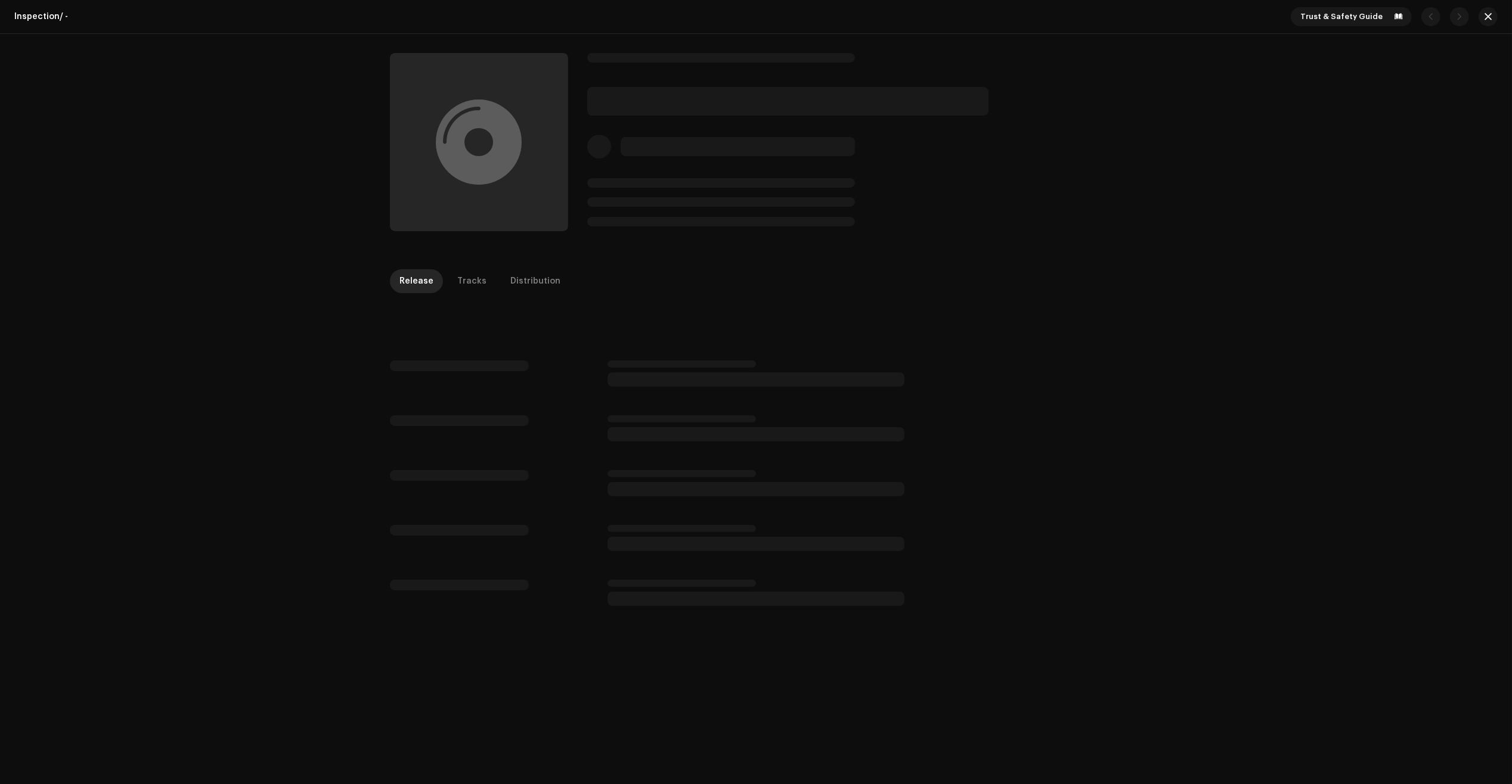
click at [179, 149] on div at bounding box center [756, 141] width 1512 height 216
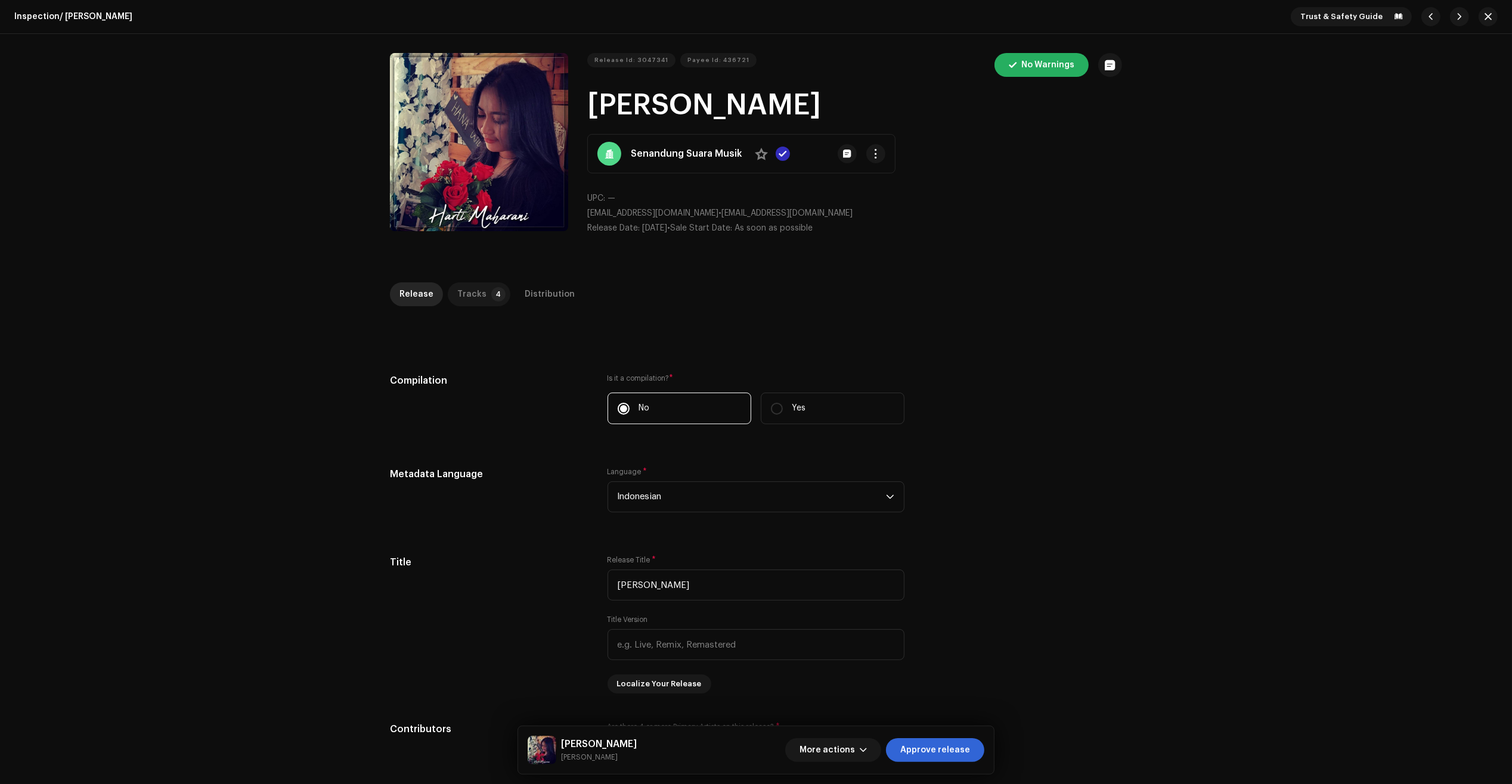
click at [448, 293] on p-tab "Tracks 4" at bounding box center [479, 294] width 63 height 24
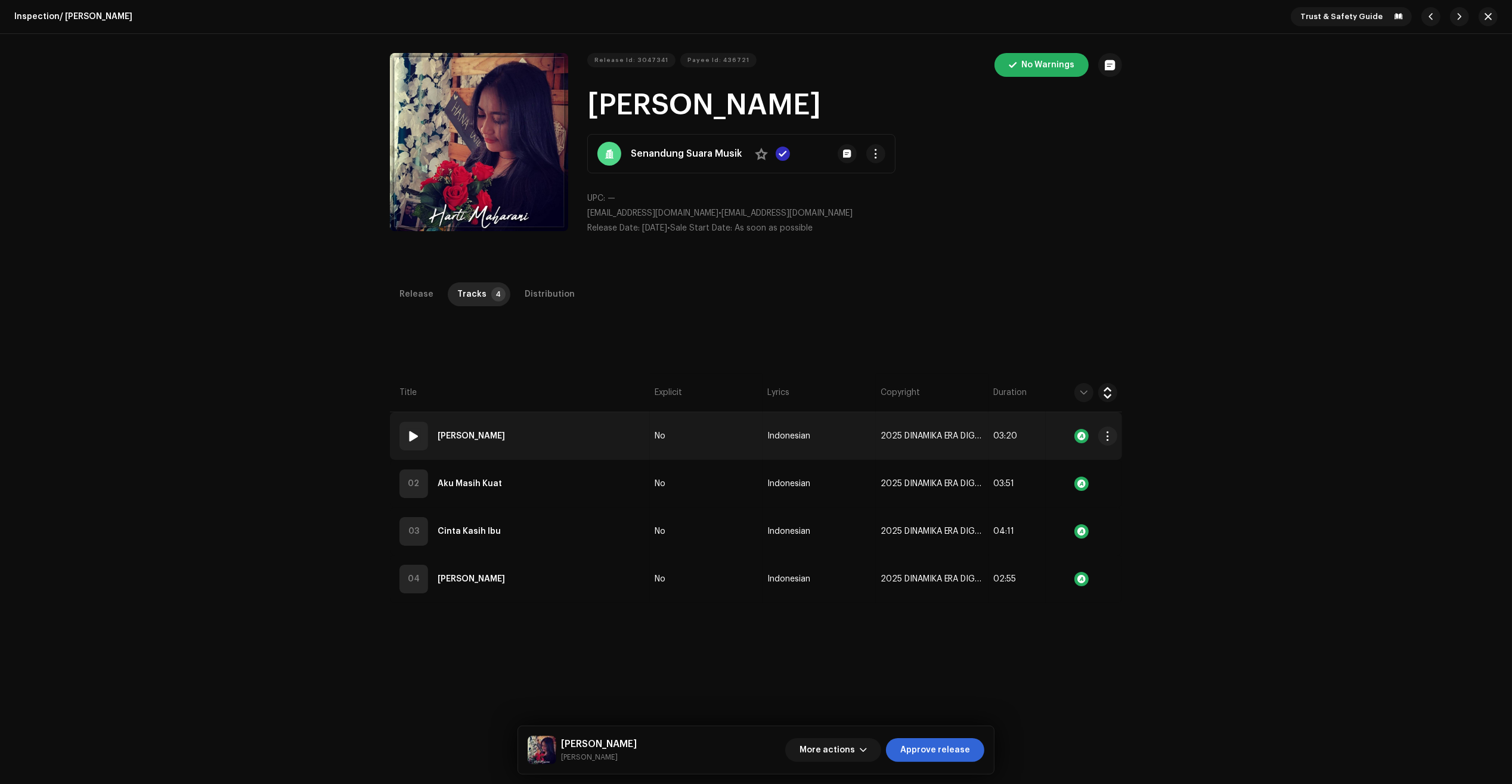
click at [586, 445] on td "01 [PERSON_NAME]" at bounding box center [520, 436] width 260 height 48
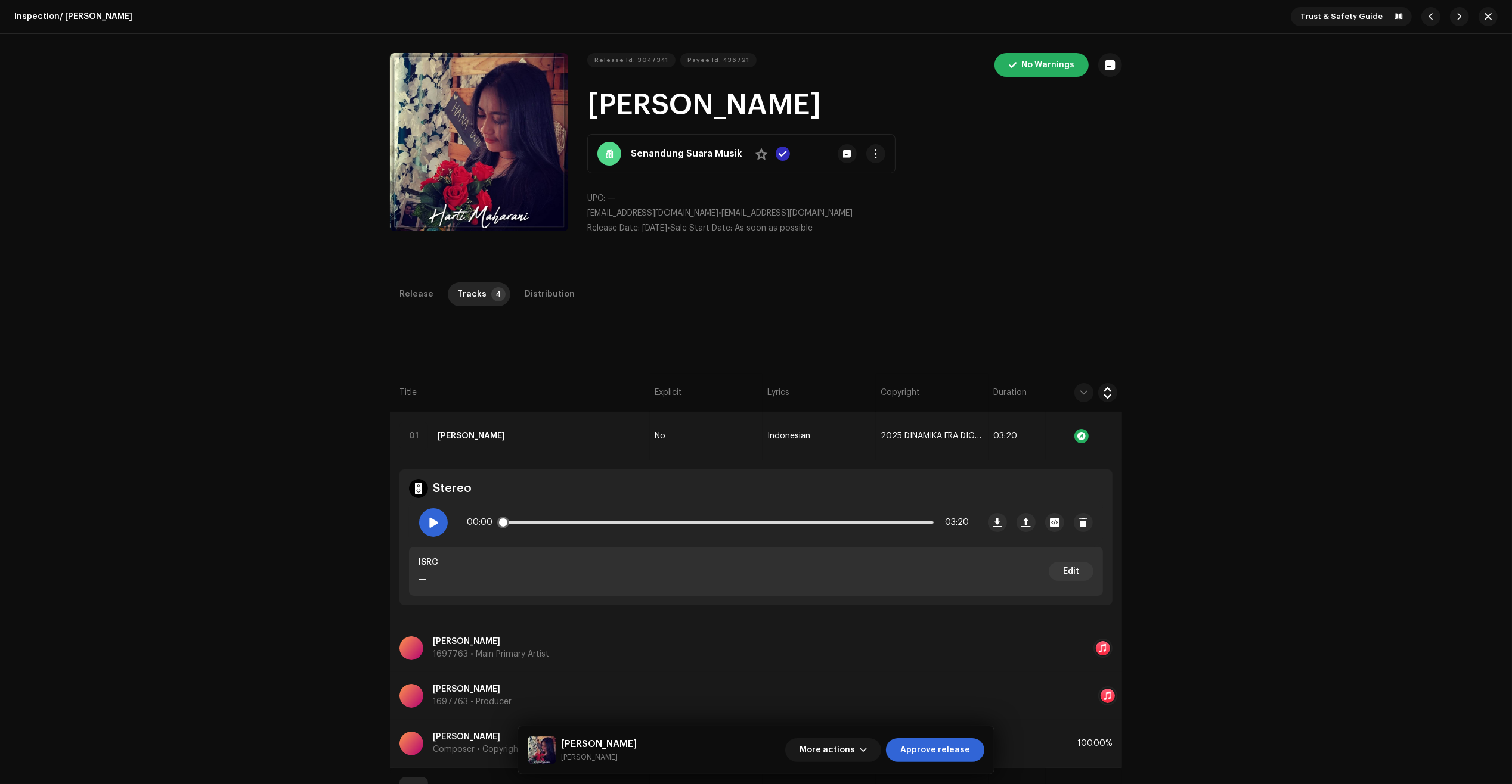
click at [437, 519] on span at bounding box center [434, 522] width 10 height 10
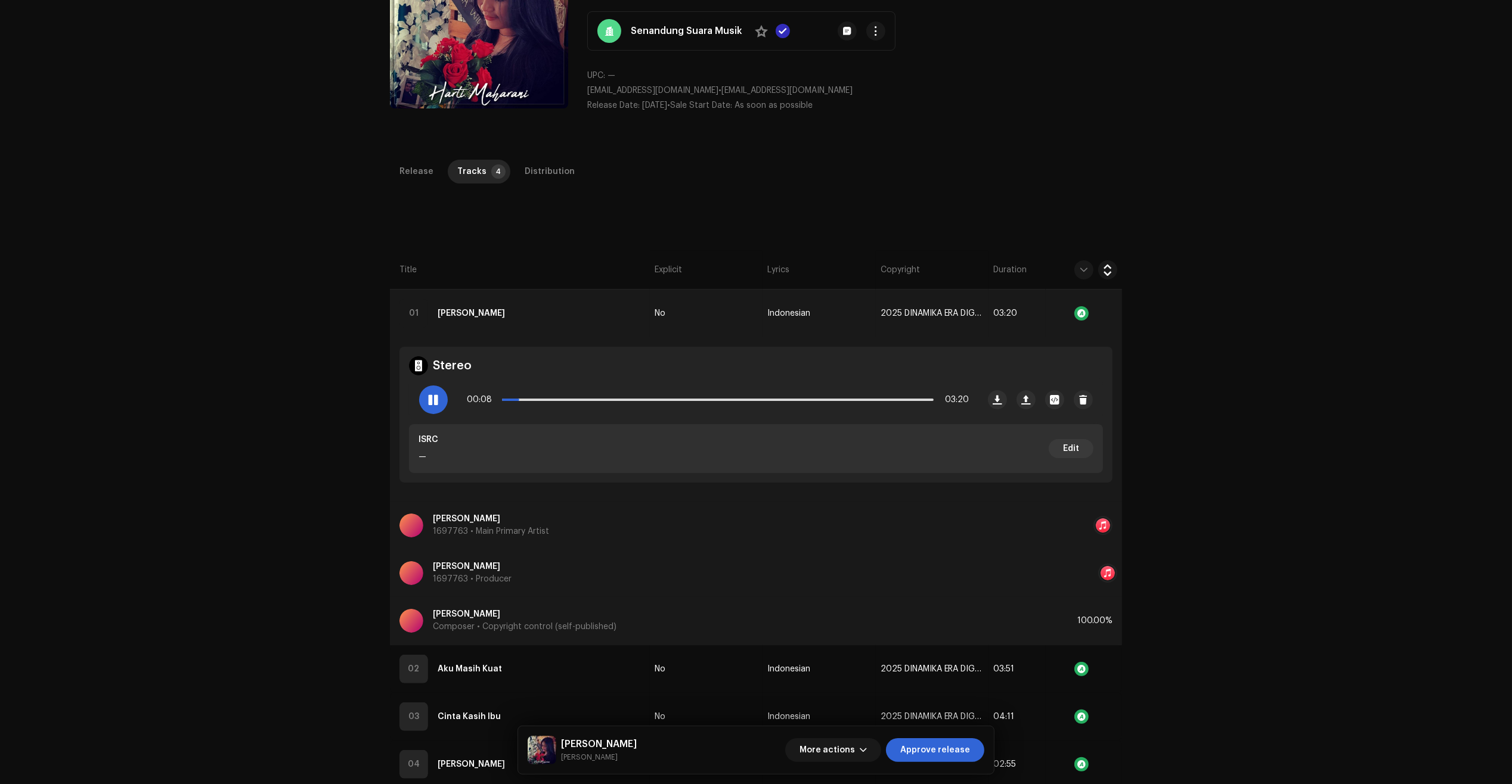
scroll to position [283, 0]
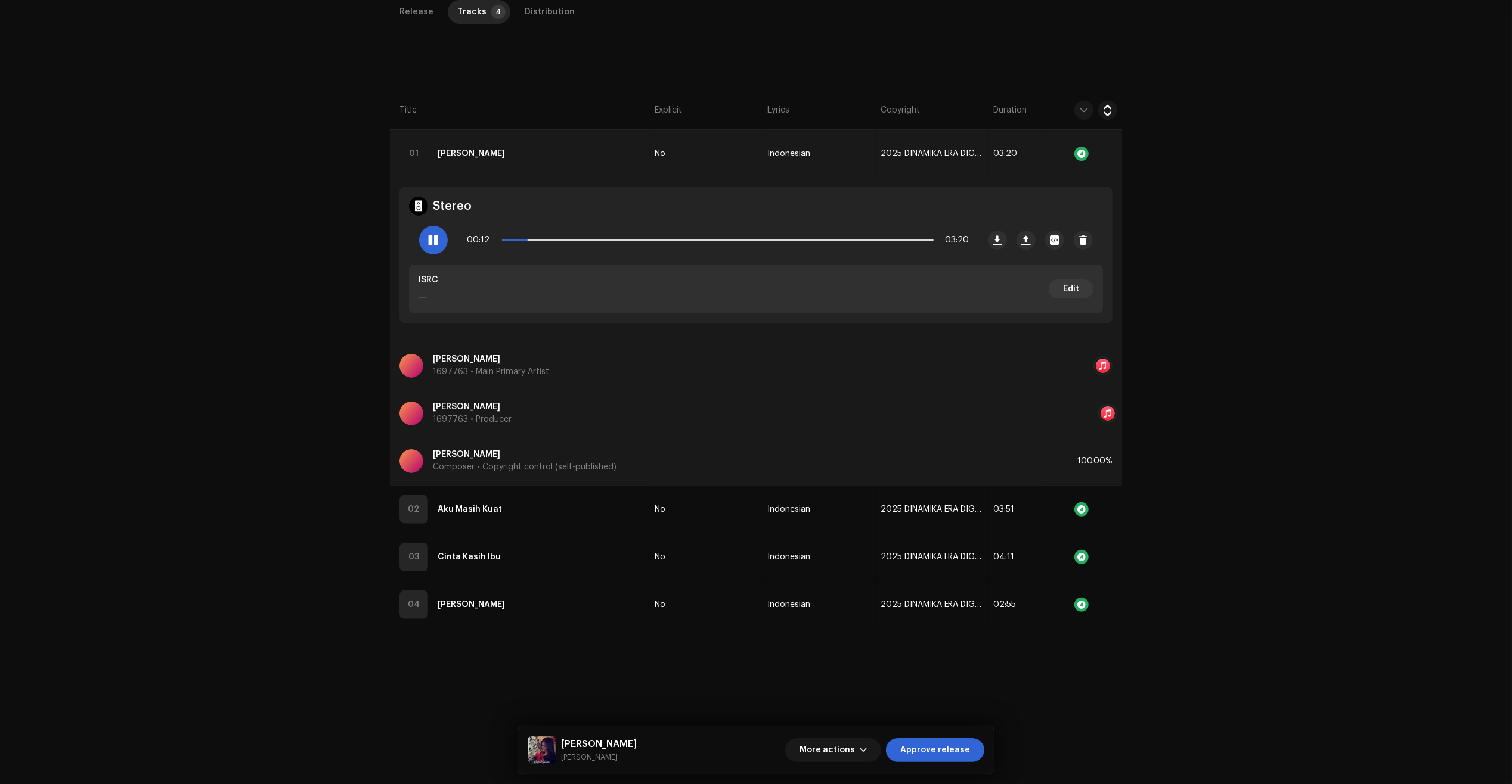
click at [162, 422] on div "Inspection / [PERSON_NAME] Melangkah Trust & Safety Guide Release Id: 3047341 P…" at bounding box center [756, 392] width 1512 height 784
click at [123, 333] on div "Inspection / [PERSON_NAME] Melangkah Trust & Safety Guide Release Id: 3047341 P…" at bounding box center [756, 392] width 1512 height 784
drag, startPoint x: 547, startPoint y: 241, endPoint x: 580, endPoint y: 235, distance: 33.5
click at [554, 235] on span at bounding box center [548, 240] width 12 height 12
click at [210, 405] on div "Inspection / [PERSON_NAME] Melangkah Trust & Safety Guide Release Id: 3047341 P…" at bounding box center [756, 392] width 1512 height 784
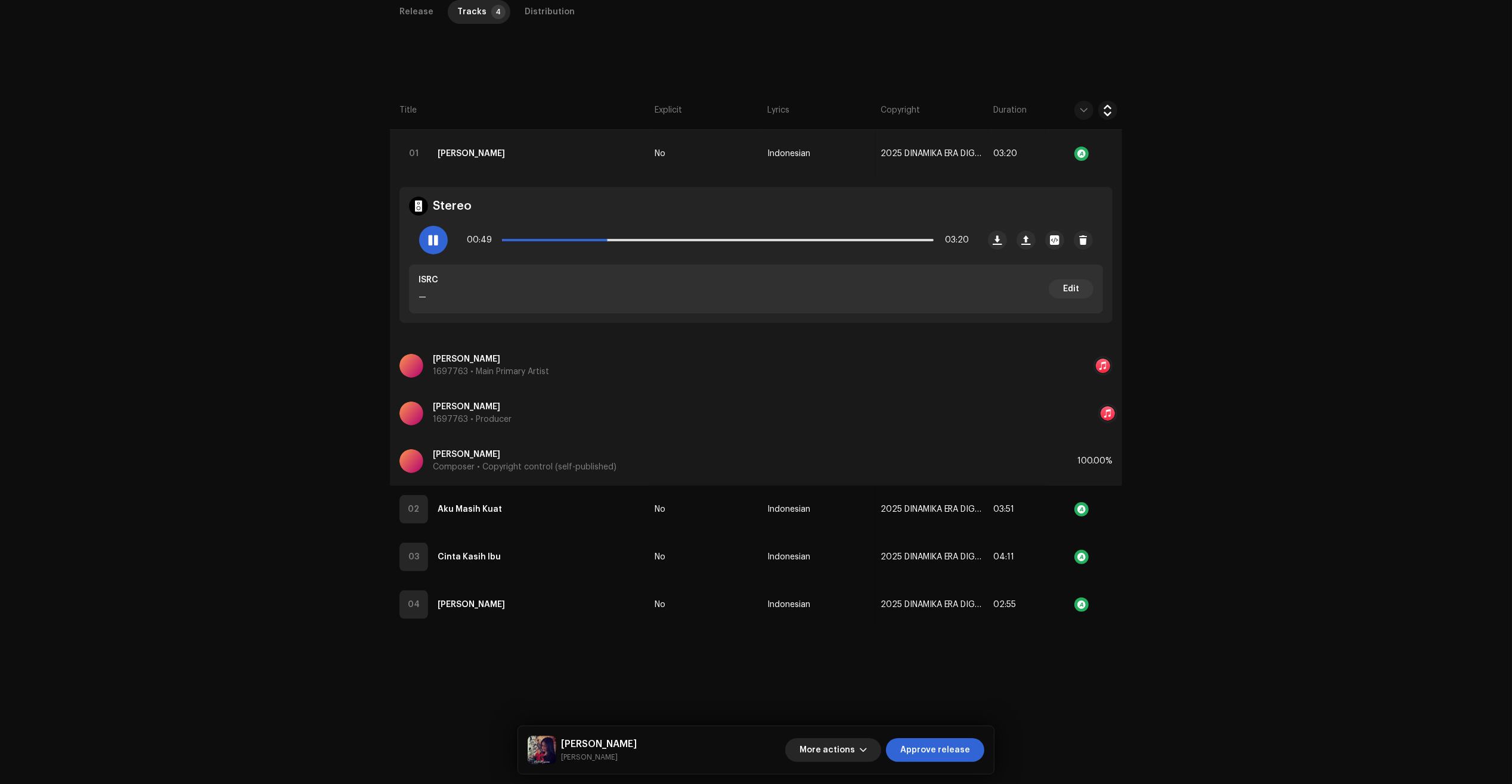
click at [874, 749] on button "More actions" at bounding box center [833, 750] width 96 height 24
click at [864, 662] on div "Fail & Return" at bounding box center [859, 673] width 120 height 24
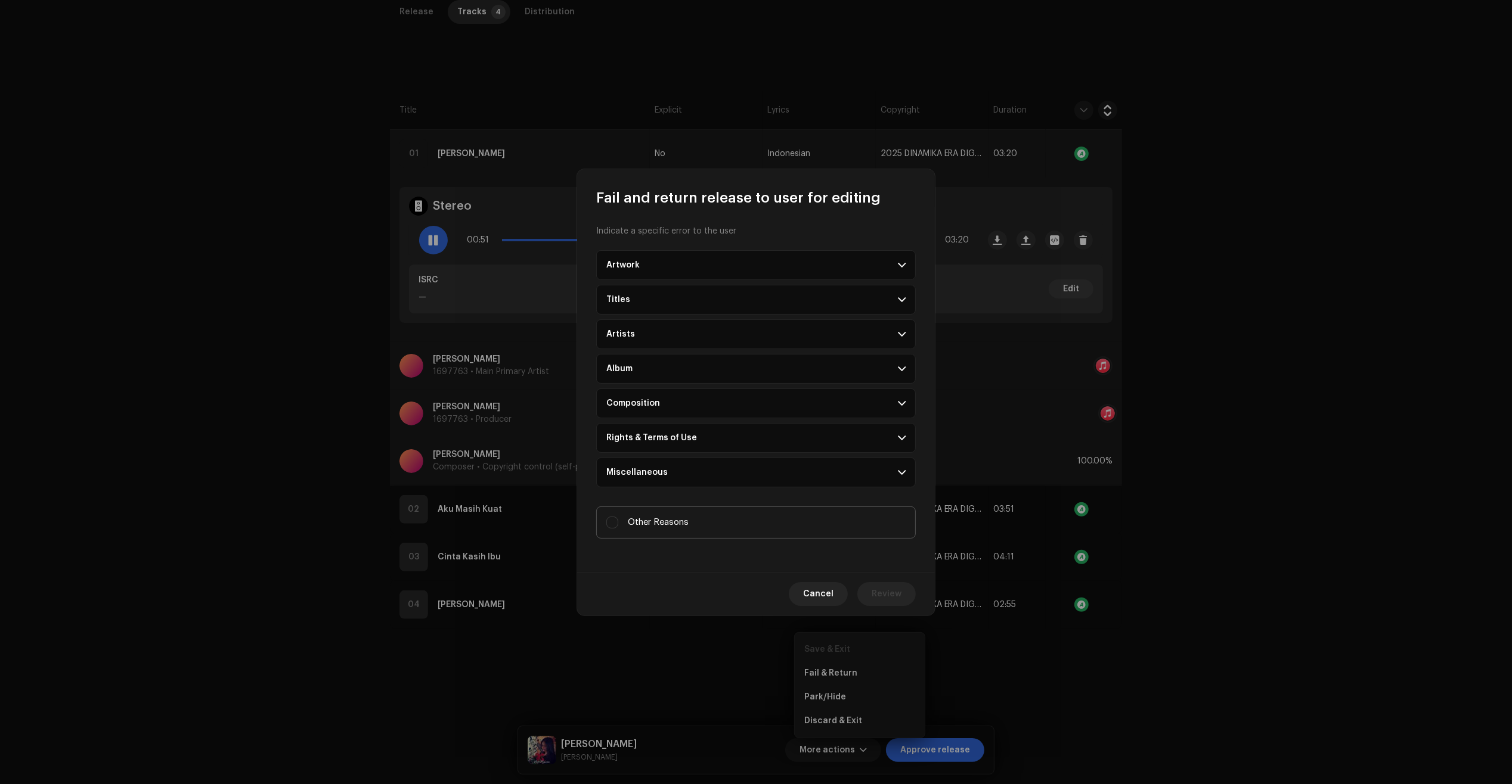
click at [732, 523] on label "Other Reasons" at bounding box center [755, 522] width 319 height 32
click at [618, 523] on input "Other Reasons" at bounding box center [612, 522] width 12 height 12
checkbox input "true"
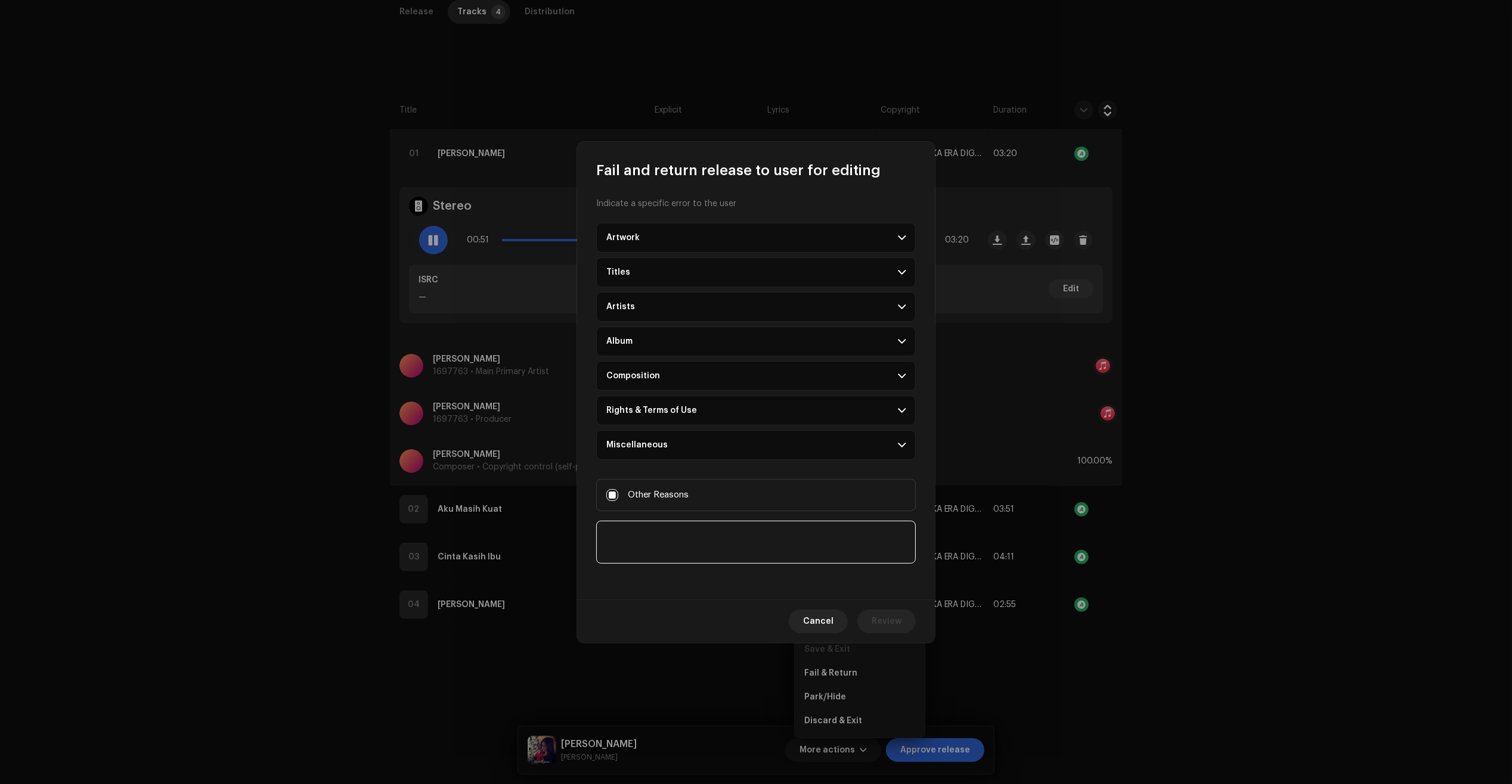
click at [729, 555] on textarea at bounding box center [755, 542] width 319 height 43
paste textarea "A.I. song detected. If you have music production support documents/files (In an…"
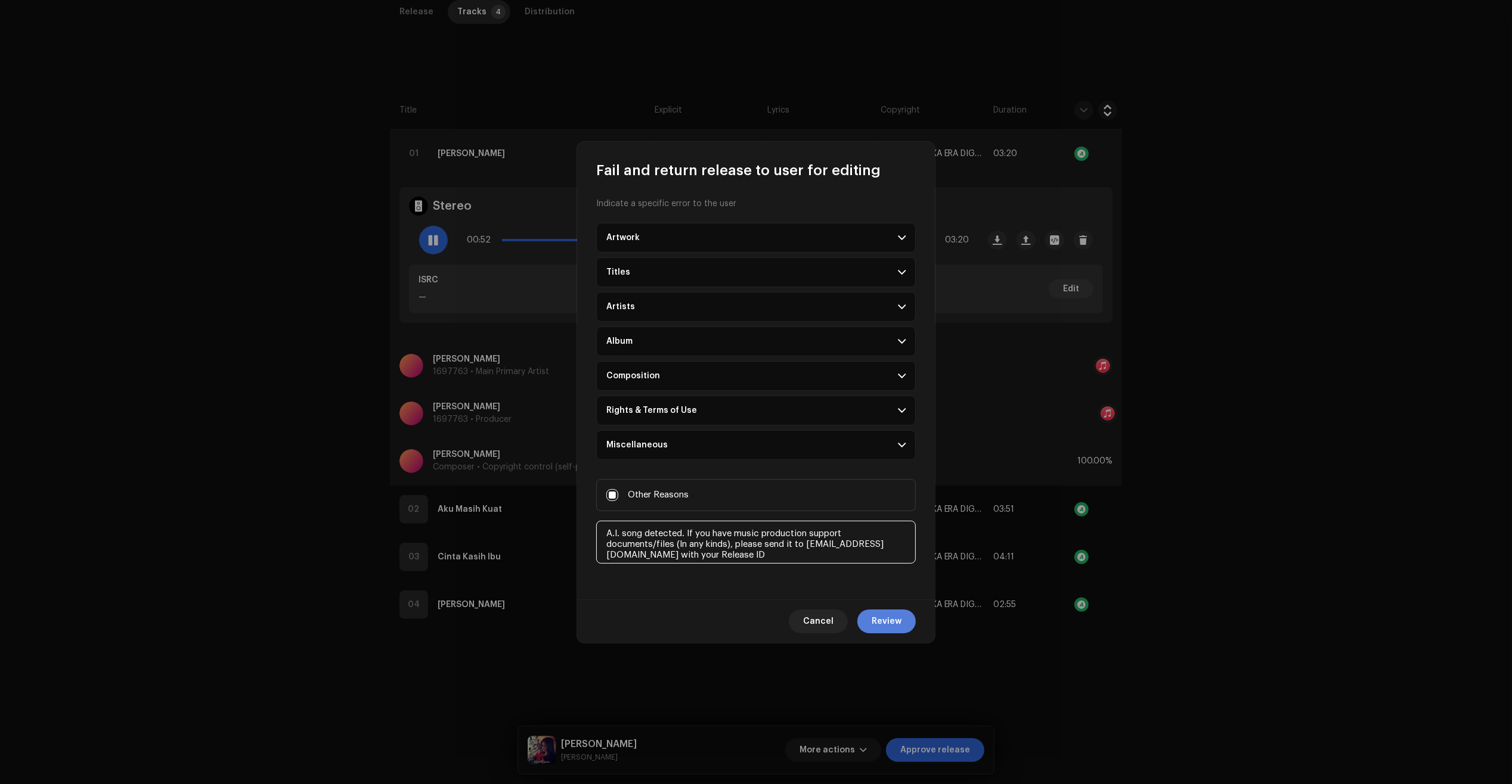
type textarea "A.I. song detected. If you have music production support documents/files (In an…"
click at [891, 614] on span "Review" at bounding box center [887, 622] width 30 height 24
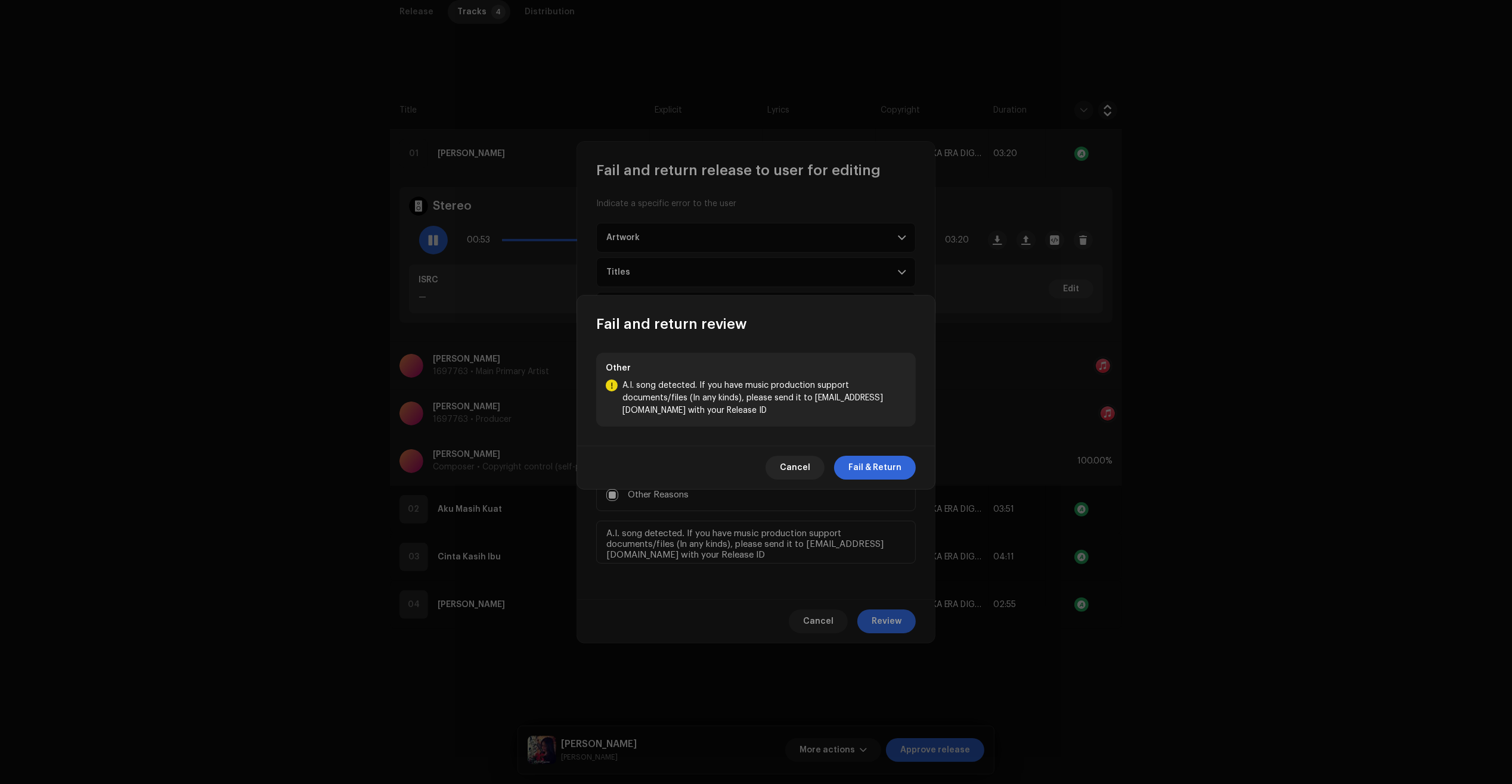
click at [888, 463] on span "Fail & Return" at bounding box center [874, 468] width 53 height 24
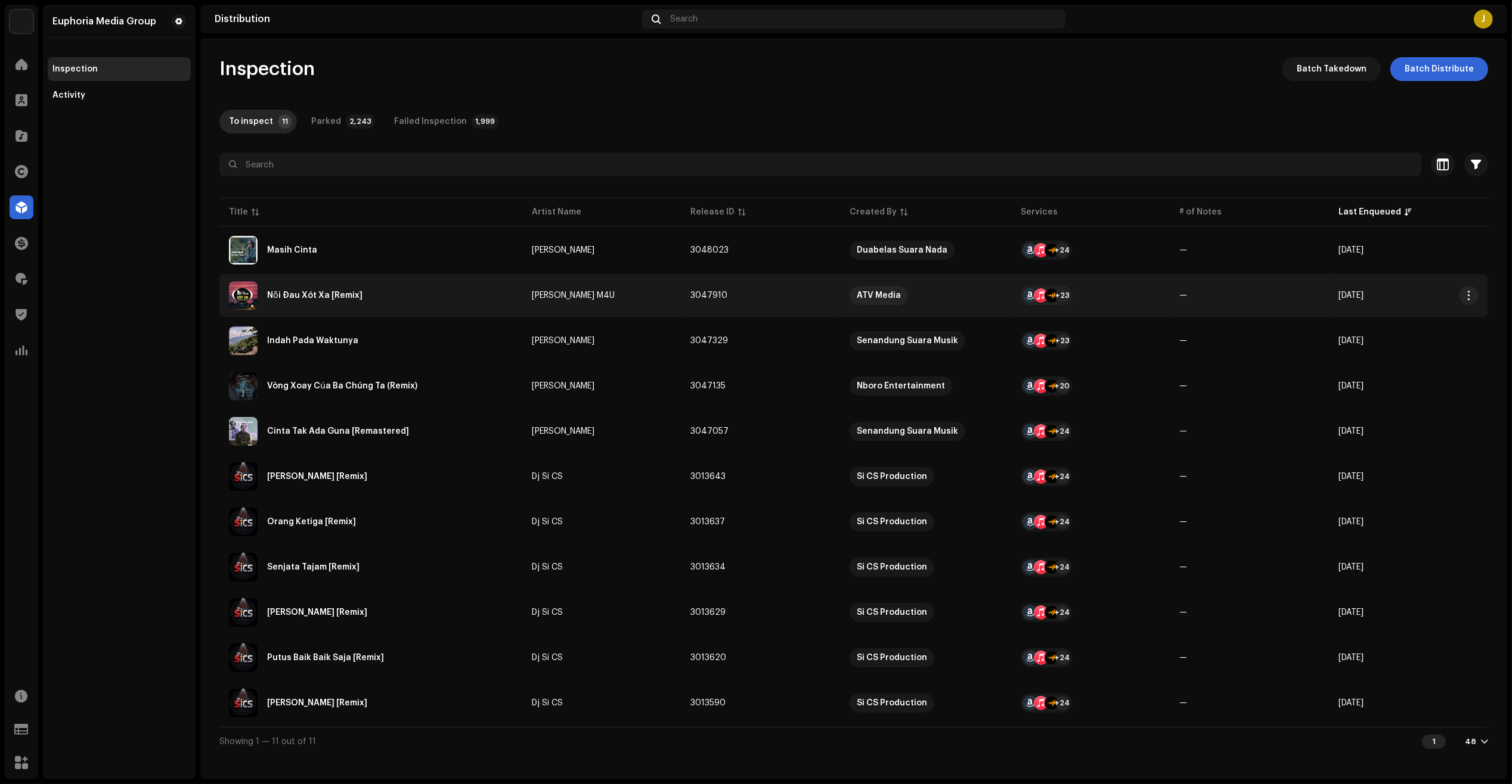
click at [381, 299] on div "Nỗi Đau Xót Xa [Remix]" at bounding box center [370, 295] width 283 height 28
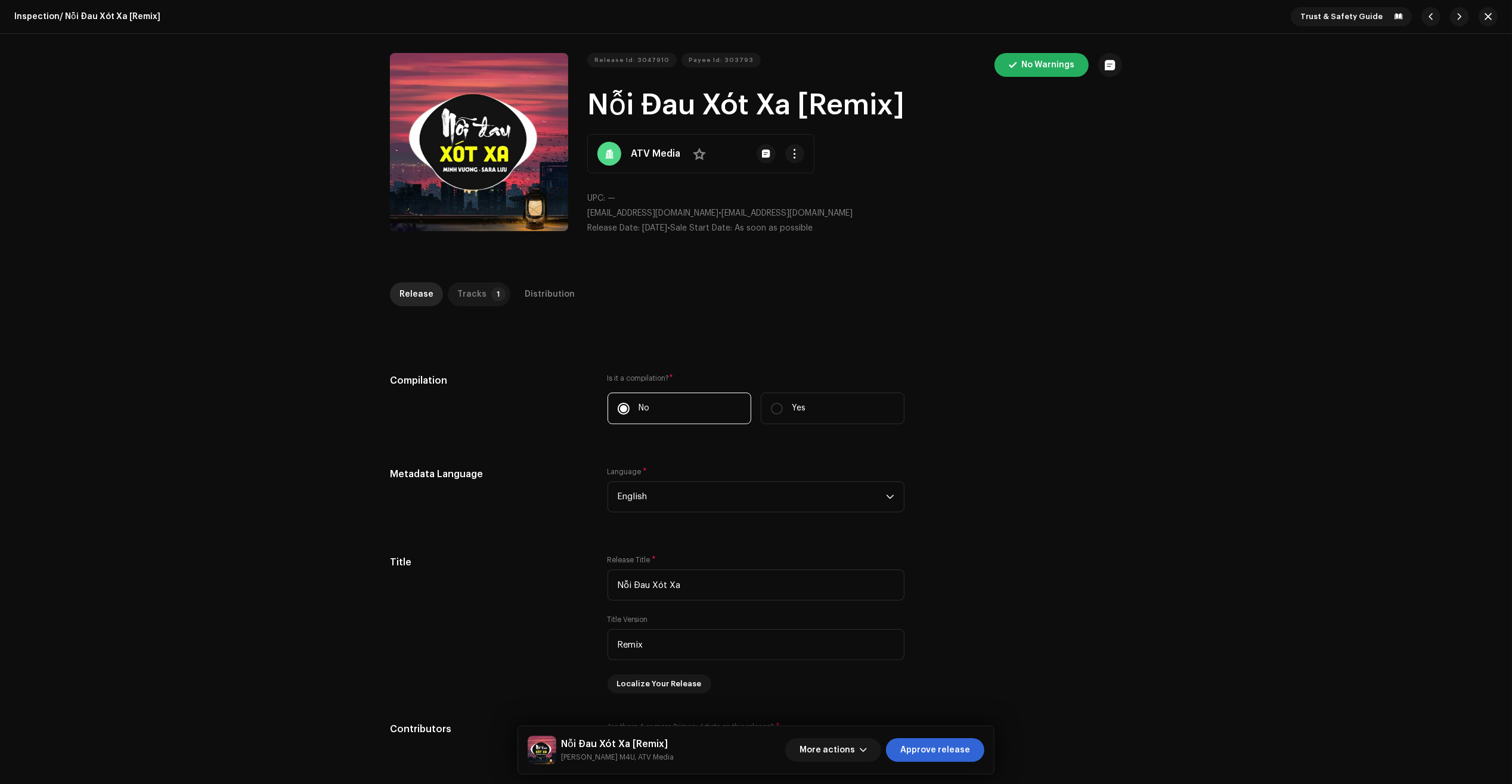
click at [478, 298] on div "Tracks" at bounding box center [471, 294] width 29 height 24
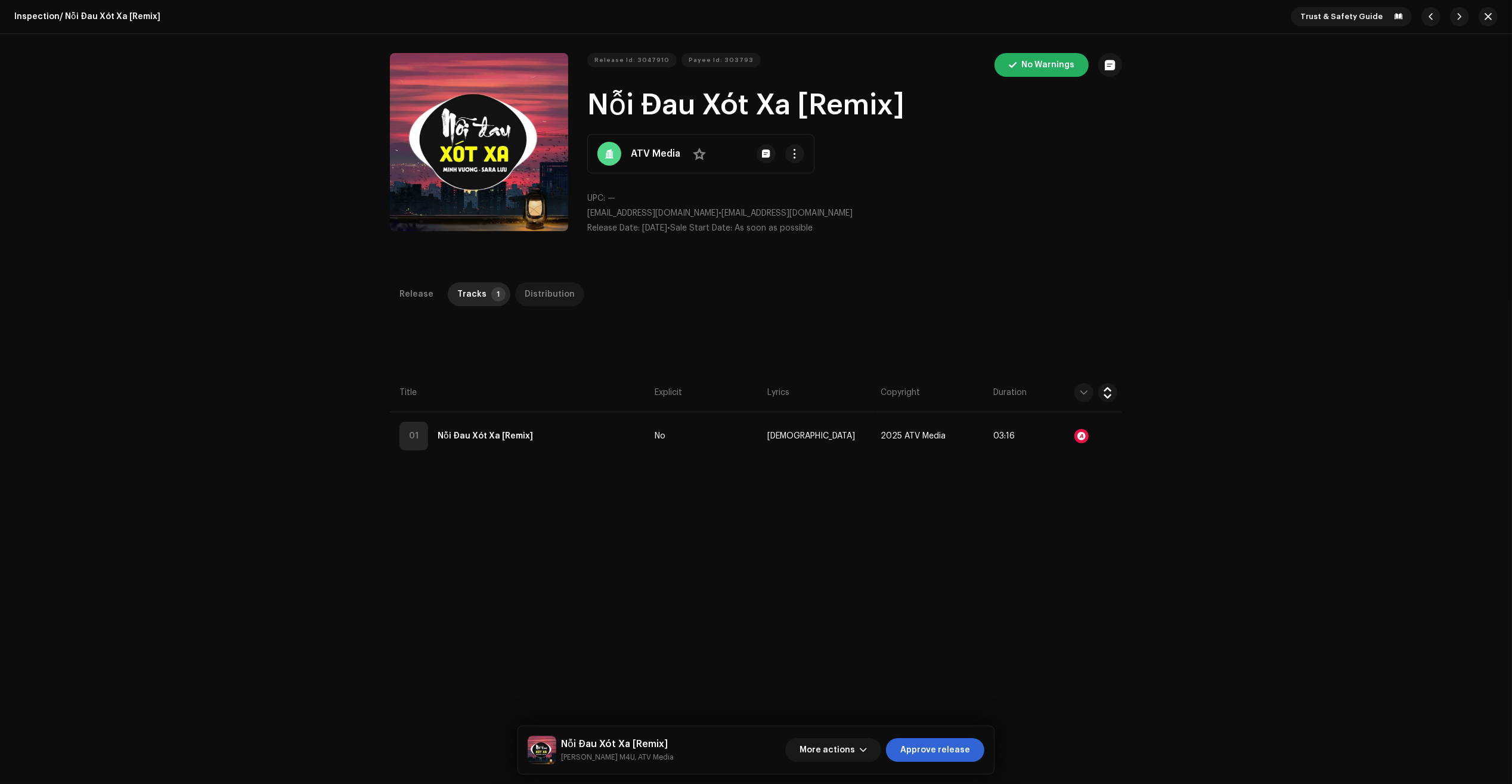
click at [531, 304] on div "Distribution" at bounding box center [550, 294] width 50 height 24
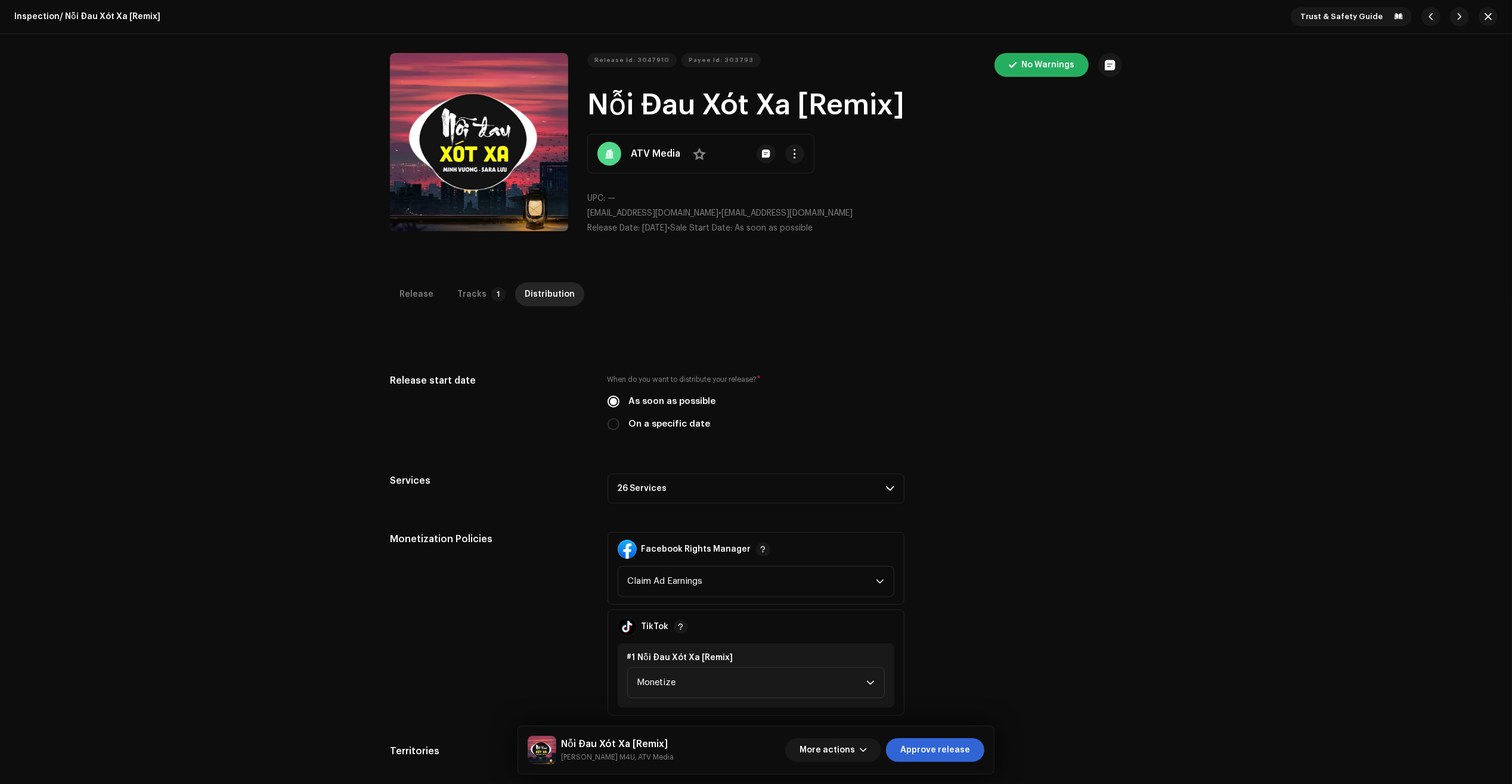
click at [776, 490] on p-accordion-header "26 Services" at bounding box center [755, 489] width 297 height 30
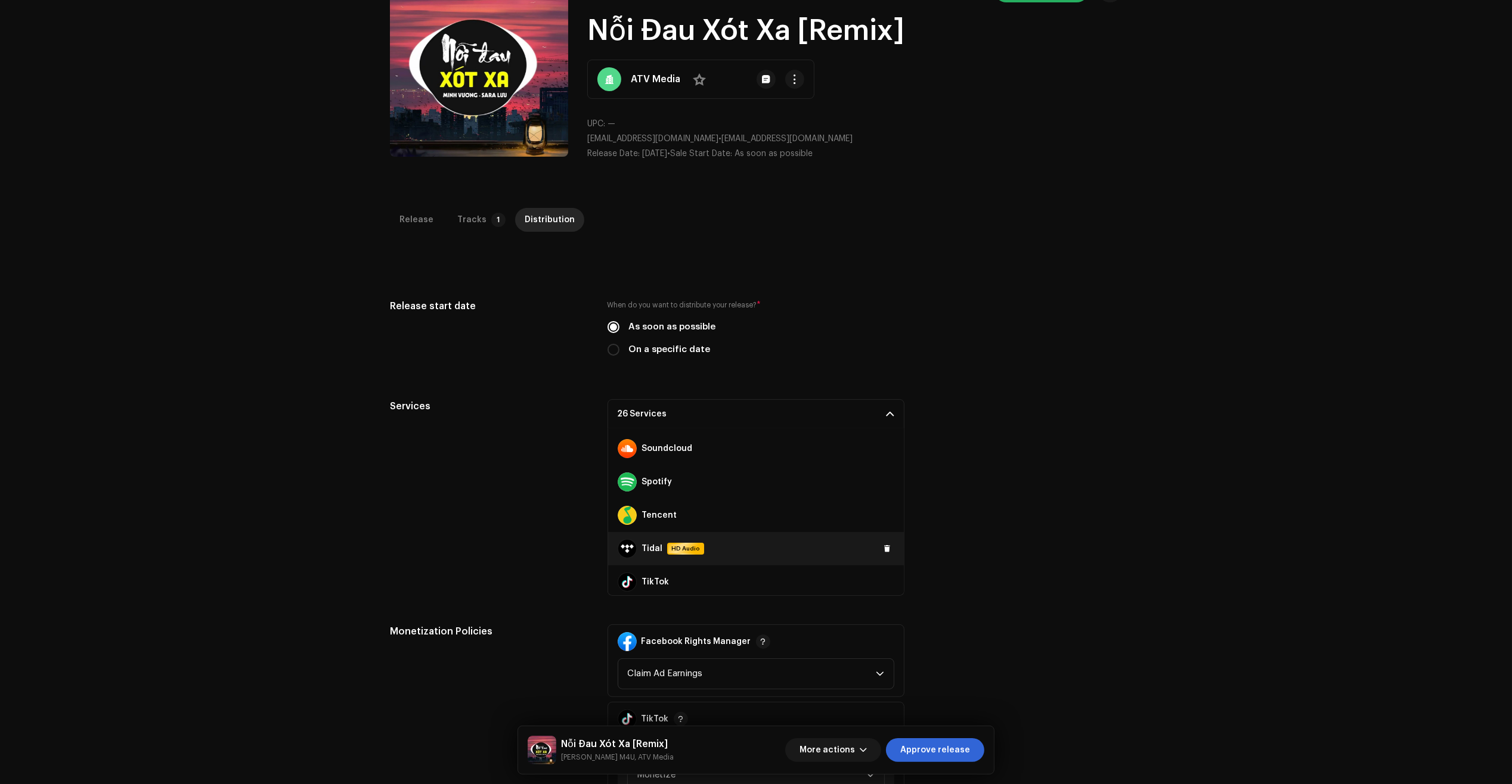
scroll to position [701, 0]
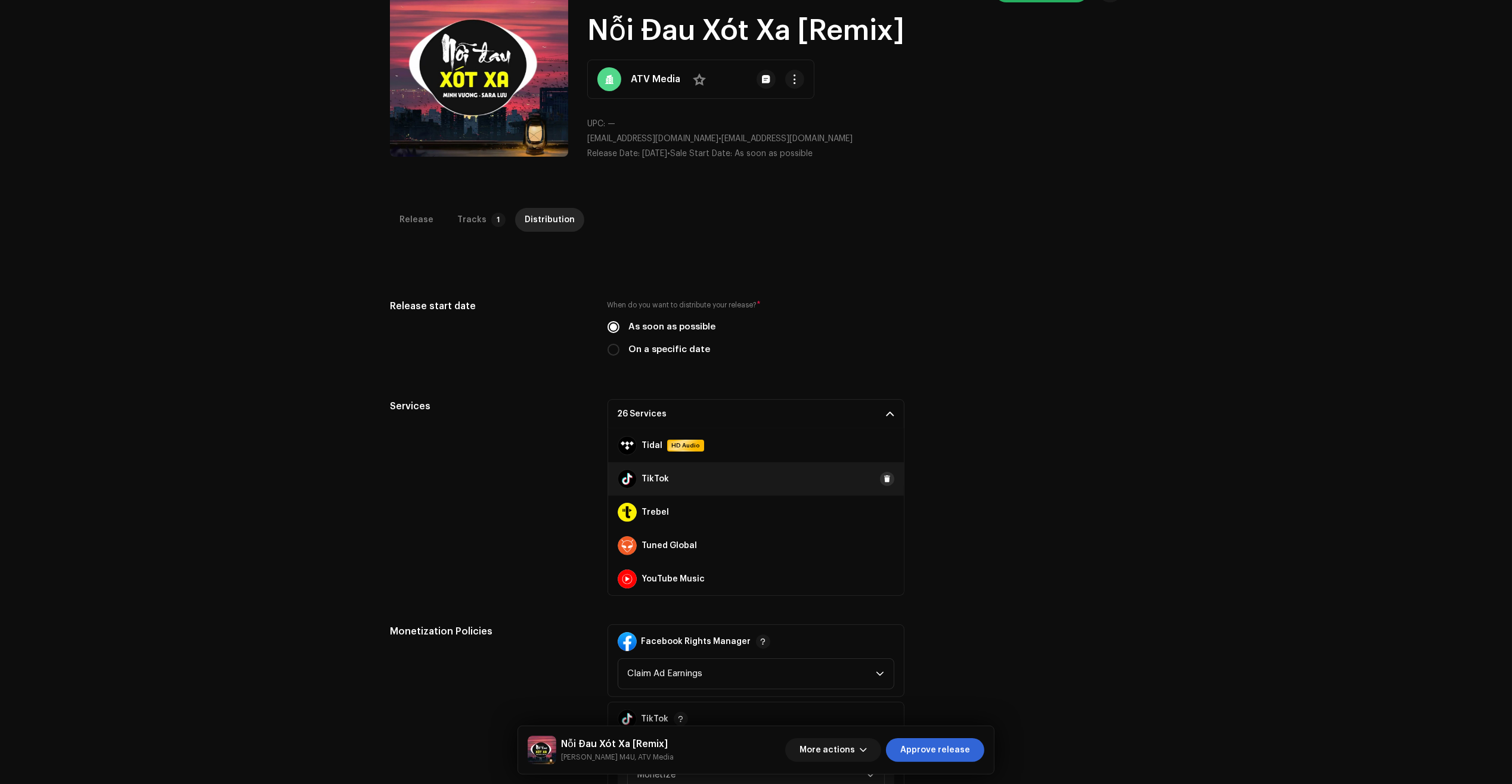
click at [880, 486] on button at bounding box center [887, 478] width 14 height 14
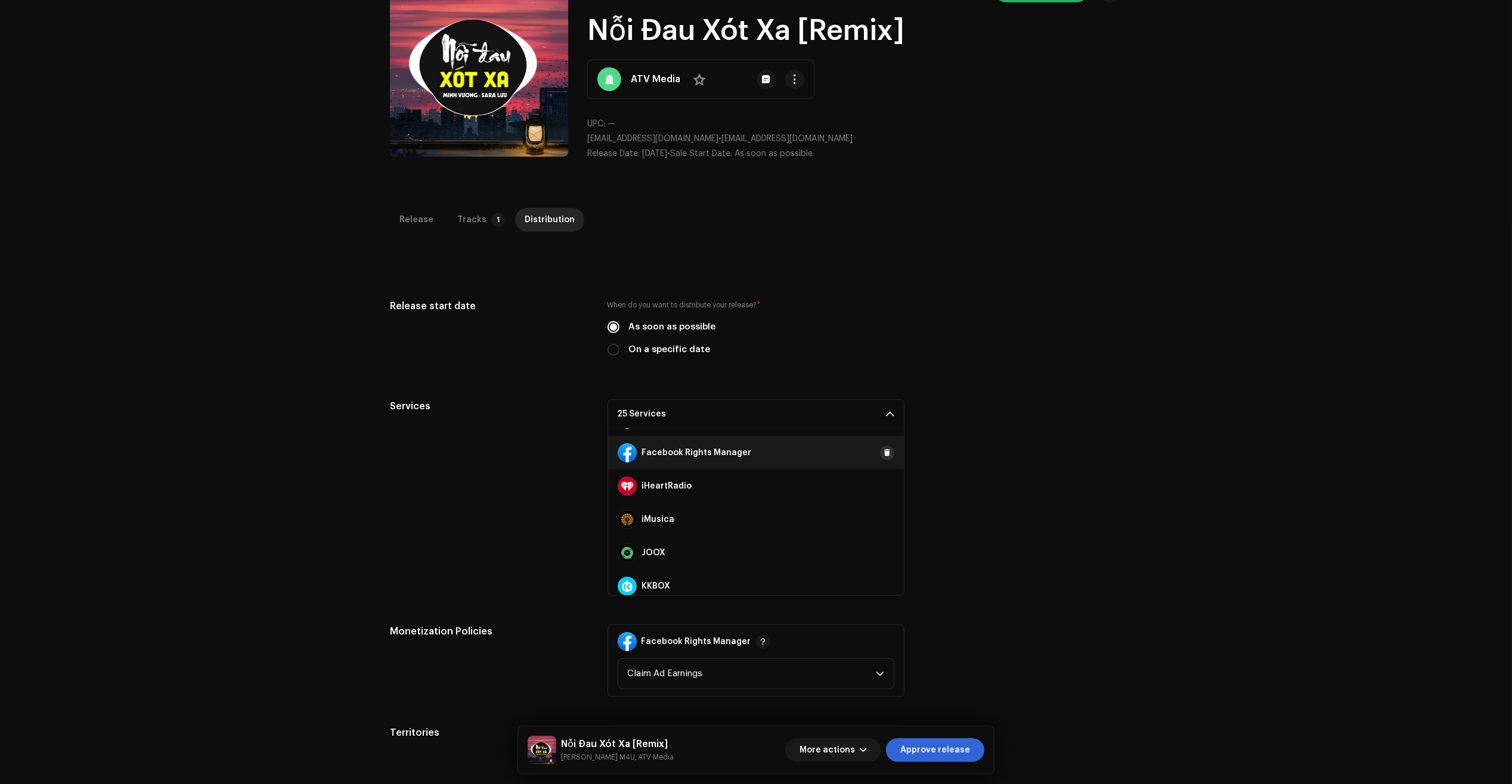
scroll to position [179, 0]
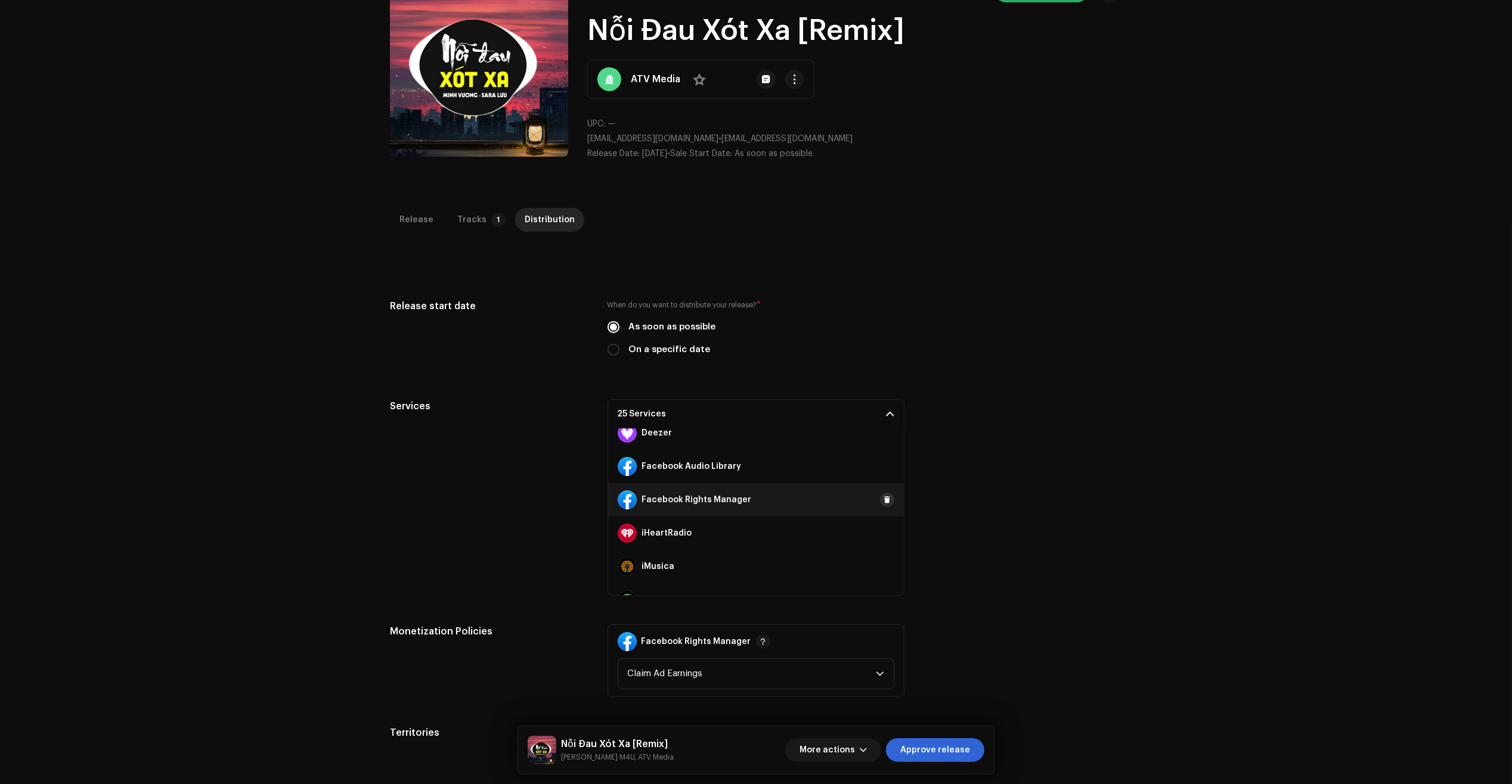
click at [886, 495] on button at bounding box center [887, 499] width 14 height 14
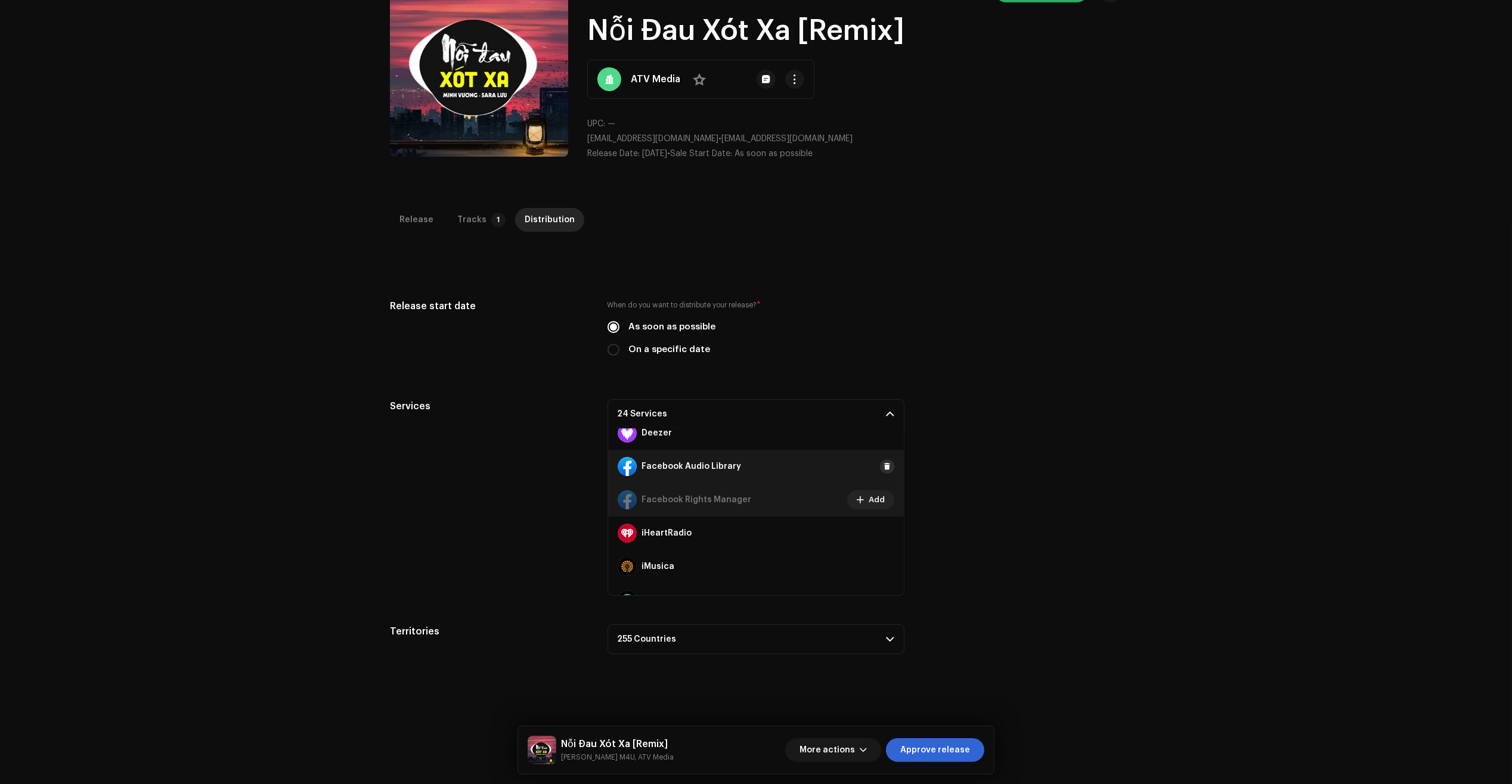
click at [886, 468] on button at bounding box center [887, 466] width 14 height 14
click at [920, 752] on span "Approve release" at bounding box center [935, 750] width 70 height 24
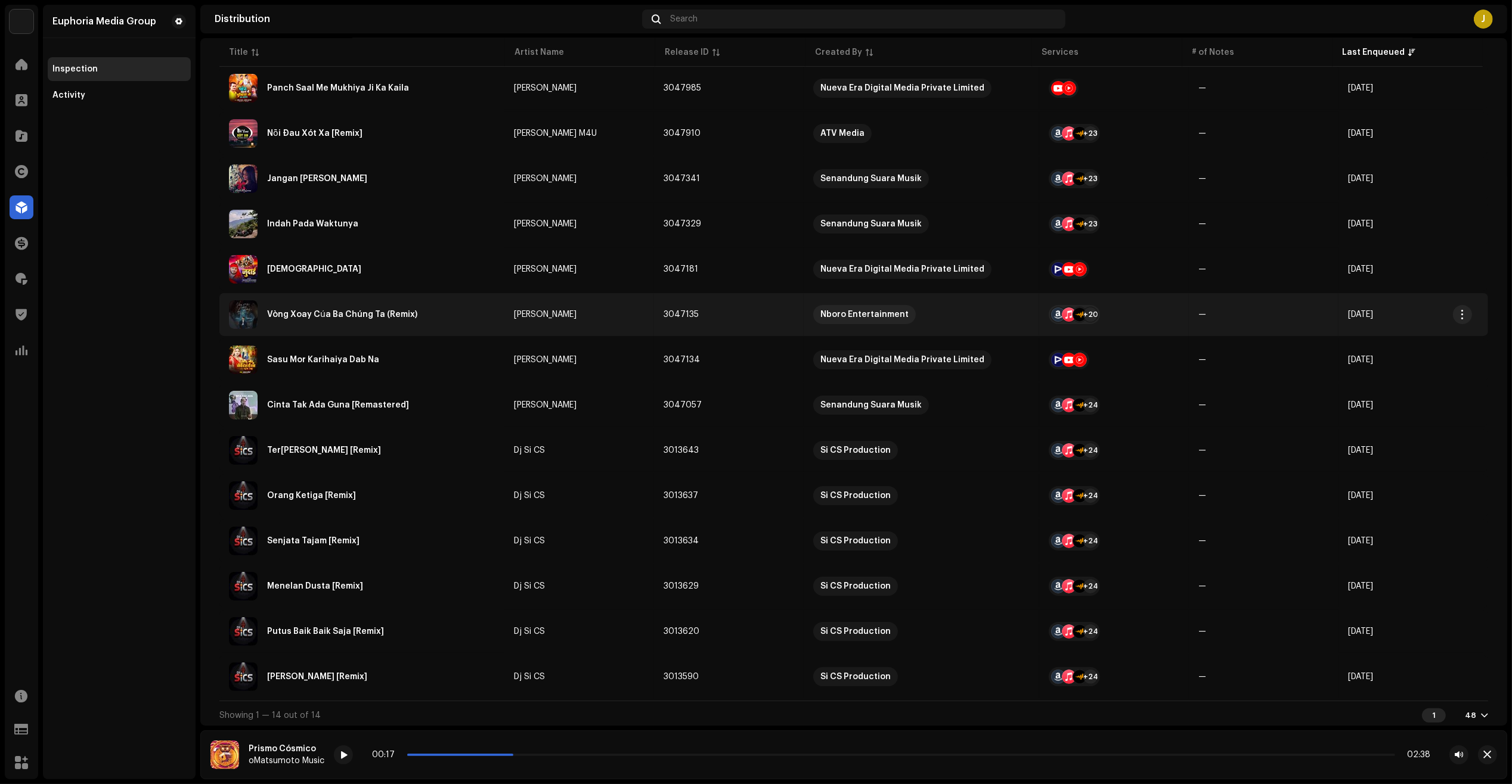
scroll to position [166, 0]
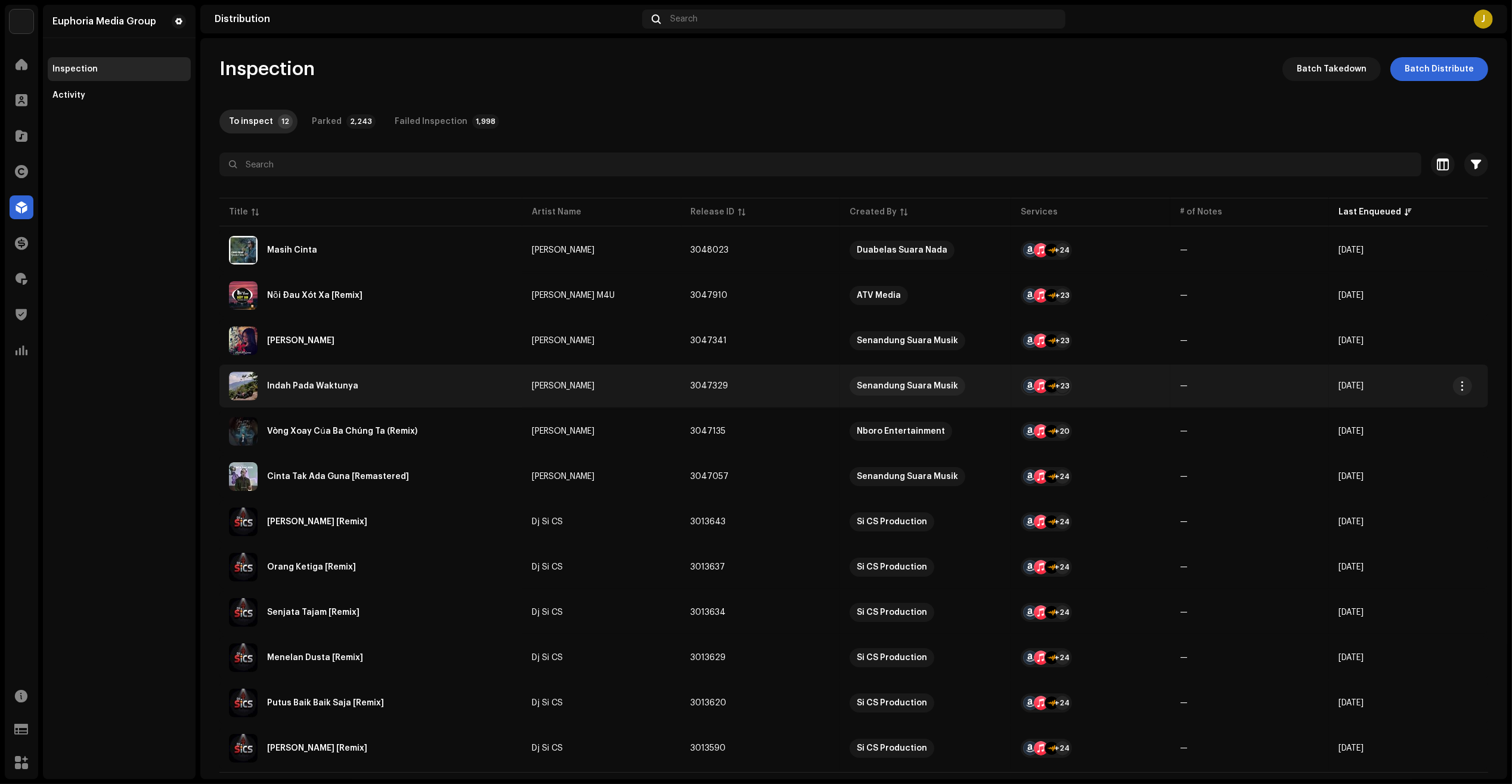
click at [378, 394] on div "Indah Pada Waktunya" at bounding box center [370, 386] width 283 height 28
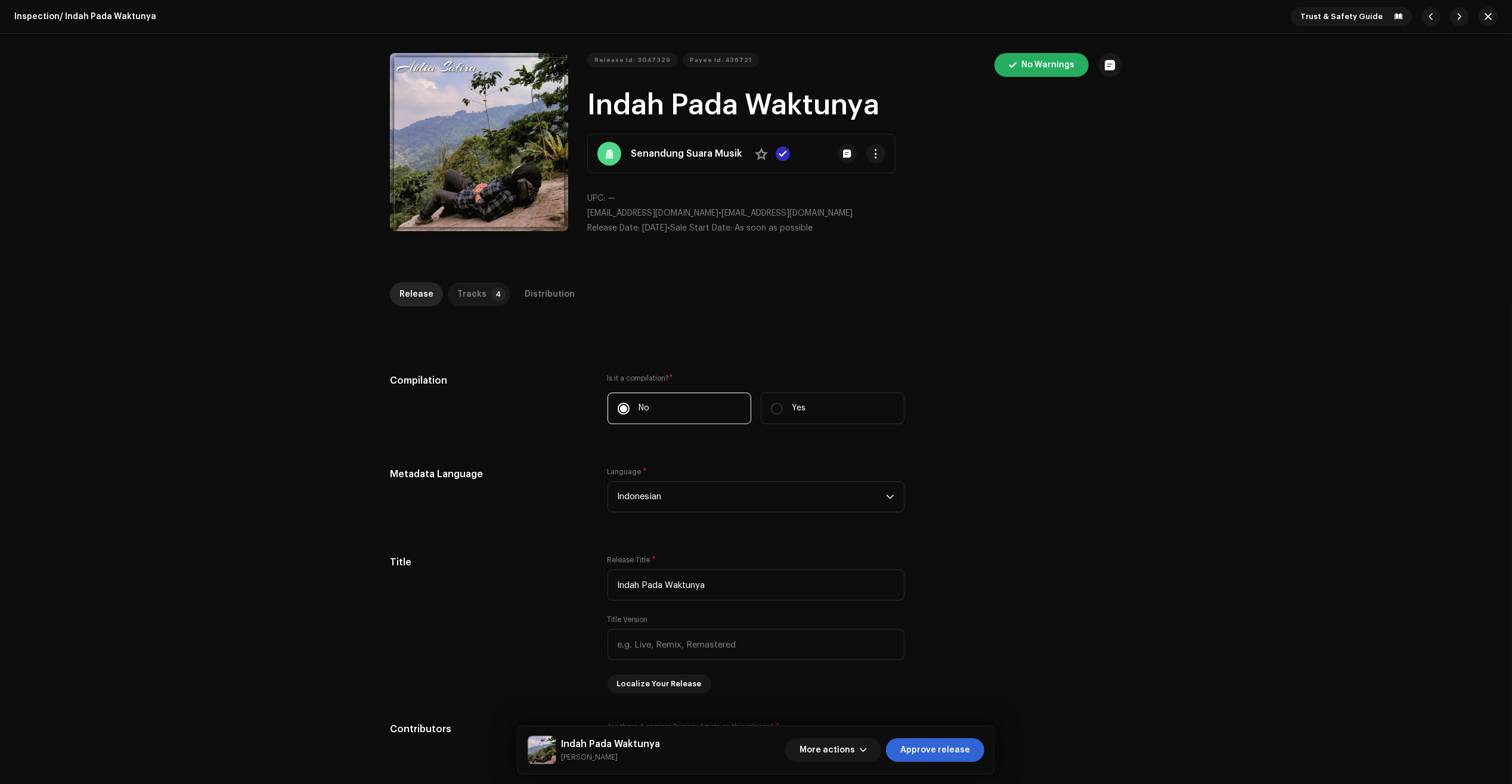
drag, startPoint x: 473, startPoint y: 318, endPoint x: 463, endPoint y: 294, distance: 26.0
click at [463, 293] on div "Tracks" at bounding box center [471, 294] width 29 height 24
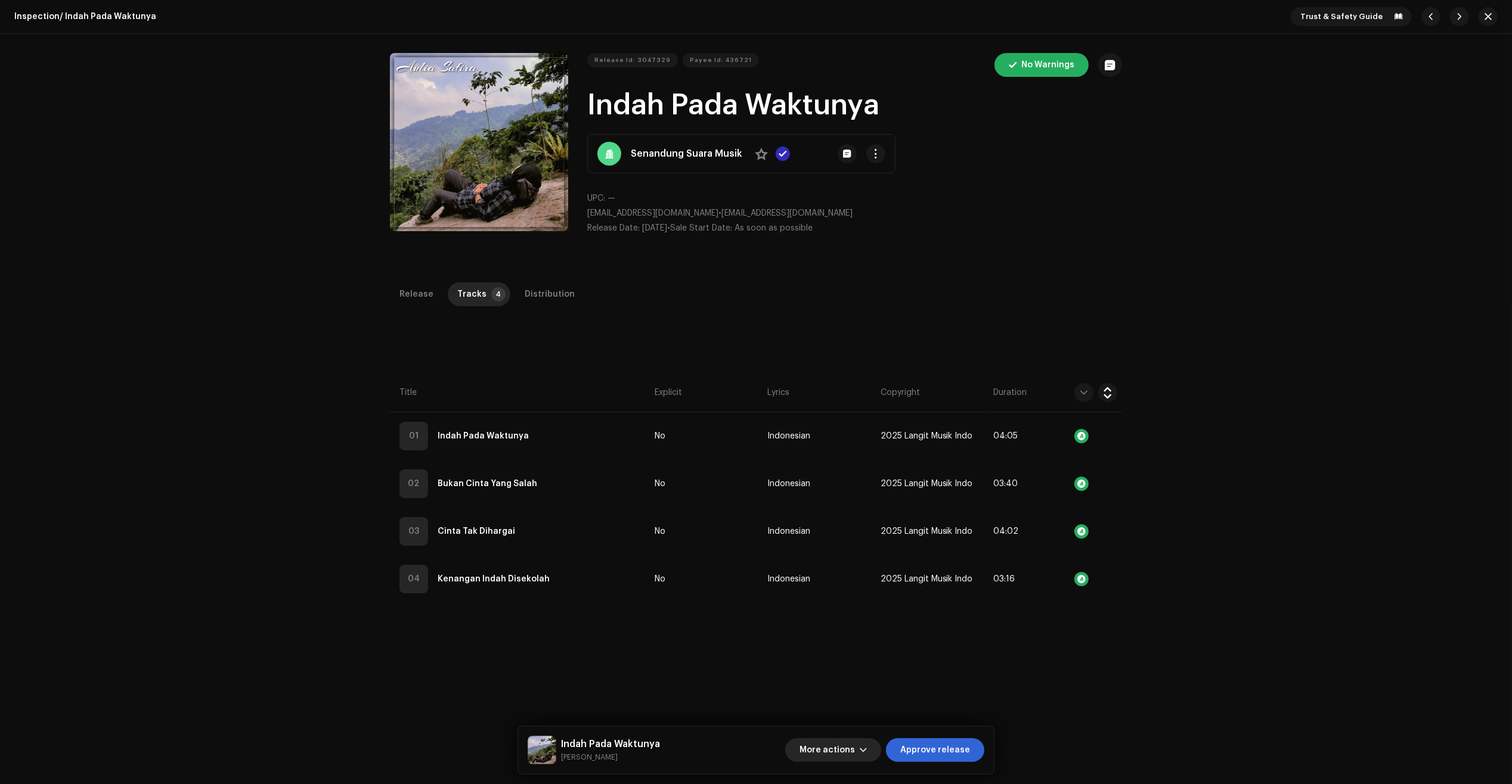
click at [872, 749] on button "More actions" at bounding box center [833, 750] width 96 height 24
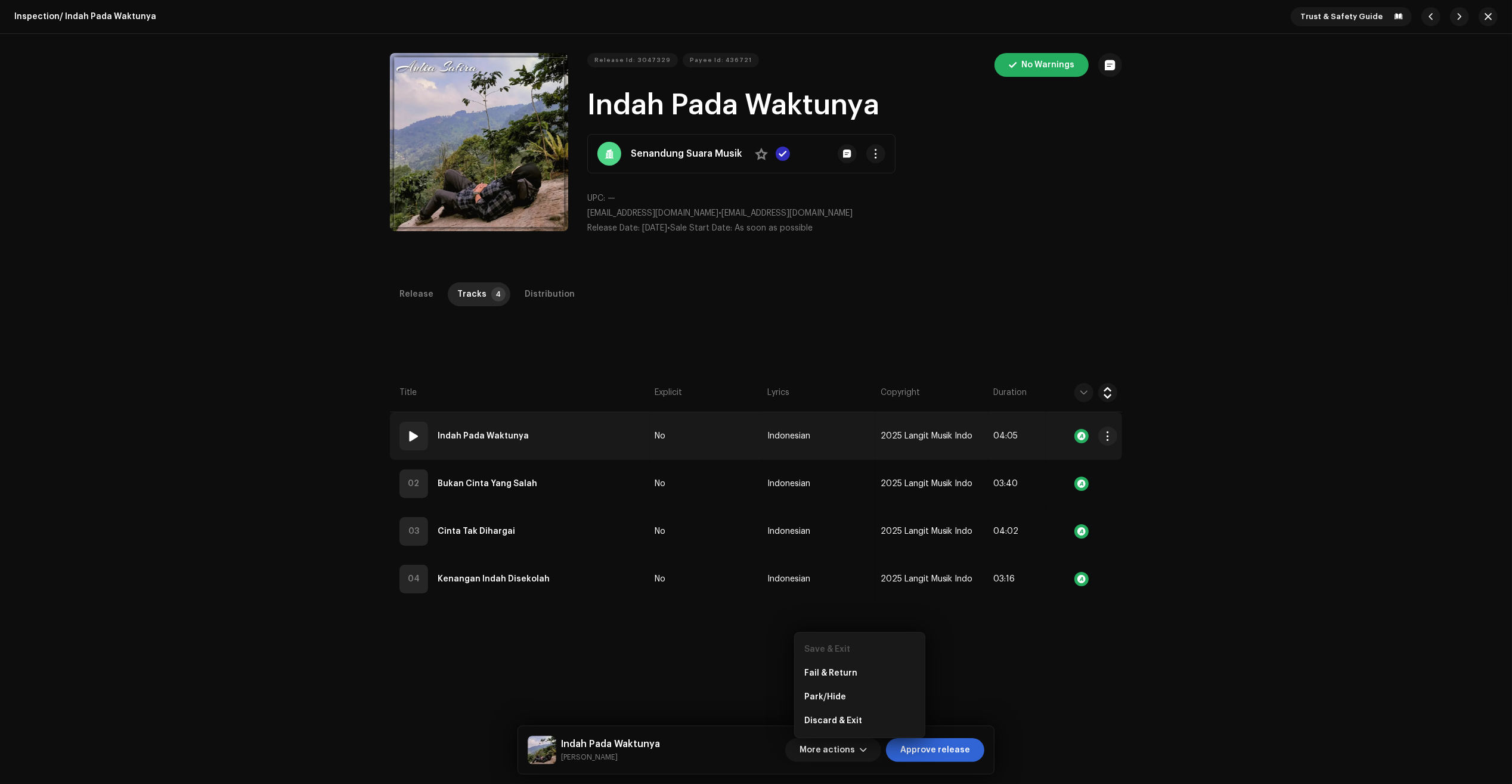
click at [584, 427] on td "01 Indah Pada Waktunya" at bounding box center [520, 436] width 260 height 48
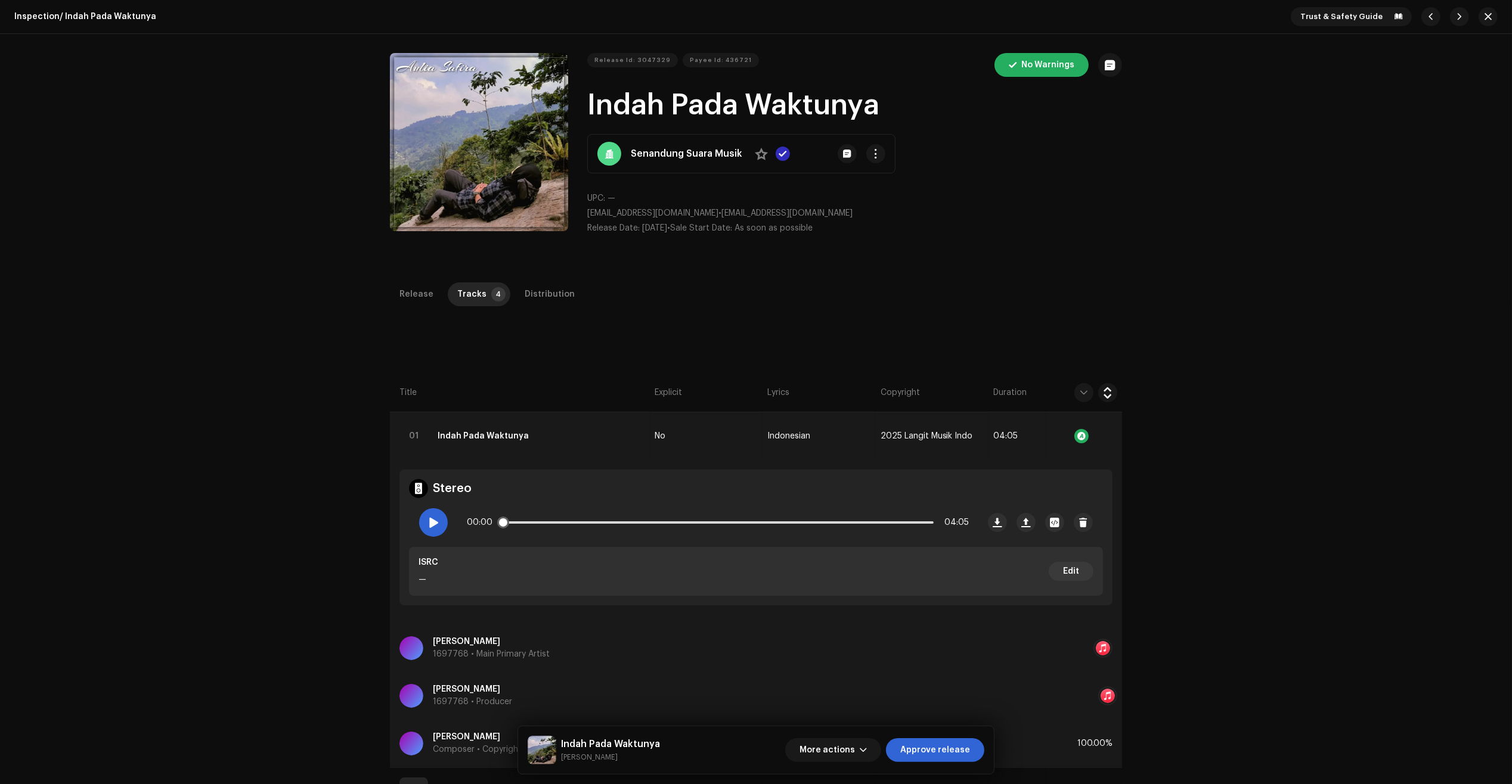
click at [428, 522] on span at bounding box center [433, 522] width 10 height 10
drag, startPoint x: 498, startPoint y: 520, endPoint x: 523, endPoint y: 522, distance: 25.1
click at [523, 522] on div "00:01 04:05" at bounding box center [717, 522] width 502 height 24
click at [293, 525] on div "Inspection / Indah Pada Waktunya Trust & Safety Guide Release Id: 3047329 Payee…" at bounding box center [756, 392] width 1512 height 784
drag, startPoint x: 501, startPoint y: 519, endPoint x: 523, endPoint y: 520, distance: 22.0
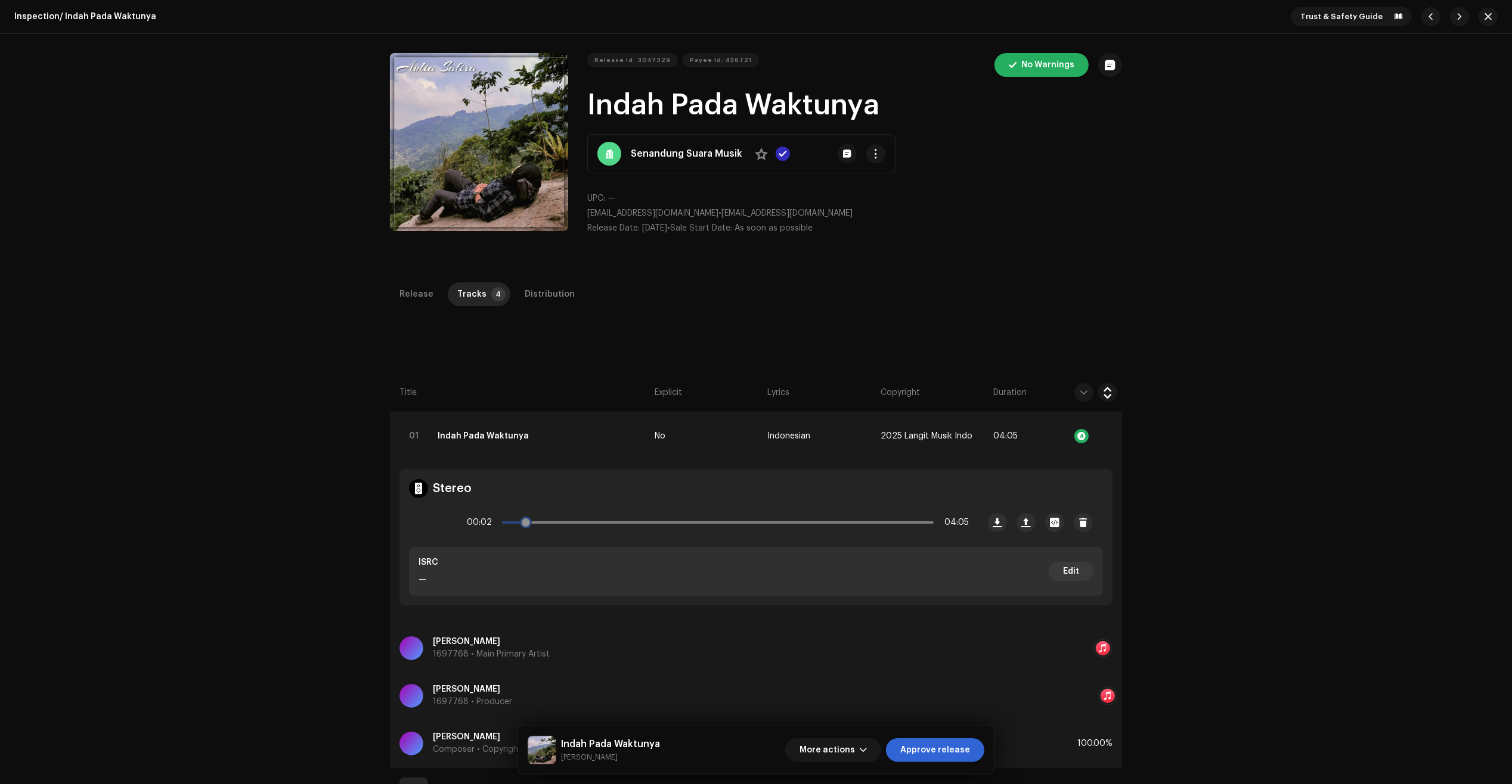
click at [523, 520] on div "00:02 04:05" at bounding box center [717, 522] width 502 height 24
click at [867, 746] on span "button" at bounding box center [864, 750] width 7 height 10
drag, startPoint x: 1063, startPoint y: 342, endPoint x: 1023, endPoint y: 330, distance: 41.8
click at [1062, 342] on div "Release Tracks 4 Distribution Compilation Is it a compilation? * No Yes Metadat…" at bounding box center [756, 646] width 770 height 727
drag, startPoint x: 624, startPoint y: 154, endPoint x: 746, endPoint y: 161, distance: 122.2
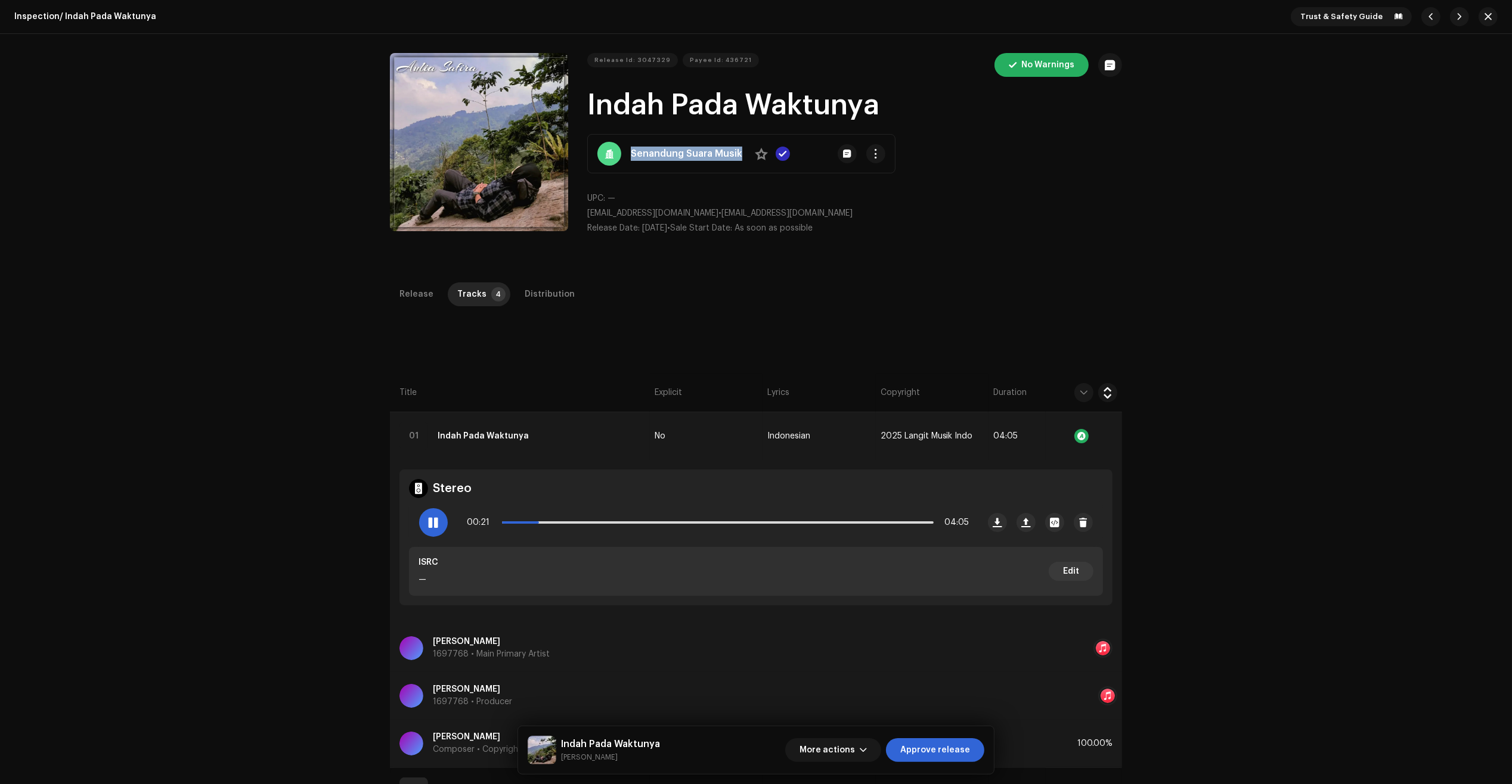
click at [746, 161] on div "Senandung Suara Musik No" at bounding box center [741, 153] width 308 height 40
copy div "Senandung Suara Musik No"
drag, startPoint x: 124, startPoint y: 454, endPoint x: 180, endPoint y: 448, distance: 56.3
click at [124, 457] on div "Inspection / Indah Pada Waktunya Trust & Safety Guide Release Id: 3047329 Payee…" at bounding box center [756, 392] width 1512 height 784
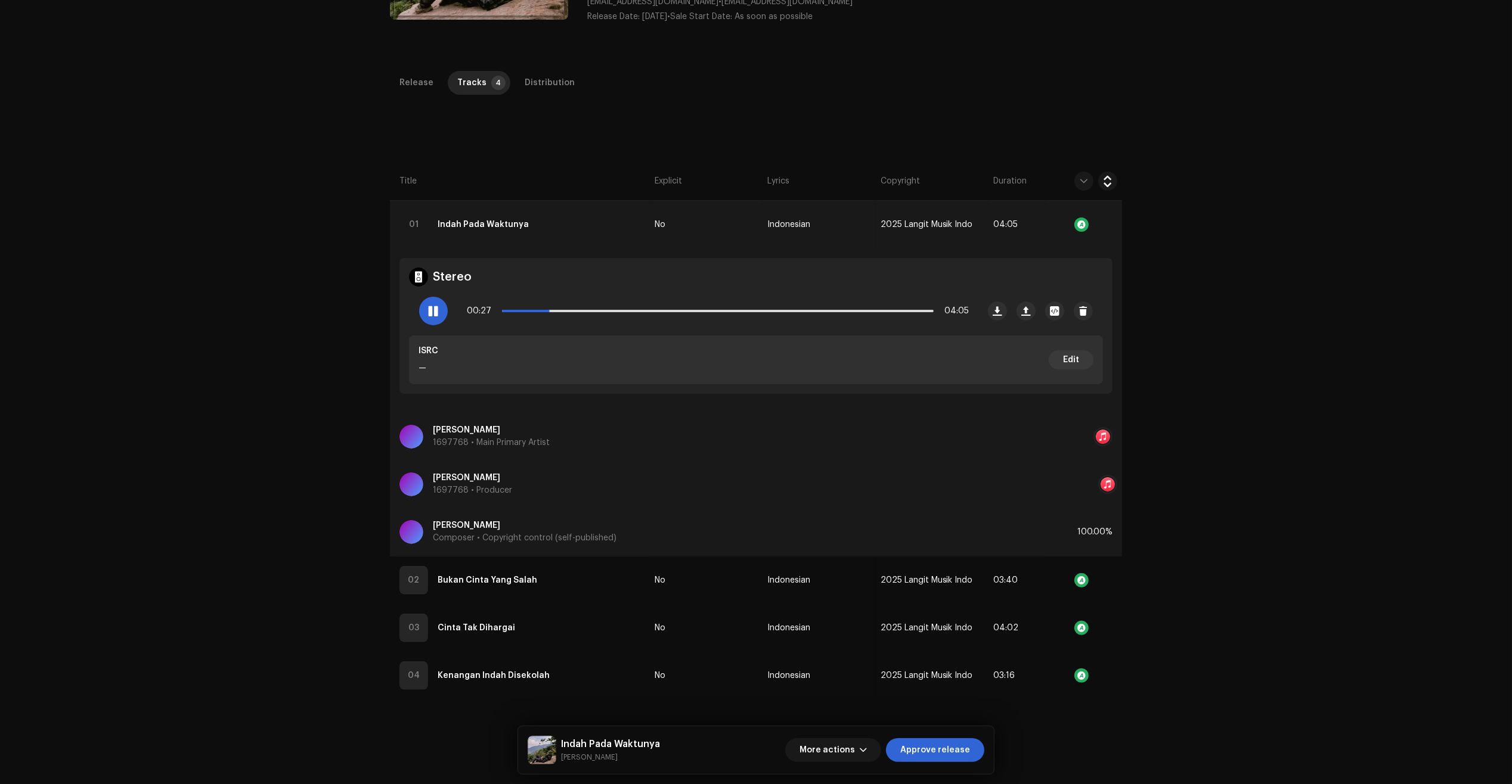
scroll to position [223, 0]
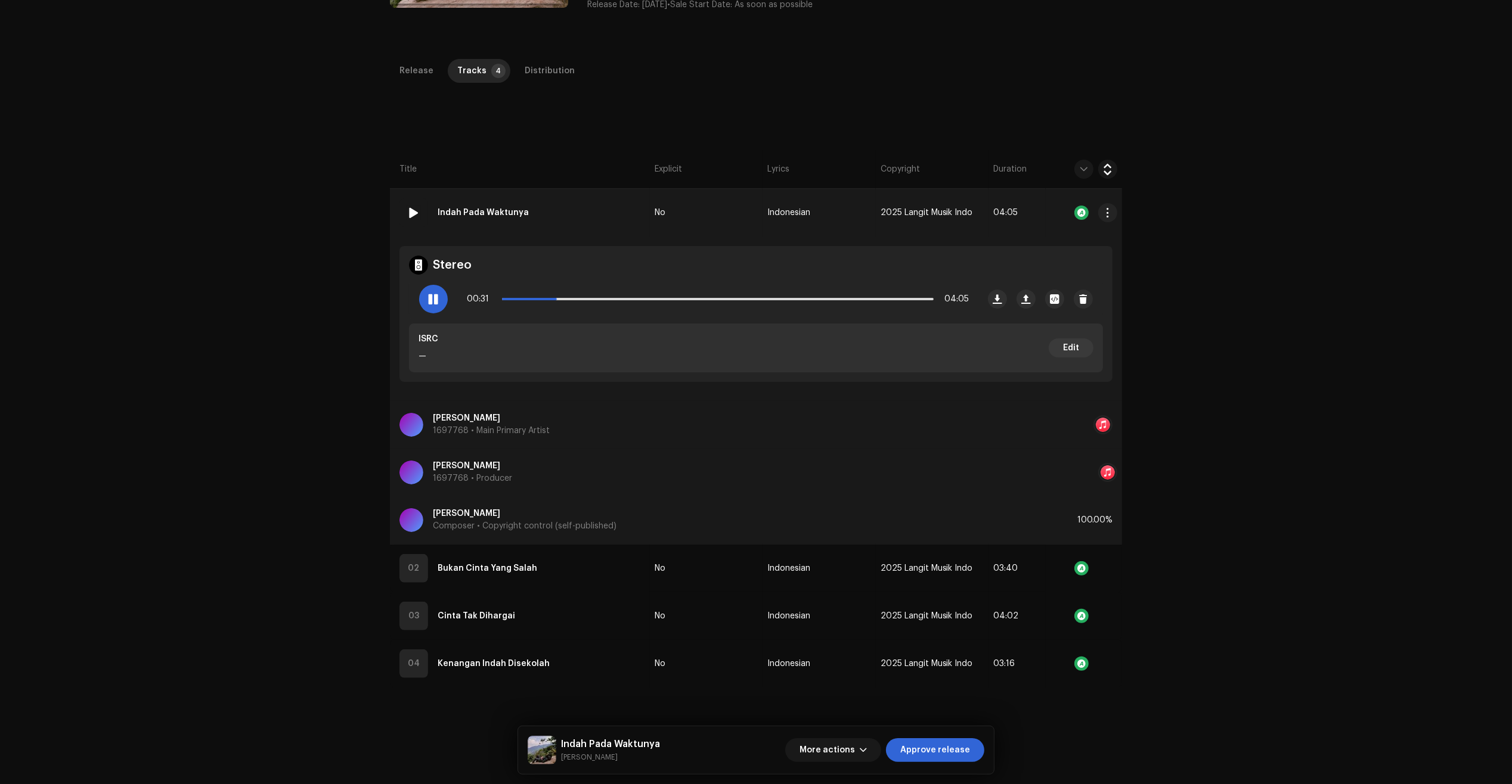
copy div "Indah Pada Waktunya"
drag, startPoint x: 531, startPoint y: 213, endPoint x: 343, endPoint y: 237, distance: 189.5
click at [391, 228] on td "01 Indah Pada Waktunya" at bounding box center [520, 213] width 260 height 48
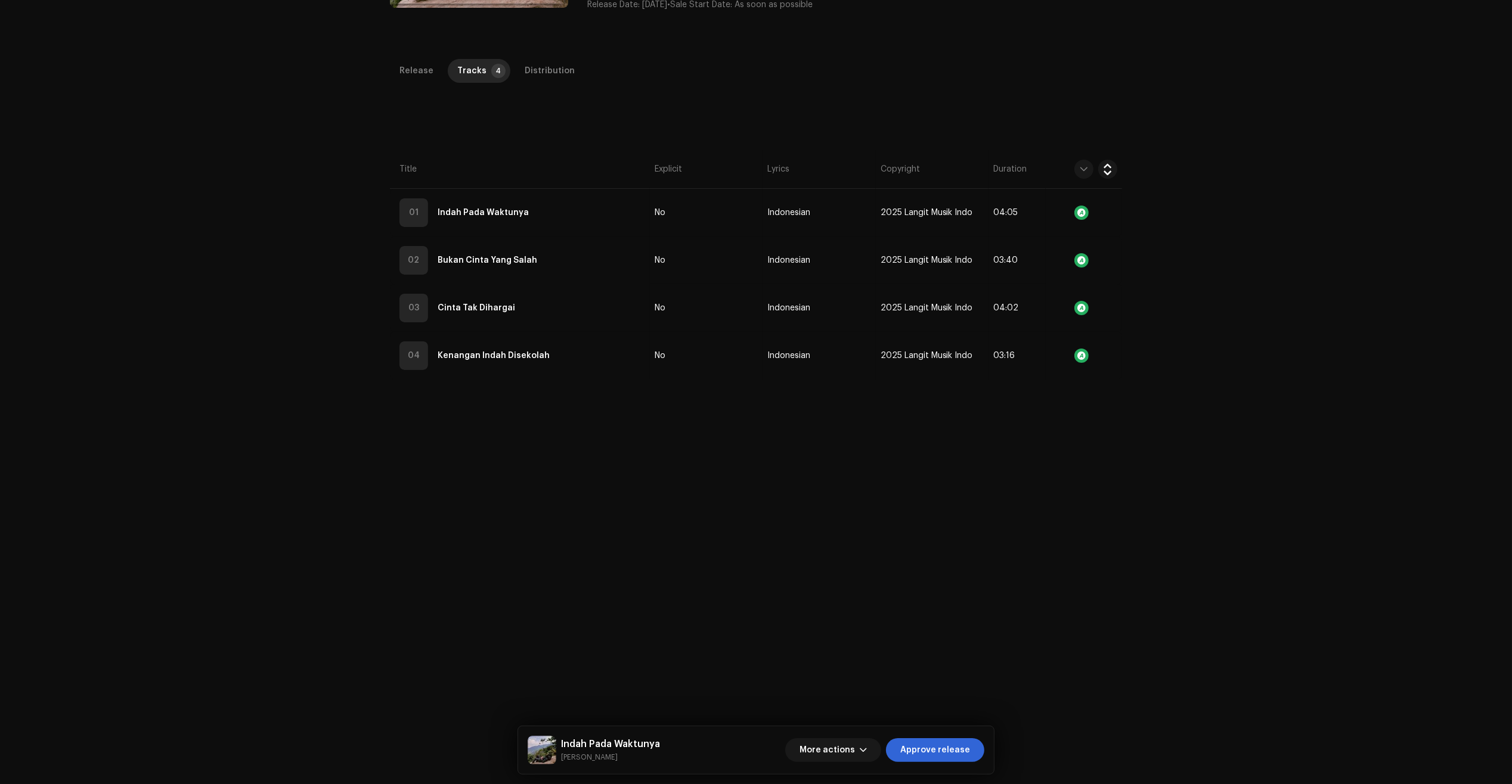
click at [340, 239] on div "Inspection / Indah Pada Waktunya Trust & Safety Guide Release Id: 3047329 Payee…" at bounding box center [756, 392] width 1512 height 784
click at [107, 311] on div "Inspection / Indah Pada Waktunya Trust & Safety Guide Release Id: 3047329 Payee…" at bounding box center [756, 392] width 1512 height 784
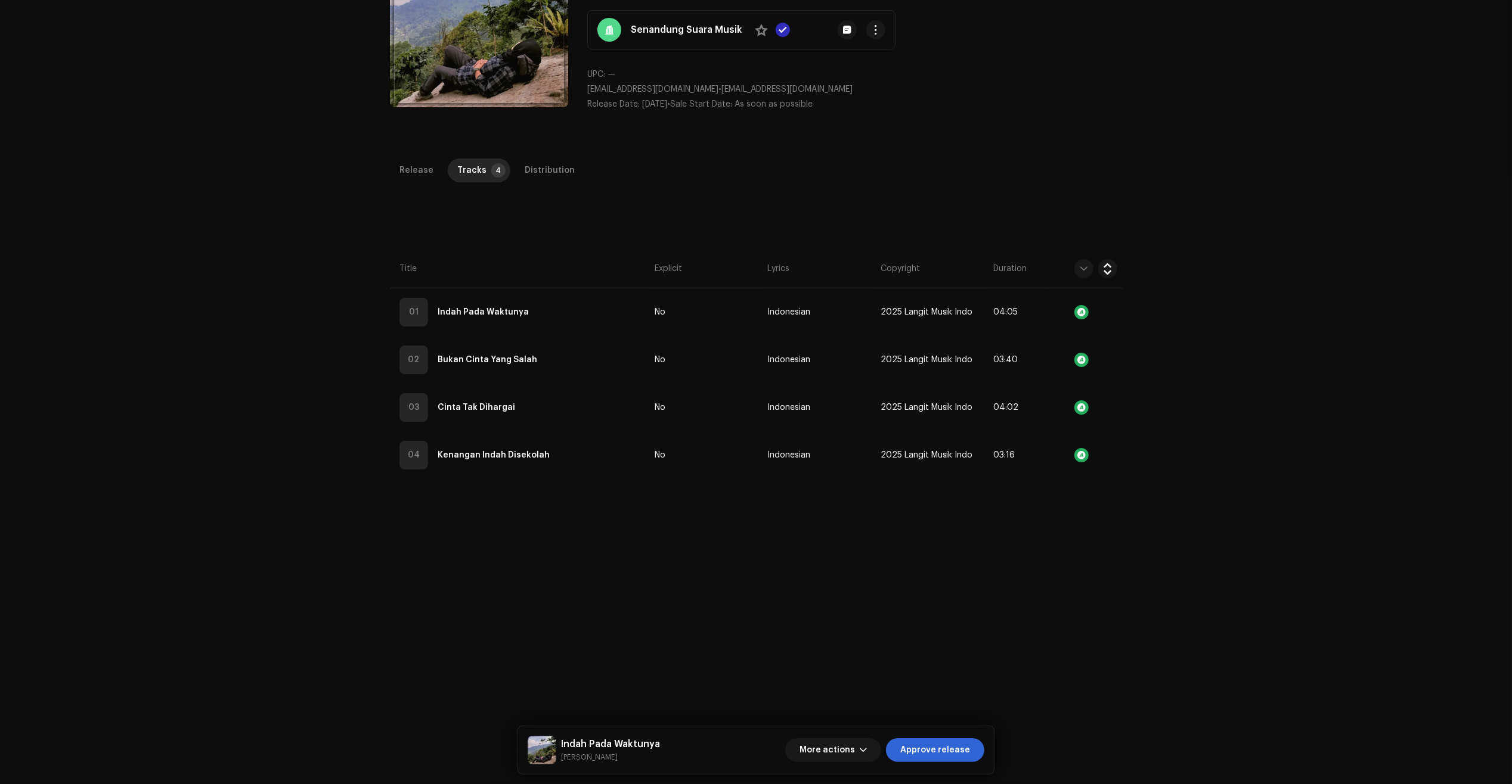
scroll to position [0, 0]
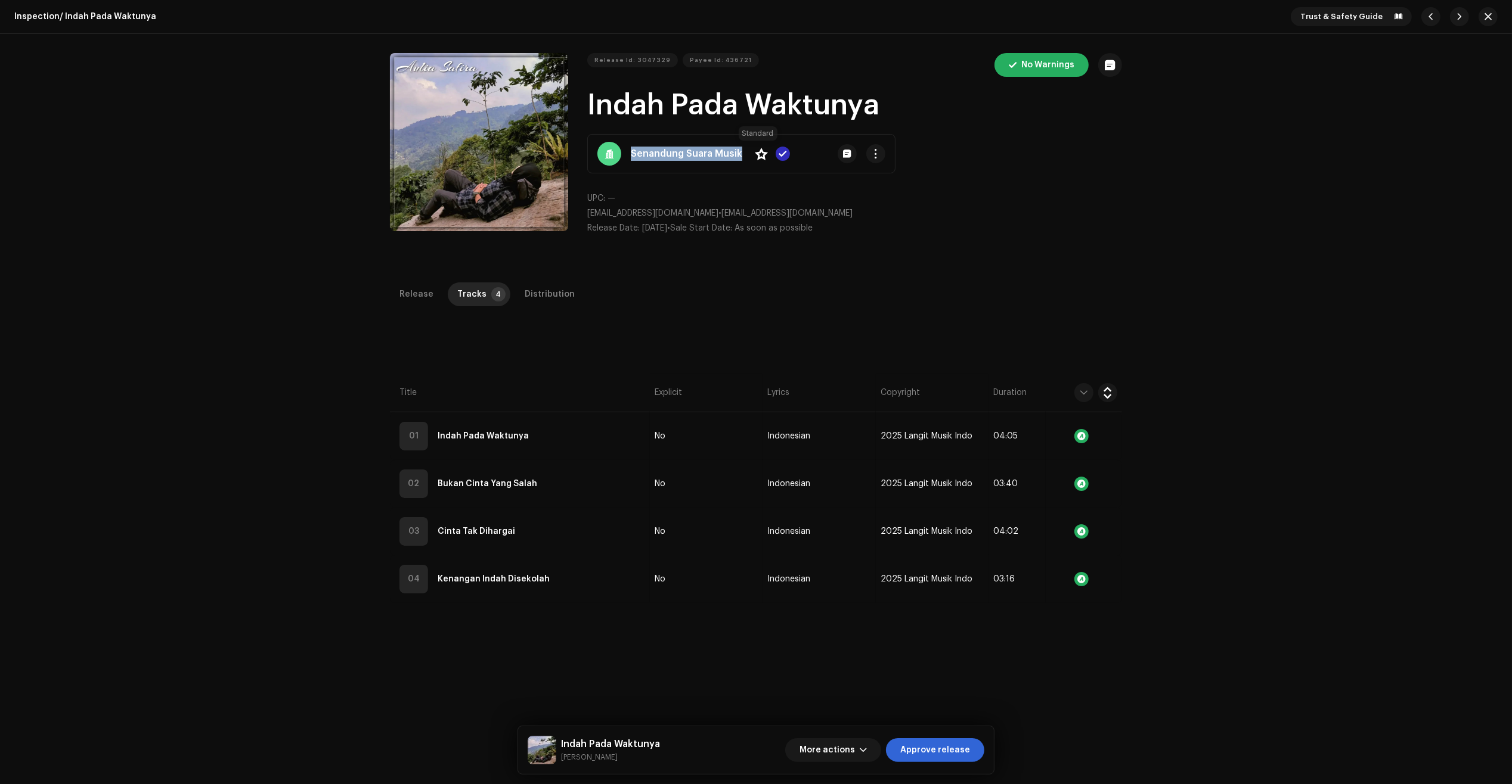
copy div "Senandung Suara Musik No"
drag, startPoint x: 629, startPoint y: 153, endPoint x: 1021, endPoint y: 215, distance: 396.9
click at [1007, 213] on div "Release Id: 3047329 Payee Id: 436721 No Warnings Indah Pada Waktunya Senandung …" at bounding box center [854, 149] width 535 height 191
click at [1046, 219] on p "senandungsuaramusik@gmail.com • ruangsinggahmusic@gmail.com" at bounding box center [854, 213] width 535 height 13
click at [151, 507] on div "Inspection / Indah Pada Waktunya Trust & Safety Guide Release Id: 3047329 Payee…" at bounding box center [756, 392] width 1512 height 784
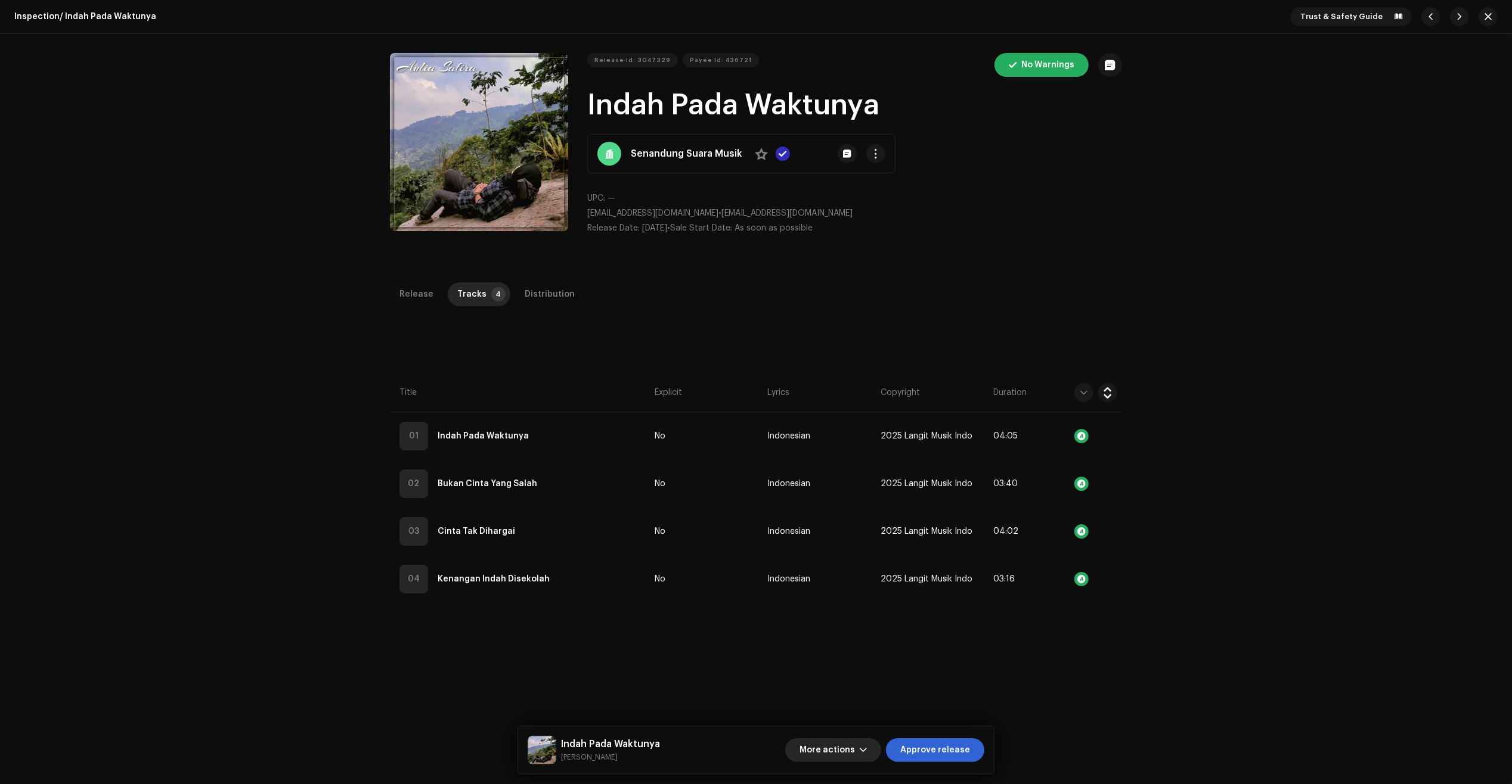
click at [866, 749] on span "button" at bounding box center [864, 750] width 7 height 10
click at [856, 678] on div "Fail & Return" at bounding box center [859, 673] width 120 height 24
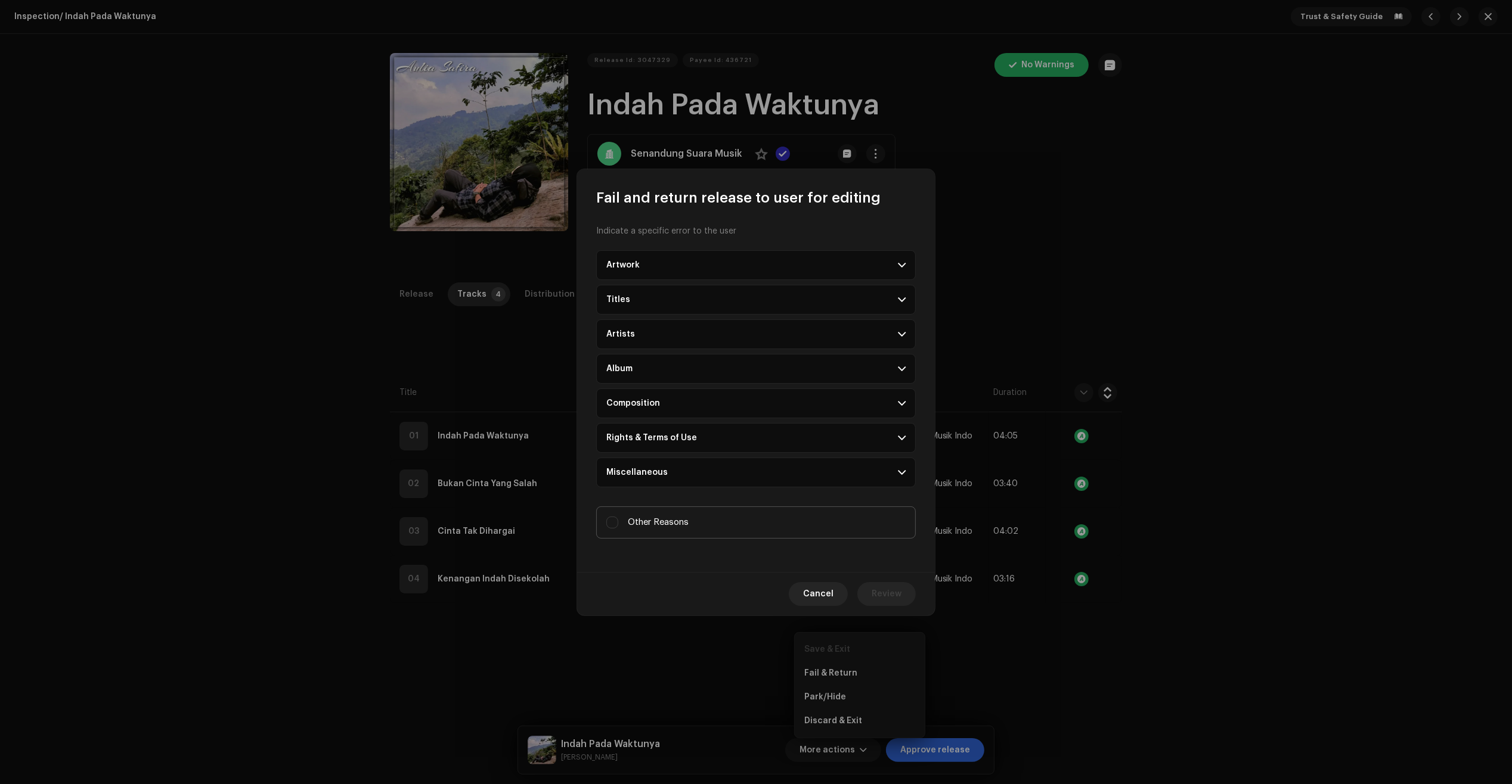
drag, startPoint x: 704, startPoint y: 501, endPoint x: 704, endPoint y: 519, distance: 18.0
click at [702, 504] on div "Indicate a specific error to the user Artwork Upscaled art / bad quality Logo /…" at bounding box center [756, 389] width 357 height 365
click at [704, 519] on label "Other Reasons" at bounding box center [755, 522] width 319 height 32
click at [618, 519] on input "Other Reasons" at bounding box center [612, 522] width 12 height 12
checkbox input "true"
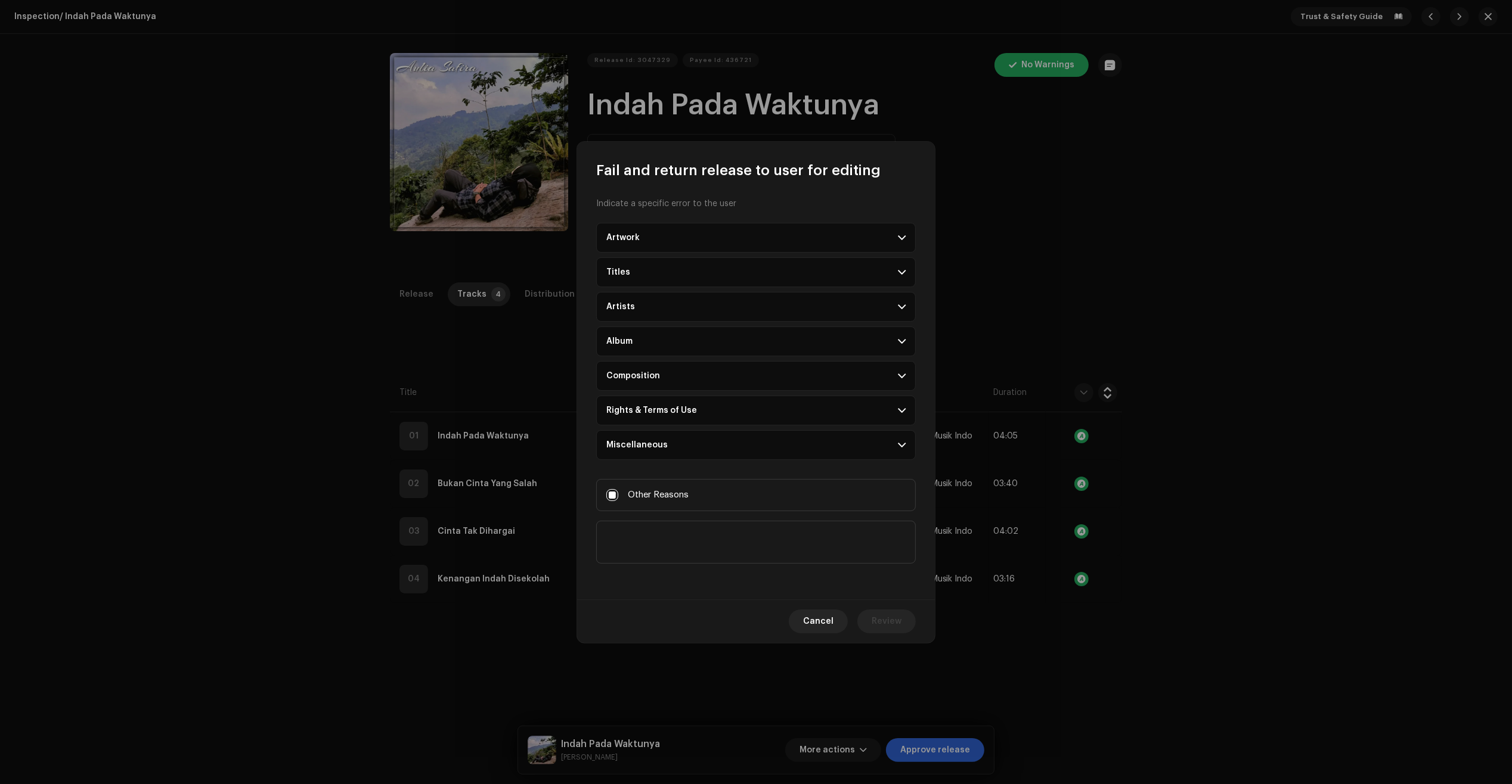
click at [707, 525] on textarea at bounding box center [755, 542] width 319 height 43
type textarea "A.I. song detected. If you have music production support documents/files (In an…"
click at [904, 618] on div "Cancel Review" at bounding box center [756, 621] width 357 height 43
click at [904, 618] on button "Review" at bounding box center [886, 622] width 58 height 24
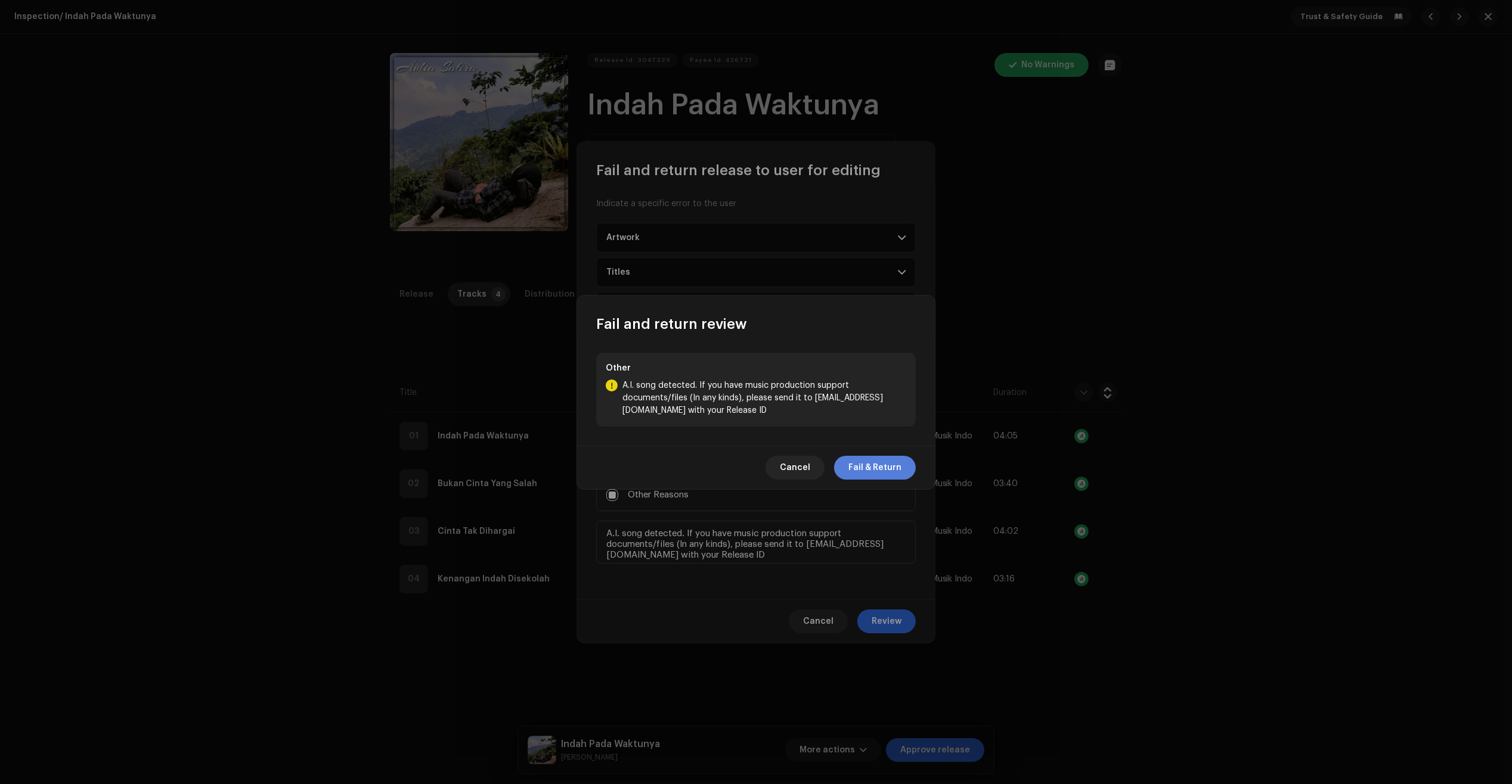
click at [889, 462] on span "Fail & Return" at bounding box center [874, 468] width 53 height 24
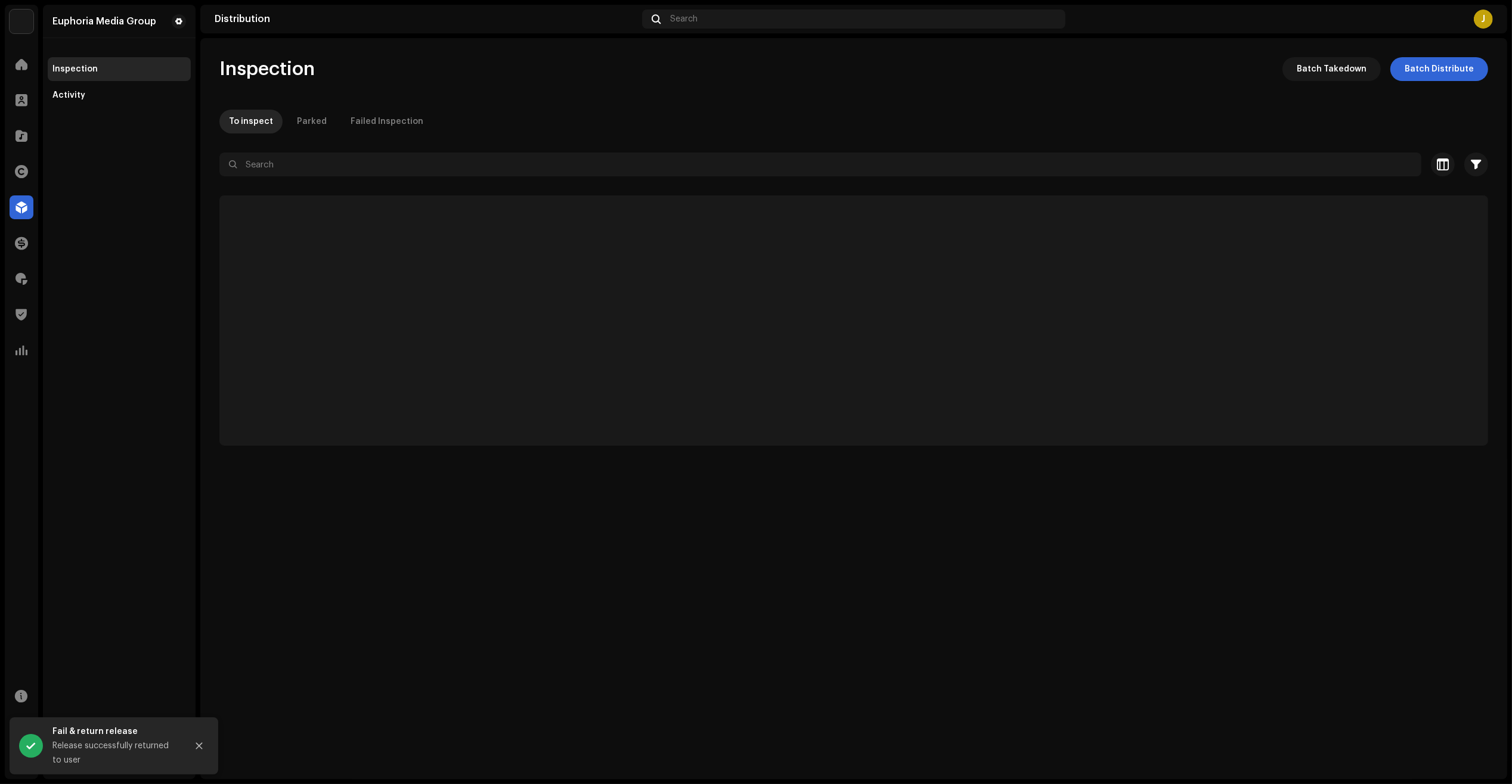
click at [187, 501] on div "Euphoria Media Group Inspection Activity" at bounding box center [119, 392] width 153 height 774
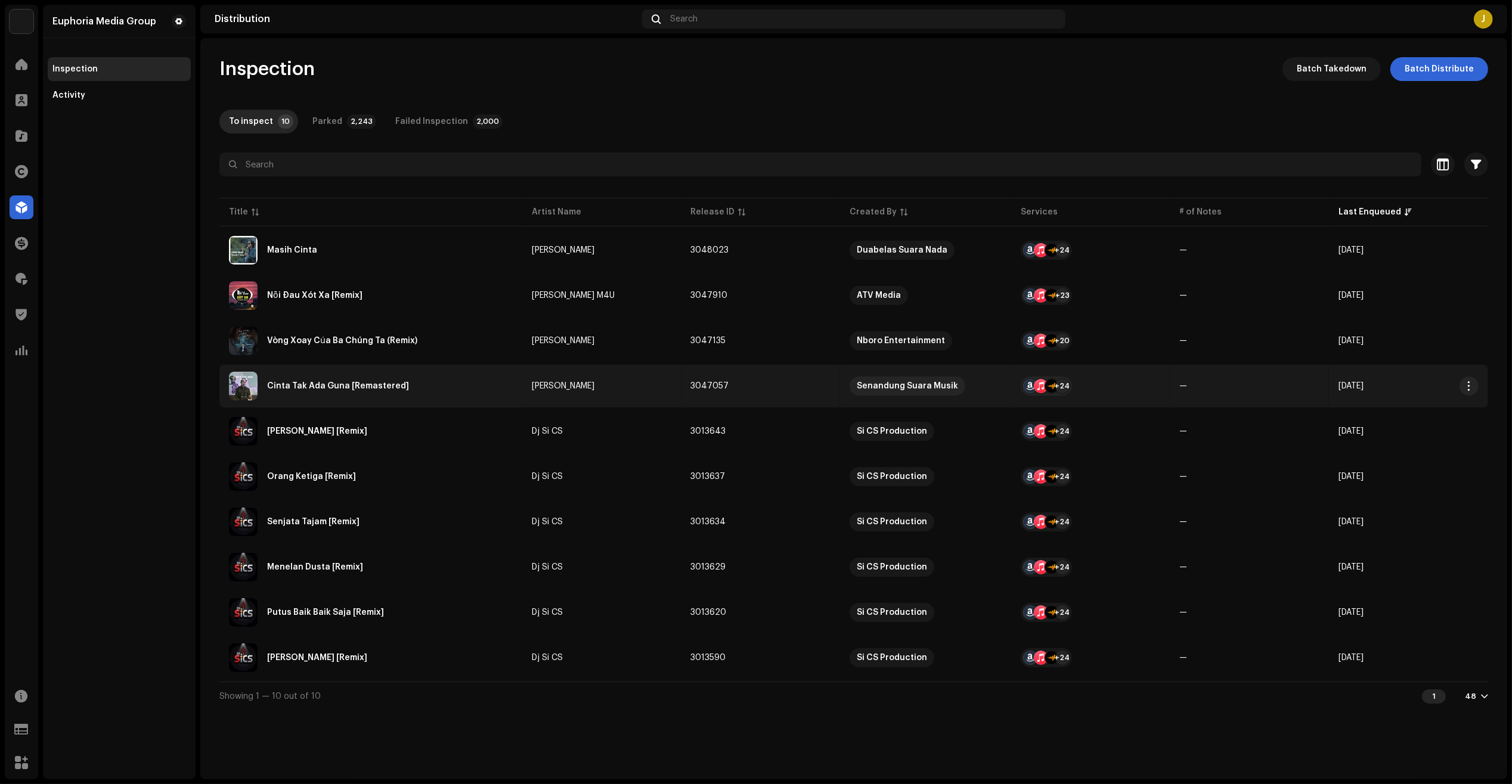
click at [411, 380] on div "Cinta Tak Ada Guna [Remastered]" at bounding box center [370, 386] width 283 height 28
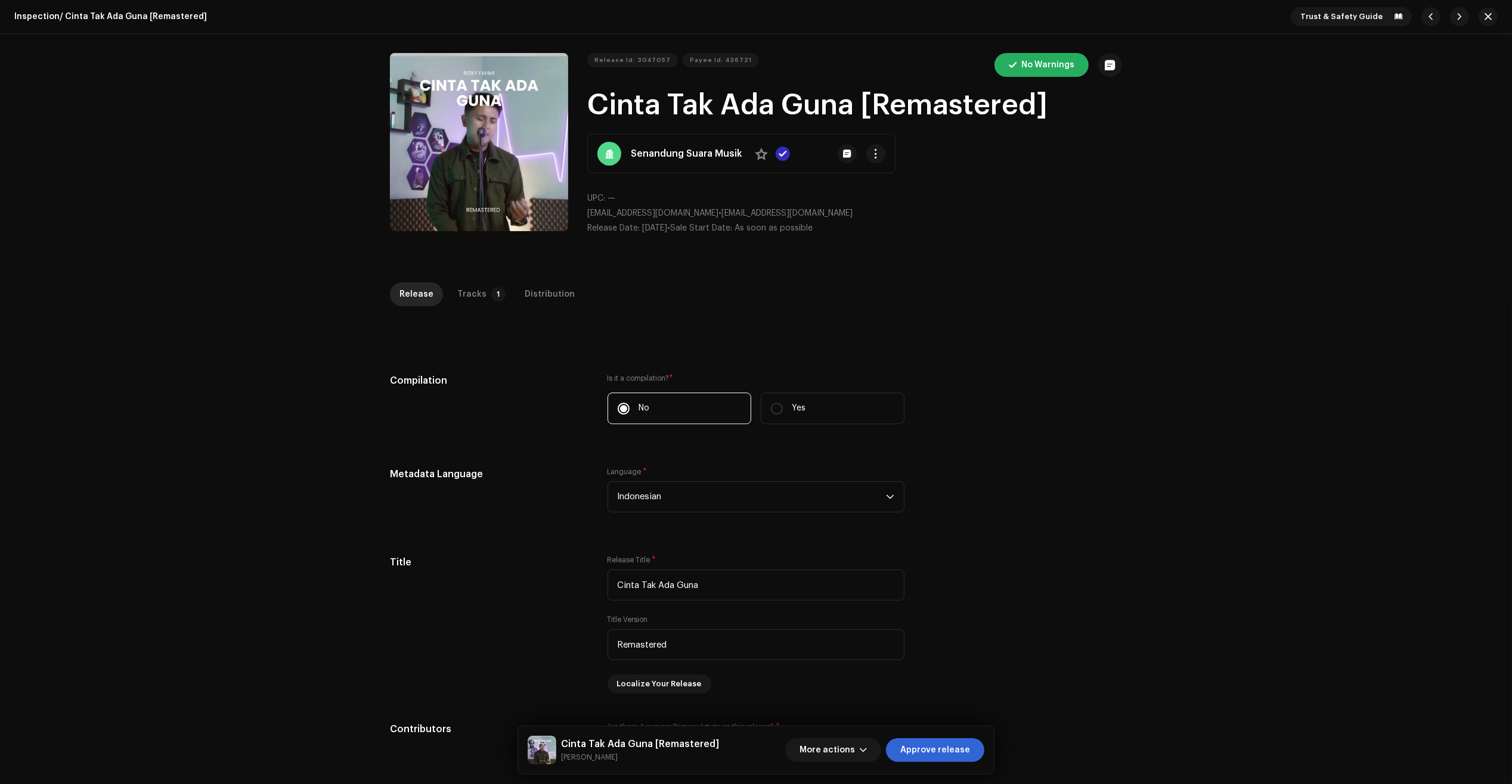
click at [484, 308] on div "Release Tracks 1 Distribution" at bounding box center [755, 299] width 732 height 34
click at [475, 289] on div "Tracks" at bounding box center [471, 294] width 29 height 24
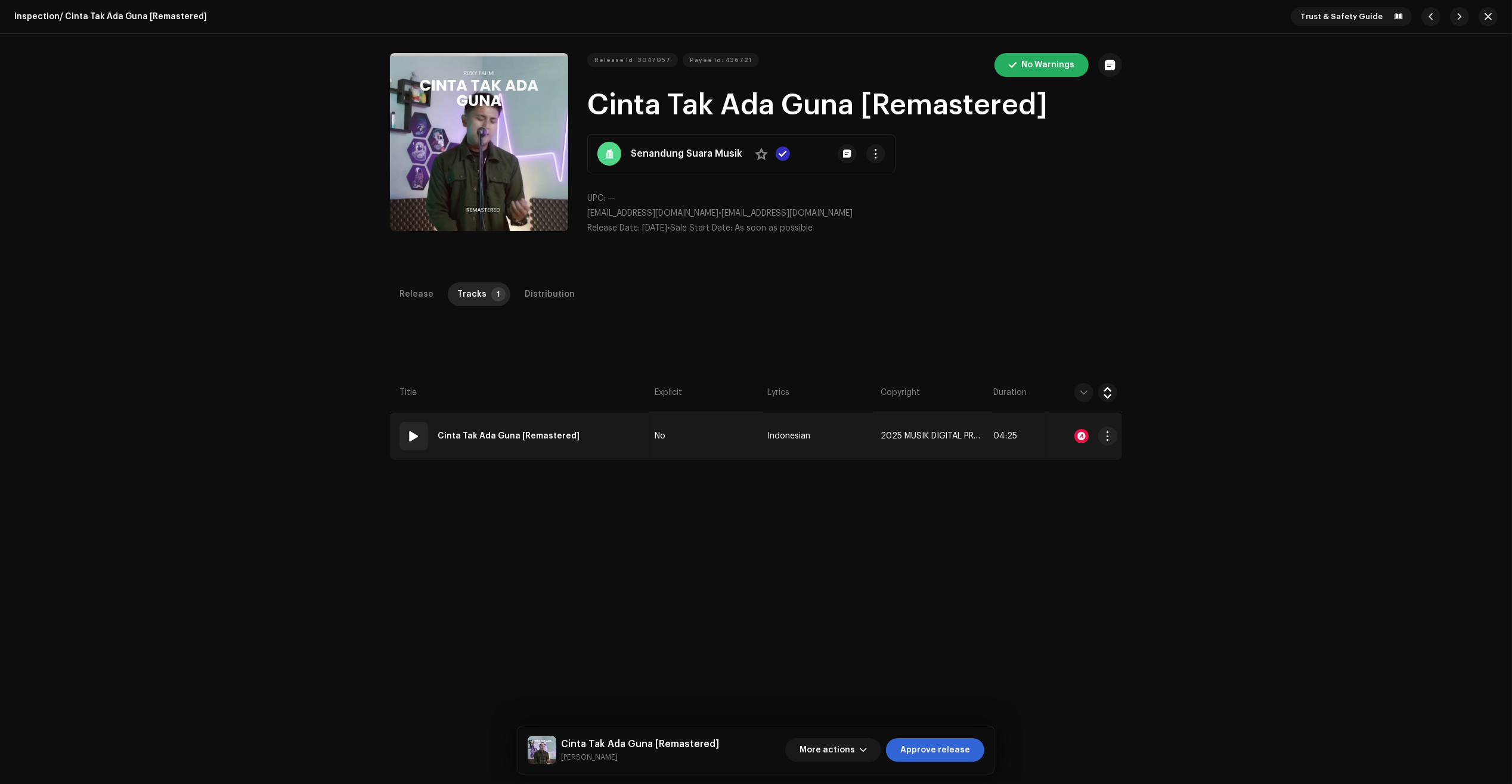
click at [672, 447] on td "No" at bounding box center [706, 436] width 113 height 48
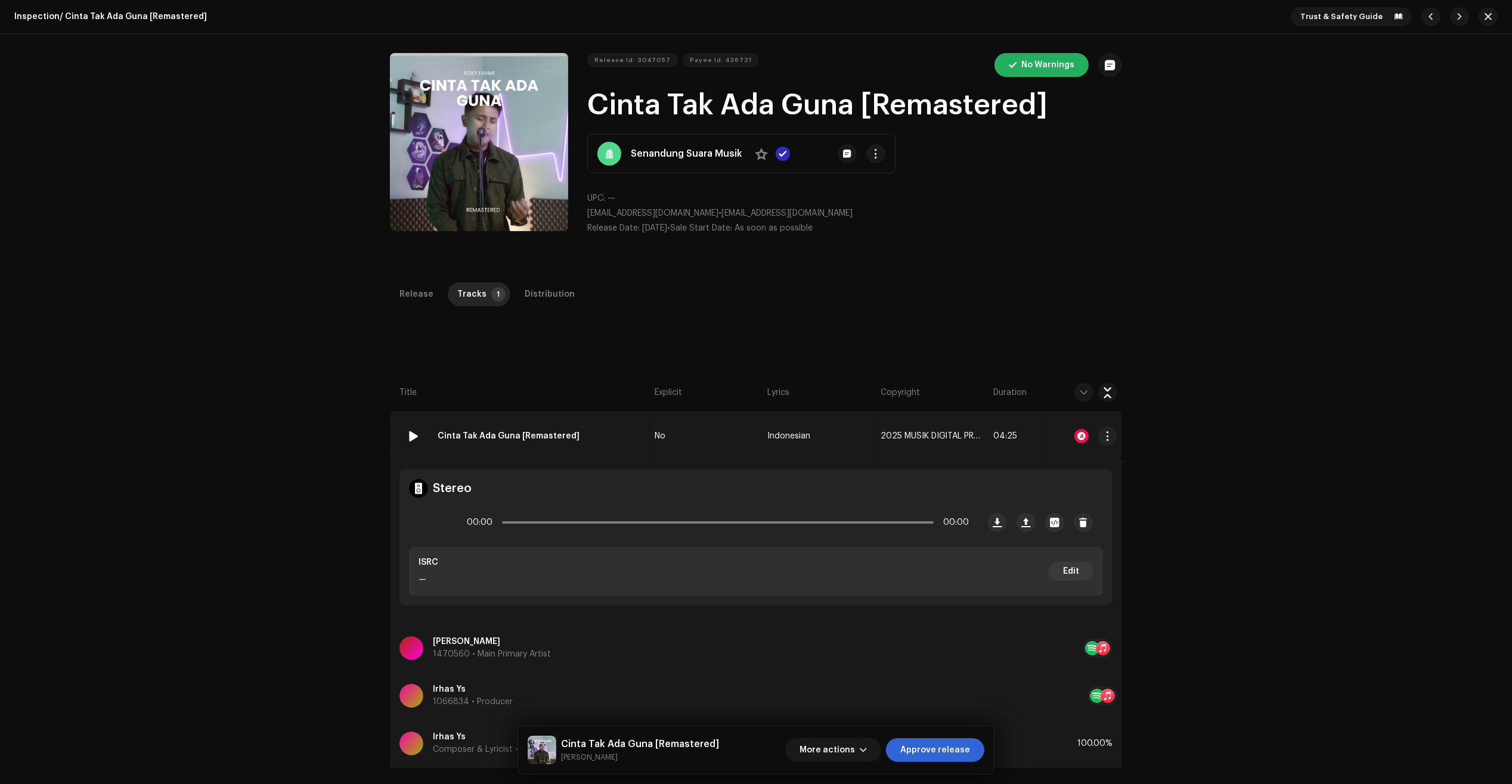
click at [1076, 435] on div at bounding box center [1081, 436] width 14 height 14
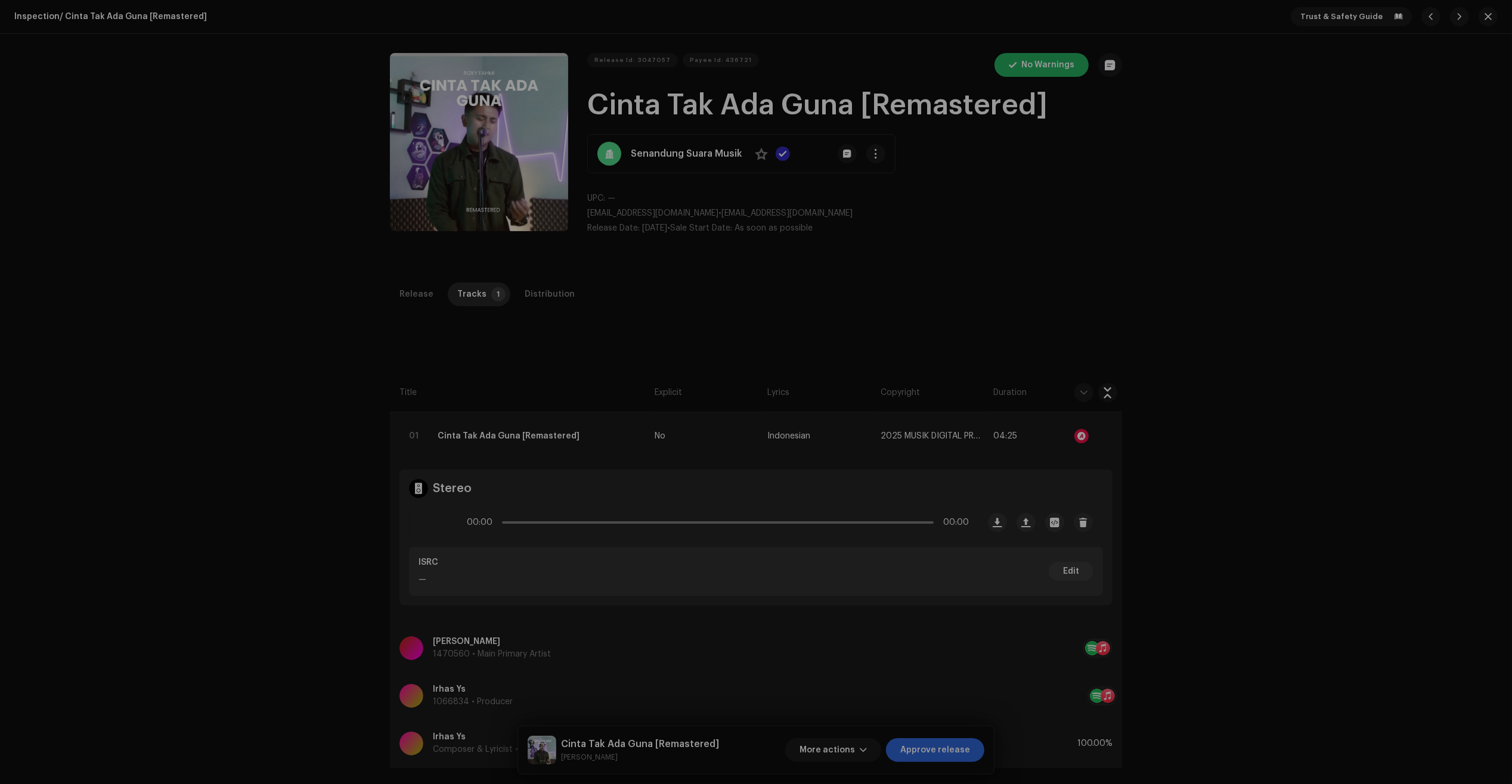
click at [998, 565] on div "Audio Recognition by Cover Song 2 All results require review/listening to avoid…" at bounding box center [756, 392] width 1512 height 784
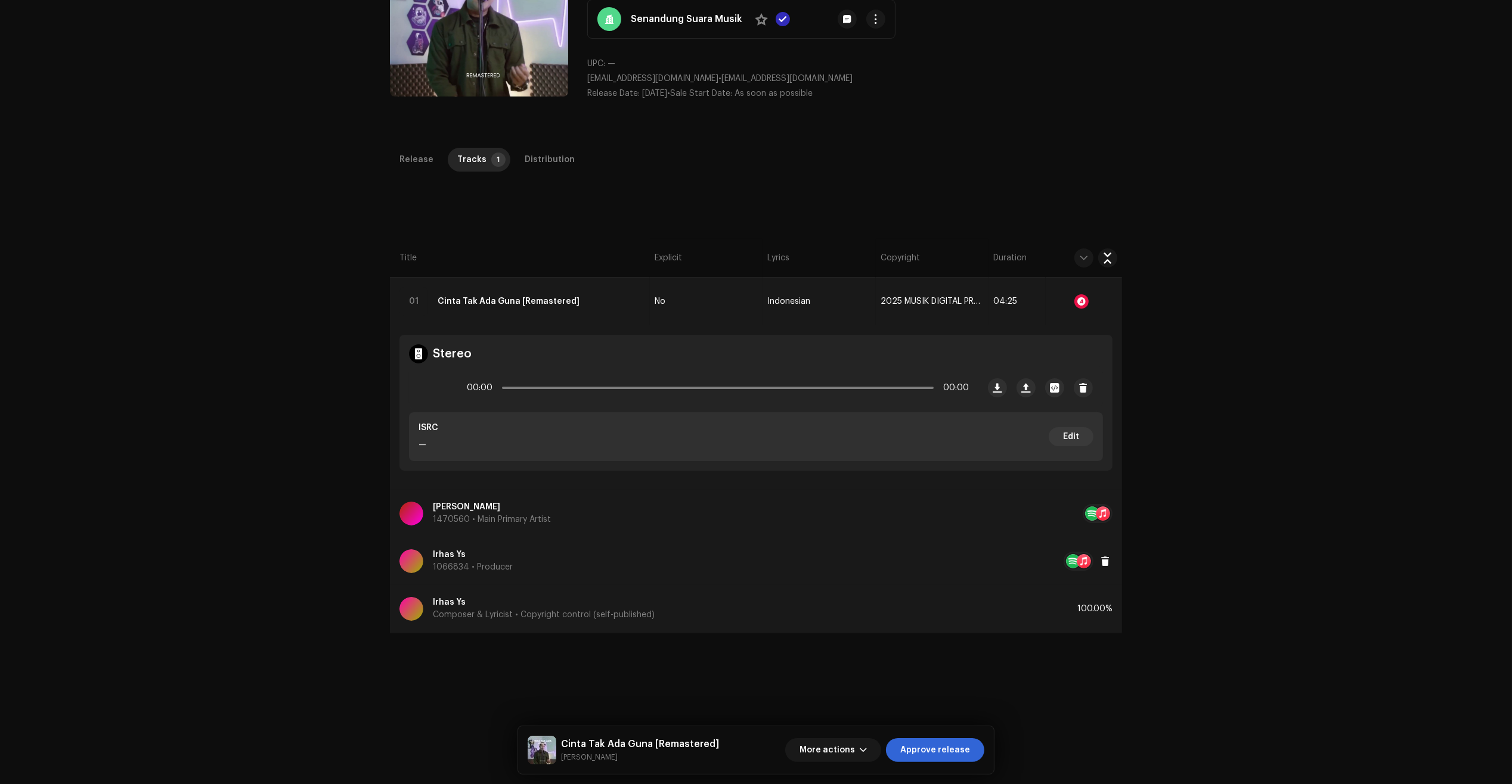
scroll to position [149, 0]
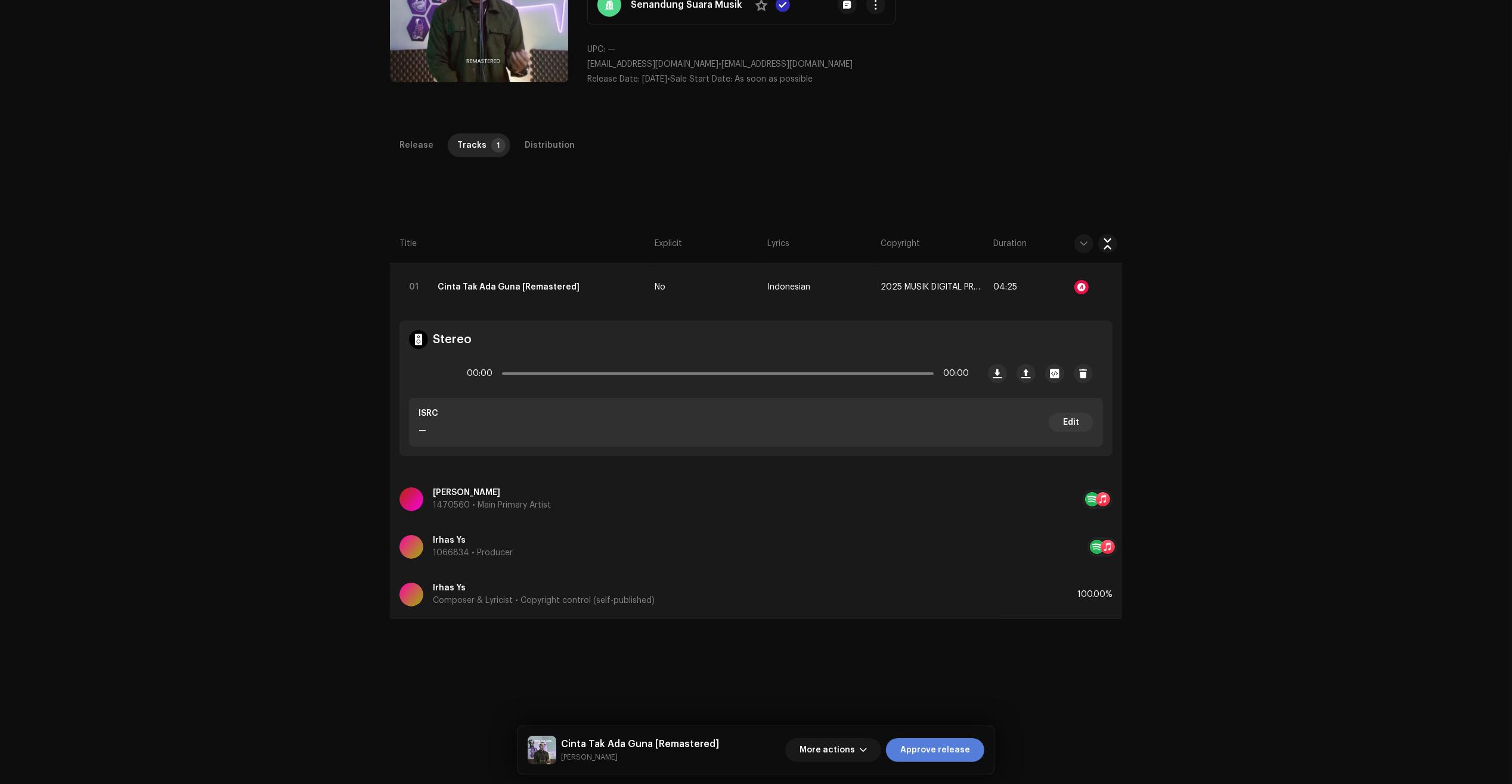
click at [961, 748] on span "Approve release" at bounding box center [935, 750] width 70 height 24
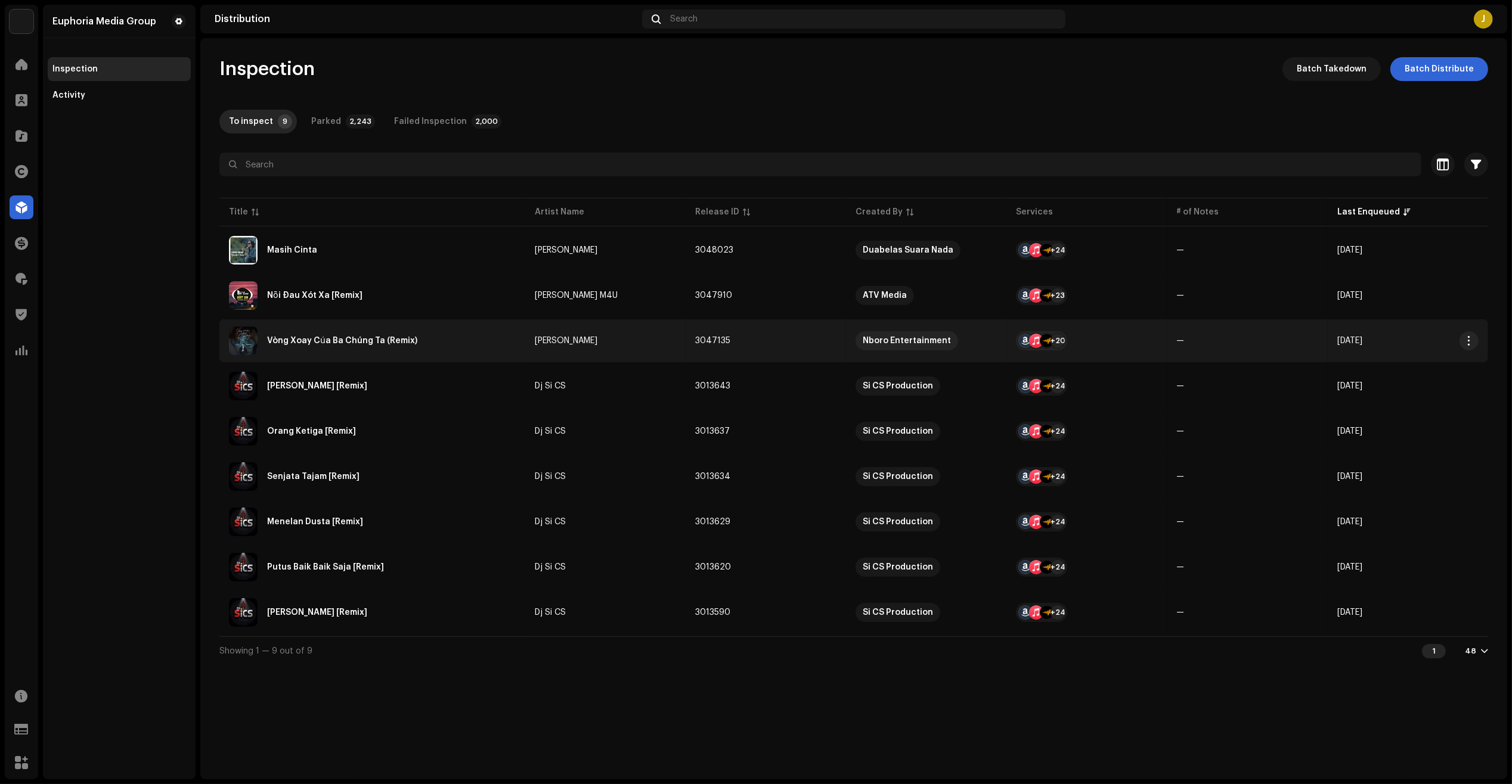
click at [414, 353] on div "Vòng Xoay Của Ba Chúng Ta (Remix)" at bounding box center [372, 341] width 286 height 28
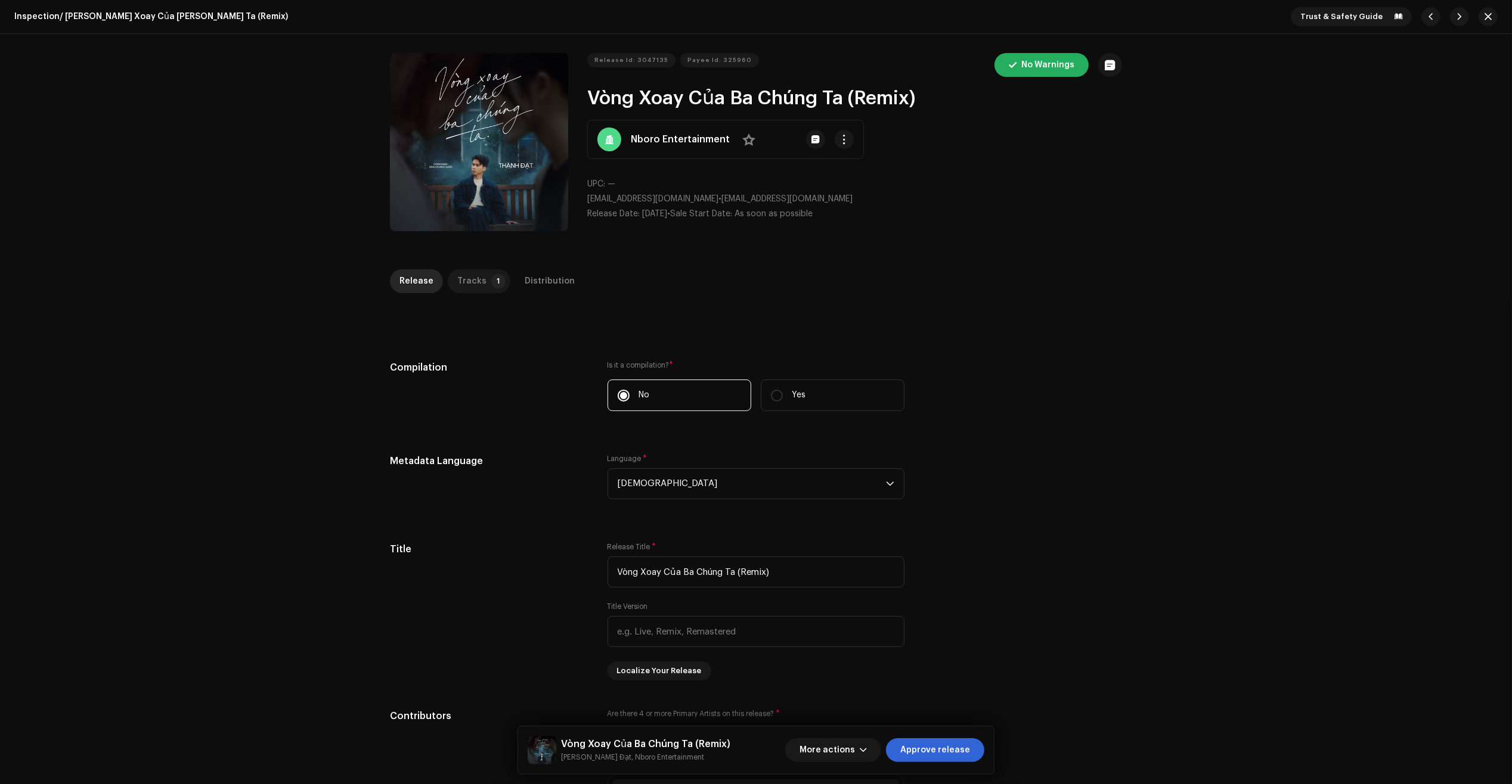
click at [472, 275] on div "Tracks" at bounding box center [471, 281] width 29 height 24
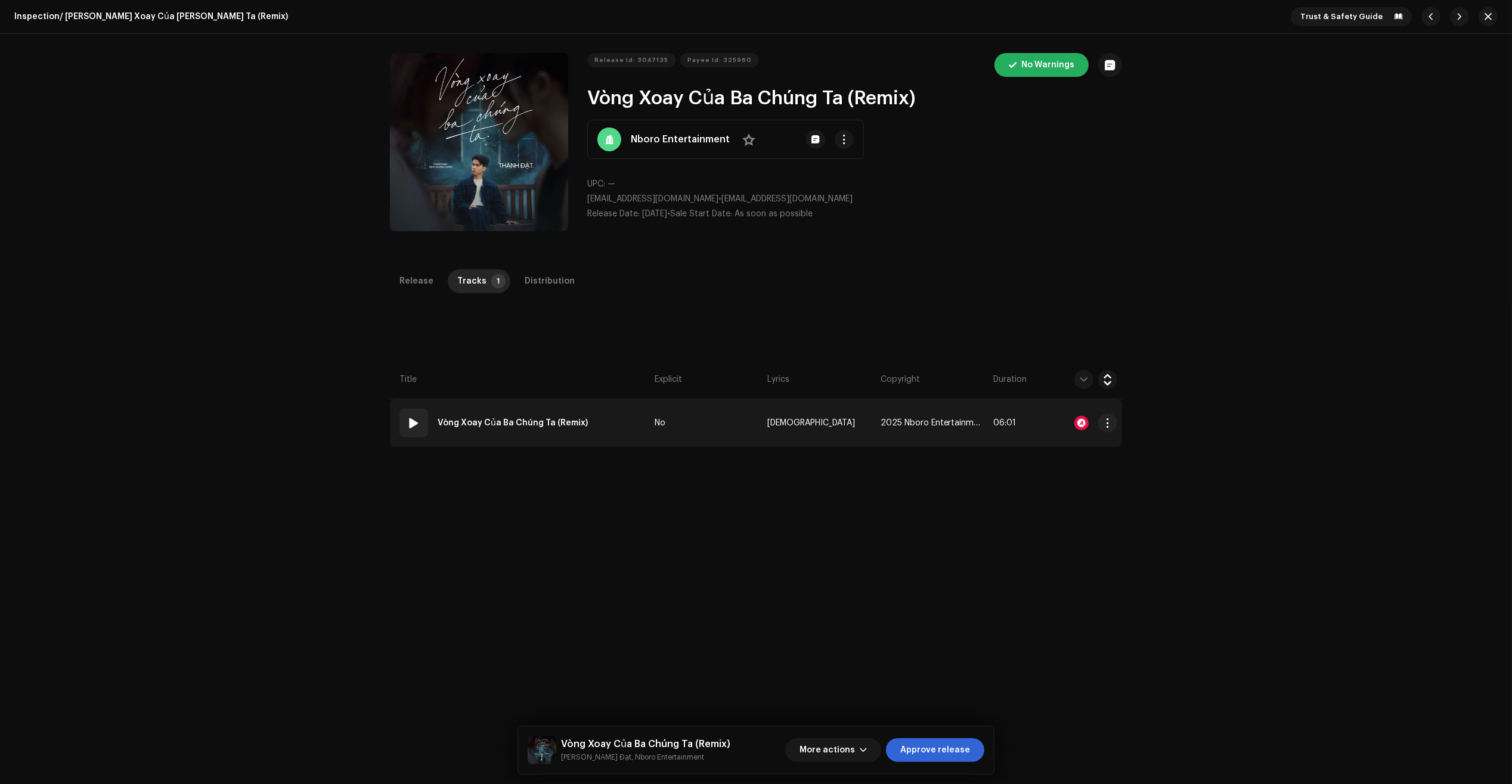
click at [656, 439] on td "No" at bounding box center [706, 423] width 113 height 48
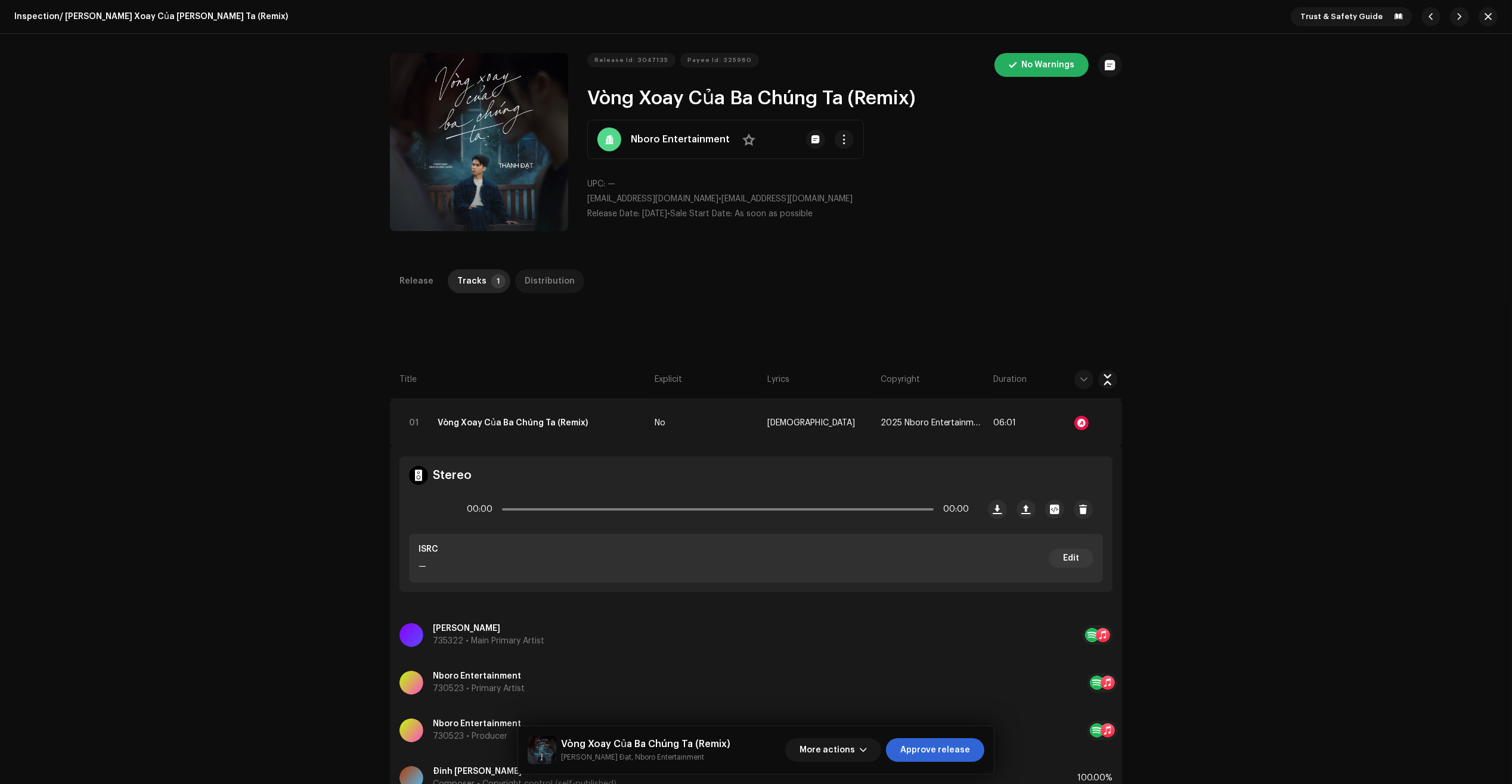
click at [544, 280] on div "Distribution" at bounding box center [550, 281] width 50 height 24
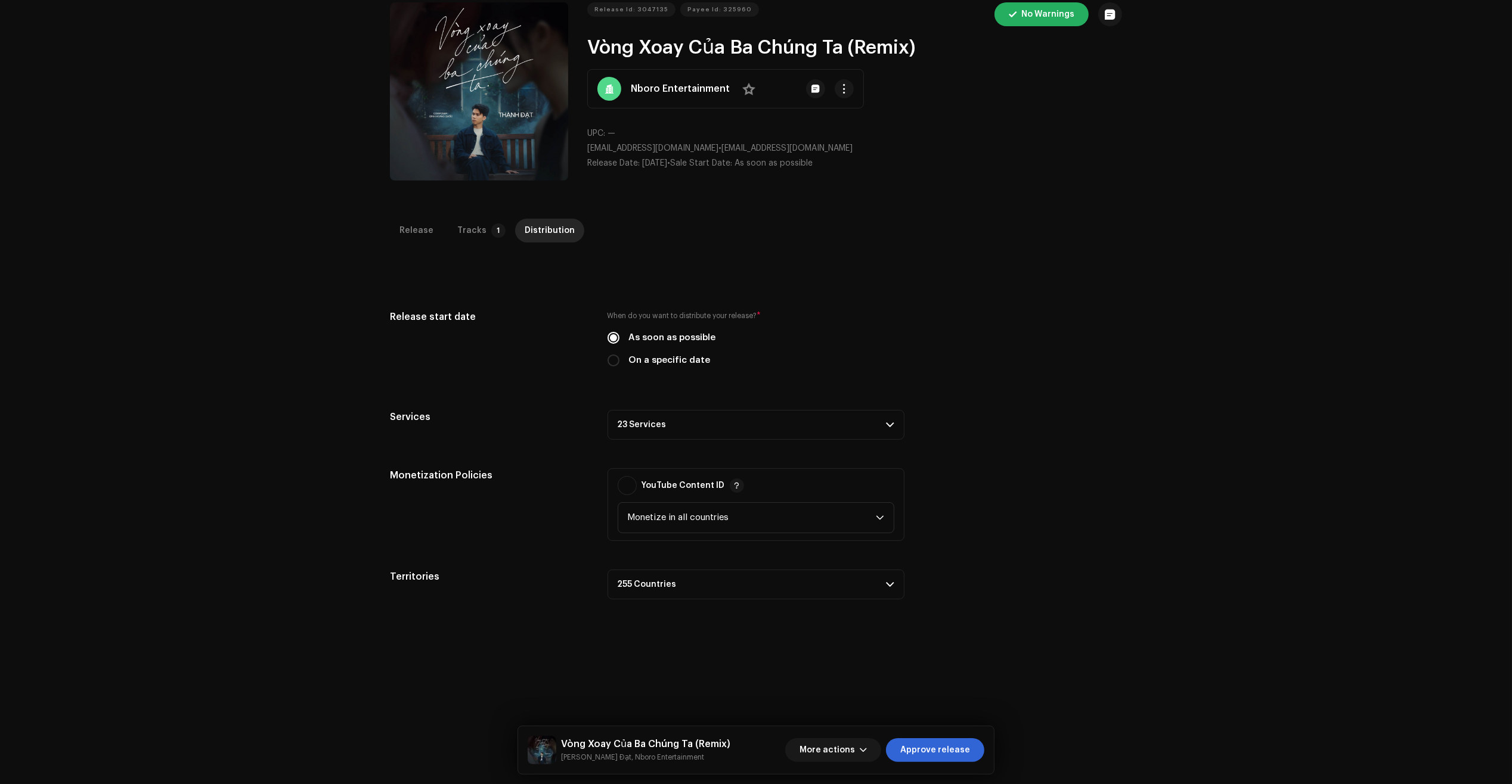
click at [752, 310] on div "Release start date When do you want to distribute your release? * As soon as po…" at bounding box center [755, 454] width 732 height 289
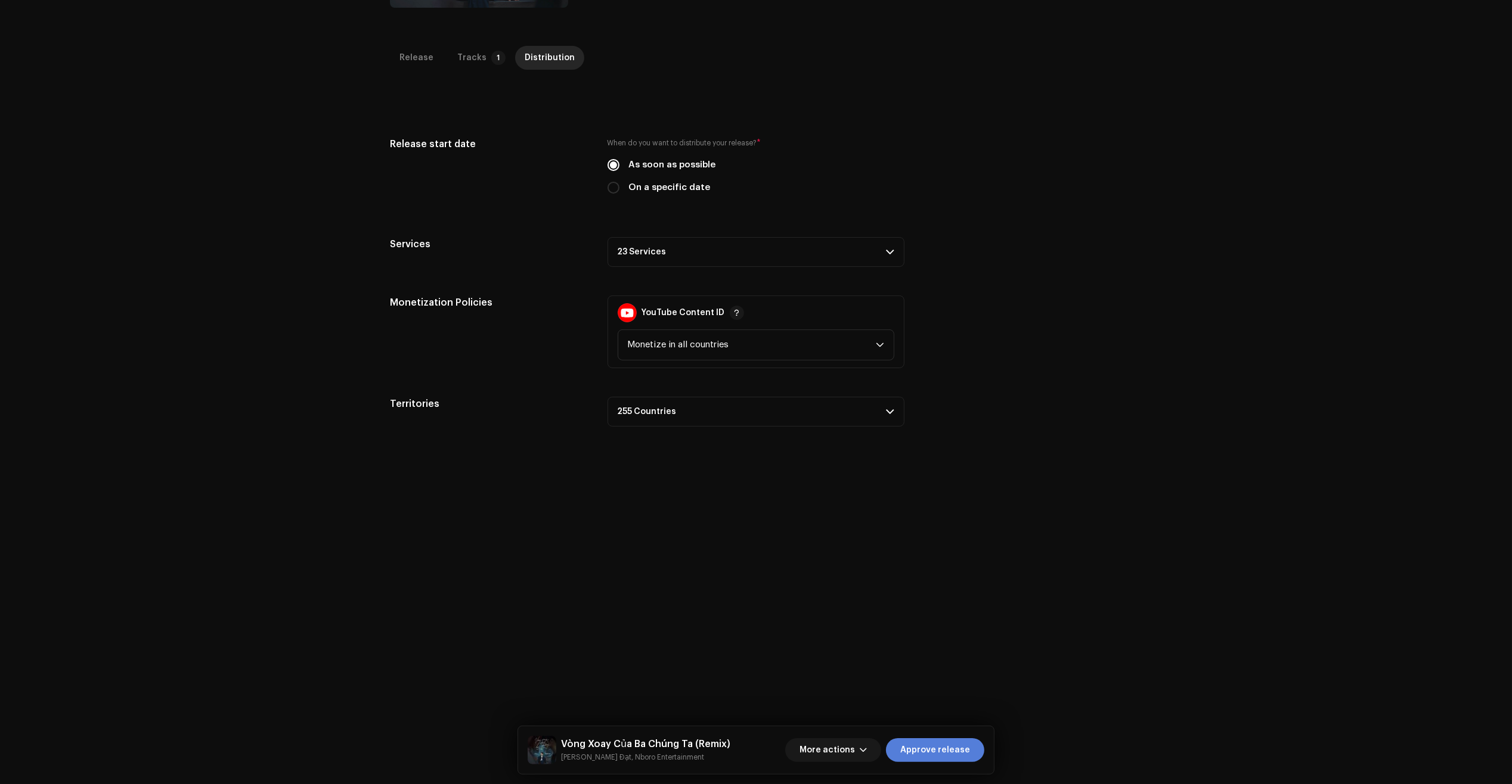
click at [952, 744] on span "Approve release" at bounding box center [935, 750] width 70 height 24
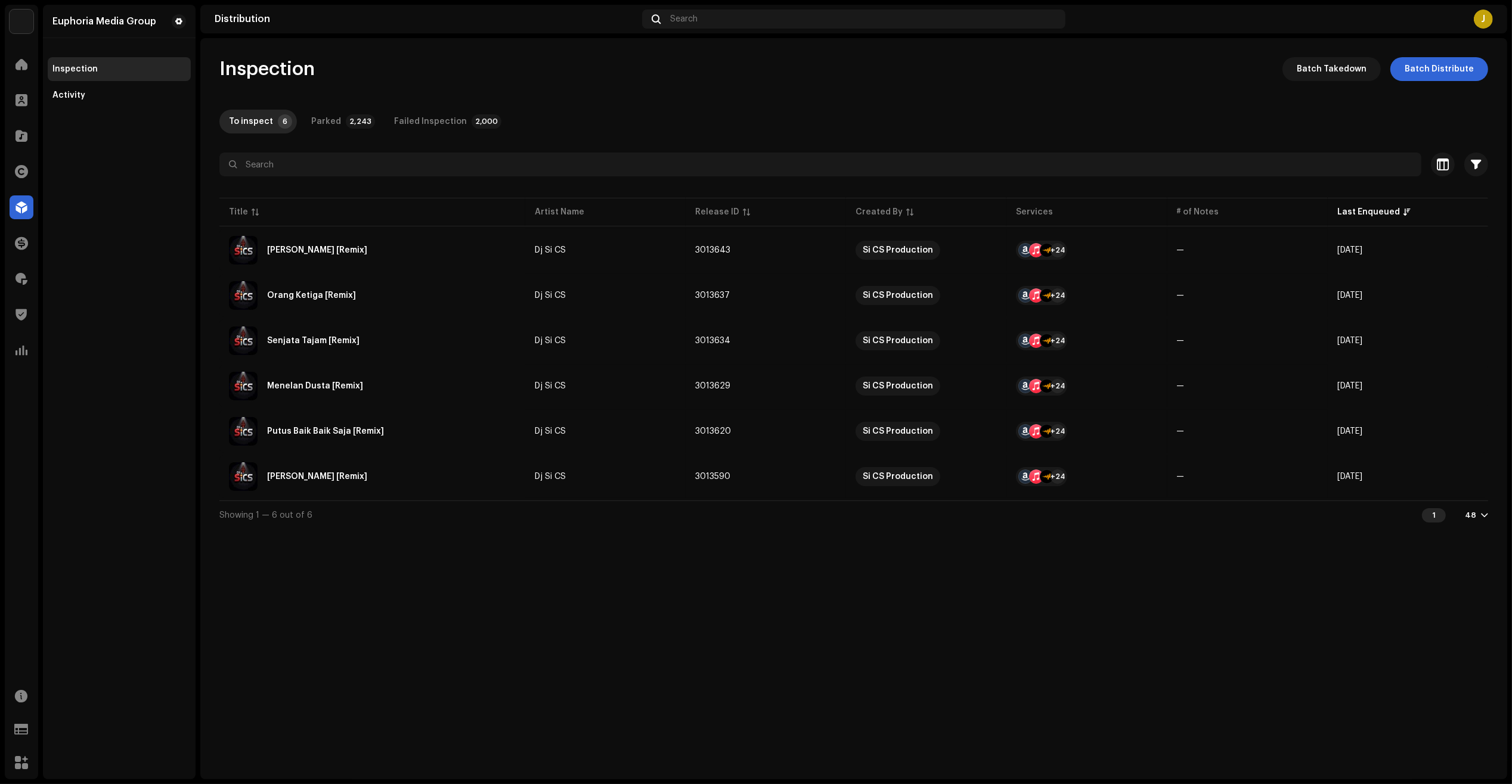
click at [125, 590] on div "Euphoria Media Group Inspection Activity" at bounding box center [119, 392] width 153 height 774
click at [13, 280] on div at bounding box center [22, 279] width 24 height 24
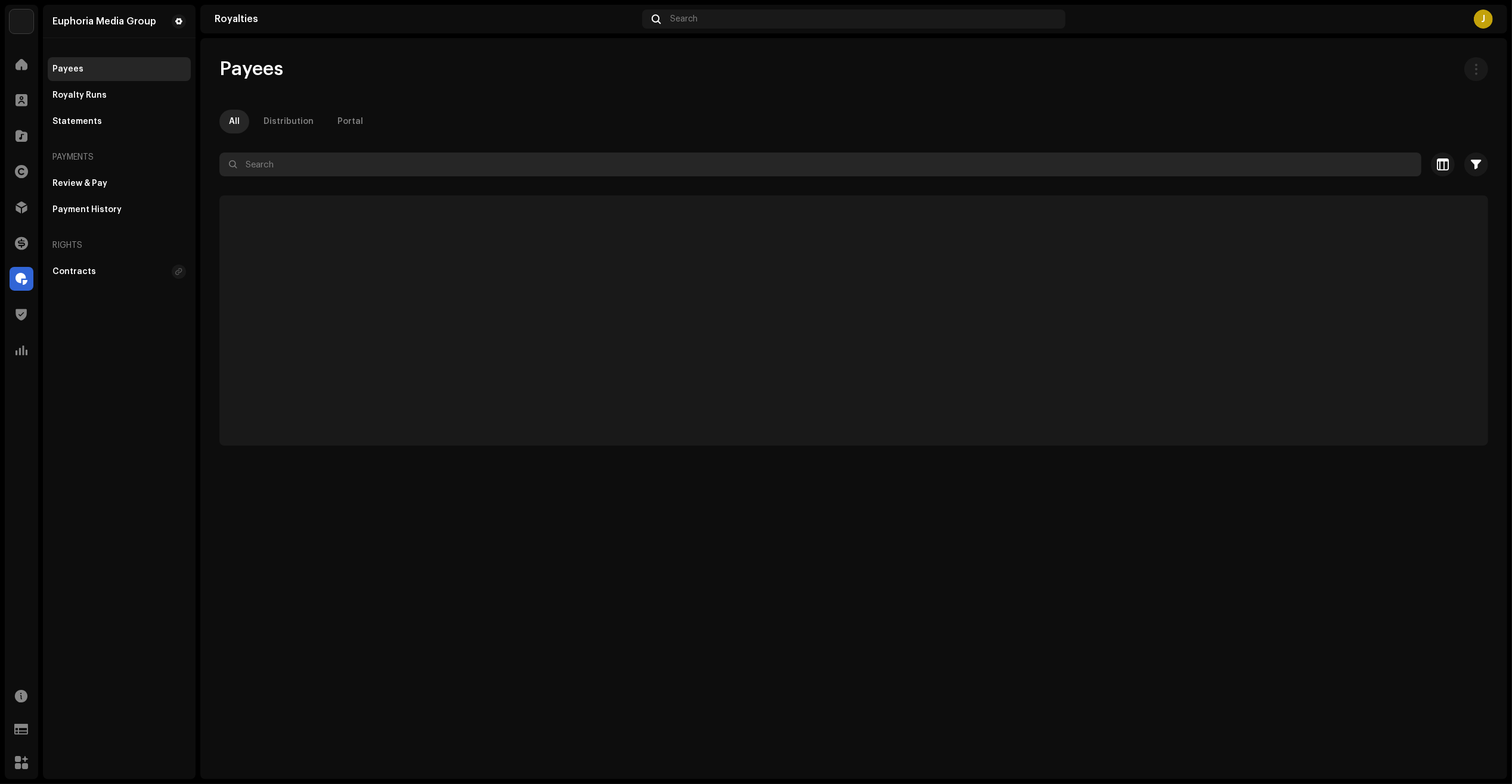
click at [427, 152] on div "Payees All Distribution Portal Selected 0 Select all Options Filters Status Act…" at bounding box center [853, 252] width 1306 height 389
click at [416, 167] on input "text" at bounding box center [820, 164] width 1202 height 24
click at [450, 163] on input "text" at bounding box center [820, 164] width 1202 height 24
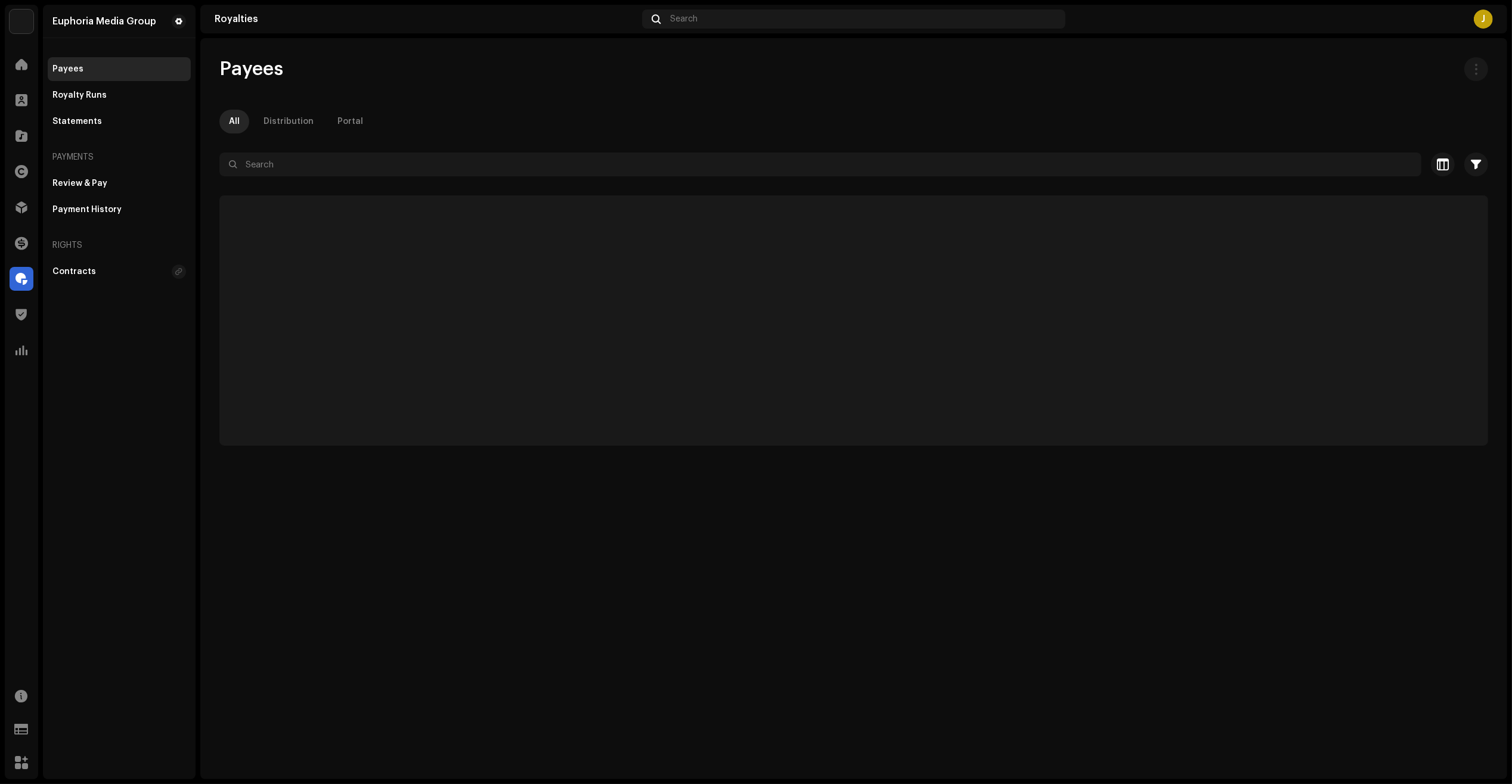
click at [465, 151] on div "Payees All Distribution Portal Selected 0 Select all Options Filters Status Act…" at bounding box center [853, 252] width 1306 height 389
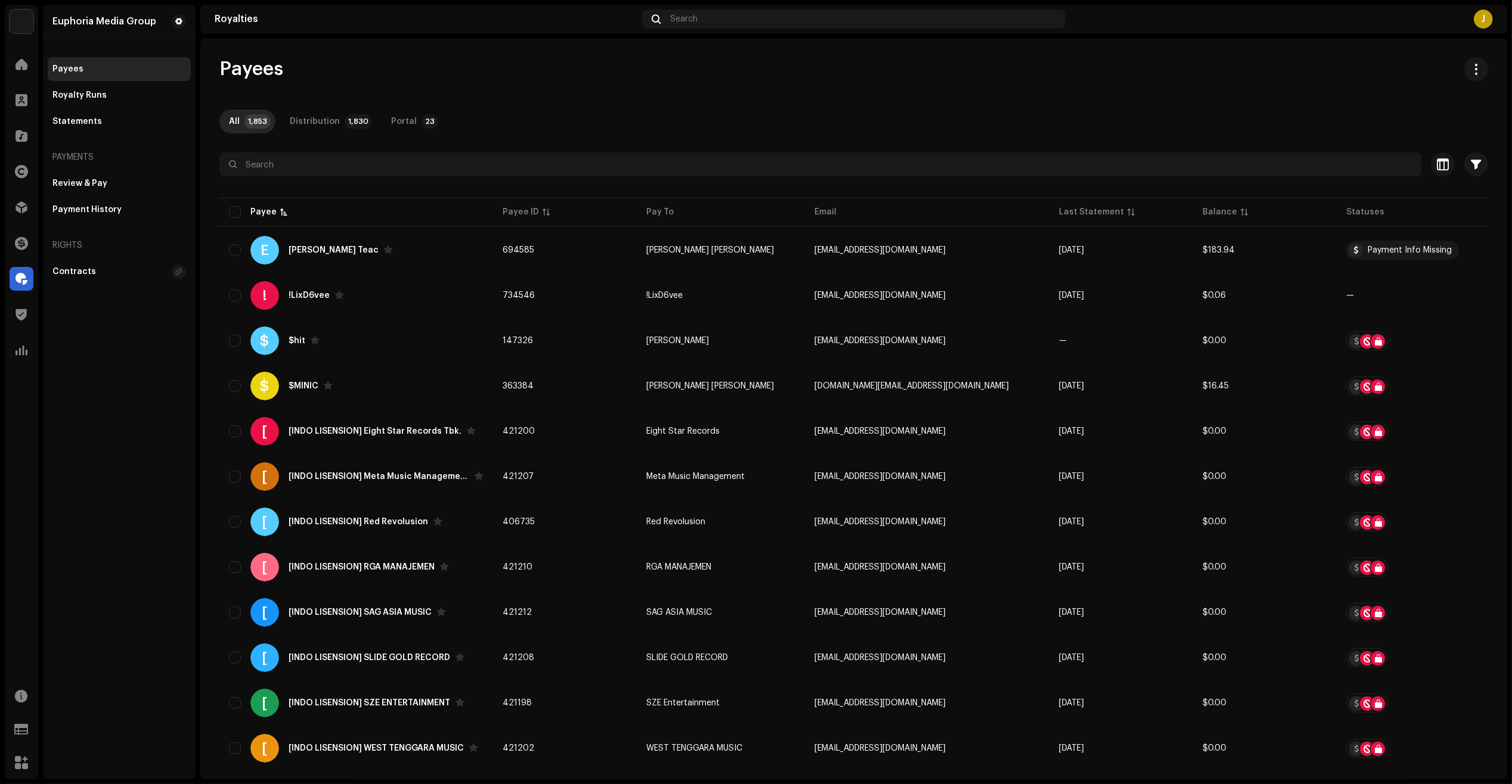
click at [466, 152] on div "Payees All 1,853 Distribution 1,830 Portal 23 Selected 0 Select all 1853 Option…" at bounding box center [853, 701] width 1306 height 1287
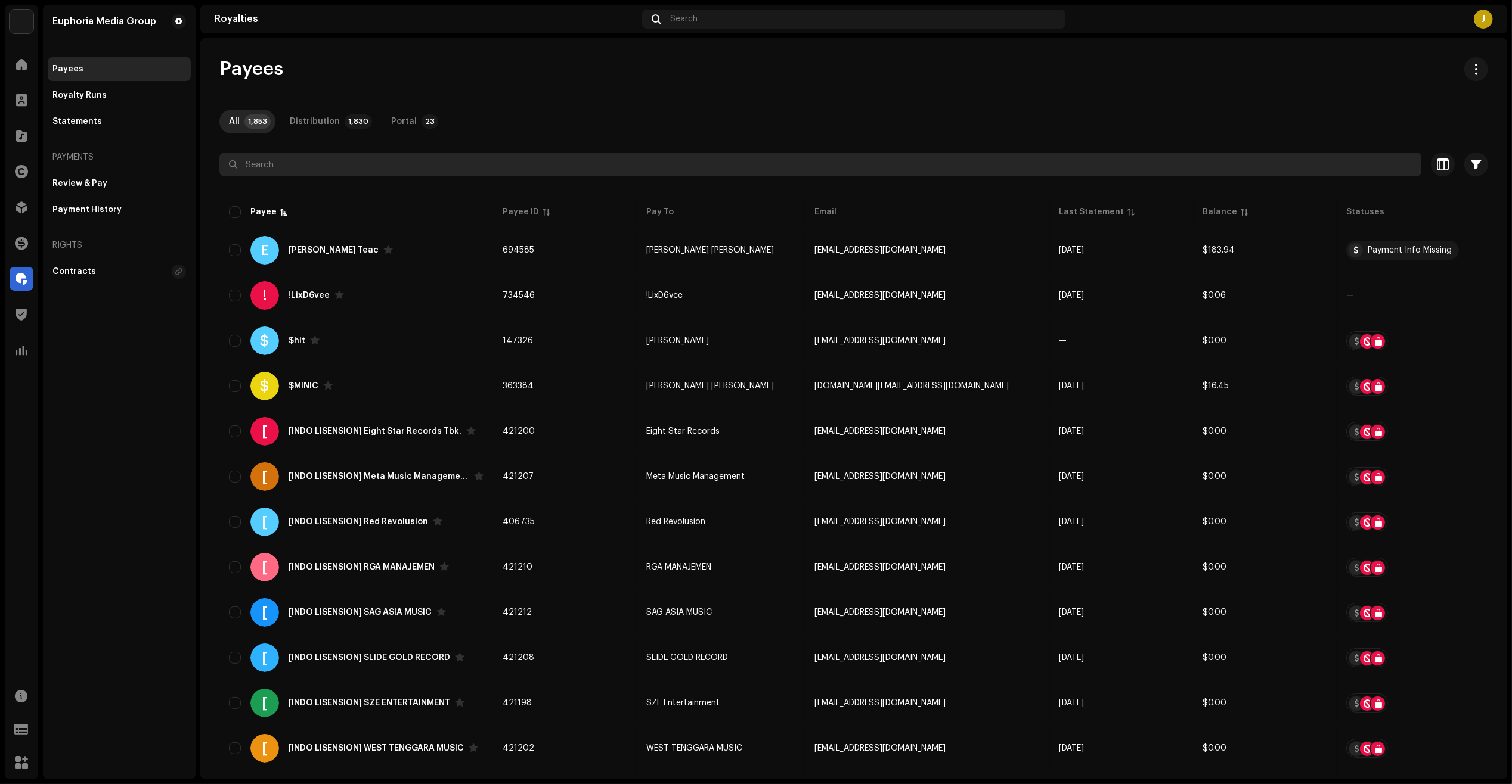
click at [456, 161] on input "text" at bounding box center [820, 164] width 1202 height 24
click at [269, 157] on input "text" at bounding box center [820, 164] width 1202 height 24
click at [242, 164] on input "text" at bounding box center [820, 164] width 1202 height 24
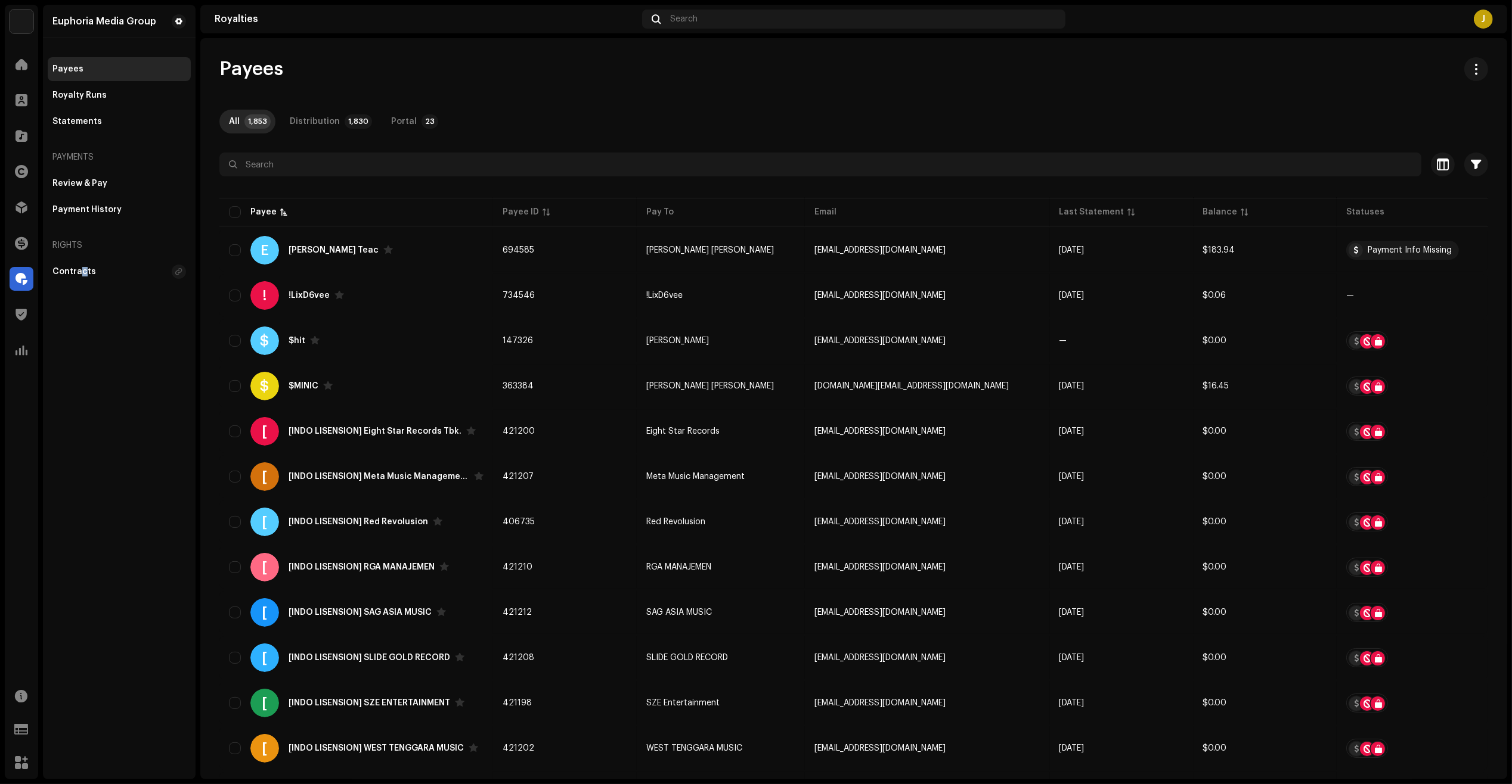
click at [79, 421] on div "Euphoria Media Group Payees Royalty Runs Statements Payments Review & Pay Payme…" at bounding box center [119, 392] width 153 height 774
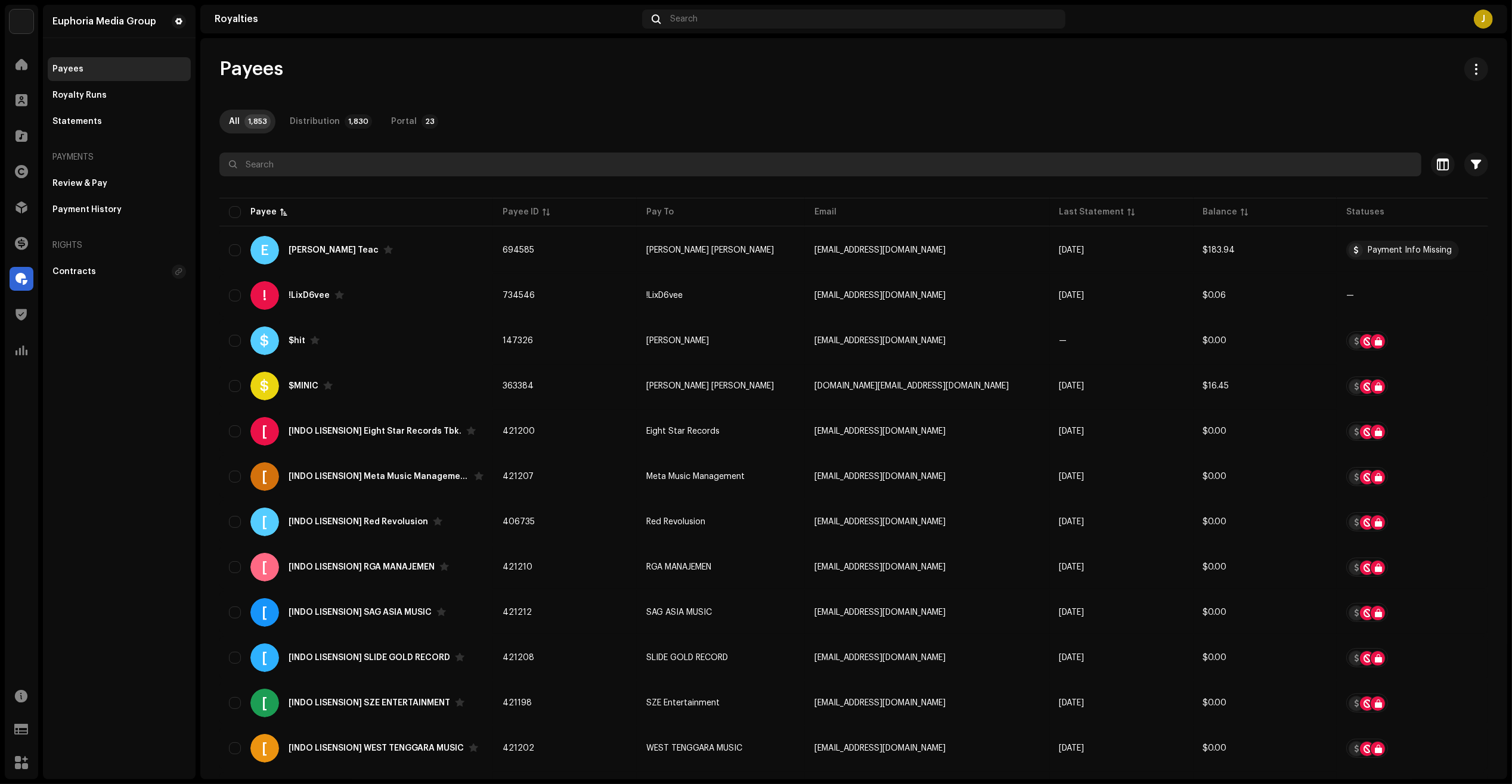
click at [307, 162] on input "text" at bounding box center [820, 164] width 1202 height 24
paste input "Senandung Suara Musik"
type input "Senandung Suara Musik"
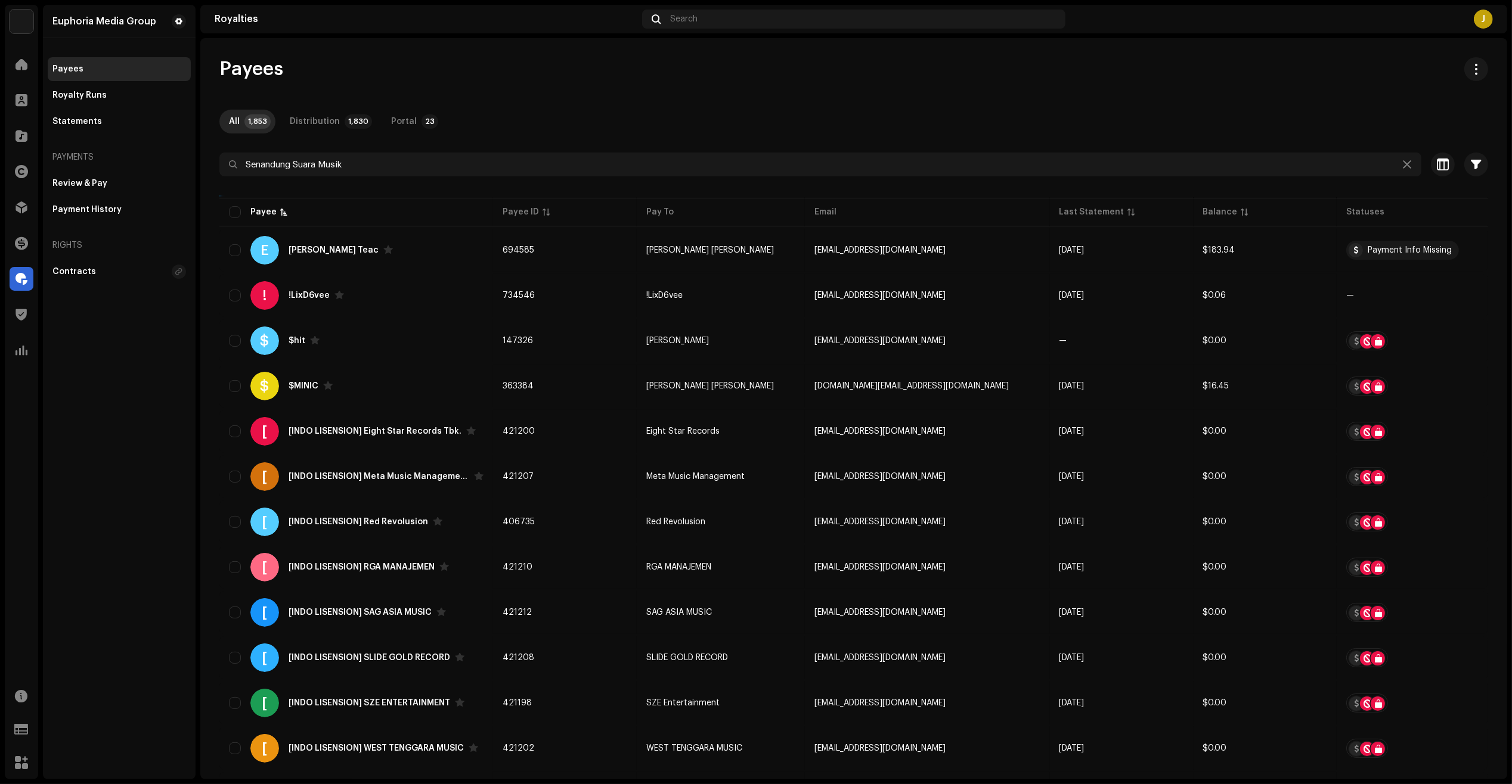
click at [564, 105] on div "Payees All 1,853 Distribution 1,830 Portal 23 Senandung Suara Musik Selected 0 …" at bounding box center [853, 701] width 1306 height 1287
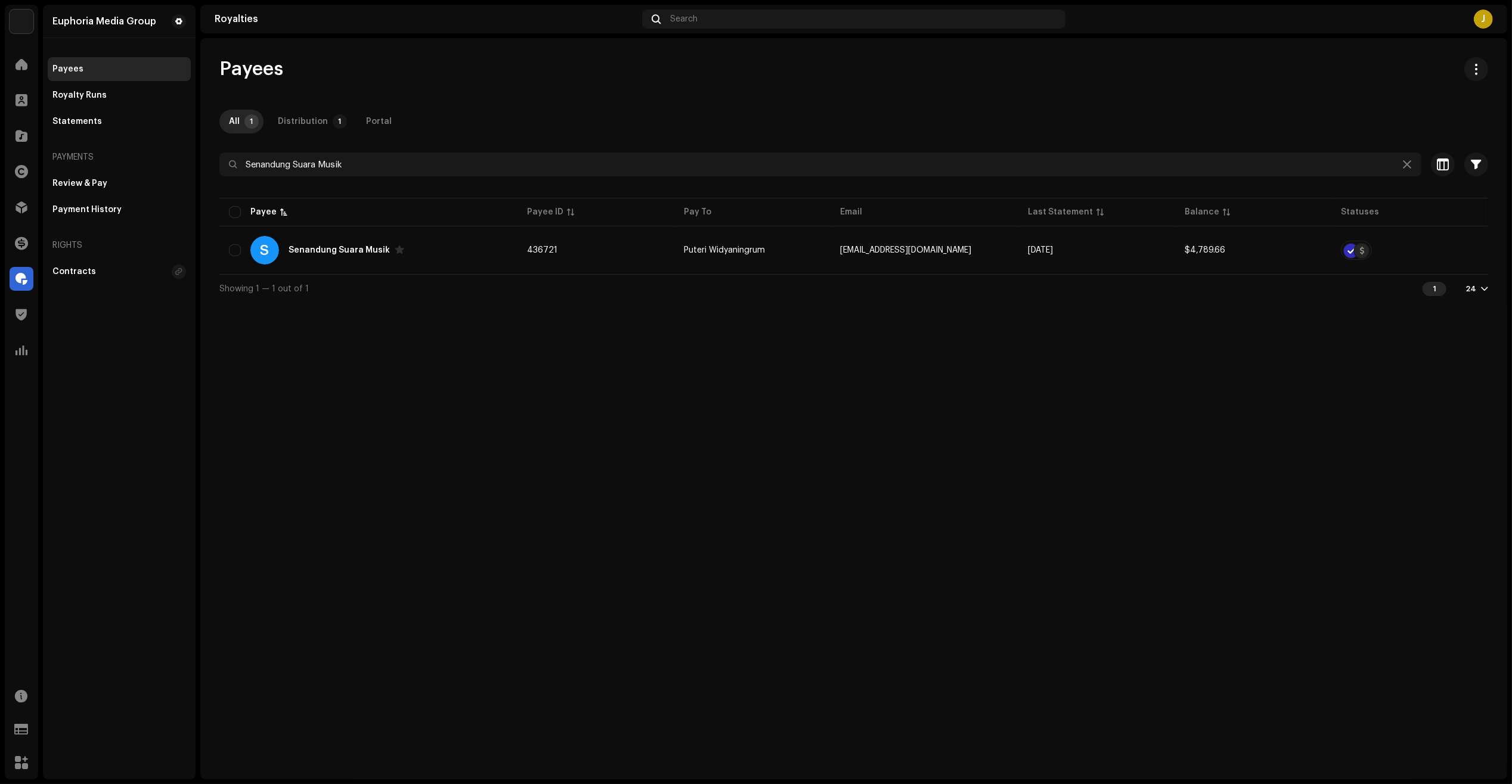
click at [162, 557] on div "Euphoria Media Group Payees Royalty Runs Statements Payments Review & Pay Payme…" at bounding box center [119, 392] width 153 height 774
click at [462, 225] on th "Payee" at bounding box center [368, 212] width 298 height 28
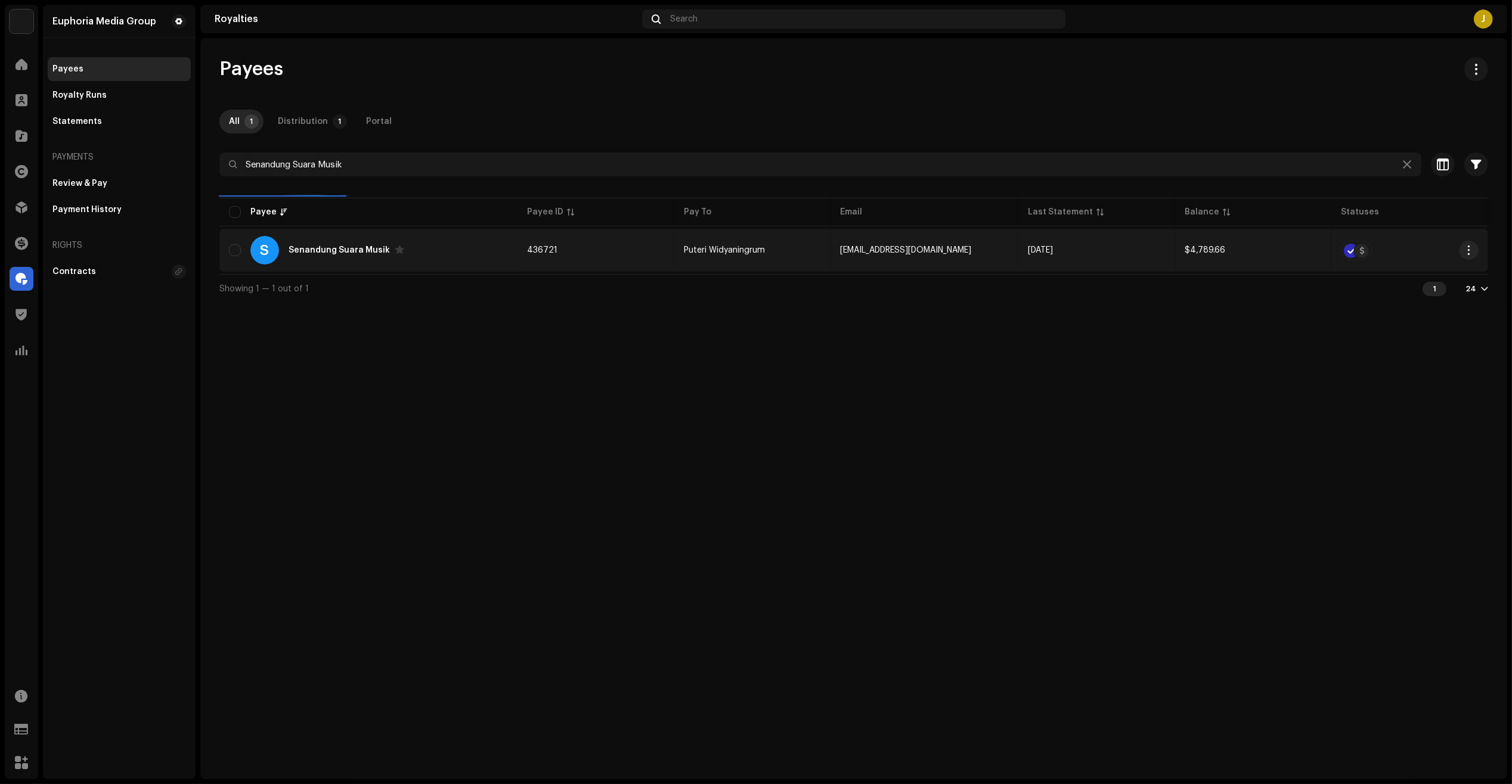
click at [432, 241] on div "S Senandung Suara Musik" at bounding box center [368, 250] width 279 height 28
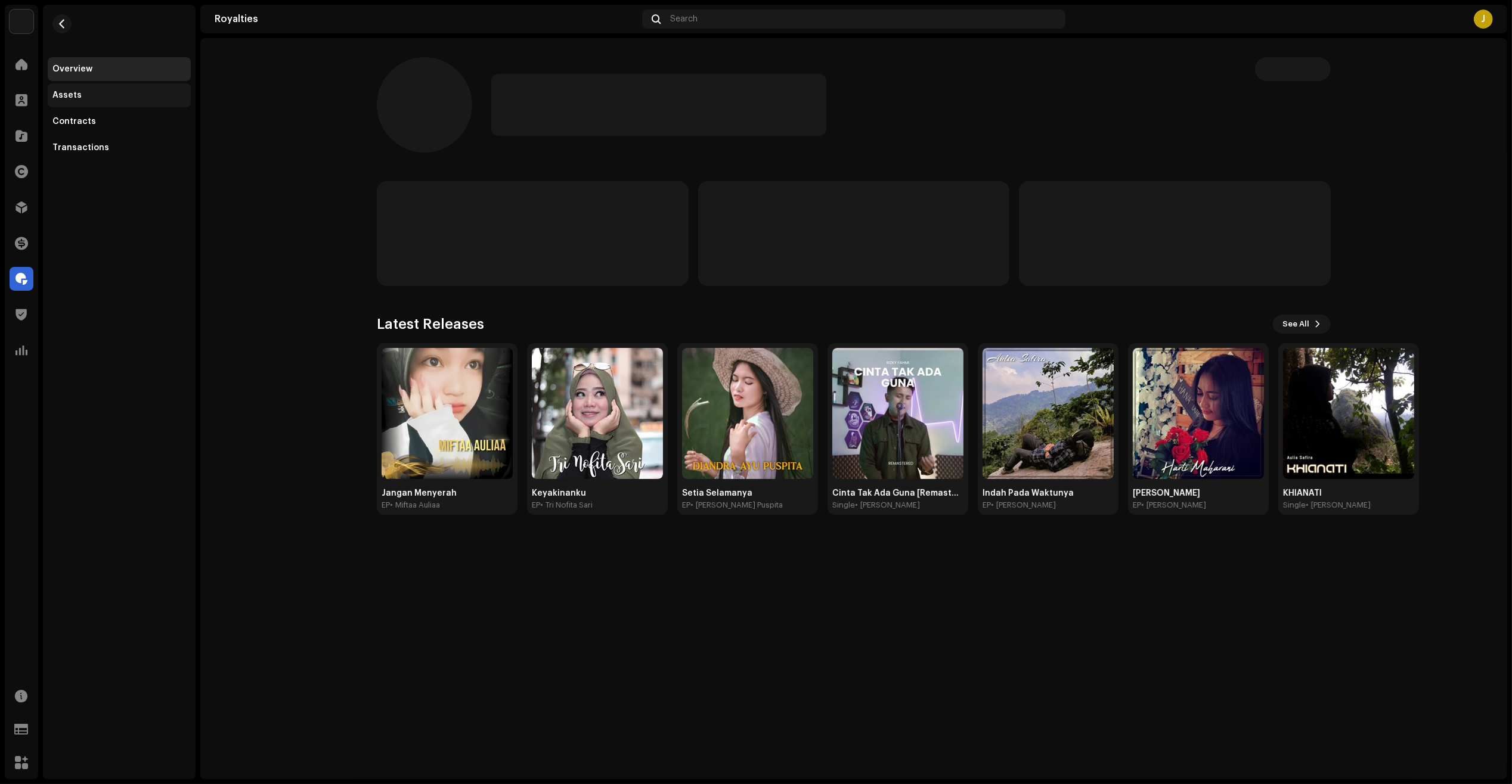
click at [131, 91] on div "Assets" at bounding box center [119, 95] width 134 height 10
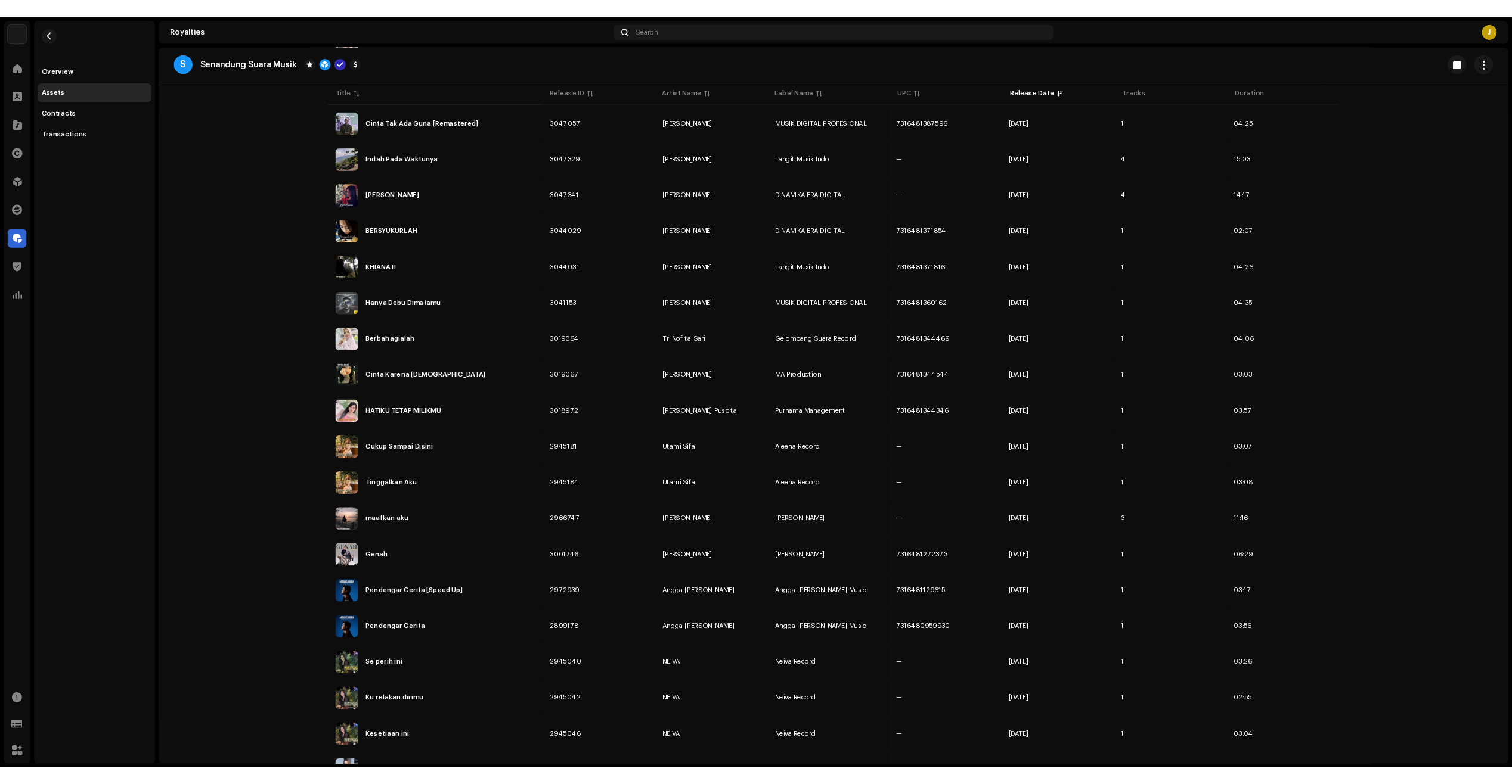
scroll to position [75, 0]
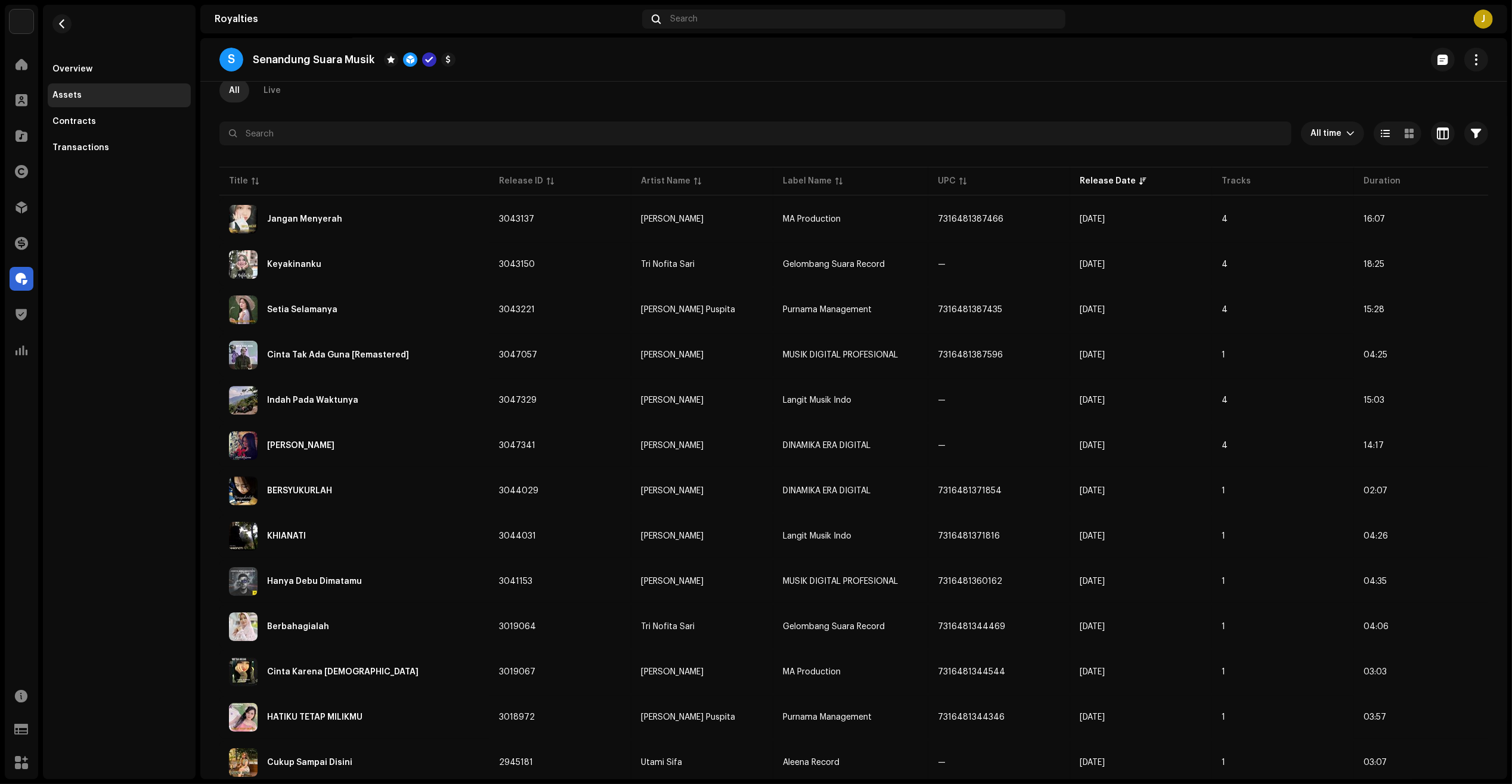
click at [82, 430] on div "Overview Assets Contracts Transactions" at bounding box center [119, 392] width 153 height 774
drag, startPoint x: 246, startPoint y: 55, endPoint x: 378, endPoint y: 58, distance: 132.0
click at [378, 58] on div "S Senandung Suara Musik" at bounding box center [337, 60] width 236 height 24
copy div "Senandung Suara Musik"
click at [108, 418] on div "Overview Assets Contracts Transactions" at bounding box center [119, 392] width 153 height 774
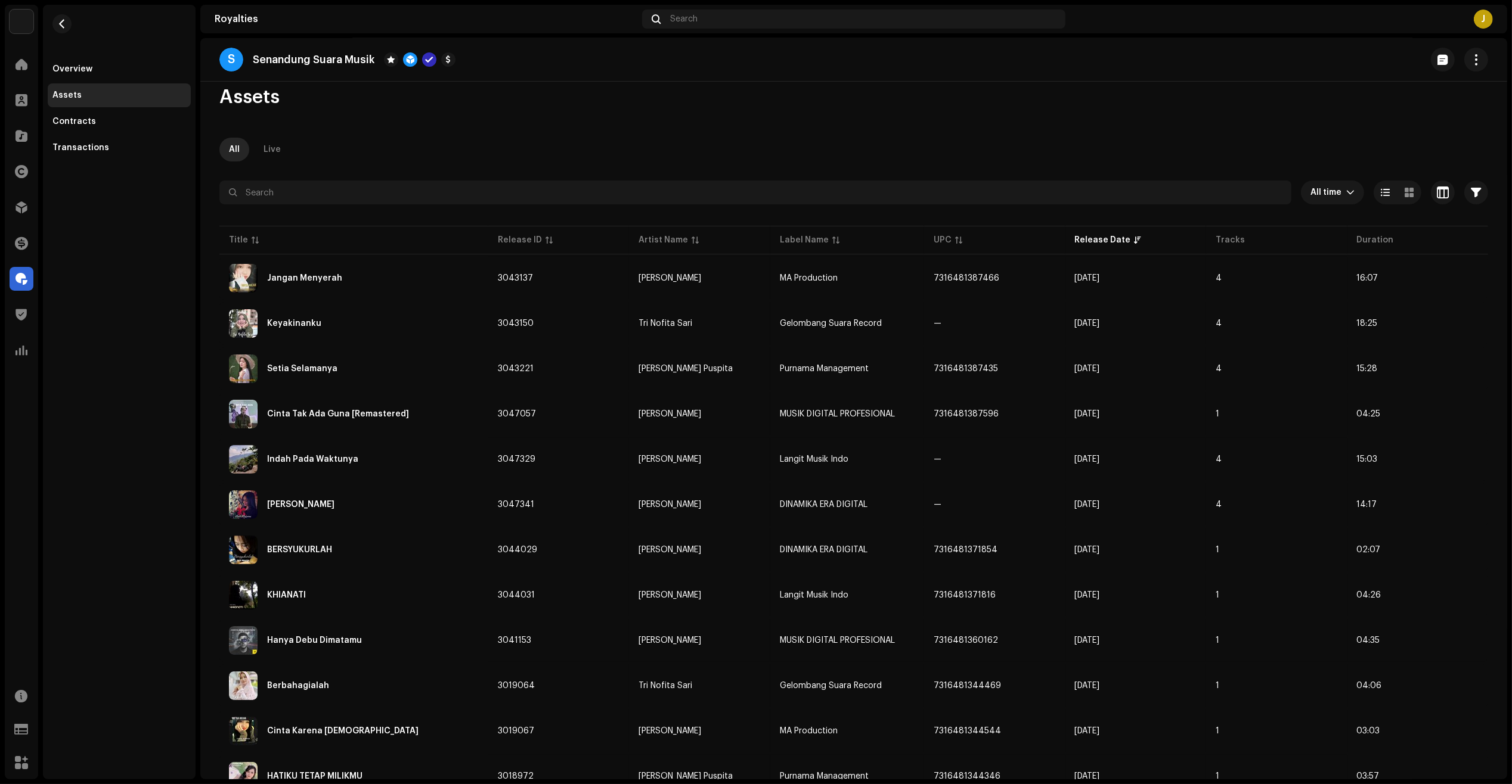
scroll to position [0, 0]
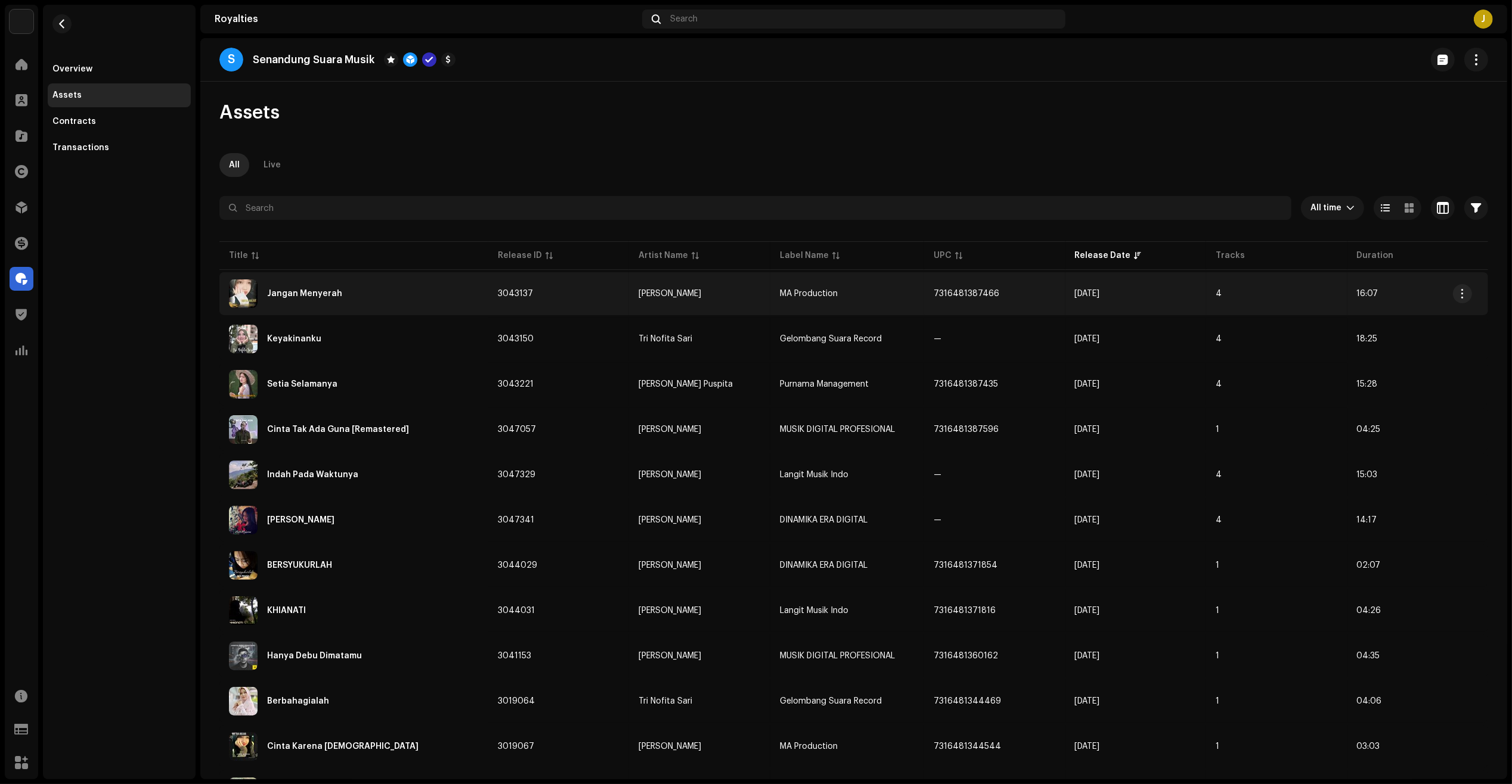
click at [455, 292] on div "Jangan Menyerah" at bounding box center [354, 294] width 250 height 28
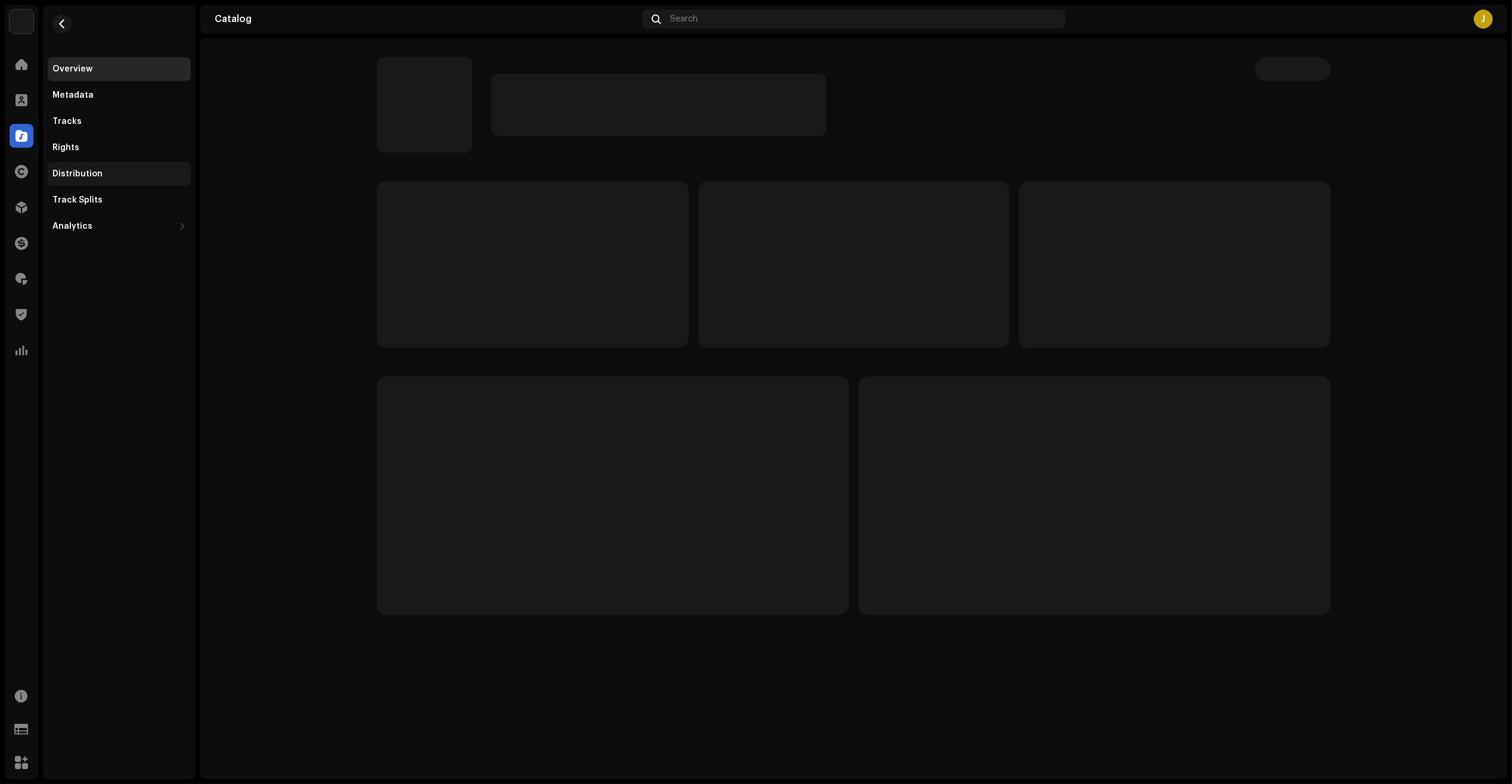
click at [120, 172] on div "Distribution" at bounding box center [119, 173] width 134 height 10
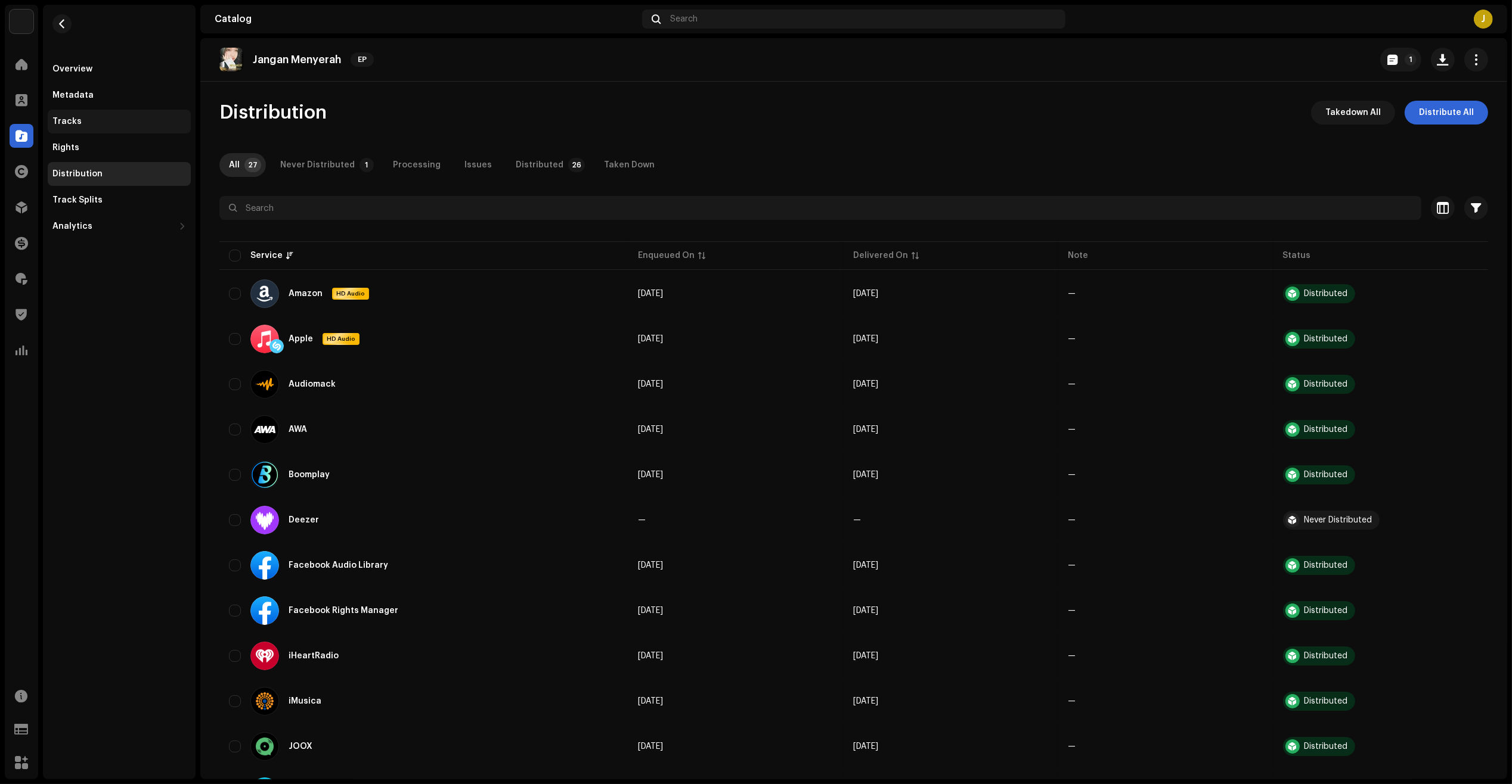
click at [105, 125] on div "Tracks" at bounding box center [119, 121] width 134 height 10
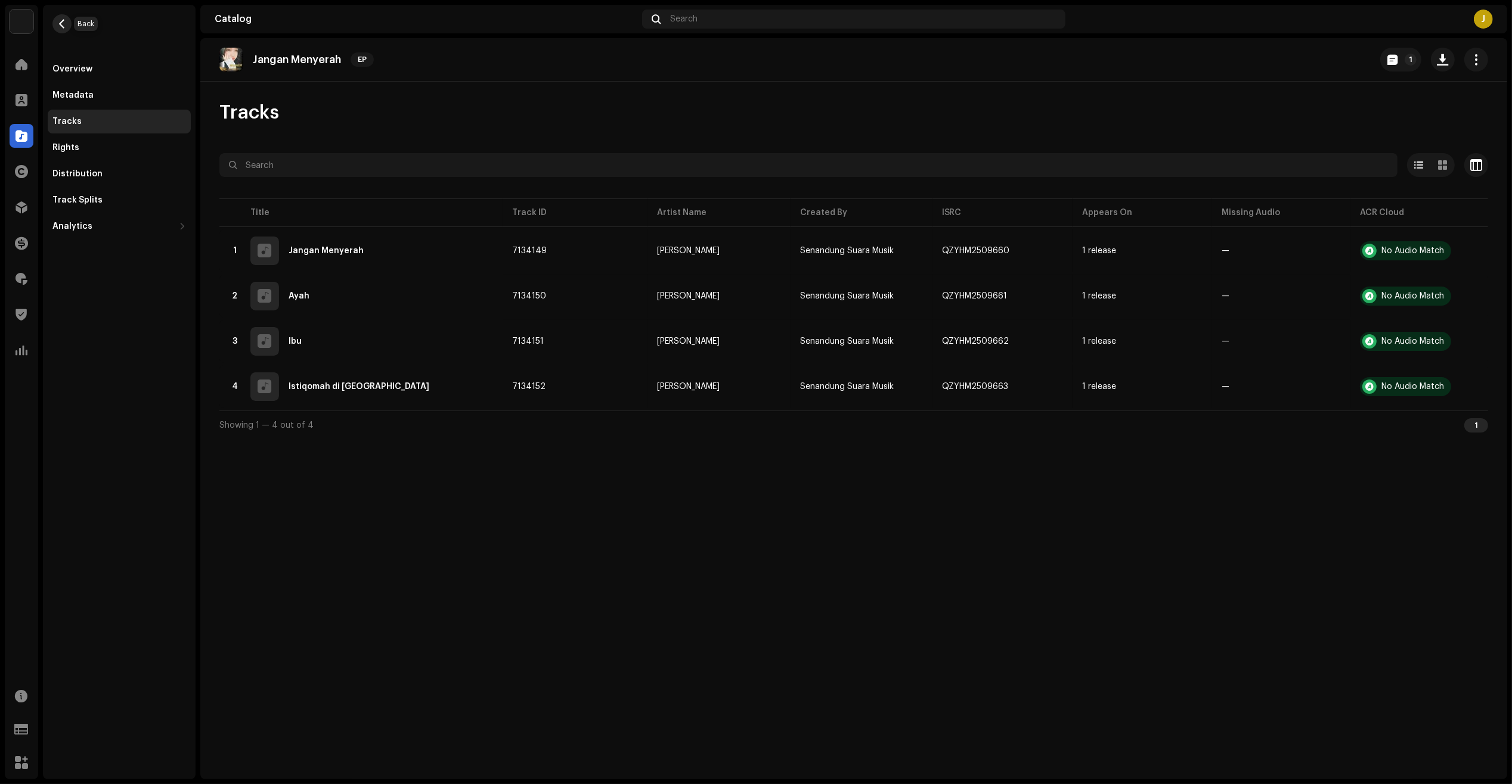
click at [66, 19] on span "button" at bounding box center [62, 24] width 9 height 10
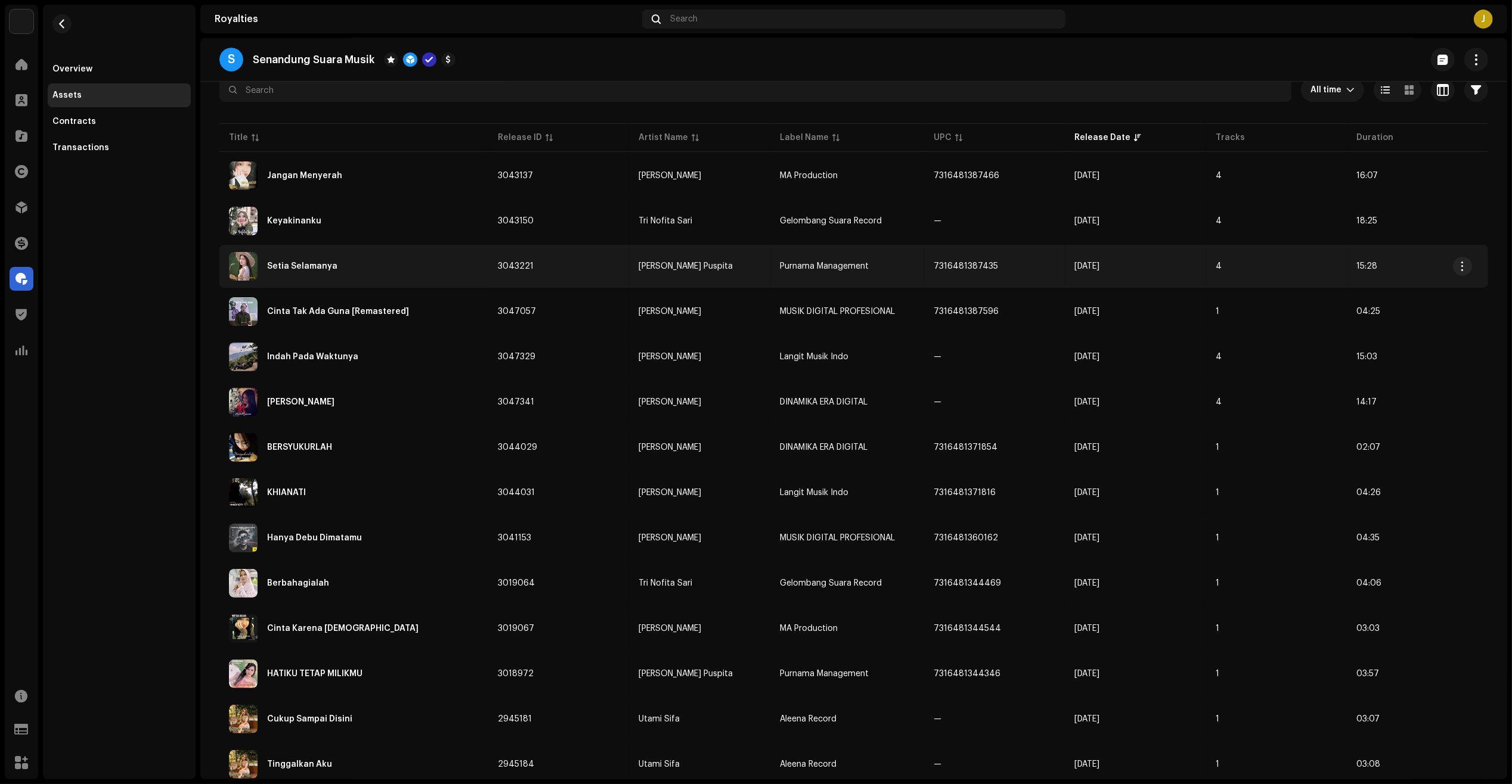
scroll to position [149, 0]
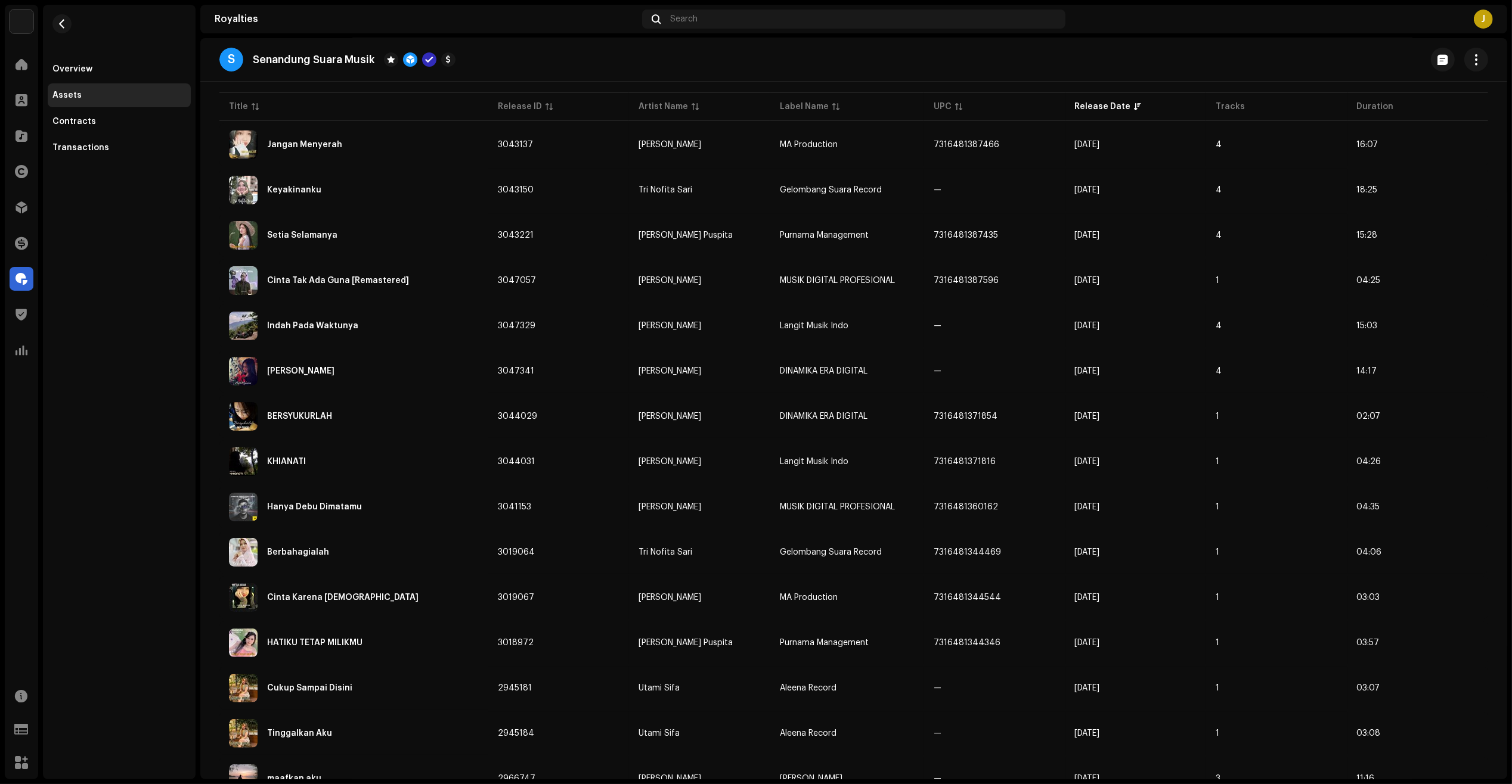
click at [180, 302] on div "Overview Assets Contracts Transactions" at bounding box center [119, 392] width 153 height 774
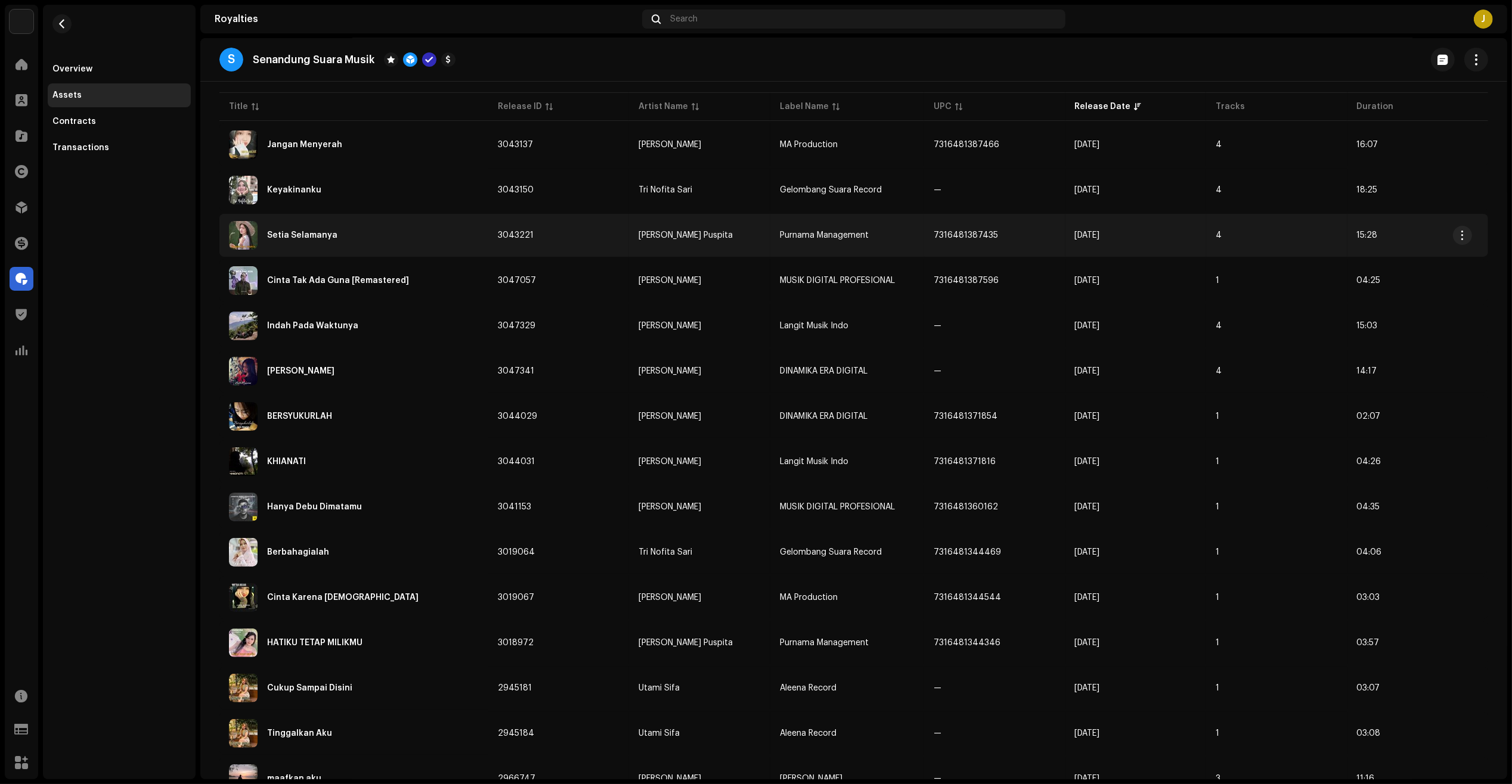
click at [343, 239] on div "Setia Selamanya" at bounding box center [354, 235] width 250 height 28
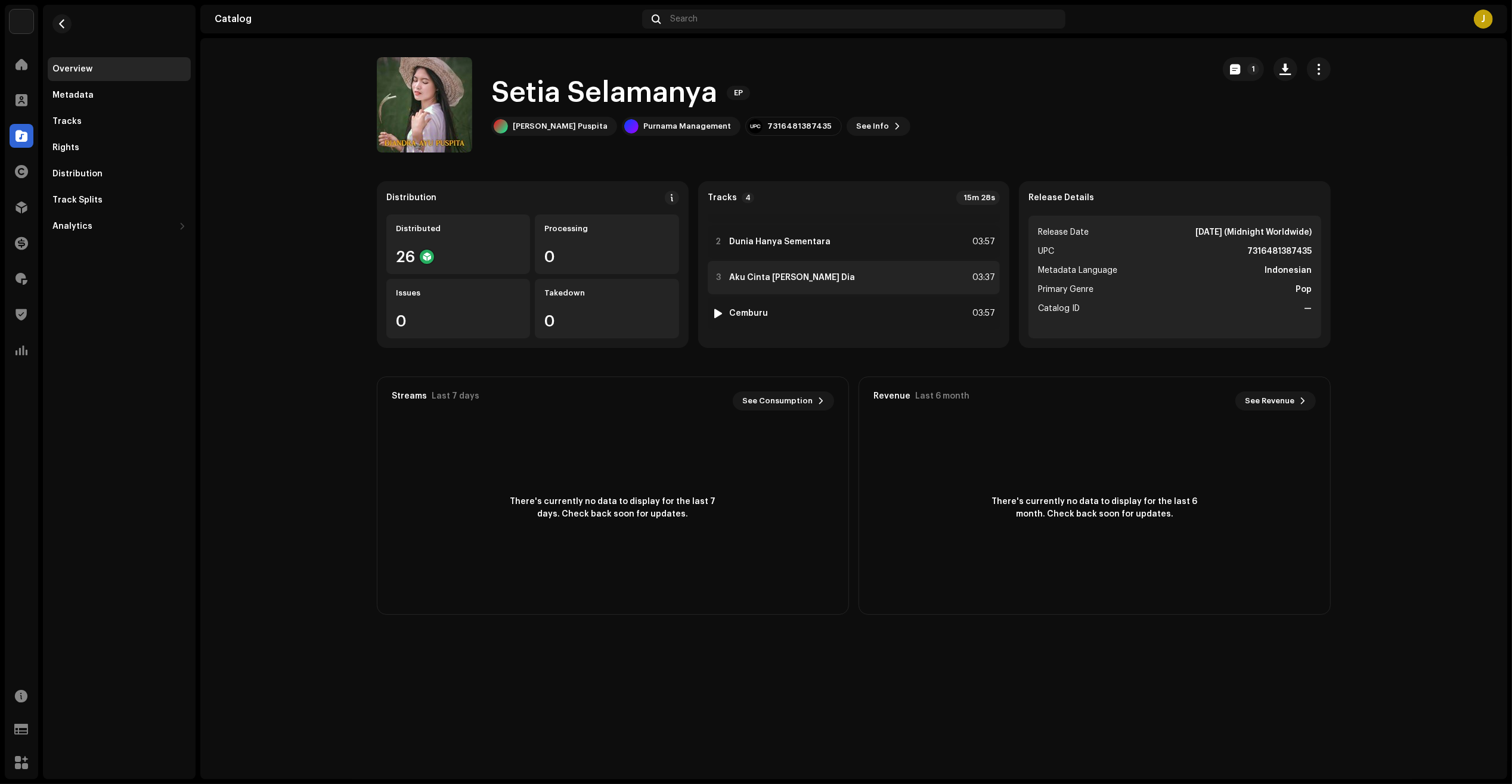
scroll to position [25, 0]
click at [408, 96] on button "button" at bounding box center [411, 105] width 19 height 19
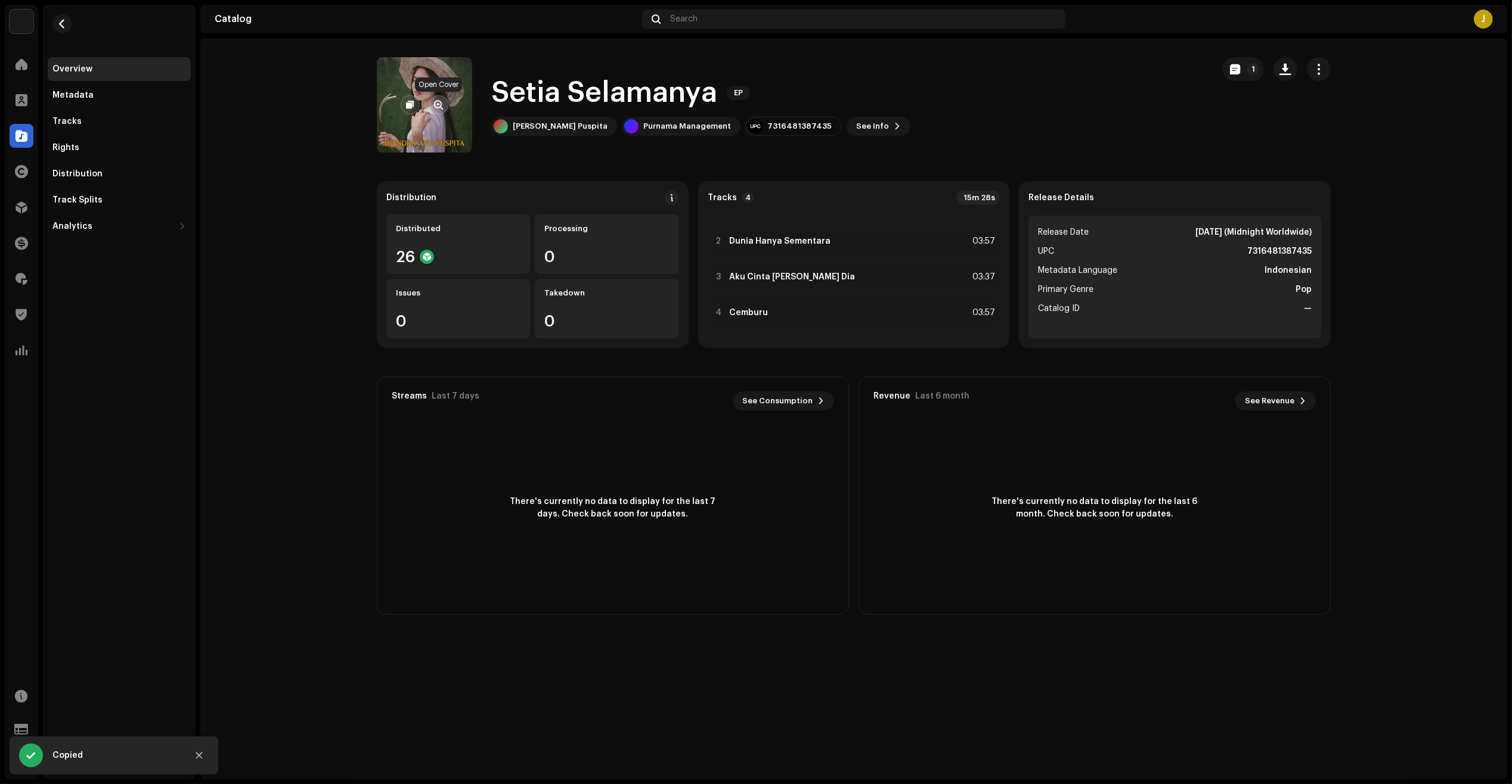
click at [446, 103] on button "button" at bounding box center [439, 105] width 19 height 19
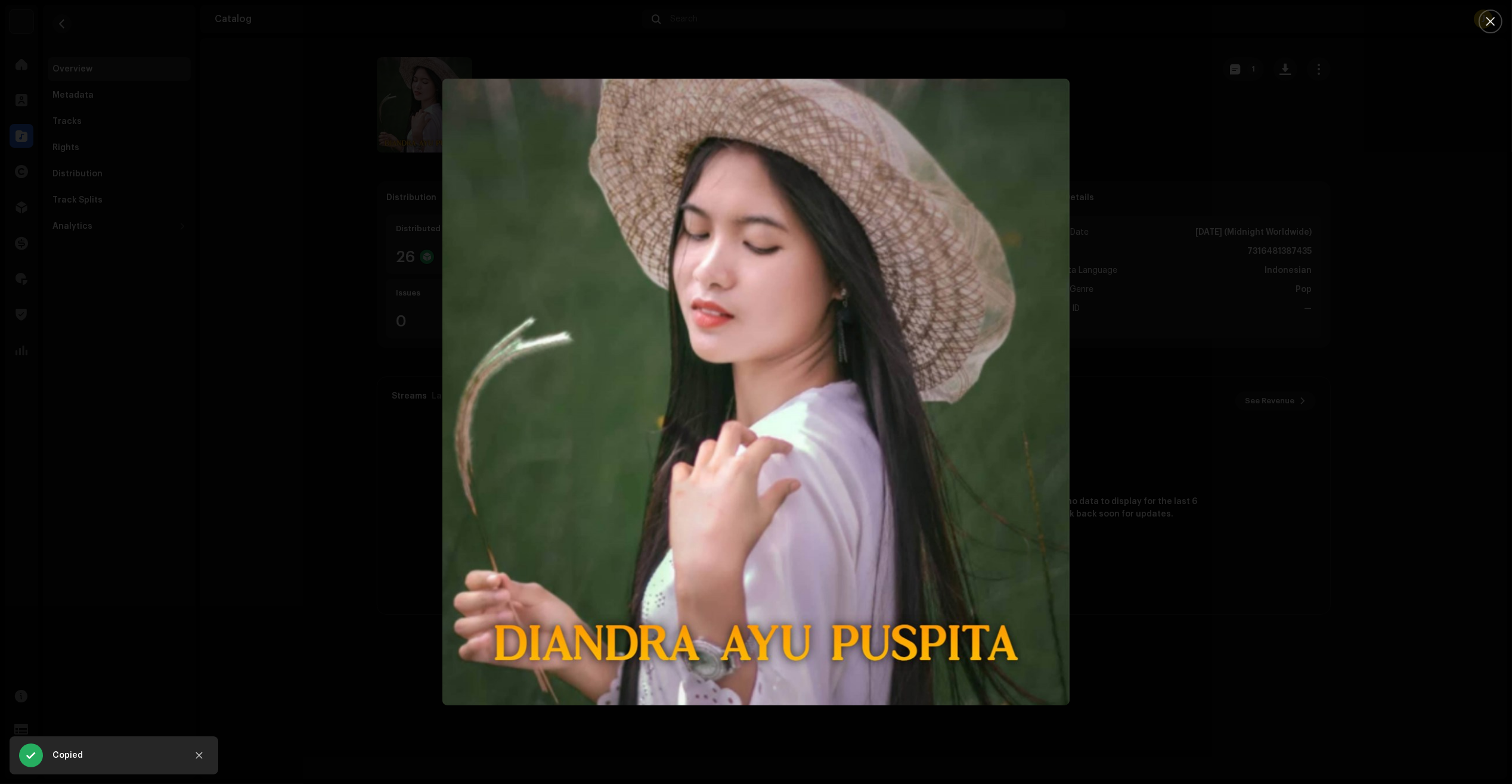
click at [228, 198] on div at bounding box center [756, 392] width 1512 height 784
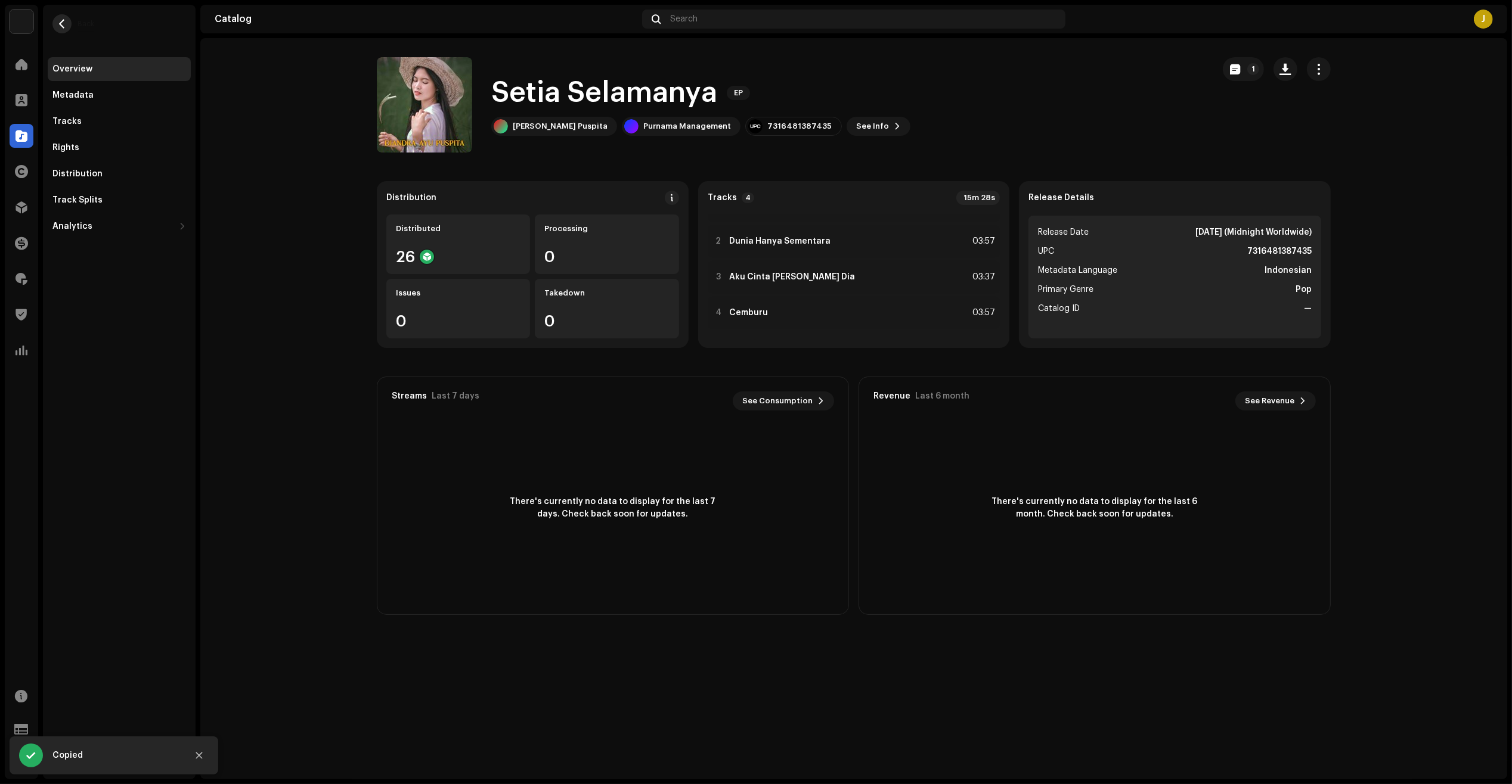
click at [61, 28] on span "button" at bounding box center [62, 24] width 9 height 10
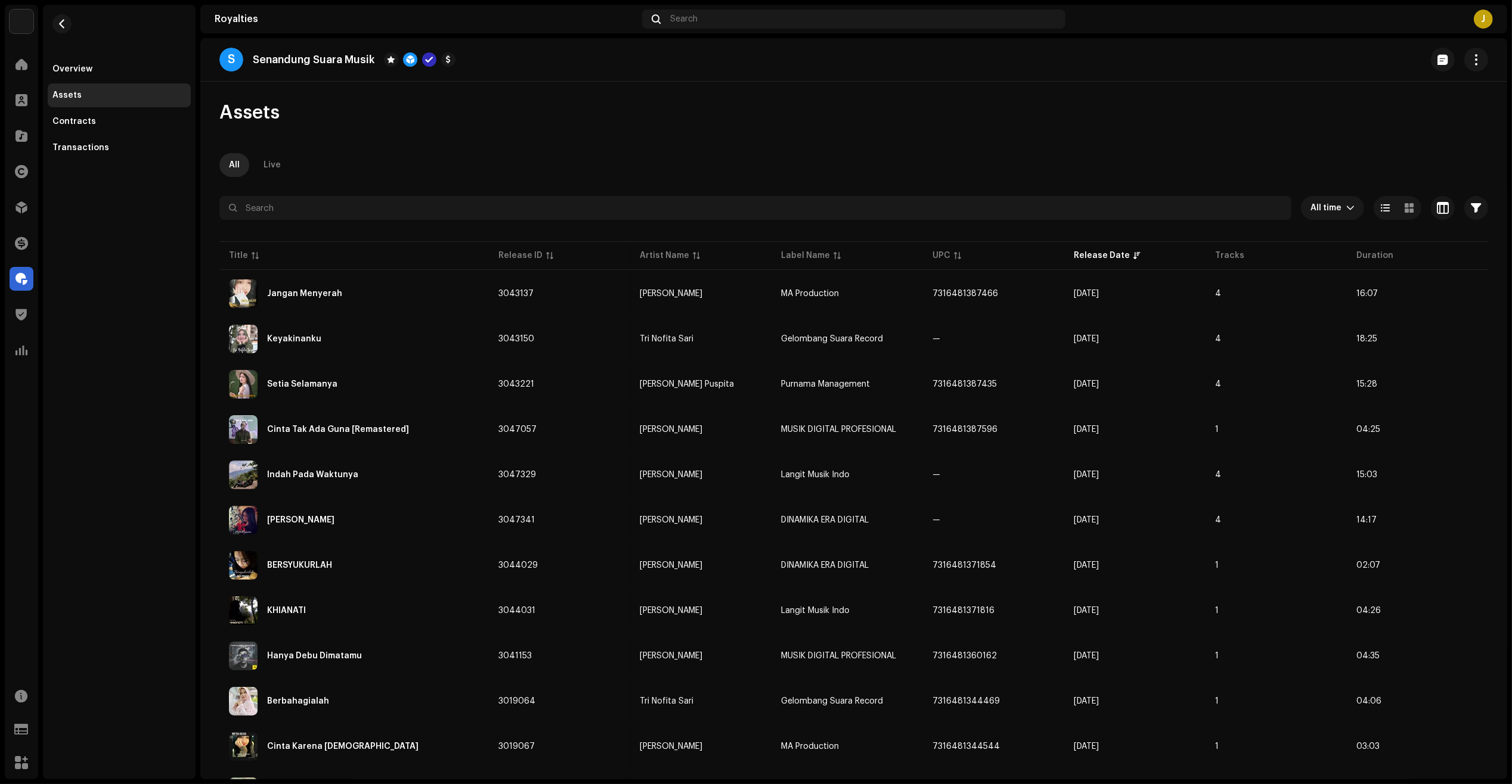
click at [156, 447] on div "Overview Assets Contracts Transactions" at bounding box center [119, 392] width 153 height 774
click at [122, 568] on div "Overview Assets Contracts Transactions" at bounding box center [119, 392] width 153 height 774
click at [118, 540] on div "Overview Assets Contracts Transactions" at bounding box center [119, 392] width 153 height 774
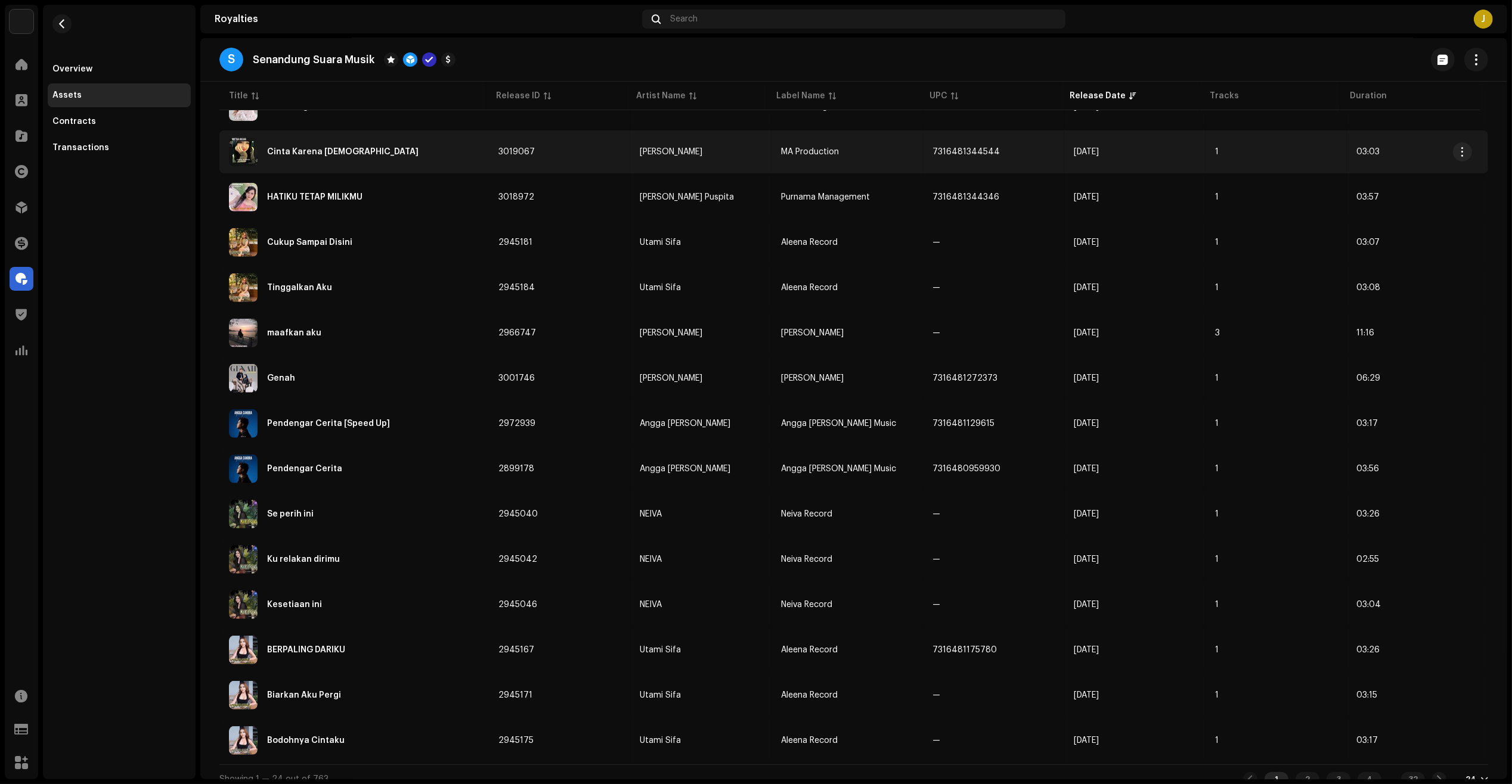
scroll to position [606, 0]
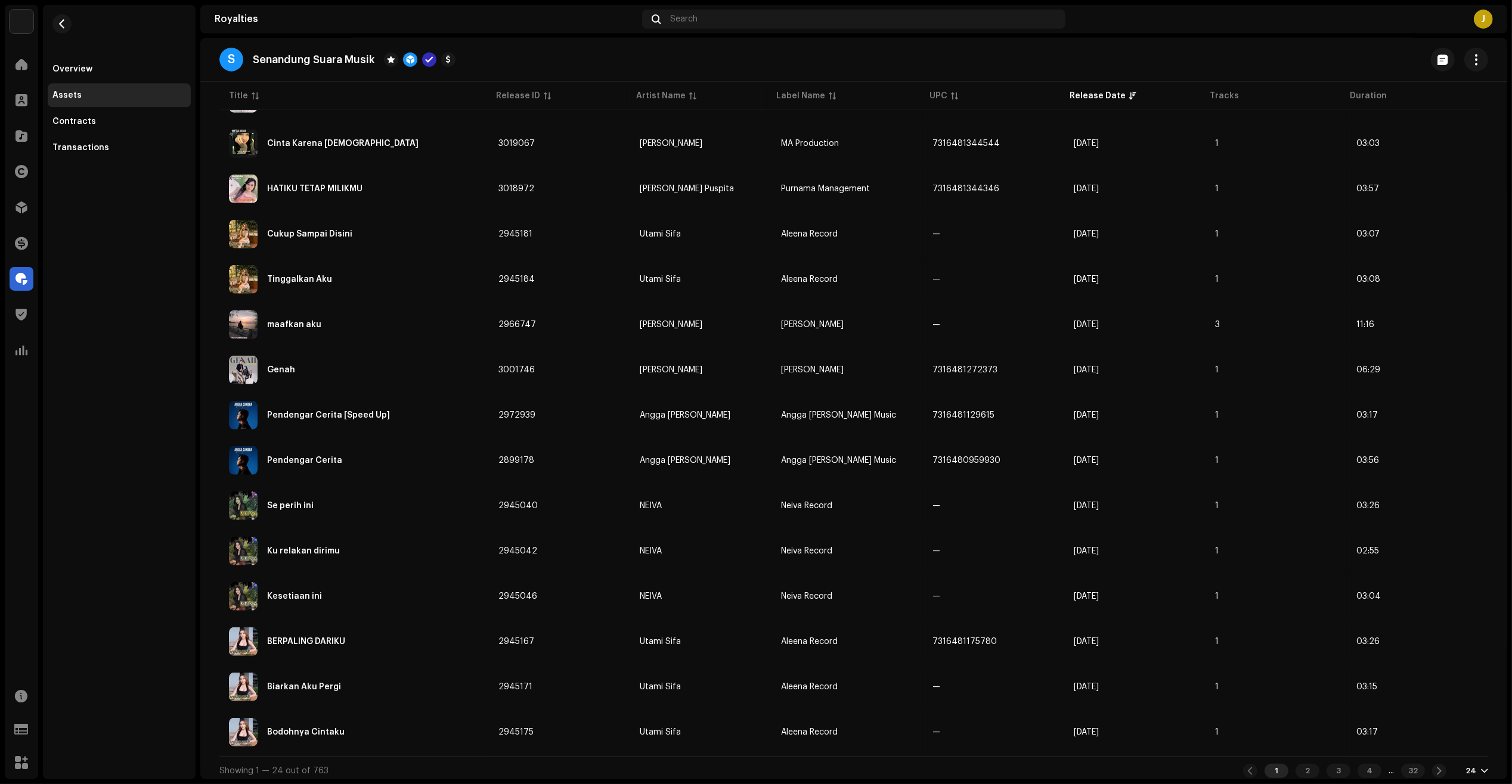
click at [141, 345] on div "Overview Assets Contracts Transactions" at bounding box center [119, 392] width 153 height 774
click at [165, 472] on div "Overview Assets Contracts Transactions" at bounding box center [119, 392] width 153 height 774
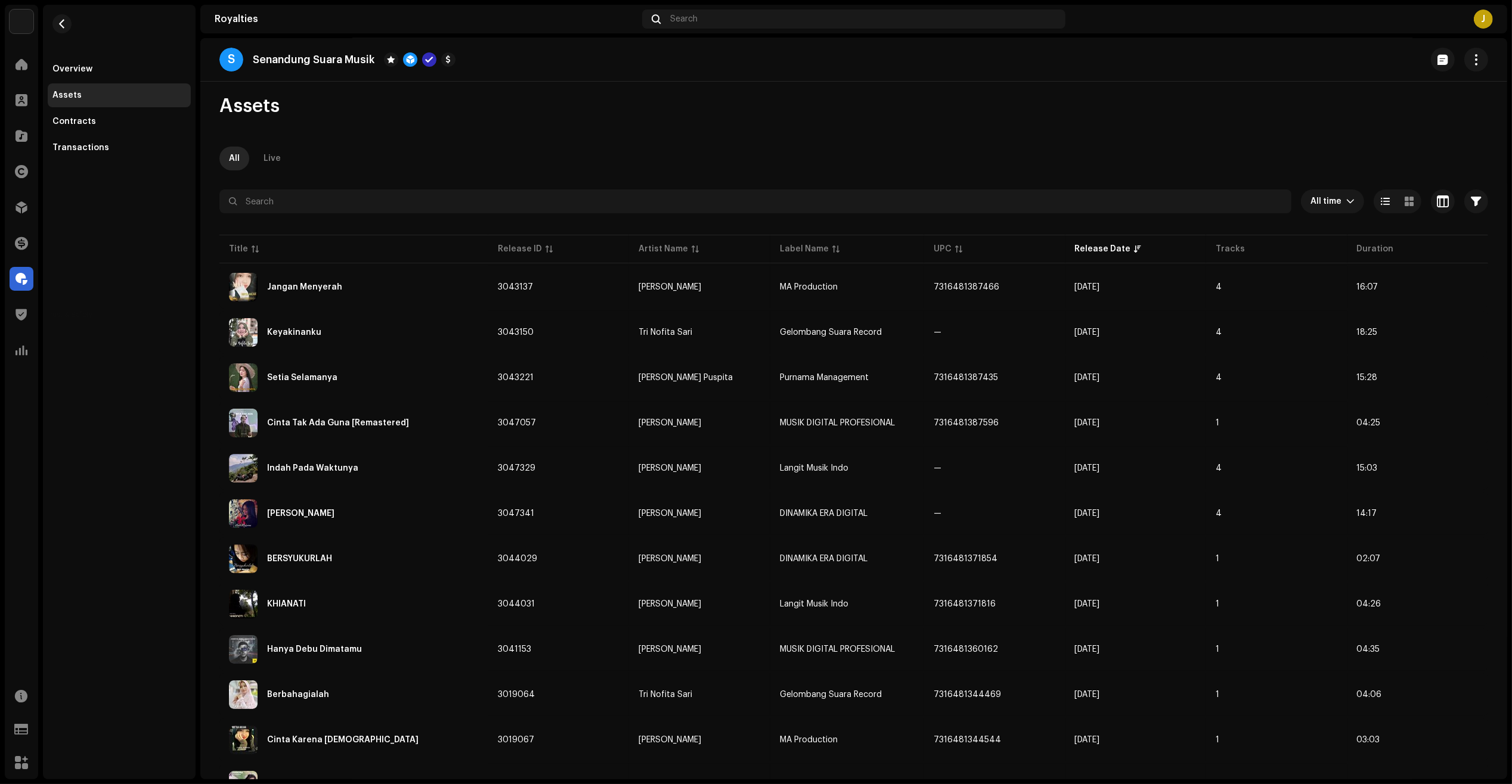
scroll to position [0, 0]
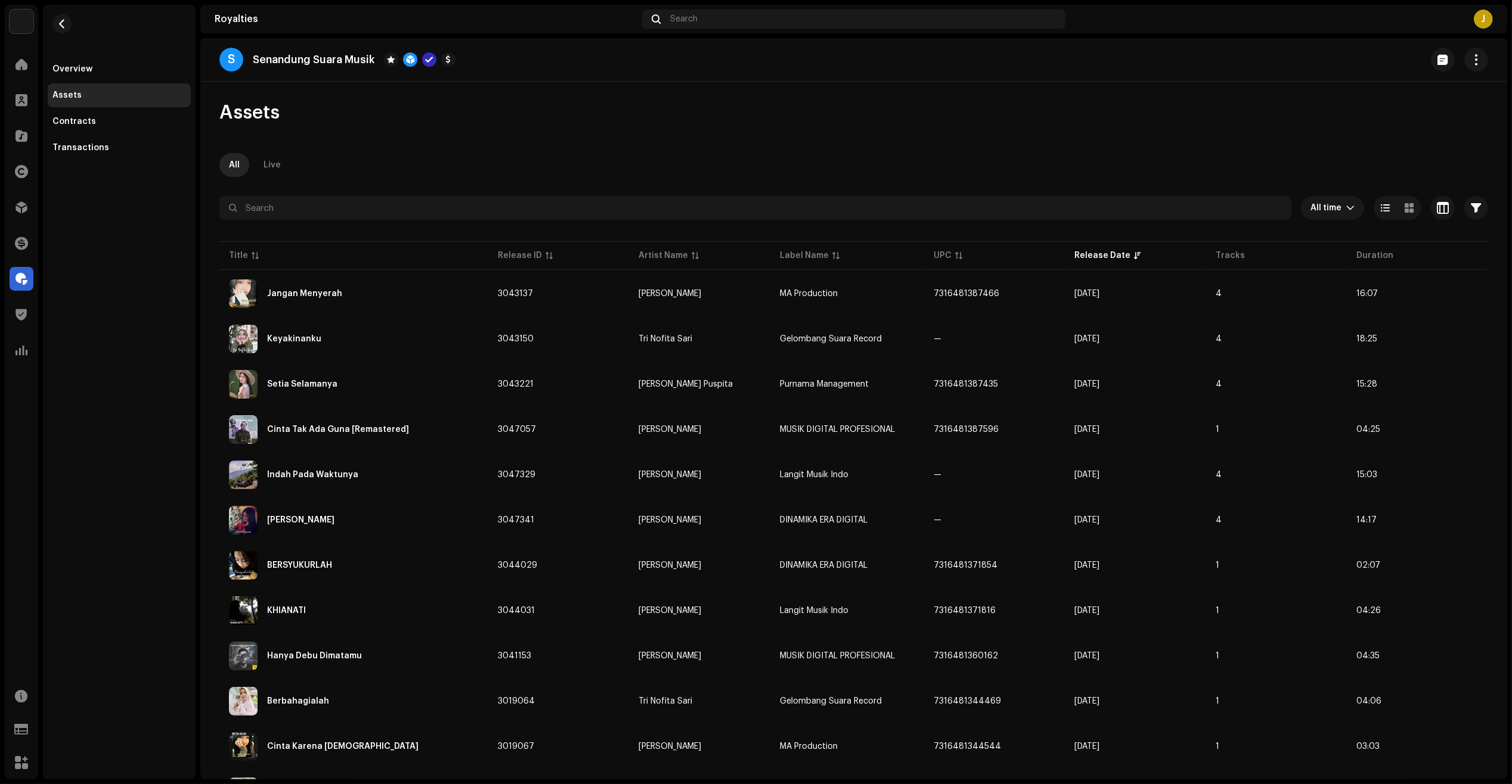
click at [171, 377] on div "Overview Assets Contracts Transactions" at bounding box center [119, 392] width 153 height 774
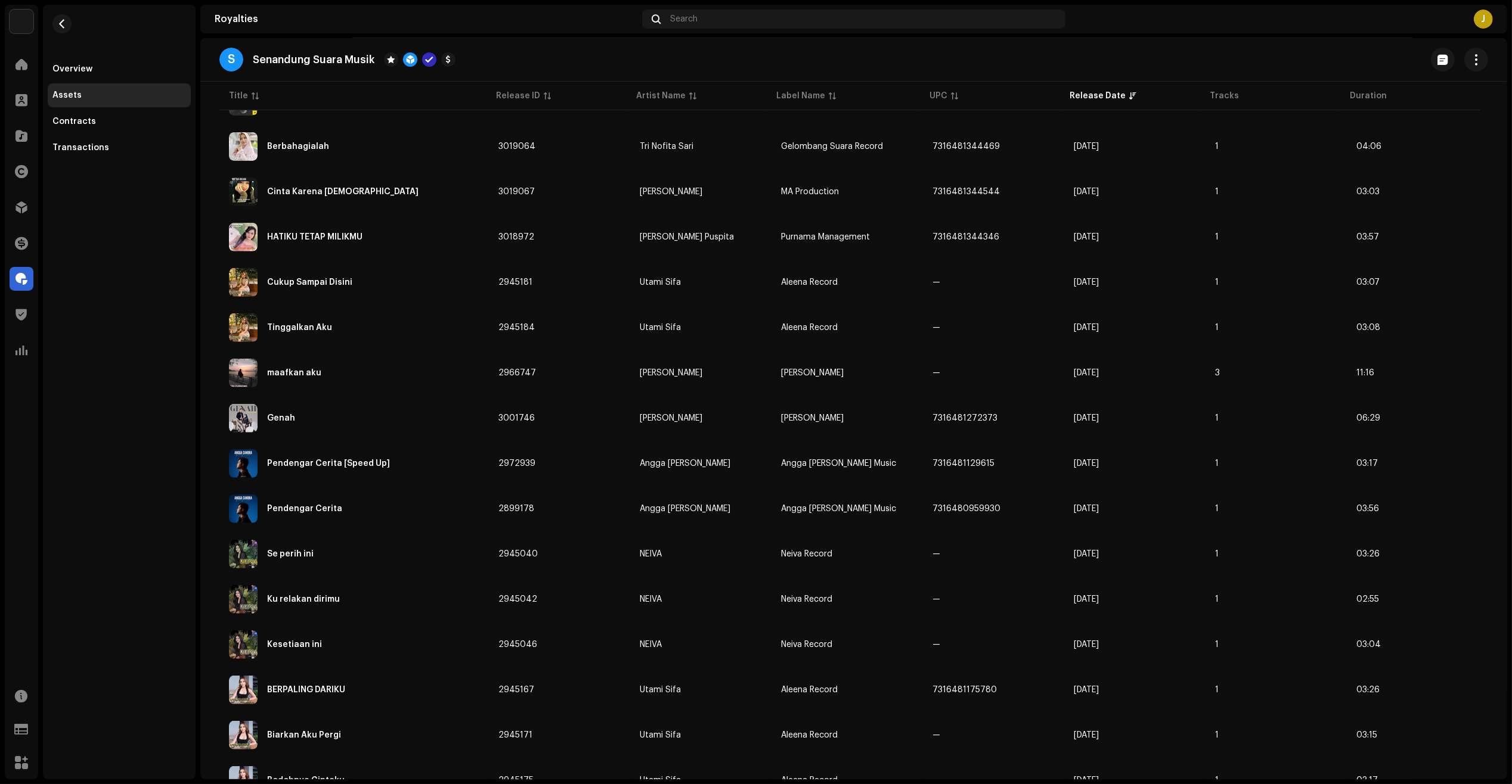
scroll to position [606, 0]
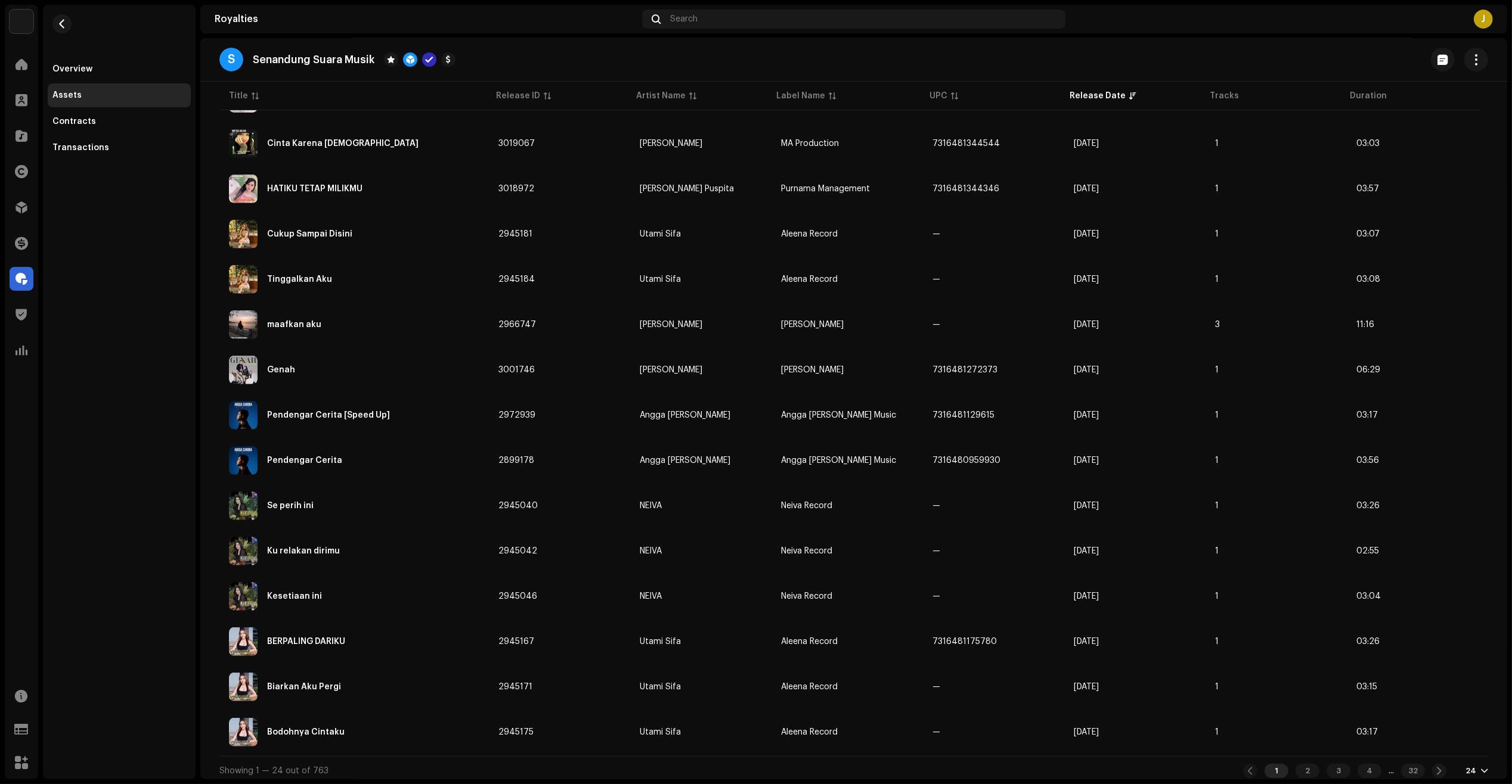
click at [173, 231] on div "Overview Assets Contracts Transactions" at bounding box center [119, 392] width 153 height 774
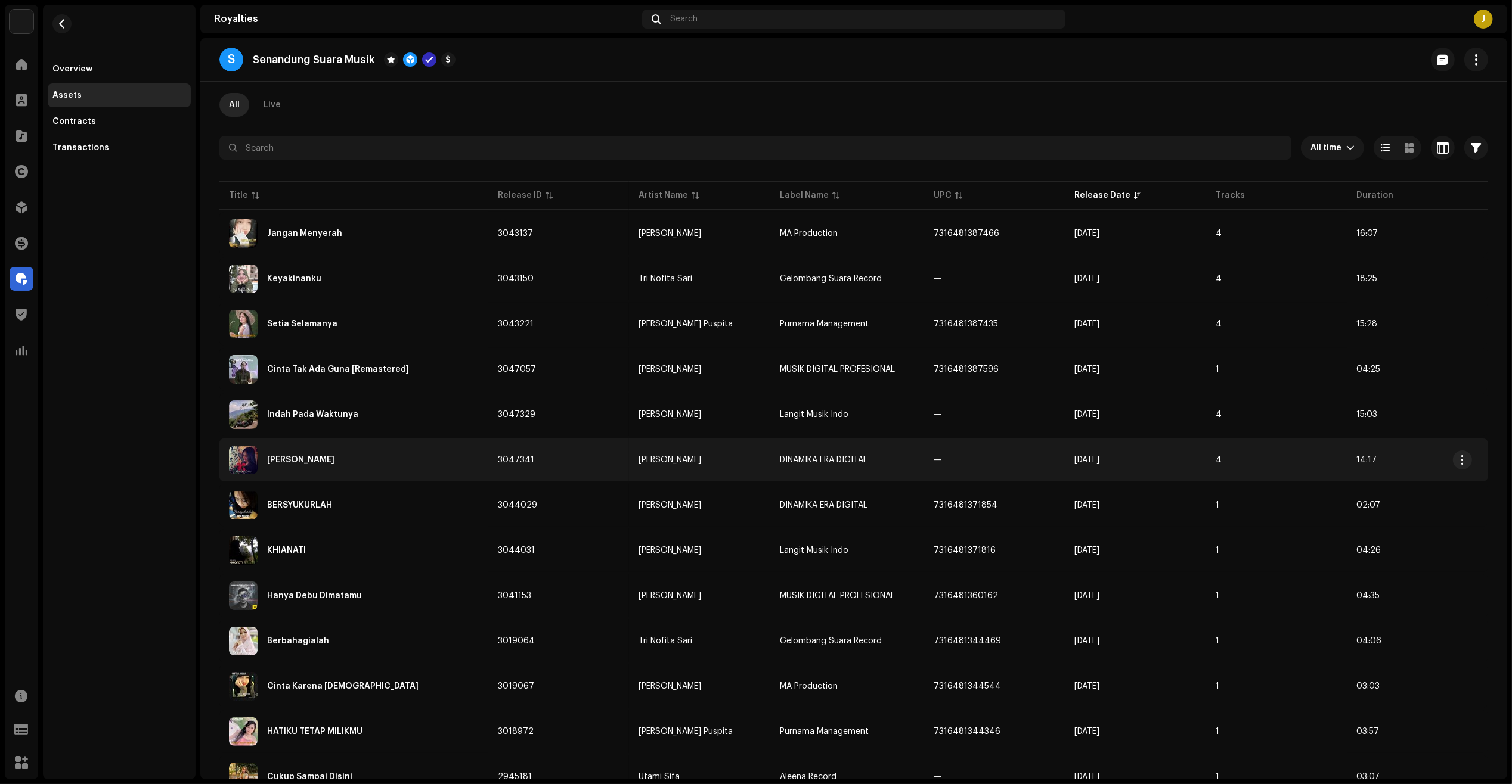
scroll to position [0, 0]
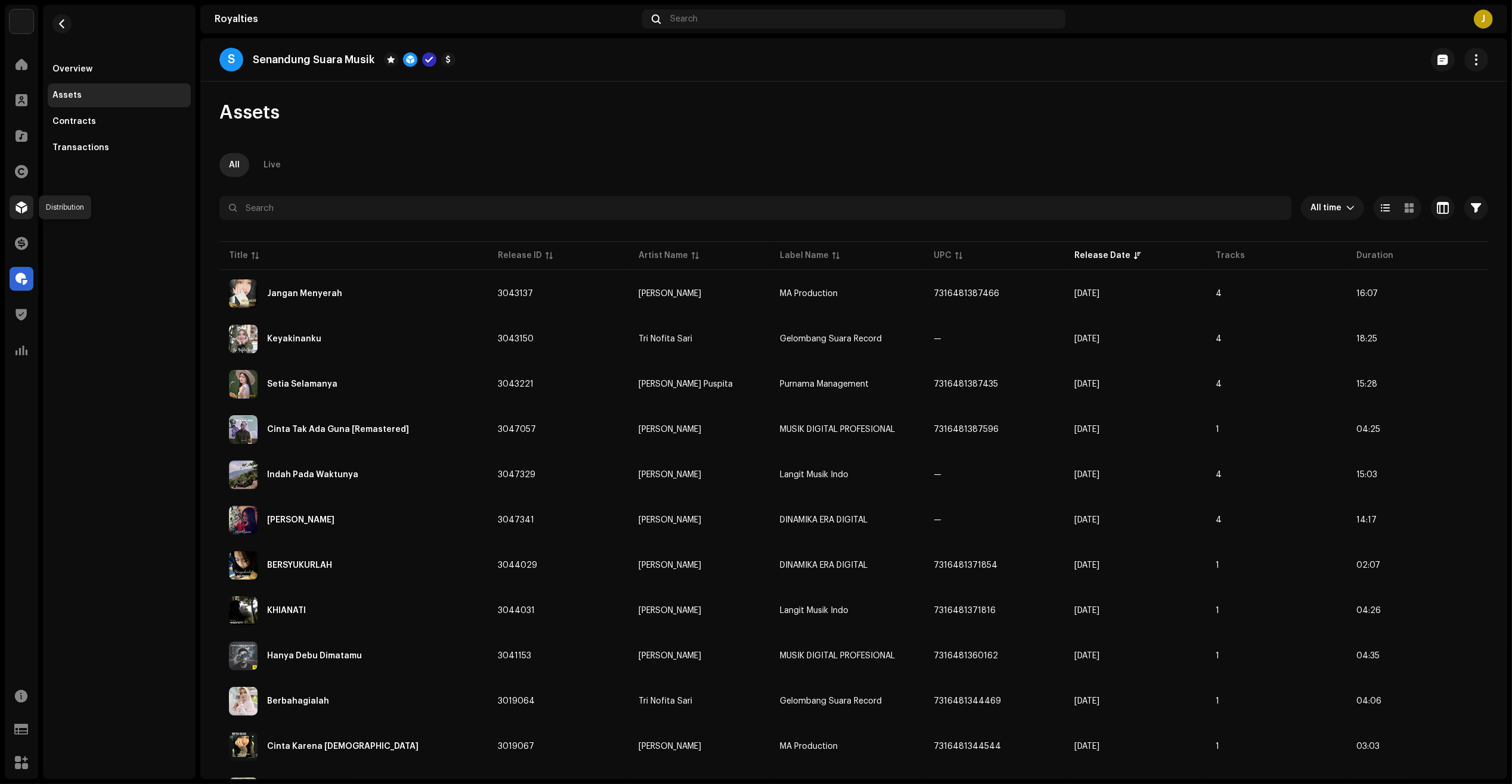
click at [18, 204] on span at bounding box center [22, 207] width 12 height 10
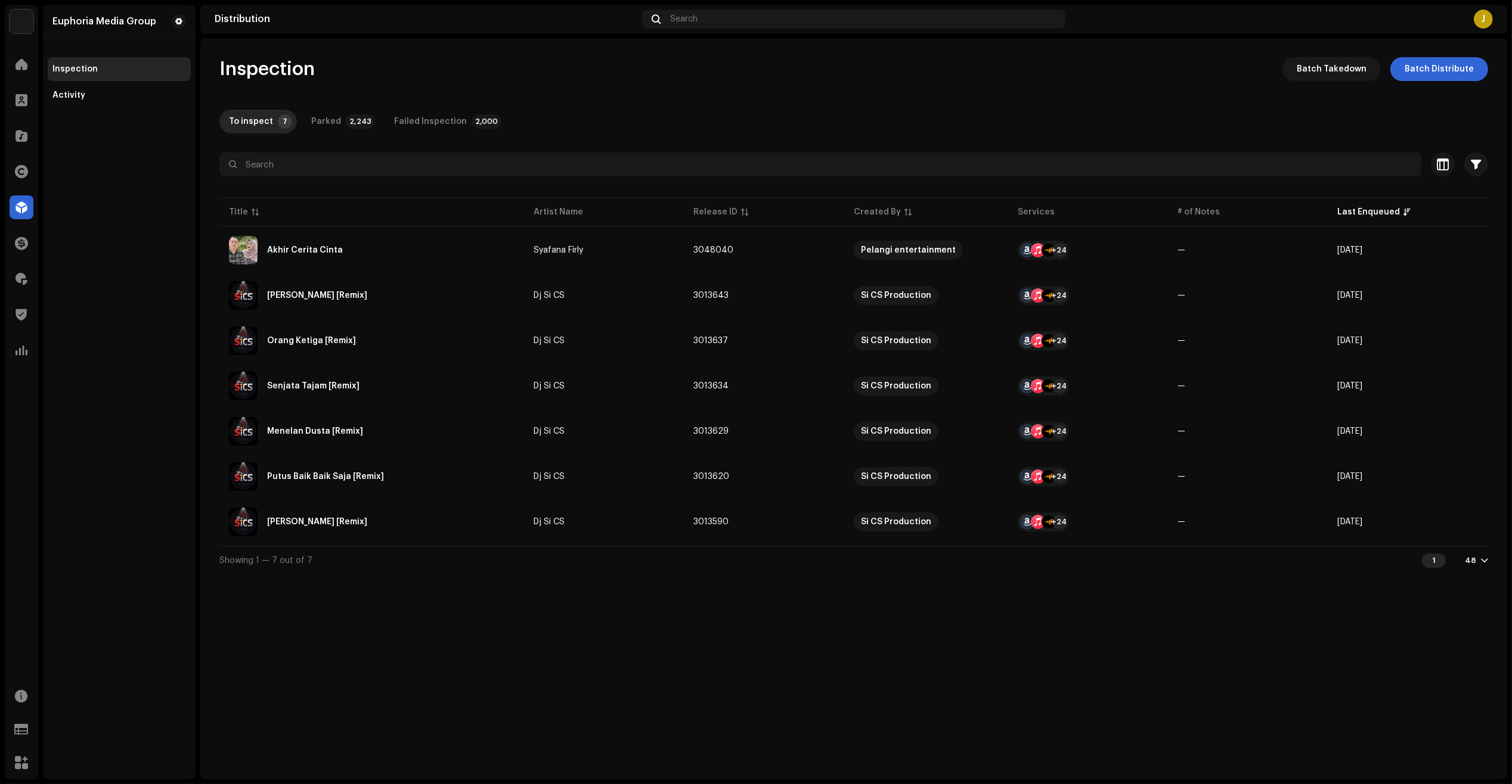
click at [146, 362] on div "Euphoria Media Group Inspection Activity" at bounding box center [119, 392] width 153 height 774
click at [173, 265] on div "Euphoria Media Group Inspection Activity" at bounding box center [119, 392] width 153 height 774
click at [120, 318] on div "Euphoria Media Group Inspection Activity" at bounding box center [119, 392] width 153 height 774
drag, startPoint x: 109, startPoint y: 430, endPoint x: 119, endPoint y: 392, distance: 39.3
click at [111, 430] on div "Euphoria Media Group Inspection Activity" at bounding box center [119, 392] width 153 height 774
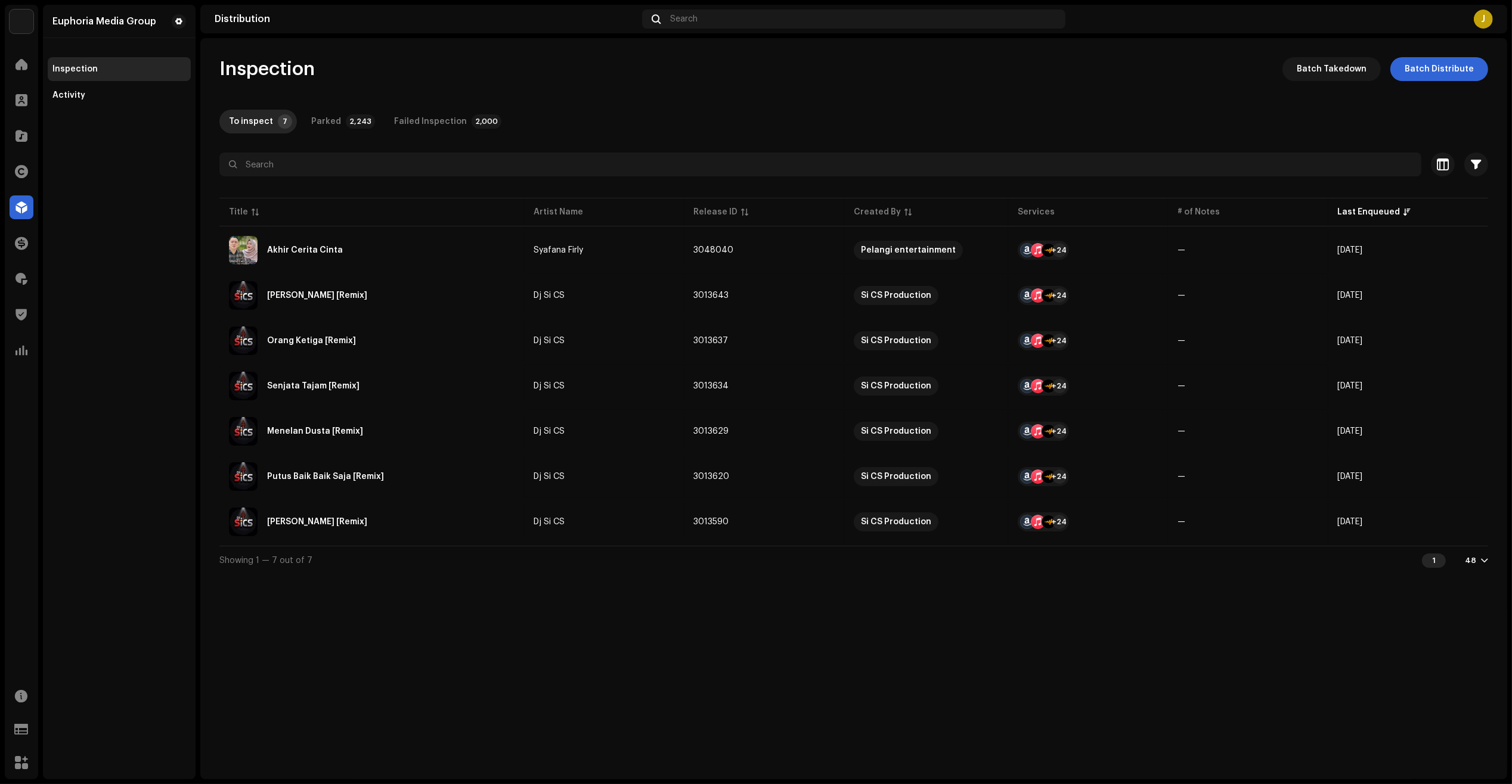
click at [127, 295] on div "Euphoria Media Group Inspection Activity" at bounding box center [119, 392] width 153 height 774
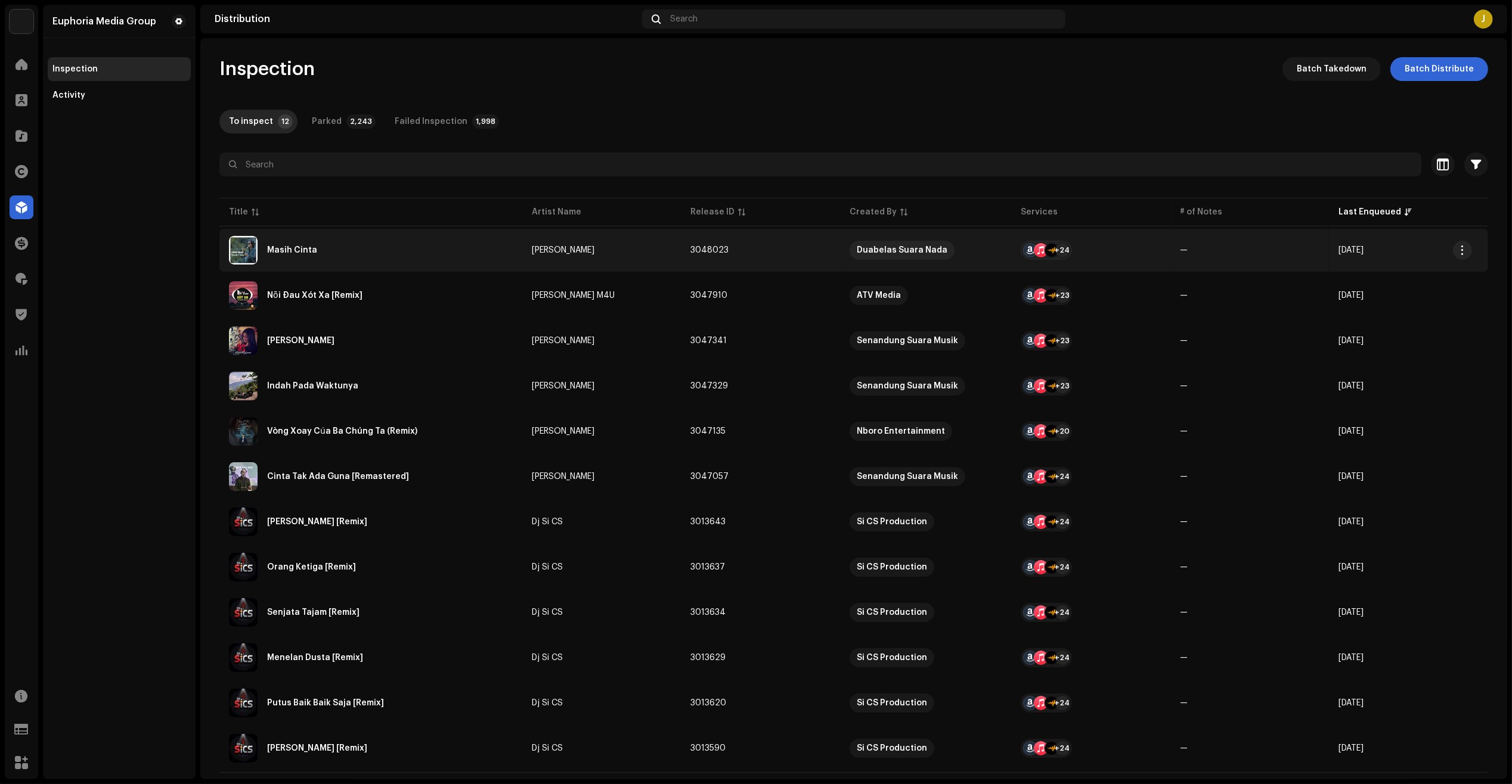
click at [419, 245] on div "Masih Cinta" at bounding box center [370, 250] width 283 height 28
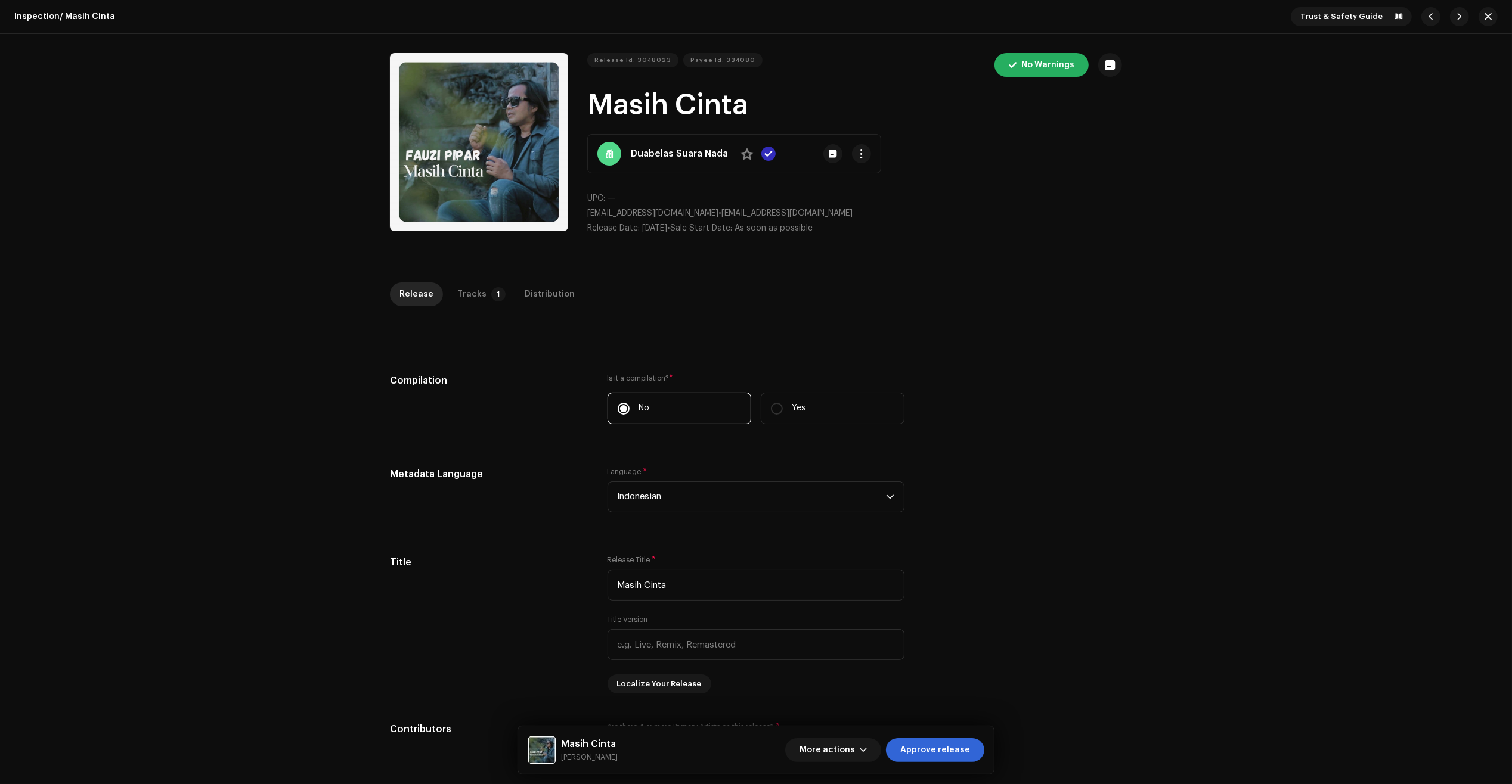
drag, startPoint x: 456, startPoint y: 295, endPoint x: 525, endPoint y: 376, distance: 106.4
click at [457, 295] on div "Tracks" at bounding box center [471, 294] width 29 height 24
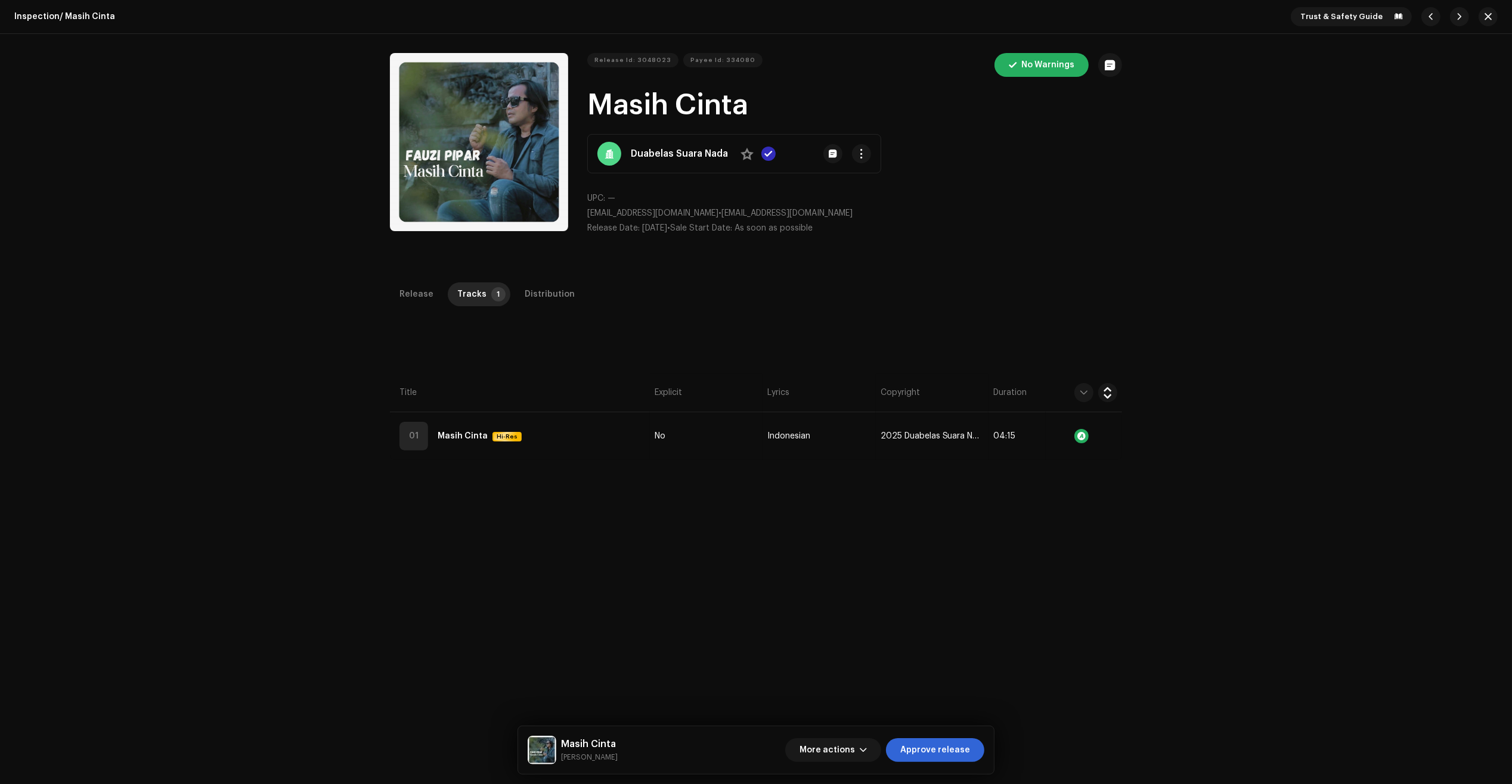
click at [548, 410] on th "Title" at bounding box center [520, 393] width 260 height 39
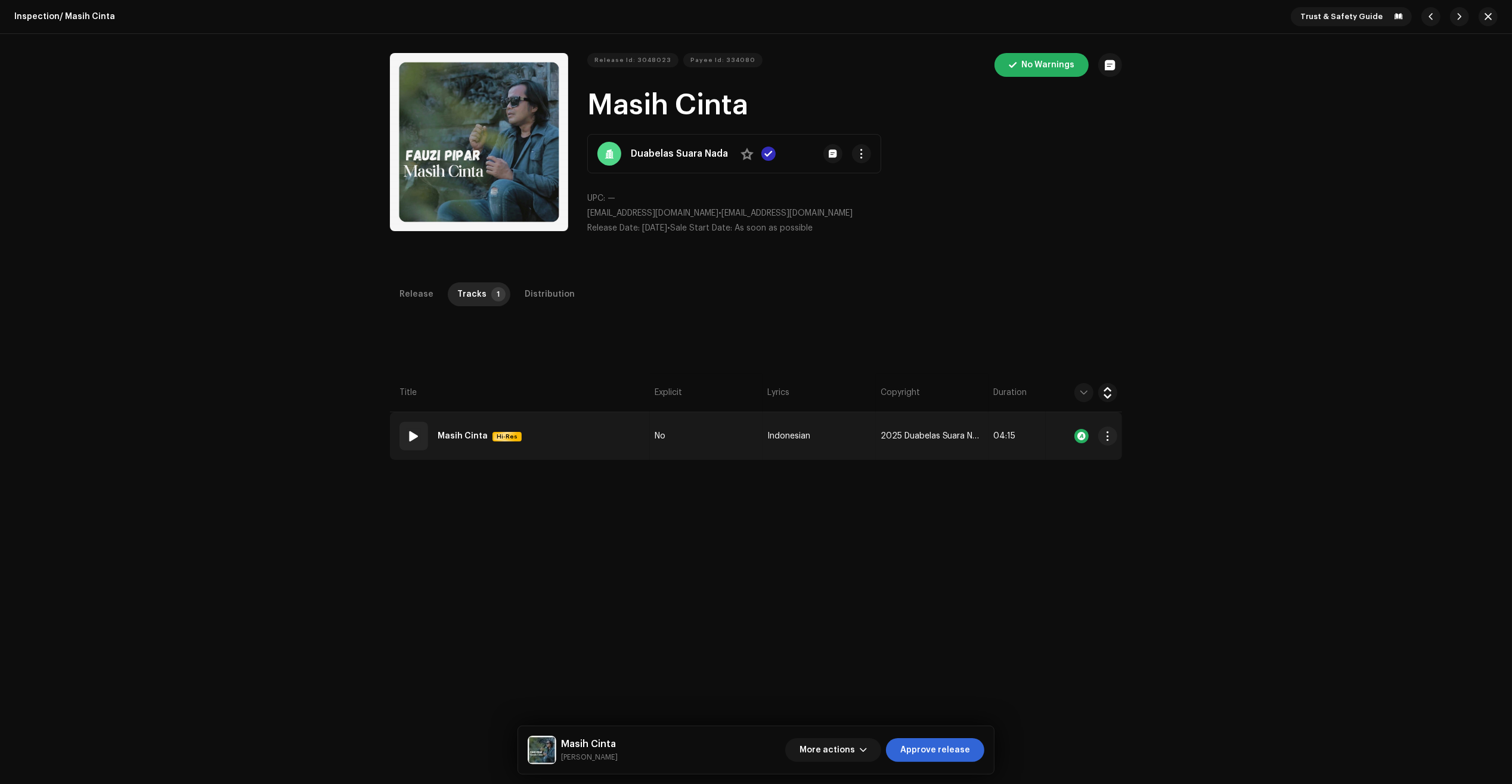
click at [556, 435] on td "01 Masih Cinta Hi-Res" at bounding box center [520, 436] width 260 height 48
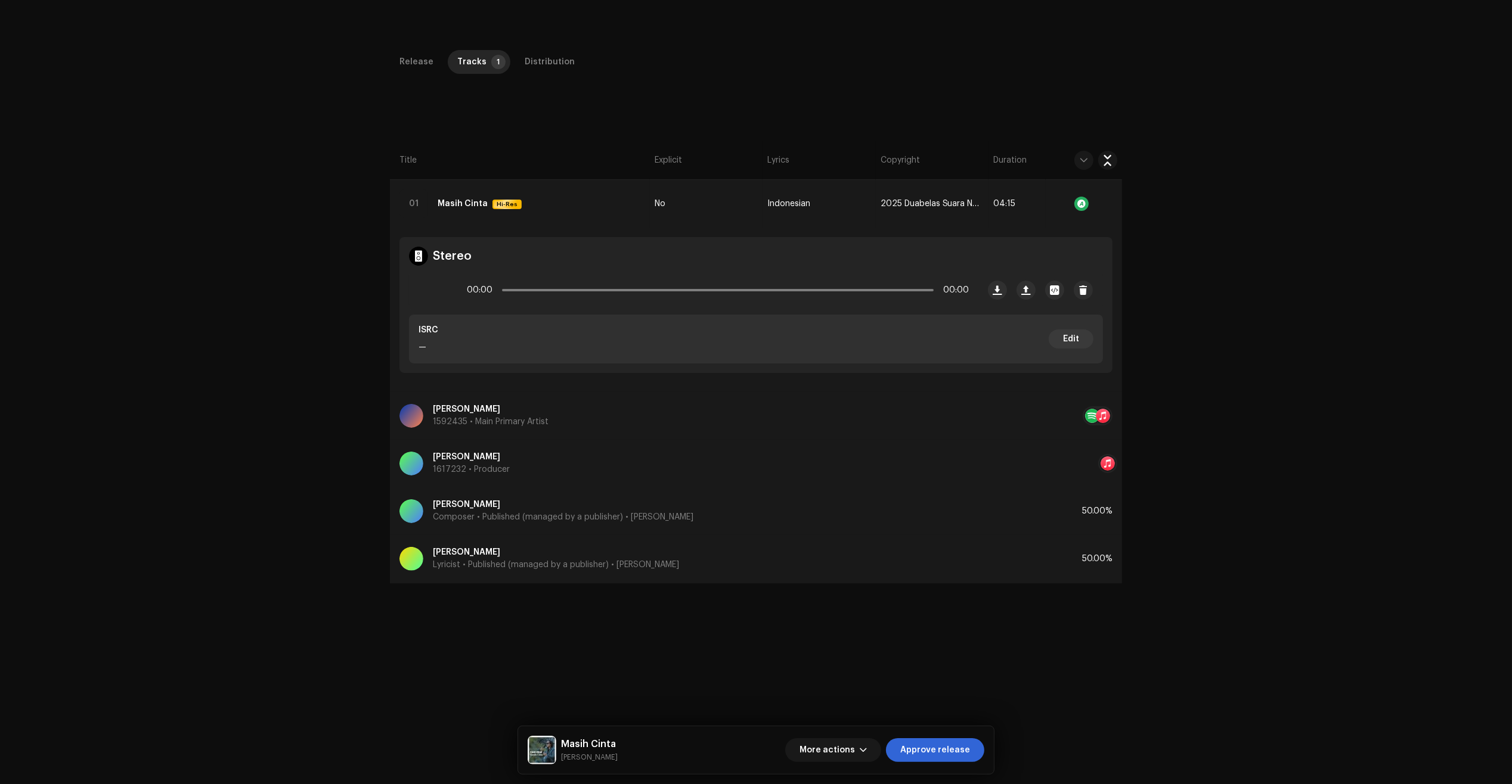
scroll to position [283, 0]
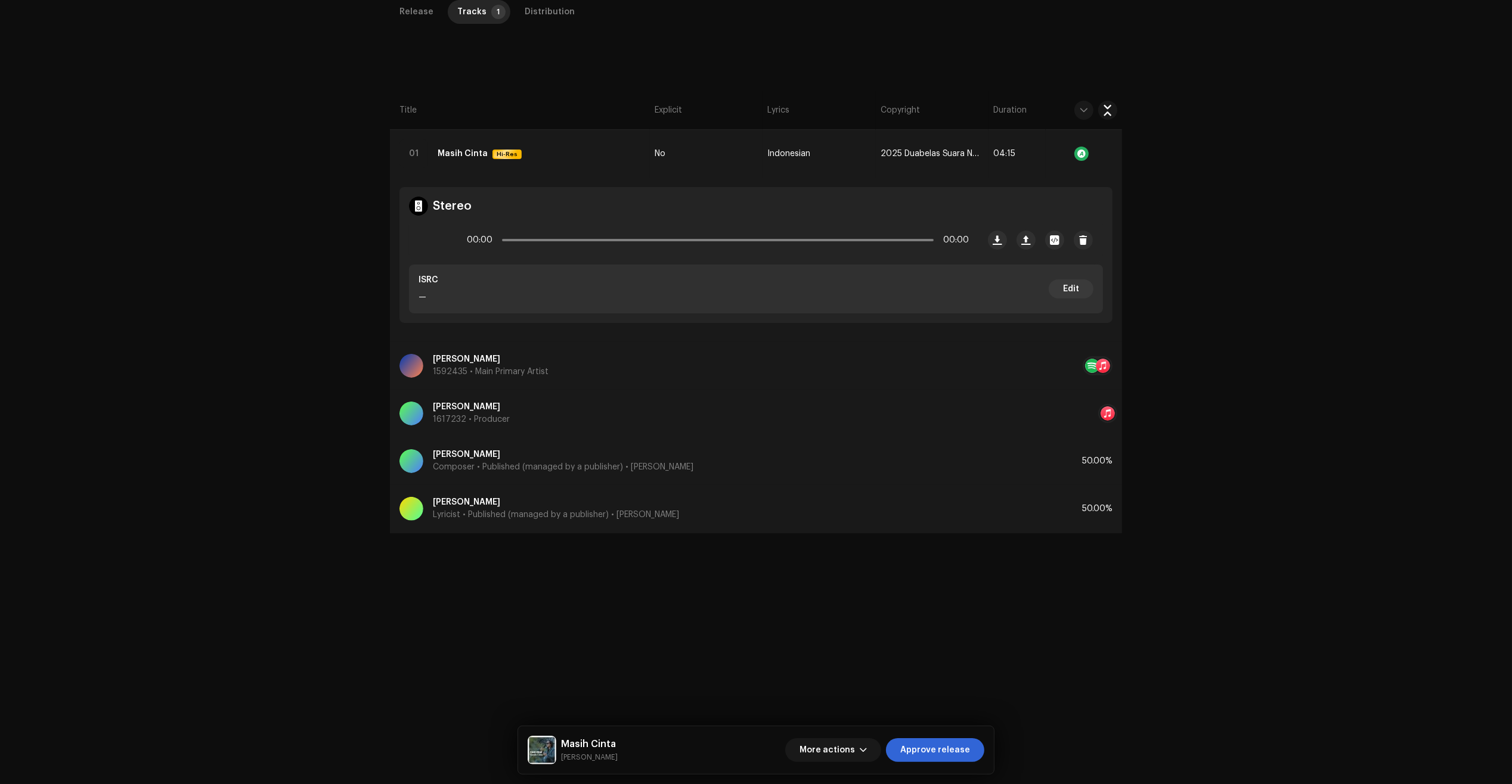
click at [175, 362] on div "Inspection / Masih Cinta Trust & Safety Guide Release Id: 3048023 Payee Id: 334…" at bounding box center [756, 392] width 1512 height 784
click at [1339, 161] on div "Inspection / Masih Cinta Trust & Safety Guide Release Id: 3048023 Payee Id: 334…" at bounding box center [756, 392] width 1512 height 784
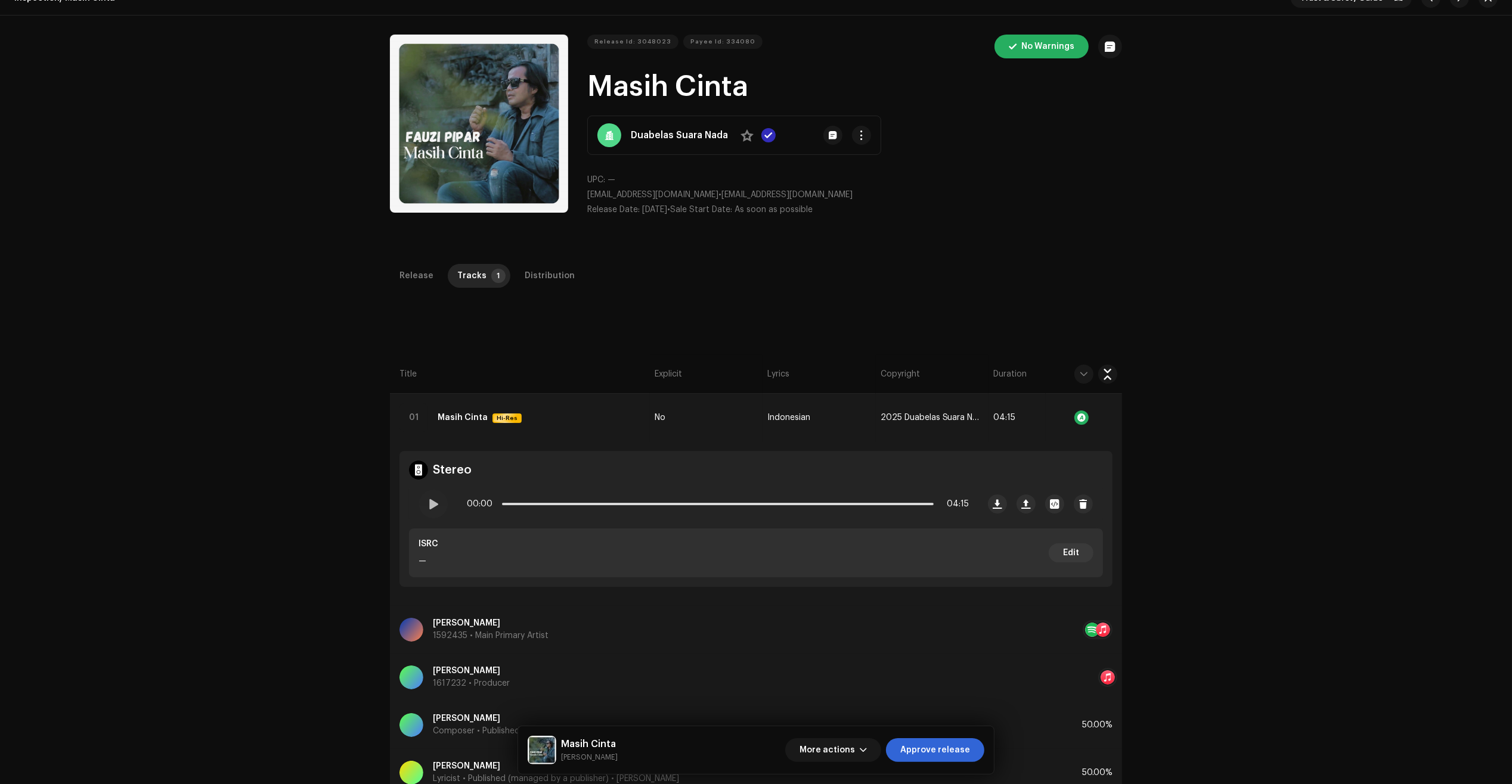
scroll to position [0, 0]
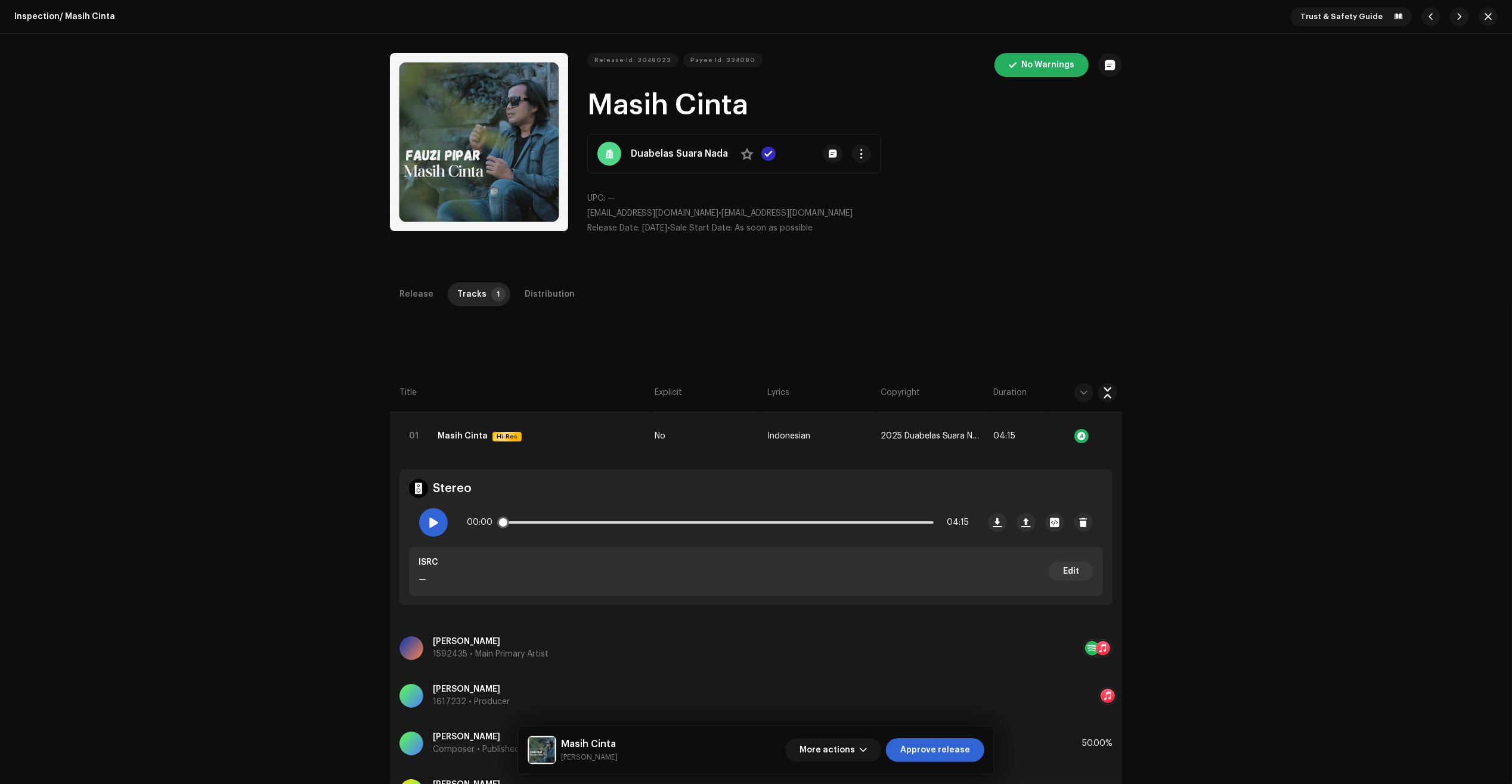
click at [428, 528] on span at bounding box center [433, 522] width 10 height 10
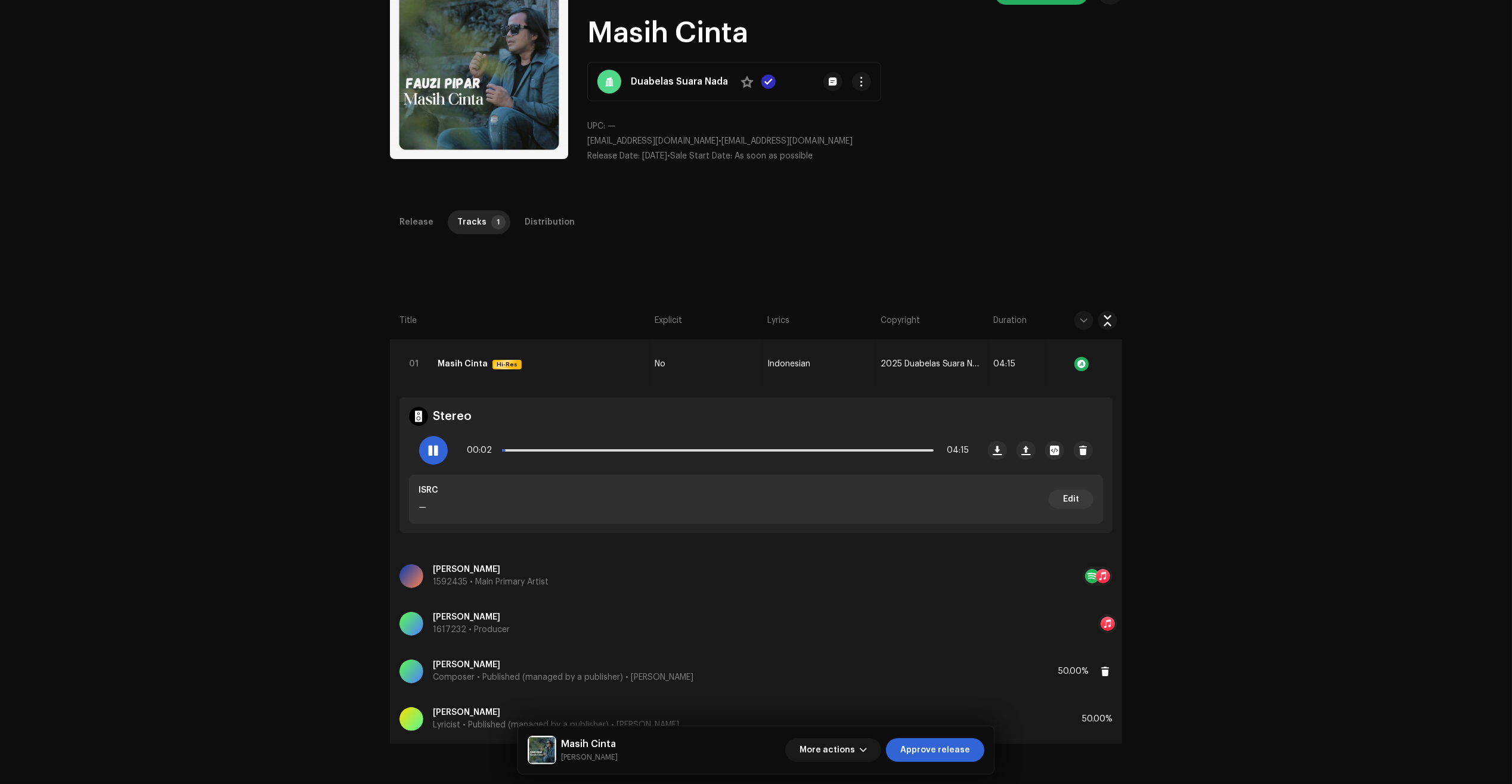
scroll to position [75, 0]
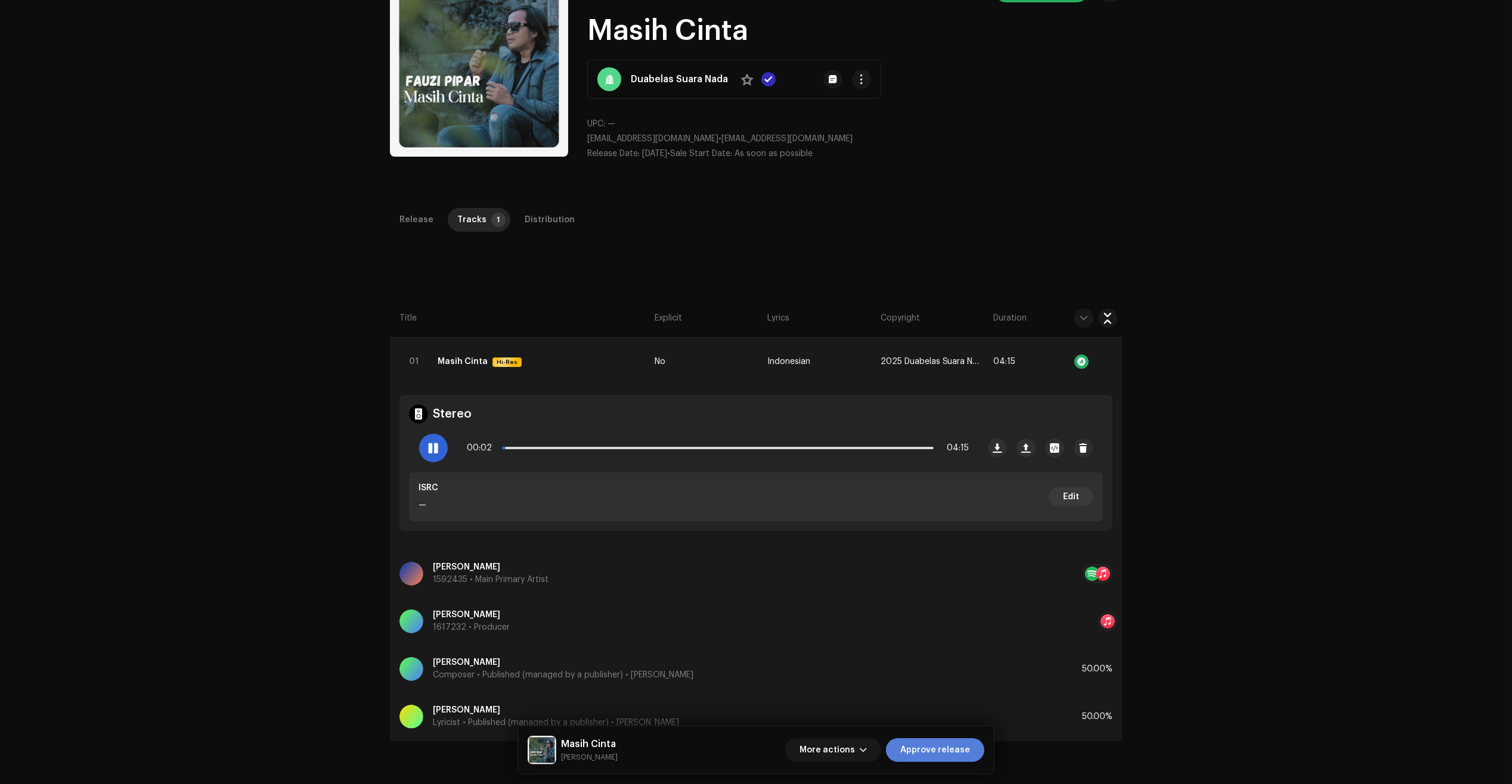
click at [949, 750] on span "Approve release" at bounding box center [935, 750] width 70 height 24
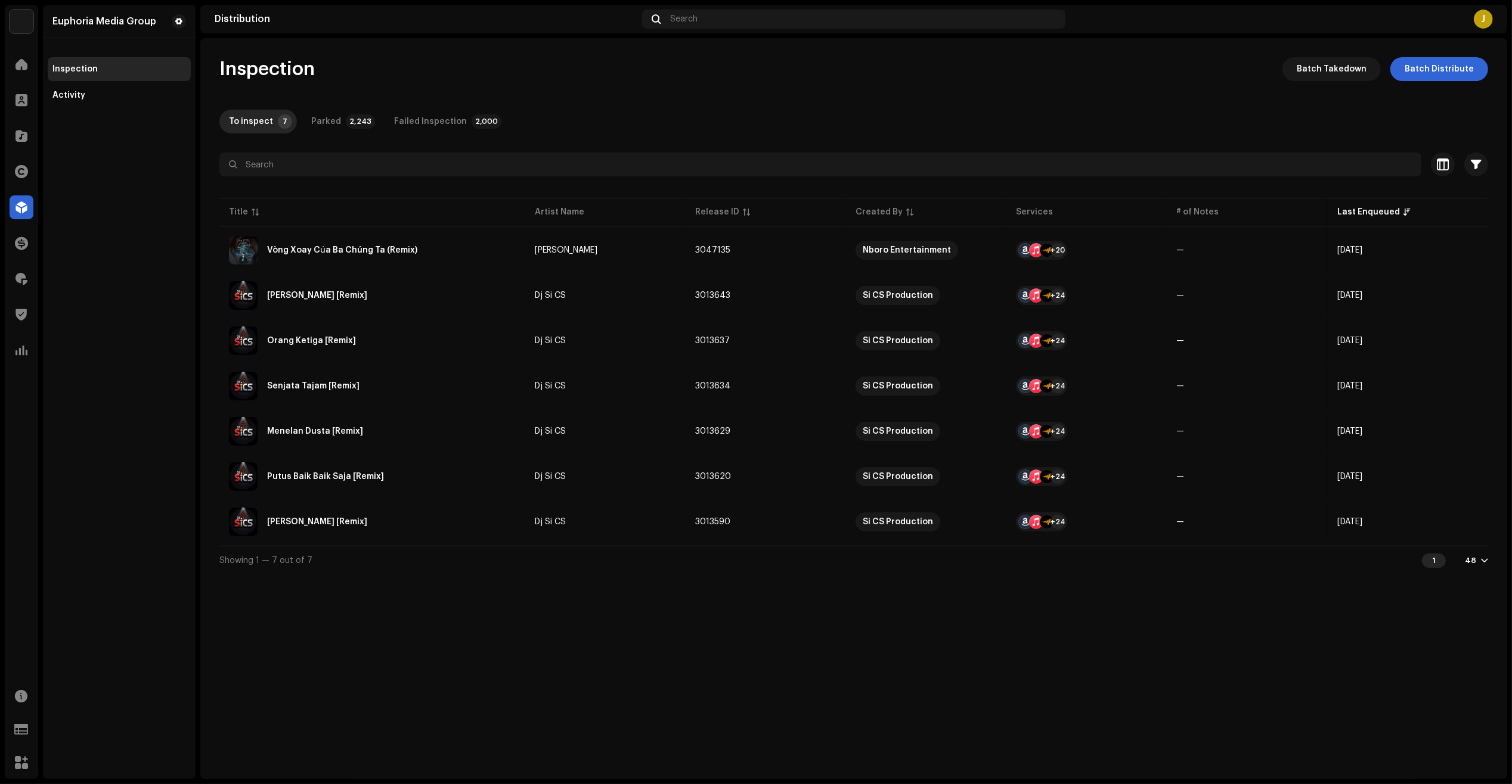
click at [1173, 69] on div "Inspection Batch Takedown Batch Distribute" at bounding box center [853, 70] width 1268 height 24
